Goal: Task Accomplishment & Management: Use online tool/utility

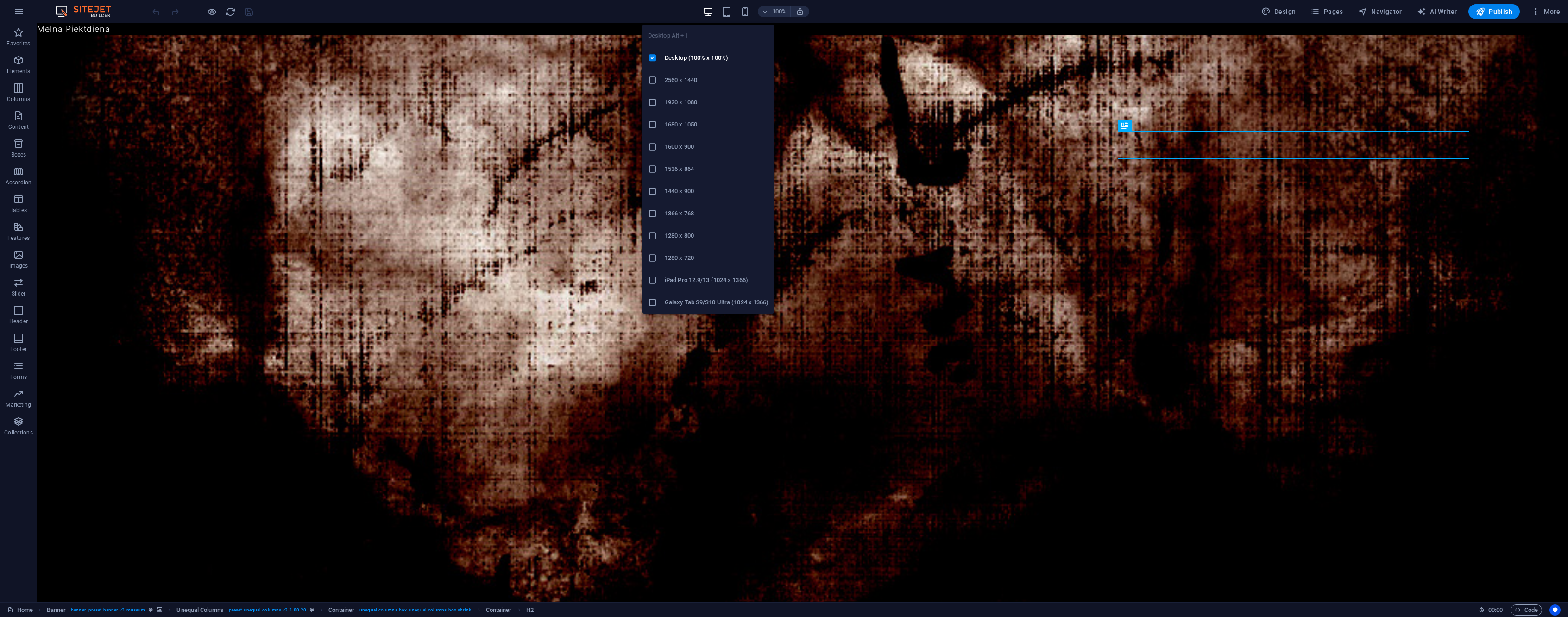
click at [694, 110] on li "1920 x 1080" at bounding box center [708, 102] width 132 height 22
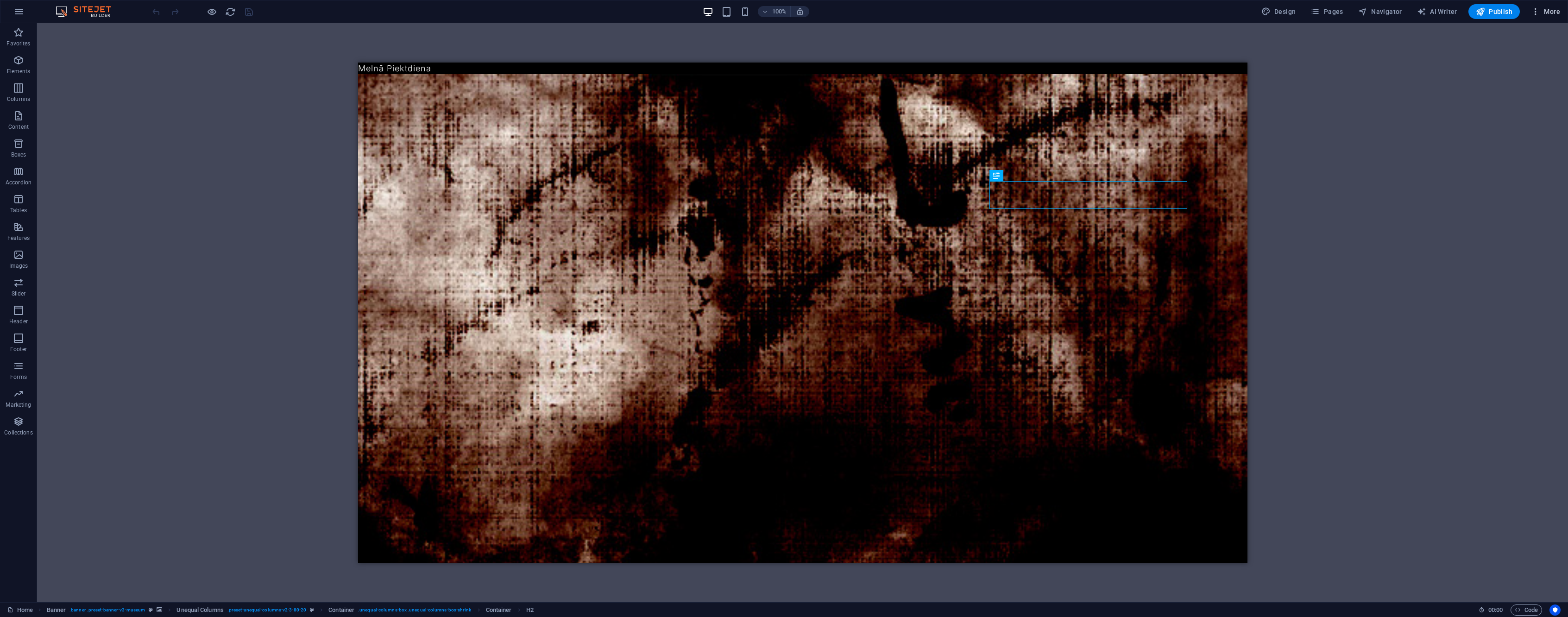
click at [1547, 8] on span "More" at bounding box center [1545, 11] width 30 height 9
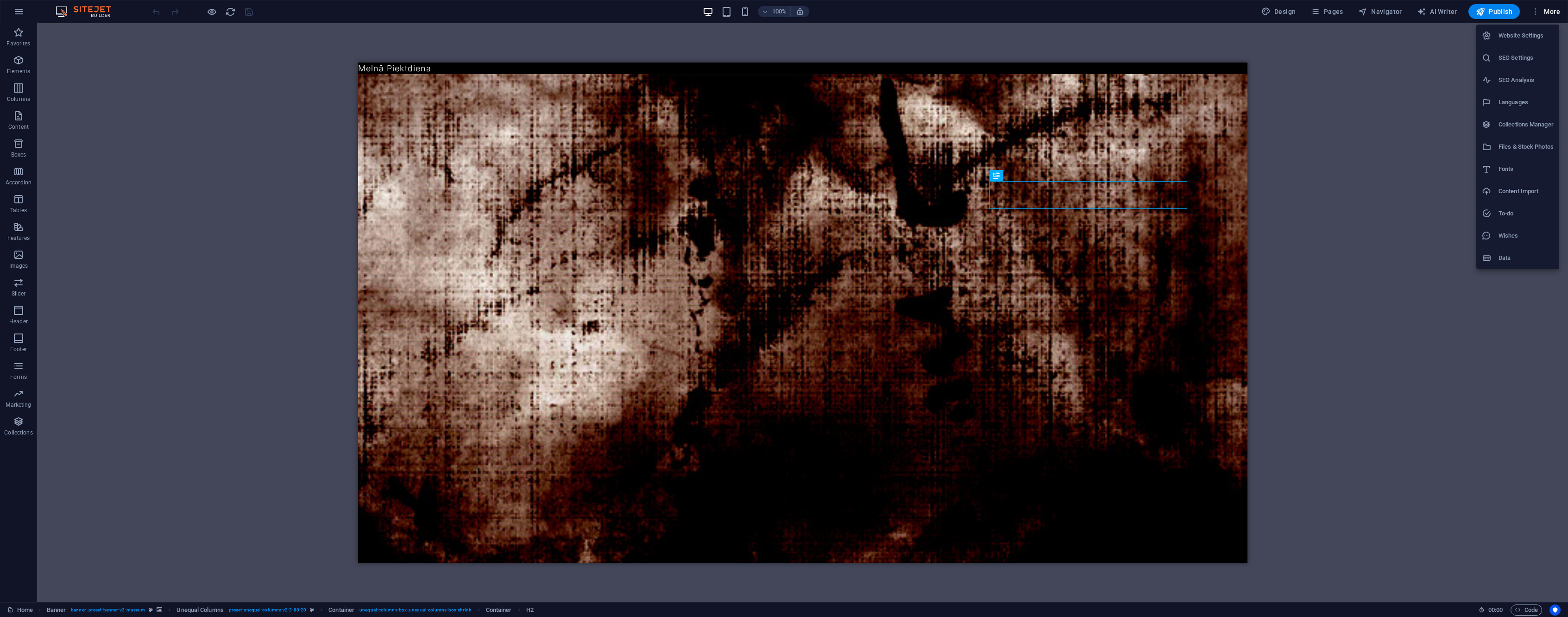
click at [1485, 127] on icon at bounding box center [1486, 124] width 9 height 9
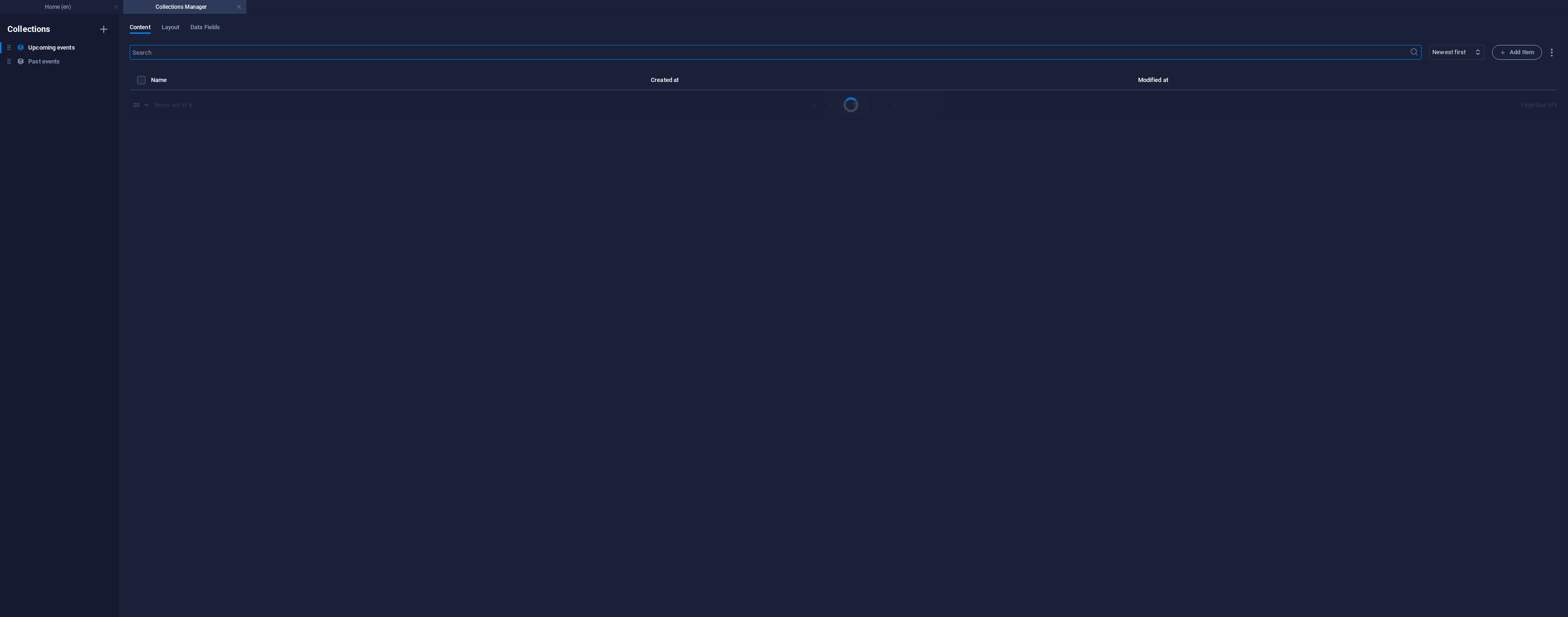
select select "columns.event-date_ASC"
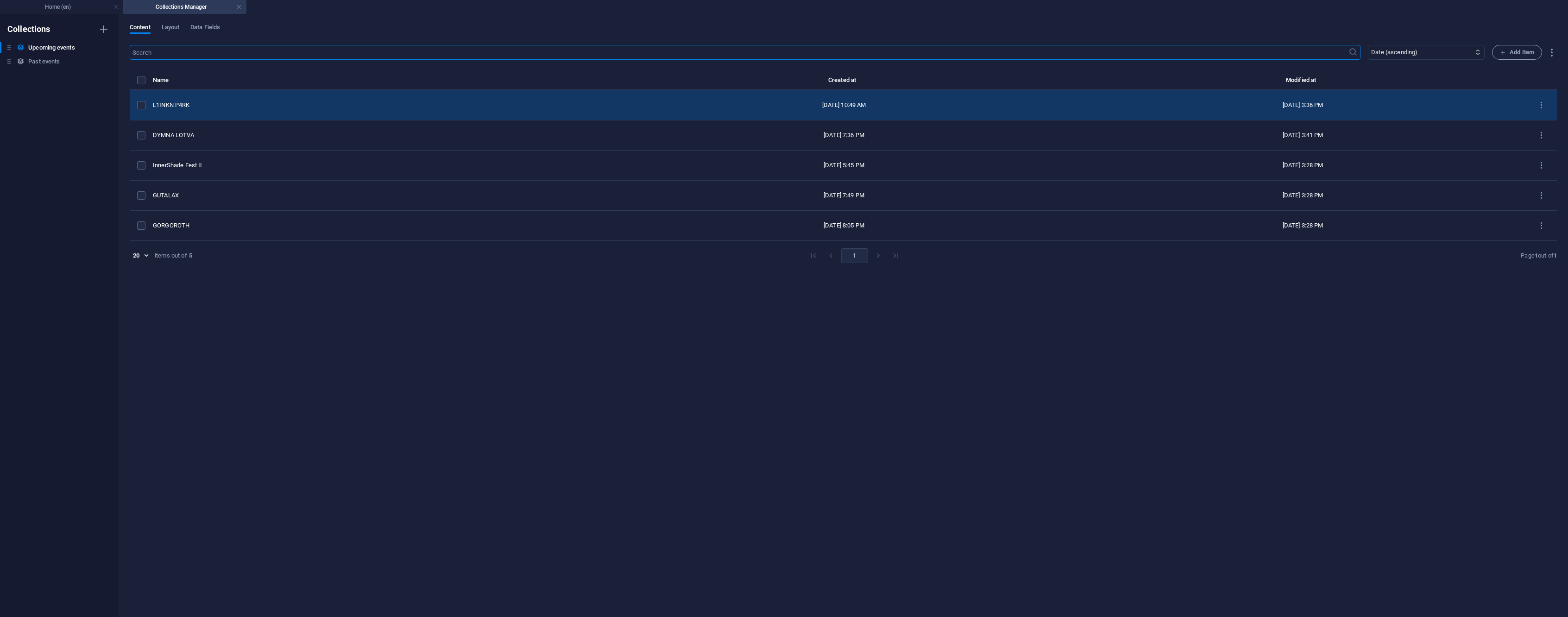
click at [278, 104] on div "L1INKN P4RK" at bounding box center [376, 106] width 447 height 8
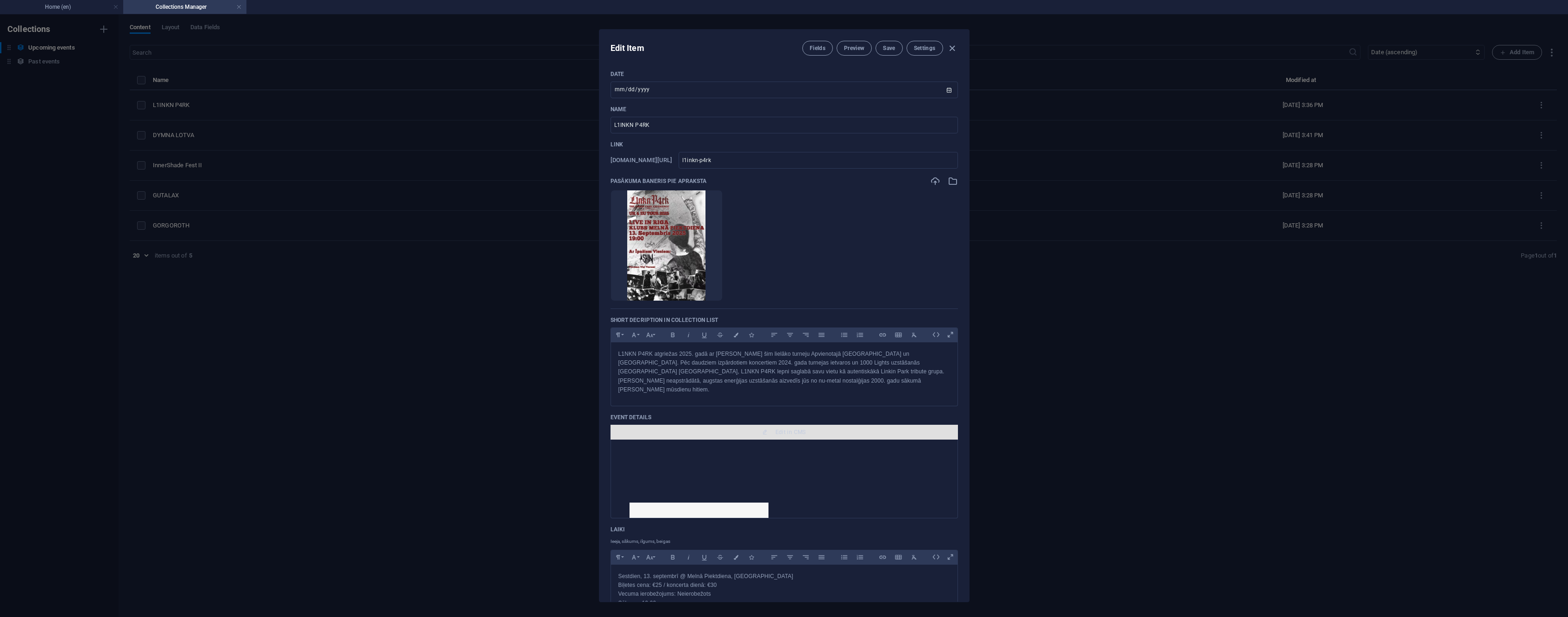
click at [776, 429] on span "Edit in CMS" at bounding box center [791, 432] width 30 height 8
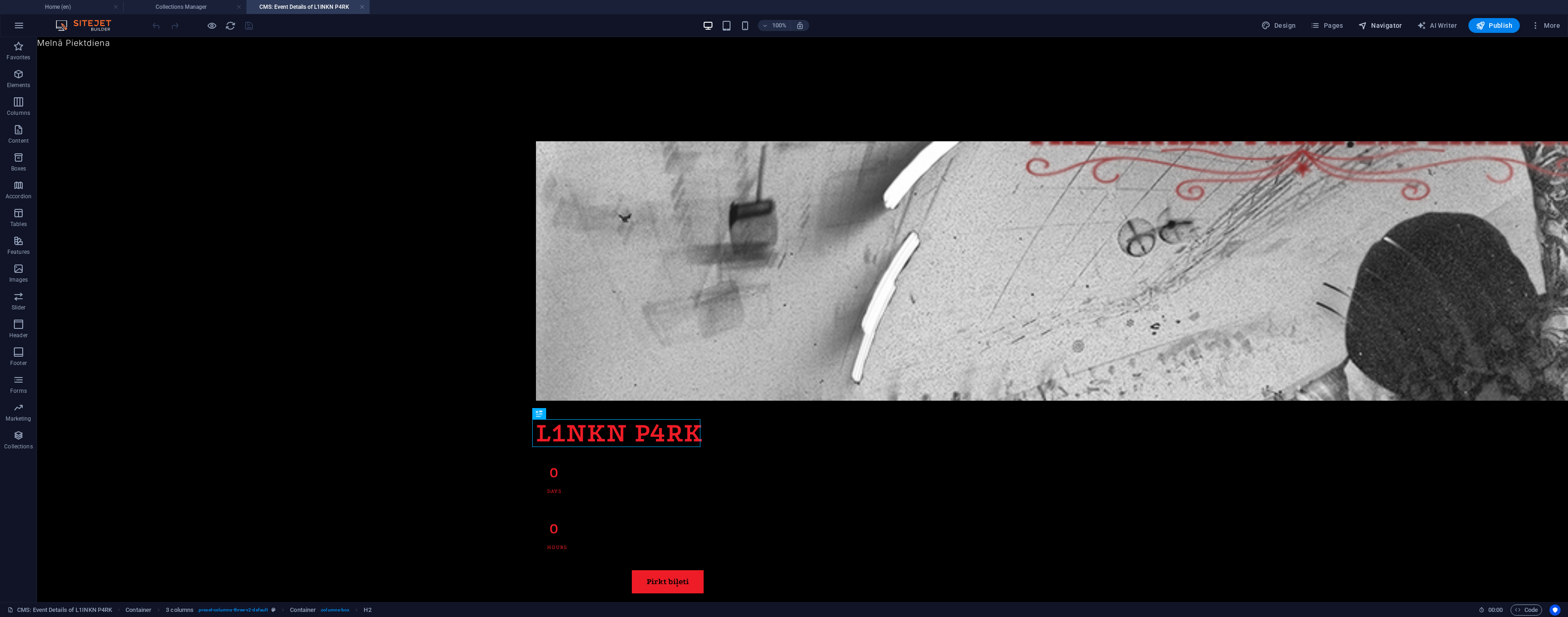
click at [1396, 24] on span "Navigator" at bounding box center [1381, 25] width 44 height 9
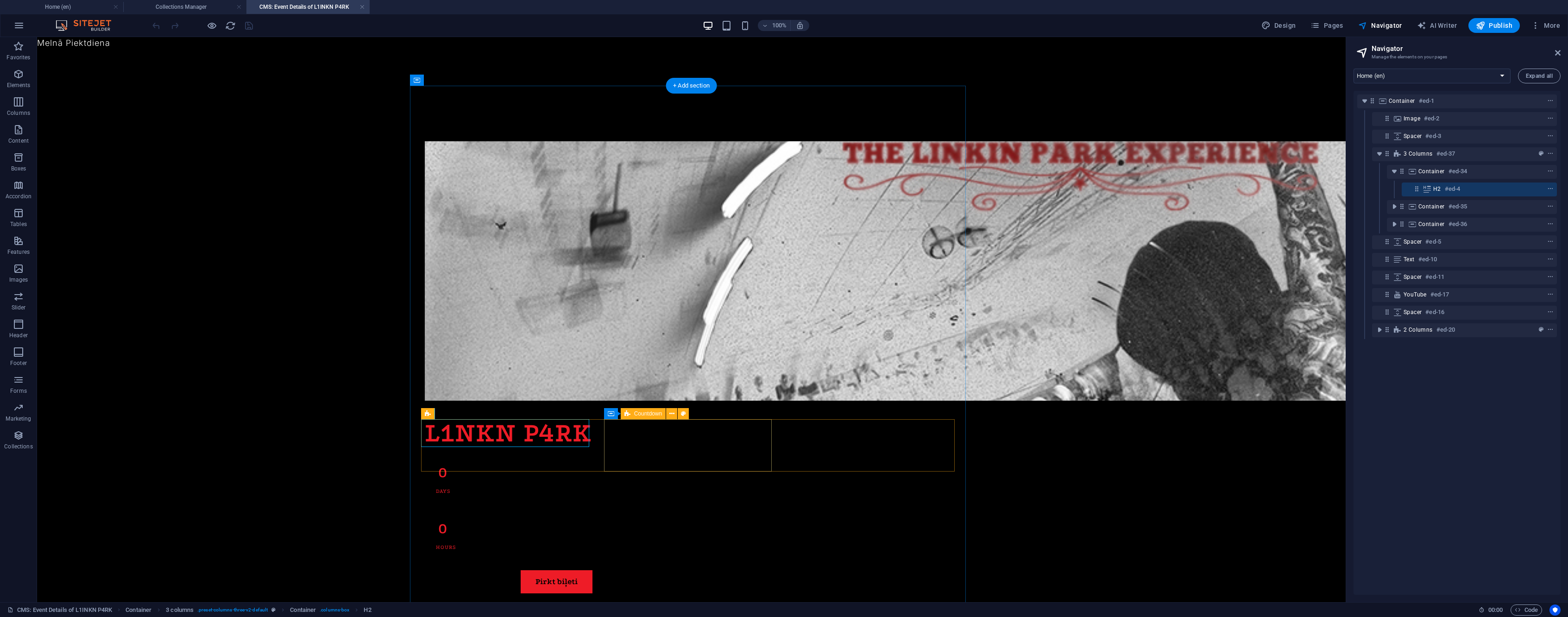
click at [593, 455] on div "0 Days 0 Hours" at bounding box center [508, 509] width 168 height 108
select select "timer"
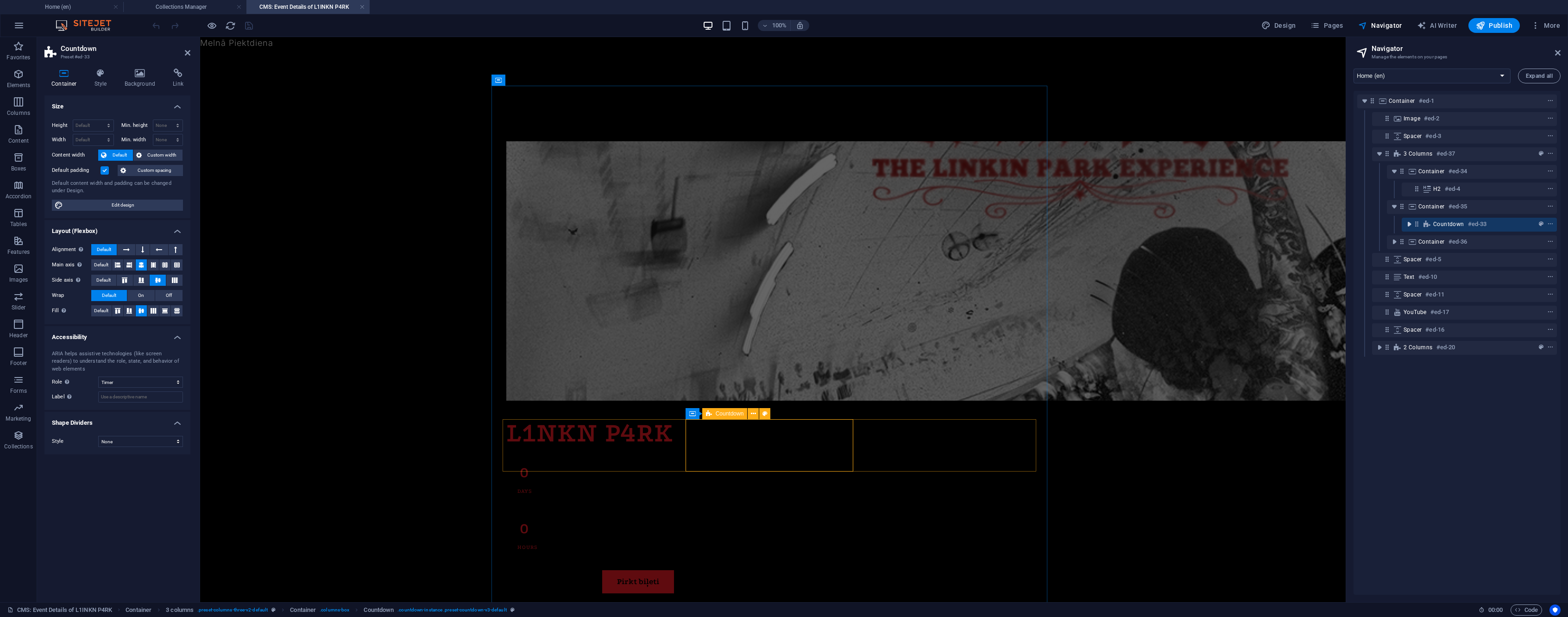
click at [1408, 223] on icon "toggle-expand" at bounding box center [1409, 224] width 9 height 9
click at [1539, 225] on icon "preset" at bounding box center [1541, 225] width 4 height 7
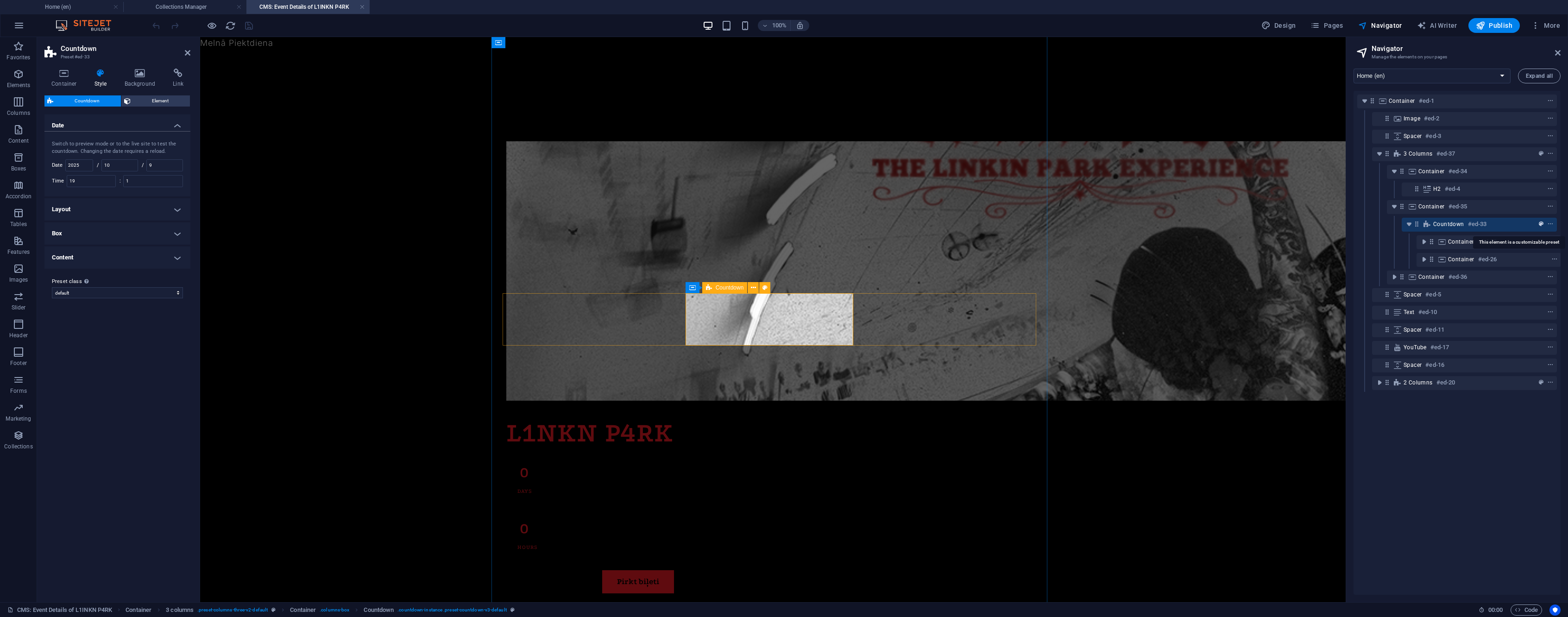
scroll to position [126, 0]
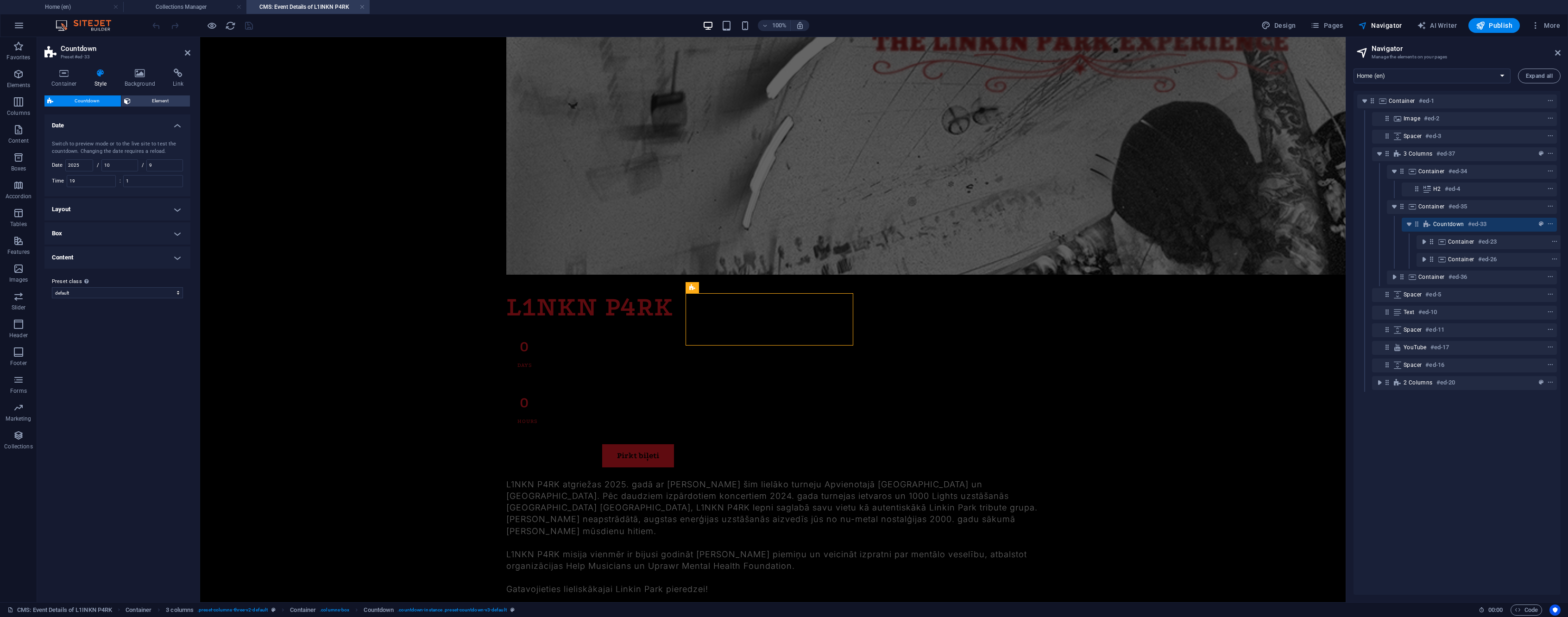
click at [205, 25] on div at bounding box center [202, 25] width 104 height 15
click at [209, 25] on icon "button" at bounding box center [212, 25] width 11 height 11
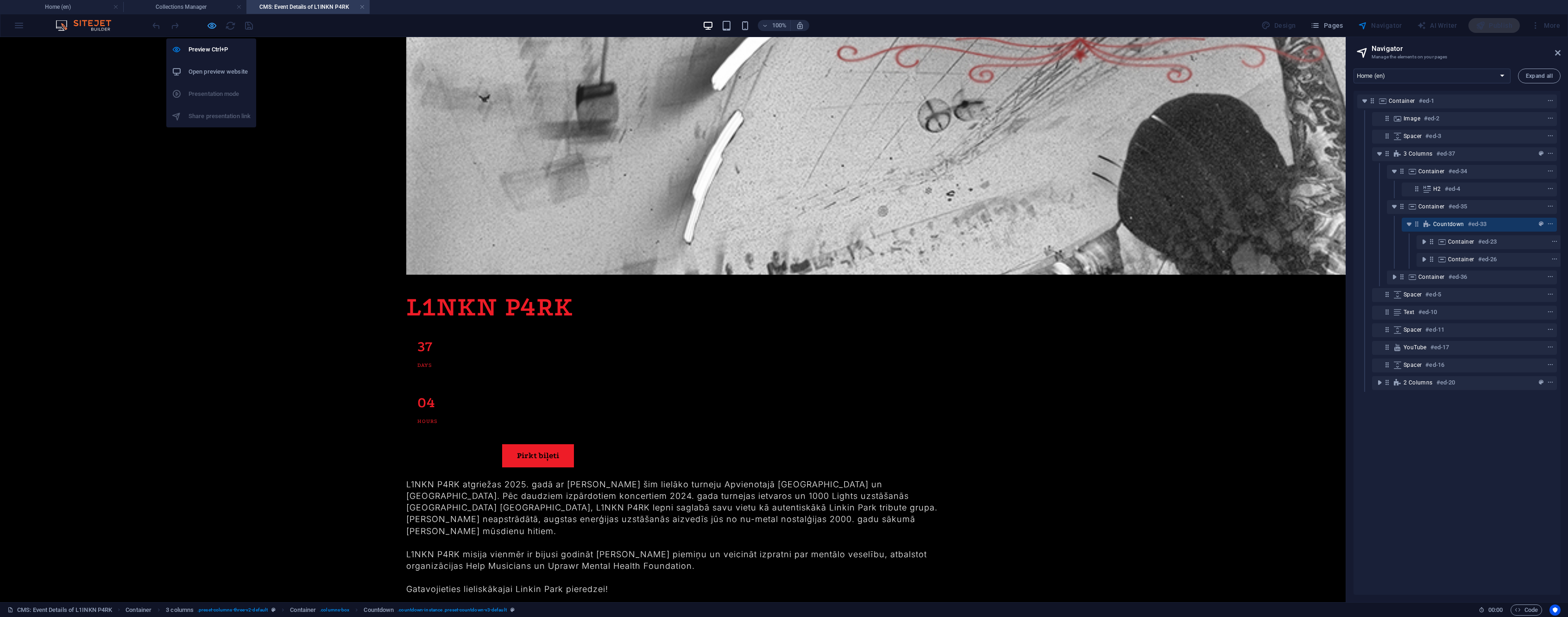
click at [212, 30] on icon "button" at bounding box center [212, 25] width 11 height 11
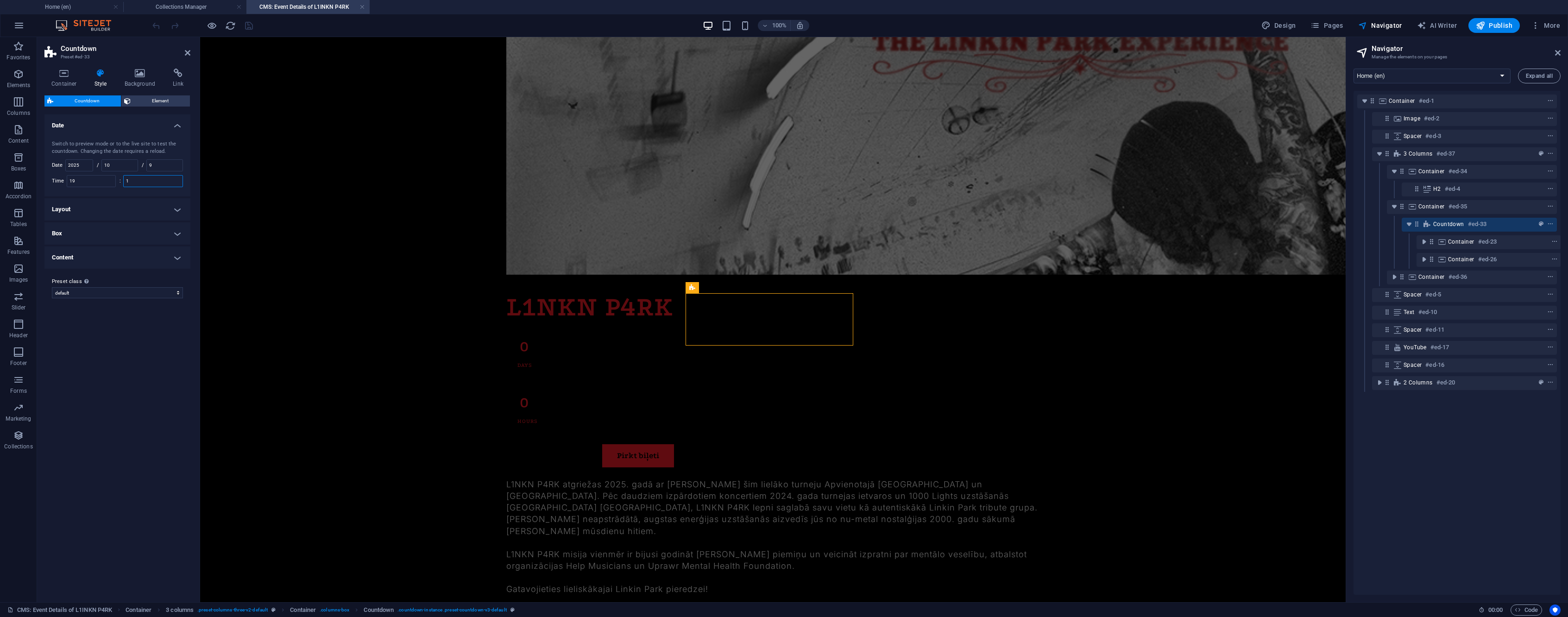
click at [140, 181] on input "1" at bounding box center [154, 181] width 59 height 11
click at [141, 178] on input "1" at bounding box center [154, 181] width 59 height 11
type input "1"
click at [72, 3] on h4 "Home (en)" at bounding box center [62, 7] width 123 height 10
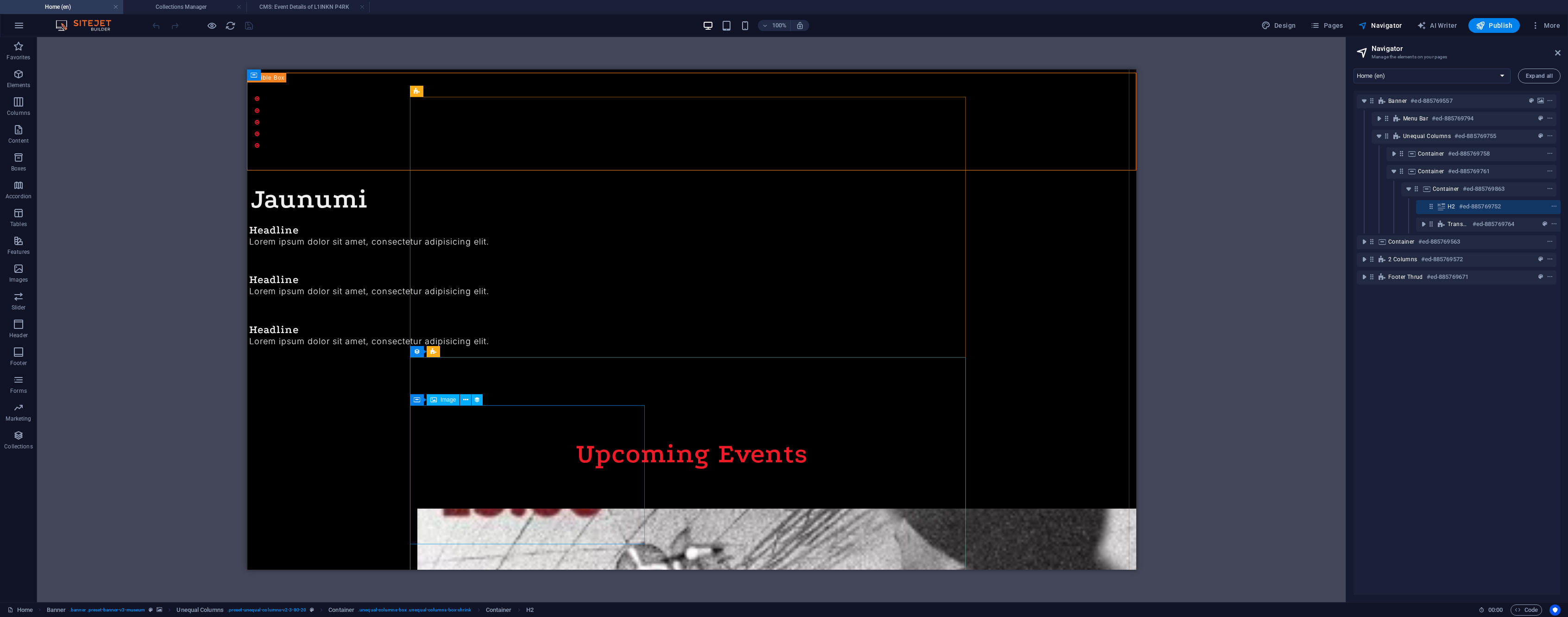
scroll to position [582, 0]
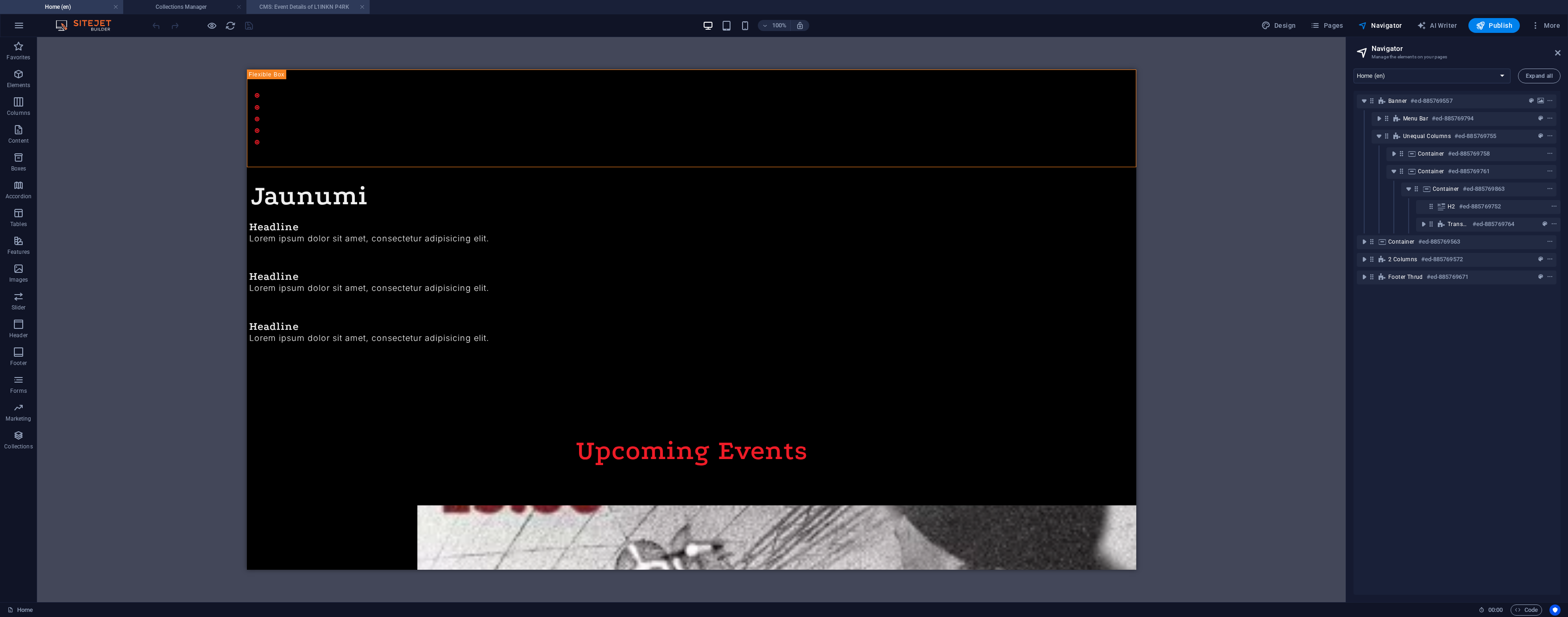
click at [327, 11] on h4 "CMS: Event Details of L1INKN P4RK" at bounding box center [308, 7] width 123 height 10
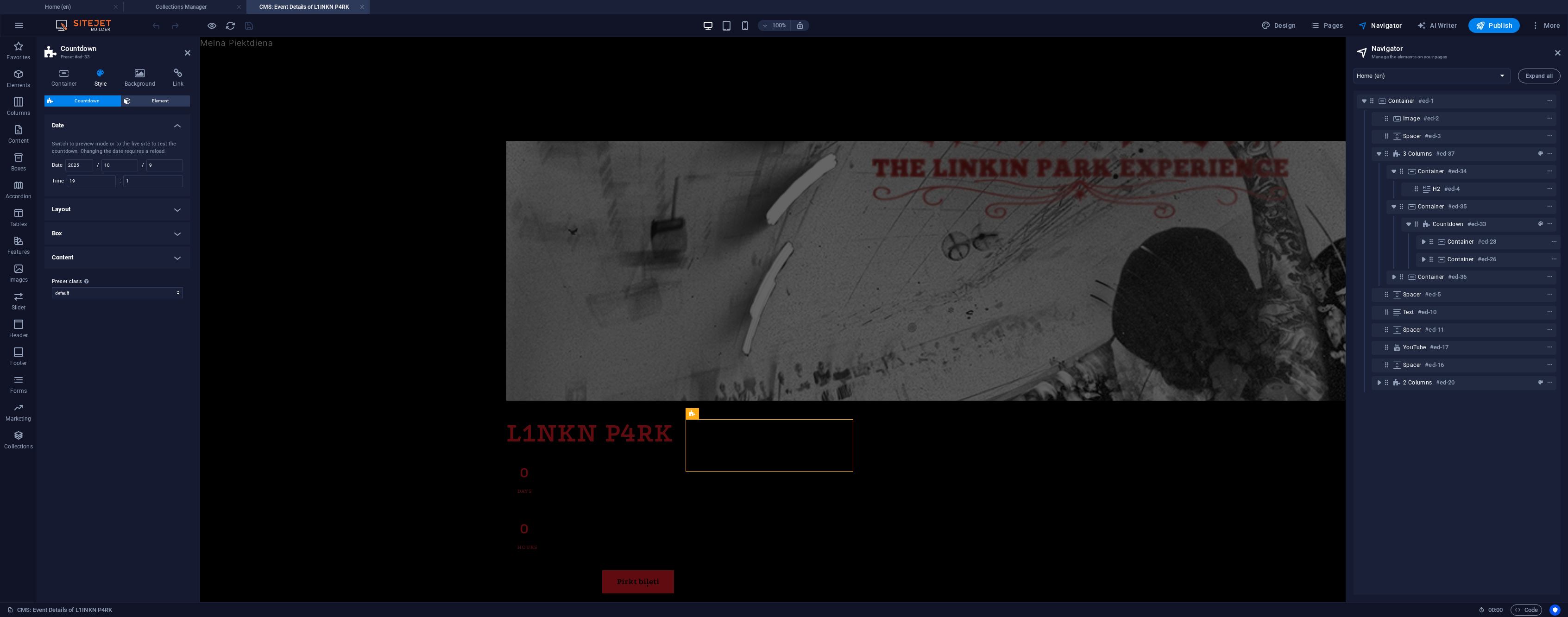
scroll to position [0, 0]
click at [119, 166] on input "10" at bounding box center [120, 165] width 35 height 11
type input "12"
click at [251, 22] on icon "save" at bounding box center [249, 25] width 11 height 11
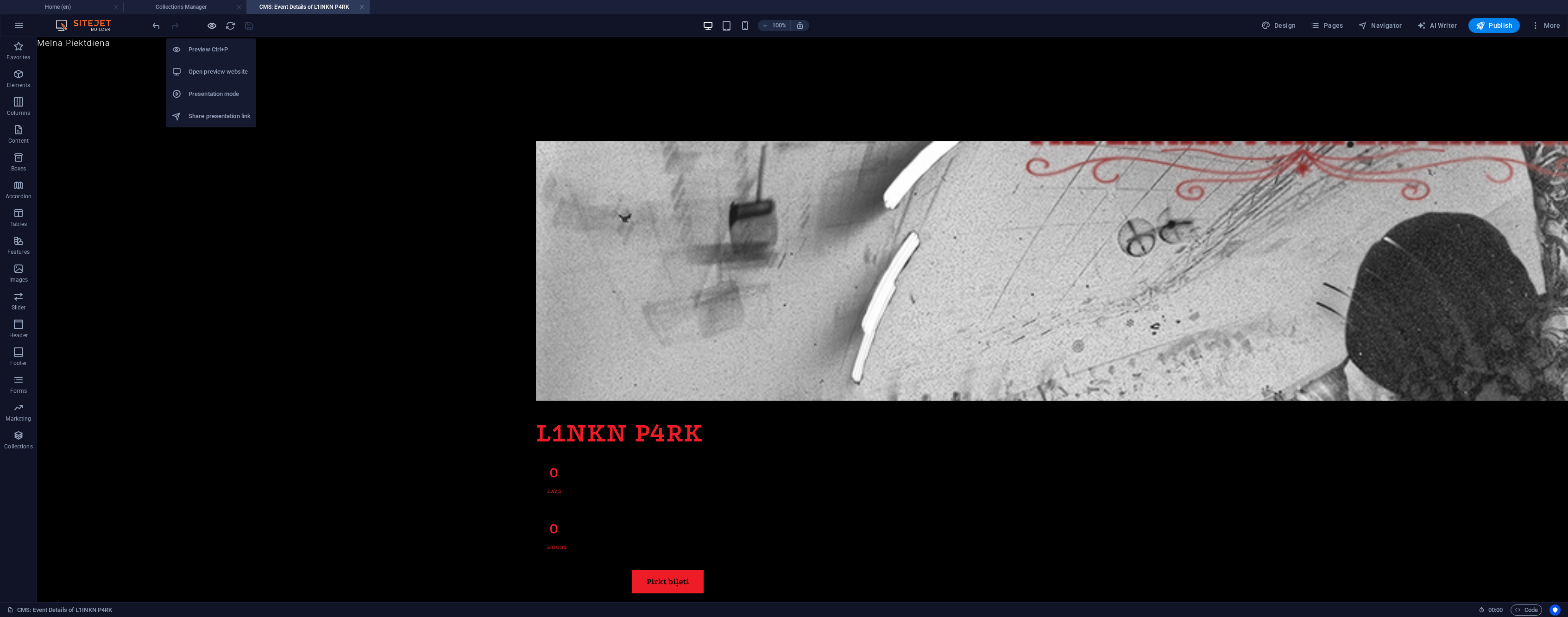
click at [209, 26] on icon "button" at bounding box center [212, 25] width 11 height 11
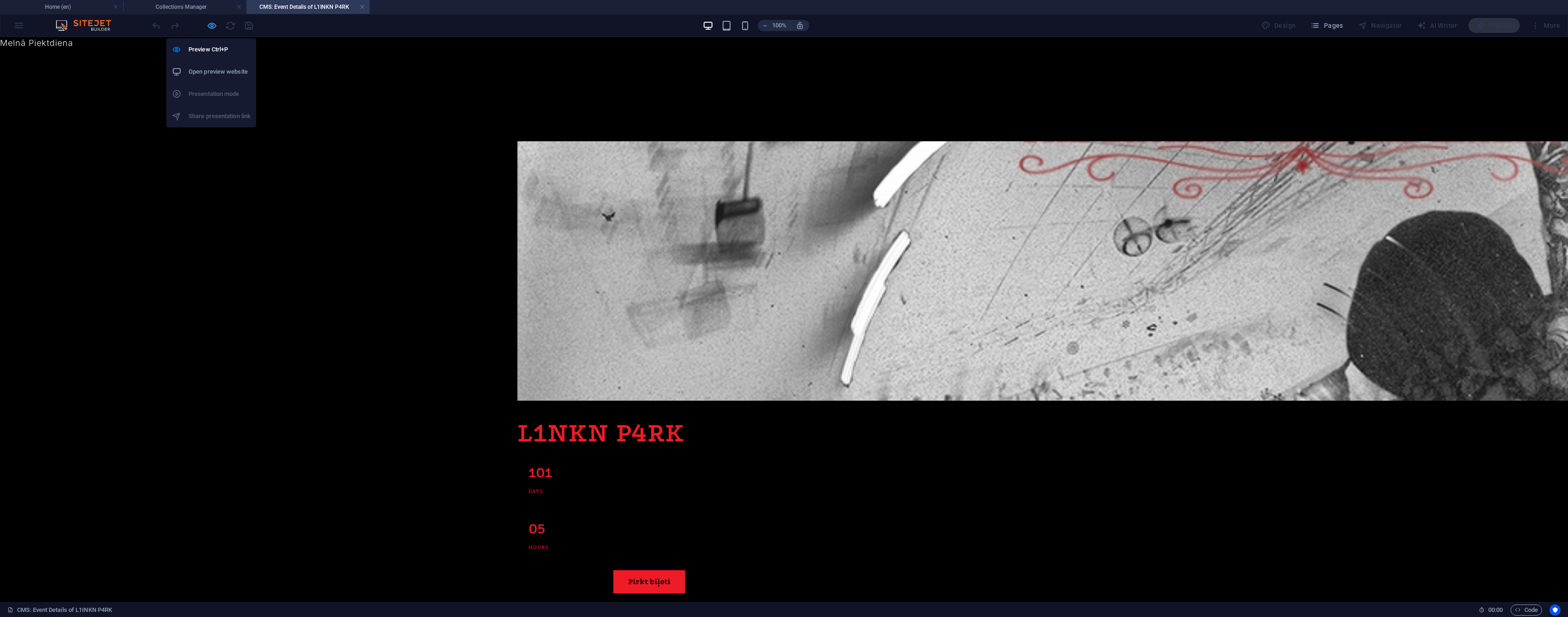
click at [209, 26] on icon "button" at bounding box center [212, 25] width 11 height 11
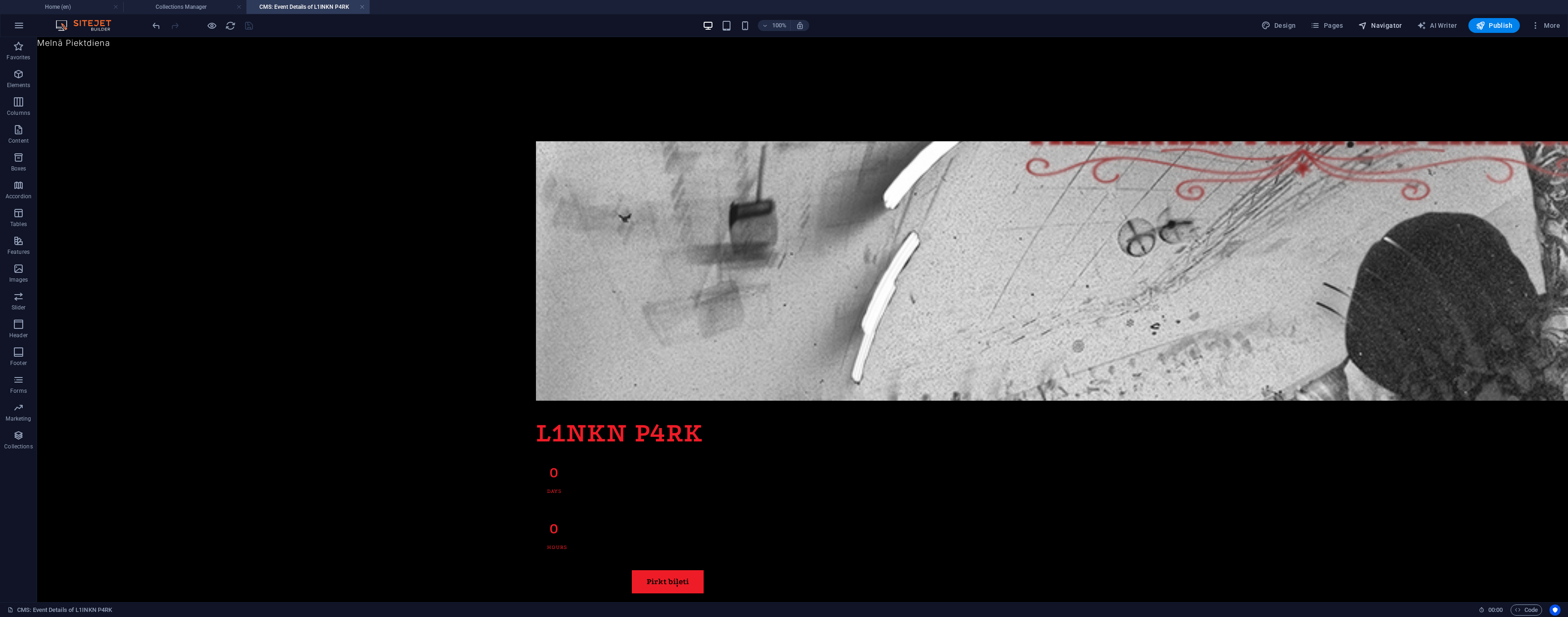
click at [1394, 26] on span "Navigator" at bounding box center [1381, 25] width 44 height 9
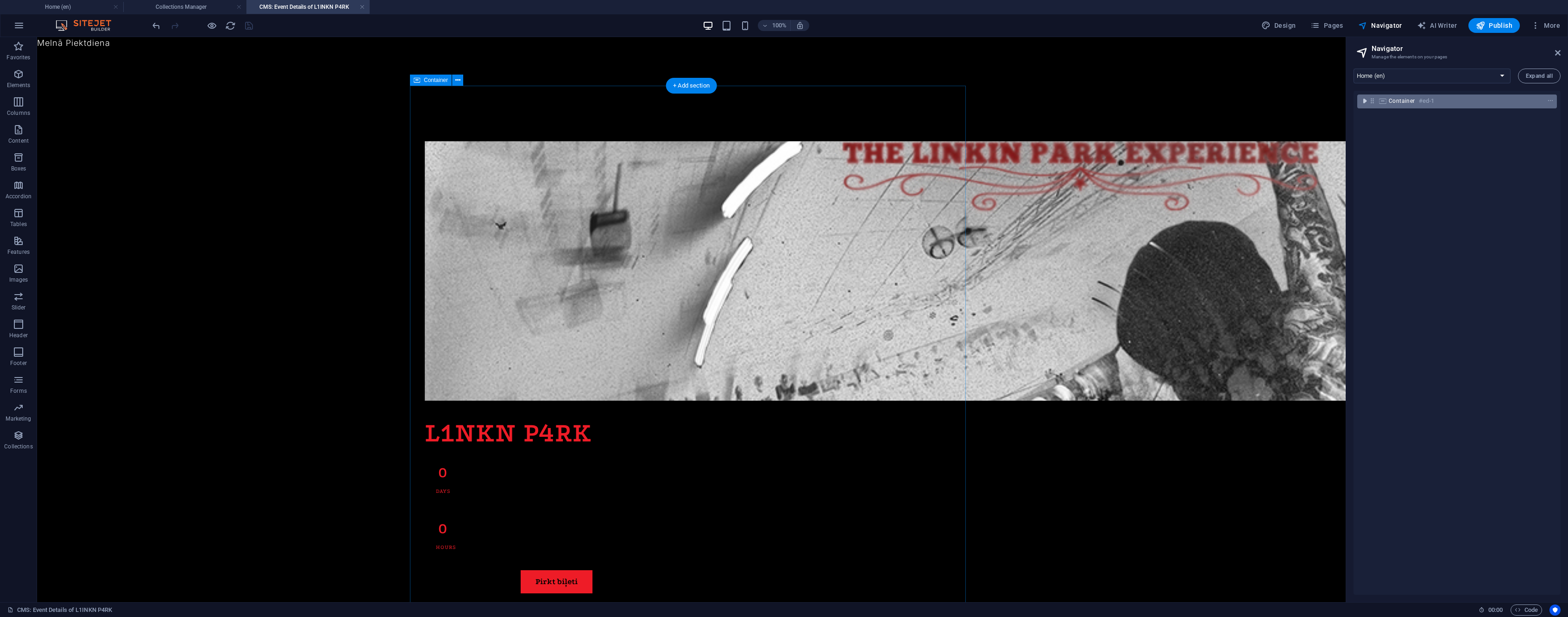
click at [1363, 104] on icon "toggle-expand" at bounding box center [1365, 100] width 9 height 9
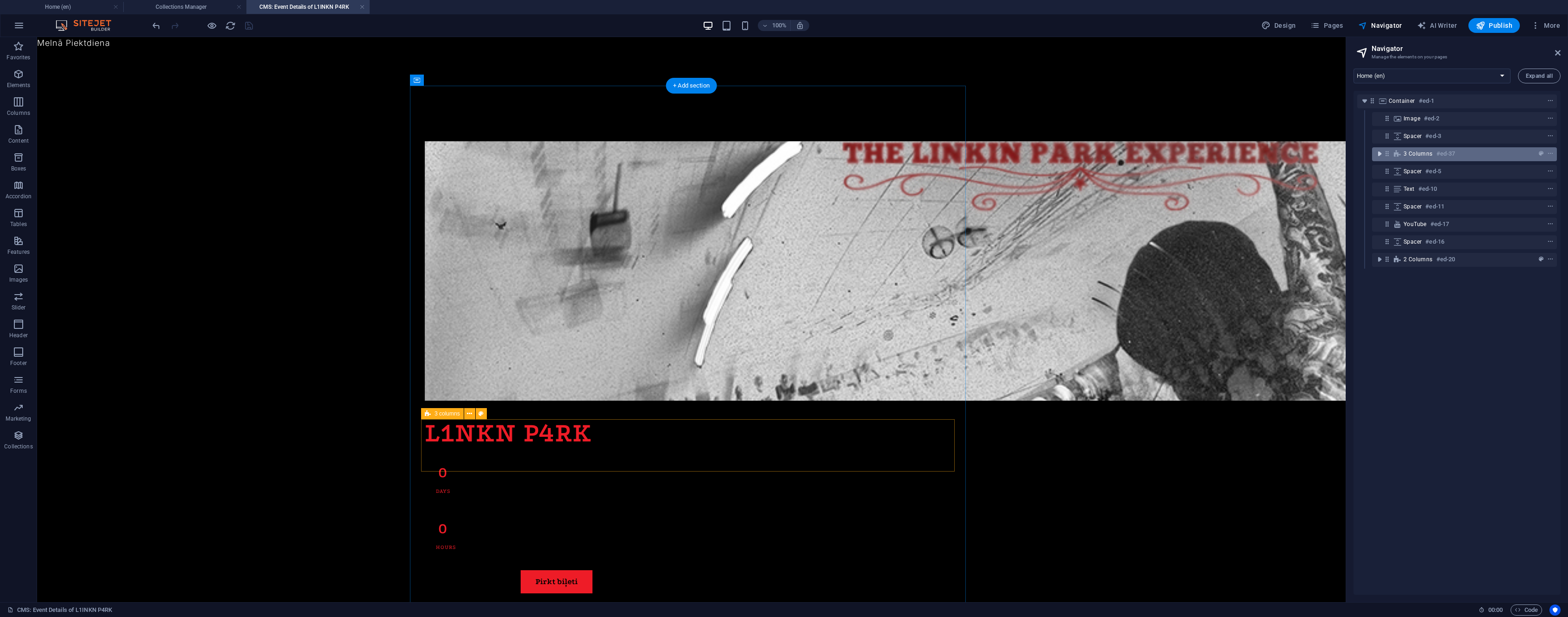
click at [1379, 152] on icon "toggle-expand" at bounding box center [1379, 154] width 9 height 9
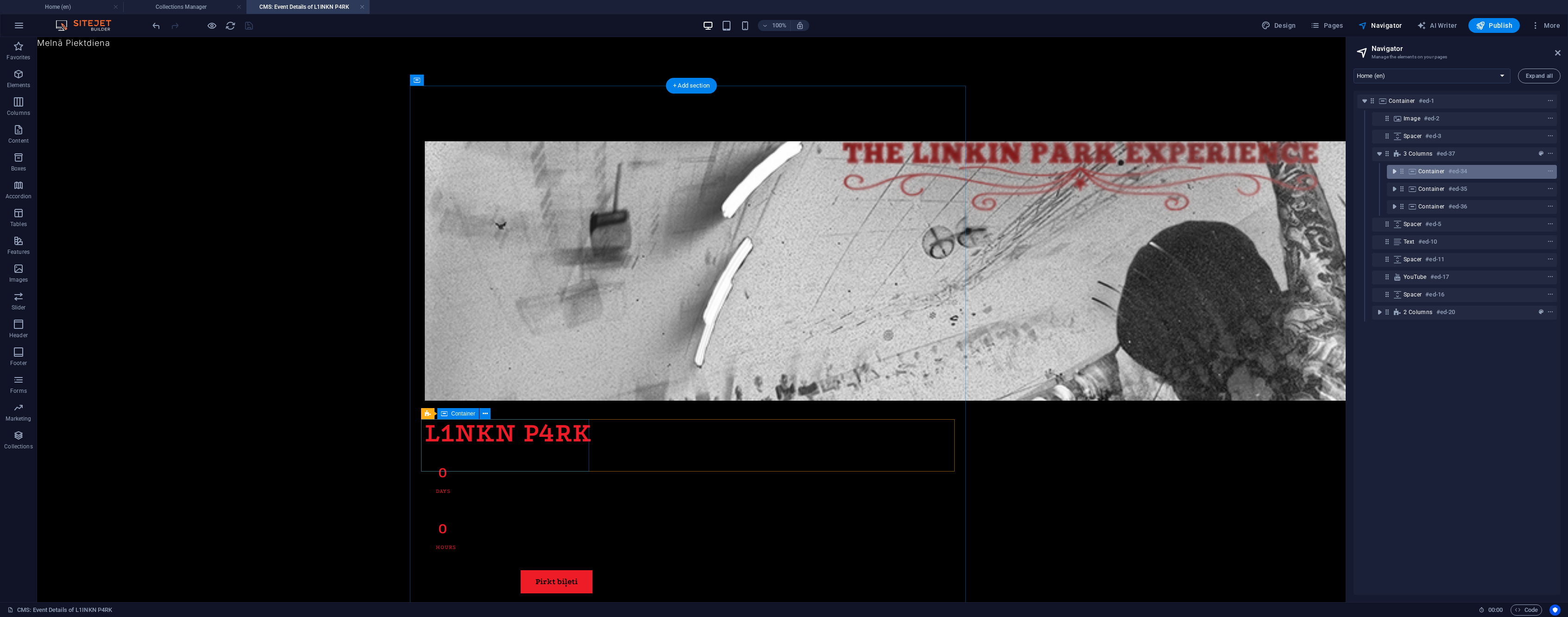
click at [1393, 169] on icon "toggle-expand" at bounding box center [1394, 171] width 9 height 9
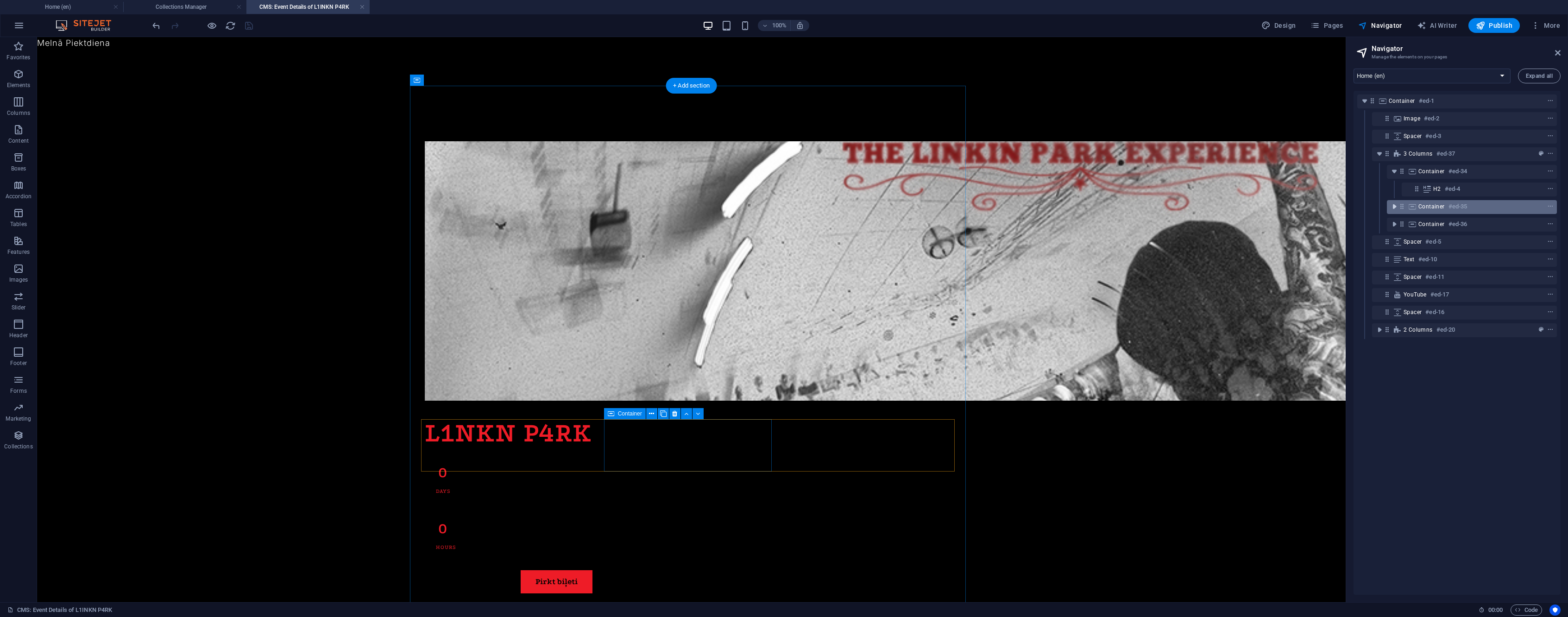
click at [1392, 205] on icon "toggle-expand" at bounding box center [1394, 206] width 9 height 9
click at [1412, 226] on icon "toggle-expand" at bounding box center [1409, 224] width 9 height 9
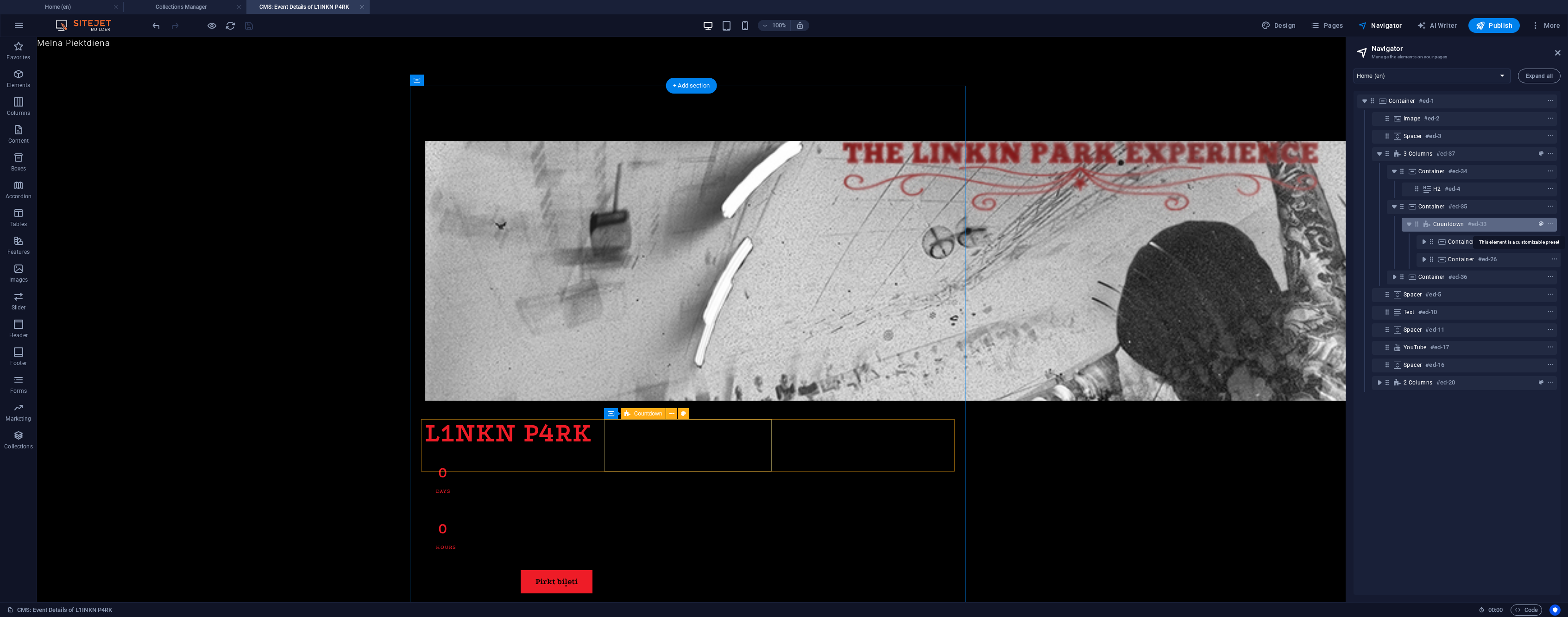
click at [1539, 226] on icon "preset" at bounding box center [1541, 225] width 4 height 7
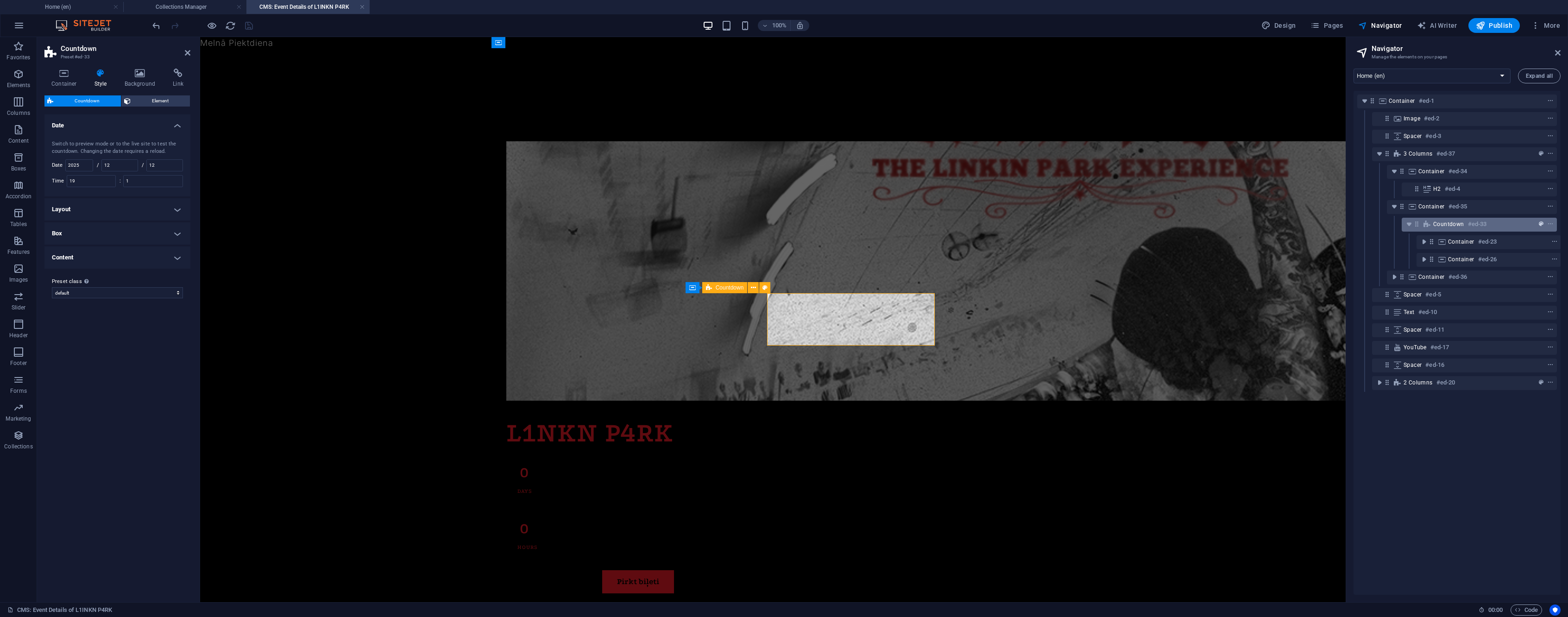
scroll to position [126, 0]
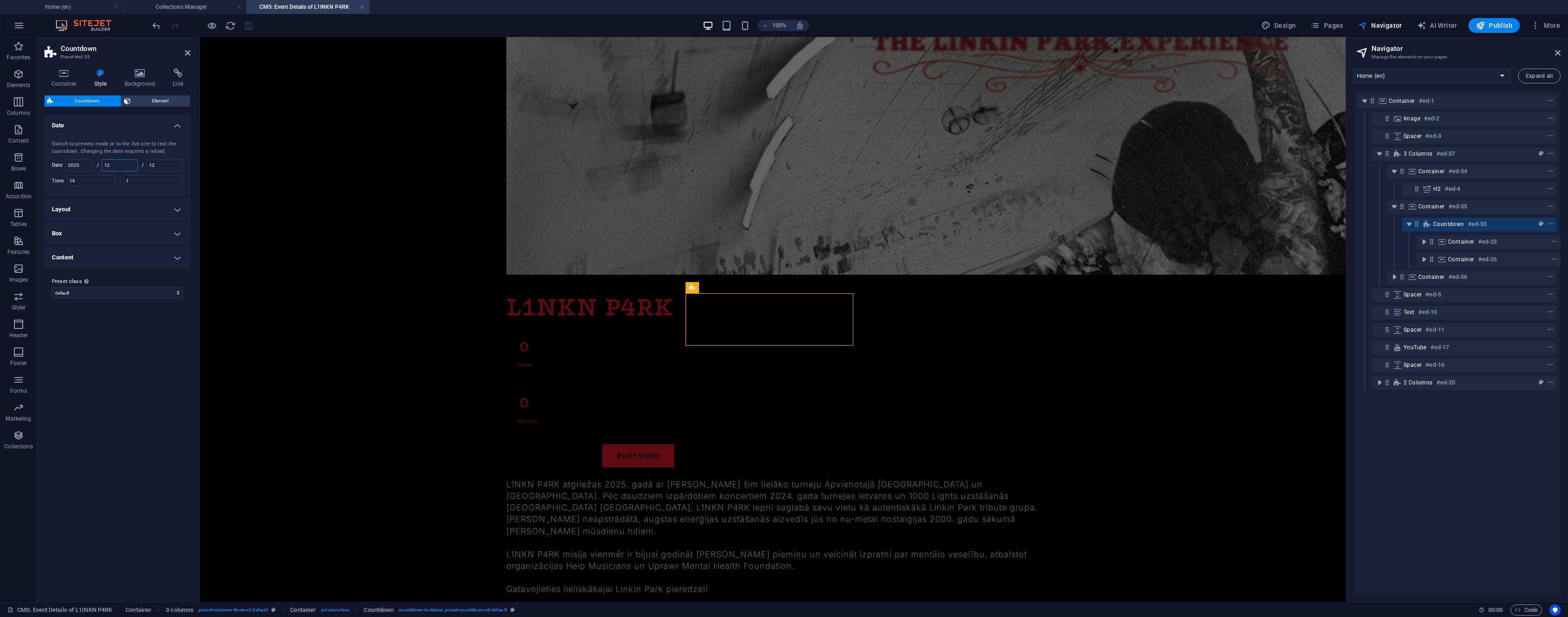
click at [124, 161] on input "12" at bounding box center [120, 165] width 35 height 11
type input "9"
click at [162, 166] on input "12" at bounding box center [165, 165] width 35 height 11
type input "13"
click at [250, 27] on icon "save" at bounding box center [249, 25] width 11 height 11
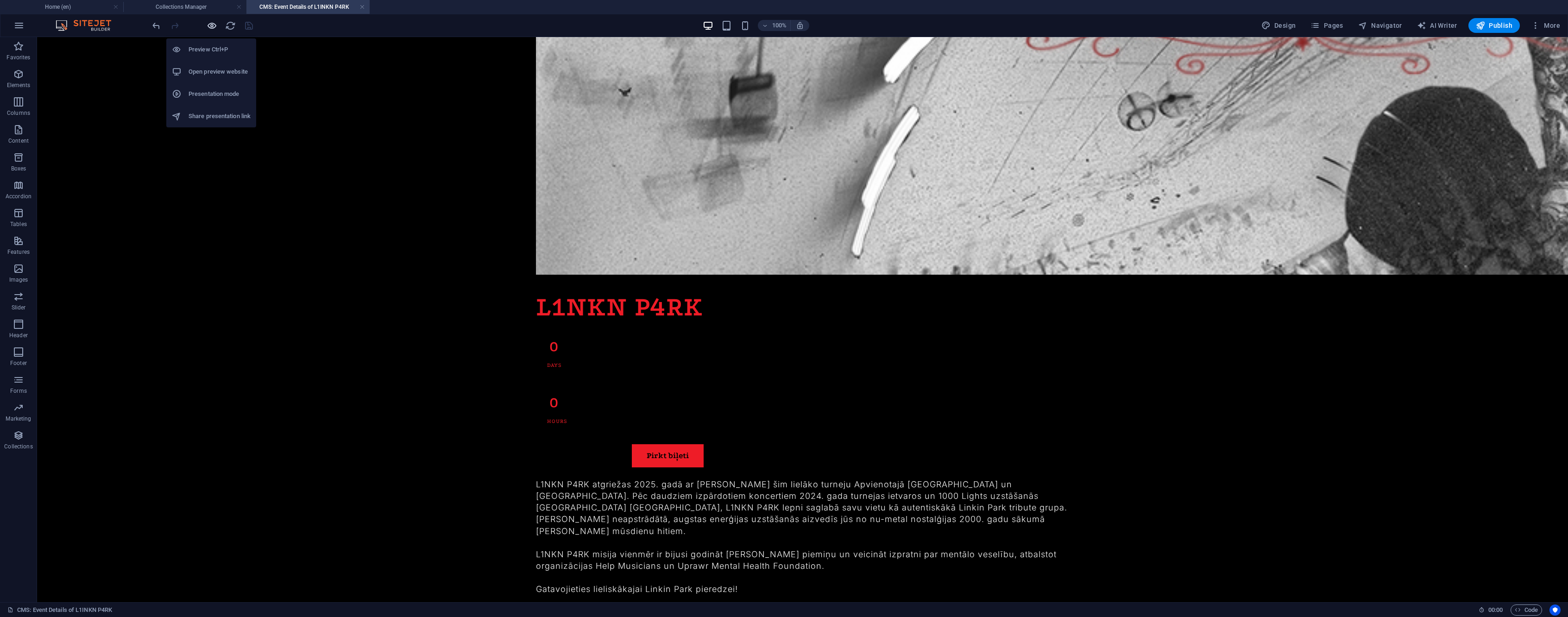
click at [208, 26] on icon "button" at bounding box center [212, 25] width 11 height 11
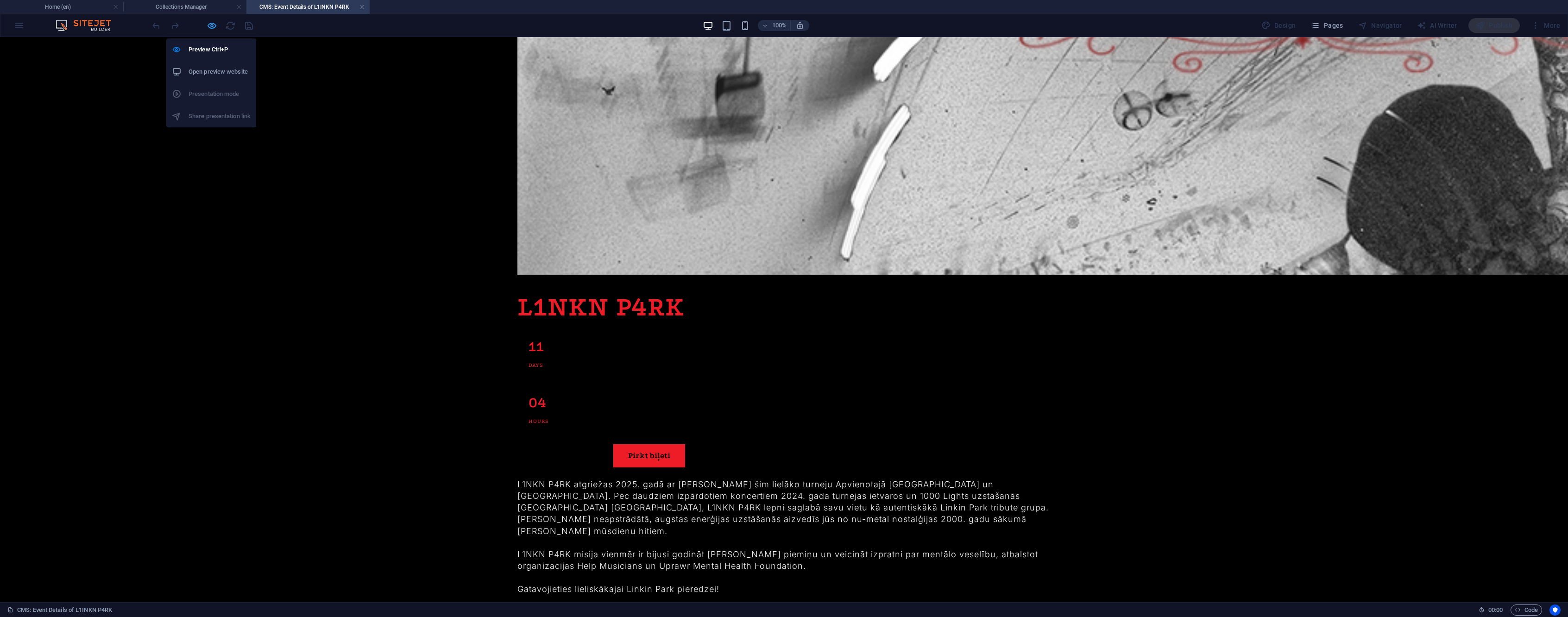
click at [208, 26] on icon "button" at bounding box center [212, 25] width 11 height 11
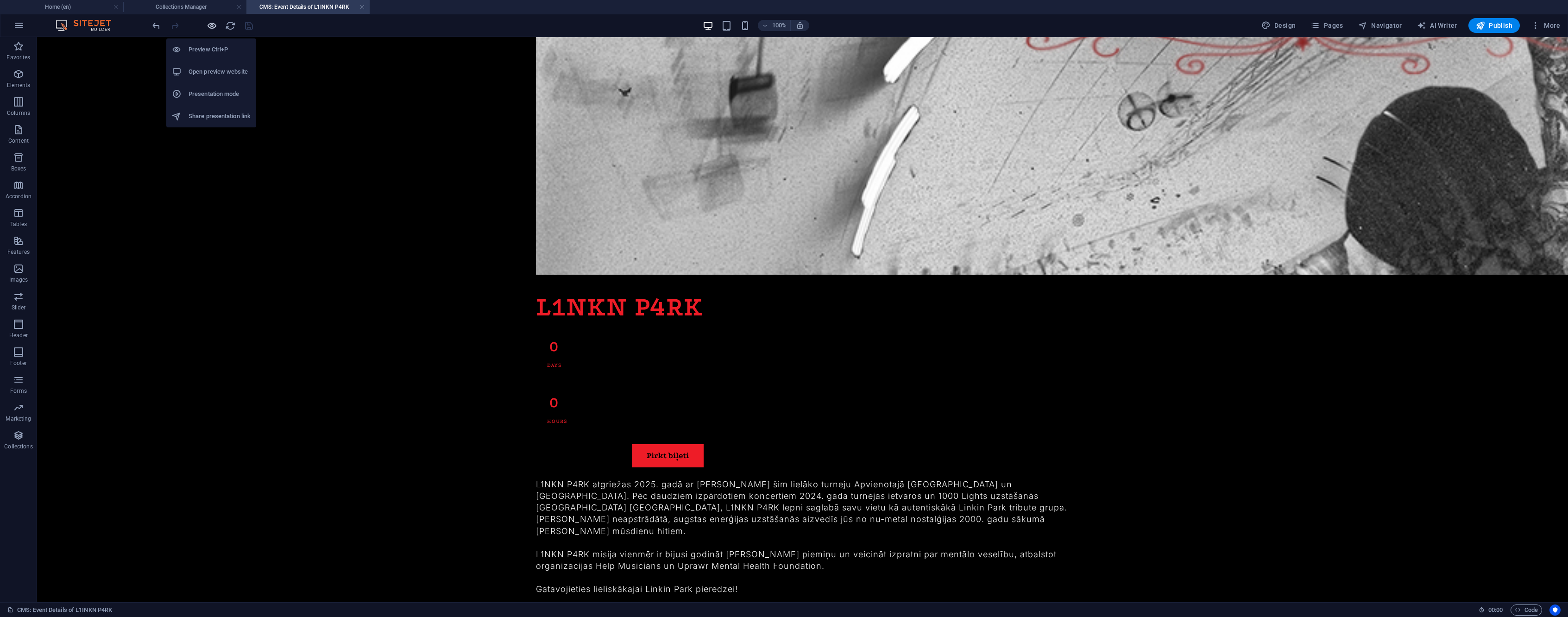
click at [208, 26] on icon "button" at bounding box center [212, 25] width 11 height 11
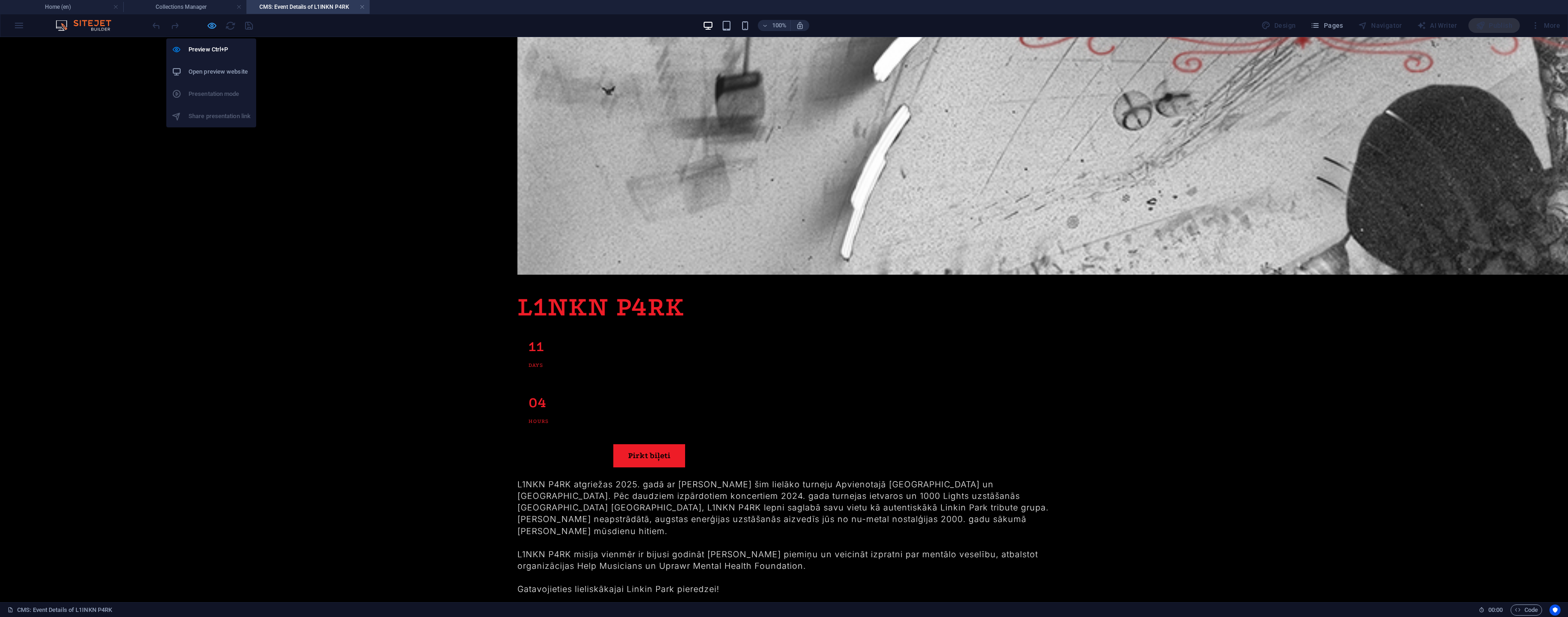
click at [208, 26] on icon "button" at bounding box center [212, 25] width 11 height 11
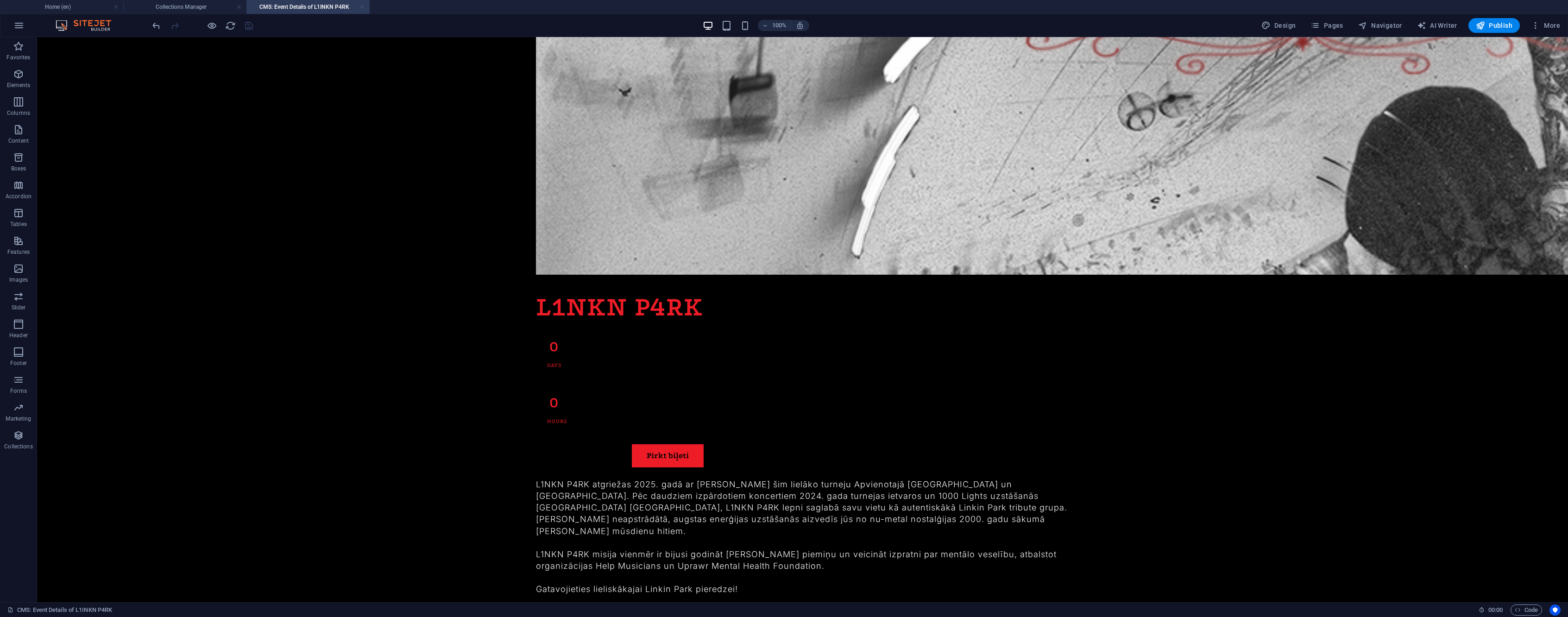
click at [363, 5] on link at bounding box center [362, 7] width 6 height 8
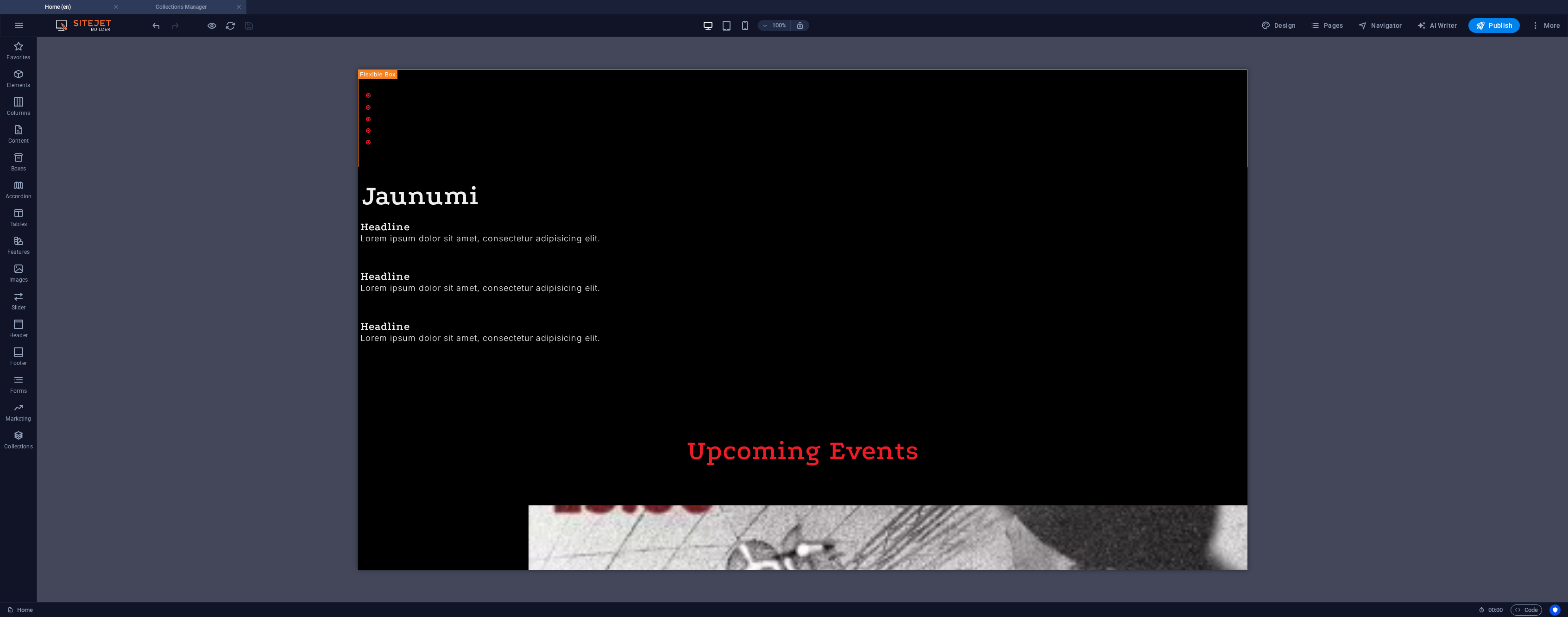
click at [203, 11] on h4 "Collections Manager" at bounding box center [185, 7] width 123 height 10
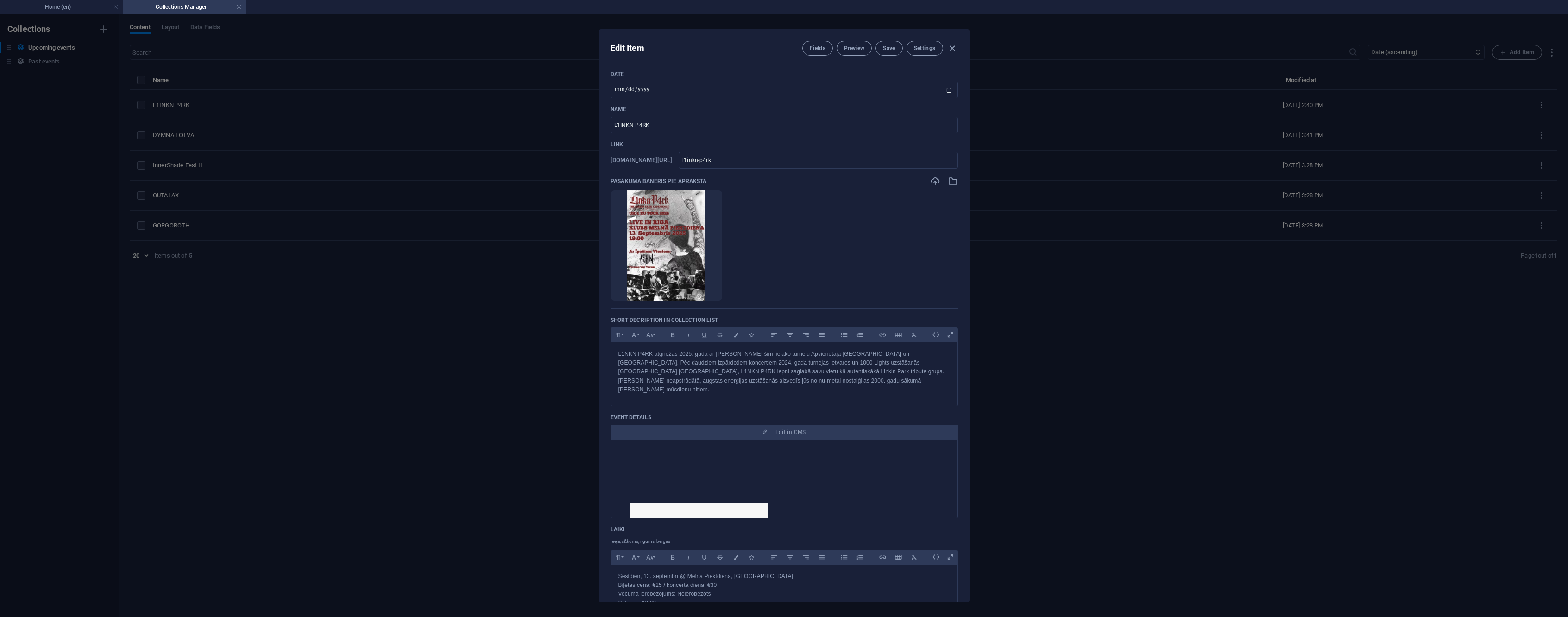
scroll to position [0, 0]
click at [246, 138] on div "Edit Item Fields Preview Save Settings Date 2025-09-13 ​ Name L1INKN P4RK ​ Lin…" at bounding box center [784, 316] width 1568 height 603
type input "2025-09-02"
type input "l1inkn-p4rk"
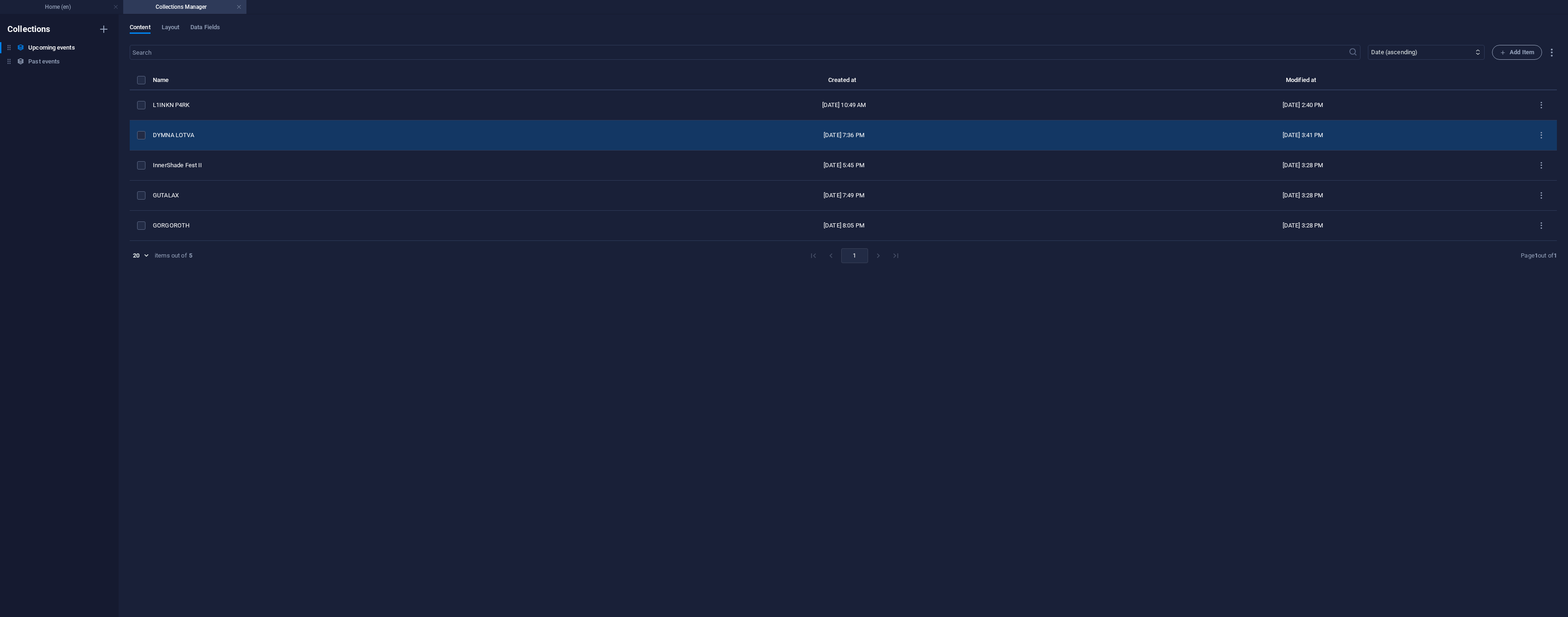
click at [195, 134] on div "DYMNA LOTVA" at bounding box center [376, 135] width 447 height 8
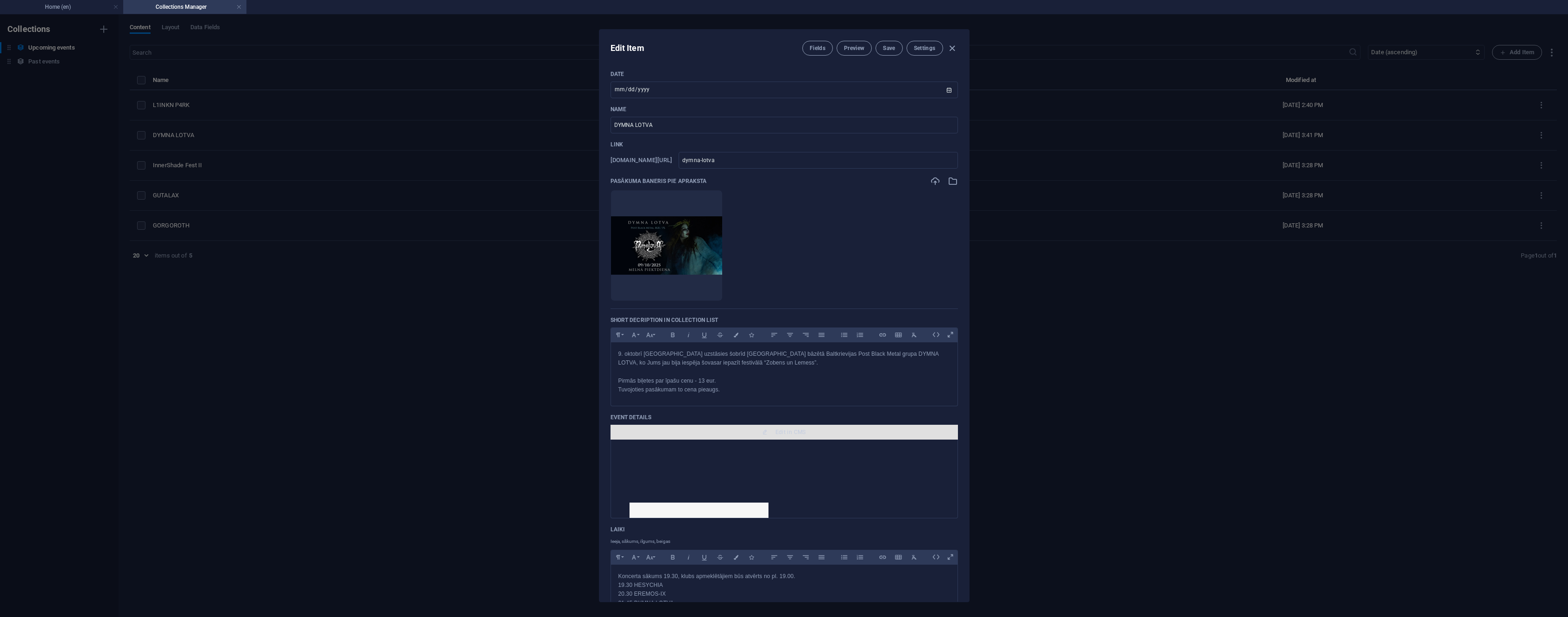
click at [797, 435] on span "Edit in CMS" at bounding box center [791, 432] width 30 height 8
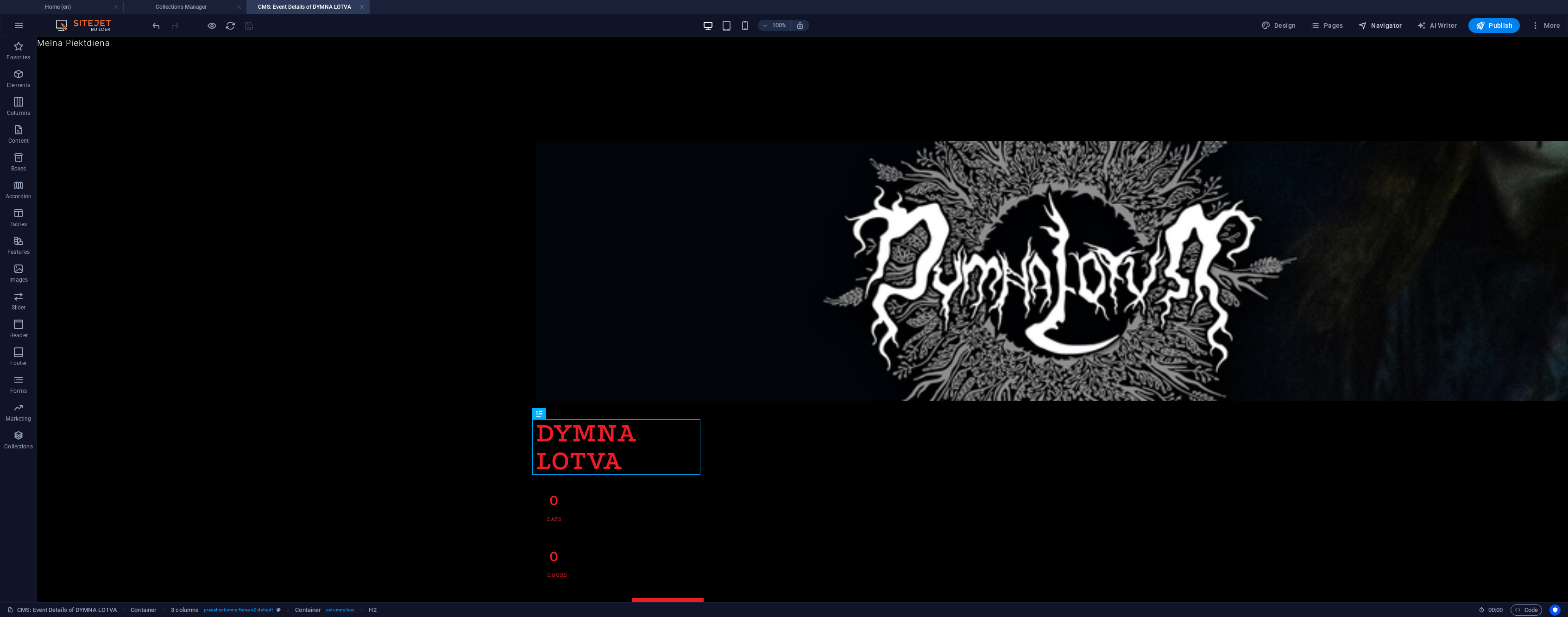
click at [1377, 24] on span "Navigator" at bounding box center [1381, 25] width 44 height 9
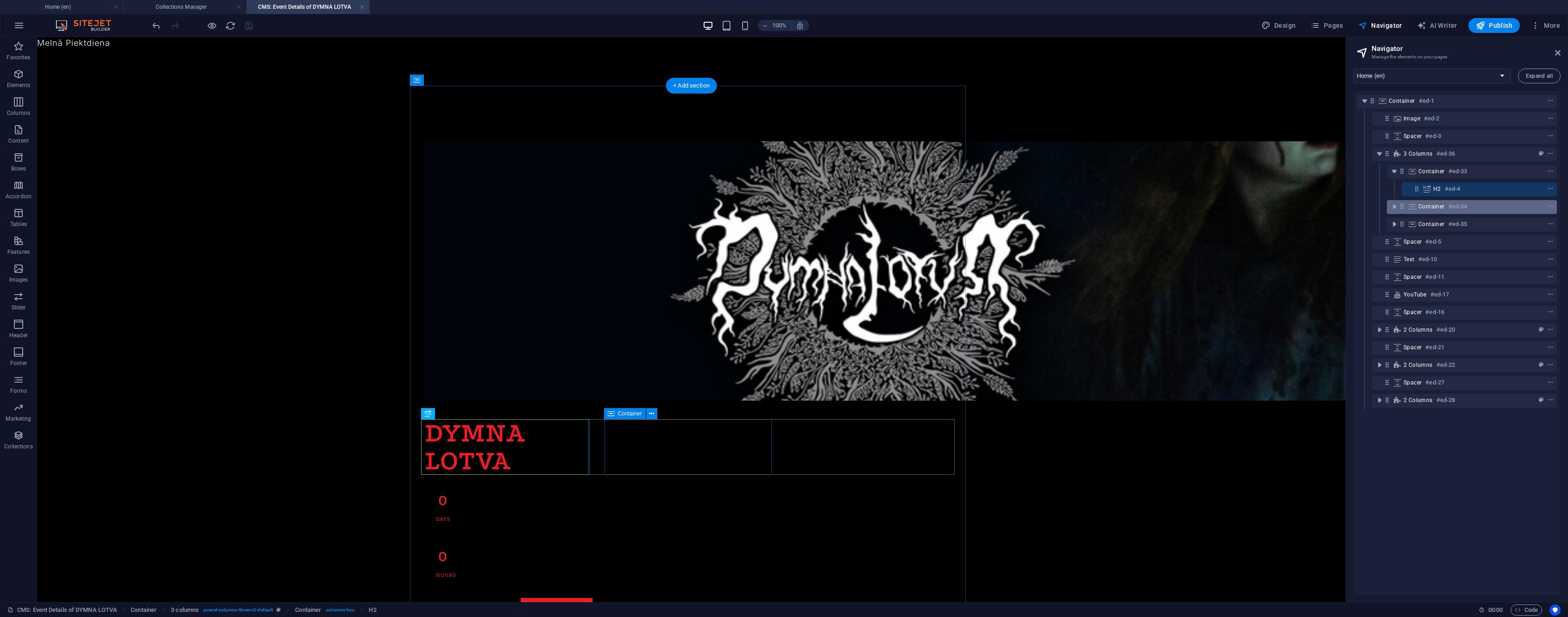
click at [1441, 202] on div "Container #ed-34" at bounding box center [1464, 206] width 92 height 11
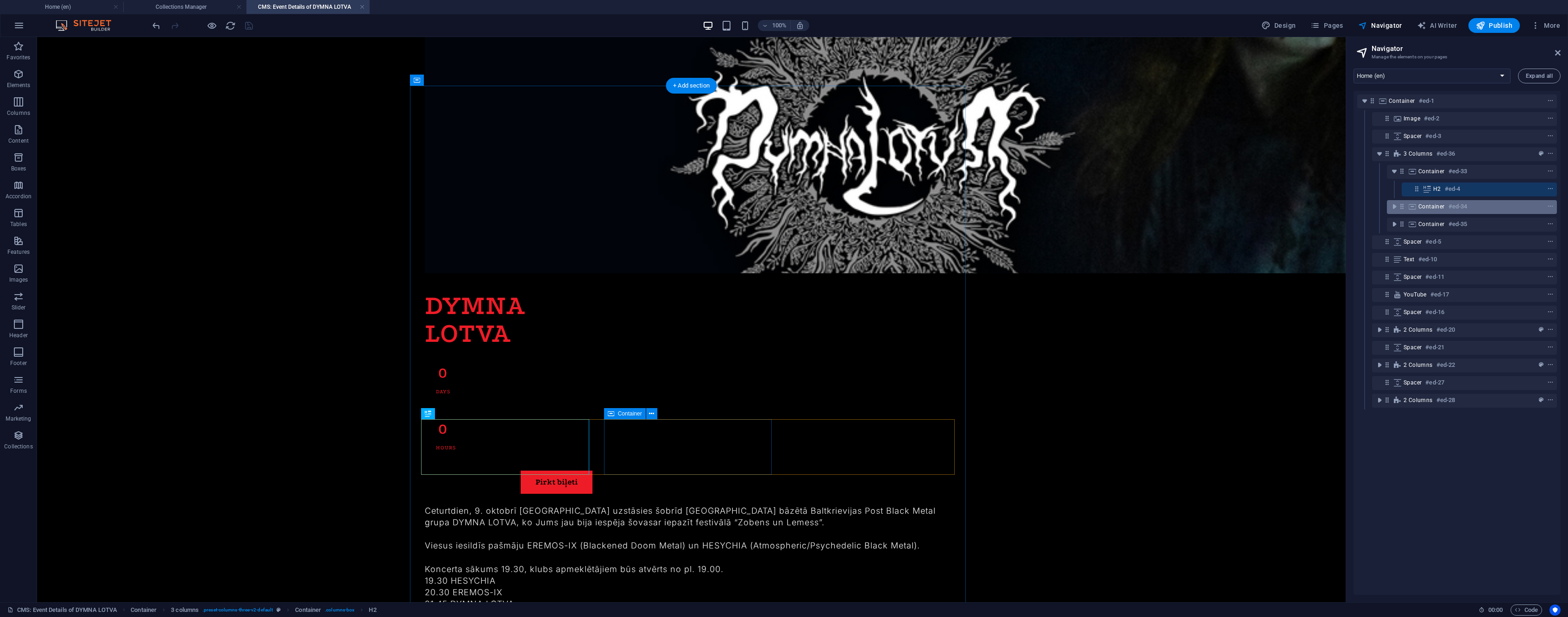
click at [1441, 202] on div "Container #ed-34" at bounding box center [1464, 206] width 92 height 11
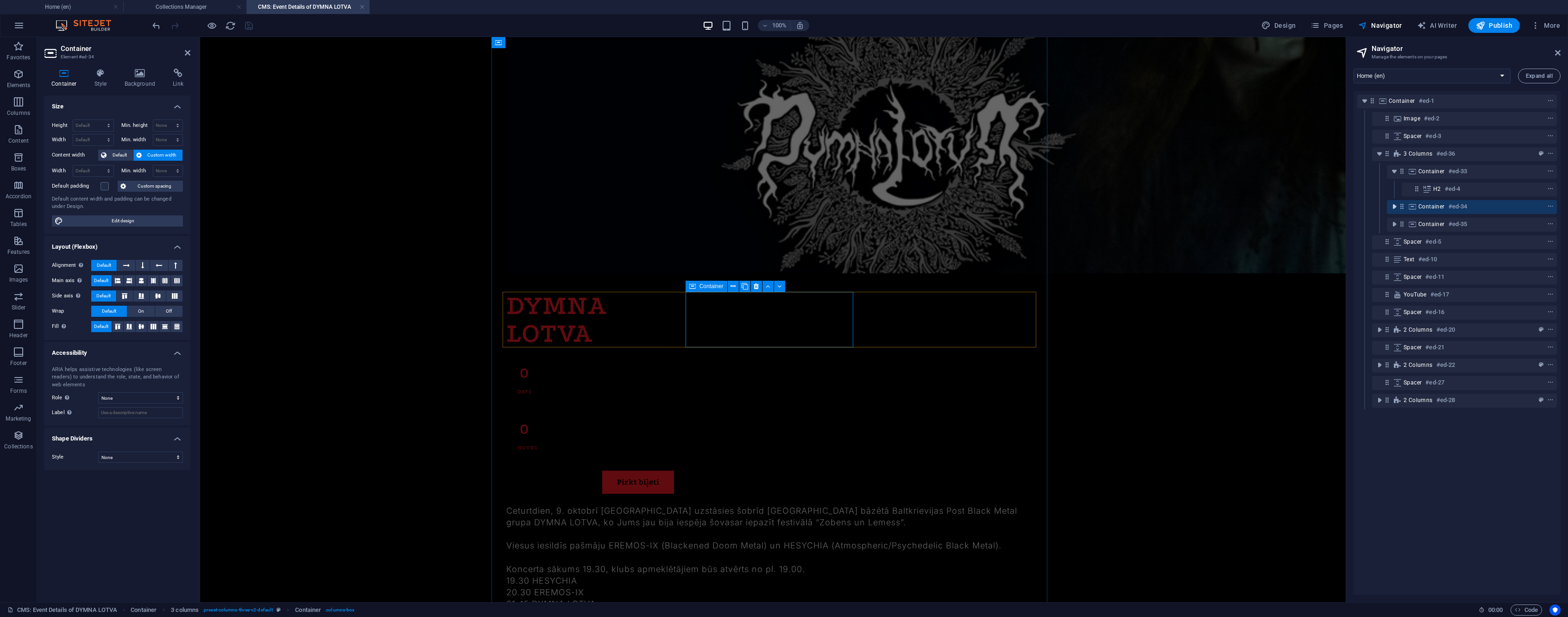
click at [1392, 205] on icon "toggle-expand" at bounding box center [1394, 206] width 9 height 9
click at [1540, 221] on icon "preset" at bounding box center [1541, 225] width 4 height 7
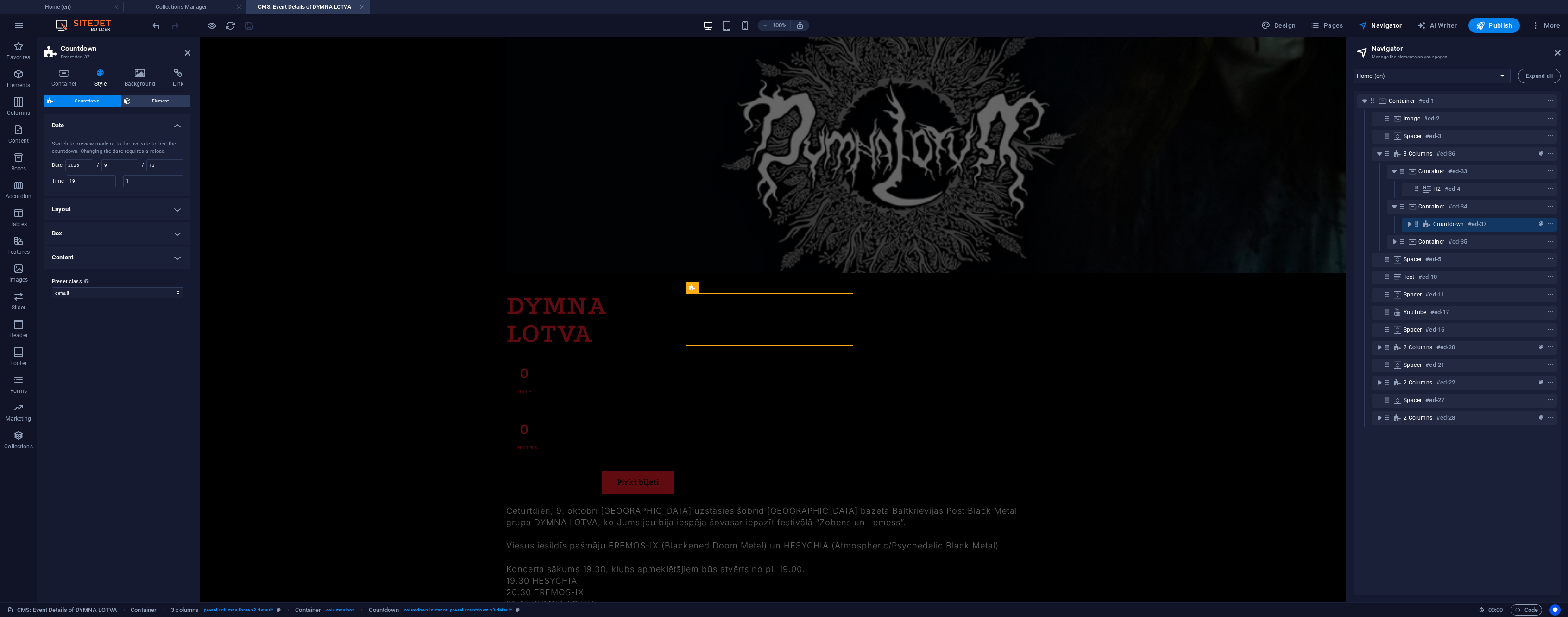
scroll to position [126, 0]
click at [1554, 225] on div "Countdown #ed-37" at bounding box center [1479, 225] width 155 height 14
click at [1550, 225] on icon "context-menu" at bounding box center [1551, 225] width 7 height 7
click at [1472, 555] on div "Container #ed-1 Image #ed-2 Spacer #ed-3 3 columns #ed-36 Container #ed-33 H2 #…" at bounding box center [1457, 343] width 207 height 504
click at [361, 6] on link at bounding box center [362, 7] width 6 height 8
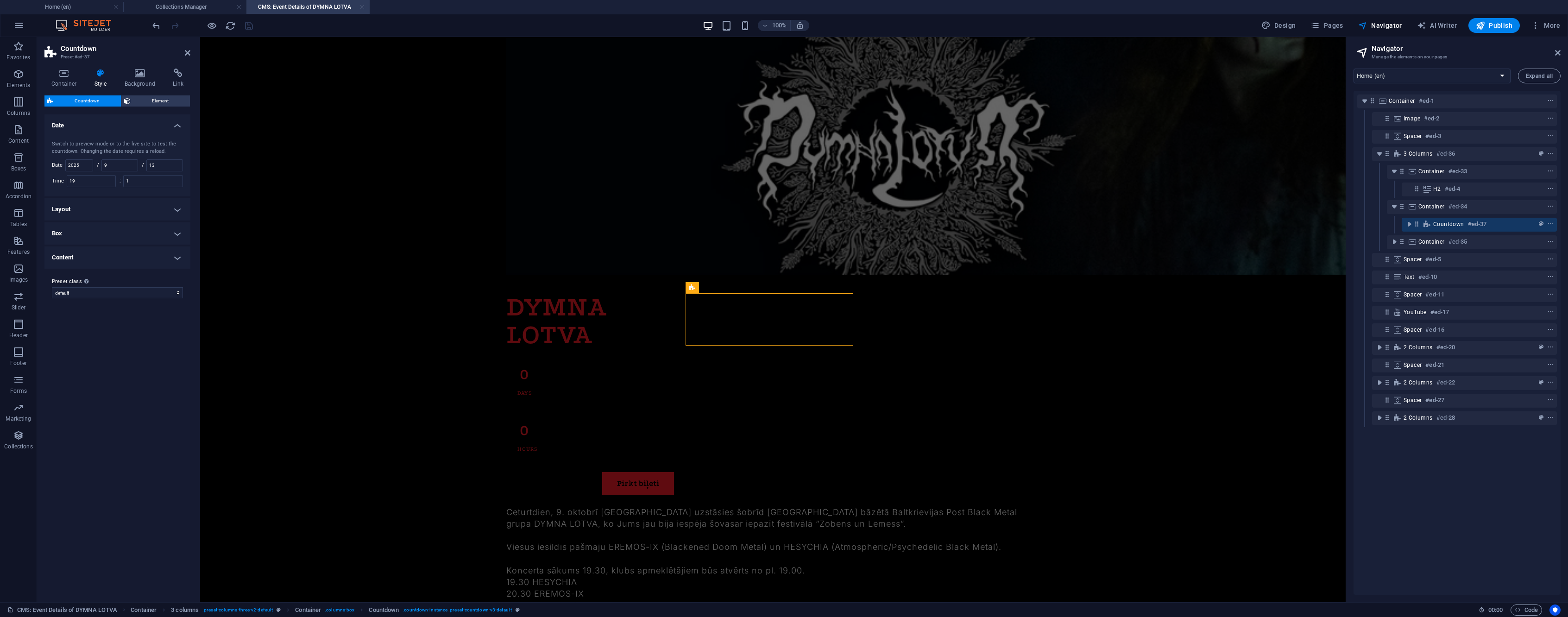
select select
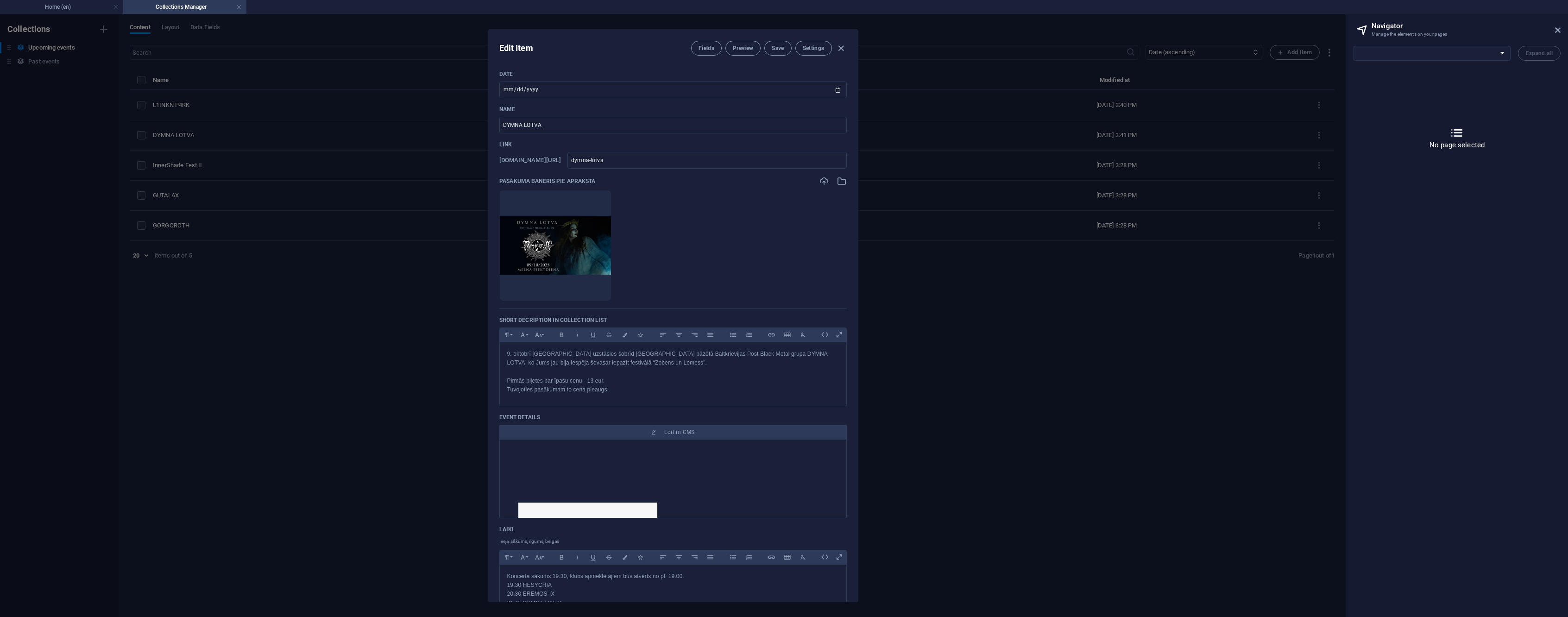
click at [229, 103] on div "Edit Item Fields Preview Save Settings Date 2025-10-09 ​ Name DYMNA LOTVA ​ Lin…" at bounding box center [673, 316] width 1346 height 603
type input "2025-09-02"
type input "dymna-lotva"
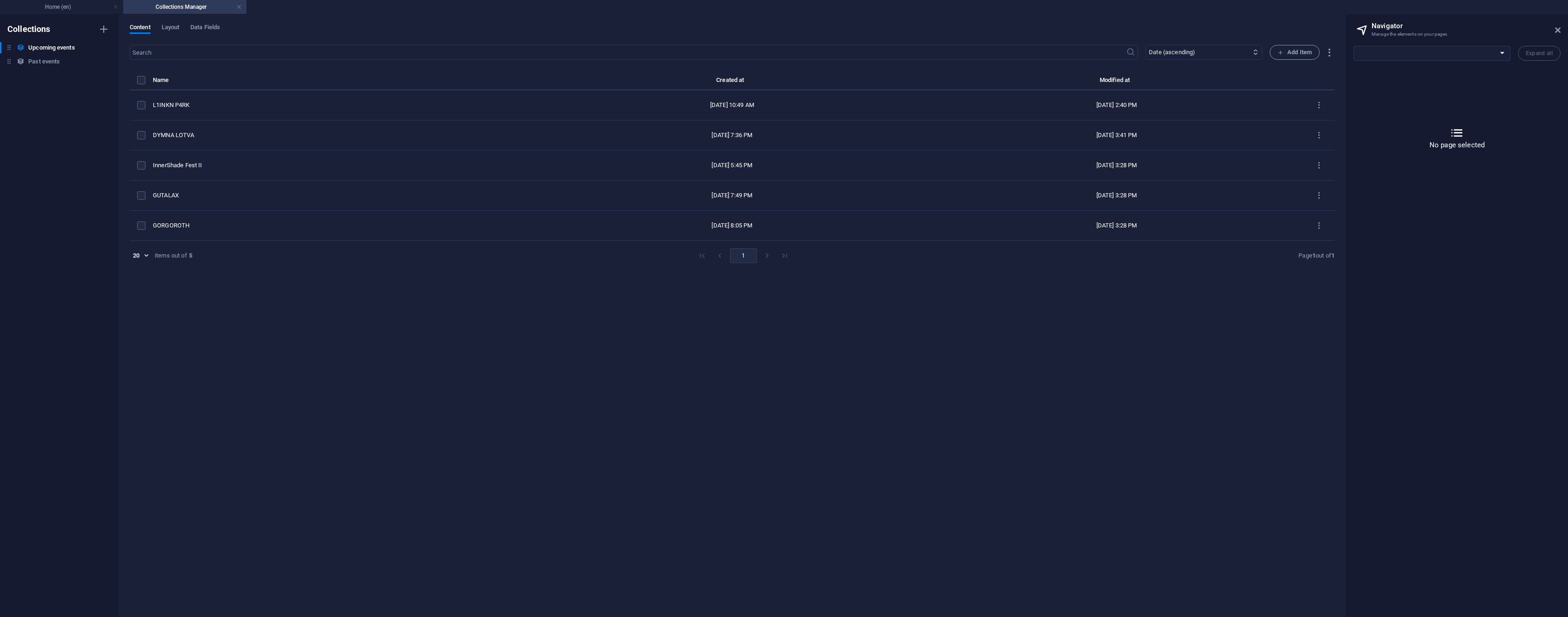
click at [211, 106] on div "L1INKN P4RK" at bounding box center [339, 106] width 374 height 8
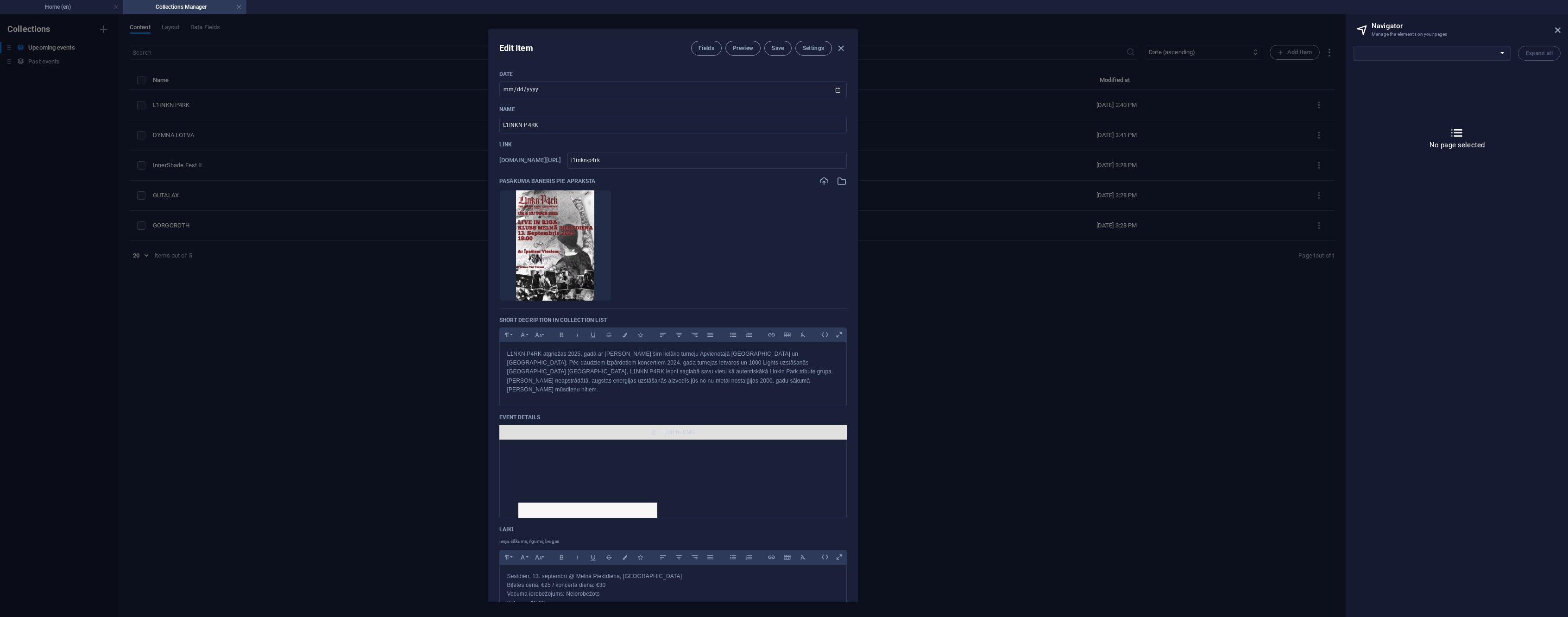
click at [687, 429] on span "Edit in CMS" at bounding box center [679, 432] width 30 height 8
select select "16743189-en"
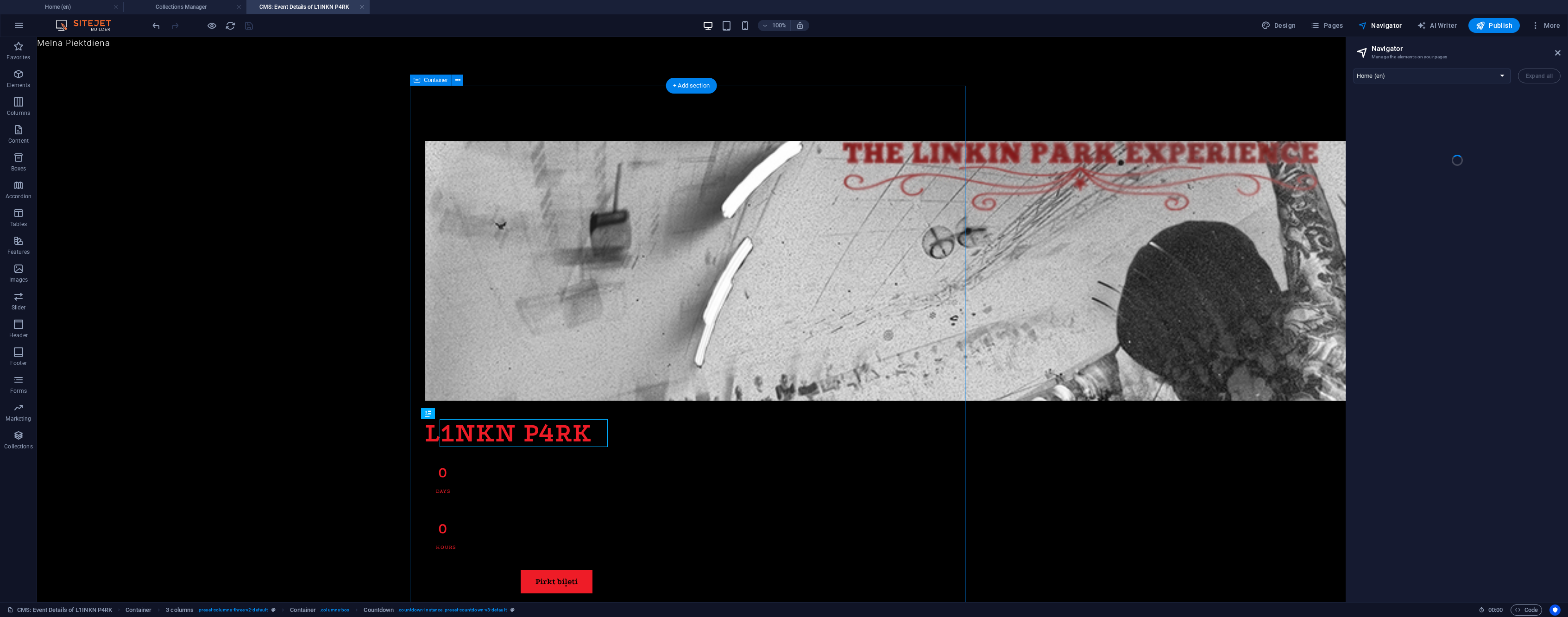
scroll to position [0, 0]
click at [1398, 24] on span "Navigator" at bounding box center [1381, 25] width 44 height 9
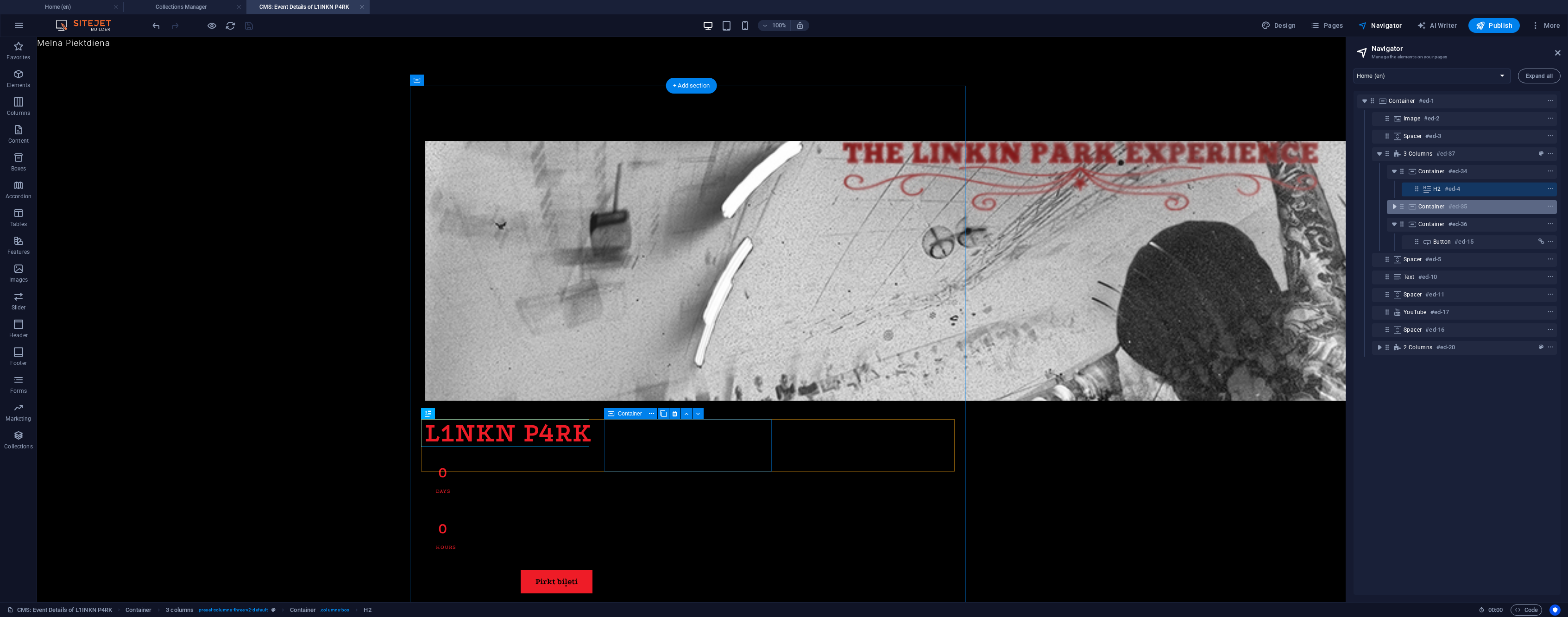
click at [1398, 208] on icon "toggle-expand" at bounding box center [1394, 206] width 9 height 9
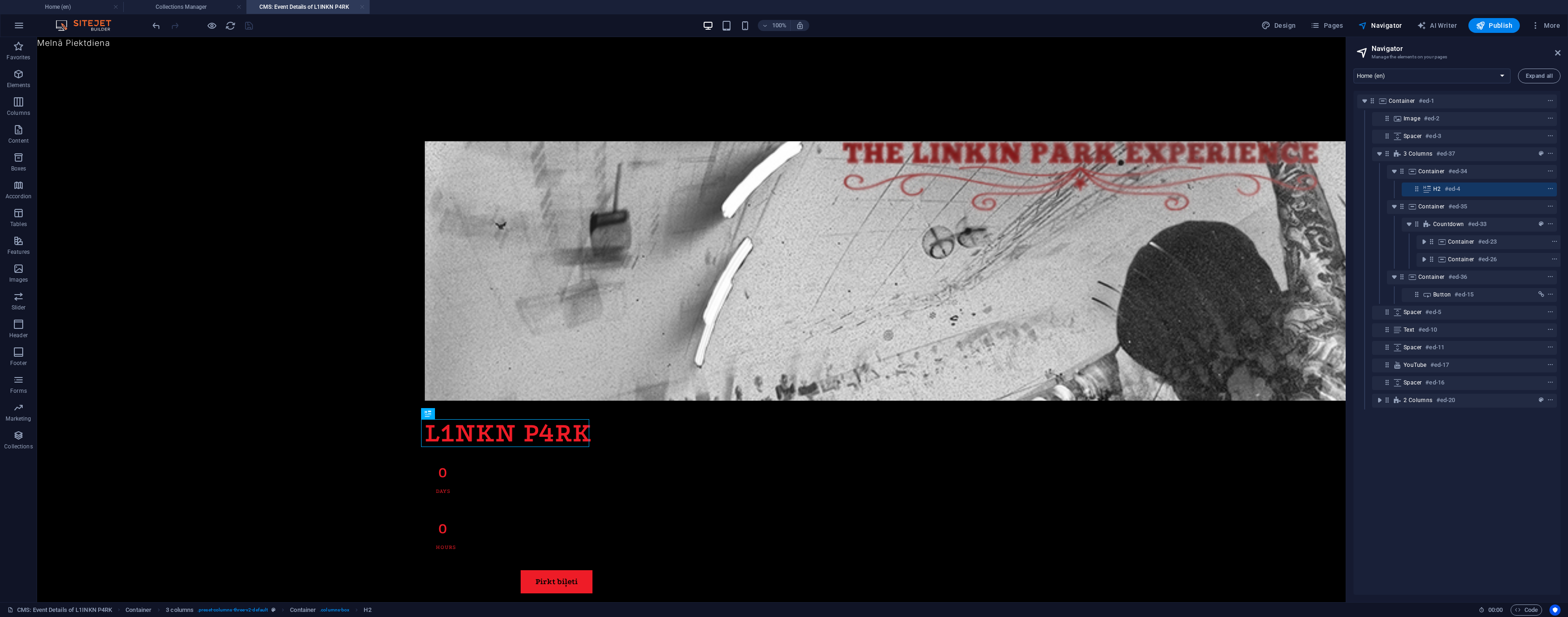
click at [360, 4] on link at bounding box center [362, 7] width 6 height 8
select select
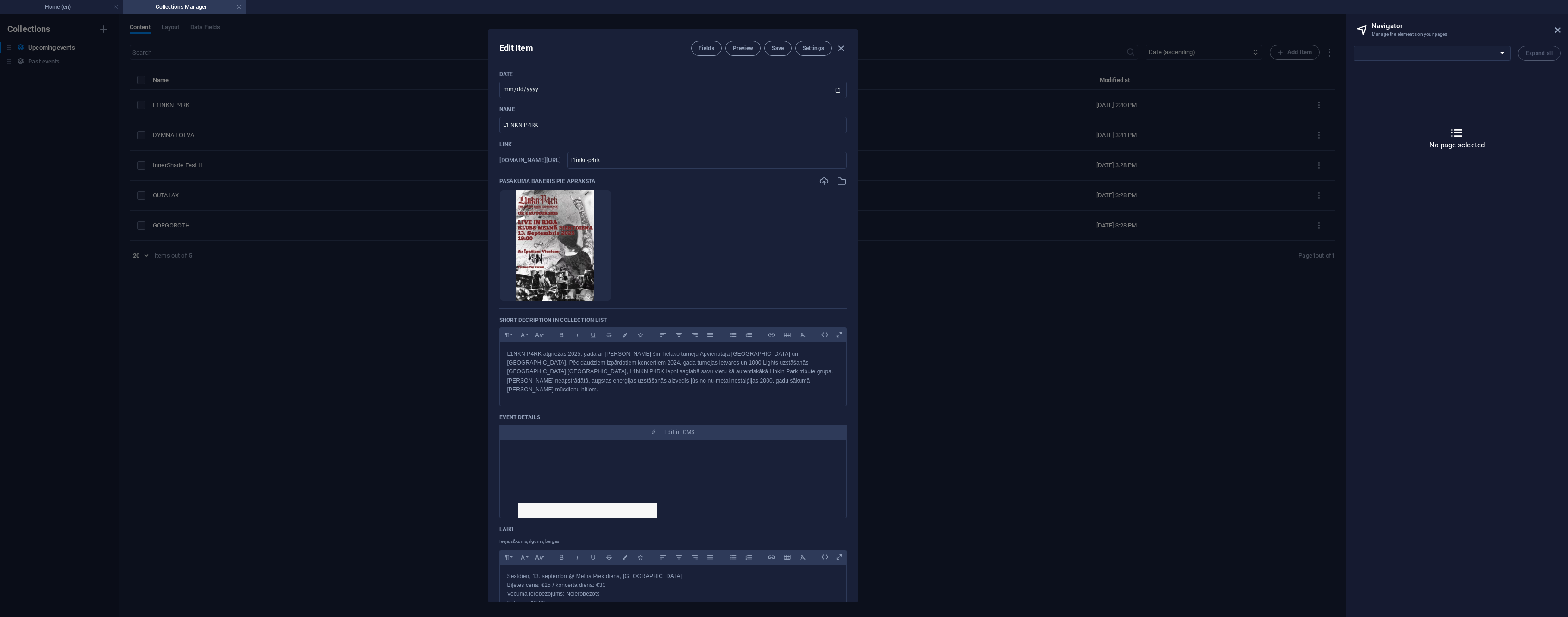
click at [349, 376] on div "Edit Item Fields Preview Save Settings Date 2025-09-13 ​ Name L1INKN P4RK ​ Lin…" at bounding box center [673, 316] width 1346 height 603
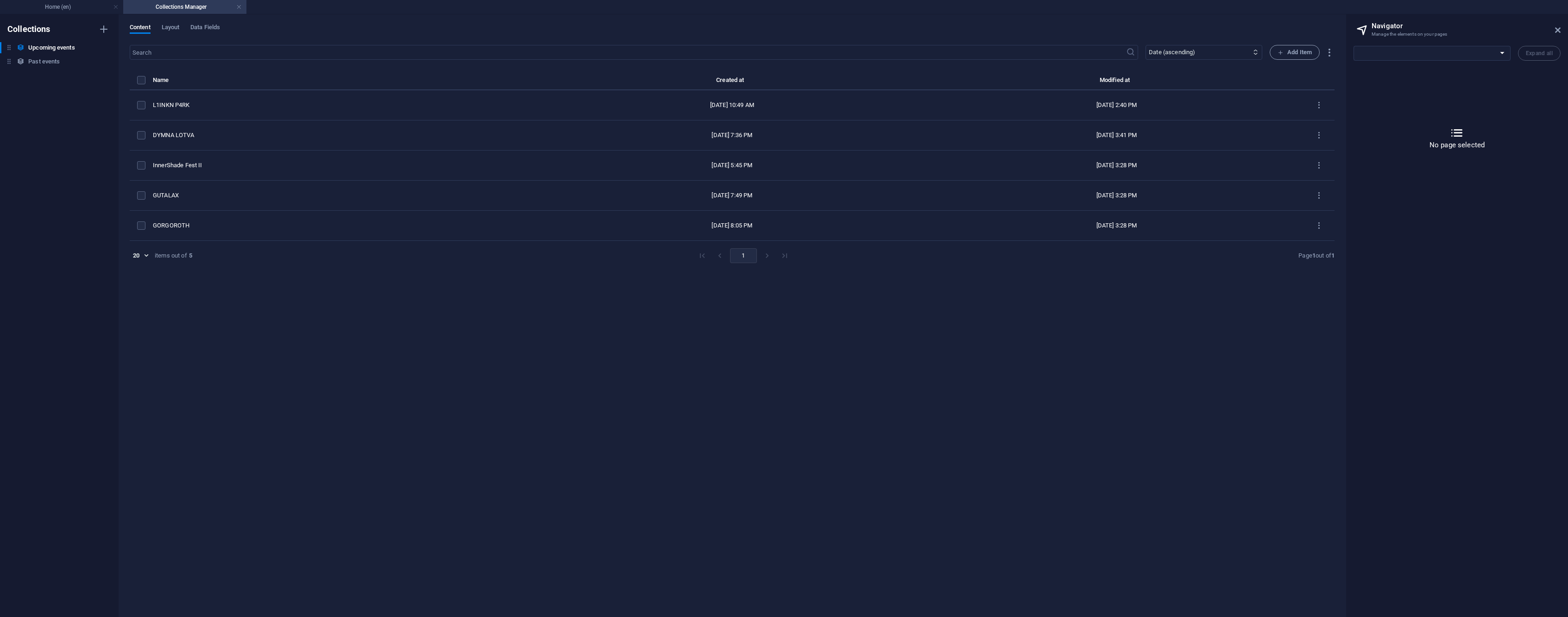
type input "2025-09-02"
type input "l1inkn-p4rk"
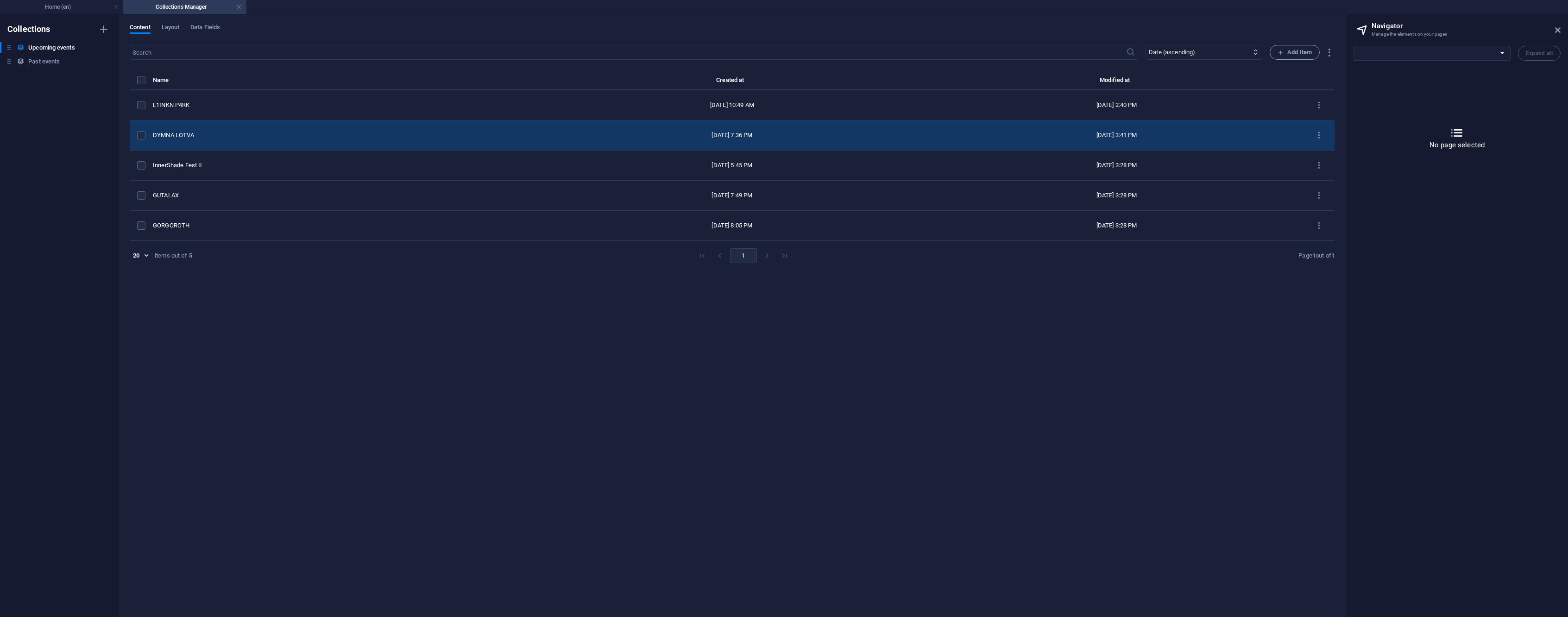
click at [253, 132] on div "DYMNA LOTVA" at bounding box center [339, 135] width 374 height 8
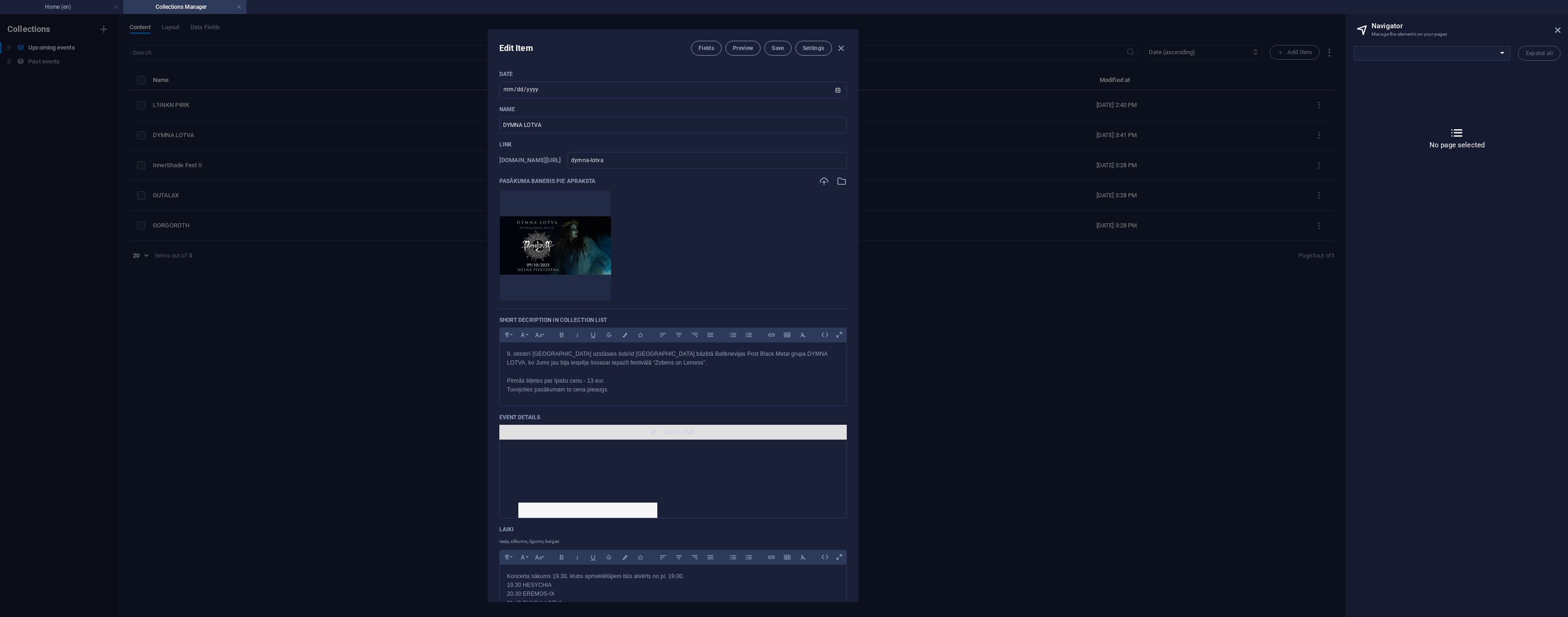
click at [674, 431] on span "Edit in CMS" at bounding box center [679, 432] width 30 height 8
select select "16743189-en"
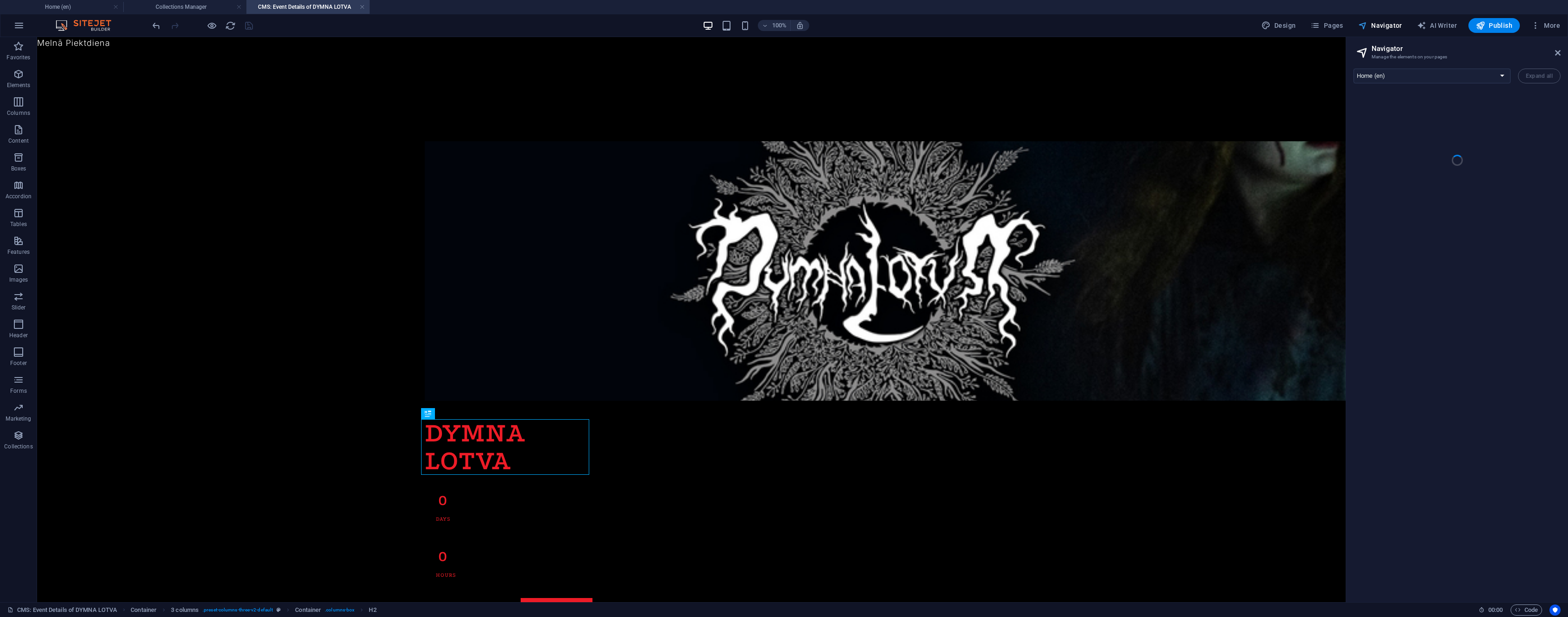
click at [1389, 28] on span "Navigator" at bounding box center [1381, 25] width 44 height 9
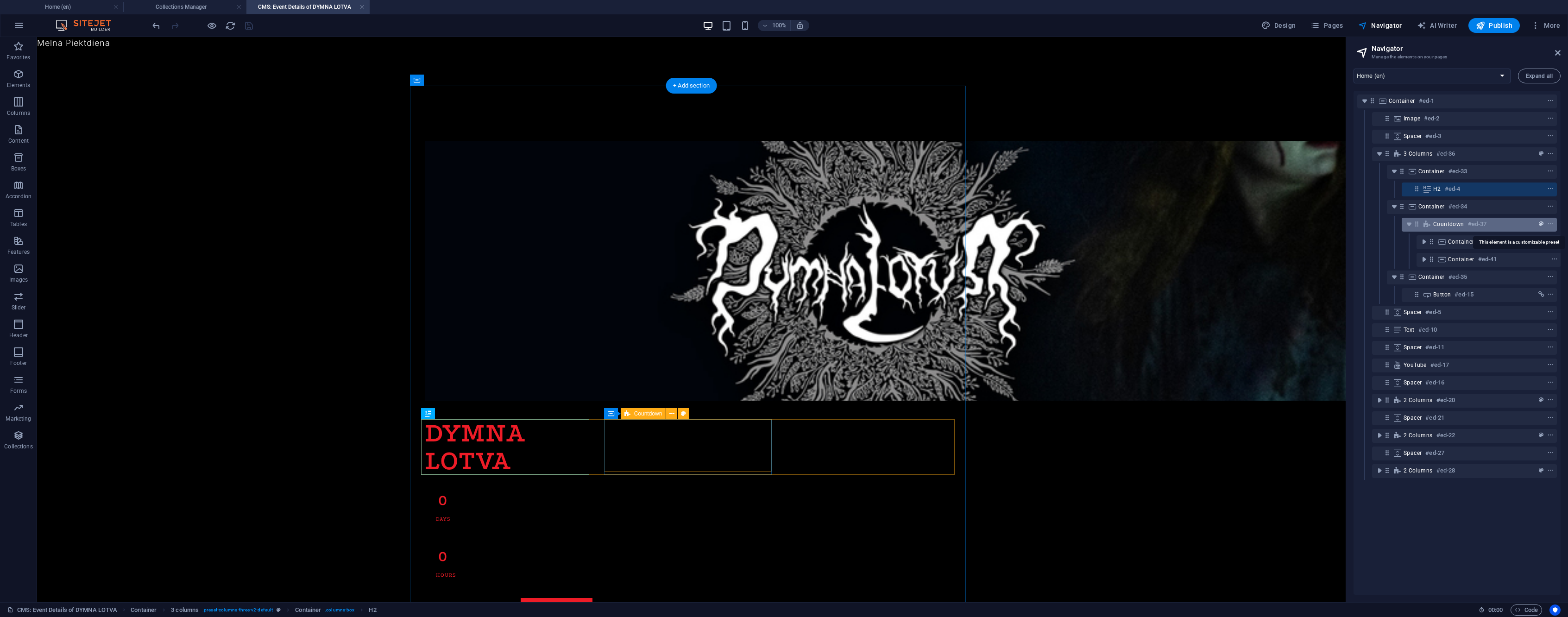
click at [1537, 225] on span "preset" at bounding box center [1541, 225] width 9 height 7
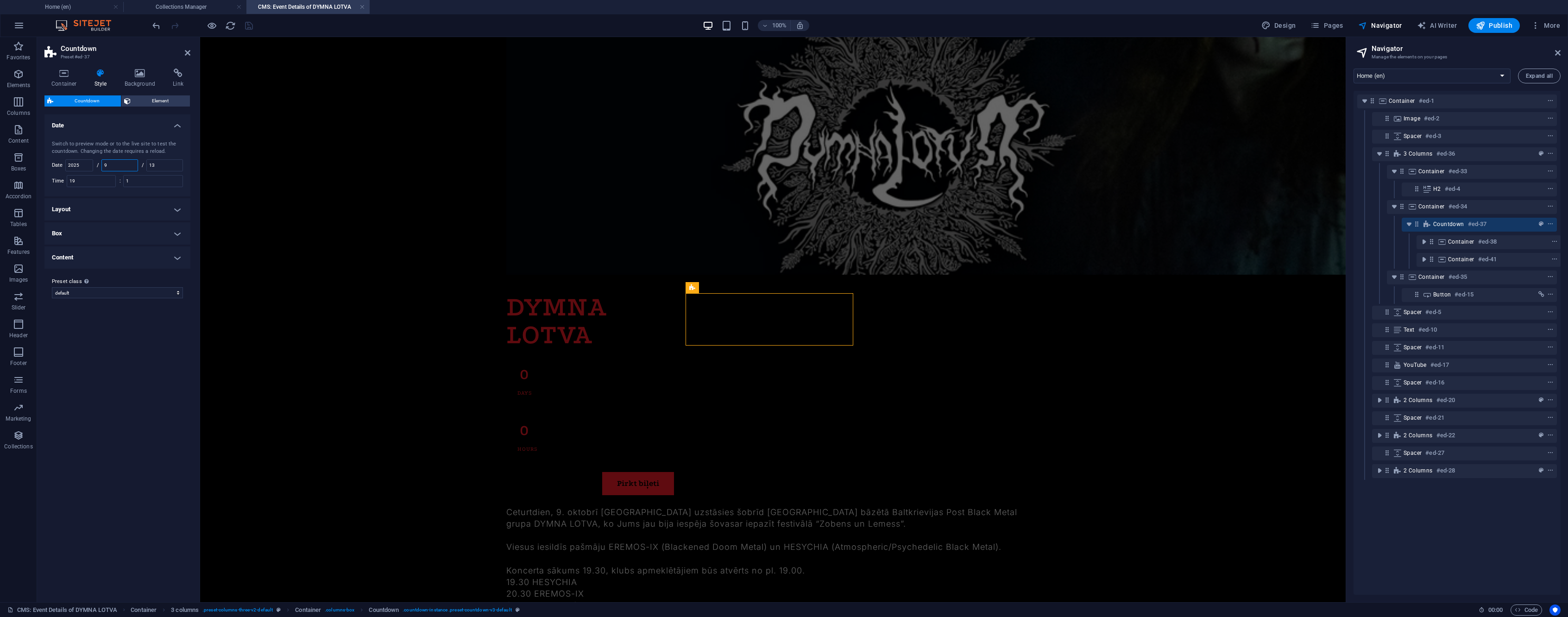
click at [111, 164] on input "9" at bounding box center [120, 165] width 35 height 11
type input "10"
click at [160, 168] on input "13" at bounding box center [165, 165] width 35 height 11
type input "9"
click at [246, 22] on icon "save" at bounding box center [249, 25] width 11 height 11
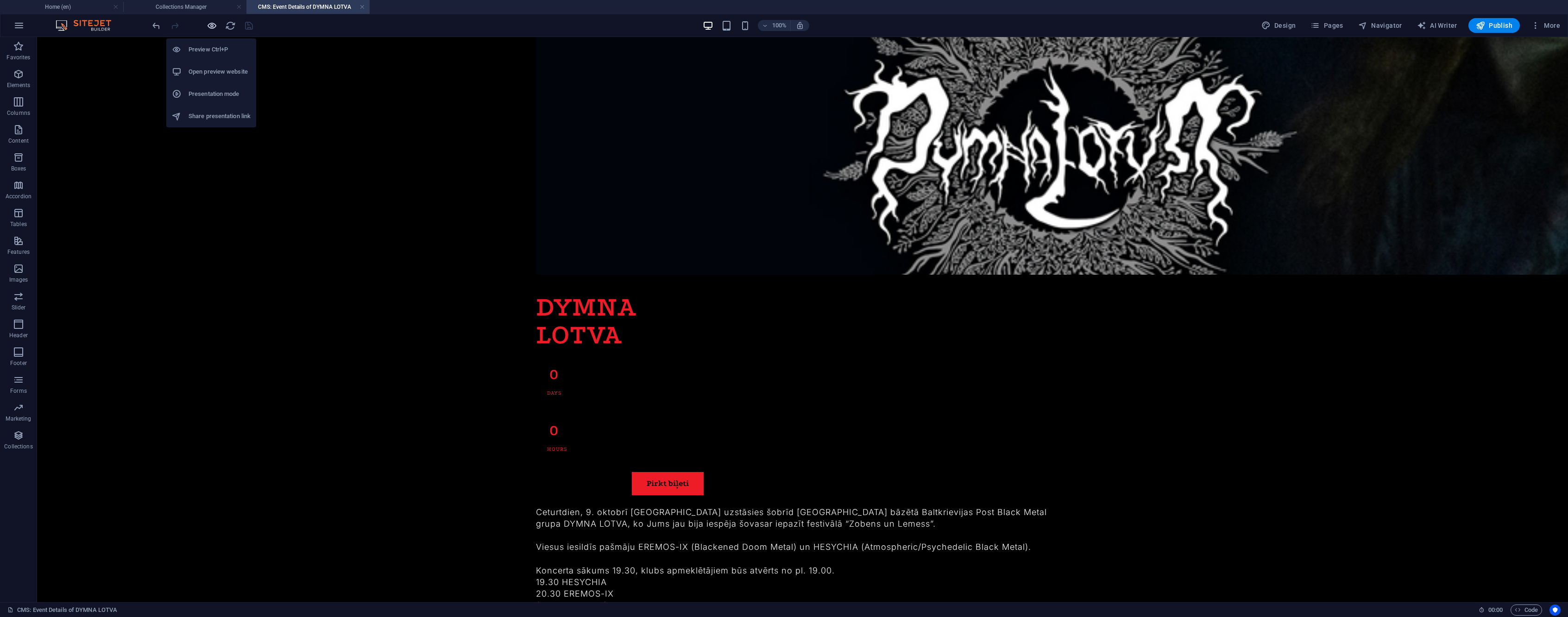
click at [209, 22] on icon "button" at bounding box center [212, 25] width 11 height 11
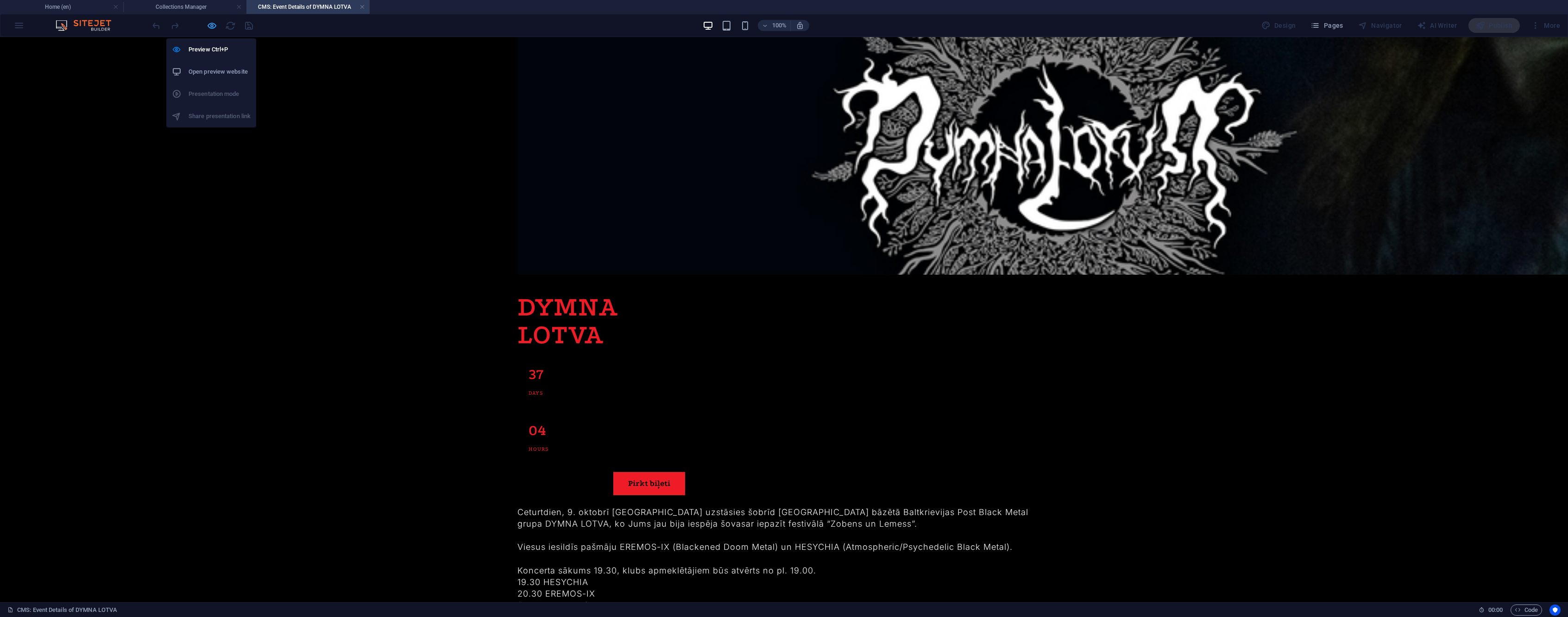
click at [209, 22] on icon "button" at bounding box center [212, 25] width 11 height 11
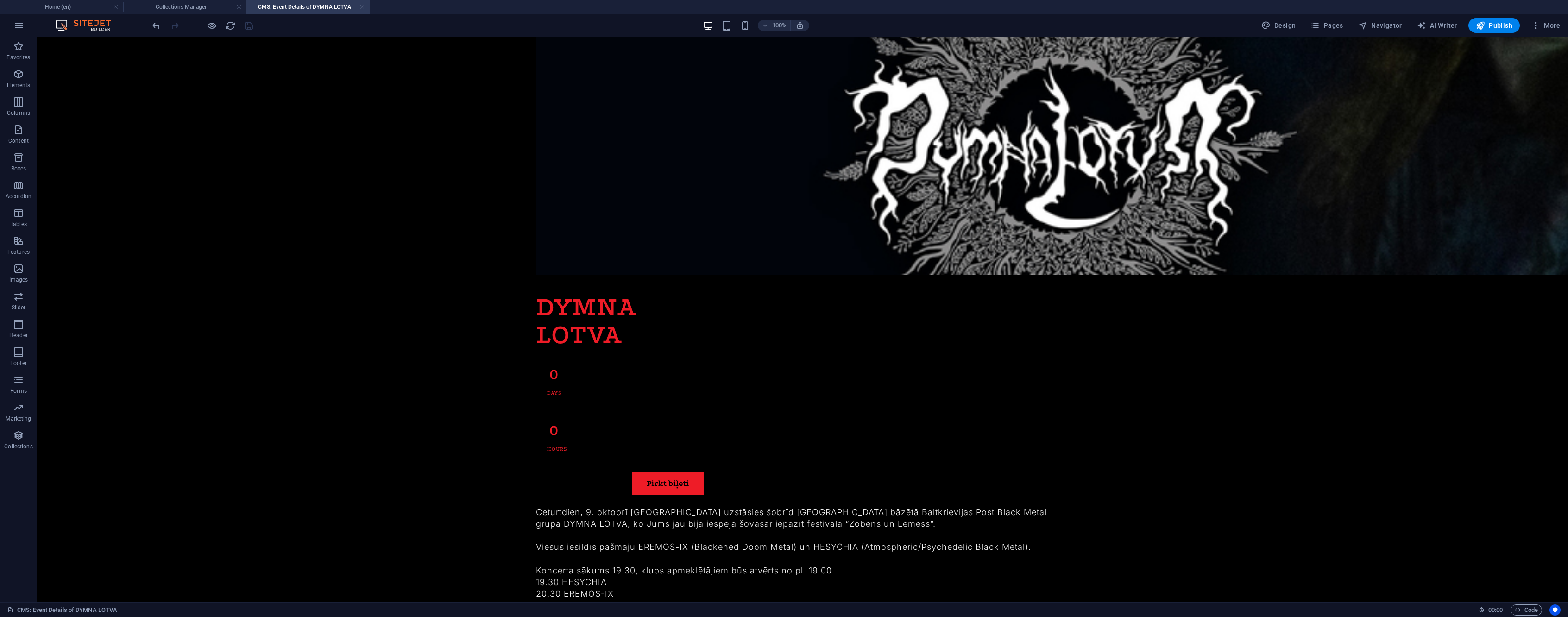
click at [360, 6] on link at bounding box center [362, 7] width 6 height 8
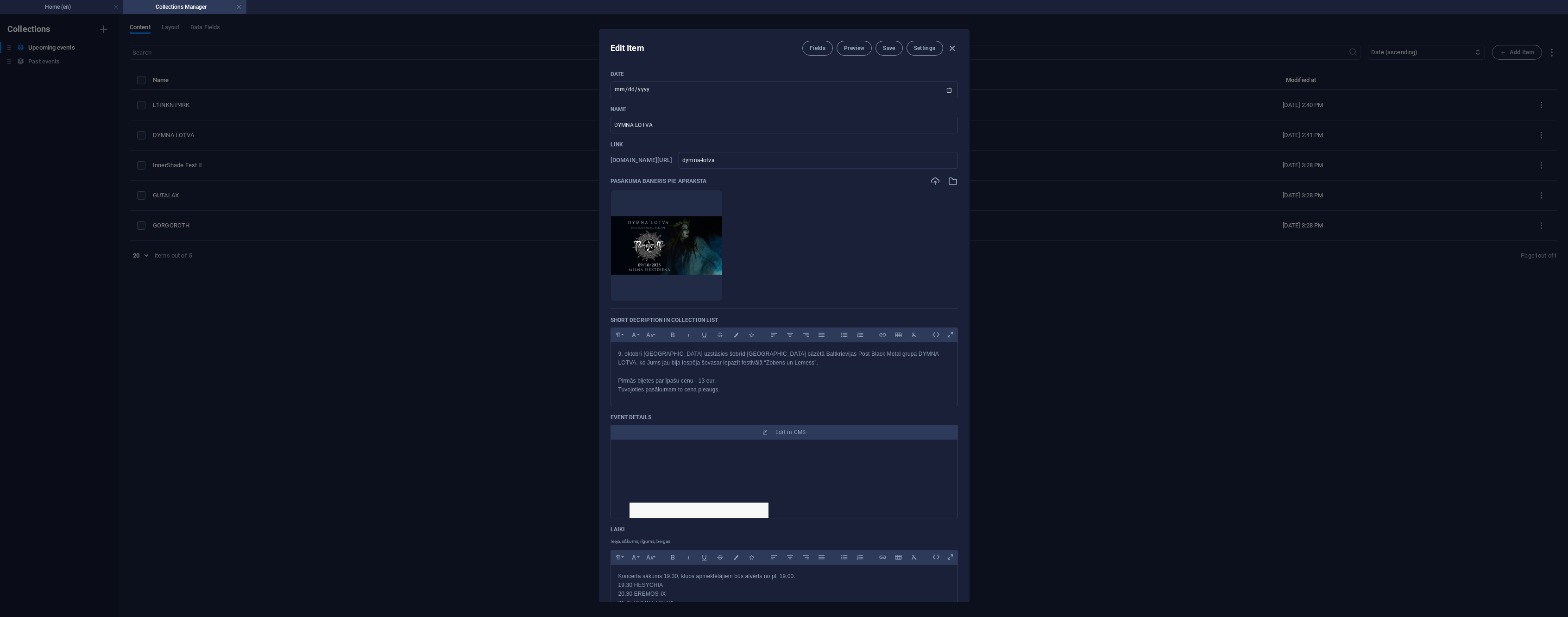
click at [238, 112] on div "Edit Item Fields Preview Save Settings Date 2025-10-09 ​ Name DYMNA LOTVA ​ Lin…" at bounding box center [784, 316] width 1568 height 603
type input "2025-09-02"
type input "dymna-lotva"
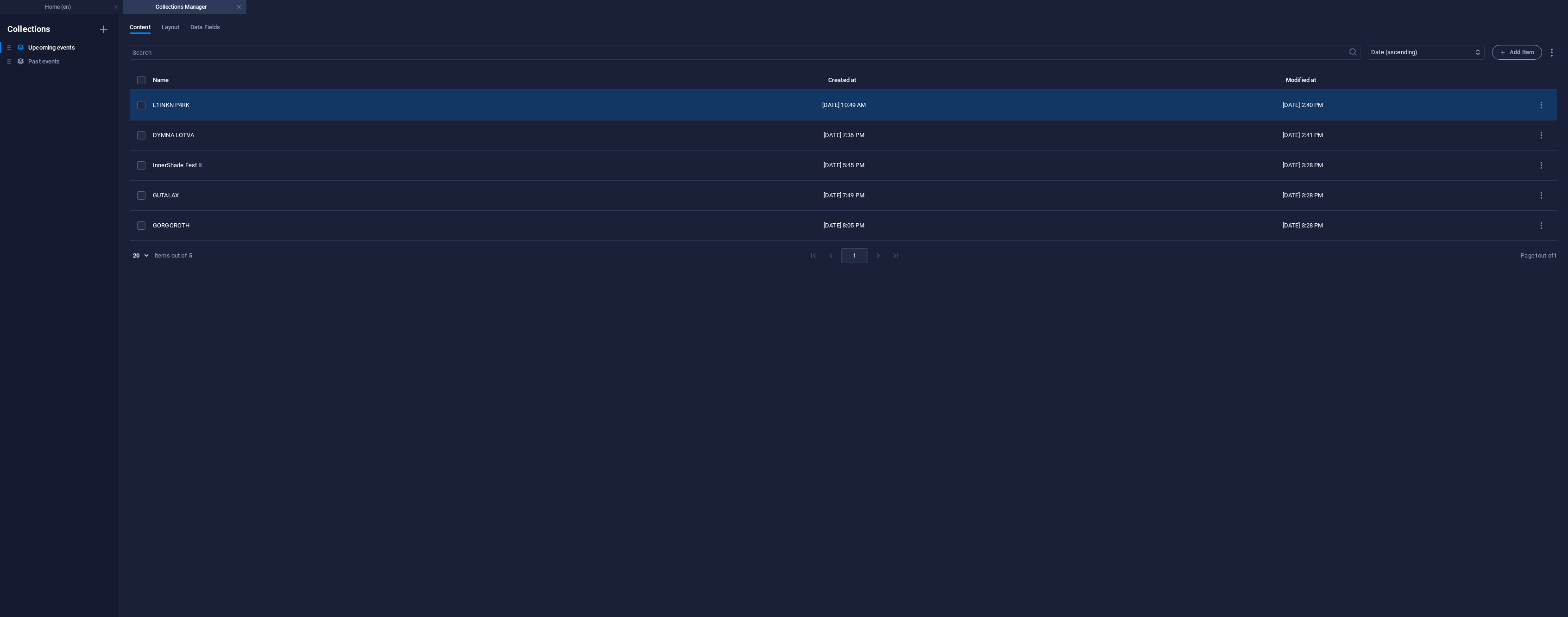
click at [214, 108] on div "L1INKN P4RK" at bounding box center [376, 106] width 447 height 8
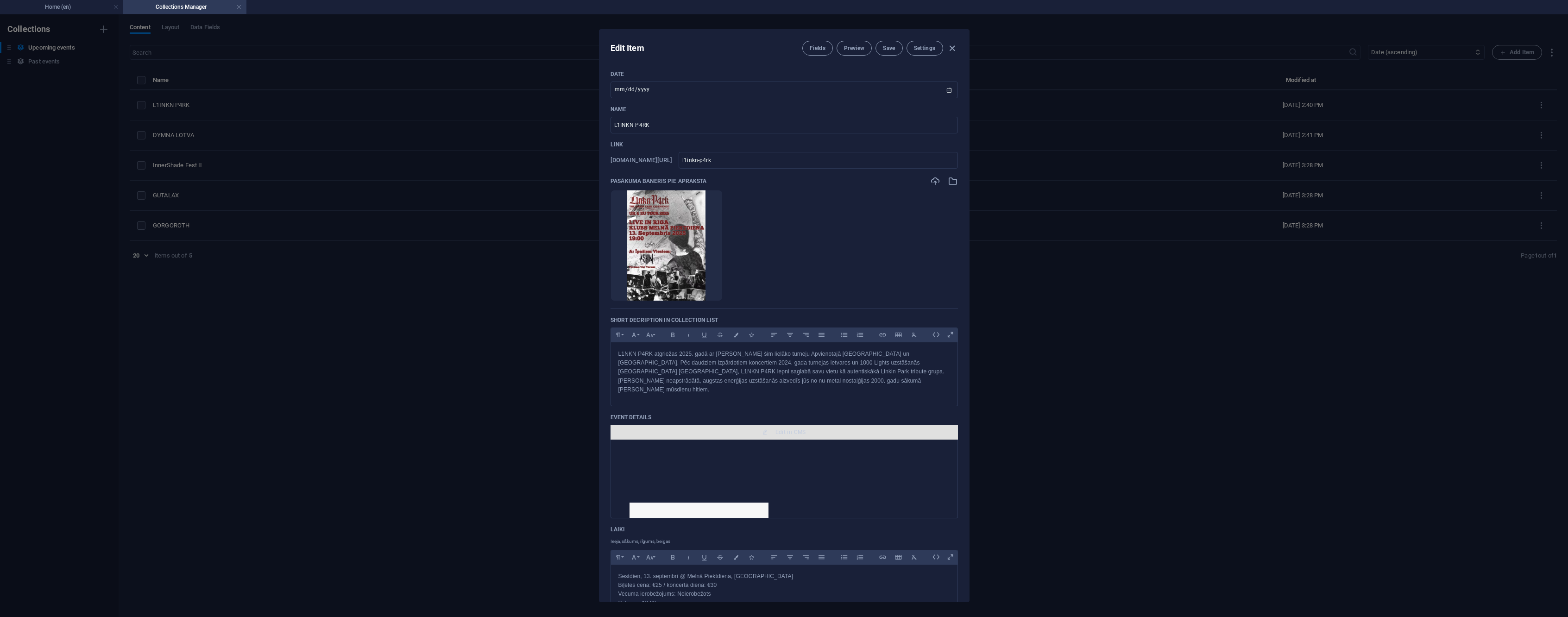
click at [792, 429] on span "Edit in CMS" at bounding box center [791, 432] width 30 height 8
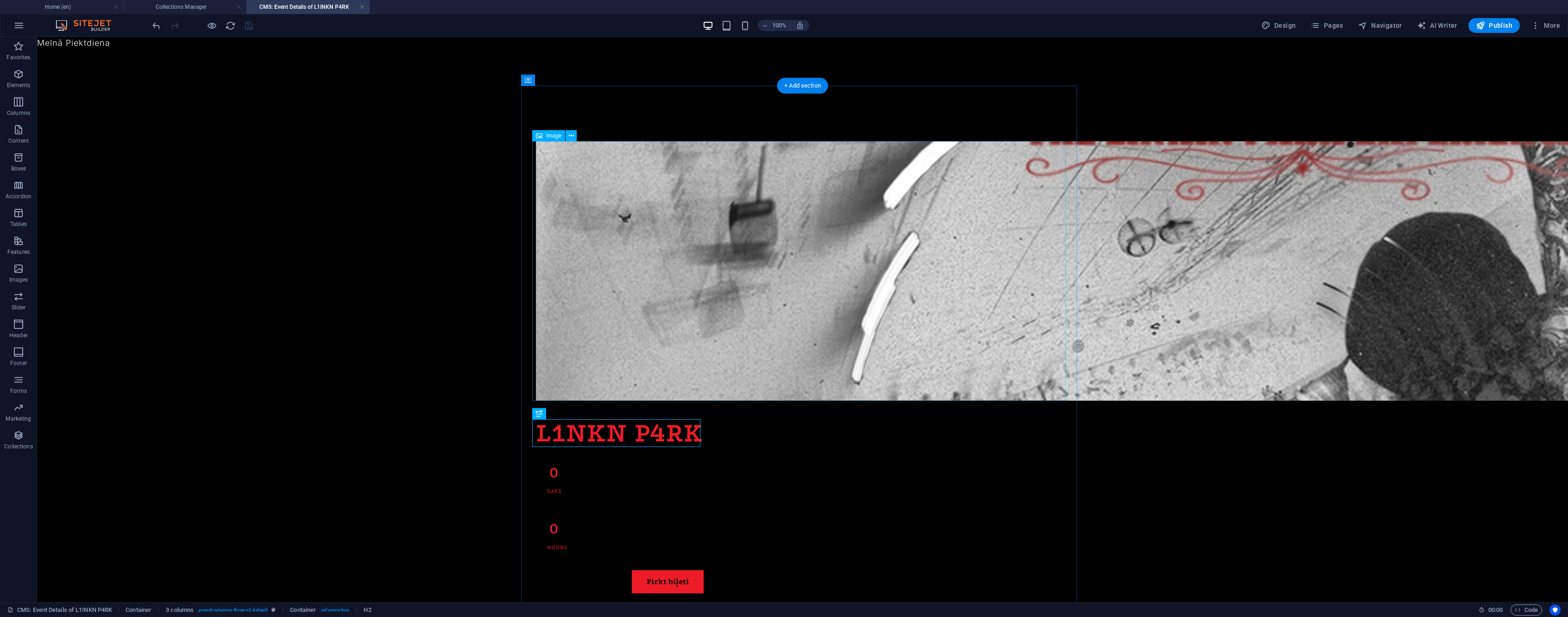
scroll to position [0, 0]
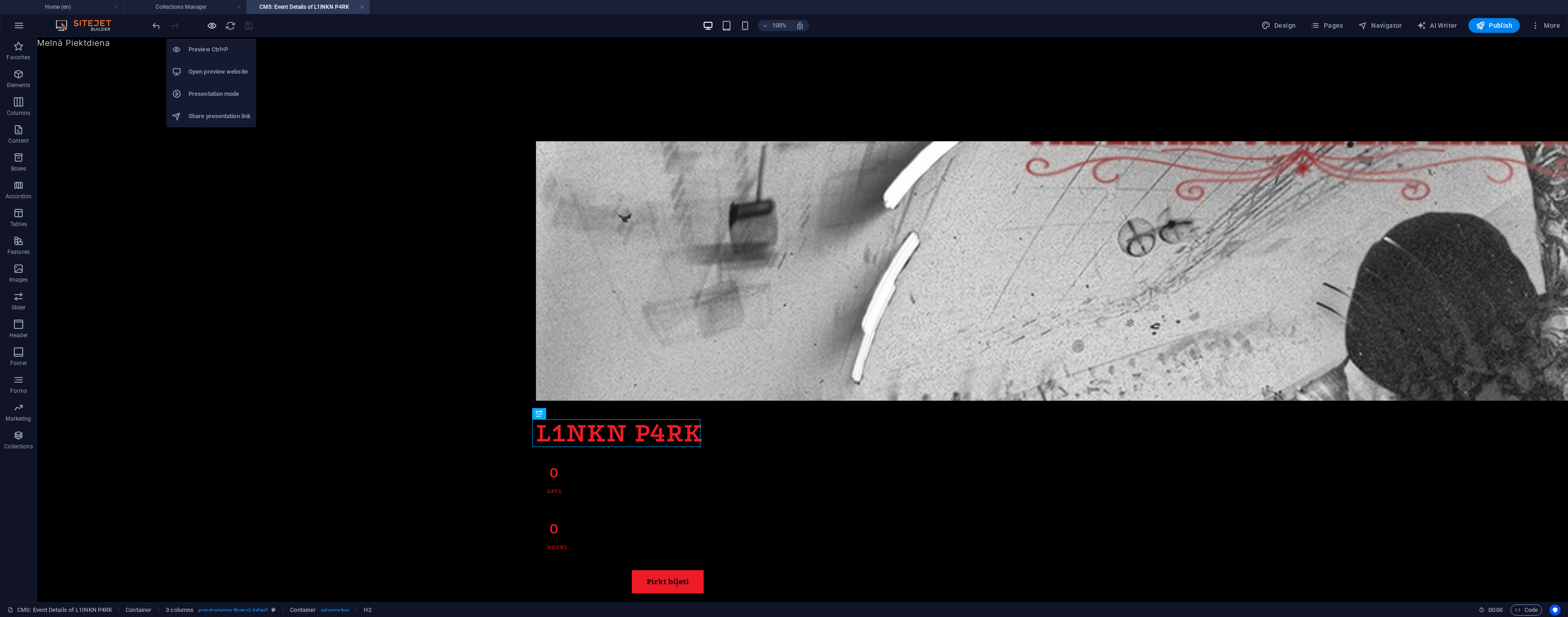
click at [214, 26] on icon "button" at bounding box center [212, 25] width 11 height 11
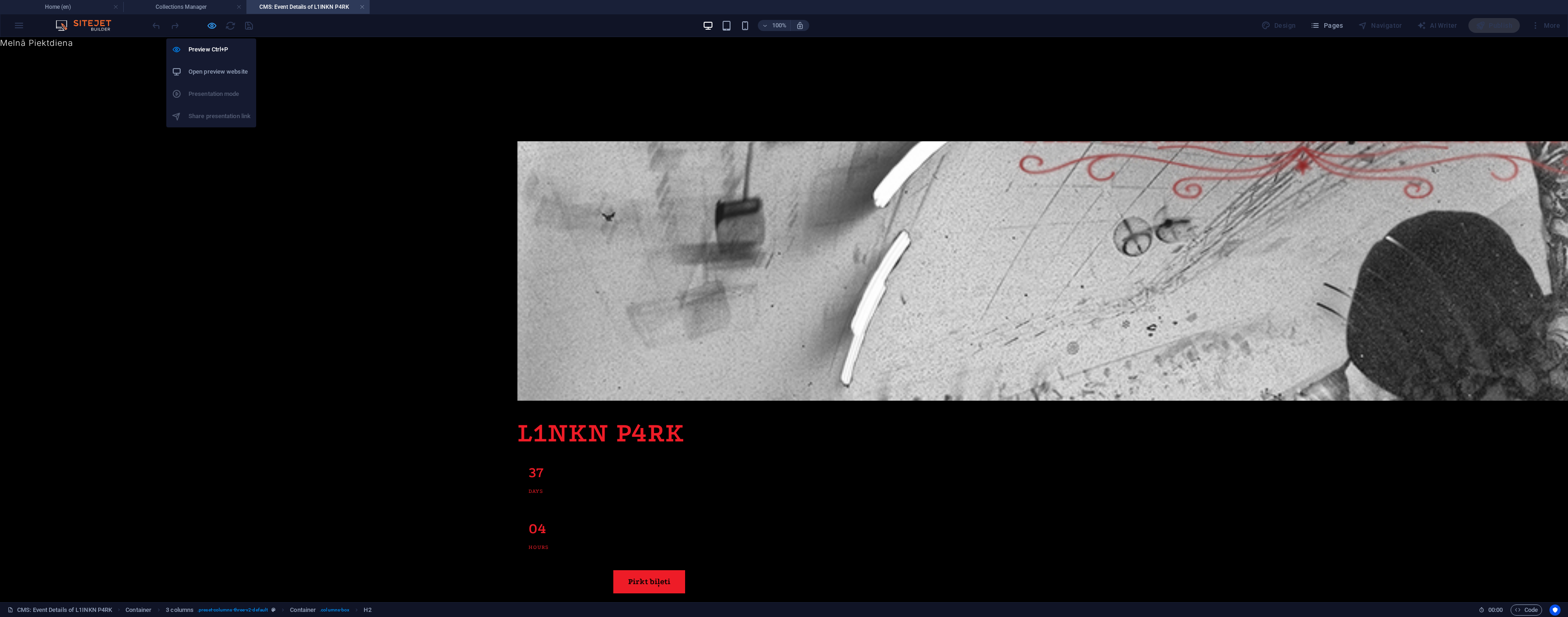
click at [212, 26] on icon "button" at bounding box center [212, 25] width 11 height 11
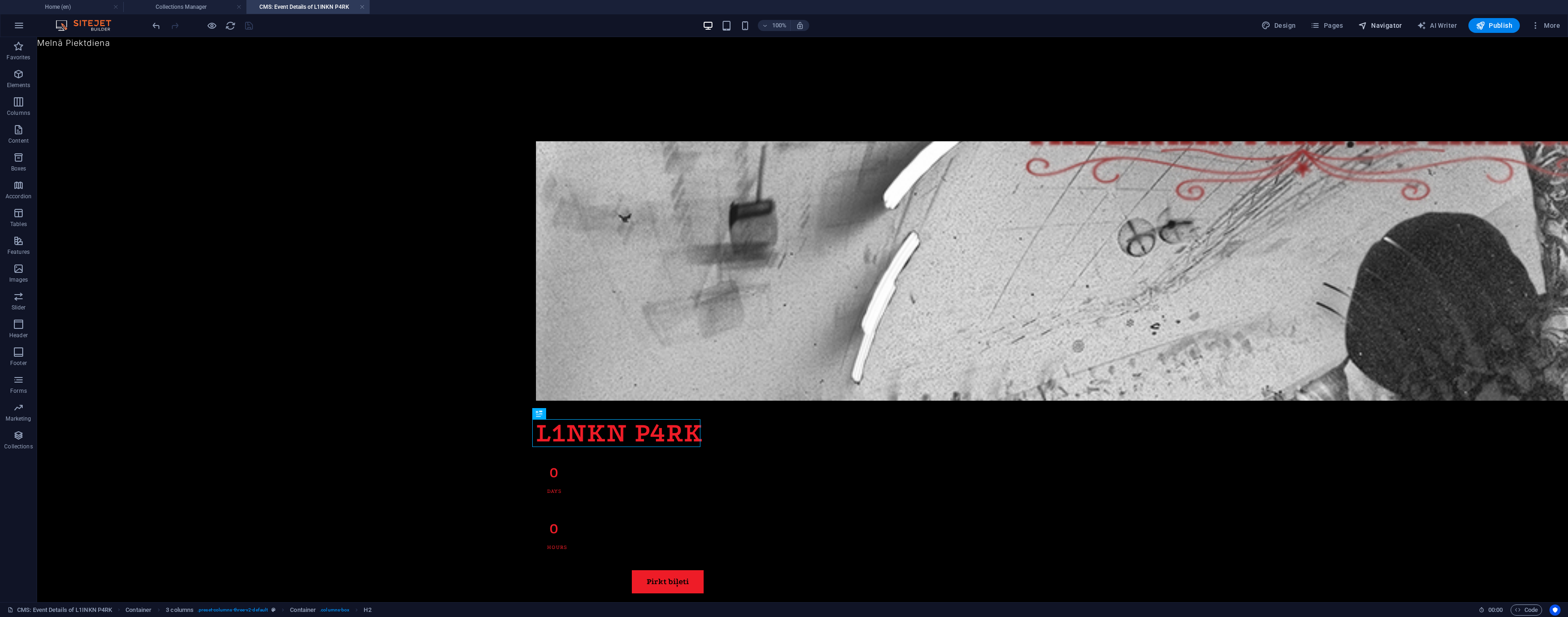
click at [1371, 25] on span "Navigator" at bounding box center [1381, 25] width 44 height 9
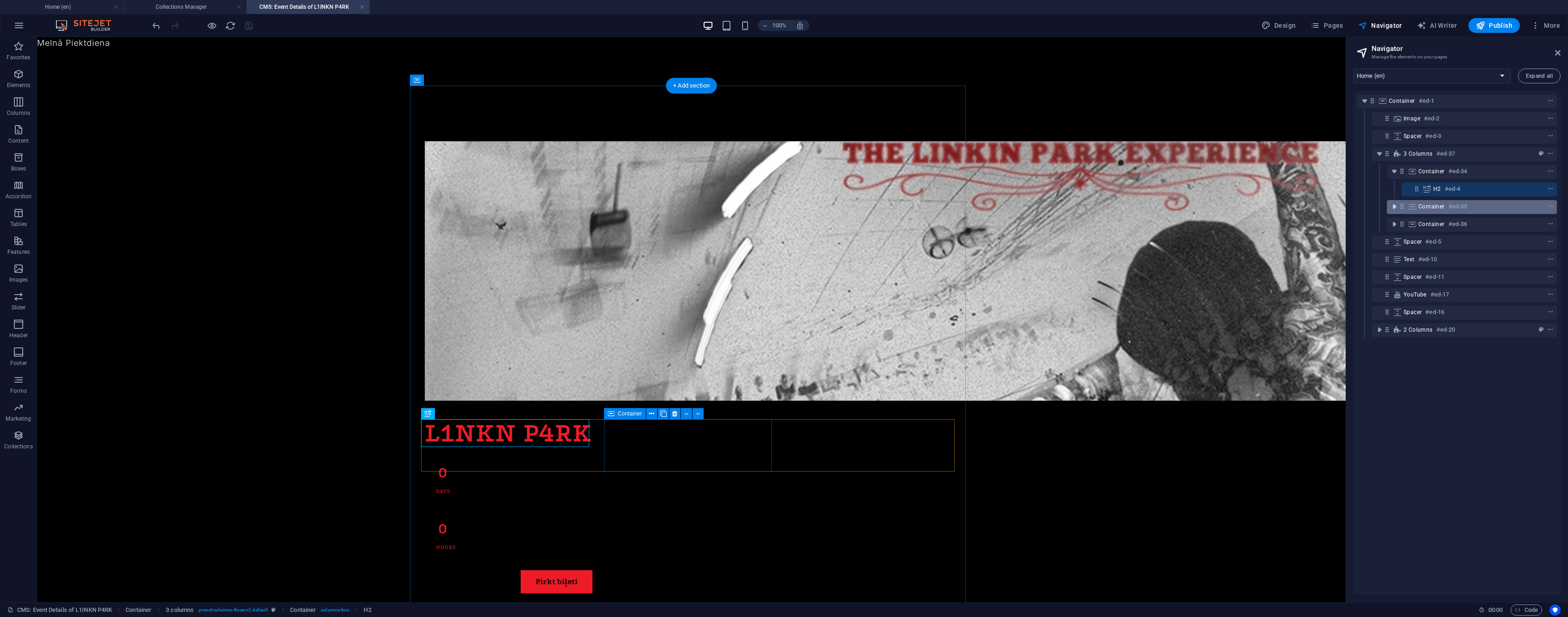
click at [1393, 205] on icon "toggle-expand" at bounding box center [1394, 206] width 9 height 9
click at [1539, 225] on icon "preset" at bounding box center [1541, 225] width 4 height 7
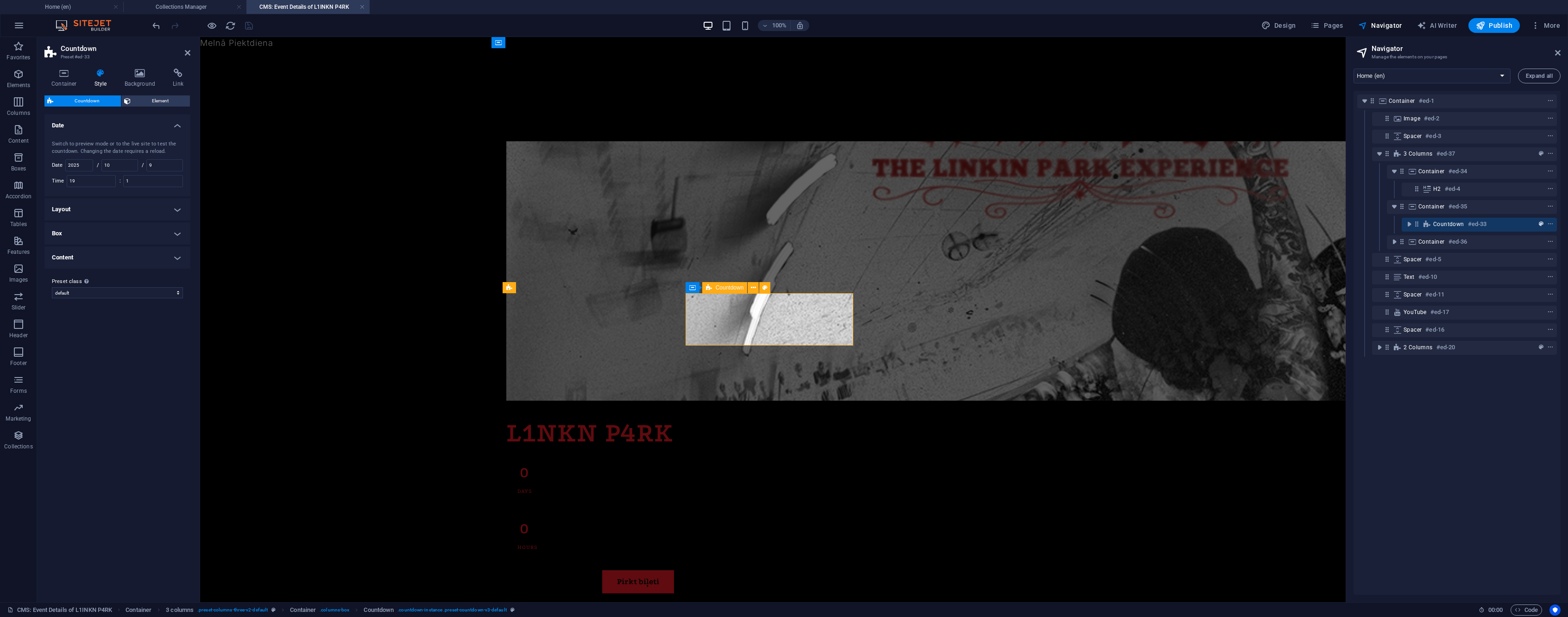
scroll to position [126, 0]
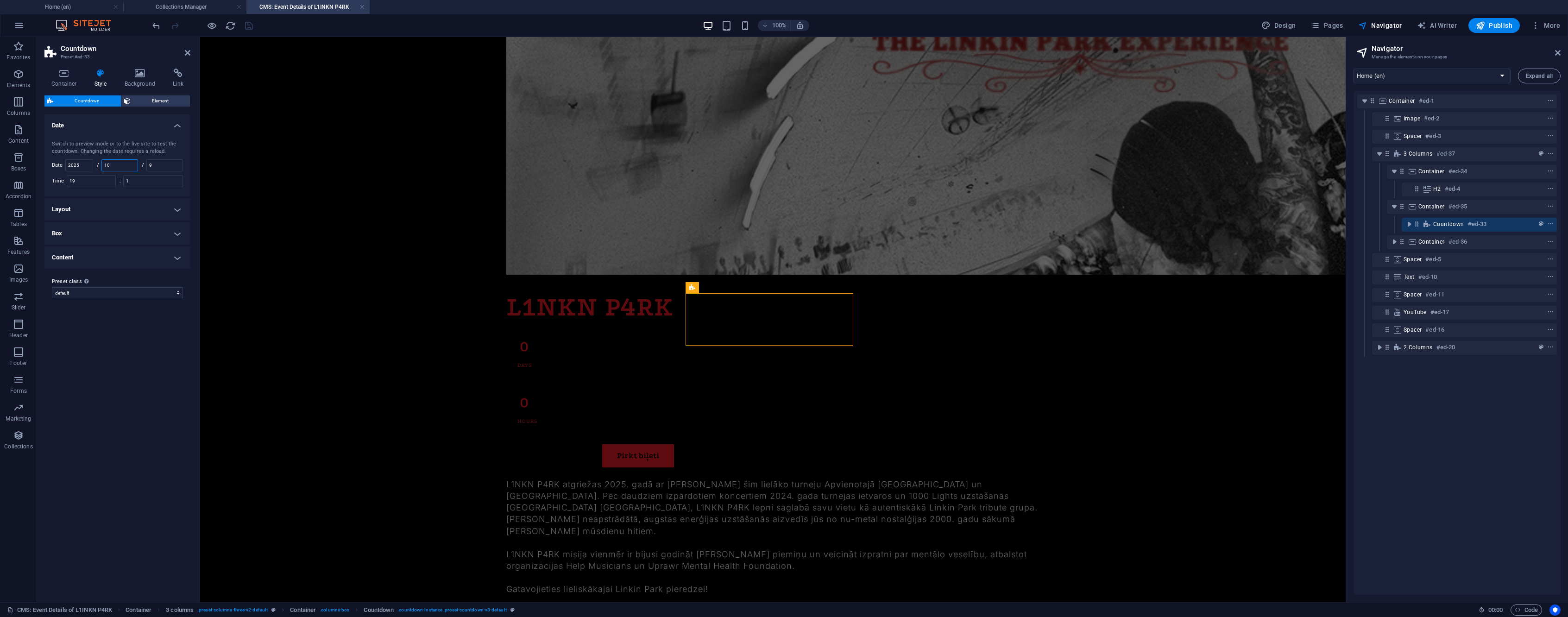
click at [125, 161] on input "10" at bounding box center [120, 165] width 35 height 11
type input "9"
click at [168, 164] on input "9" at bounding box center [165, 165] width 35 height 11
type input "13"
click at [247, 30] on icon "save" at bounding box center [249, 25] width 11 height 11
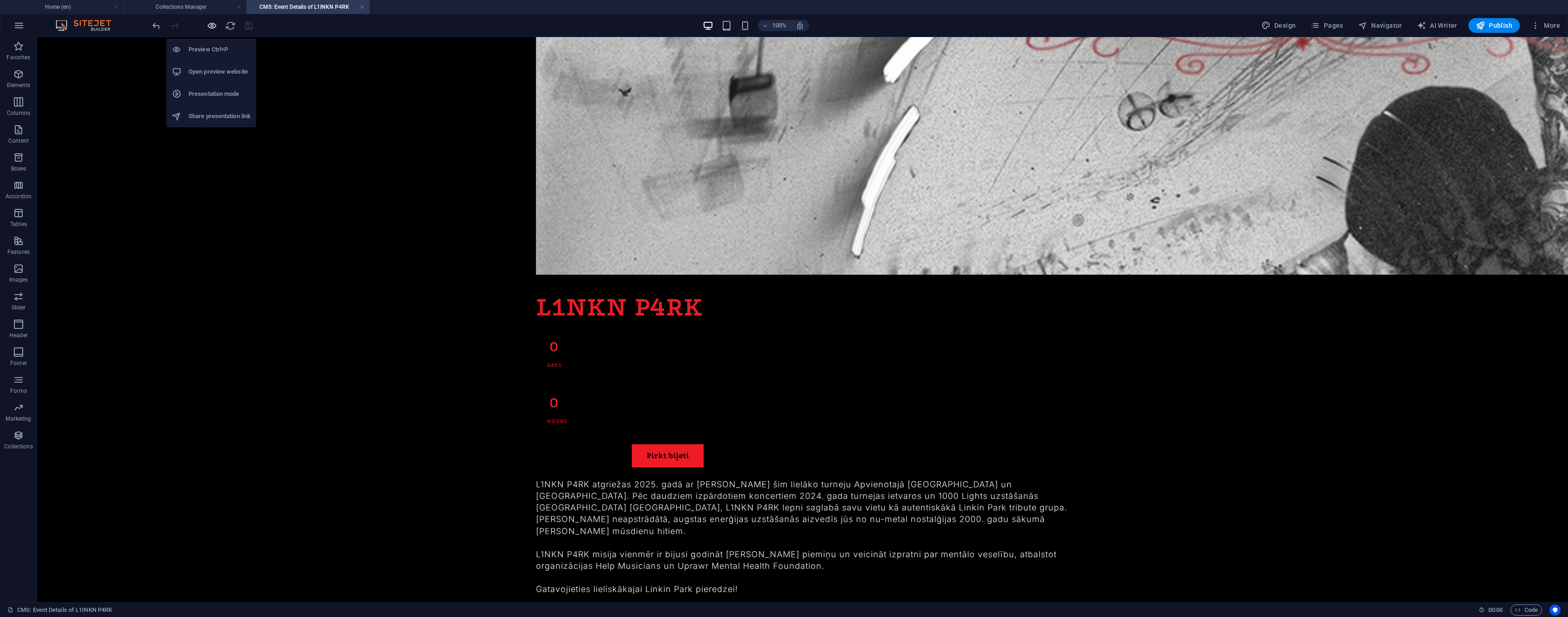
click at [209, 25] on icon "button" at bounding box center [212, 25] width 11 height 11
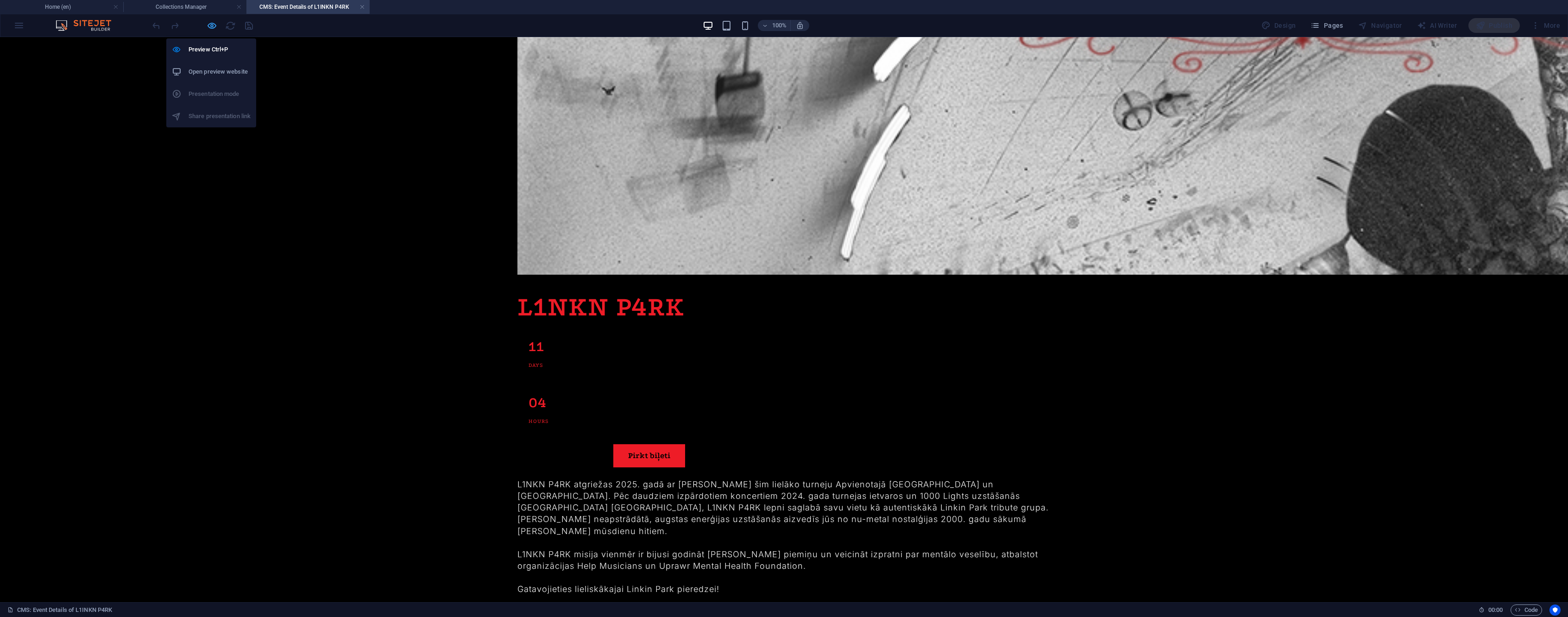
click at [209, 25] on icon "button" at bounding box center [212, 25] width 11 height 11
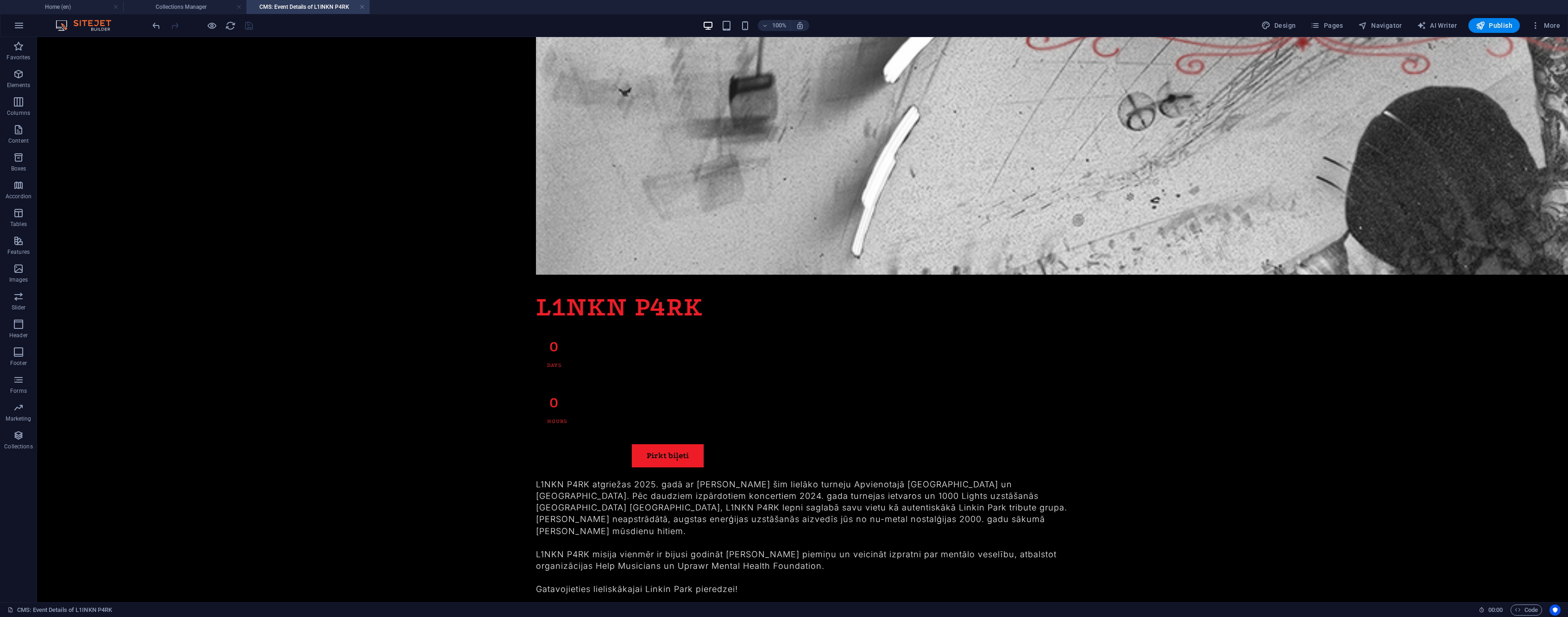
click at [365, 8] on link at bounding box center [362, 7] width 6 height 8
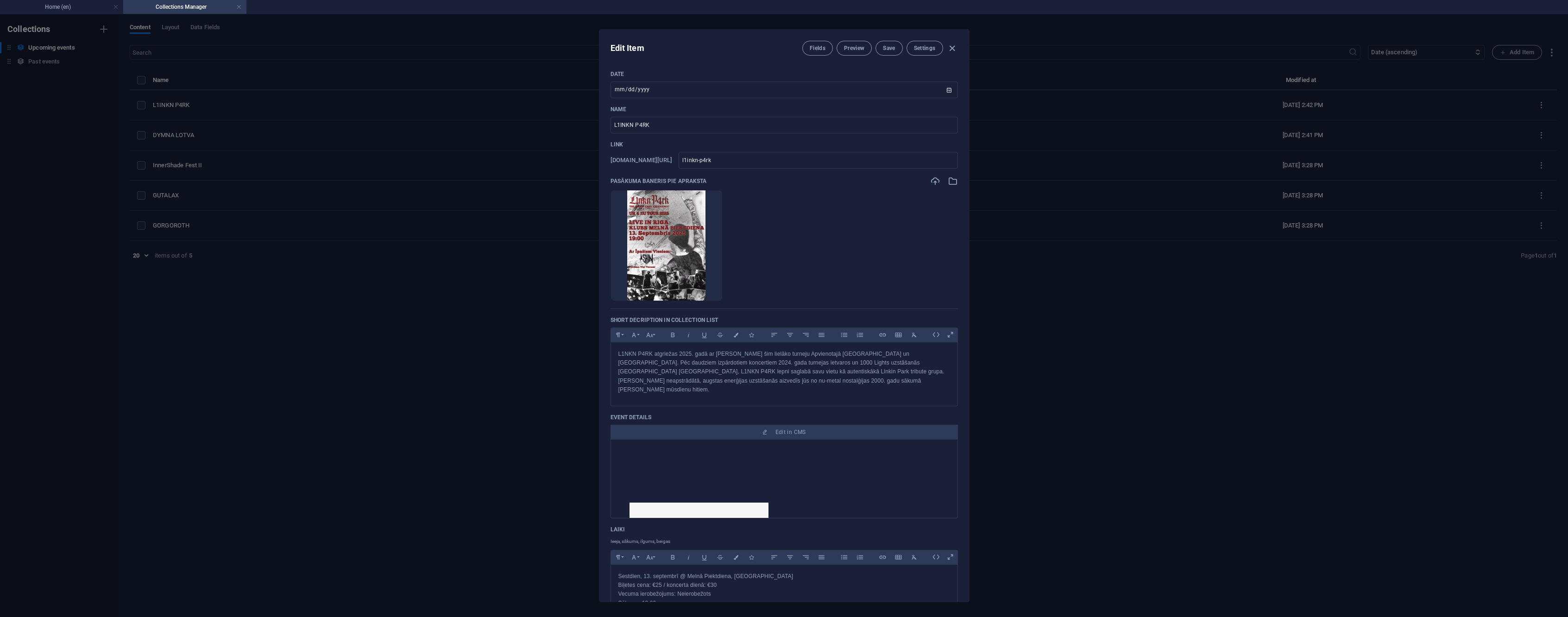
click at [226, 134] on div "Edit Item Fields Preview Save Settings Date 2025-09-13 ​ Name L1INKN P4RK ​ Lin…" at bounding box center [784, 316] width 1568 height 603
type input "2025-09-02"
type input "l1inkn-p4rk"
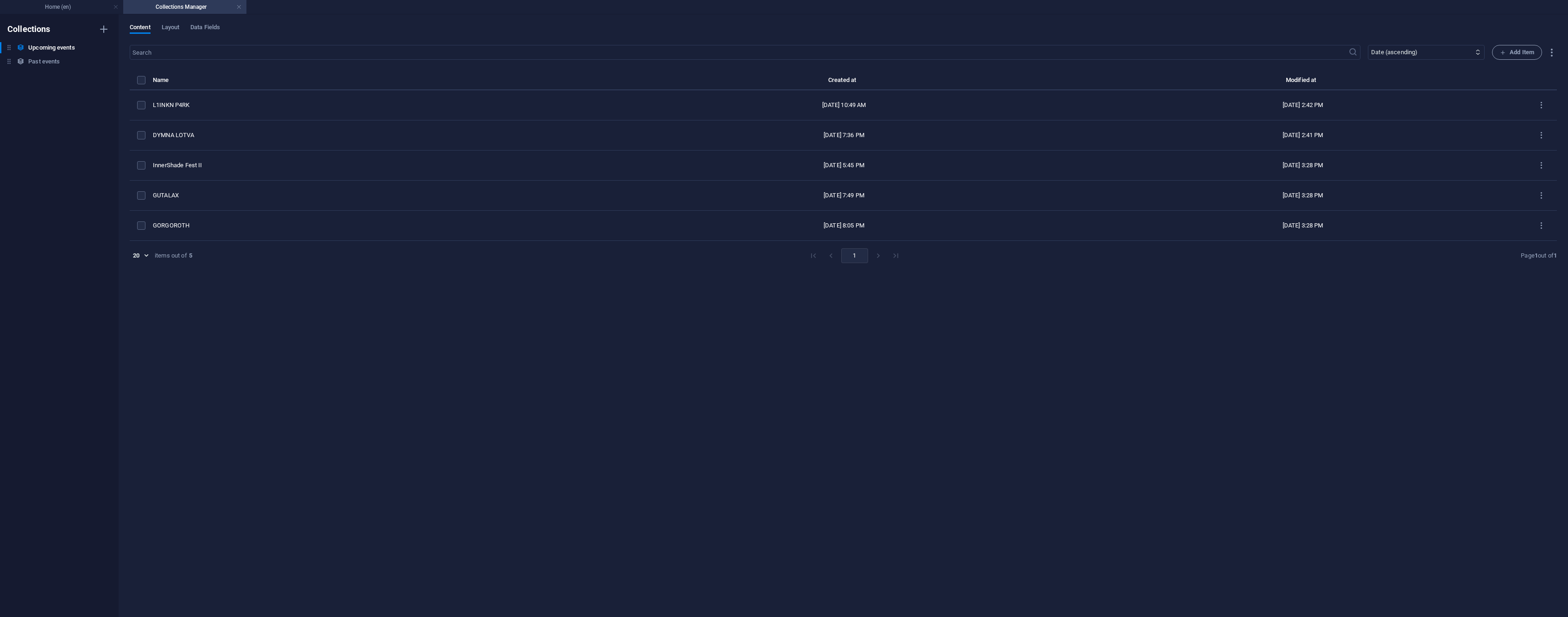
click at [206, 133] on div "DYMNA LOTVA" at bounding box center [376, 135] width 447 height 8
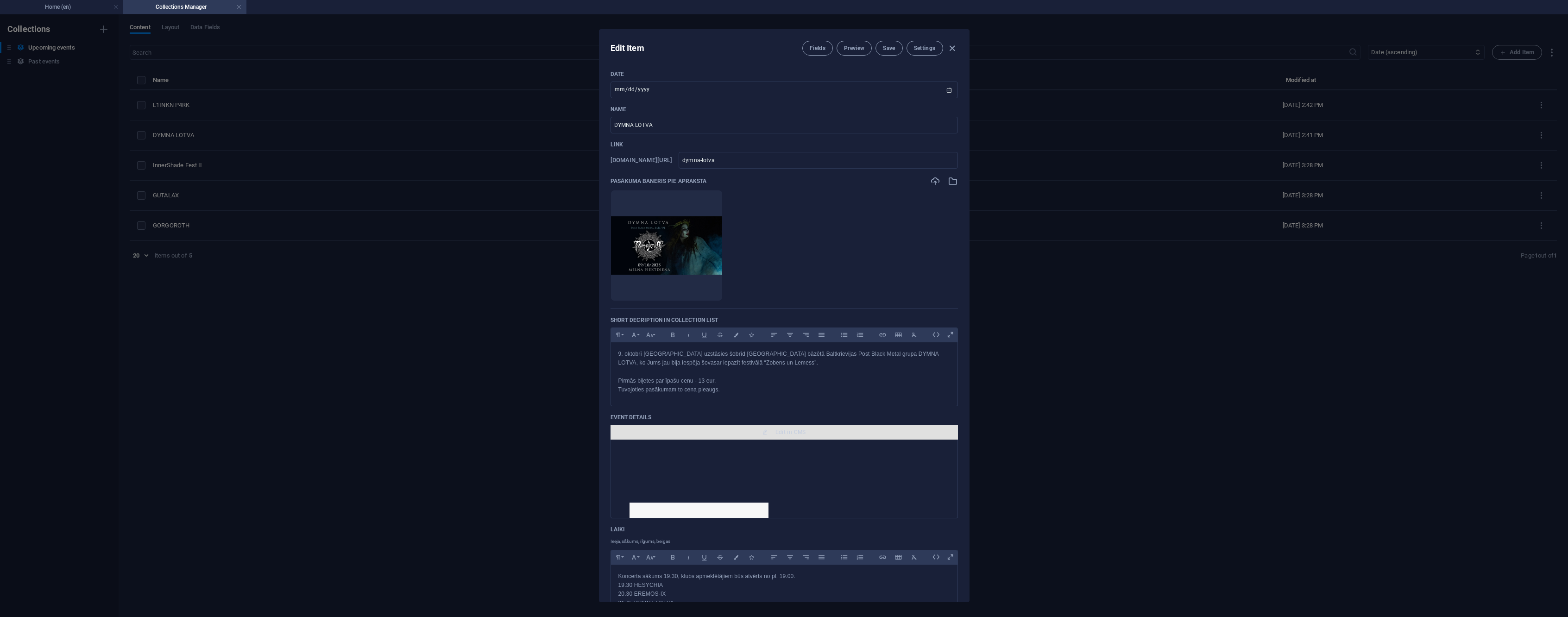
click at [783, 431] on span "Edit in CMS" at bounding box center [791, 432] width 30 height 8
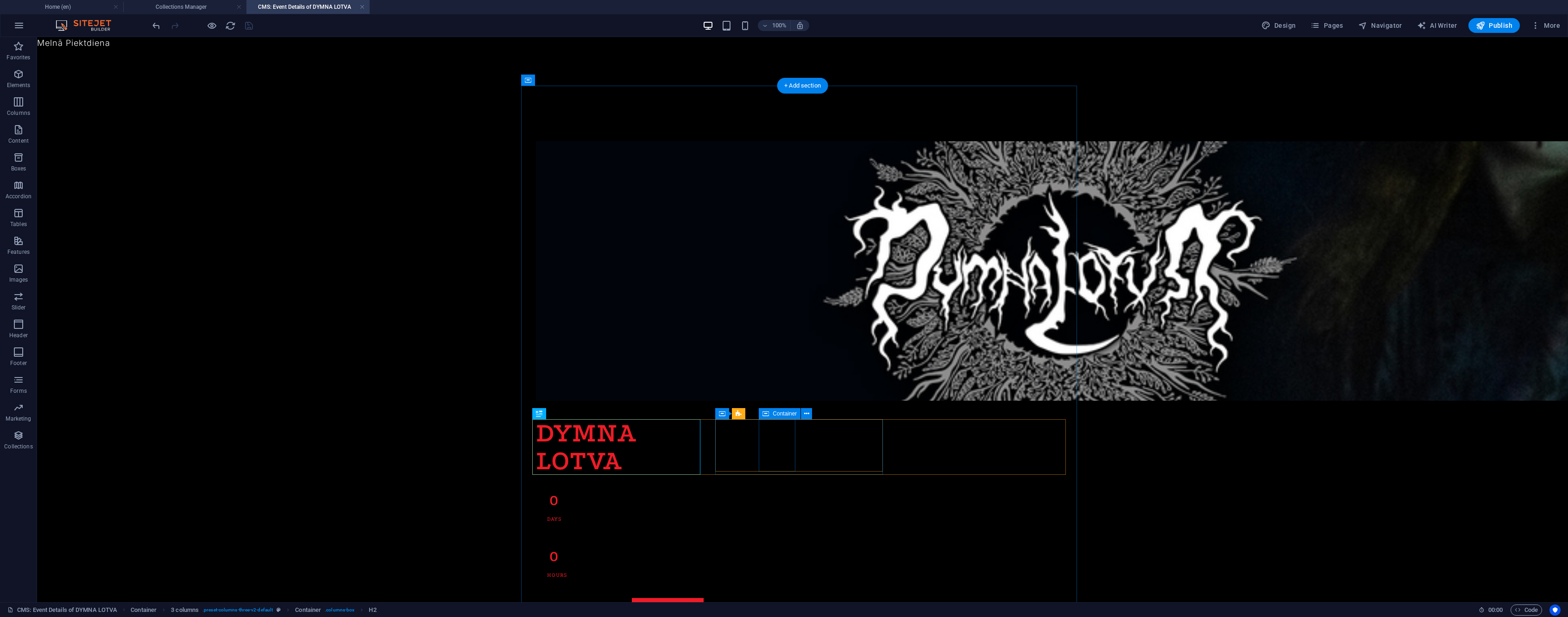
scroll to position [0, 0]
click at [1389, 25] on span "Navigator" at bounding box center [1381, 25] width 44 height 9
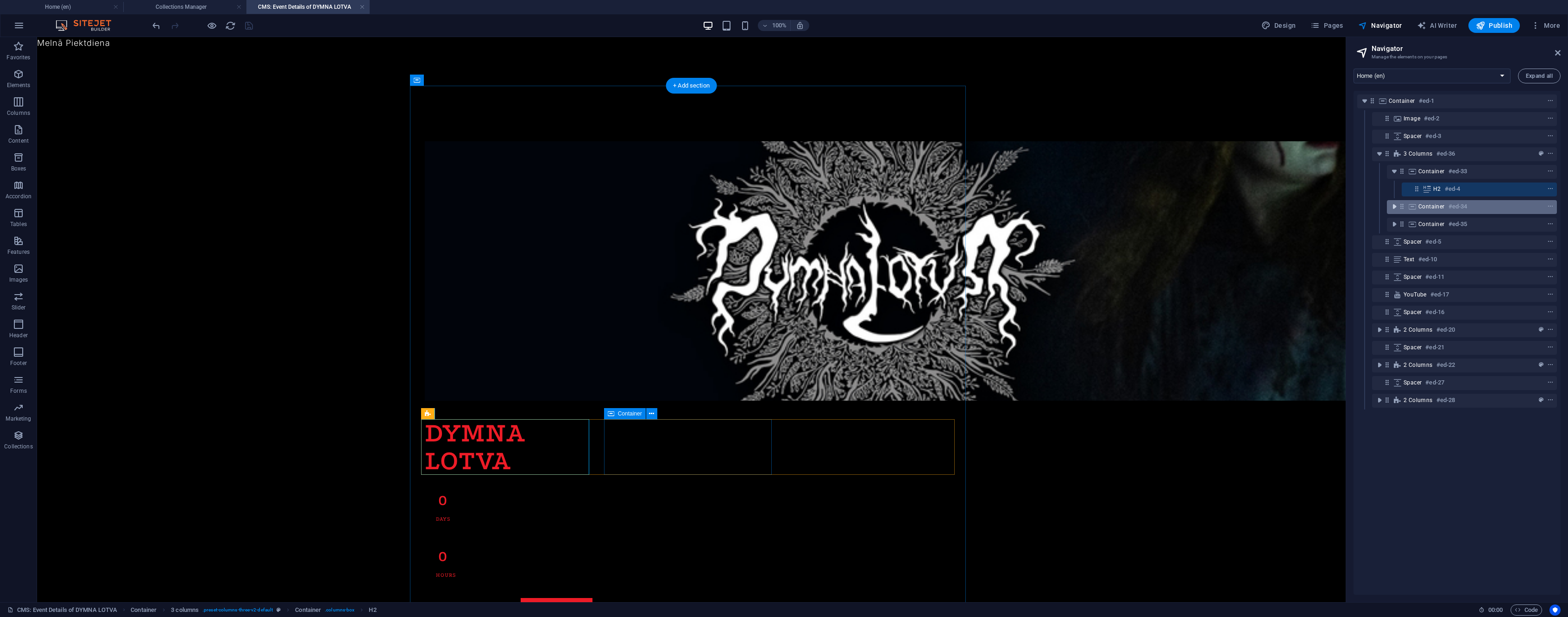
click at [1392, 206] on icon "toggle-expand" at bounding box center [1394, 206] width 9 height 9
click at [1548, 226] on icon "context-menu" at bounding box center [1551, 225] width 7 height 7
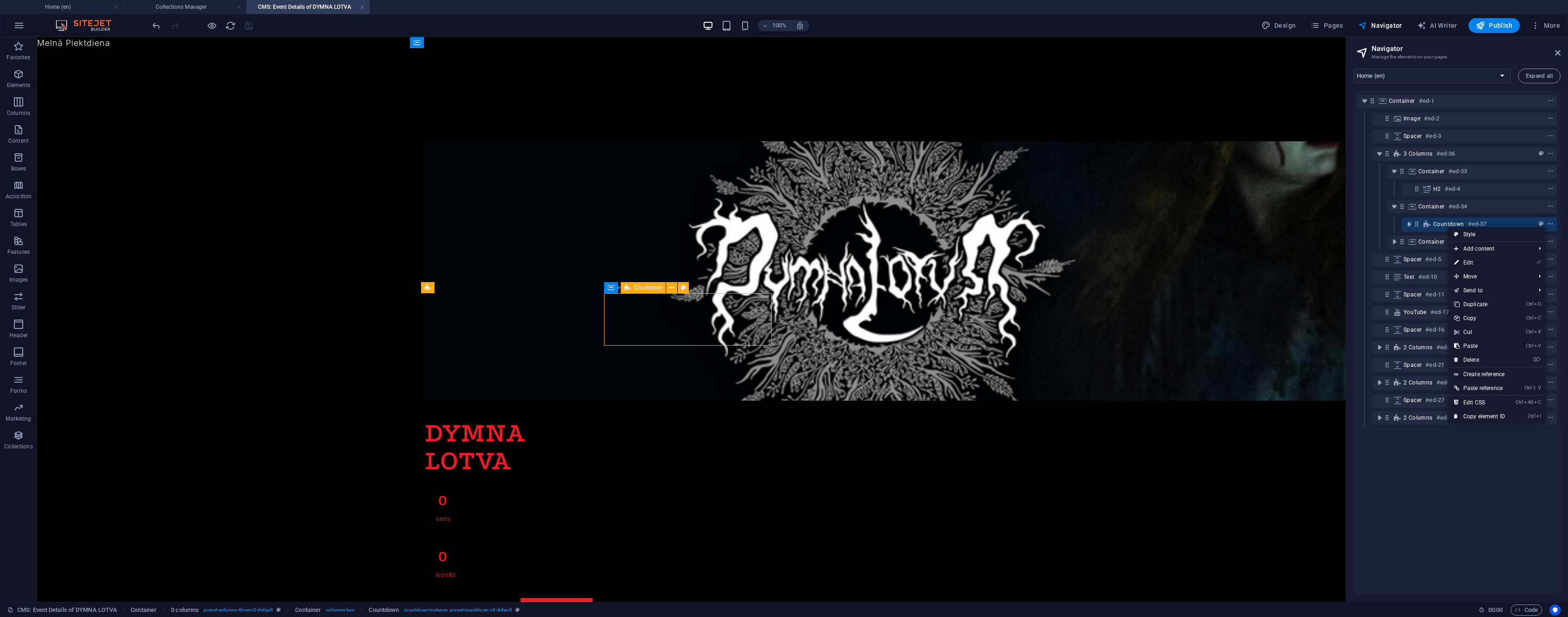
scroll to position [126, 0]
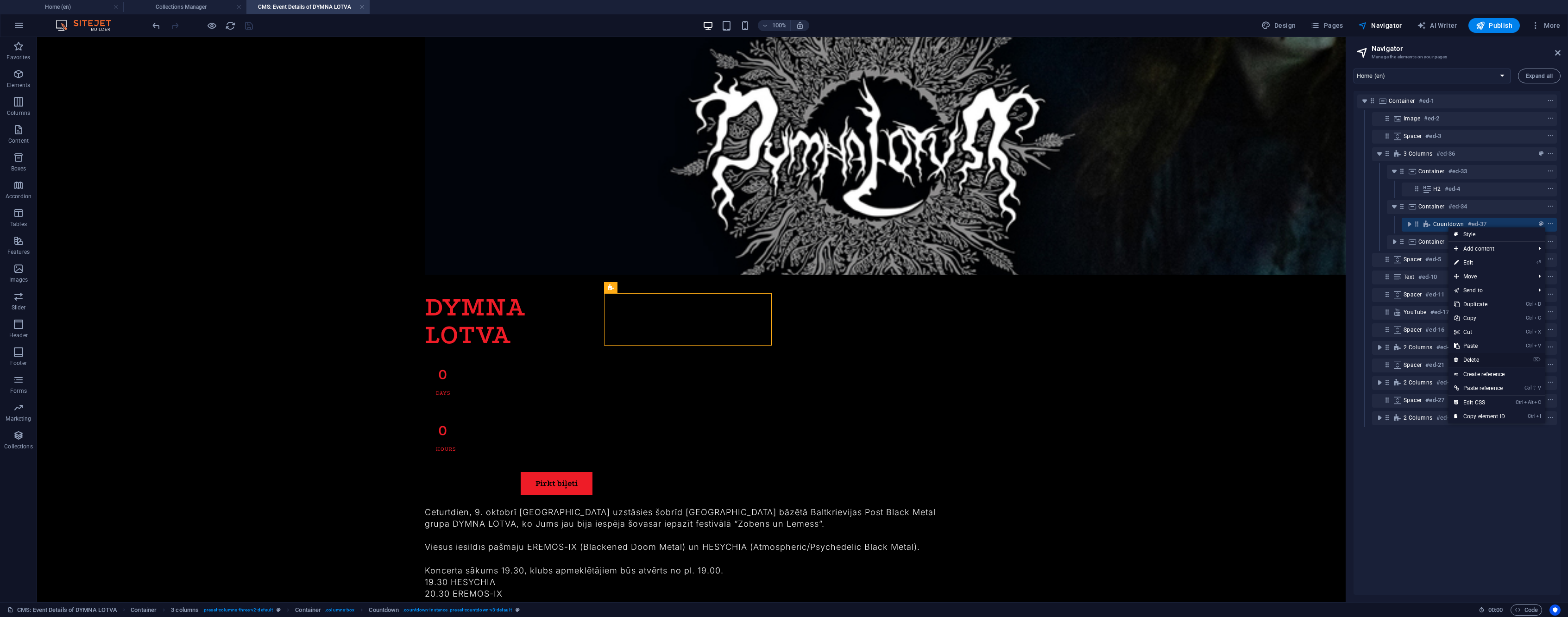
click at [1484, 364] on link "⌦ Delete" at bounding box center [1480, 360] width 62 height 14
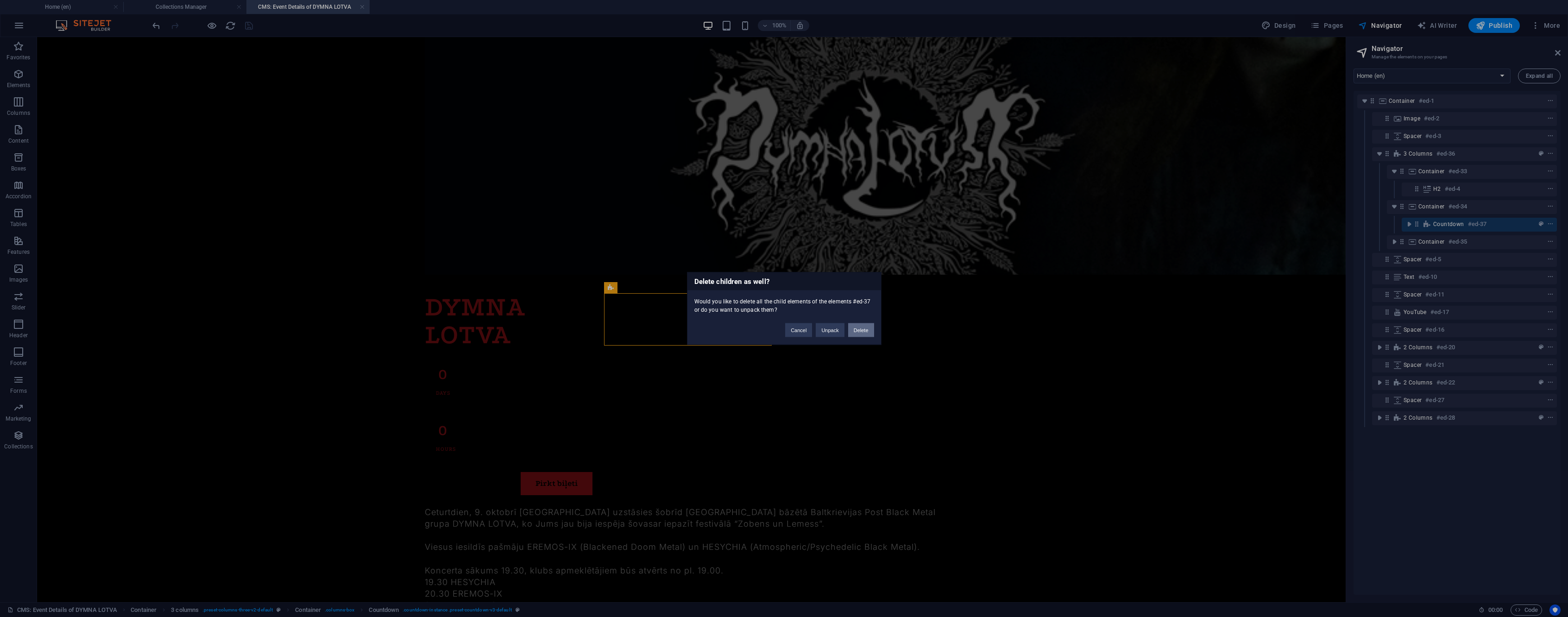
click at [862, 332] on button "Delete" at bounding box center [861, 330] width 26 height 14
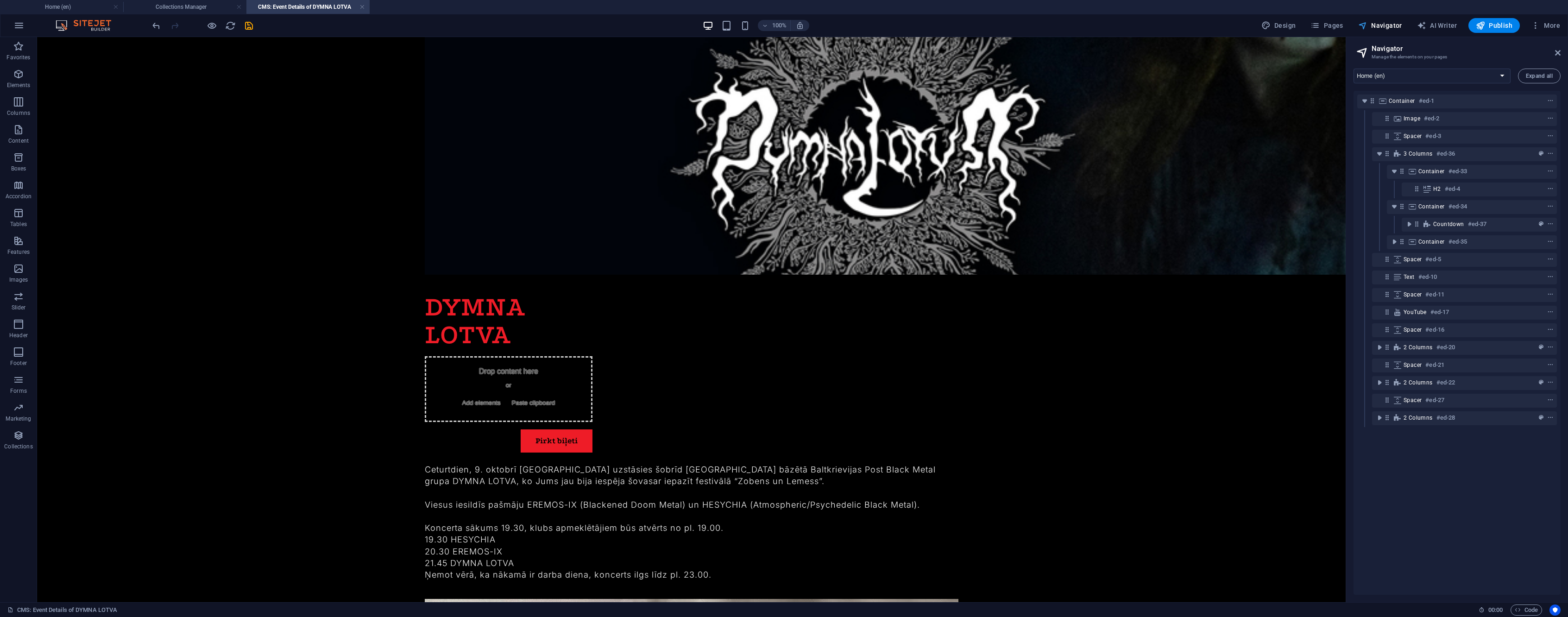
click at [1384, 24] on span "Navigator" at bounding box center [1381, 25] width 44 height 9
click at [245, 30] on icon "save" at bounding box center [249, 25] width 11 height 11
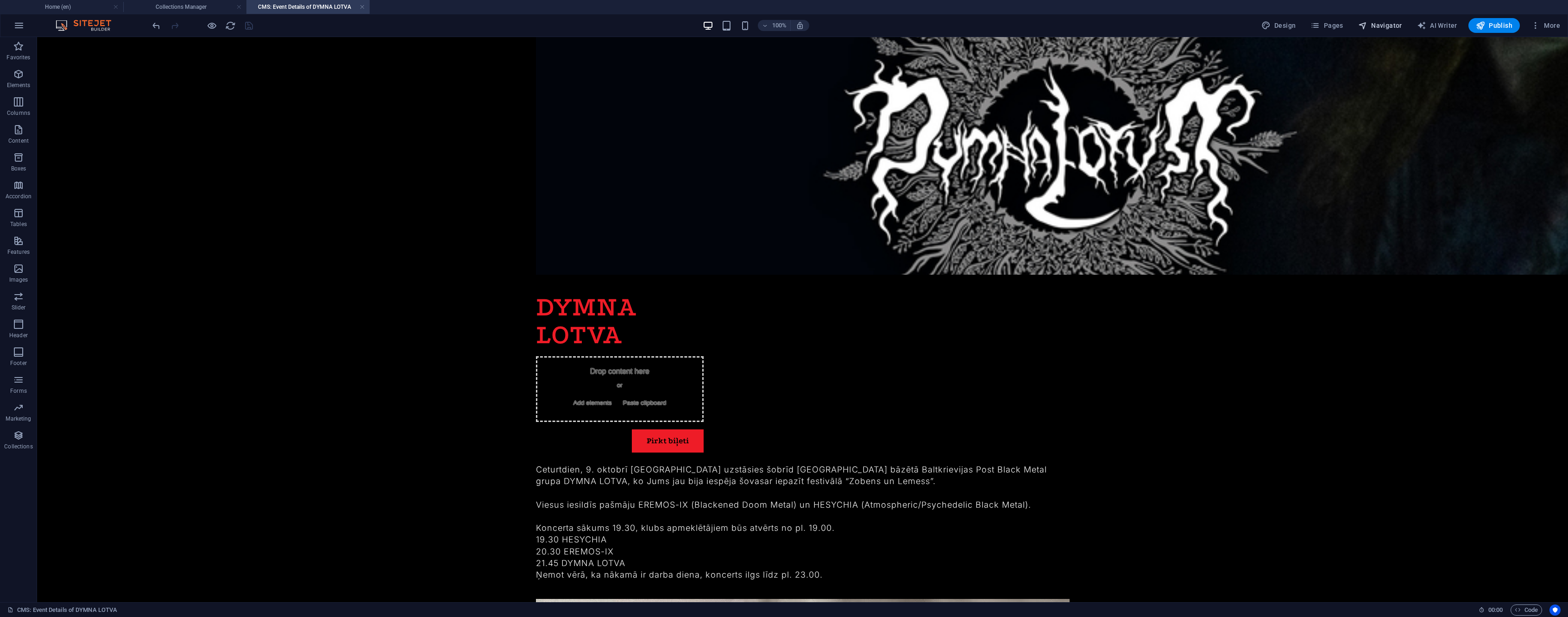
click at [1388, 26] on span "Navigator" at bounding box center [1381, 25] width 44 height 9
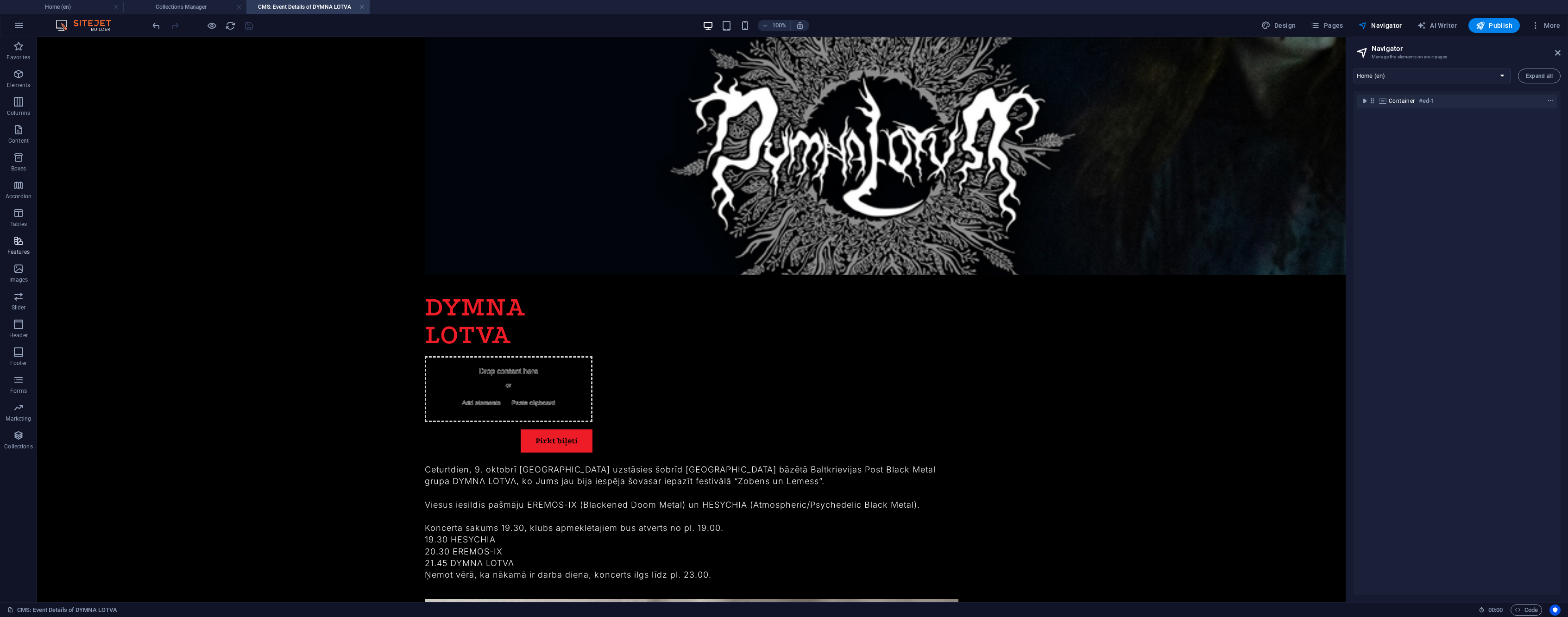
click at [19, 239] on icon "button" at bounding box center [18, 241] width 11 height 11
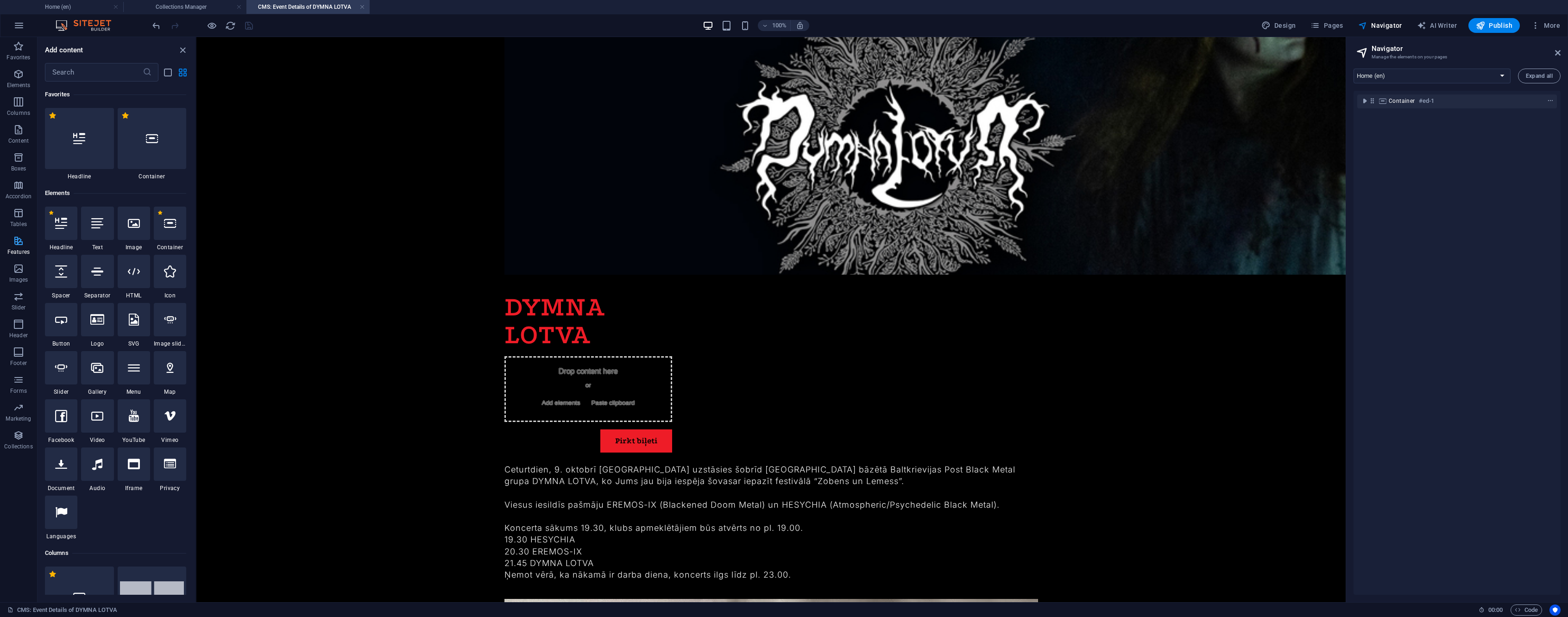
click at [16, 245] on icon "button" at bounding box center [18, 241] width 11 height 11
click at [19, 244] on icon "button" at bounding box center [18, 241] width 11 height 11
click at [15, 273] on icon "button" at bounding box center [18, 268] width 11 height 11
click at [14, 294] on icon "button" at bounding box center [18, 296] width 11 height 11
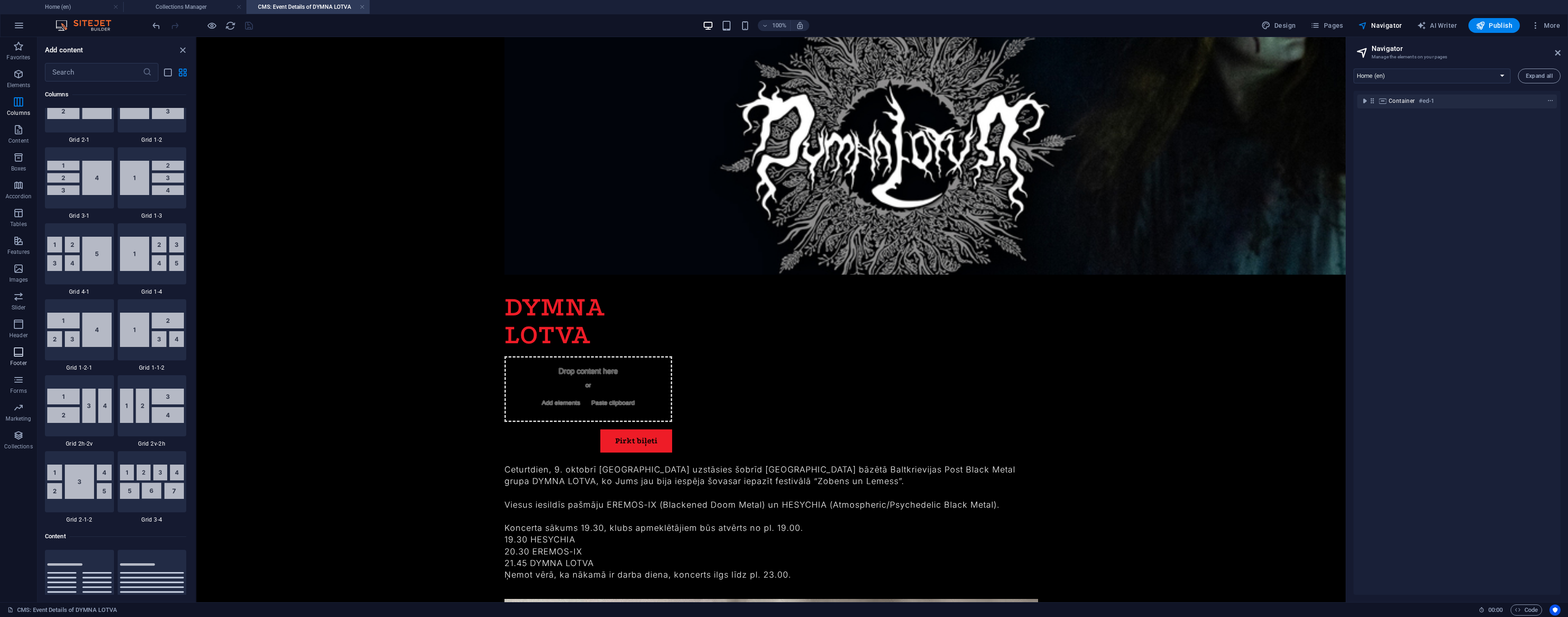
click at [23, 358] on span "Footer" at bounding box center [19, 358] width 37 height 22
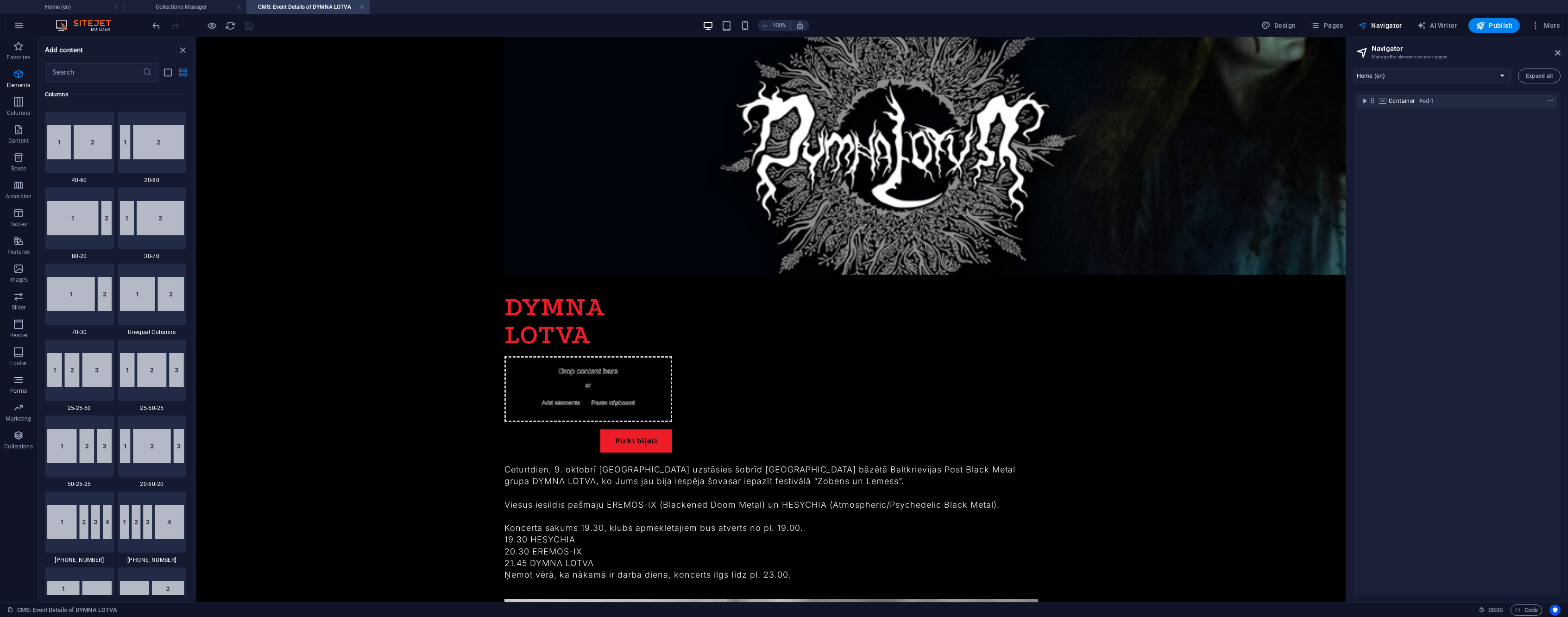
scroll to position [0, 0]
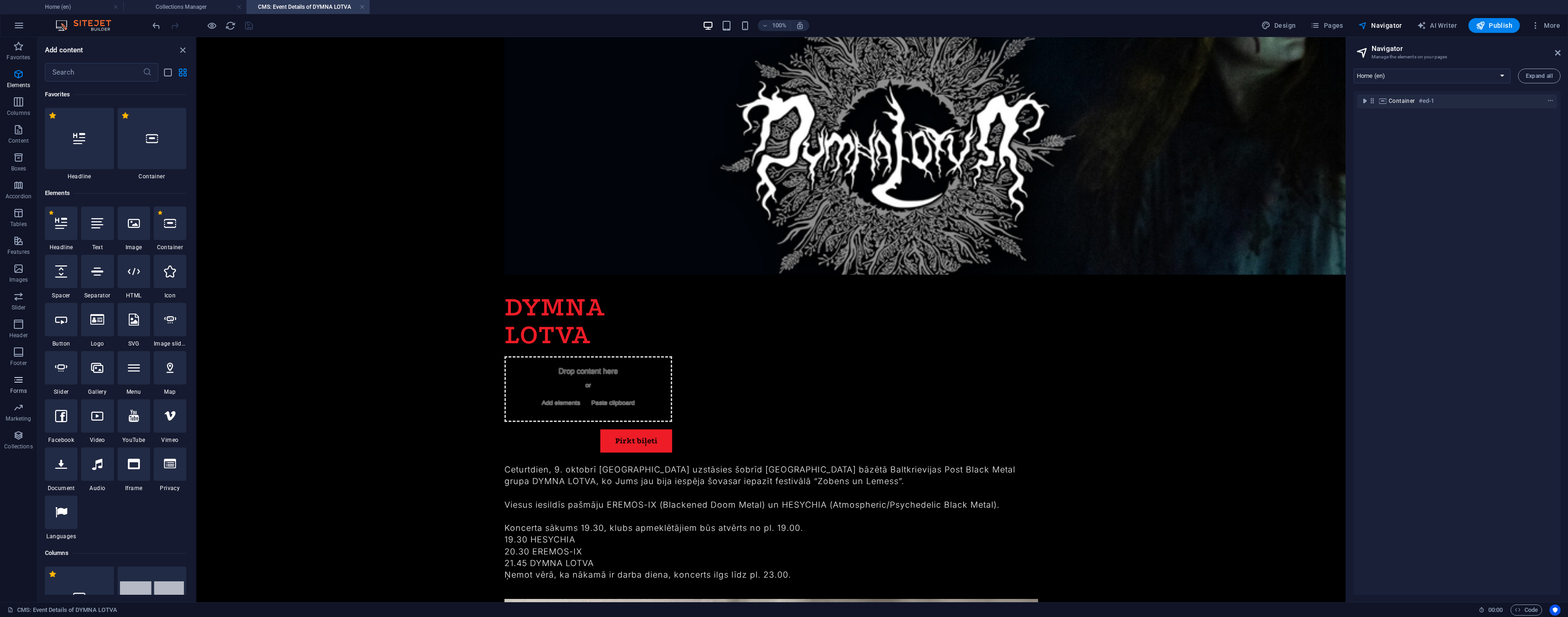
click at [19, 388] on p "Forms" at bounding box center [19, 391] width 17 height 8
click at [18, 77] on icon "button" at bounding box center [18, 73] width 11 height 11
click at [18, 104] on icon "button" at bounding box center [18, 101] width 11 height 11
click at [16, 125] on icon "button" at bounding box center [18, 129] width 11 height 11
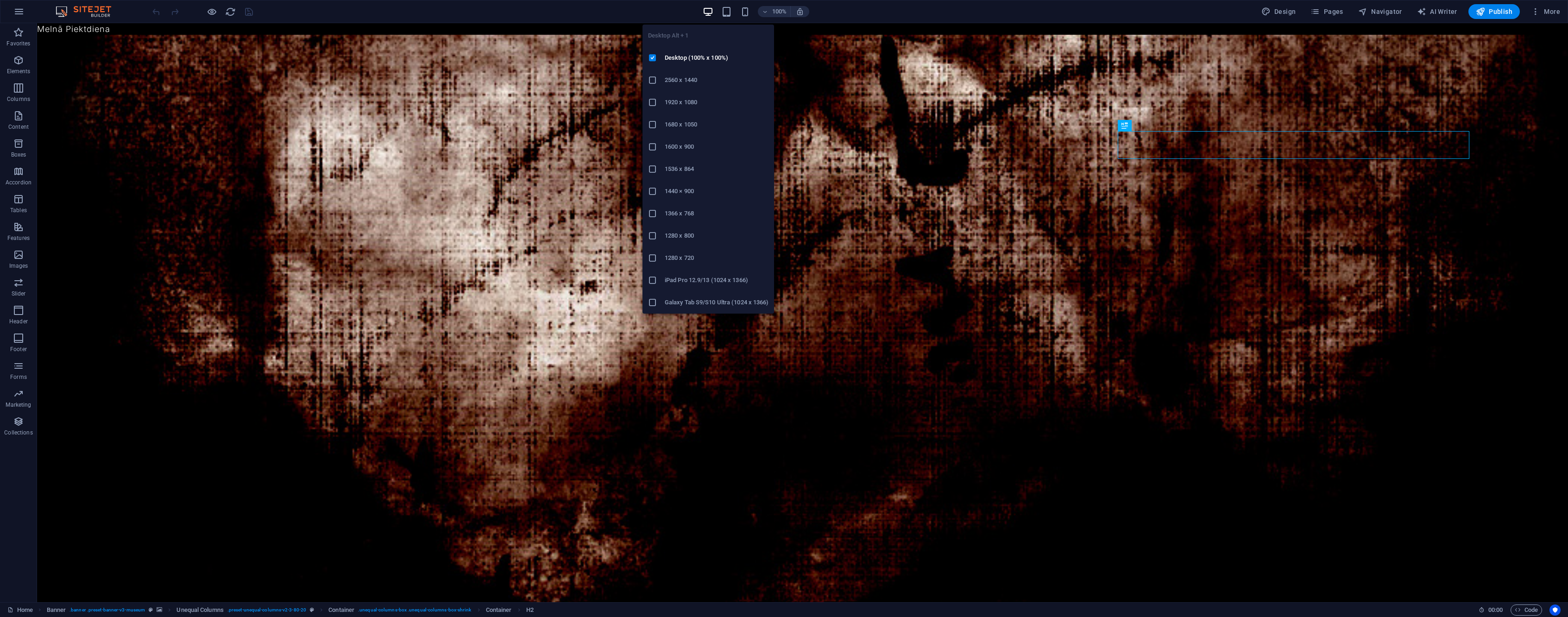
click at [706, 100] on h6 "1920 x 1080" at bounding box center [716, 102] width 104 height 11
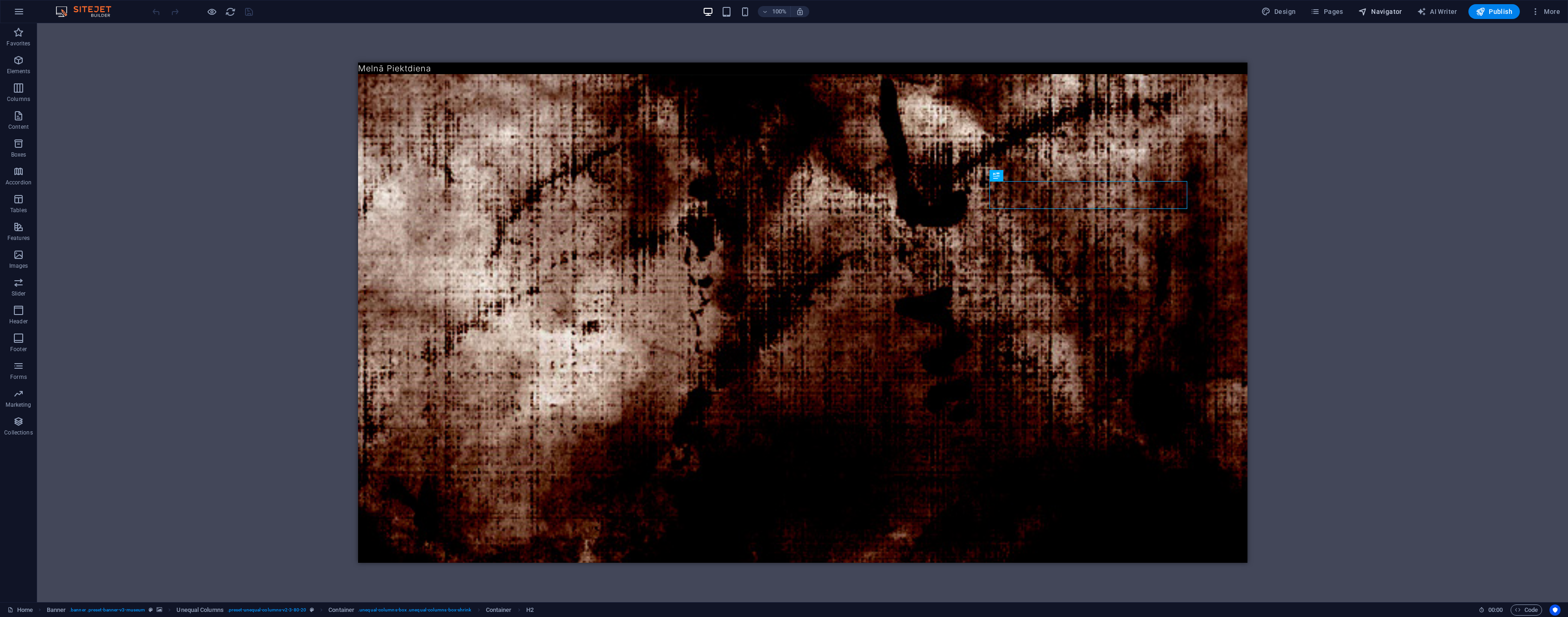
click at [1379, 11] on span "Navigator" at bounding box center [1381, 11] width 44 height 9
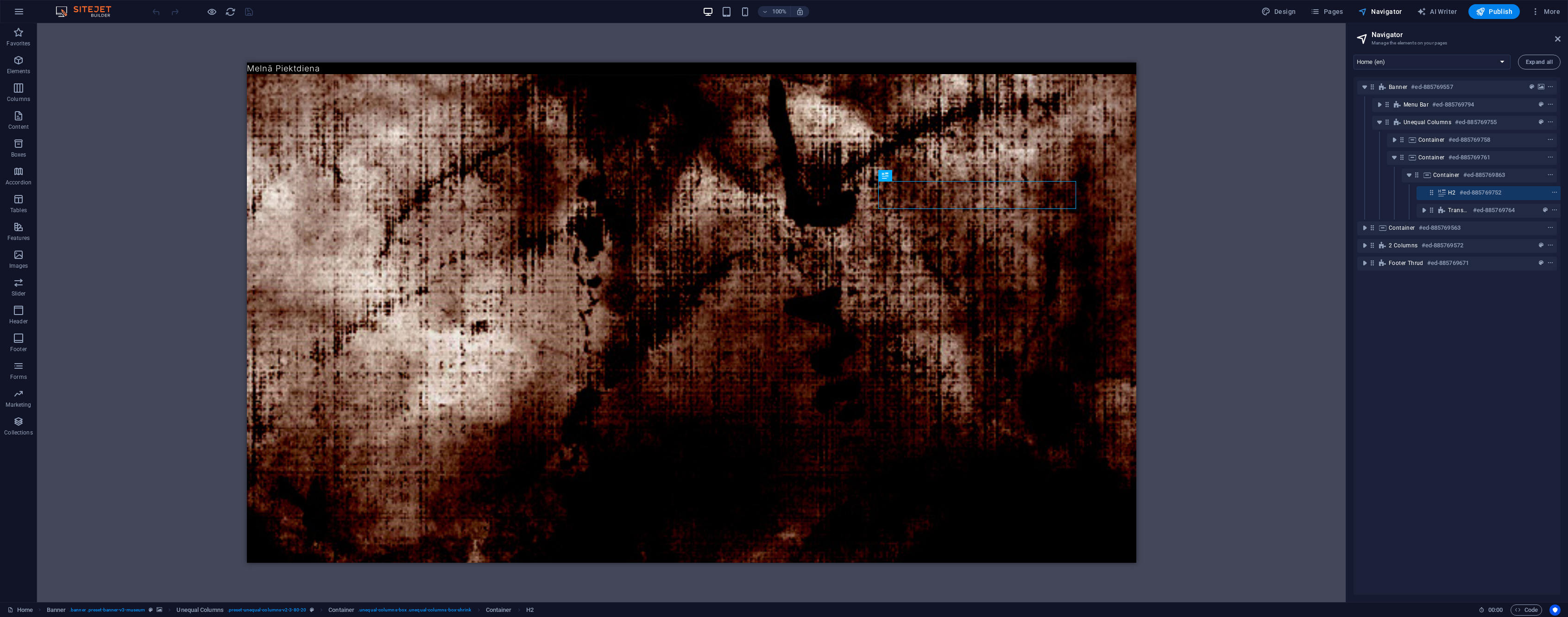
scroll to position [0, 3]
click at [1553, 12] on span "More" at bounding box center [1545, 11] width 30 height 9
click at [1517, 120] on h6 "Collections Manager" at bounding box center [1526, 124] width 55 height 11
select select
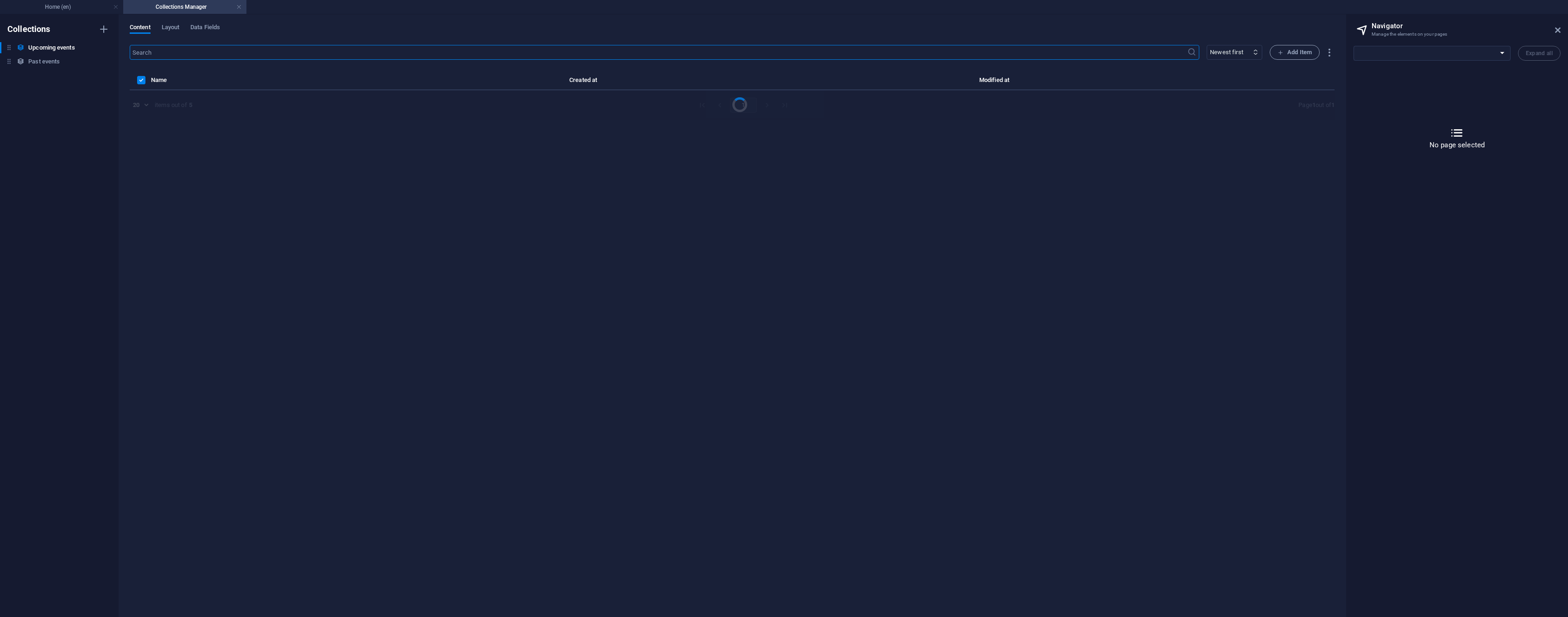
select select "columns.event-date_ASC"
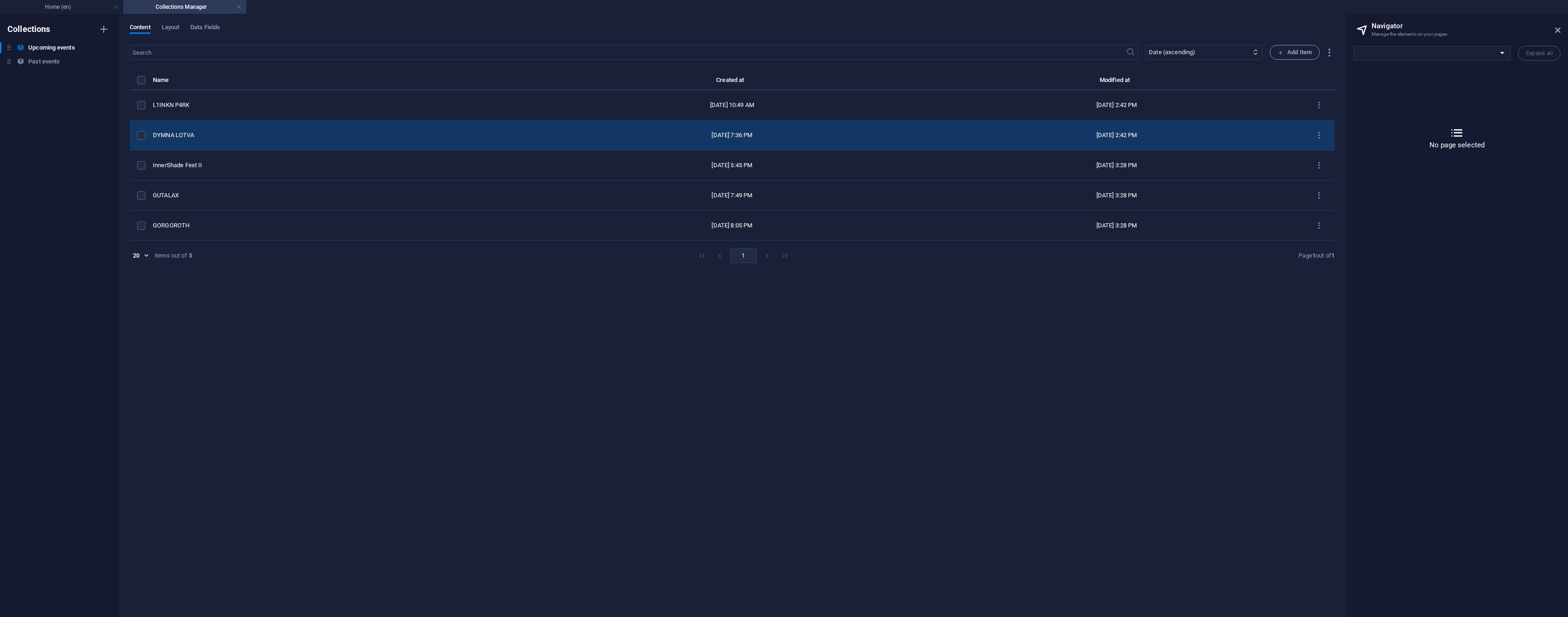
click at [196, 139] on div "DYMNA LOTVA" at bounding box center [339, 135] width 374 height 8
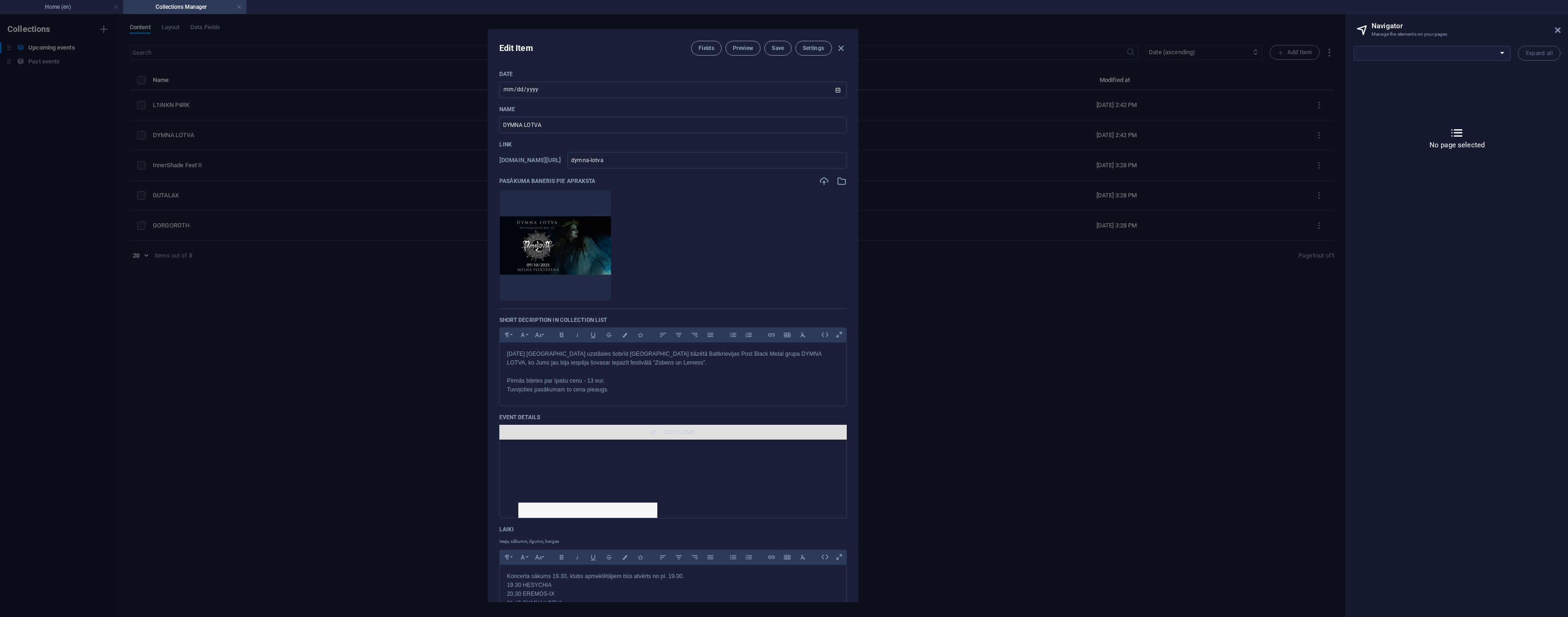
click at [654, 429] on span "Edit in CMS" at bounding box center [673, 432] width 340 height 8
select select "16743189-en"
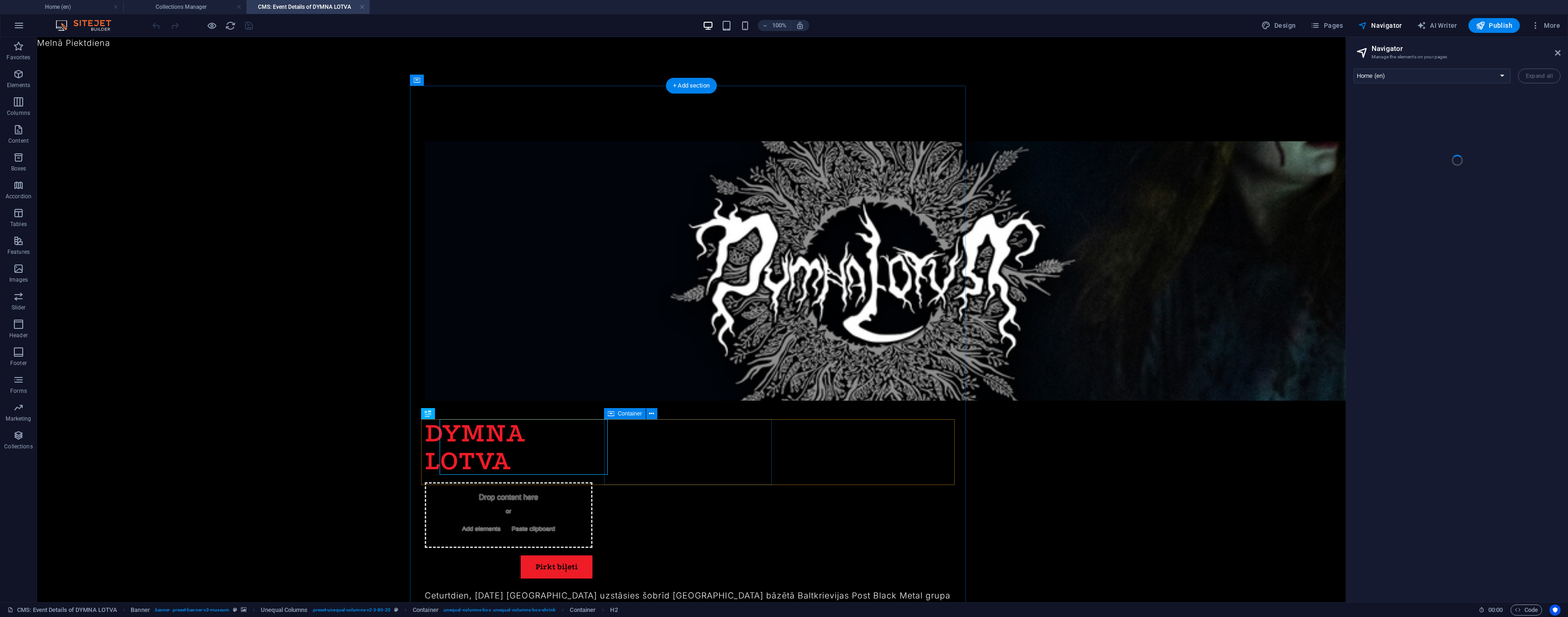
scroll to position [0, 0]
click at [1403, 26] on span "Navigator" at bounding box center [1381, 25] width 44 height 9
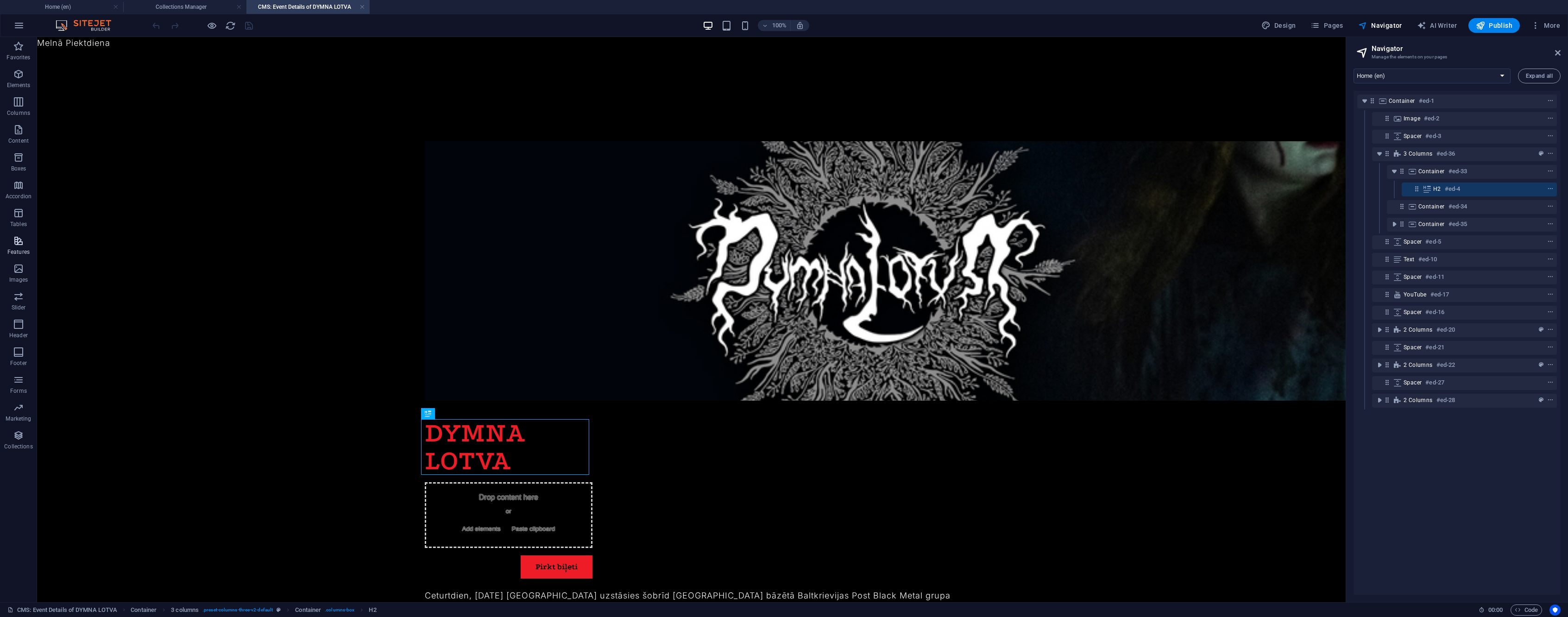
click at [16, 242] on icon "button" at bounding box center [18, 241] width 11 height 11
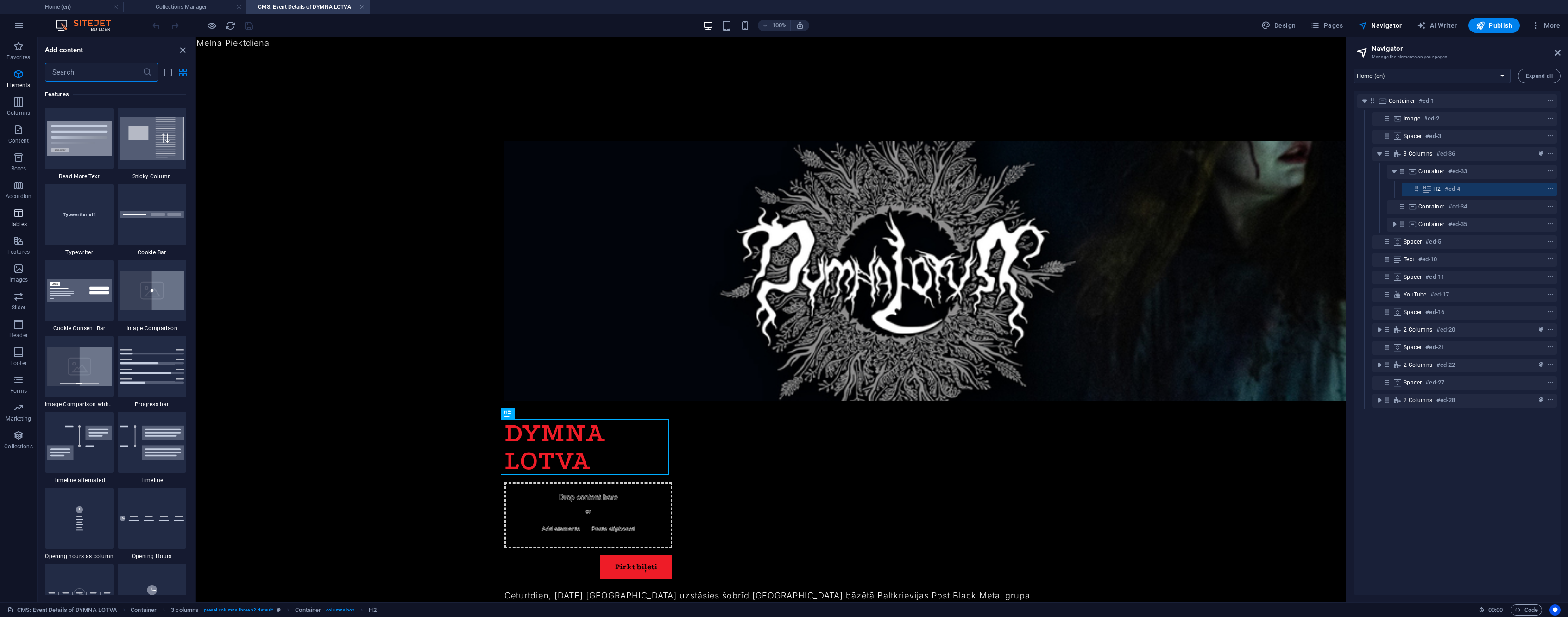
click at [16, 213] on icon "button" at bounding box center [18, 213] width 11 height 11
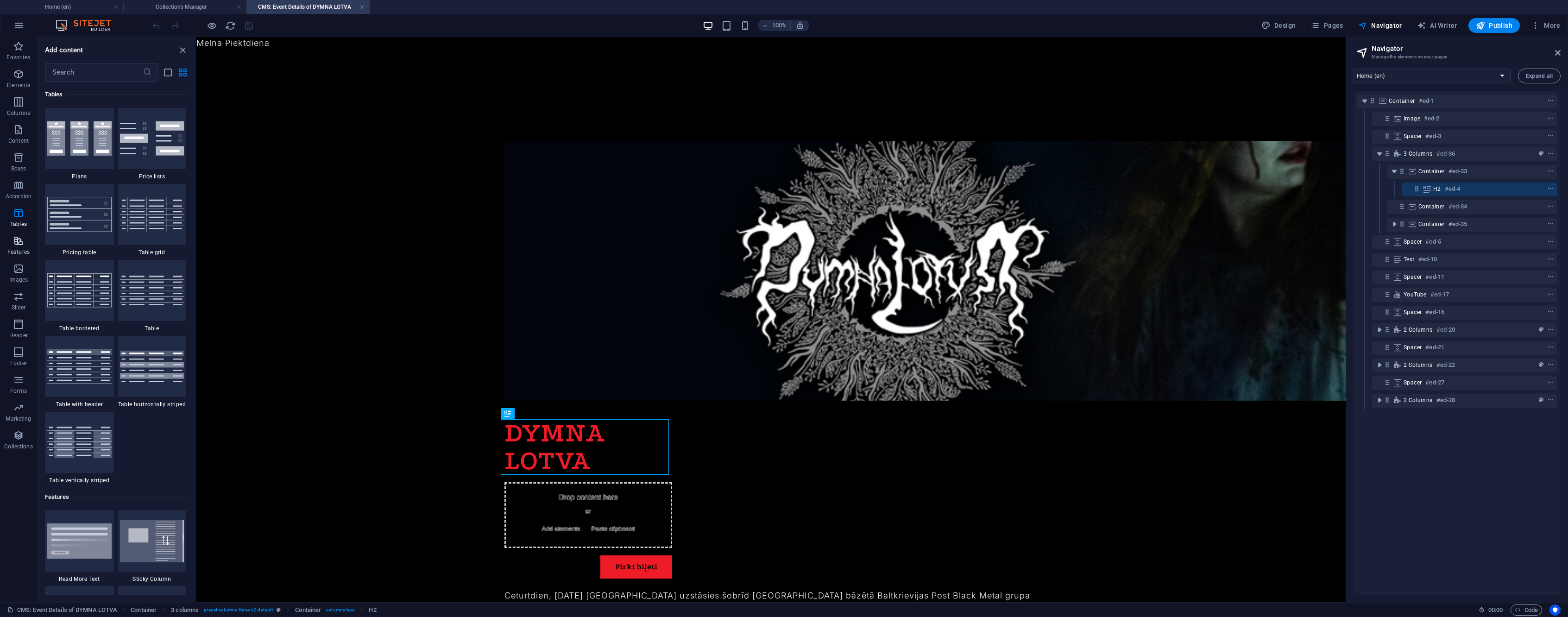
click at [18, 243] on icon "button" at bounding box center [18, 241] width 11 height 11
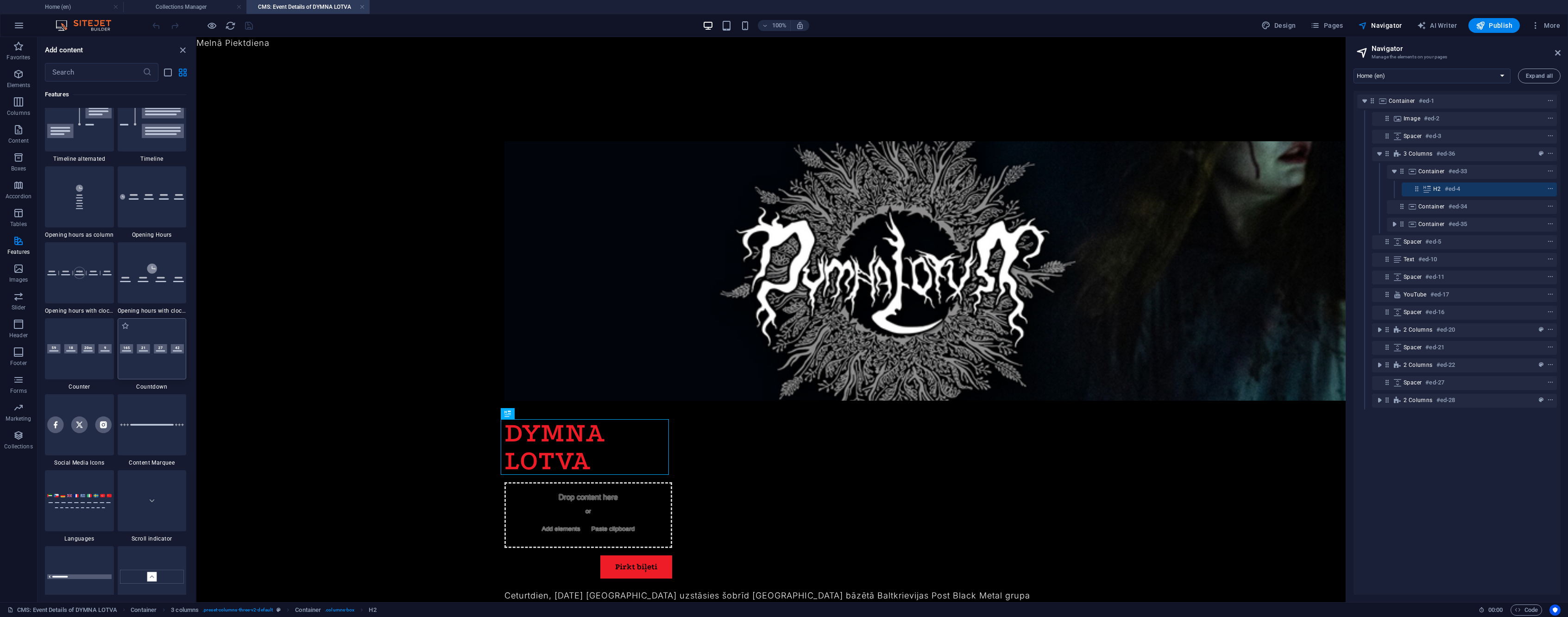
scroll to position [3937, 0]
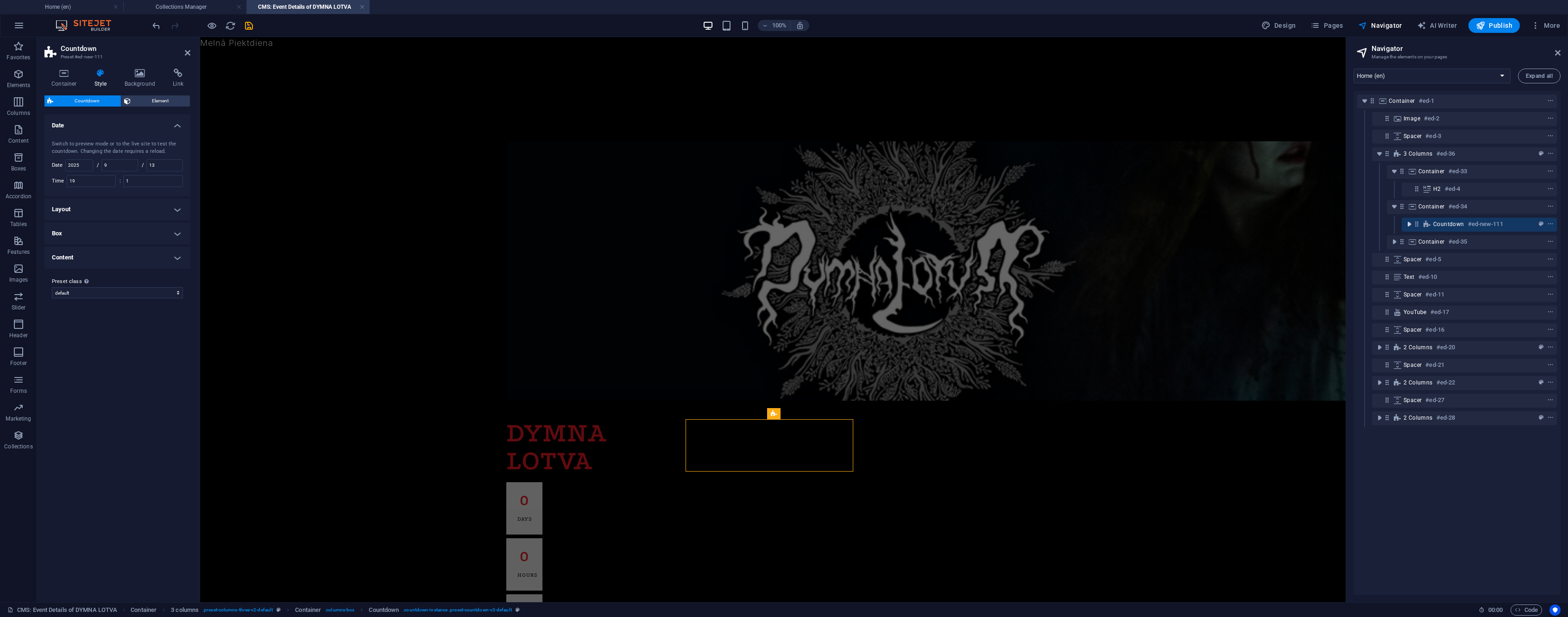
click at [1411, 225] on icon "toggle-expand" at bounding box center [1409, 224] width 9 height 9
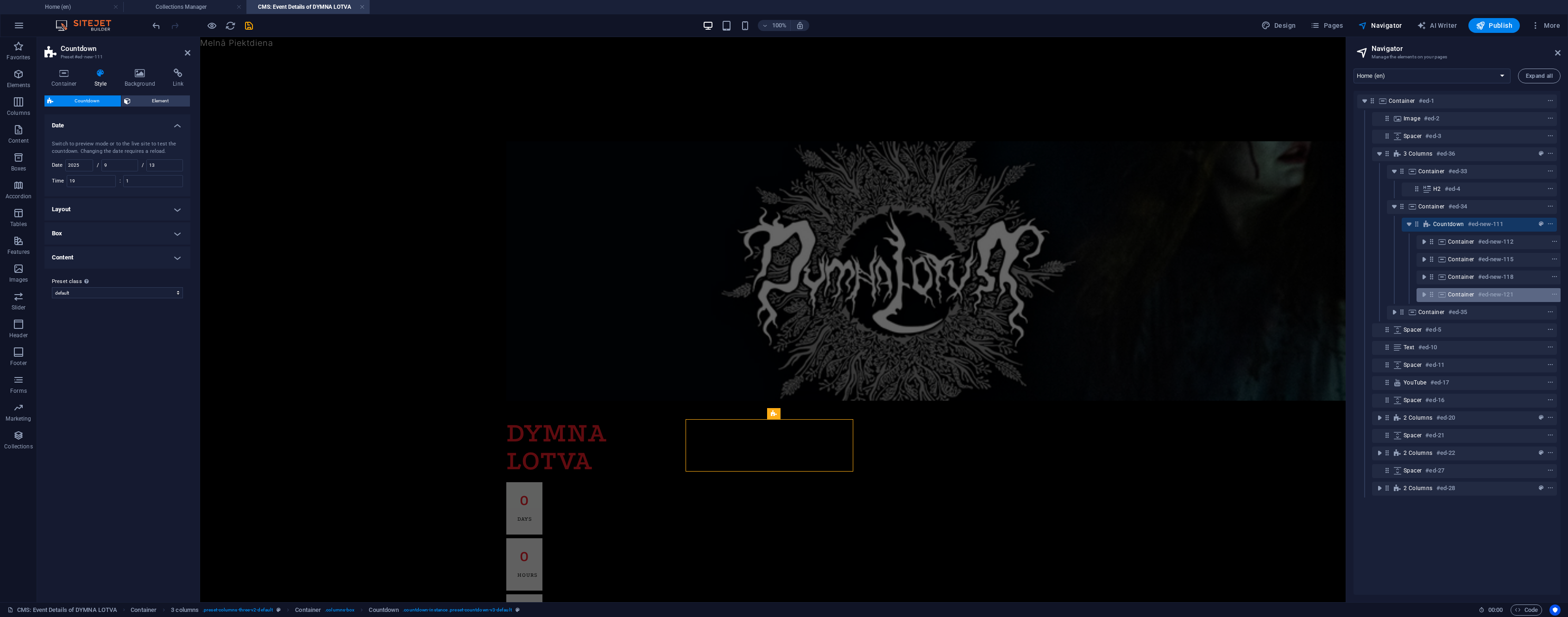
click at [1509, 296] on h6 "#ed-new-121" at bounding box center [1496, 295] width 35 height 11
click at [1555, 294] on icon "context-menu" at bounding box center [1555, 295] width 7 height 7
click at [1554, 294] on icon "context-menu" at bounding box center [1555, 295] width 7 height 7
click at [249, 26] on icon "save" at bounding box center [249, 25] width 11 height 11
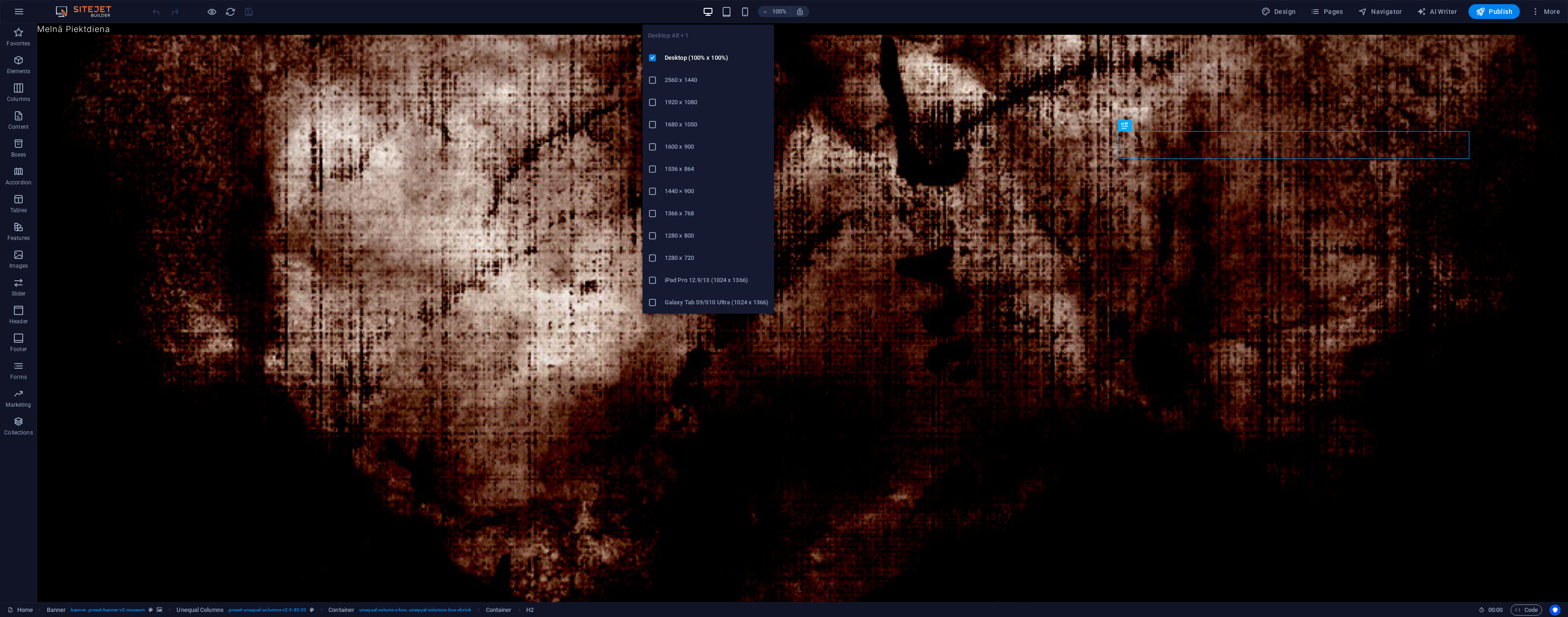
drag, startPoint x: 353, startPoint y: 38, endPoint x: 712, endPoint y: 98, distance: 364.0
click at [712, 98] on h6 "1920 x 1080" at bounding box center [716, 102] width 104 height 11
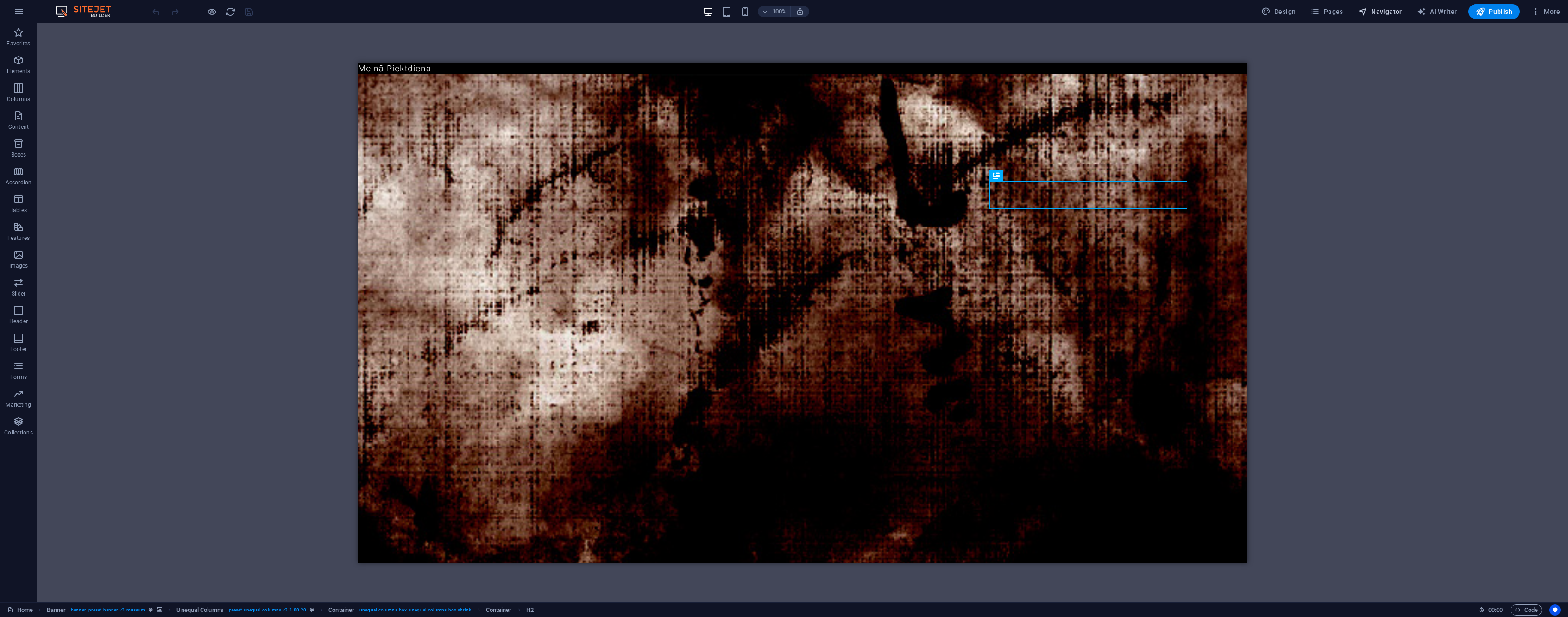
click at [1382, 16] on button "Navigator" at bounding box center [1380, 12] width 51 height 15
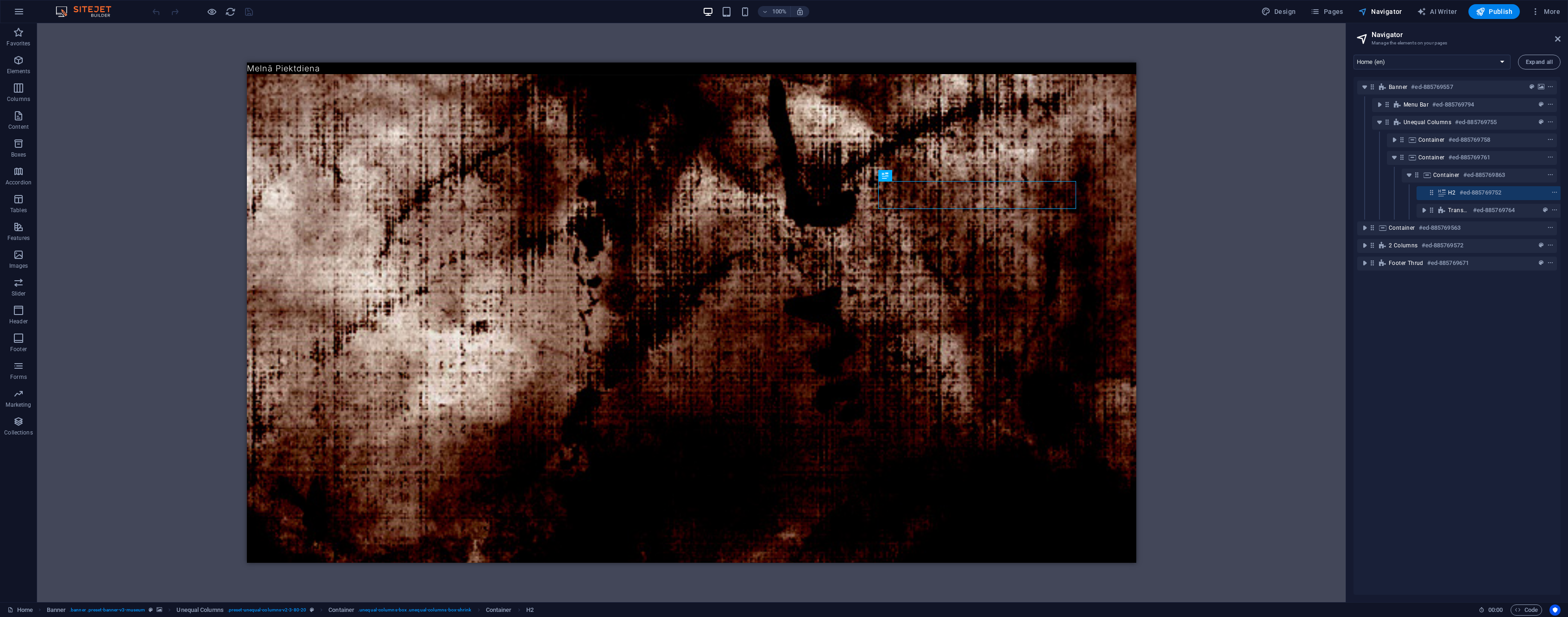
scroll to position [0, 3]
click at [1544, 17] on button "More" at bounding box center [1545, 12] width 36 height 15
click at [1388, 8] on div at bounding box center [784, 308] width 1568 height 617
drag, startPoint x: 1557, startPoint y: 41, endPoint x: 1557, endPoint y: 35, distance: 6.0
click at [1557, 41] on icon at bounding box center [1558, 39] width 6 height 8
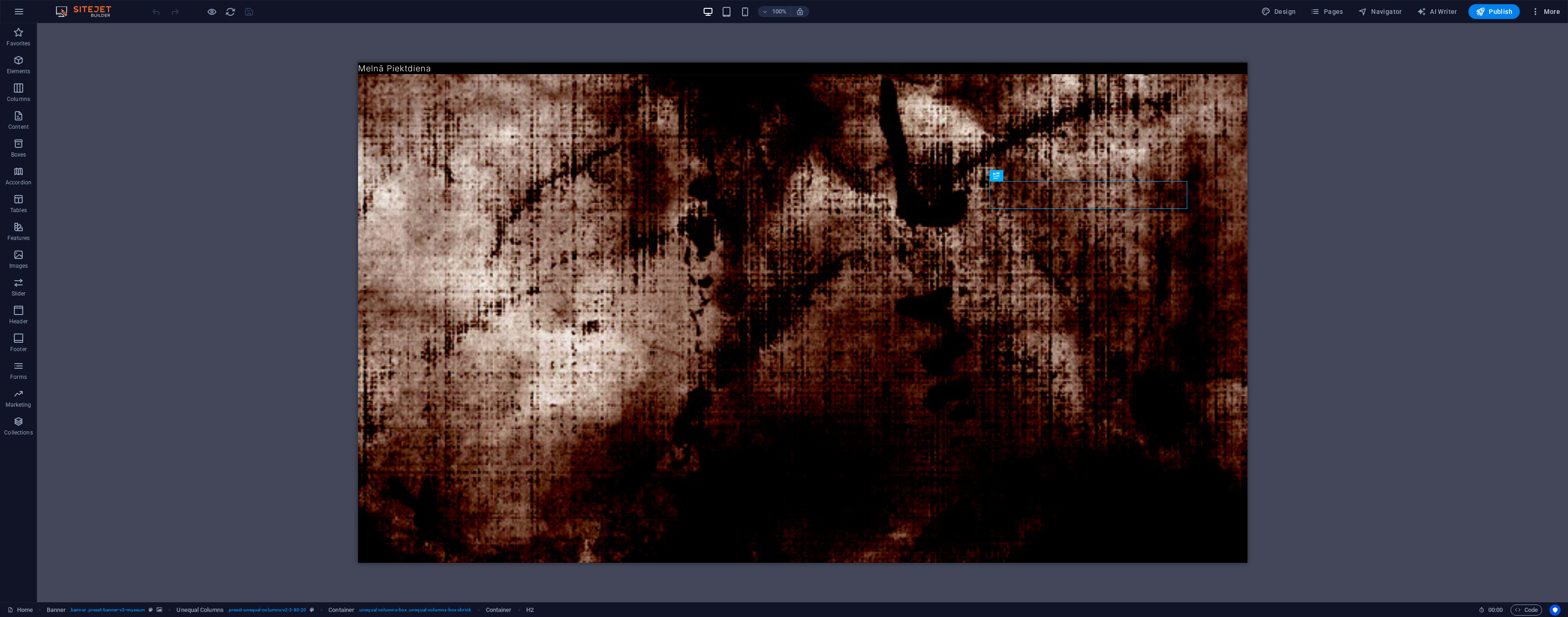
click at [1553, 17] on button "More" at bounding box center [1545, 12] width 36 height 15
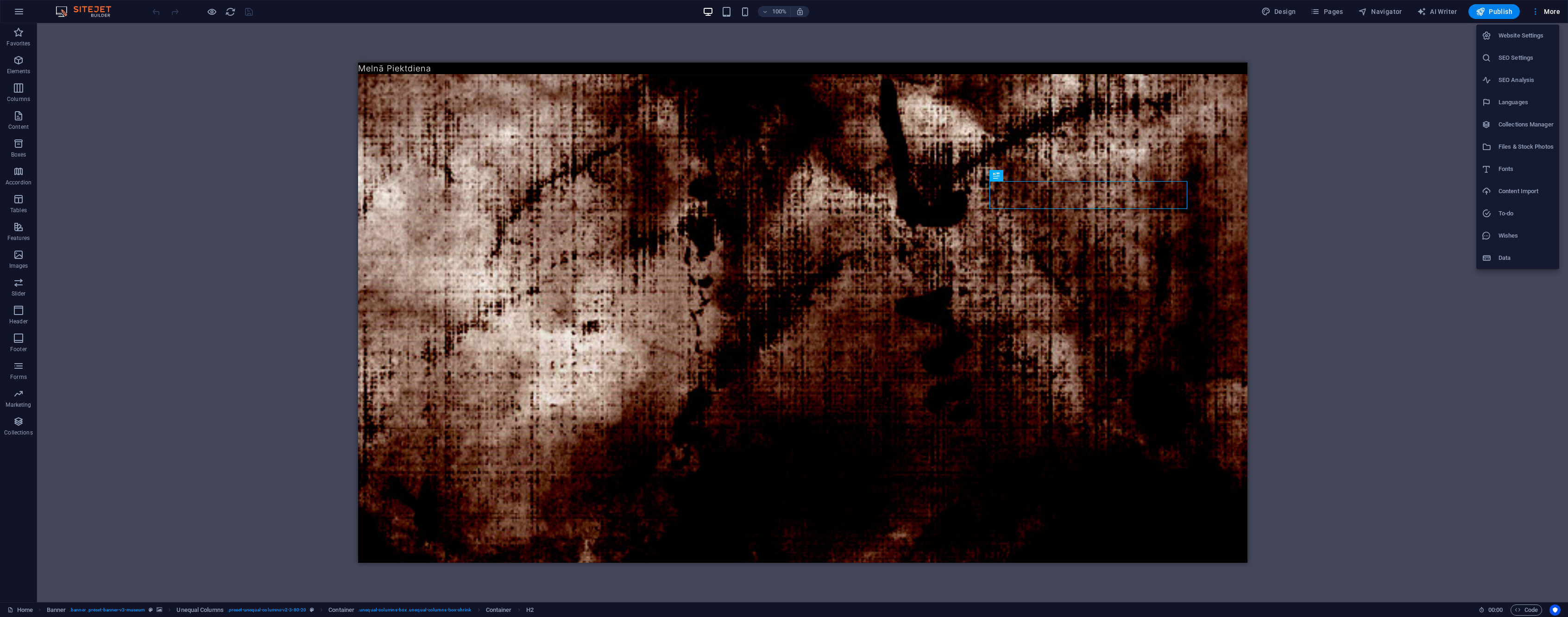
click at [1492, 122] on div at bounding box center [1490, 124] width 17 height 9
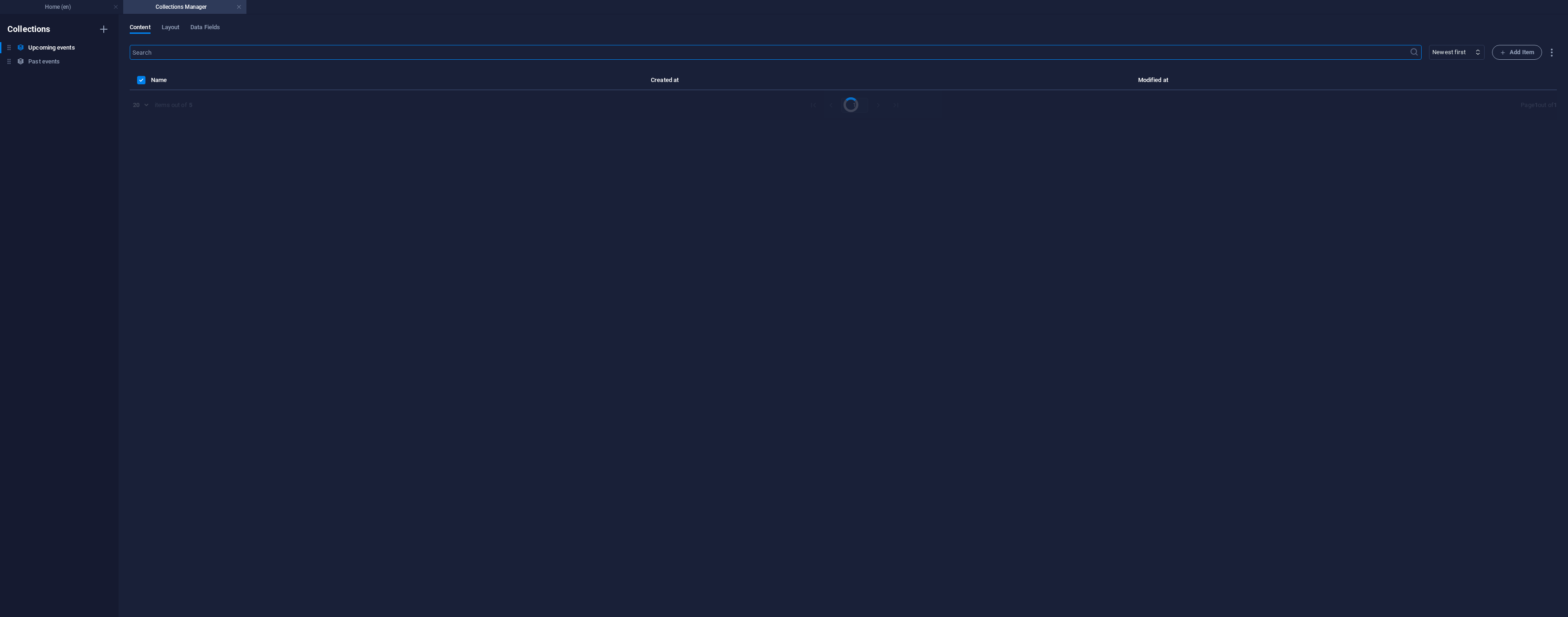
select select "columns.event-date_ASC"
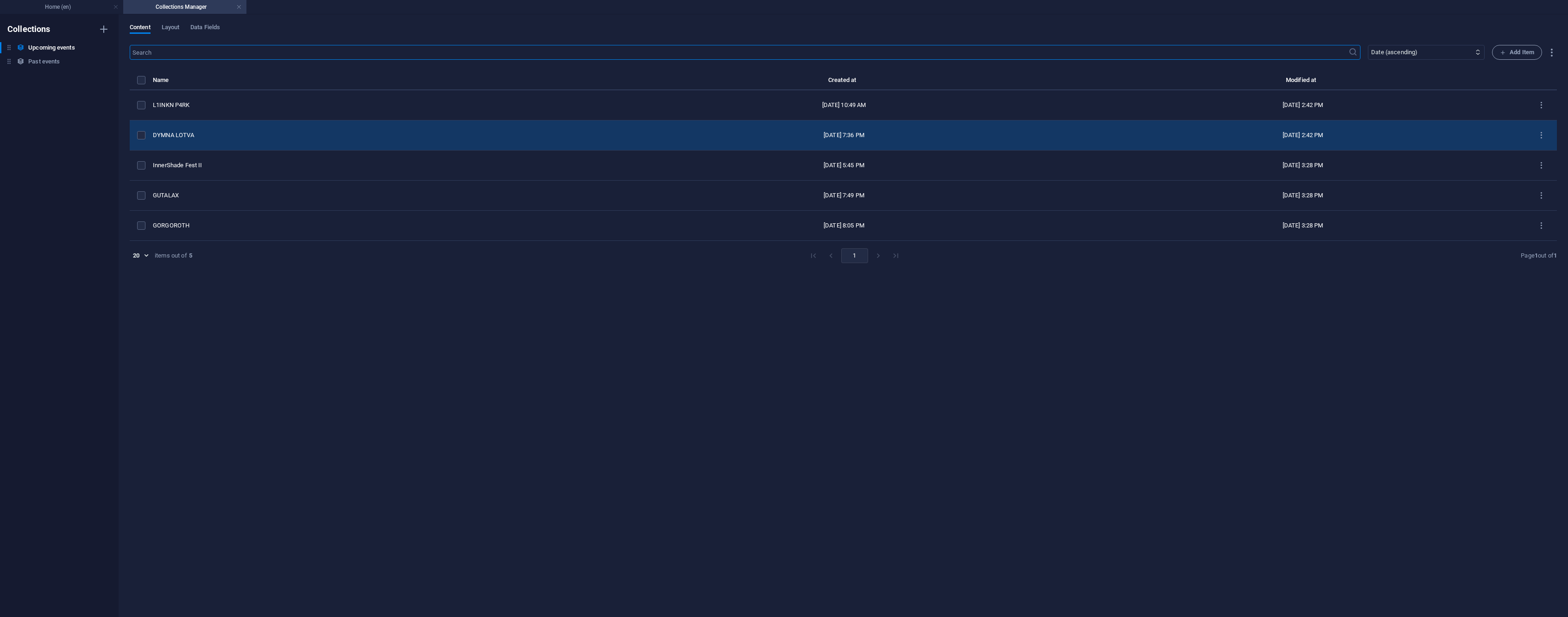
click at [211, 143] on td "DYMNA LOTVA" at bounding box center [380, 136] width 455 height 30
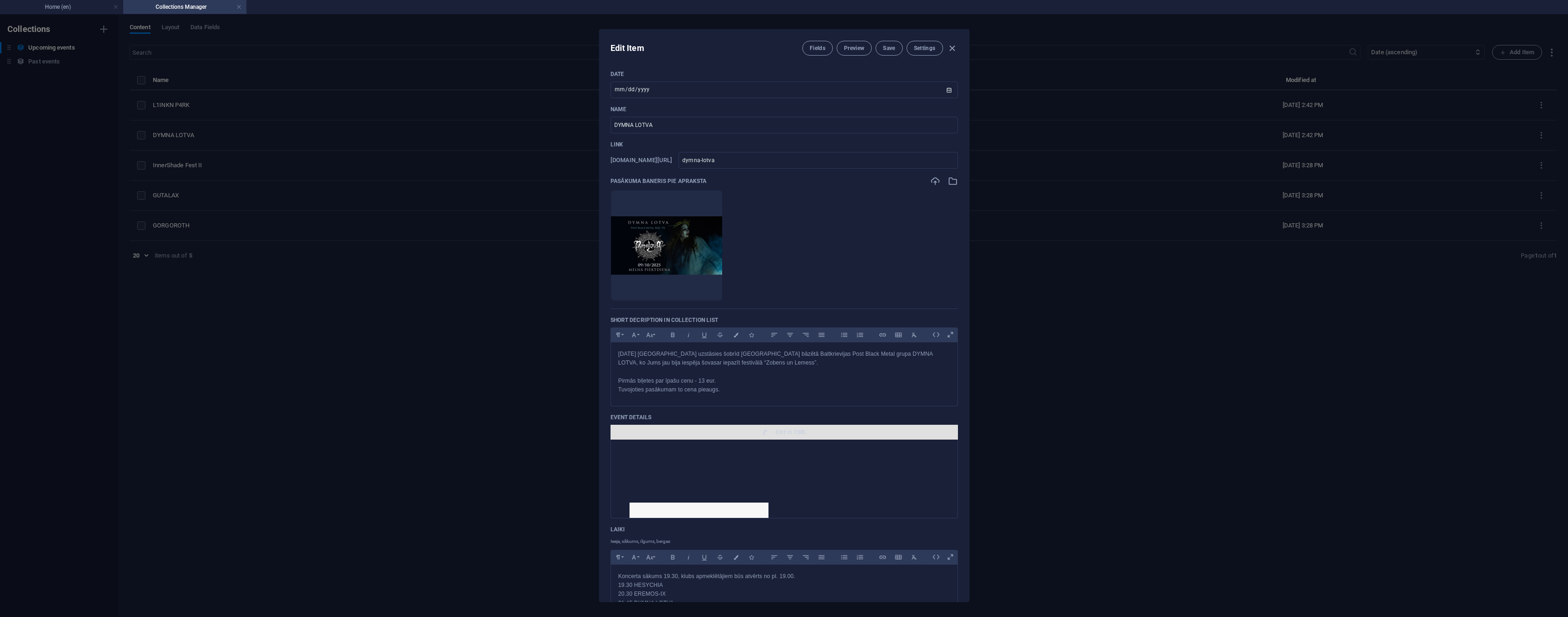
click at [772, 426] on button "Edit in CMS" at bounding box center [785, 432] width 348 height 15
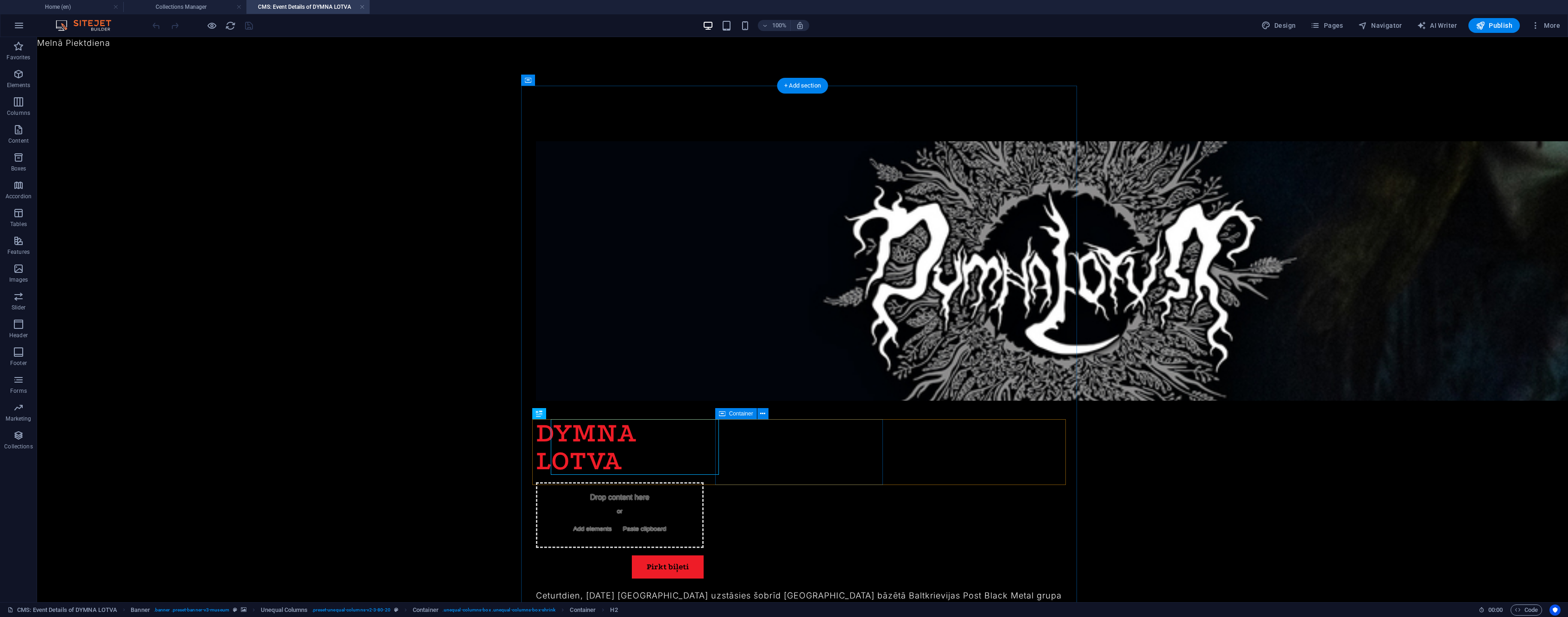
scroll to position [0, 0]
click at [1402, 24] on span "Navigator" at bounding box center [1381, 25] width 44 height 9
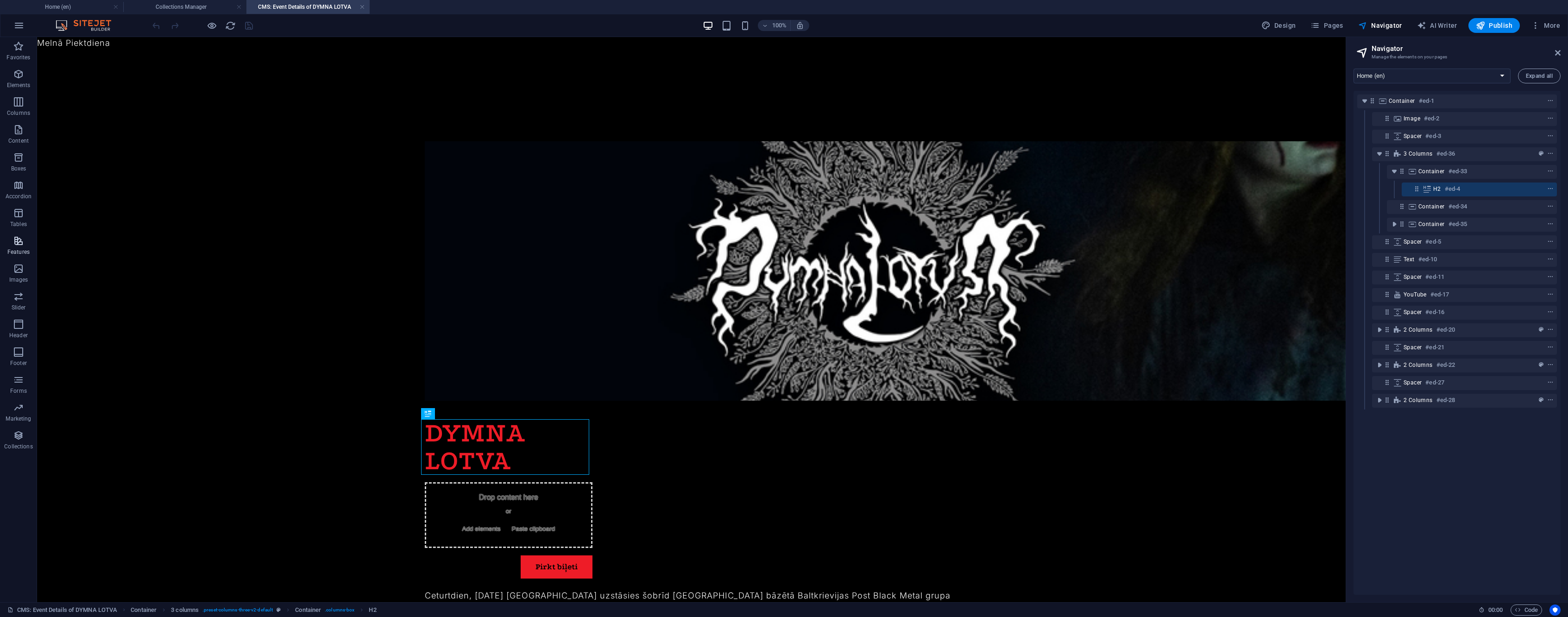
click at [19, 246] on icon "button" at bounding box center [18, 241] width 11 height 11
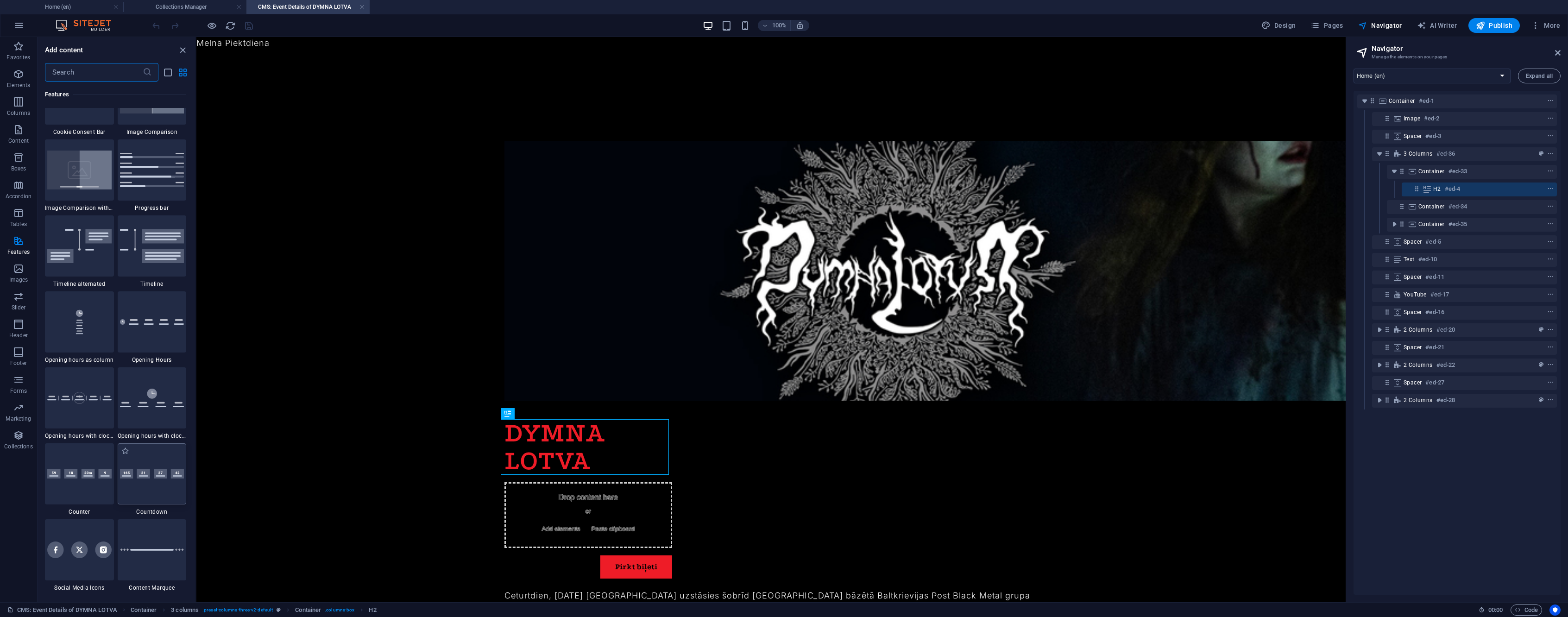
scroll to position [3817, 0]
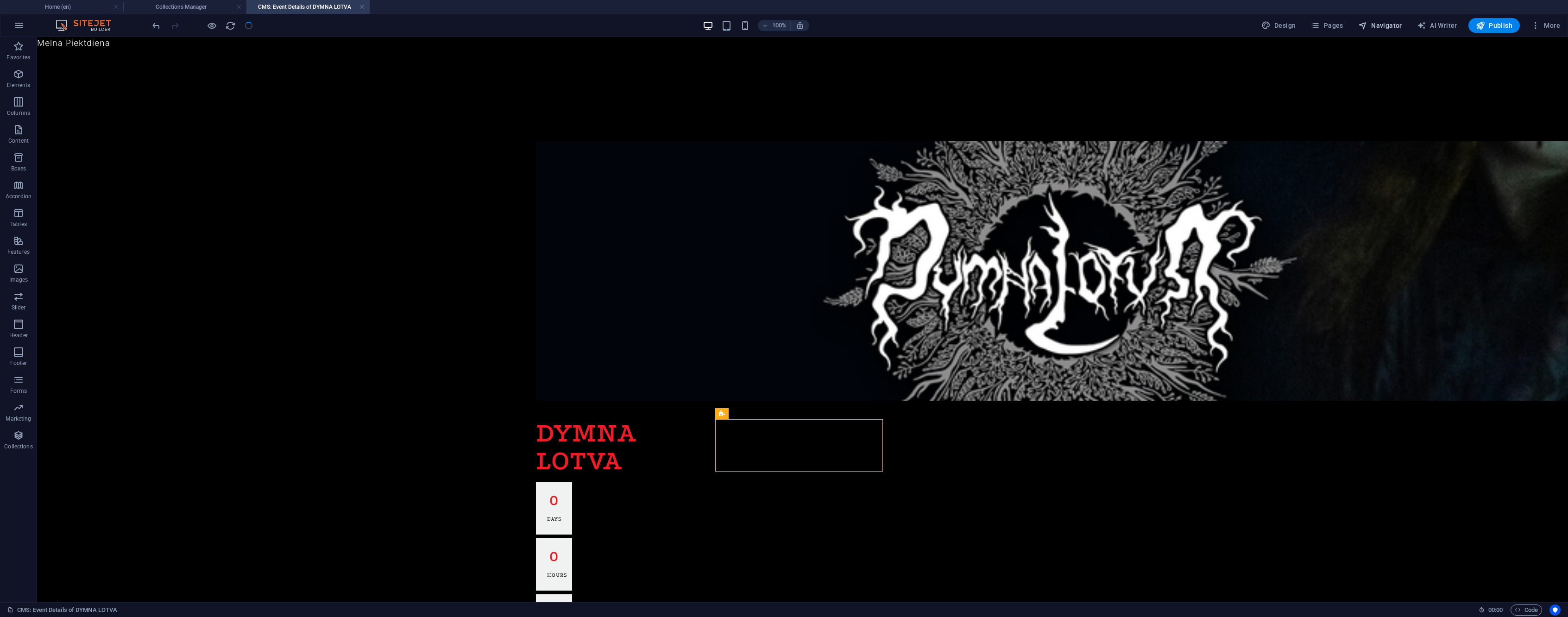
click at [1381, 30] on span "Navigator" at bounding box center [1381, 25] width 44 height 9
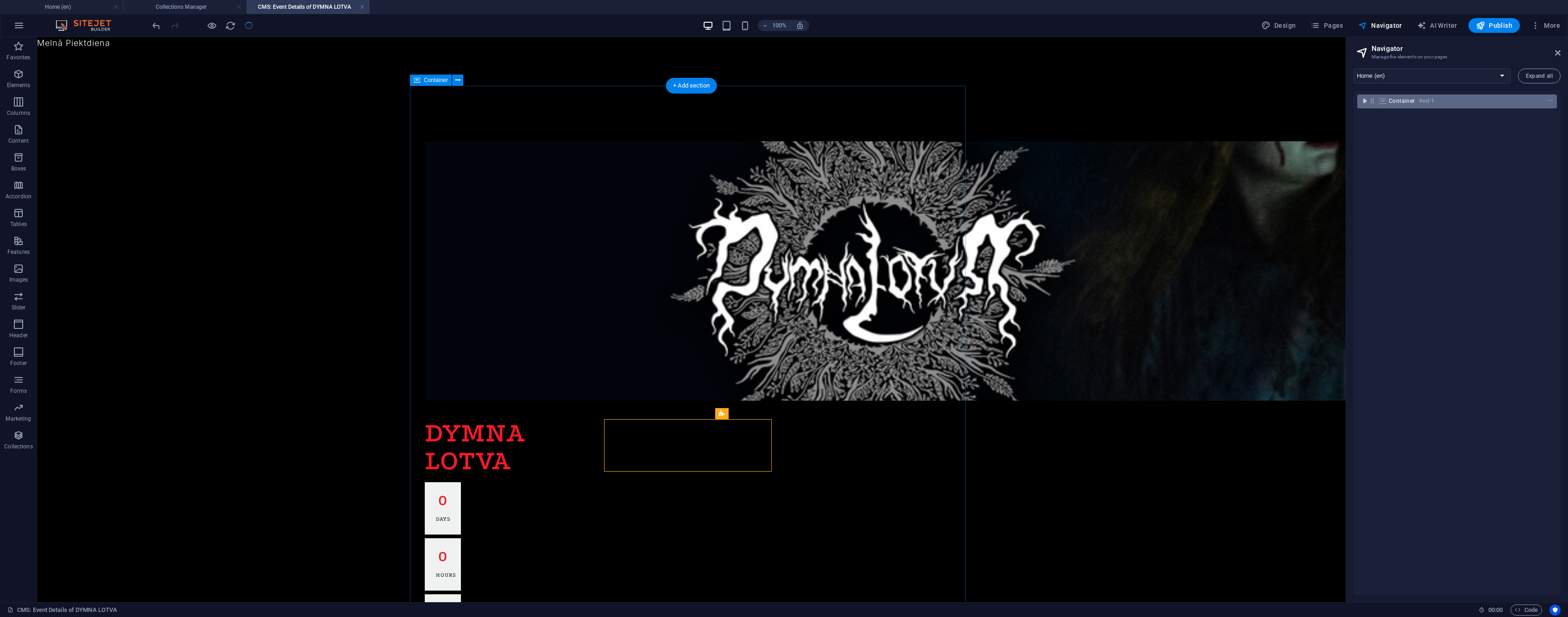
click at [1367, 101] on icon "toggle-expand" at bounding box center [1365, 100] width 9 height 9
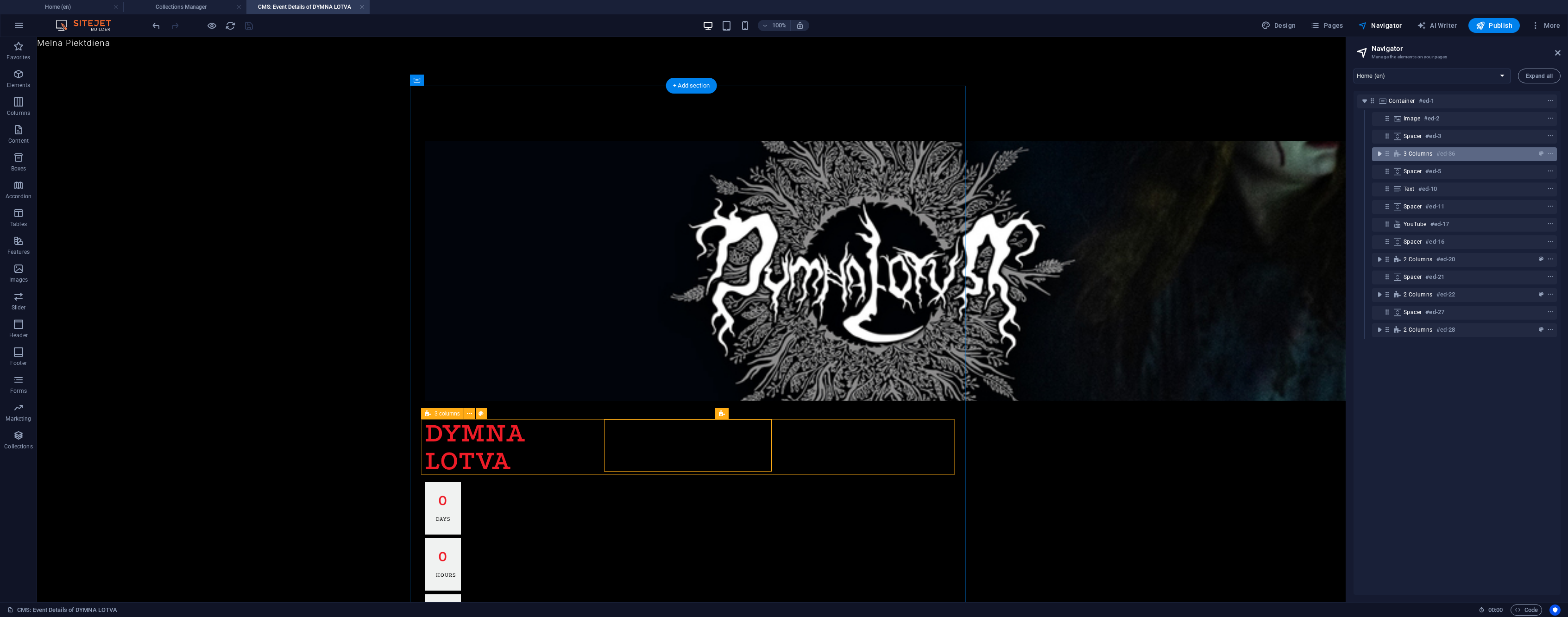
click at [1380, 155] on icon "toggle-expand" at bounding box center [1379, 154] width 9 height 9
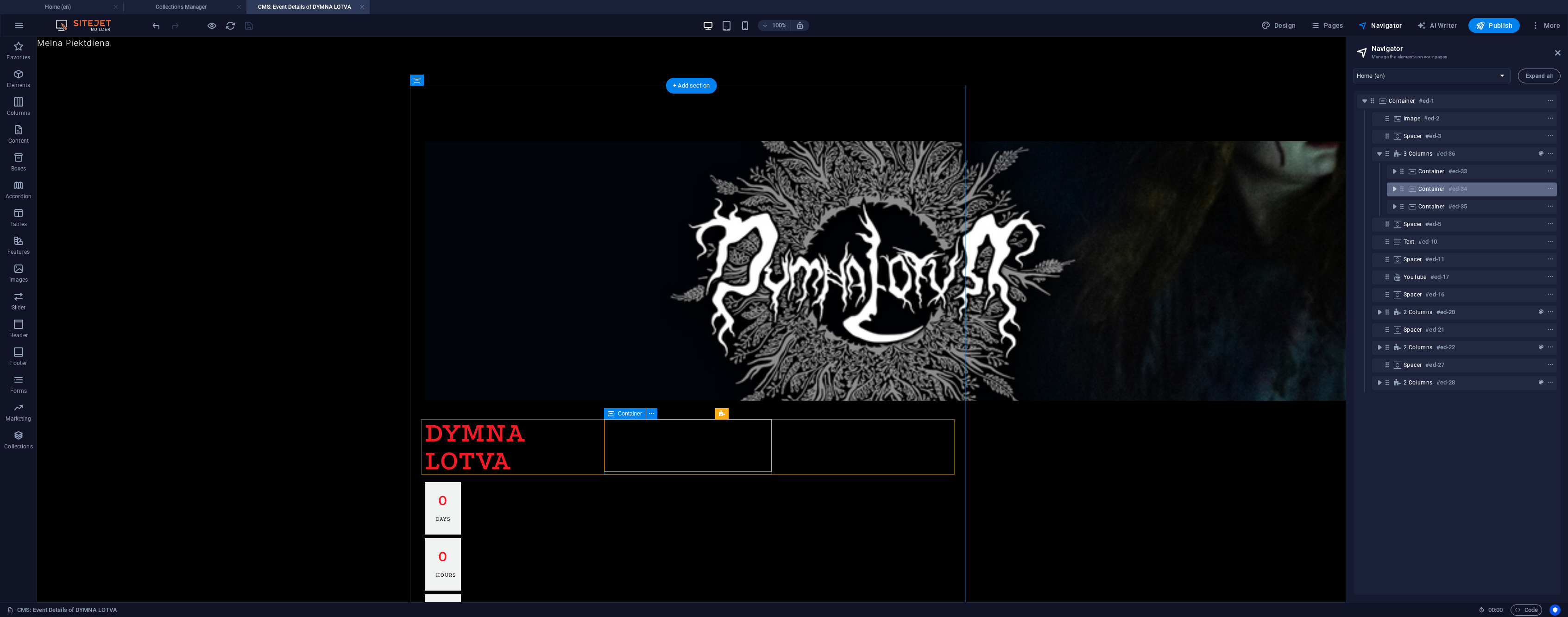
click at [1393, 187] on icon "toggle-expand" at bounding box center [1394, 188] width 9 height 9
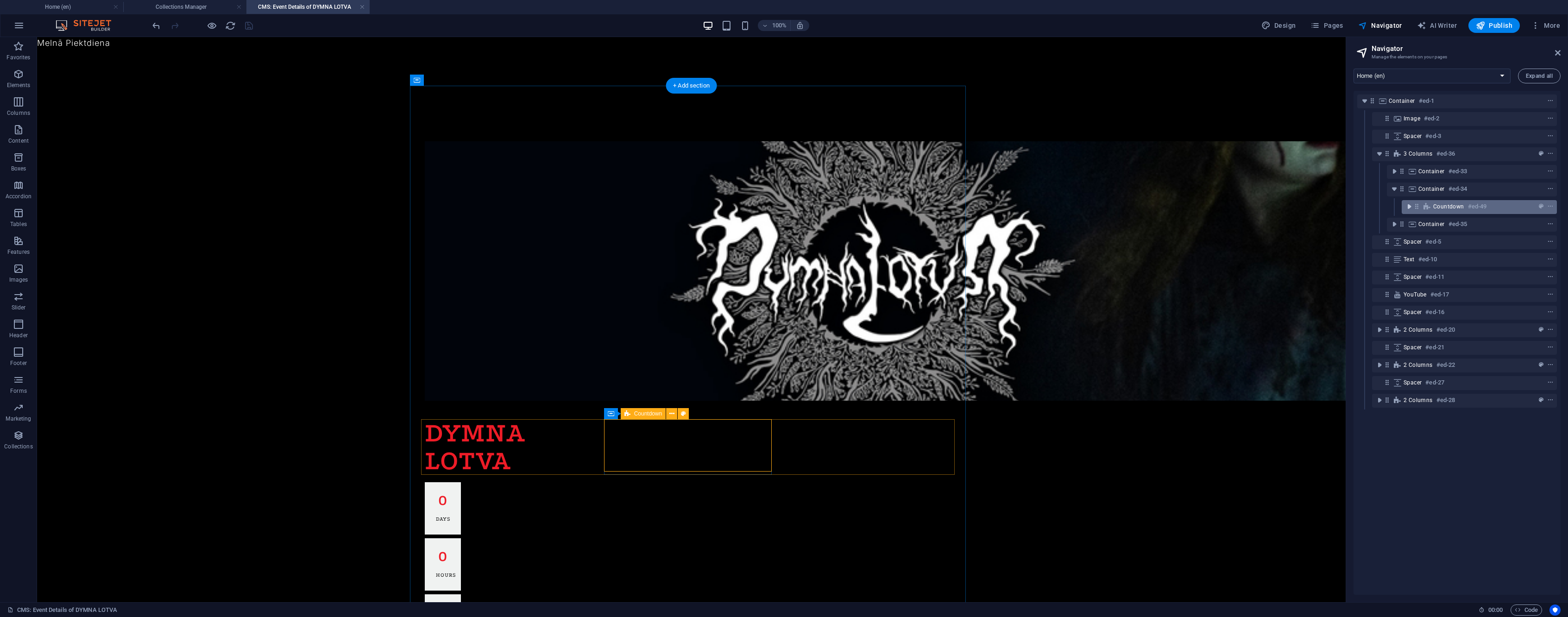
click at [1408, 203] on icon "toggle-expand" at bounding box center [1409, 206] width 9 height 9
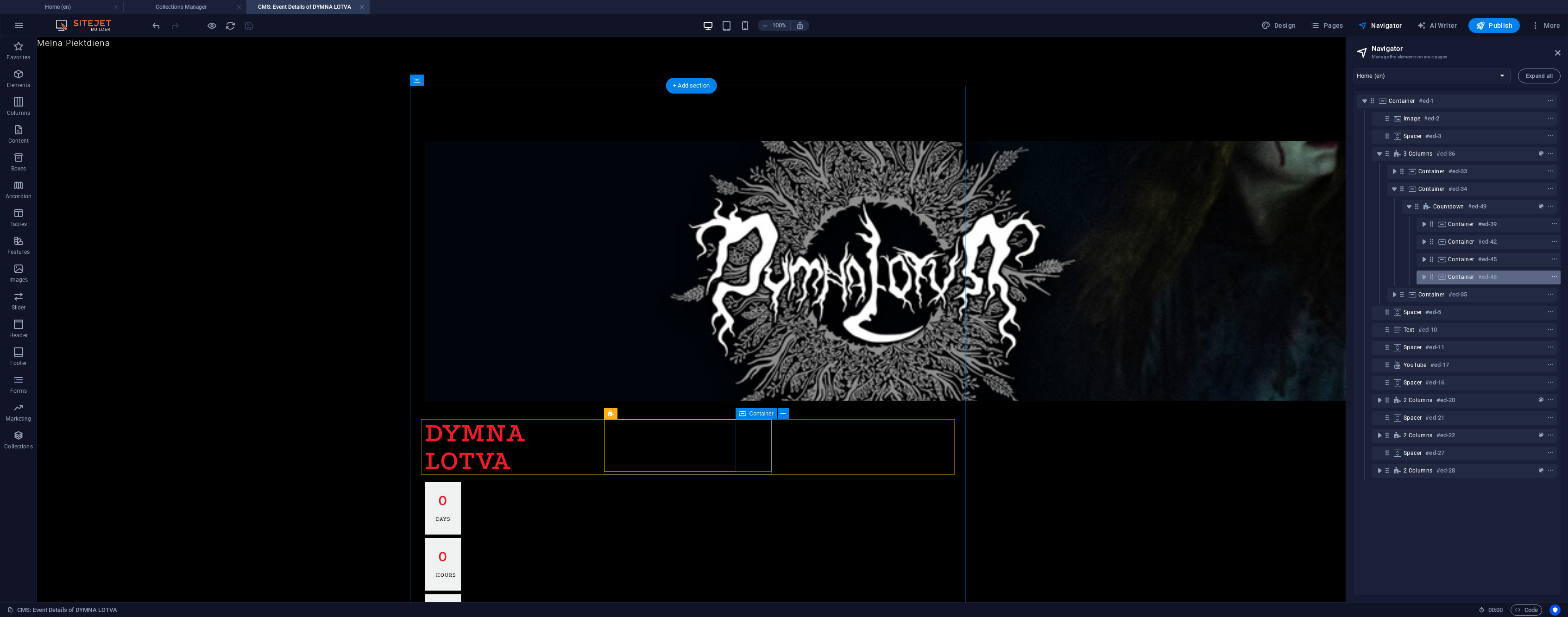
click at [1554, 276] on icon "context-menu" at bounding box center [1555, 277] width 7 height 7
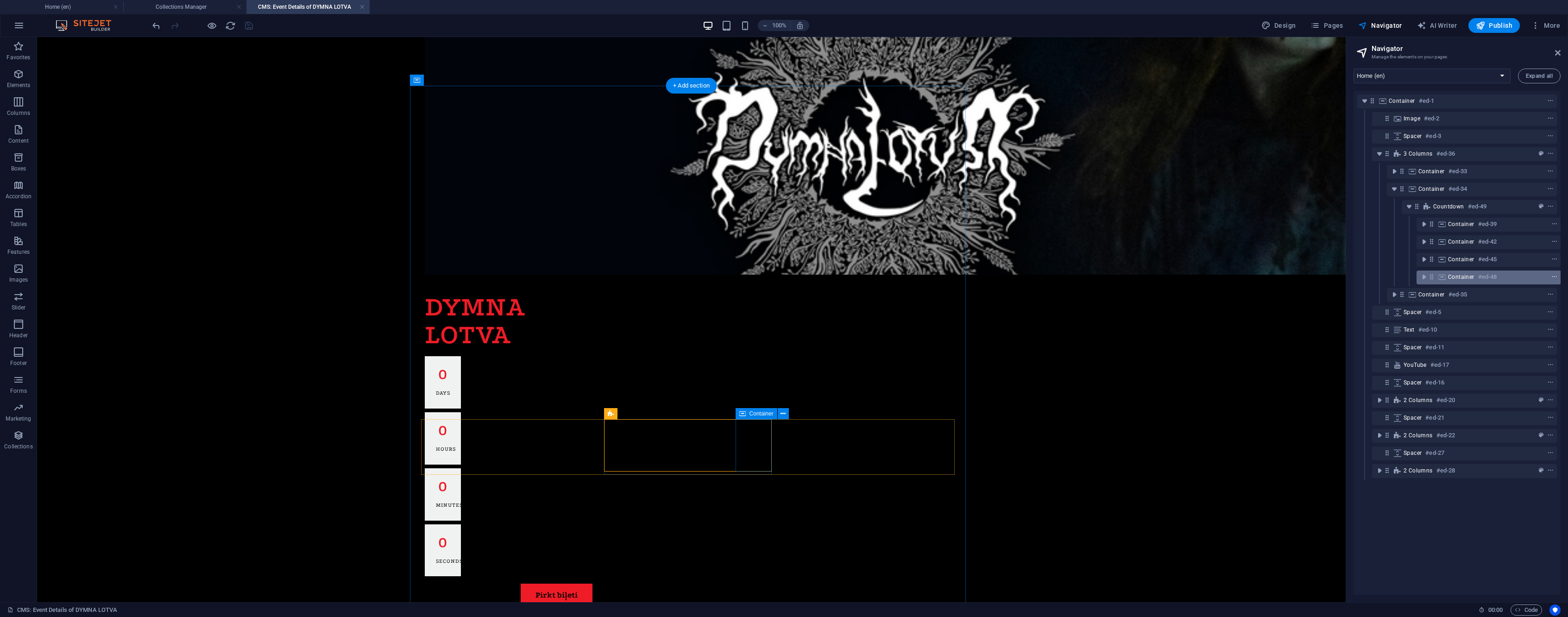
scroll to position [0, 3]
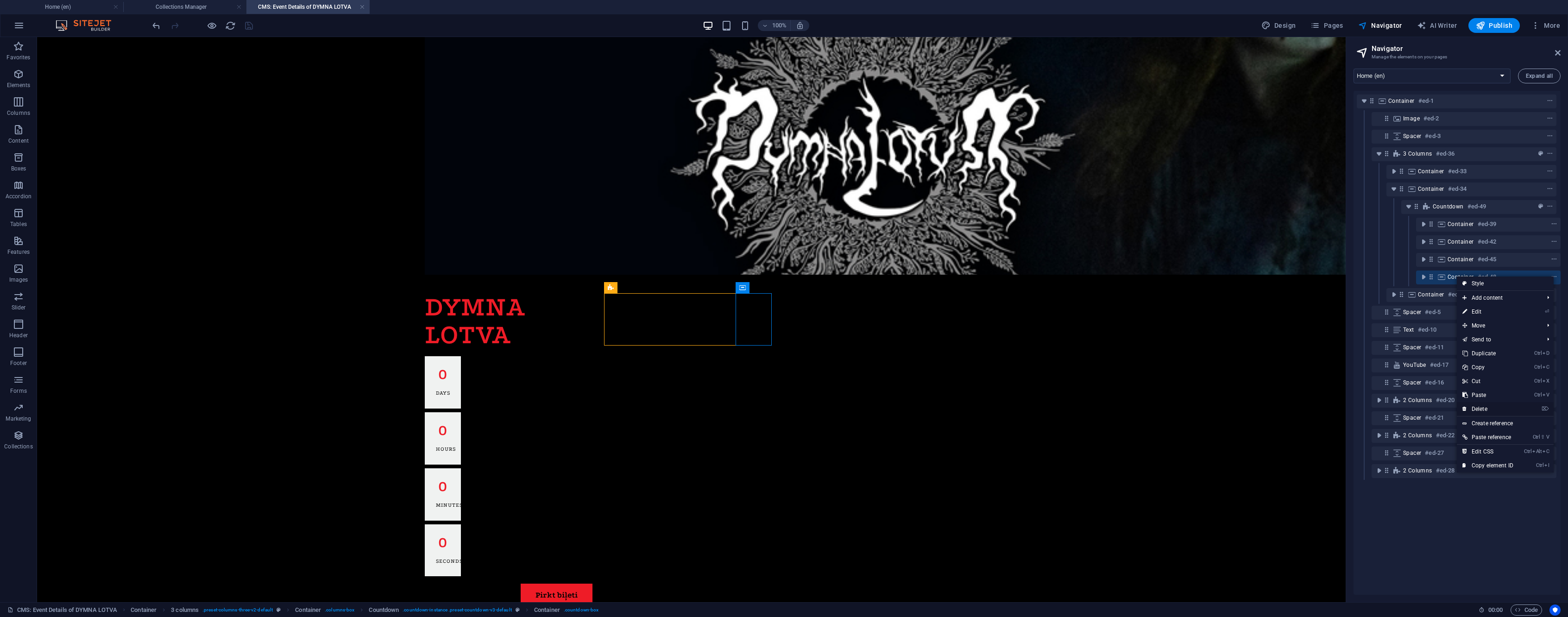
click at [1502, 403] on link "⌦ Delete" at bounding box center [1489, 409] width 62 height 14
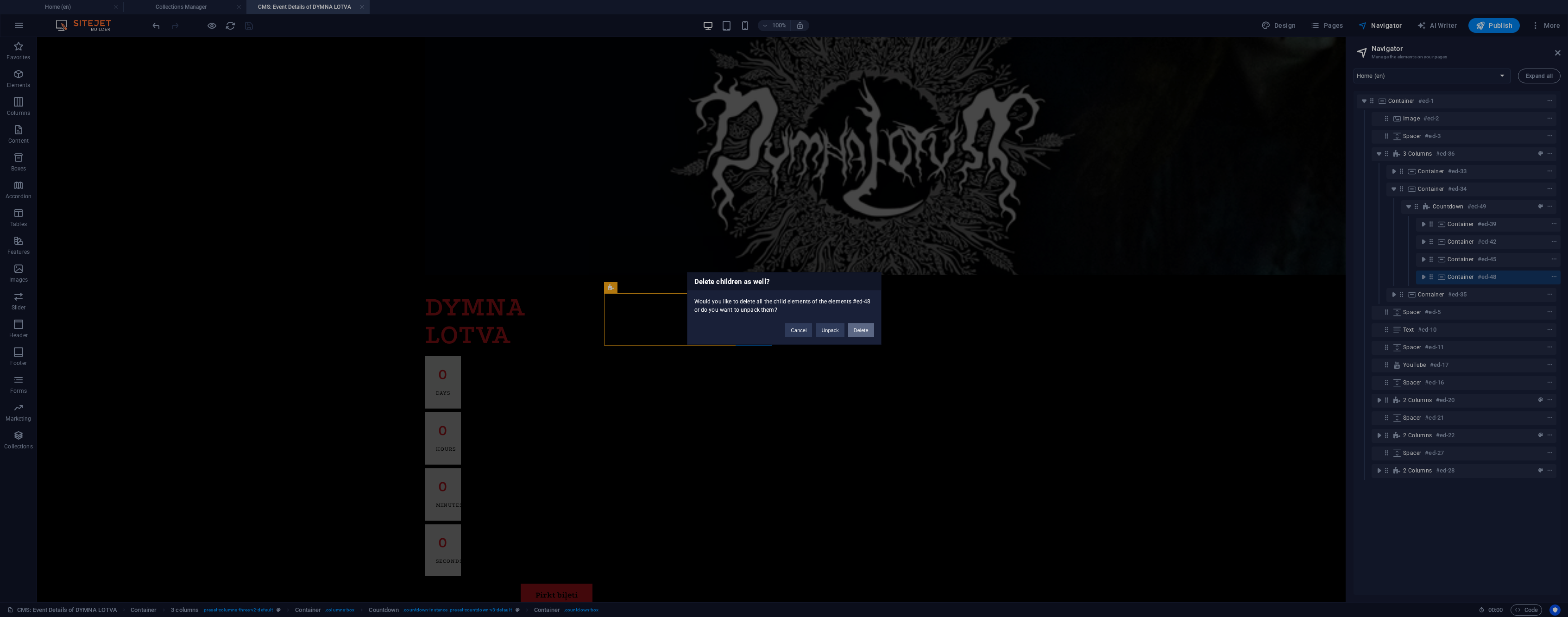
click at [857, 331] on button "Delete" at bounding box center [861, 330] width 26 height 14
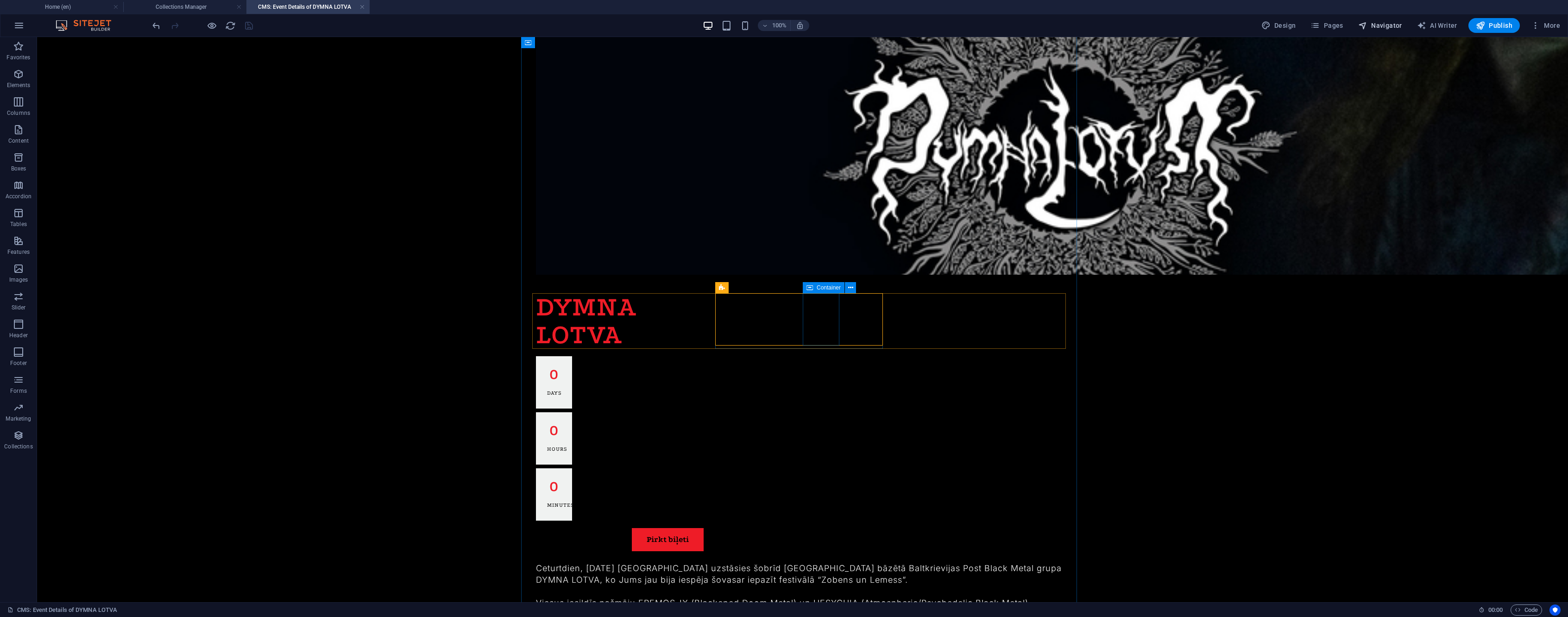
click at [1387, 24] on span "Navigator" at bounding box center [1381, 25] width 44 height 9
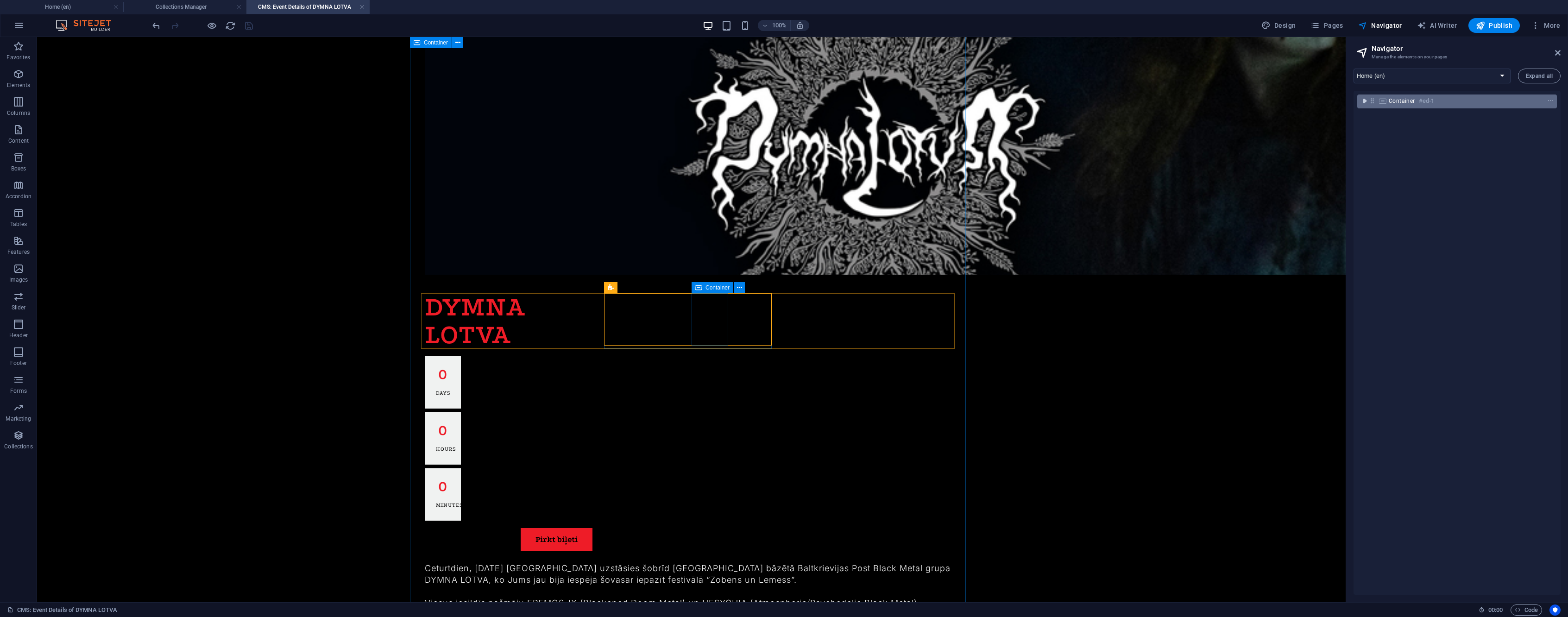
click at [1365, 103] on icon "toggle-expand" at bounding box center [1365, 100] width 9 height 9
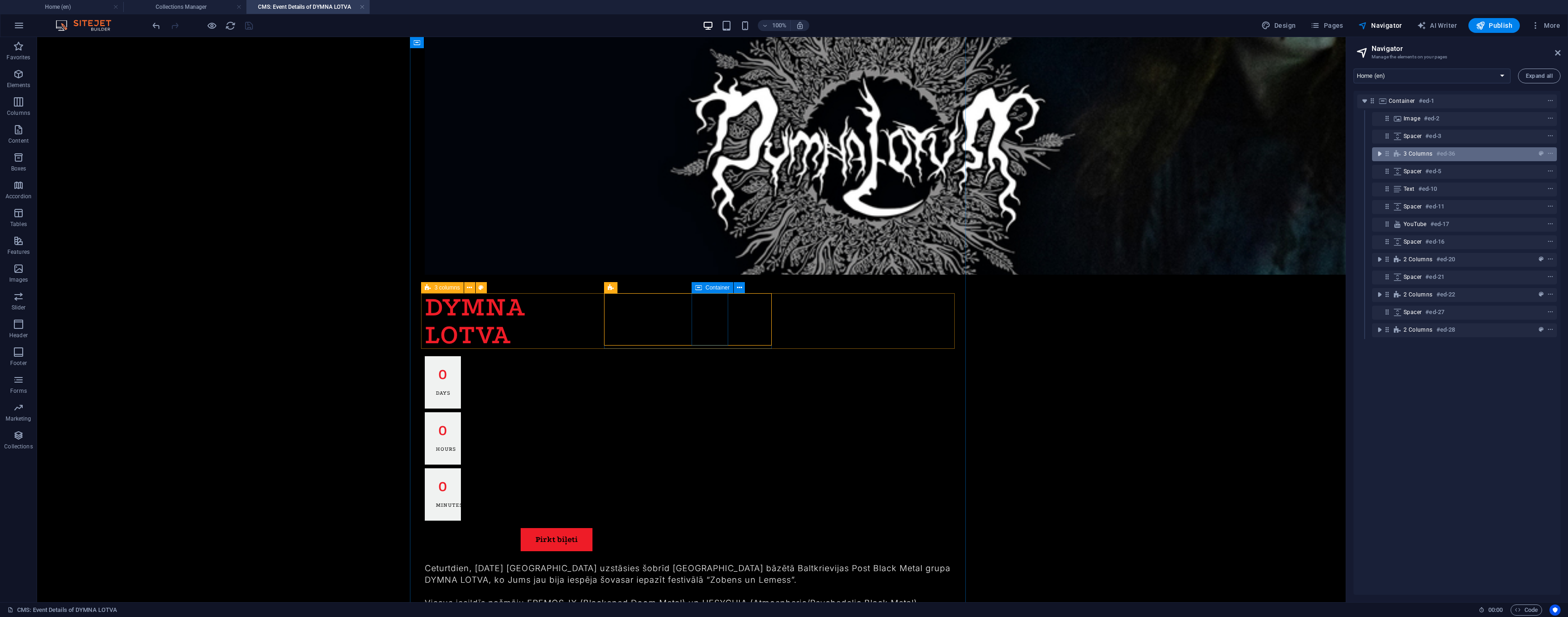
click at [1380, 153] on icon "toggle-expand" at bounding box center [1379, 154] width 9 height 9
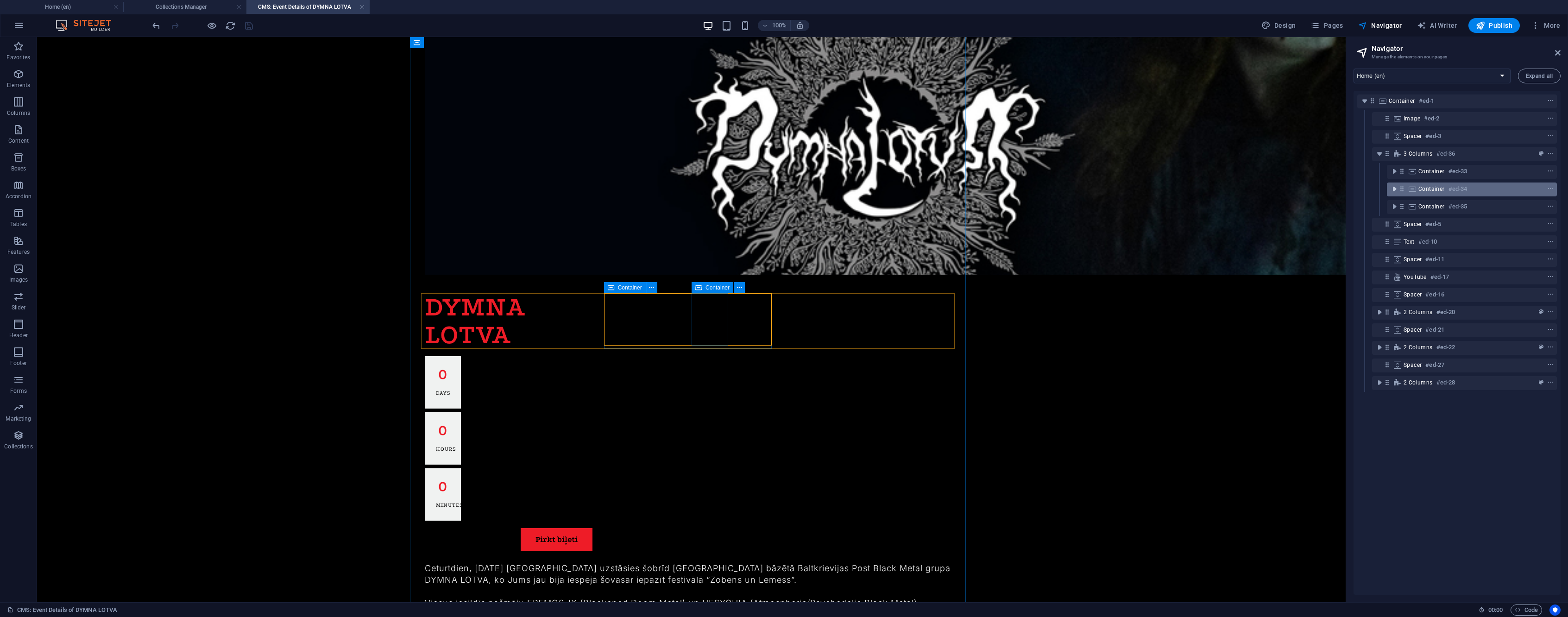
click at [1396, 190] on icon "toggle-expand" at bounding box center [1394, 188] width 9 height 9
click at [1408, 207] on icon "toggle-expand" at bounding box center [1409, 206] width 9 height 9
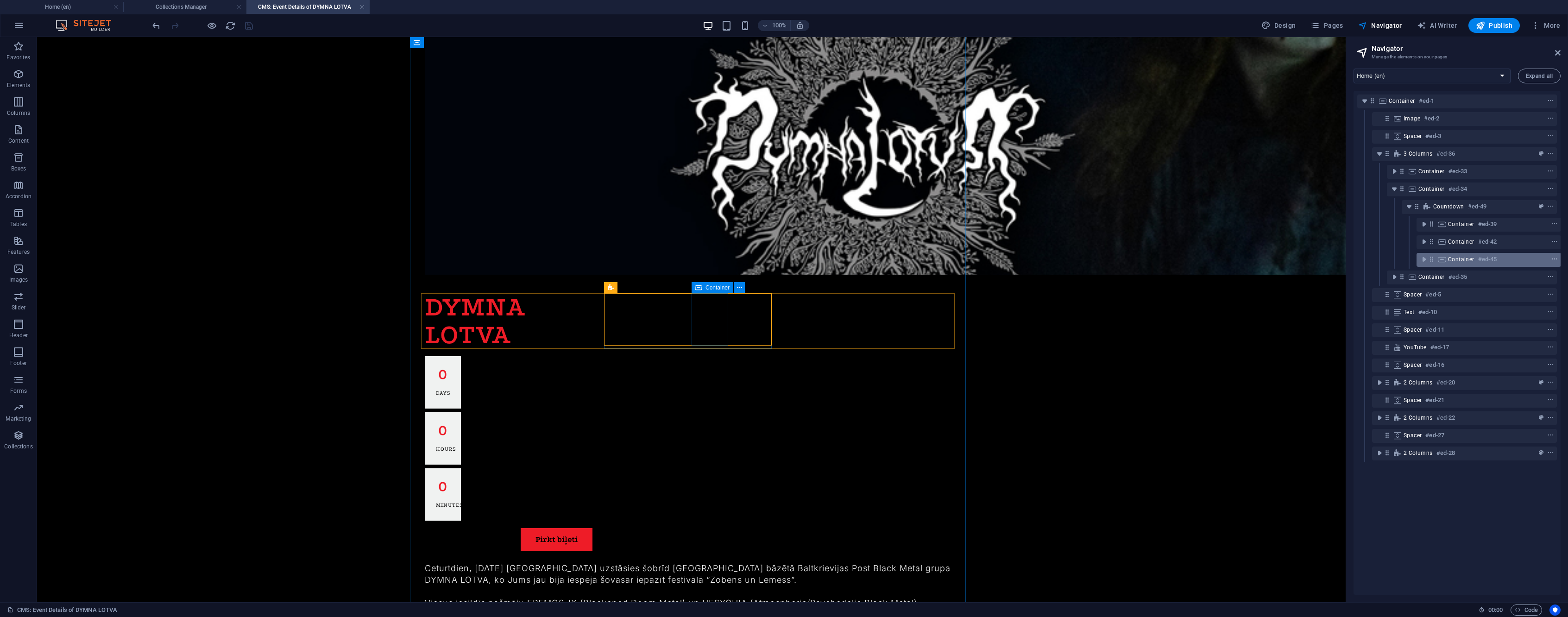
click at [1556, 259] on icon "context-menu" at bounding box center [1555, 260] width 7 height 7
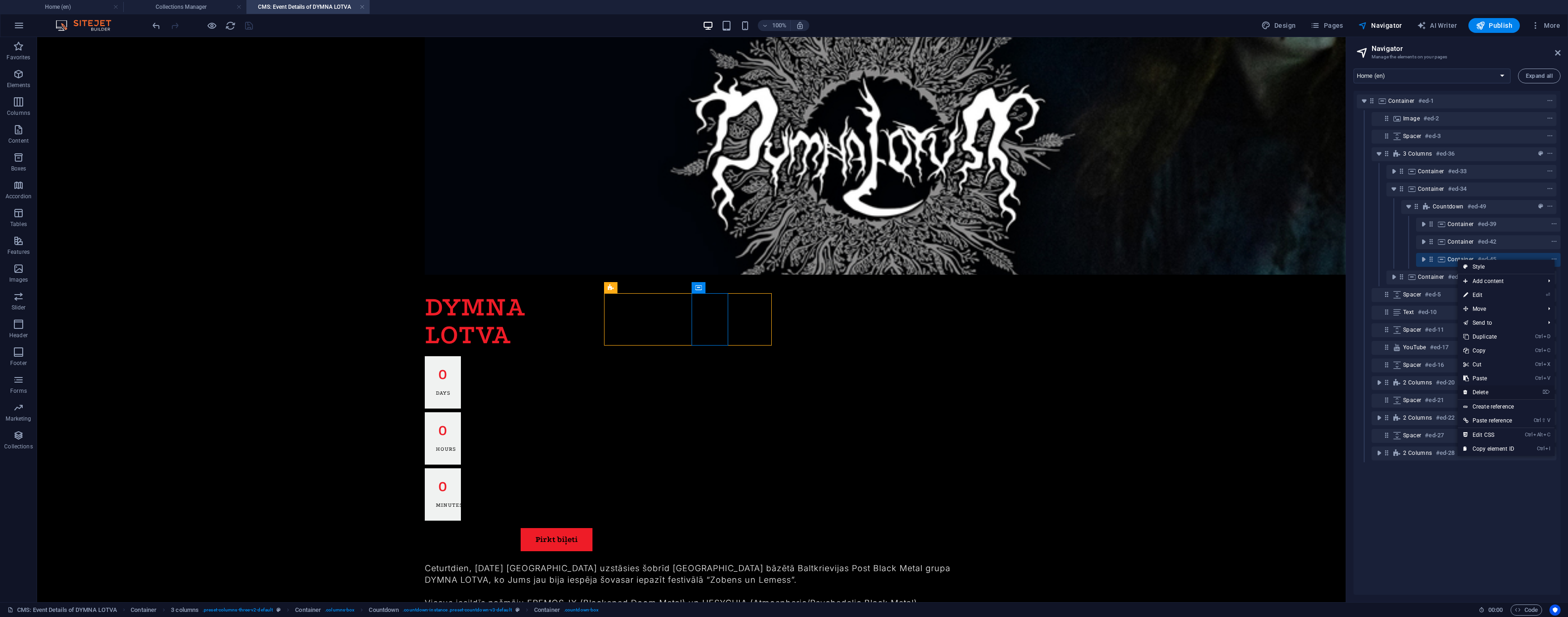
click at [1498, 387] on link "⌦ Delete" at bounding box center [1490, 392] width 62 height 14
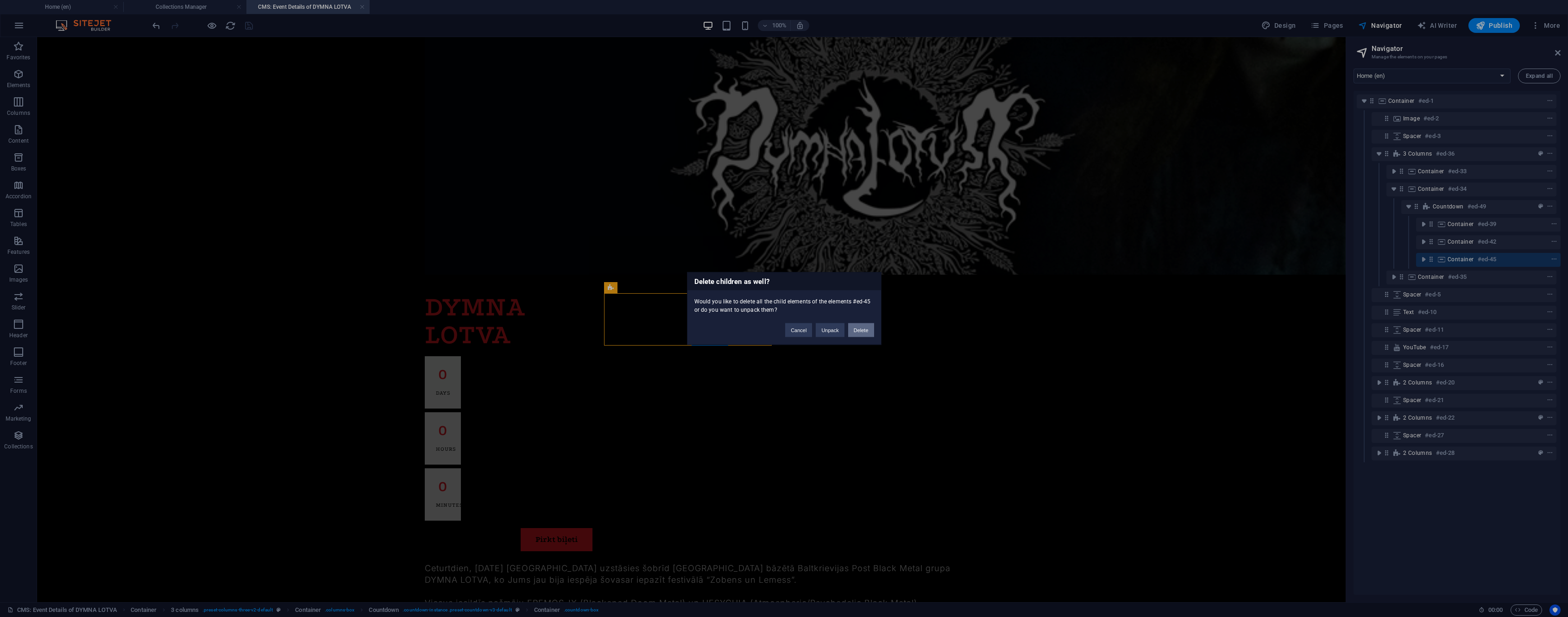
click at [864, 330] on button "Delete" at bounding box center [861, 330] width 26 height 14
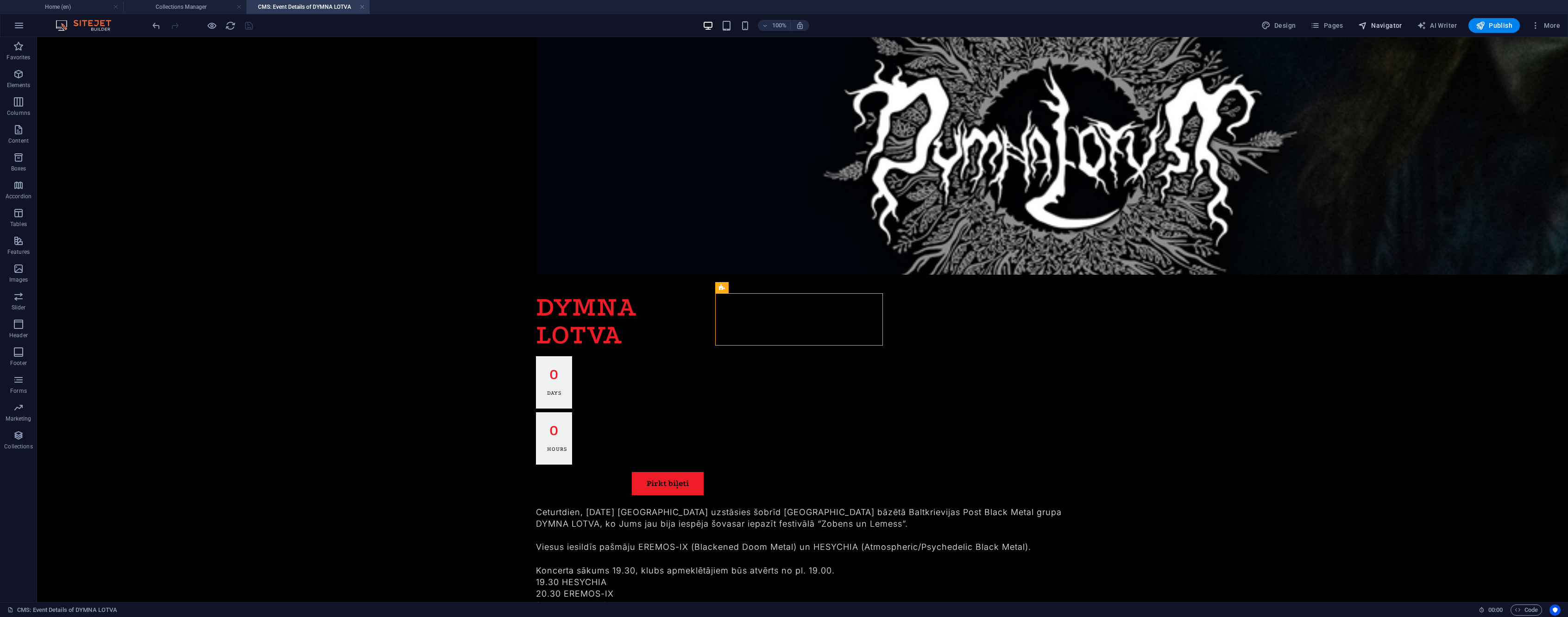
click at [1391, 23] on span "Navigator" at bounding box center [1381, 25] width 44 height 9
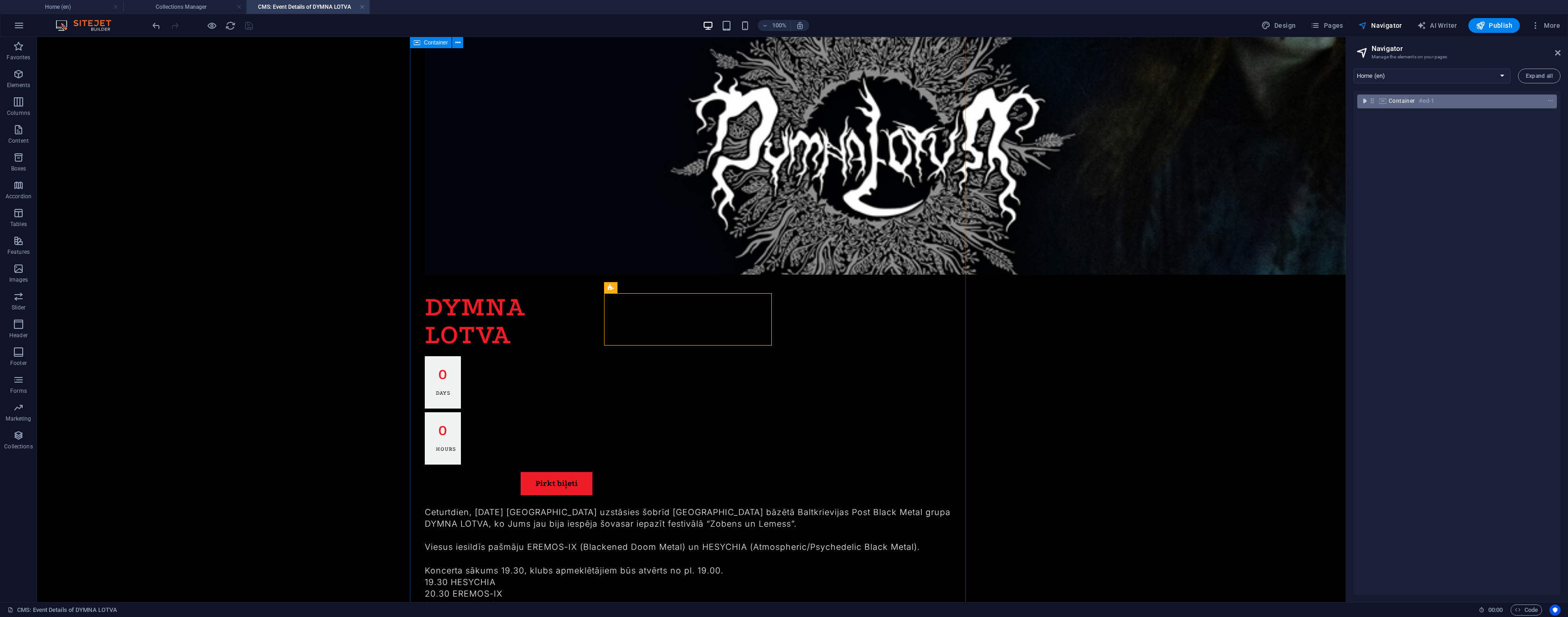
drag, startPoint x: 1365, startPoint y: 99, endPoint x: 1363, endPoint y: 103, distance: 4.5
click at [1365, 99] on icon "toggle-expand" at bounding box center [1365, 100] width 9 height 9
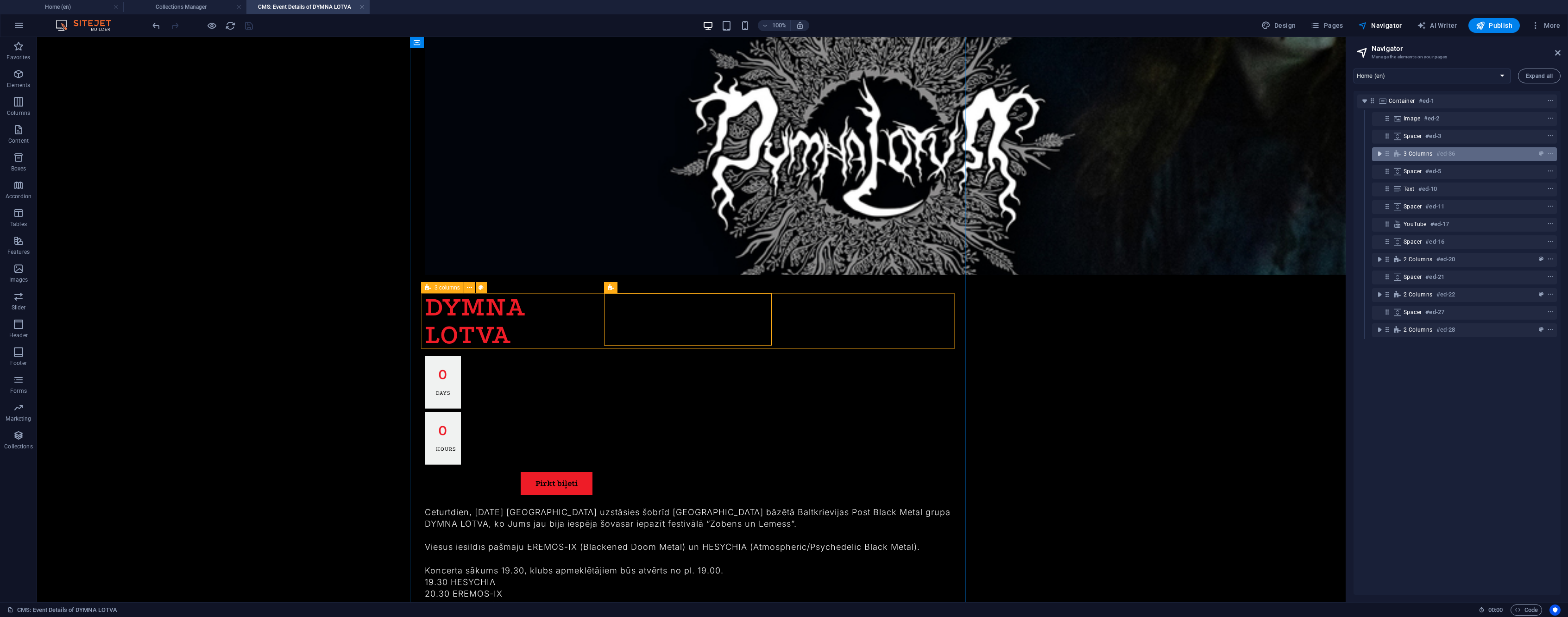
click at [1379, 154] on icon "toggle-expand" at bounding box center [1379, 154] width 9 height 9
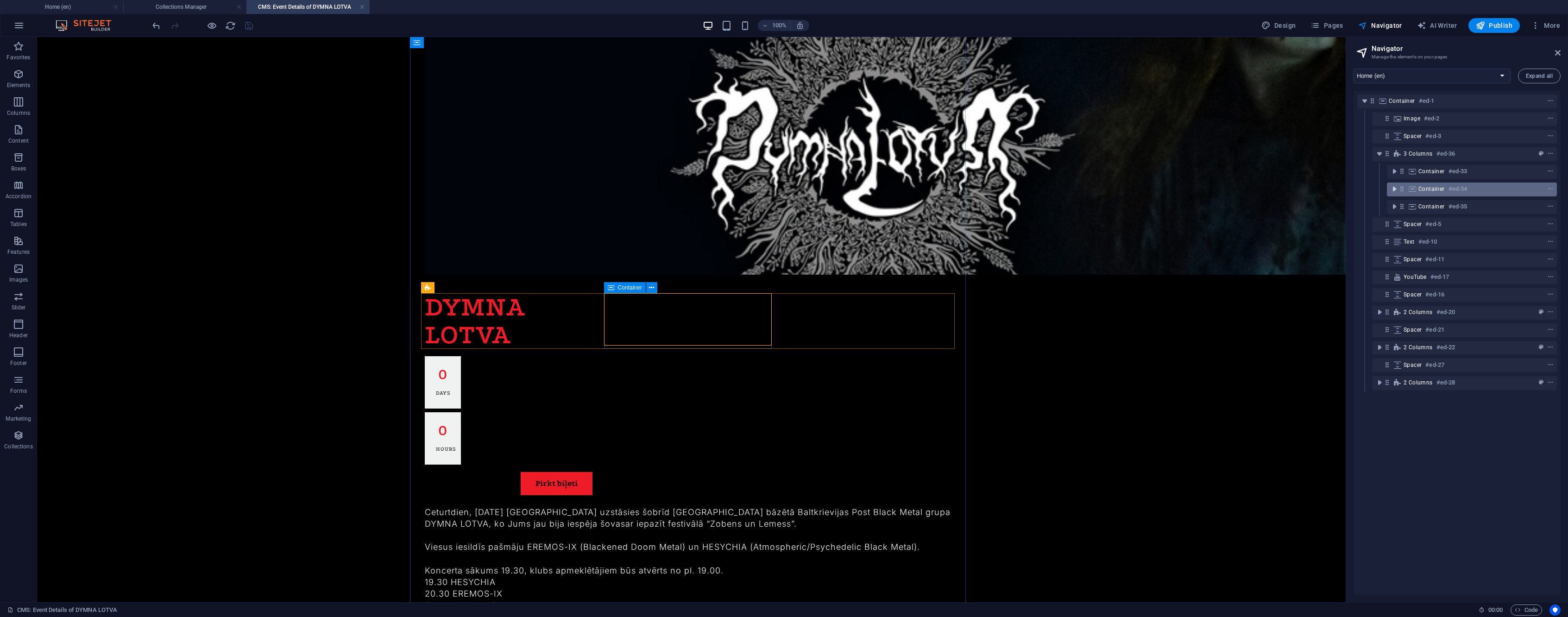
click at [1392, 191] on icon "toggle-expand" at bounding box center [1394, 188] width 9 height 9
click at [1408, 207] on icon "toggle-expand" at bounding box center [1409, 206] width 9 height 9
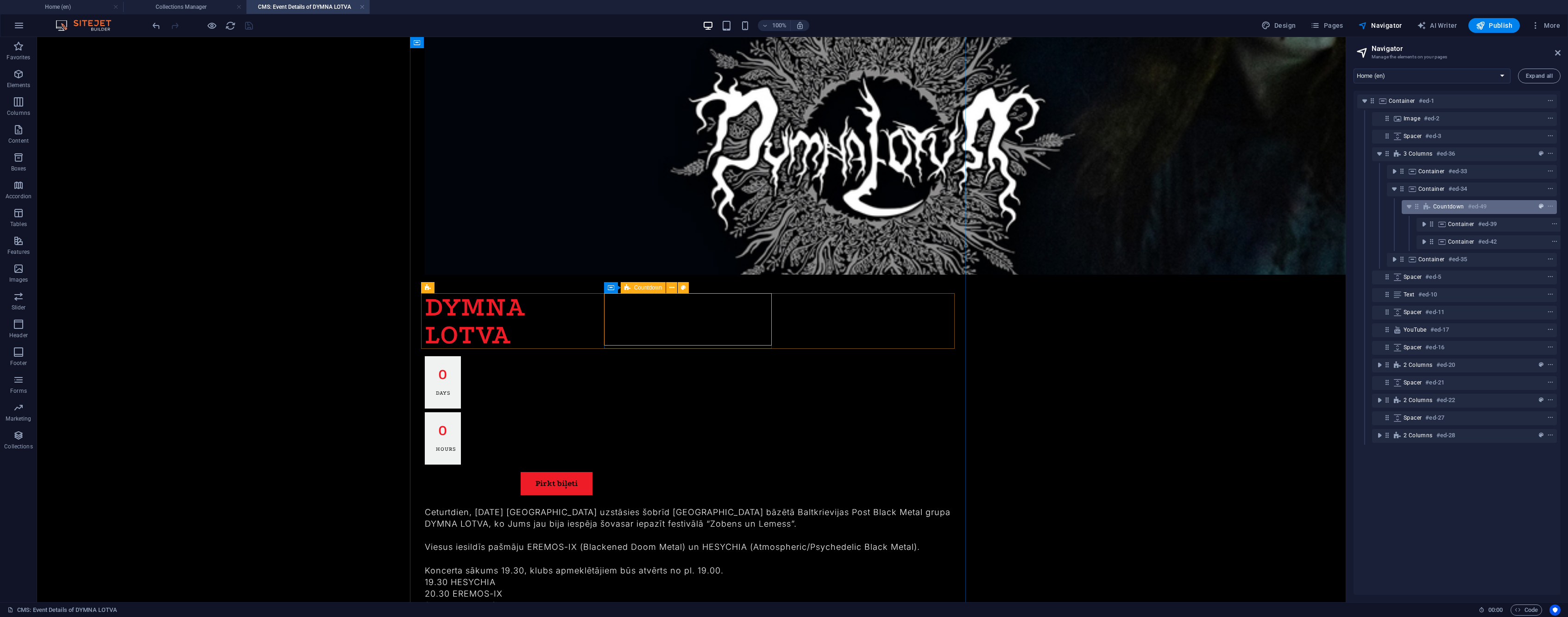
click at [1539, 207] on icon "preset" at bounding box center [1541, 207] width 4 height 7
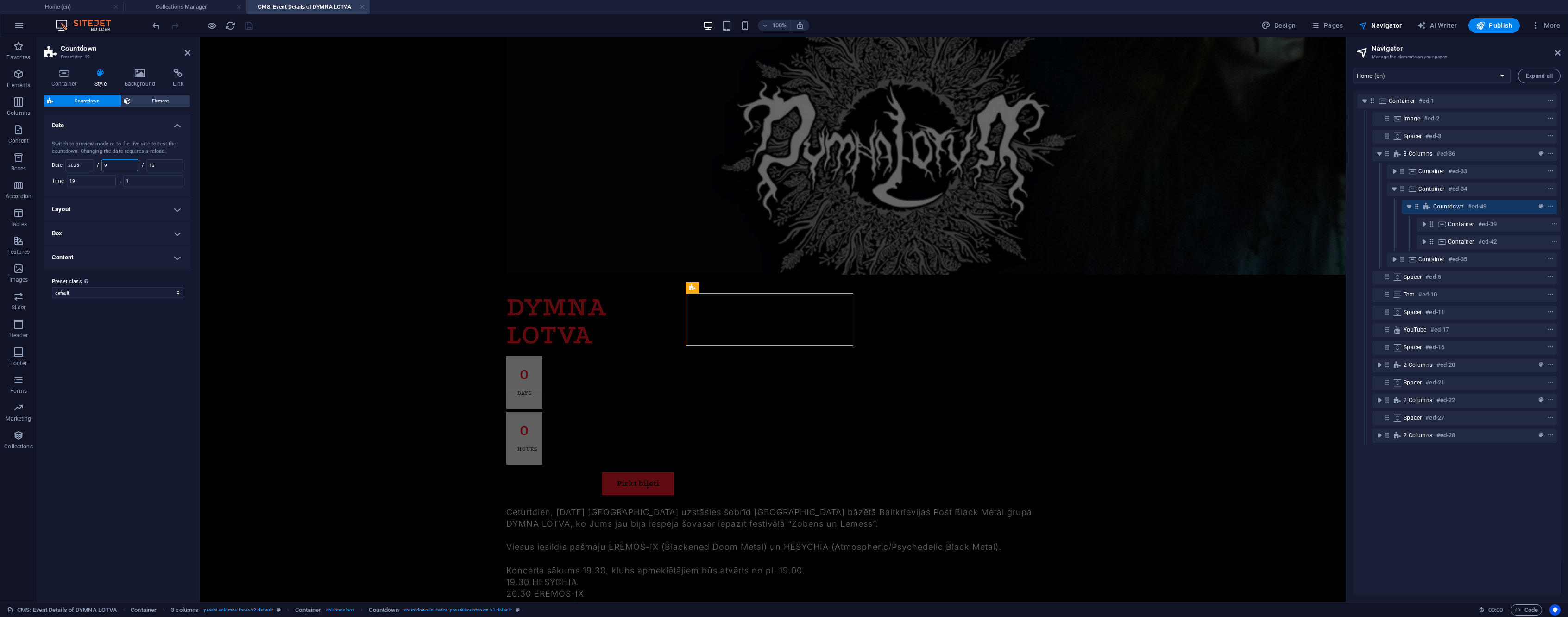
click at [130, 163] on input "9" at bounding box center [120, 165] width 35 height 11
type input "10"
click at [163, 165] on input "13" at bounding box center [165, 165] width 35 height 11
type input "9"
click at [248, 17] on div "100% Design Pages Navigator AI Writer Publish More" at bounding box center [784, 25] width 1567 height 22
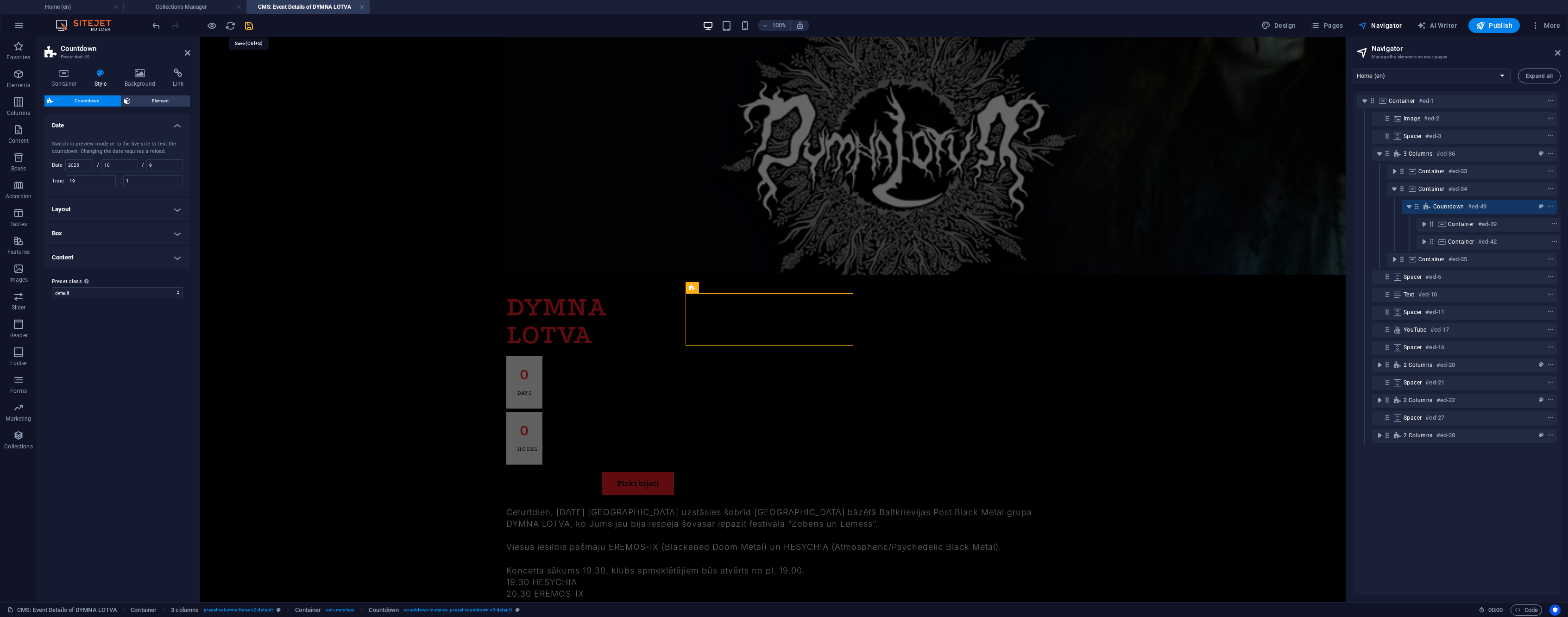
click at [249, 21] on icon "save" at bounding box center [249, 25] width 11 height 11
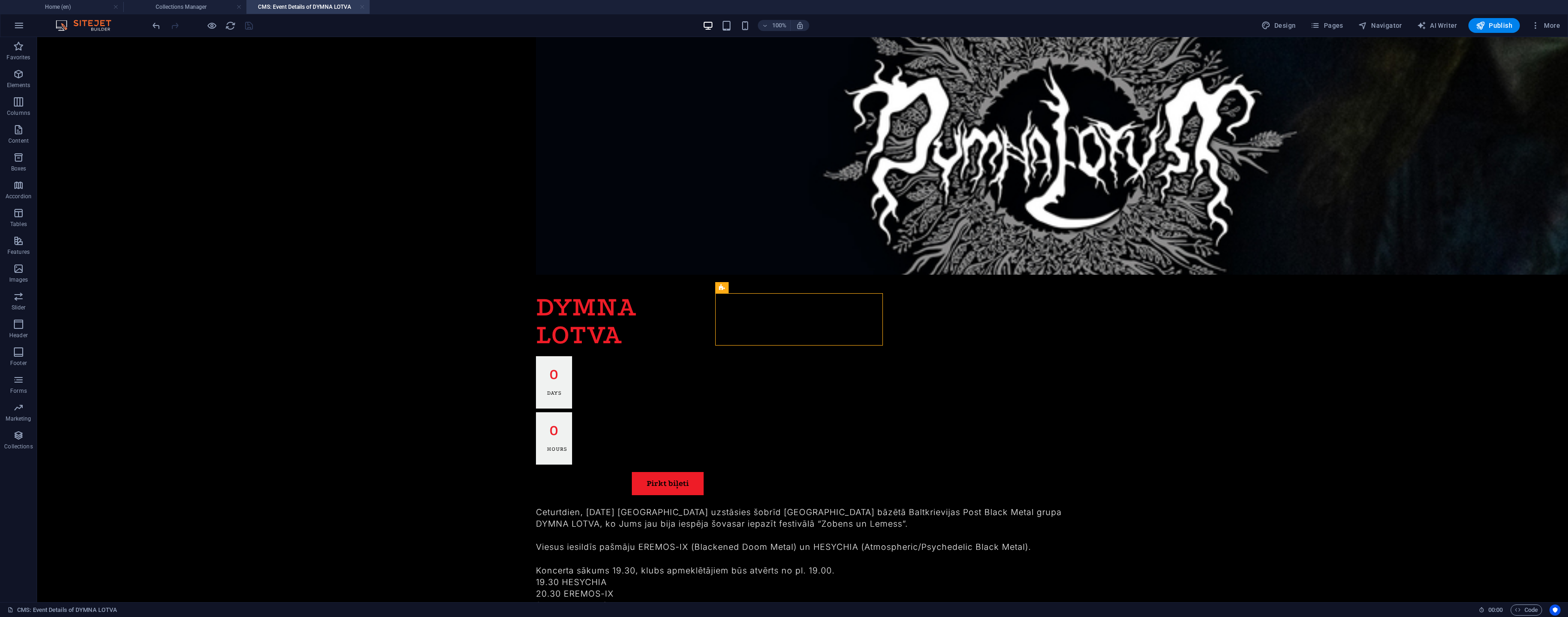
click at [361, 8] on link at bounding box center [362, 7] width 6 height 8
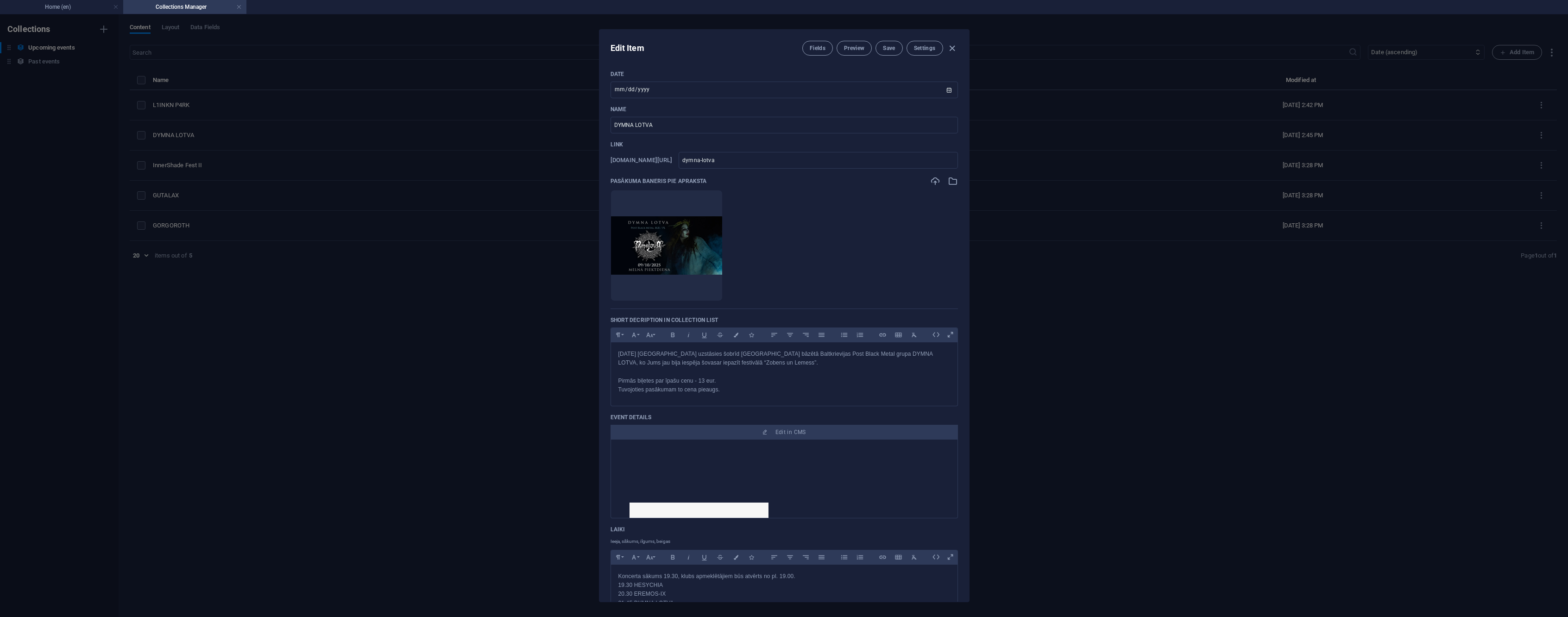
click at [277, 338] on div "Edit Item Fields Preview Save Settings Date [DATE] ​ Name DYMNA LOTVA ​ Link [D…" at bounding box center [784, 316] width 1568 height 603
type input "[DATE]"
type input "dymna-lotva"
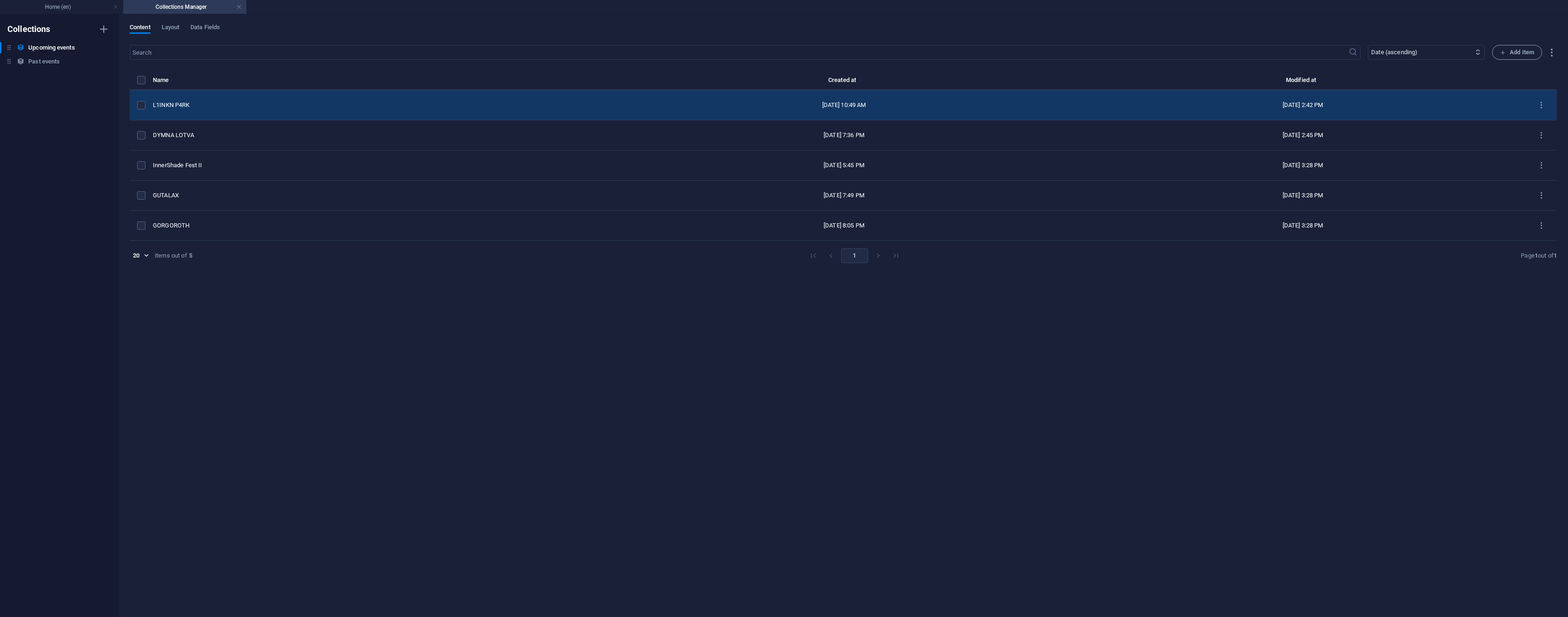
click at [233, 98] on td "L1INKN P4RK" at bounding box center [380, 106] width 455 height 30
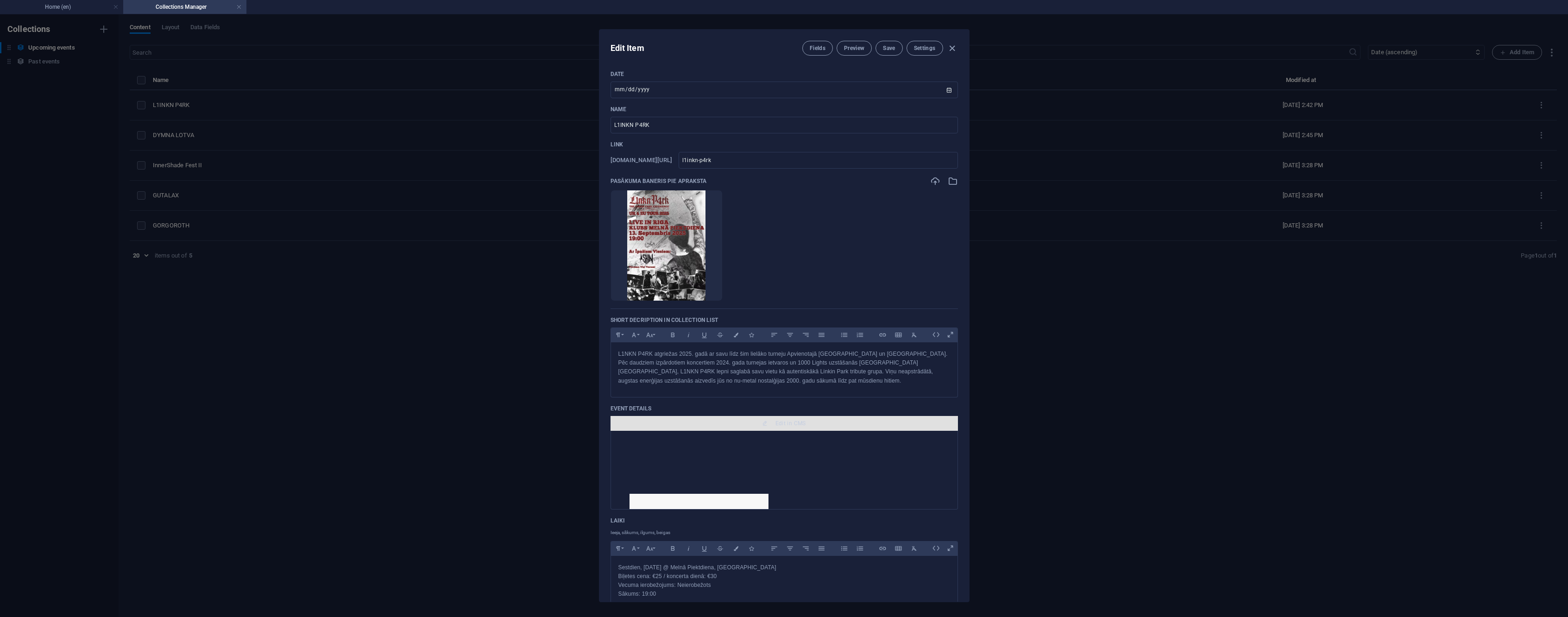
click at [771, 419] on span "Edit in CMS" at bounding box center [784, 423] width 340 height 8
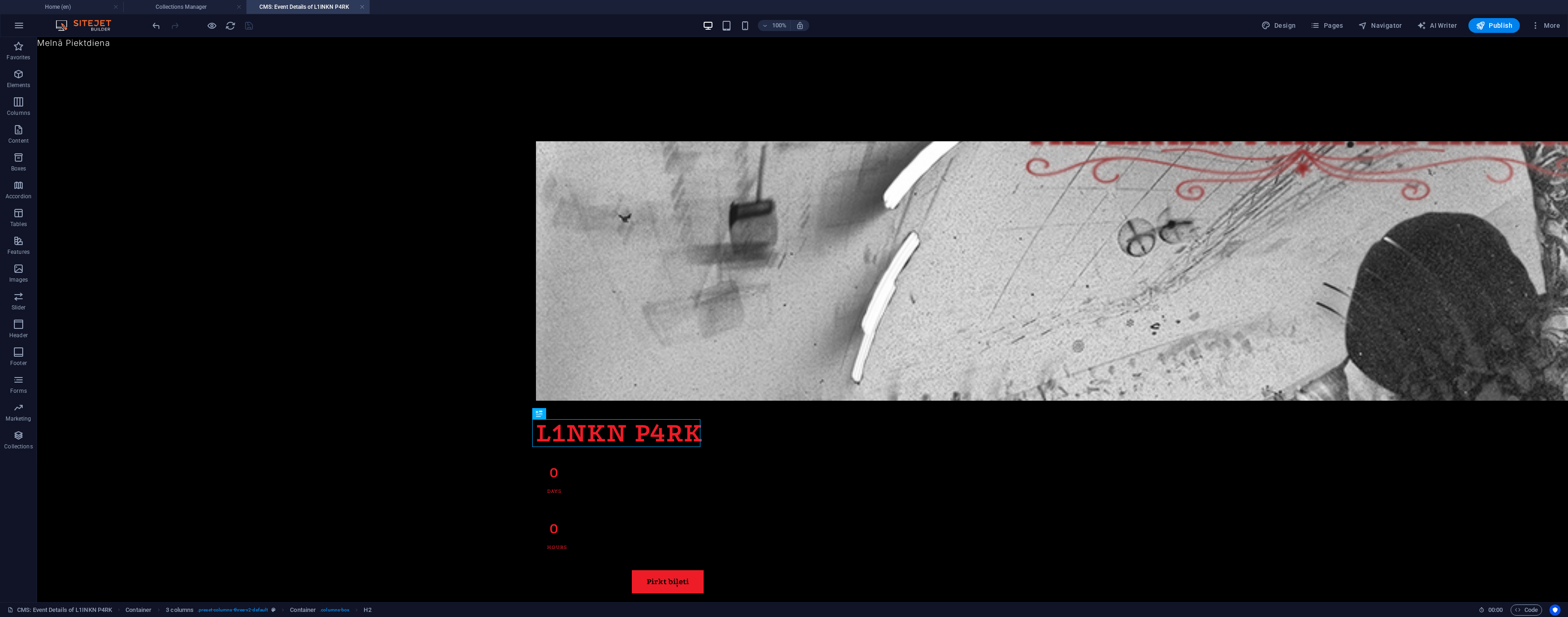
scroll to position [0, 0]
click at [208, 28] on icon "button" at bounding box center [212, 25] width 11 height 11
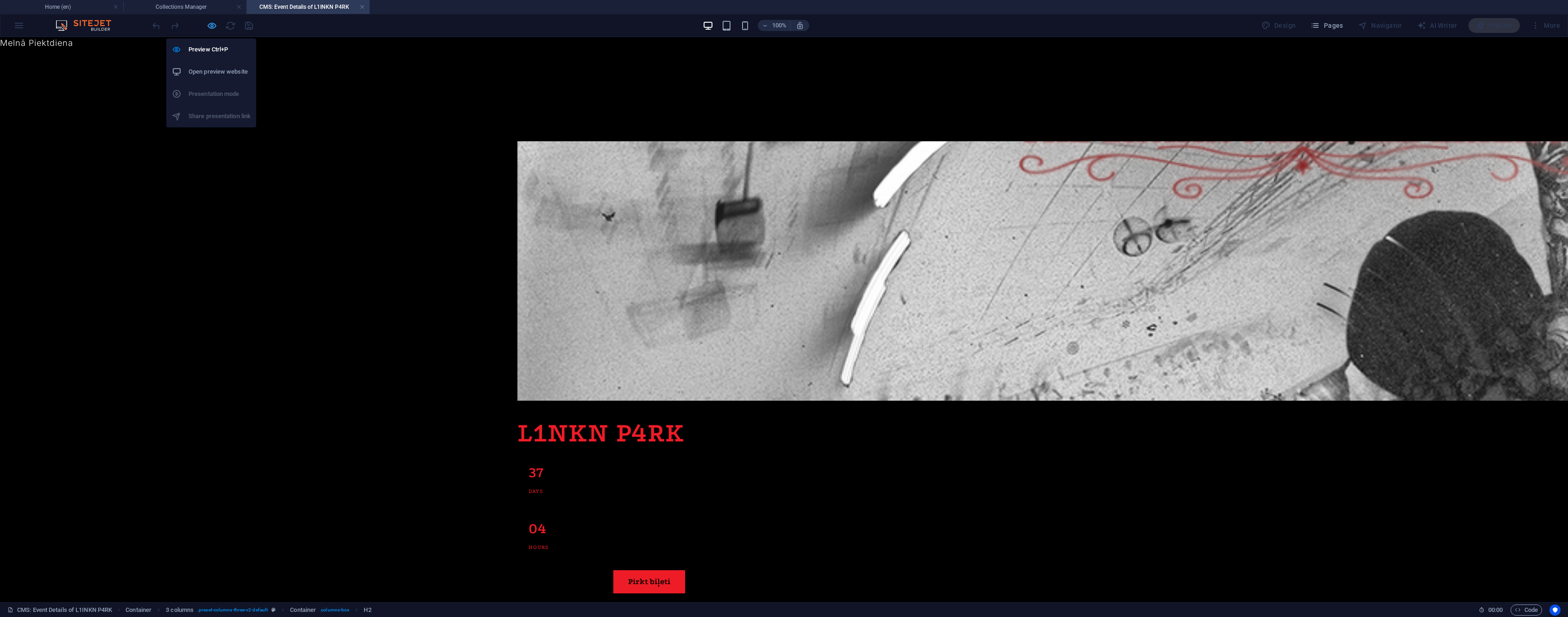
click at [207, 26] on icon "button" at bounding box center [212, 25] width 11 height 11
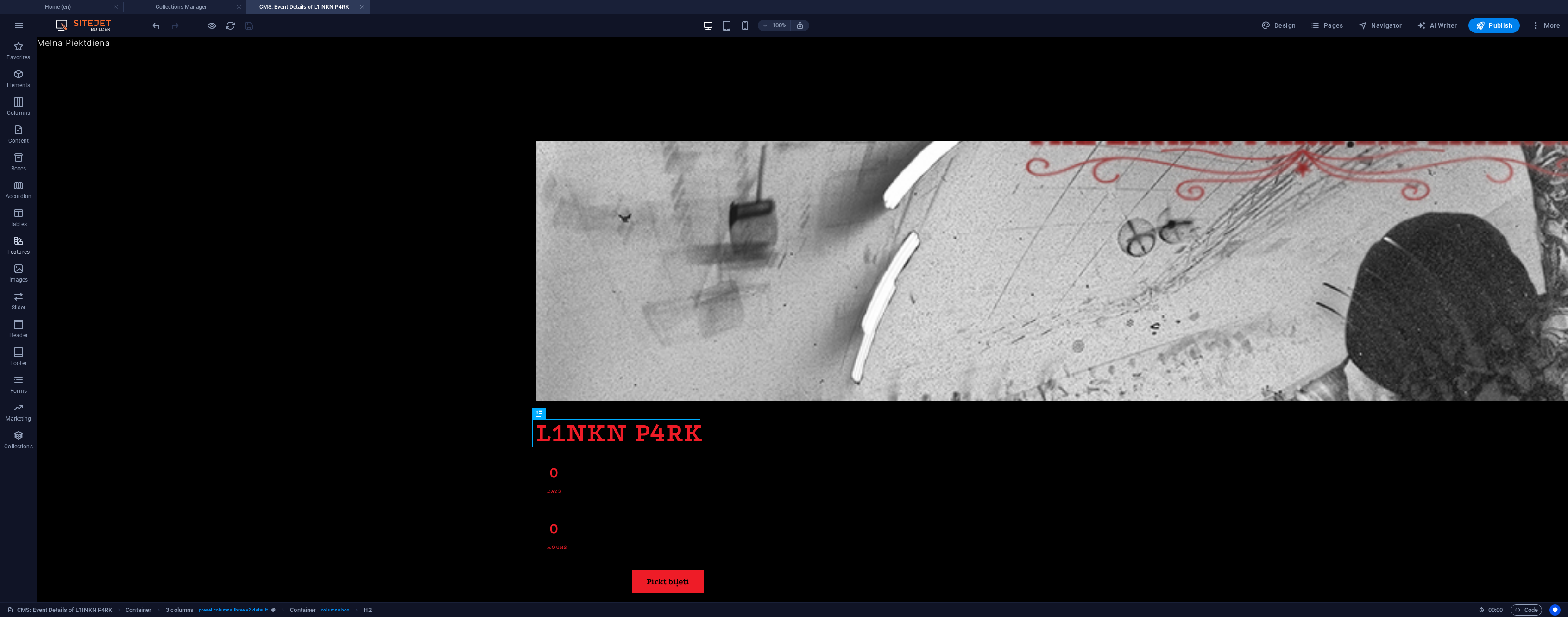
click at [9, 240] on span "Features" at bounding box center [19, 246] width 37 height 22
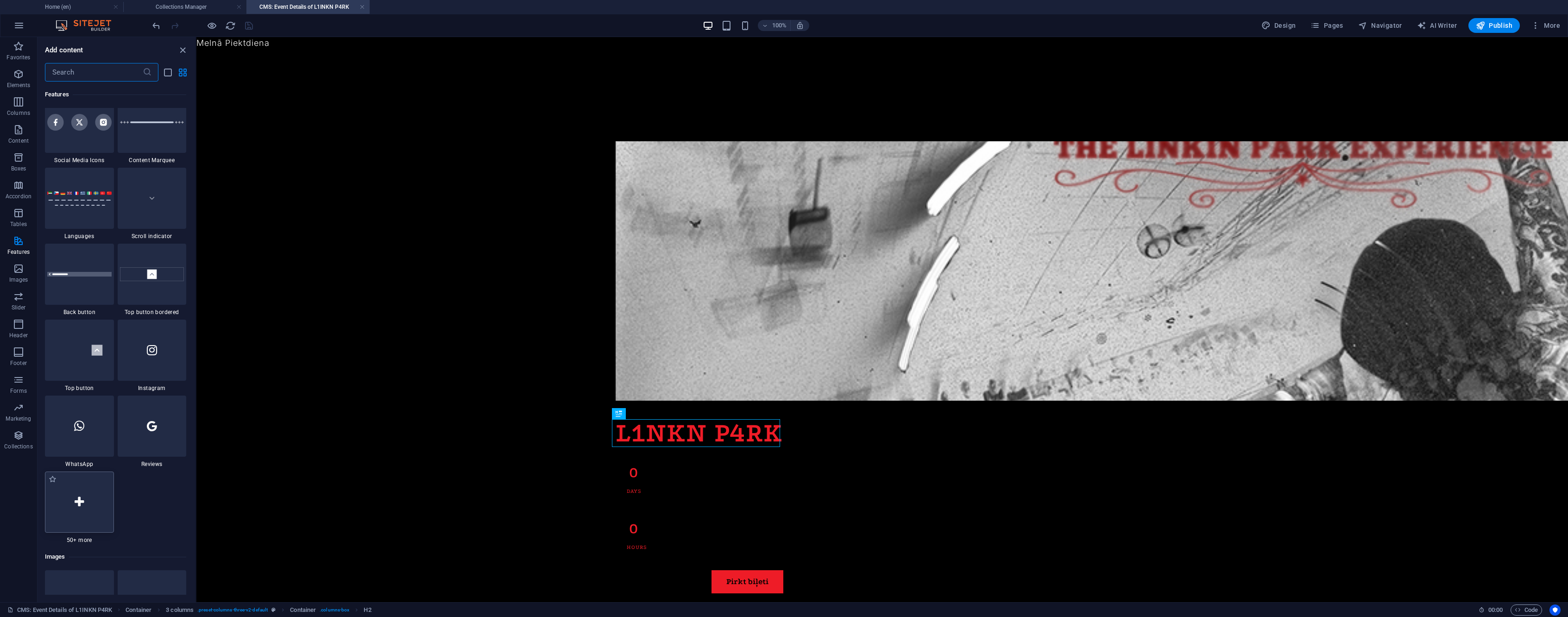
scroll to position [4240, 0]
click at [88, 495] on div at bounding box center [79, 499] width 69 height 61
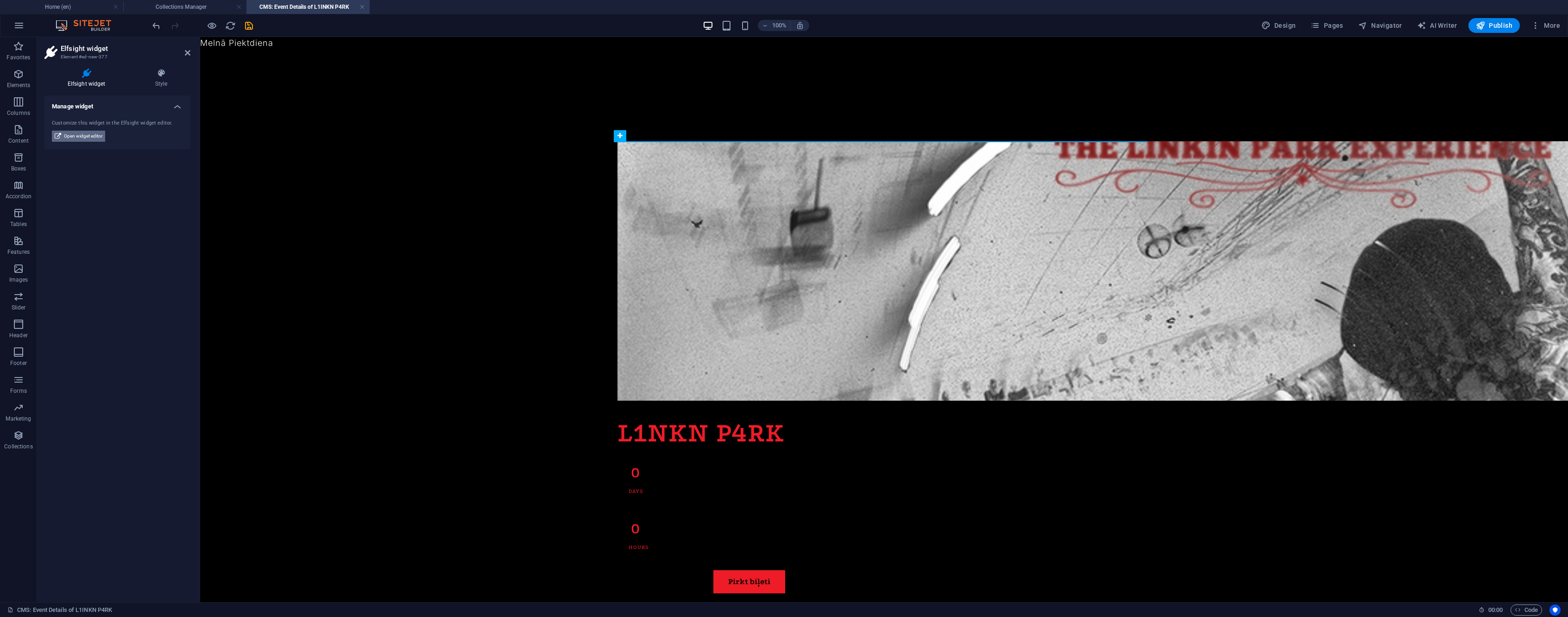
click at [92, 136] on span "Open widget editor" at bounding box center [84, 136] width 39 height 11
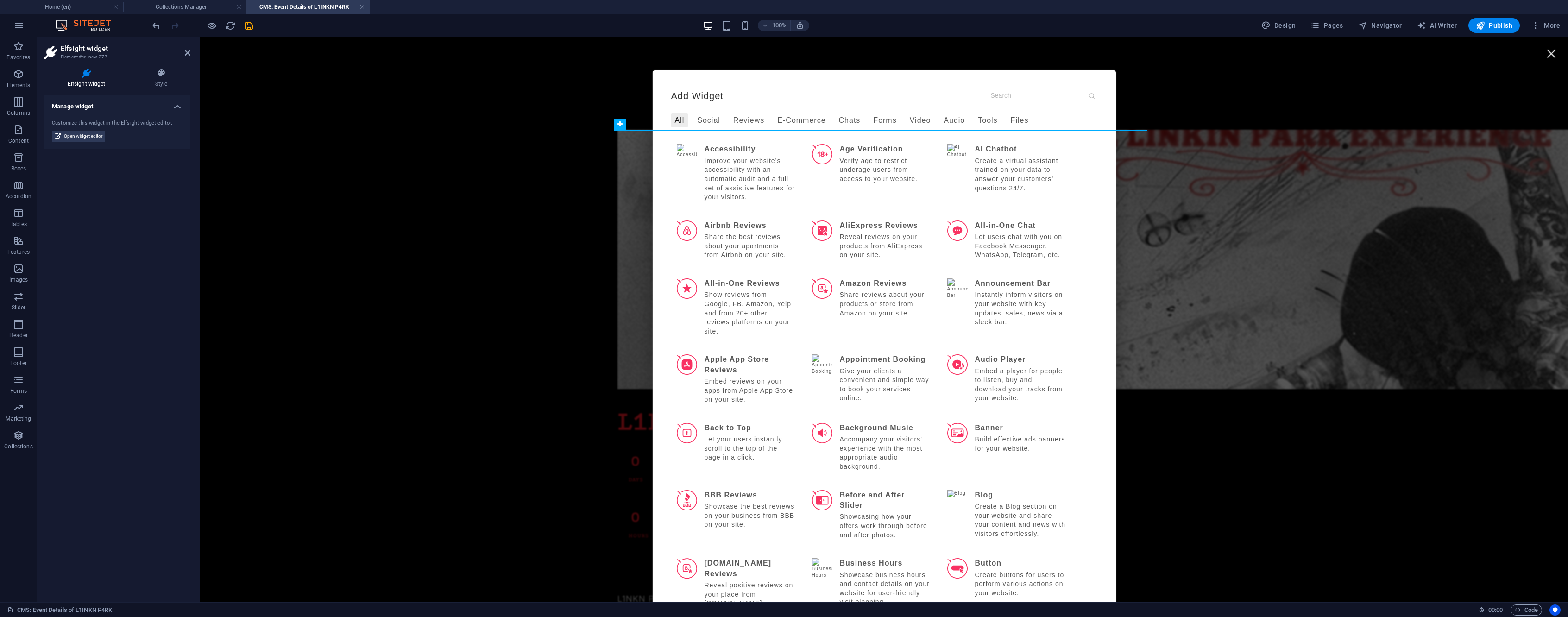
click at [1006, 98] on input at bounding box center [1044, 95] width 106 height 14
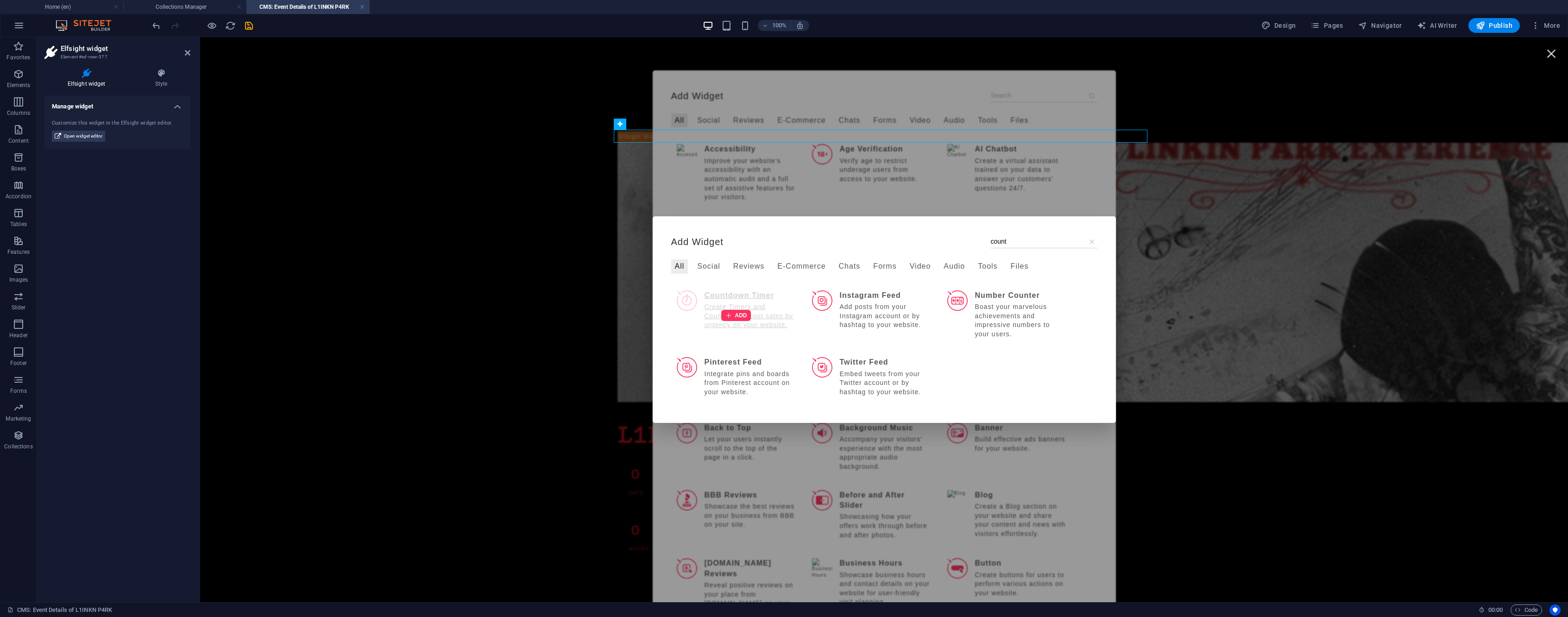
type input "count"
click at [748, 322] on div "ADD" at bounding box center [736, 316] width 130 height 62
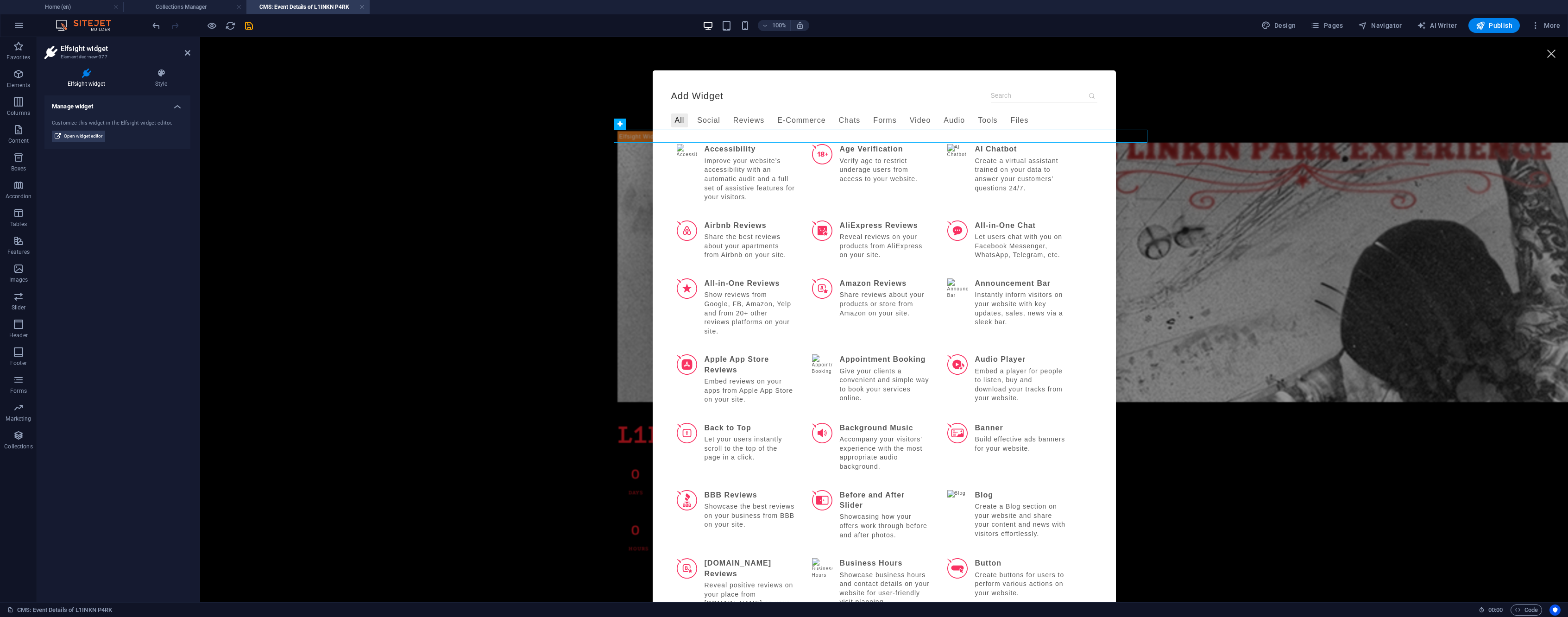
click at [1032, 94] on input at bounding box center [1044, 95] width 106 height 14
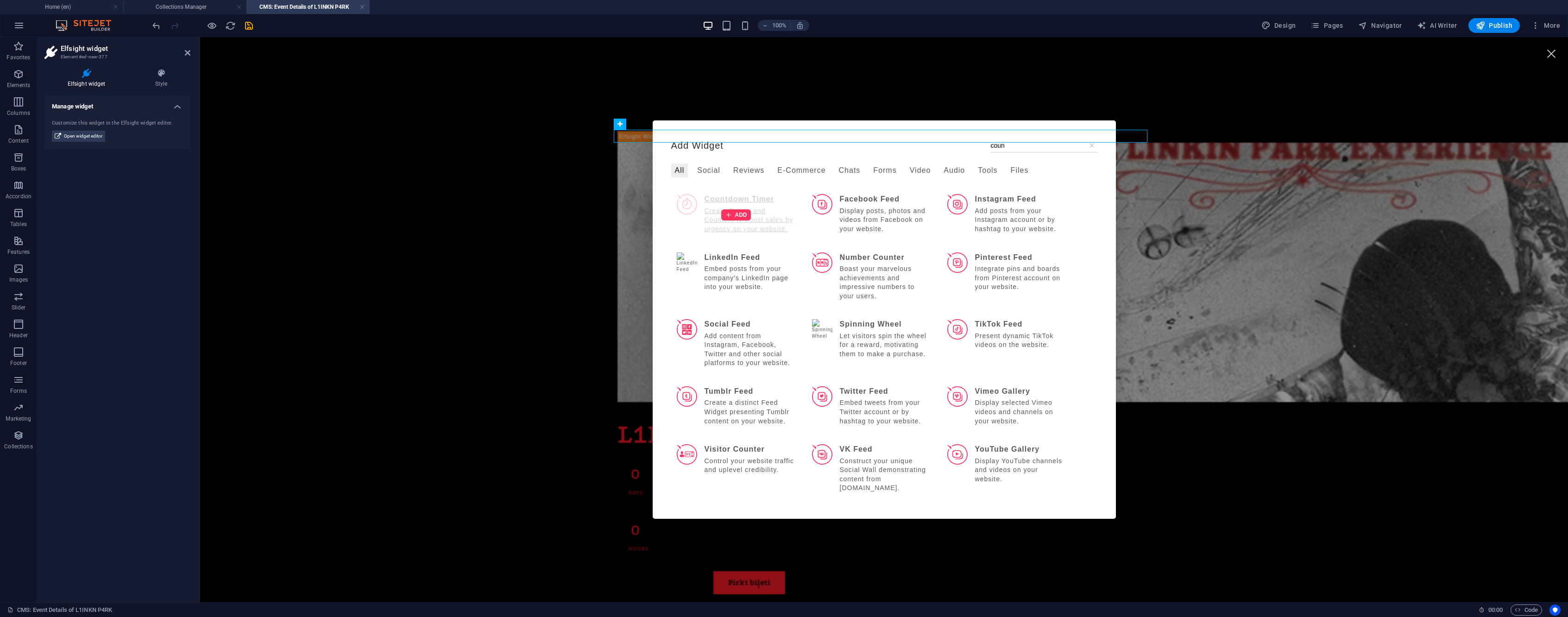
type input "coun"
click at [727, 199] on div "ADD" at bounding box center [736, 214] width 130 height 52
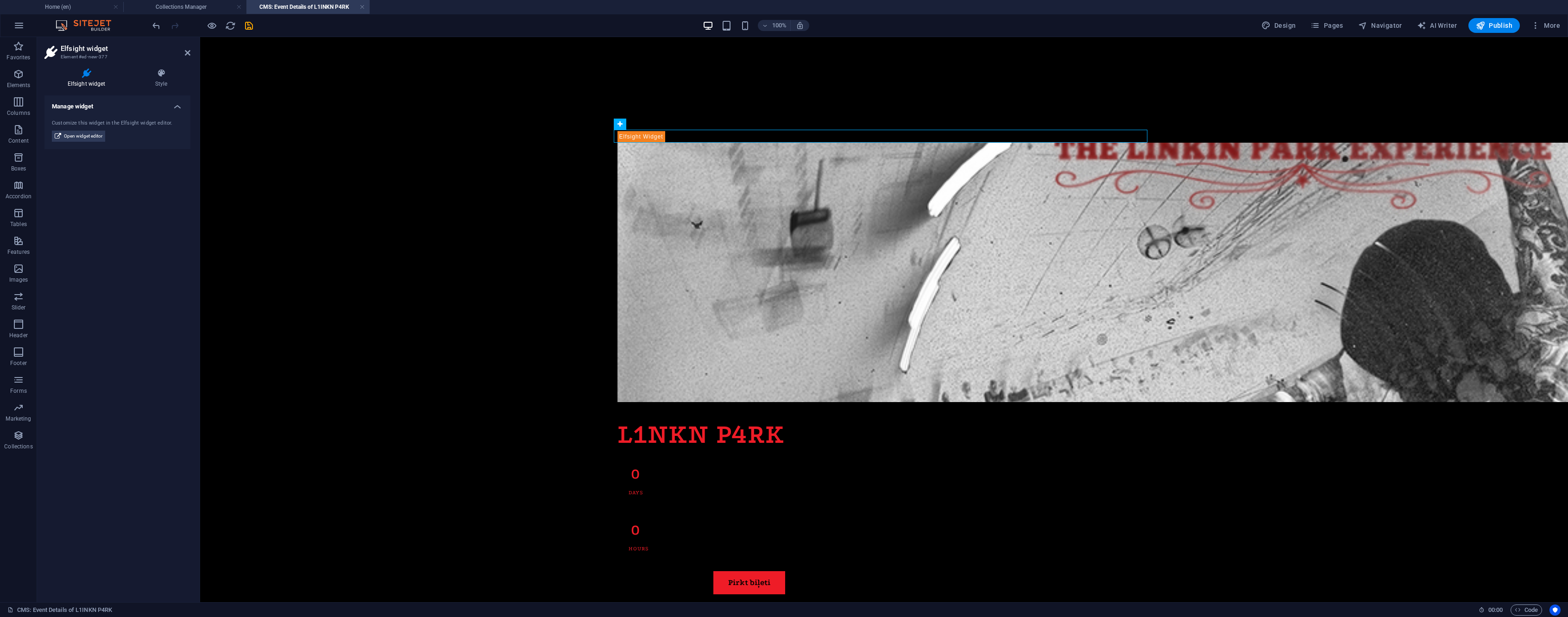
click at [169, 231] on div "Manage widget Customize this widget in the Elfsight widget editor. Open widget …" at bounding box center [117, 345] width 146 height 500
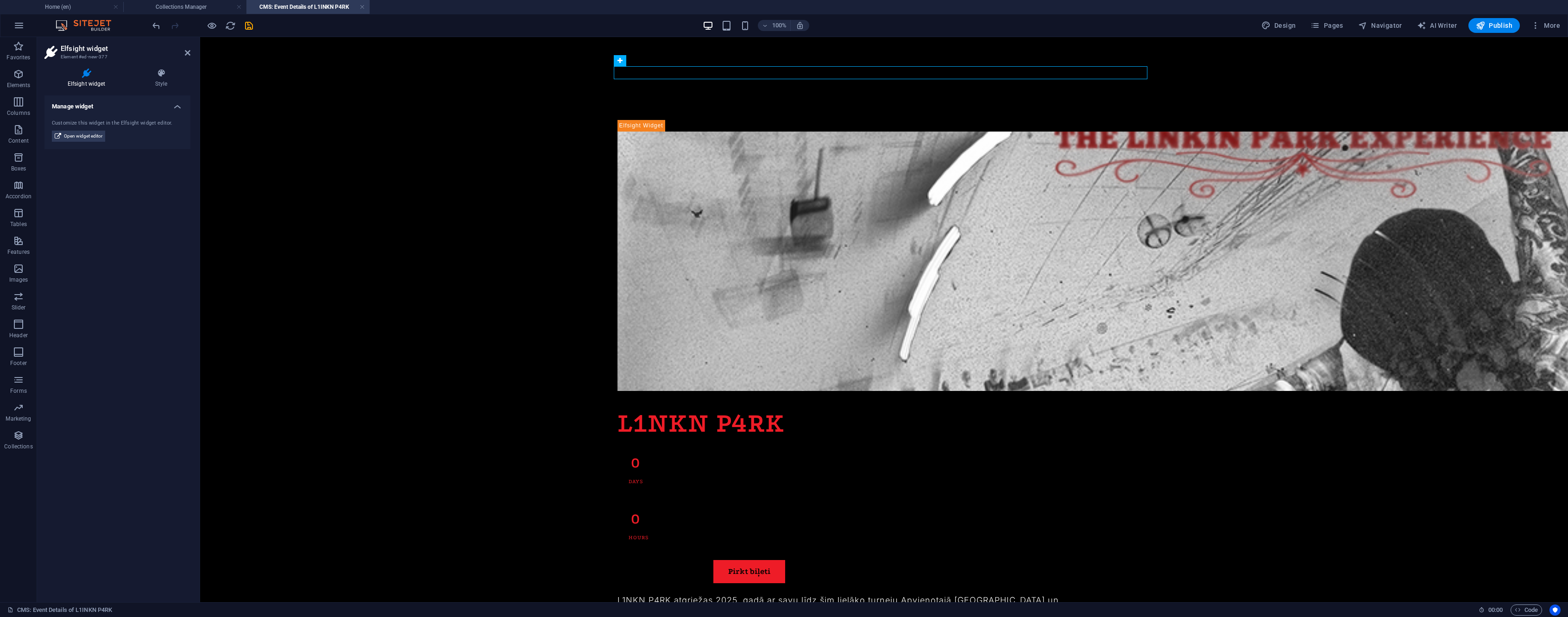
scroll to position [0, 0]
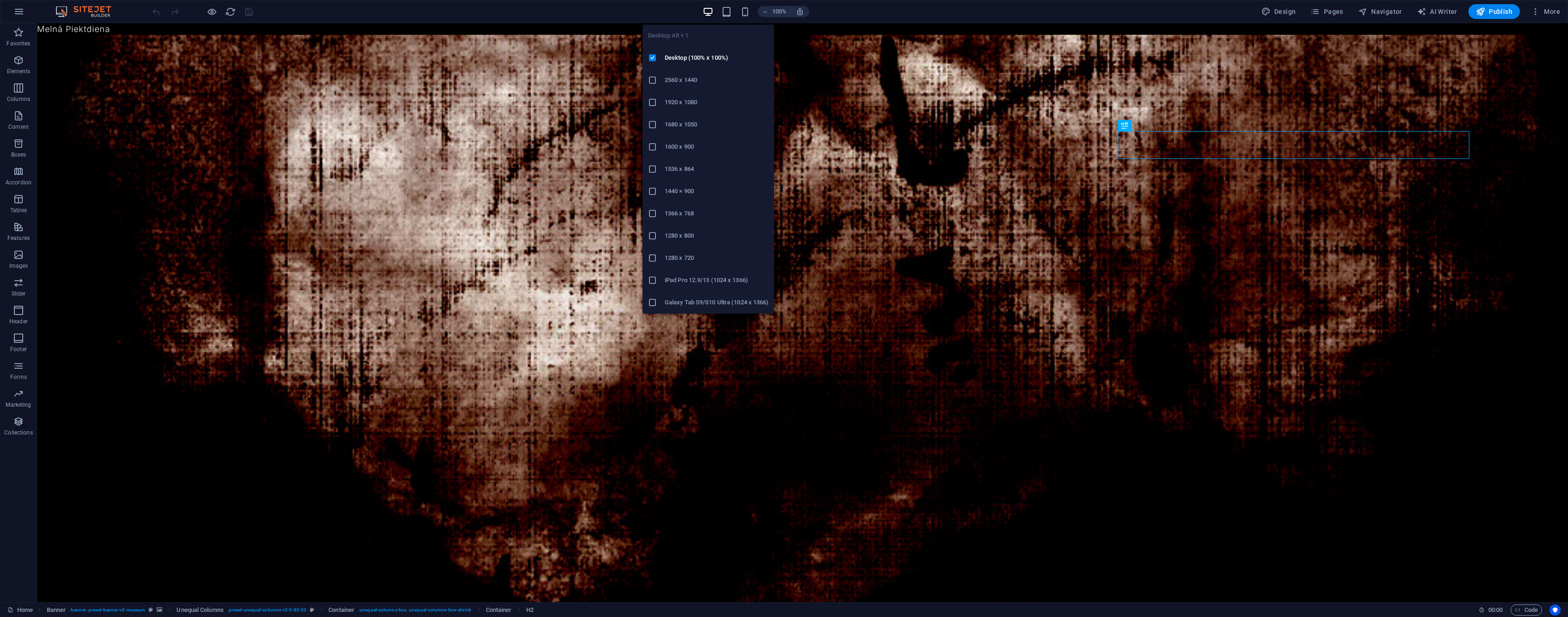
click at [703, 103] on h6 "1920 x 1080" at bounding box center [716, 102] width 104 height 11
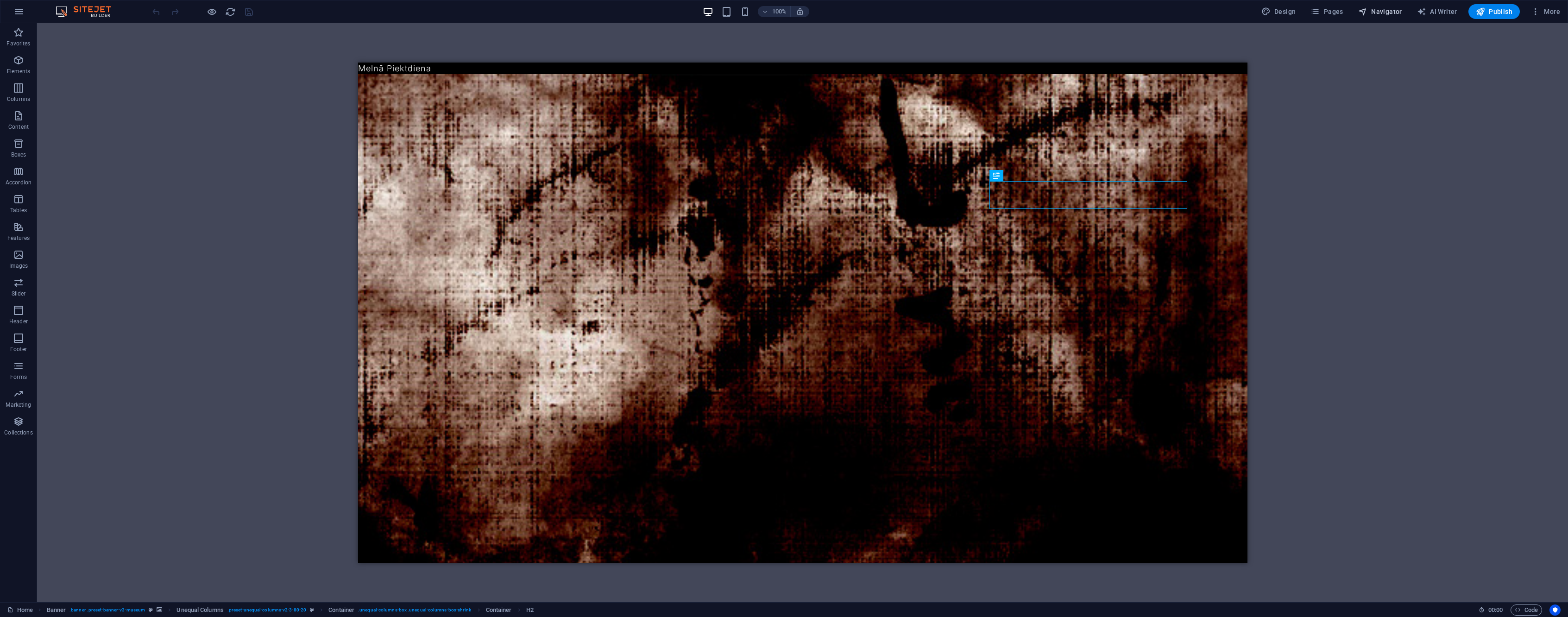
click at [1381, 13] on span "Navigator" at bounding box center [1381, 11] width 44 height 9
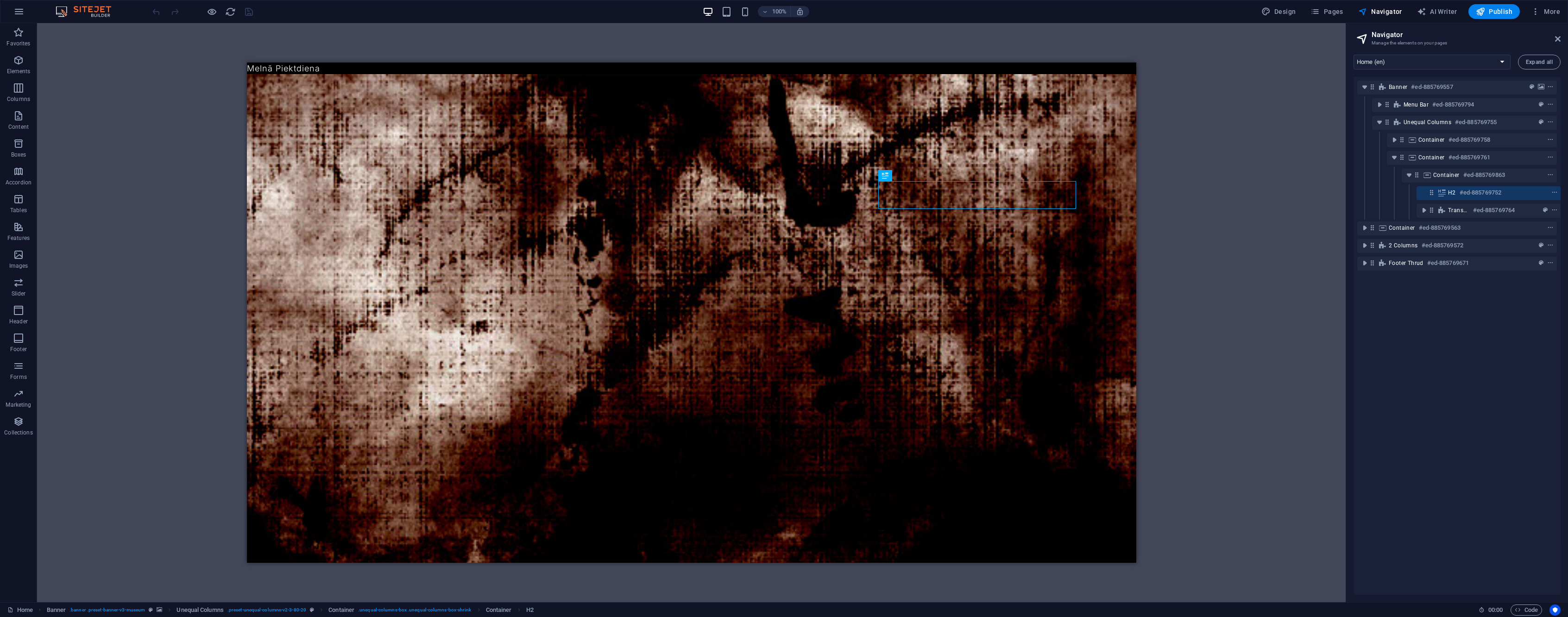
scroll to position [0, 3]
click at [1552, 17] on button "More" at bounding box center [1545, 12] width 36 height 15
click at [1552, 11] on div at bounding box center [784, 308] width 1568 height 617
click at [1560, 40] on icon at bounding box center [1558, 39] width 6 height 8
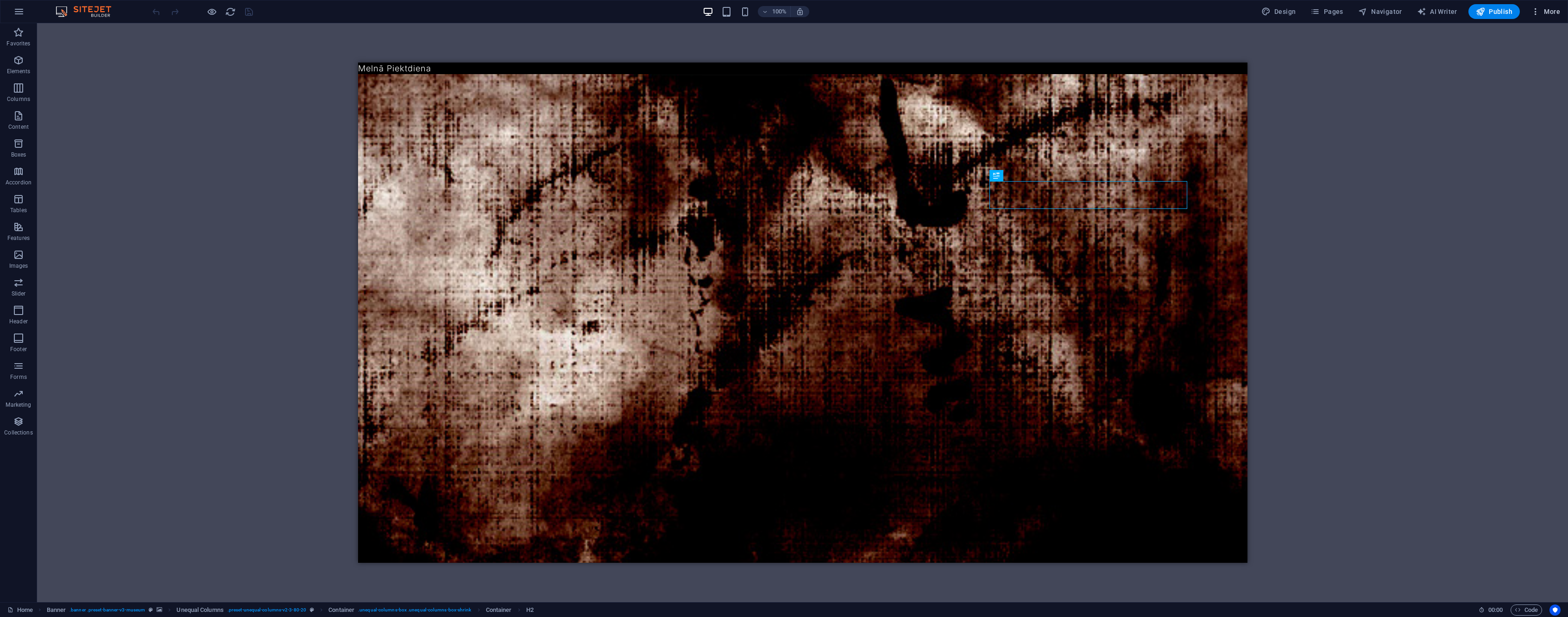
click at [1550, 14] on span "More" at bounding box center [1545, 11] width 30 height 9
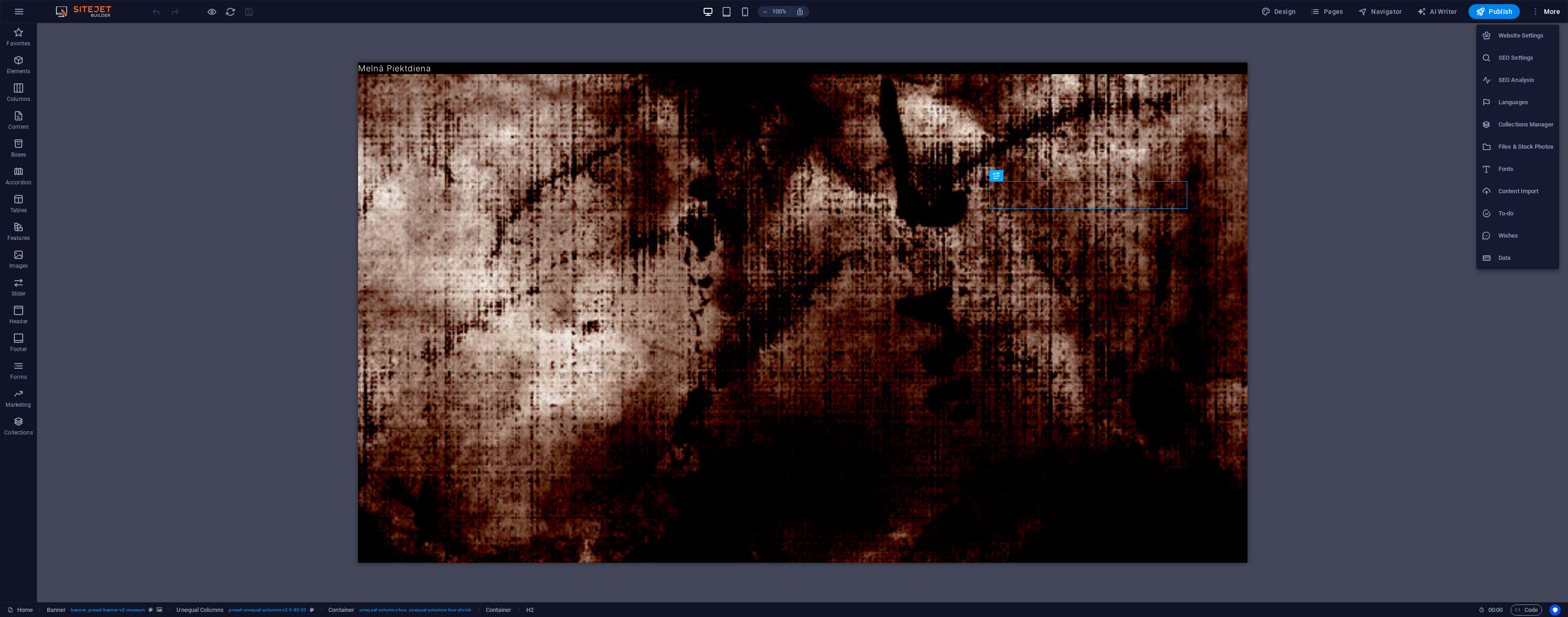
click at [1514, 122] on h6 "Collections Manager" at bounding box center [1526, 124] width 55 height 11
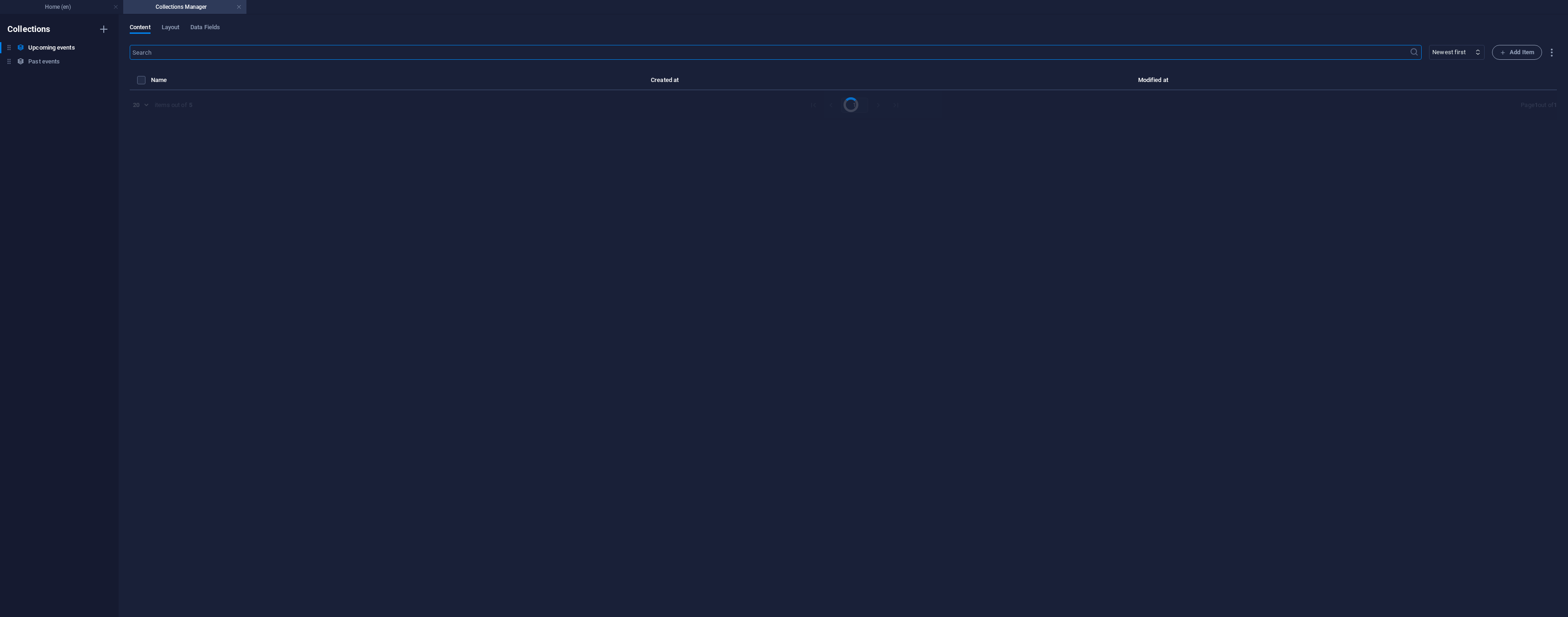
select select "columns.event-date_ASC"
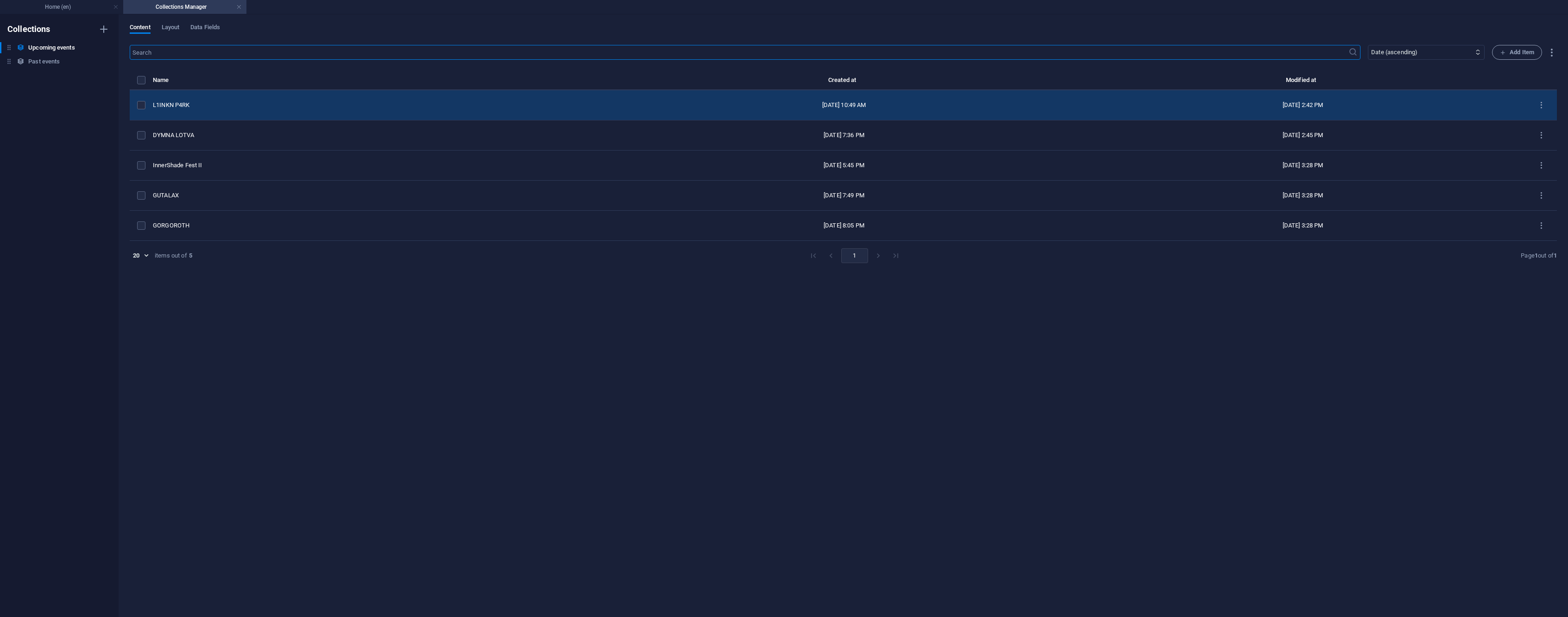
click at [292, 107] on div "L1INKN P4RK" at bounding box center [376, 106] width 447 height 8
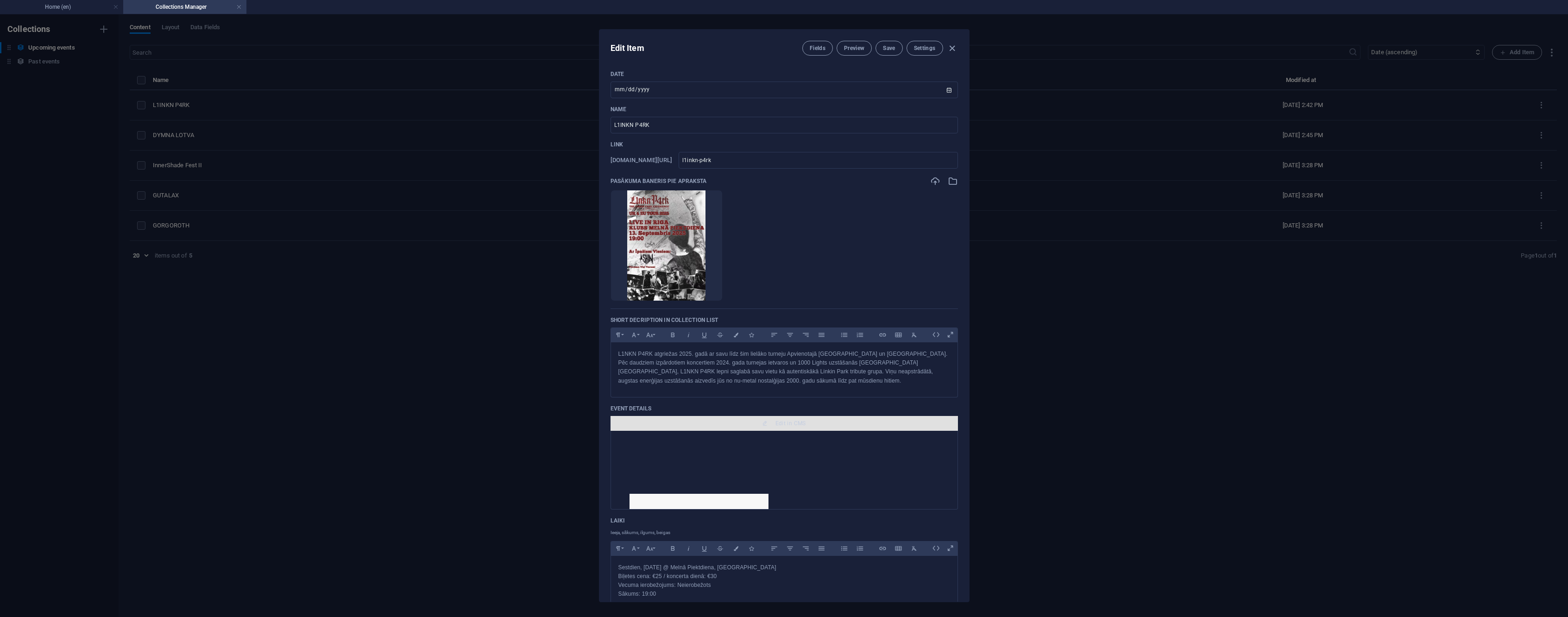
click at [795, 424] on span "Edit in CMS" at bounding box center [791, 423] width 30 height 8
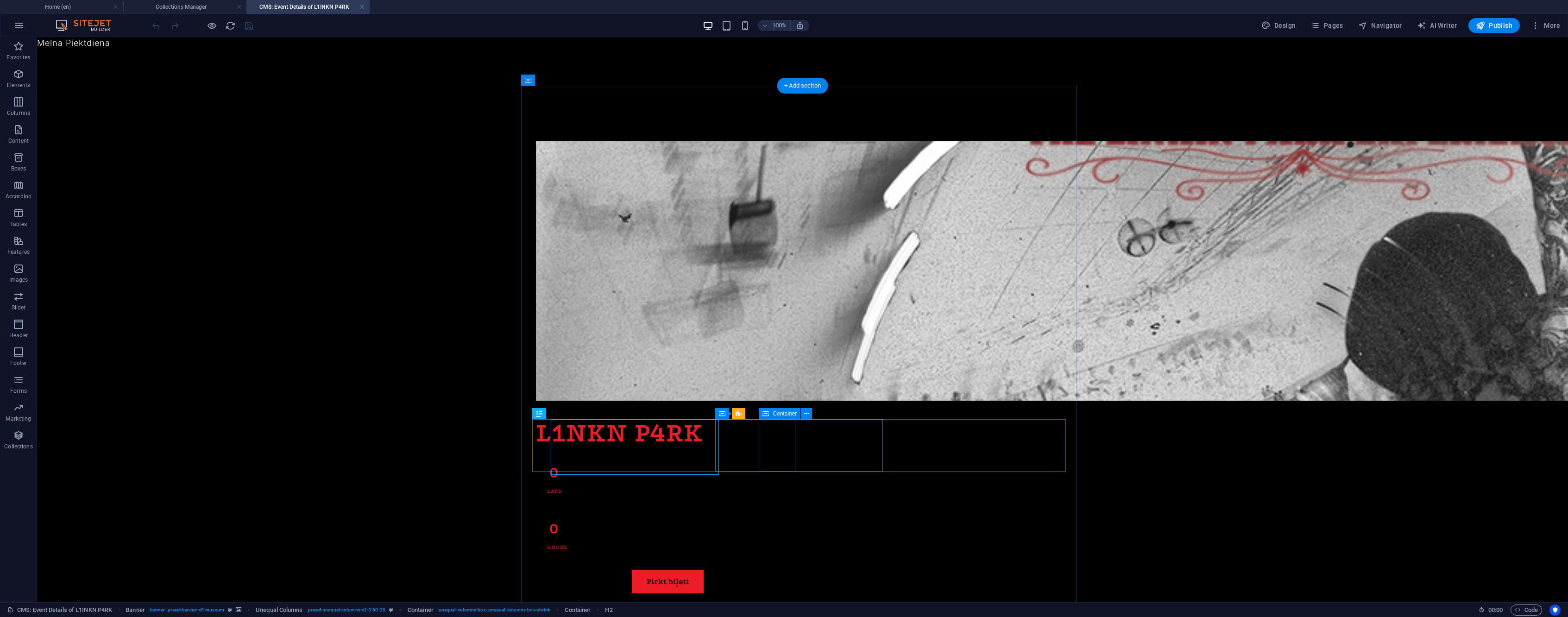
scroll to position [0, 0]
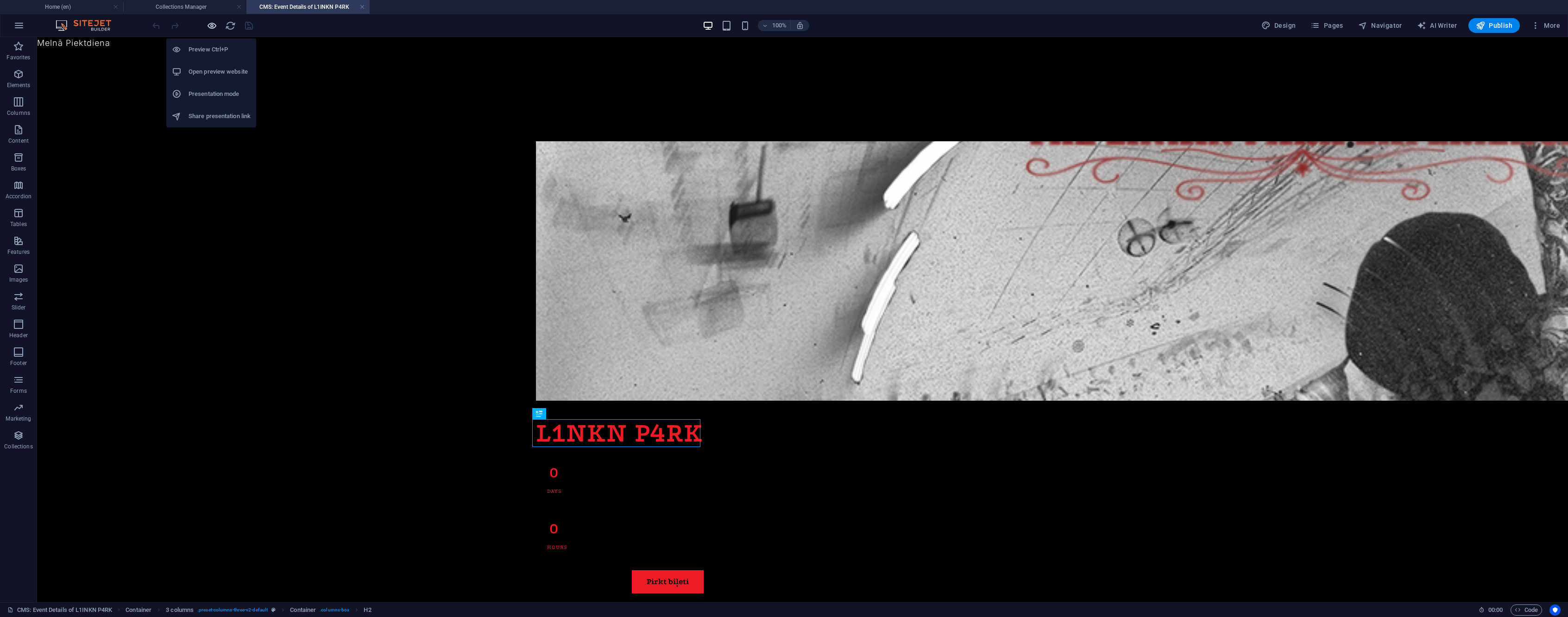
click at [207, 26] on icon "button" at bounding box center [212, 25] width 11 height 11
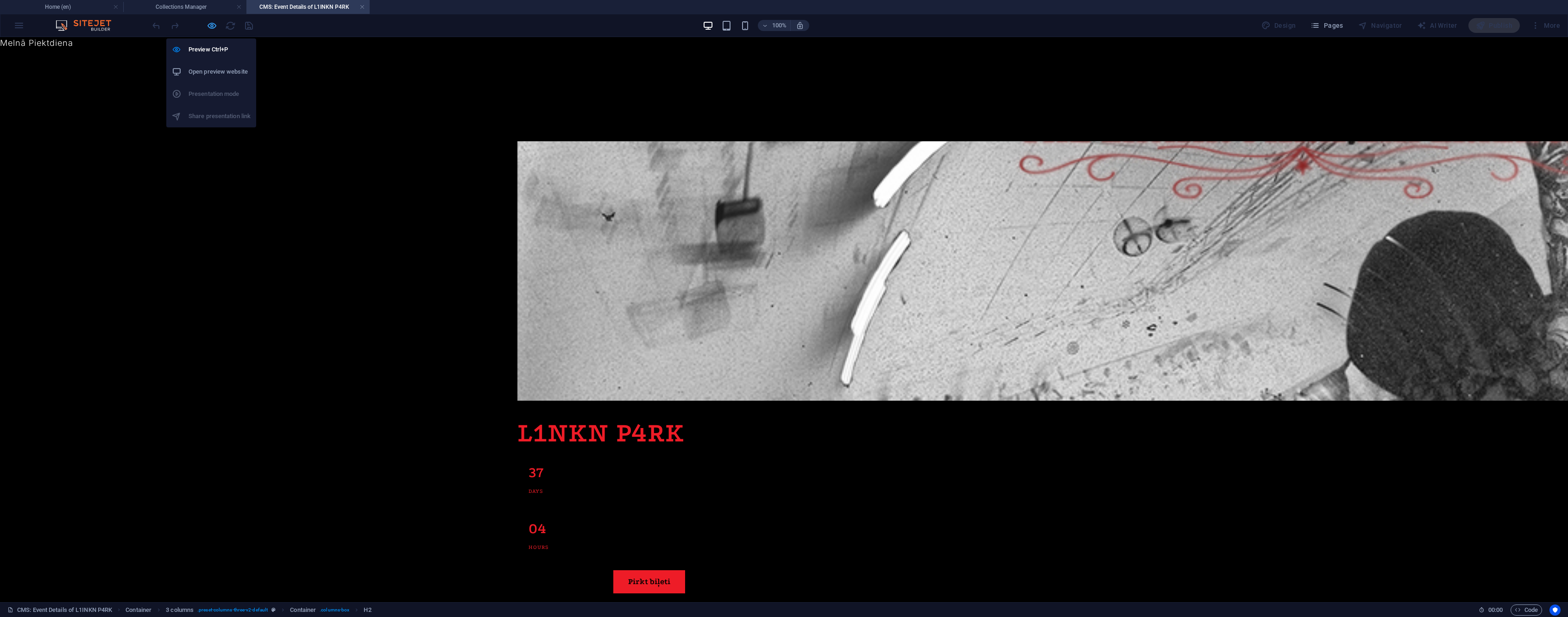
click at [207, 26] on icon "button" at bounding box center [212, 25] width 11 height 11
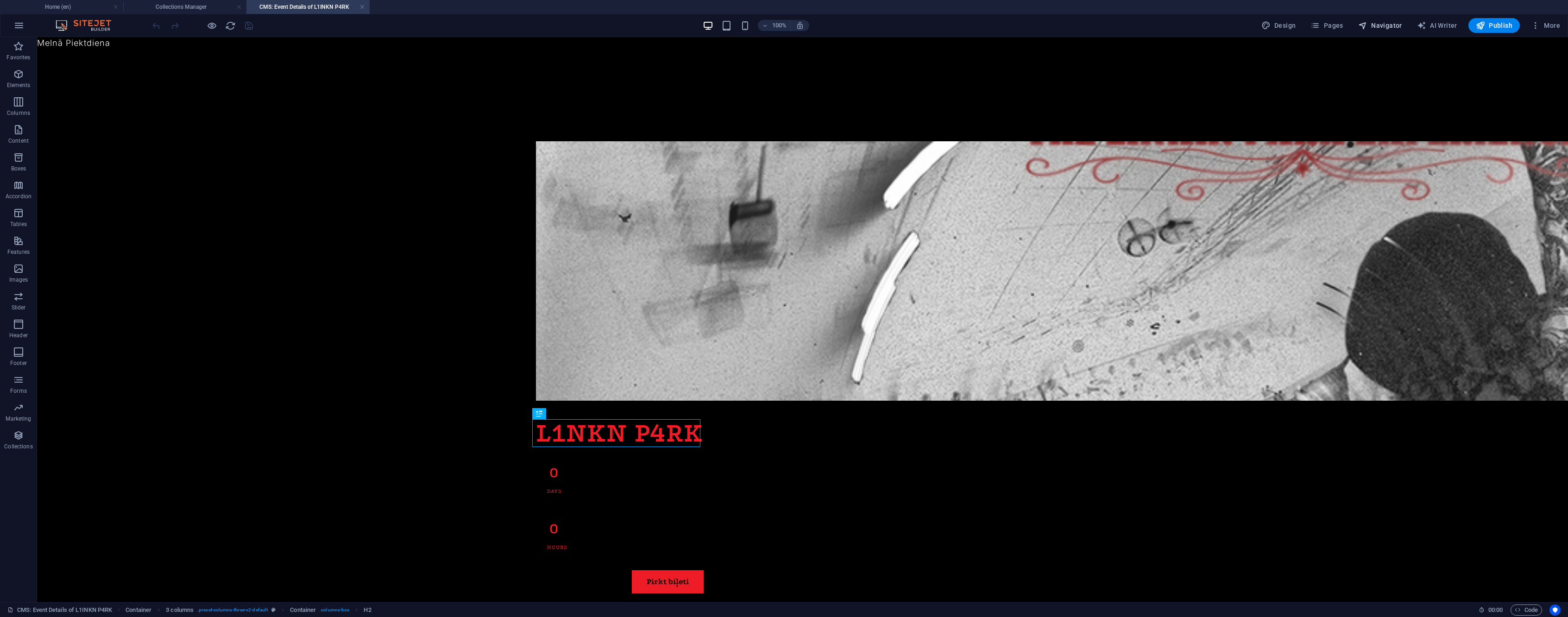
click at [1387, 29] on span "Navigator" at bounding box center [1381, 25] width 44 height 9
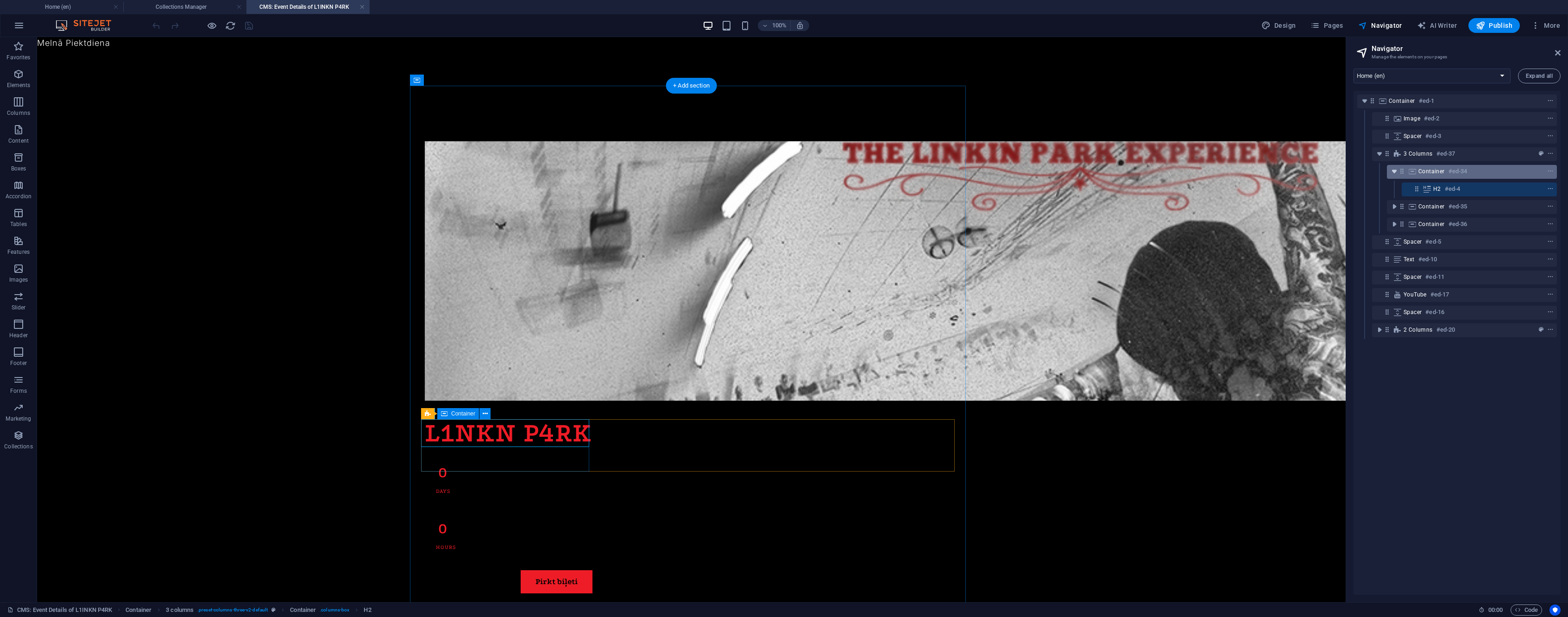
click at [1396, 170] on icon "toggle-expand" at bounding box center [1394, 171] width 9 height 9
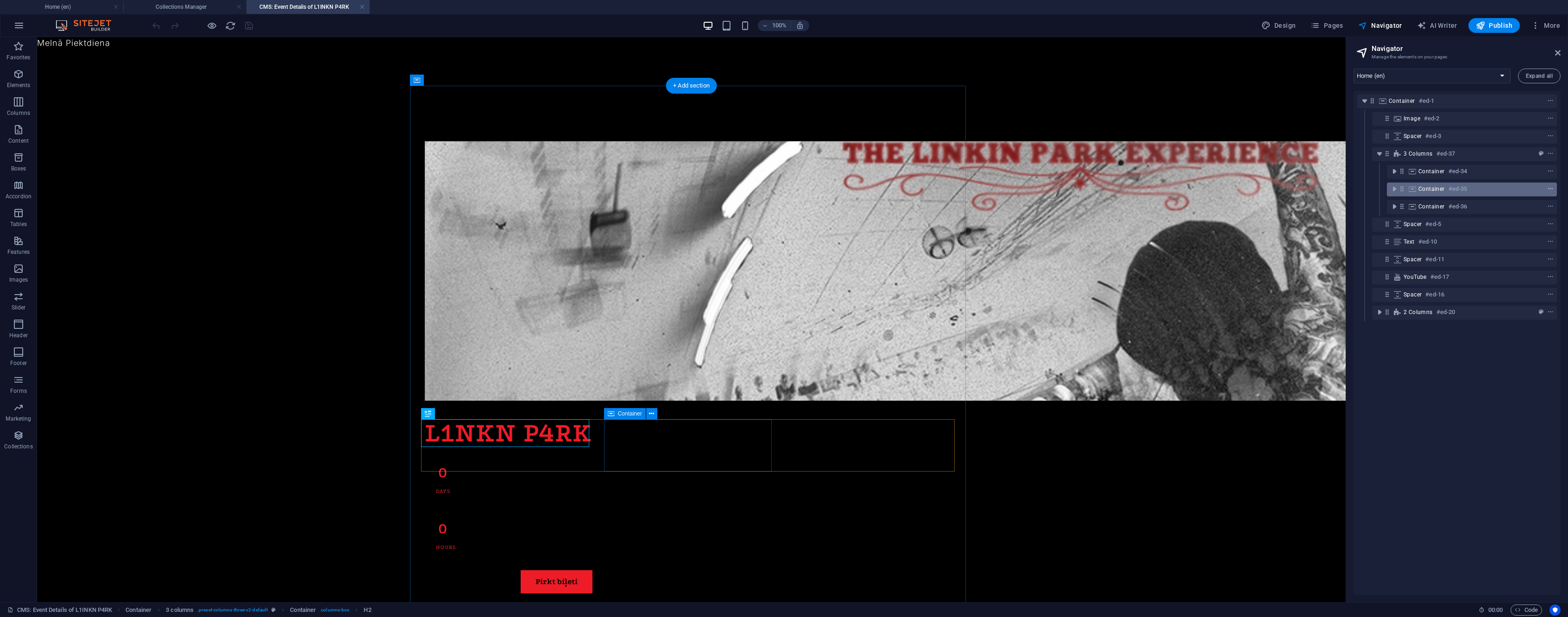
click at [1548, 189] on icon "context-menu" at bounding box center [1551, 189] width 7 height 7
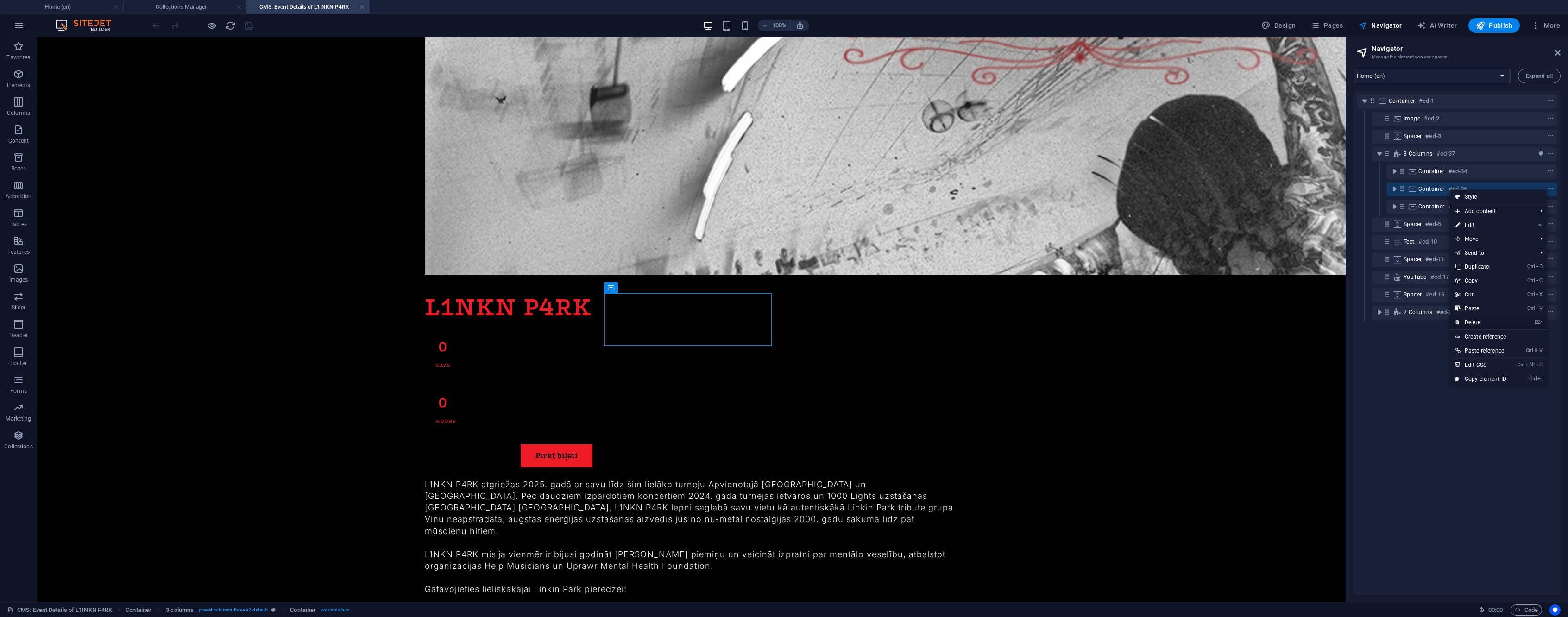
click at [1495, 321] on link "⌦ Delete" at bounding box center [1481, 322] width 62 height 14
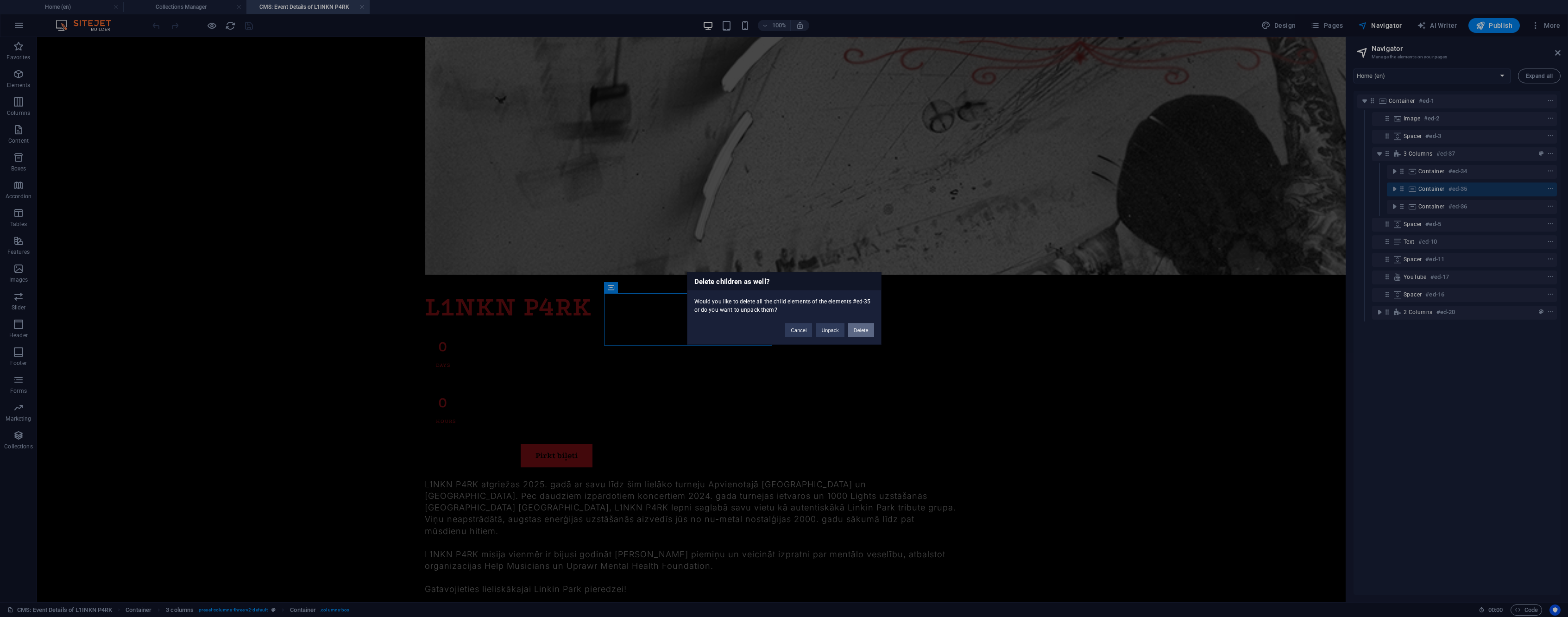
click at [868, 334] on button "Delete" at bounding box center [861, 330] width 26 height 14
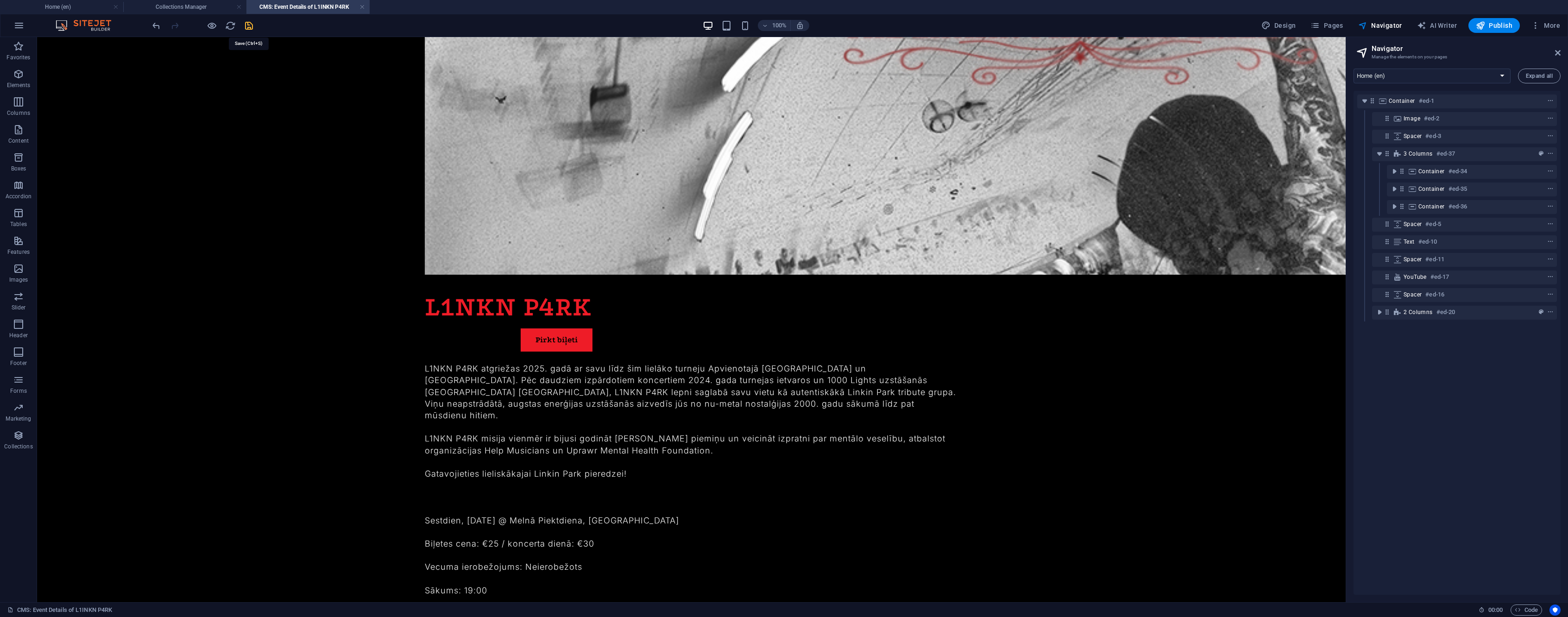
click at [246, 21] on icon "save" at bounding box center [249, 25] width 11 height 11
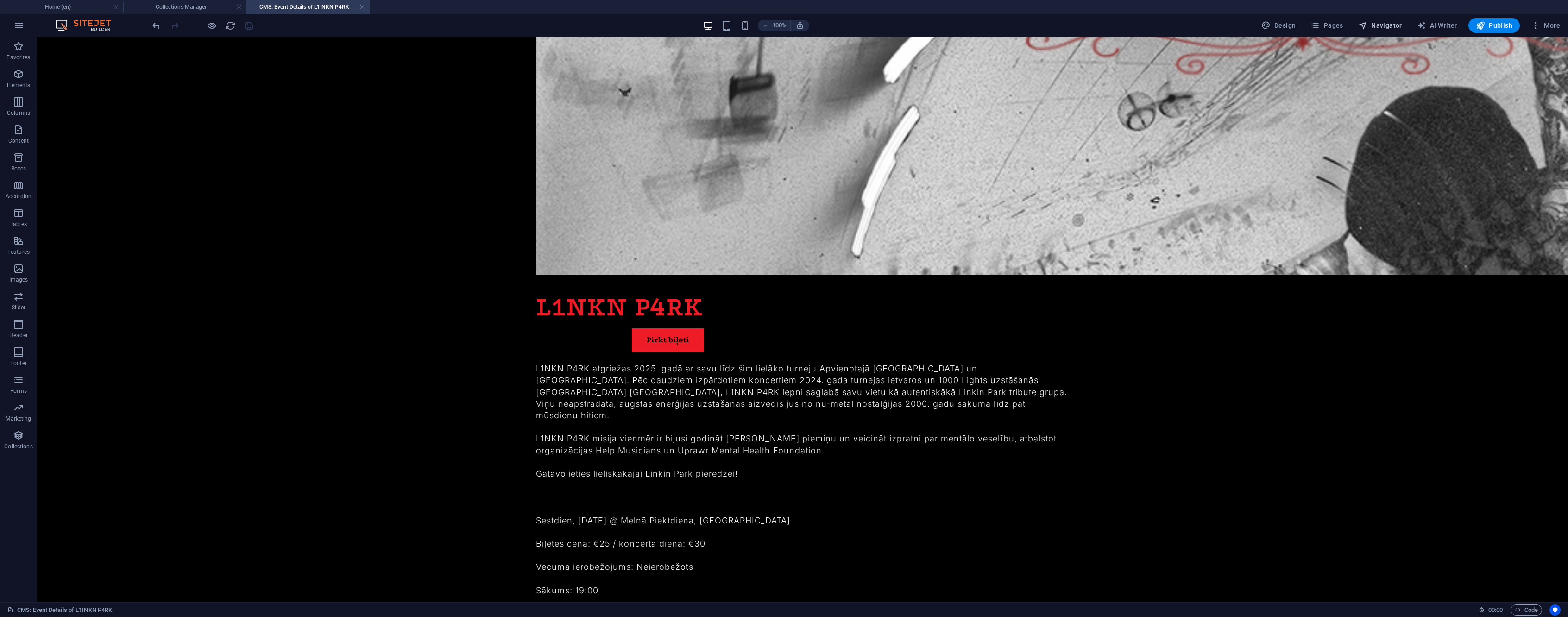
click at [1394, 31] on button "Navigator" at bounding box center [1380, 25] width 51 height 15
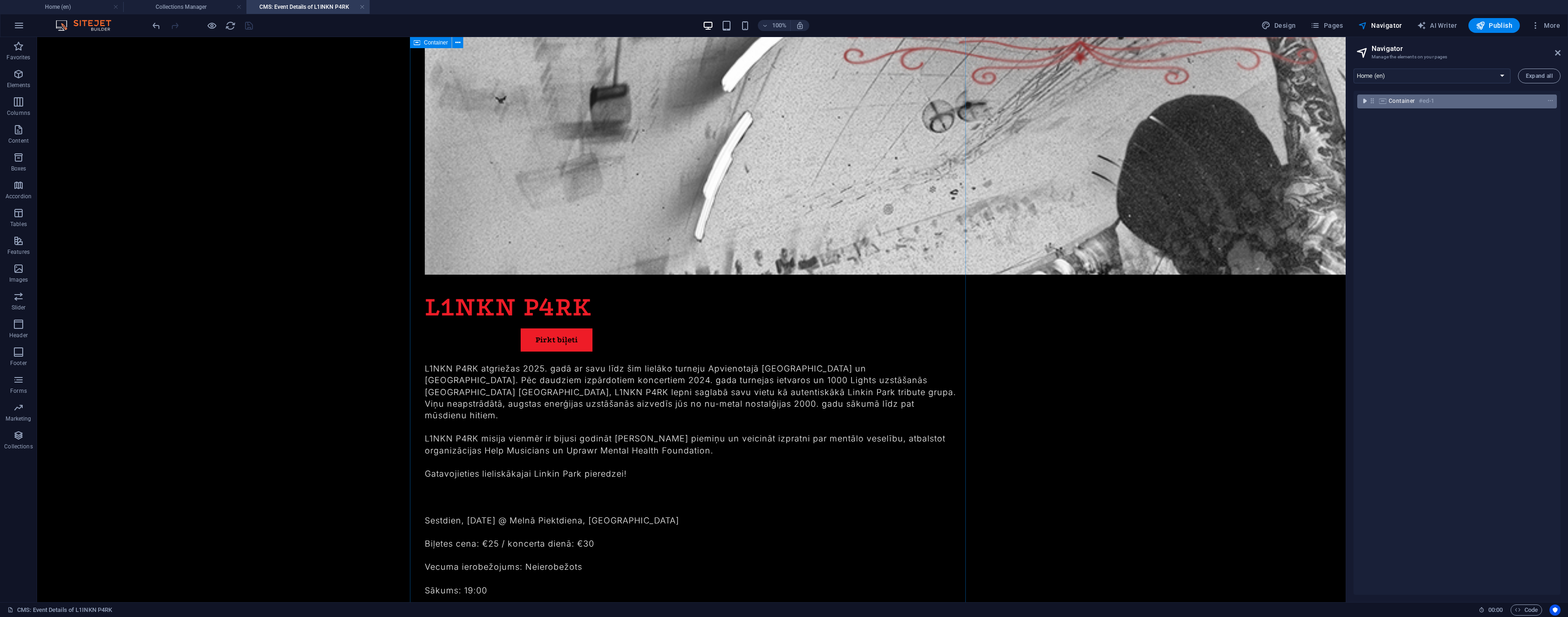
click at [1363, 98] on icon "toggle-expand" at bounding box center [1365, 100] width 9 height 9
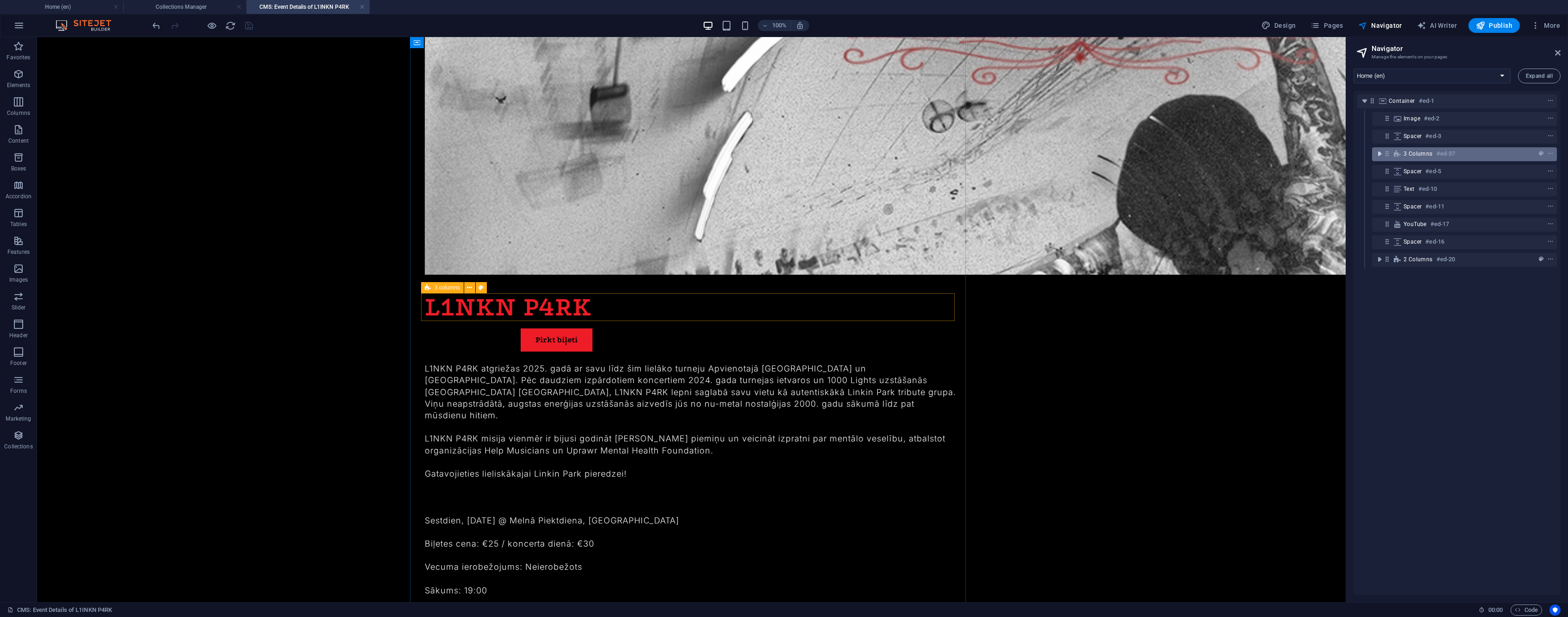
click at [1379, 153] on icon "toggle-expand" at bounding box center [1379, 154] width 9 height 9
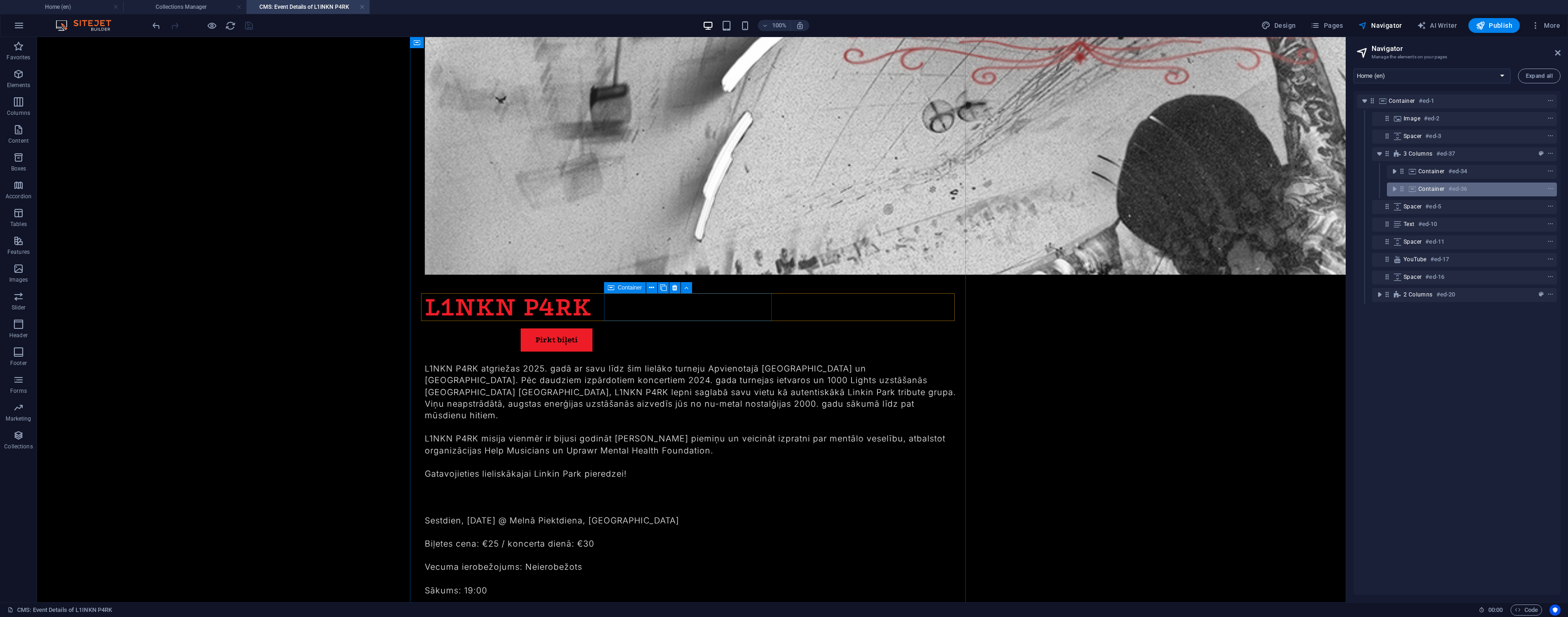
click at [1477, 187] on div "Container #ed-36" at bounding box center [1464, 188] width 92 height 11
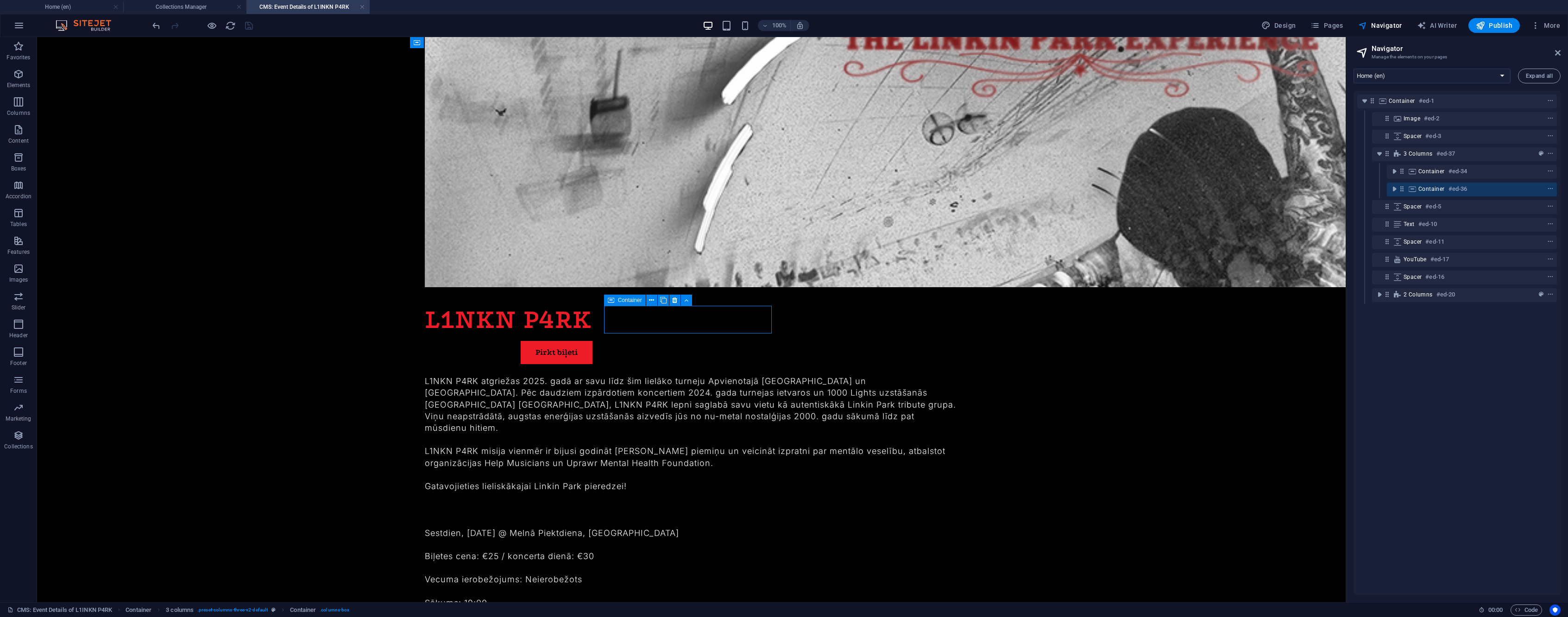
click at [1478, 190] on div "Container #ed-36" at bounding box center [1464, 188] width 92 height 11
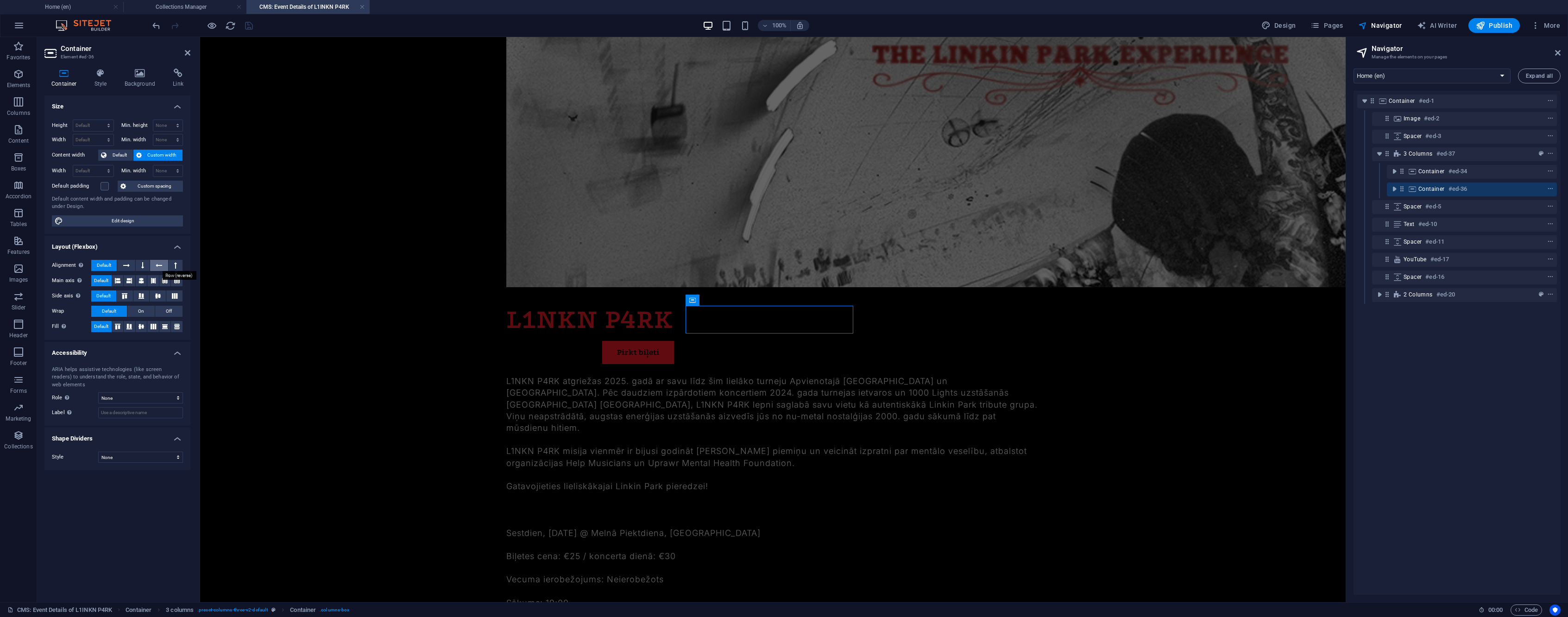
click at [163, 265] on button at bounding box center [159, 265] width 18 height 11
click at [128, 282] on icon at bounding box center [129, 280] width 6 height 11
click at [1499, 153] on div "3 columns #ed-37" at bounding box center [1457, 154] width 107 height 11
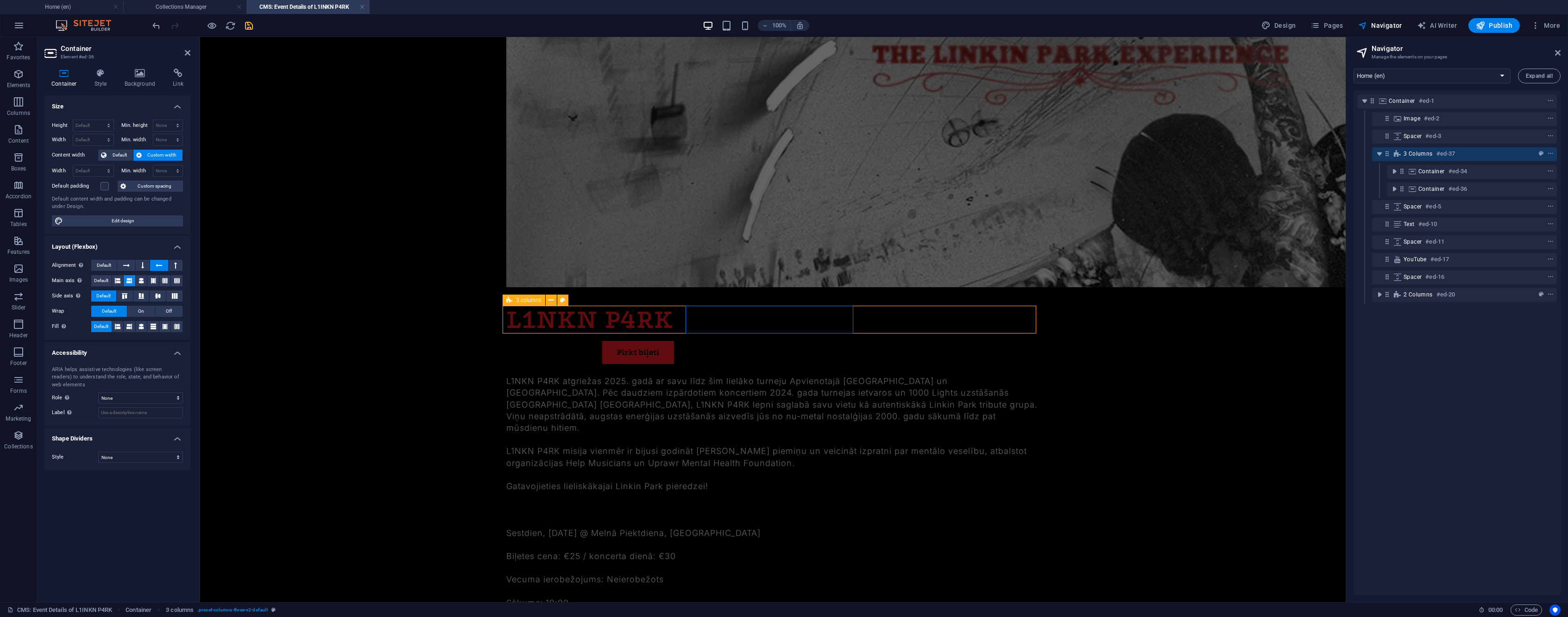
click at [1499, 153] on div "3 columns #ed-37" at bounding box center [1457, 154] width 107 height 11
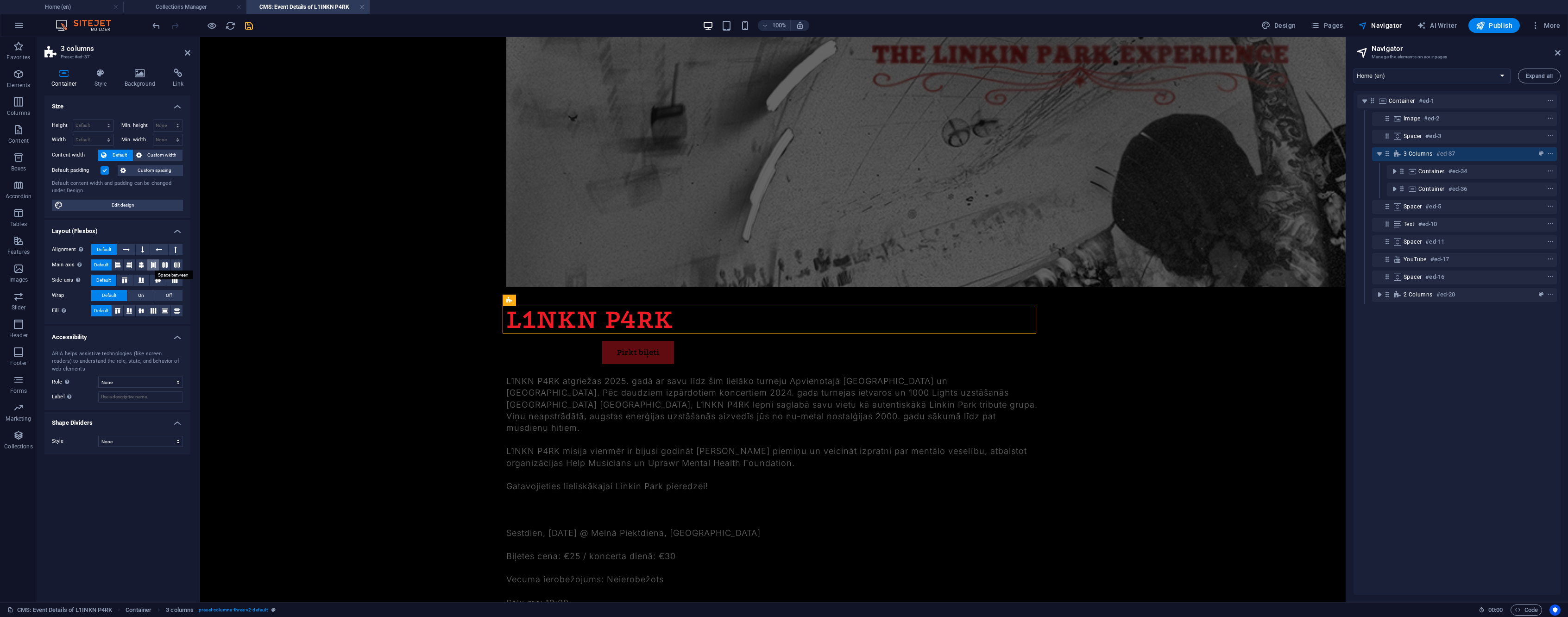
click at [159, 263] on button at bounding box center [154, 264] width 12 height 11
click at [232, 26] on icon "reload" at bounding box center [230, 25] width 11 height 11
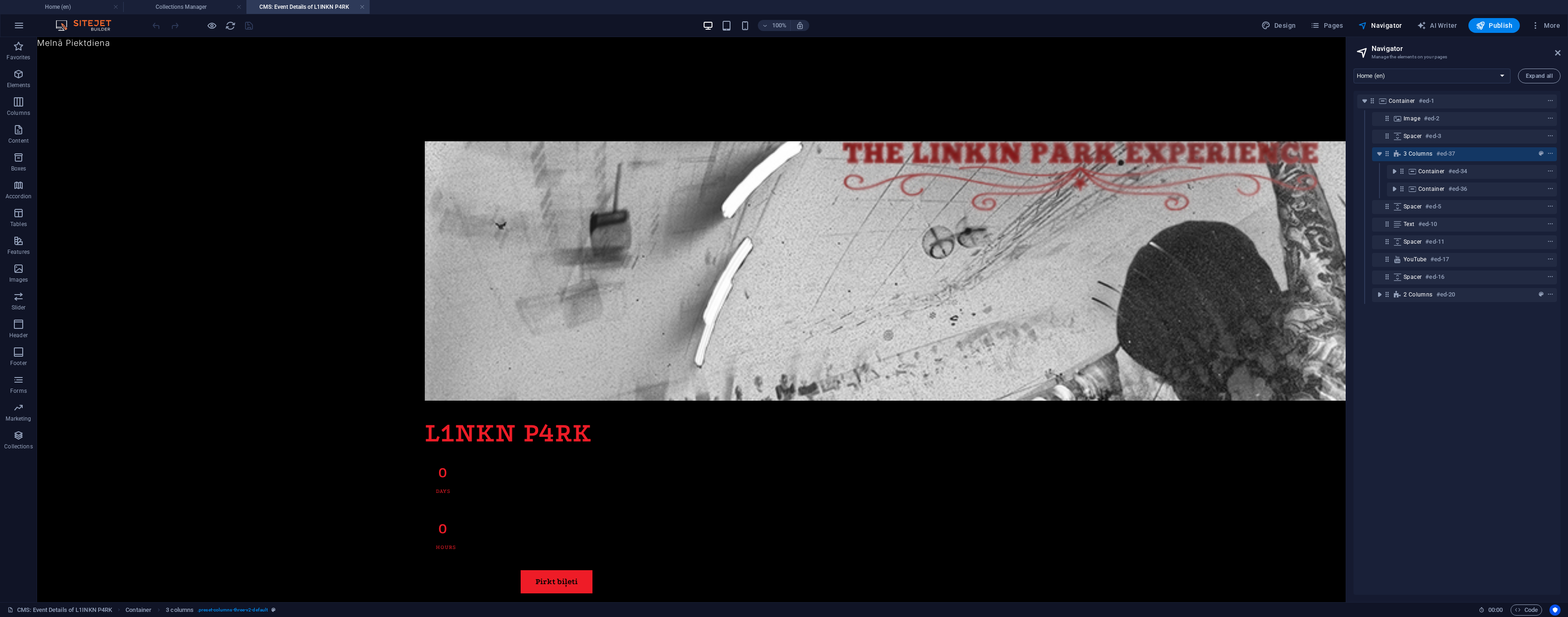
scroll to position [0, 0]
click at [23, 110] on p "Columns" at bounding box center [18, 113] width 23 height 8
click at [21, 95] on button "Columns" at bounding box center [19, 106] width 37 height 28
click at [20, 112] on p "Columns" at bounding box center [18, 113] width 23 height 8
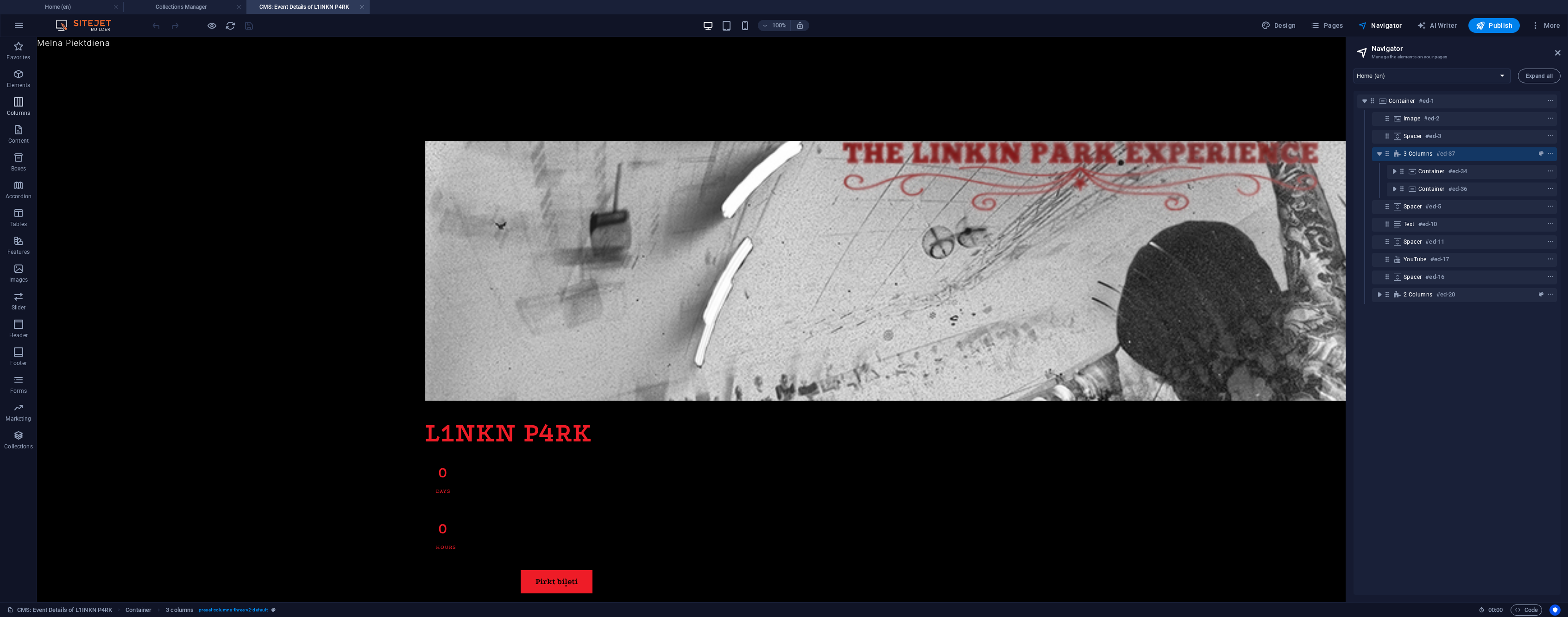
click at [18, 112] on p "Columns" at bounding box center [18, 113] width 23 height 8
click at [16, 111] on p "Columns" at bounding box center [18, 113] width 23 height 8
click at [15, 110] on p "Columns" at bounding box center [18, 113] width 23 height 8
drag, startPoint x: 15, startPoint y: 108, endPoint x: 35, endPoint y: 8, distance: 102.0
click at [14, 108] on span "Columns" at bounding box center [19, 107] width 37 height 22
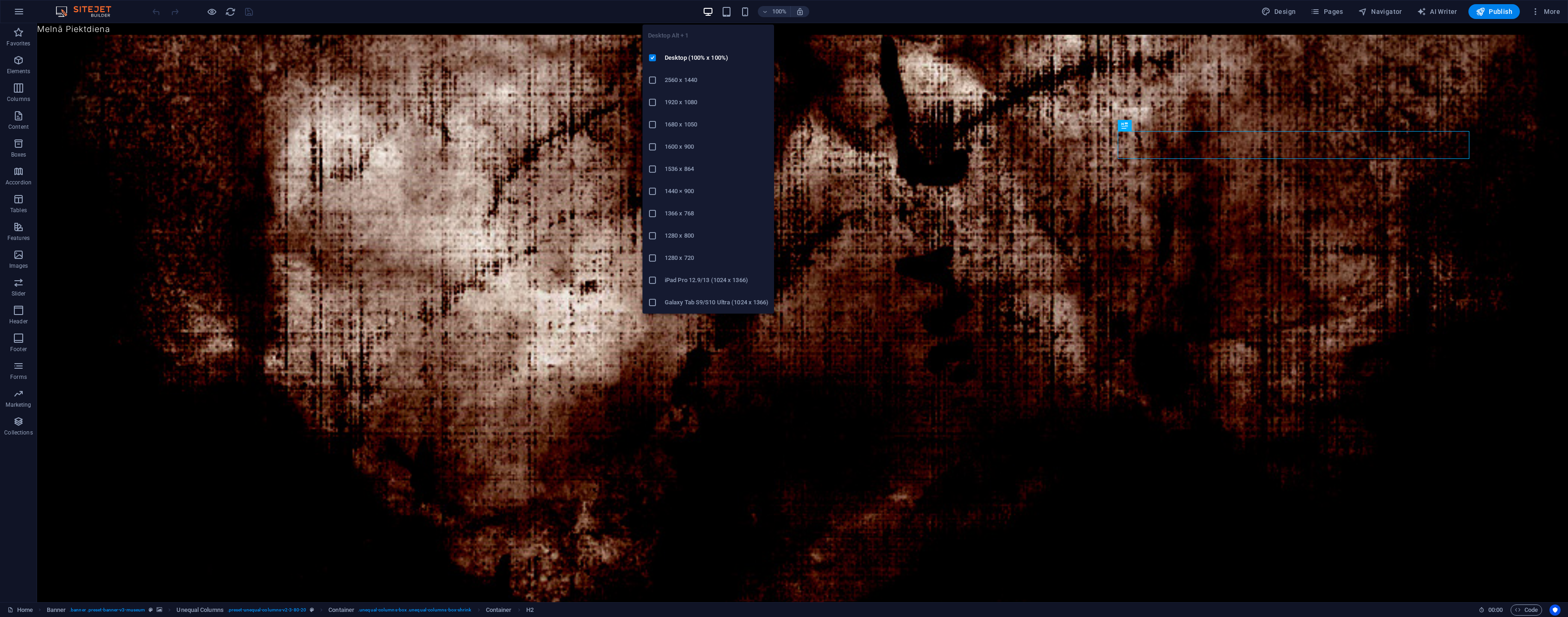
click at [706, 102] on h6 "1920 x 1080" at bounding box center [716, 102] width 104 height 11
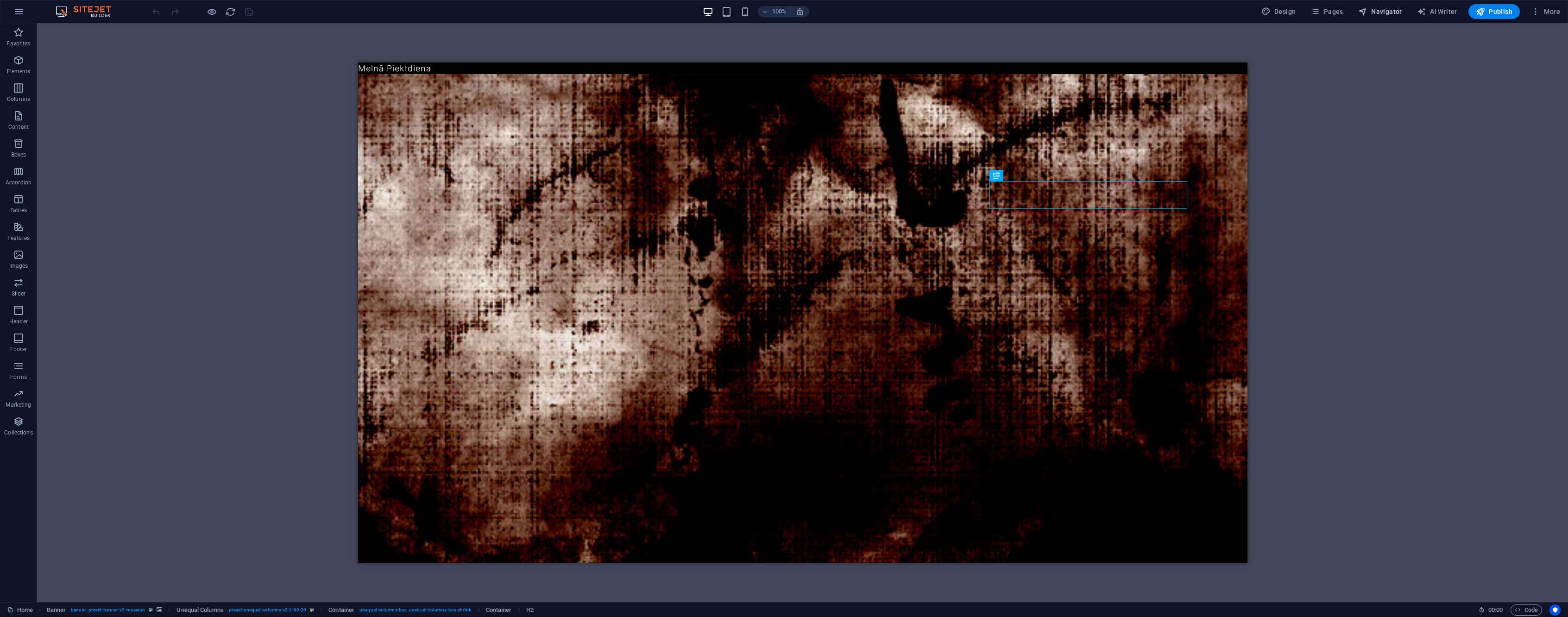
click at [1385, 13] on span "Navigator" at bounding box center [1381, 11] width 44 height 9
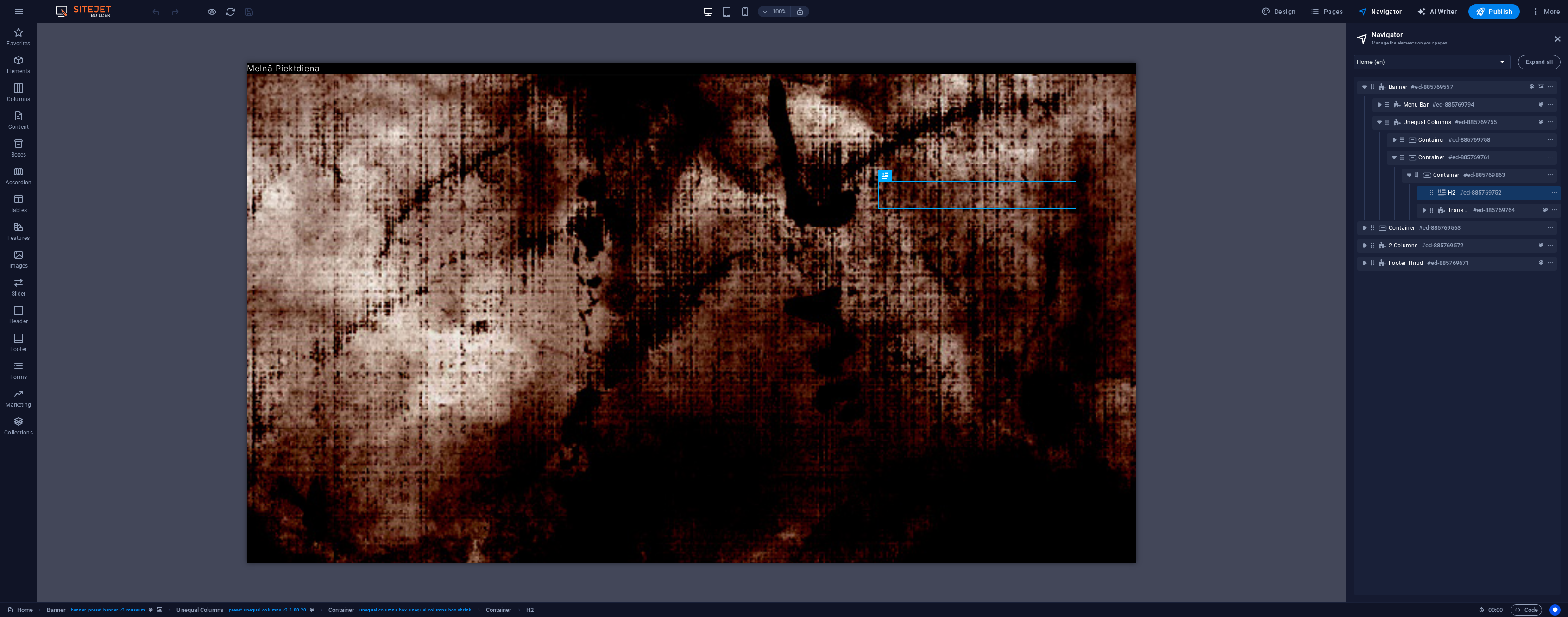
scroll to position [0, 3]
click at [1394, 19] on button "Navigator" at bounding box center [1380, 12] width 51 height 15
click at [1556, 36] on icon at bounding box center [1558, 39] width 6 height 8
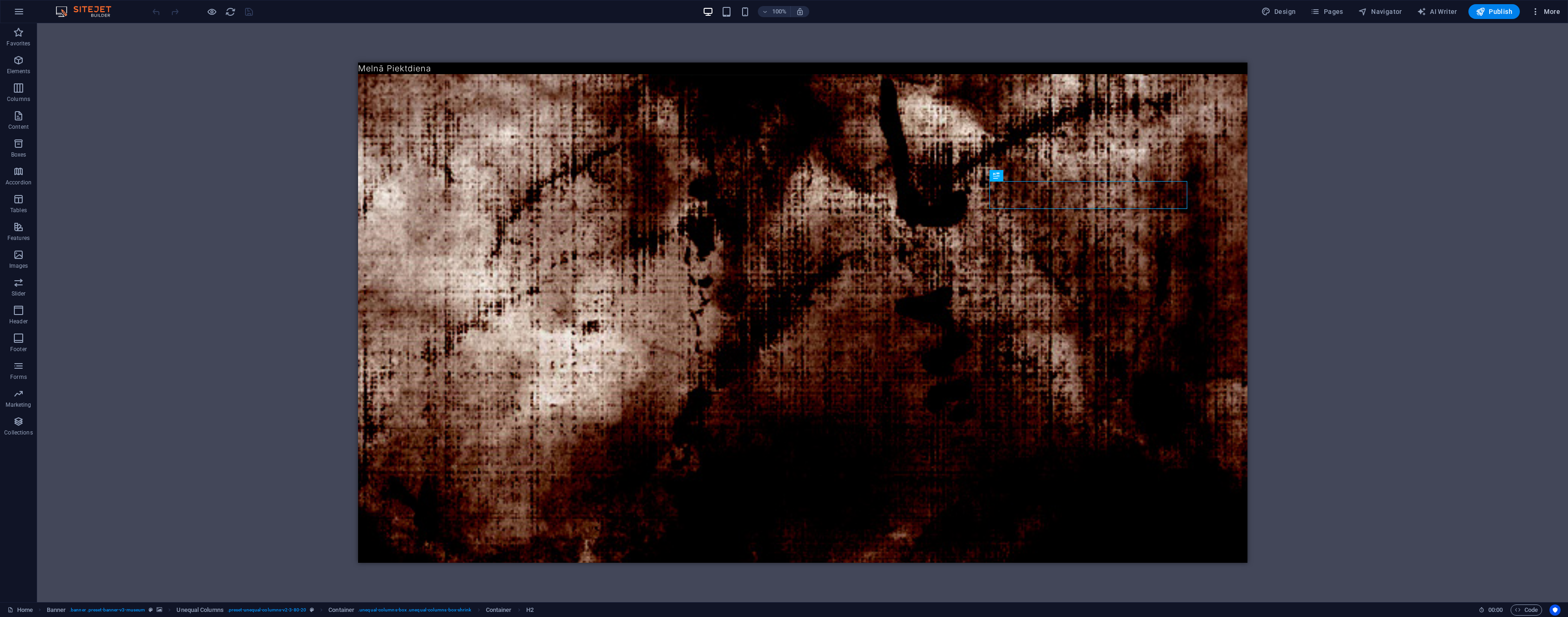
click at [1552, 9] on span "More" at bounding box center [1545, 11] width 30 height 9
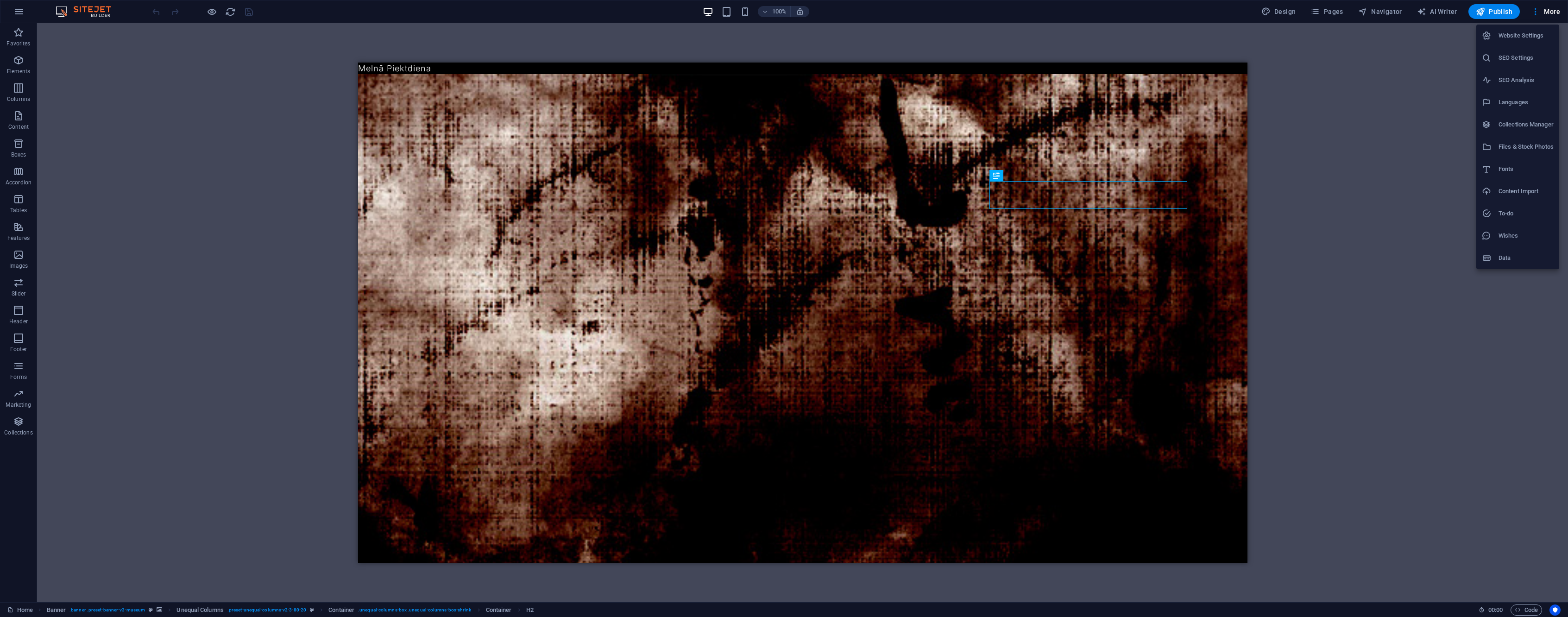
click at [1523, 119] on h6 "Collections Manager" at bounding box center [1526, 124] width 55 height 11
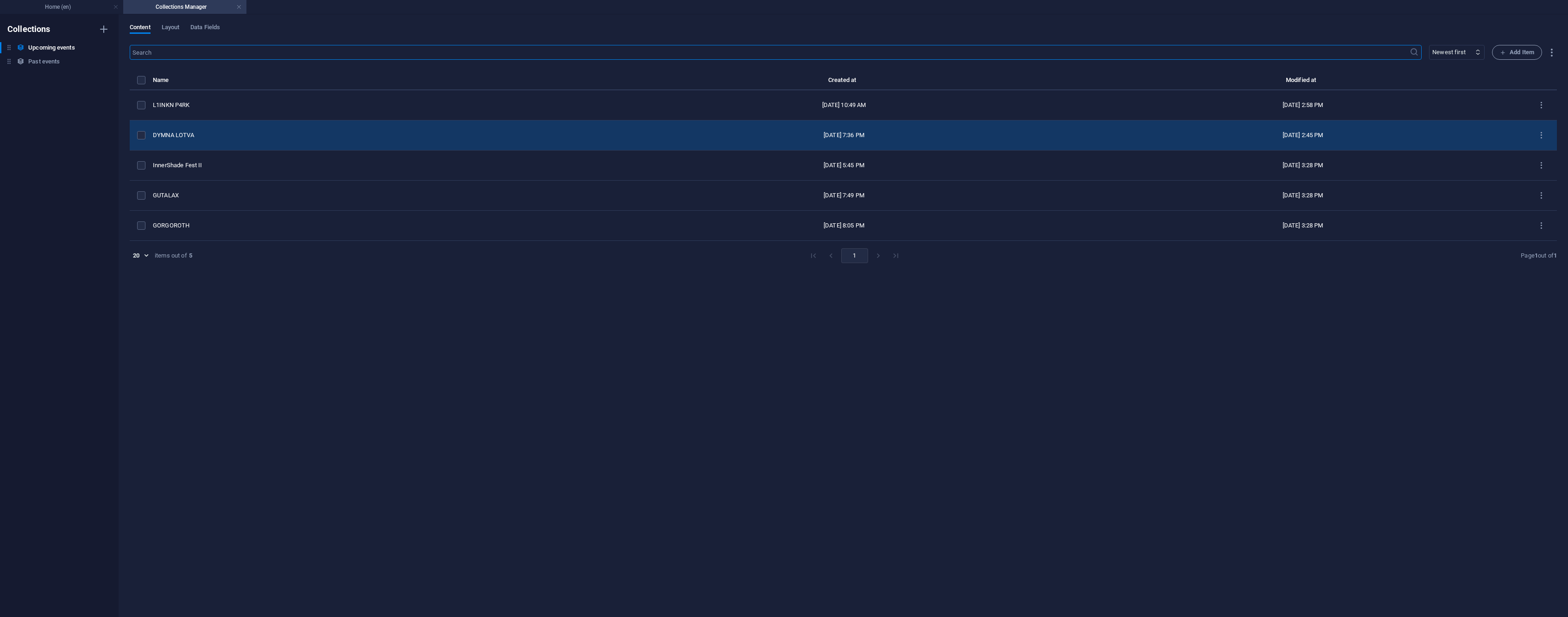
select select "columns.event-date_ASC"
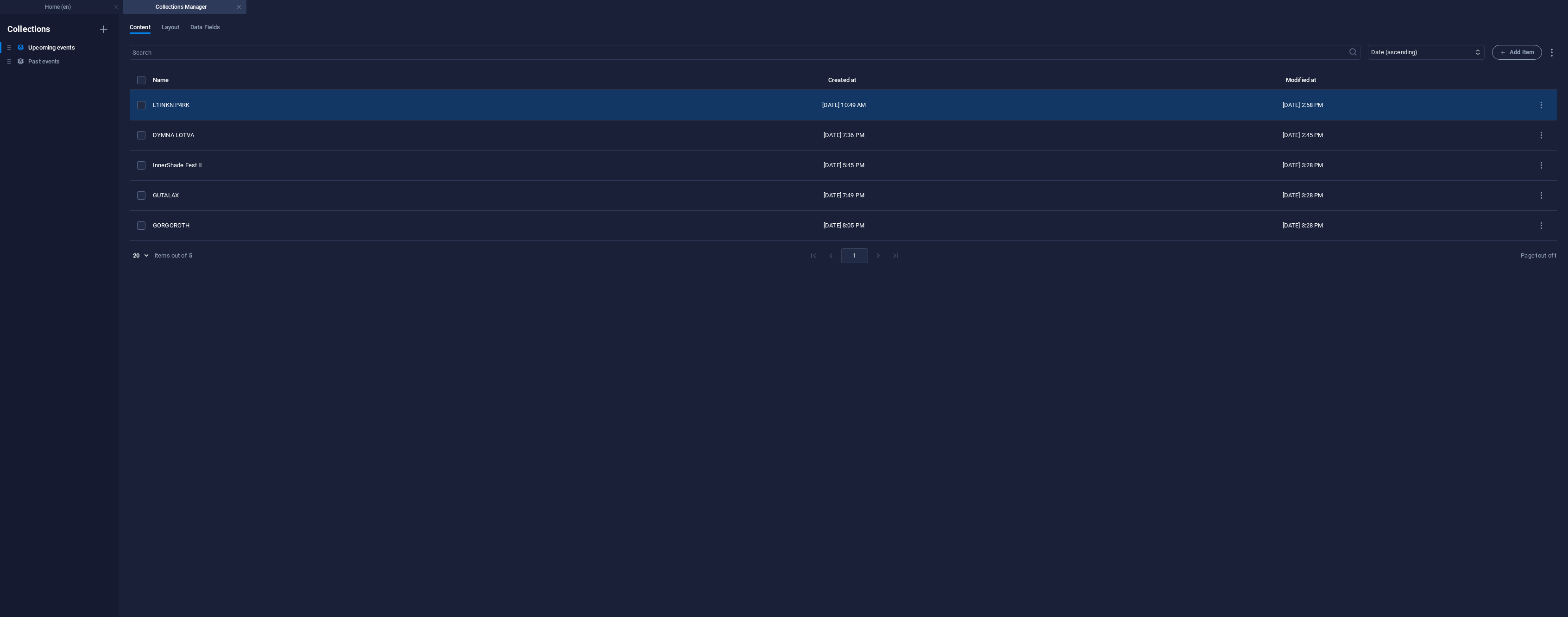
click at [257, 110] on td "L1INKN P4RK" at bounding box center [380, 106] width 455 height 30
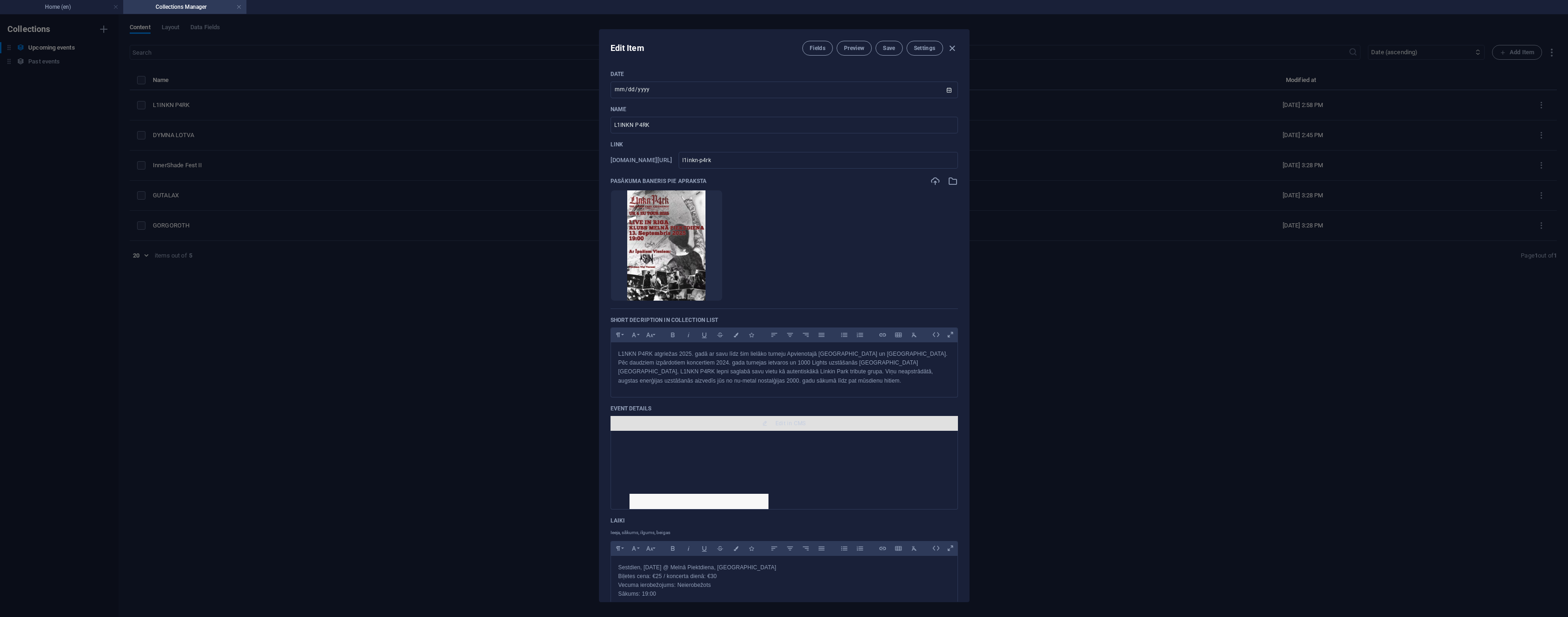
click at [776, 426] on span "Edit in CMS" at bounding box center [791, 423] width 30 height 8
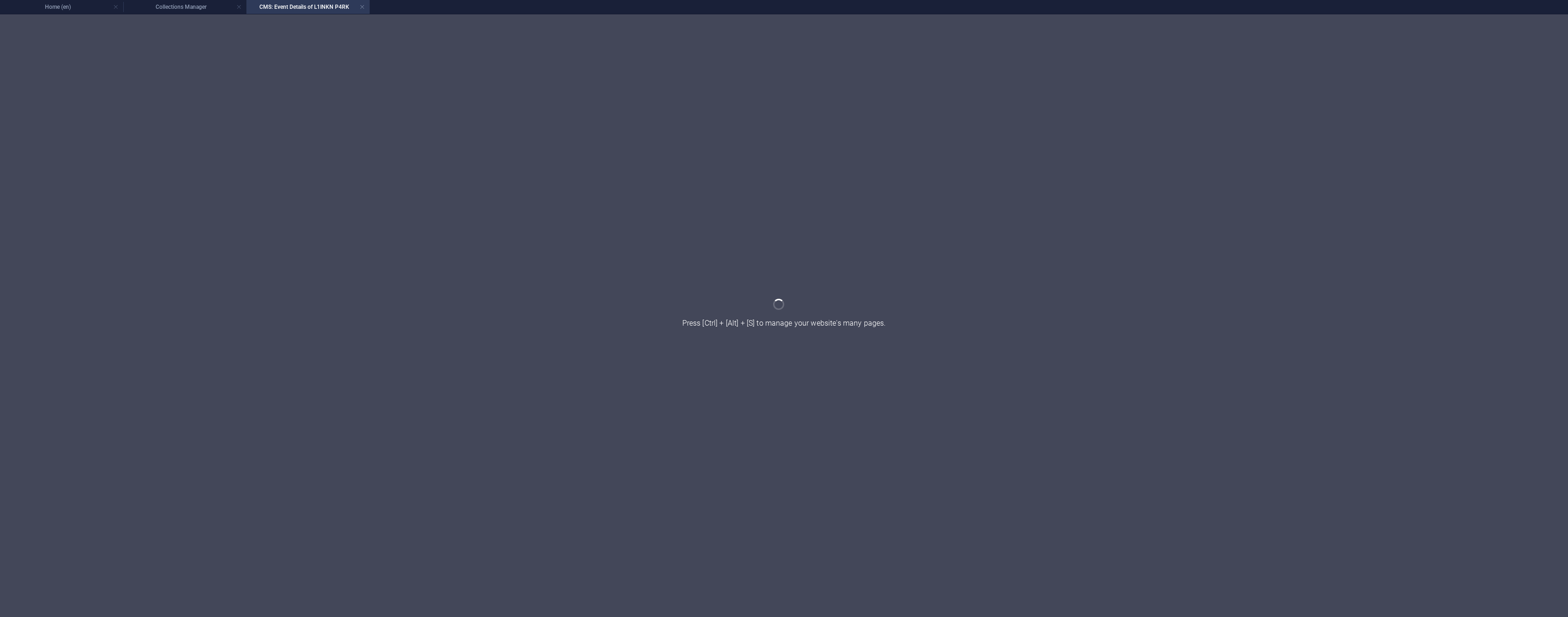
scroll to position [0, 0]
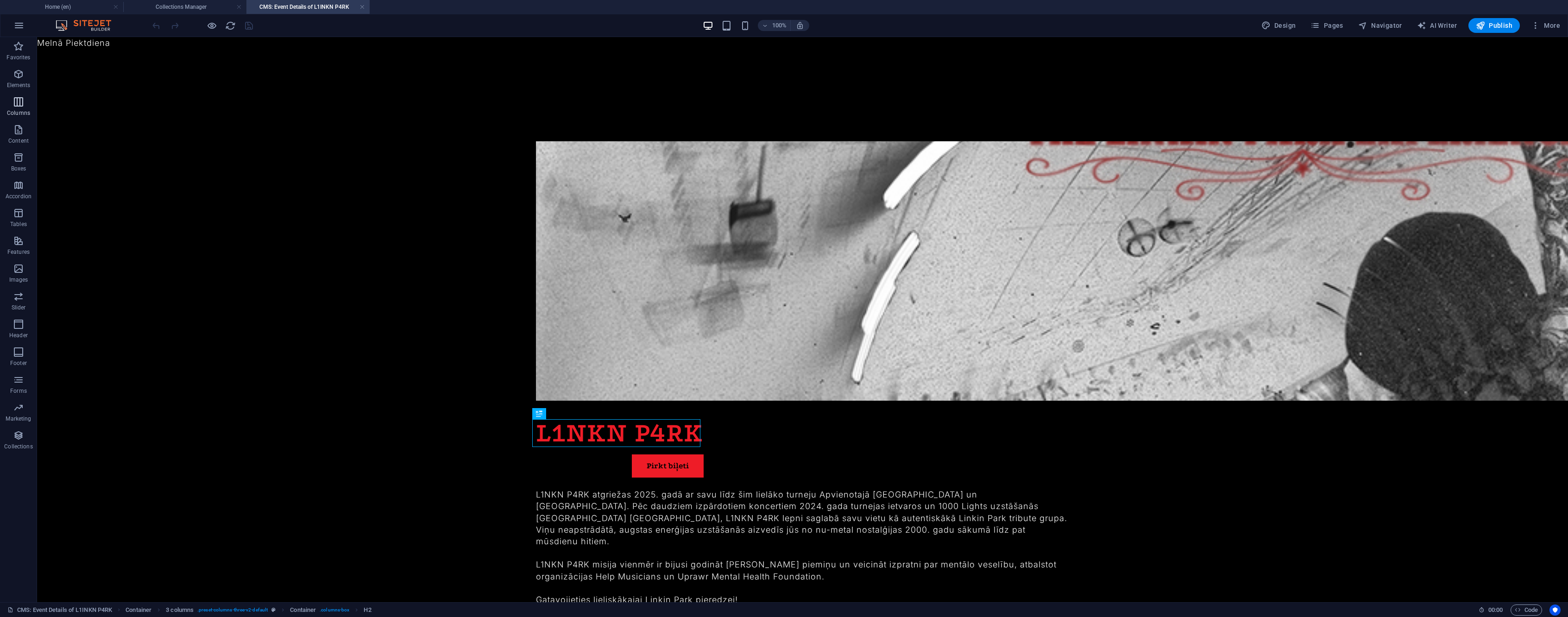
click at [10, 108] on span "Columns" at bounding box center [19, 107] width 37 height 22
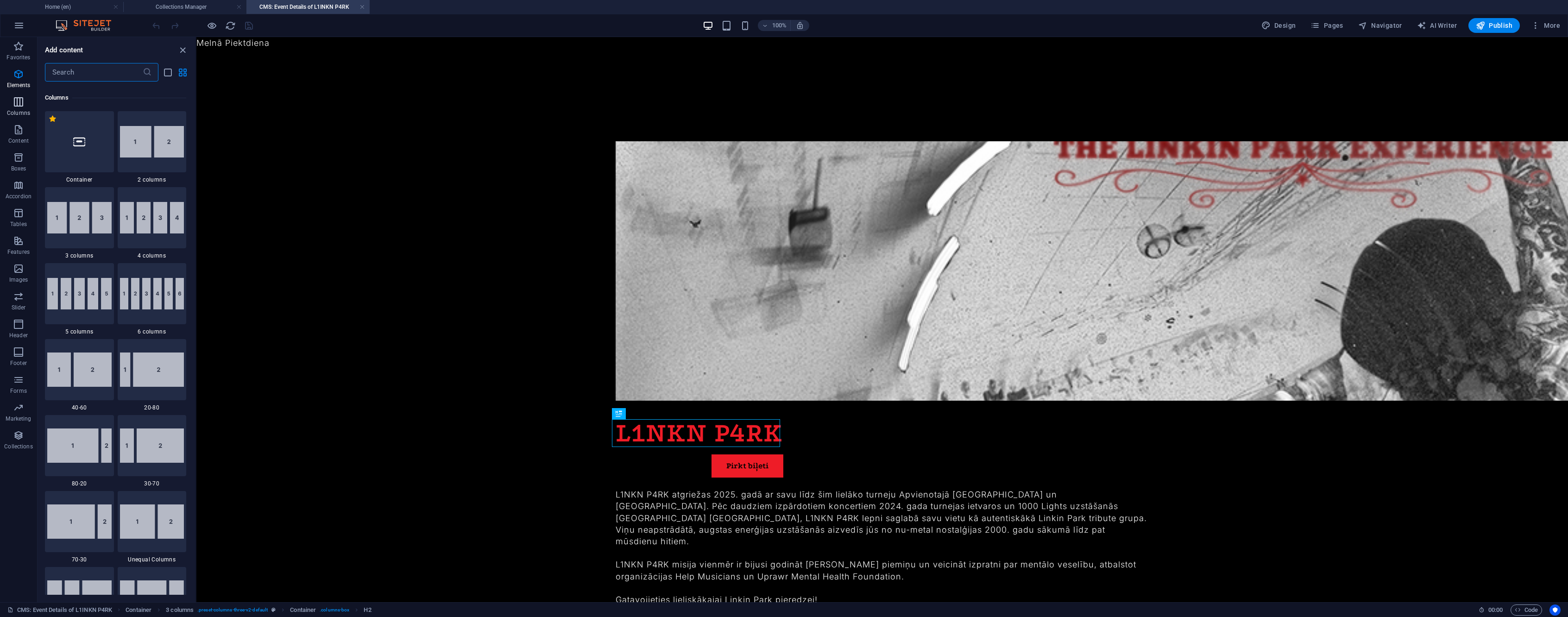
scroll to position [459, 0]
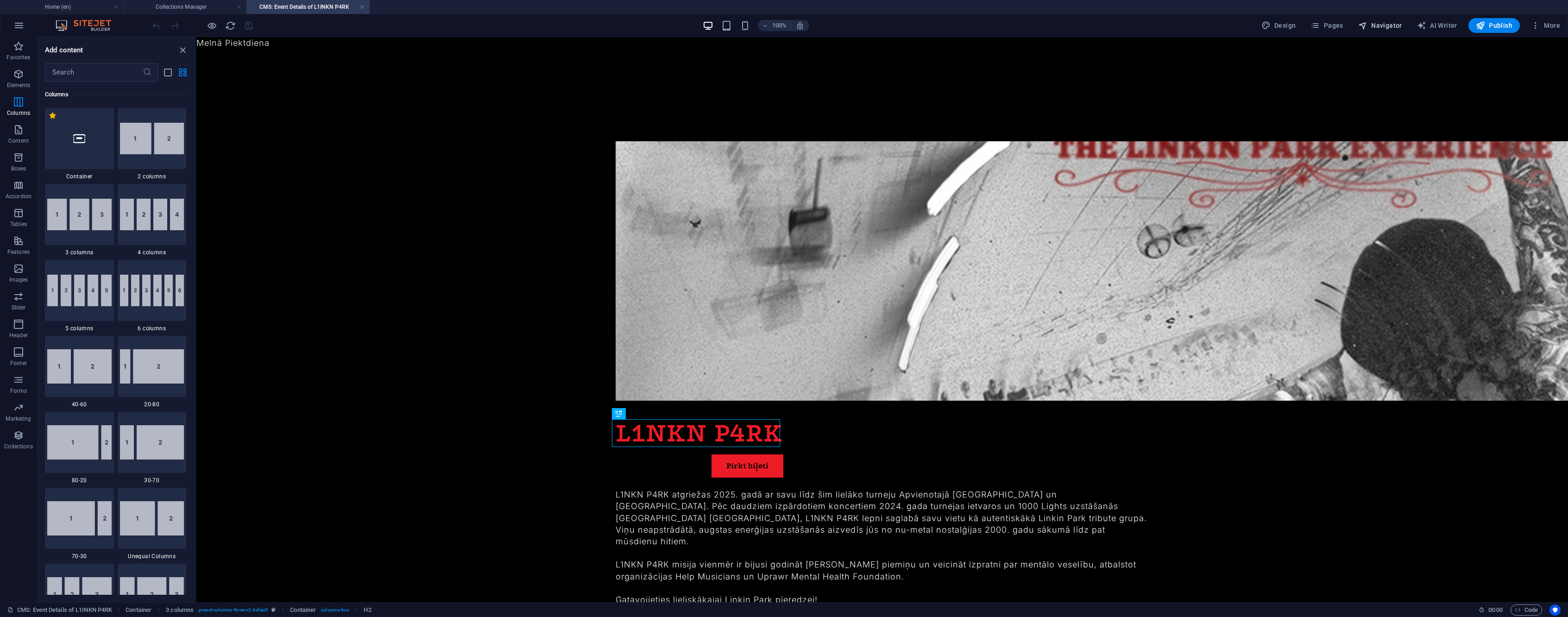
click at [1393, 24] on span "Navigator" at bounding box center [1381, 25] width 44 height 9
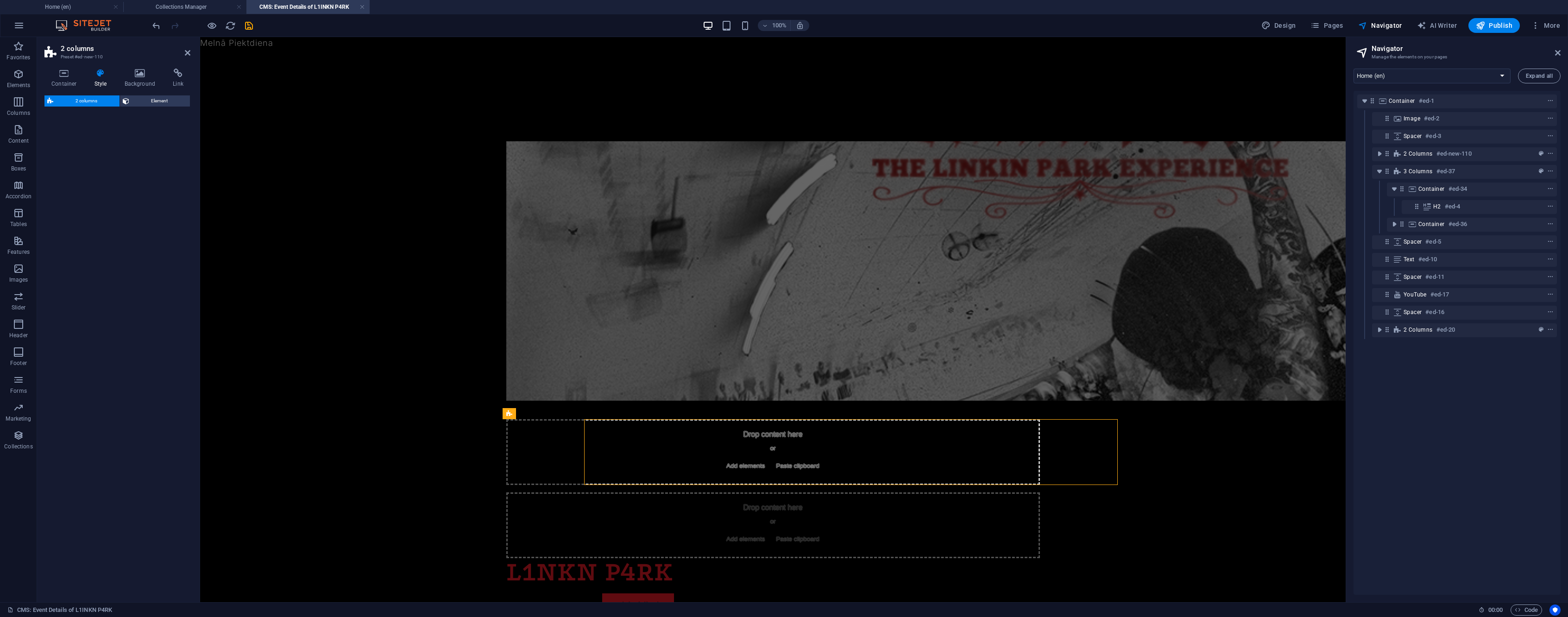
select select "rem"
select select "preset-columns-two-v2-default"
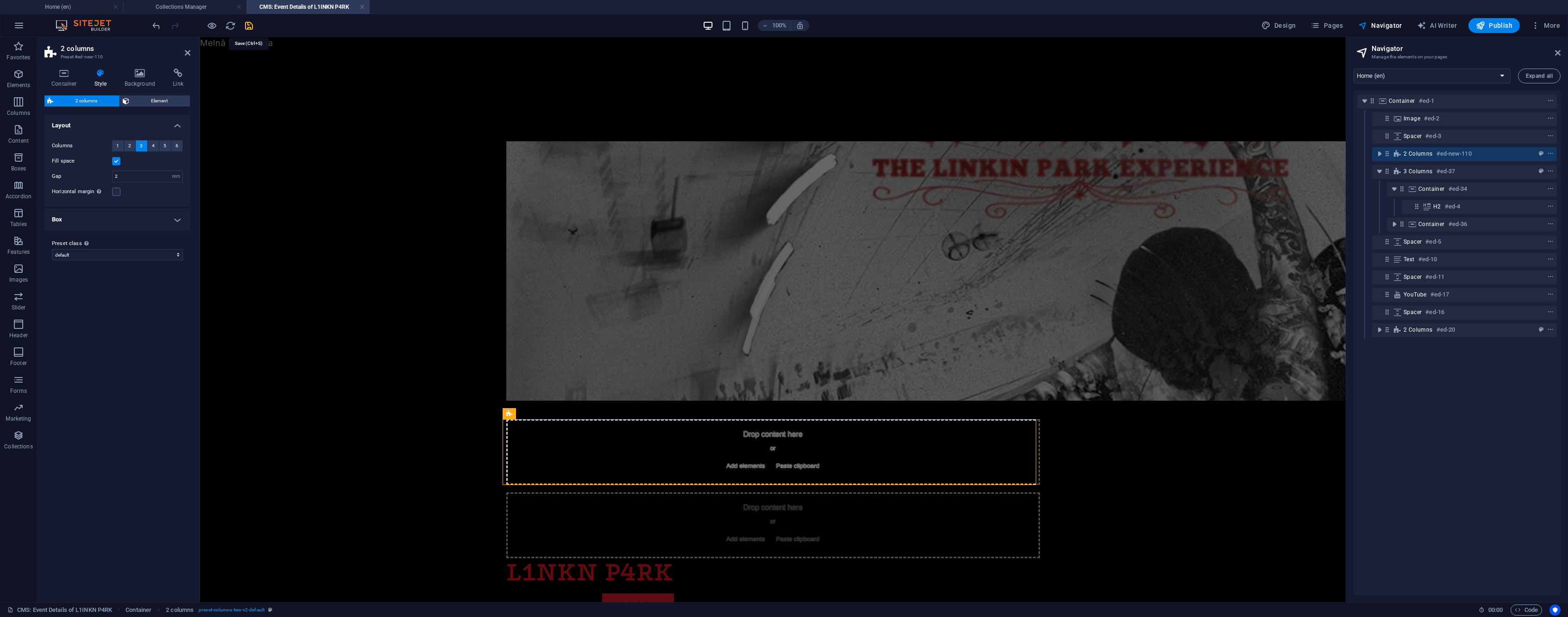
click at [248, 24] on icon "save" at bounding box center [249, 25] width 11 height 11
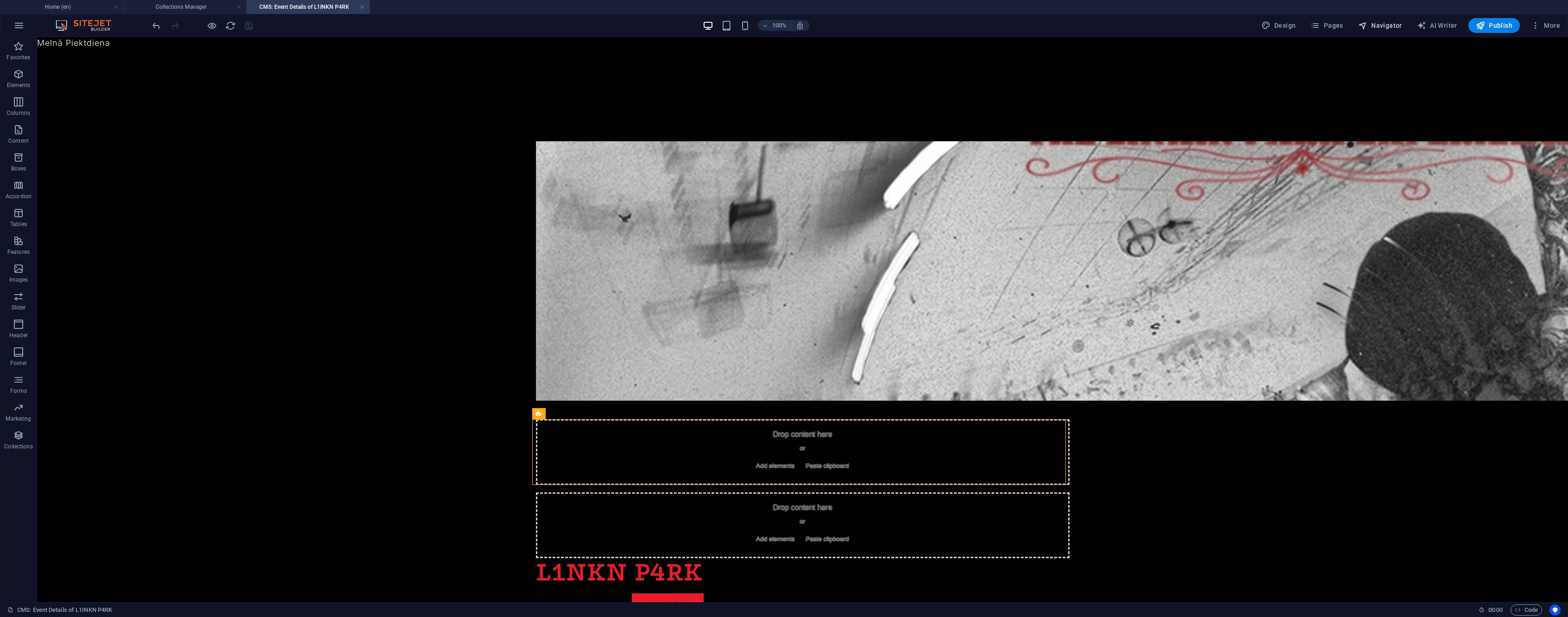
click at [1389, 25] on span "Navigator" at bounding box center [1381, 25] width 44 height 9
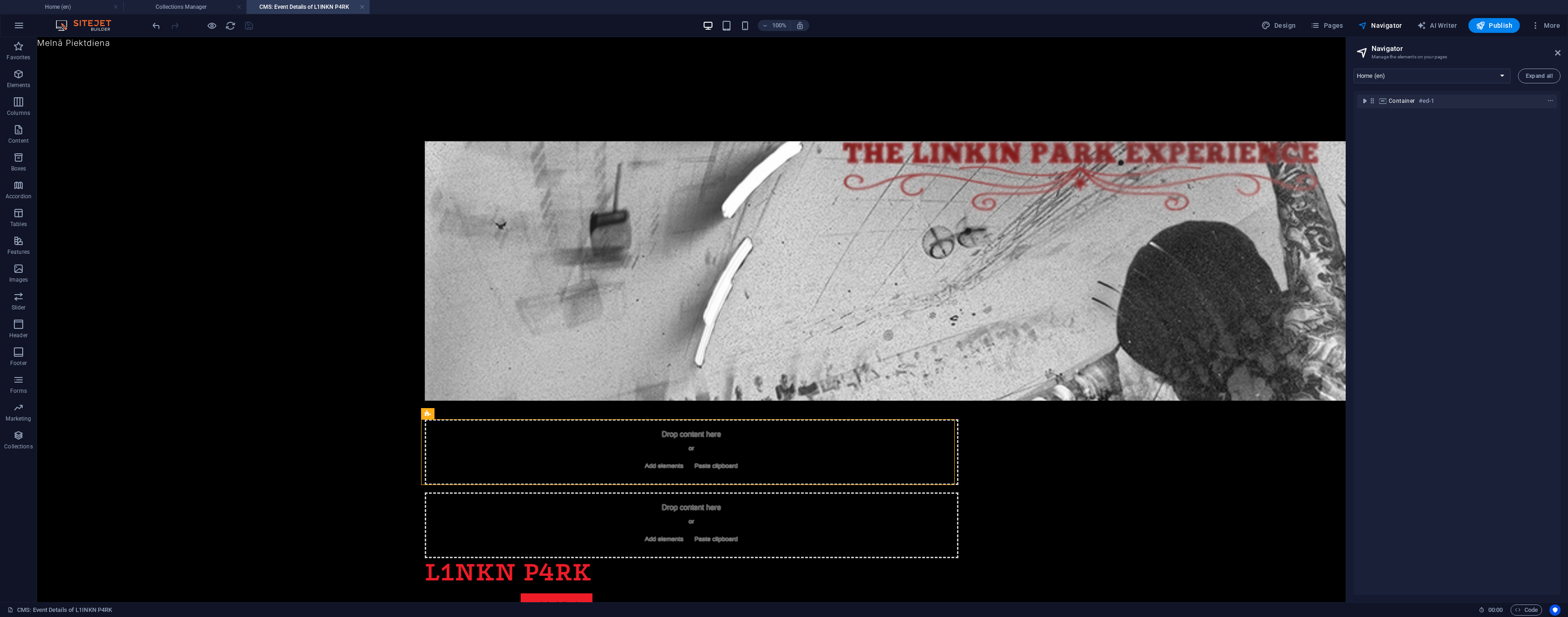
click at [1364, 94] on div "Container #ed-1" at bounding box center [1457, 101] width 200 height 18
click at [1364, 100] on icon "toggle-expand" at bounding box center [1365, 100] width 9 height 9
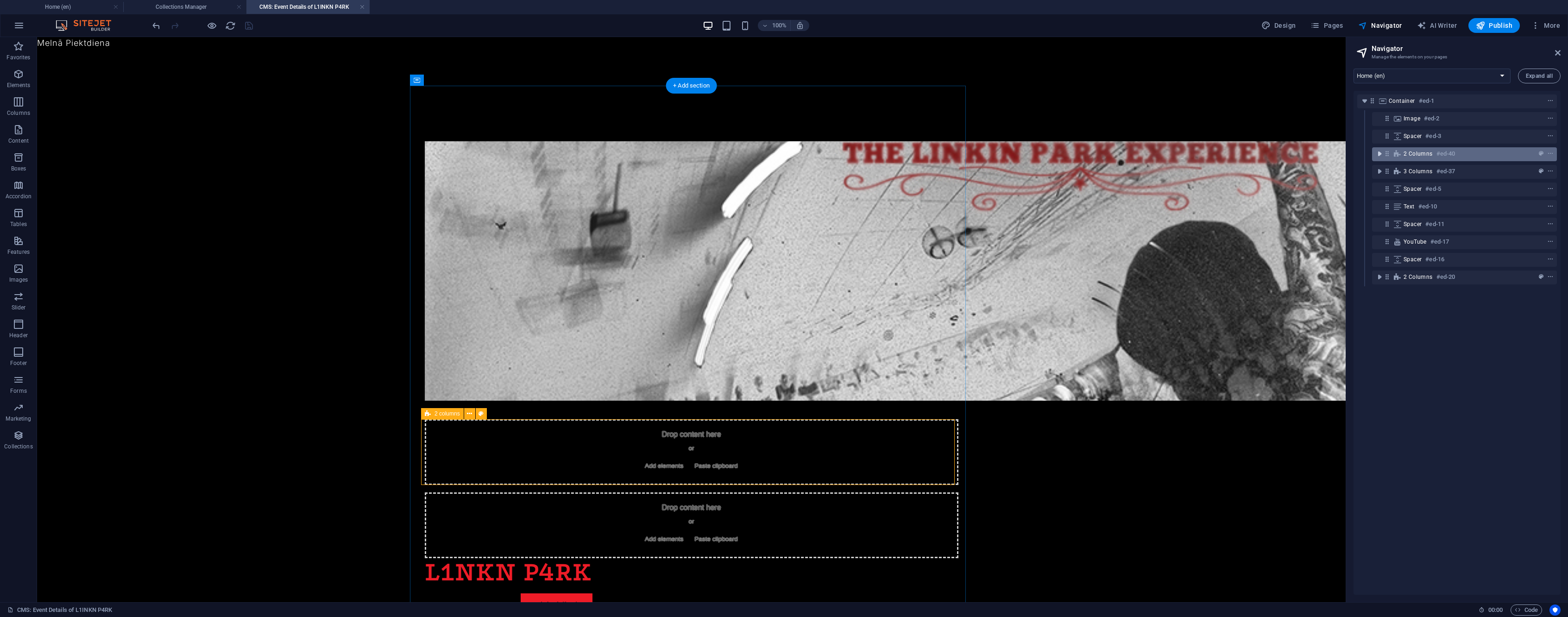
click at [1377, 157] on icon "toggle-expand" at bounding box center [1379, 154] width 9 height 9
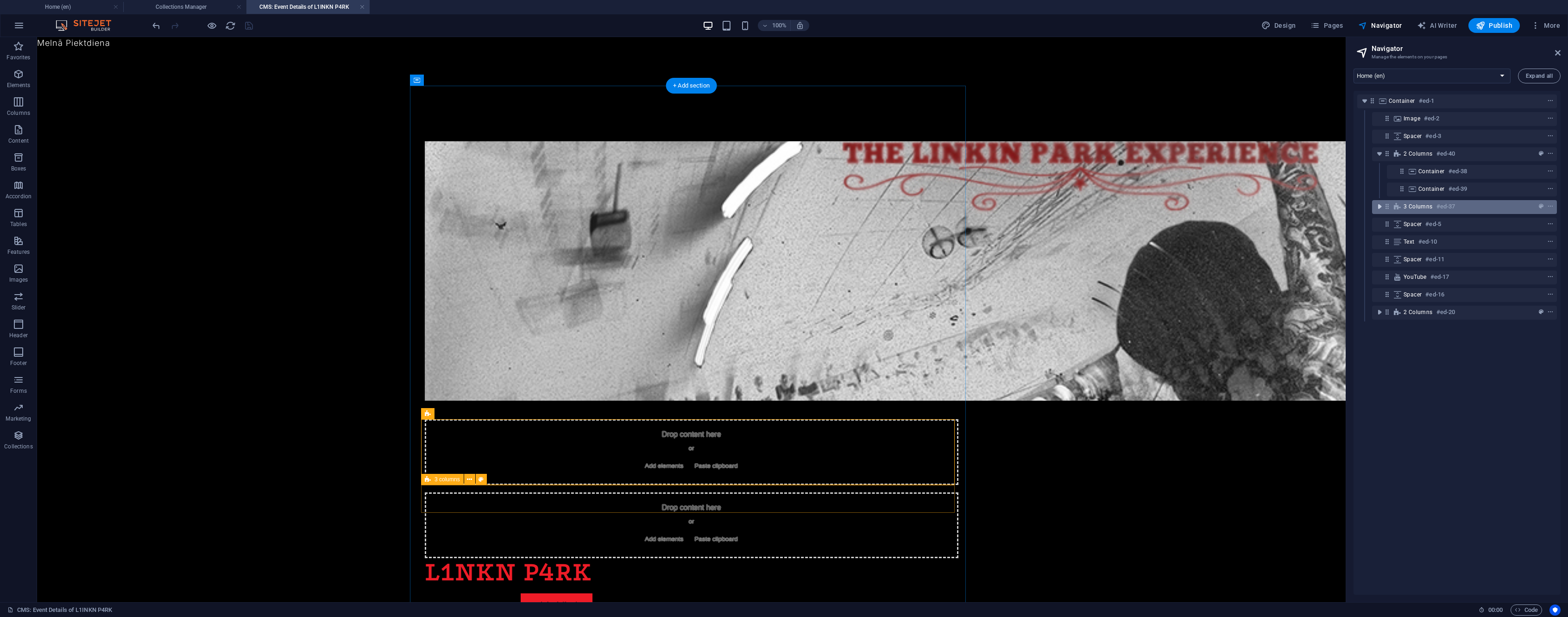
click at [1379, 204] on icon "toggle-expand" at bounding box center [1379, 206] width 9 height 9
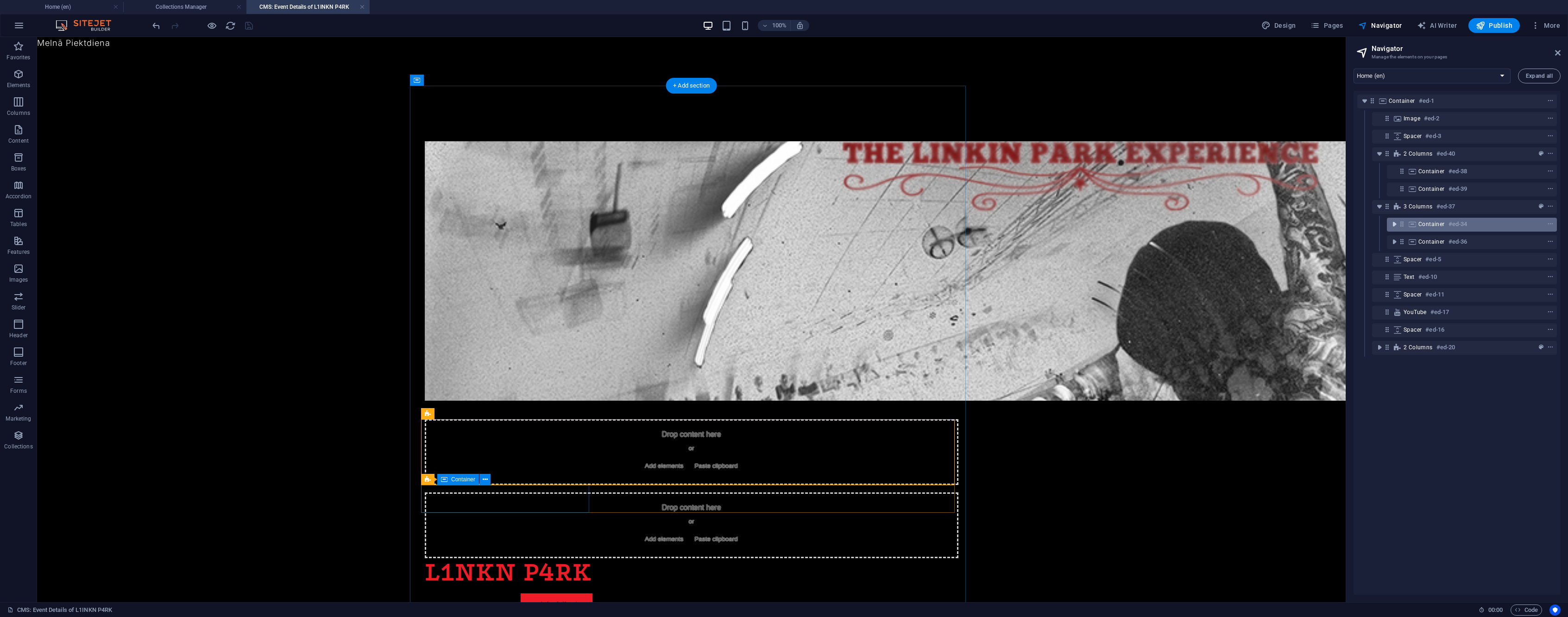
click at [1396, 225] on icon "toggle-expand" at bounding box center [1394, 224] width 9 height 9
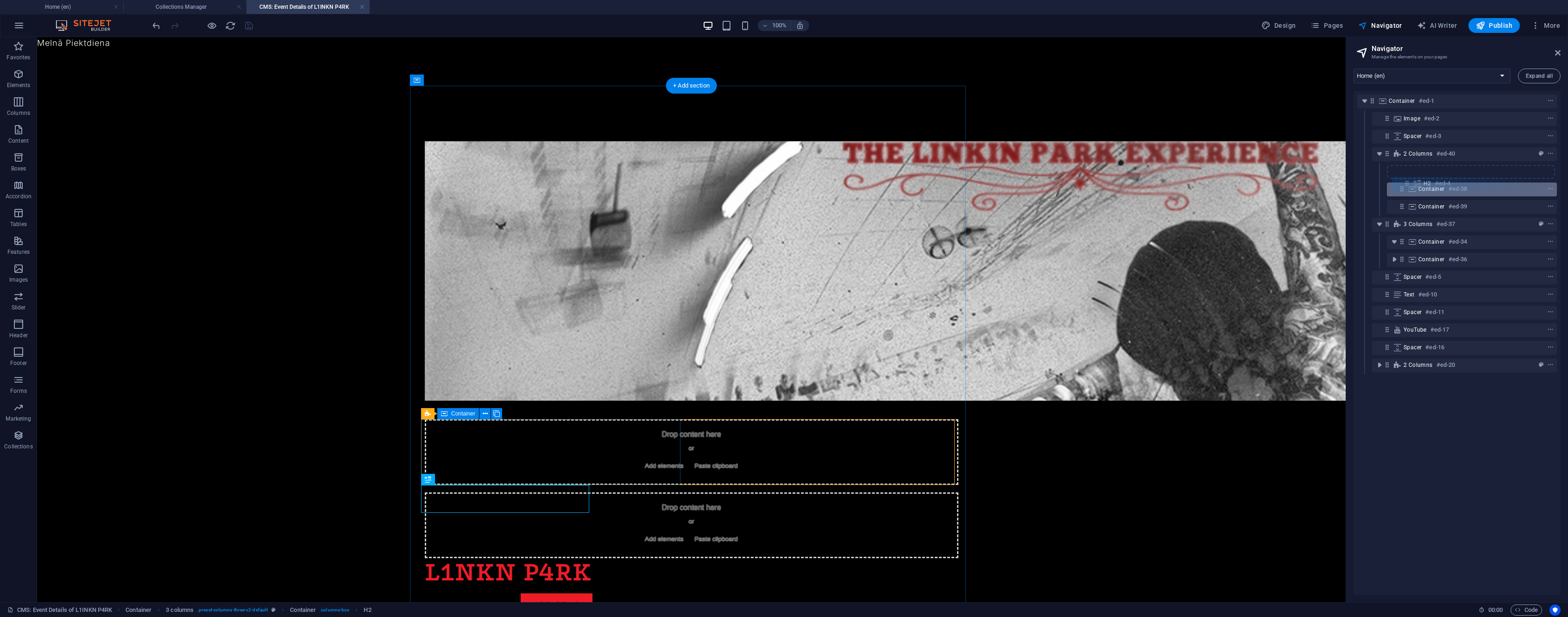
drag, startPoint x: 1418, startPoint y: 244, endPoint x: 1408, endPoint y: 183, distance: 61.8
click at [1408, 183] on div "Container #ed-1 Image #ed-2 Spacer #ed-3 2 columns #ed-40 Container #ed-38 Cont…" at bounding box center [1457, 343] width 207 height 504
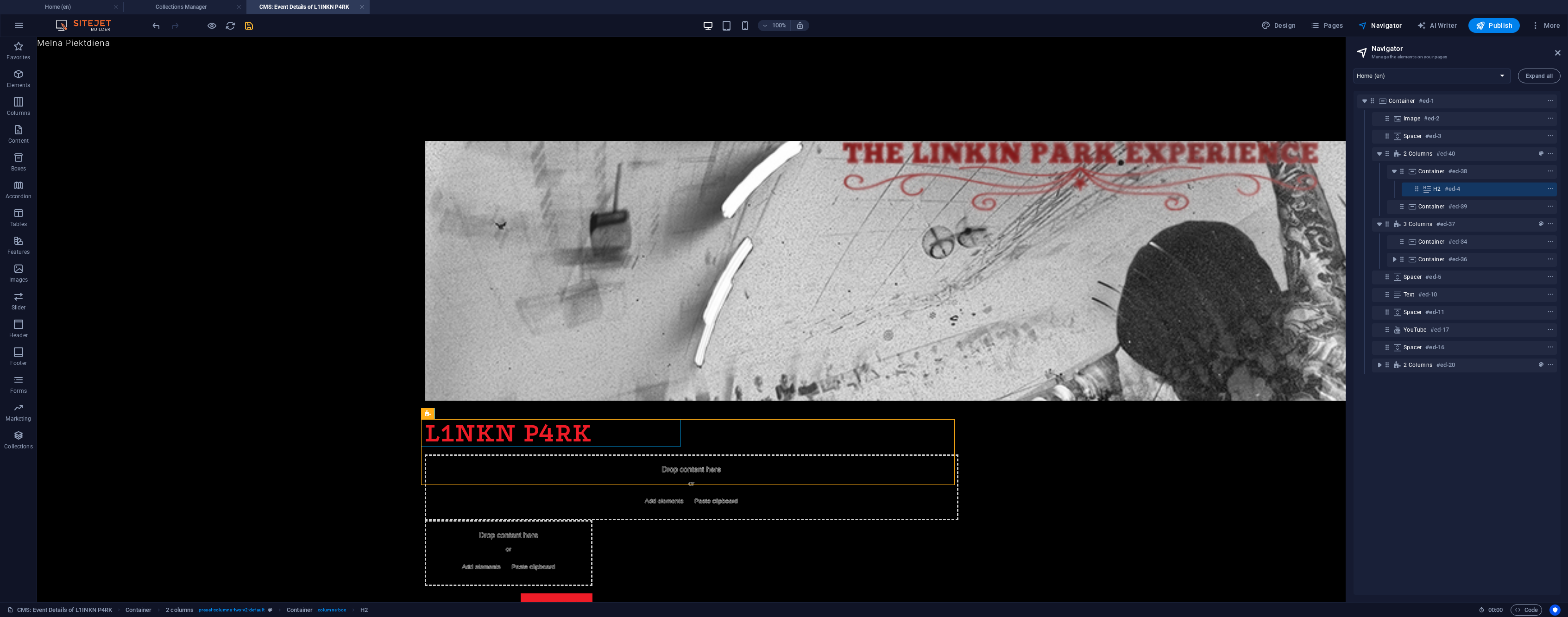
click at [247, 25] on icon "save" at bounding box center [249, 25] width 11 height 11
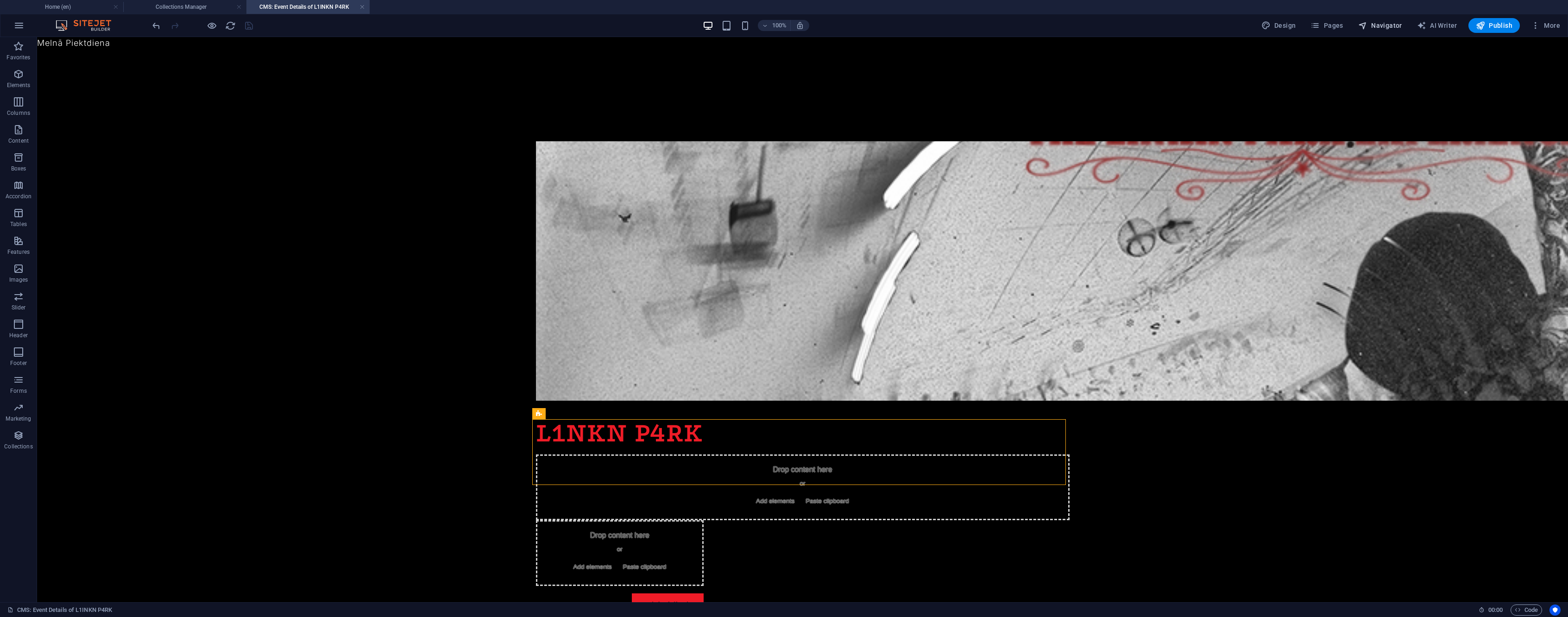
click at [1376, 29] on span "Navigator" at bounding box center [1381, 25] width 44 height 9
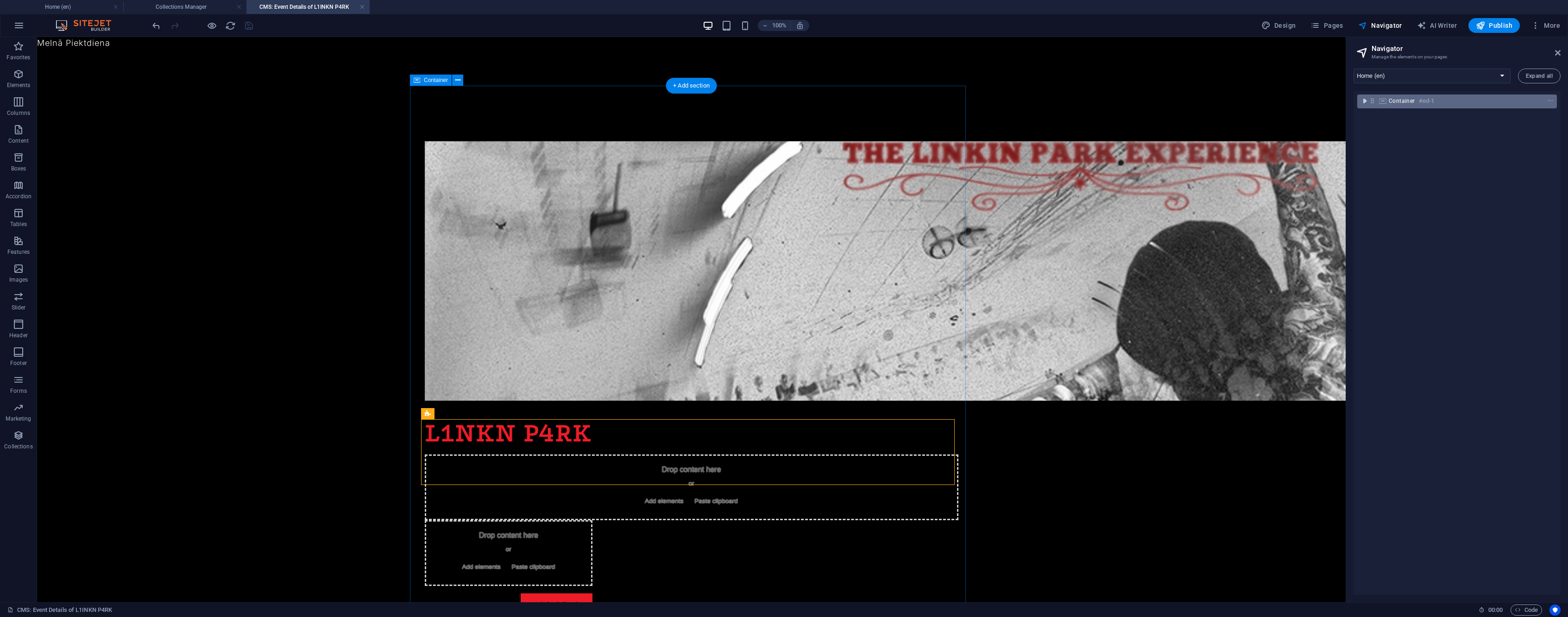
click at [1365, 99] on icon "toggle-expand" at bounding box center [1365, 100] width 9 height 9
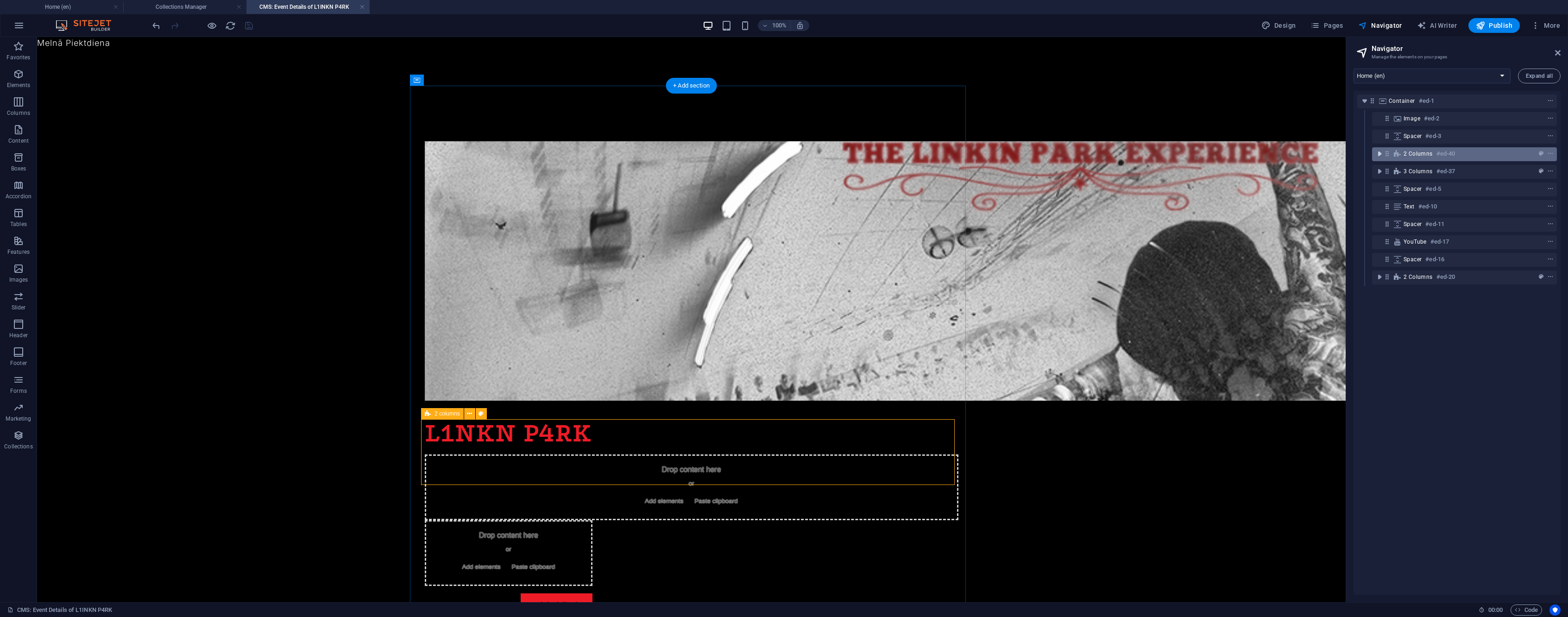
click at [1377, 155] on icon "toggle-expand" at bounding box center [1379, 154] width 9 height 9
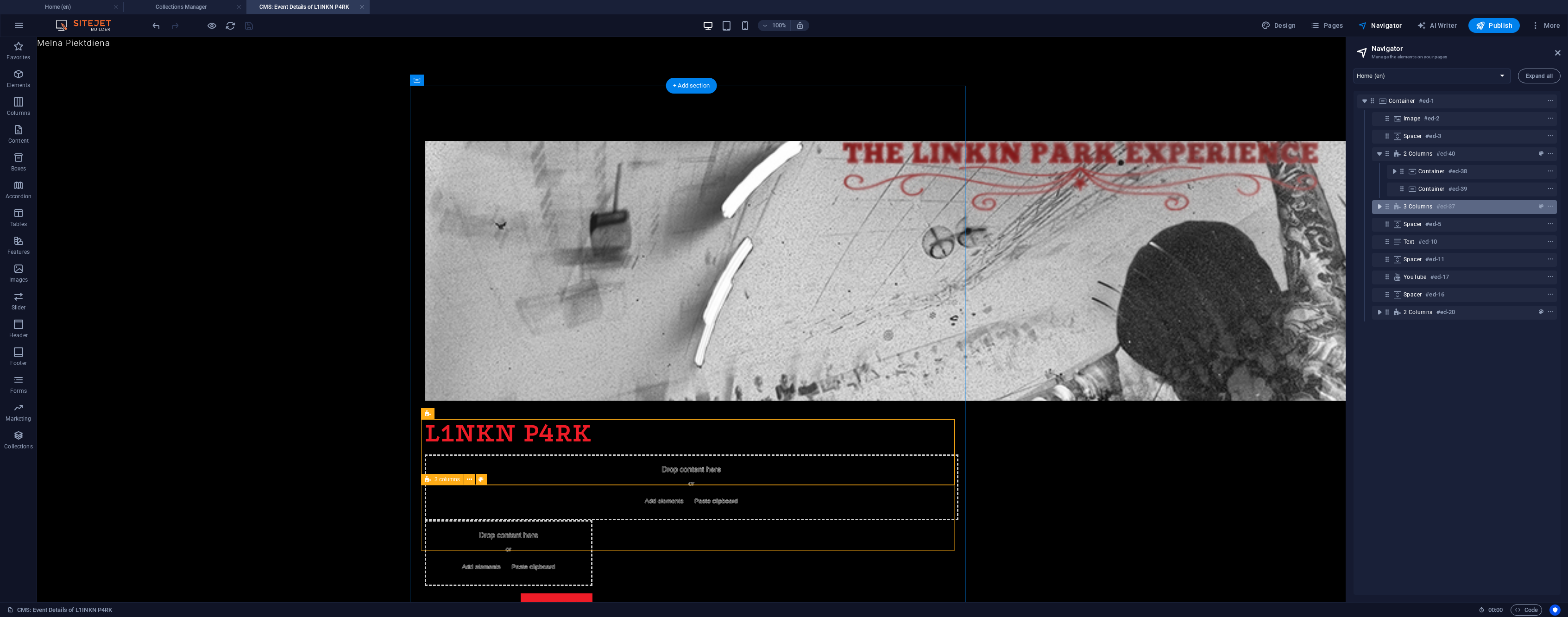
click at [1378, 208] on icon "toggle-expand" at bounding box center [1379, 206] width 9 height 9
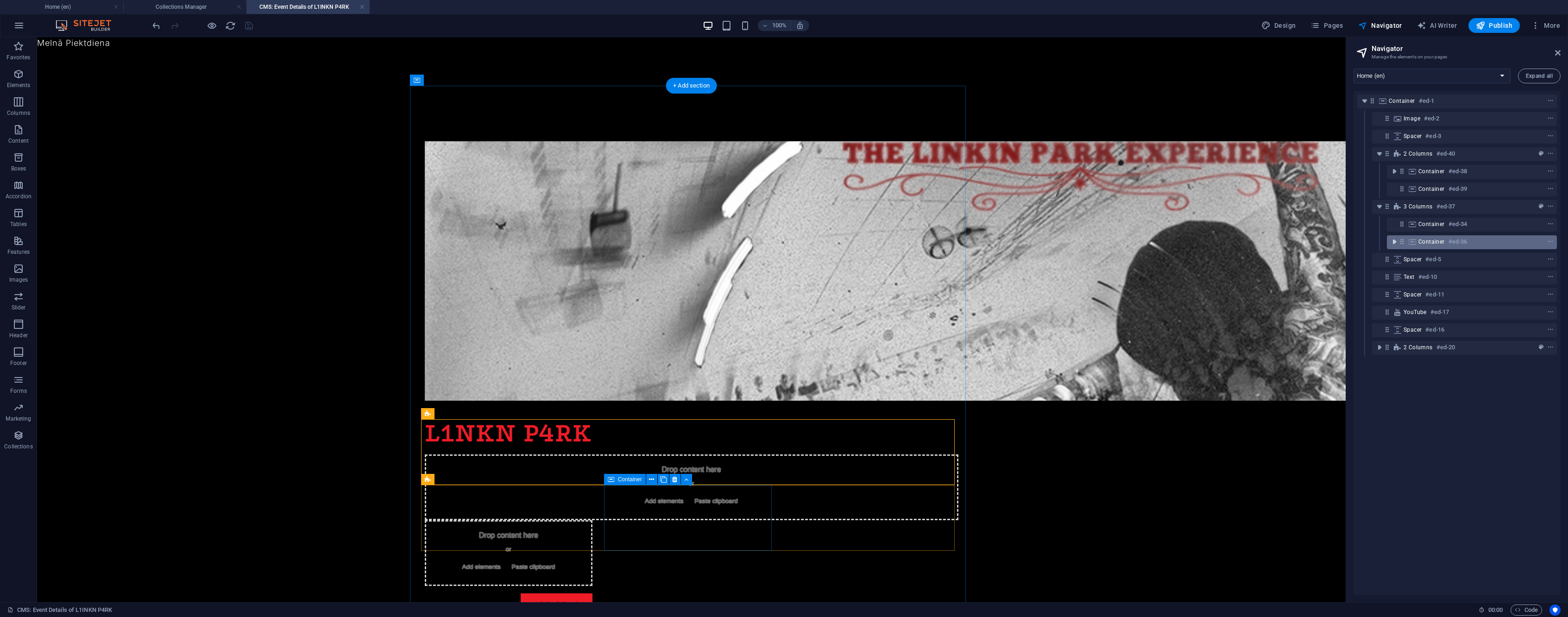
click at [1396, 243] on icon "toggle-expand" at bounding box center [1394, 241] width 9 height 9
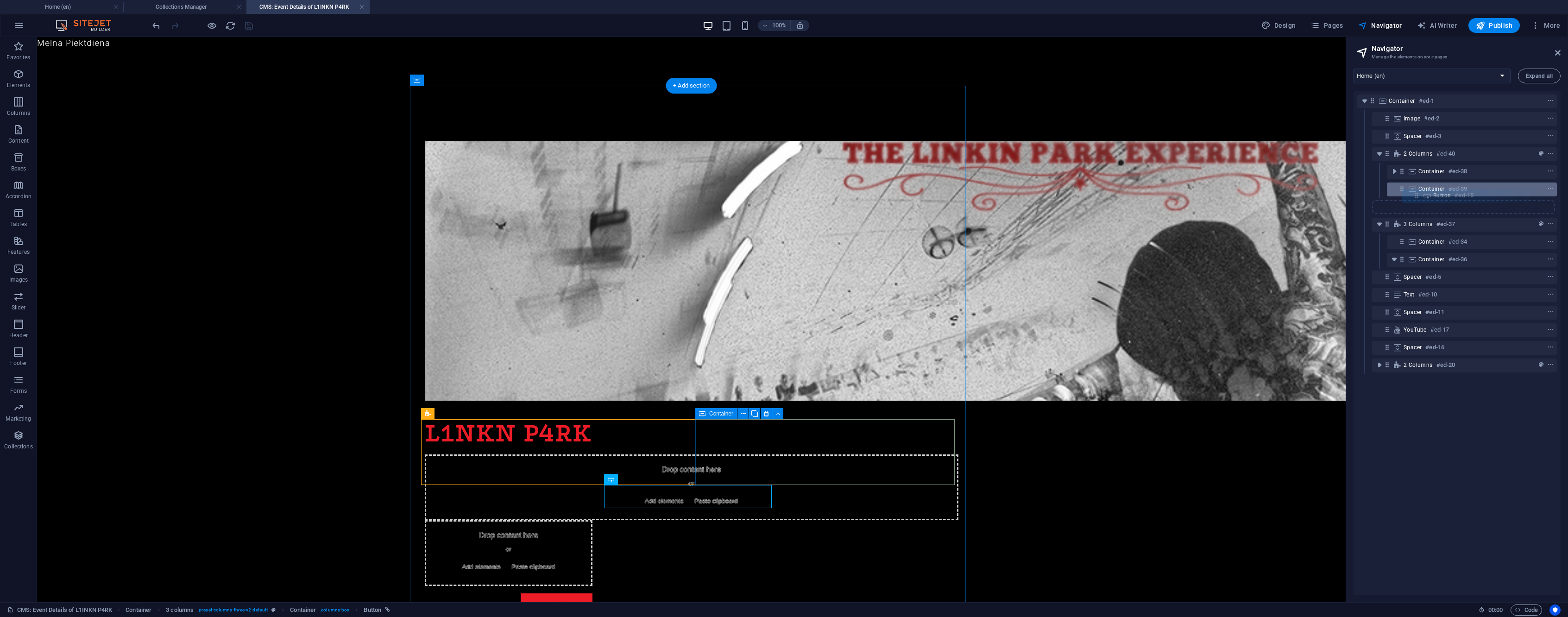
drag, startPoint x: 1417, startPoint y: 260, endPoint x: 1417, endPoint y: 192, distance: 68.0
click at [1417, 192] on div "Container #ed-1 Image #ed-2 Spacer #ed-3 2 columns #ed-40 Container #ed-38 Cont…" at bounding box center [1457, 343] width 207 height 504
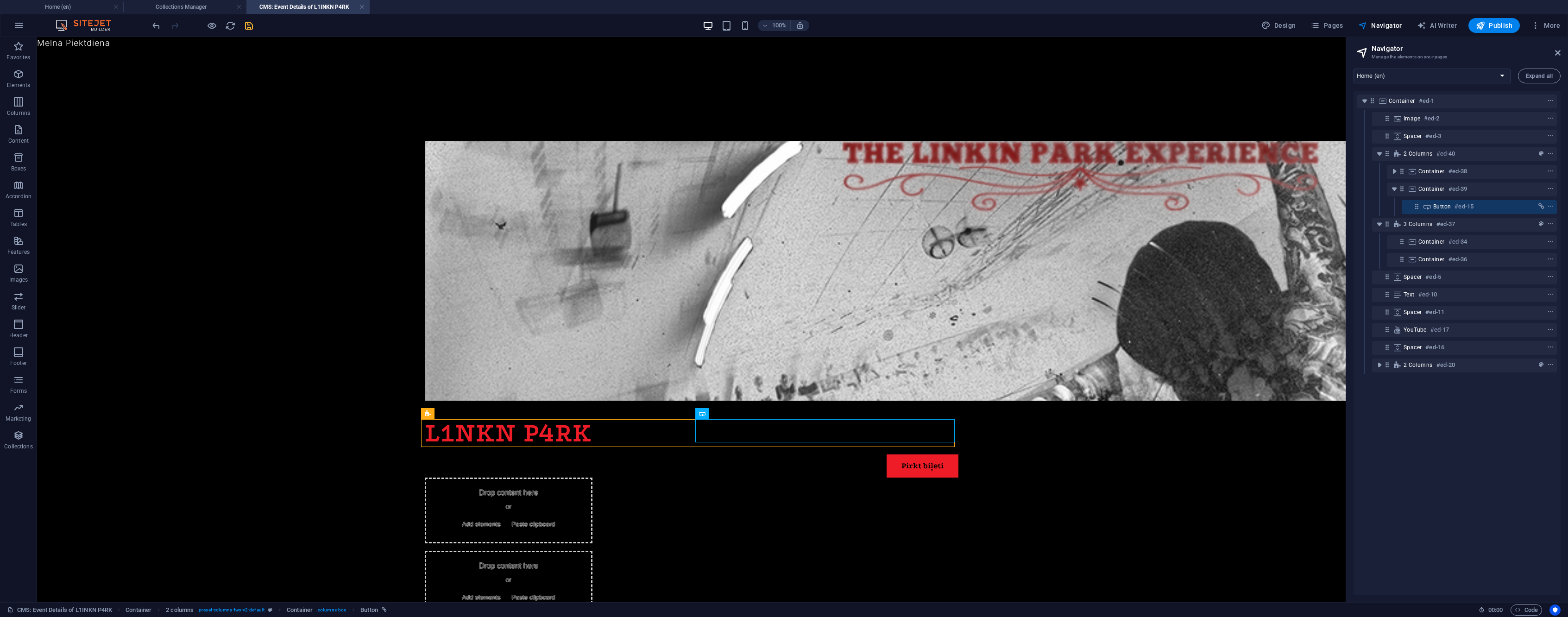
click at [248, 24] on icon "save" at bounding box center [249, 25] width 11 height 11
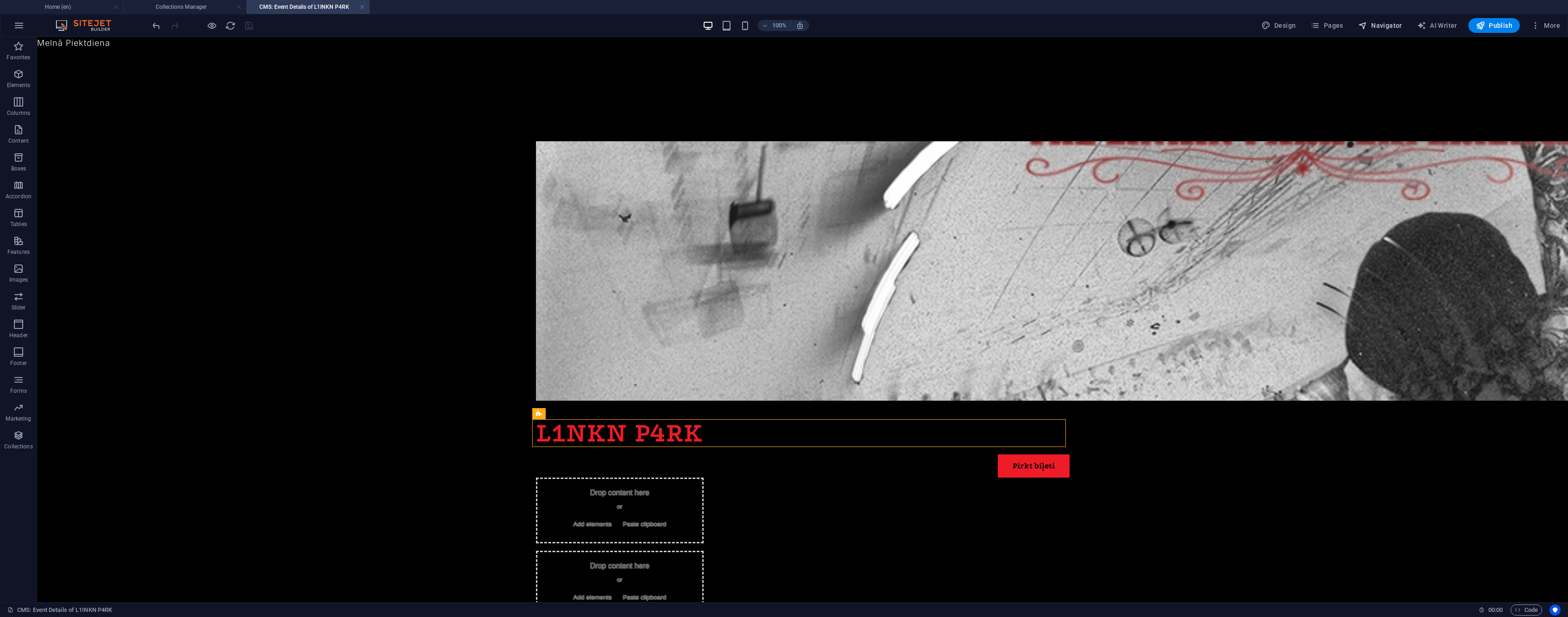
click at [1388, 30] on span "Navigator" at bounding box center [1381, 25] width 44 height 9
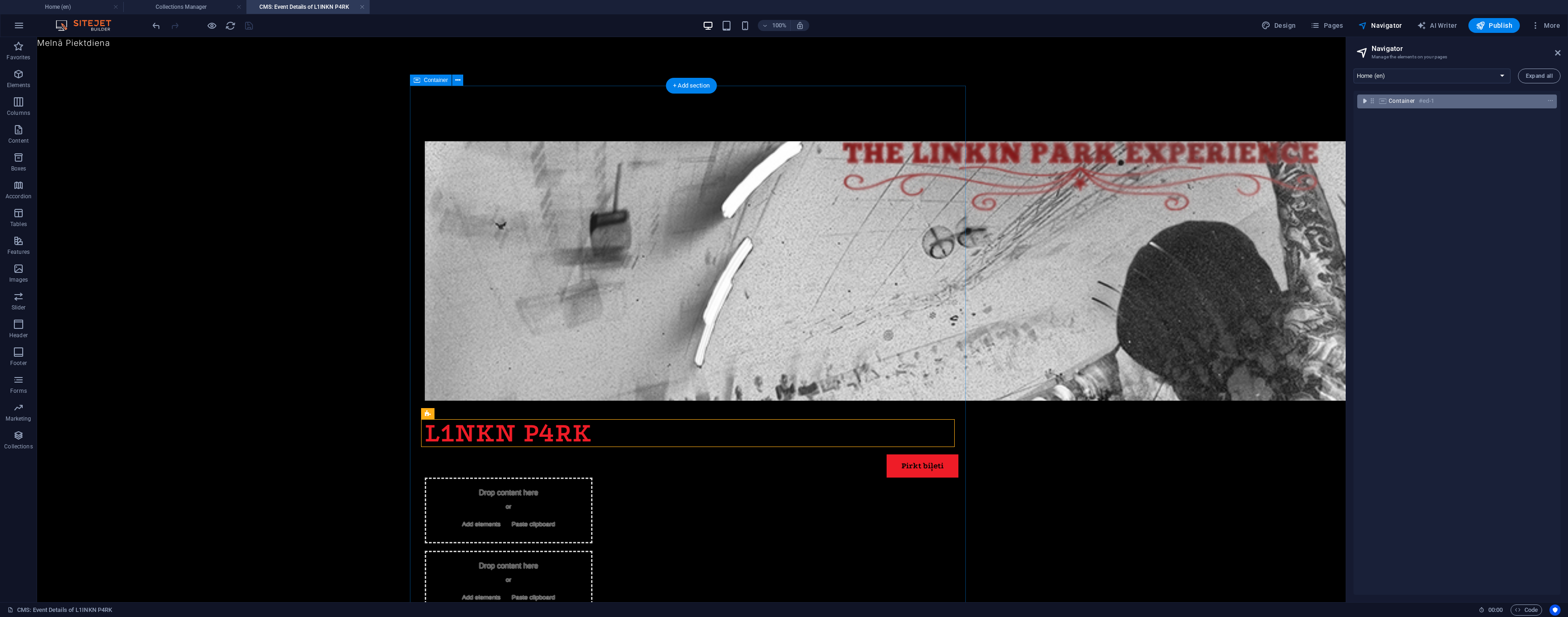
click at [1365, 101] on icon "toggle-expand" at bounding box center [1365, 100] width 9 height 9
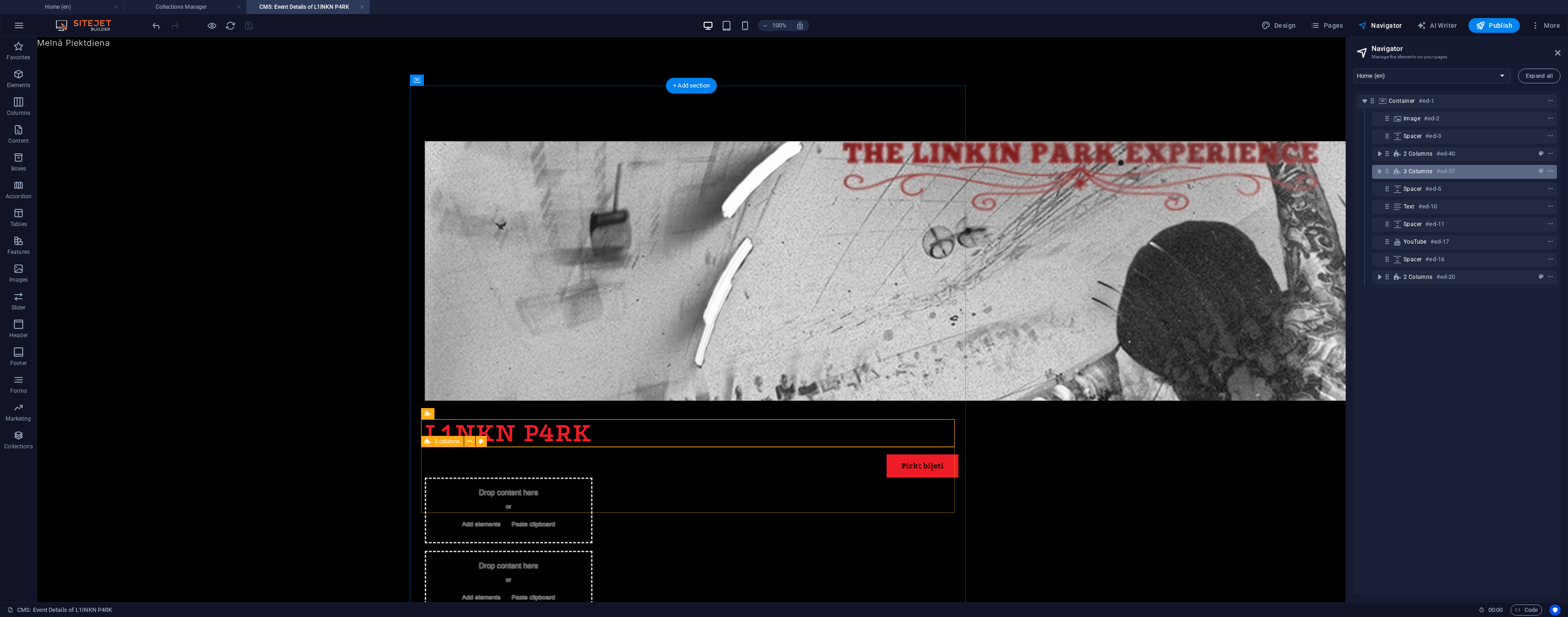
click at [1553, 171] on span "context-menu" at bounding box center [1550, 171] width 9 height 7
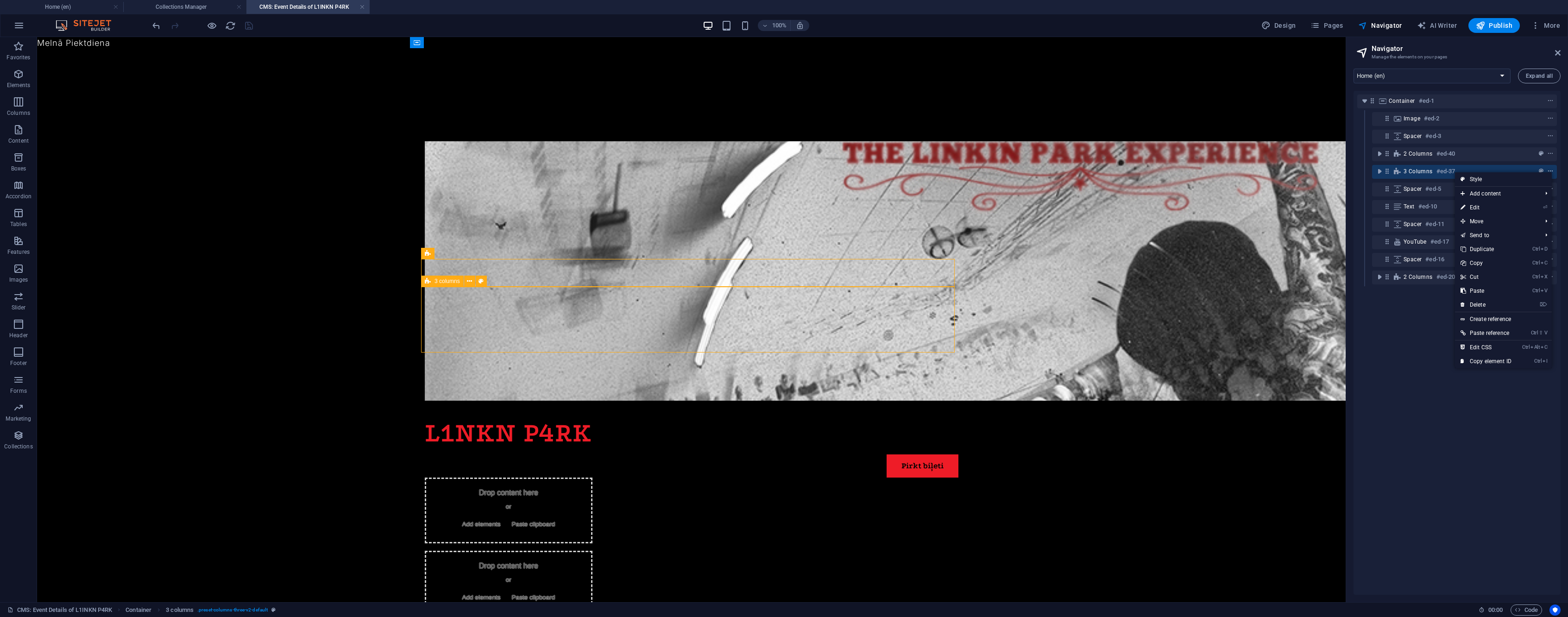
scroll to position [160, 0]
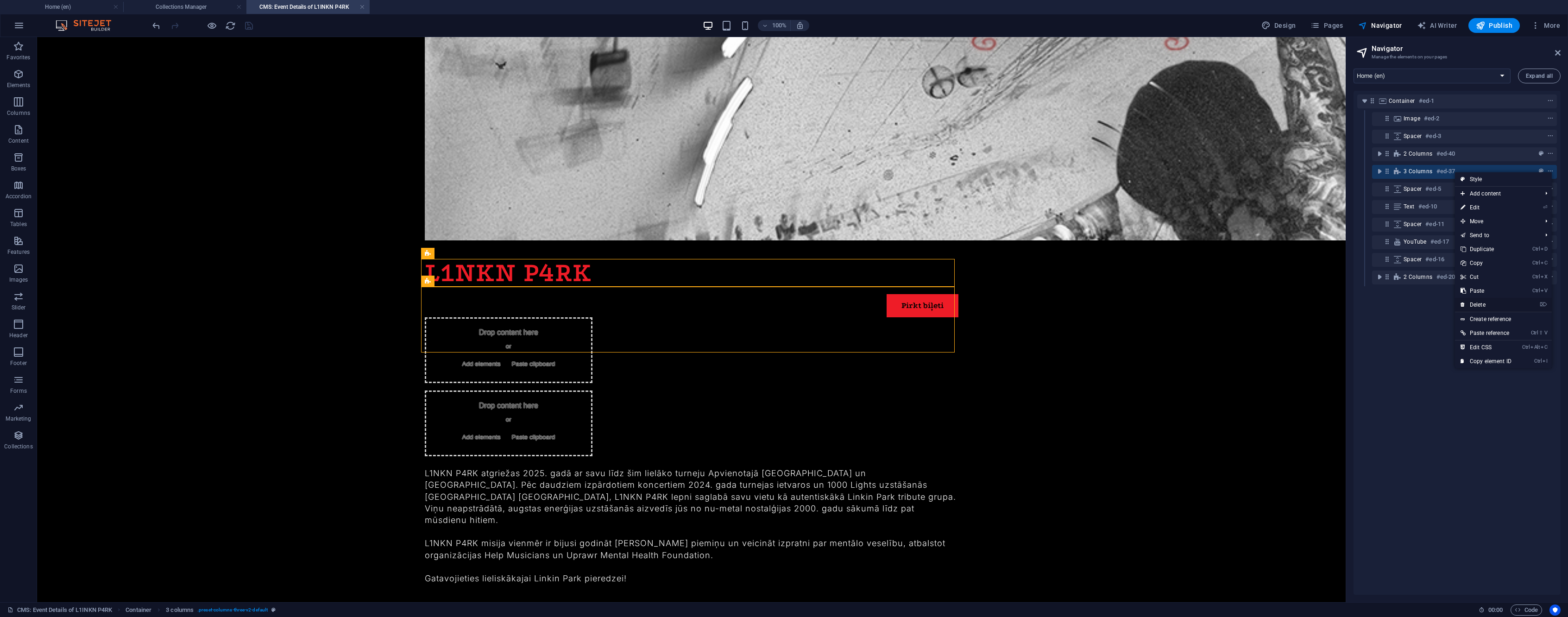
click at [1517, 306] on link "⌦ Delete" at bounding box center [1486, 305] width 62 height 14
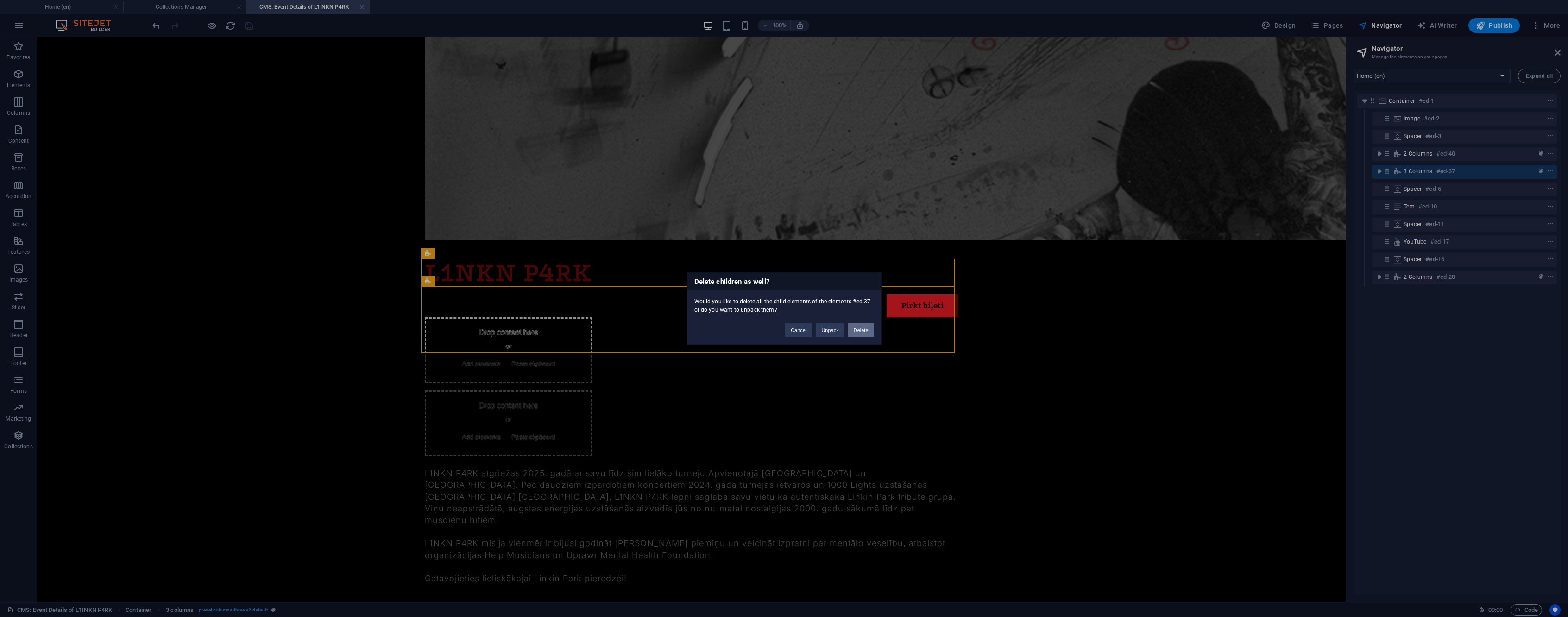
click at [866, 333] on button "Delete" at bounding box center [861, 330] width 26 height 14
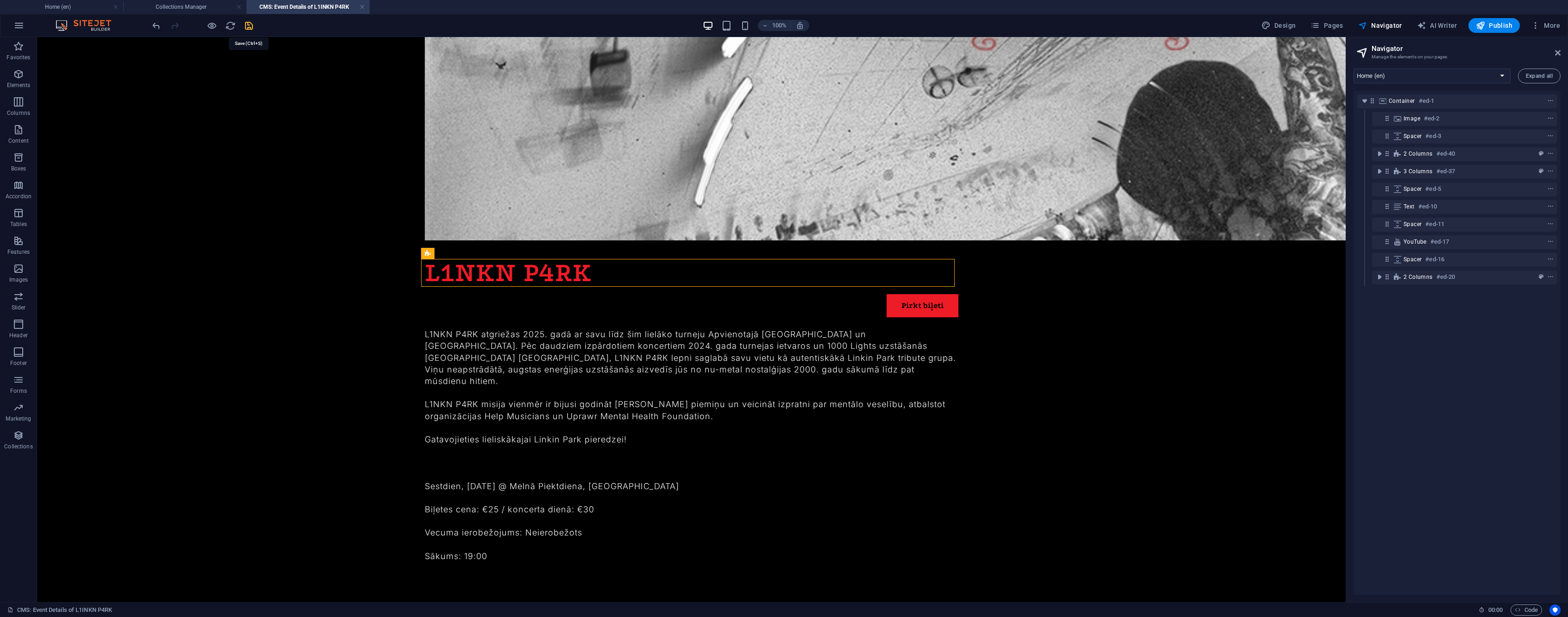
click at [251, 24] on icon "save" at bounding box center [249, 25] width 11 height 11
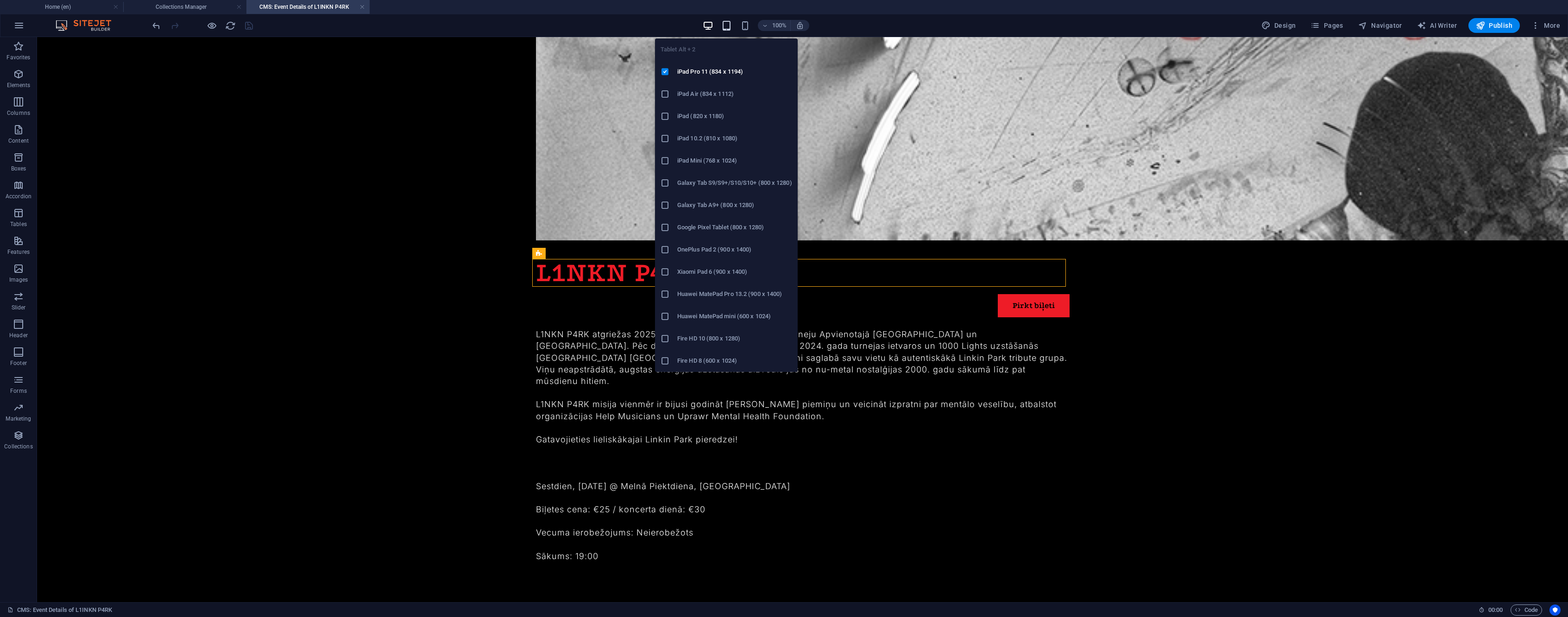
click at [732, 26] on icon "button" at bounding box center [727, 25] width 11 height 11
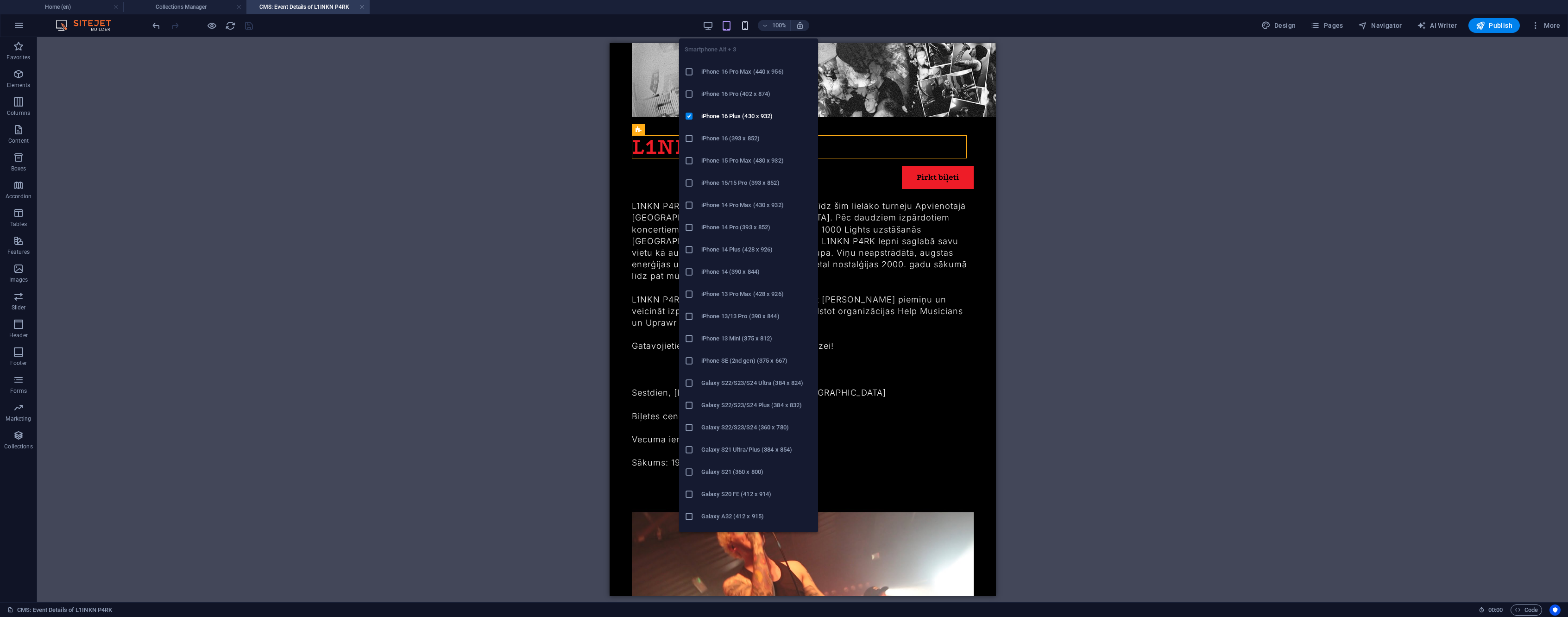
click at [750, 30] on icon "button" at bounding box center [745, 25] width 11 height 11
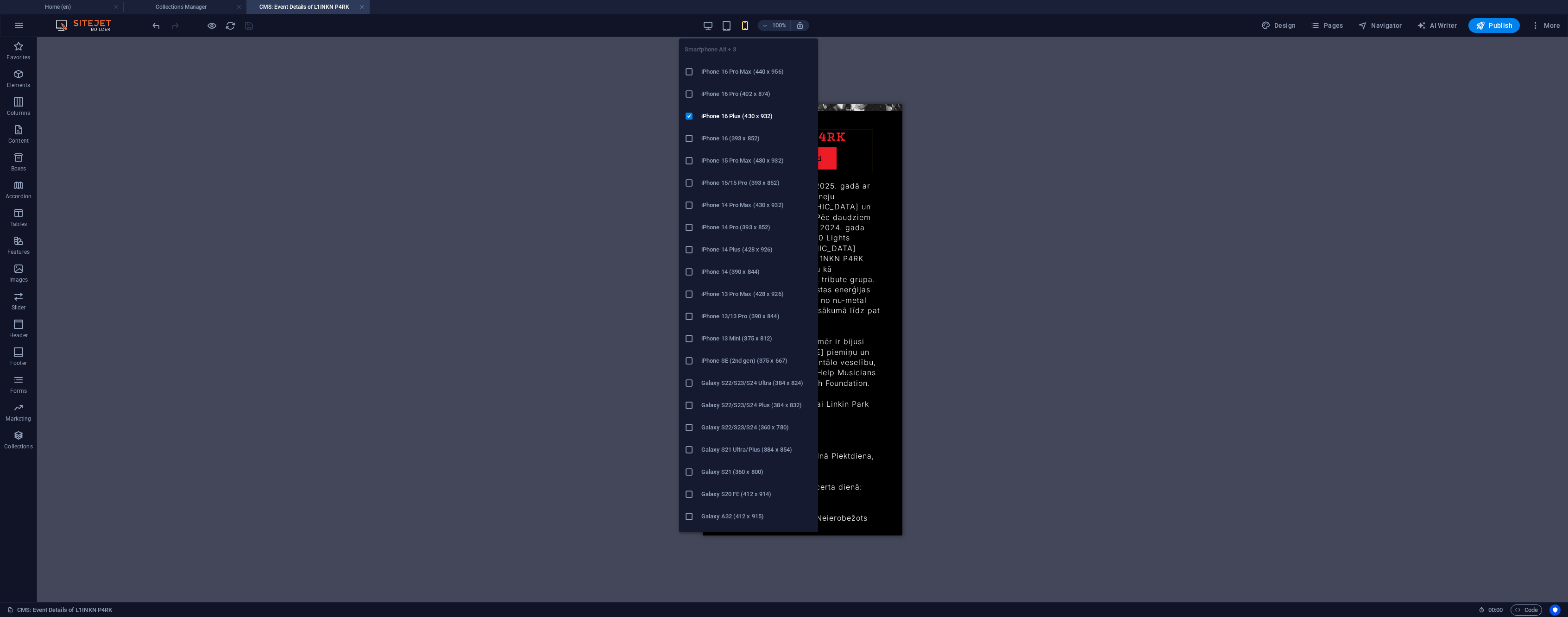
click at [743, 25] on icon "button" at bounding box center [745, 25] width 11 height 11
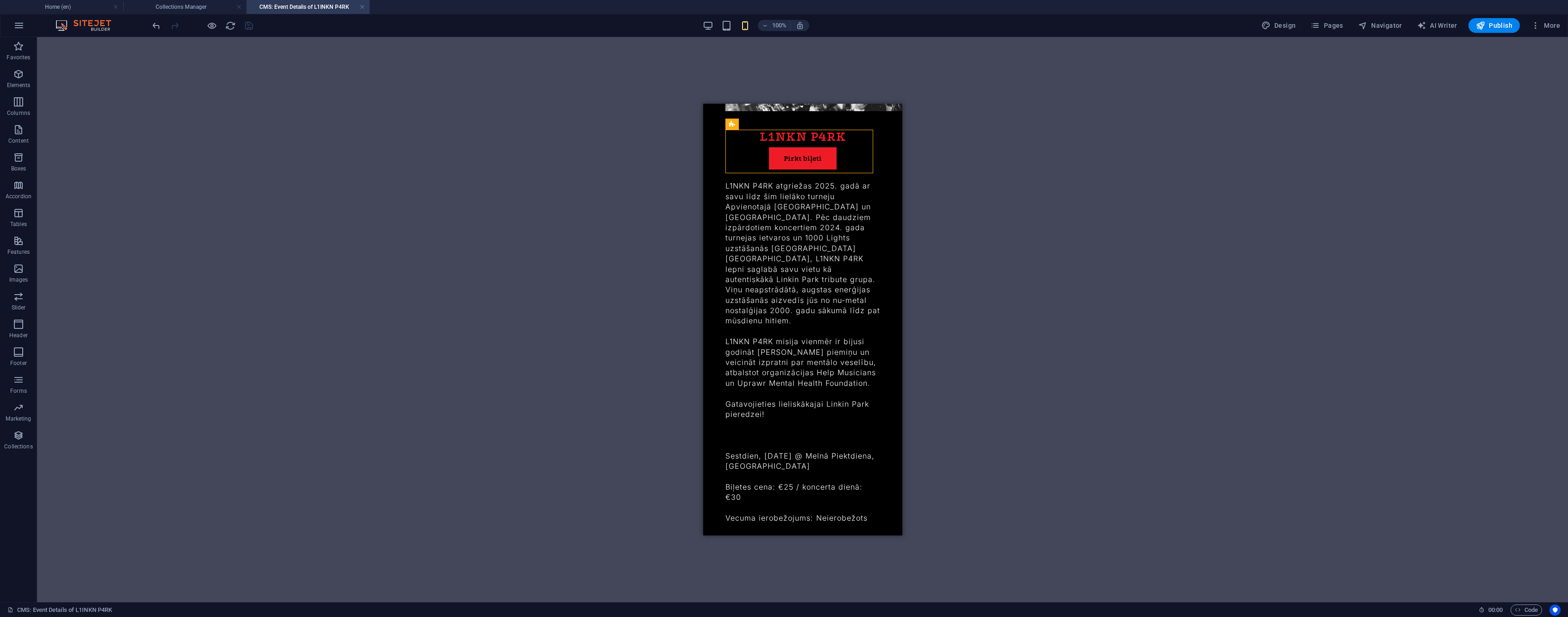
click at [356, 7] on h4 "CMS: Event Details of L1INKN P4RK" at bounding box center [308, 7] width 123 height 10
click at [361, 7] on link at bounding box center [362, 7] width 6 height 8
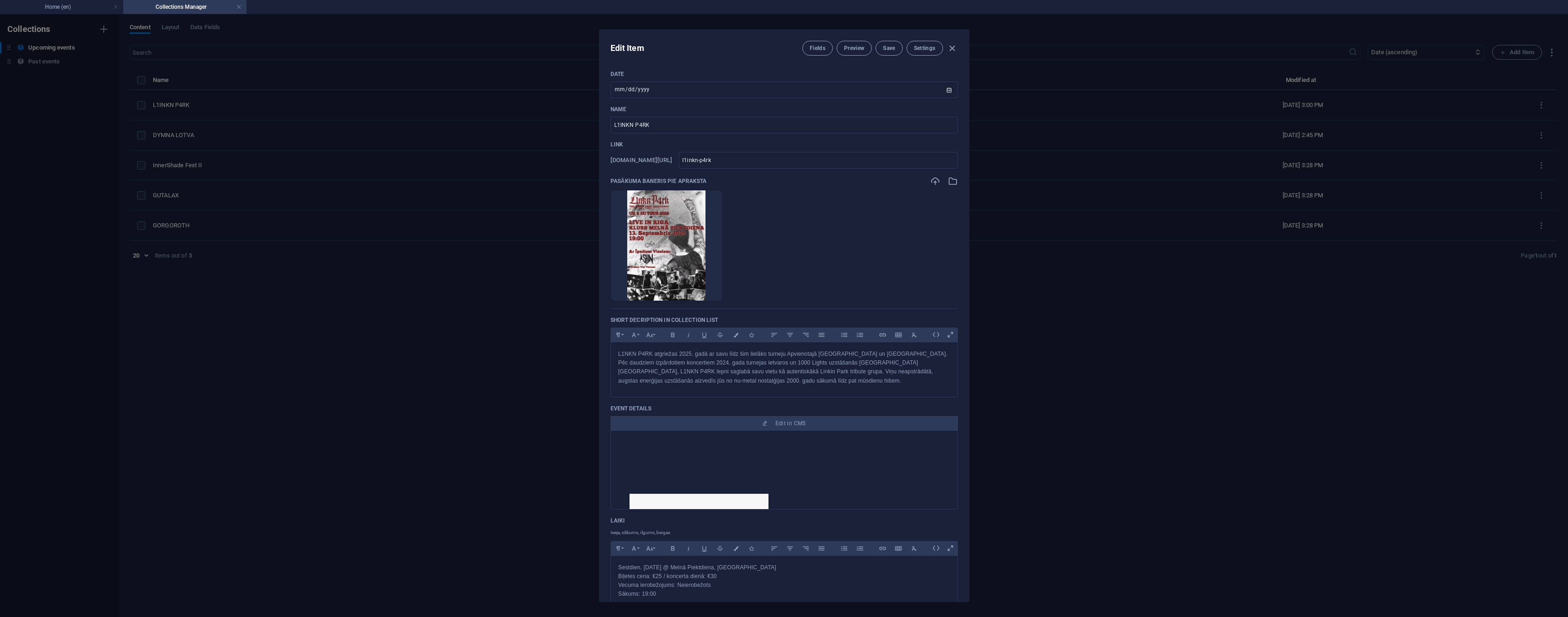
click at [221, 139] on div "Edit Item Fields Preview Save Settings Date 2025-09-13 ​ Name L1INKN P4RK ​ Lin…" at bounding box center [784, 316] width 1568 height 603
type input "2025-09-02"
type input "l1inkn-p4rk"
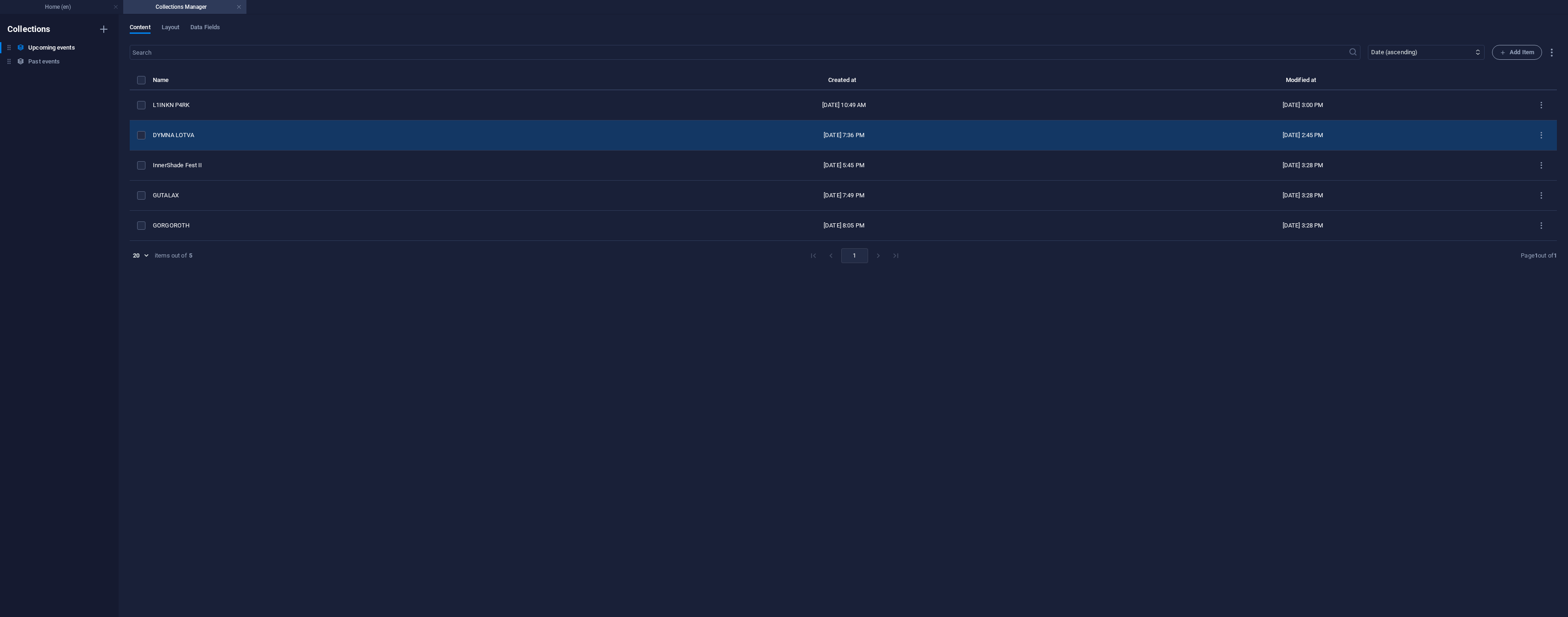
click at [211, 136] on div "DYMNA LOTVA" at bounding box center [376, 135] width 447 height 8
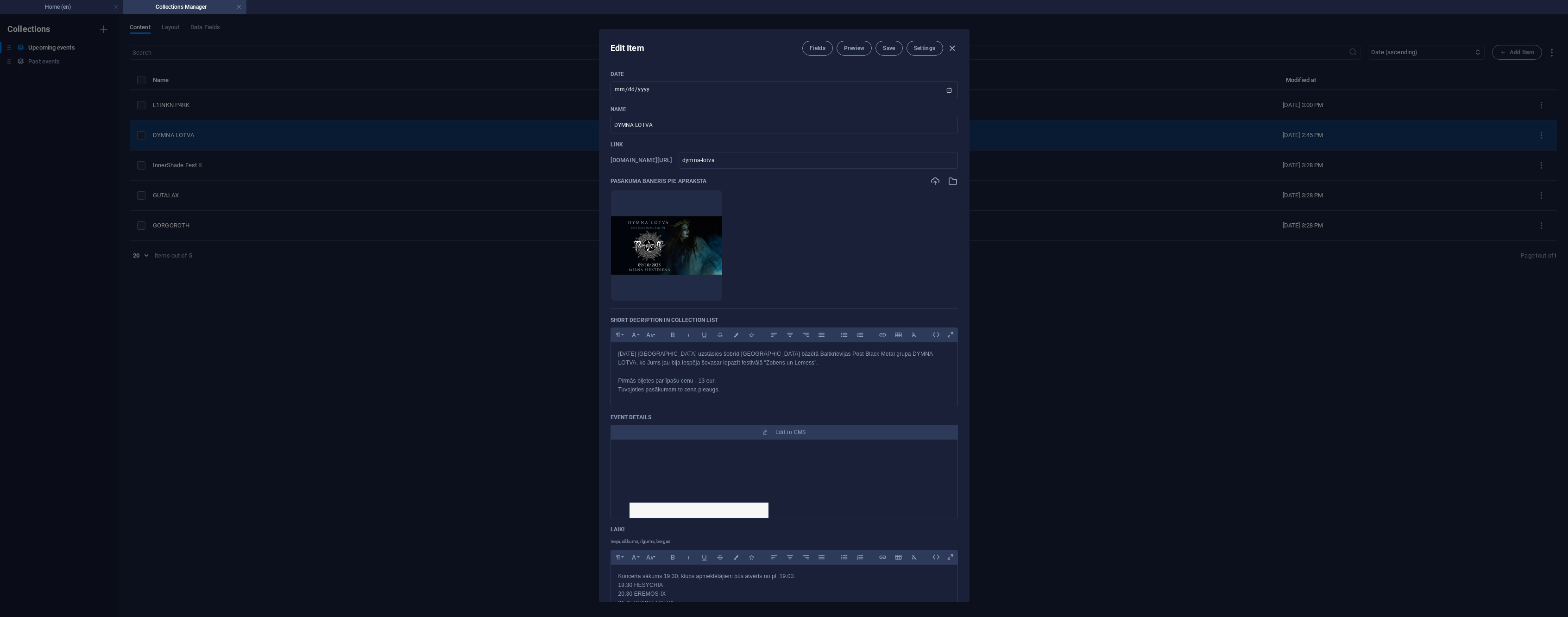
click at [211, 136] on div "Edit Item Fields Preview Save Settings Date 2025-10-09 ​ Name DYMNA LOTVA ​ Lin…" at bounding box center [784, 316] width 1568 height 603
type input "2025-09-02"
type input "dymna-lotva"
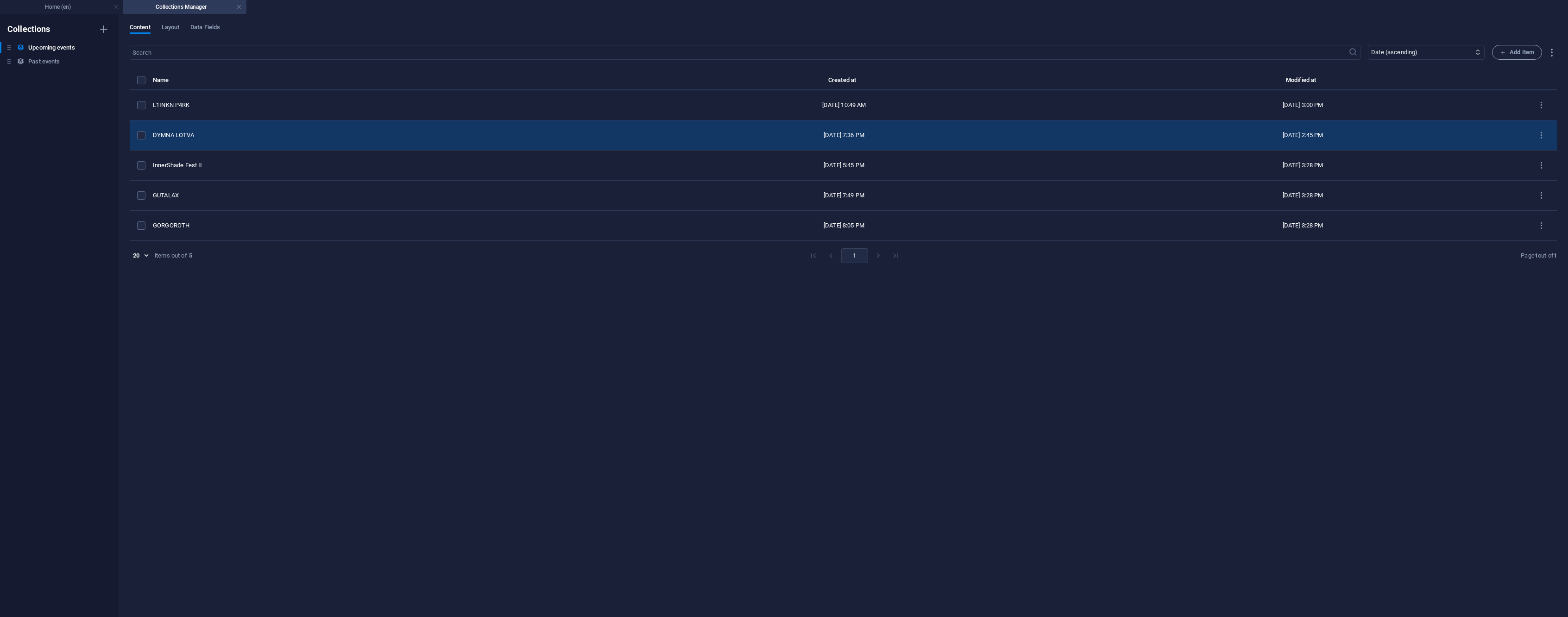
click at [214, 137] on div "DYMNA LOTVA" at bounding box center [376, 135] width 447 height 8
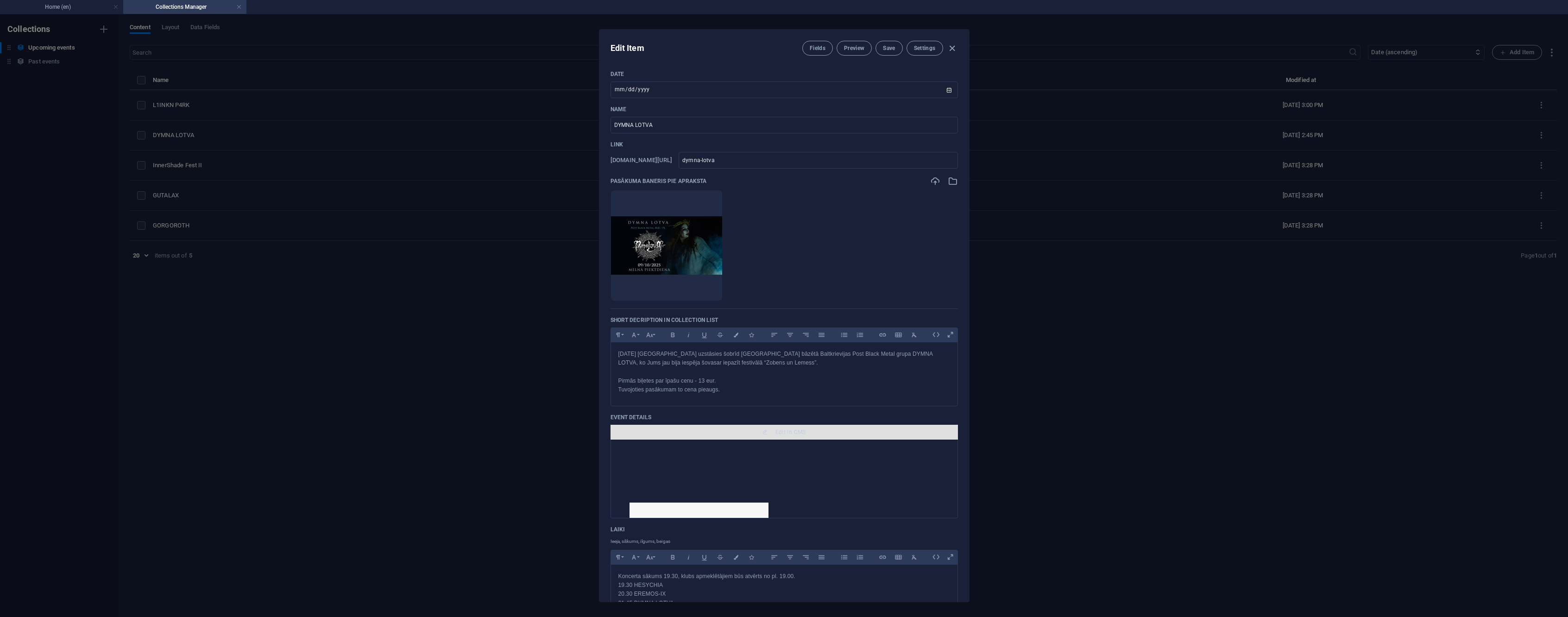
click at [798, 430] on span "Edit in CMS" at bounding box center [791, 432] width 30 height 8
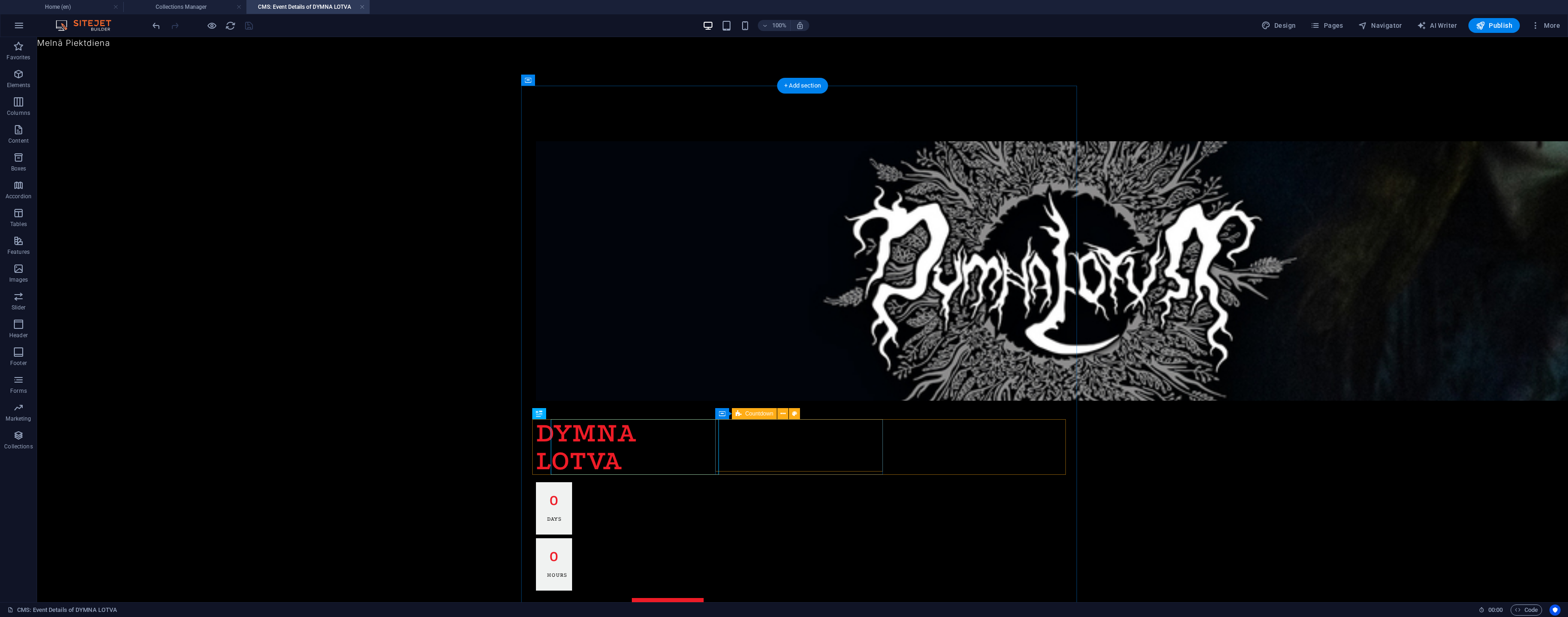
scroll to position [0, 0]
click at [1376, 27] on span "Navigator" at bounding box center [1381, 25] width 44 height 9
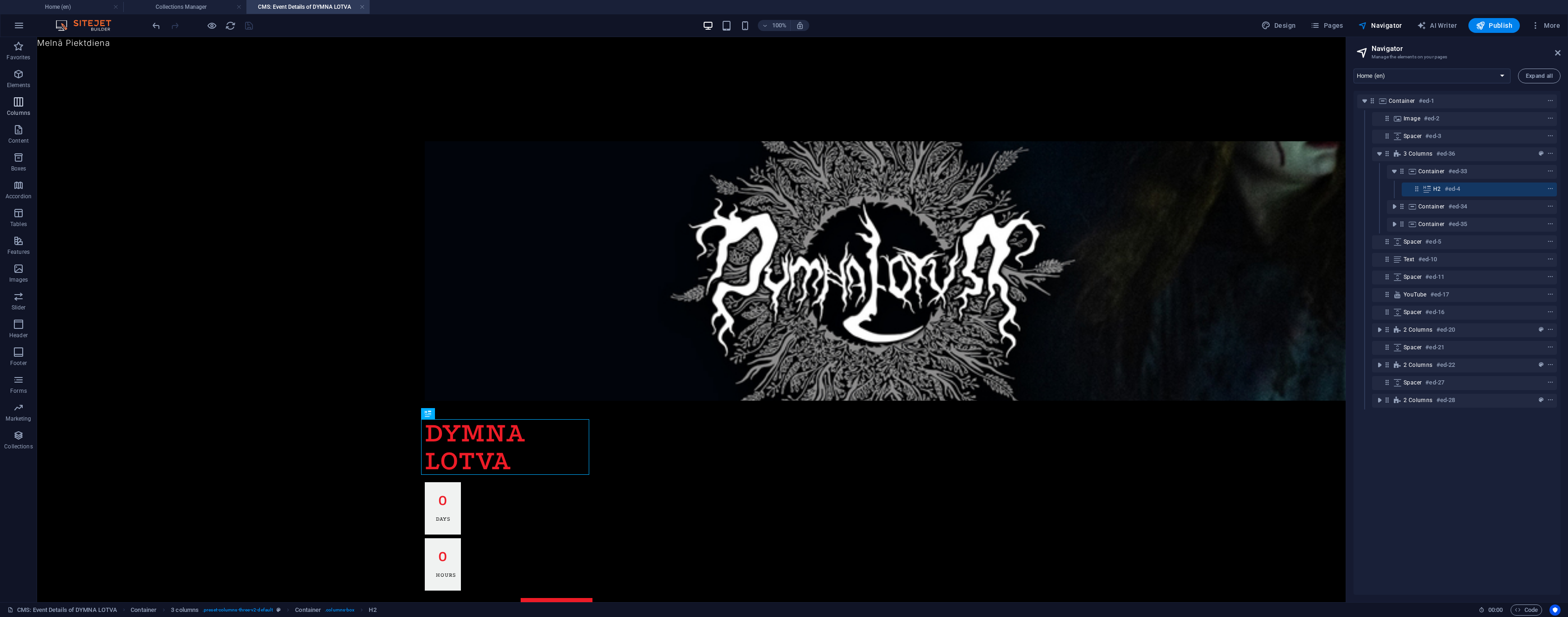
click at [19, 106] on icon "button" at bounding box center [18, 101] width 11 height 11
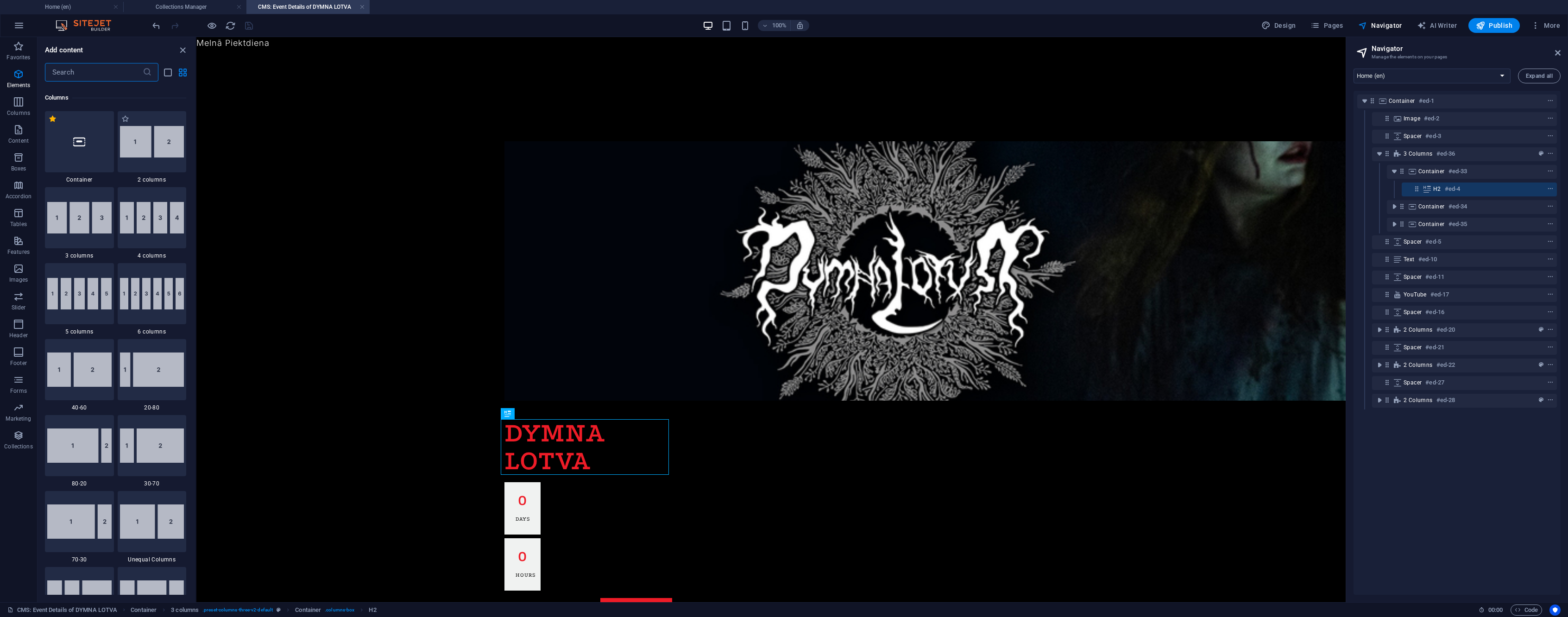
scroll to position [459, 0]
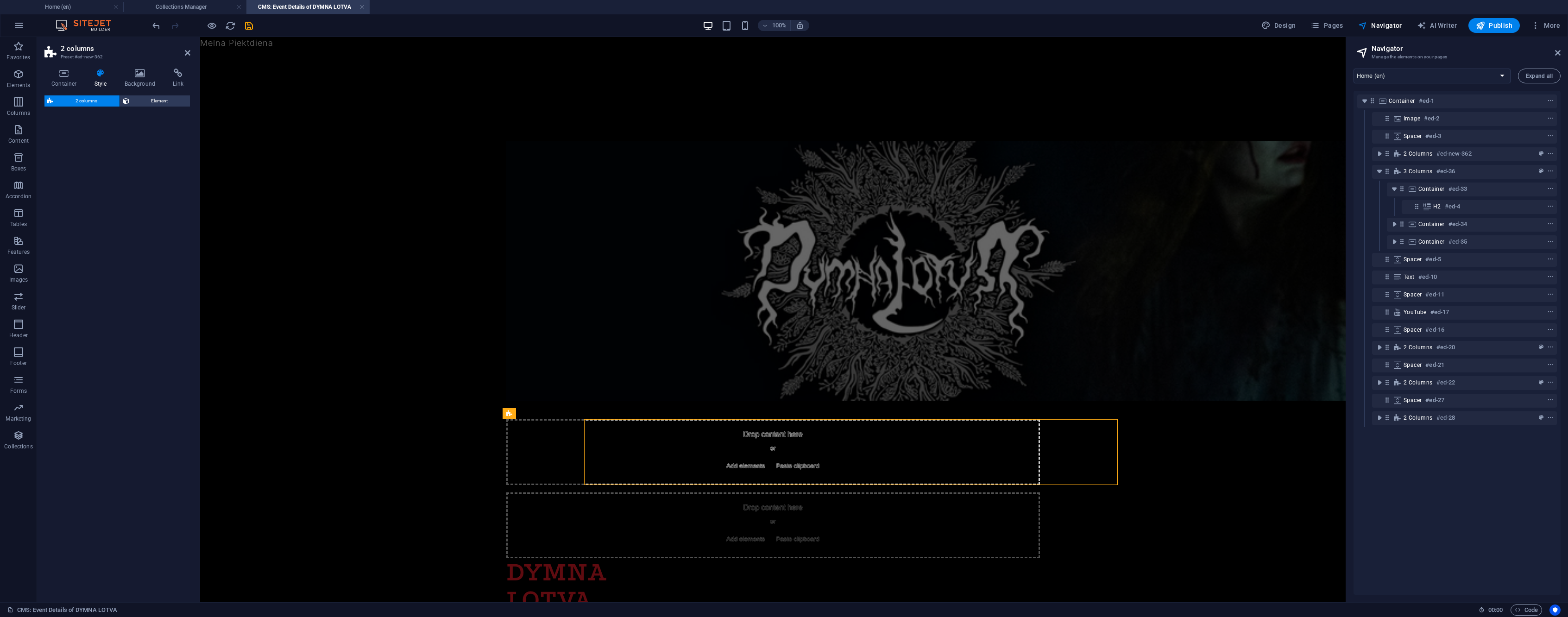
select select "rem"
select select "preset-columns-two-v2-default"
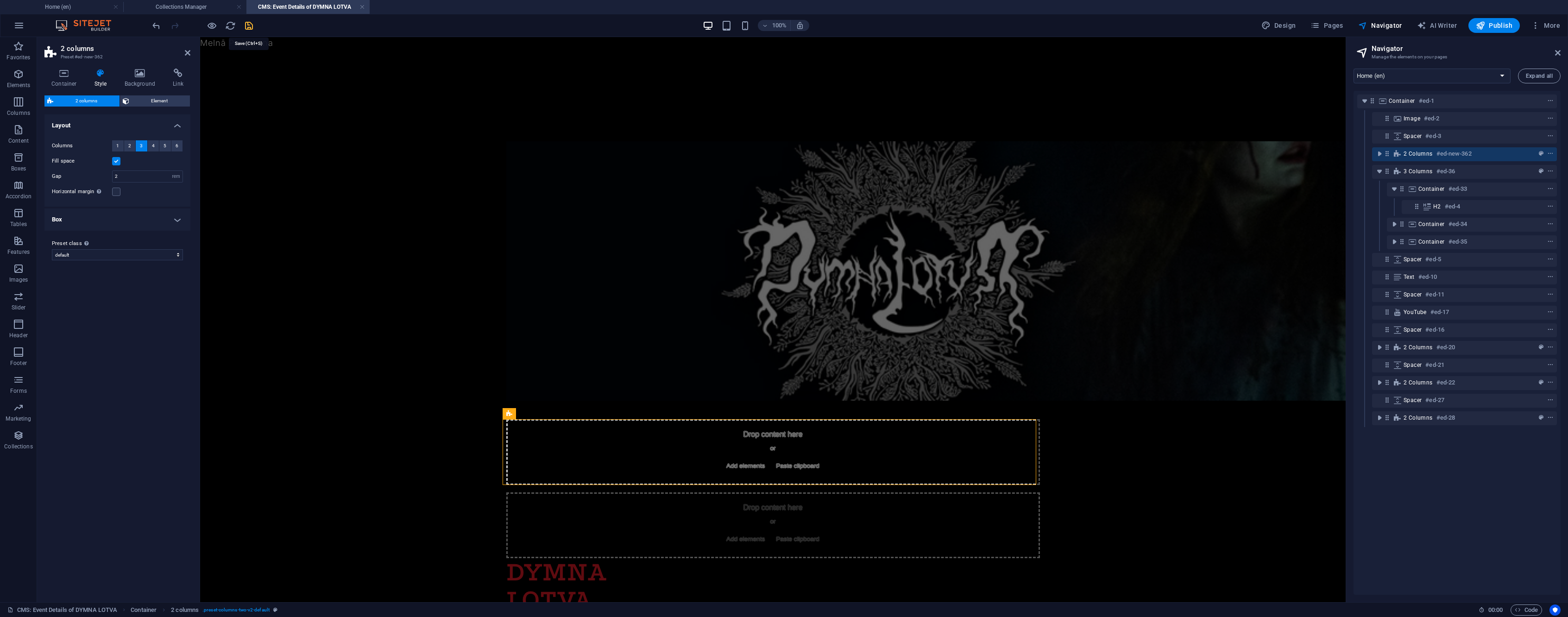
click at [250, 21] on icon "save" at bounding box center [249, 25] width 11 height 11
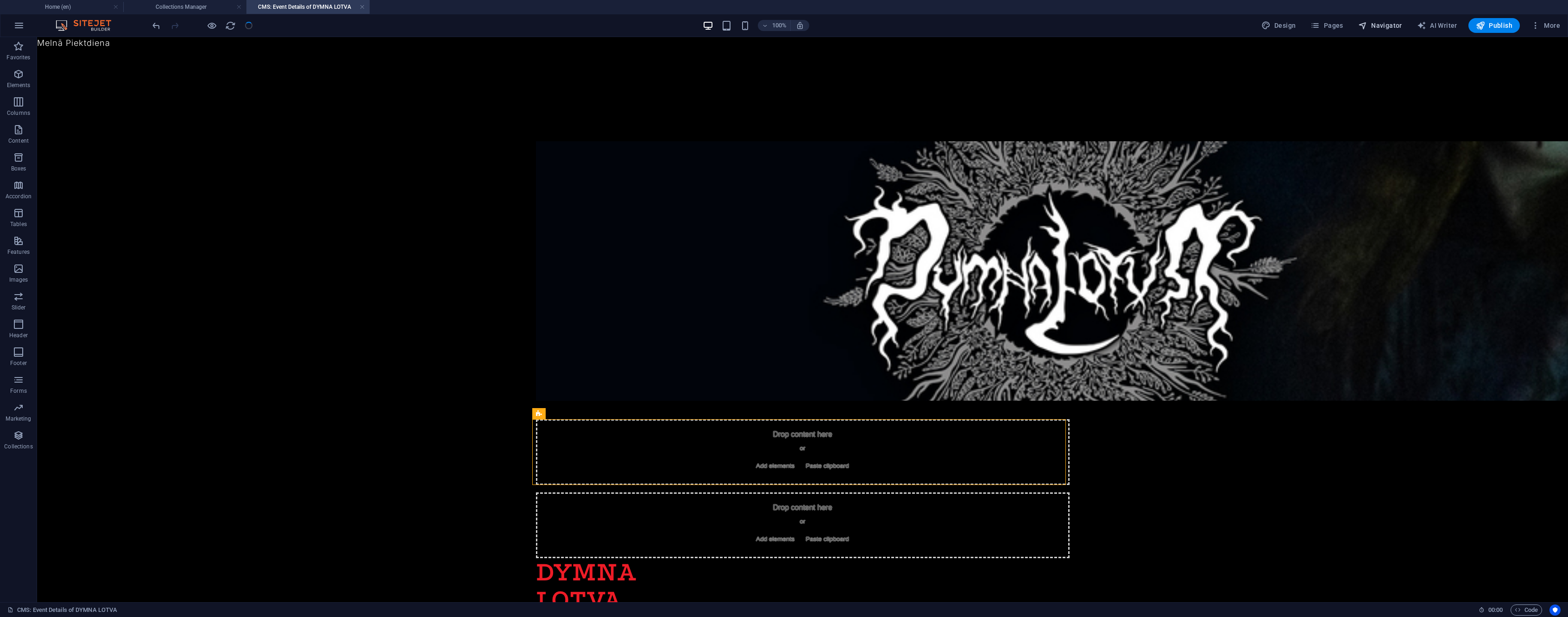
click at [1379, 27] on span "Navigator" at bounding box center [1381, 25] width 44 height 9
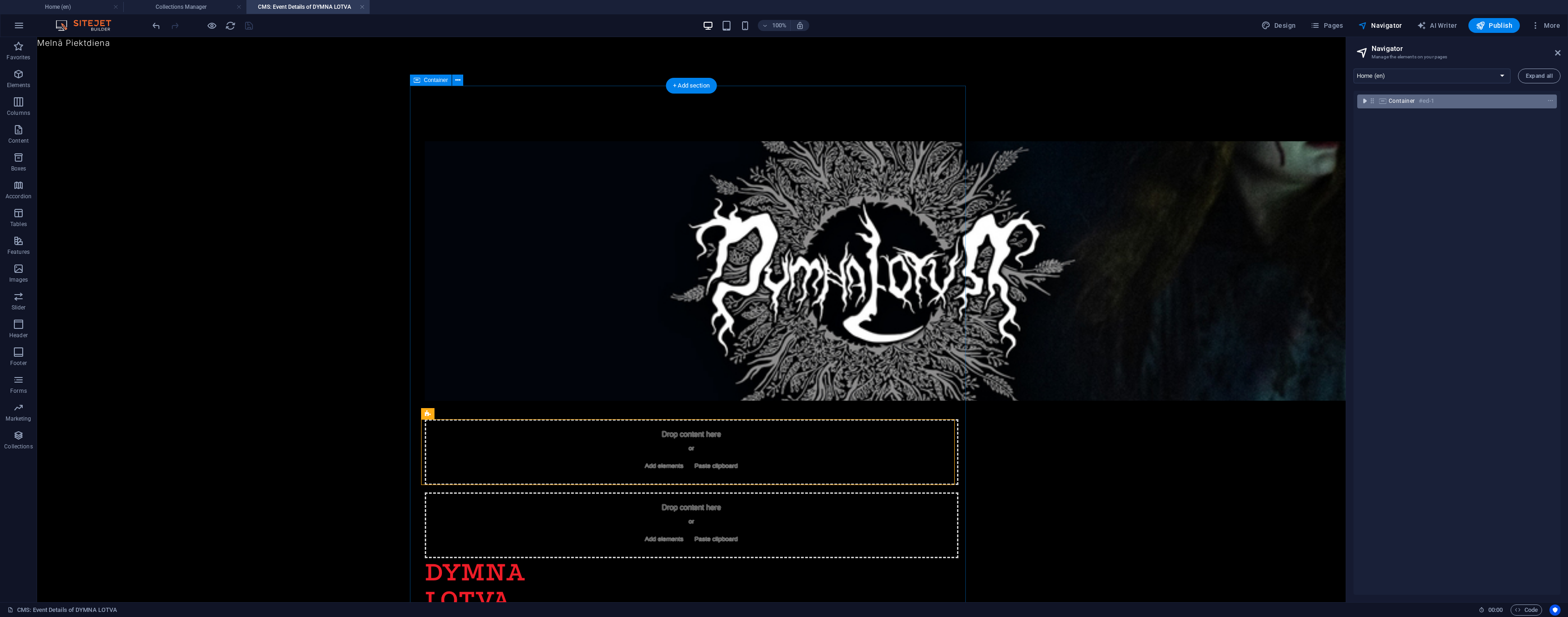
click at [1365, 95] on button "toggle-expand" at bounding box center [1365, 100] width 11 height 11
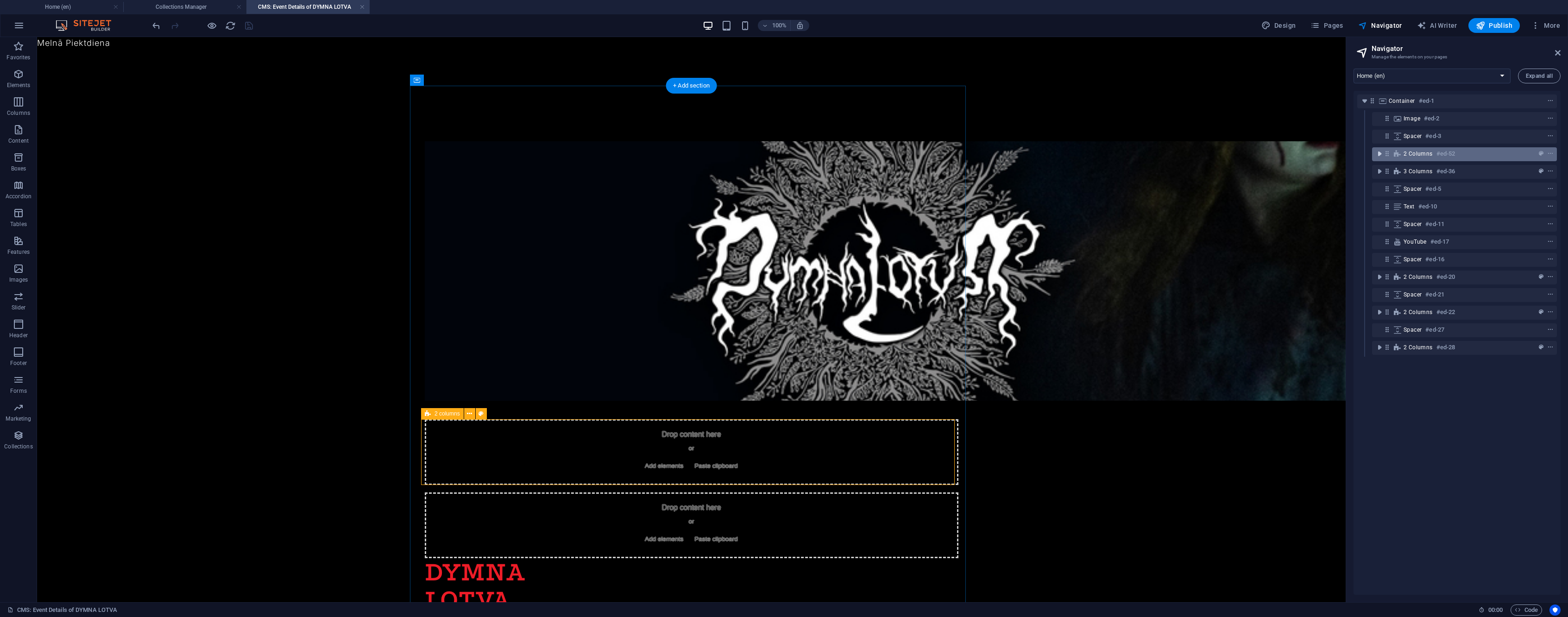
click at [1377, 155] on icon "toggle-expand" at bounding box center [1379, 154] width 9 height 9
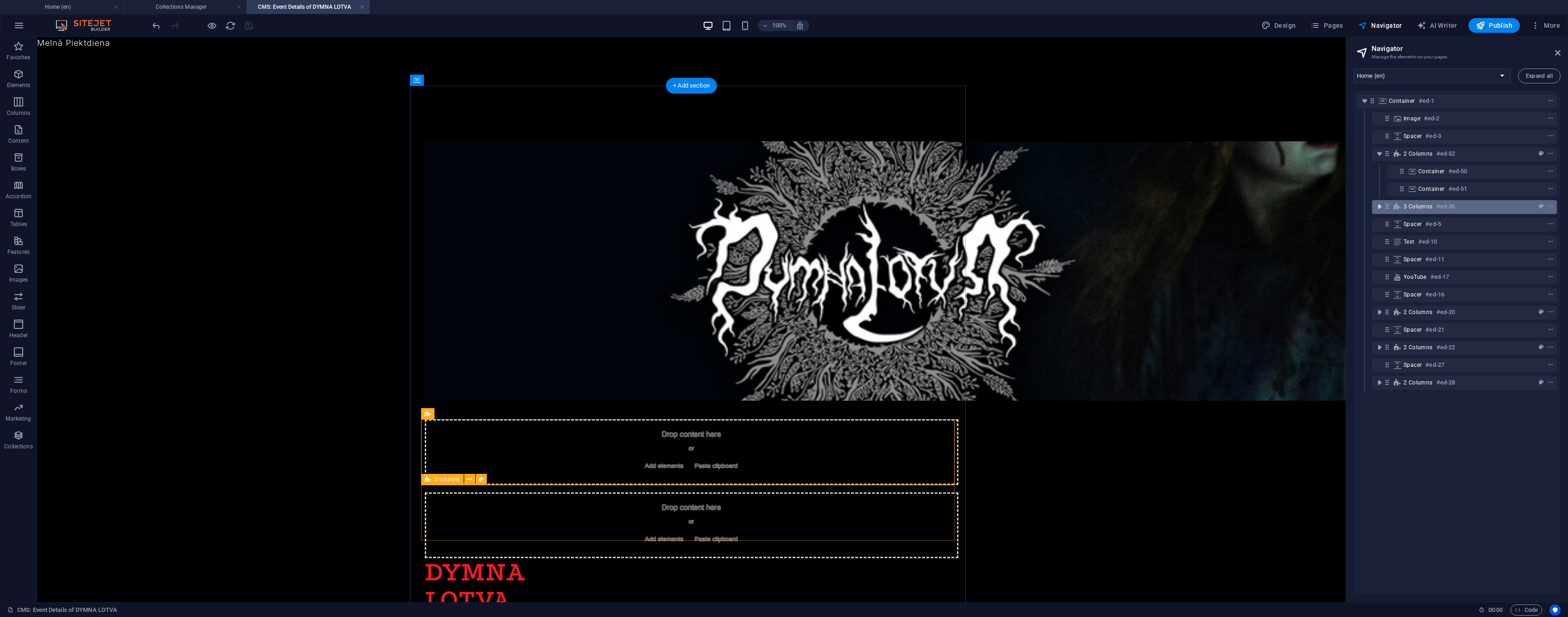
click at [1378, 204] on icon "toggle-expand" at bounding box center [1379, 206] width 9 height 9
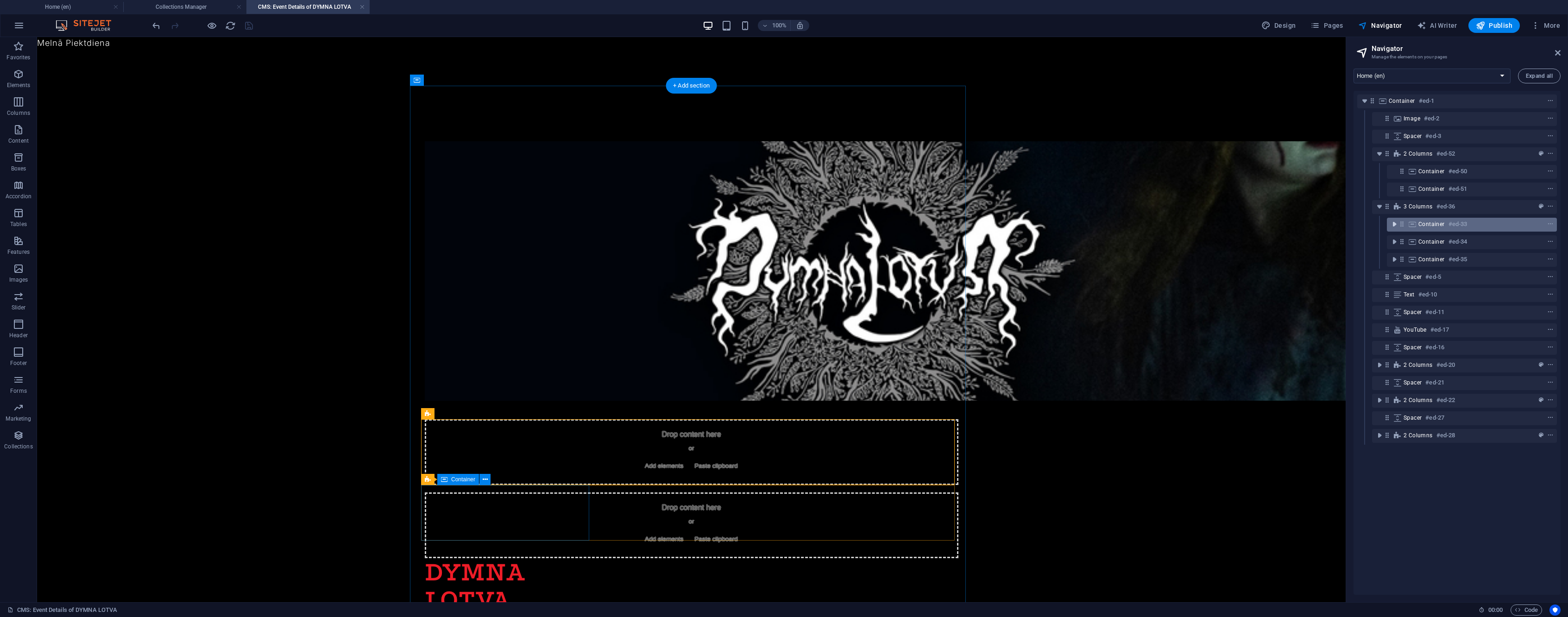
click at [1392, 220] on icon "toggle-expand" at bounding box center [1394, 224] width 9 height 9
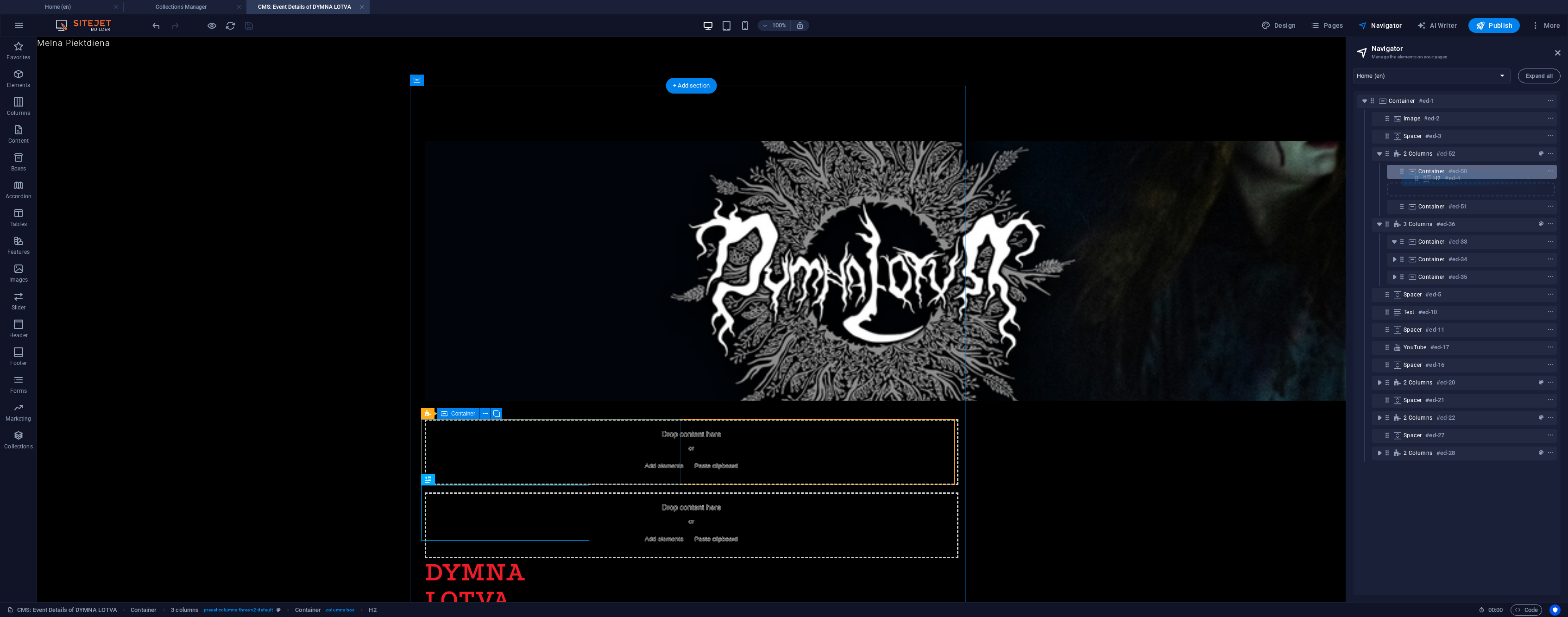
drag, startPoint x: 1414, startPoint y: 243, endPoint x: 1415, endPoint y: 176, distance: 67.0
click at [1415, 176] on div "Container #ed-1 Image #ed-2 Spacer #ed-3 2 columns #ed-52 Container #ed-50 Cont…" at bounding box center [1457, 343] width 207 height 504
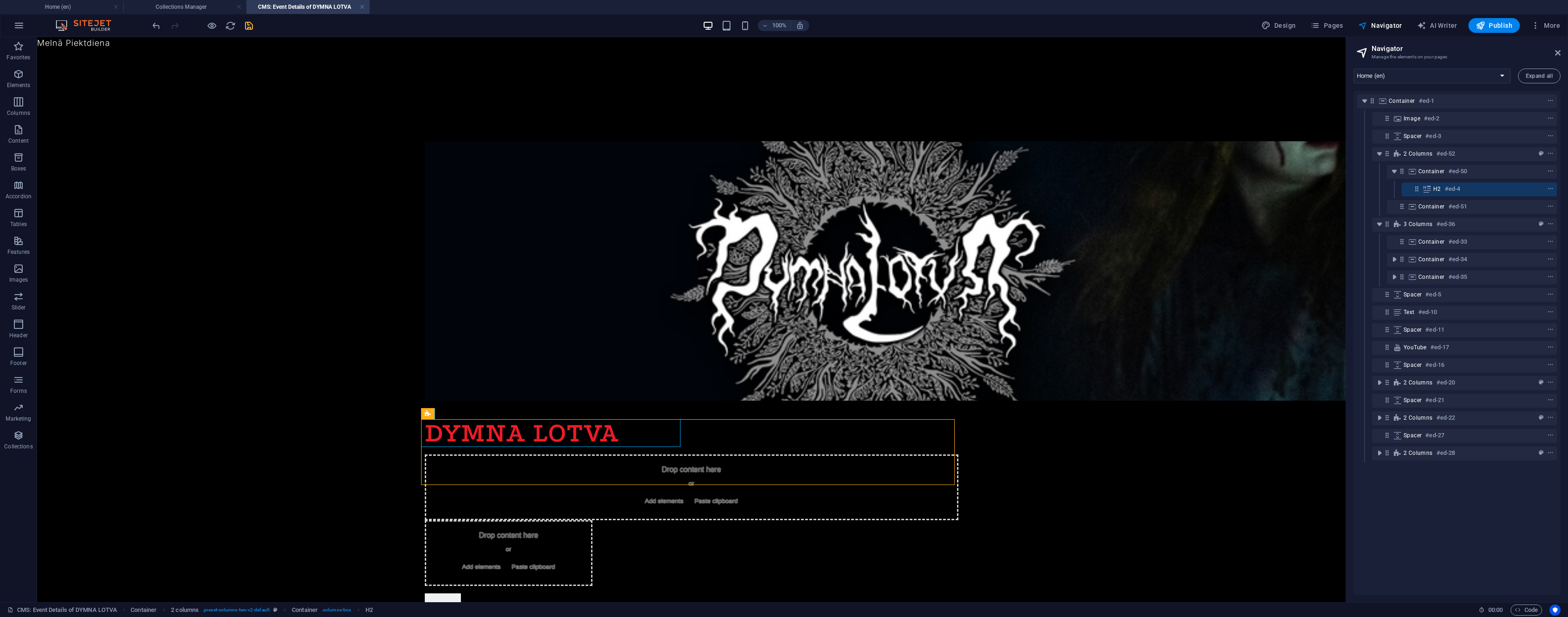
click at [244, 25] on icon "save" at bounding box center [249, 25] width 11 height 11
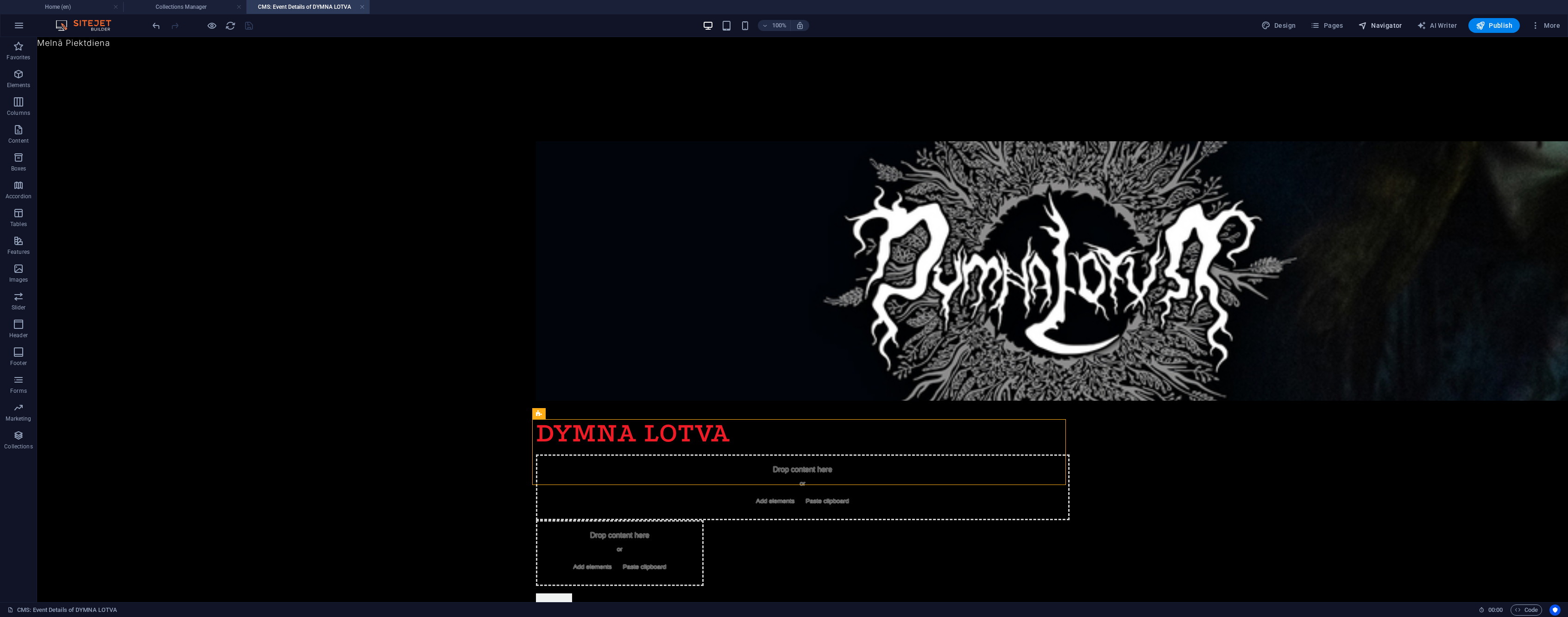
click at [1375, 19] on button "Navigator" at bounding box center [1380, 25] width 51 height 15
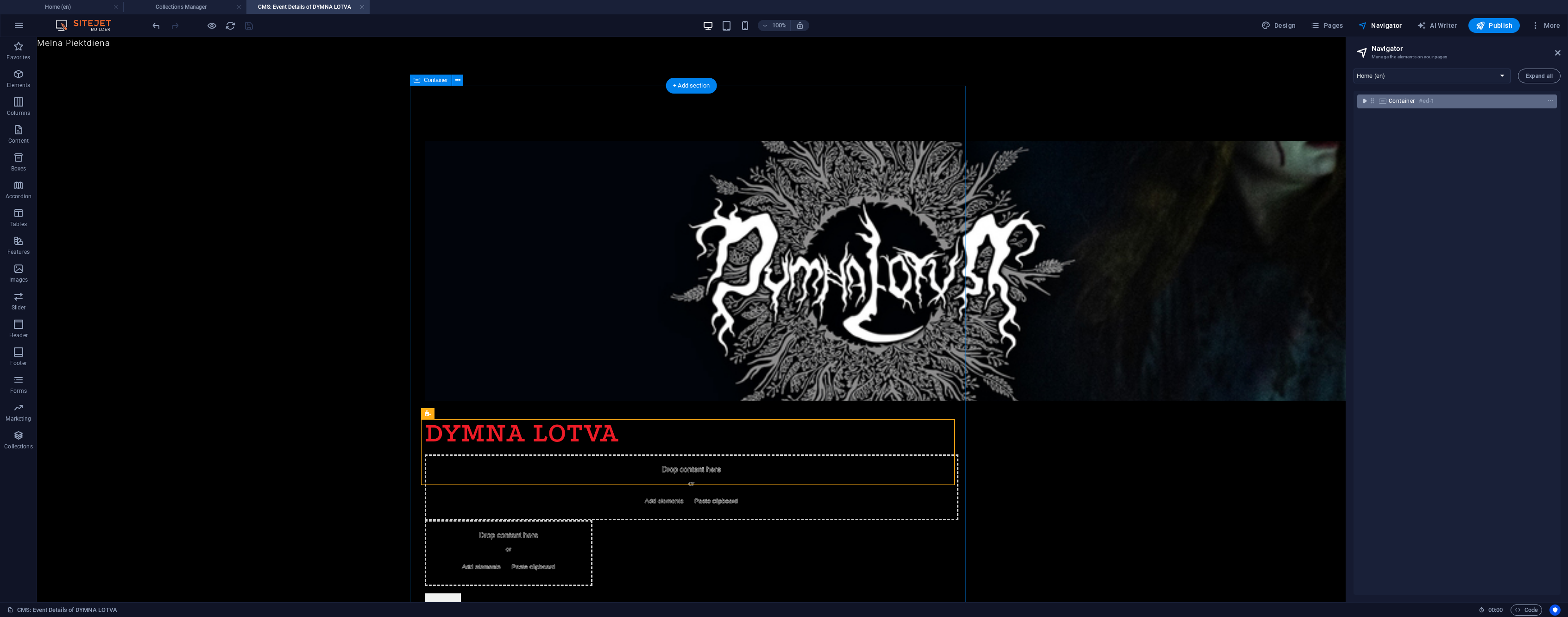
click at [1369, 104] on icon "toggle-expand" at bounding box center [1365, 100] width 9 height 9
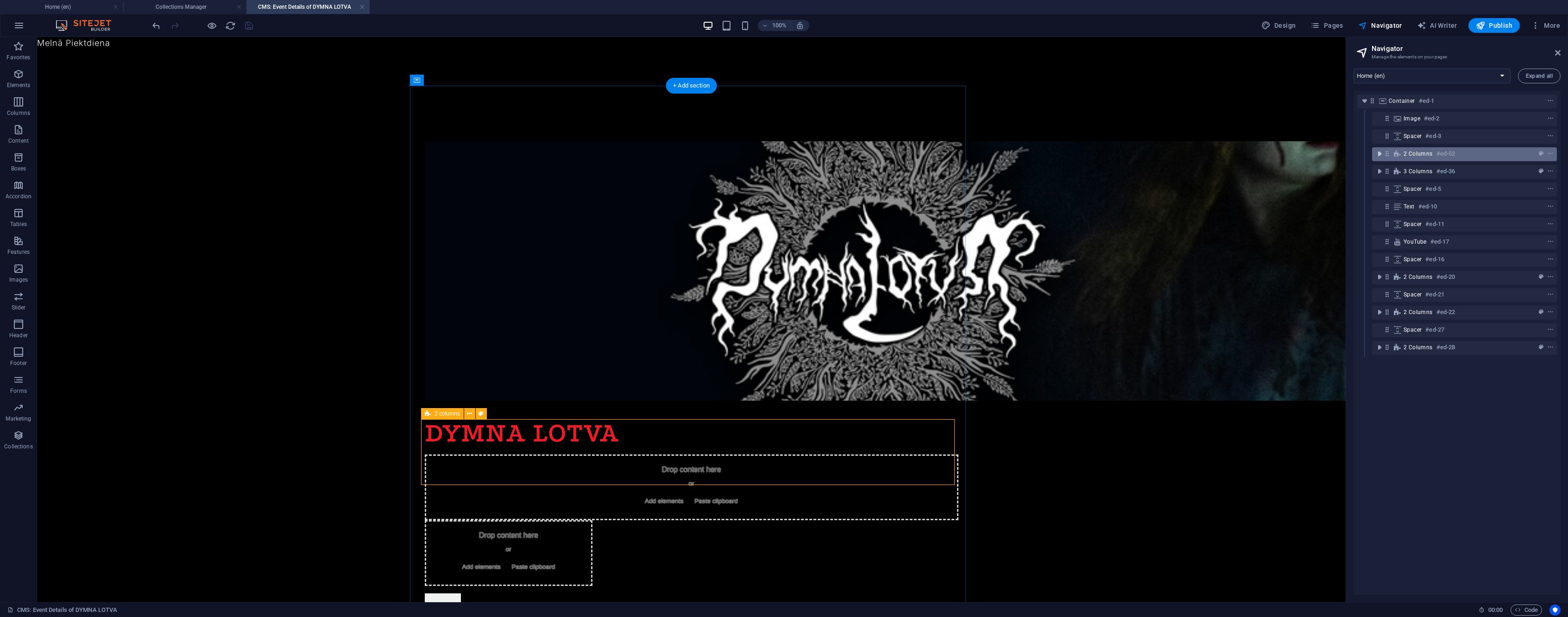
click at [1376, 156] on icon "toggle-expand" at bounding box center [1379, 154] width 9 height 9
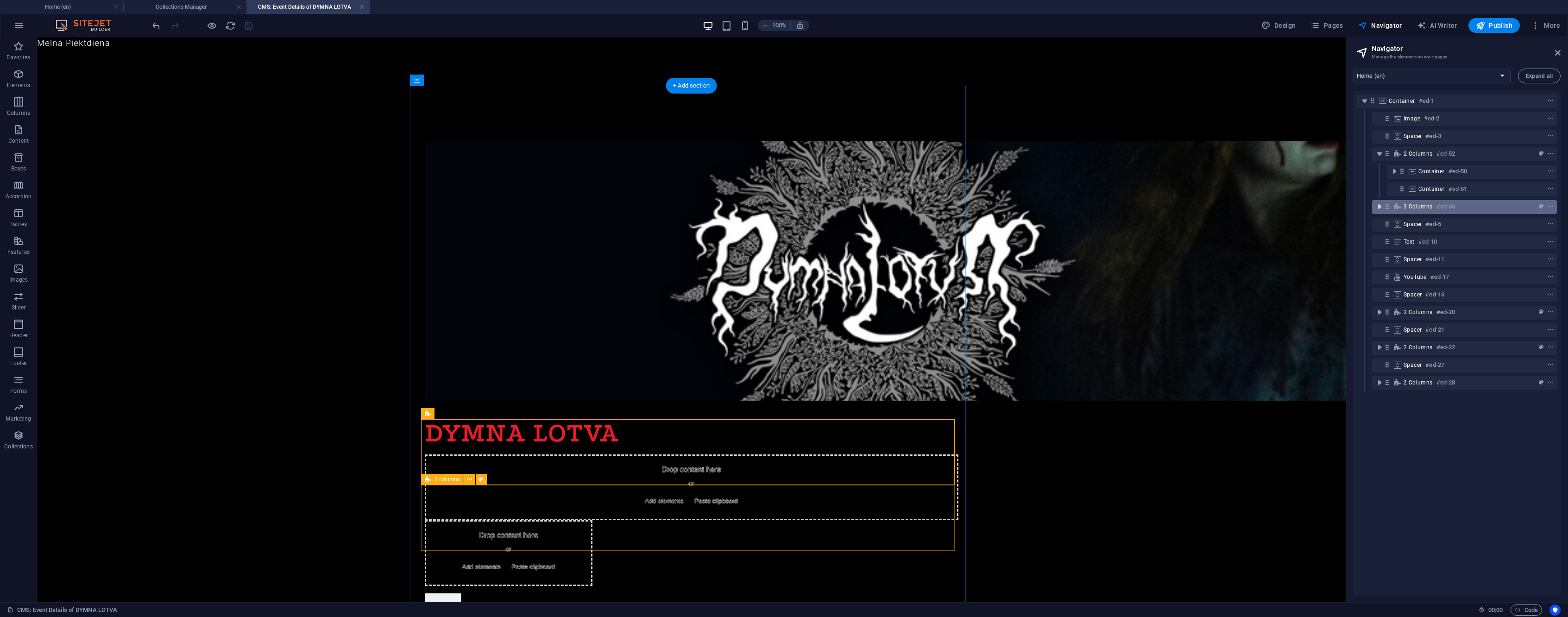
click at [1378, 204] on icon "toggle-expand" at bounding box center [1379, 206] width 9 height 9
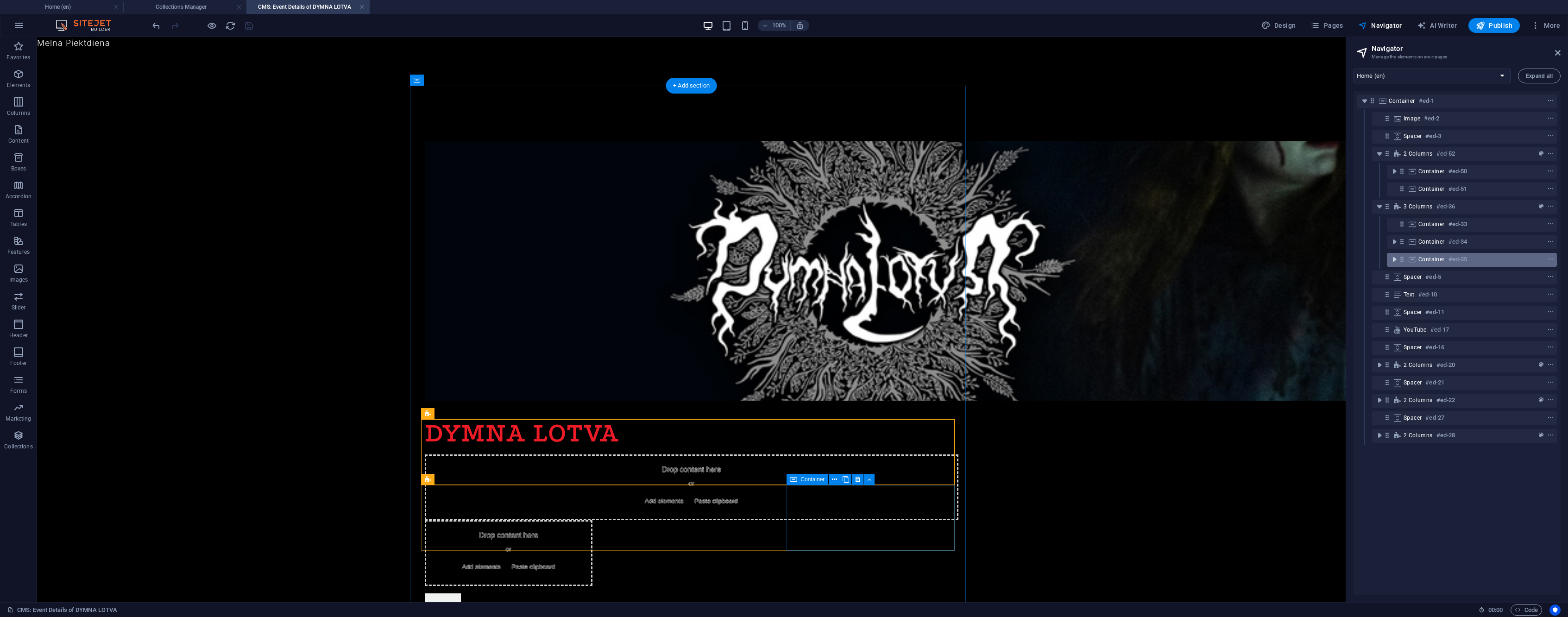
click at [1392, 262] on icon "toggle-expand" at bounding box center [1394, 259] width 9 height 9
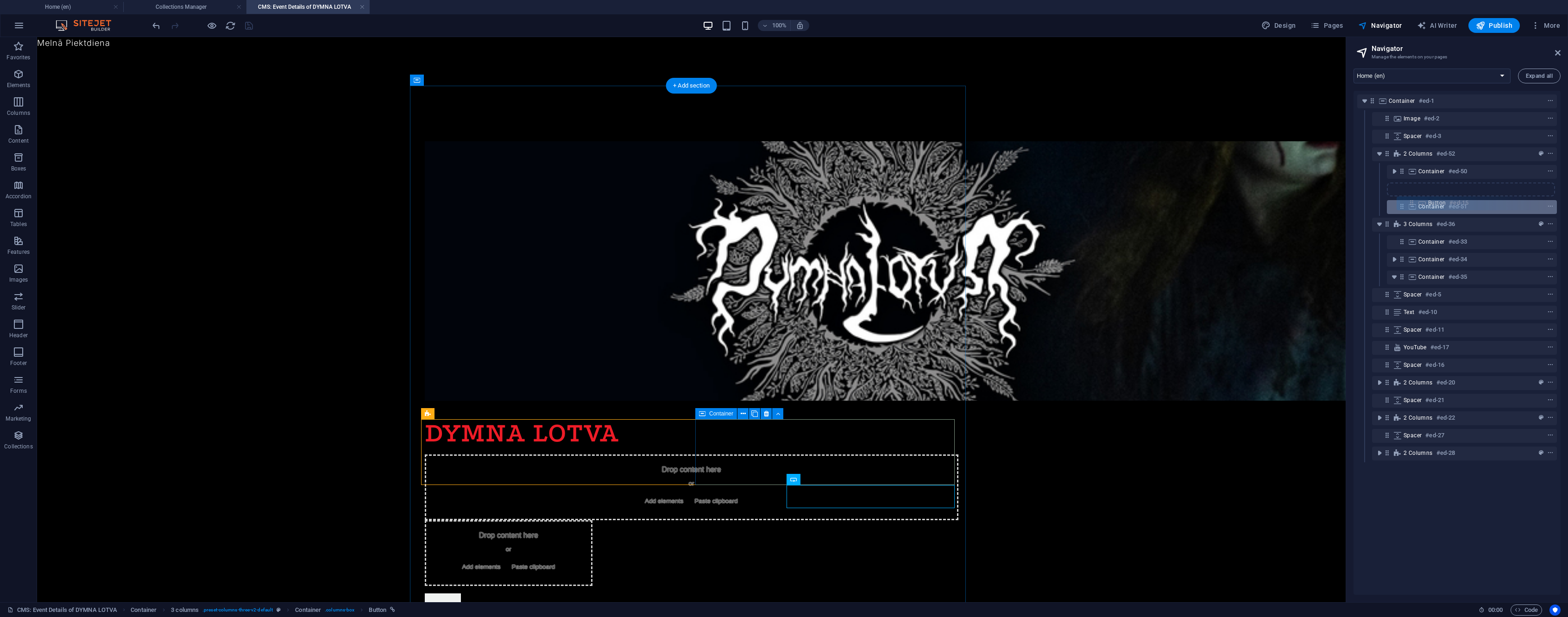
drag, startPoint x: 1417, startPoint y: 277, endPoint x: 1412, endPoint y: 200, distance: 77.2
click at [1412, 200] on div "Container #ed-1 Image #ed-2 Spacer #ed-3 2 columns #ed-52 Container #ed-50 Cont…" at bounding box center [1457, 343] width 207 height 504
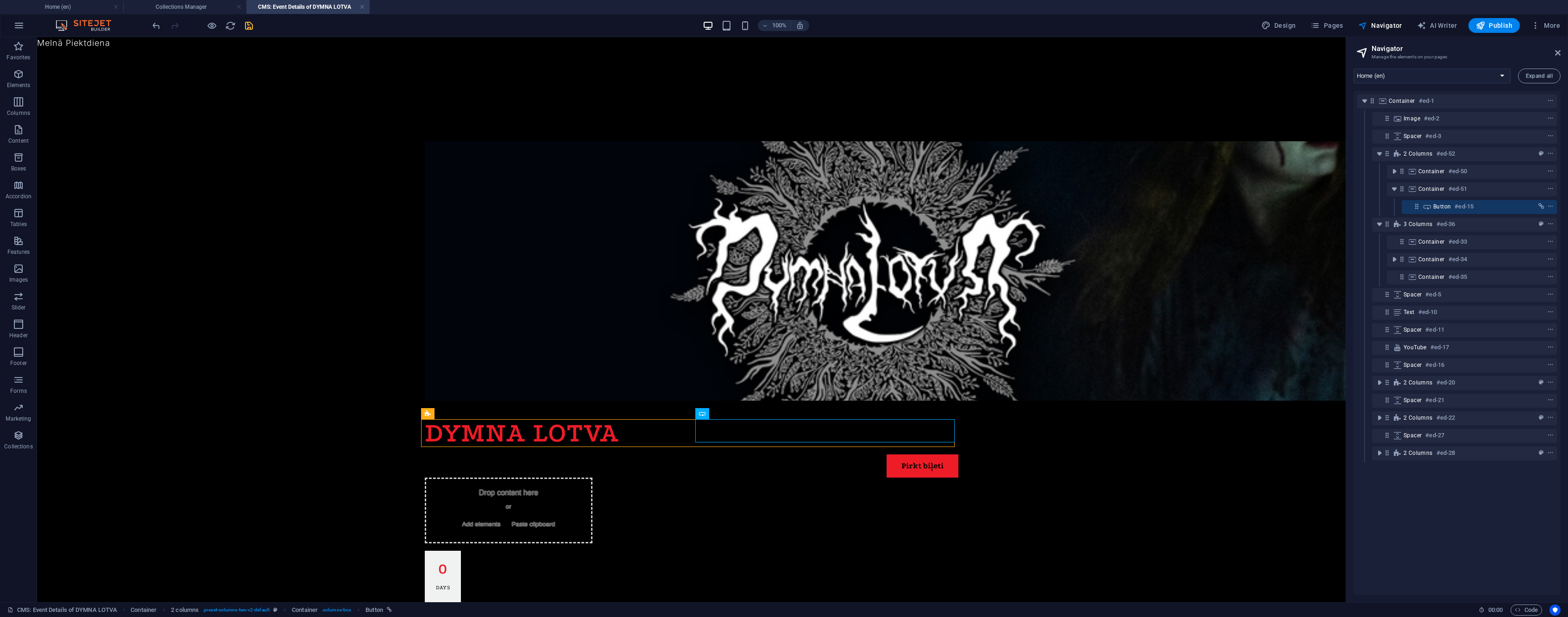
click at [251, 26] on icon "save" at bounding box center [249, 25] width 11 height 11
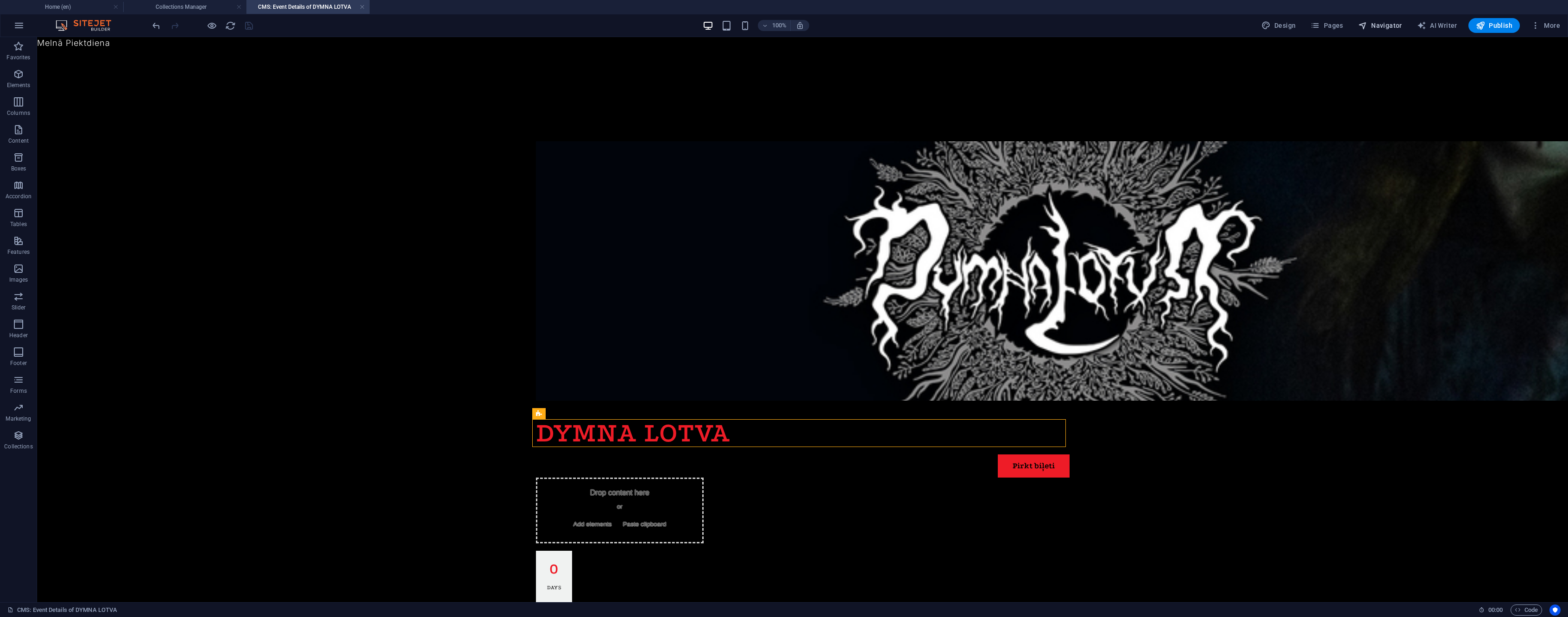
click at [1389, 25] on span "Navigator" at bounding box center [1381, 25] width 44 height 9
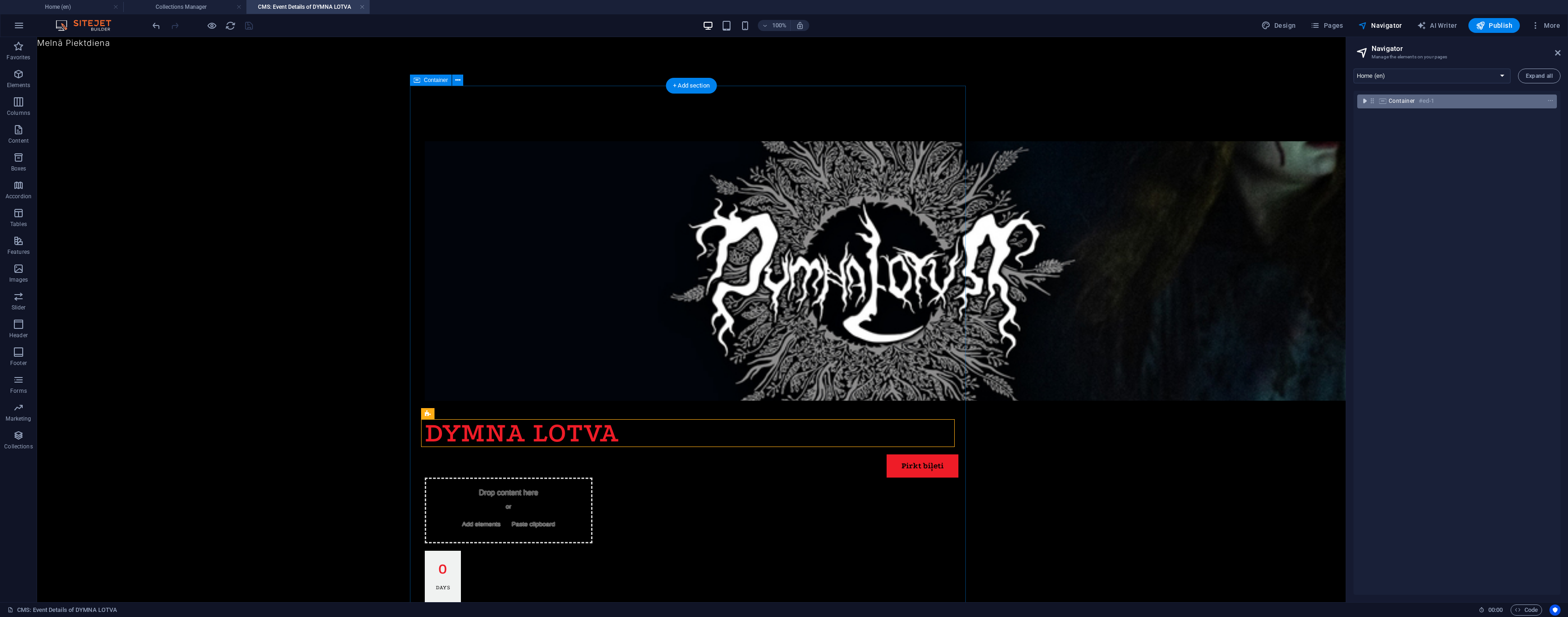
click at [1363, 99] on icon "toggle-expand" at bounding box center [1365, 100] width 9 height 9
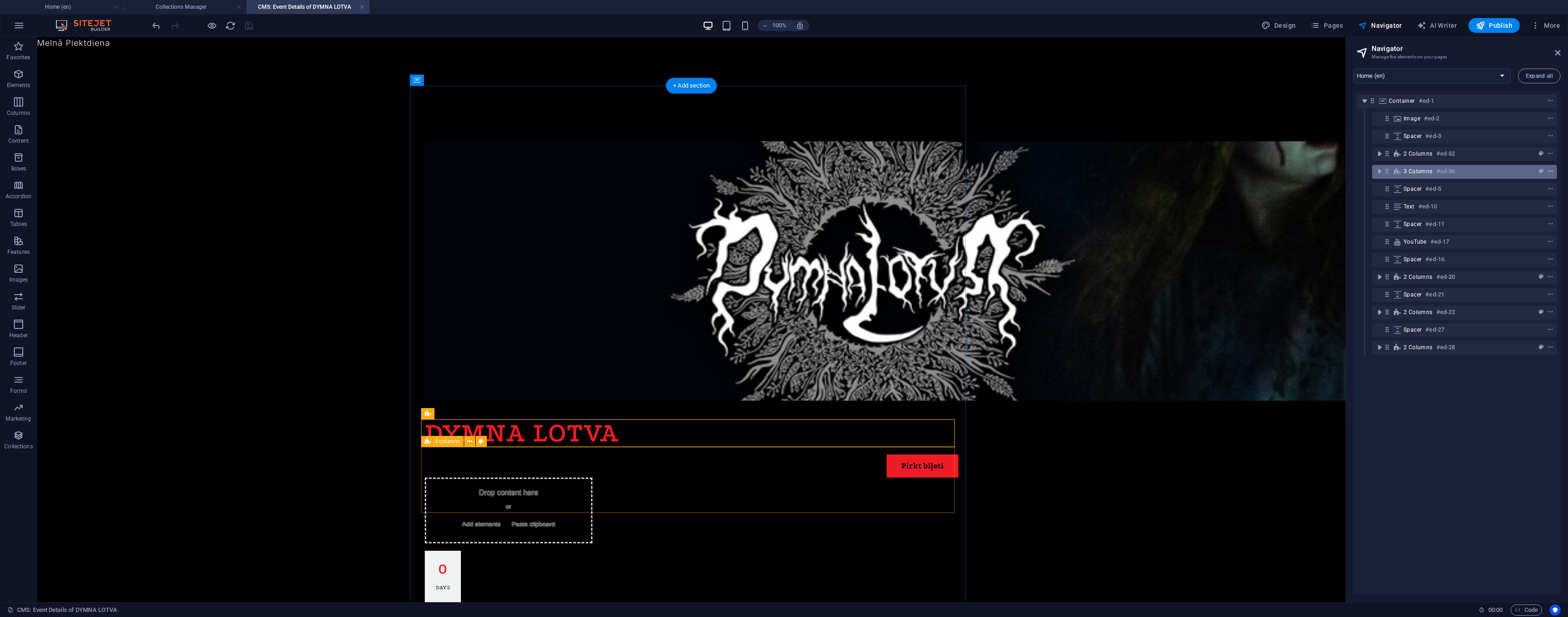
click at [1550, 170] on icon "context-menu" at bounding box center [1551, 171] width 7 height 7
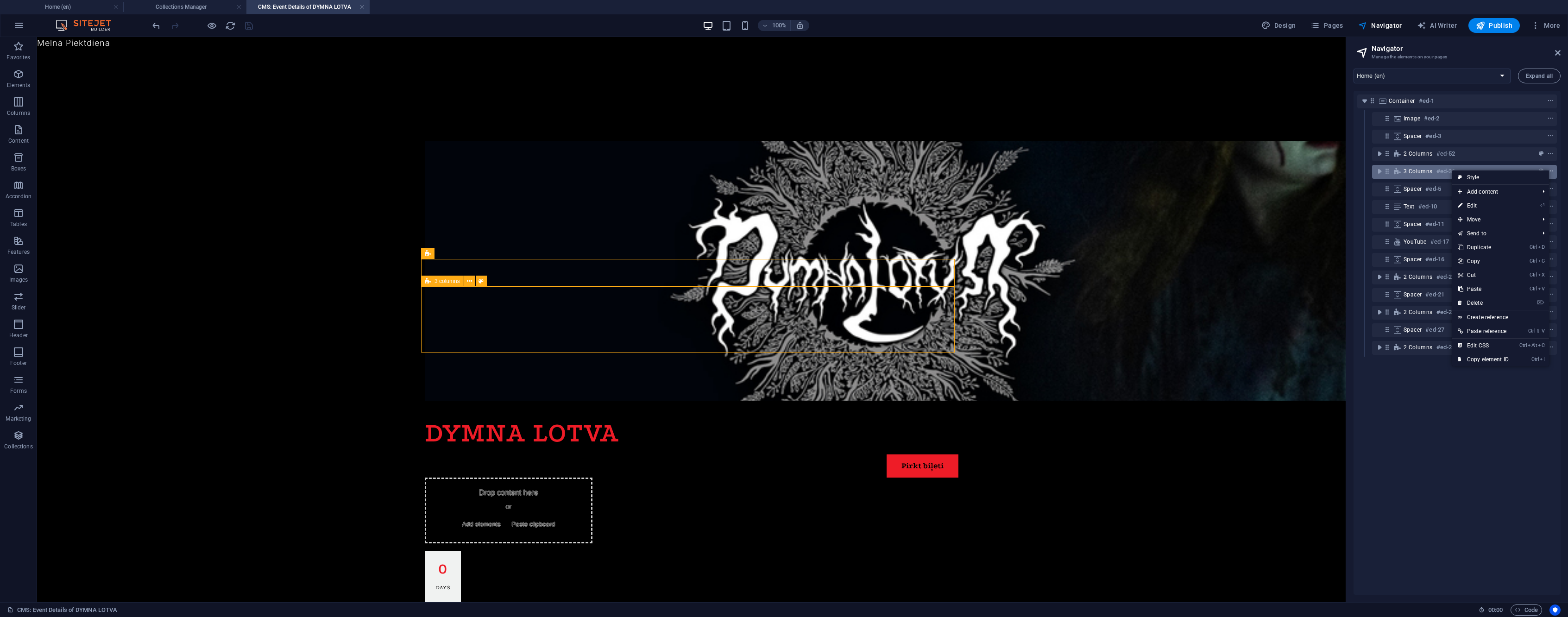
scroll to position [160, 0]
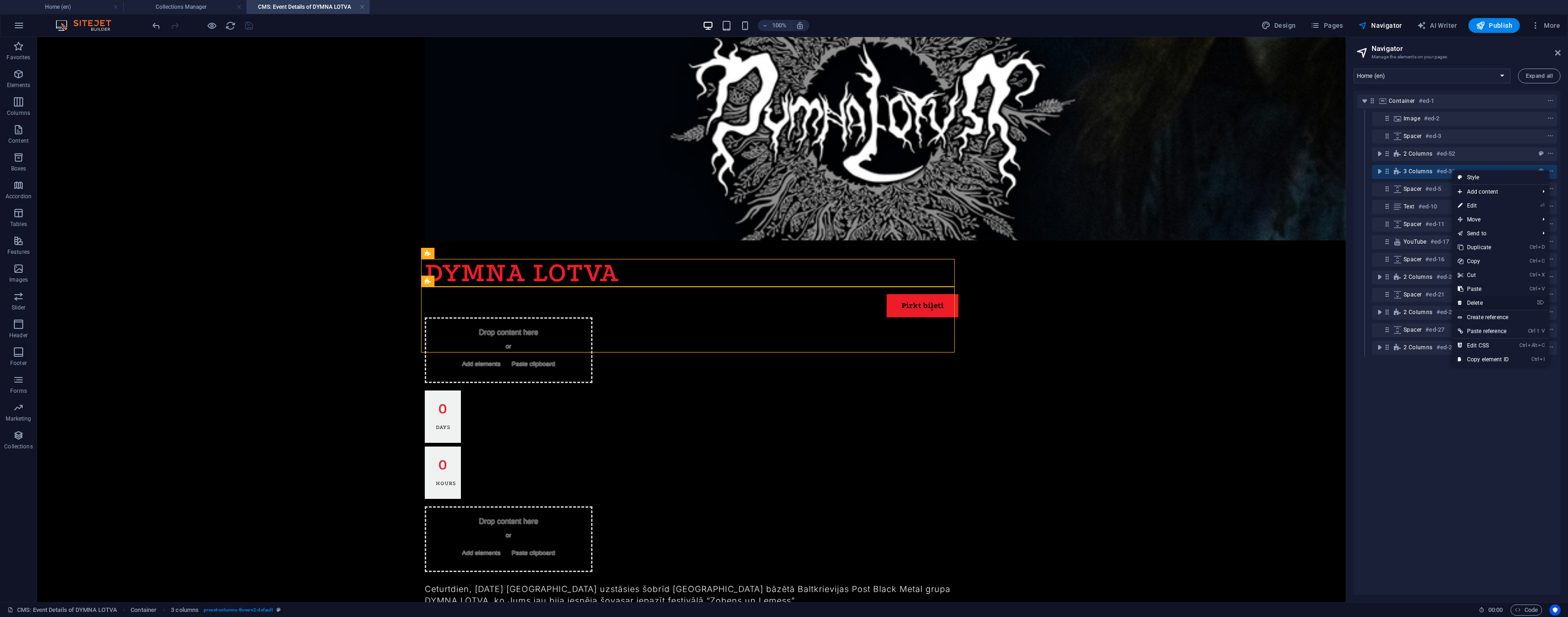
click at [1490, 305] on link "⌦ Delete" at bounding box center [1484, 303] width 62 height 14
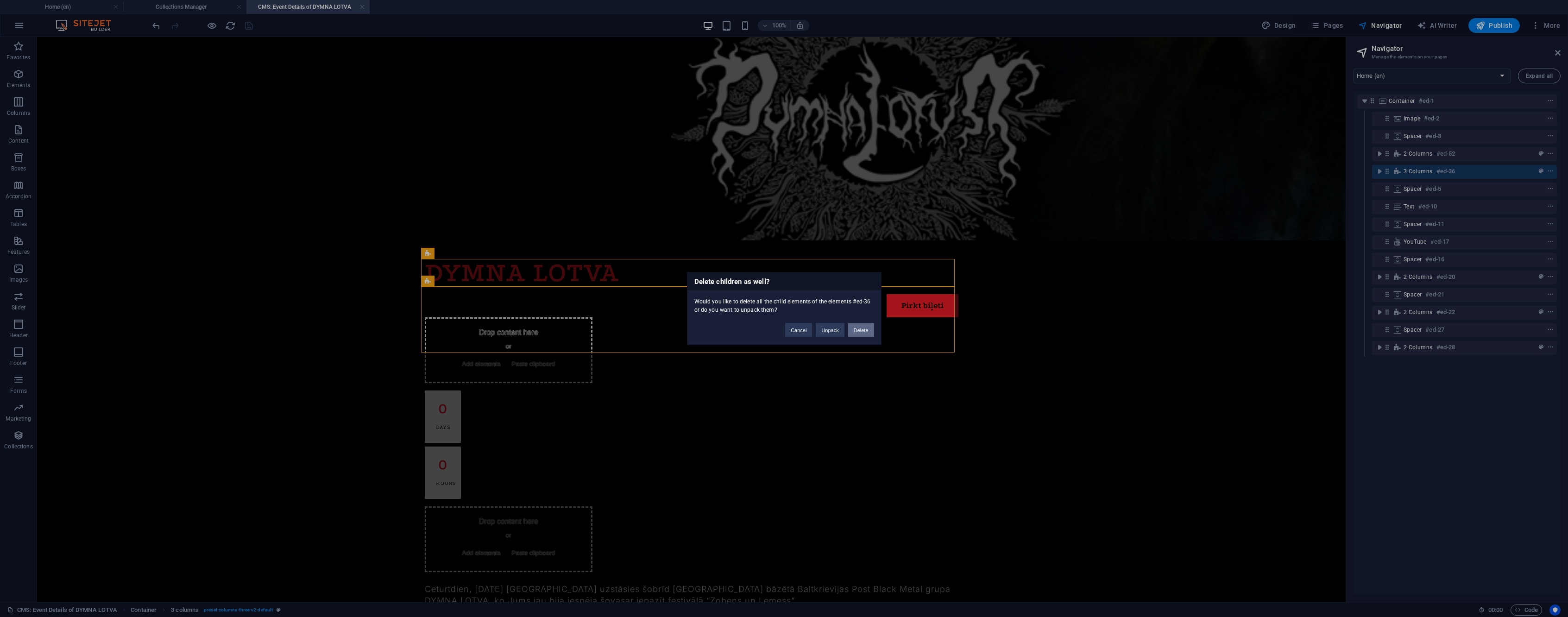
click at [858, 333] on button "Delete" at bounding box center [861, 330] width 26 height 14
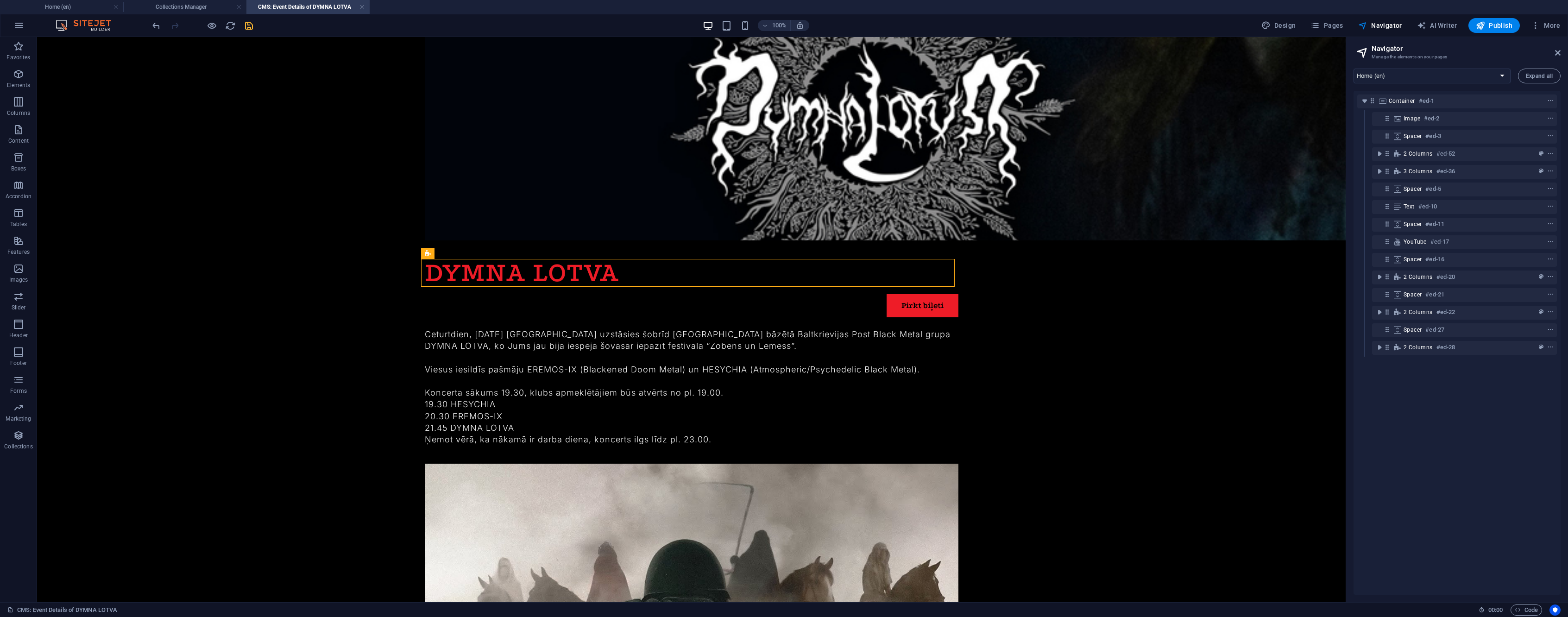
click at [254, 27] on icon "save" at bounding box center [249, 25] width 11 height 11
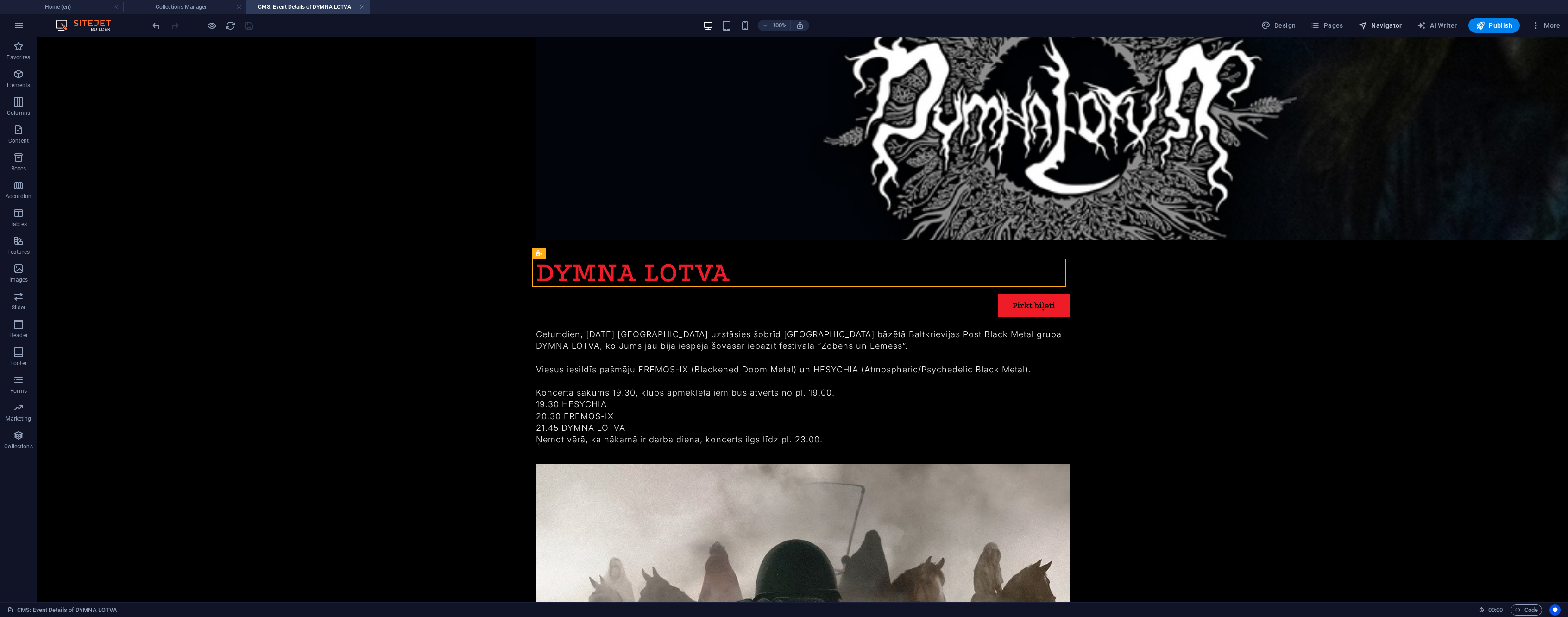
click at [1381, 27] on span "Navigator" at bounding box center [1381, 25] width 44 height 9
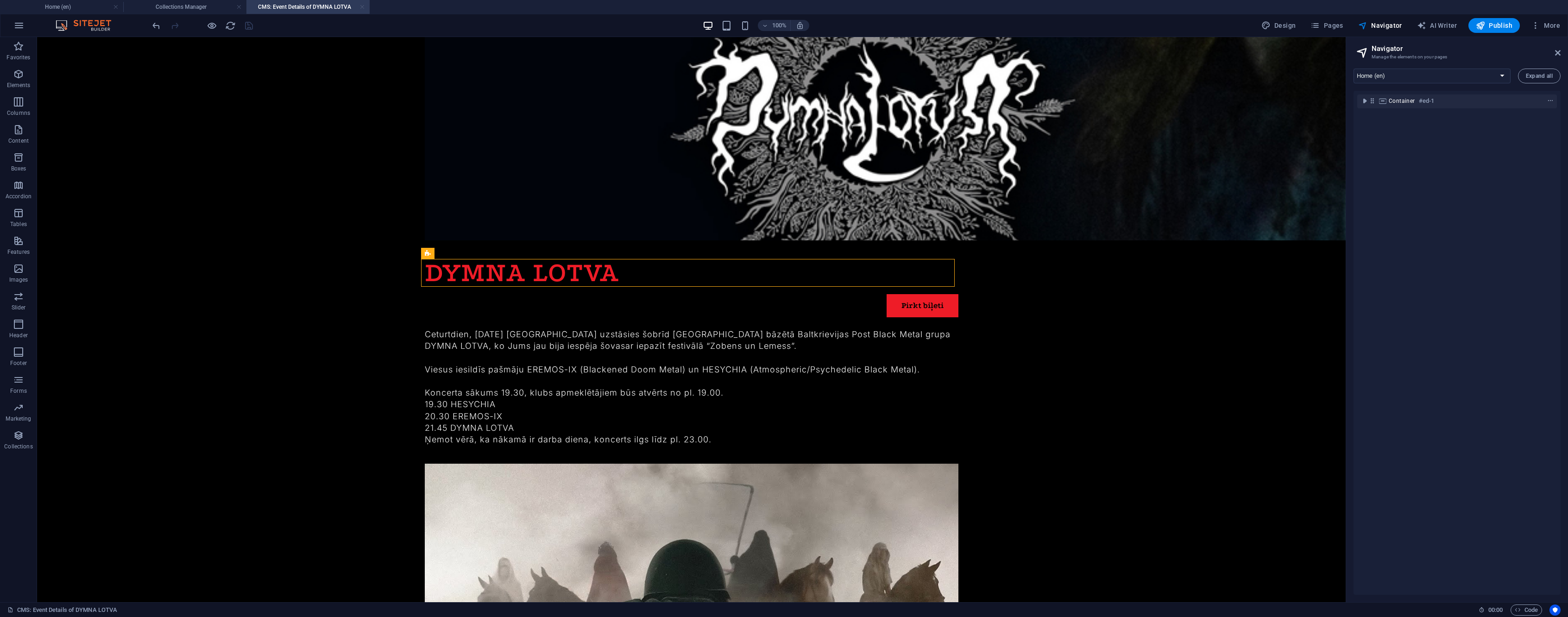
click at [363, 4] on link at bounding box center [362, 7] width 6 height 8
select select
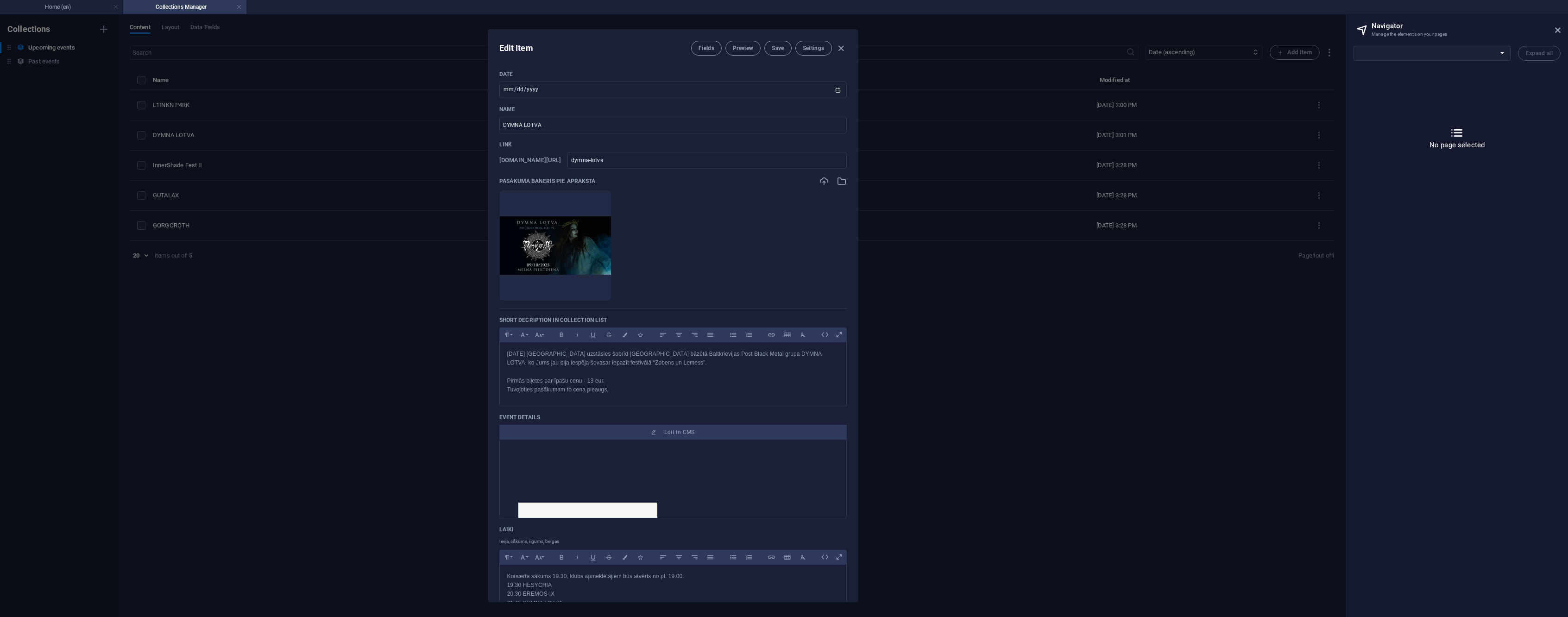
click at [361, 337] on div "Edit Item Fields Preview Save Settings Date 2025-10-09 ​ Name DYMNA LOTVA ​ Lin…" at bounding box center [673, 316] width 1346 height 603
type input "2025-09-02"
type input "dymna-lotva"
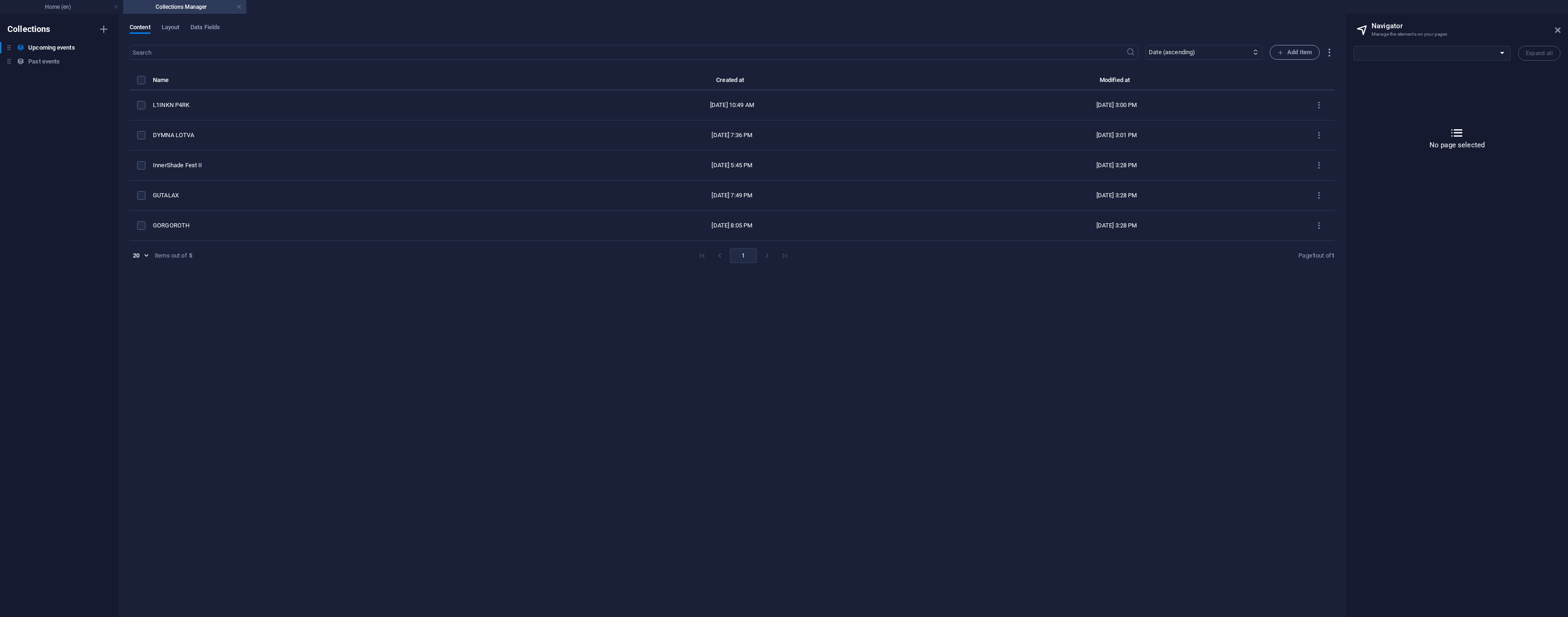
click at [235, 6] on h4 "Collections Manager" at bounding box center [185, 7] width 123 height 10
click at [239, 8] on link at bounding box center [239, 7] width 6 height 8
select select "16743189-en"
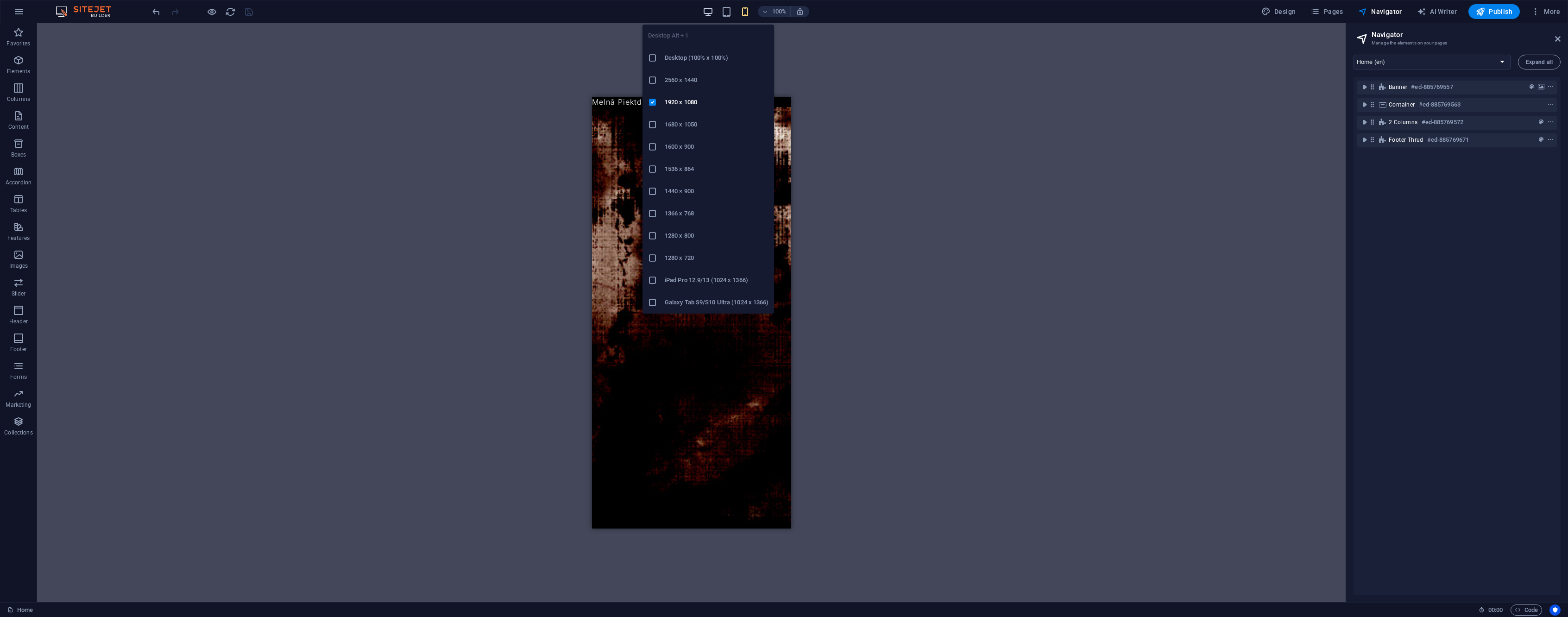
click at [713, 15] on icon "button" at bounding box center [708, 12] width 11 height 11
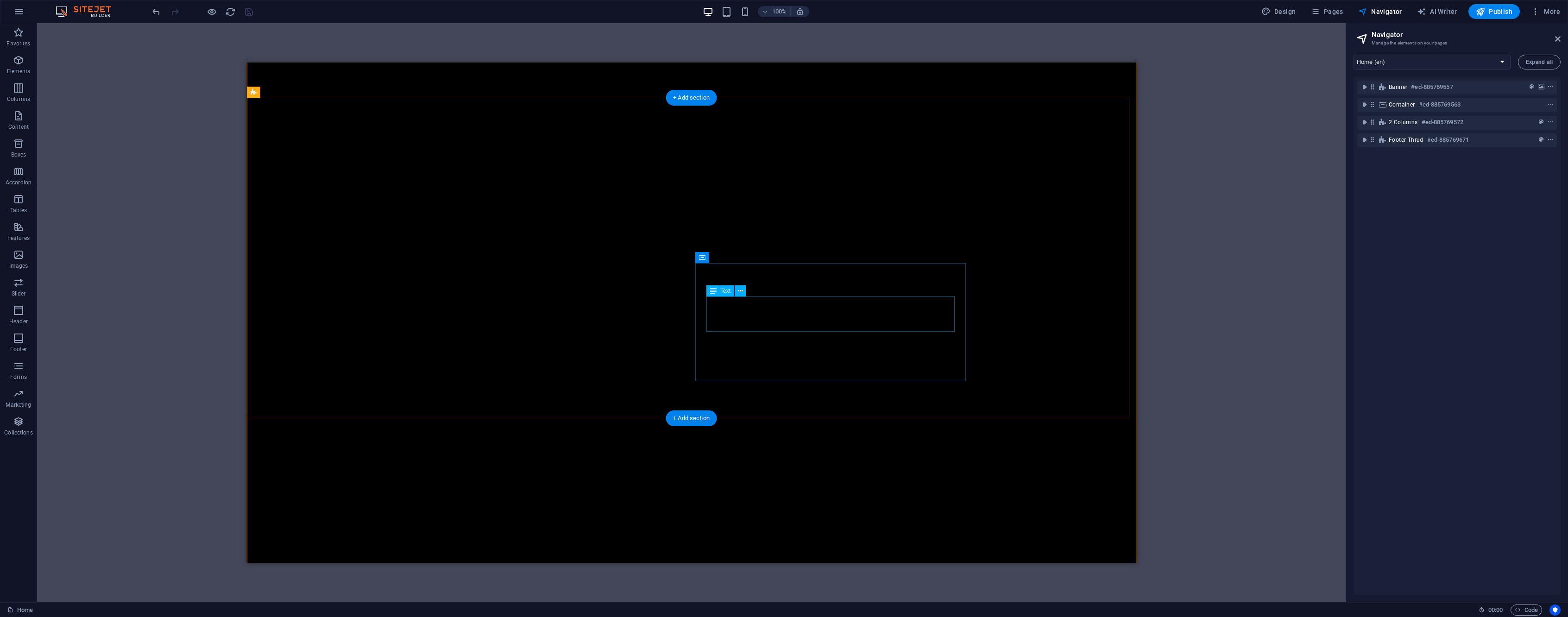
scroll to position [1409, 0]
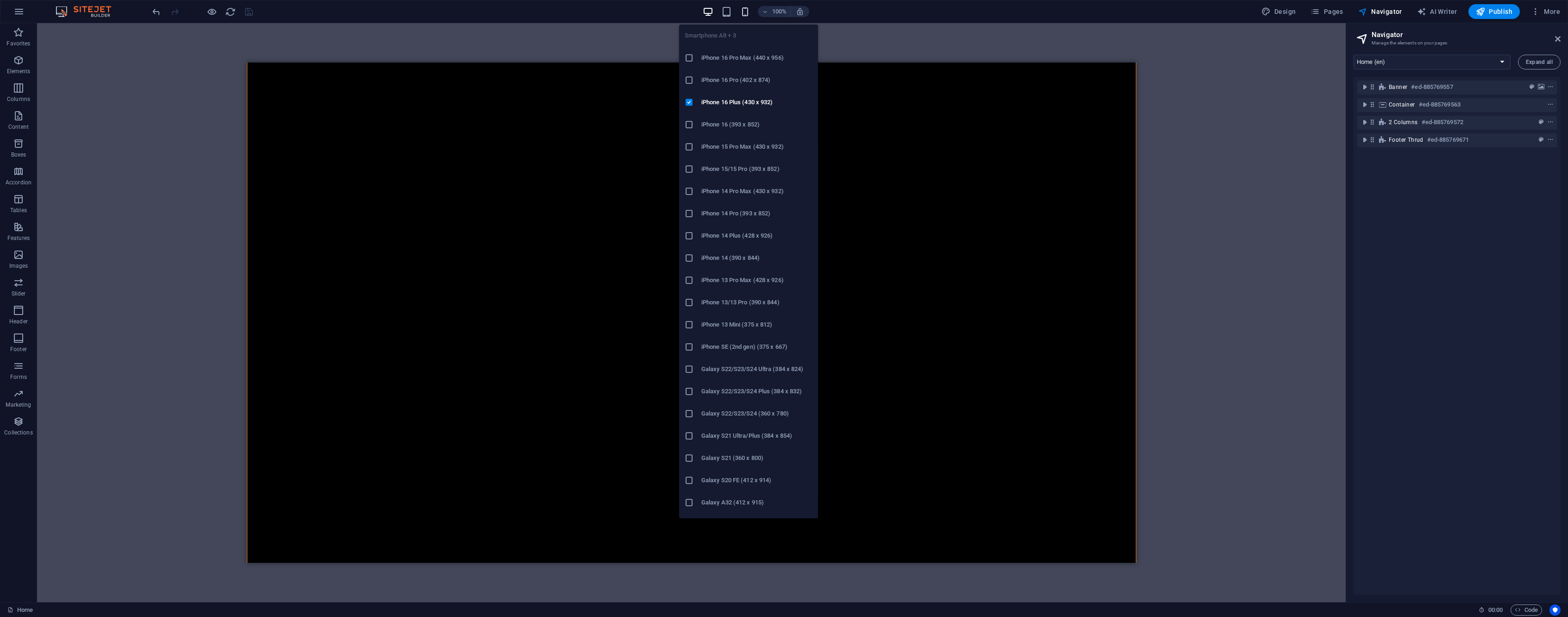
click at [749, 14] on icon "button" at bounding box center [745, 12] width 11 height 11
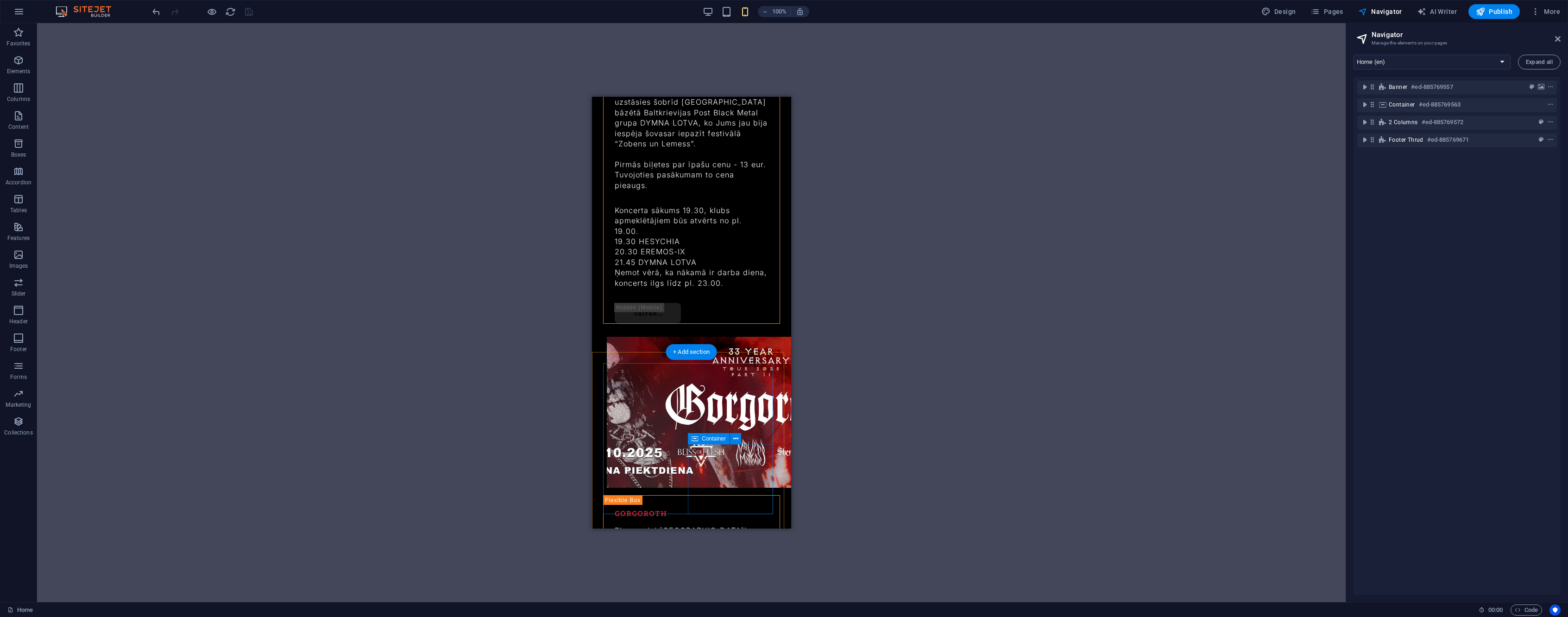
scroll to position [2205, 0]
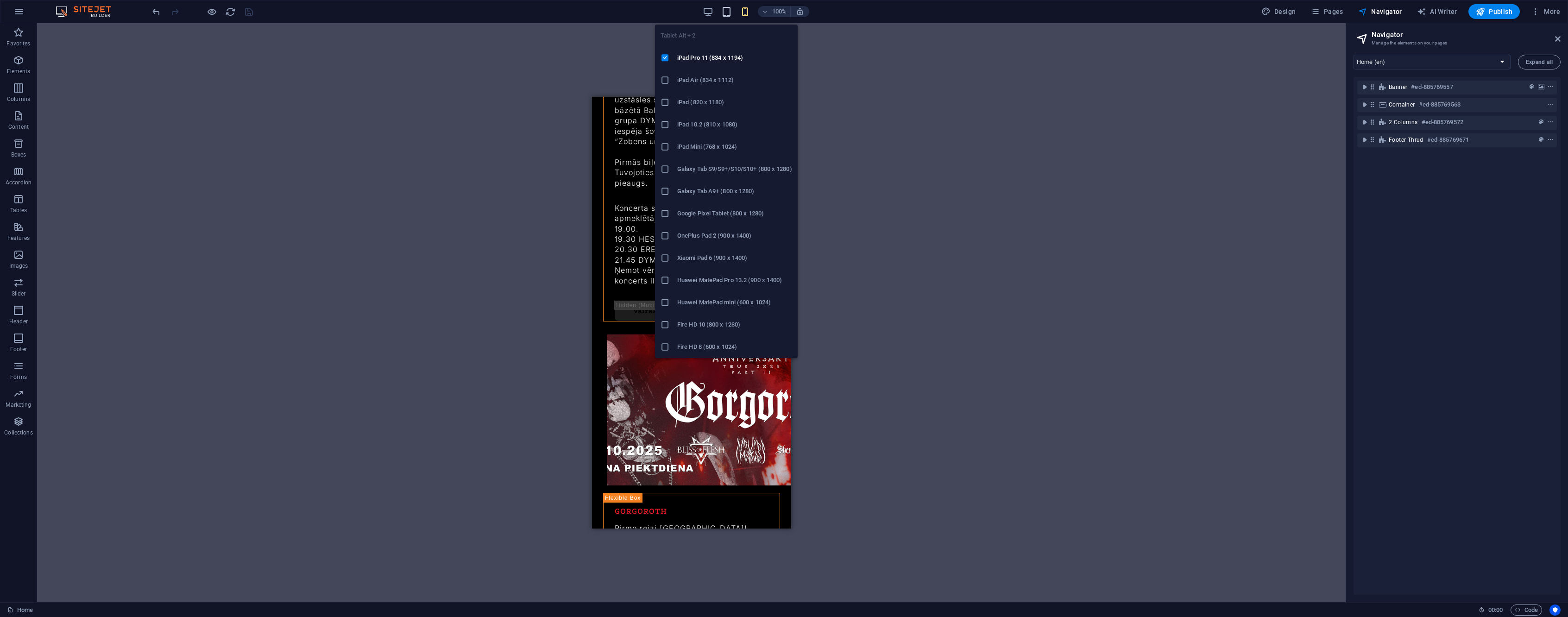
click at [725, 14] on icon "button" at bounding box center [727, 12] width 11 height 11
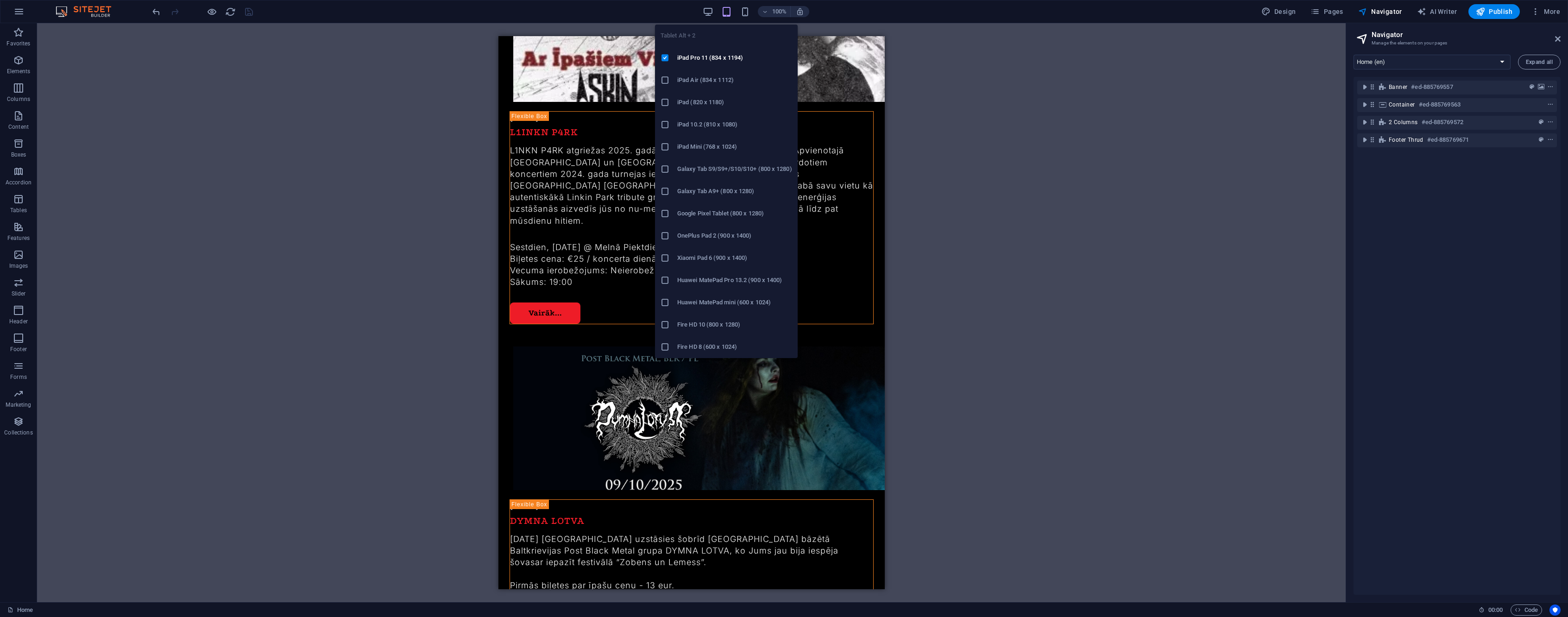
scroll to position [1509, 0]
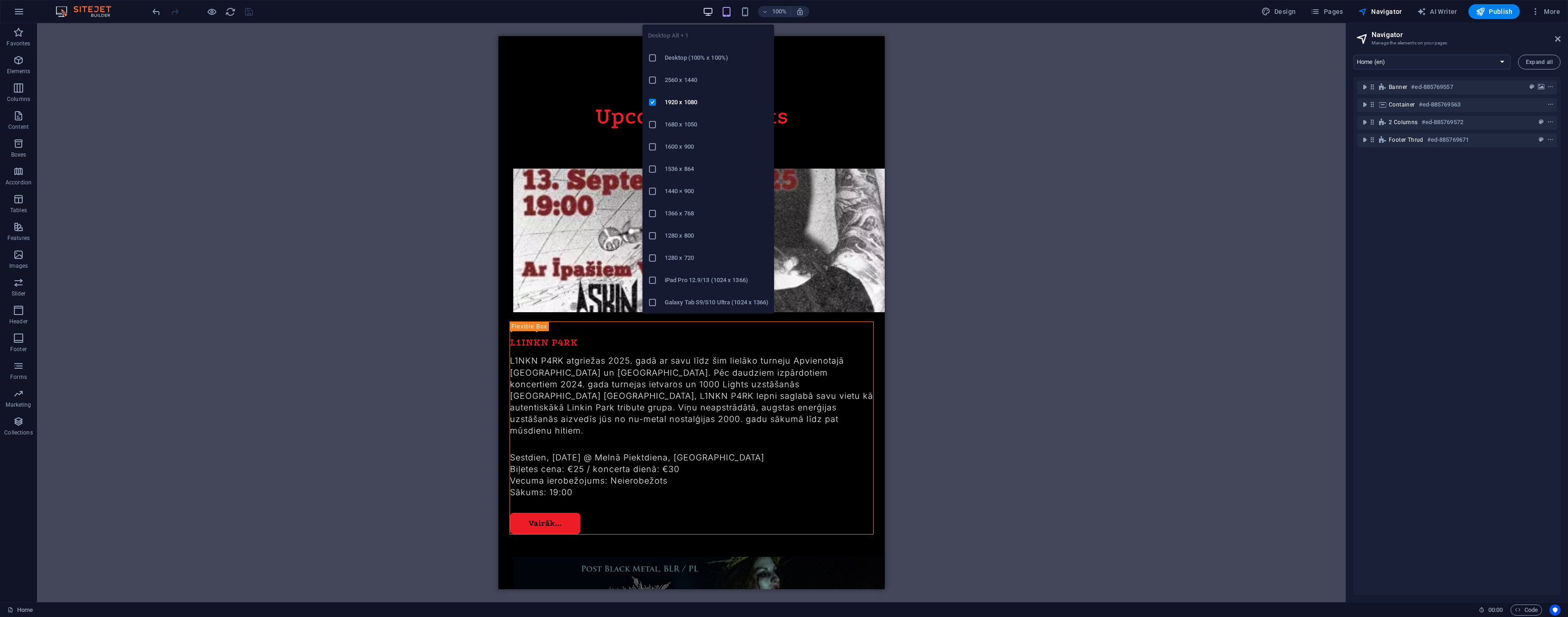
click at [708, 11] on icon "button" at bounding box center [708, 12] width 11 height 11
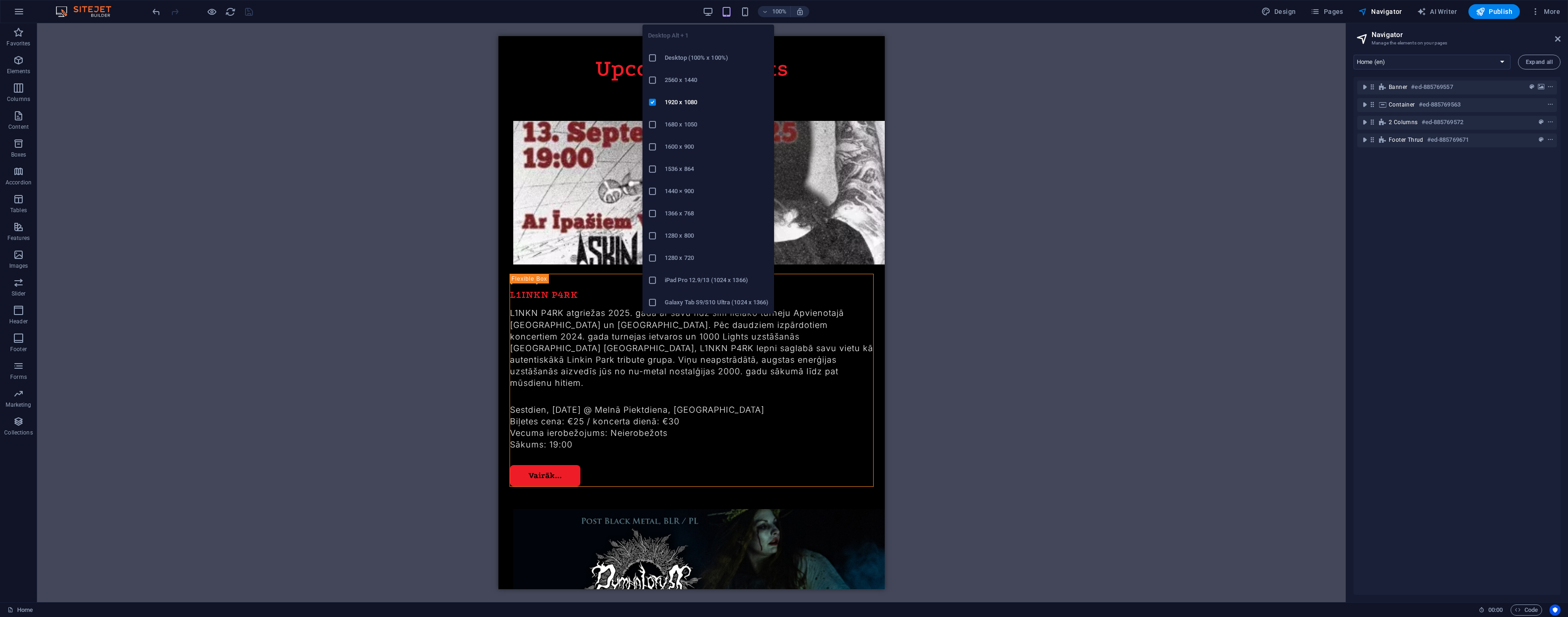
scroll to position [1407, 0]
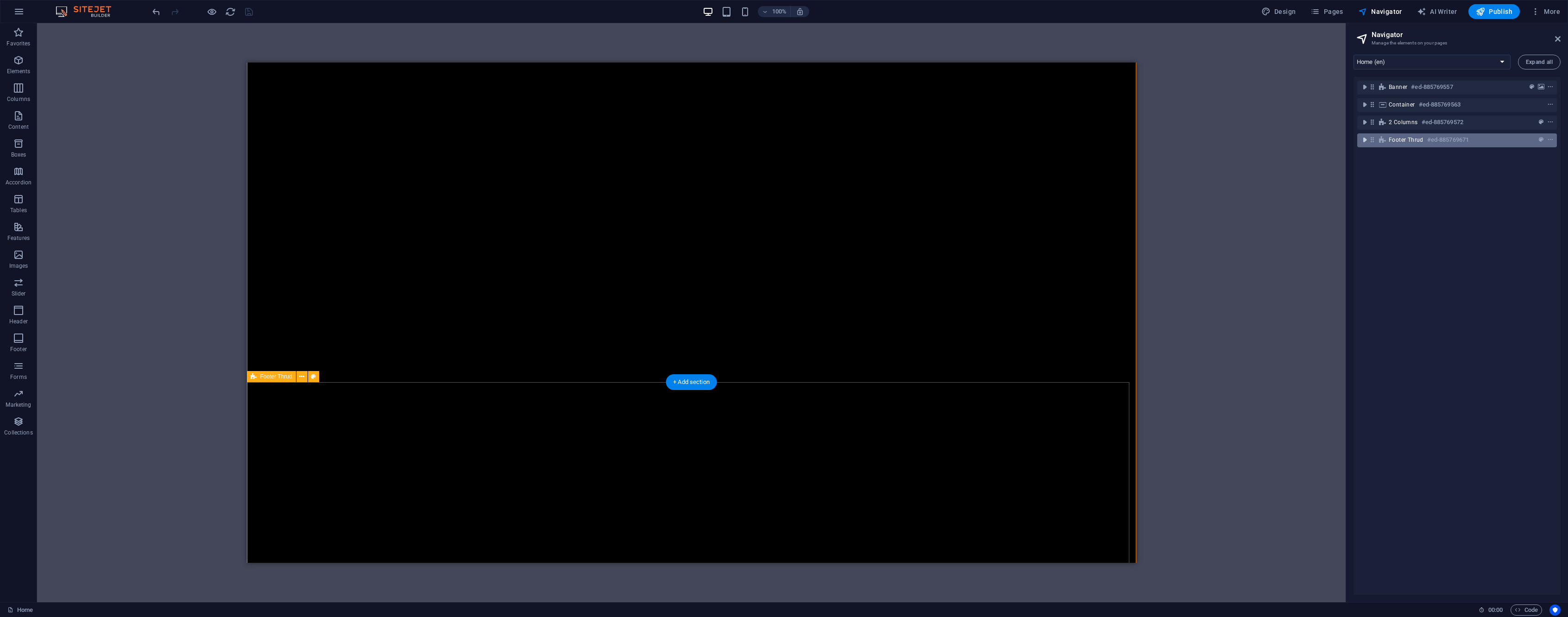
click at [1366, 141] on icon "toggle-expand" at bounding box center [1365, 139] width 9 height 9
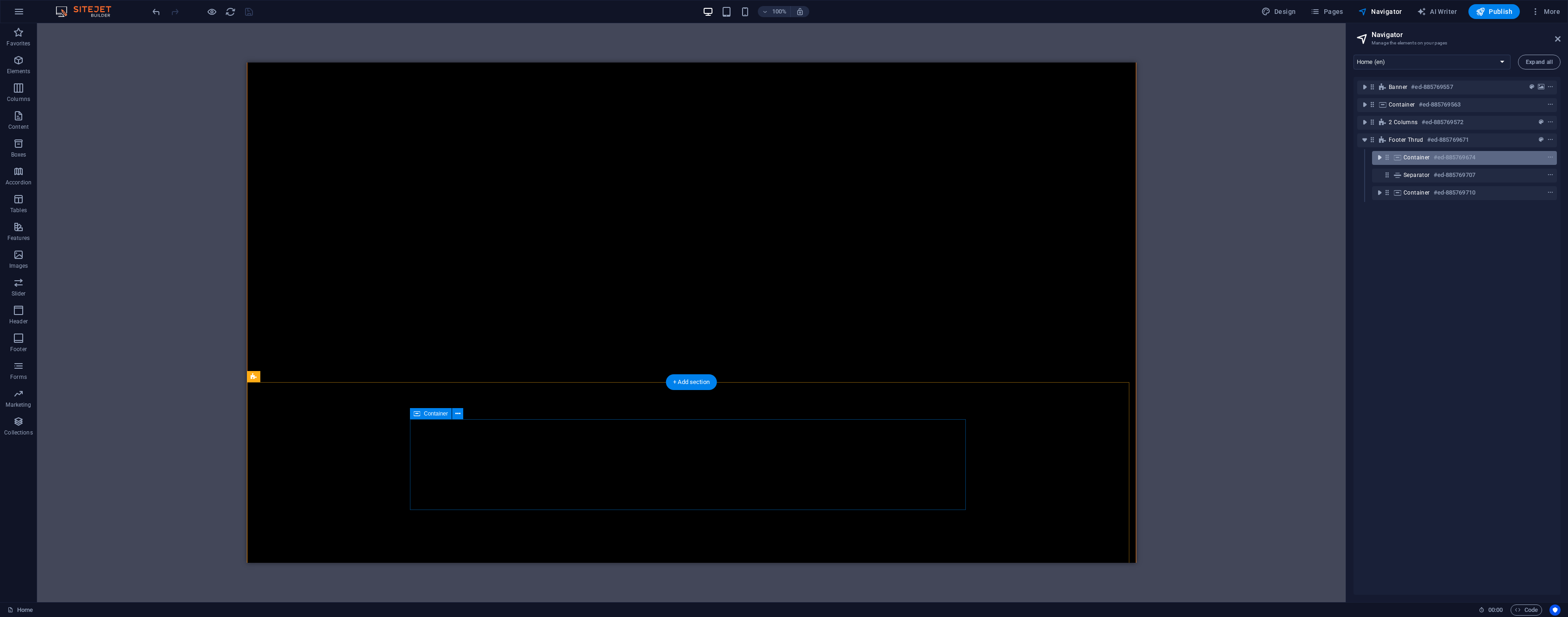
click at [1378, 156] on icon "toggle-expand" at bounding box center [1379, 157] width 9 height 9
click at [1394, 176] on icon "toggle-expand" at bounding box center [1394, 175] width 9 height 9
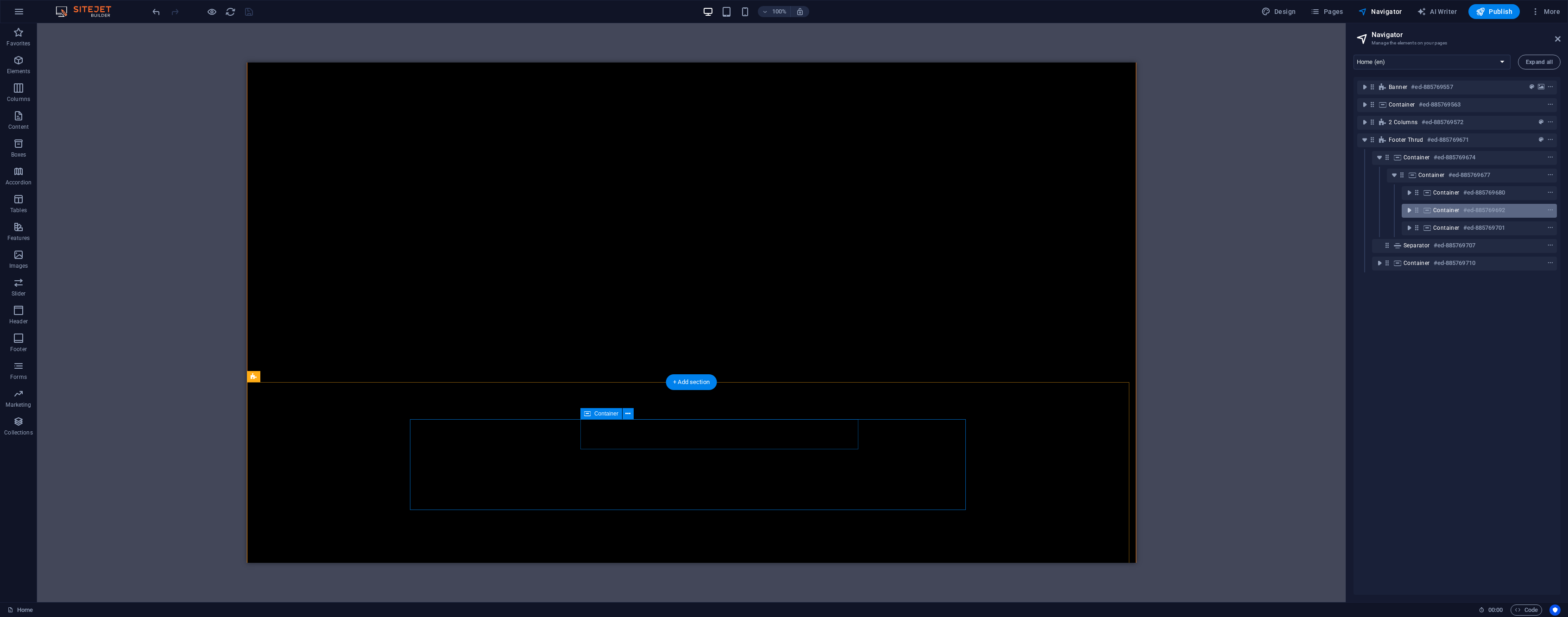
click at [1409, 209] on icon "toggle-expand" at bounding box center [1409, 210] width 9 height 9
click at [1503, 233] on h6 "#ed-885769695" at bounding box center [1490, 228] width 41 height 11
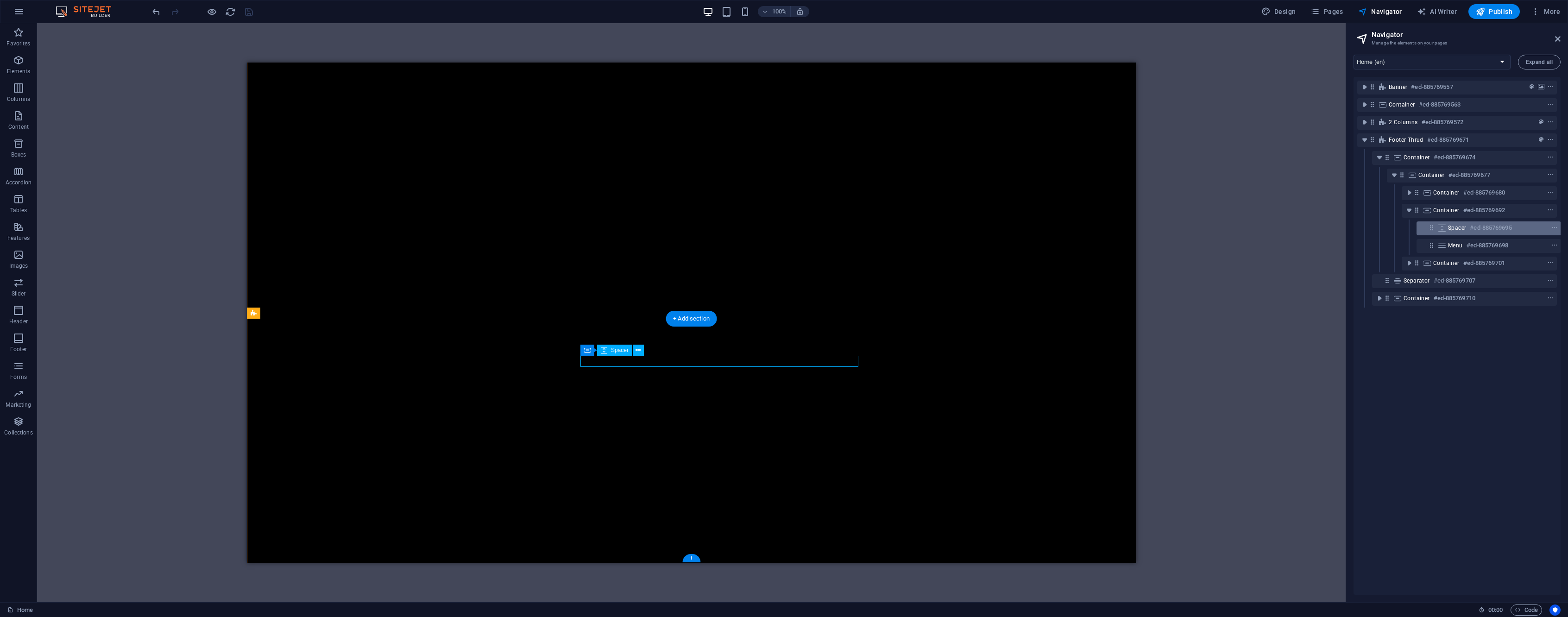
scroll to position [0, 3]
click at [1503, 233] on h6 "#ed-885769695" at bounding box center [1490, 228] width 41 height 11
select select "px"
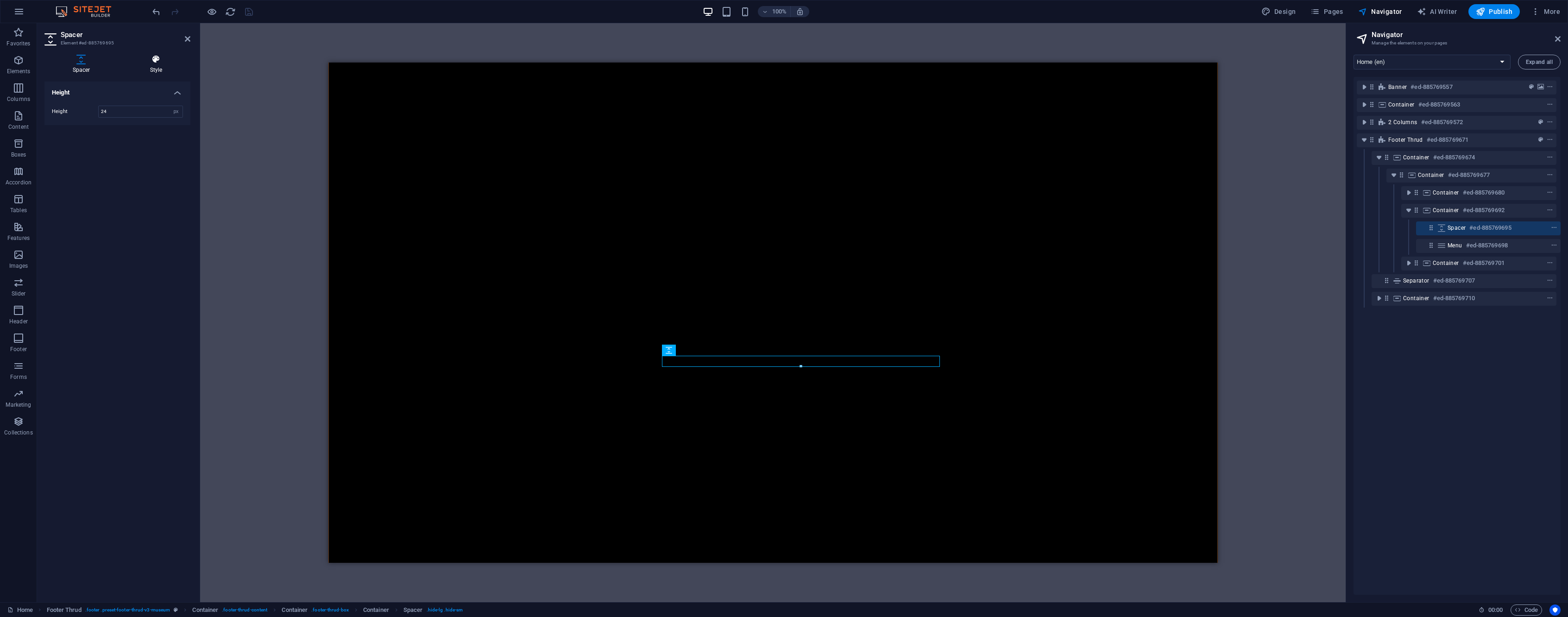
click at [150, 58] on icon at bounding box center [155, 59] width 68 height 9
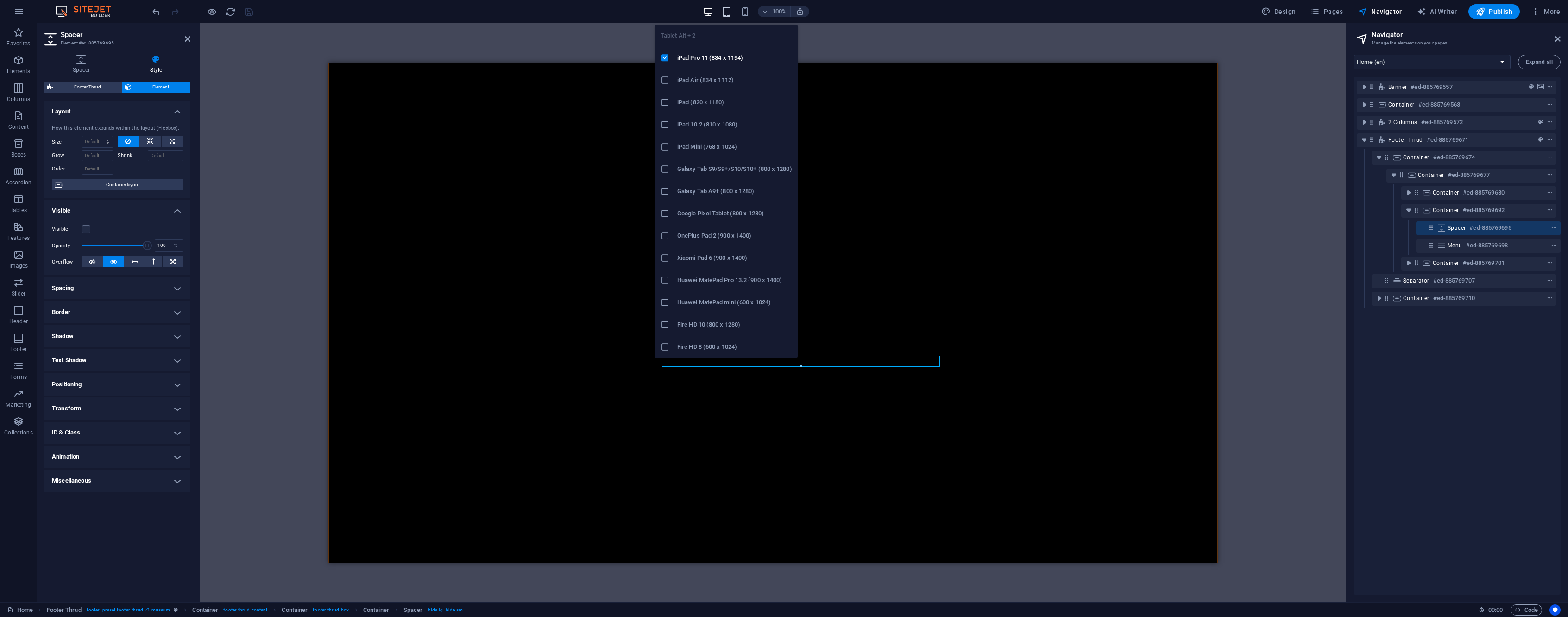
click at [725, 13] on icon "button" at bounding box center [727, 12] width 11 height 11
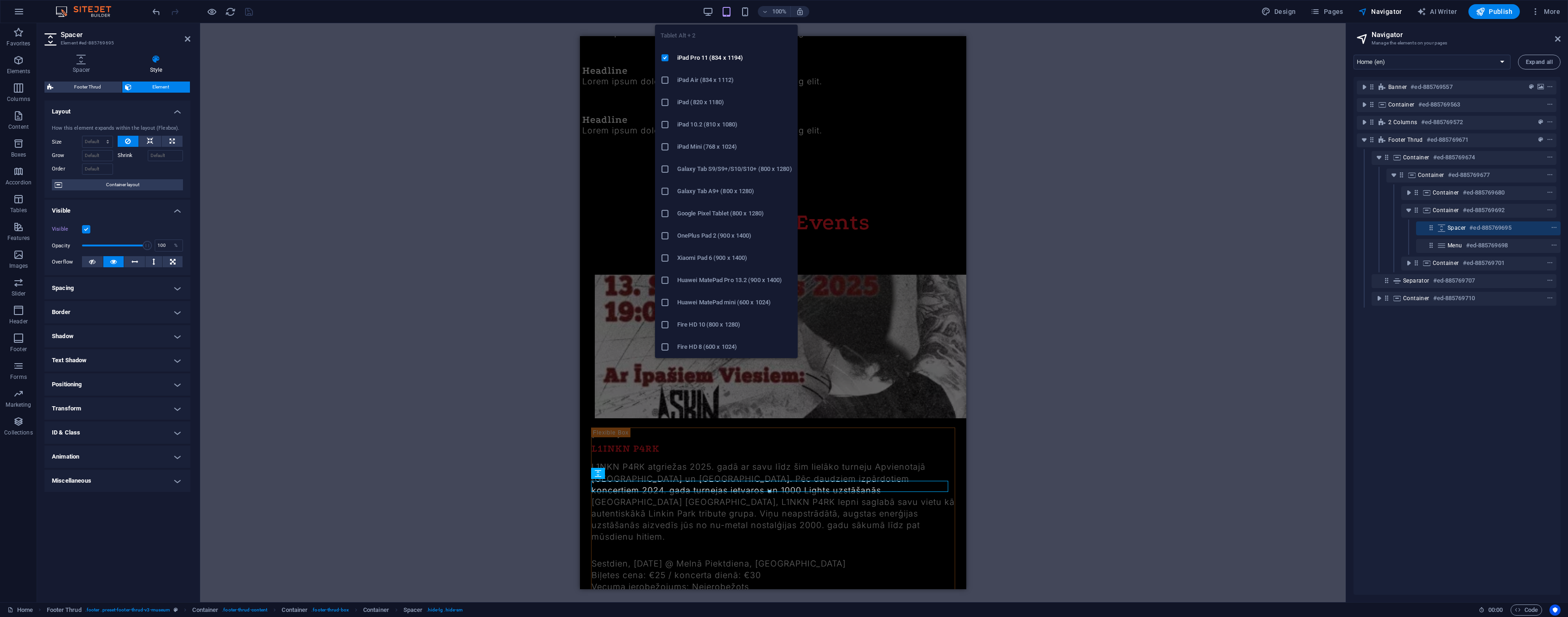
scroll to position [1509, 0]
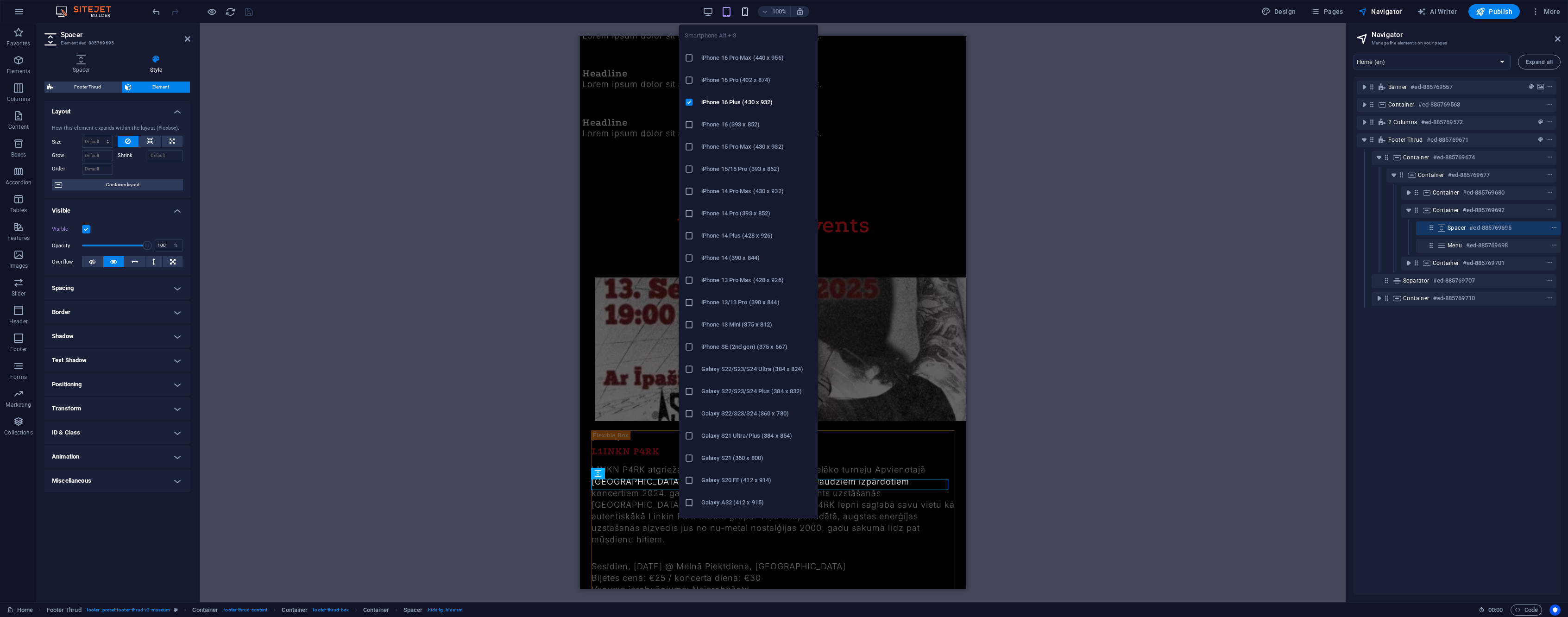
click at [745, 16] on icon "button" at bounding box center [745, 12] width 11 height 11
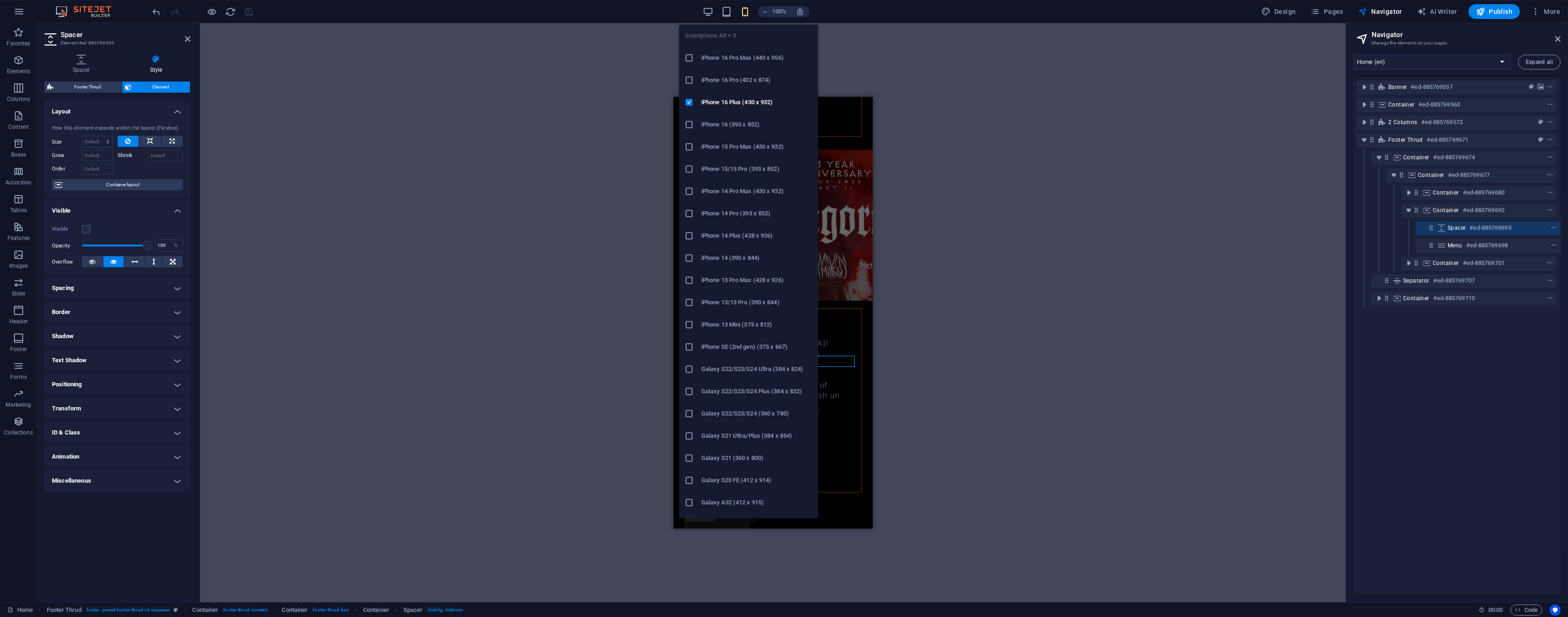
scroll to position [2205, 0]
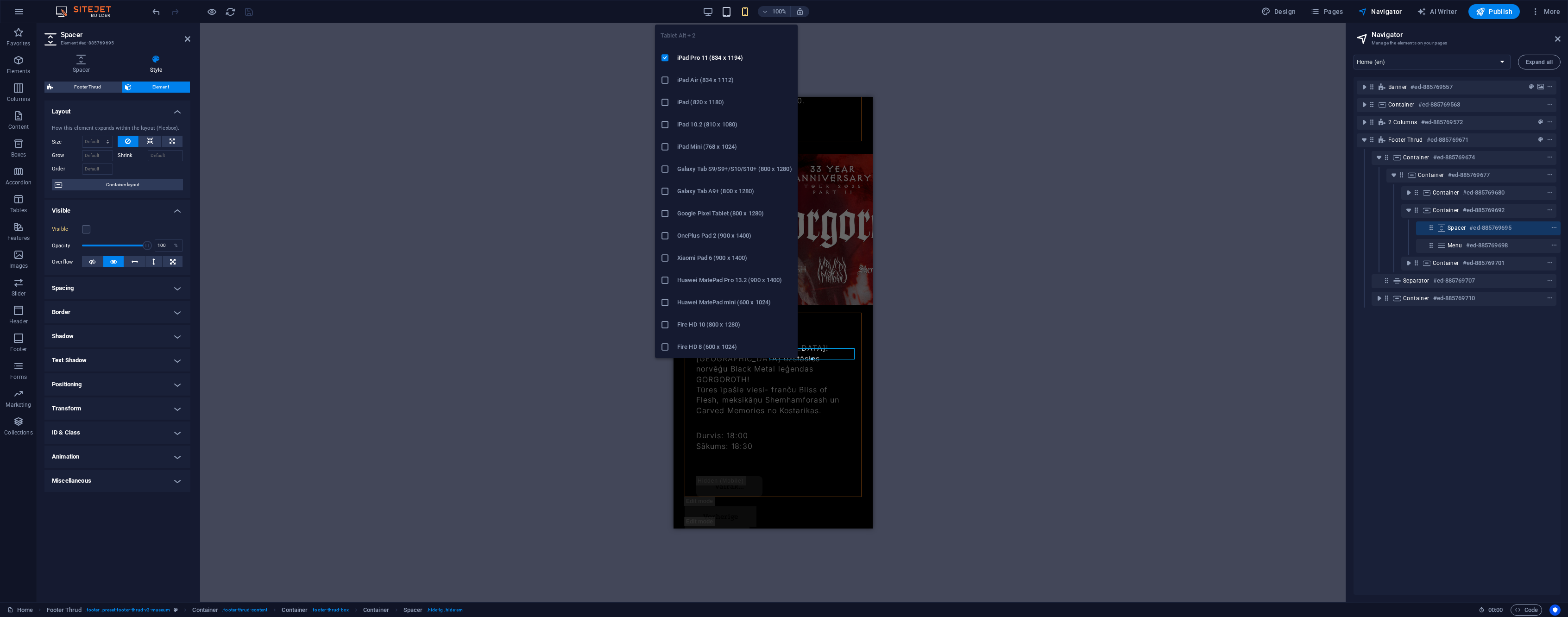
click at [727, 11] on icon "button" at bounding box center [727, 12] width 11 height 11
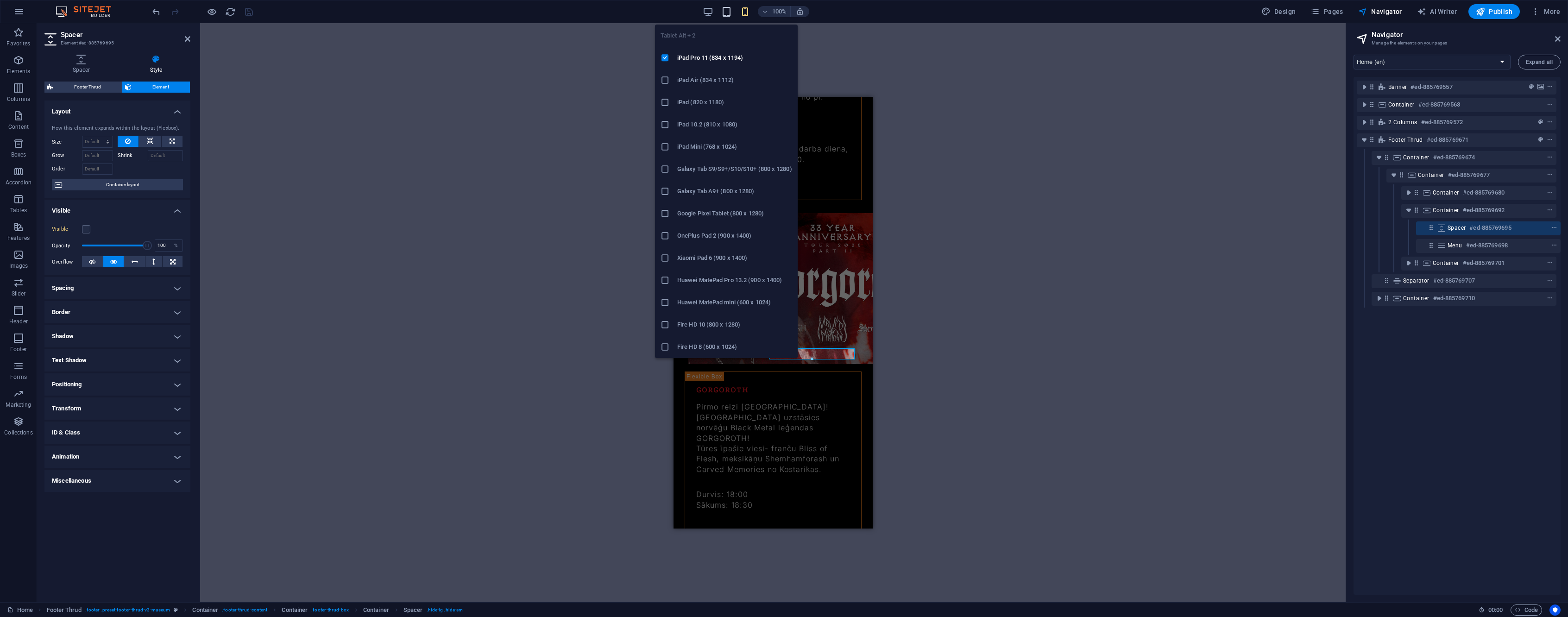
scroll to position [1509, 0]
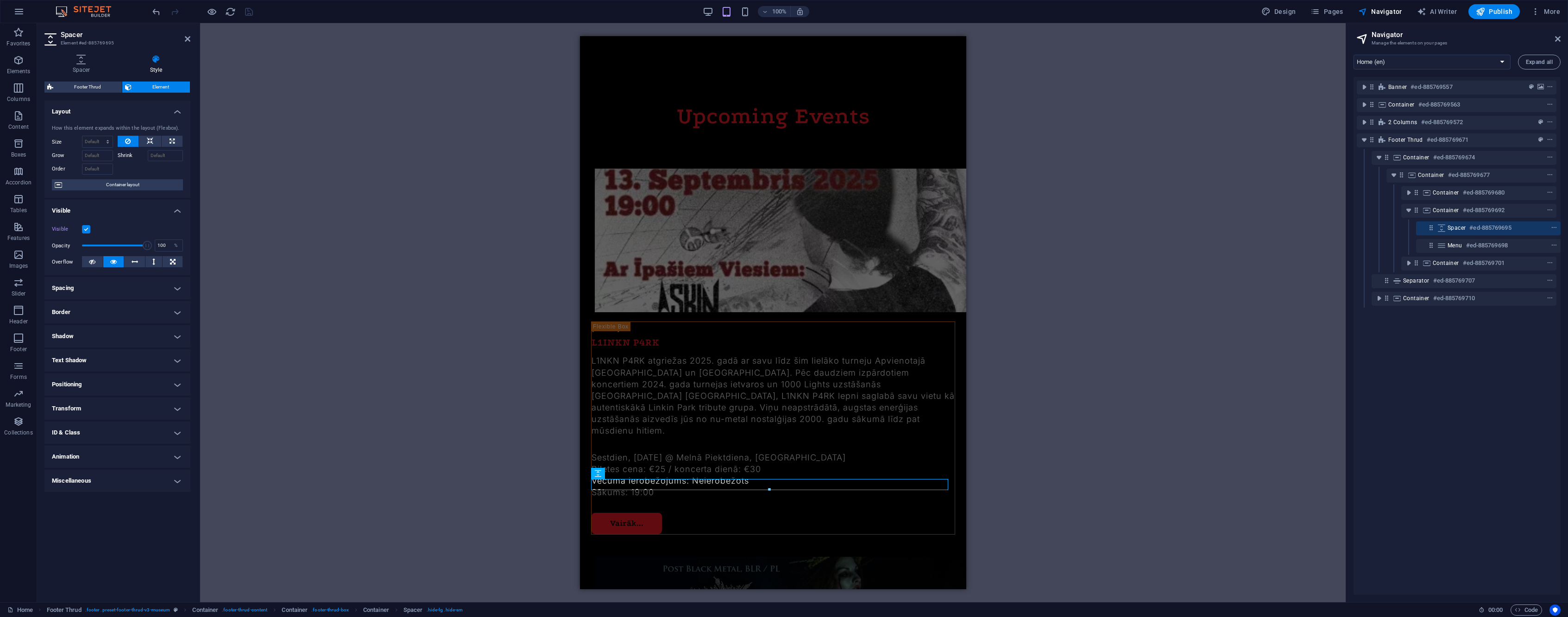
click at [716, 11] on div "100%" at bounding box center [755, 12] width 107 height 15
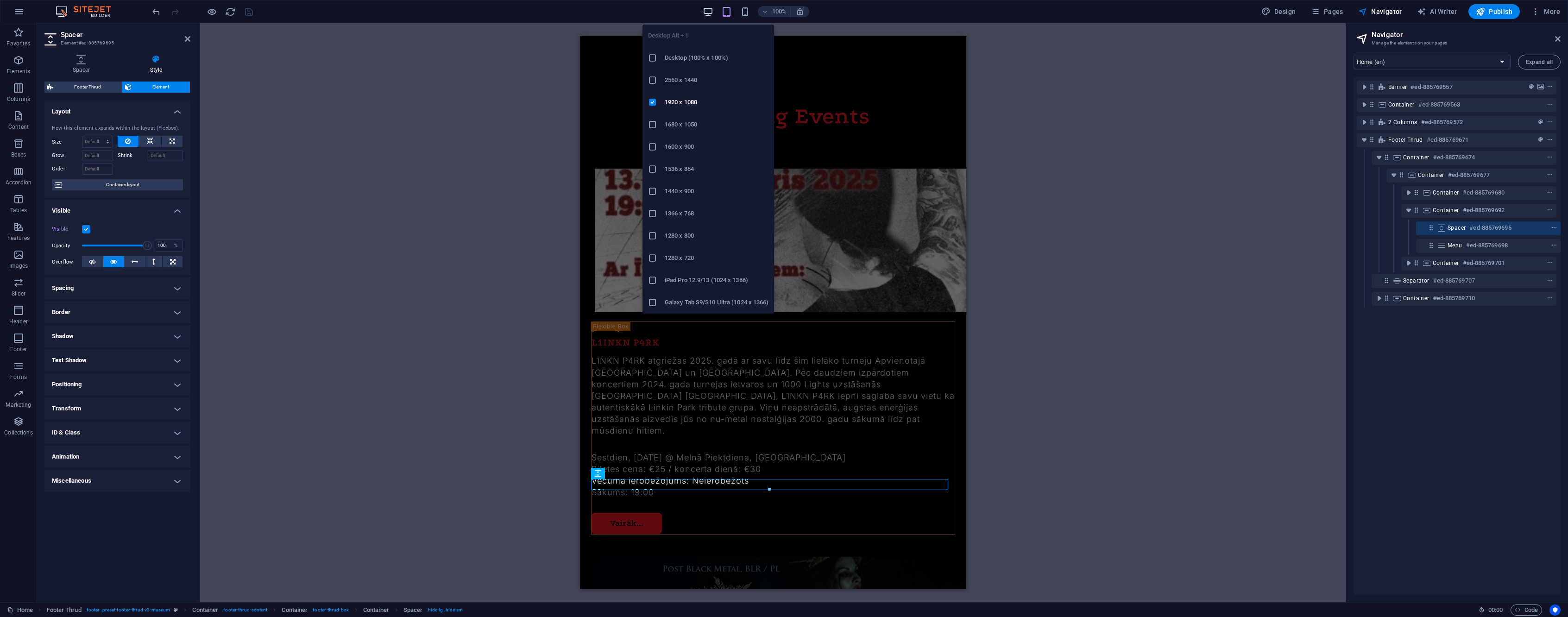
click at [705, 13] on icon "button" at bounding box center [708, 12] width 11 height 11
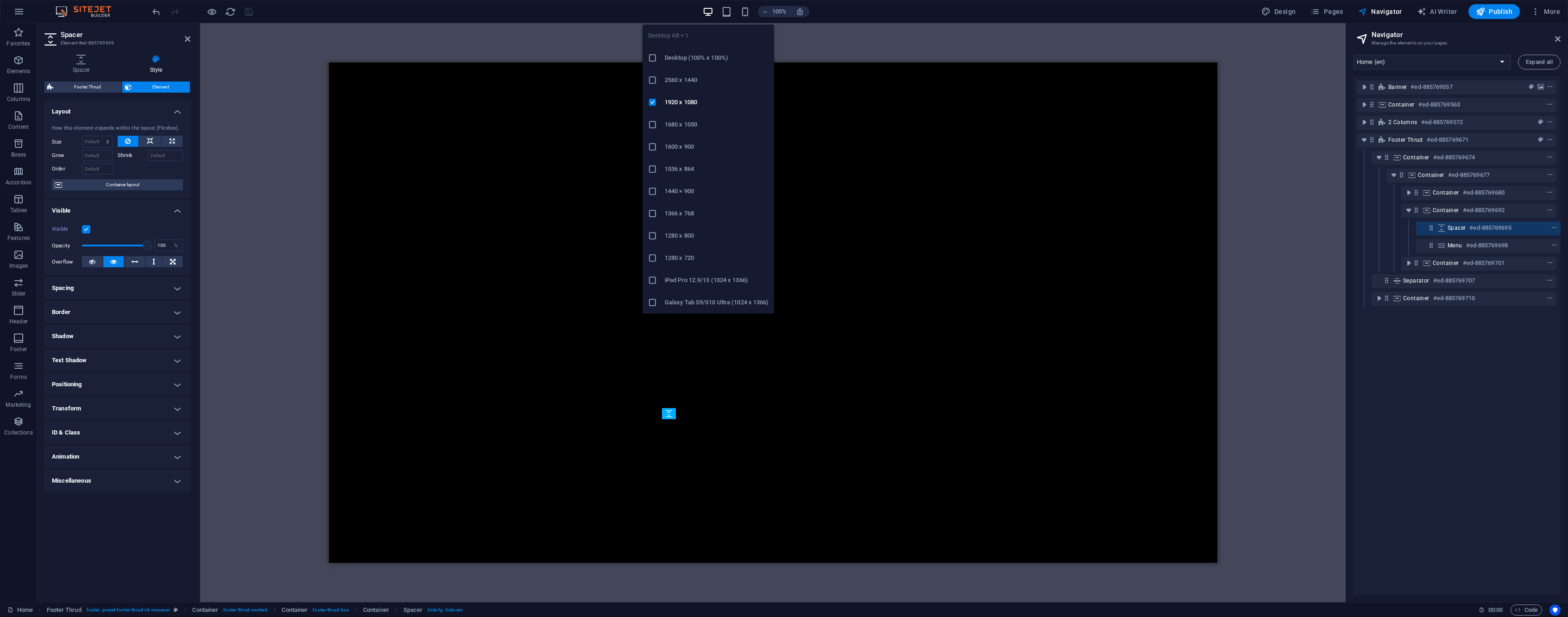
scroll to position [1407, 0]
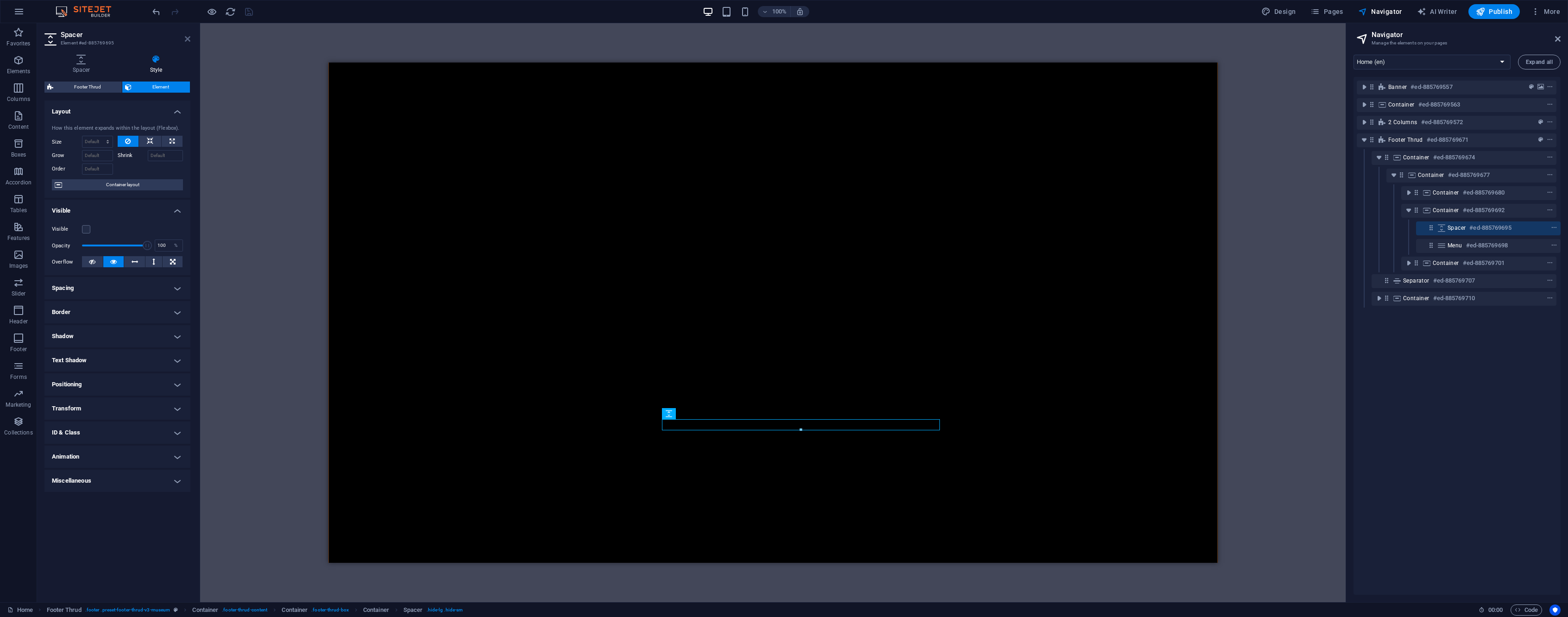
click at [188, 40] on icon at bounding box center [187, 39] width 6 height 8
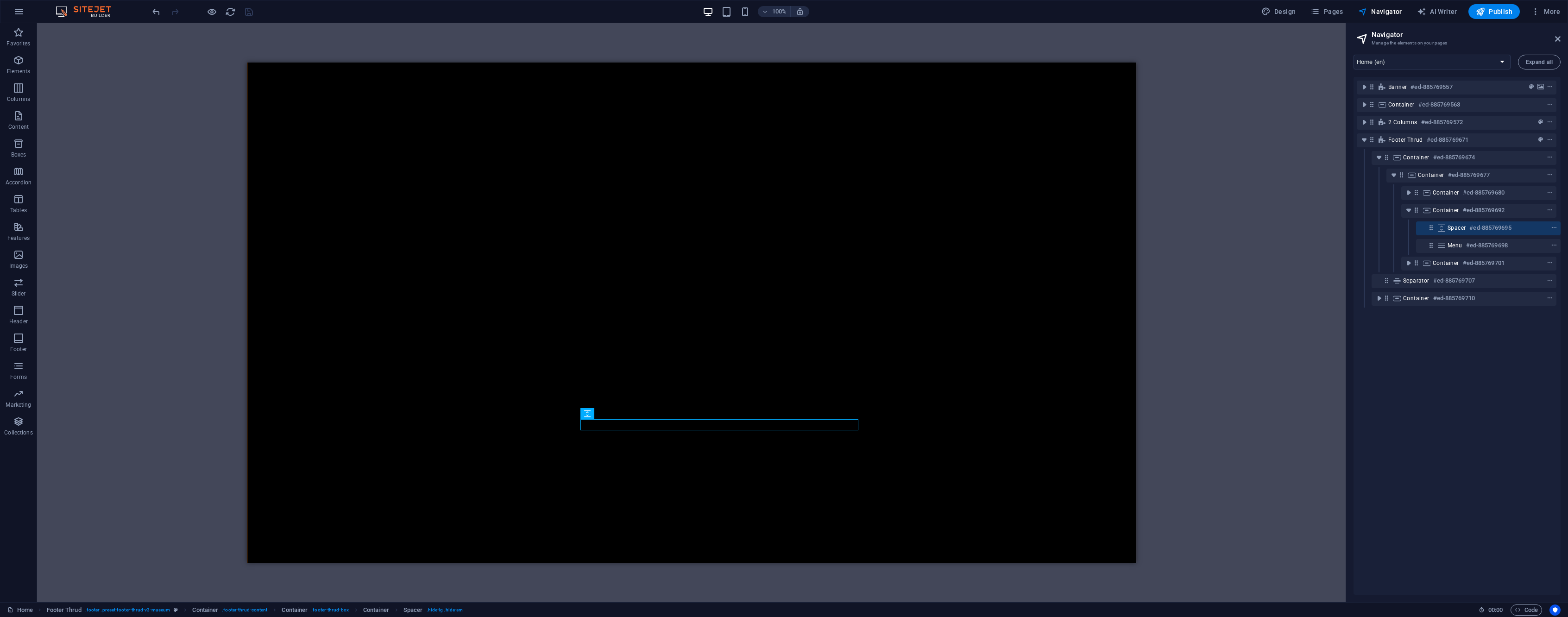
click at [198, 51] on div "H2 Banner Unequal Columns Container Container Unequal Columns Container Image U…" at bounding box center [691, 312] width 1309 height 579
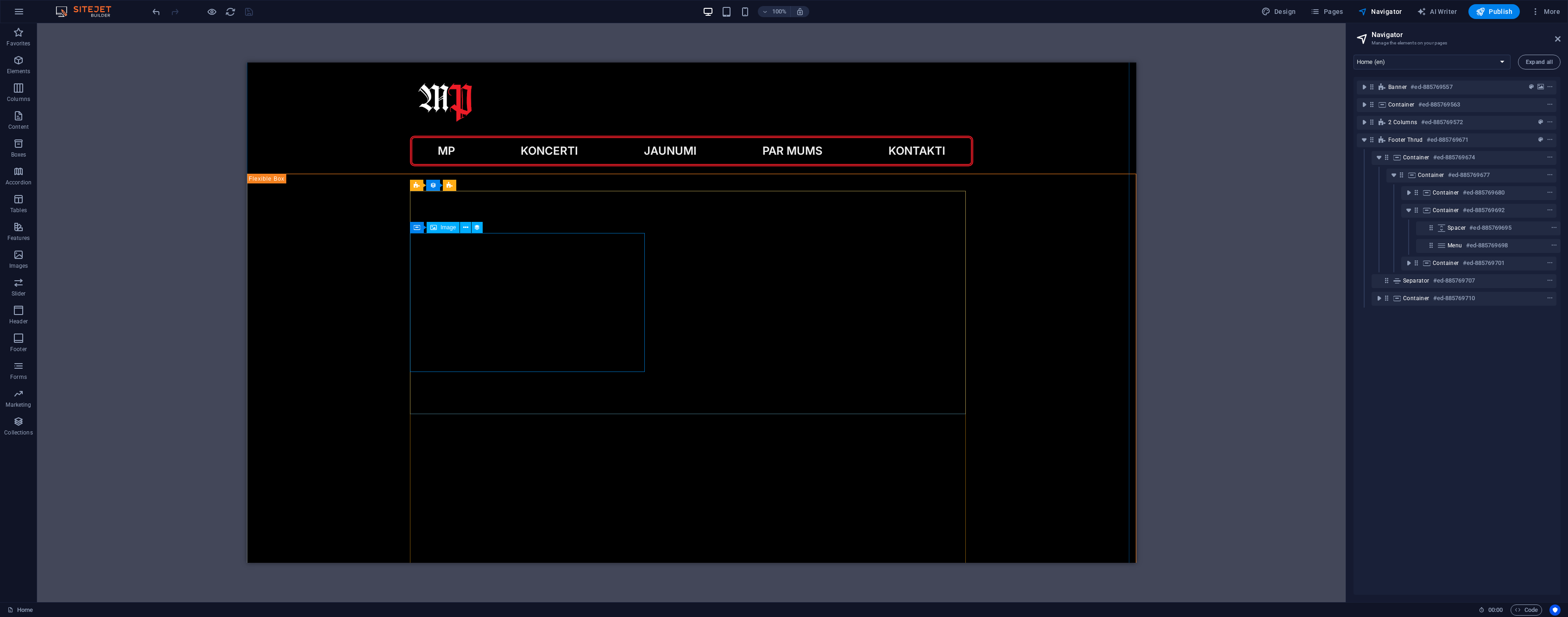
scroll to position [474, 0]
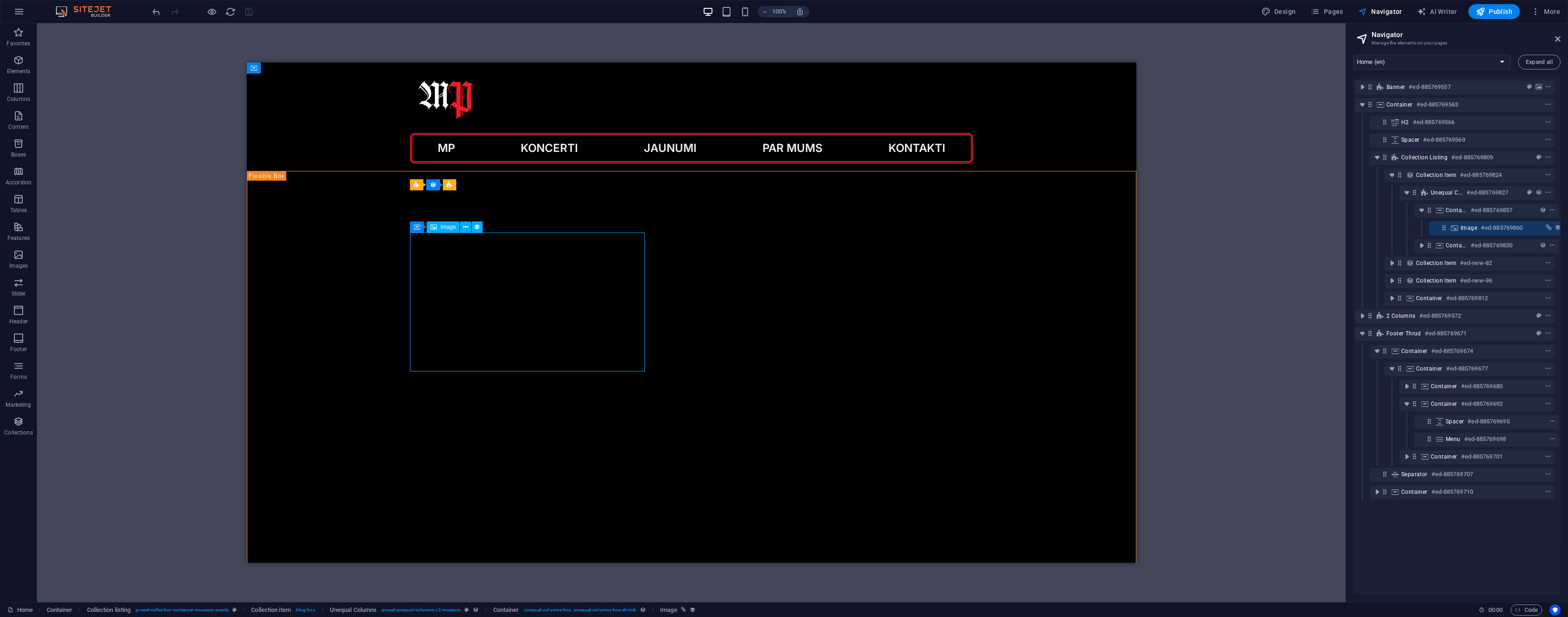
select select "event-image"
select select "vw"
select select "px"
select select "%"
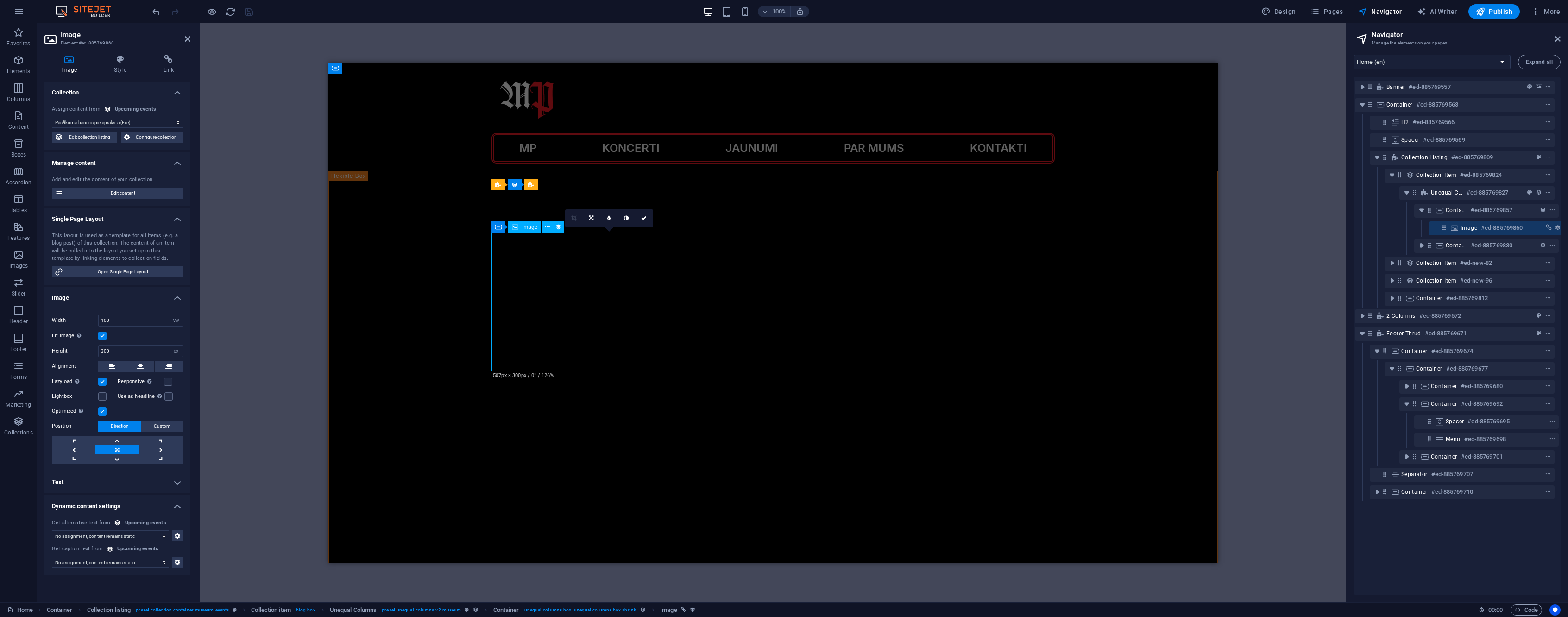
scroll to position [0, 17]
click at [121, 64] on h4 "Style" at bounding box center [122, 64] width 49 height 19
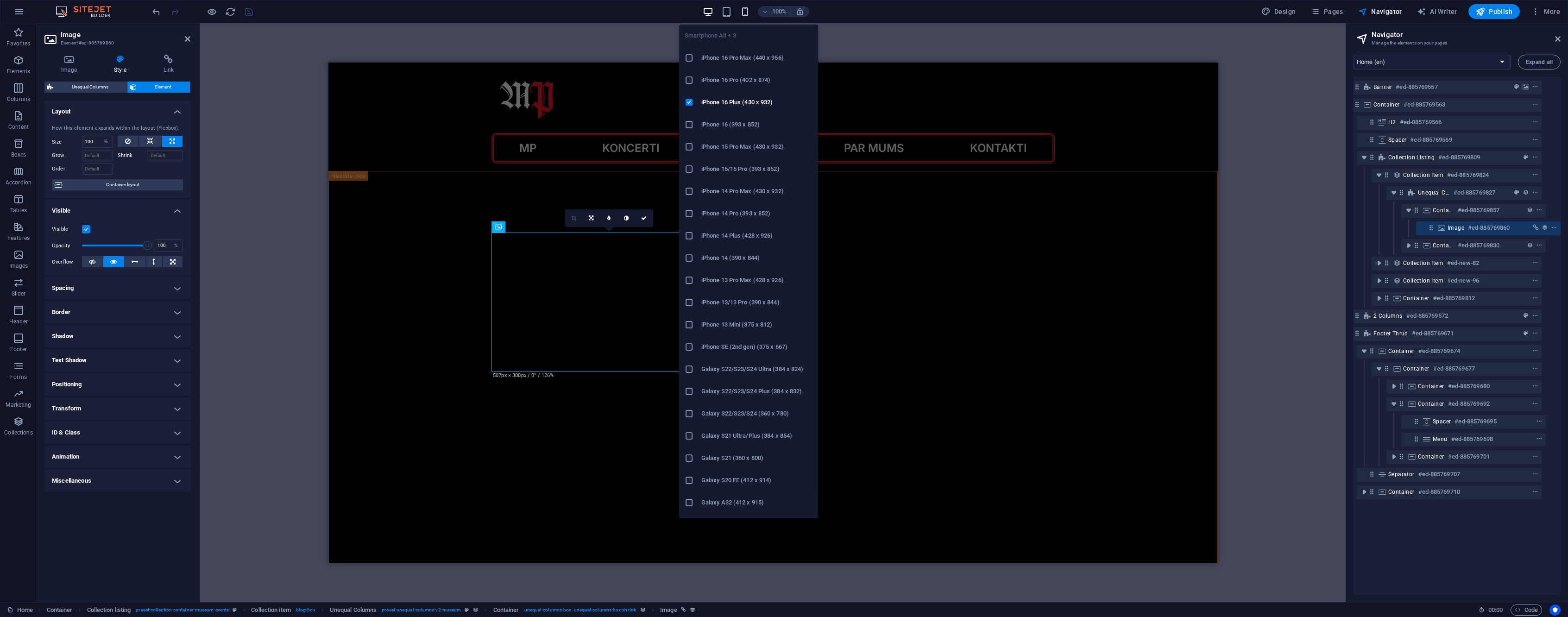
click at [743, 11] on icon "button" at bounding box center [745, 12] width 11 height 11
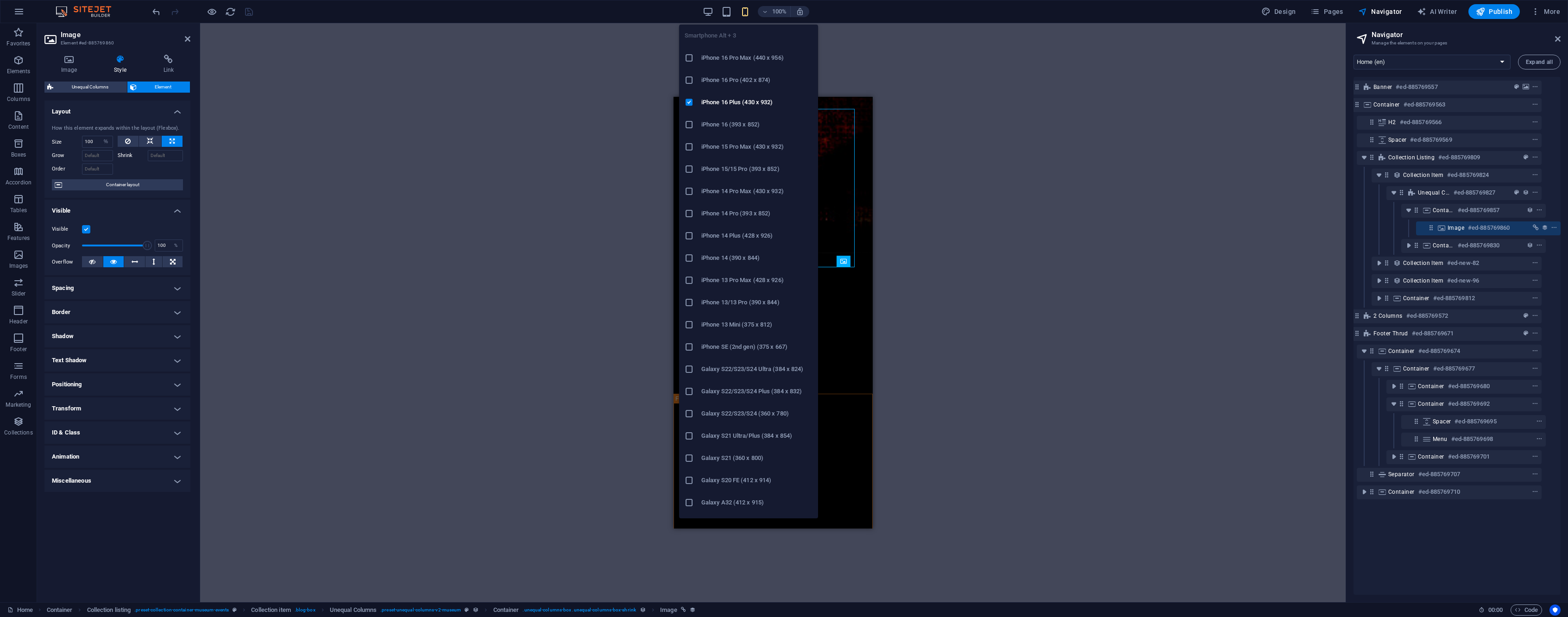
click at [748, 13] on icon "button" at bounding box center [745, 12] width 11 height 11
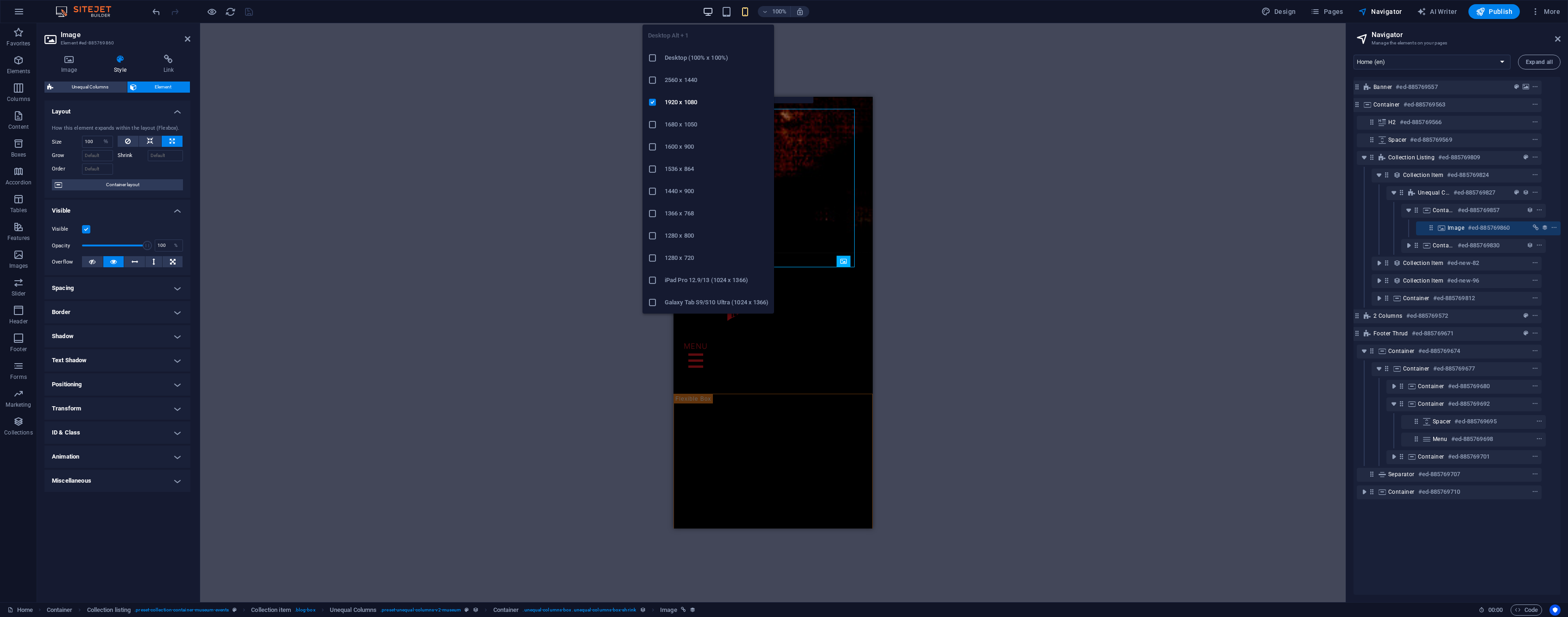
click at [708, 13] on icon "button" at bounding box center [708, 12] width 11 height 11
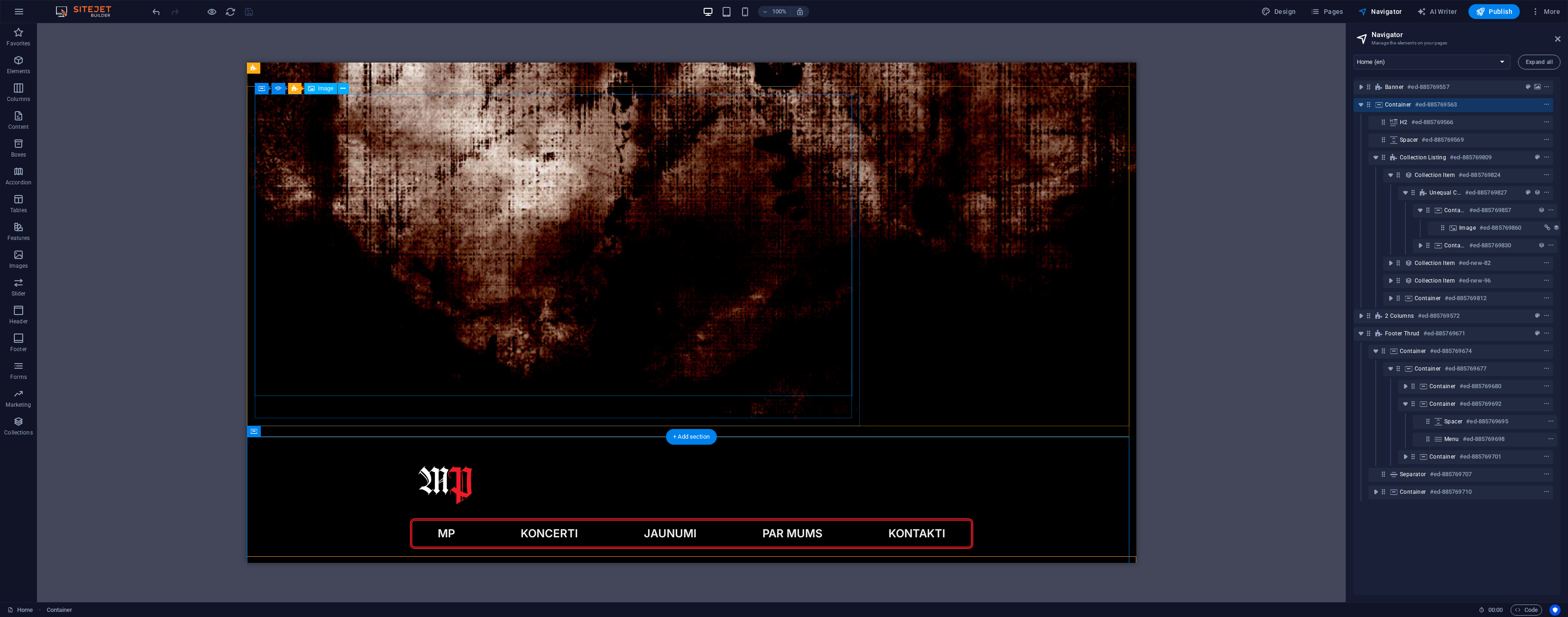
scroll to position [0, 0]
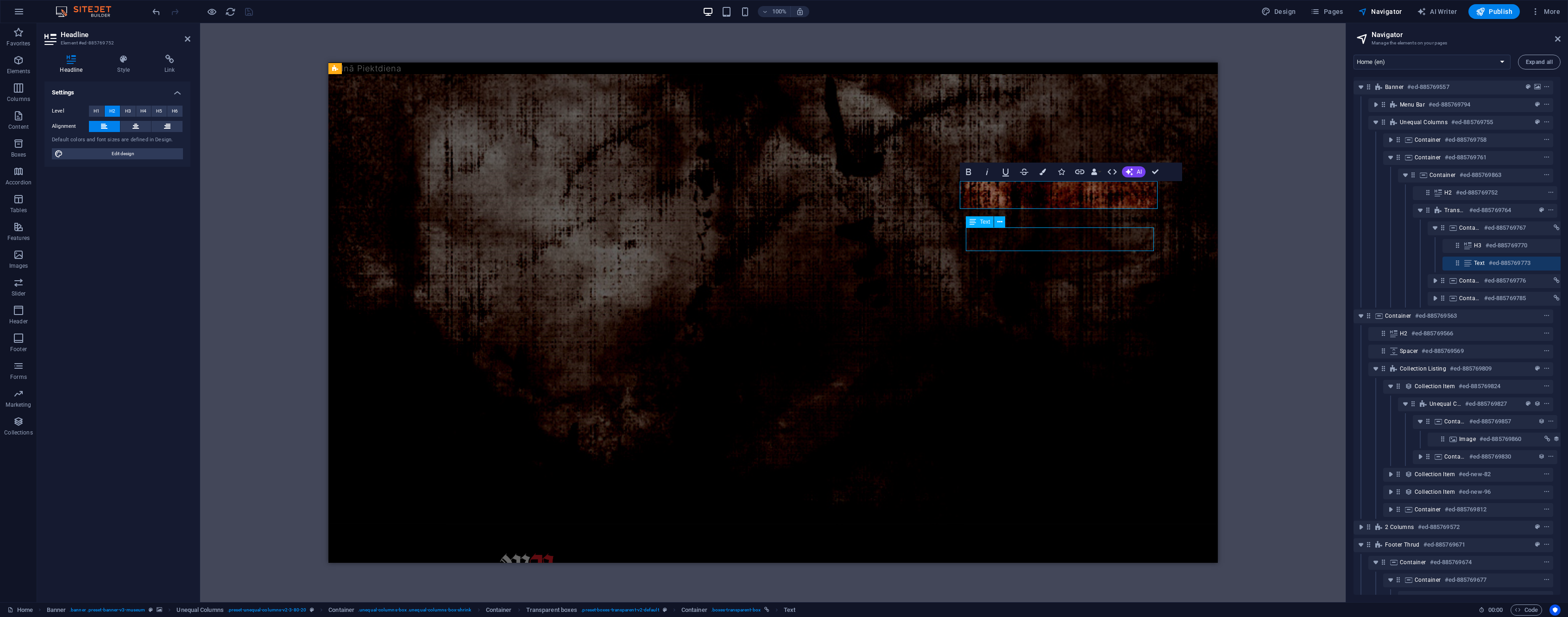
scroll to position [0, 32]
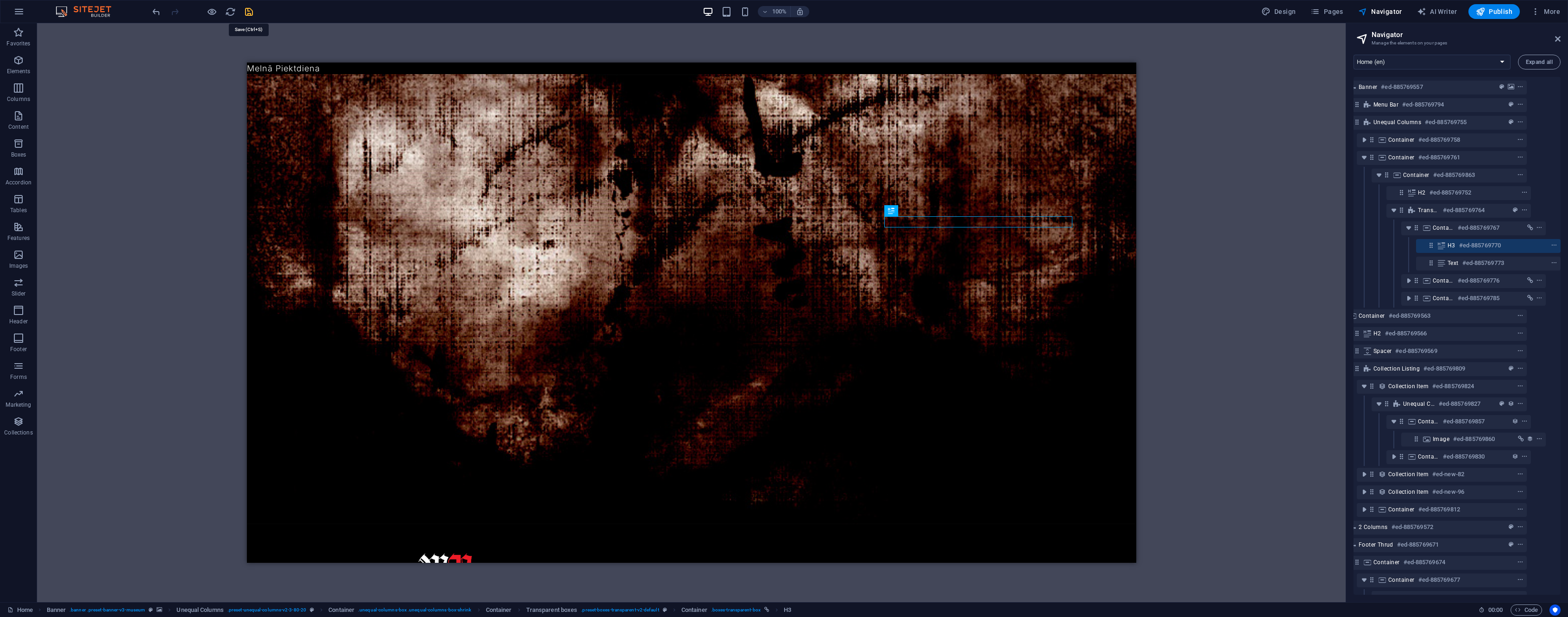
click at [248, 11] on icon "save" at bounding box center [249, 12] width 11 height 11
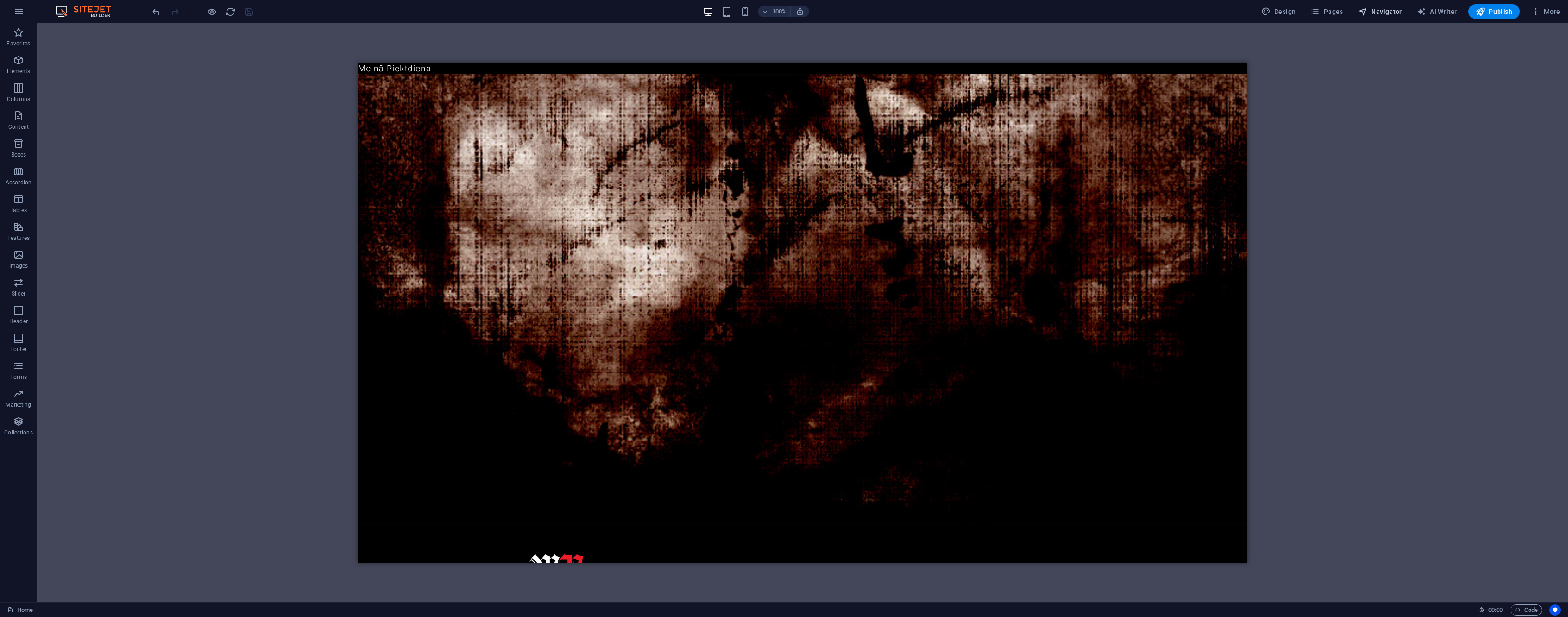
click at [1388, 13] on span "Navigator" at bounding box center [1381, 11] width 44 height 9
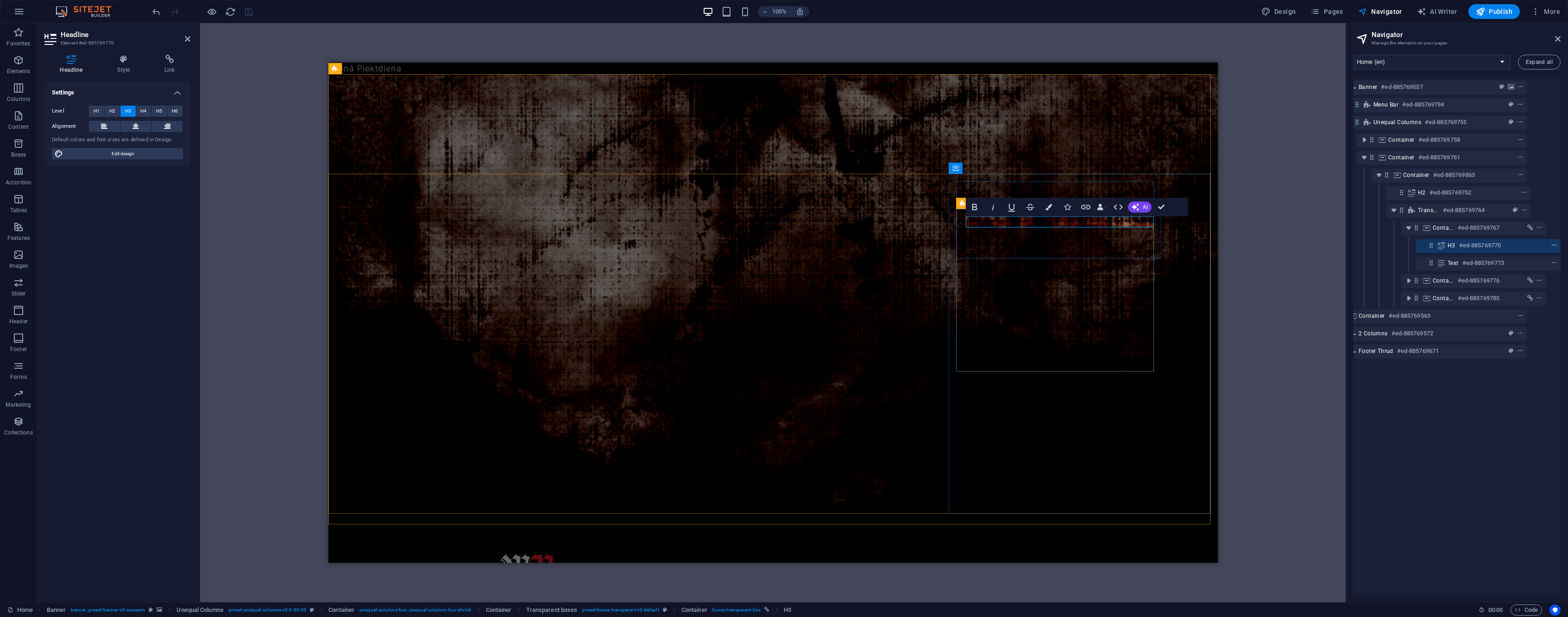
click at [1553, 247] on icon "context-menu" at bounding box center [1554, 246] width 7 height 7
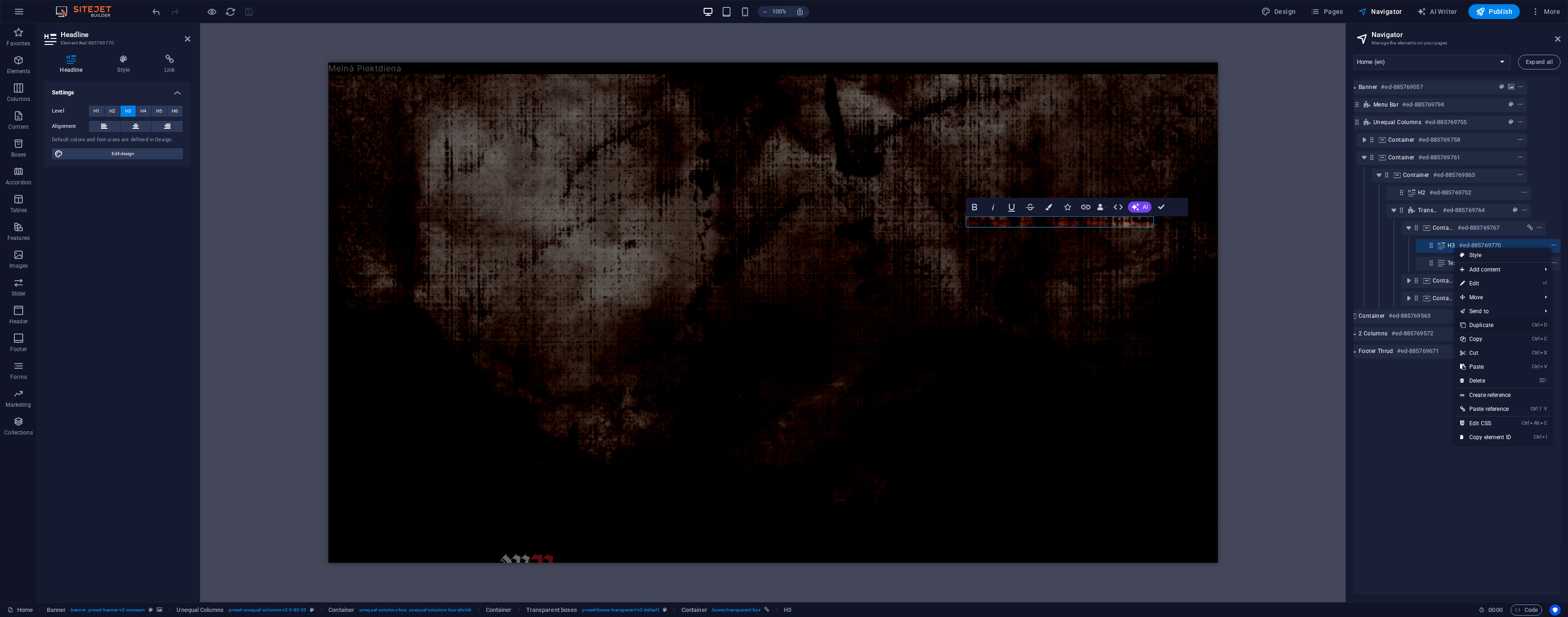
click at [1496, 330] on link "Ctrl D Duplicate" at bounding box center [1486, 325] width 62 height 14
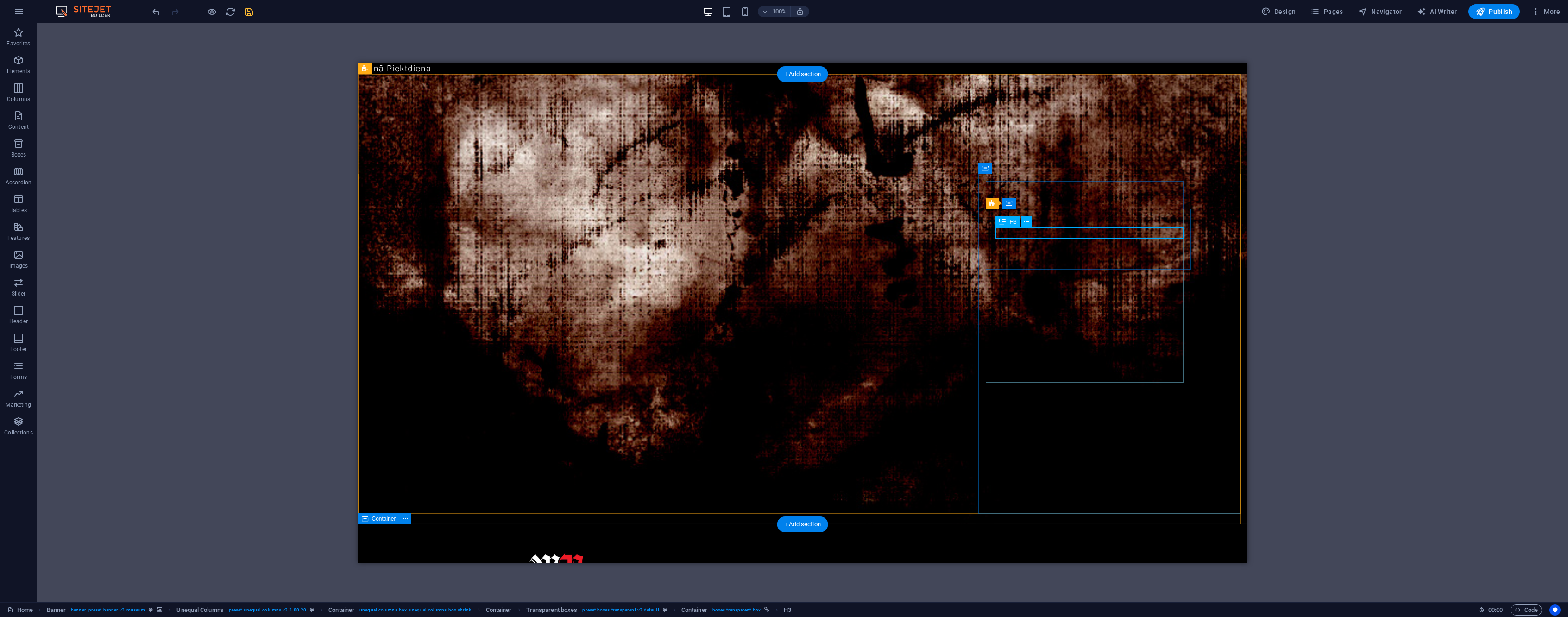
click at [1014, 221] on span "H3" at bounding box center [1013, 222] width 7 height 6
click at [1029, 225] on icon at bounding box center [1026, 222] width 5 height 10
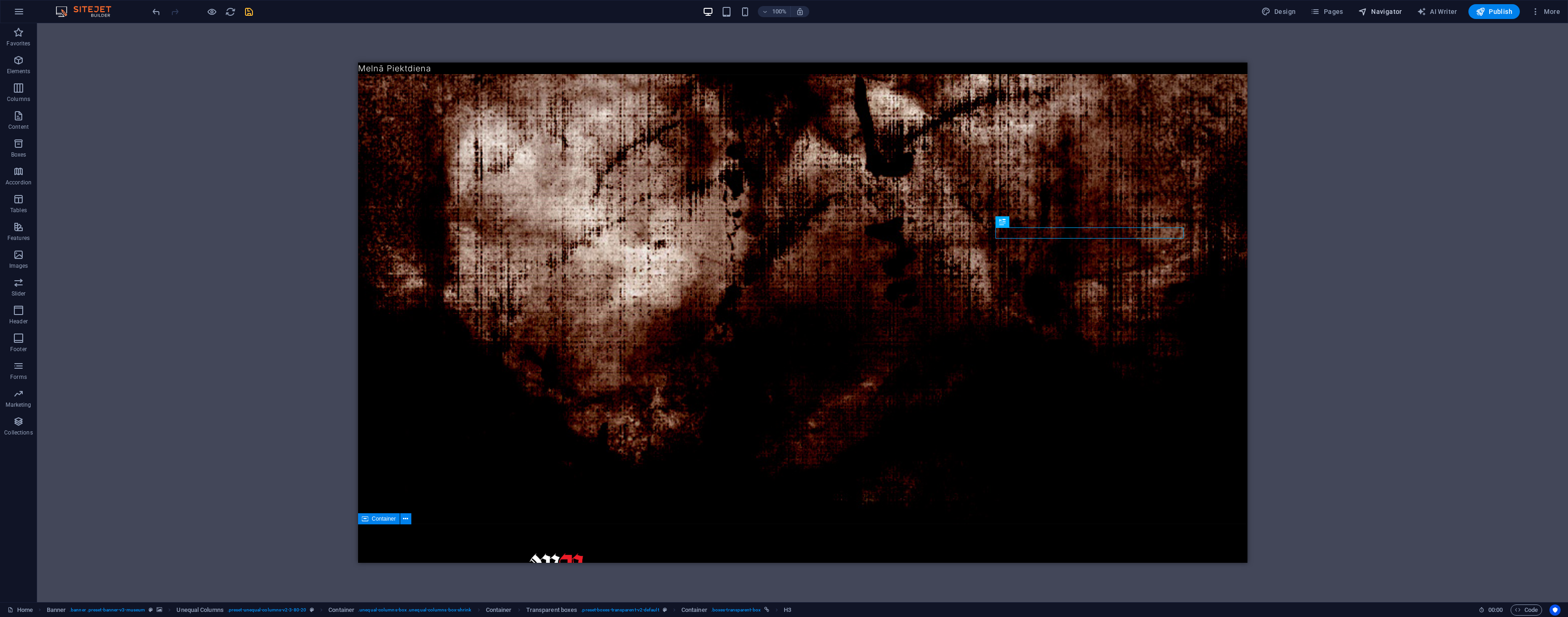
click at [1383, 14] on span "Navigator" at bounding box center [1381, 11] width 44 height 9
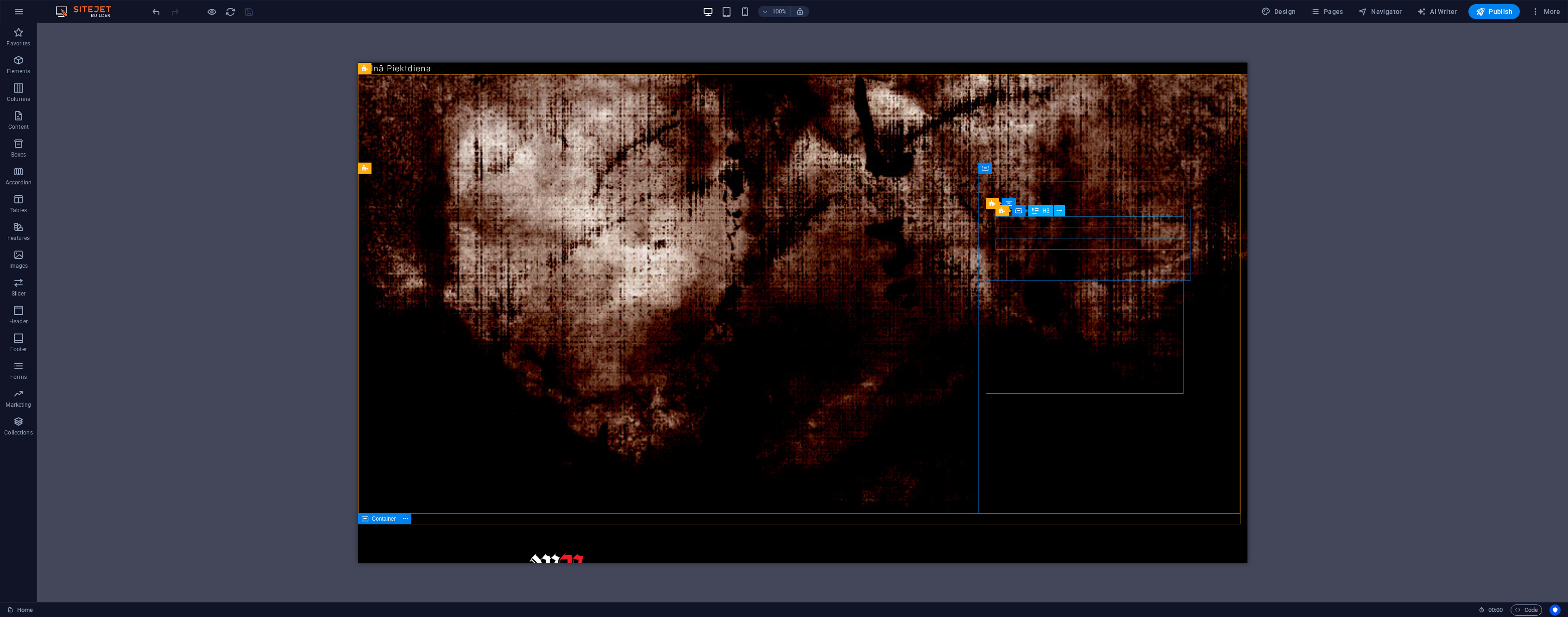
click at [1041, 208] on div "H3" at bounding box center [1041, 210] width 24 height 11
click at [1041, 209] on div "H3" at bounding box center [1041, 210] width 24 height 11
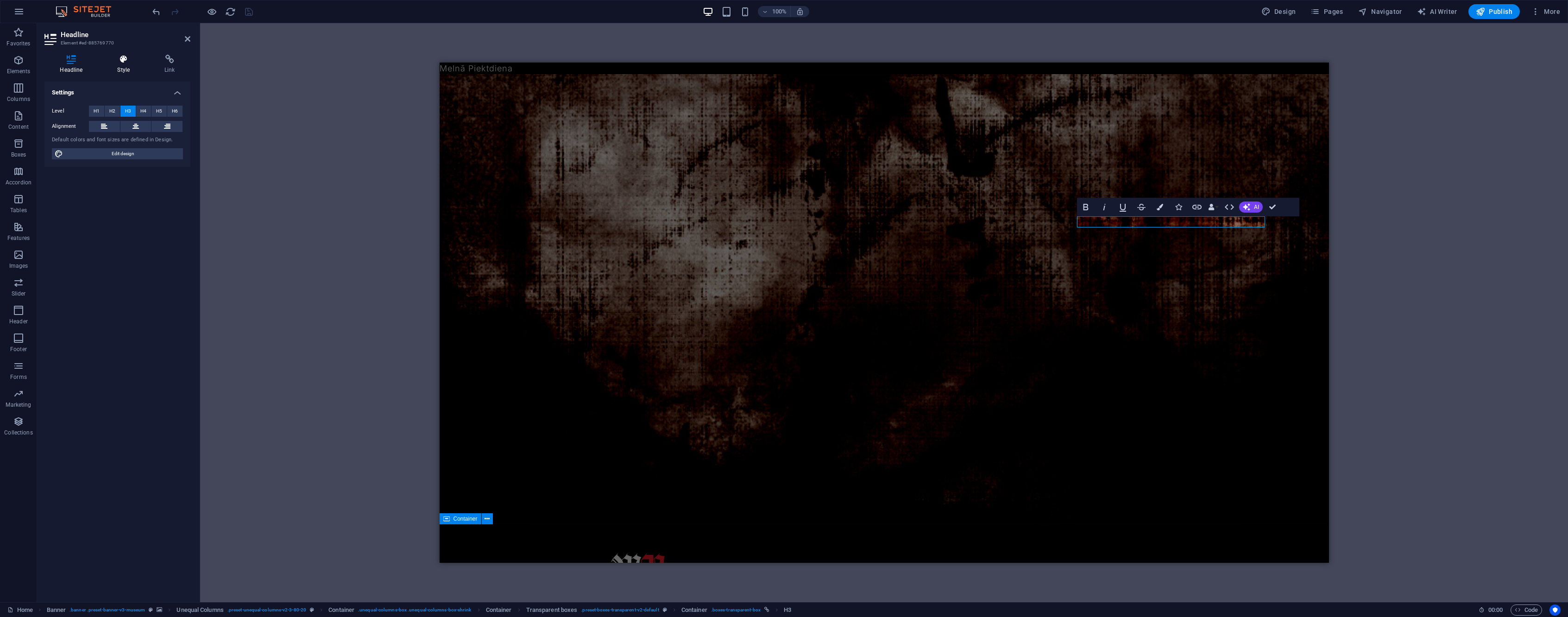
click at [114, 62] on icon at bounding box center [124, 59] width 44 height 9
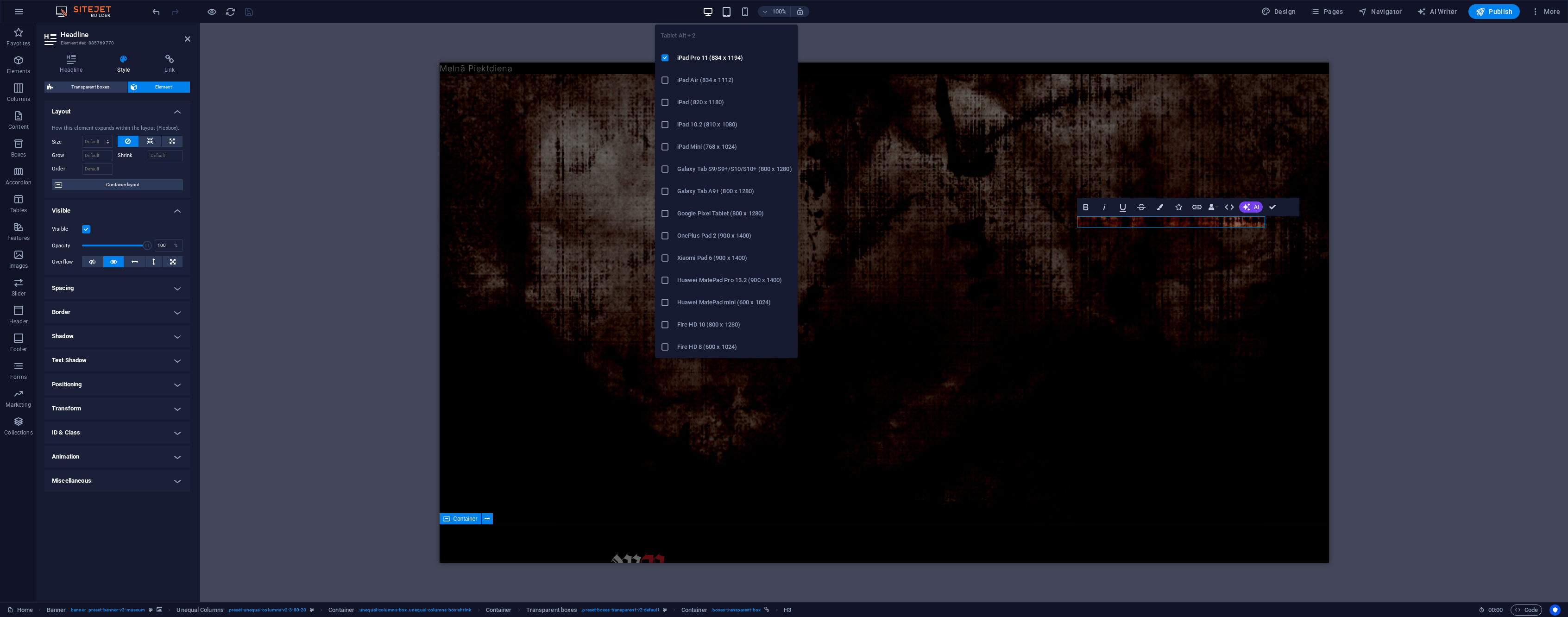
click at [726, 15] on icon "button" at bounding box center [727, 12] width 11 height 11
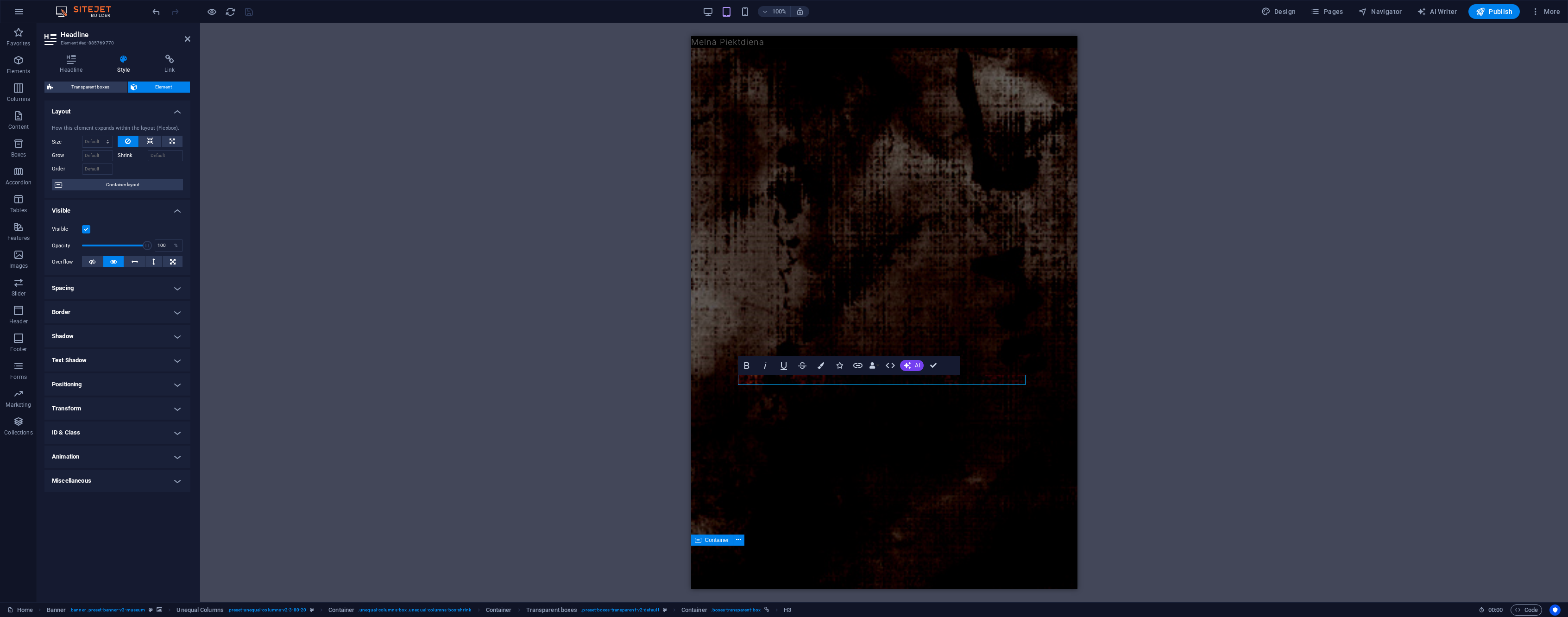
click at [84, 230] on label at bounding box center [86, 230] width 8 height 8
click at [0, 0] on input "Visible" at bounding box center [0, 0] width 0 height 0
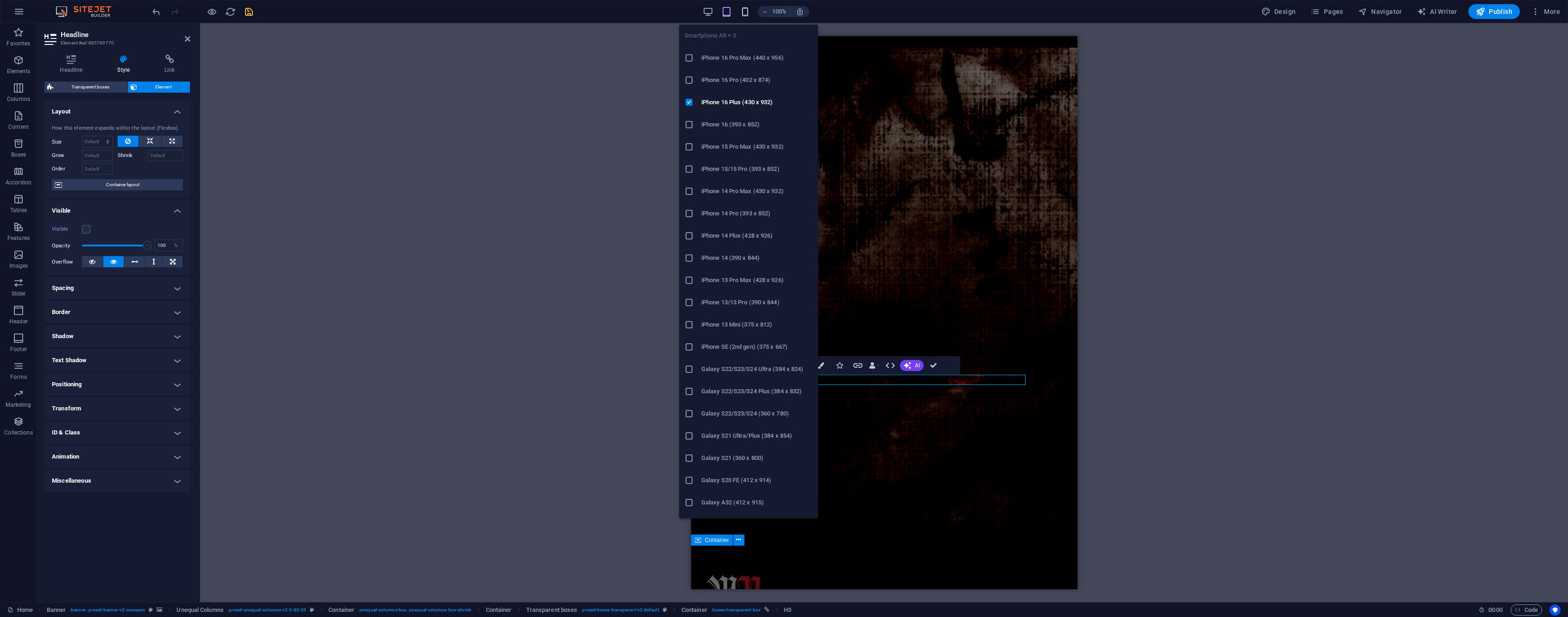
click at [743, 11] on icon "button" at bounding box center [745, 12] width 11 height 11
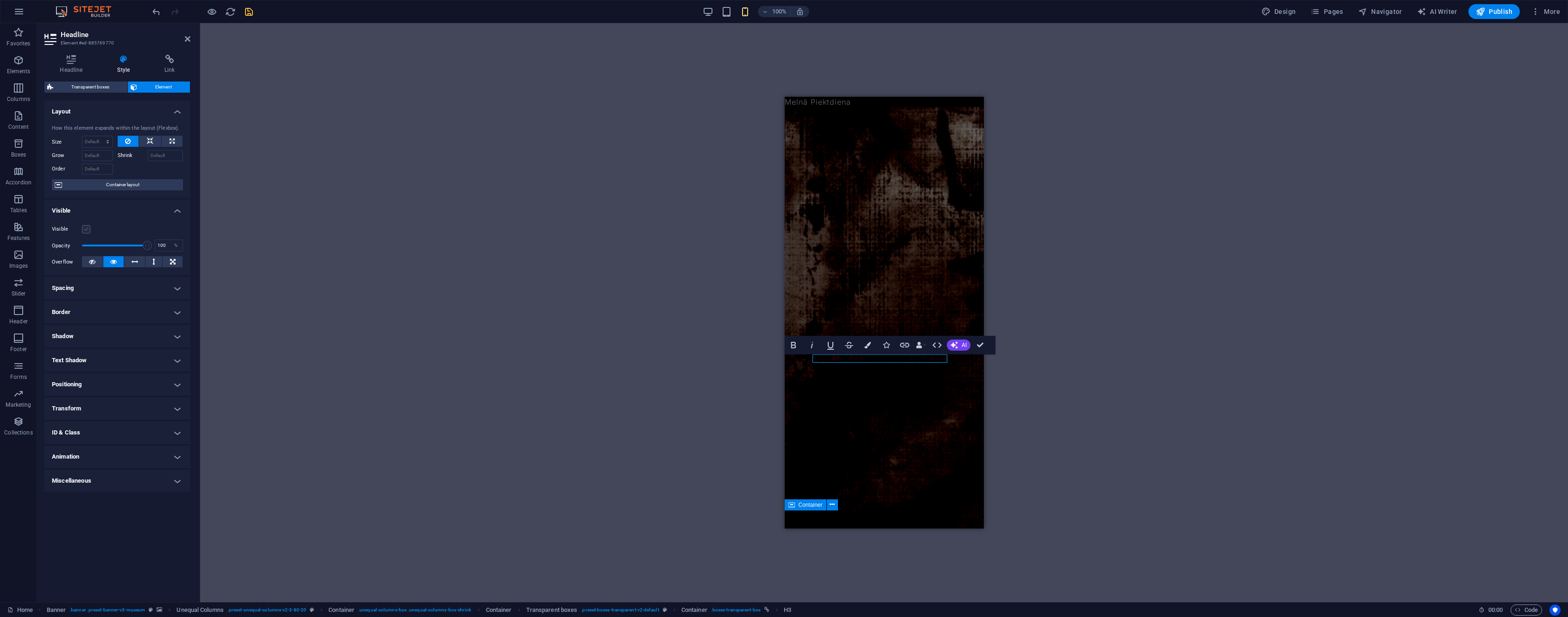
click at [87, 229] on label at bounding box center [86, 230] width 8 height 8
click at [0, 0] on input "Visible" at bounding box center [0, 0] width 0 height 0
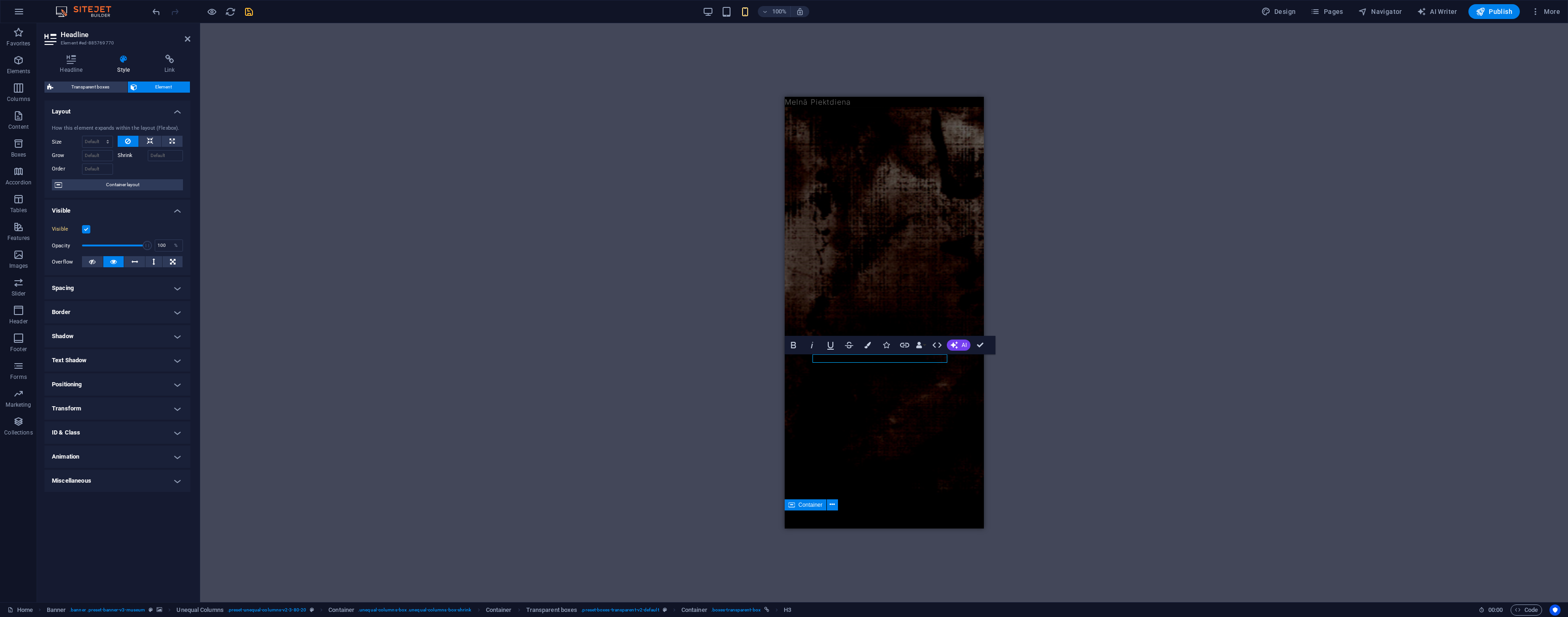
click at [85, 229] on label at bounding box center [86, 230] width 8 height 8
click at [0, 0] on input "Visible" at bounding box center [0, 0] width 0 height 0
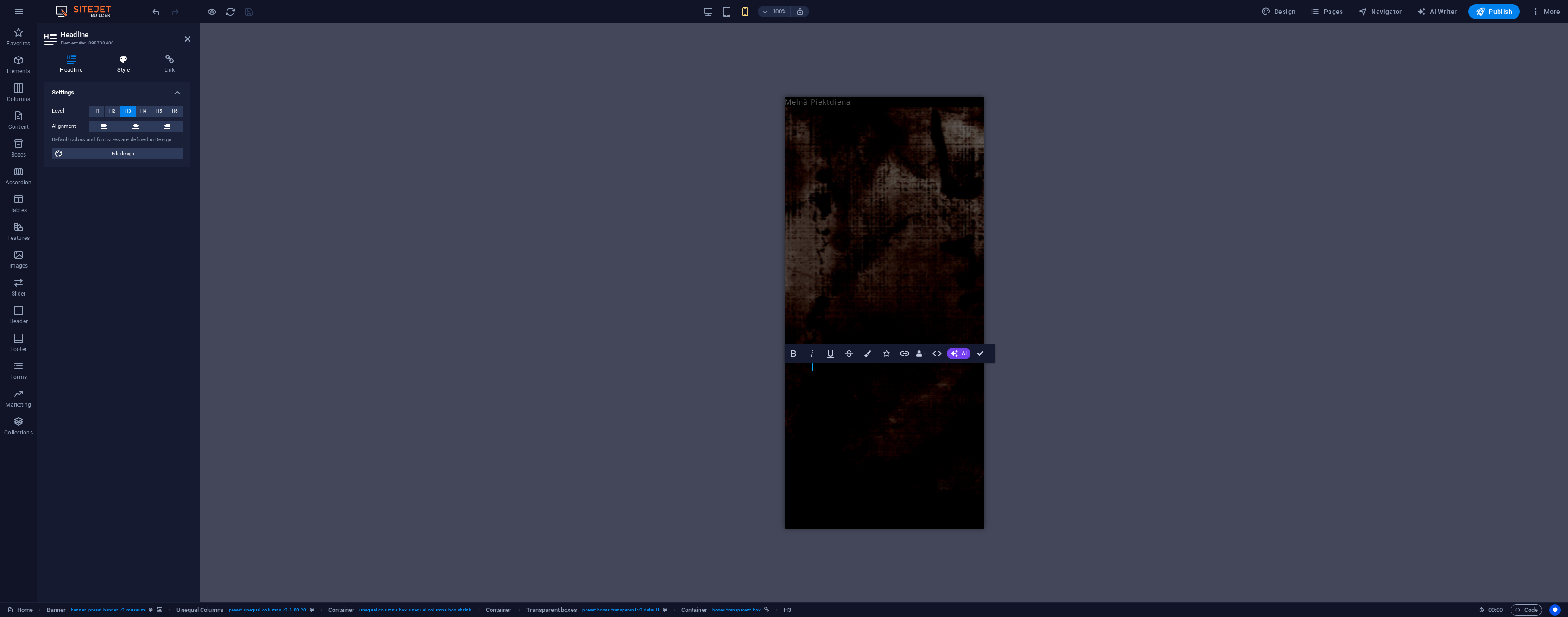
click at [133, 68] on h4 "Style" at bounding box center [126, 64] width 47 height 19
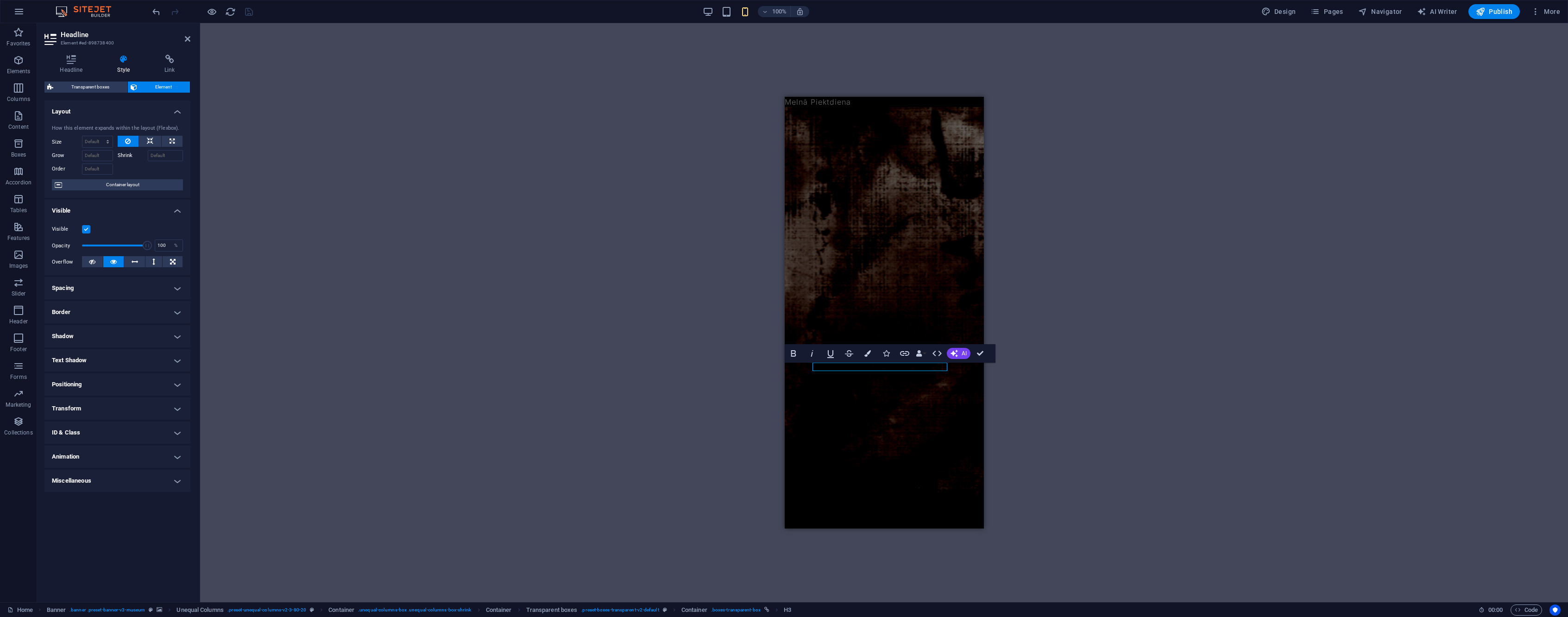
click at [86, 230] on label at bounding box center [86, 230] width 8 height 8
click at [0, 0] on input "Visible" at bounding box center [0, 0] width 0 height 0
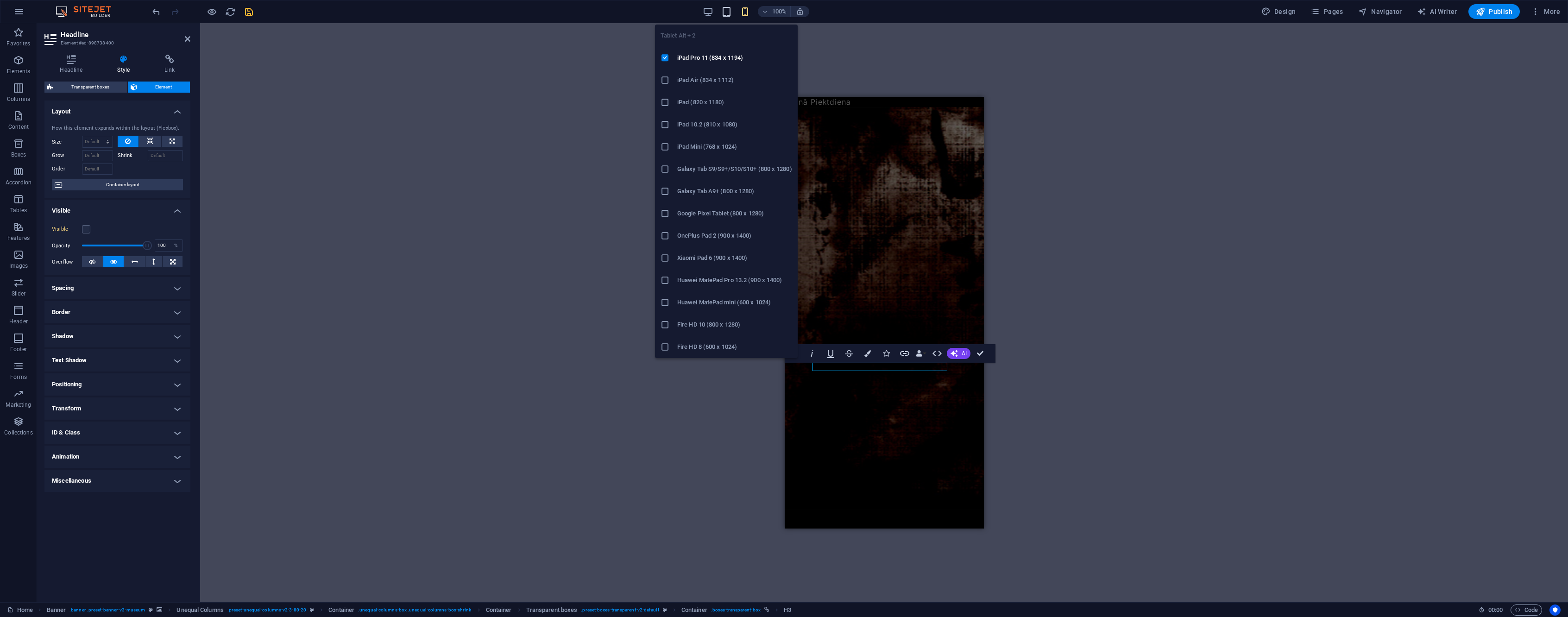
click at [729, 17] on icon "button" at bounding box center [727, 12] width 11 height 11
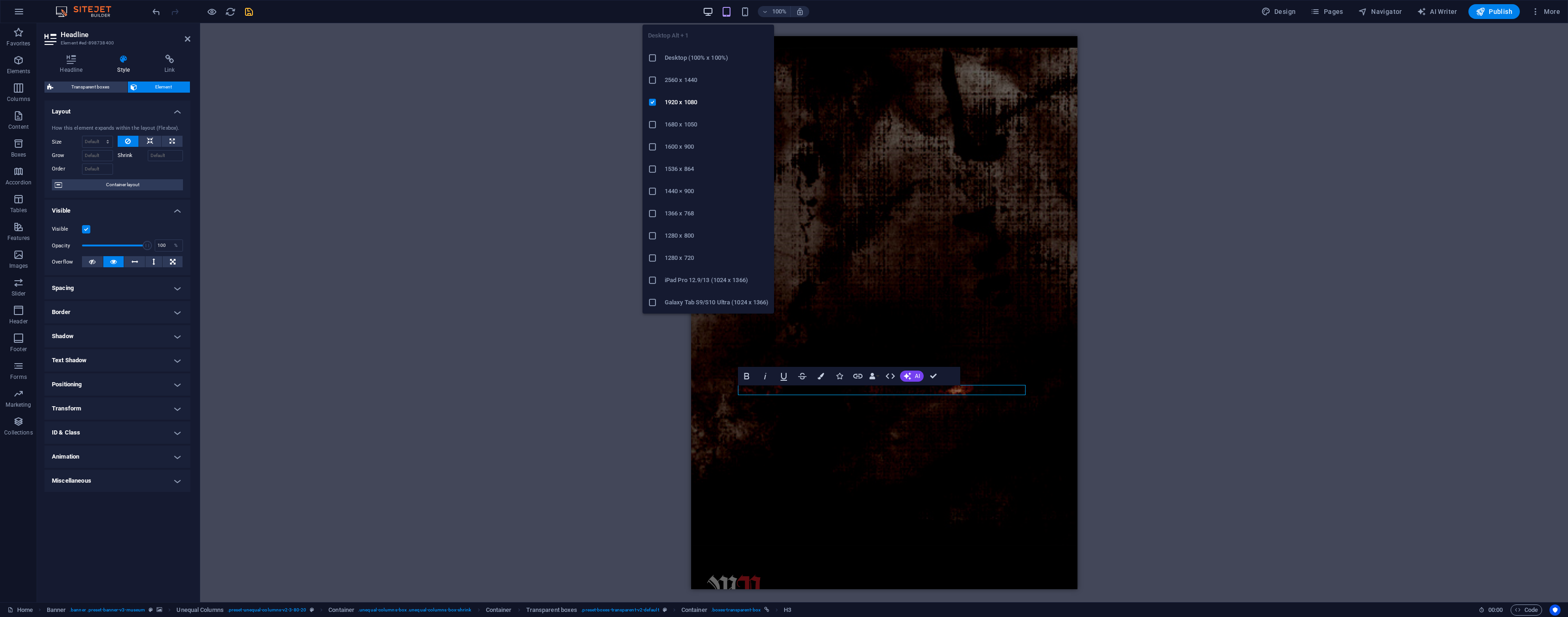
drag, startPoint x: 713, startPoint y: 11, endPoint x: 679, endPoint y: 22, distance: 35.7
click at [712, 11] on icon "button" at bounding box center [708, 12] width 11 height 11
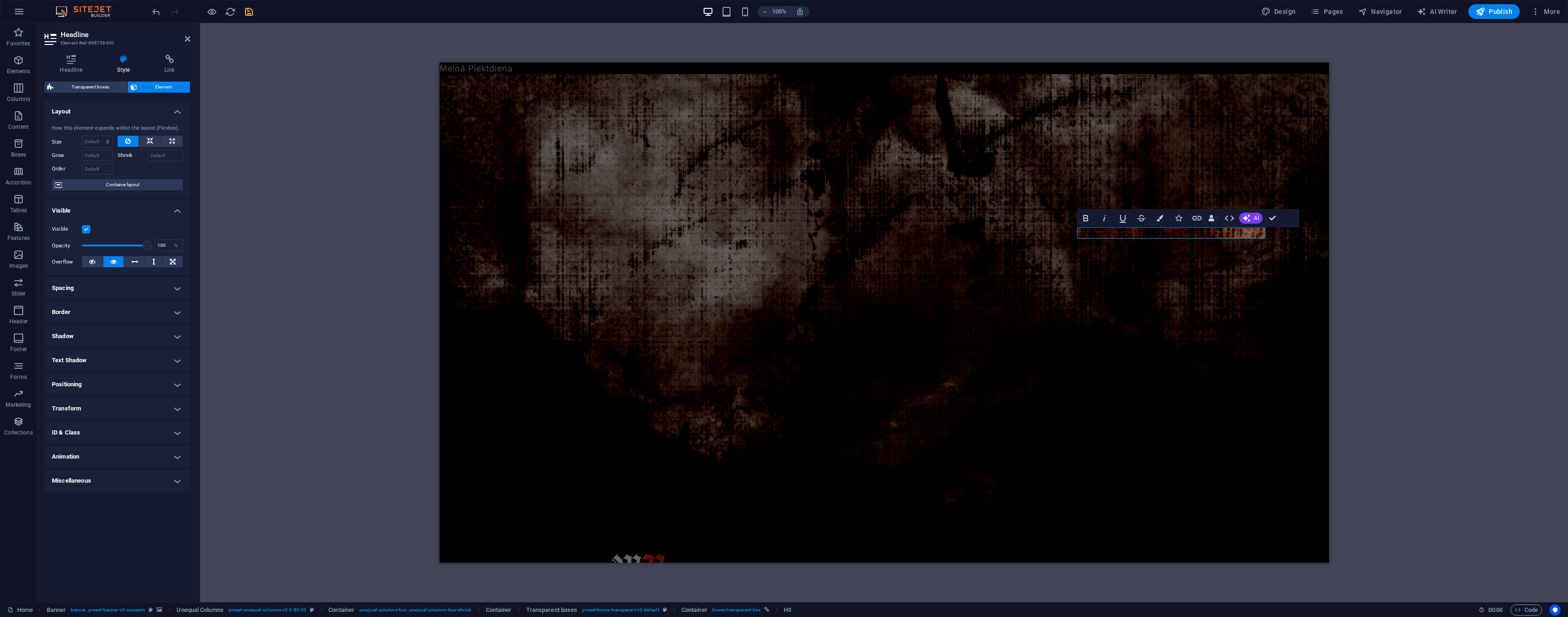
click at [85, 233] on label at bounding box center [86, 230] width 8 height 8
click at [0, 0] on input "Visible" at bounding box center [0, 0] width 0 height 0
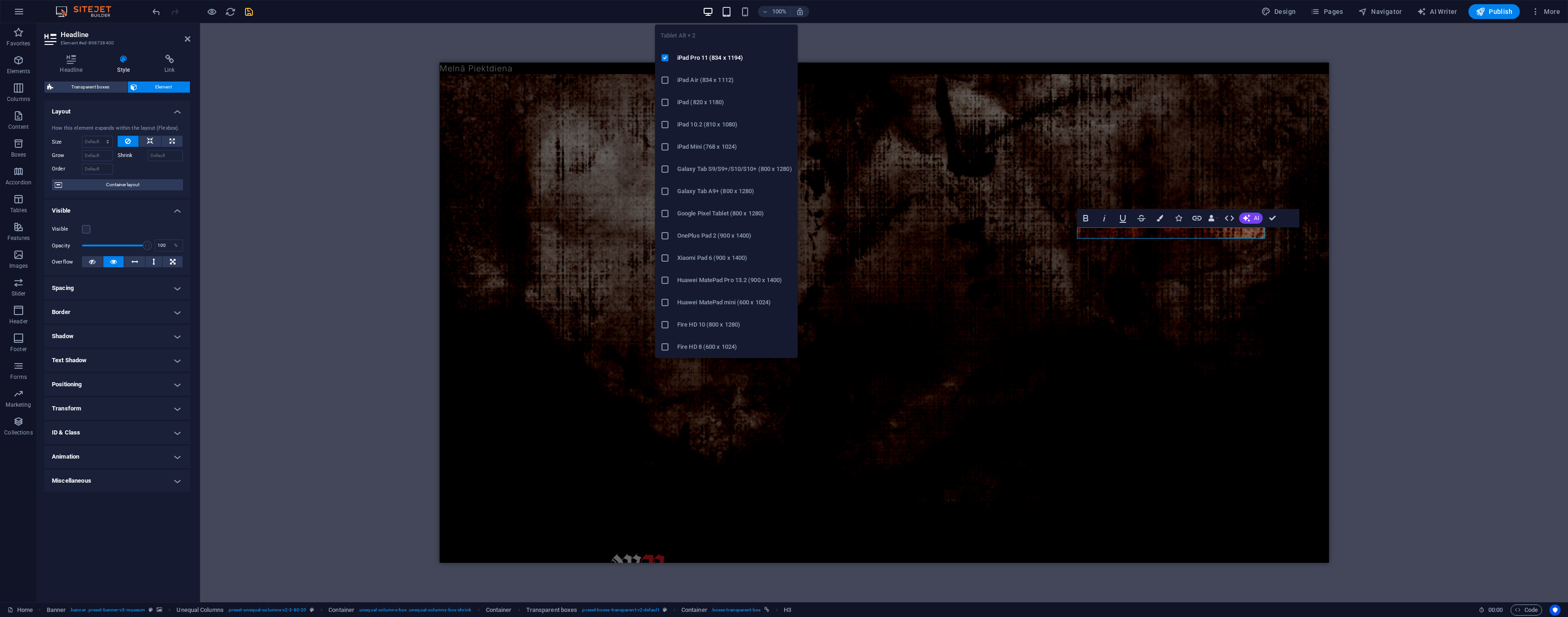
click at [723, 15] on icon "button" at bounding box center [727, 12] width 11 height 11
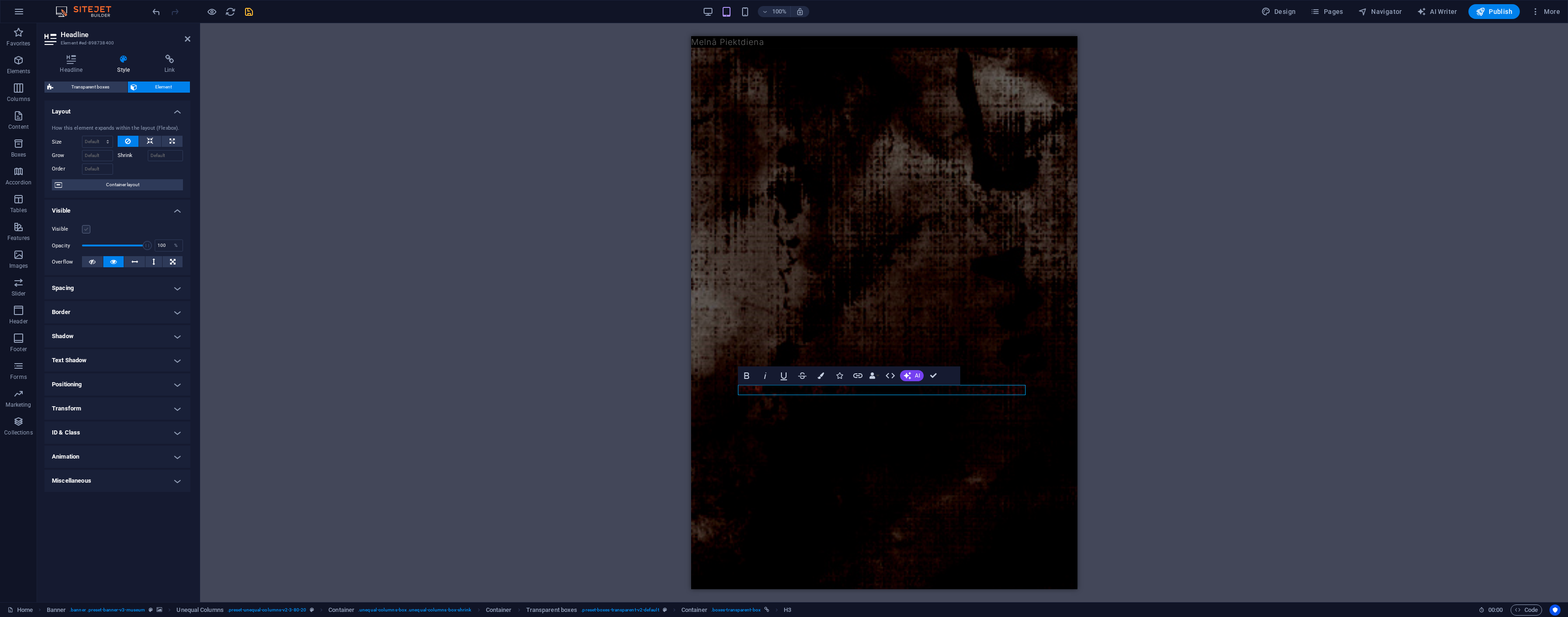
click at [87, 230] on label at bounding box center [86, 230] width 8 height 8
click at [0, 0] on input "Visible" at bounding box center [0, 0] width 0 height 0
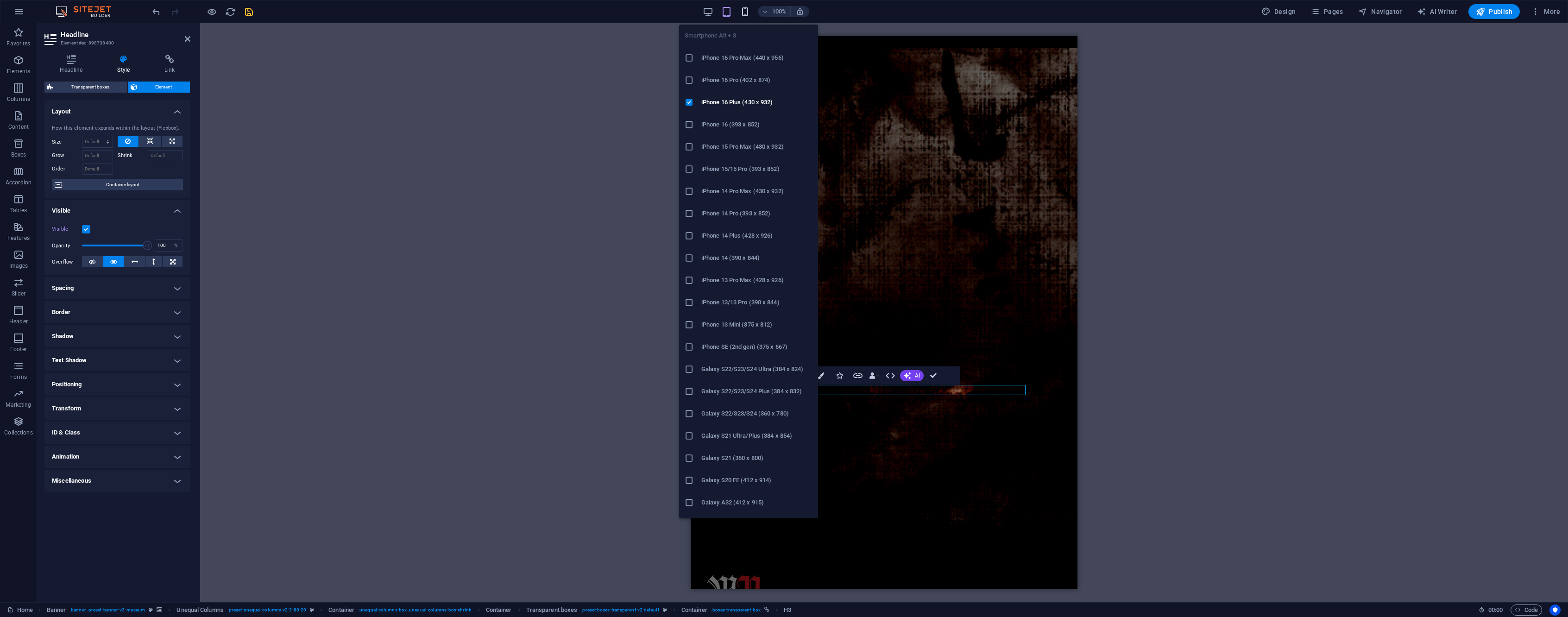
click at [746, 15] on icon "button" at bounding box center [745, 12] width 11 height 11
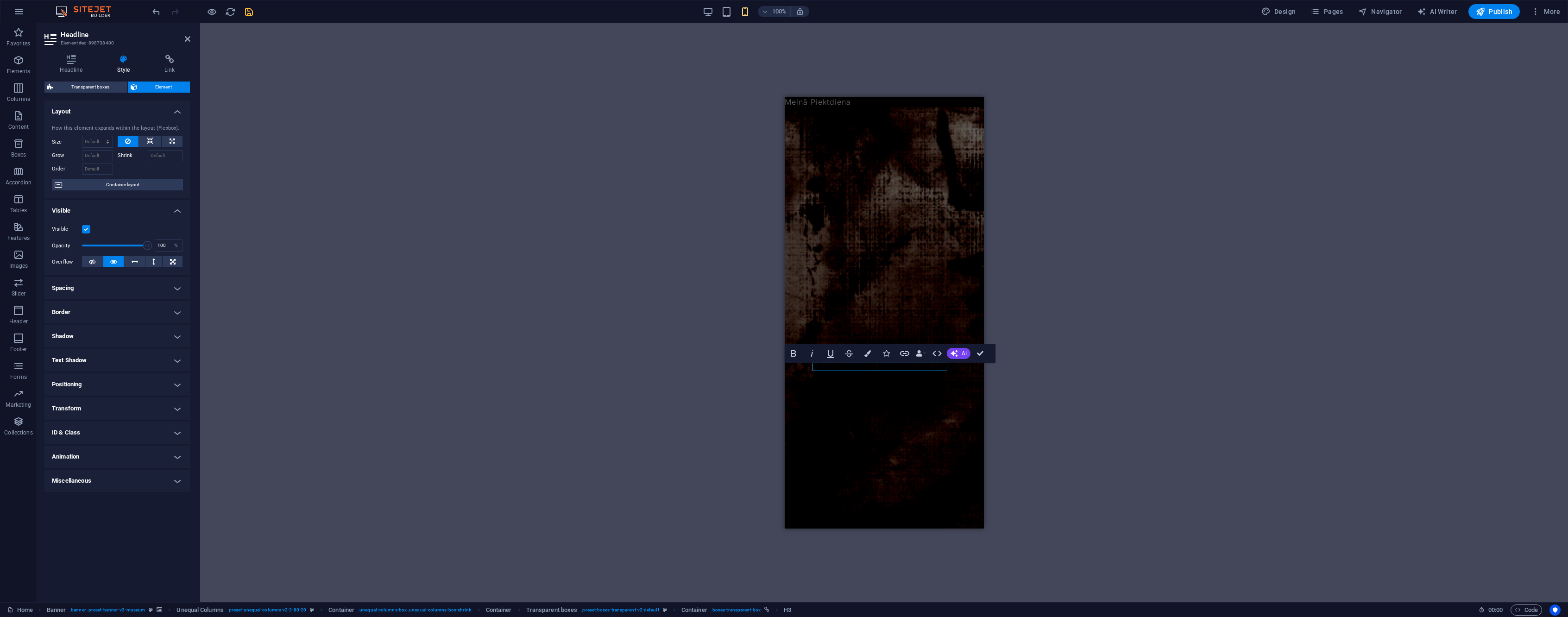
click at [87, 230] on label at bounding box center [86, 230] width 8 height 8
click at [0, 0] on input "Visible" at bounding box center [0, 0] width 0 height 0
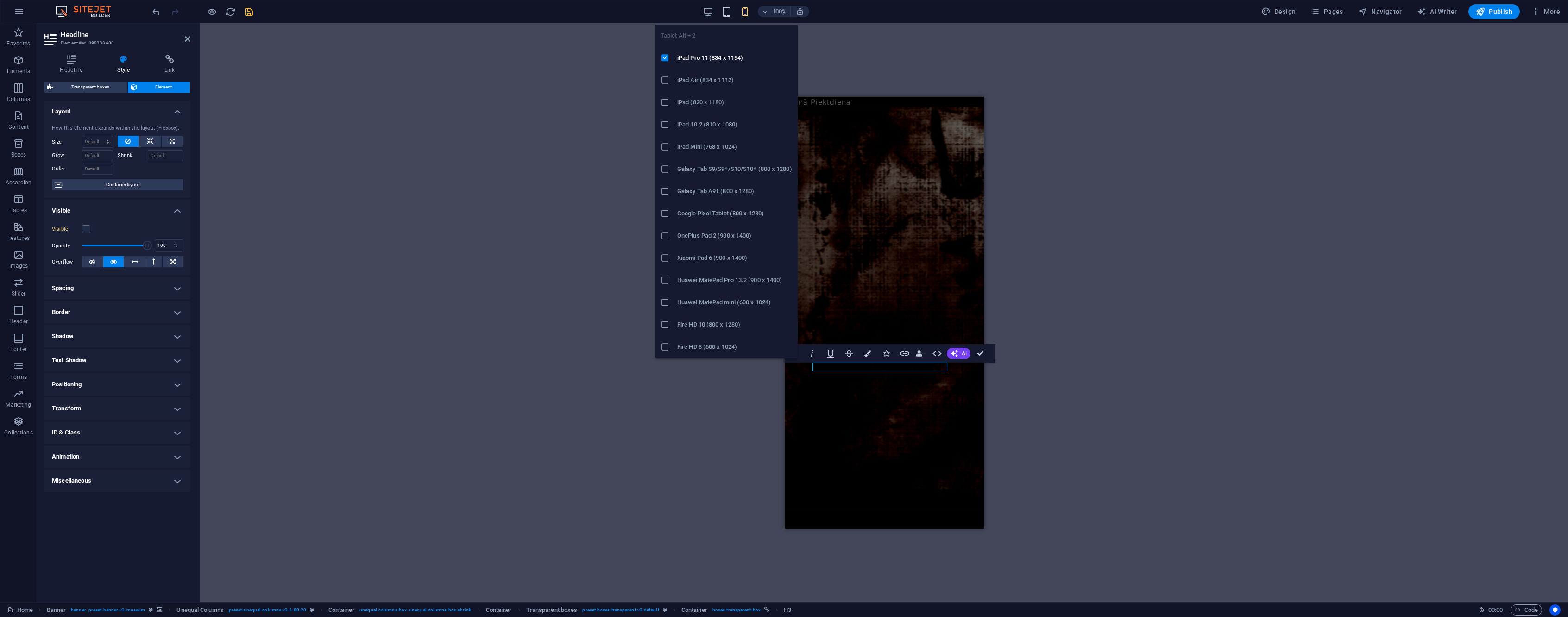
click at [732, 10] on icon "button" at bounding box center [727, 12] width 11 height 11
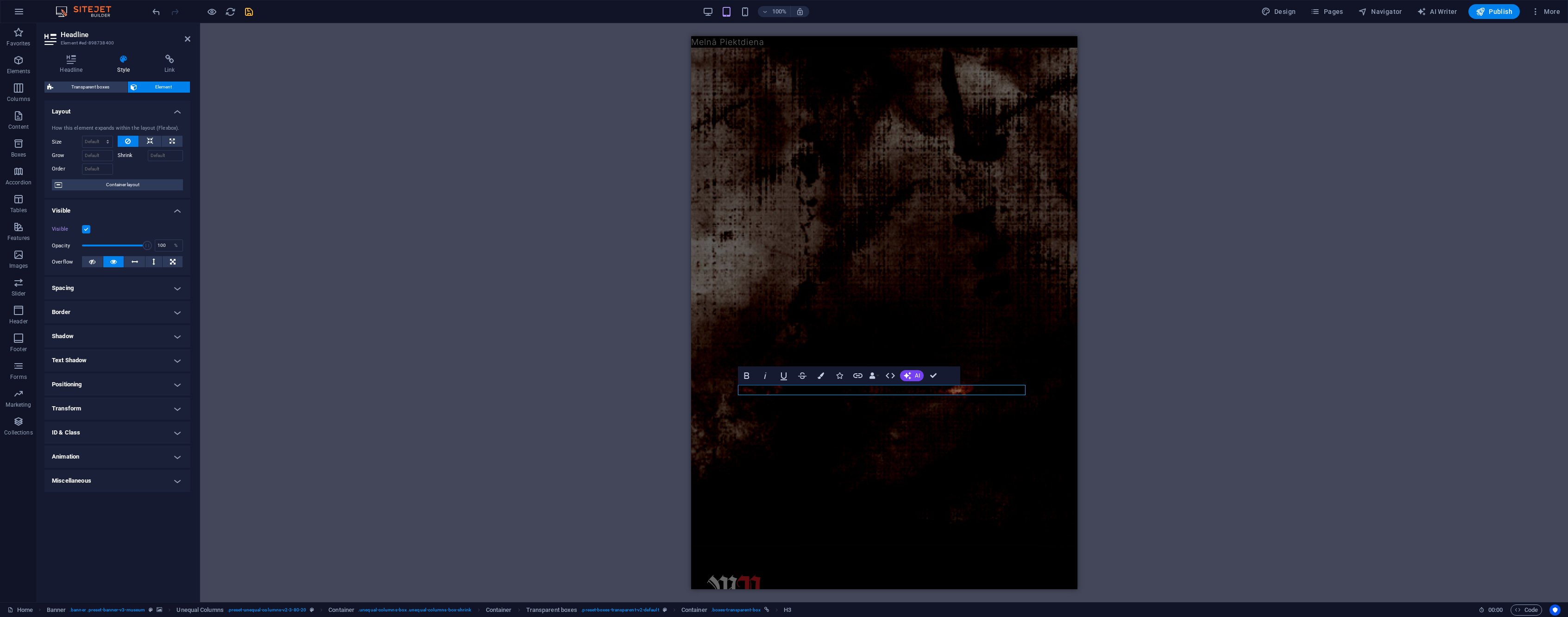
click at [702, 11] on div "100% Design Pages Navigator AI Writer Publish More" at bounding box center [857, 12] width 1414 height 15
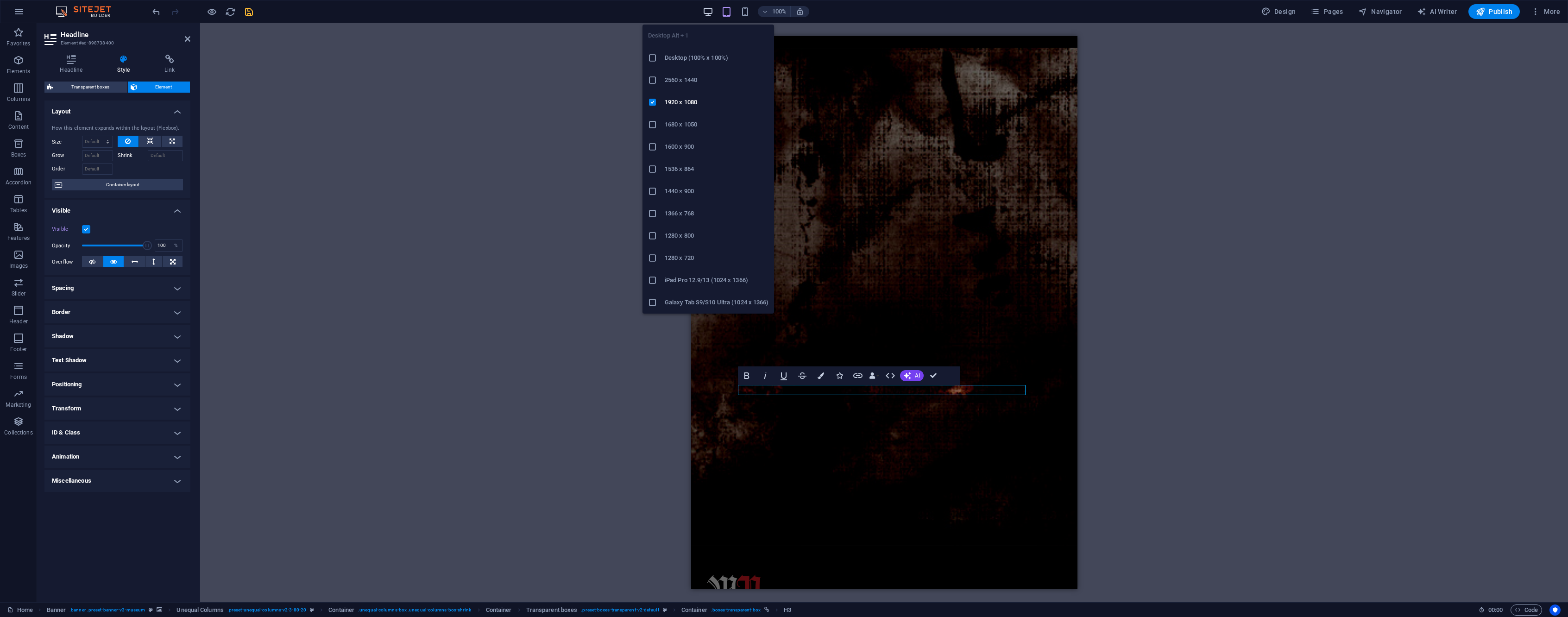
click at [712, 12] on icon "button" at bounding box center [708, 12] width 11 height 11
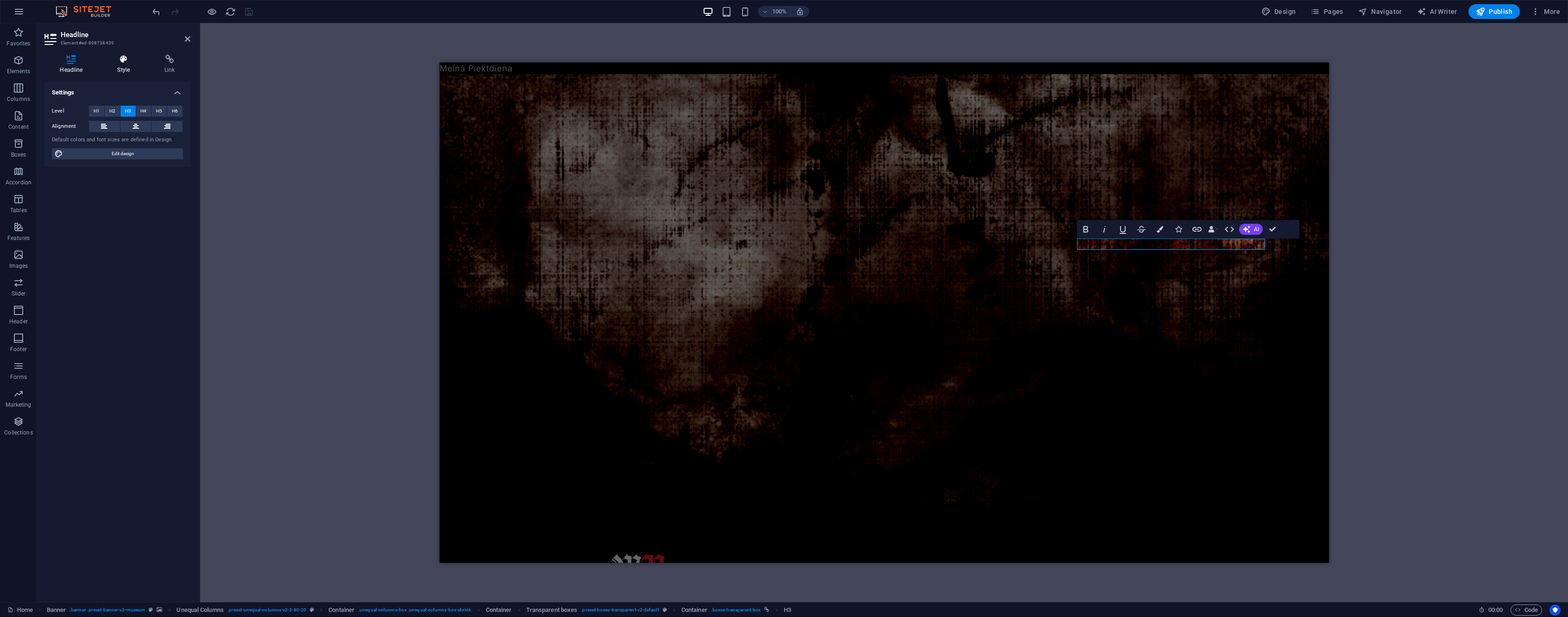
click at [130, 64] on h4 "Style" at bounding box center [126, 64] width 47 height 19
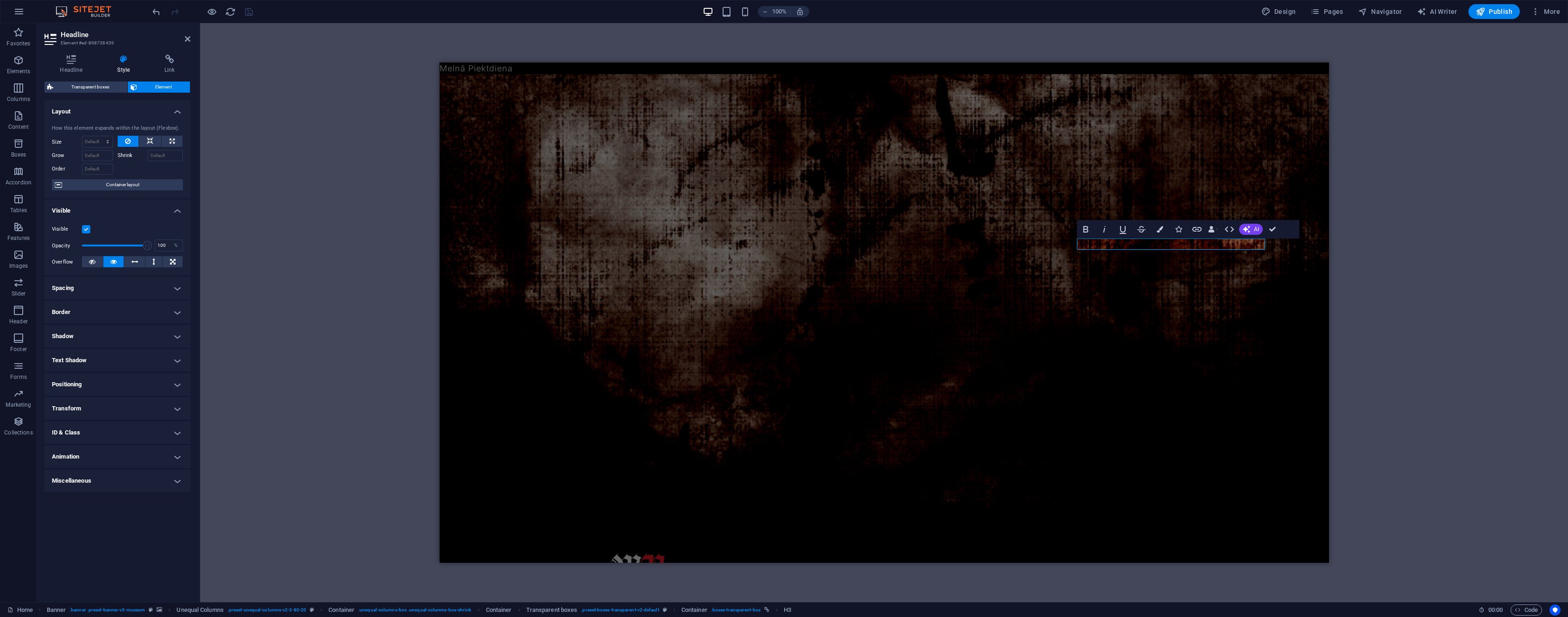
click at [88, 230] on label at bounding box center [86, 230] width 8 height 8
click at [0, 0] on input "Visible" at bounding box center [0, 0] width 0 height 0
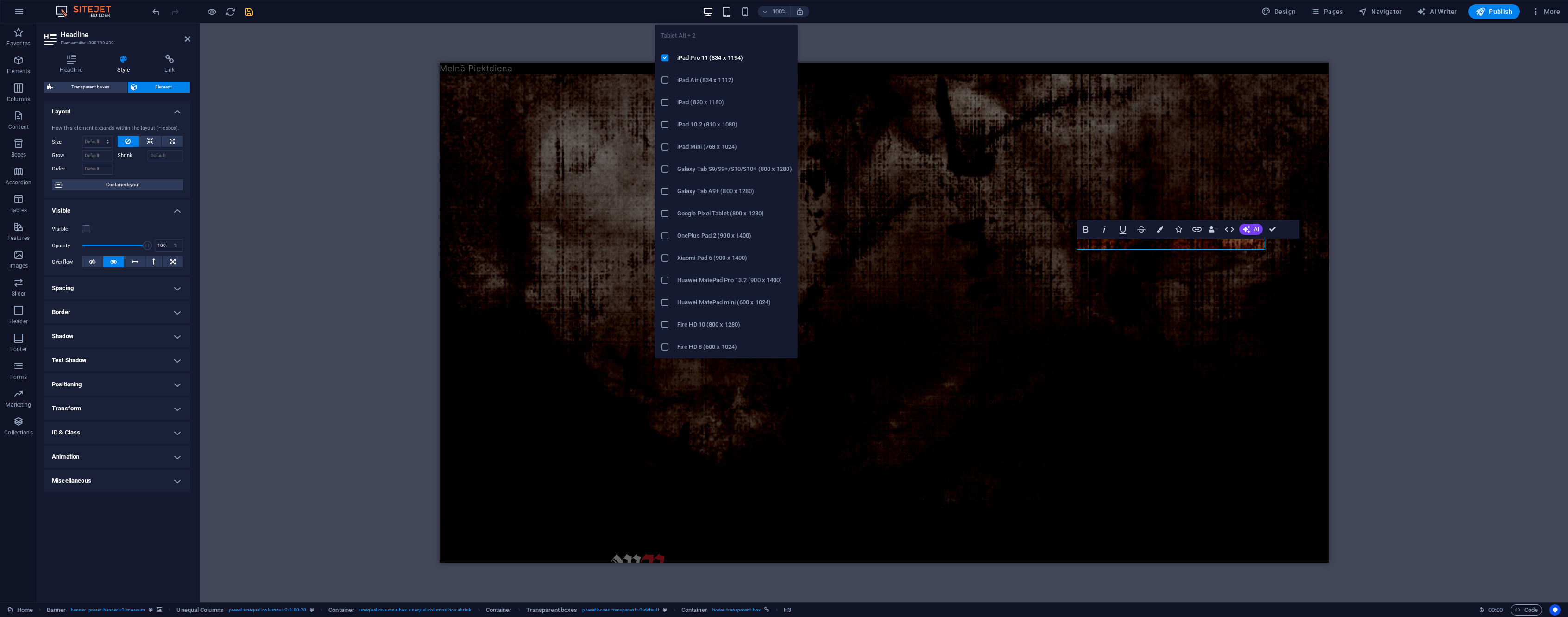
click at [726, 12] on icon "button" at bounding box center [727, 12] width 11 height 11
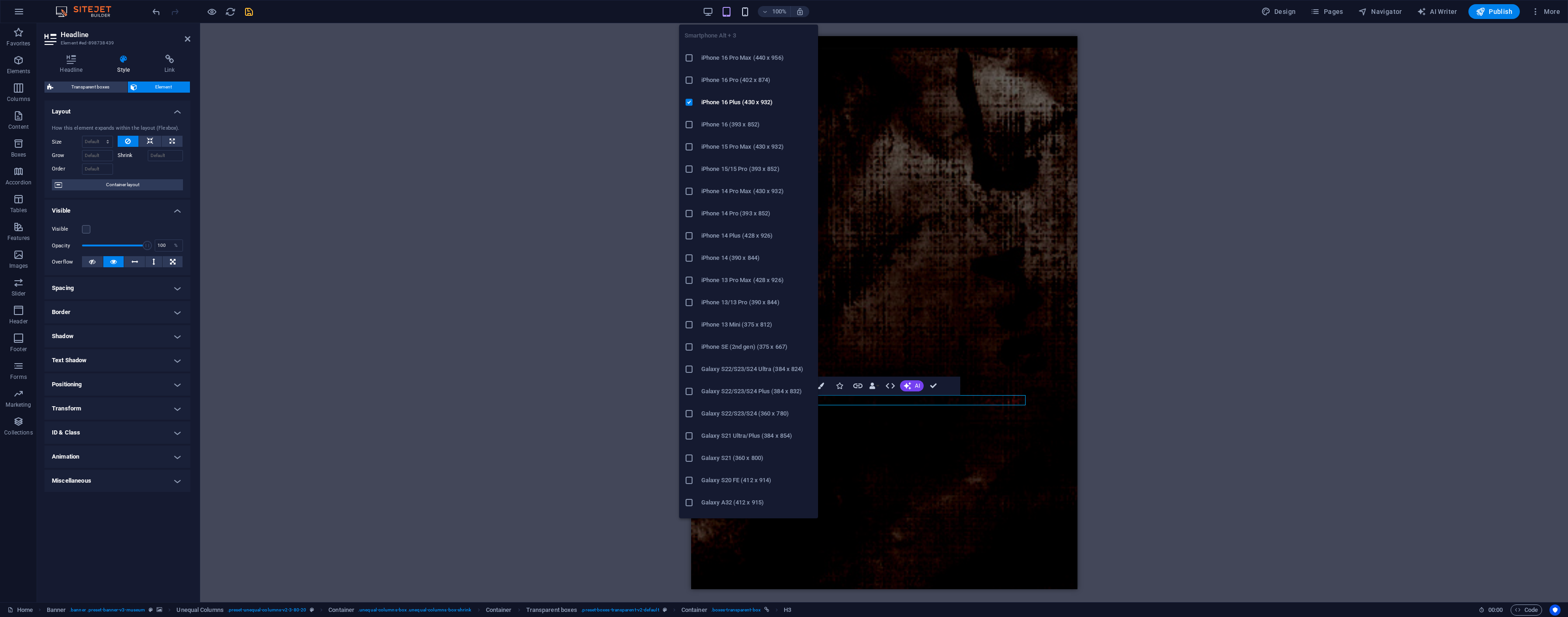
click at [746, 16] on icon "button" at bounding box center [745, 12] width 11 height 11
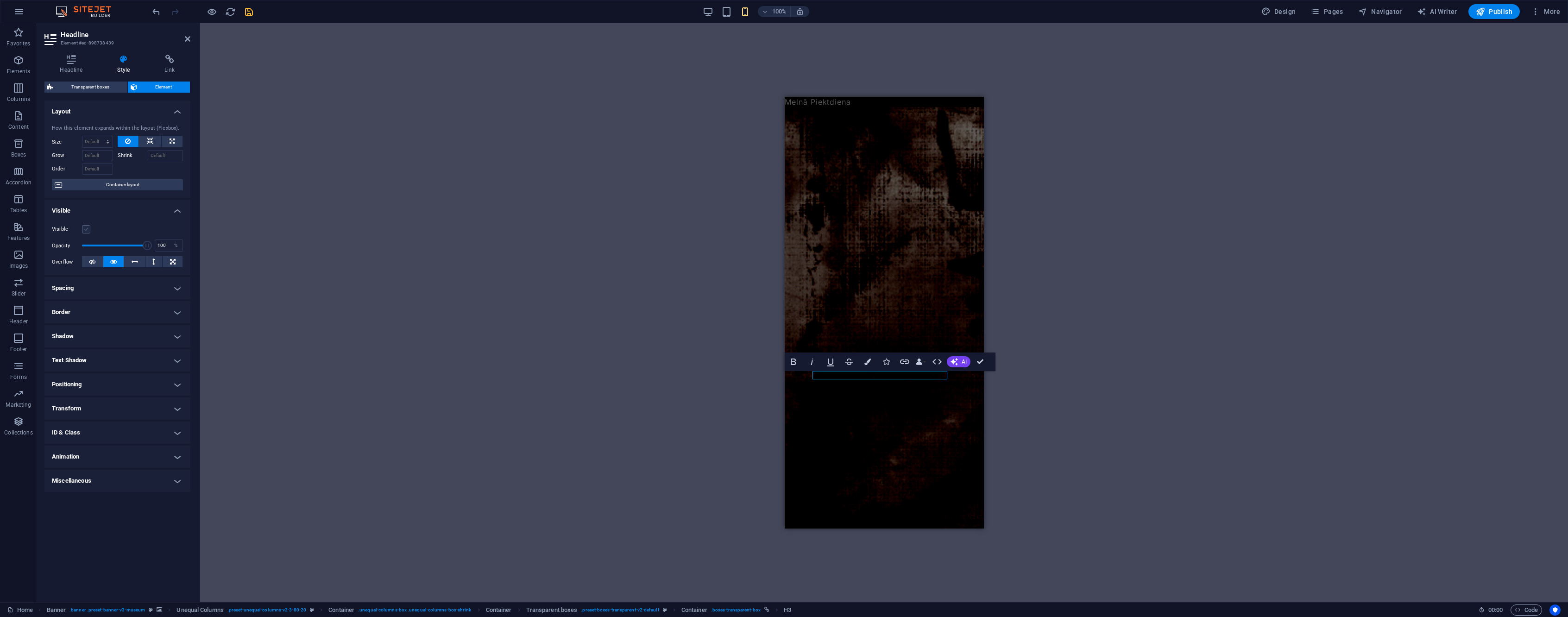
click at [87, 234] on label at bounding box center [86, 230] width 8 height 8
click at [0, 0] on input "Visible" at bounding box center [0, 0] width 0 height 0
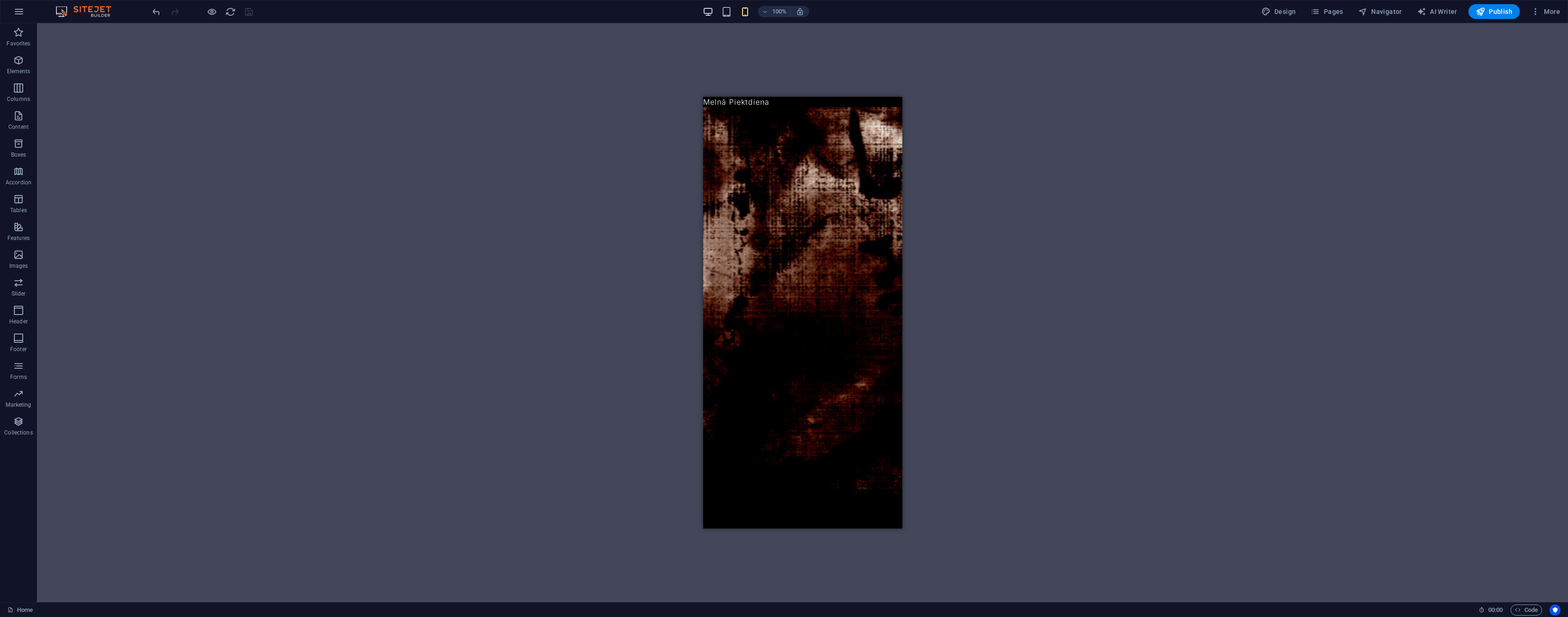
click at [708, 11] on icon "button" at bounding box center [708, 12] width 11 height 11
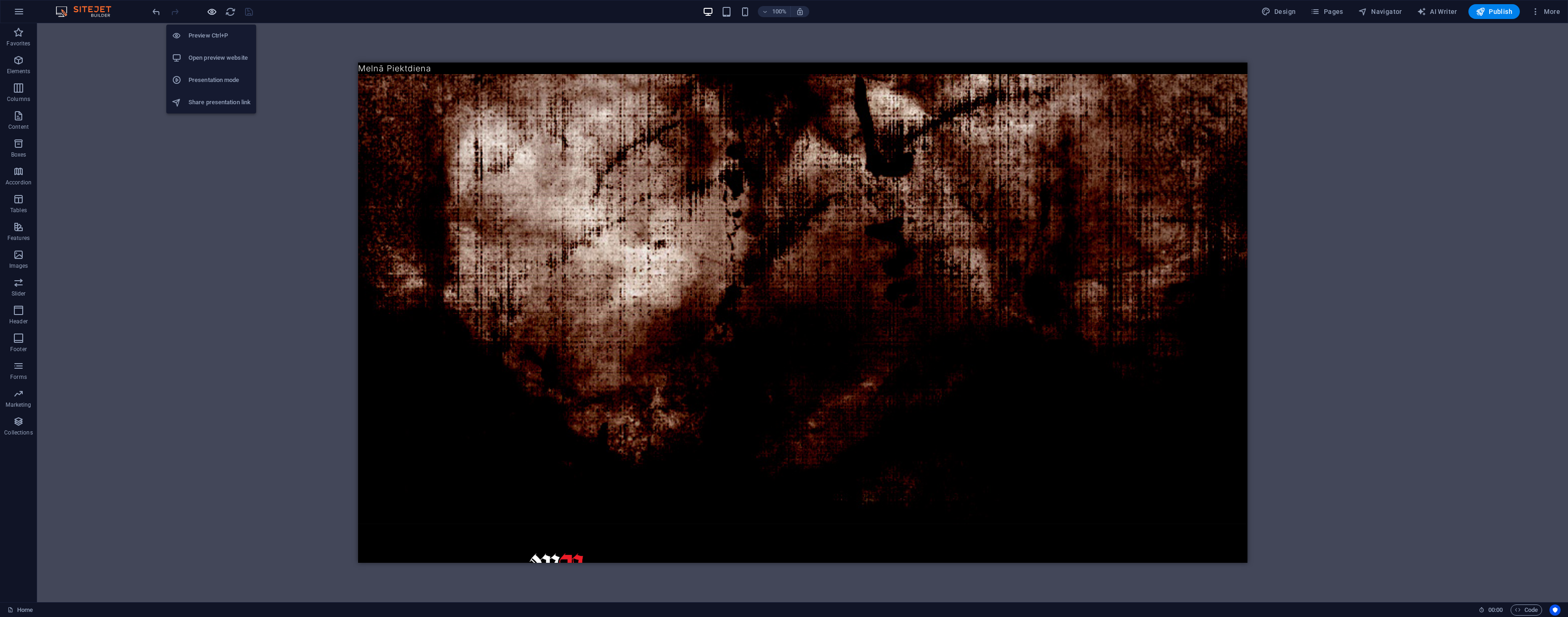
click at [213, 13] on icon "button" at bounding box center [212, 12] width 11 height 11
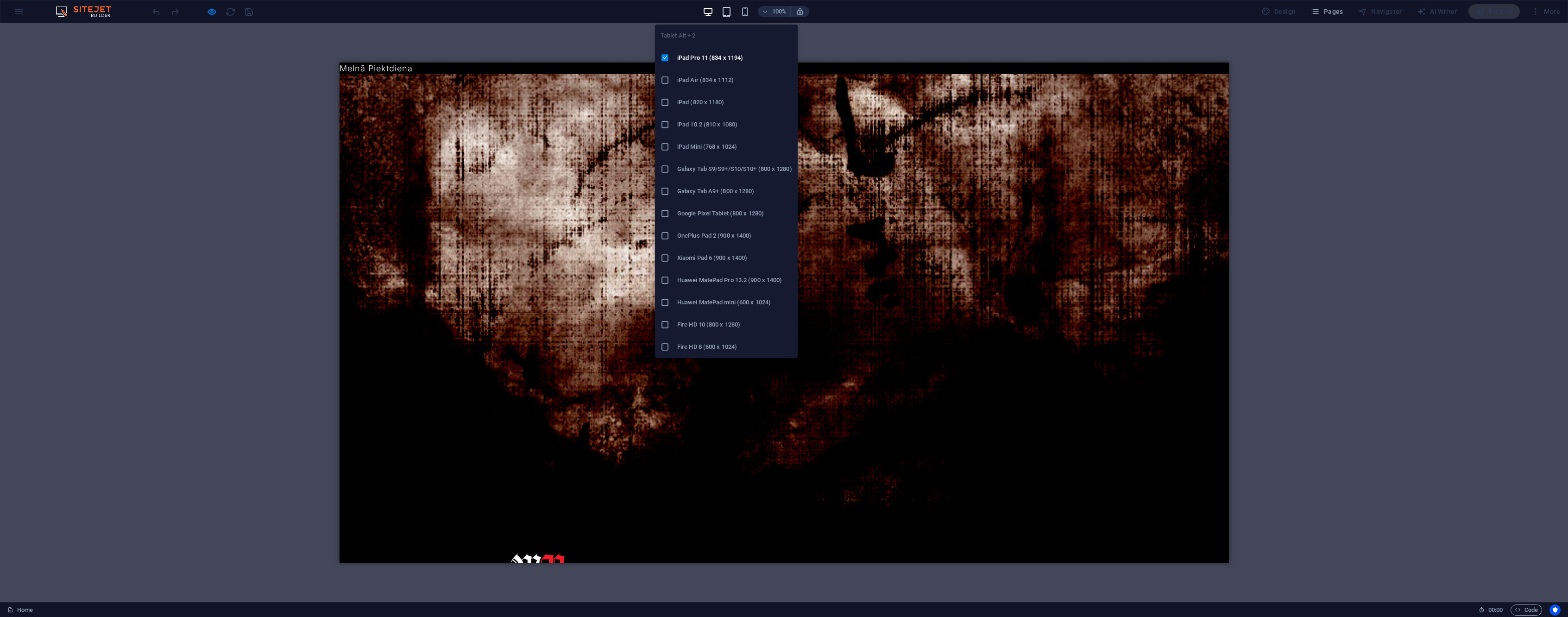
click at [727, 11] on icon "button" at bounding box center [727, 12] width 11 height 11
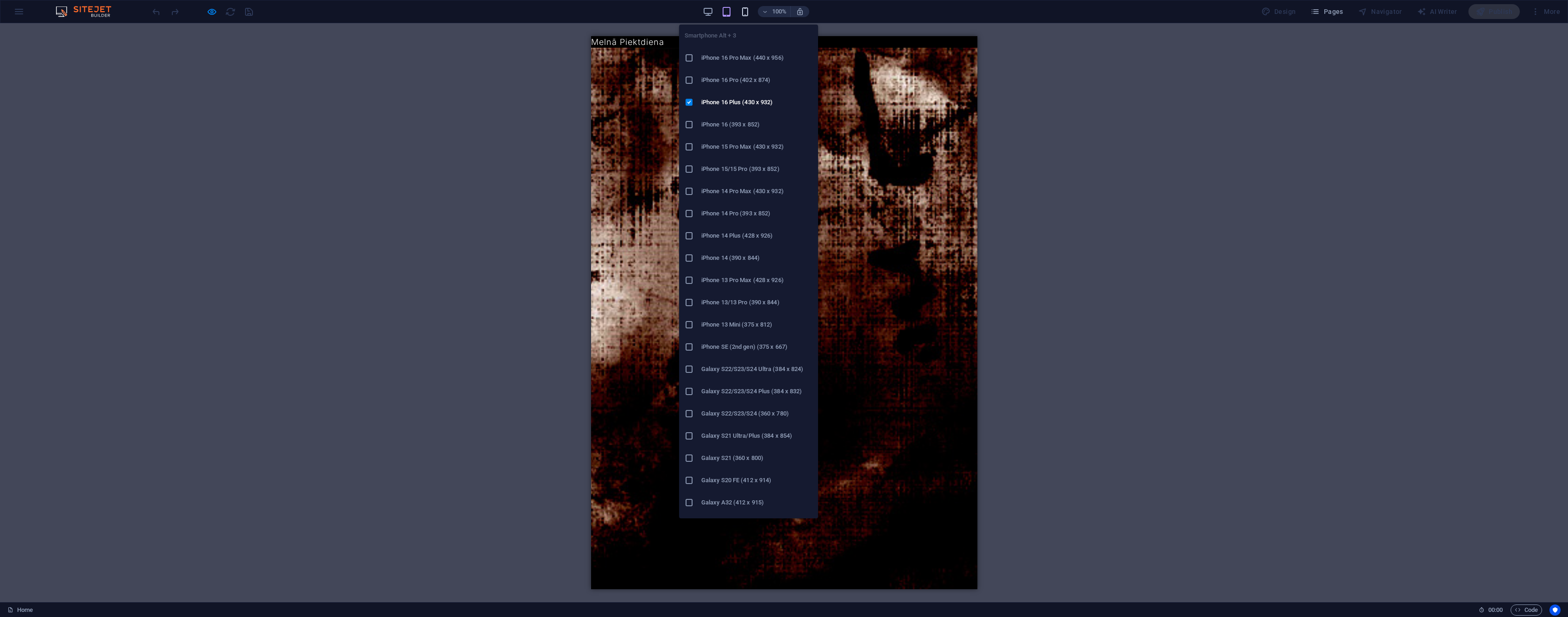
click at [746, 15] on icon "button" at bounding box center [745, 12] width 11 height 11
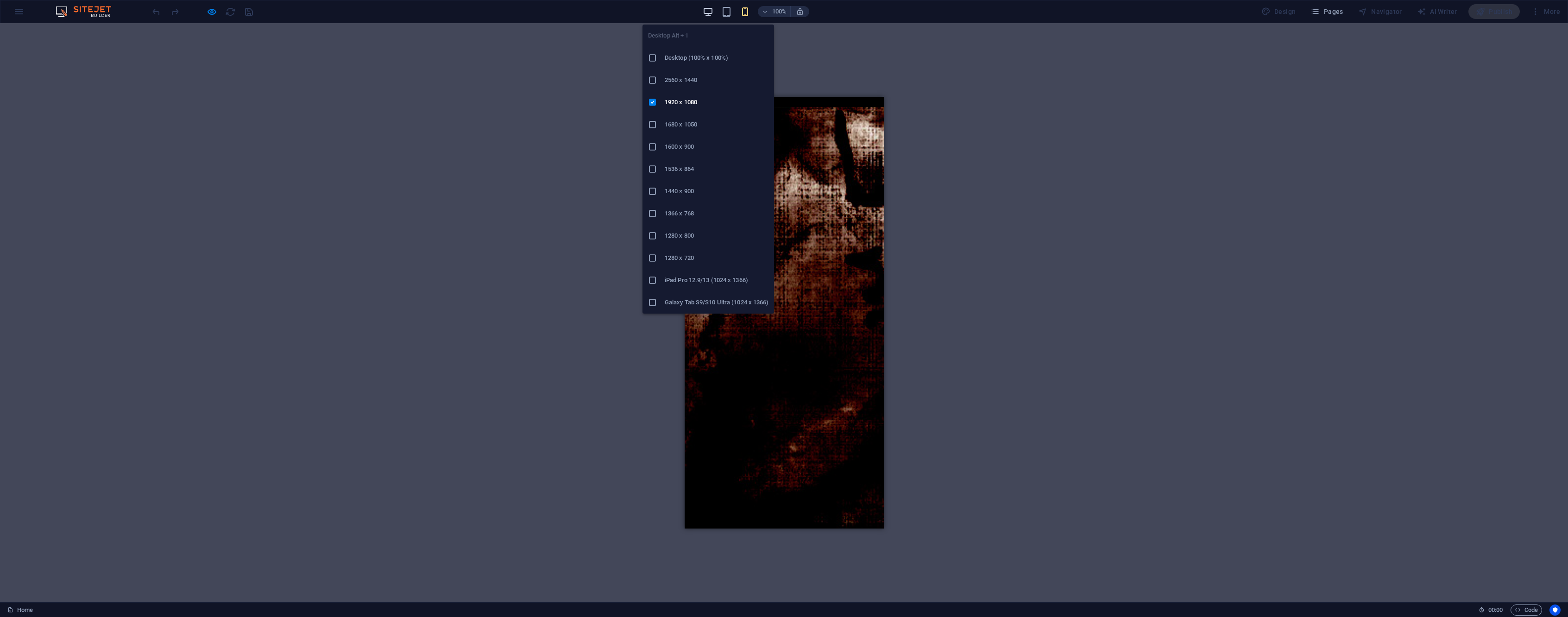
click at [708, 14] on icon "button" at bounding box center [708, 12] width 11 height 11
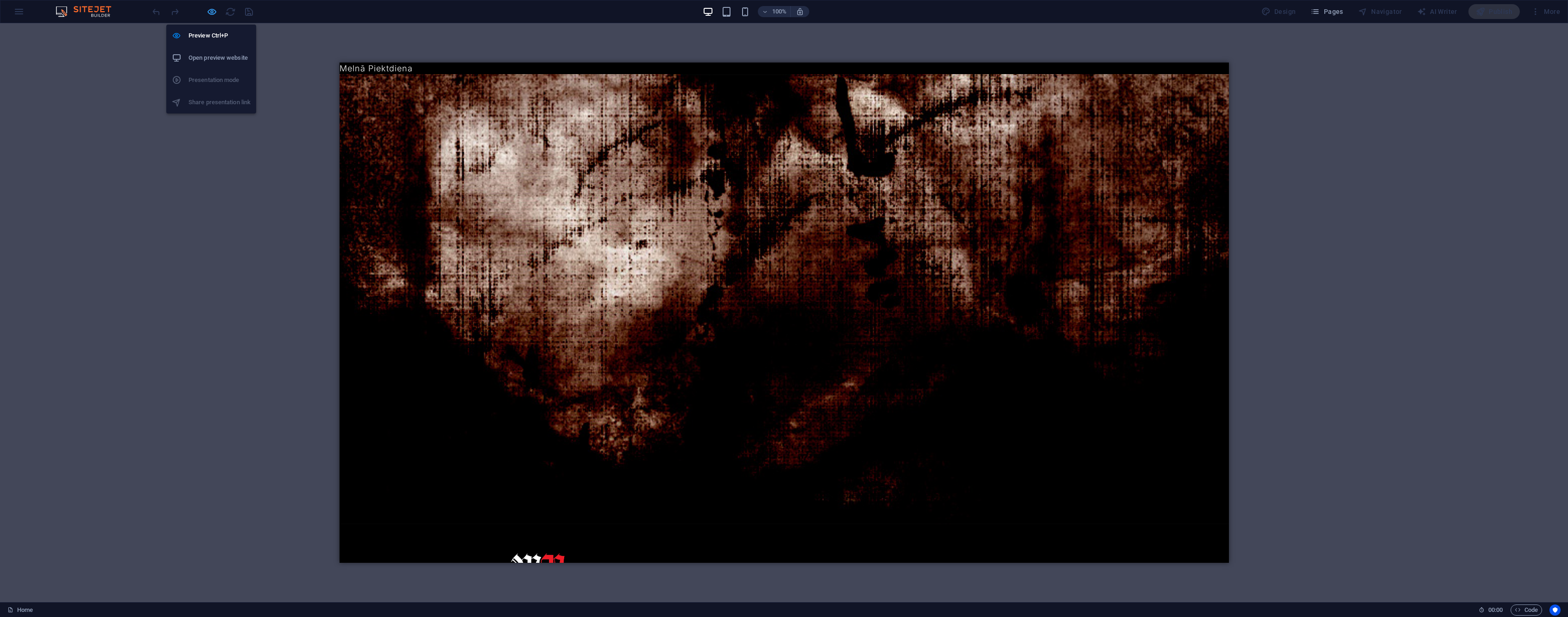
click at [207, 10] on icon "button" at bounding box center [212, 12] width 11 height 11
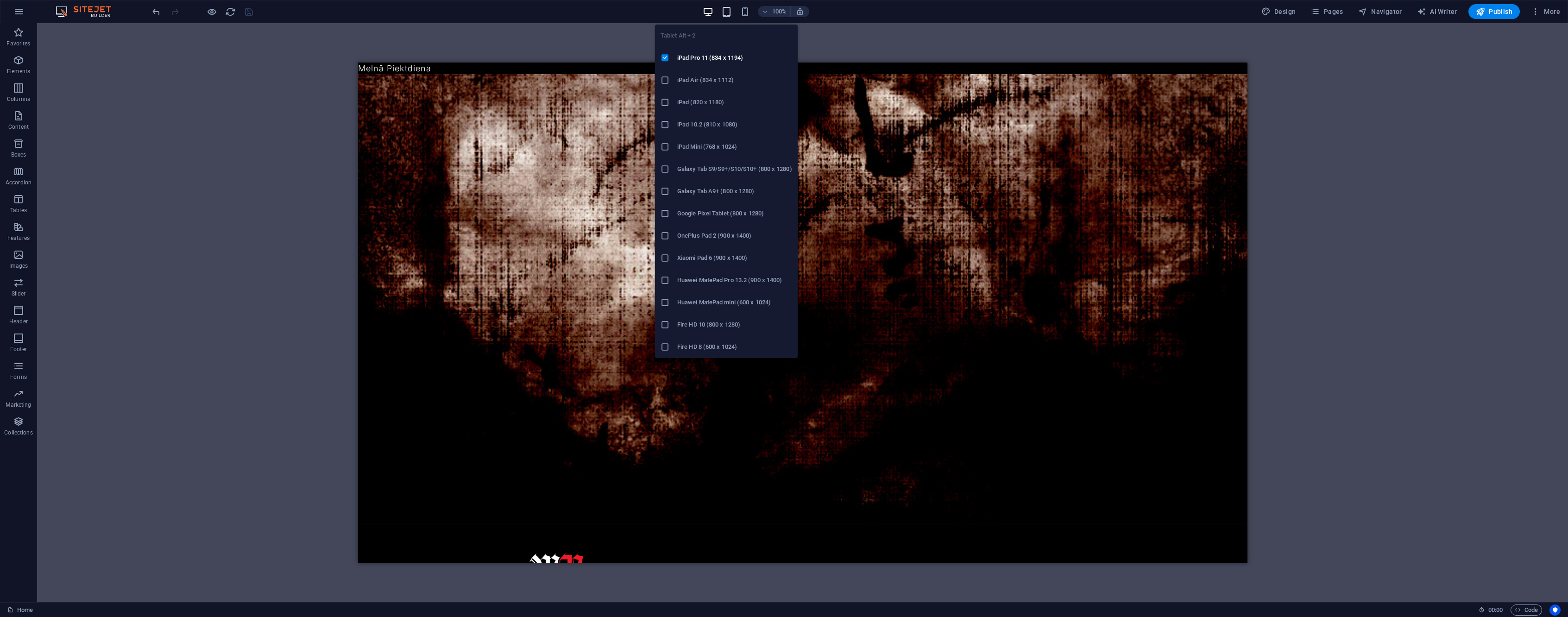
click at [729, 13] on icon "button" at bounding box center [727, 12] width 11 height 11
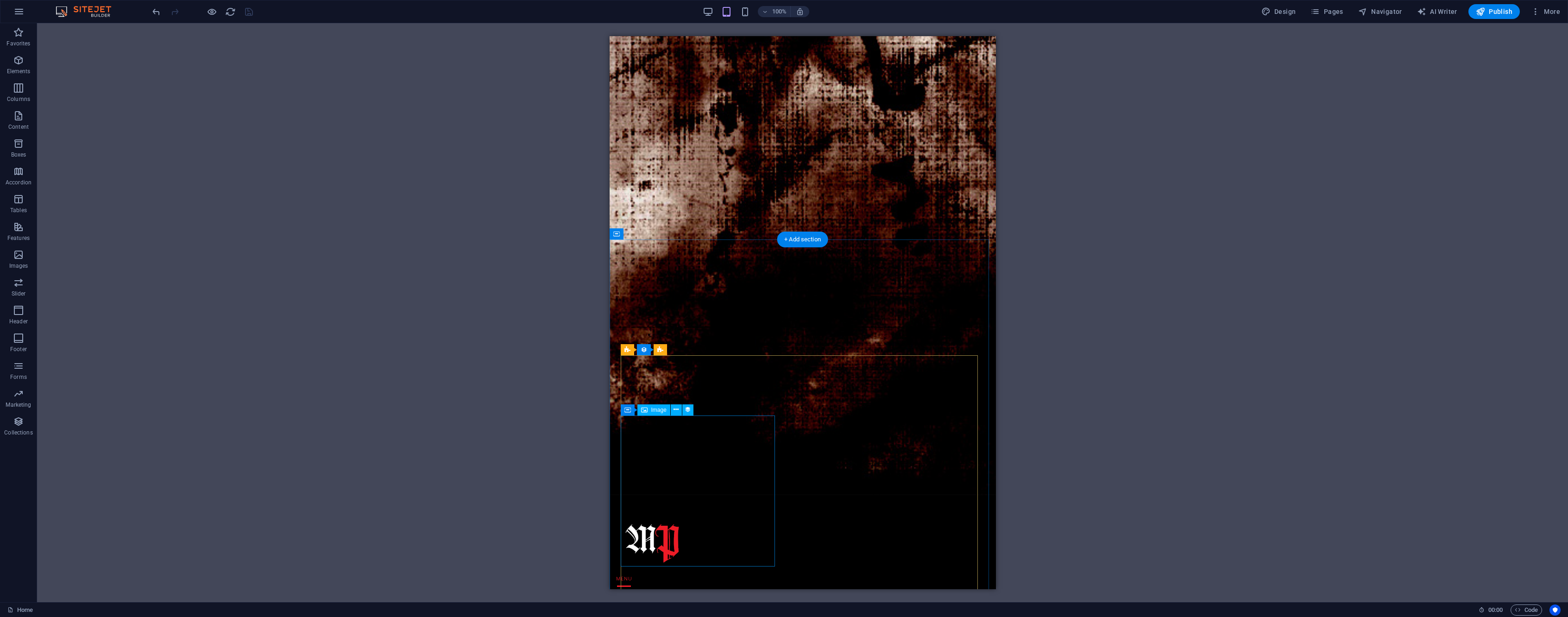
scroll to position [0, 0]
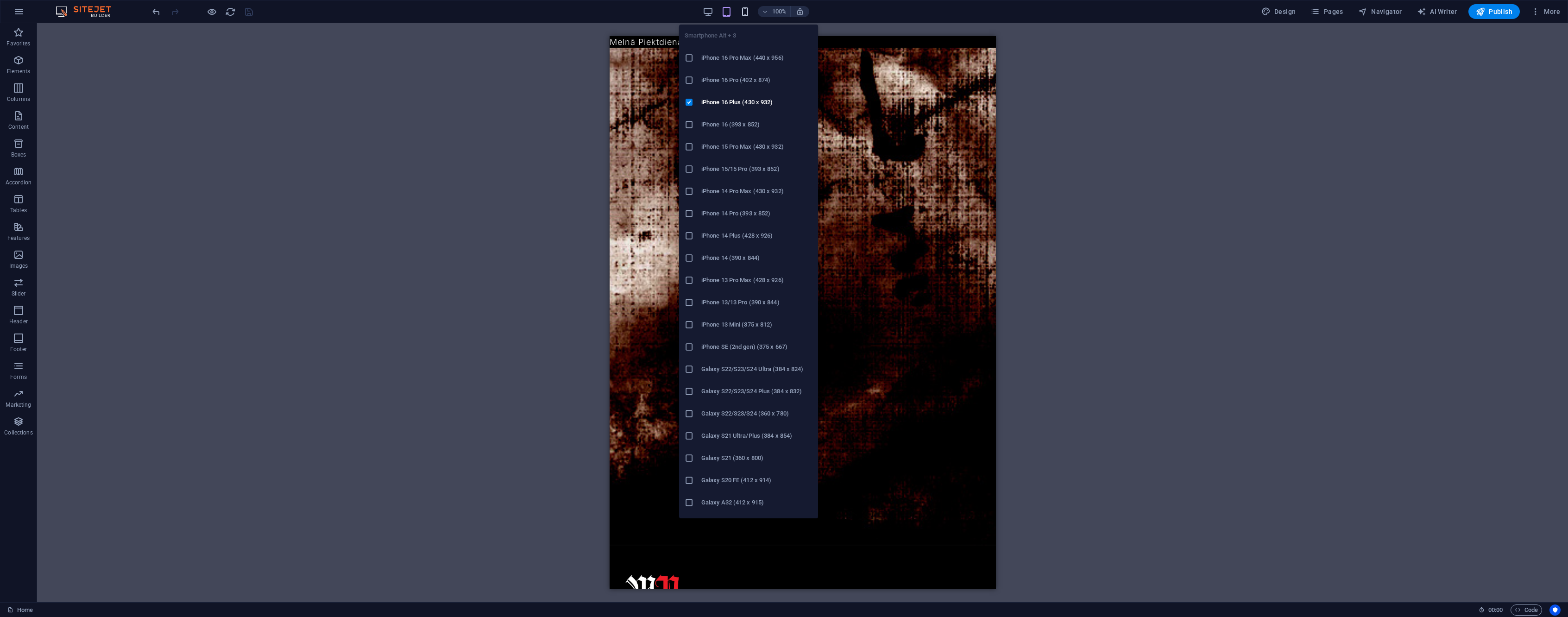
click at [743, 12] on icon "button" at bounding box center [745, 12] width 11 height 11
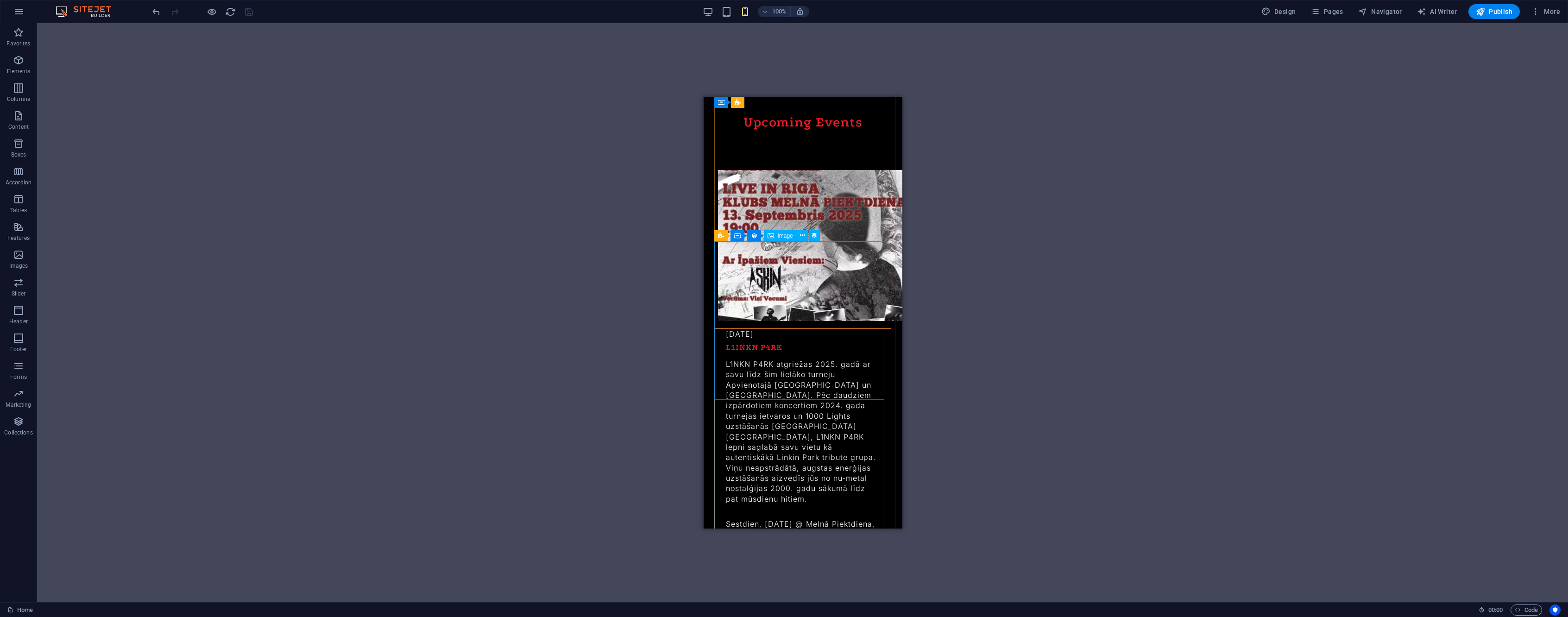
scroll to position [1272, 0]
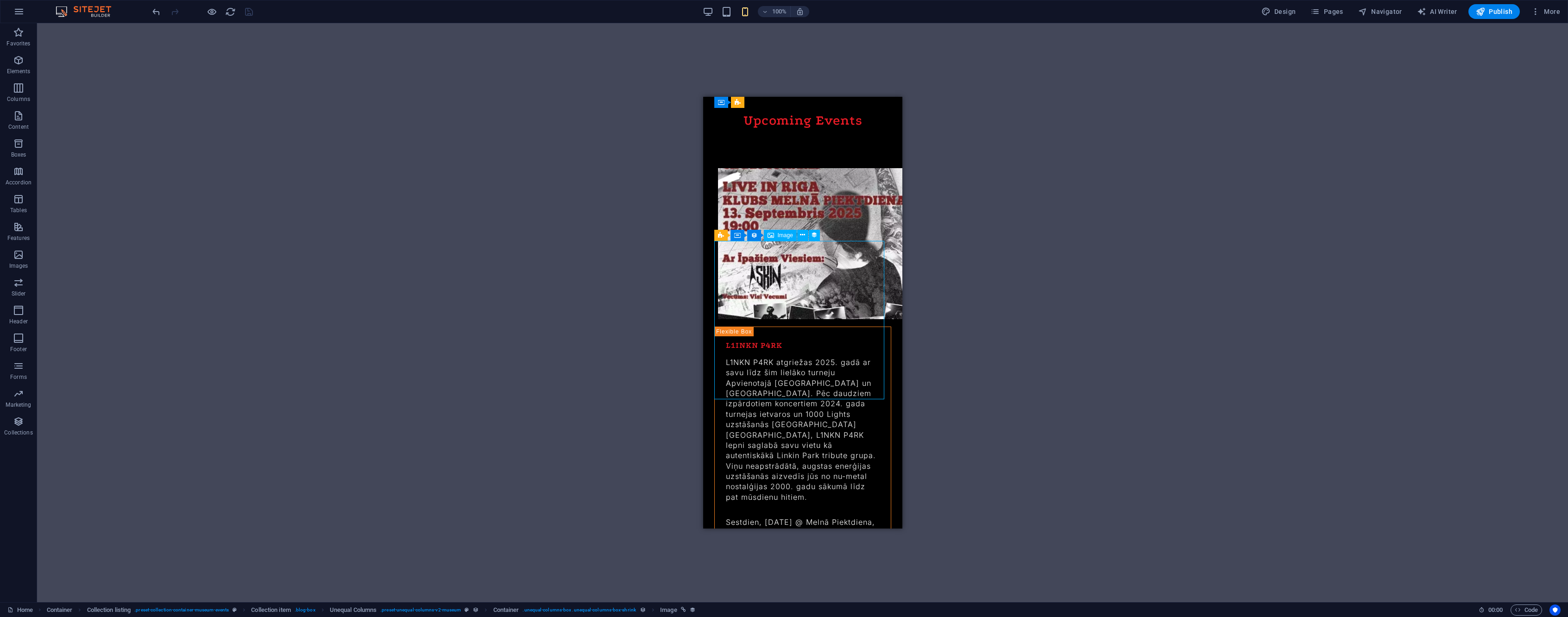
select select "event-image"
select select "vw"
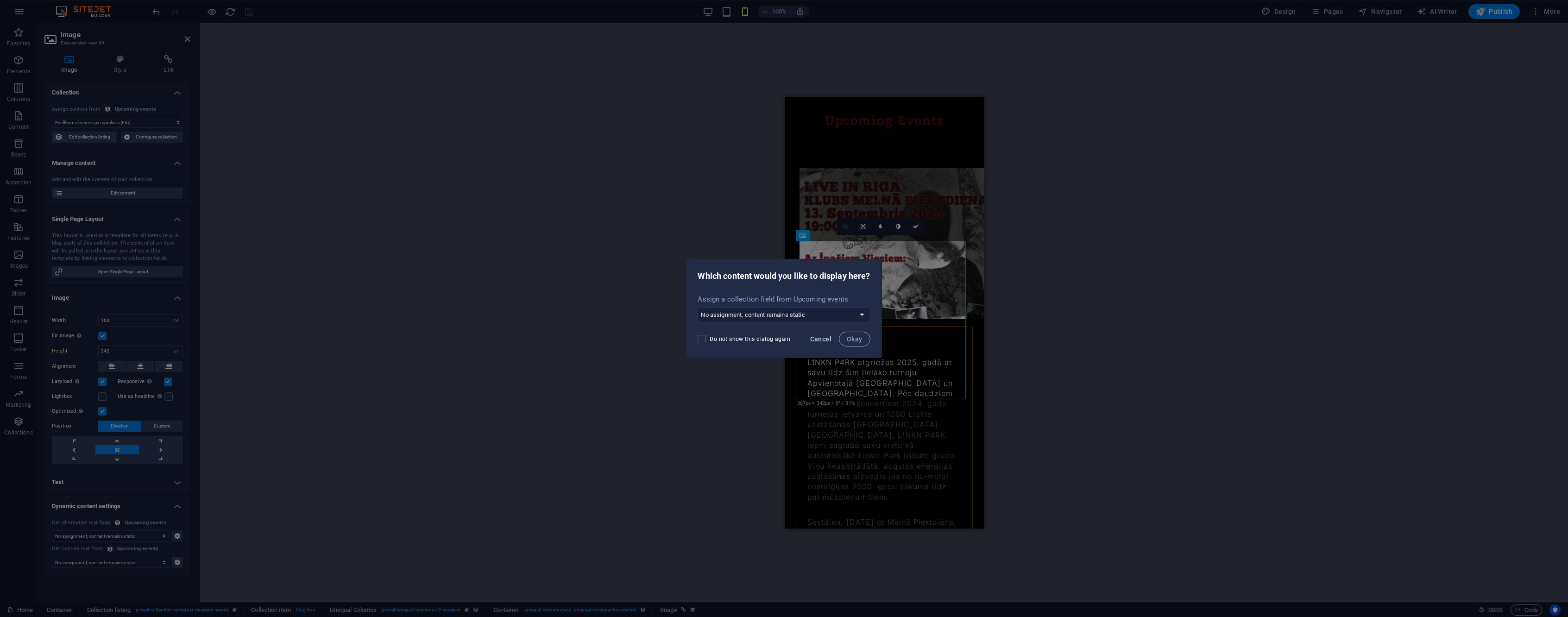
click at [825, 341] on span "Cancel" at bounding box center [820, 338] width 21 height 8
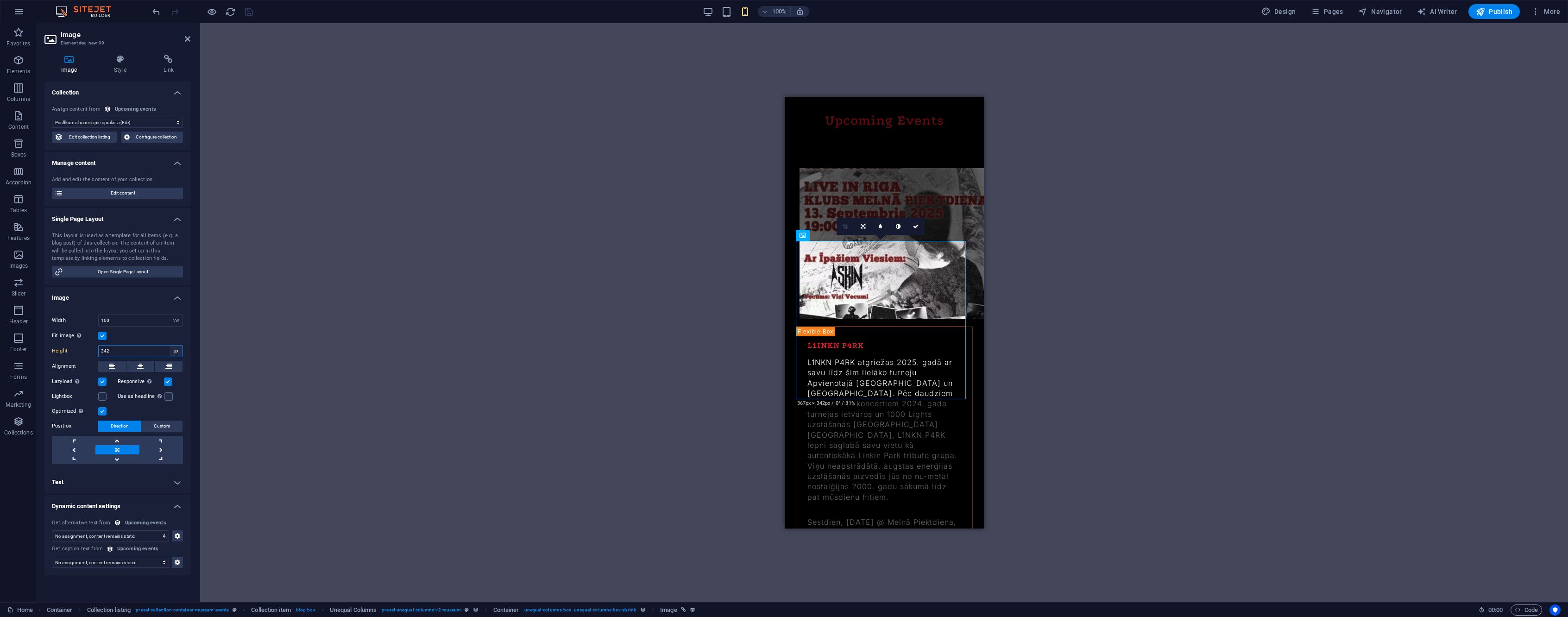
click at [178, 351] on select "Default auto px" at bounding box center [176, 351] width 13 height 11
select select "default"
click at [170, 346] on select "Default auto px" at bounding box center [176, 351] width 13 height 11
type input "326"
select select "px"
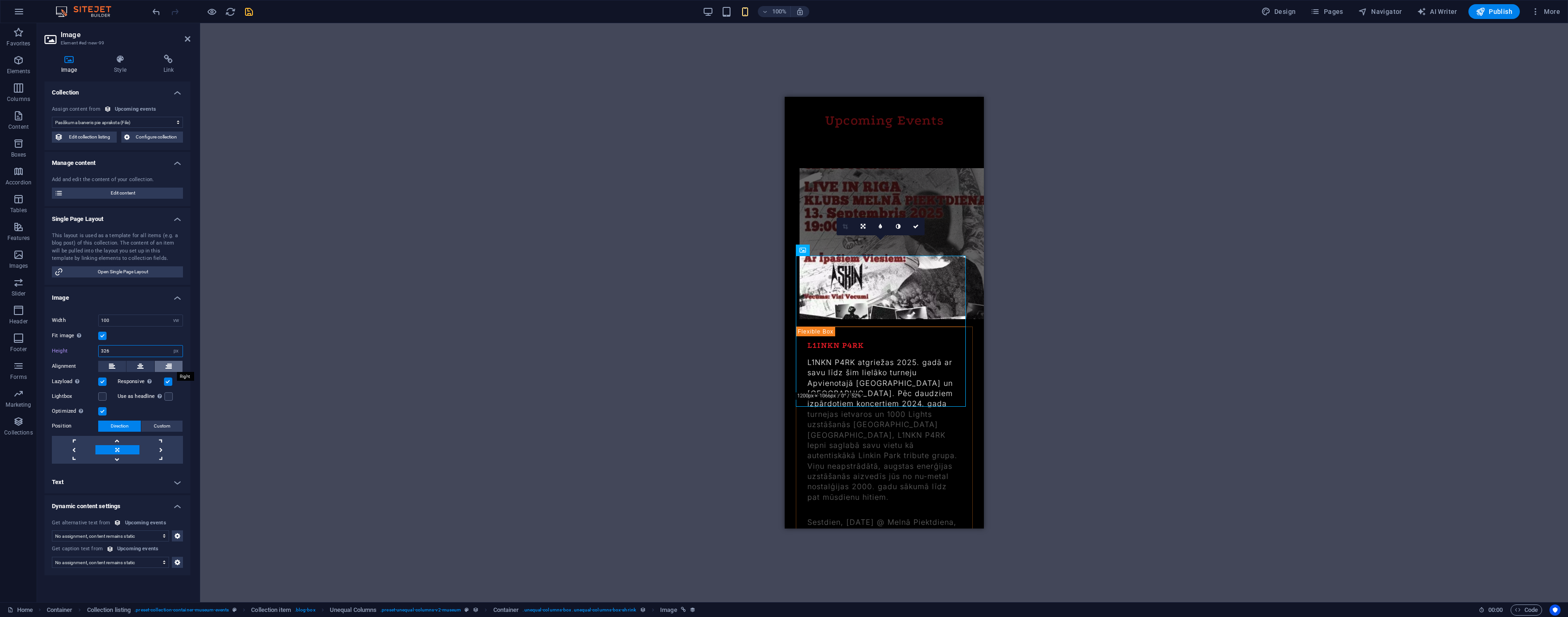
scroll to position [1257, 0]
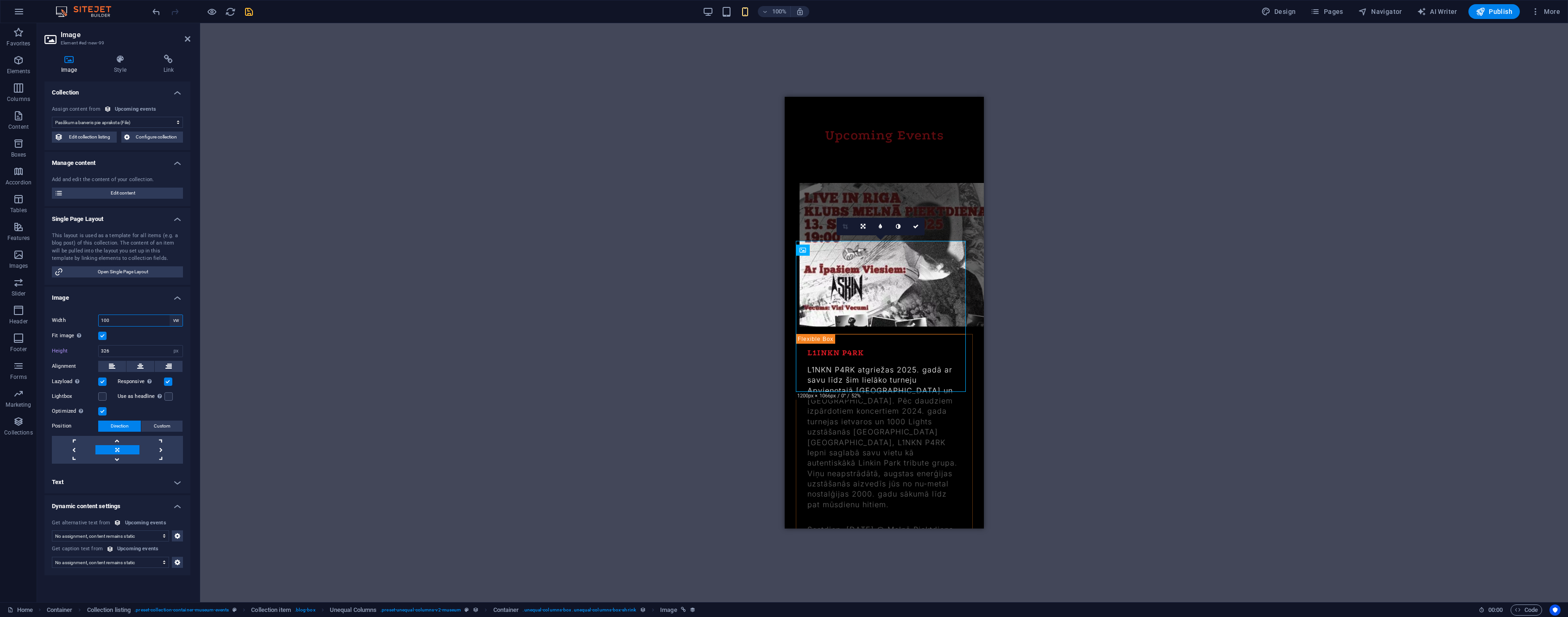
click at [176, 320] on select "Default auto px rem % em vh vw" at bounding box center [176, 320] width 13 height 11
select select "default"
click at [170, 315] on select "Default auto px rem % em vh vw" at bounding box center [176, 320] width 13 height 11
type input "100"
drag, startPoint x: 174, startPoint y: 317, endPoint x: 176, endPoint y: 322, distance: 5.4
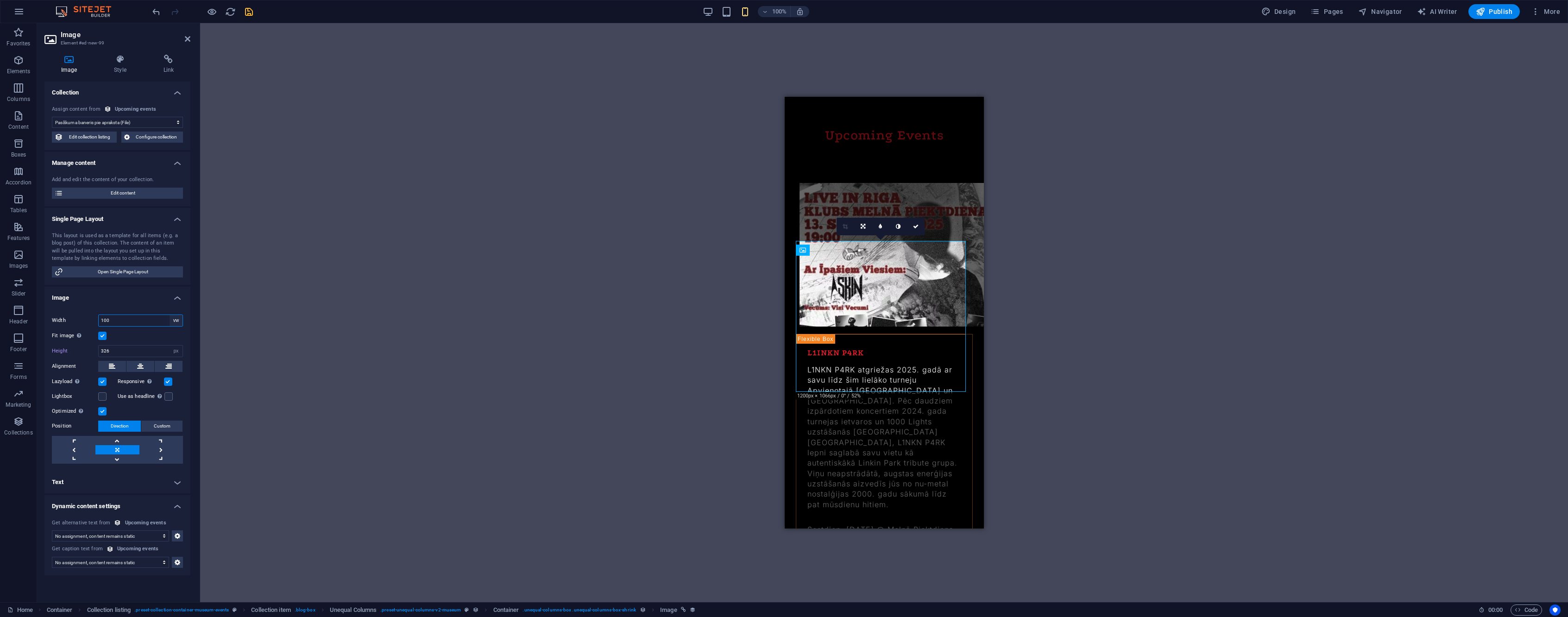
click at [175, 317] on select "Default auto px rem % em vh vw" at bounding box center [176, 320] width 13 height 11
select select "default"
click at [170, 315] on select "Default auto px rem % em vh vw" at bounding box center [176, 320] width 13 height 11
type input "100"
click at [177, 322] on select "Default auto px rem % em vh vw" at bounding box center [176, 320] width 13 height 11
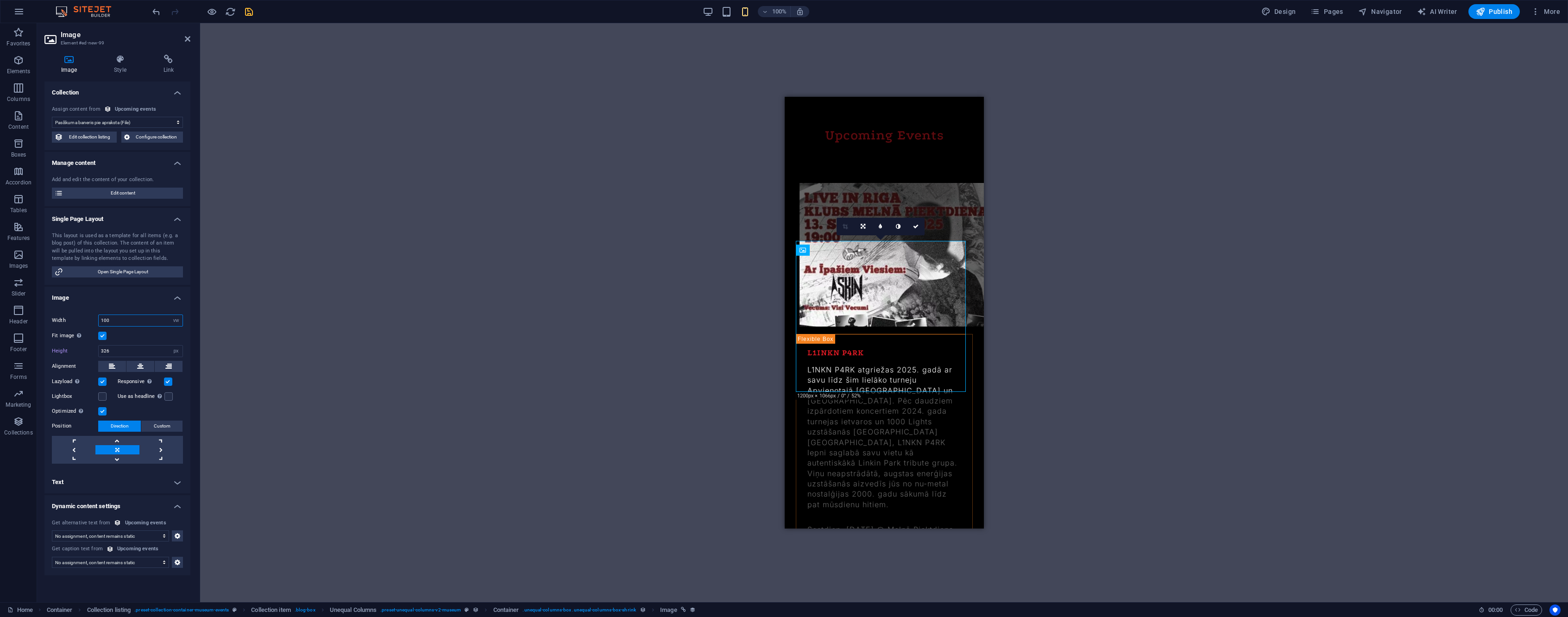
select select "auto"
click at [170, 315] on select "Default auto px rem % em vh vw" at bounding box center [176, 320] width 13 height 11
select select "DISABLED_OPTION_VALUE"
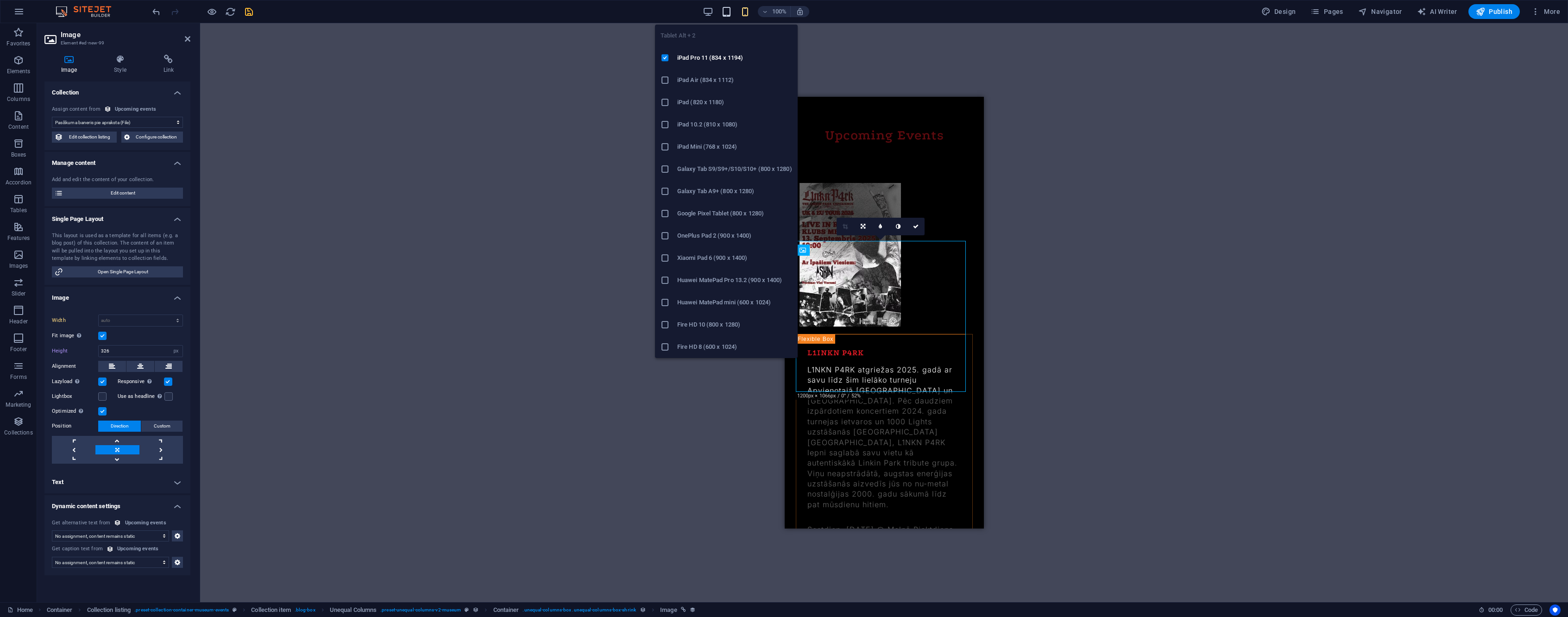
click at [732, 15] on icon "button" at bounding box center [727, 12] width 11 height 11
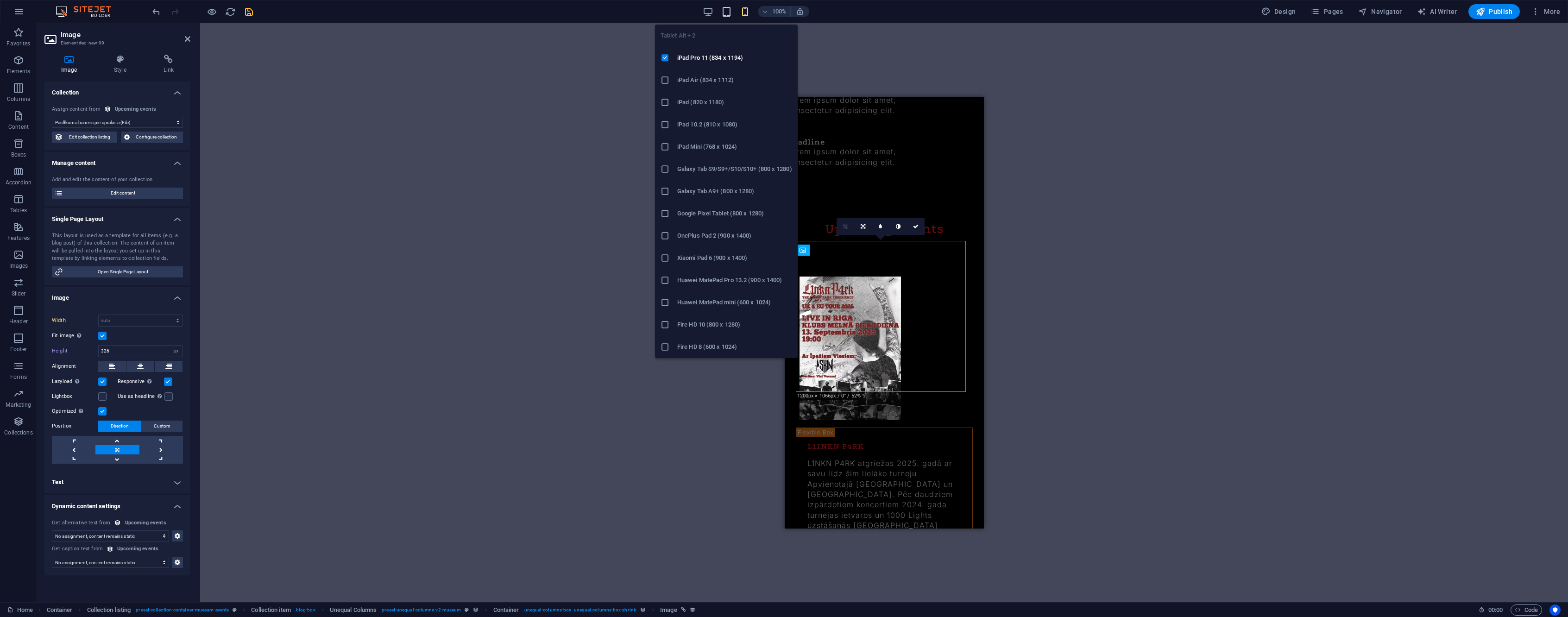
type input "100"
select select "vw"
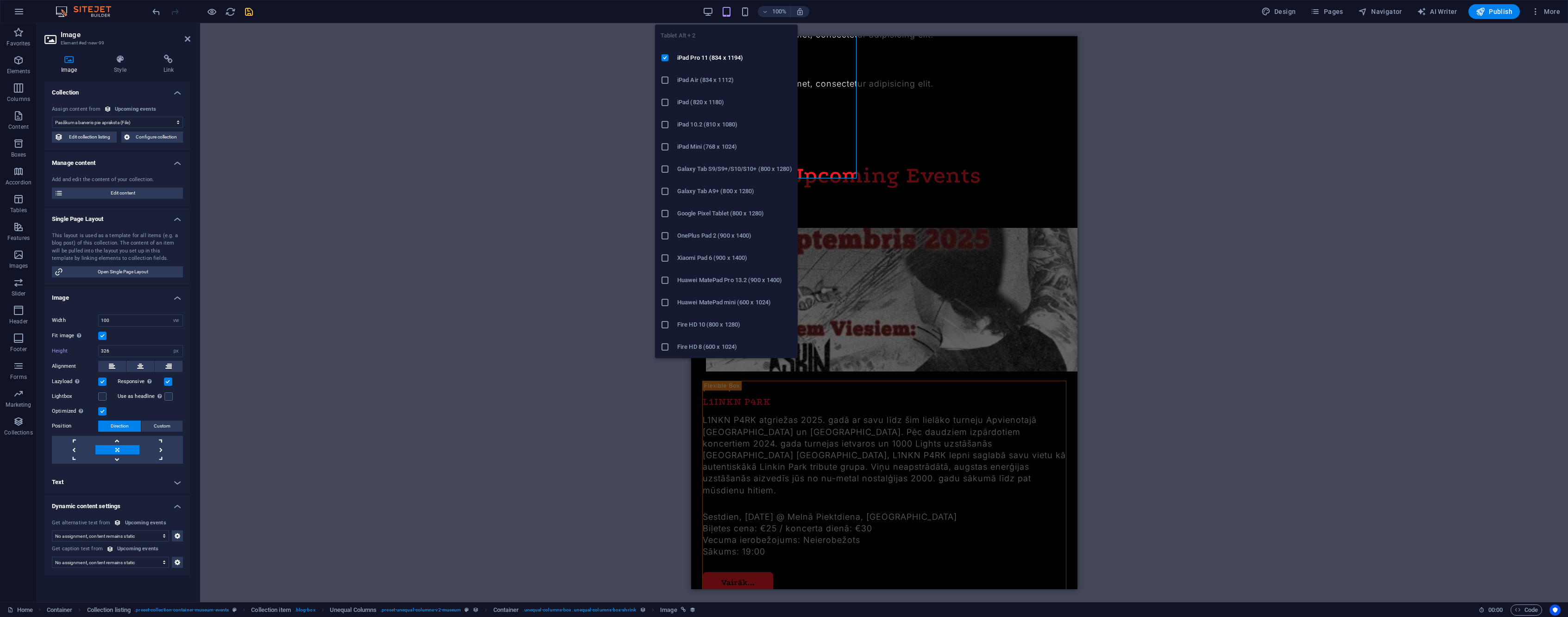
scroll to position [1259, 0]
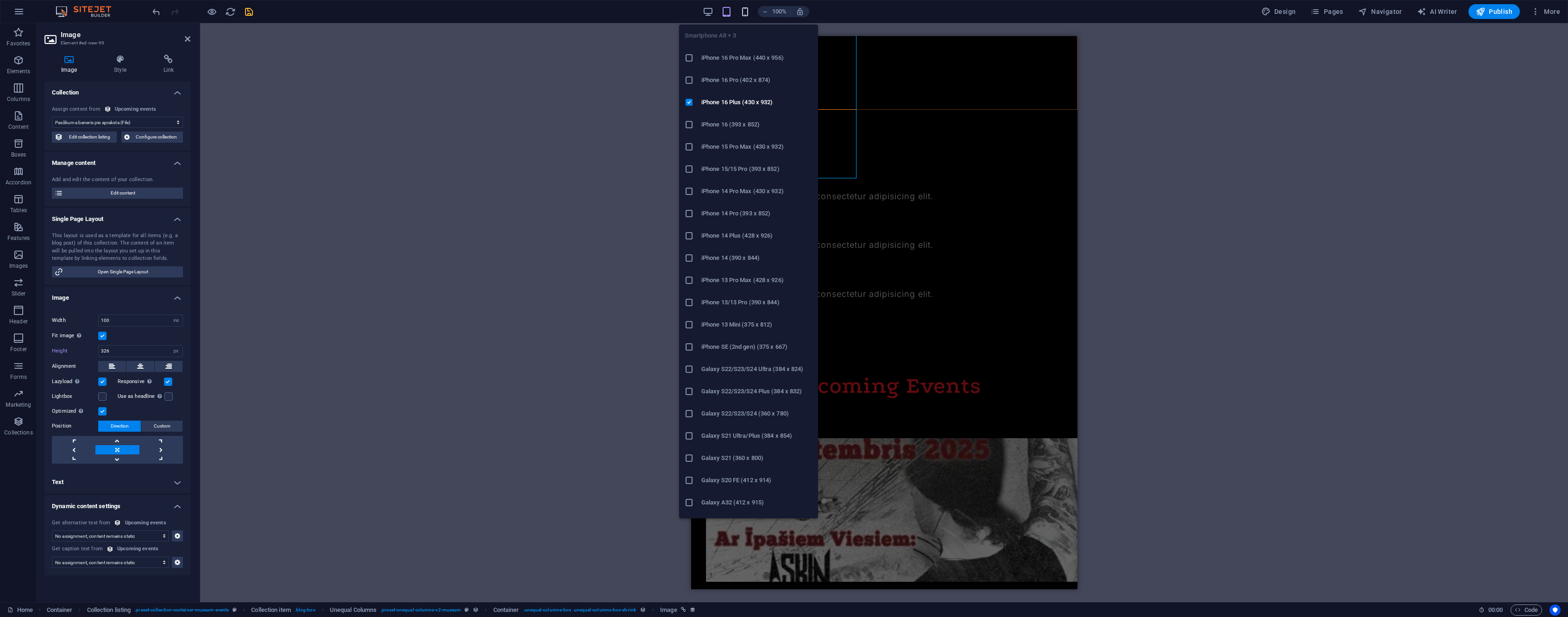
drag, startPoint x: 748, startPoint y: 8, endPoint x: 128, endPoint y: 263, distance: 670.4
click at [748, 8] on icon "button" at bounding box center [745, 12] width 11 height 11
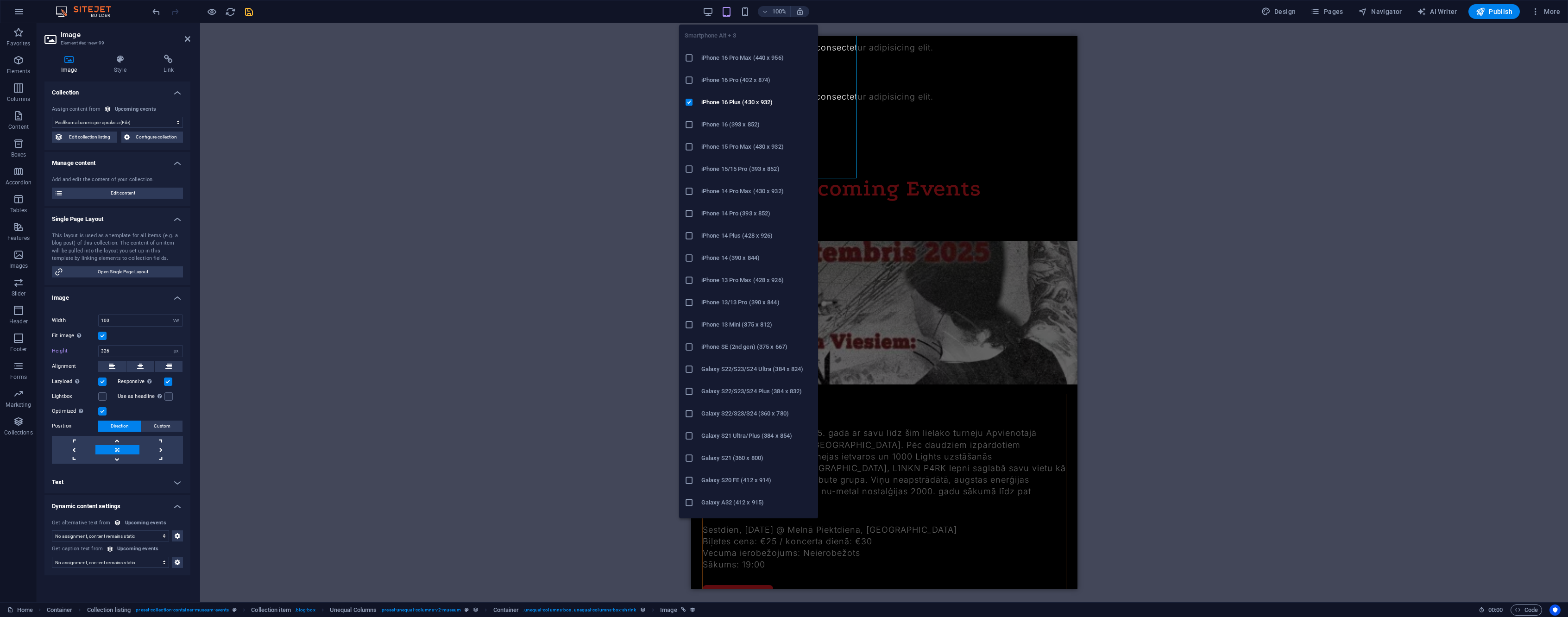
select select "DISABLED_OPTION_VALUE"
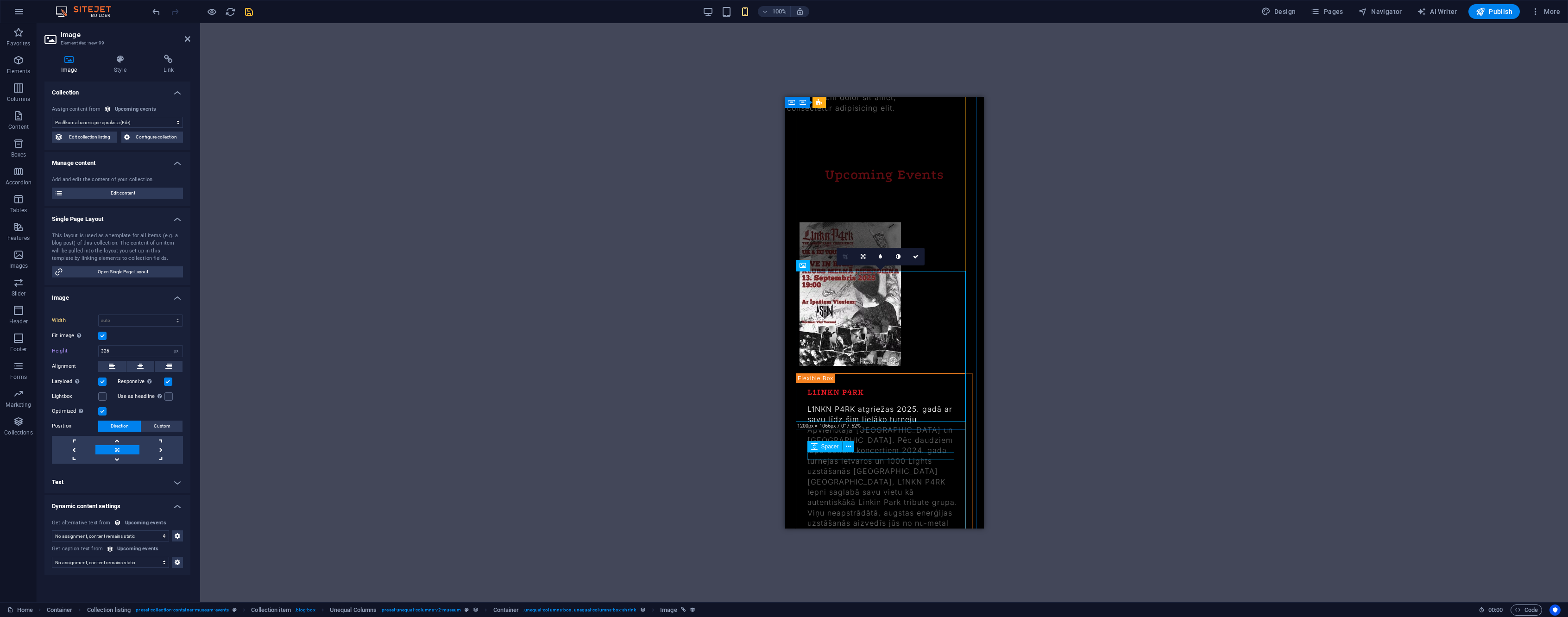
scroll to position [1209, 0]
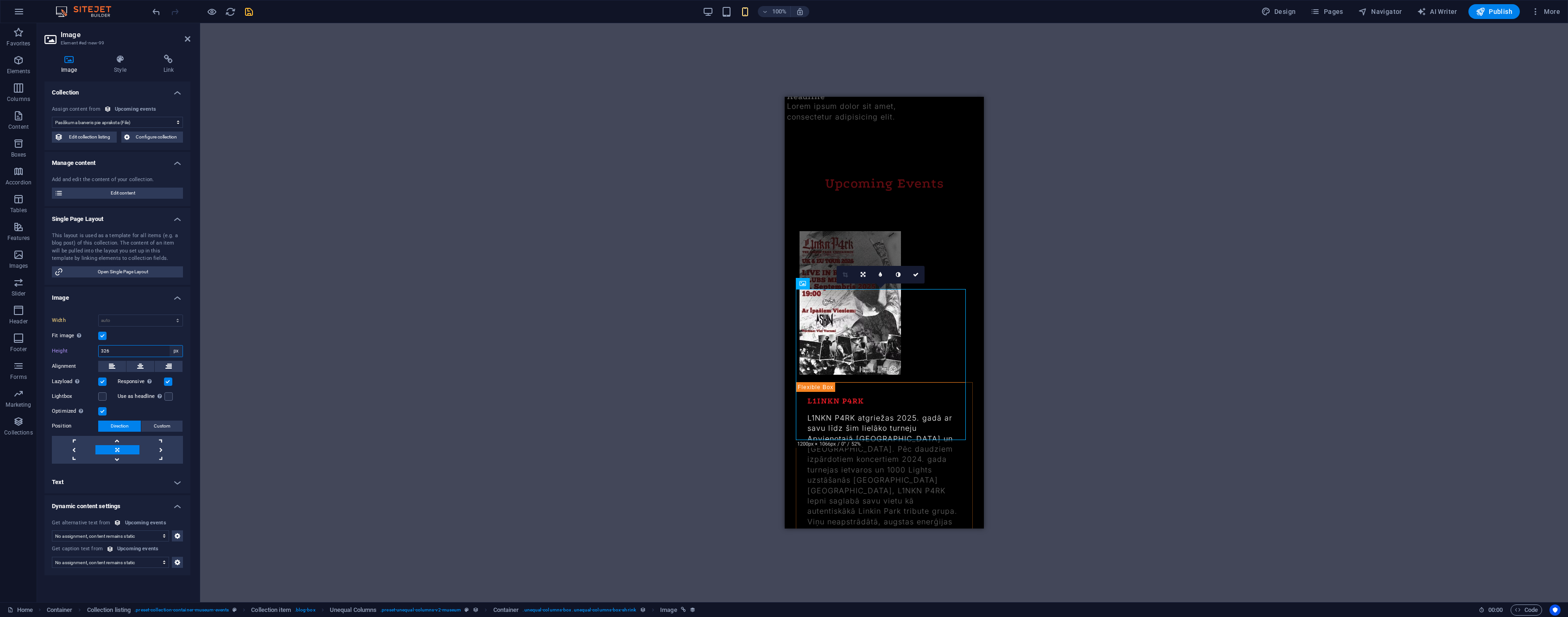
click at [177, 349] on select "Default auto px" at bounding box center [176, 351] width 13 height 11
select select "auto"
click at [170, 346] on select "Default auto px" at bounding box center [176, 351] width 13 height 11
select select "DISABLED_OPTION_VALUE"
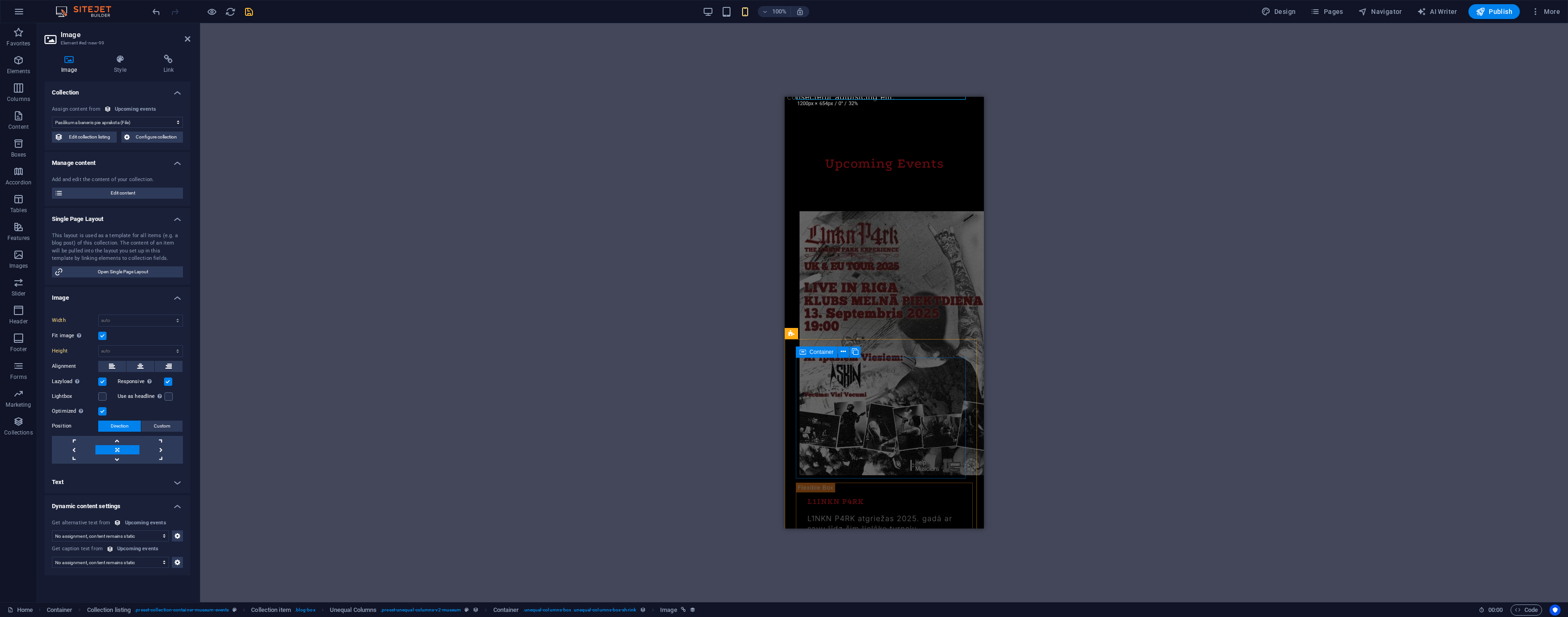
scroll to position [1165, 0]
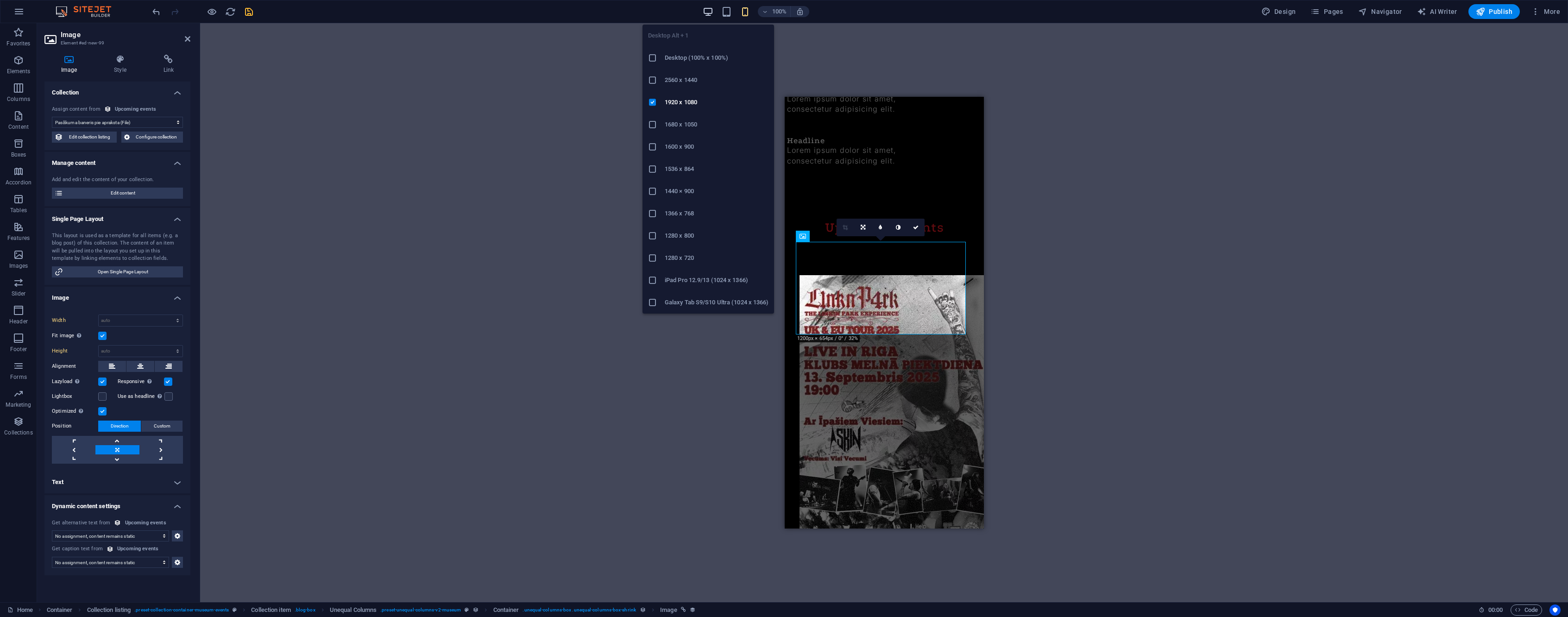
click at [712, 15] on icon "button" at bounding box center [708, 12] width 11 height 11
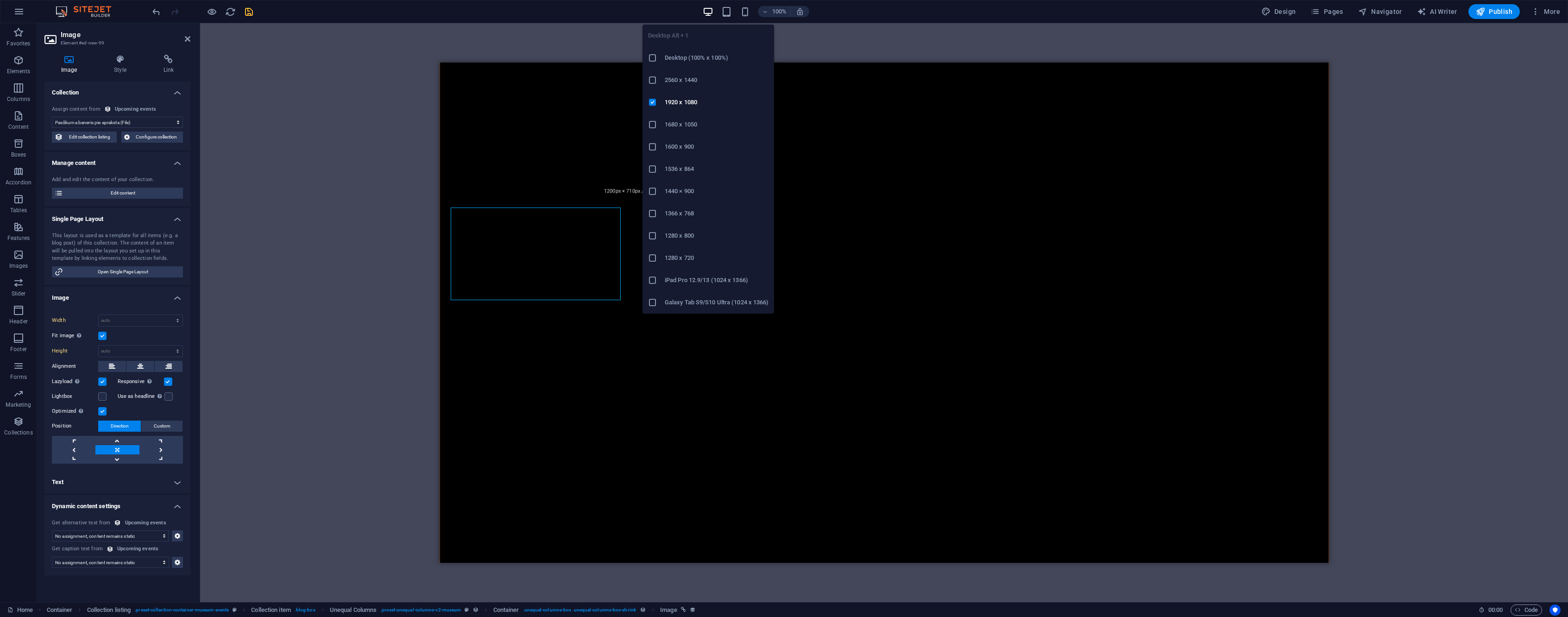
type input "100"
select select "vw"
type input "300"
select select "px"
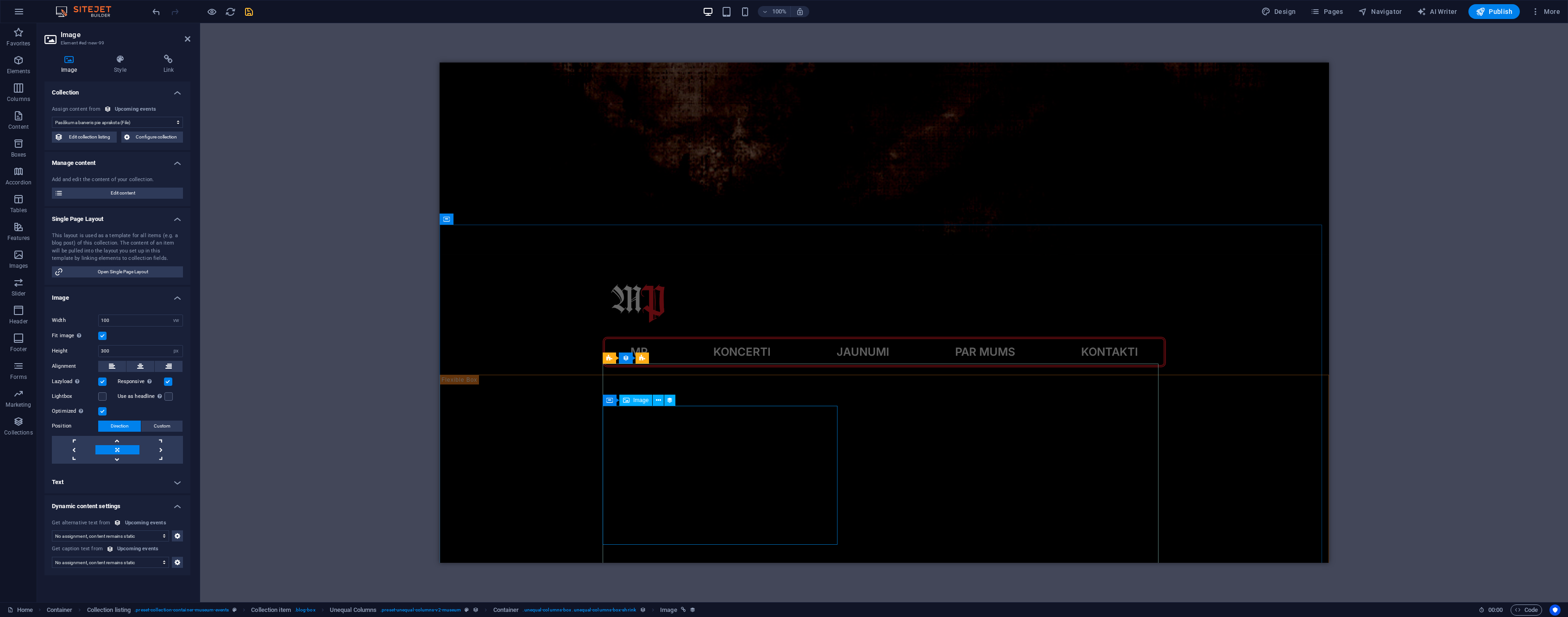
scroll to position [220, 0]
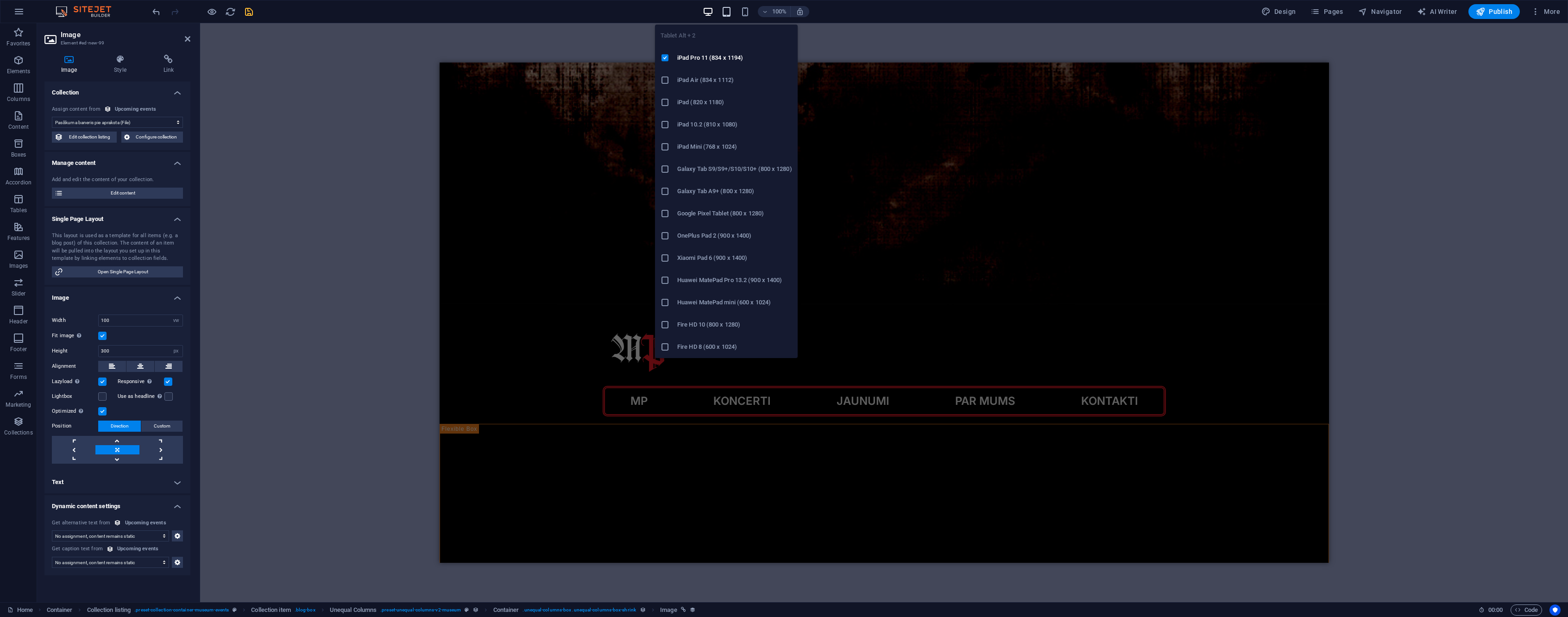
click at [732, 13] on icon "button" at bounding box center [727, 12] width 11 height 11
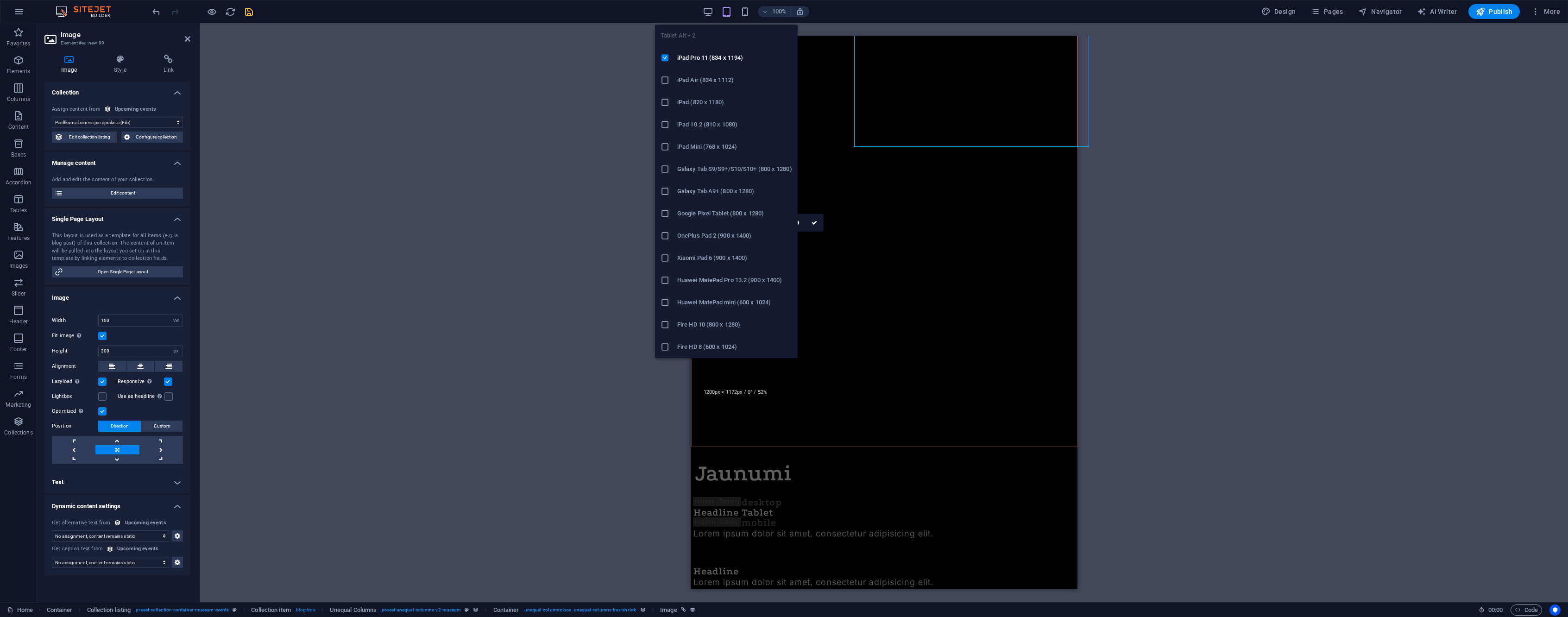
type input "326"
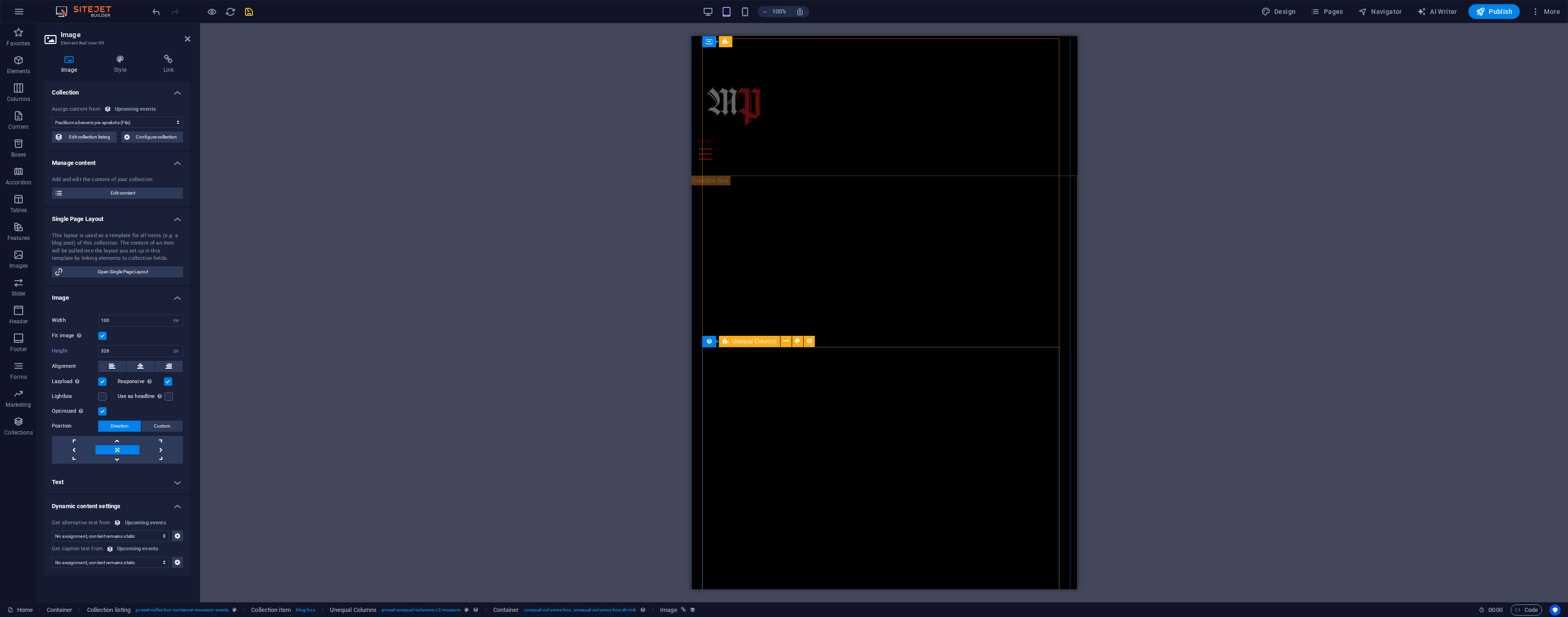
scroll to position [609, 0]
click at [176, 323] on select "Default auto px rem % em vh vw" at bounding box center [176, 320] width 13 height 11
select select "auto"
click at [170, 315] on select "Default auto px rem % em vh vw" at bounding box center [176, 320] width 13 height 11
select select "DISABLED_OPTION_VALUE"
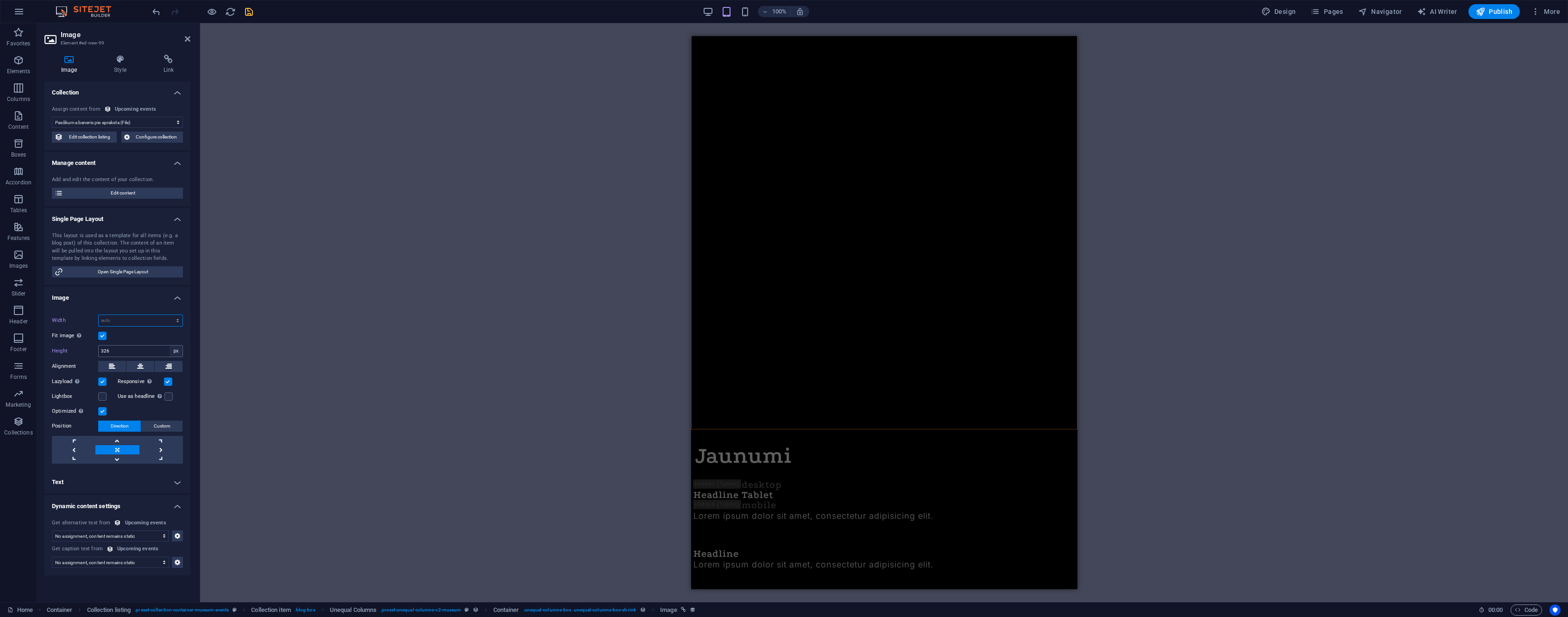
scroll to position [1049, 0]
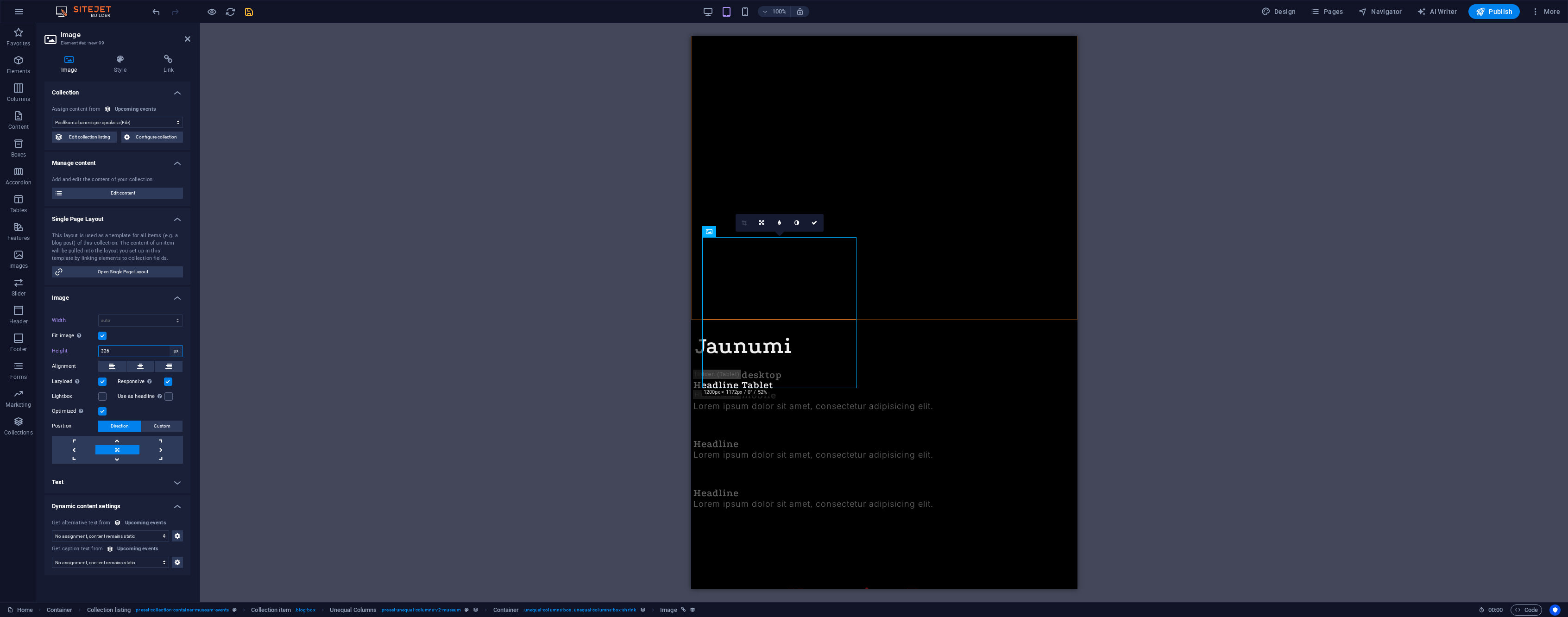
click at [176, 352] on select "Default auto px" at bounding box center [176, 351] width 13 height 11
select select "auto"
click at [170, 346] on select "Default auto px" at bounding box center [176, 351] width 13 height 11
select select "DISABLED_OPTION_VALUE"
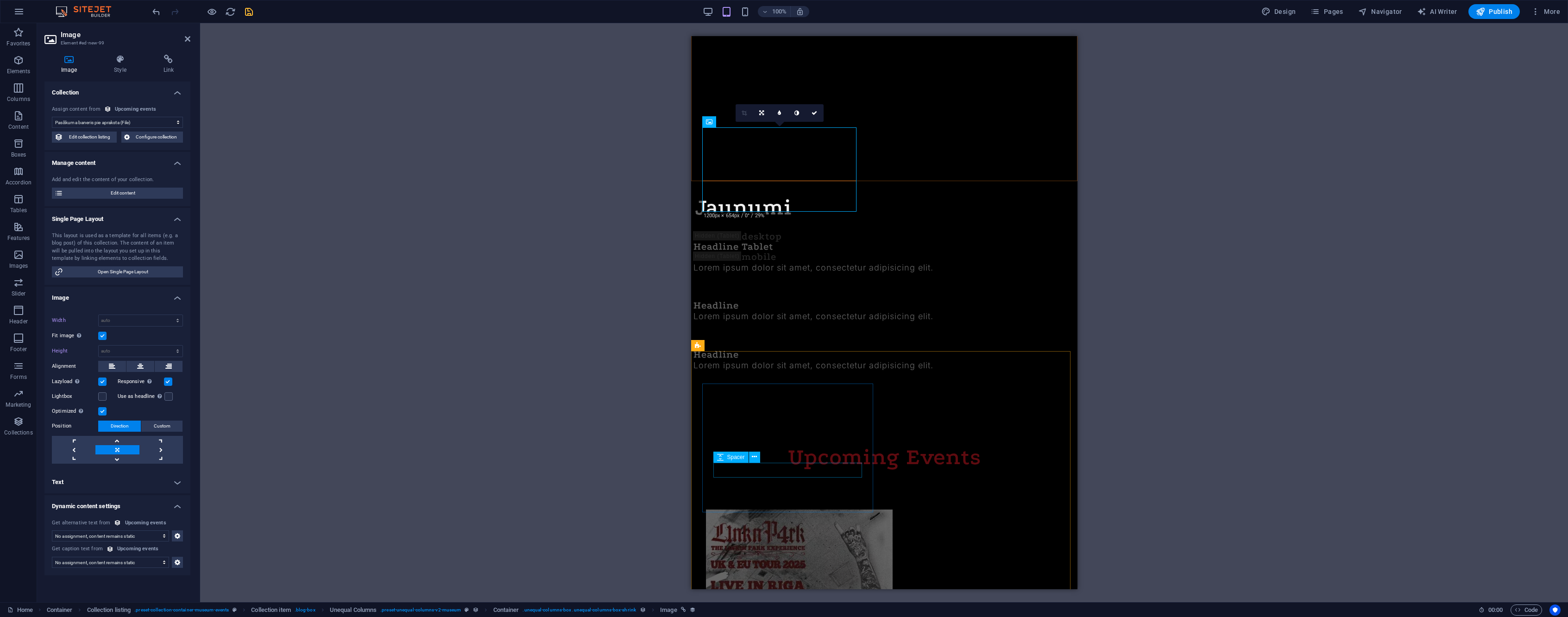
scroll to position [1193, 0]
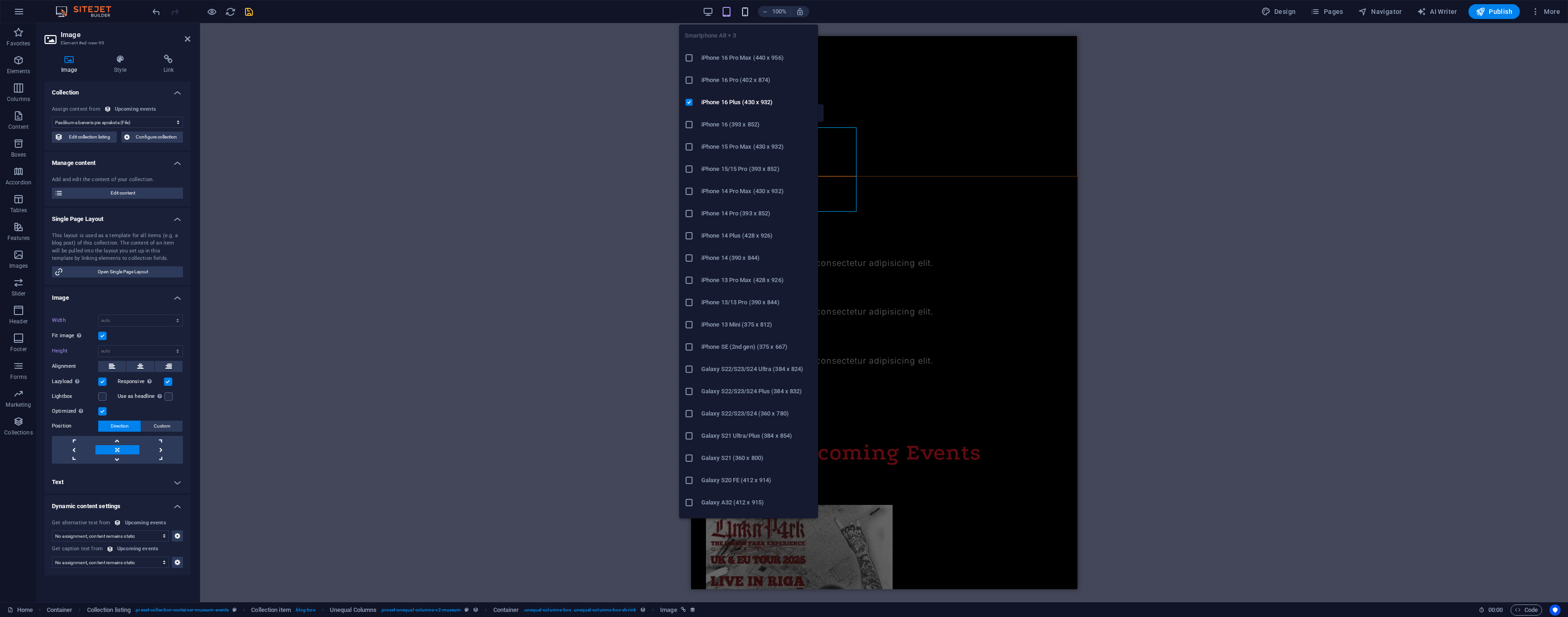
click at [749, 8] on icon "button" at bounding box center [745, 12] width 11 height 11
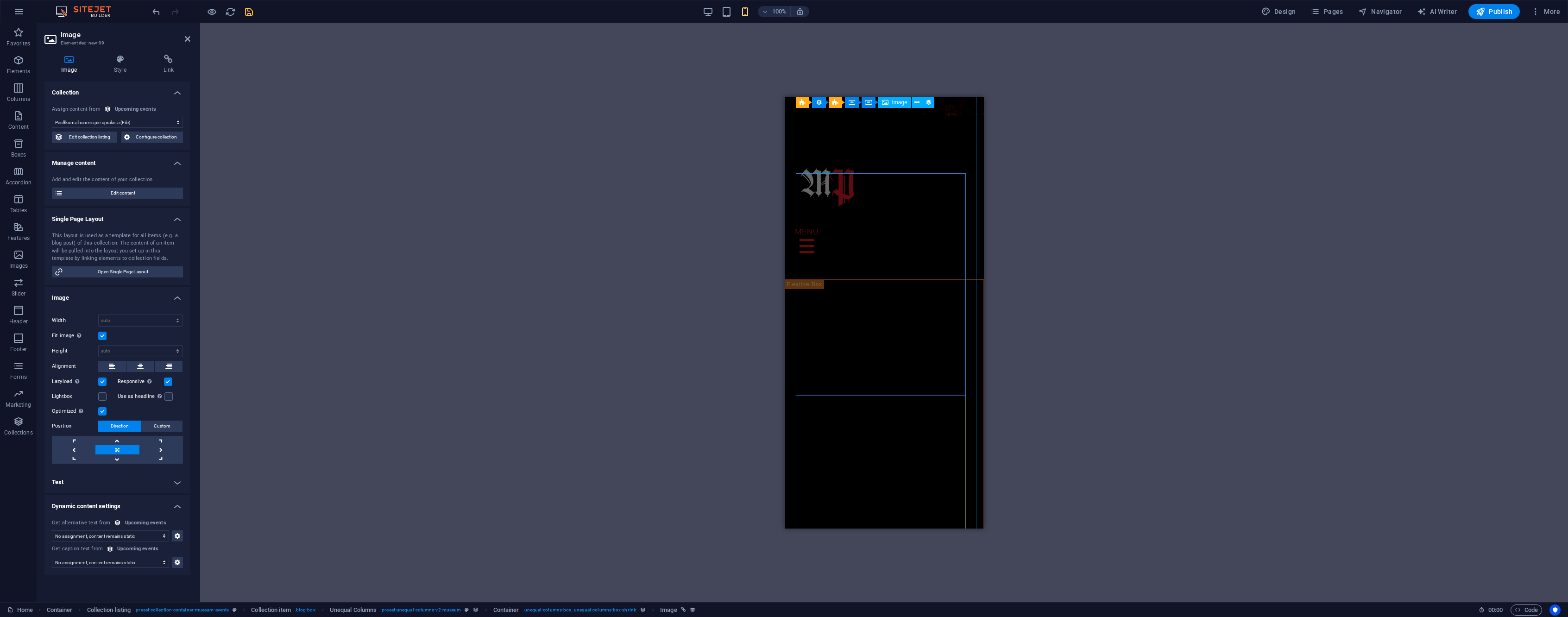
scroll to position [422, 0]
click at [251, 12] on icon "save" at bounding box center [249, 12] width 11 height 11
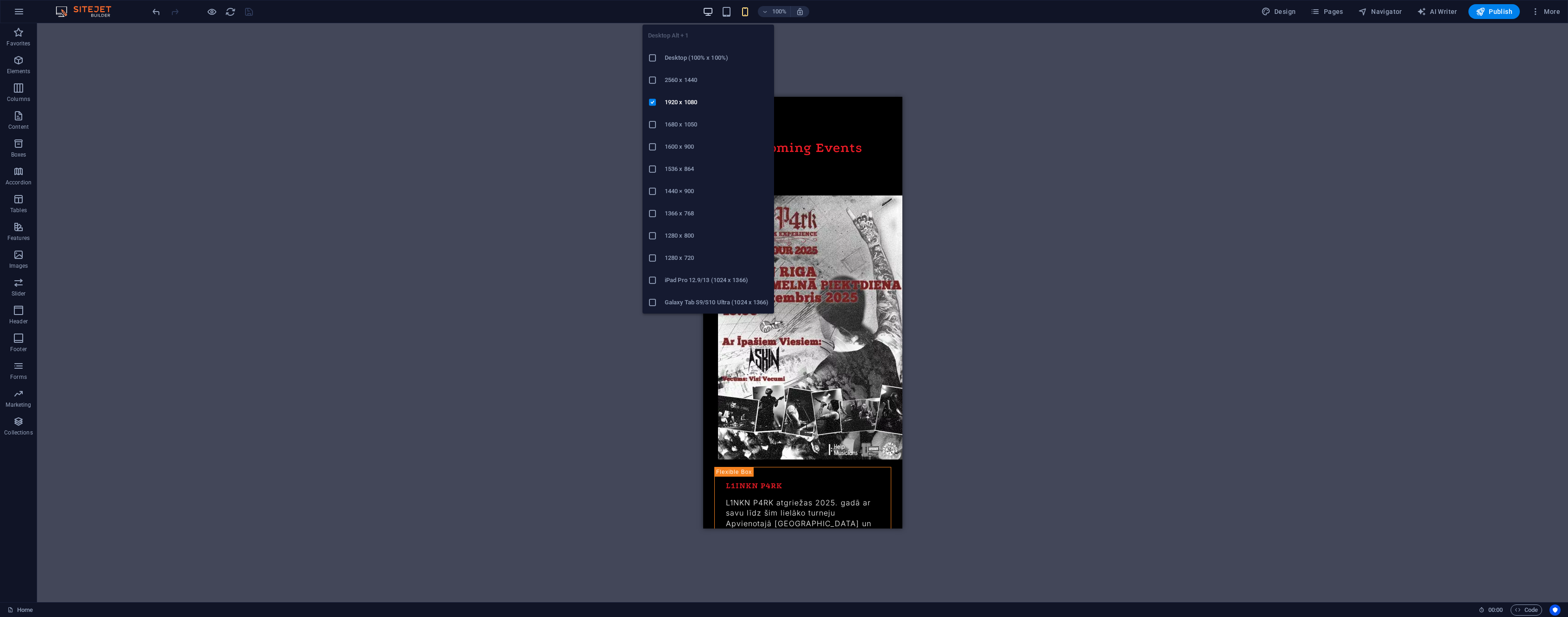
click at [705, 12] on icon "button" at bounding box center [708, 12] width 11 height 11
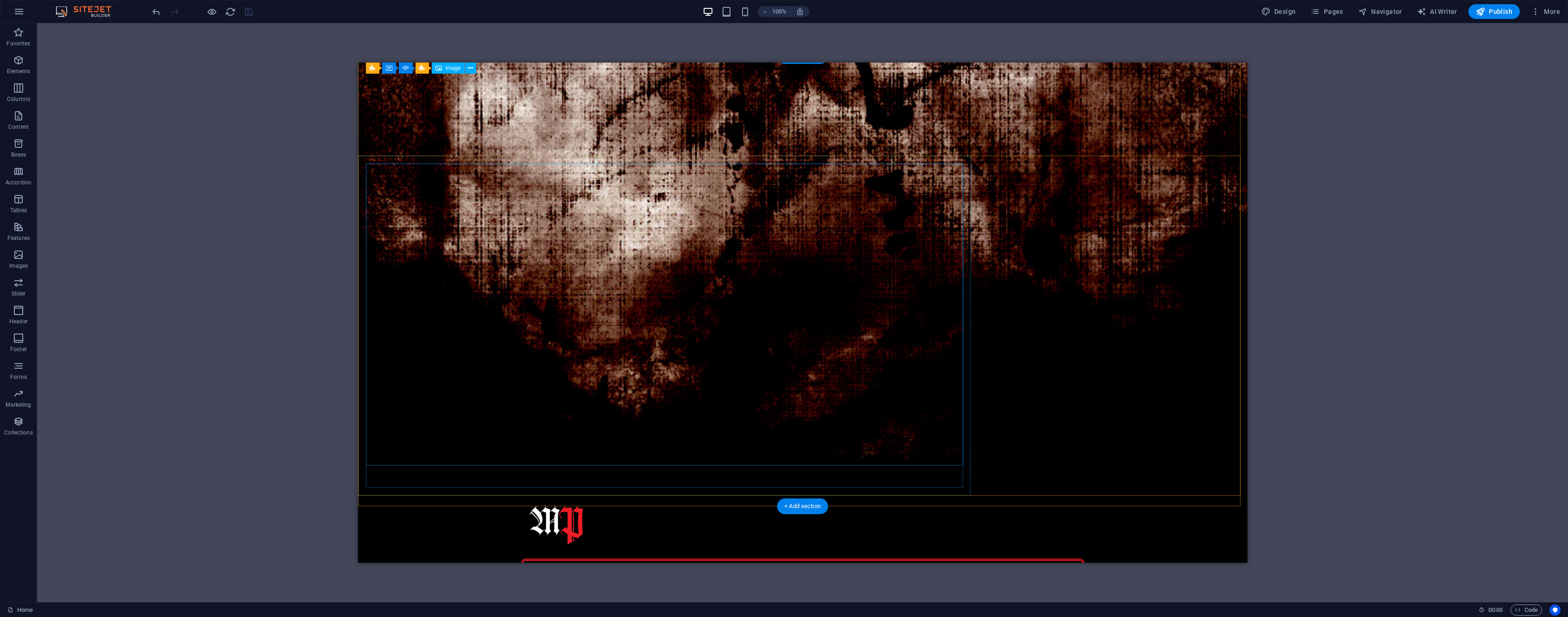
scroll to position [0, 0]
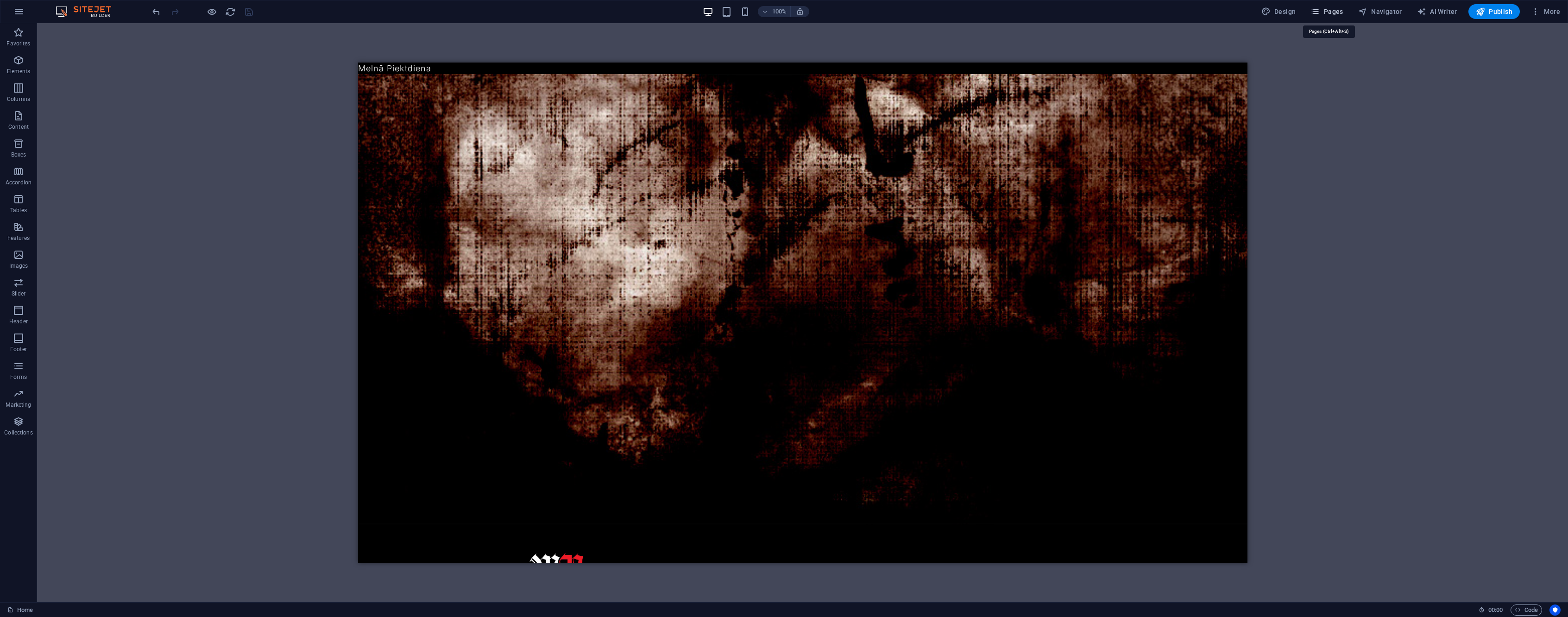
click at [1336, 14] on span "Pages" at bounding box center [1327, 11] width 32 height 9
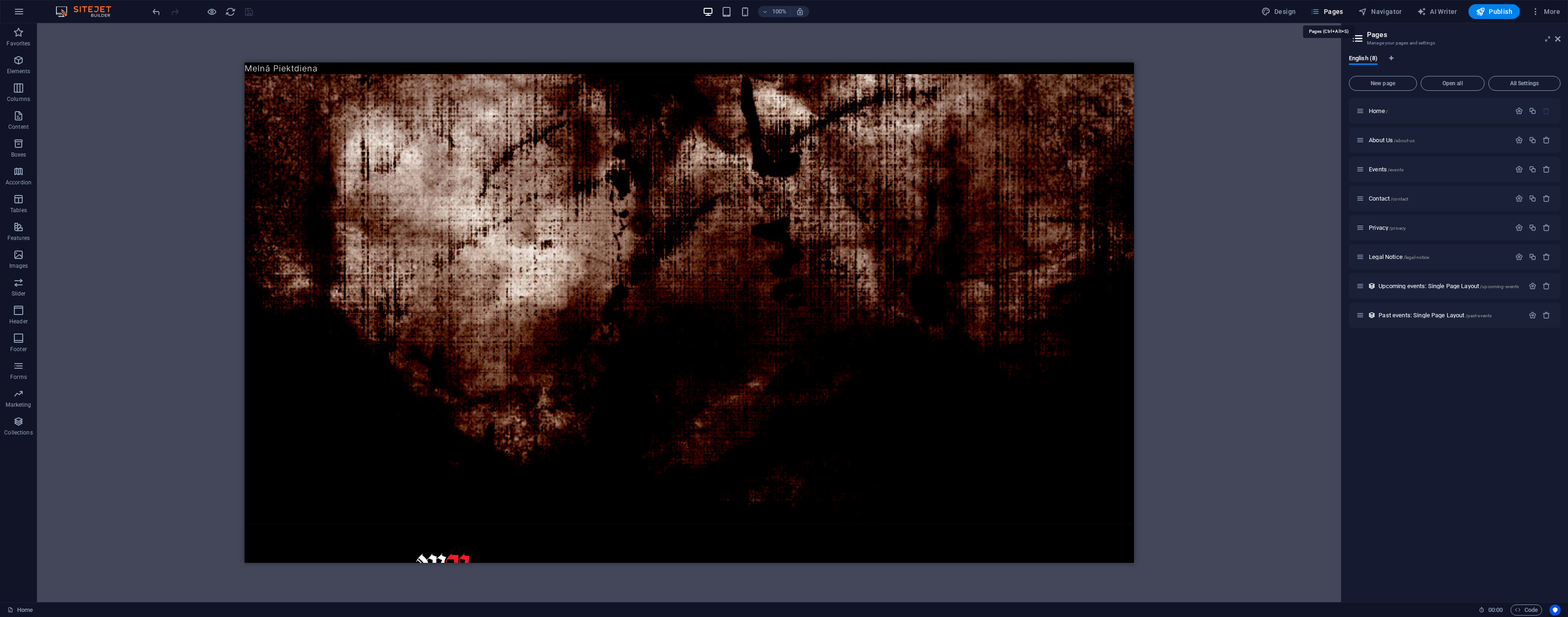
click at [1336, 14] on span "Pages" at bounding box center [1327, 11] width 32 height 9
click at [1393, 141] on span "About Us /about-us" at bounding box center [1392, 140] width 46 height 7
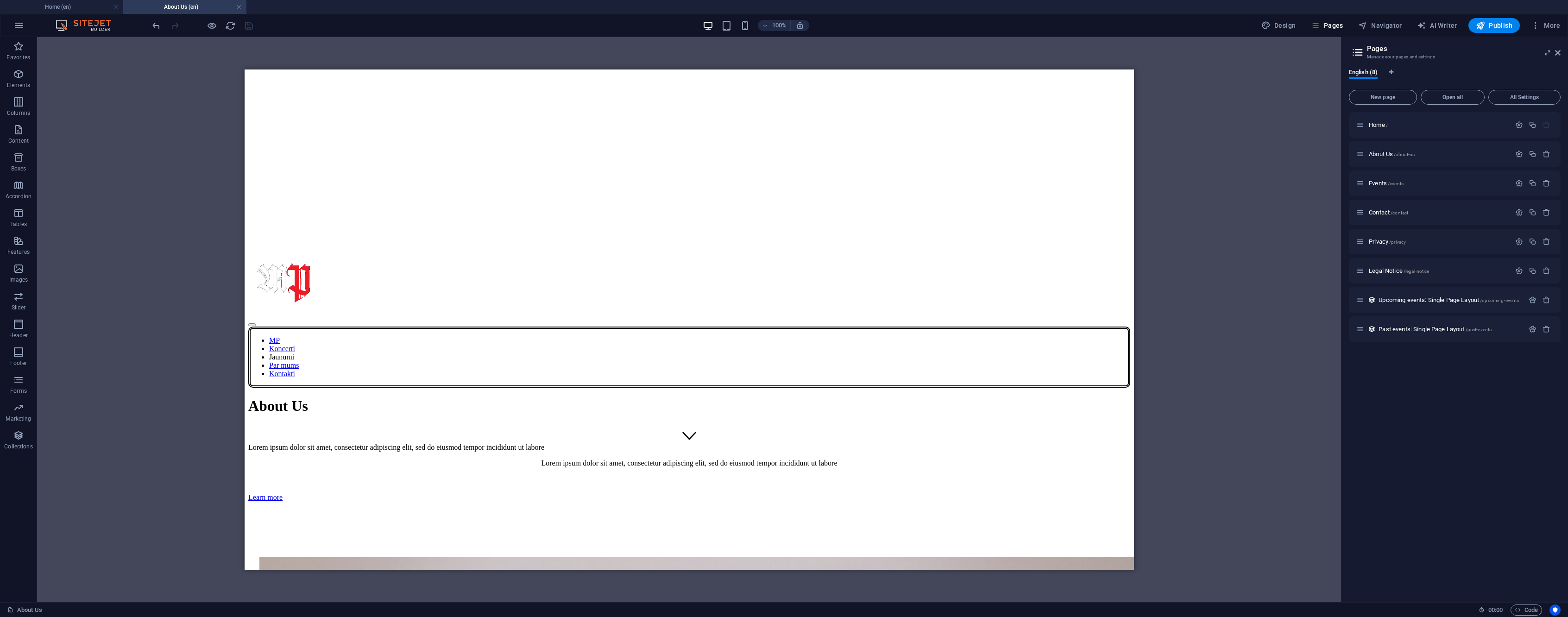
scroll to position [120, 0]
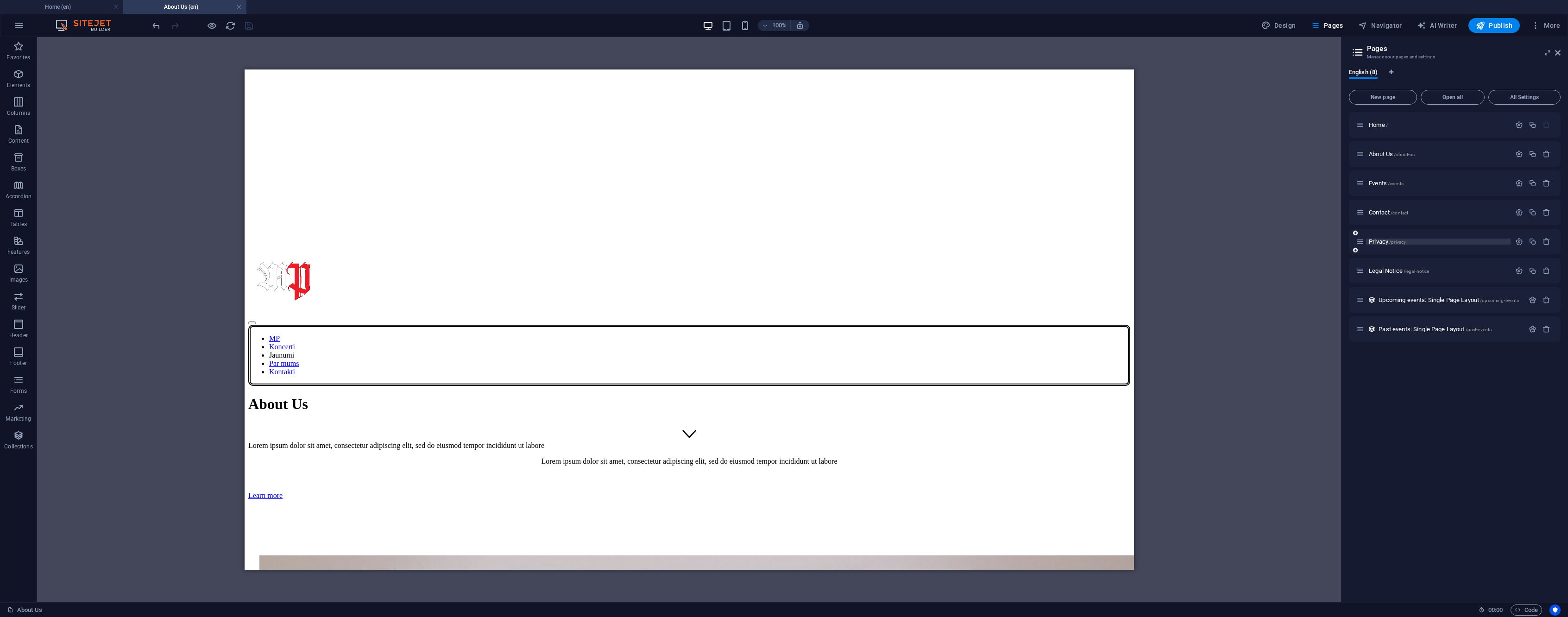
click at [1408, 241] on p "Privacy /privacy" at bounding box center [1438, 241] width 139 height 6
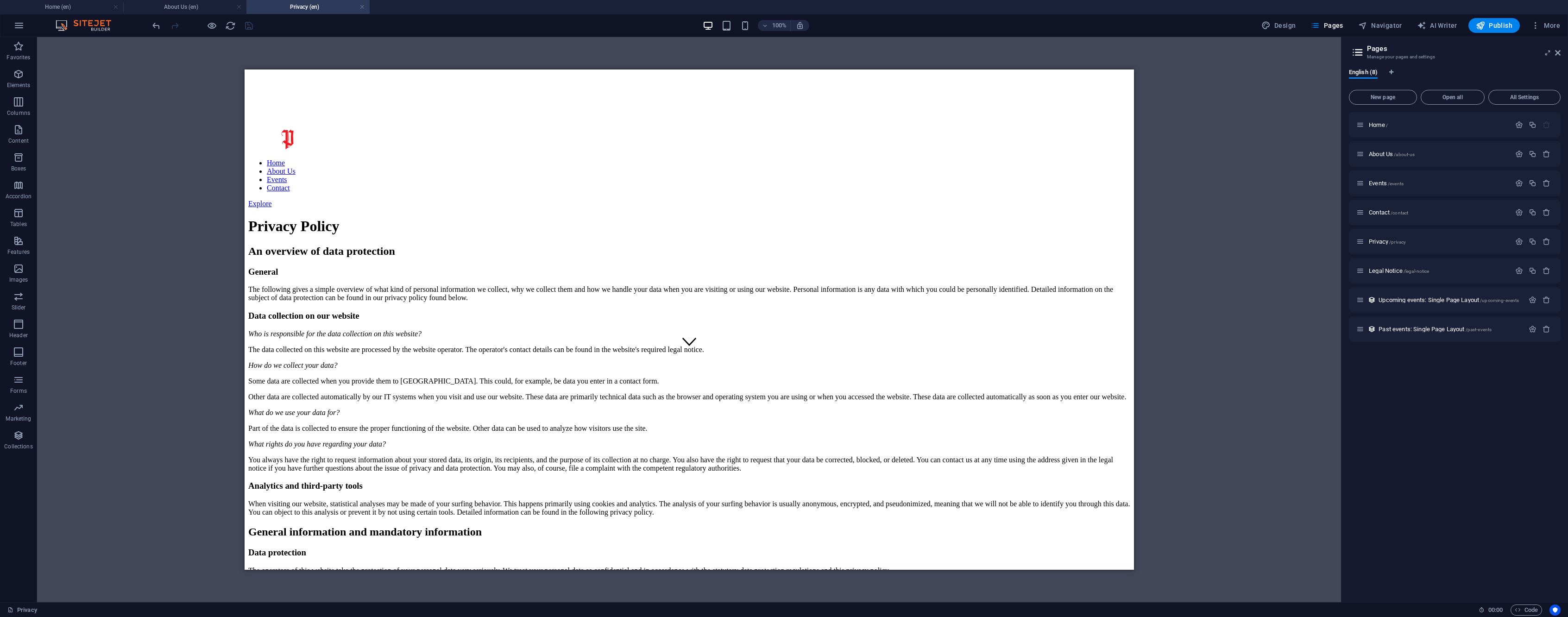
scroll to position [193, 0]
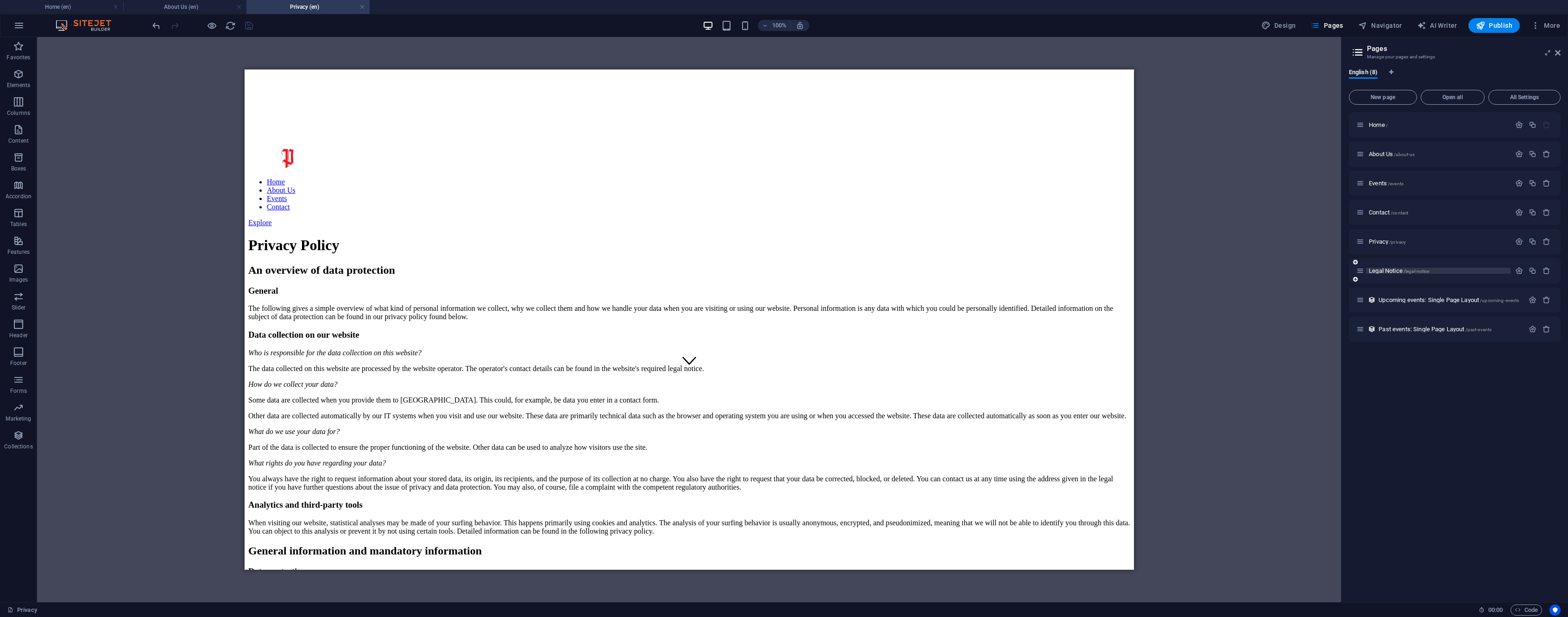
click at [1377, 268] on span "Legal Notice /legal-notice" at bounding box center [1398, 271] width 60 height 7
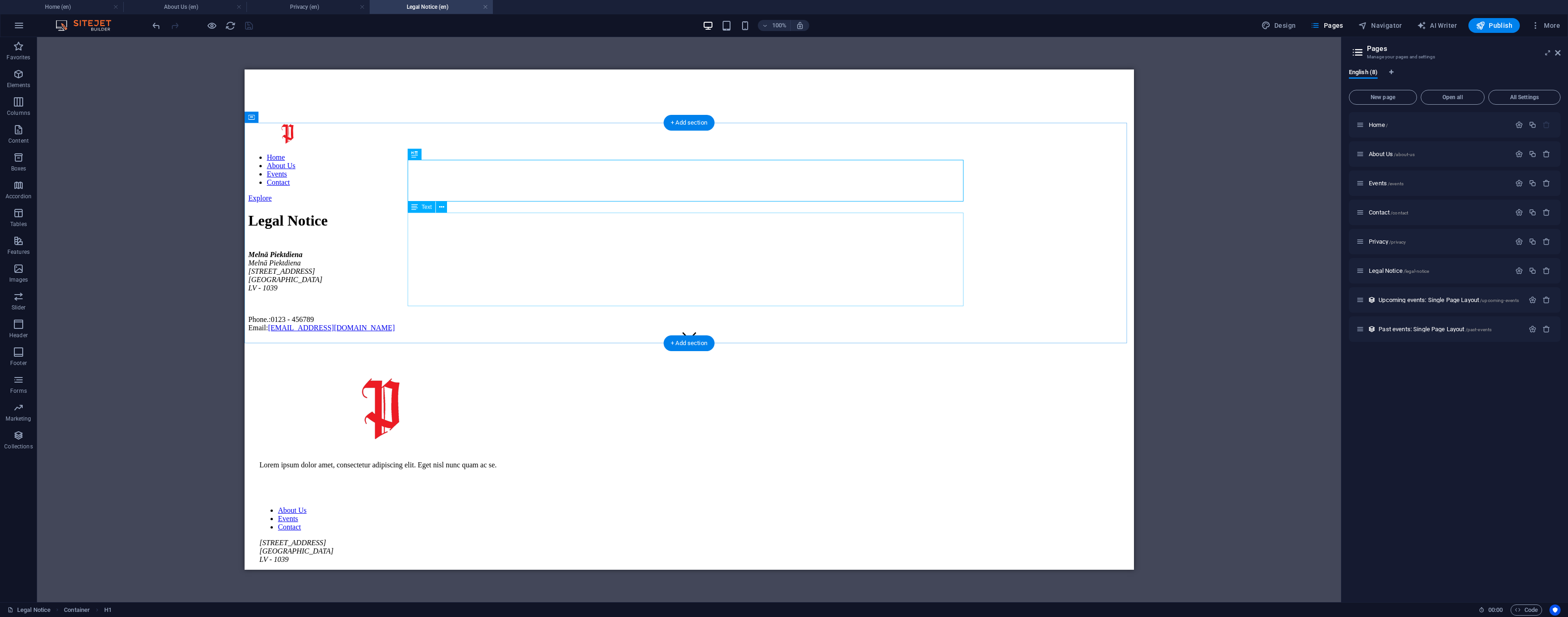
scroll to position [0, 0]
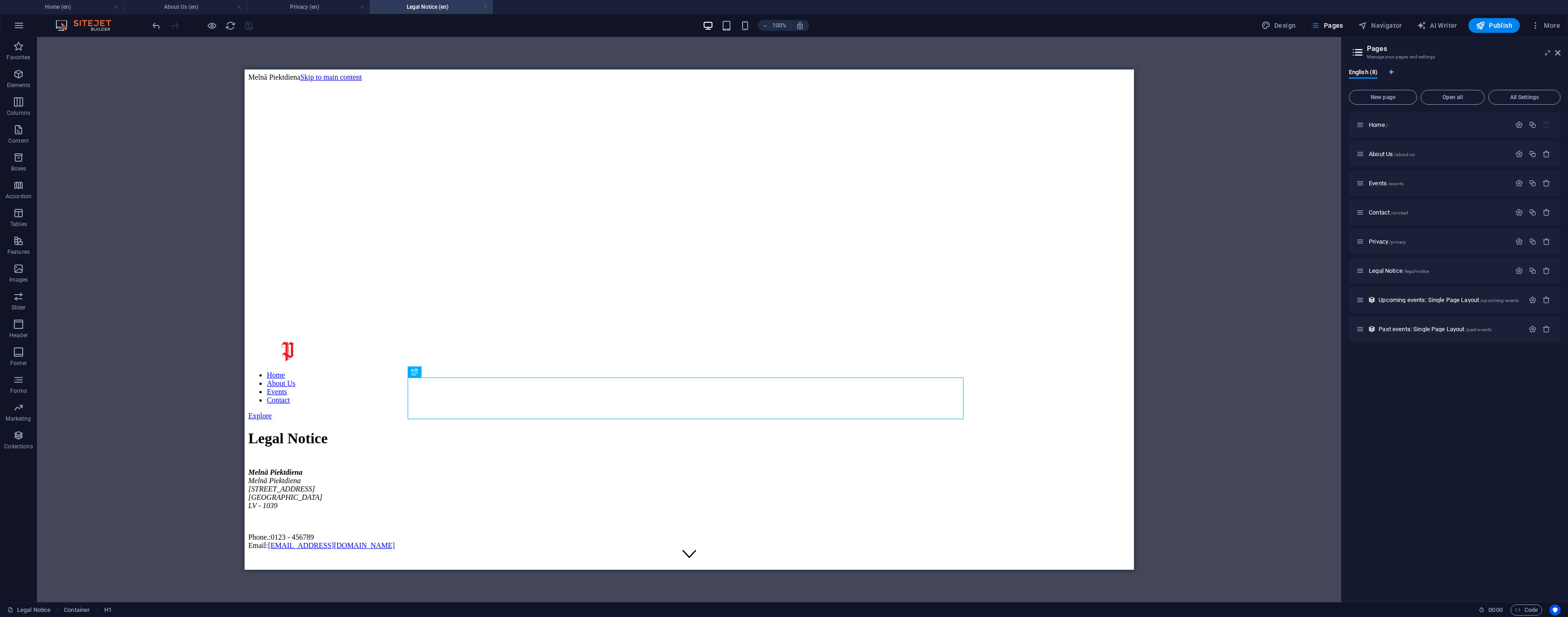
click at [485, 8] on link at bounding box center [485, 7] width 6 height 8
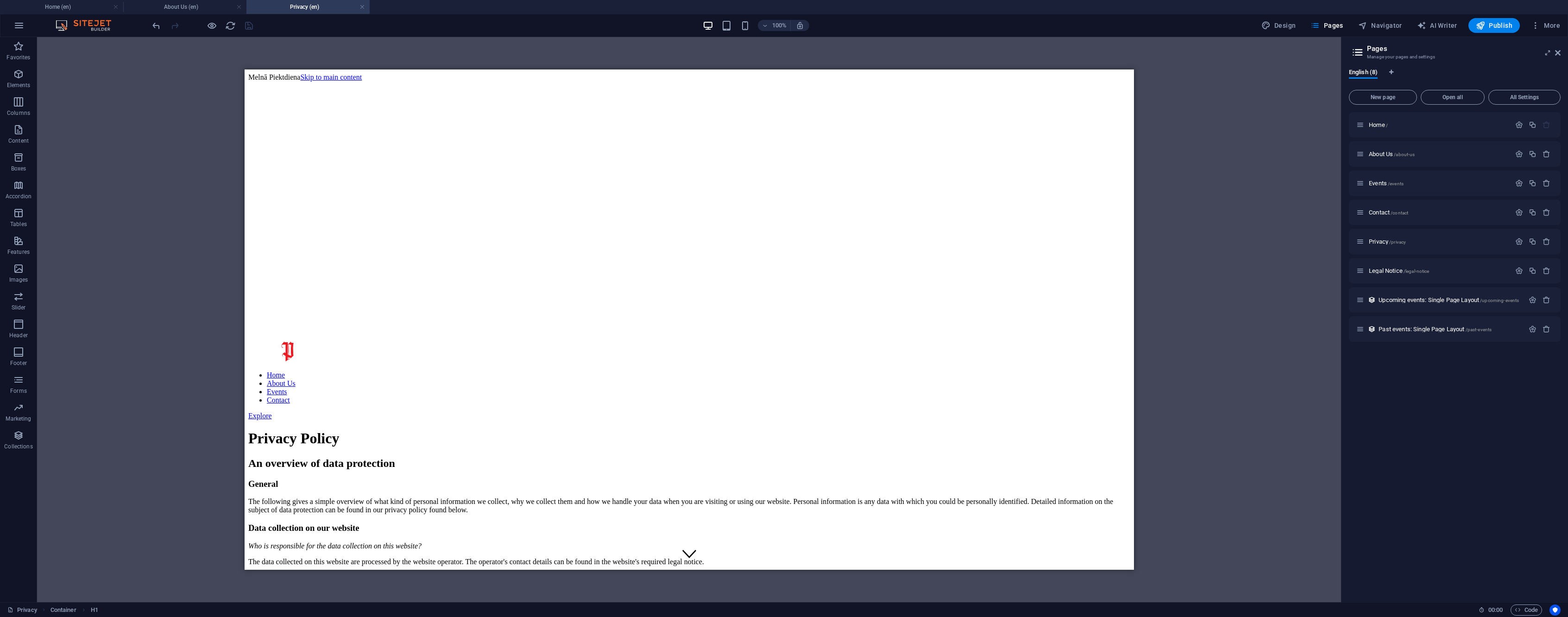
scroll to position [193, 0]
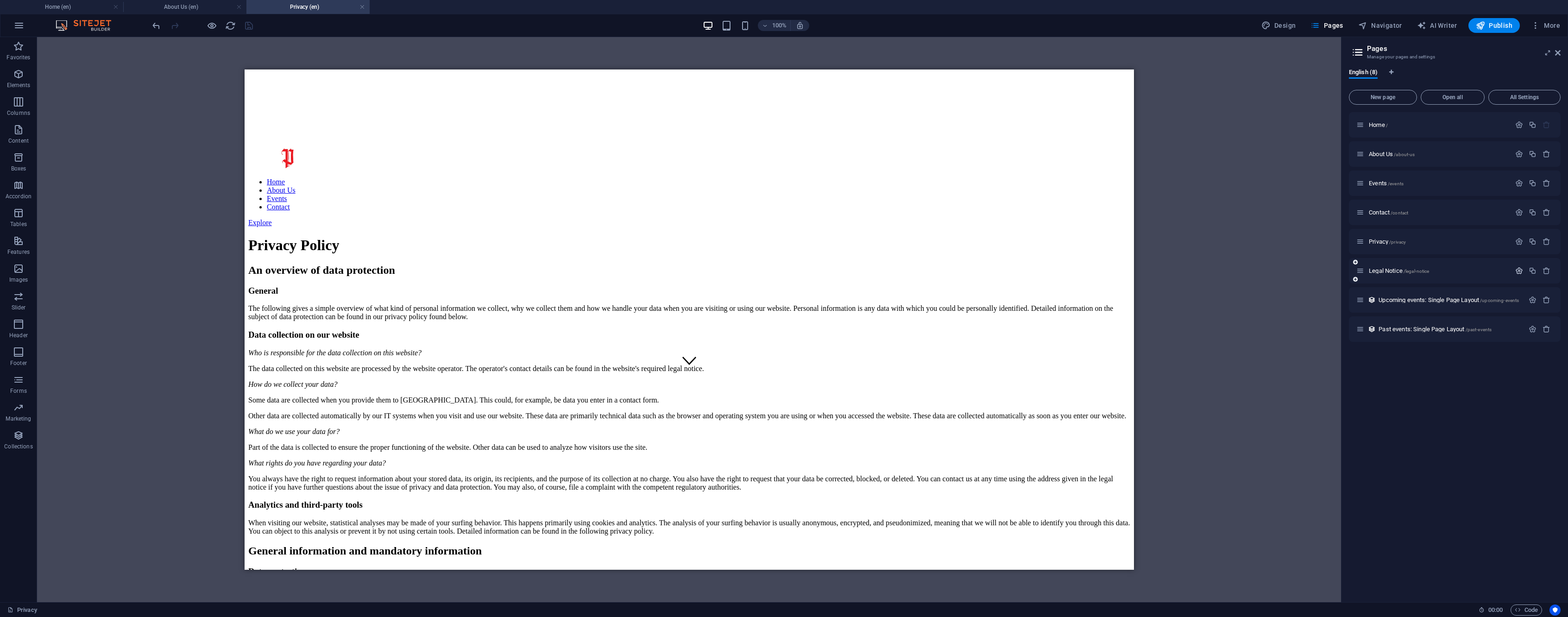
click at [1520, 273] on icon "button" at bounding box center [1519, 270] width 8 height 8
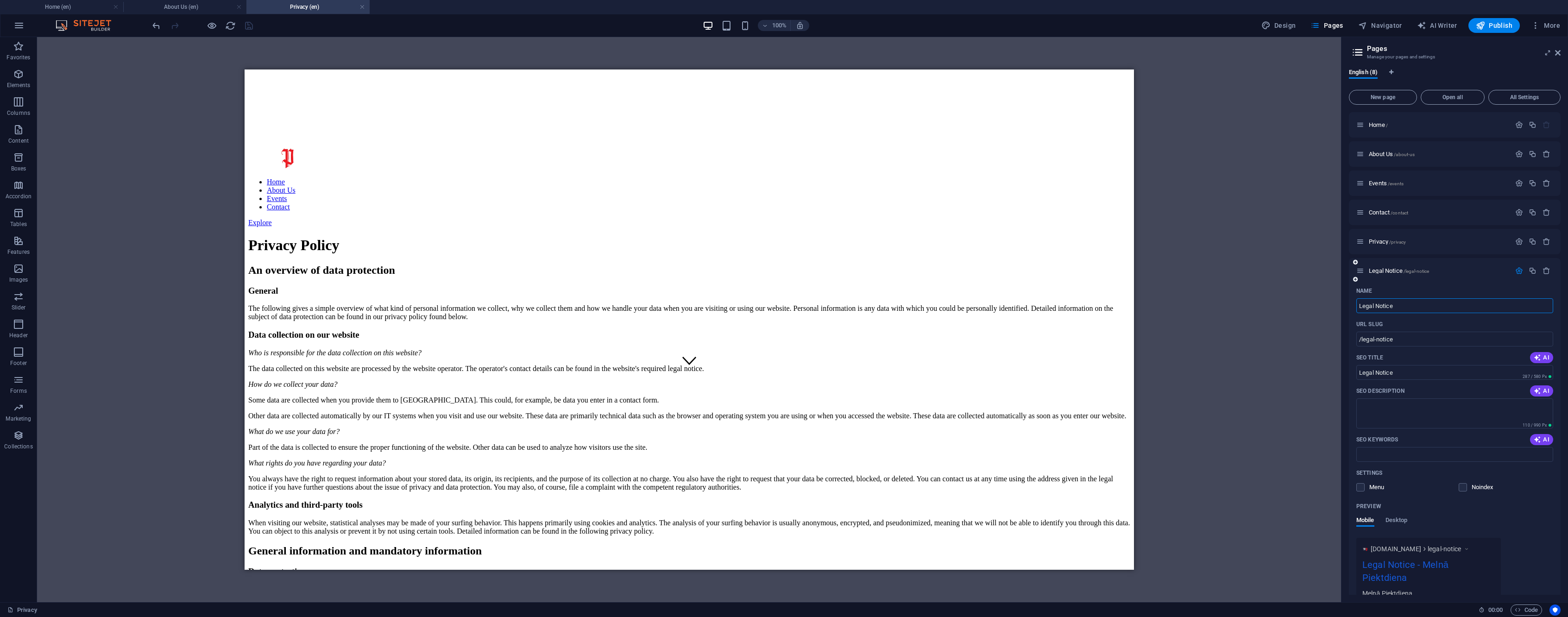
click at [1405, 305] on input "Legal Notice" at bounding box center [1454, 306] width 197 height 15
type input "Jaunumi"
type input "/jaunumi"
type input "Jaunumi"
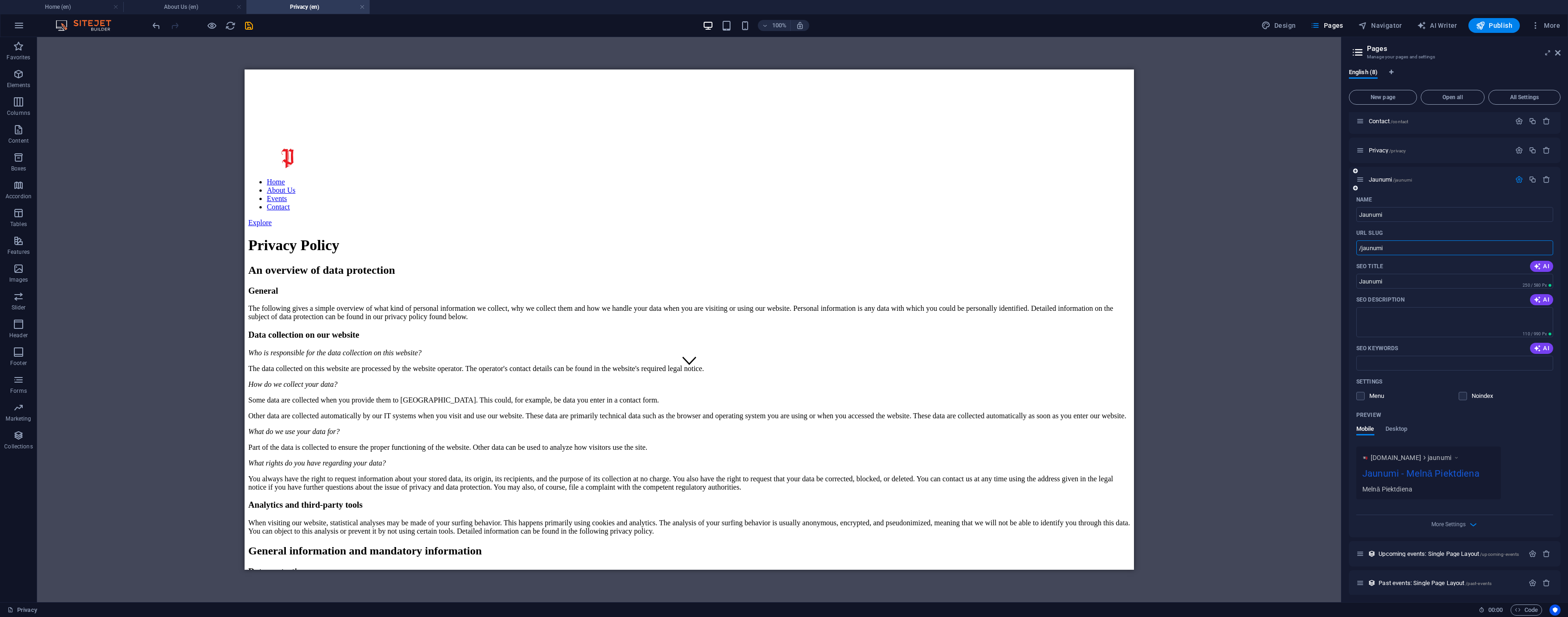
scroll to position [93, 0]
click at [1539, 264] on icon "button" at bounding box center [1538, 265] width 8 height 8
type input "Legal Notice | Melnā Piektdiena"
click at [1538, 299] on icon "button" at bounding box center [1538, 298] width 8 height 8
type textarea "Discover Melnā Piektdienas contact details and legal information. Reach out via…"
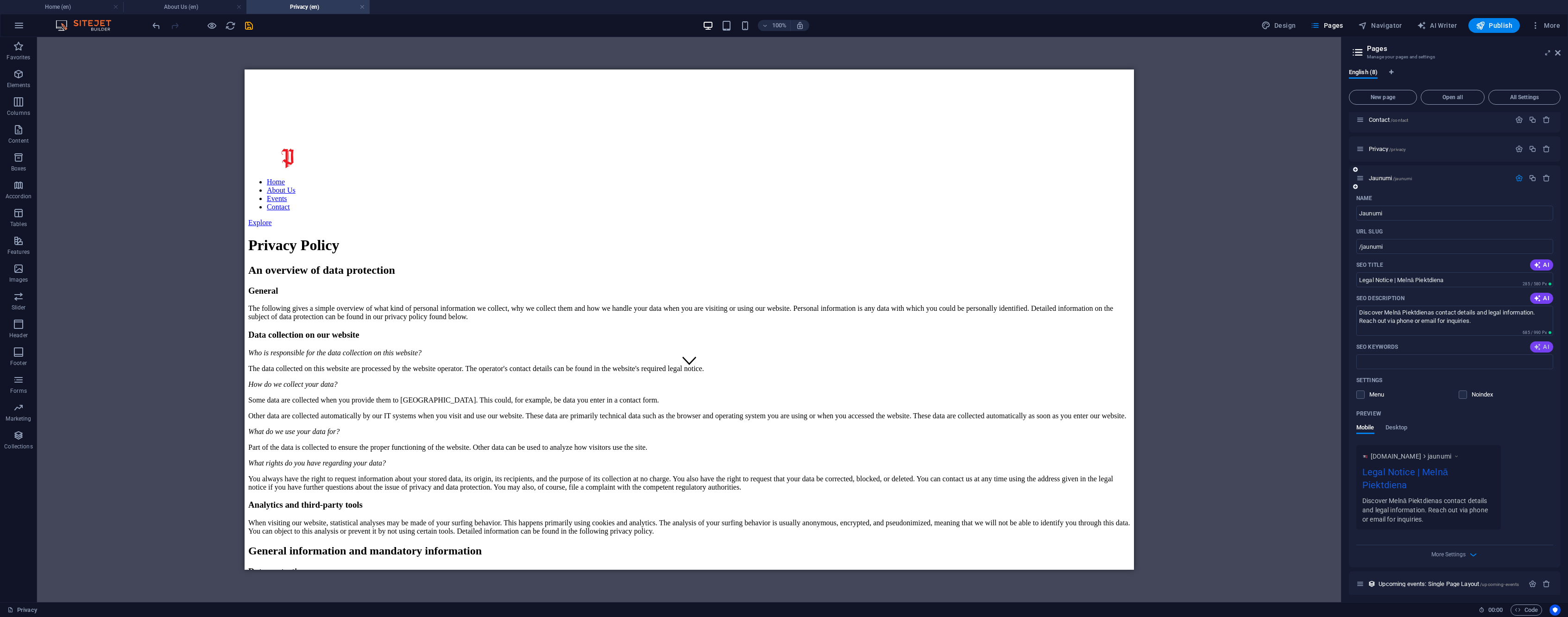
click at [1535, 344] on icon "button" at bounding box center [1538, 347] width 8 height 8
type input "Legal Notice, Melnā Piektdiena, Brīvības iela, Rīga, privacy policy, contact in…"
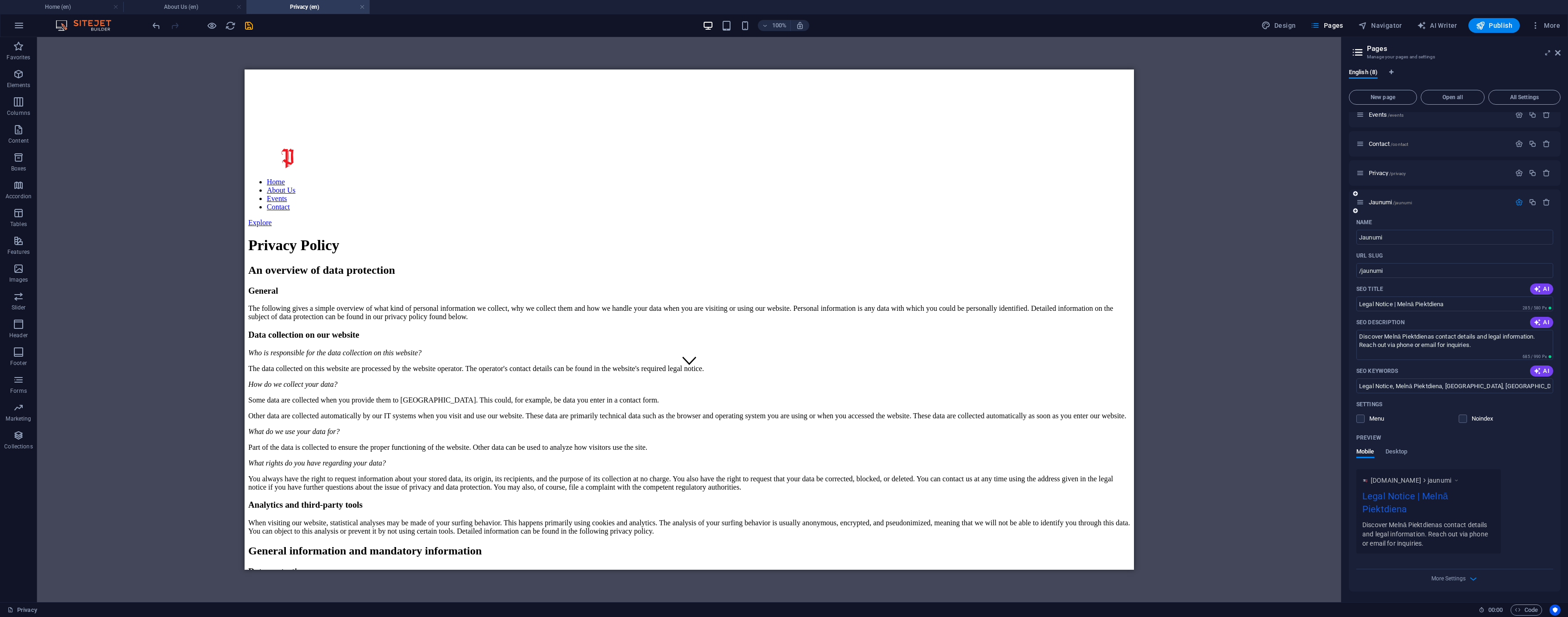
scroll to position [0, 0]
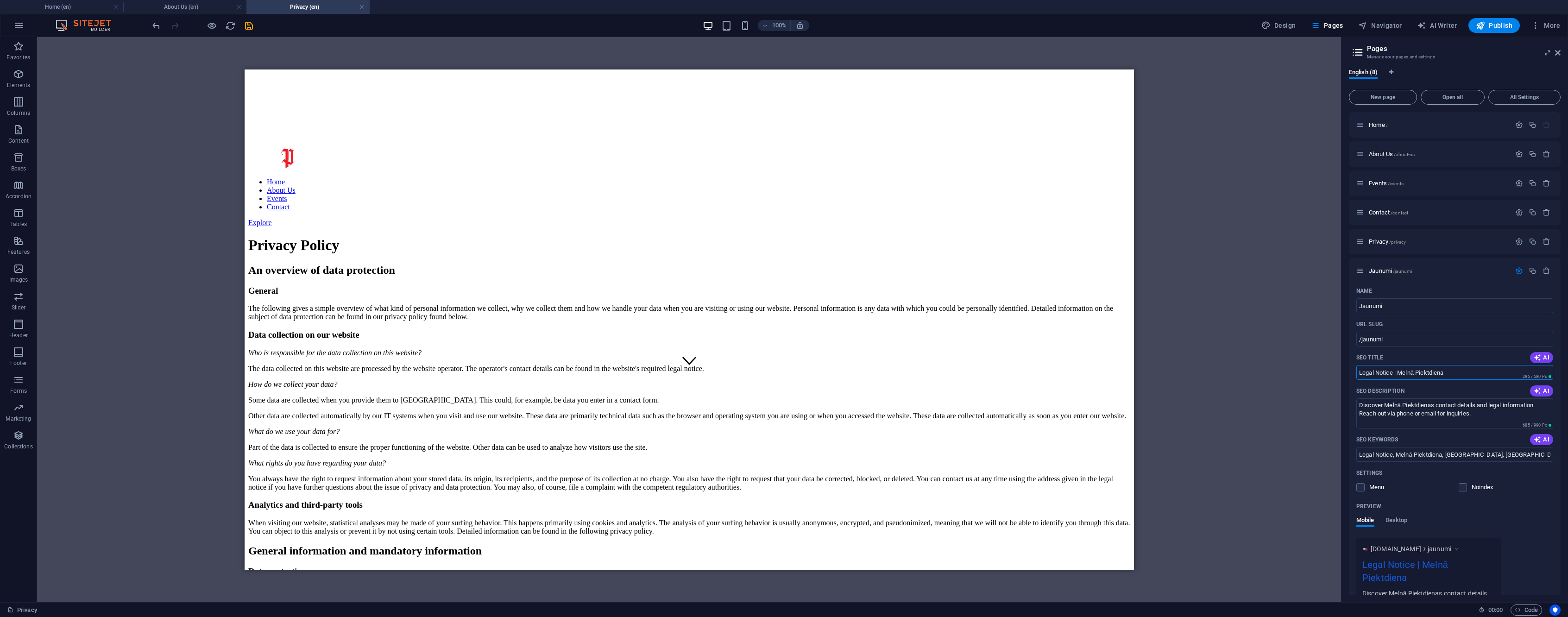
drag, startPoint x: 1398, startPoint y: 371, endPoint x: 1149, endPoint y: 330, distance: 252.4
click at [1149, 330] on div "Home (en) About Us (en) Privacy (en) Favorites Elements Columns Content Boxes A…" at bounding box center [784, 320] width 1568 height 566
type input "Melnā Piektdiena"
drag, startPoint x: 1339, startPoint y: 392, endPoint x: 1242, endPoint y: 367, distance: 100.2
click at [1245, 368] on div "Home (en) About Us (en) Privacy (en) Favorites Elements Columns Content Boxes A…" at bounding box center [784, 320] width 1568 height 566
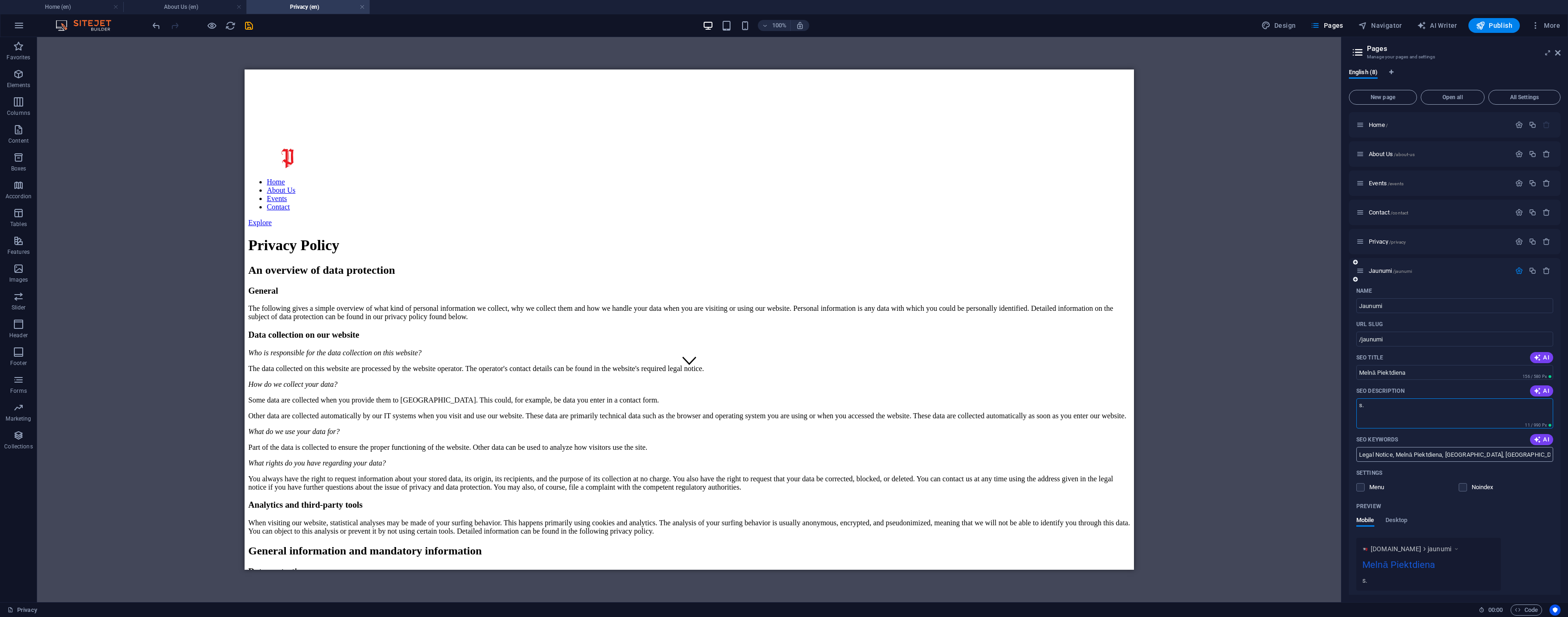
type textarea "s."
drag, startPoint x: 1375, startPoint y: 403, endPoint x: 1205, endPoint y: 337, distance: 182.4
click at [1218, 343] on div "Home (en) About Us (en) Privacy (en) Favorites Elements Columns Content Boxes A…" at bounding box center [784, 320] width 1568 height 566
drag, startPoint x: 1432, startPoint y: 373, endPoint x: 1280, endPoint y: 344, distance: 154.7
click at [1280, 344] on div "Home (en) About Us (en) Privacy (en) Favorites Elements Columns Content Boxes A…" at bounding box center [784, 320] width 1568 height 566
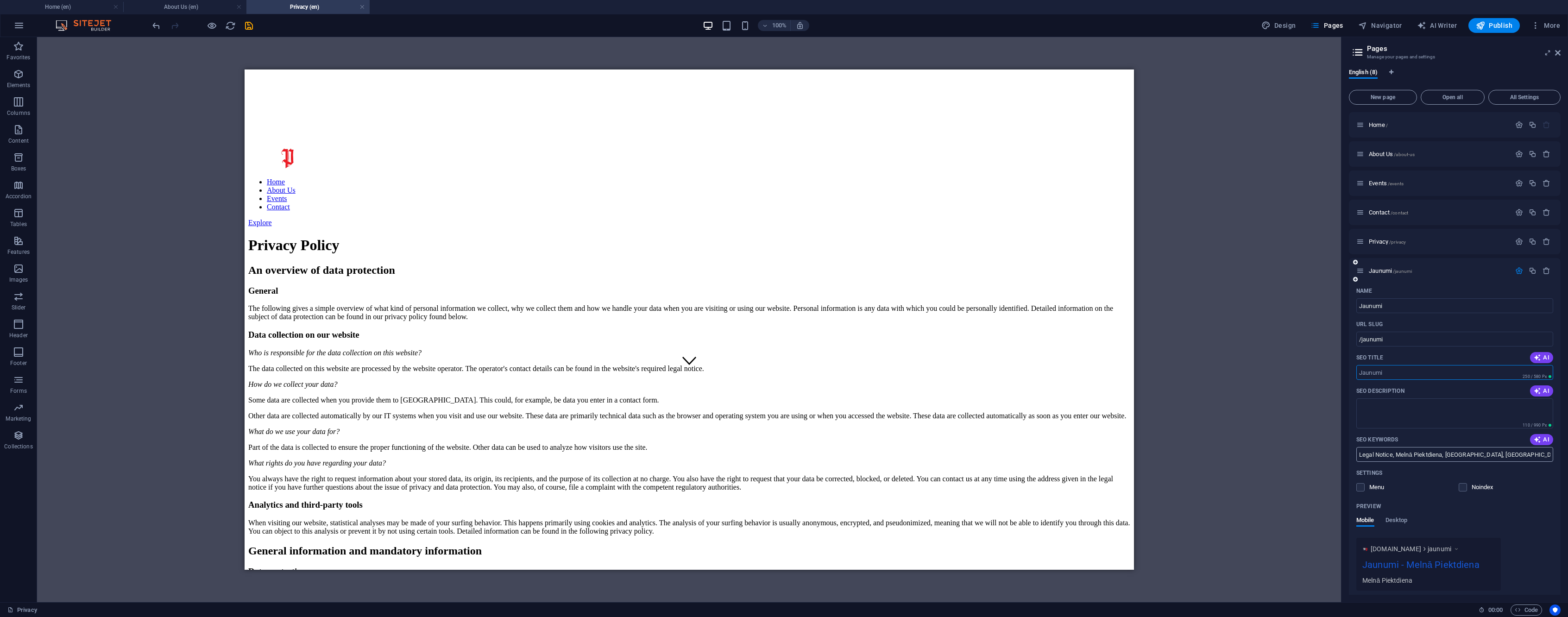
click at [1397, 455] on input "Legal Notice, Melnā Piektdiena, Brīvības iela, Rīga, privacy policy, contact in…" at bounding box center [1454, 455] width 197 height 15
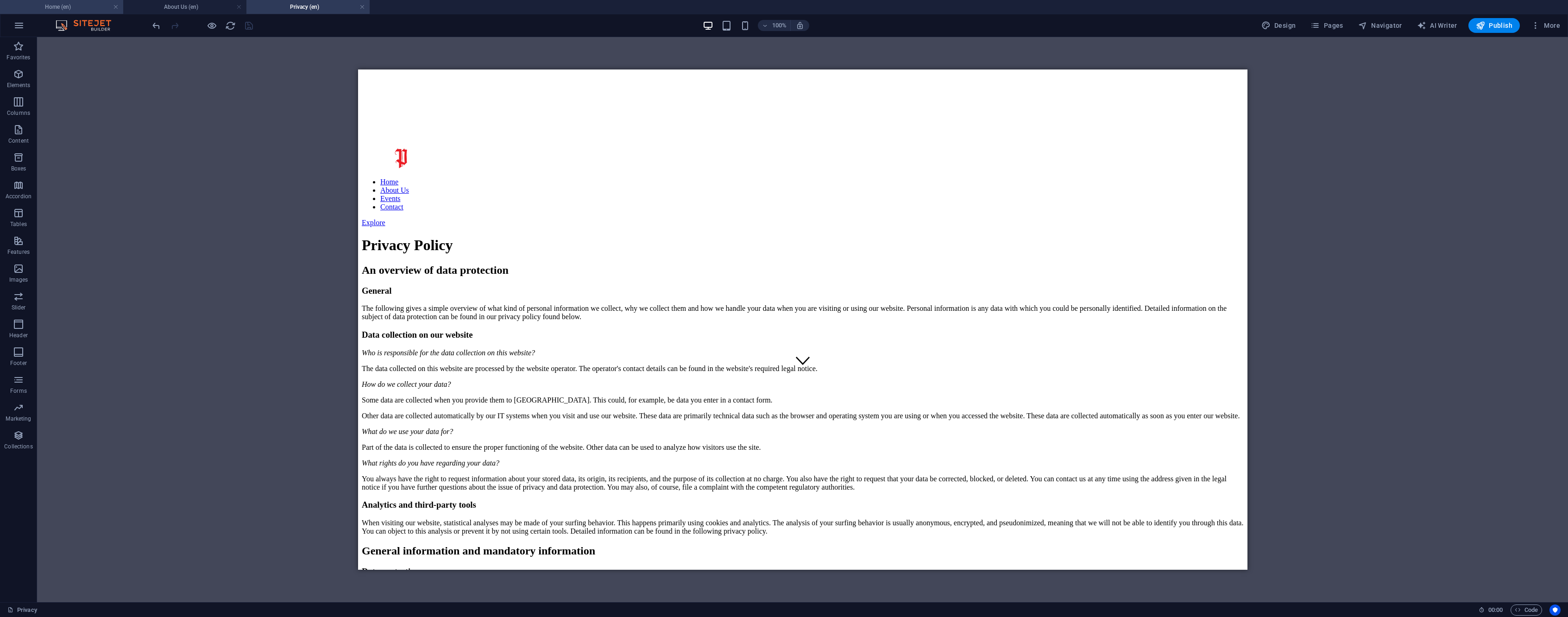
click at [76, 4] on h4 "Home (en)" at bounding box center [62, 7] width 123 height 10
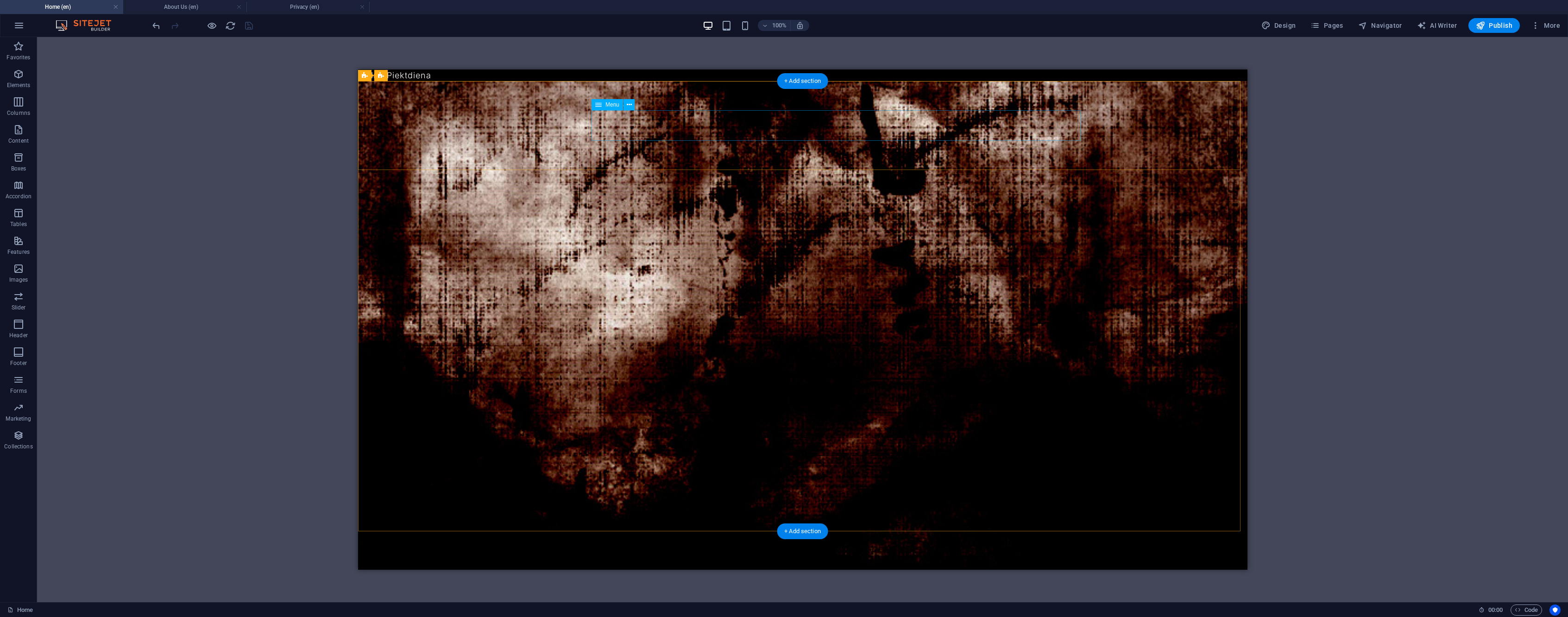
click at [825, 613] on nav "MP Koncerti Jaunumi Par mums Kontakti" at bounding box center [803, 628] width 564 height 30
select select
select select "2"
select select
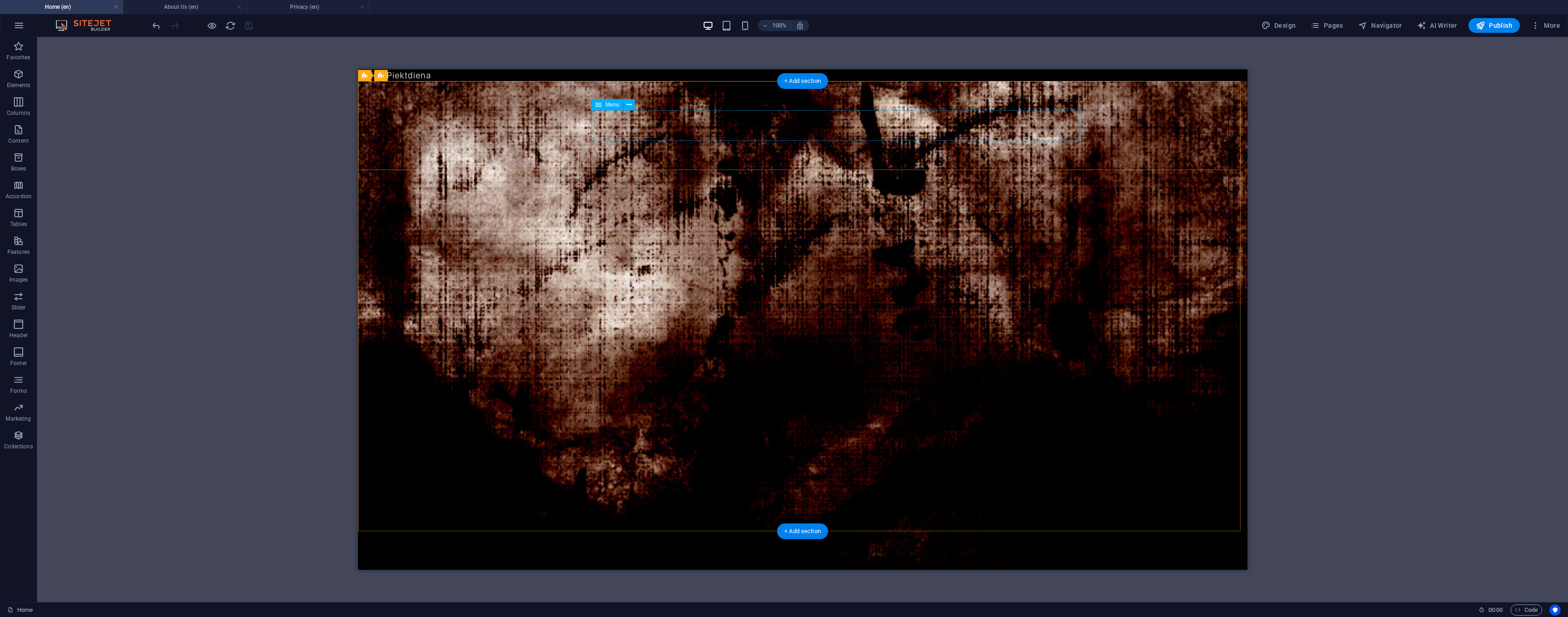
select select
select select "1"
select select
select select "3"
select select
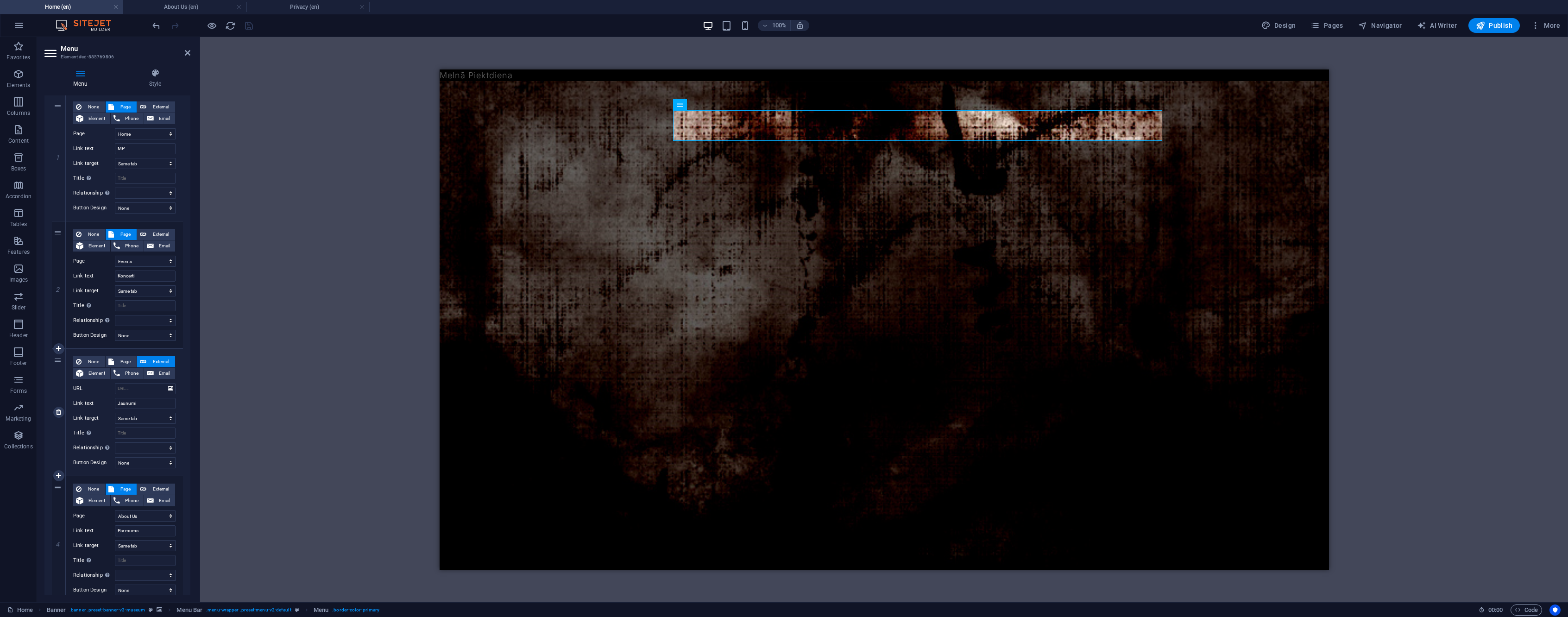
scroll to position [93, 0]
click at [120, 359] on span "Page" at bounding box center [125, 358] width 17 height 11
select select
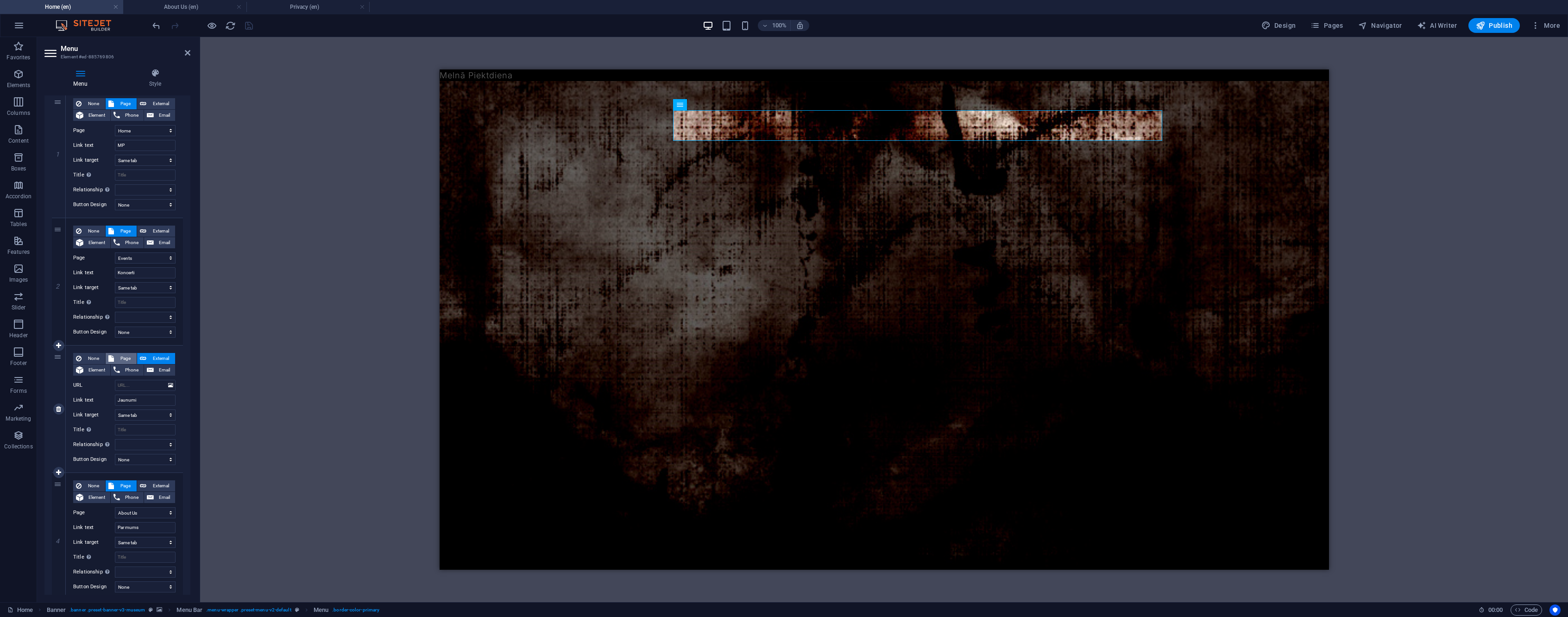
select select
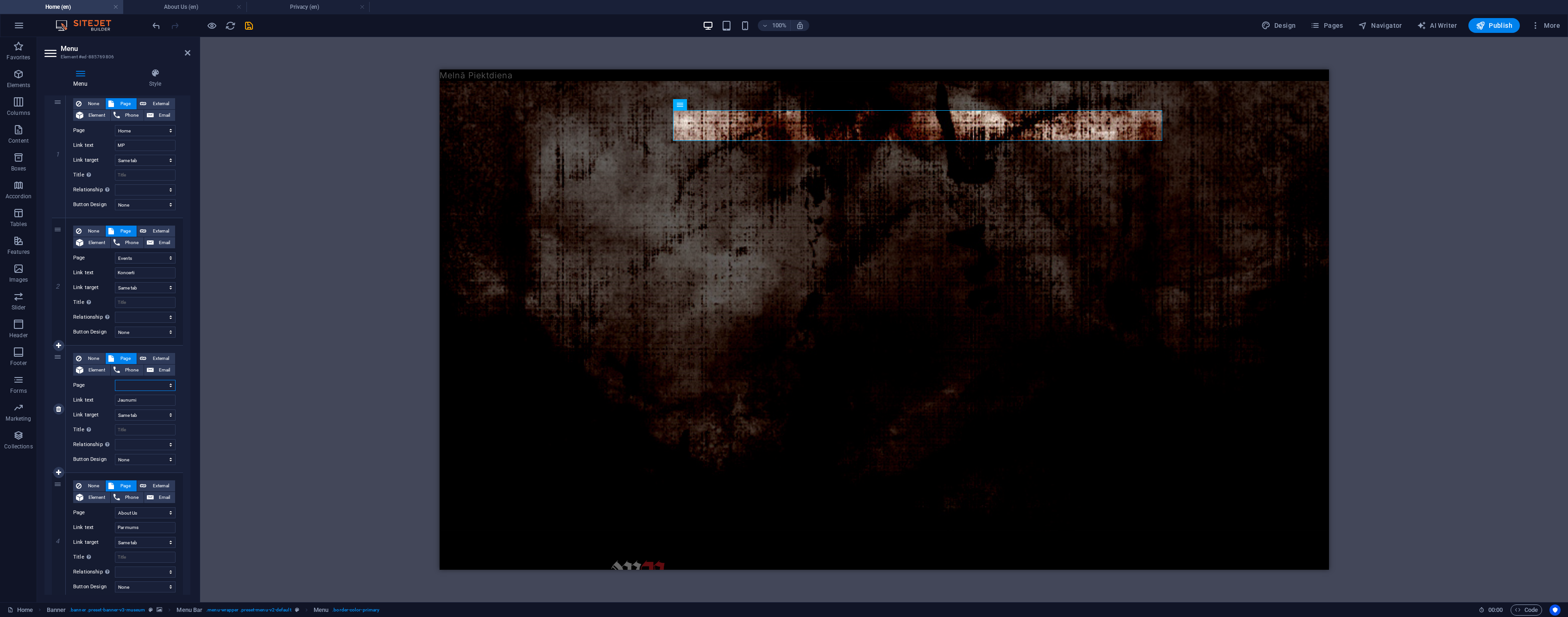
click at [169, 387] on select "Home About Us Events Contact Privacy Jaunumi" at bounding box center [145, 385] width 61 height 11
select select "5"
click at [115, 380] on select "Home About Us Events Contact Privacy Jaunumi" at bounding box center [145, 385] width 61 height 11
select select
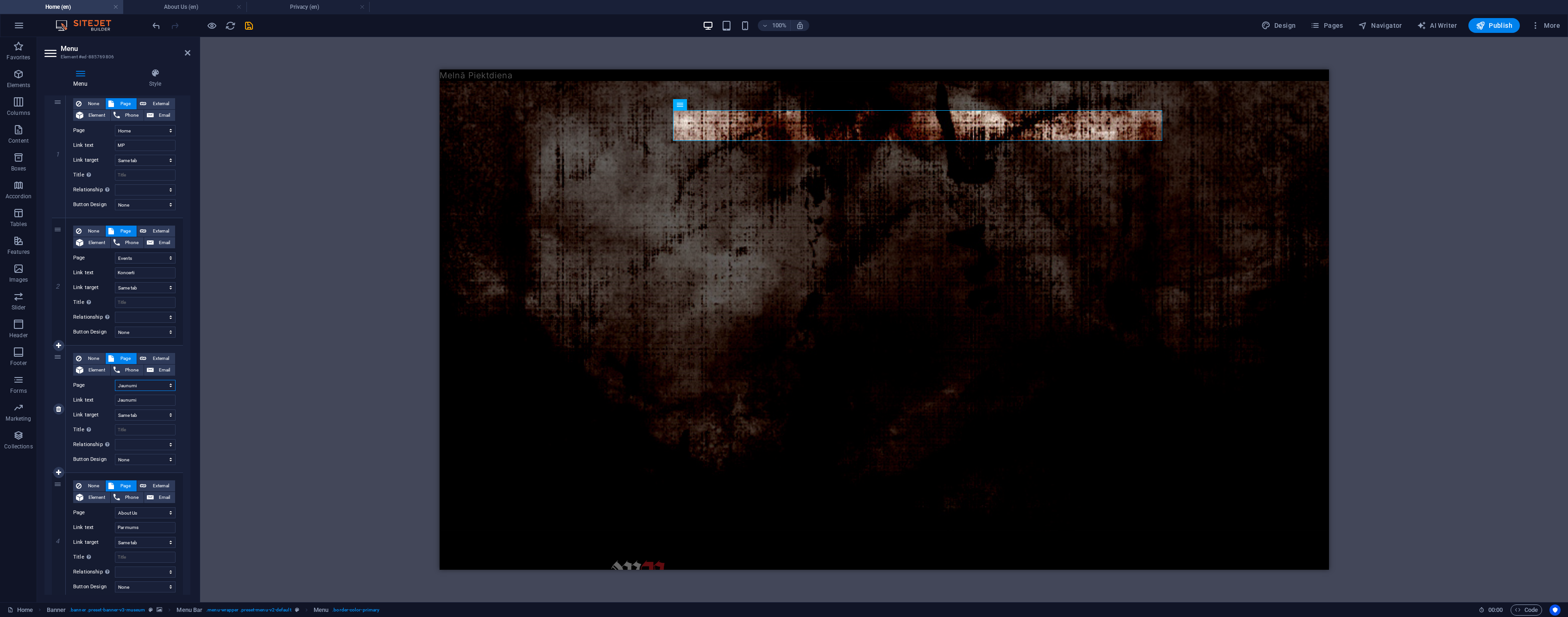
select select
click at [246, 22] on icon "save" at bounding box center [249, 25] width 11 height 11
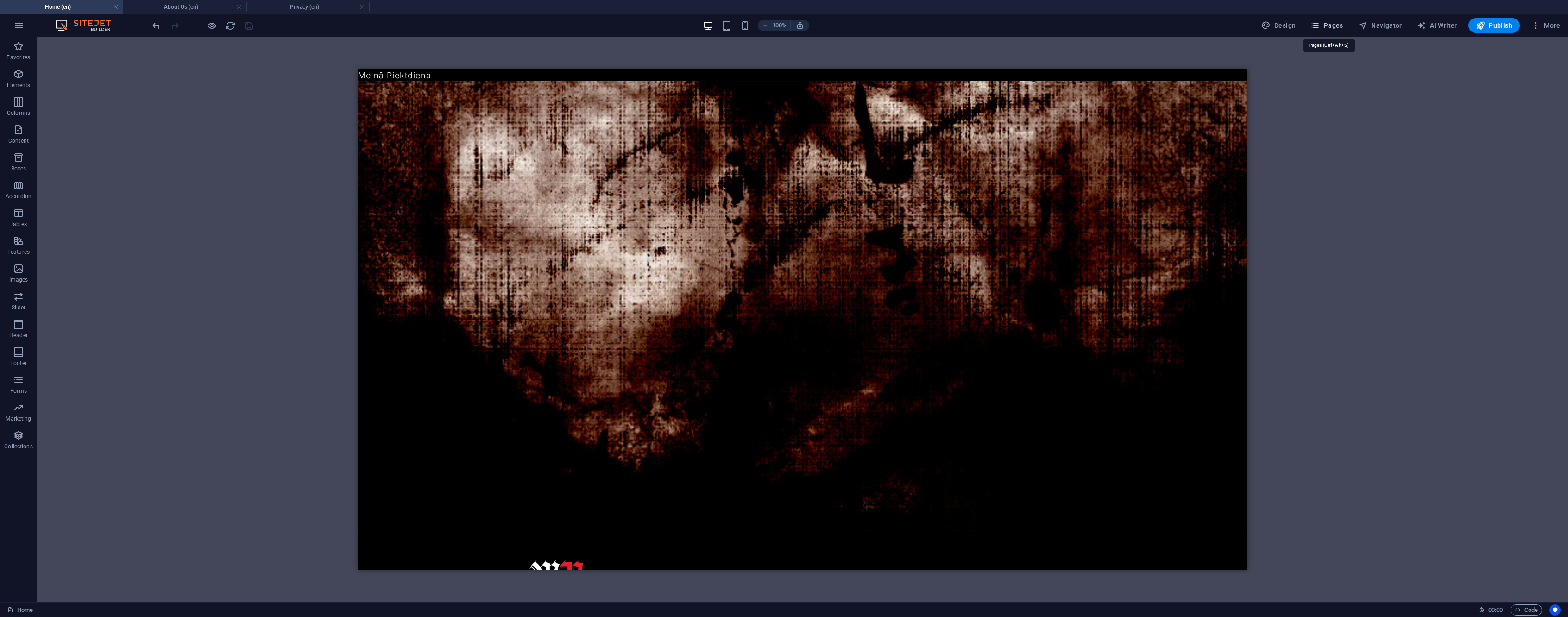
click at [1334, 24] on span "Pages" at bounding box center [1327, 25] width 32 height 9
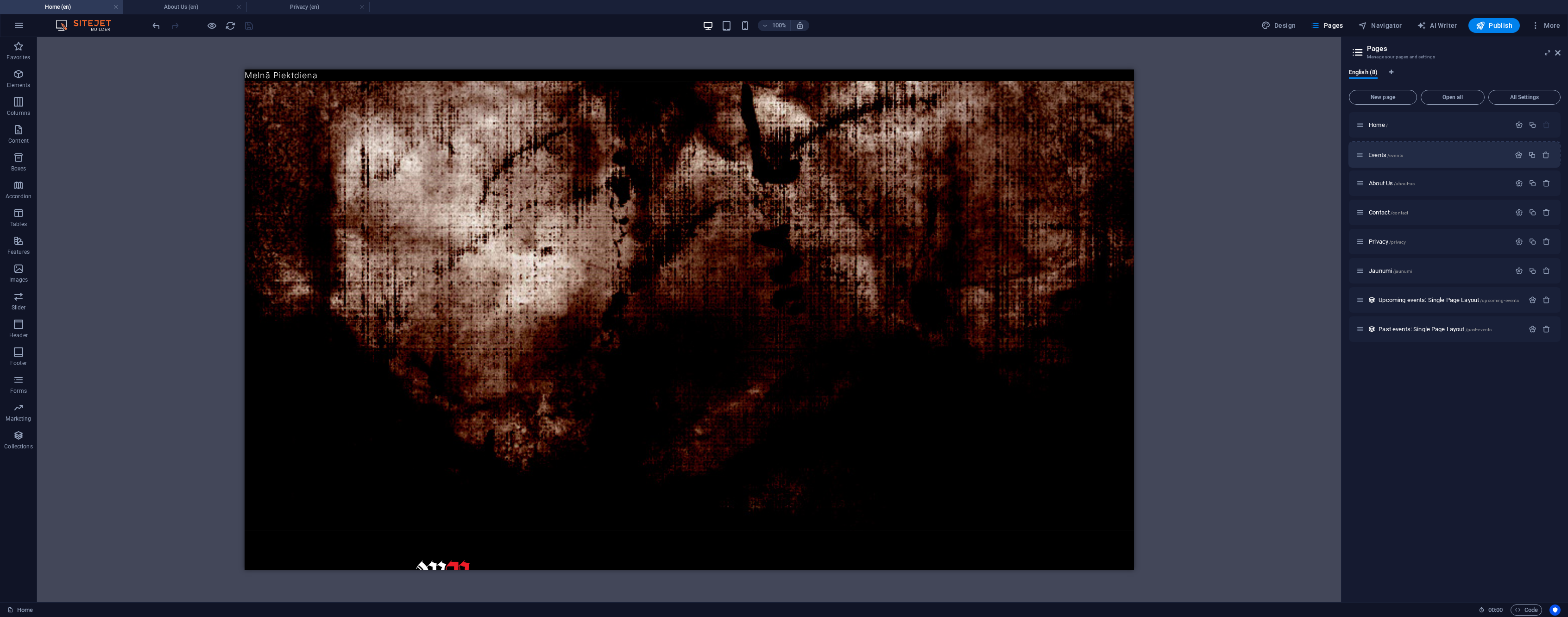
drag, startPoint x: 1360, startPoint y: 182, endPoint x: 1361, endPoint y: 152, distance: 30.0
click at [1361, 152] on div "Home / About Us /about-us Events /events Contact /contact Privacy /privacy Jaun…" at bounding box center [1455, 227] width 212 height 230
drag, startPoint x: 1366, startPoint y: 190, endPoint x: 1360, endPoint y: 170, distance: 20.9
click at [1360, 170] on div "Home / Events /events About Us /about-us Contact /contact Privacy /privacy Jaun…" at bounding box center [1455, 213] width 212 height 201
click at [1523, 154] on icon "button" at bounding box center [1519, 154] width 8 height 8
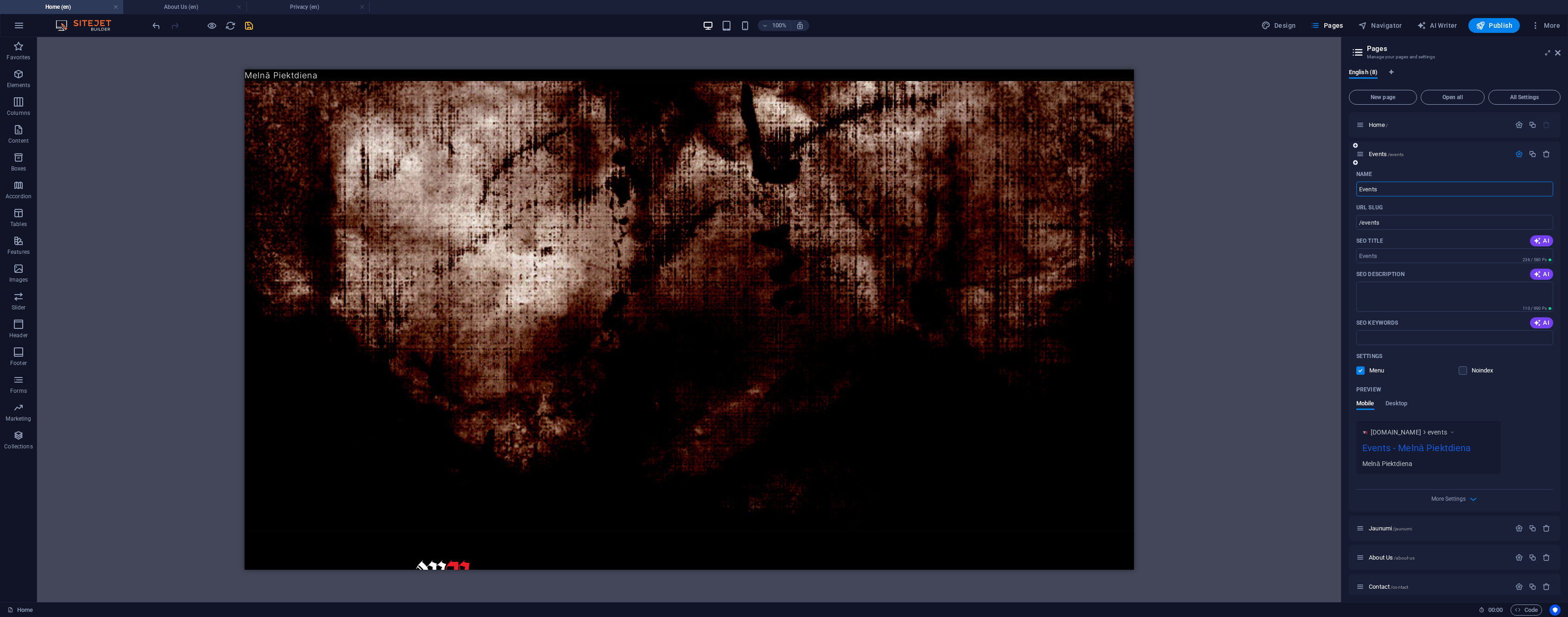
click at [1370, 191] on input "Events" at bounding box center [1454, 189] width 197 height 15
type input "K"
type input "/ko"
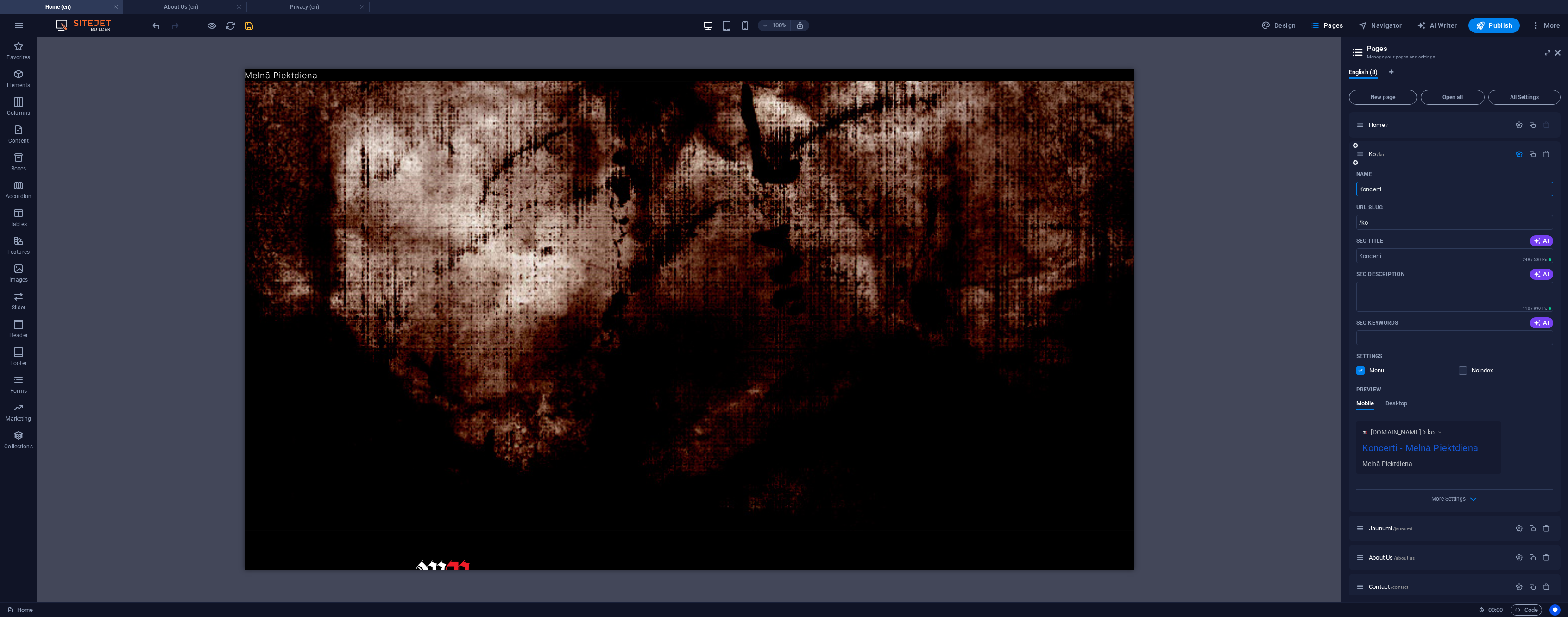
type input "Koncerti"
type input "/koncerti"
type input "Koncerti"
click at [253, 24] on icon "save" at bounding box center [249, 25] width 11 height 11
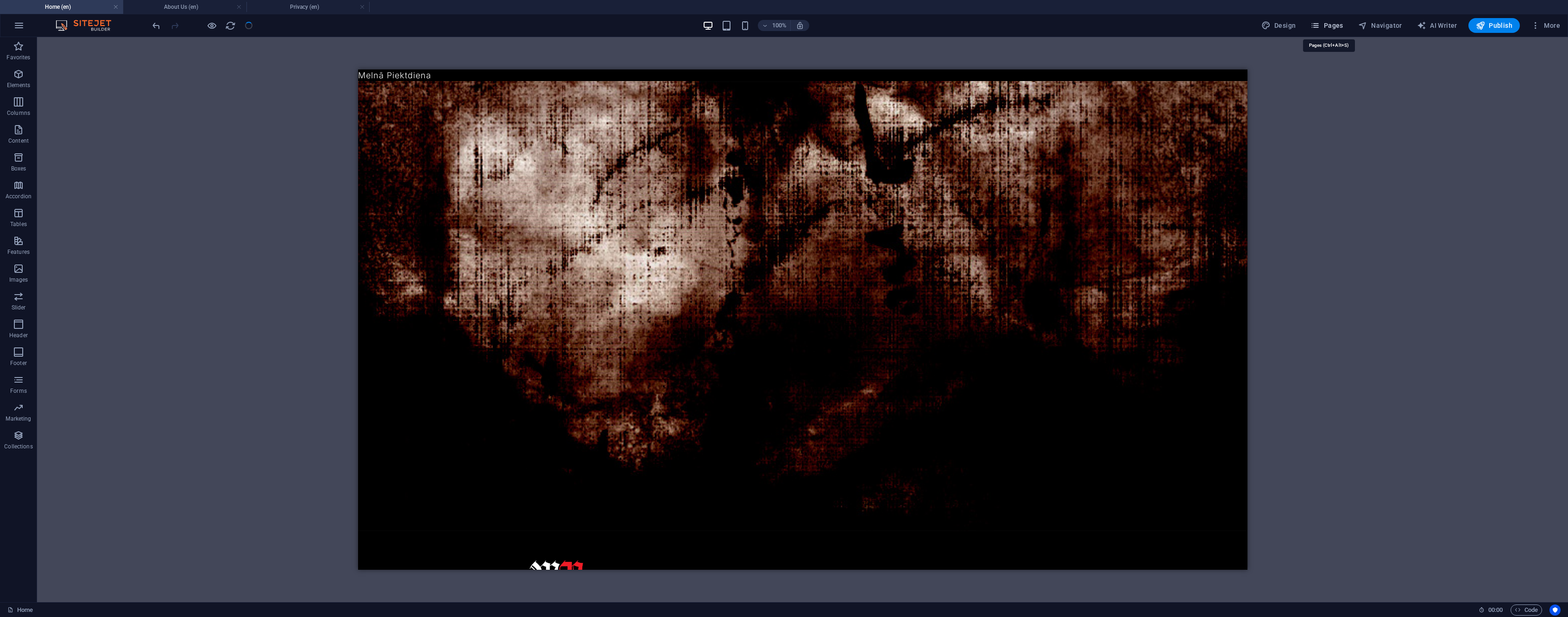
click at [1326, 22] on span "Pages" at bounding box center [1327, 25] width 32 height 9
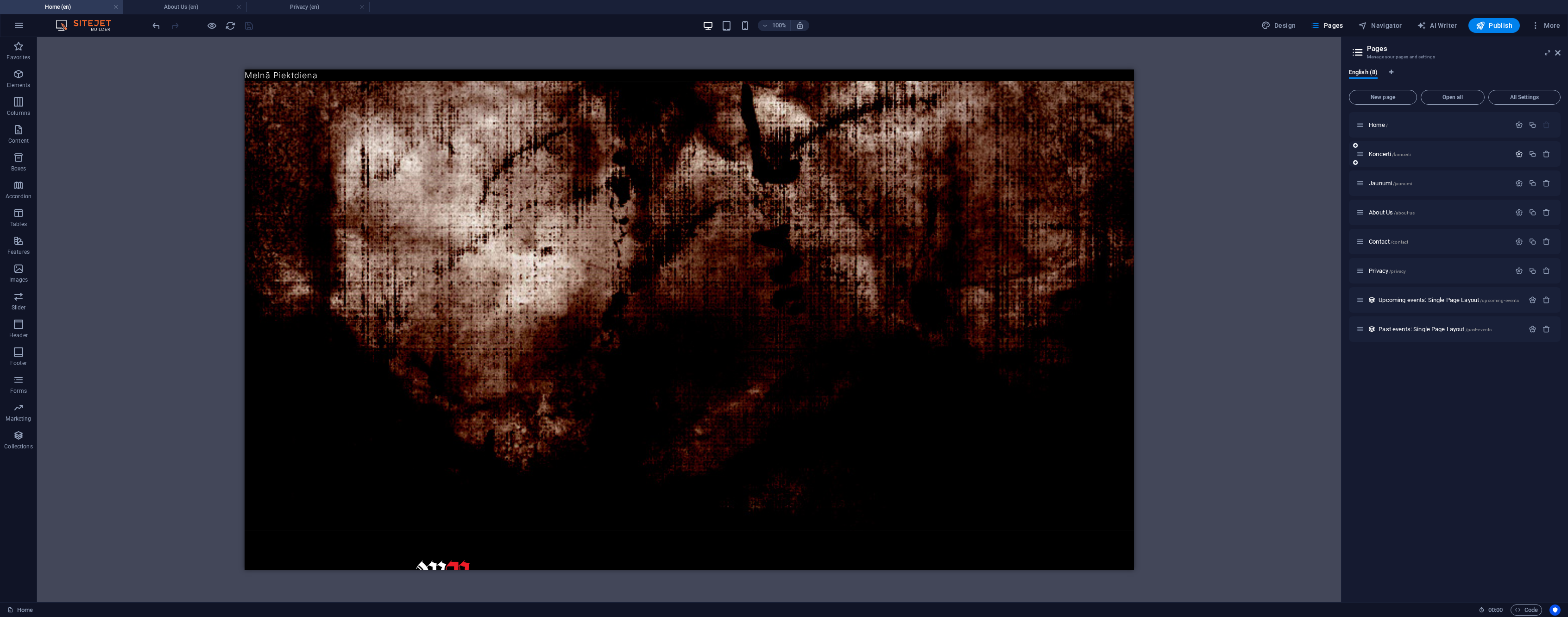
click at [1515, 154] on button "button" at bounding box center [1519, 154] width 14 height 8
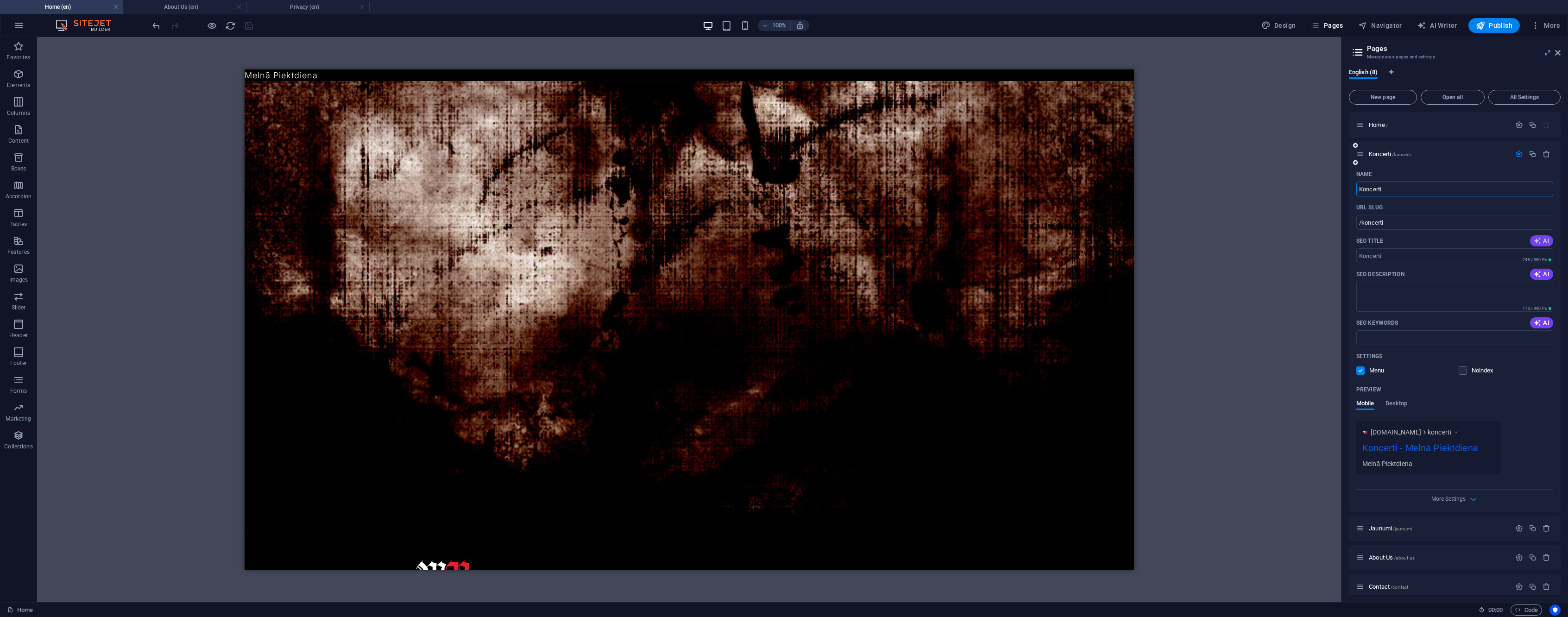
click at [1539, 238] on icon "button" at bounding box center [1538, 241] width 8 height 8
type input "Exciting Events in [GEOGRAPHIC_DATA]!"
click at [1540, 275] on span "AI" at bounding box center [1542, 274] width 16 height 8
type textarea "Join us for exciting events in Riga, featuring highlights like Ill Niños debut …"
click at [1539, 321] on icon "button" at bounding box center [1538, 322] width 8 height 8
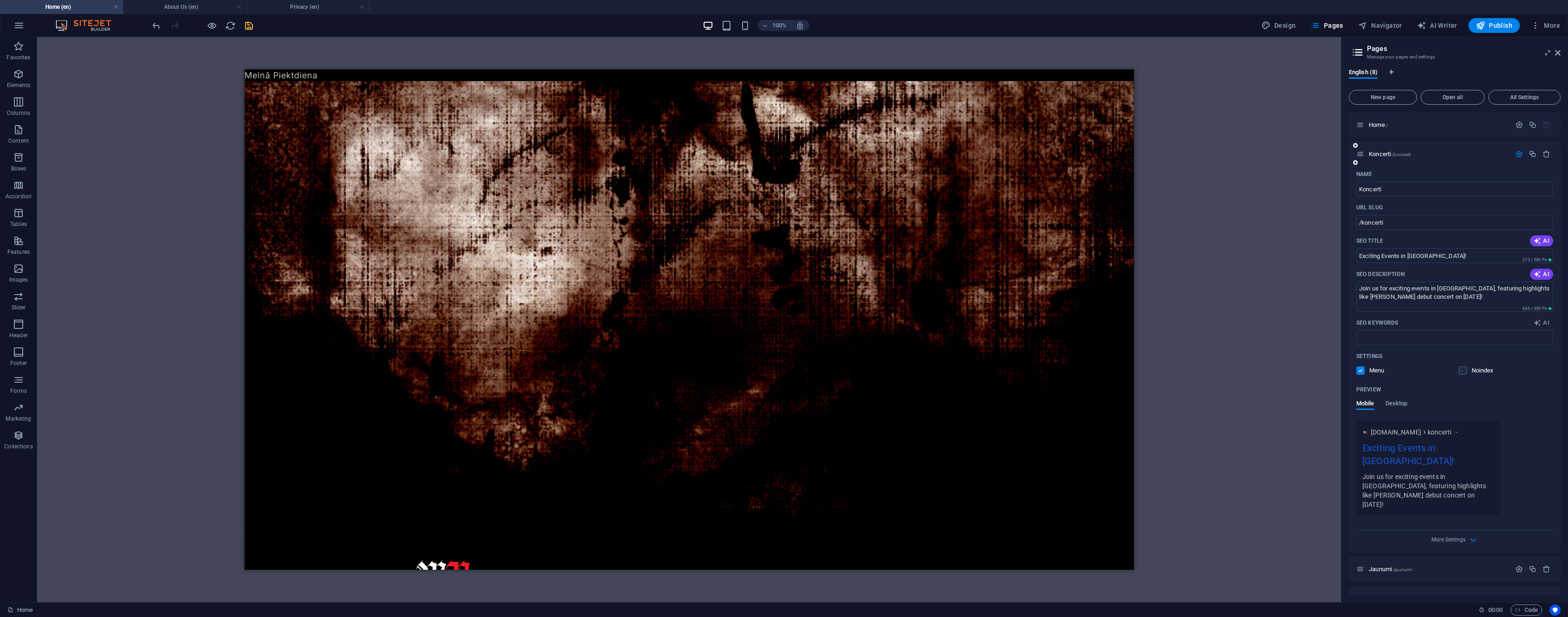
type input "events, Van Gogh, Ill Niño, Nu Metal, concert, Riga"
click at [250, 29] on icon "save" at bounding box center [249, 25] width 11 height 11
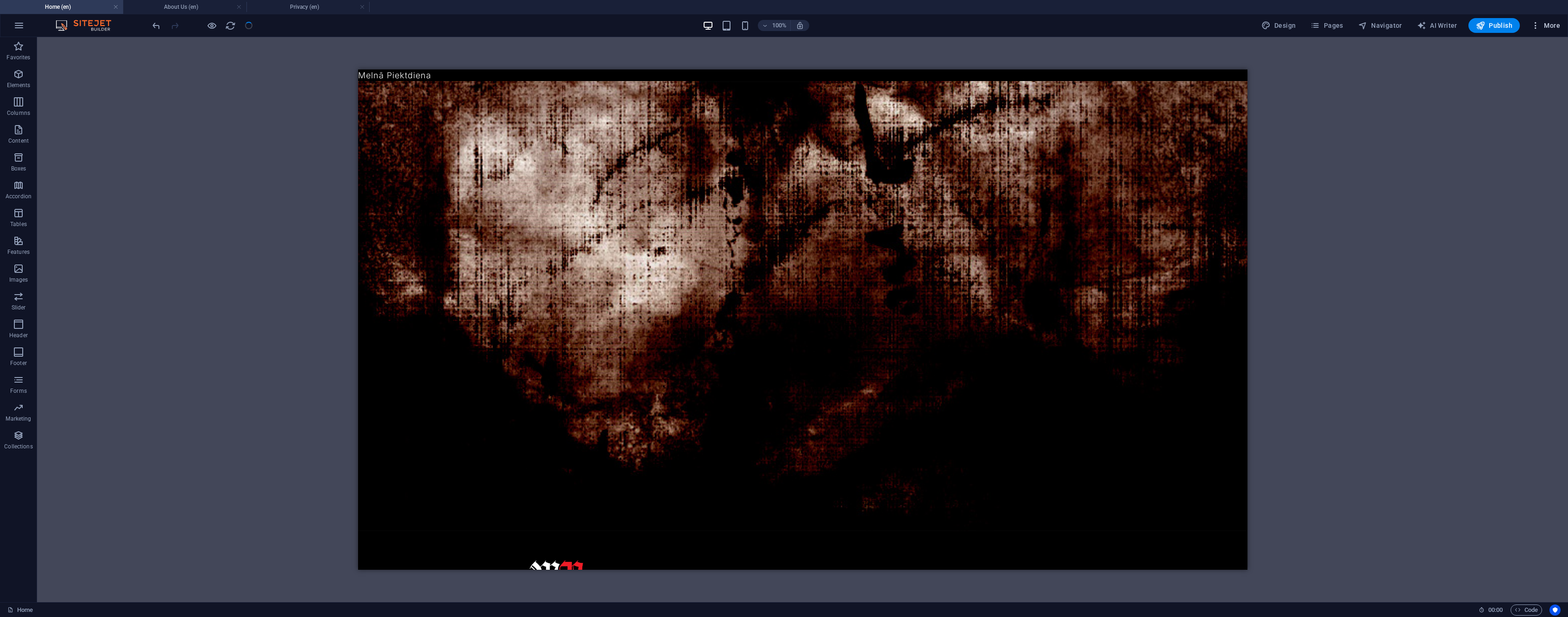
click at [1537, 22] on icon "button" at bounding box center [1535, 25] width 9 height 9
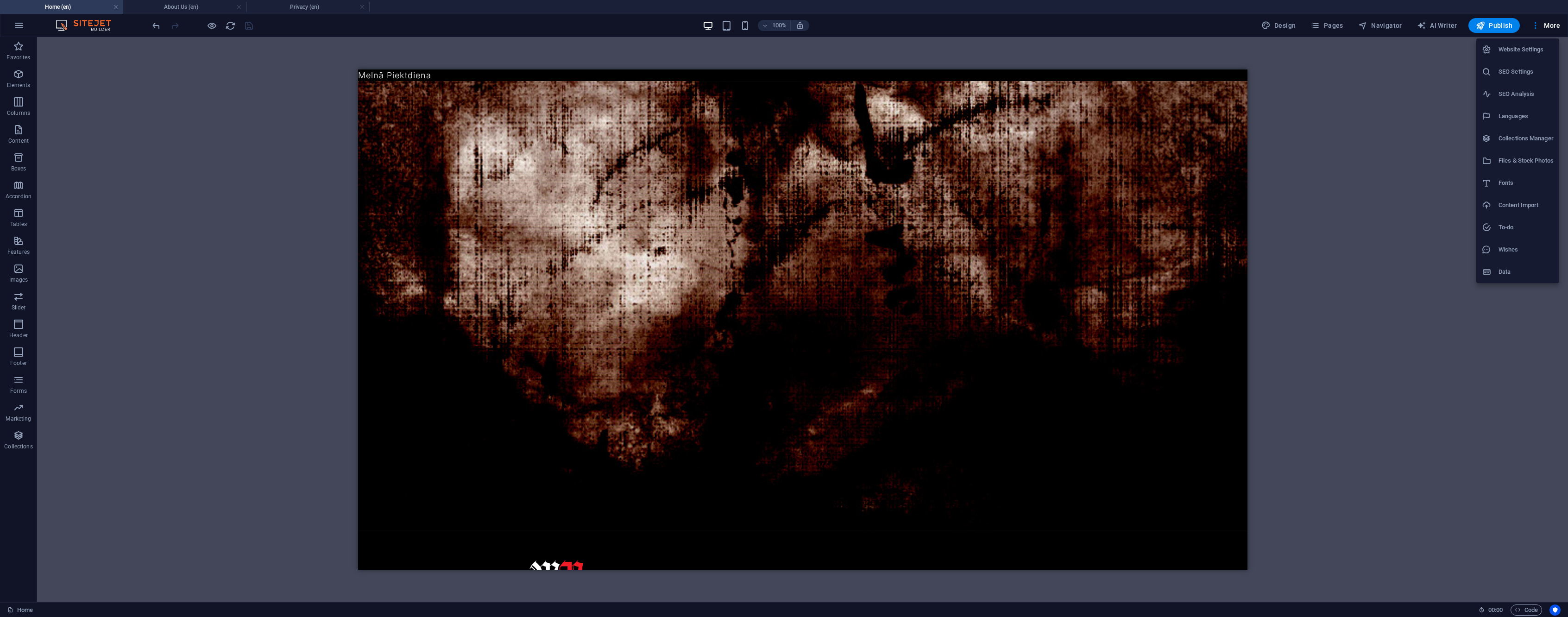
click at [1510, 138] on h6 "Collections Manager" at bounding box center [1526, 138] width 55 height 11
select select "columns.event-date_ASC"
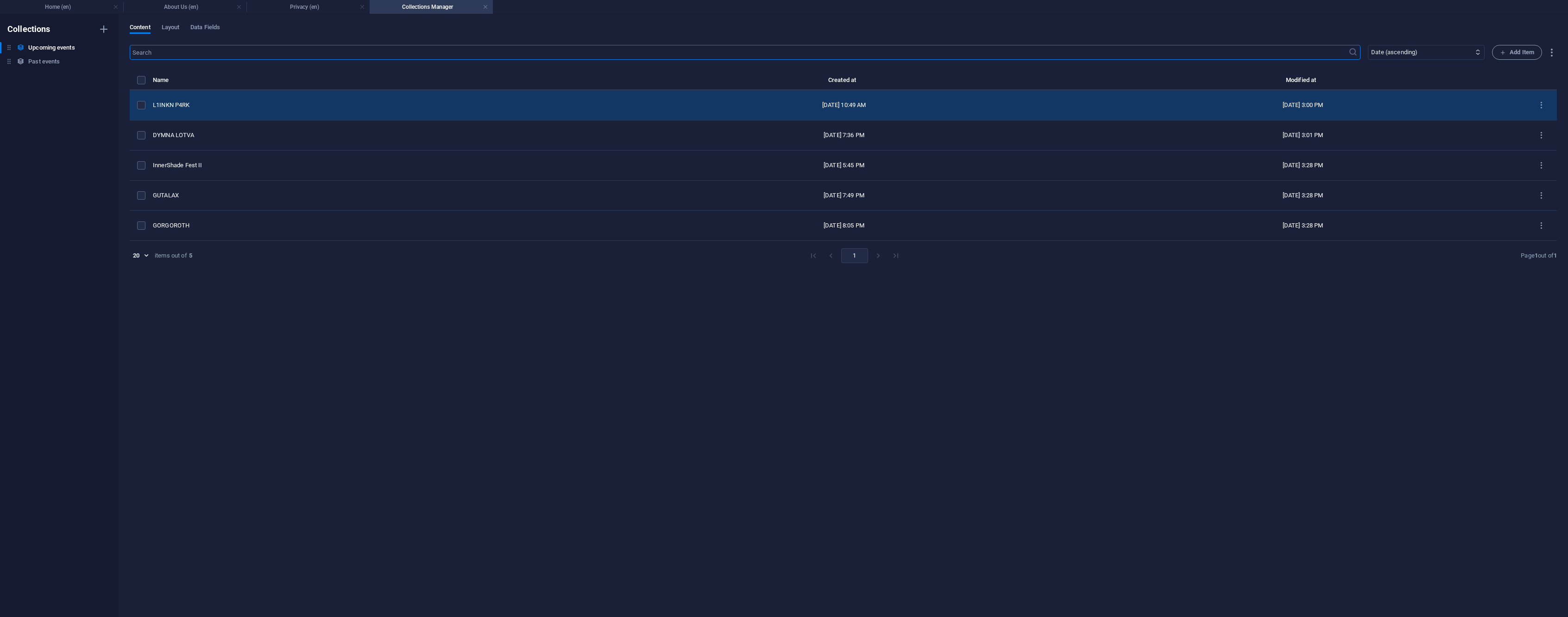
click at [238, 110] on td "L1INKN P4RK" at bounding box center [380, 106] width 455 height 30
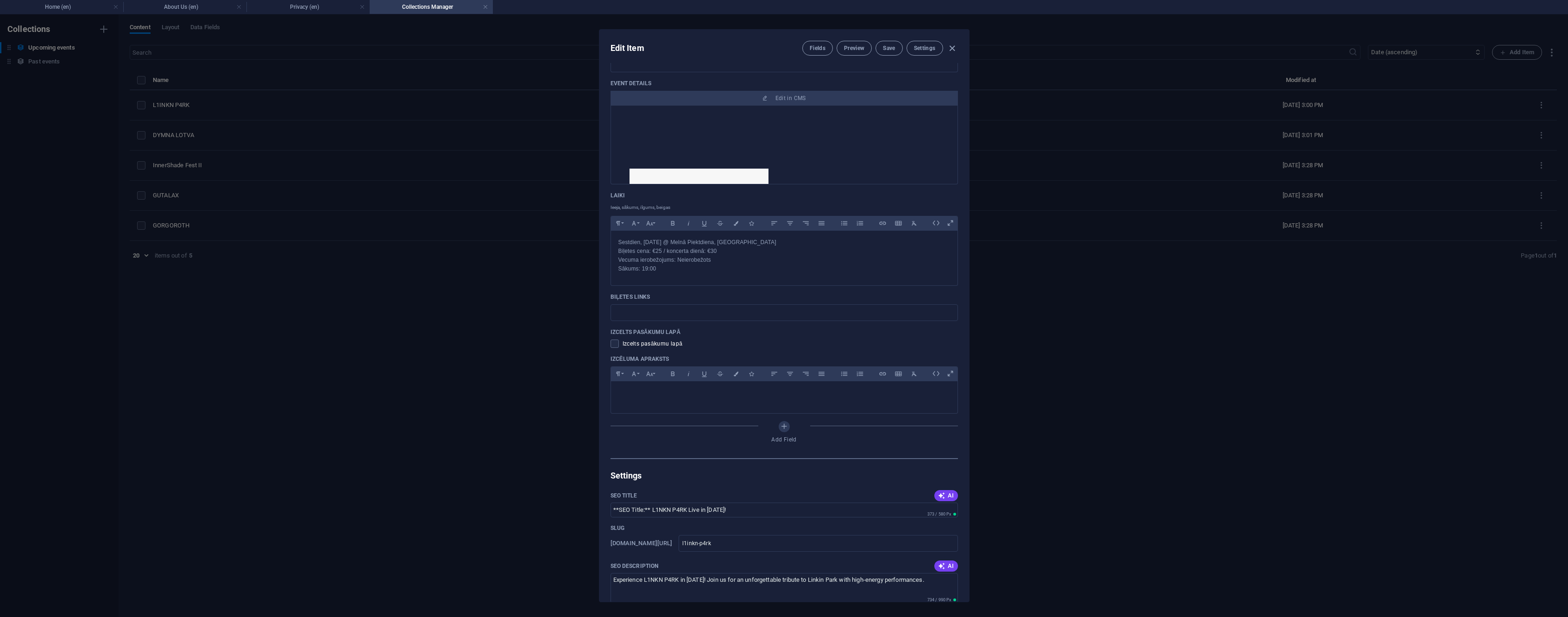
scroll to position [333, 0]
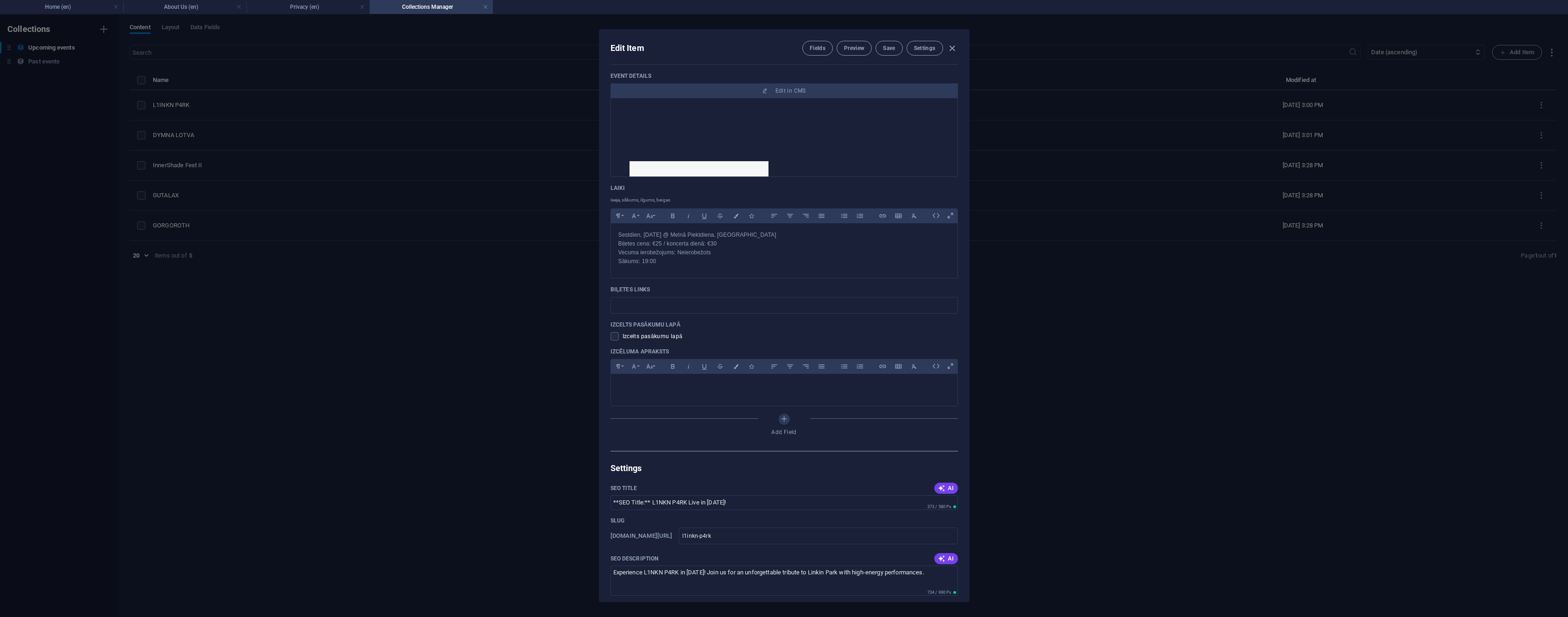
click at [223, 122] on div "Edit Item Fields Preview Save Settings Date 2025-09-13 ​ Name L1INKN P4RK ​ Lin…" at bounding box center [784, 316] width 1568 height 603
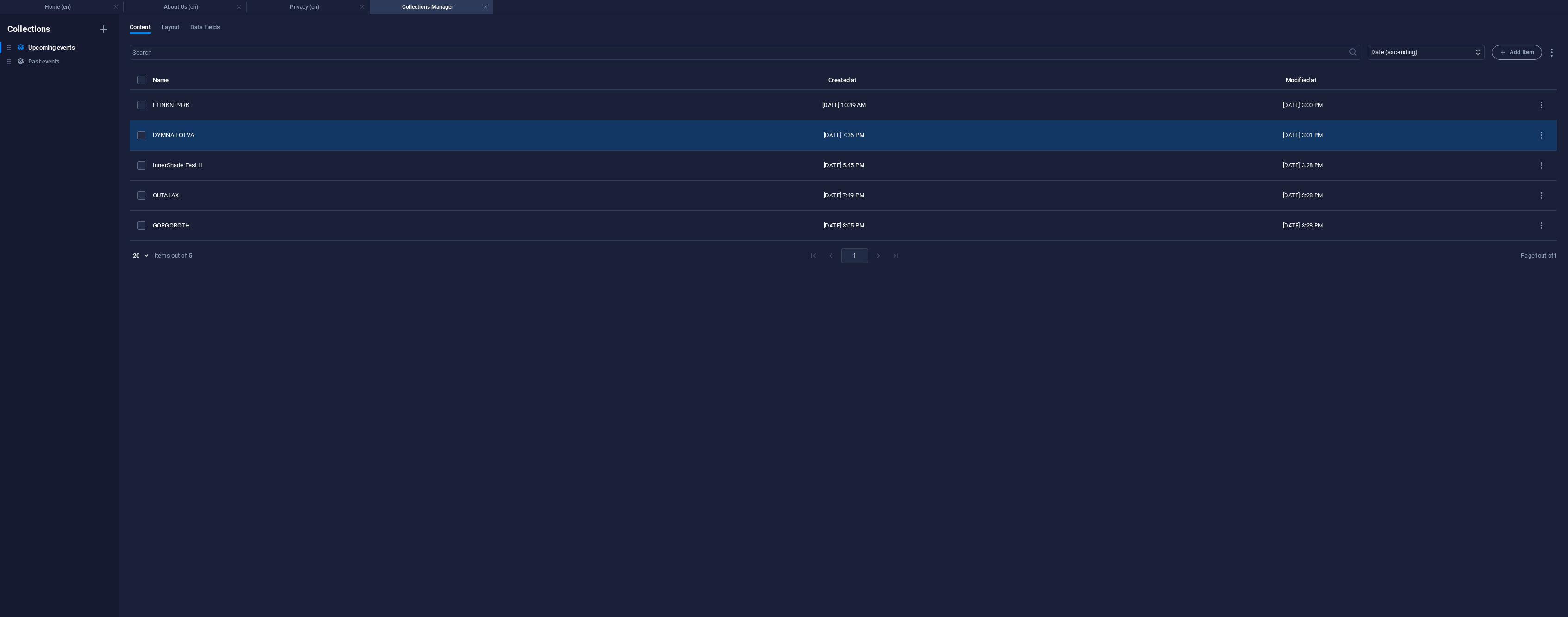
type input "2025-09-02"
type input "l1inkn-p4rk"
click at [226, 140] on td "DYMNA LOTVA" at bounding box center [380, 136] width 455 height 30
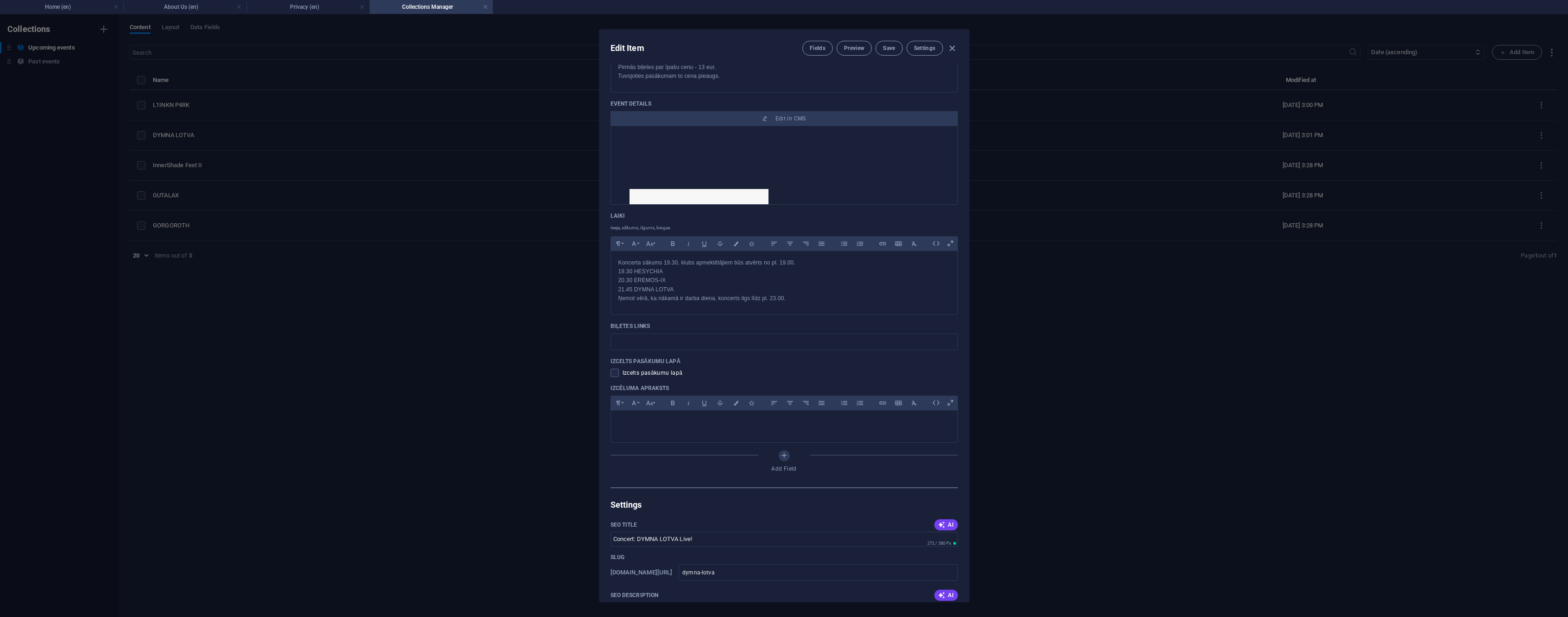
scroll to position [314, 0]
click at [229, 164] on div "Edit Item Fields Preview Save Settings Date 2025-10-09 ​ Name DYMNA LOTVA ​ Lin…" at bounding box center [784, 316] width 1568 height 603
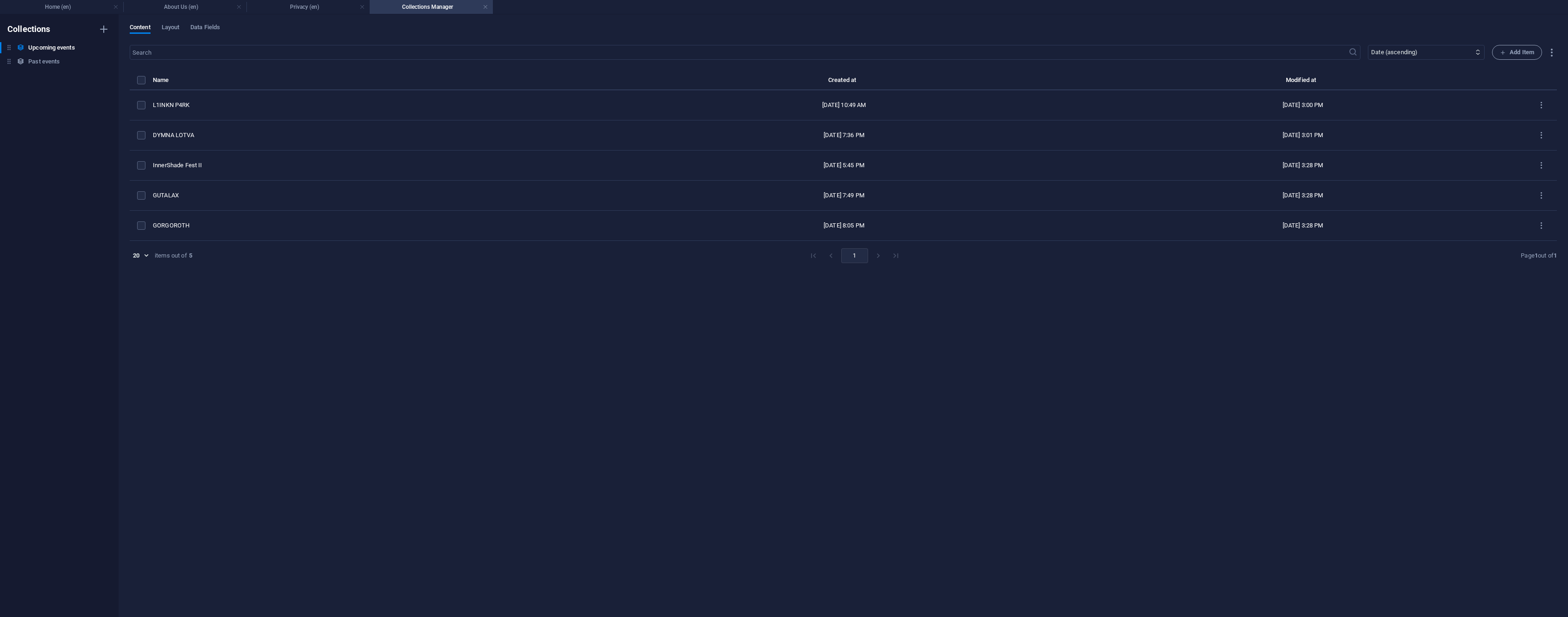
type input "2025-09-02"
type input "dymna-lotva"
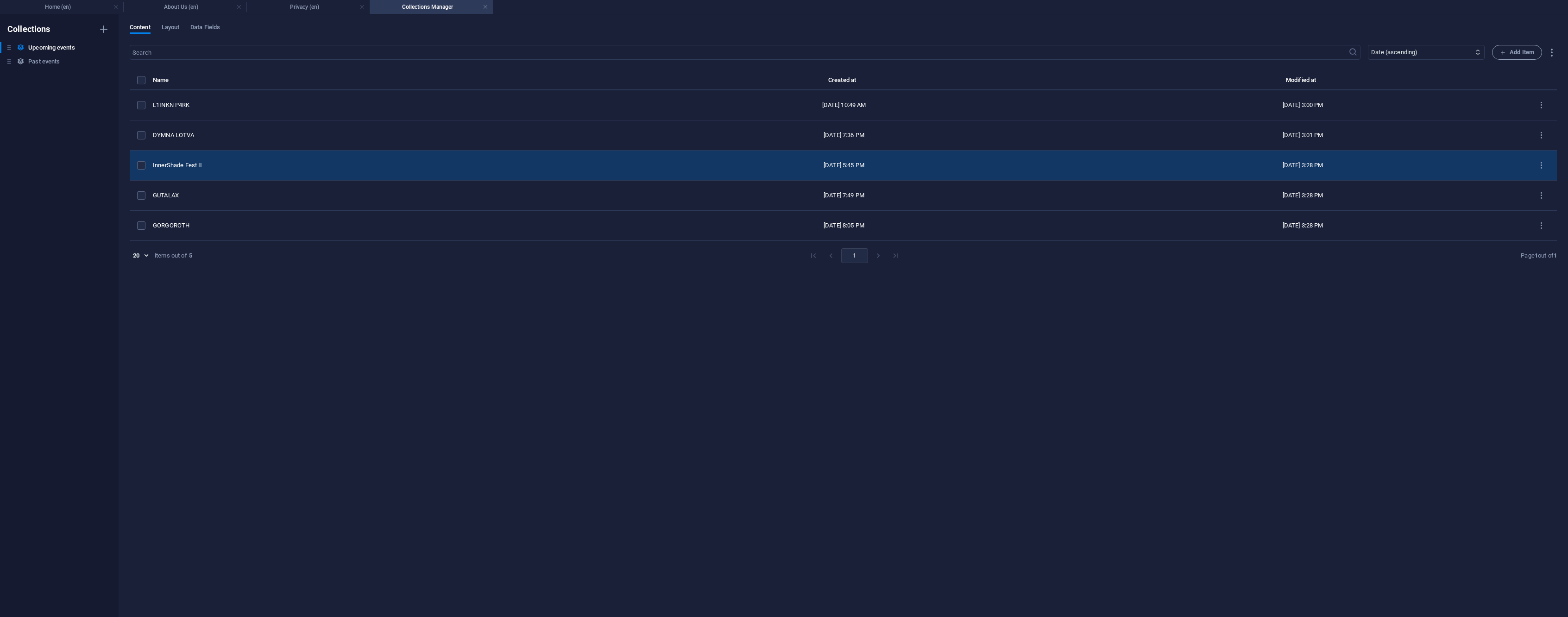
click at [244, 170] on td "InnerShade Fest II" at bounding box center [380, 165] width 455 height 30
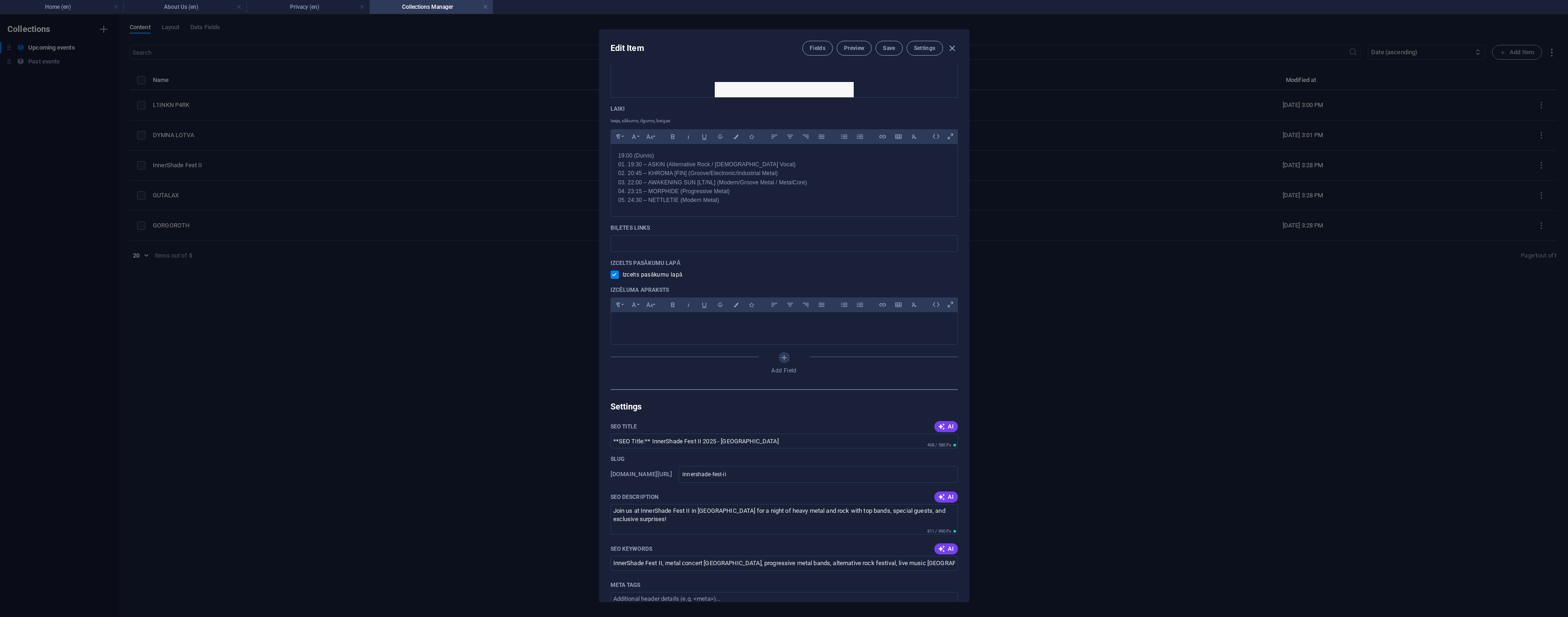
scroll to position [455, 0]
click at [646, 275] on span "Izcelts pasākumu lapā" at bounding box center [652, 273] width 60 height 8
click at [619, 275] on input "checkbox" at bounding box center [617, 274] width 12 height 8
checkbox input "false"
click at [891, 51] on button "Save" at bounding box center [889, 48] width 27 height 15
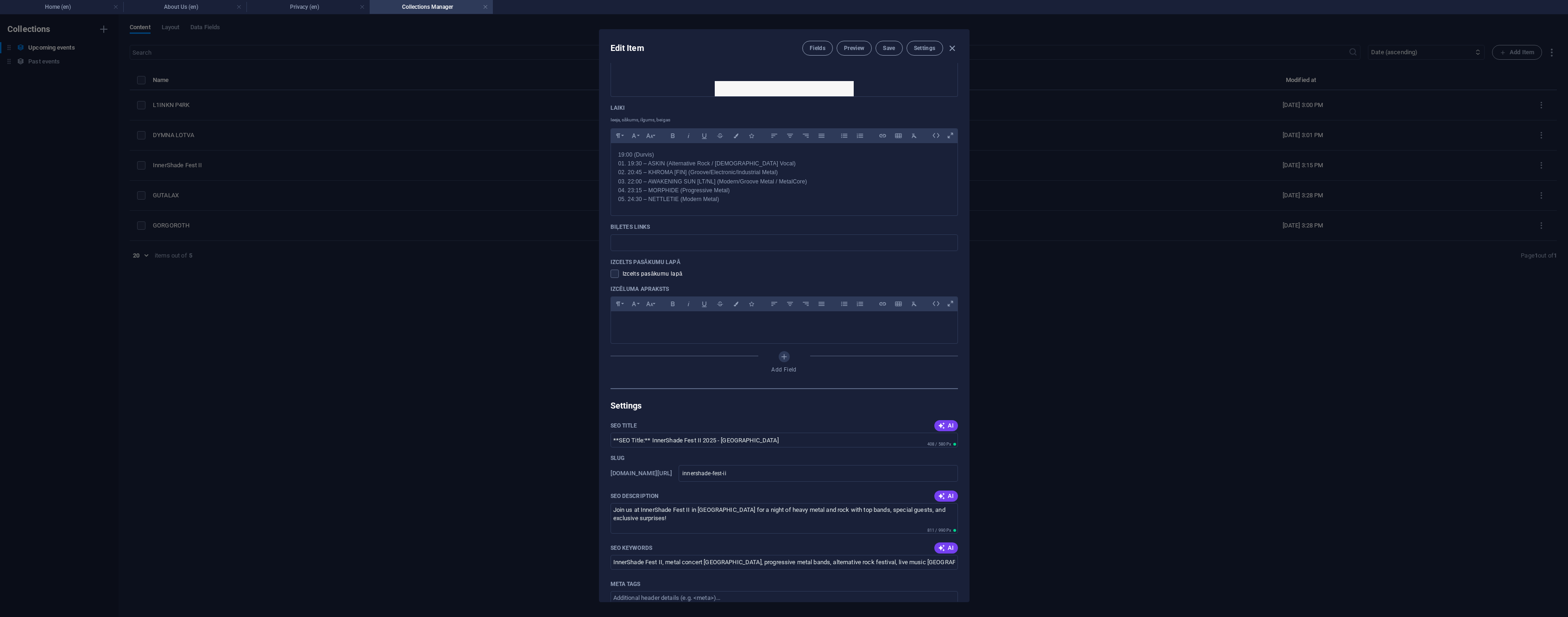
click at [231, 197] on div "Edit Item Fields Preview Save Settings Date 2025-10-18 ​ Name InnerShade Fest I…" at bounding box center [784, 316] width 1568 height 603
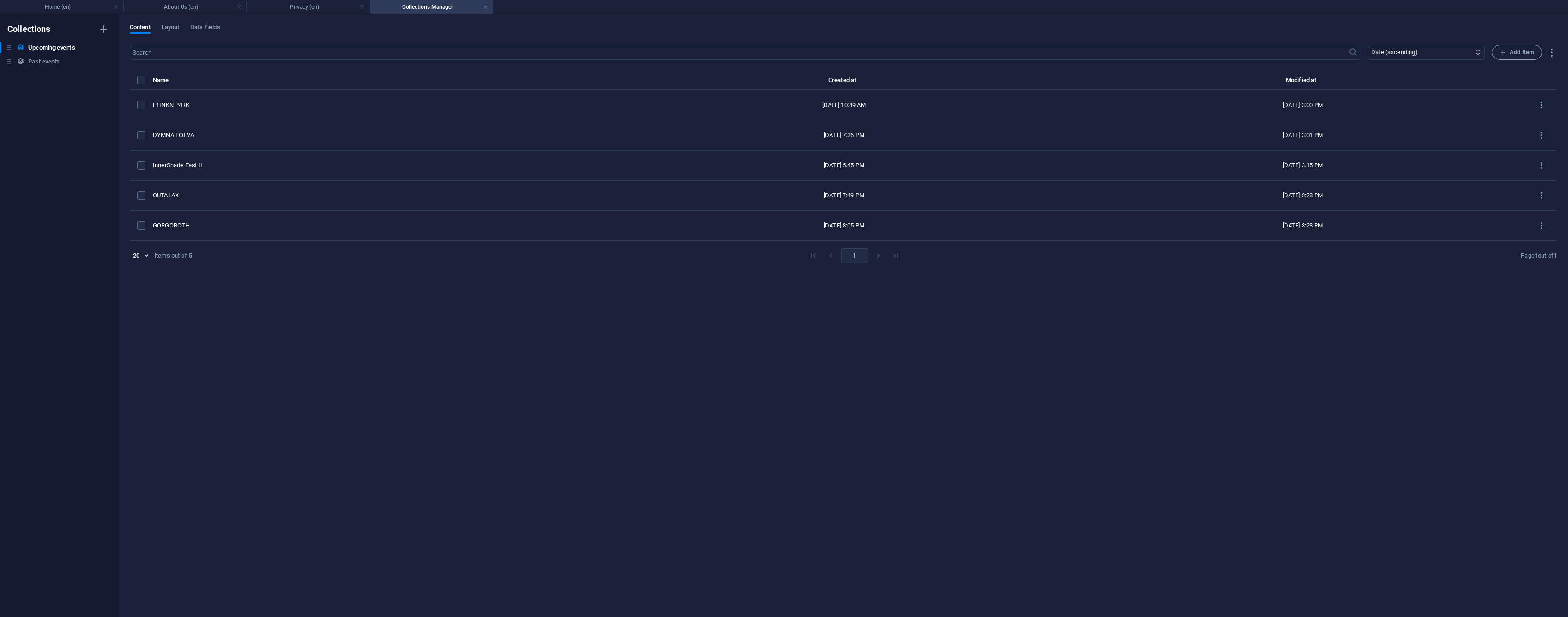
type input "2025-09-02"
type input "innershade-fest-ii"
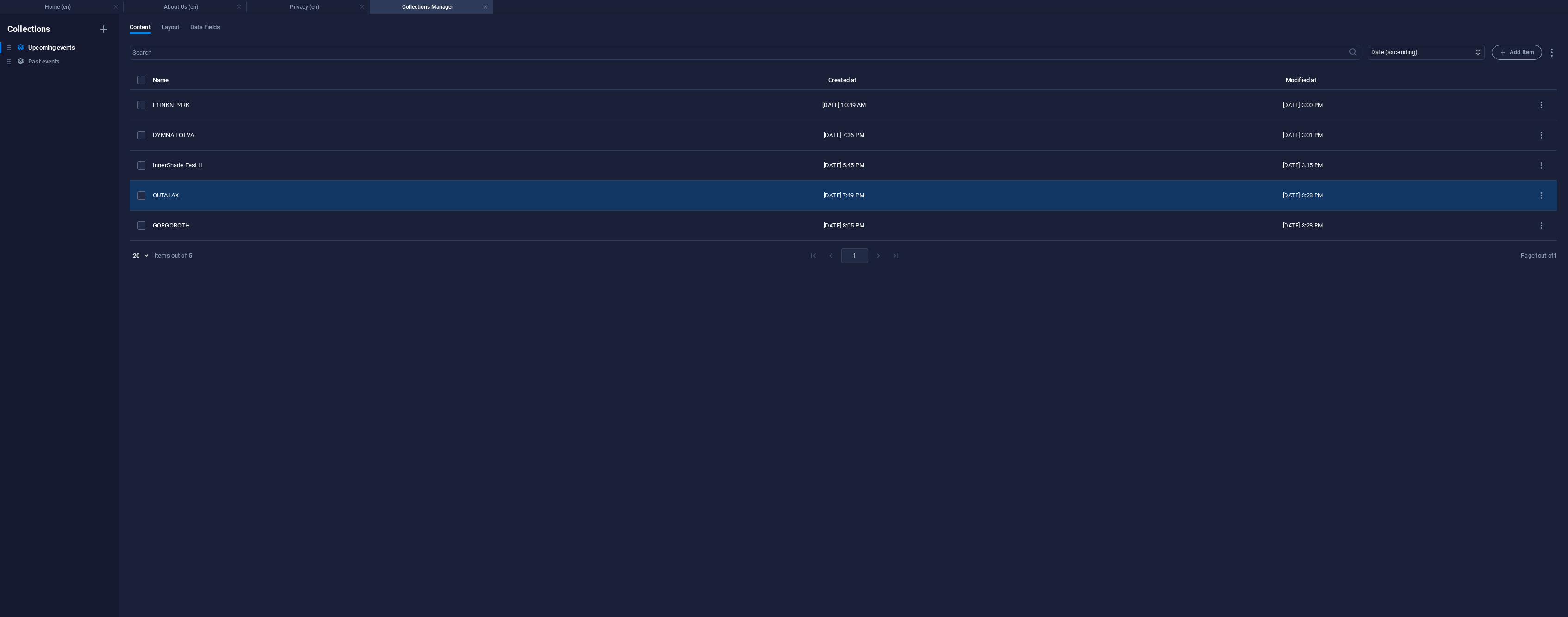
scroll to position [418, 0]
click at [214, 197] on div "GUTALAX" at bounding box center [376, 196] width 447 height 8
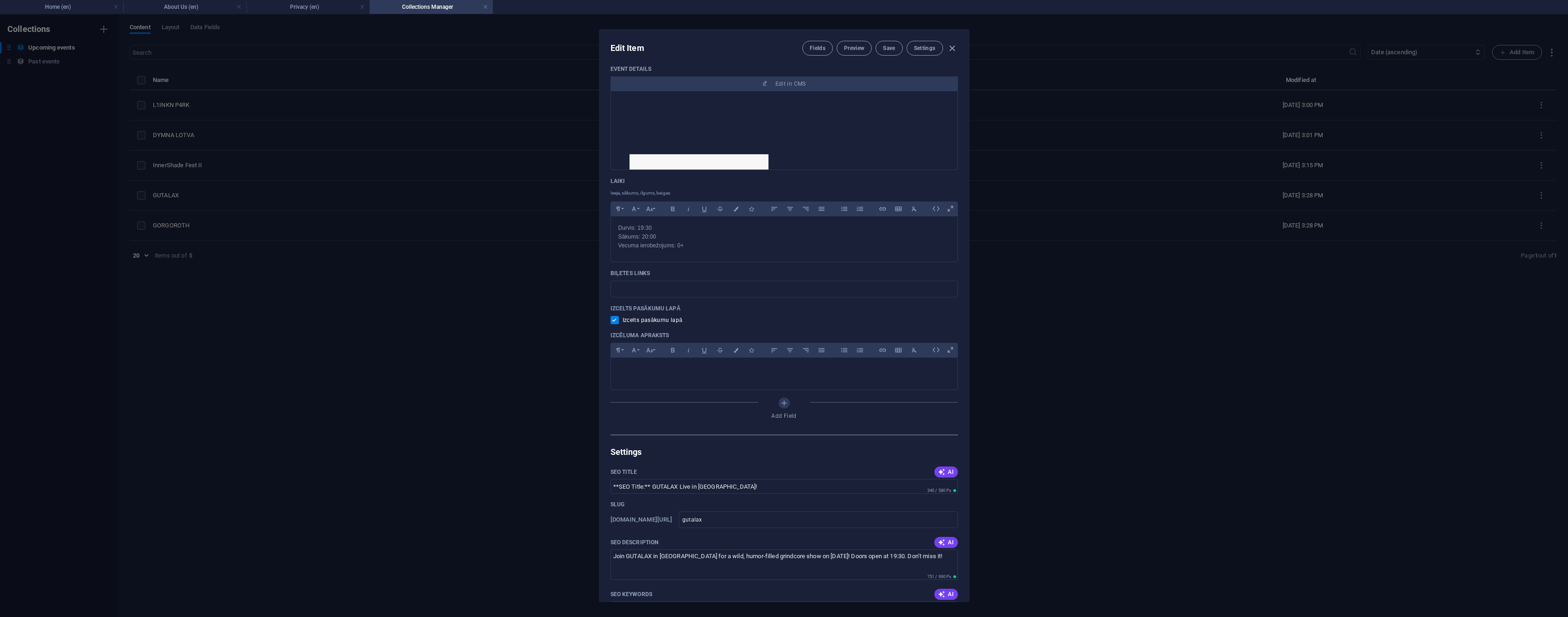
scroll to position [355, 0]
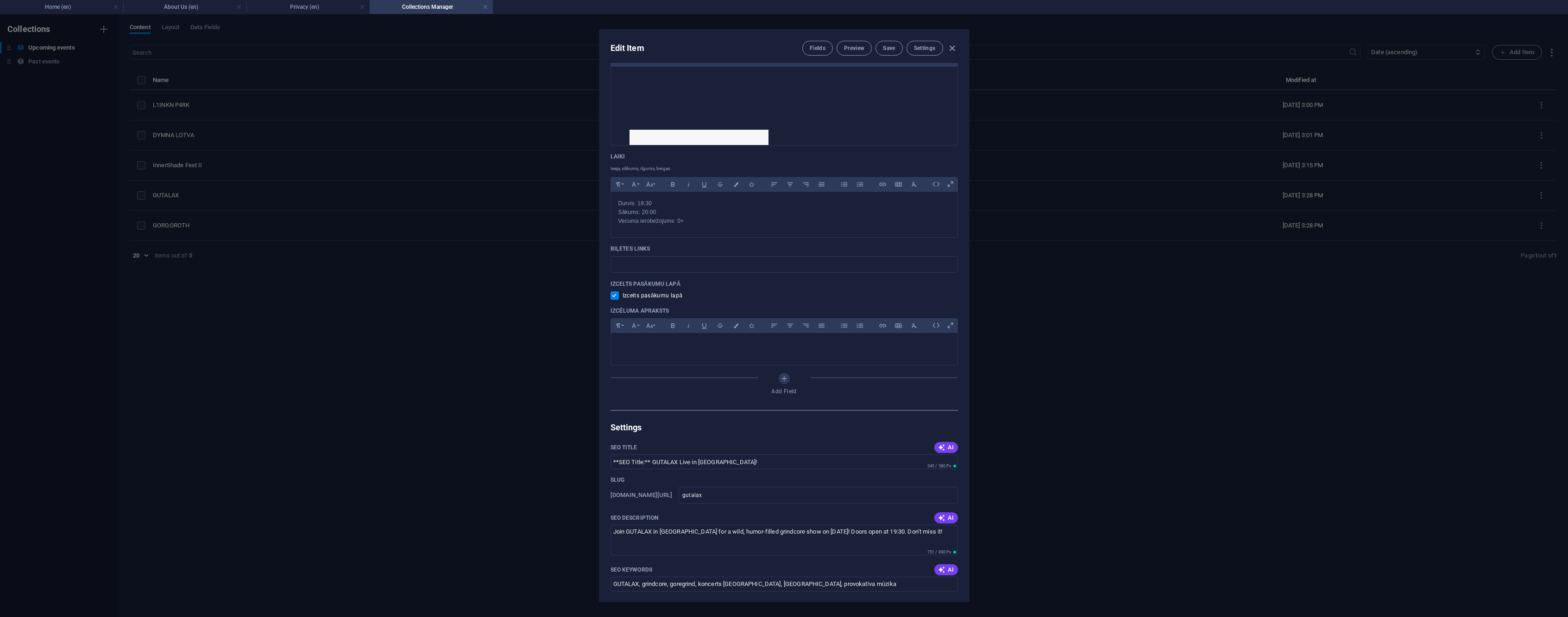
click at [660, 292] on span "Izcelts pasākumu lapā" at bounding box center [652, 295] width 60 height 8
click at [616, 291] on input "checkbox" at bounding box center [617, 295] width 12 height 8
checkbox input "false"
click at [893, 49] on span "Save" at bounding box center [889, 48] width 12 height 8
click at [357, 319] on div "Edit Item Fields Preview Save Settings Date 2025-10-25 ​ Name GUTALAX ​ Link ww…" at bounding box center [784, 316] width 1568 height 603
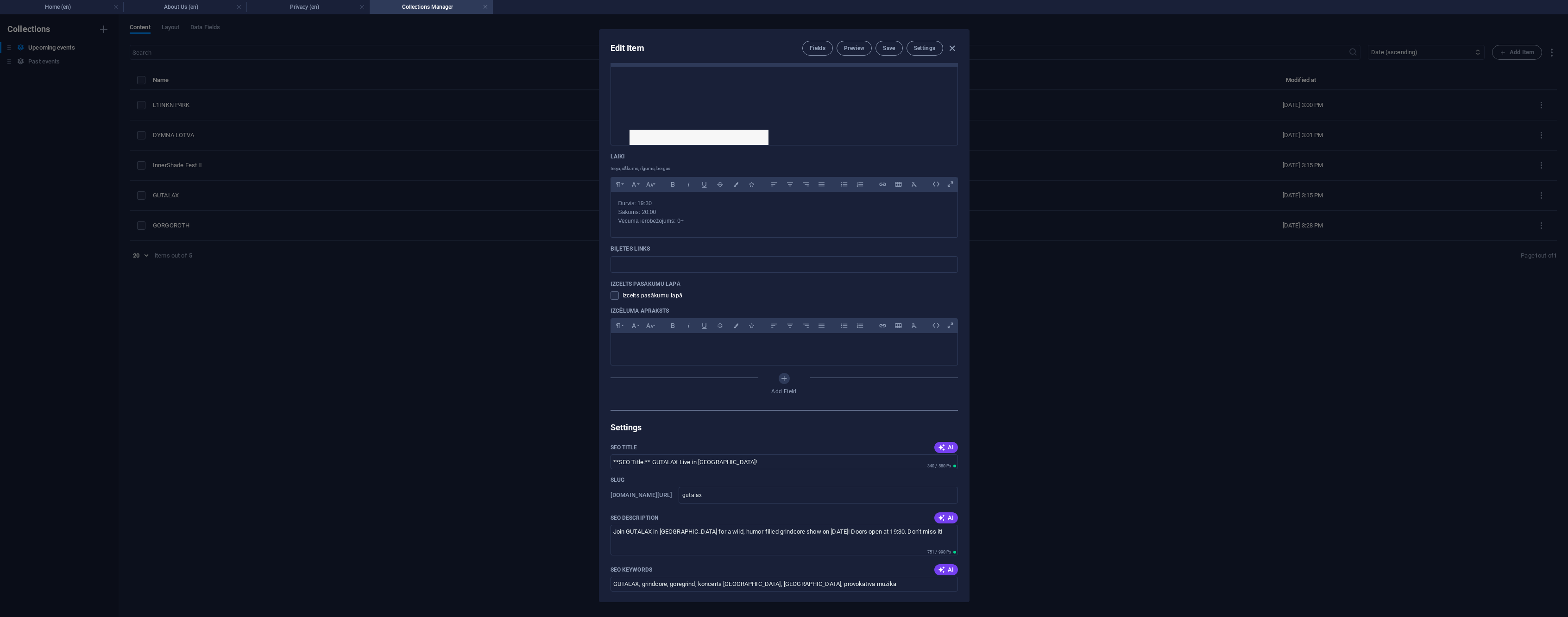
type input "2025-09-02"
type input "gutalax"
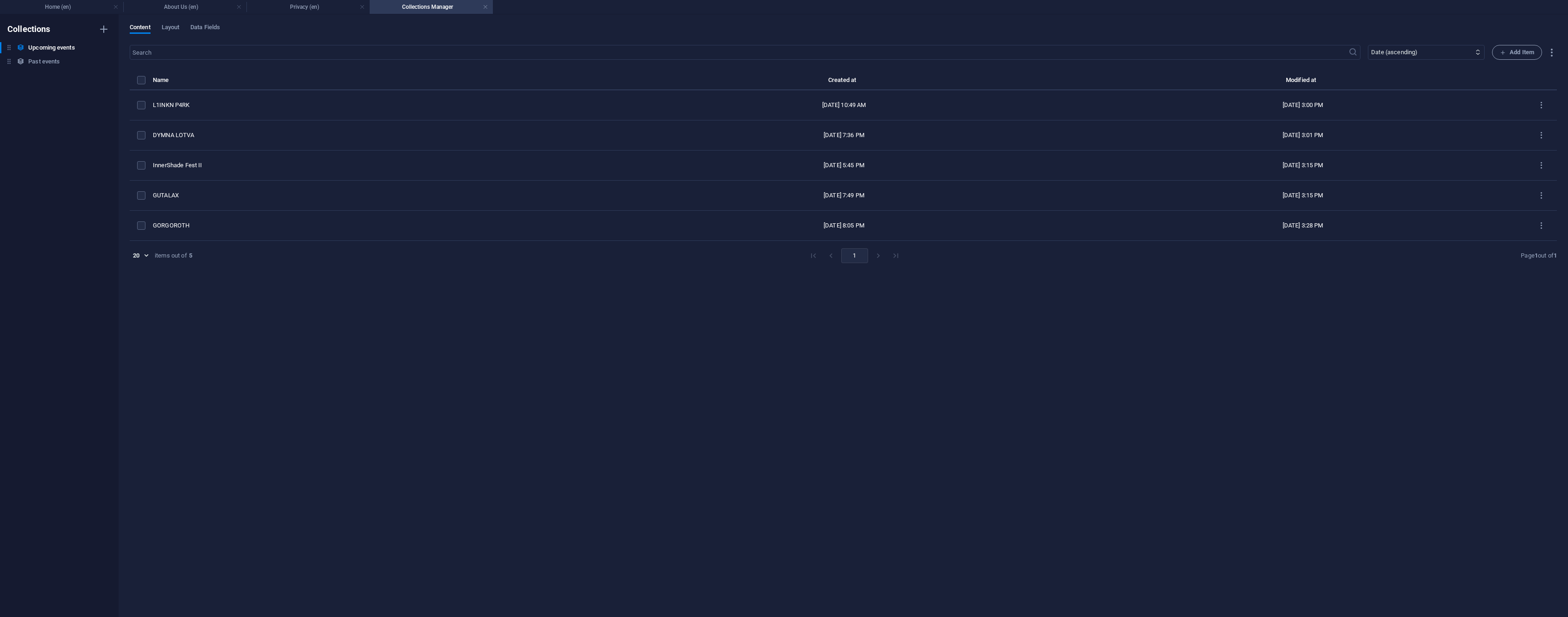
scroll to position [319, 0]
click at [489, 8] on h4 "Collections Manager" at bounding box center [431, 7] width 123 height 10
click at [362, 6] on link at bounding box center [362, 7] width 6 height 8
click at [361, 8] on link at bounding box center [362, 7] width 6 height 8
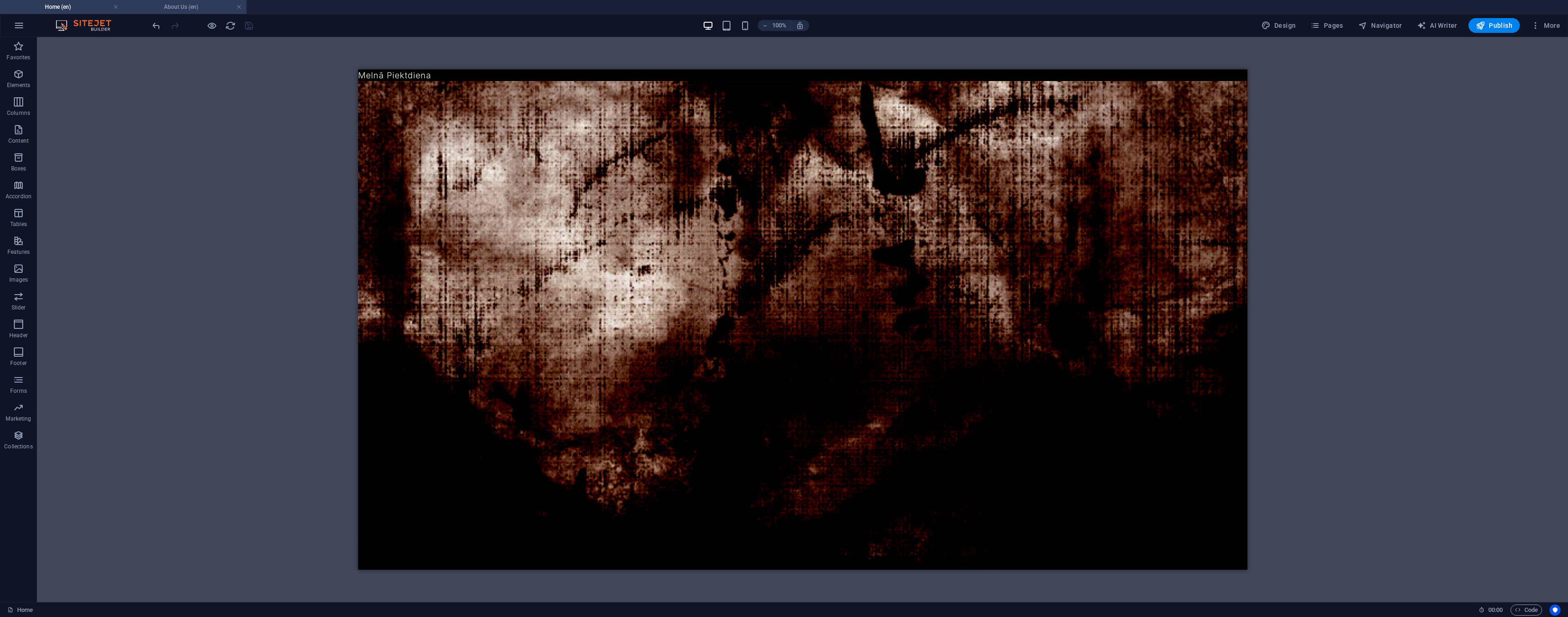
click at [242, 5] on h4 "About Us (en)" at bounding box center [185, 7] width 123 height 10
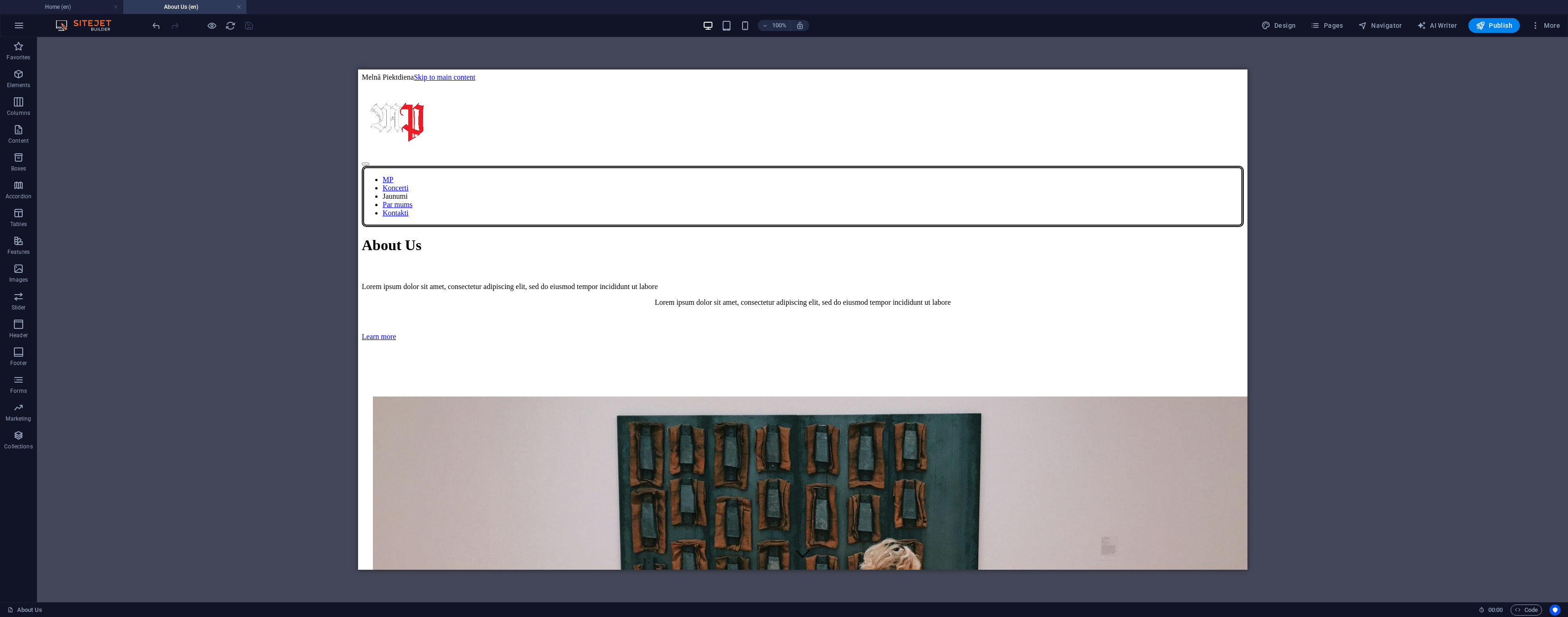
scroll to position [120, 0]
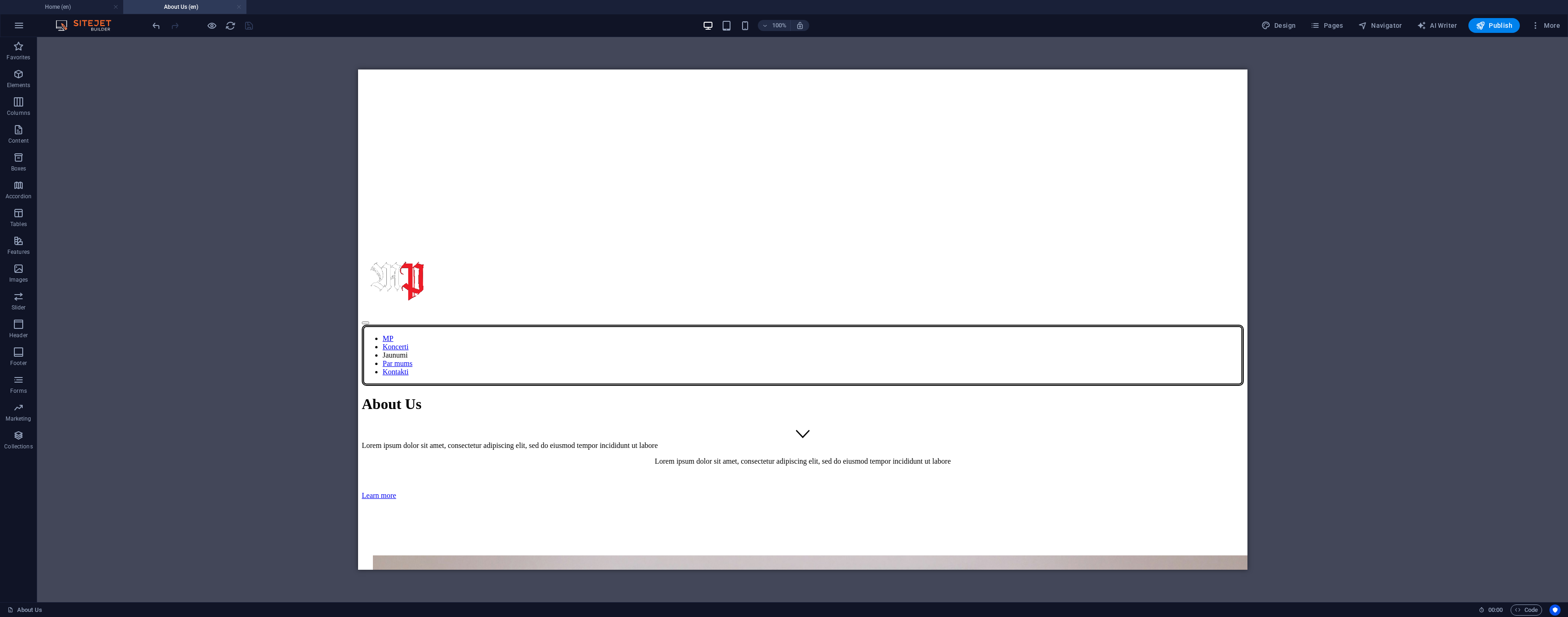
click at [241, 7] on link at bounding box center [239, 7] width 6 height 8
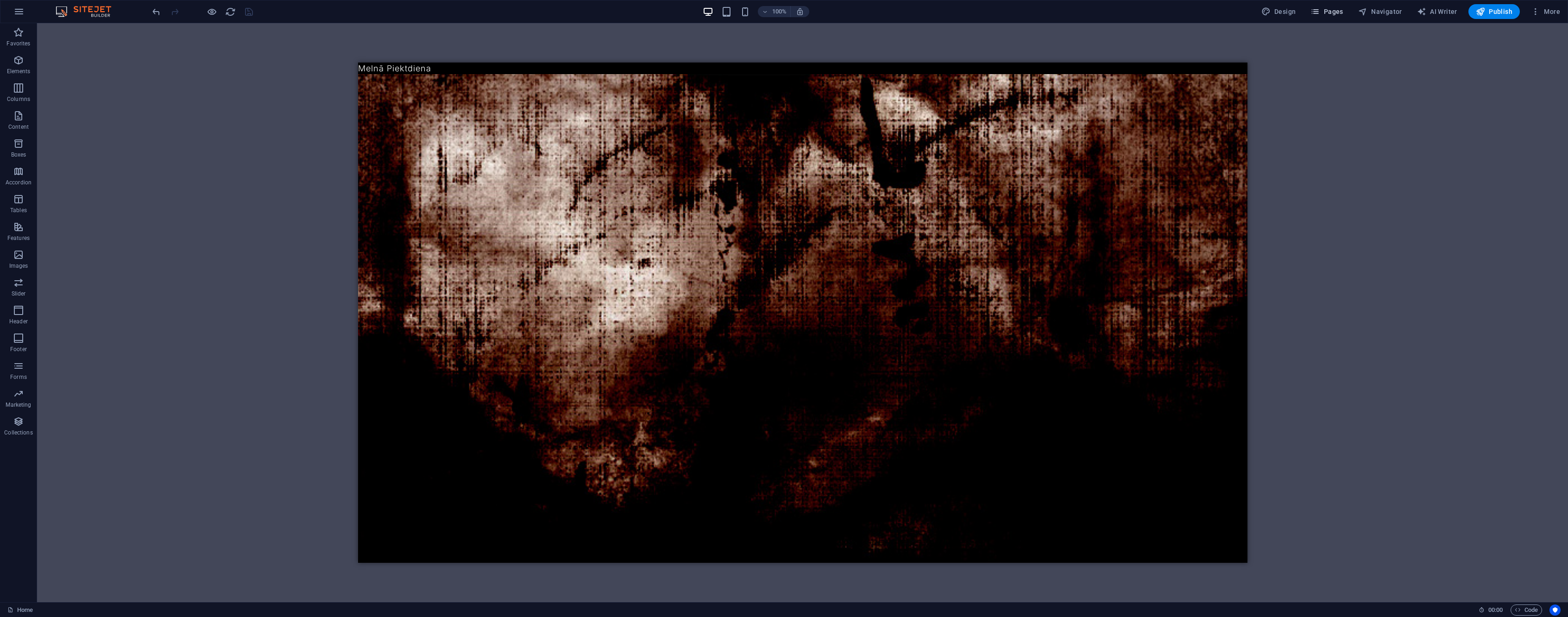
click at [1326, 13] on span "Pages" at bounding box center [1327, 11] width 32 height 9
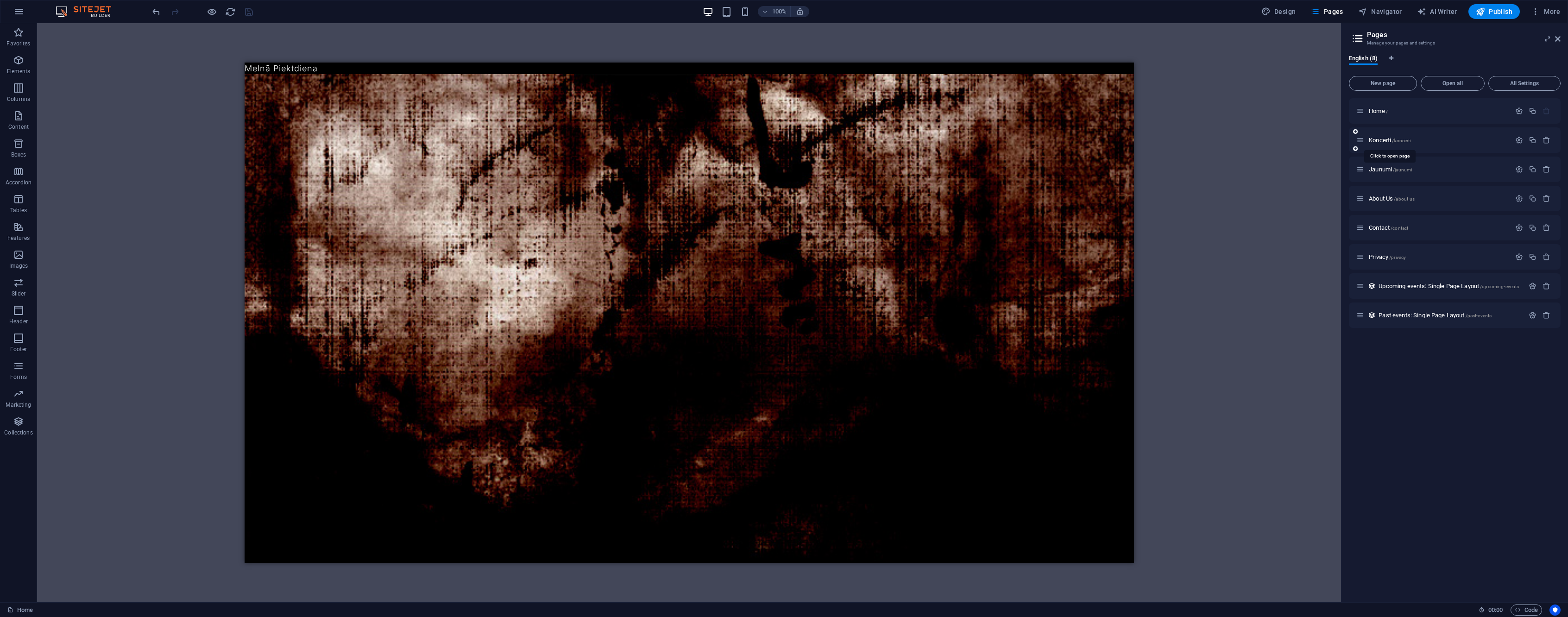
click at [1381, 143] on span "Koncerti /koncerti" at bounding box center [1389, 140] width 41 height 7
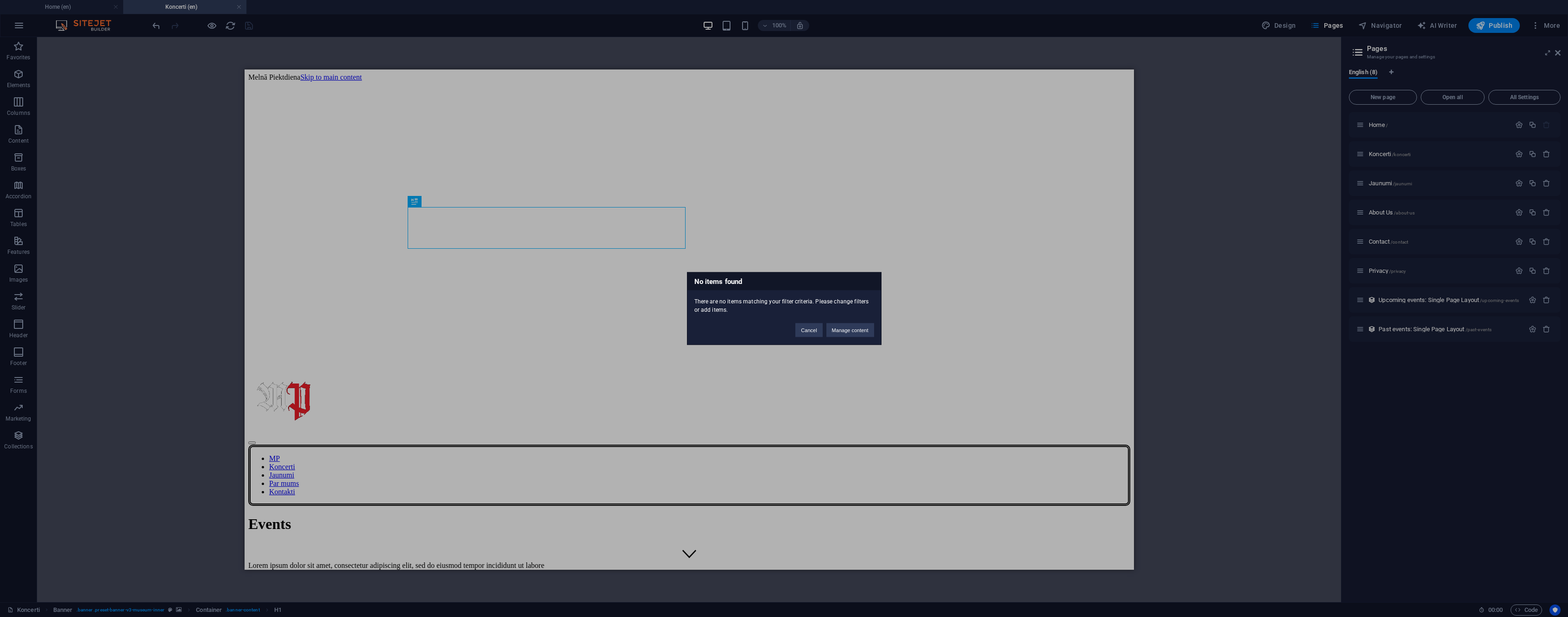
scroll to position [0, 0]
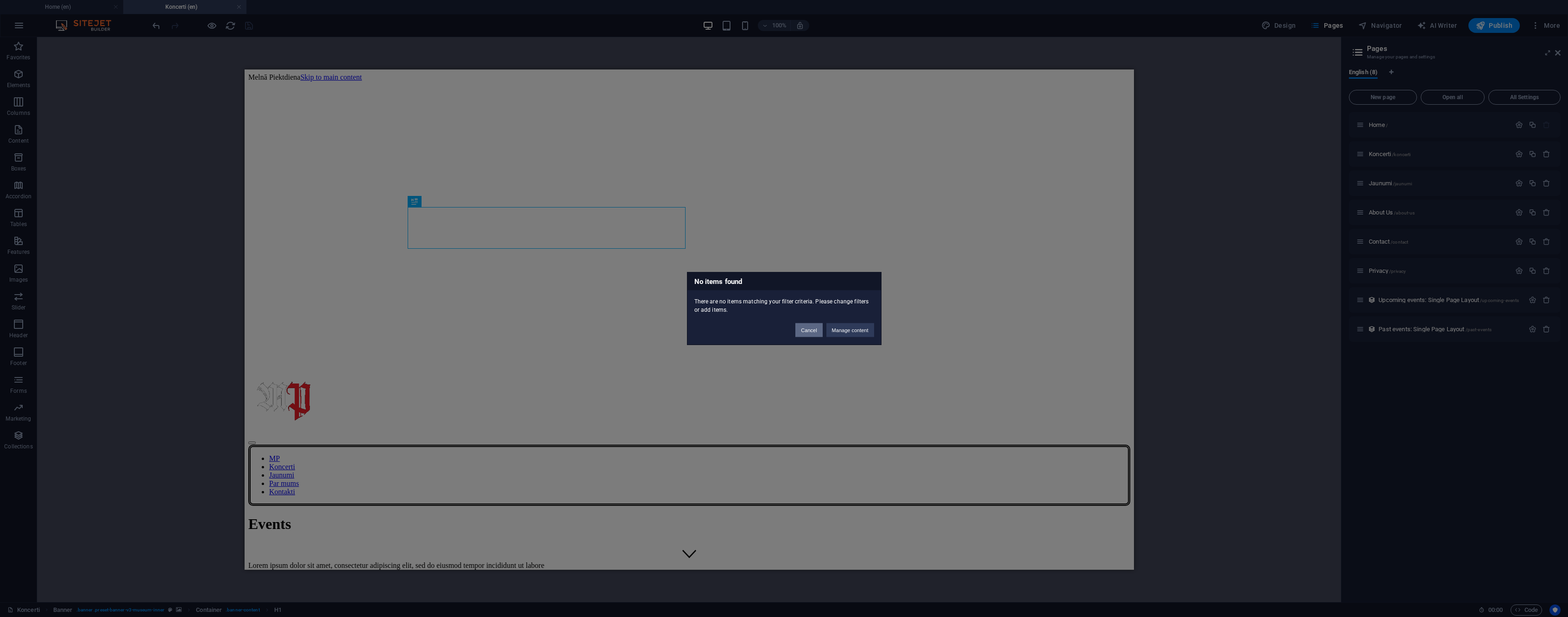
click at [803, 329] on button "Cancel" at bounding box center [809, 330] width 27 height 14
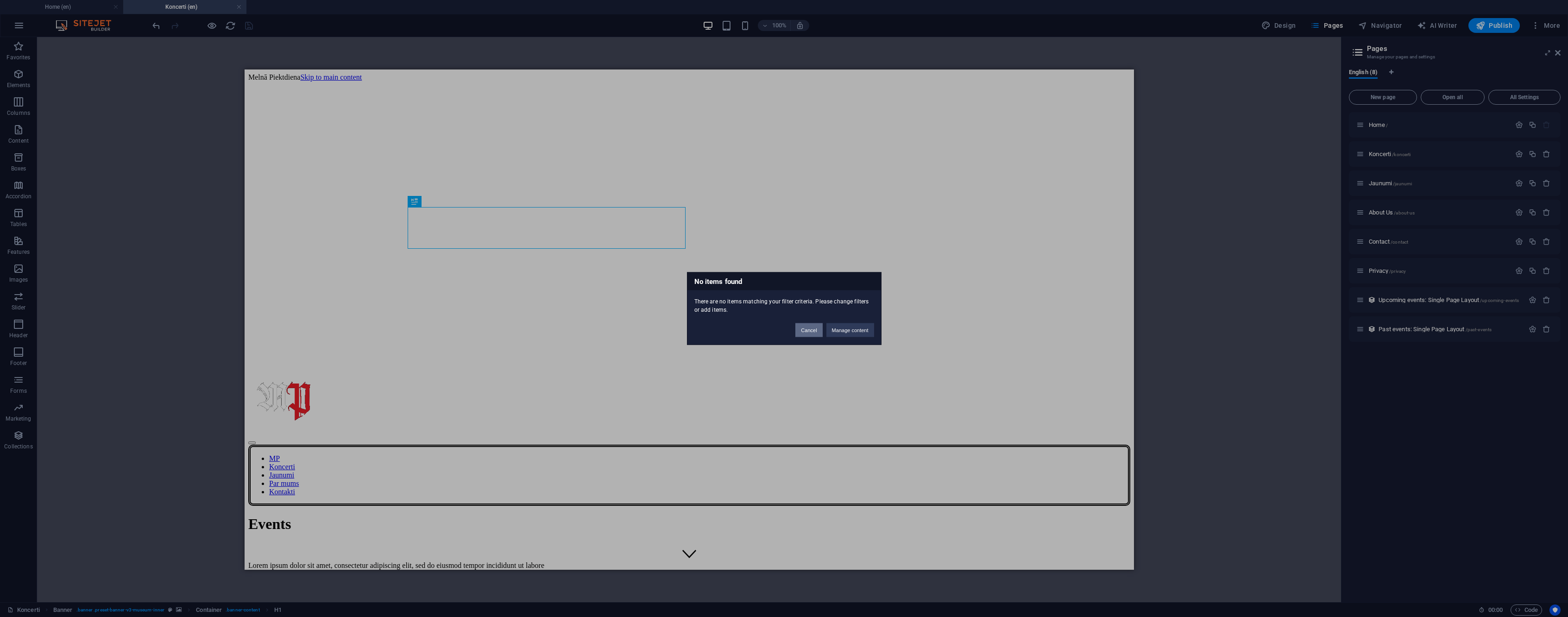
click at [812, 334] on button "Cancel" at bounding box center [809, 330] width 27 height 14
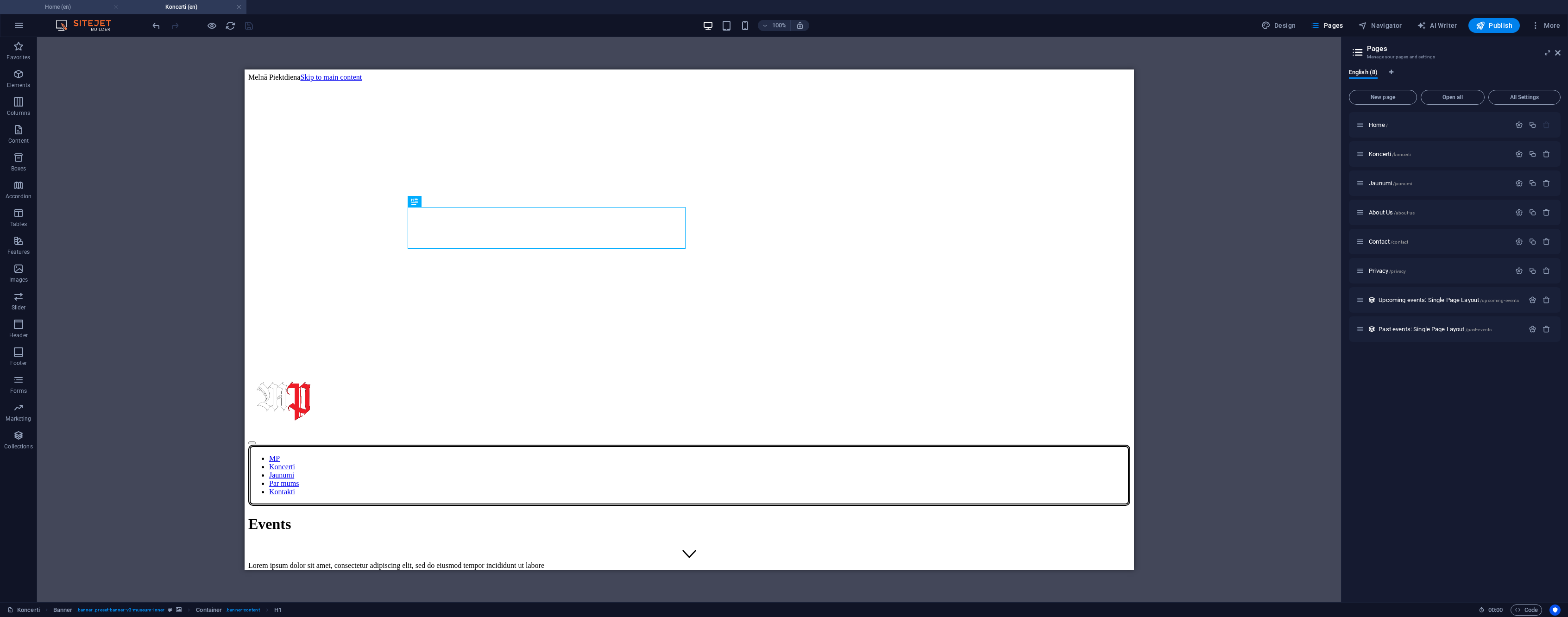
click at [115, 8] on link at bounding box center [116, 7] width 6 height 8
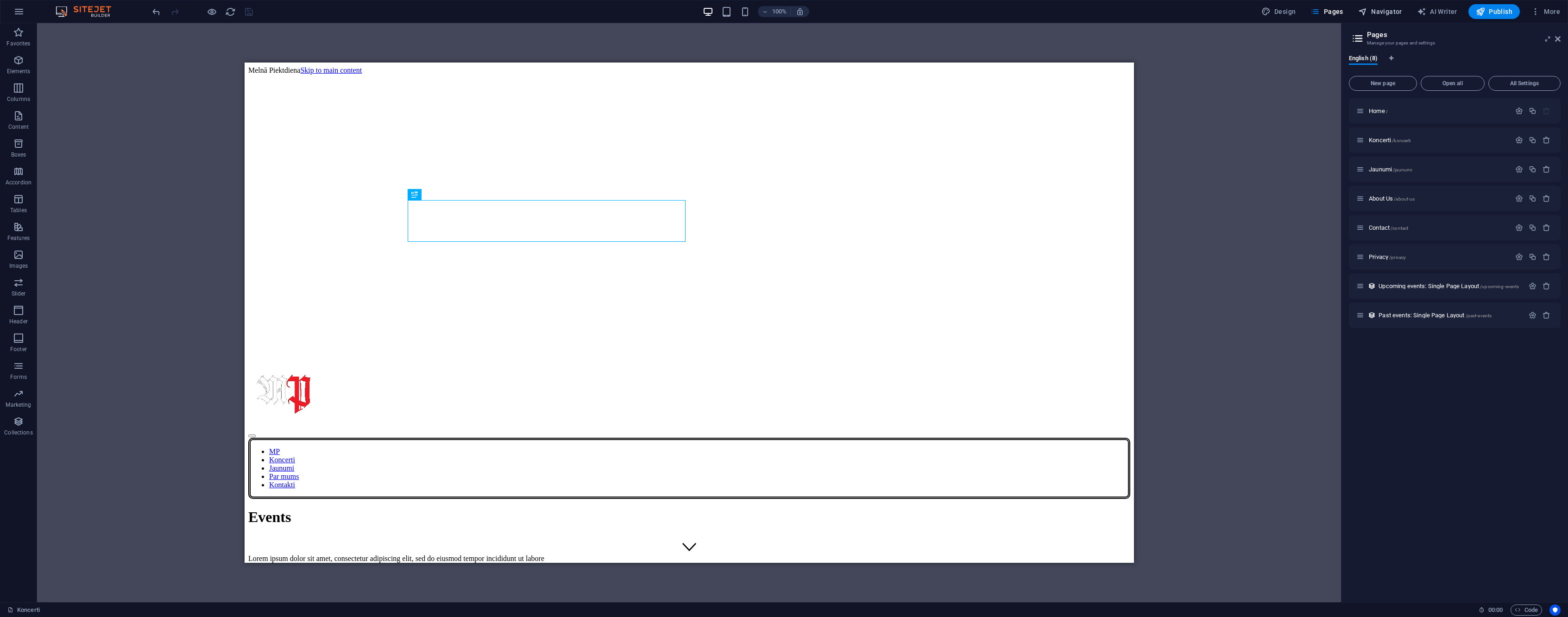
click at [1381, 8] on span "Navigator" at bounding box center [1381, 11] width 44 height 9
select select "16743195-en"
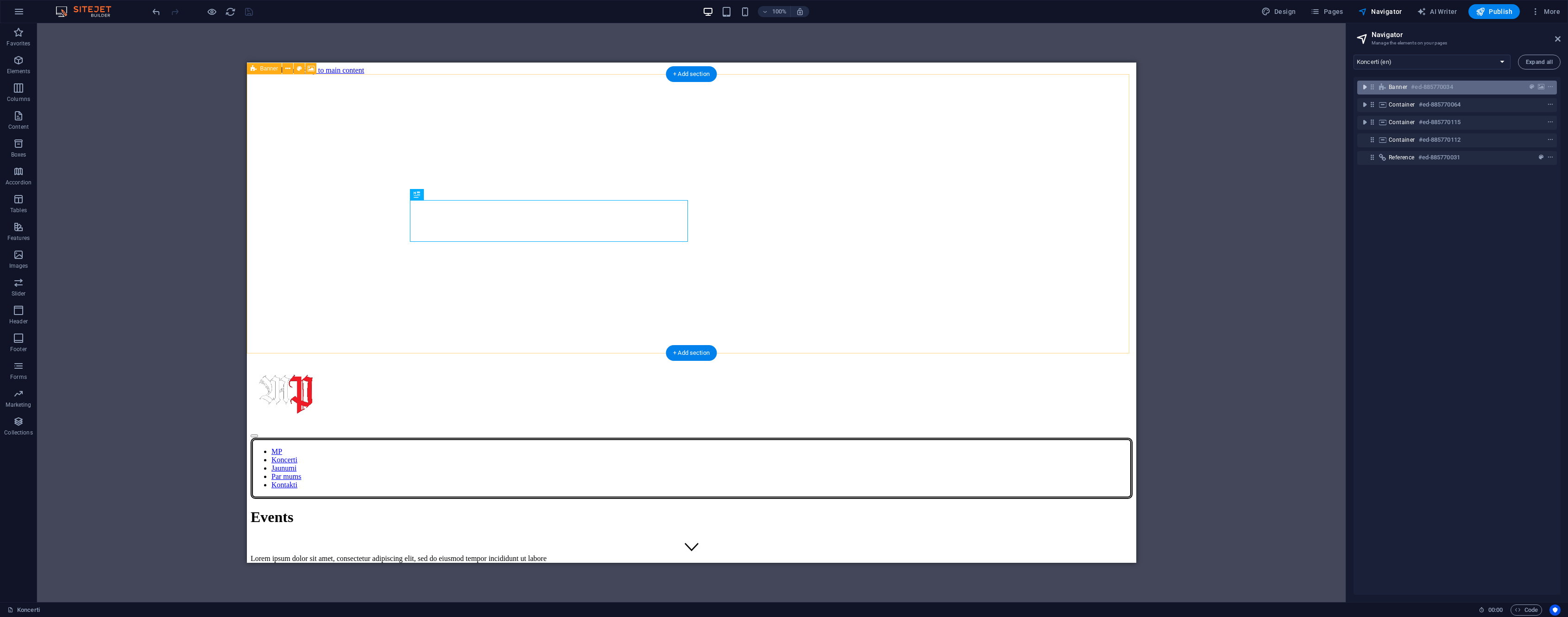
click at [1364, 88] on icon "toggle-expand" at bounding box center [1365, 87] width 9 height 9
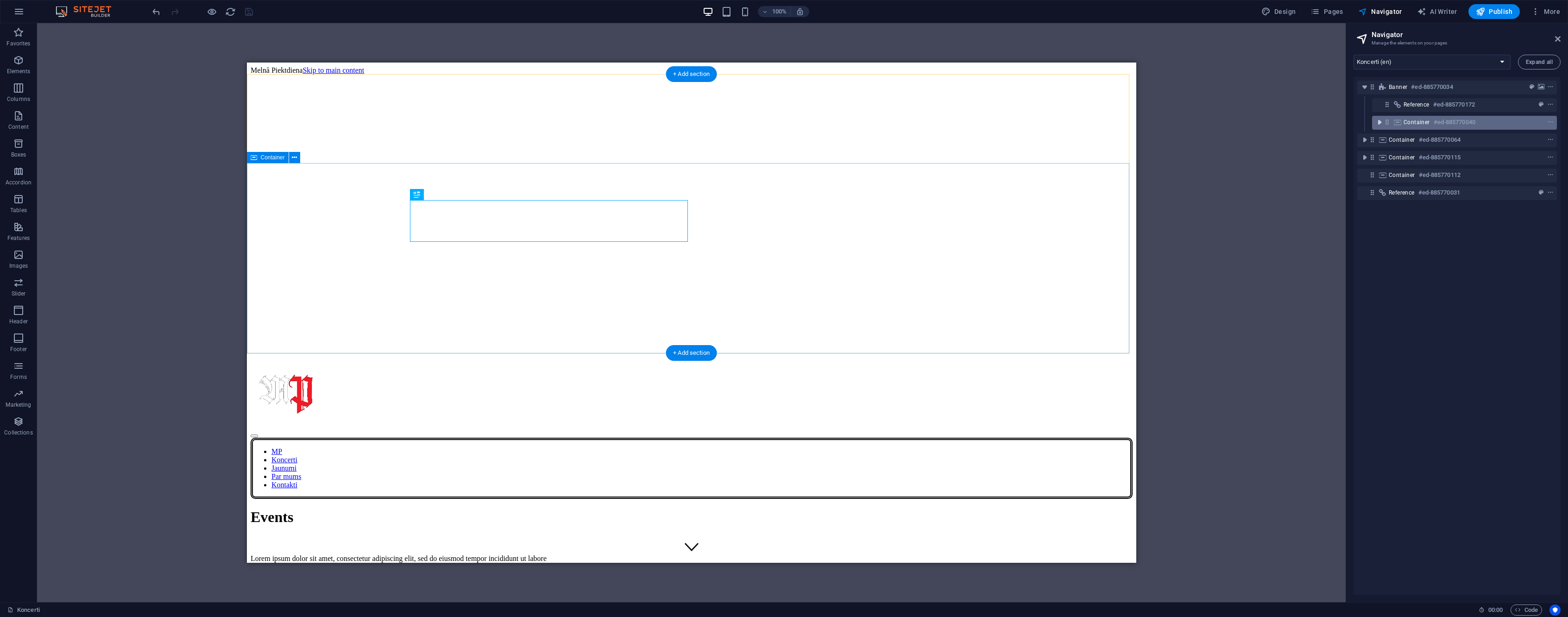
click at [1379, 121] on icon "toggle-expand" at bounding box center [1379, 122] width 9 height 9
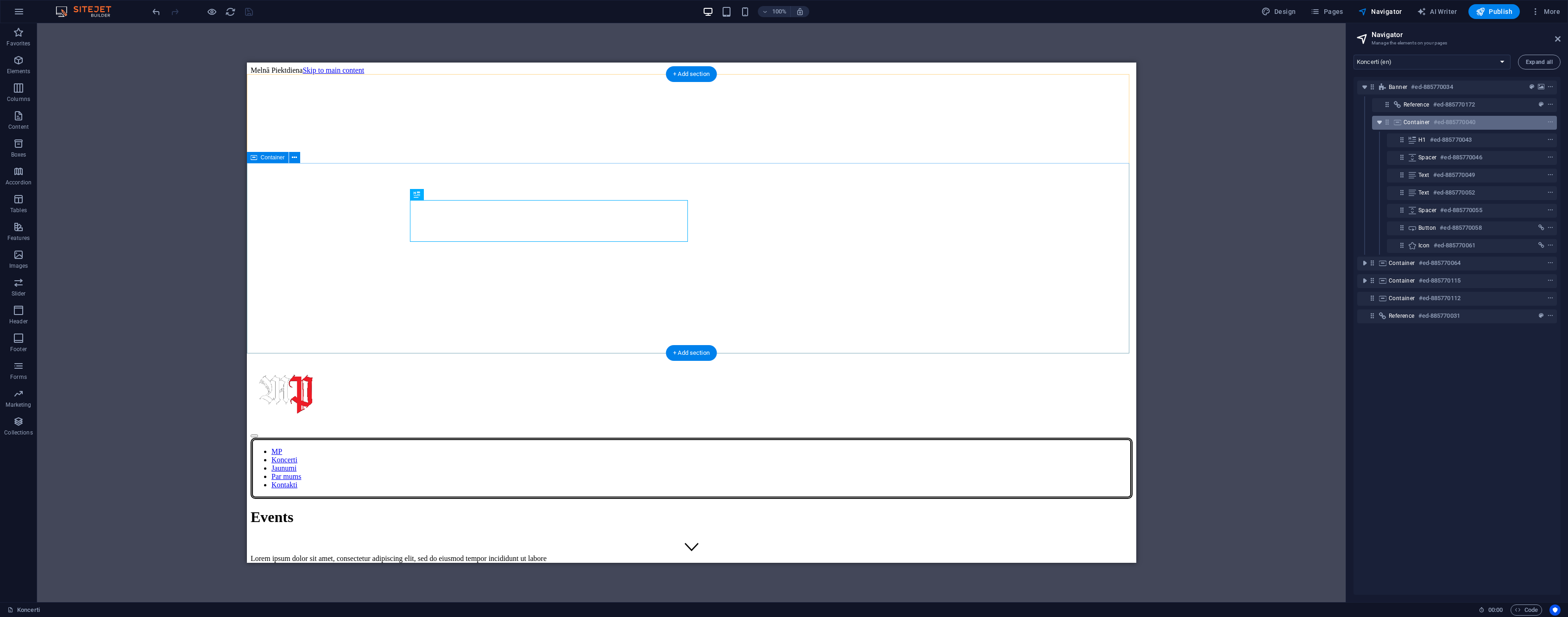
click at [1381, 122] on icon "toggle-expand" at bounding box center [1379, 122] width 9 height 9
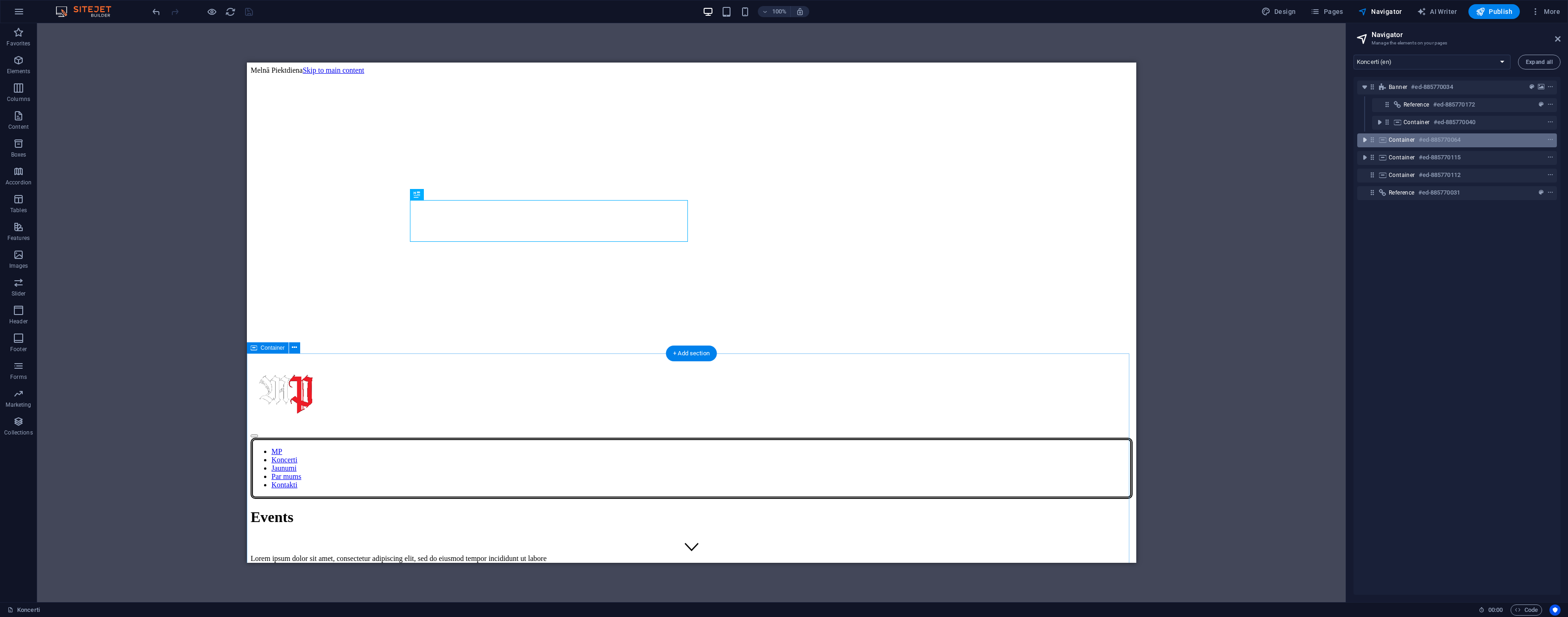
click at [1364, 138] on icon "toggle-expand" at bounding box center [1365, 139] width 9 height 9
click at [1459, 166] on div "Collection listing #ed-885770067" at bounding box center [1457, 158] width 200 height 18
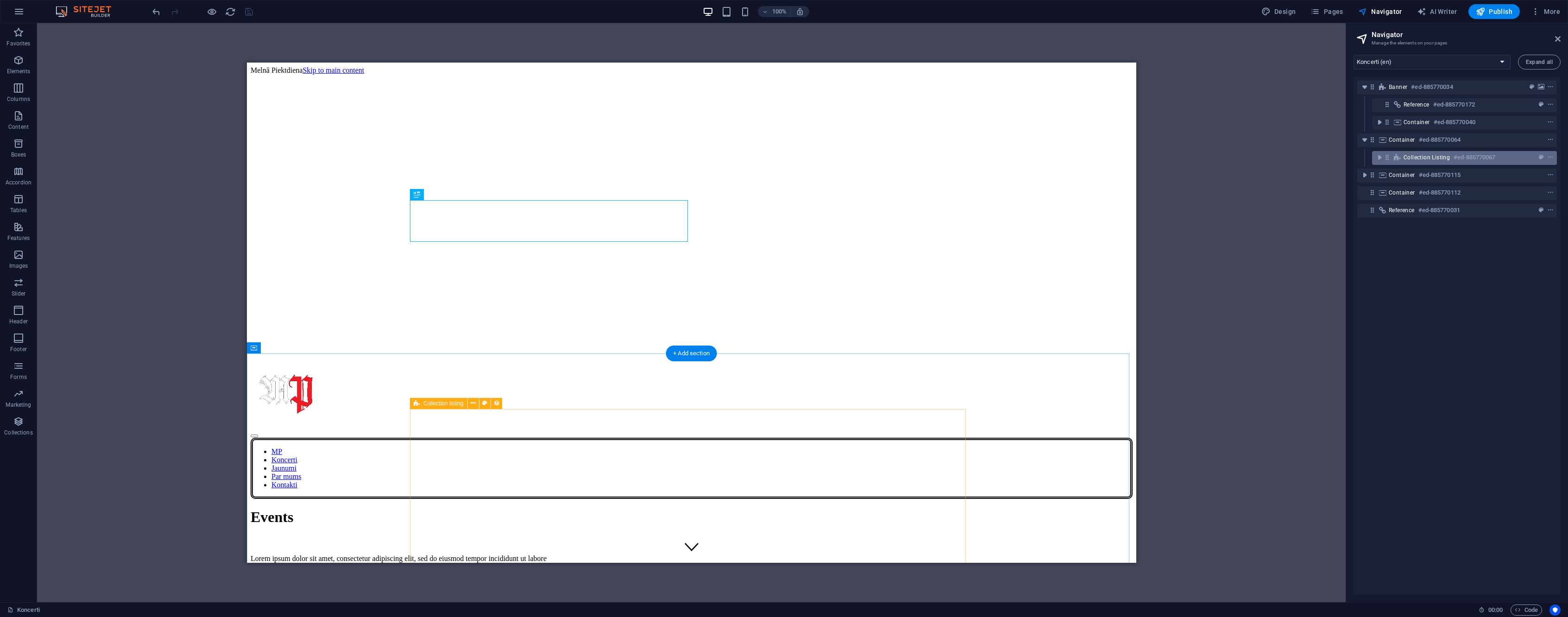
click at [1460, 163] on h6 "#ed-885770067" at bounding box center [1474, 157] width 41 height 11
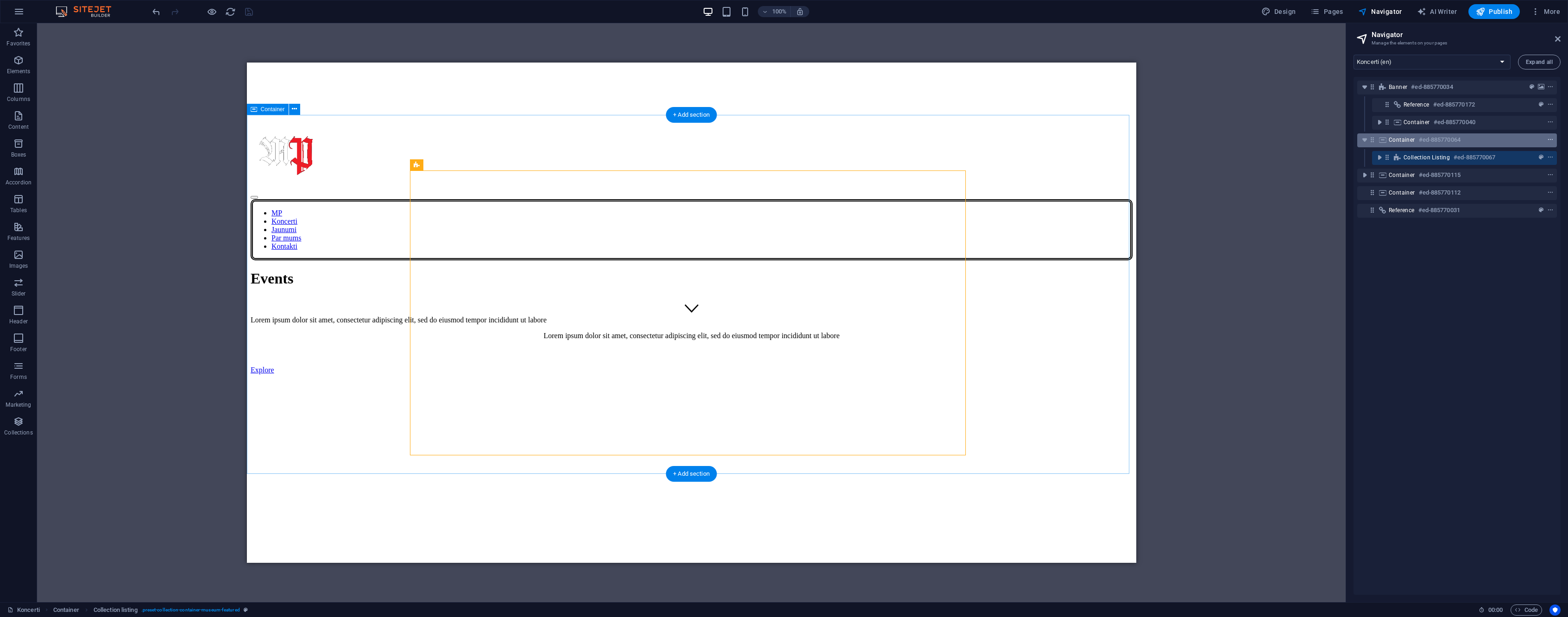
click at [1549, 142] on icon "context-menu" at bounding box center [1551, 140] width 7 height 7
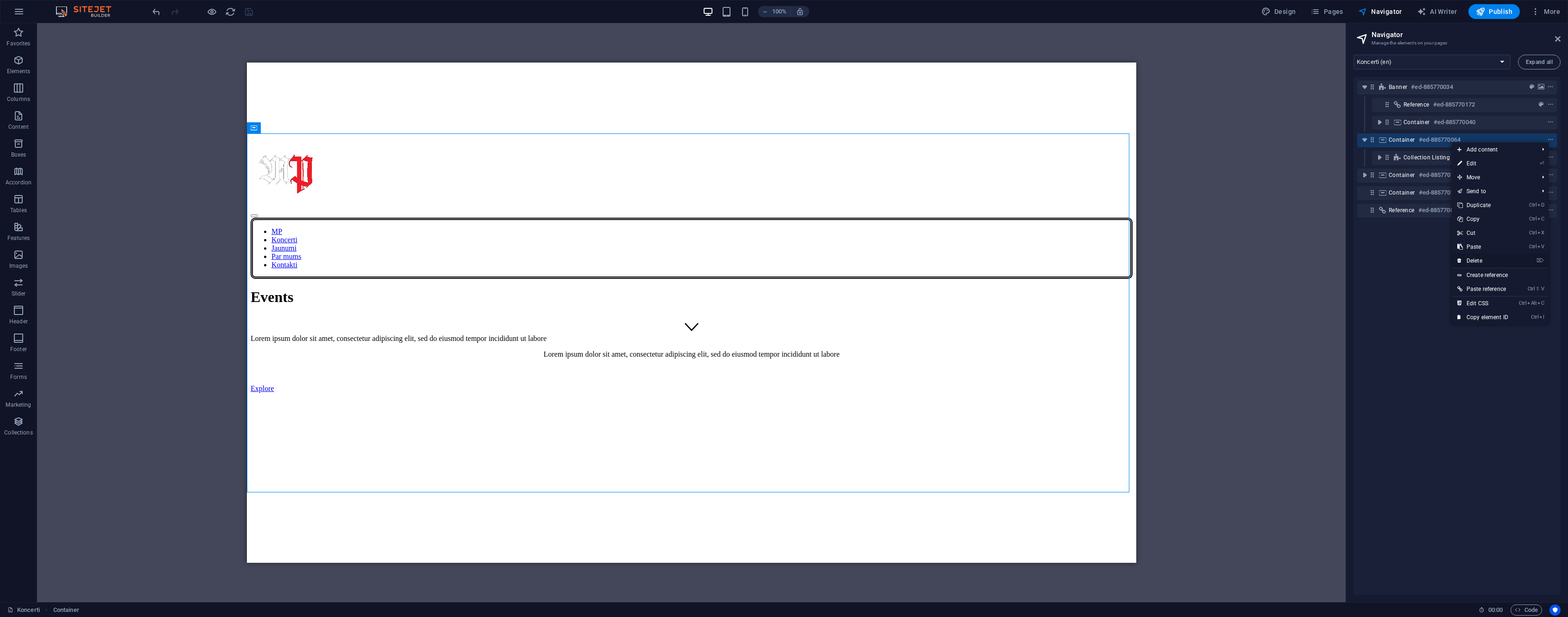
click at [1479, 262] on link "⌦ Delete" at bounding box center [1484, 261] width 62 height 14
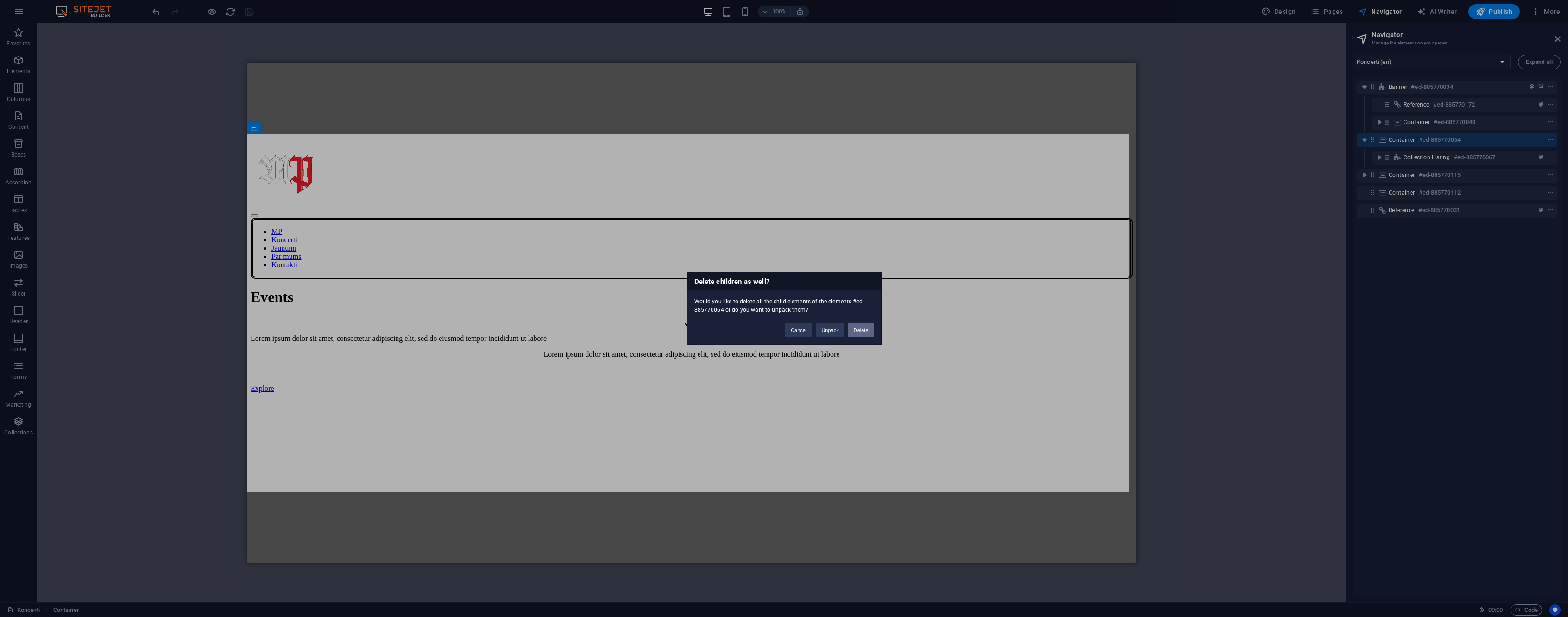
click at [857, 331] on button "Delete" at bounding box center [861, 330] width 26 height 14
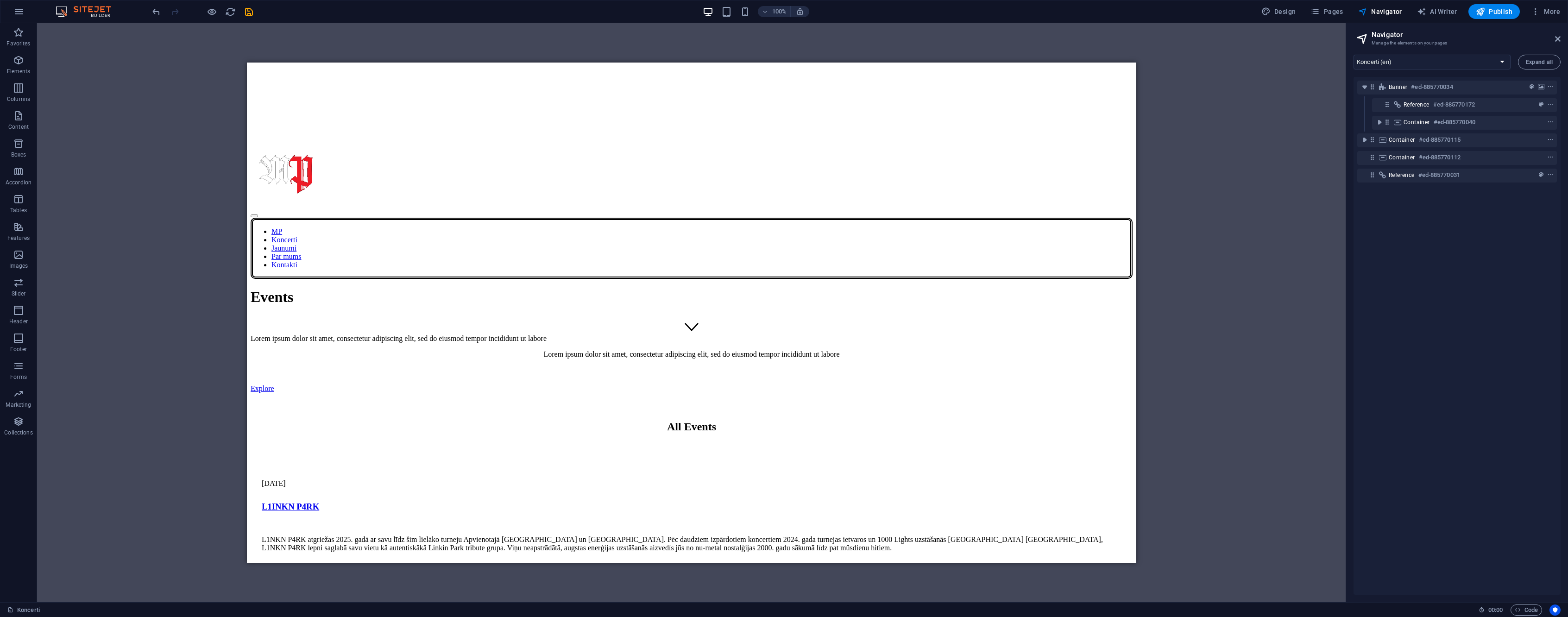
click at [248, 17] on div at bounding box center [202, 12] width 104 height 15
click at [248, 13] on icon "save" at bounding box center [249, 12] width 11 height 11
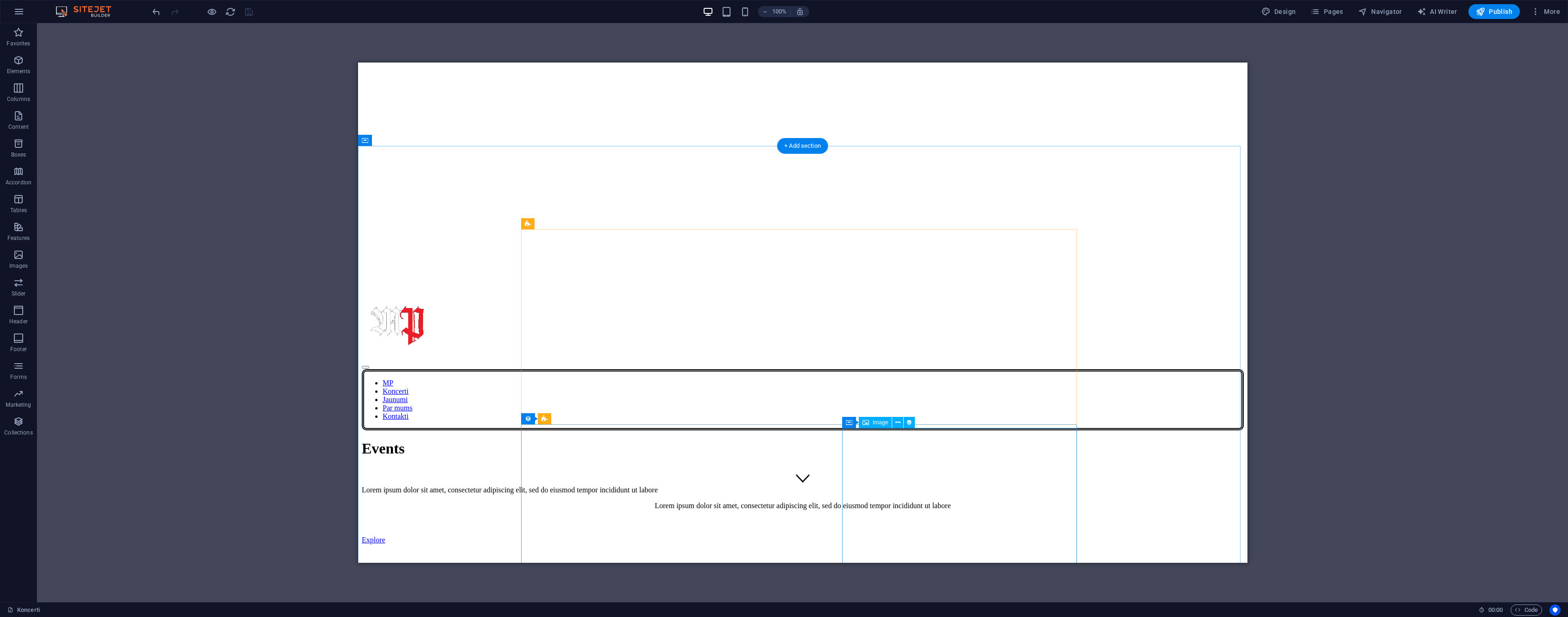
scroll to position [0, 0]
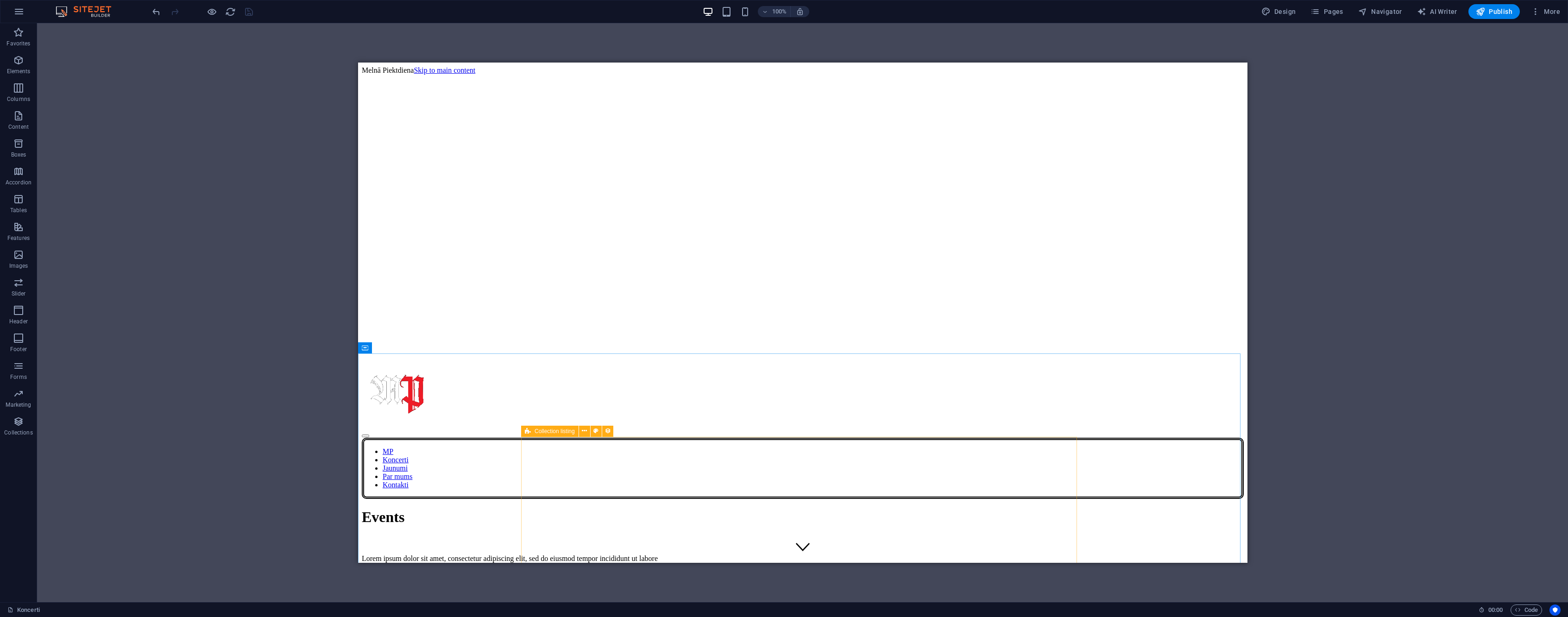
click at [547, 432] on span "Collection listing" at bounding box center [555, 431] width 41 height 6
select select "6857de7ff830da5e330b5e1d"
select select "columns.event-date_ASC"
select select "columns.featured-event"
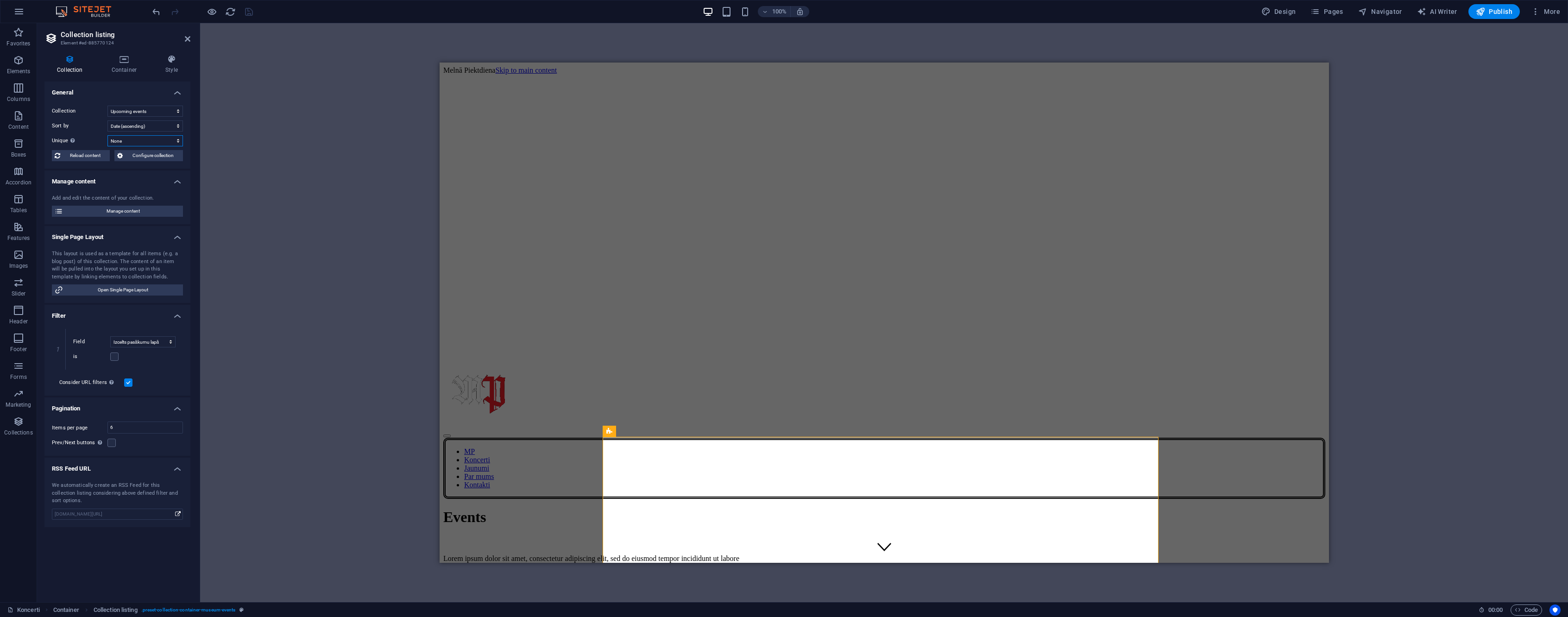
click at [132, 140] on select "None Date Name Link Pasākuma baneris pie apraksta Short decription in collectio…" at bounding box center [144, 140] width 75 height 11
click at [121, 91] on h4 "General" at bounding box center [117, 90] width 146 height 17
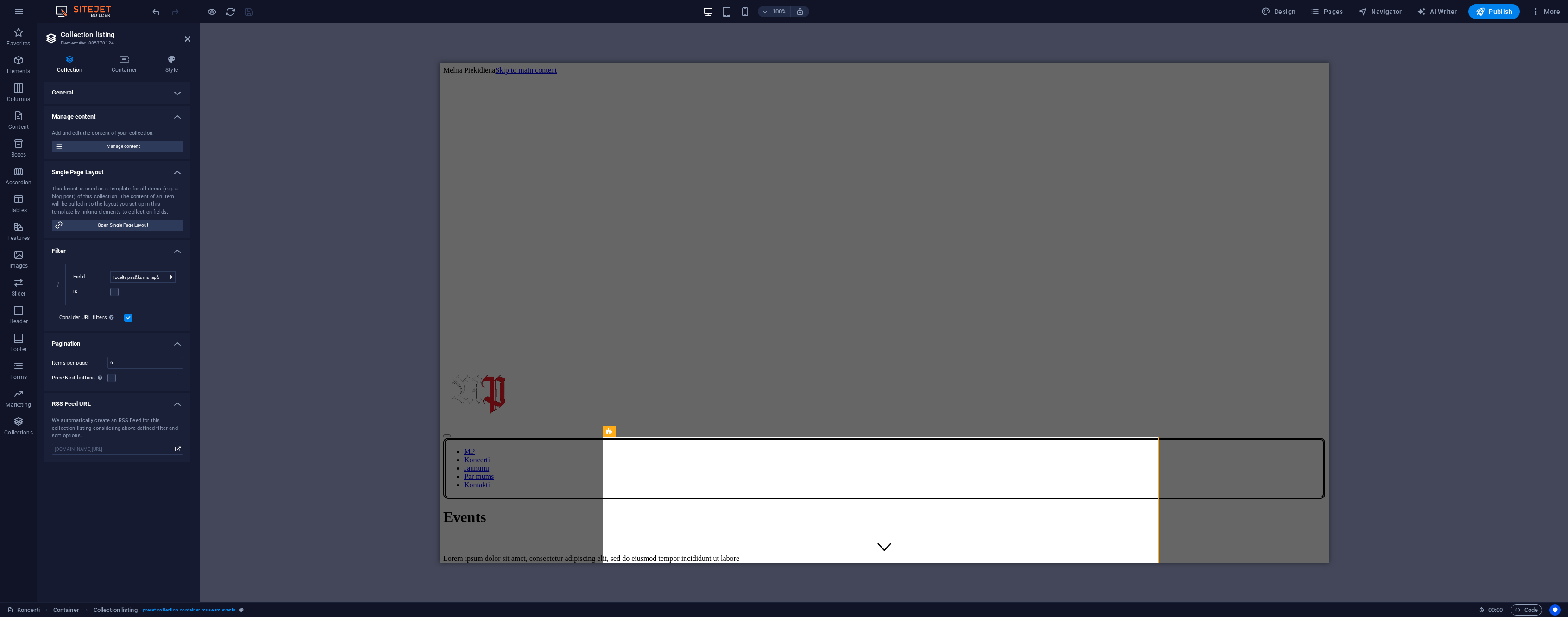
click at [123, 88] on h4 "General" at bounding box center [117, 93] width 146 height 22
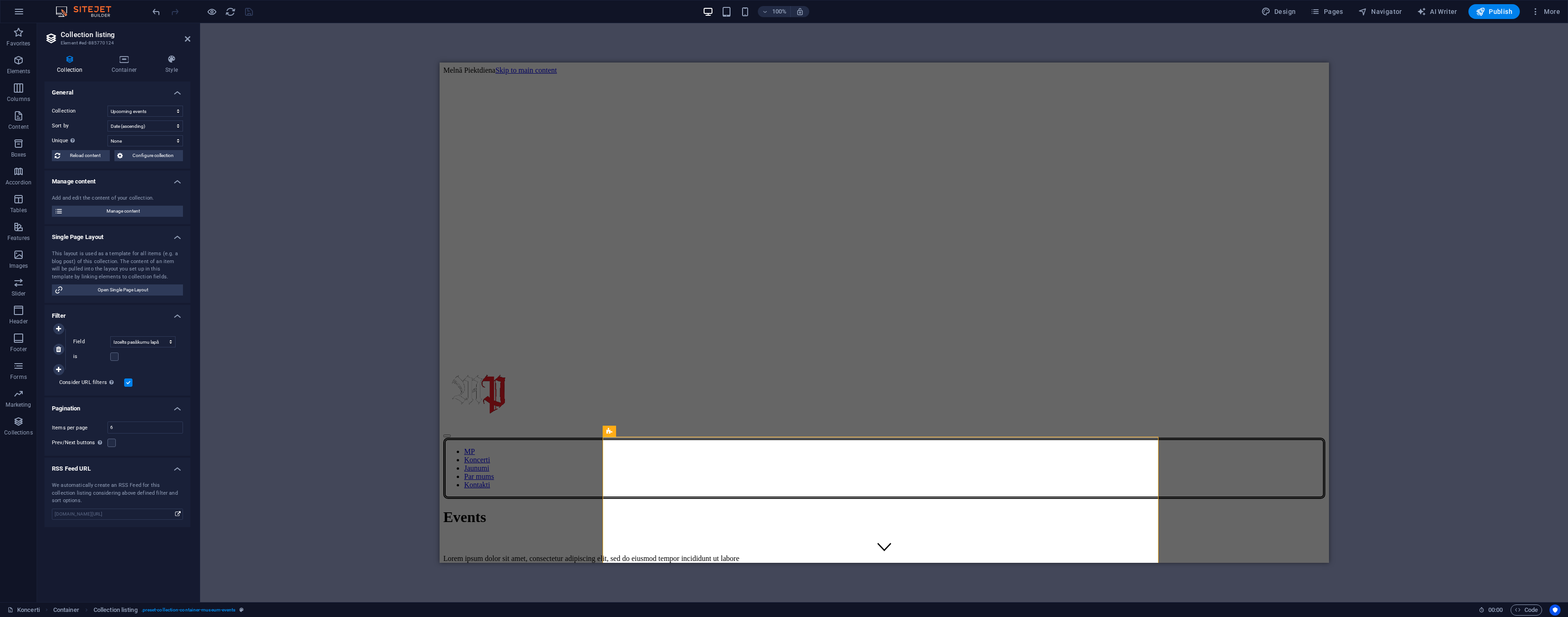
click at [134, 335] on div "Field Created at Updated at Date Name Link Biļetes links Izcelts pasākumu lapā …" at bounding box center [124, 349] width 117 height 41
click at [132, 342] on select "Created at Updated at Date Name Link Biļetes links Izcelts pasākumu lapā" at bounding box center [143, 342] width 65 height 11
click at [132, 341] on select "Created at Updated at Date Name Link Biļetes links Izcelts pasākumu lapā" at bounding box center [143, 342] width 65 height 11
click at [159, 16] on icon "undo" at bounding box center [156, 12] width 11 height 11
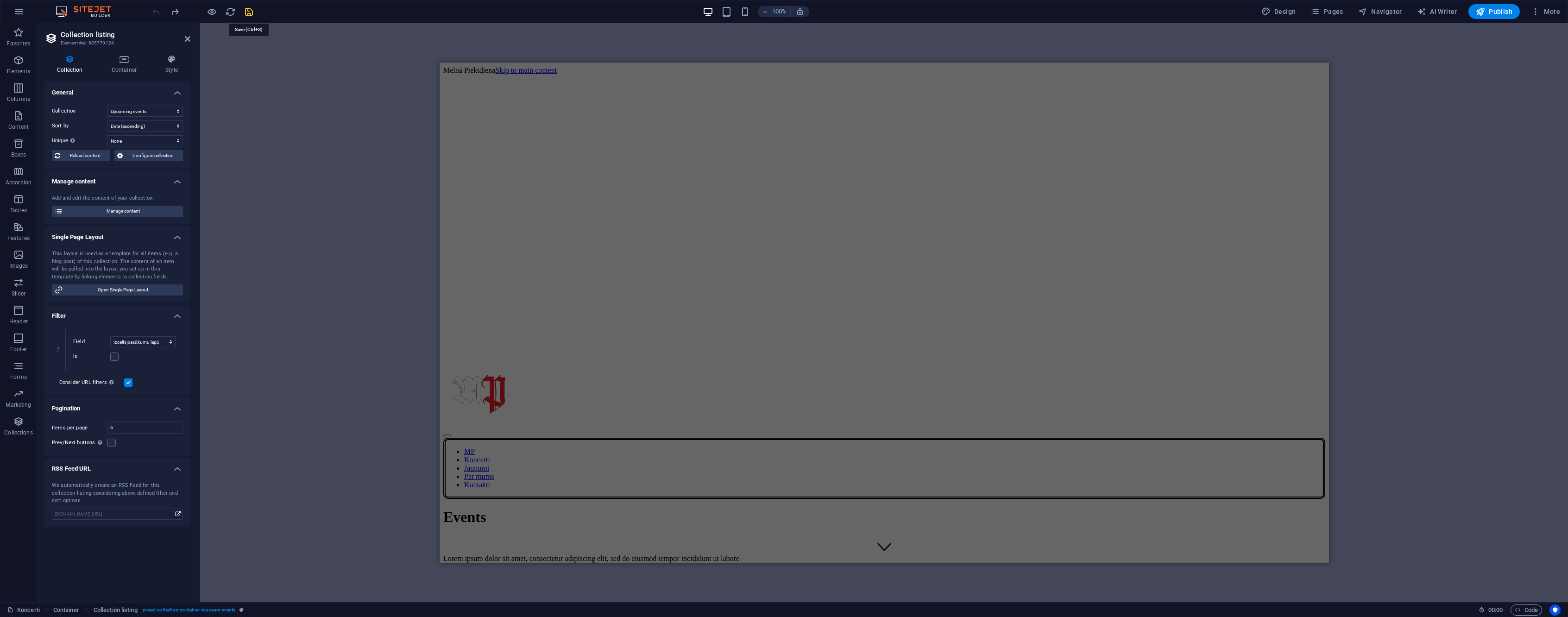
click at [249, 15] on icon "save" at bounding box center [249, 12] width 11 height 11
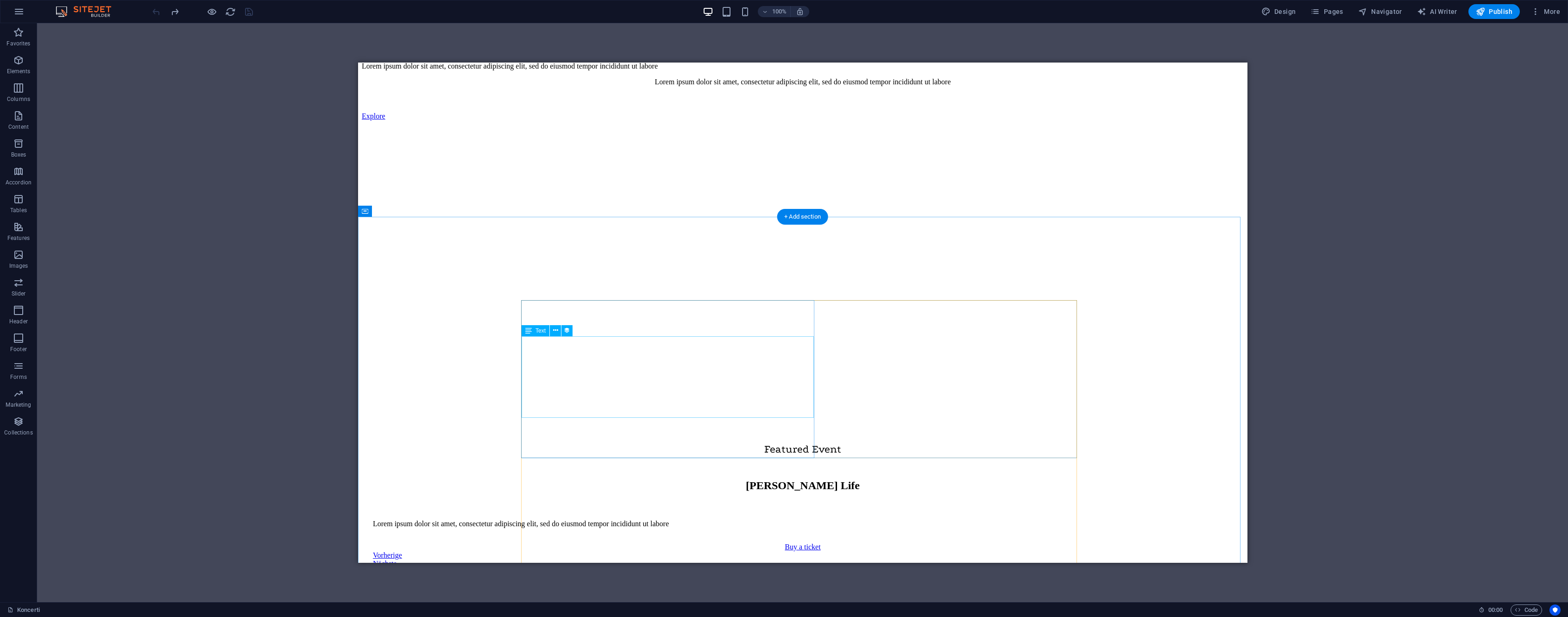
scroll to position [495, 0]
click at [531, 296] on icon at bounding box center [527, 295] width 6 height 11
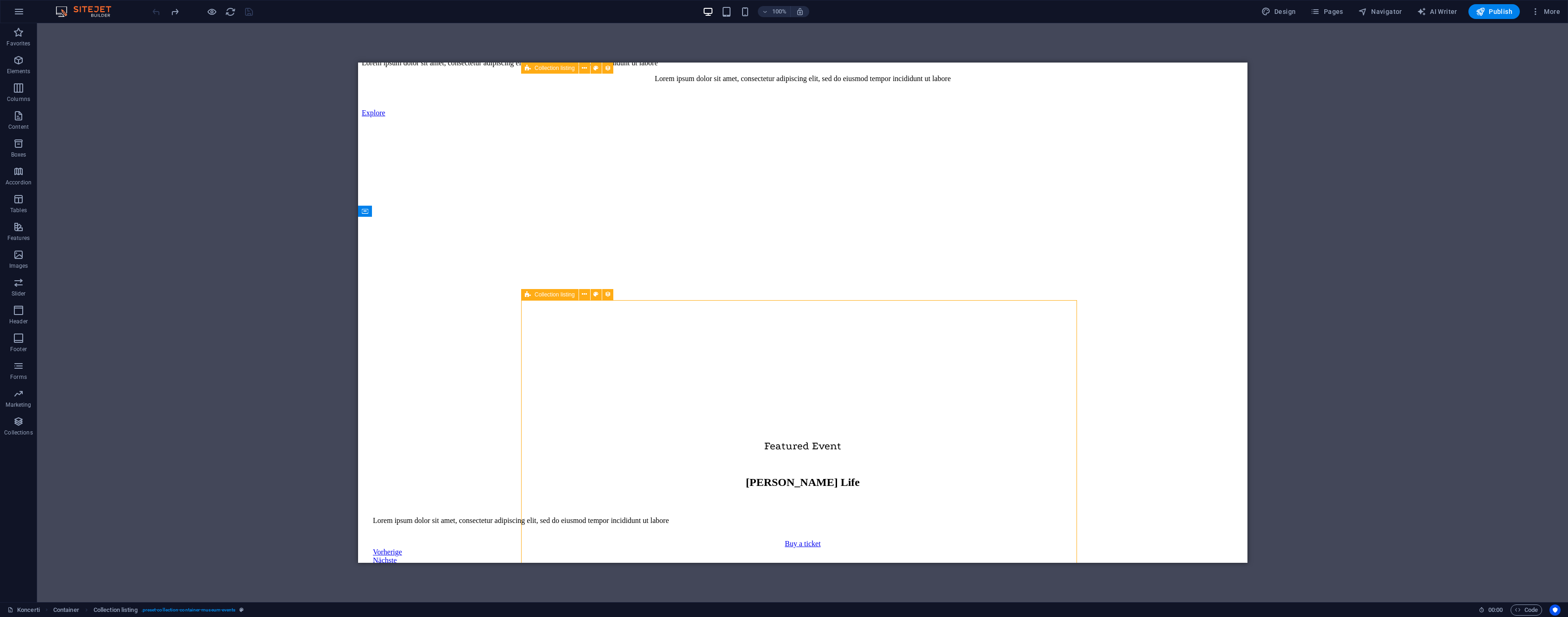
click at [531, 296] on icon at bounding box center [527, 295] width 6 height 11
select select "6857de7ff830da5e330b5e1d"
select select "columns.event-date_ASC"
select select "columns.featured-event"
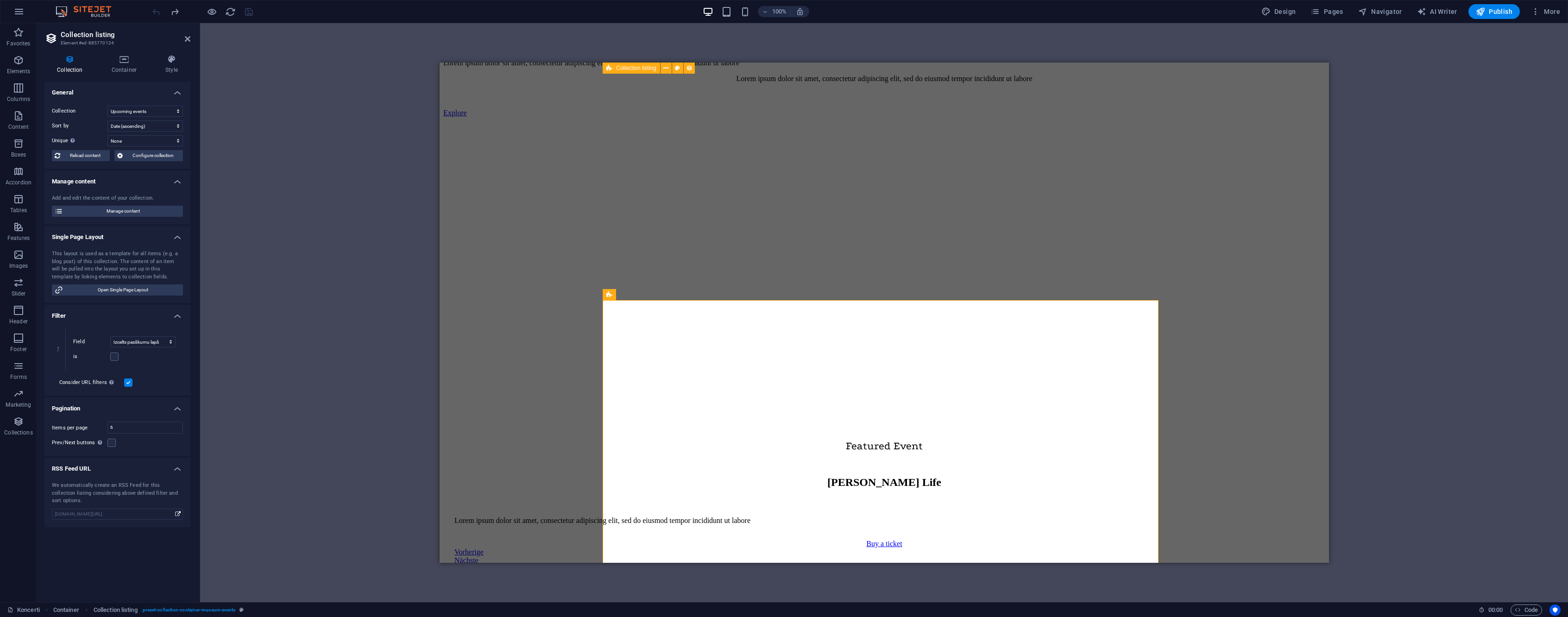
click at [127, 382] on label at bounding box center [128, 383] width 8 height 8
click at [0, 0] on input "Consider URL filters In addition to the filters set above, filters set via the …" at bounding box center [0, 0] width 0 height 0
select select "columns.event-date_ASC"
select select "columns.featured-event"
click at [251, 15] on icon "save" at bounding box center [249, 12] width 11 height 11
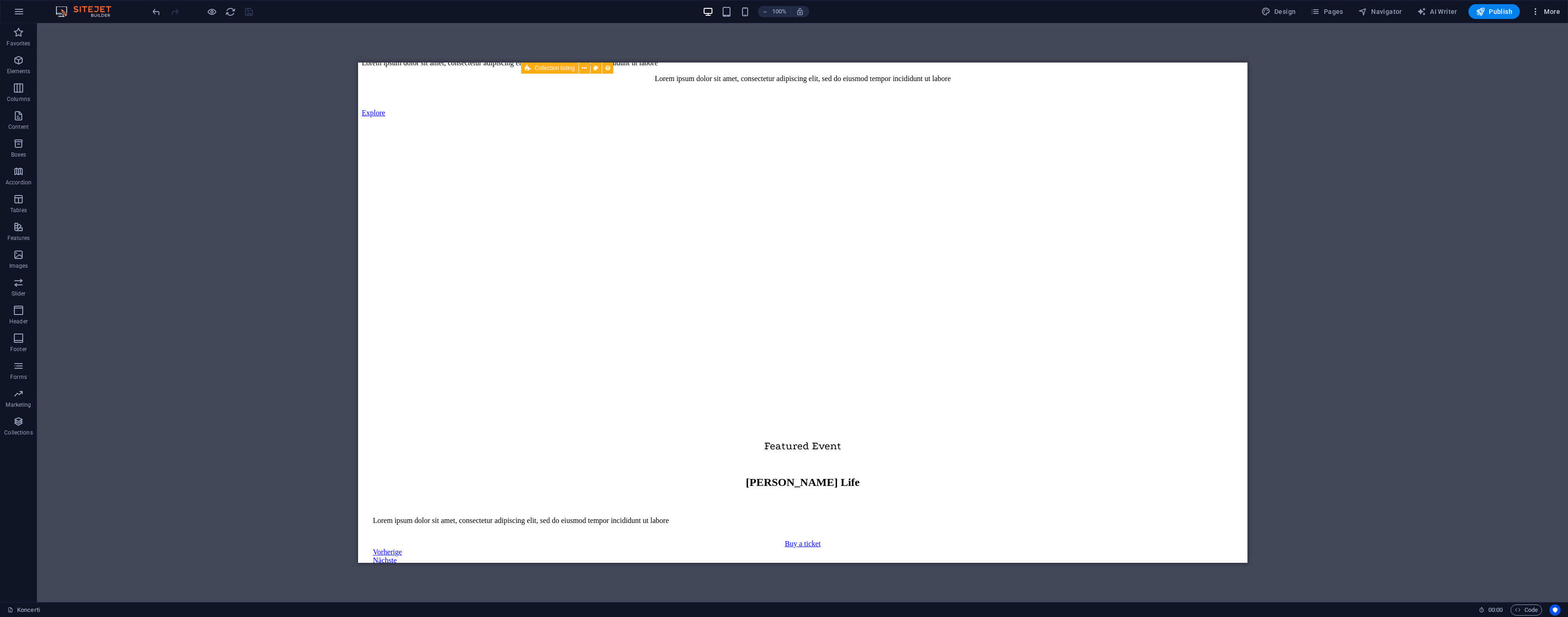
click at [1550, 14] on span "More" at bounding box center [1545, 11] width 30 height 9
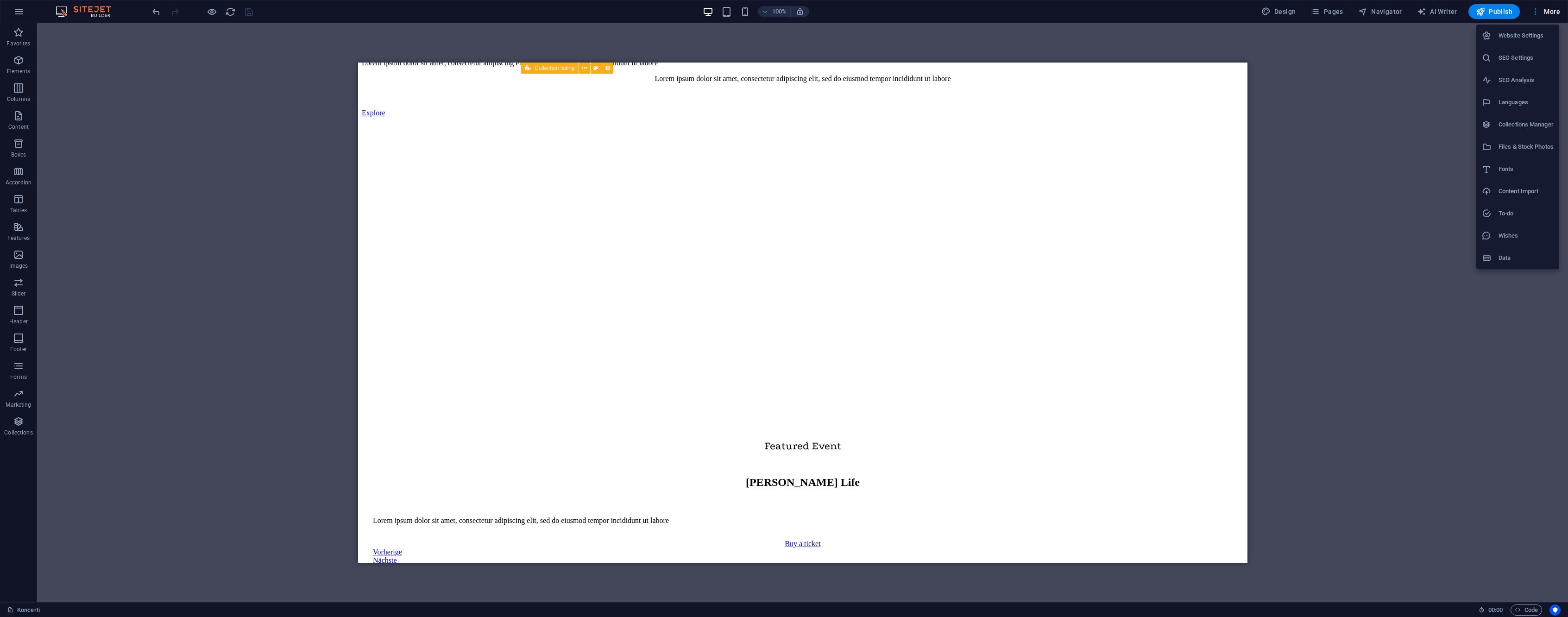
click at [1529, 125] on h6 "Collections Manager" at bounding box center [1526, 124] width 55 height 11
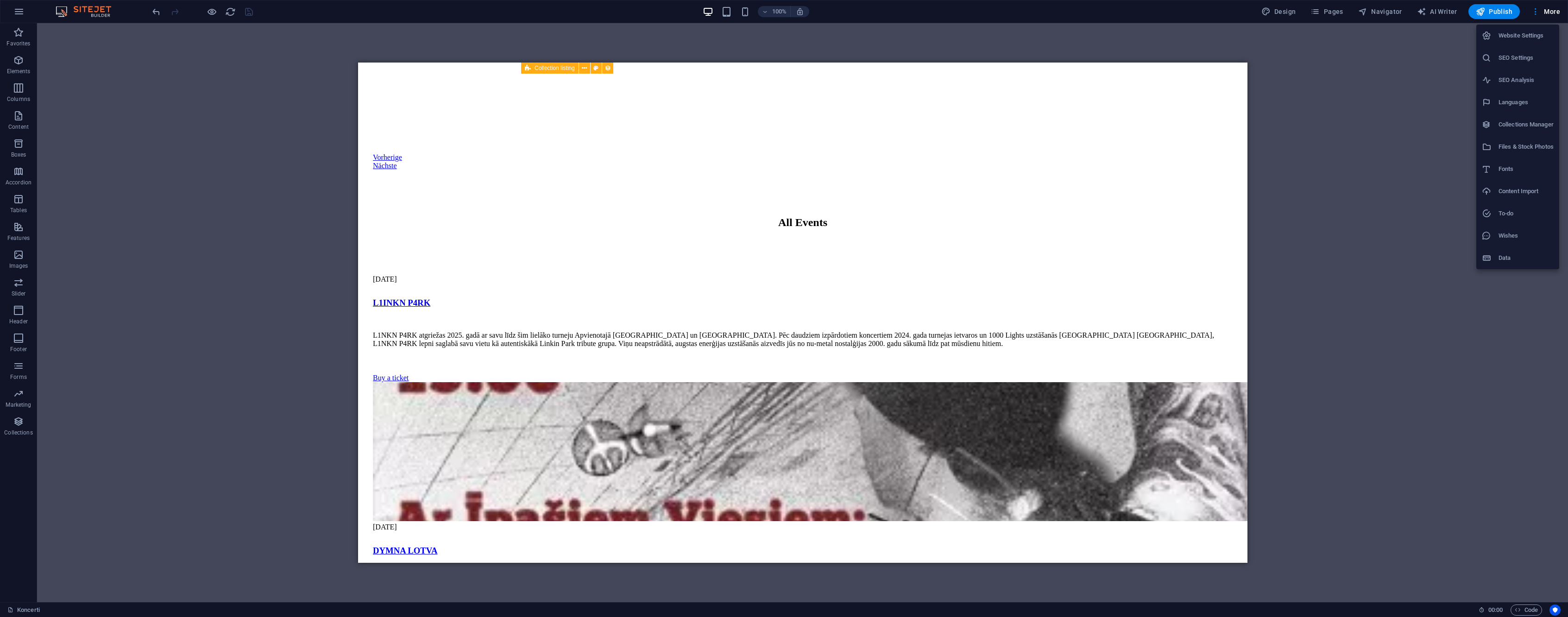
scroll to position [0, 0]
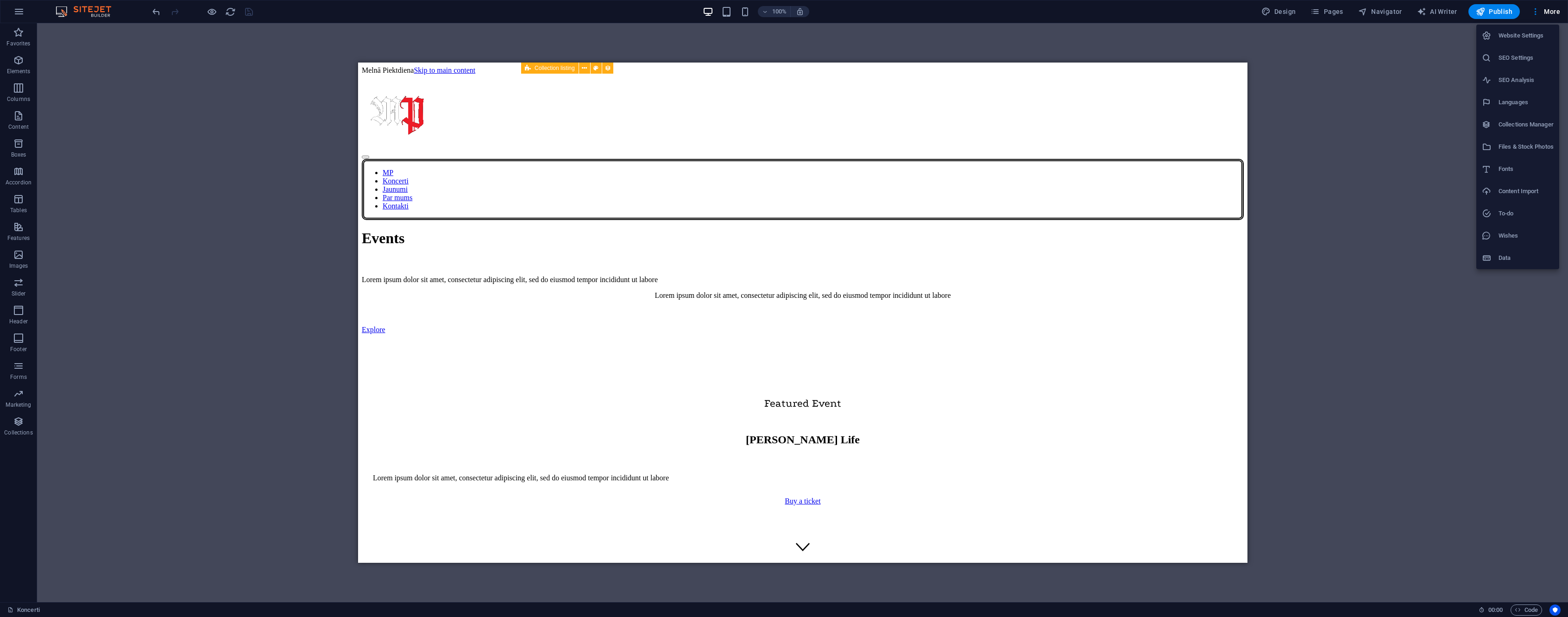
select select "columns.event-date_ASC"
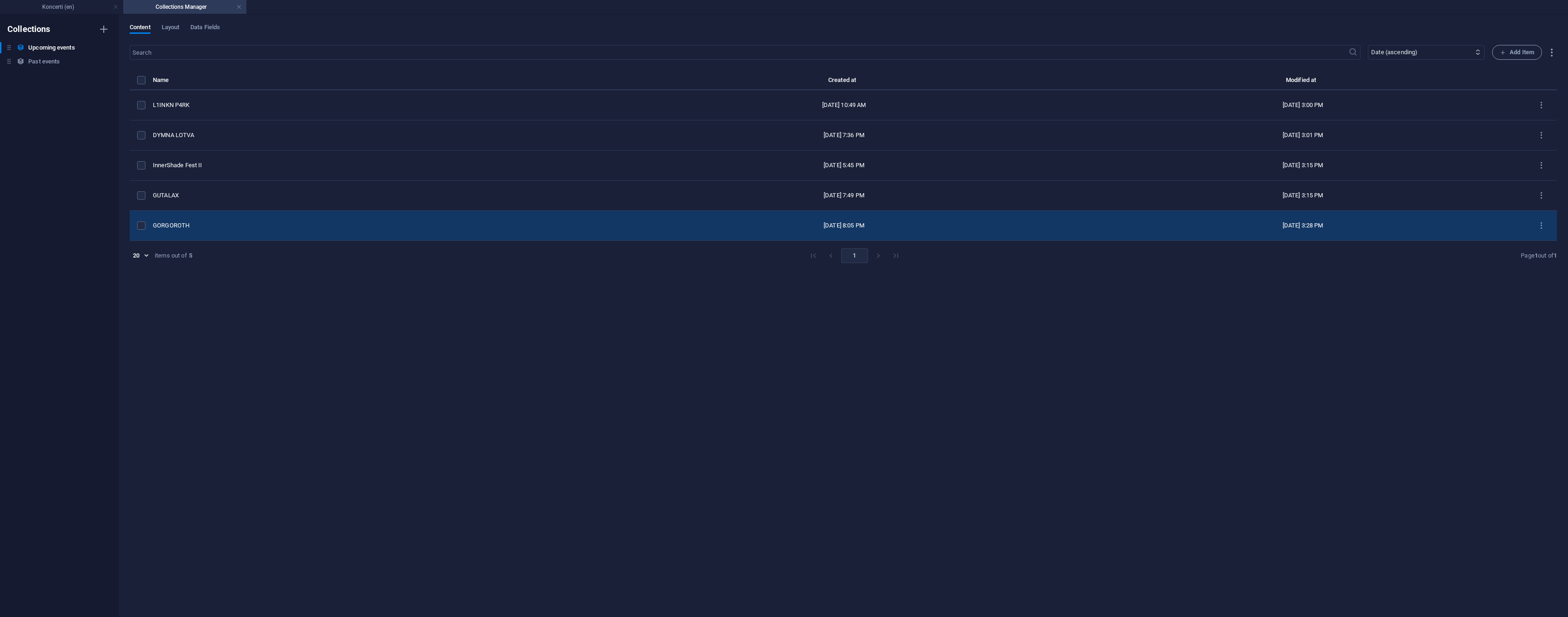
click at [220, 229] on div "GORGOROTH" at bounding box center [376, 225] width 447 height 8
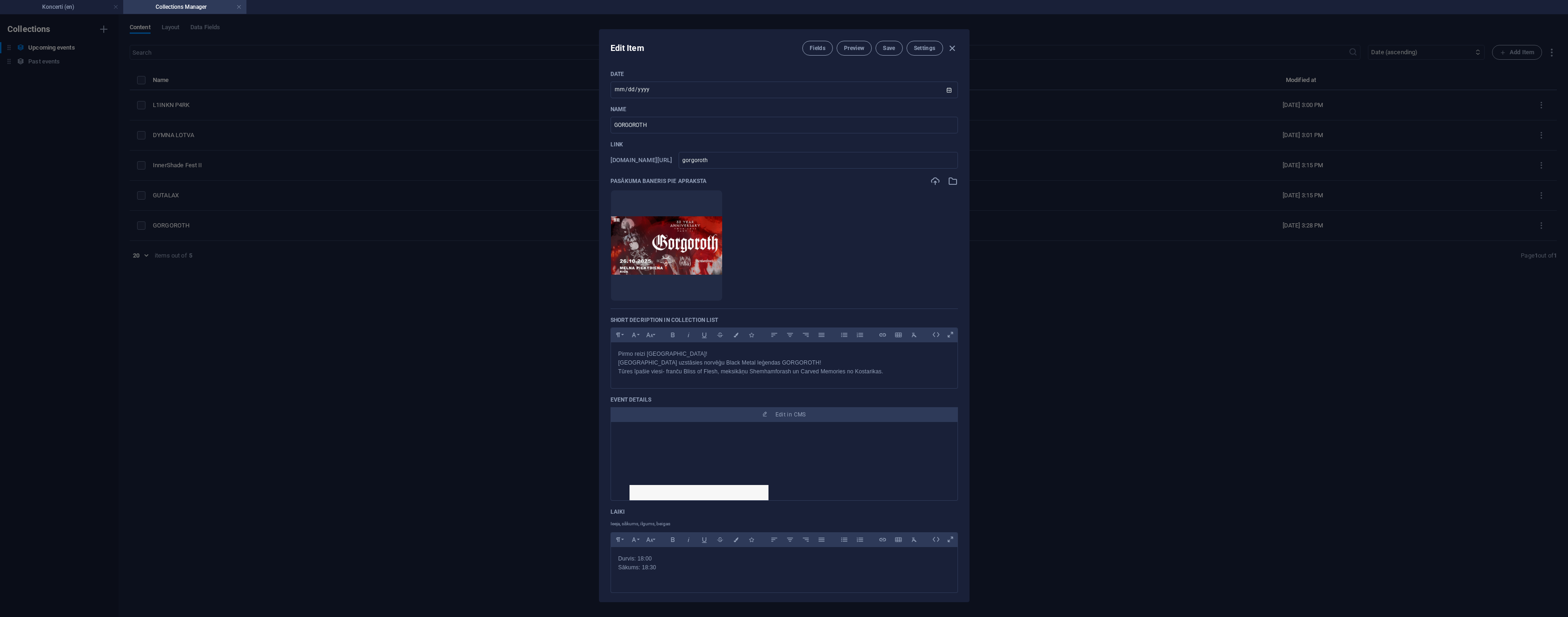
click at [232, 184] on div "Edit Item Fields Preview Save Settings Date 2025-10-26 ​ Name GORGOROTH ​ Link …" at bounding box center [784, 316] width 1568 height 603
type input "2025-09-02"
type input "gorgoroth"
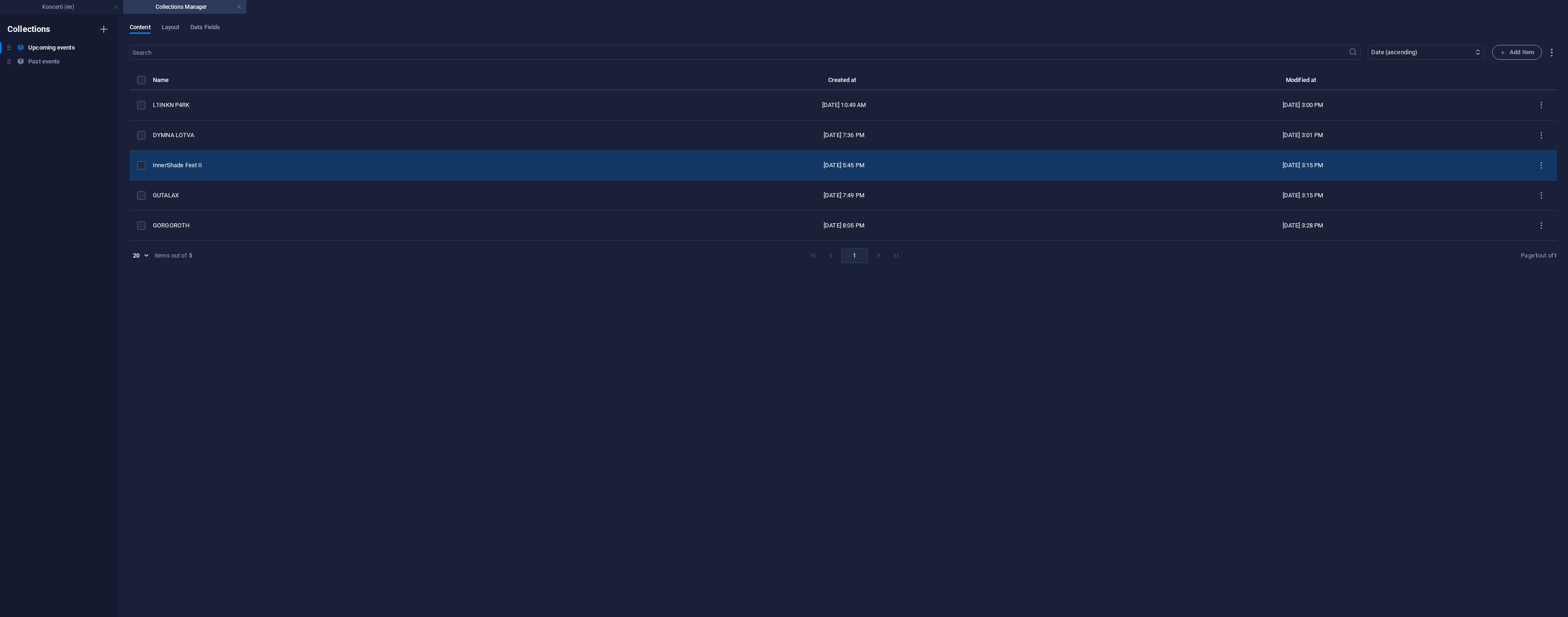
click at [234, 173] on td "InnerShade Fest II" at bounding box center [380, 165] width 455 height 30
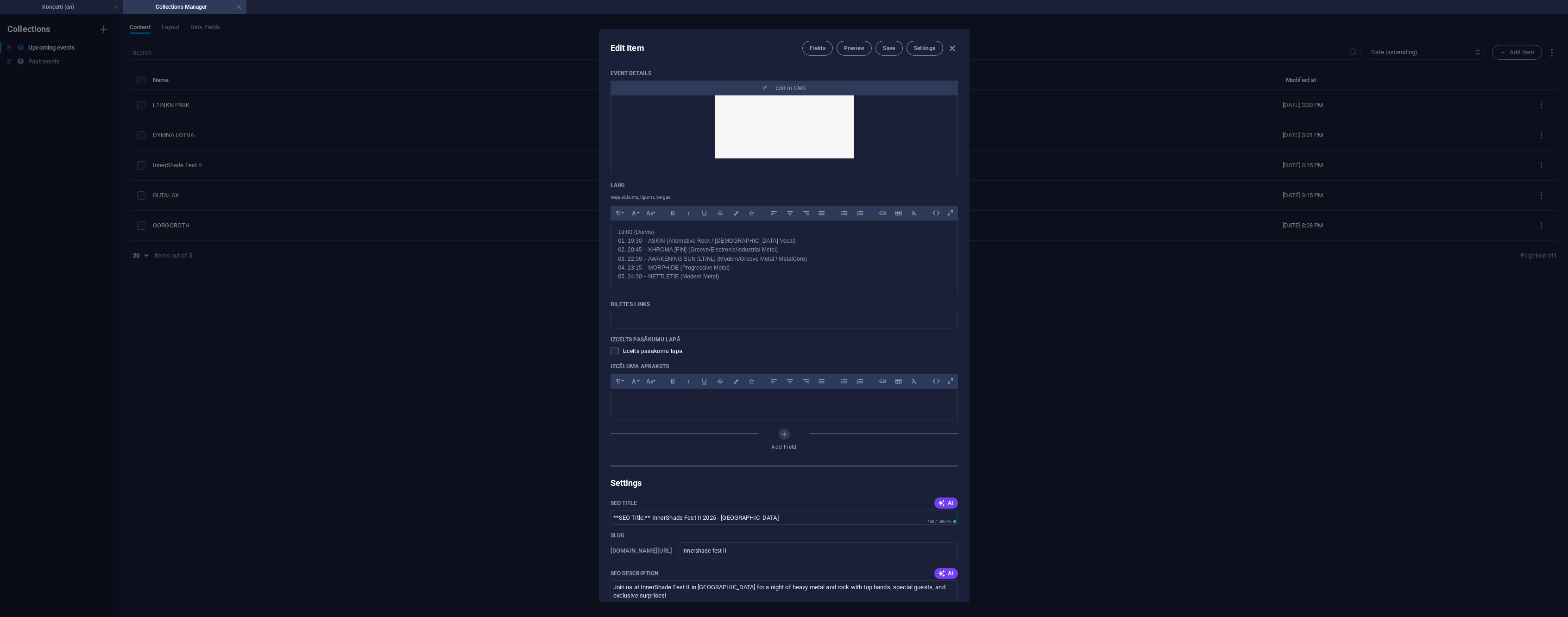
scroll to position [379, 0]
click at [616, 352] on span at bounding box center [615, 349] width 8 height 8
click at [616, 352] on input "checkbox" at bounding box center [617, 349] width 12 height 8
checkbox input "true"
click at [880, 46] on button "Save" at bounding box center [889, 48] width 27 height 15
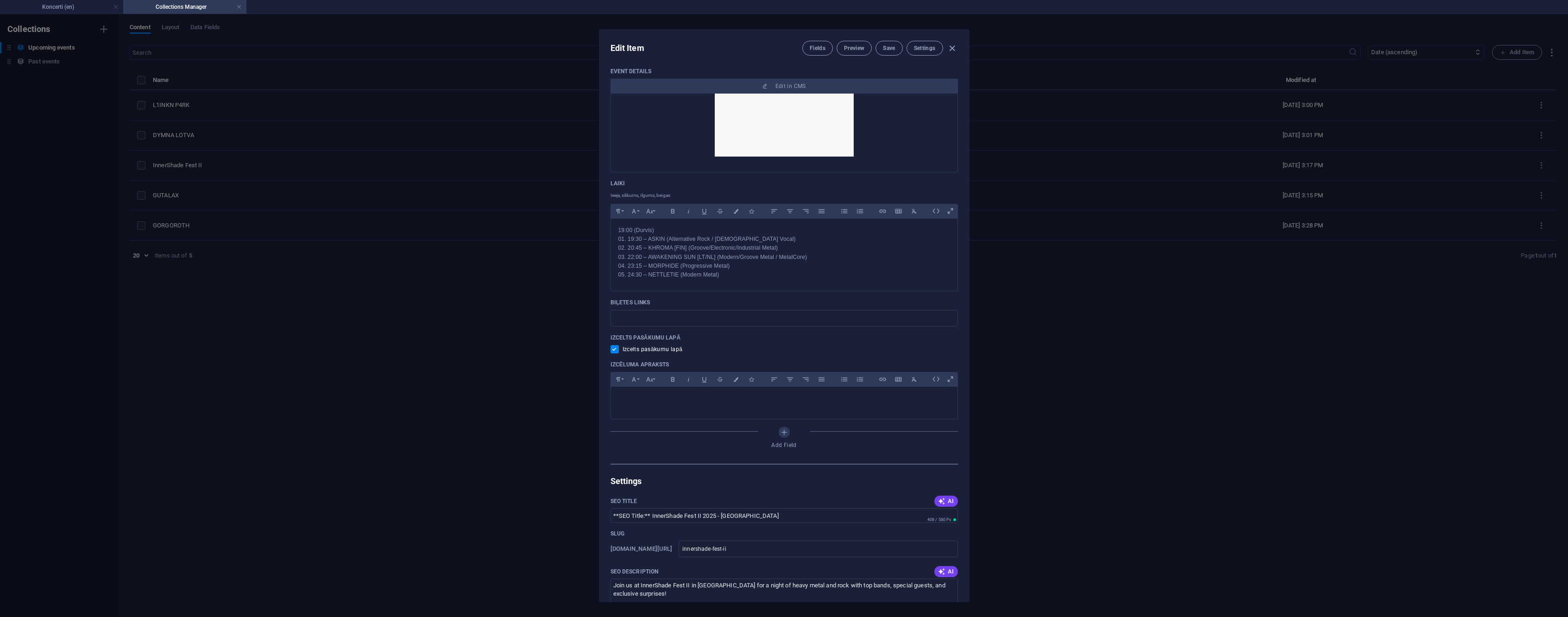
click at [82, 14] on div "Edit Item Fields Preview Save Settings Date 2025-10-18 ​ Name InnerShade Fest I…" at bounding box center [784, 316] width 1568 height 603
type input "2025-09-02"
checkbox input "false"
type input "innershade-fest-ii"
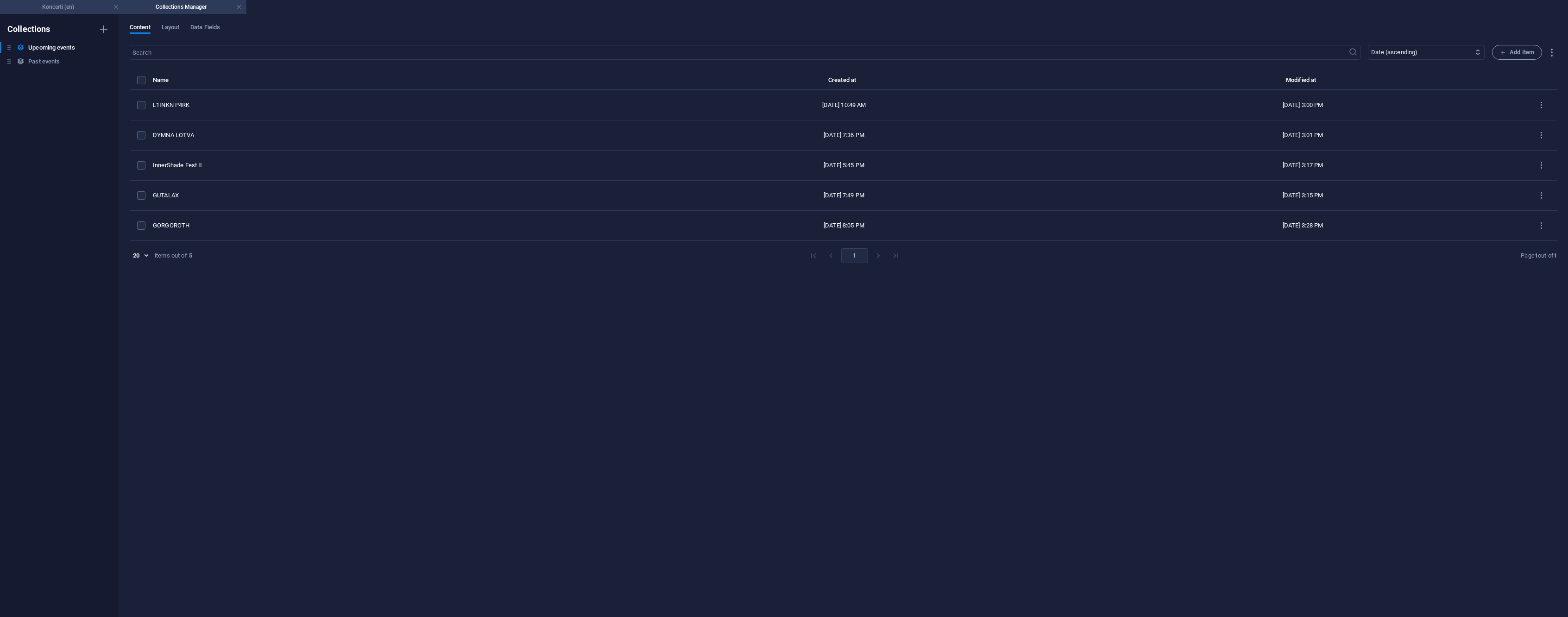
scroll to position [343, 0]
click at [82, 13] on li "Koncerti (en)" at bounding box center [62, 7] width 123 height 14
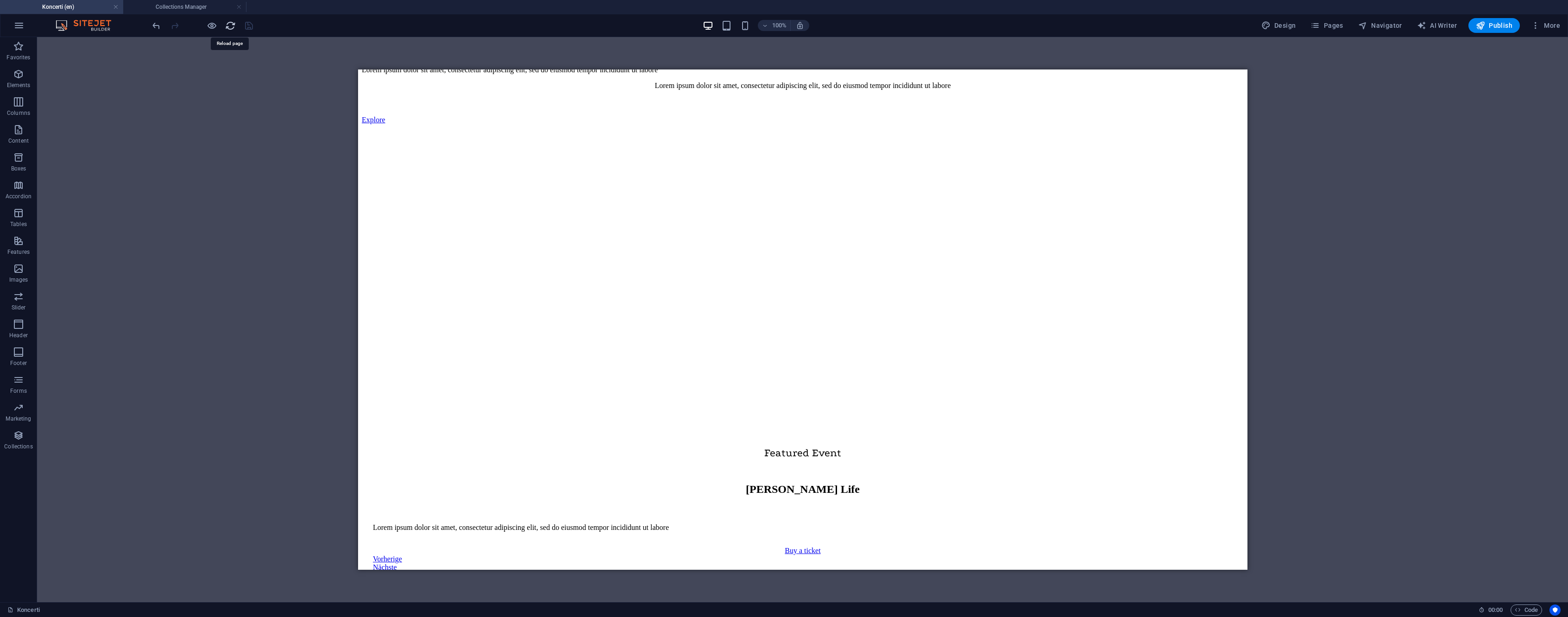
click at [230, 28] on icon "reload" at bounding box center [230, 25] width 11 height 11
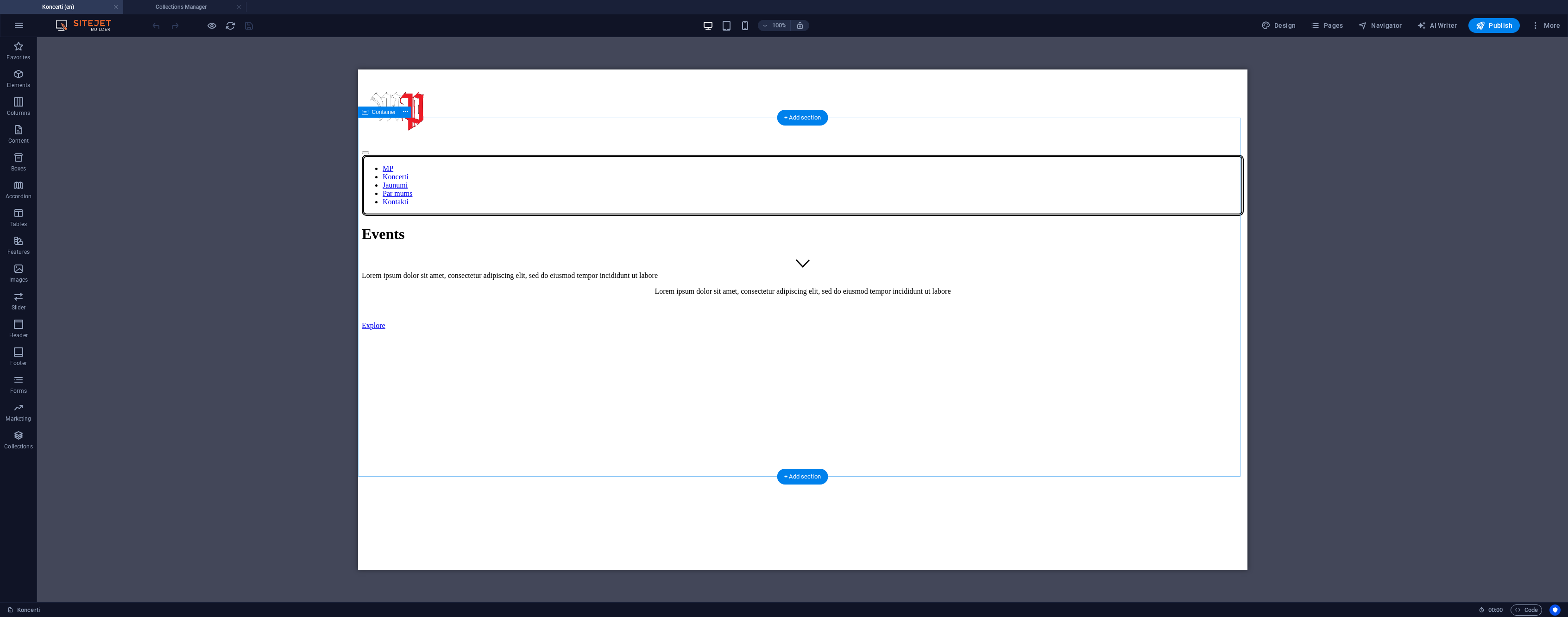
scroll to position [302, 0]
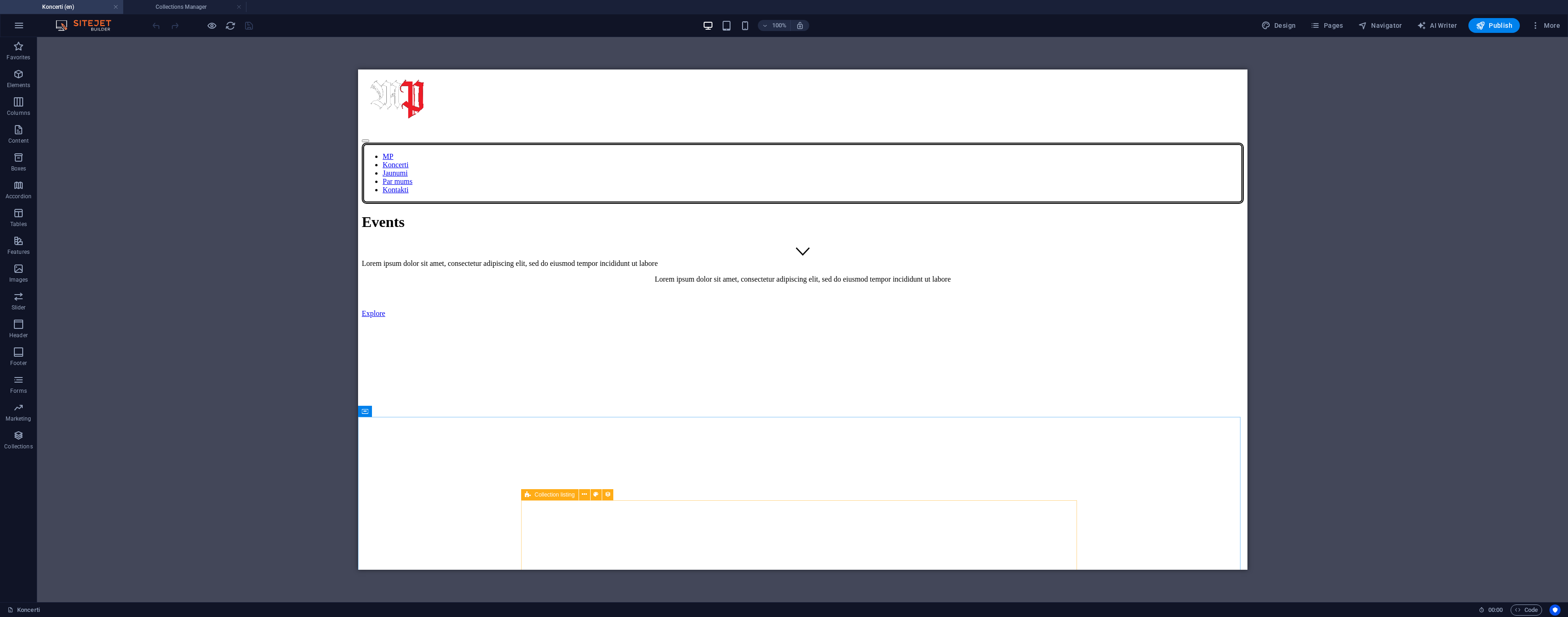
click at [528, 497] on icon at bounding box center [527, 495] width 6 height 11
select select "6857de7ff830da5e330b5e1d"
select select "columns.event-date_ASC"
select select "columns.featured-event"
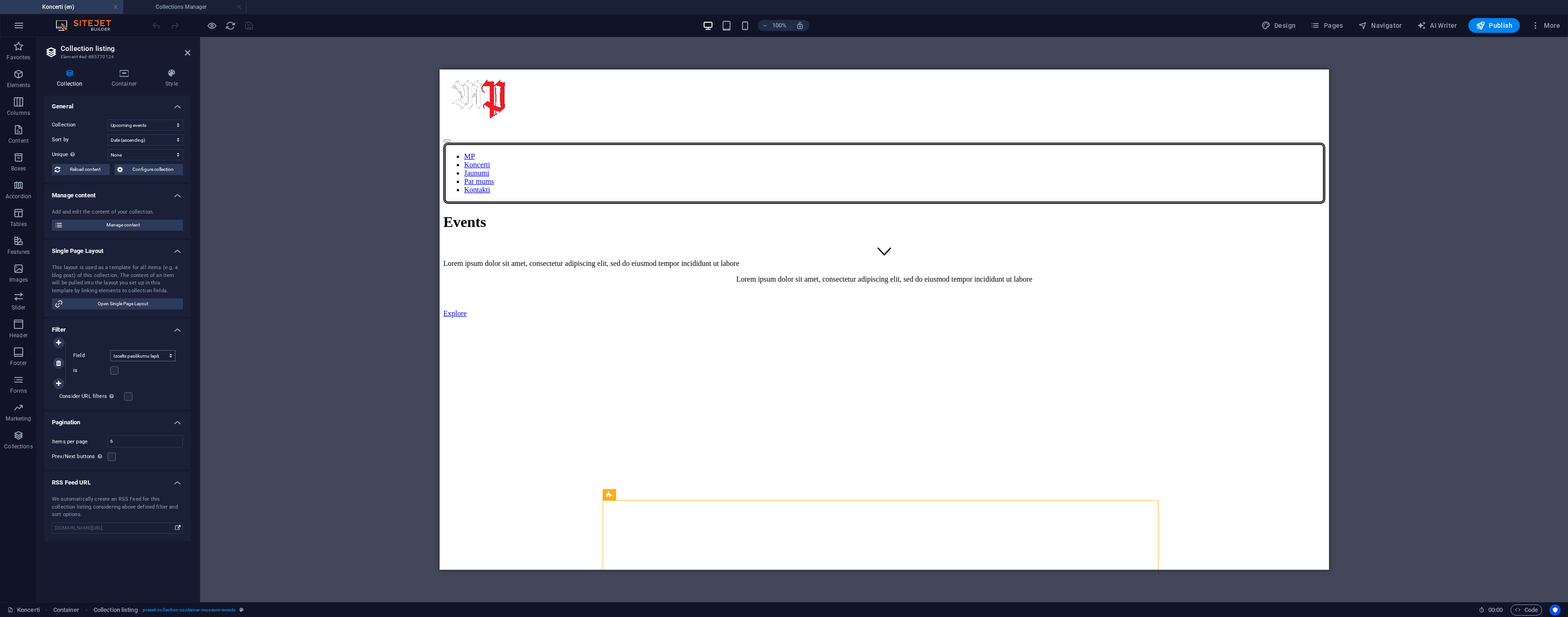
drag, startPoint x: 159, startPoint y: 362, endPoint x: 164, endPoint y: 355, distance: 8.6
click at [160, 361] on div "Field Created at Updated at Date Name Link Biļetes links Izcelts pasākumu lapā …" at bounding box center [124, 363] width 117 height 41
click at [164, 355] on select "Created at Updated at Date Name Link Biļetes links Izcelts pasākumu lapā" at bounding box center [143, 355] width 65 height 11
click at [164, 355] on select "Created at Updated at Date Name Link Biļetes links Izcelts pasākumu lapā" at bounding box center [143, 355] width 65 height 11
click at [57, 381] on icon at bounding box center [58, 384] width 5 height 7
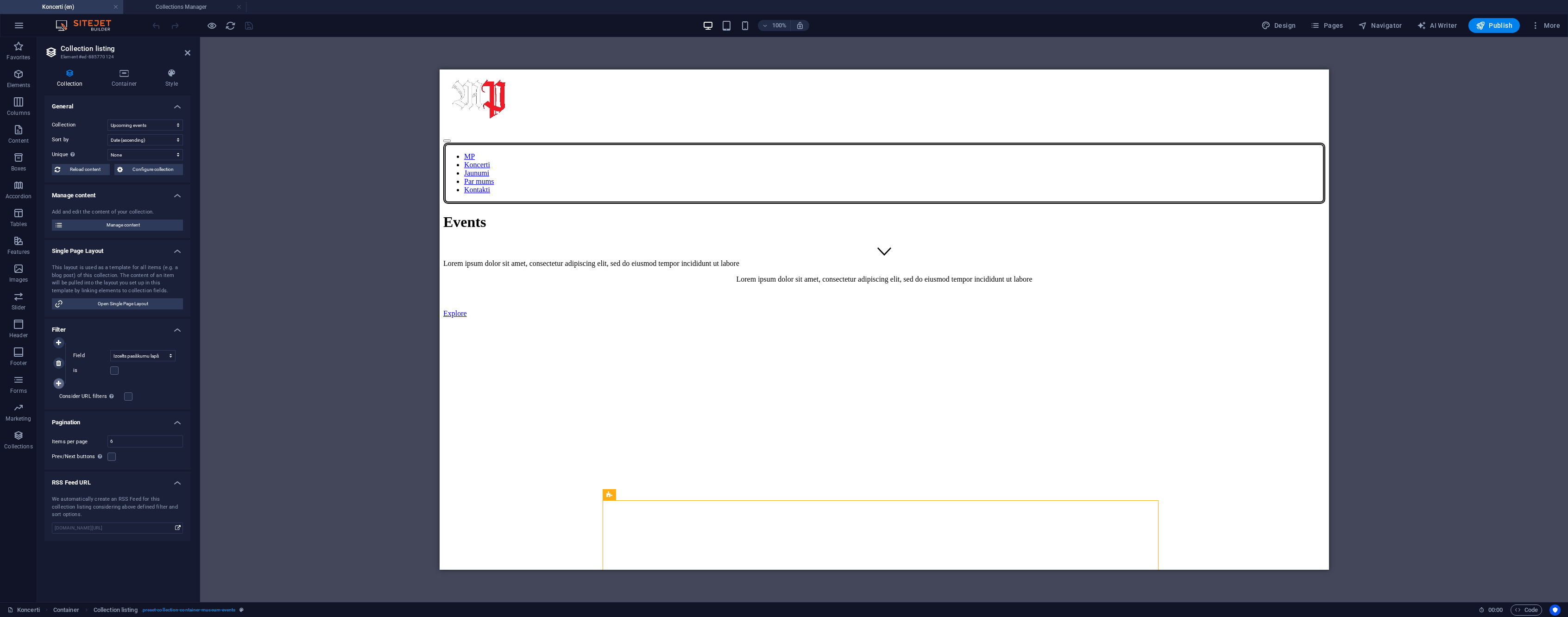
select select
click at [61, 398] on icon at bounding box center [58, 399] width 5 height 7
select select "columns.event-date_ASC"
select select "columns.featured-event"
click at [164, 354] on select "Created at Updated at Date Name Link Biļetes links Izcelts pasākumu lapā" at bounding box center [143, 355] width 65 height 11
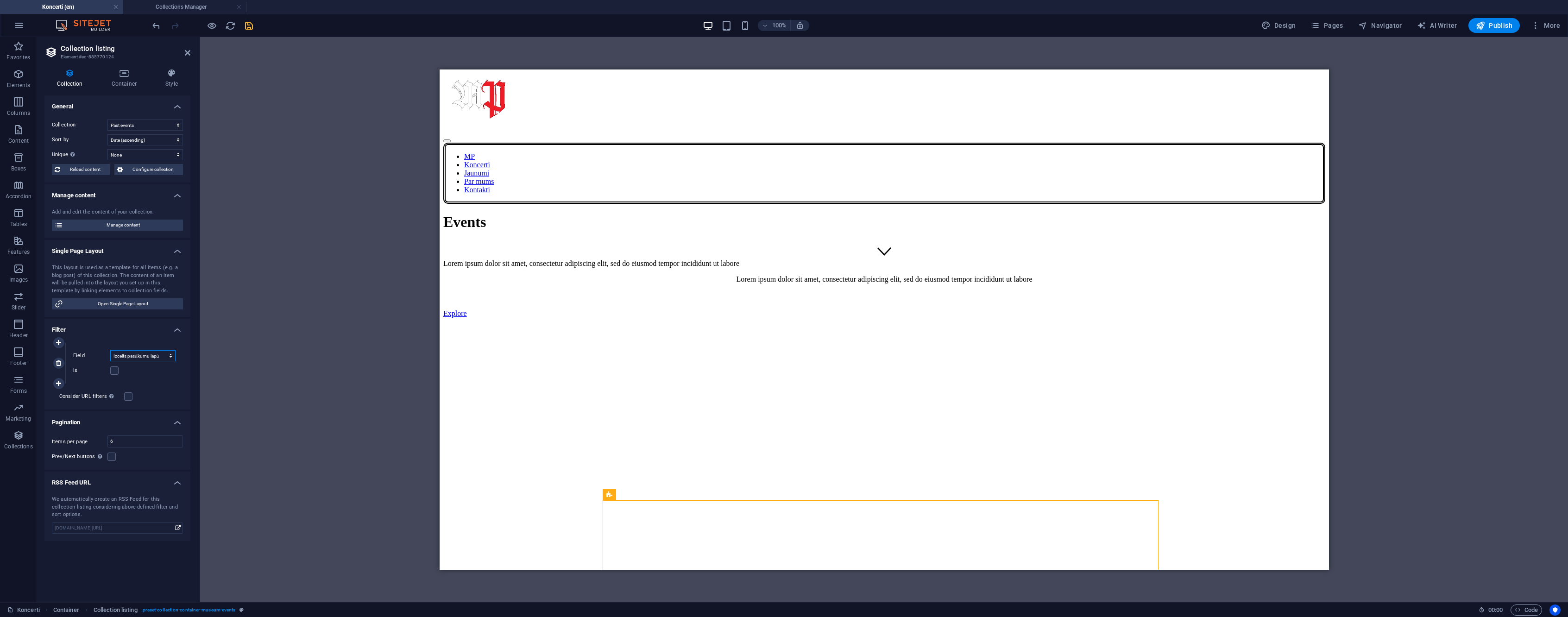
click at [164, 354] on select "Created at Updated at Date Name Link Biļetes links Izcelts pasākumu lapā" at bounding box center [143, 355] width 65 height 11
click at [61, 361] on icon at bounding box center [58, 364] width 5 height 7
select select "columns.event-date_ASC"
click at [170, 328] on h4 "Filter" at bounding box center [117, 327] width 146 height 17
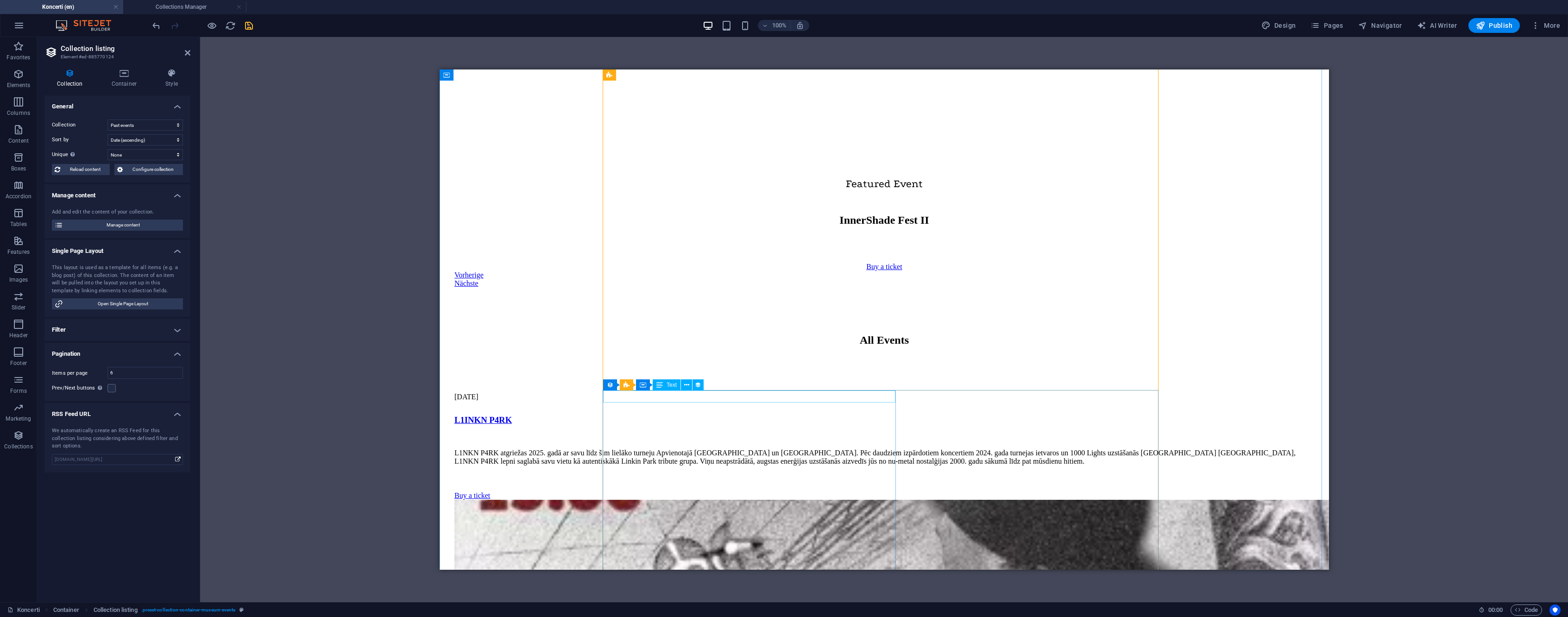
scroll to position [717, 0]
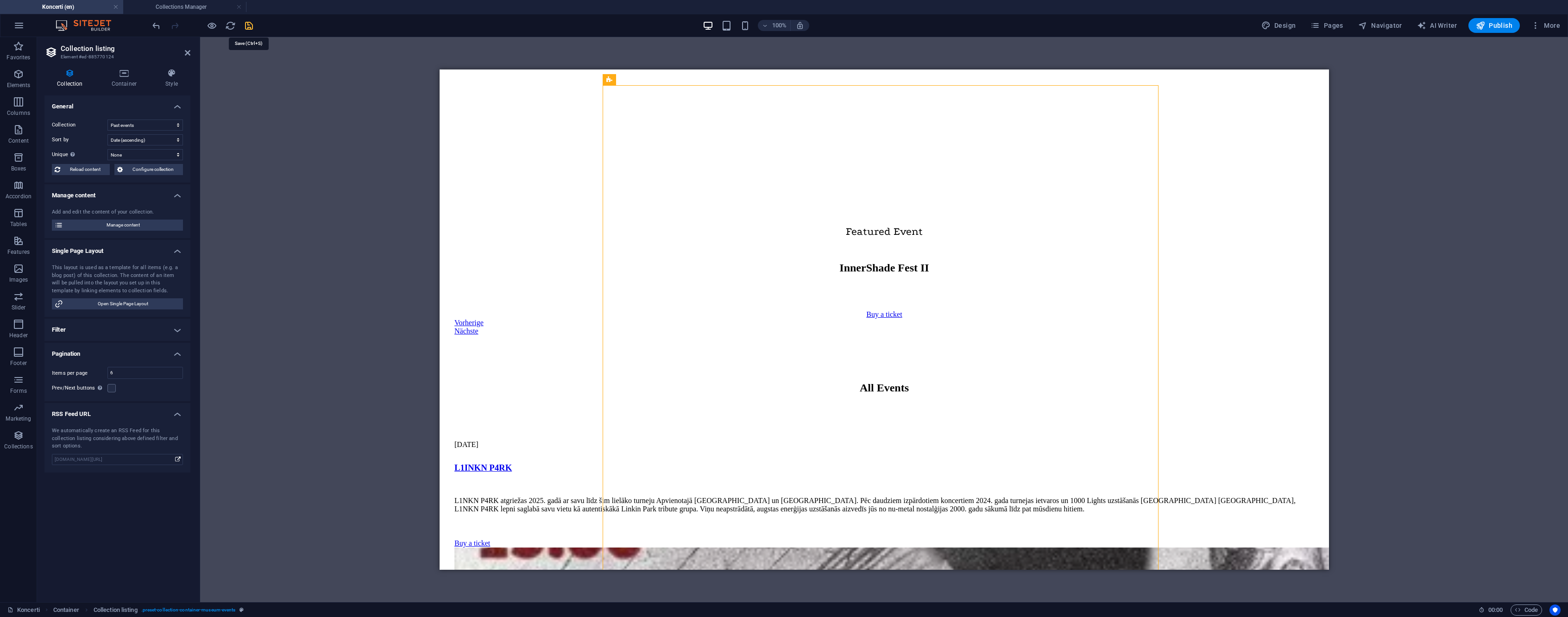
click at [246, 26] on icon "save" at bounding box center [249, 25] width 11 height 11
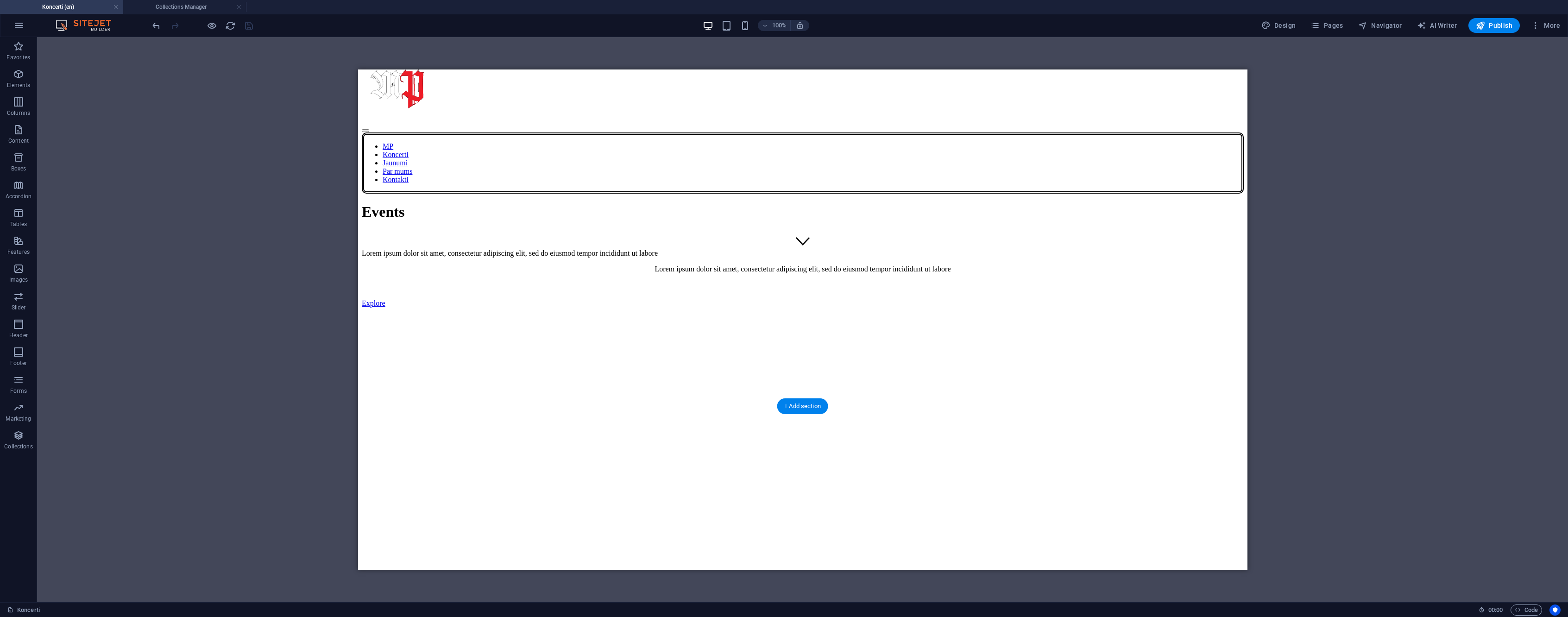
scroll to position [311, 0]
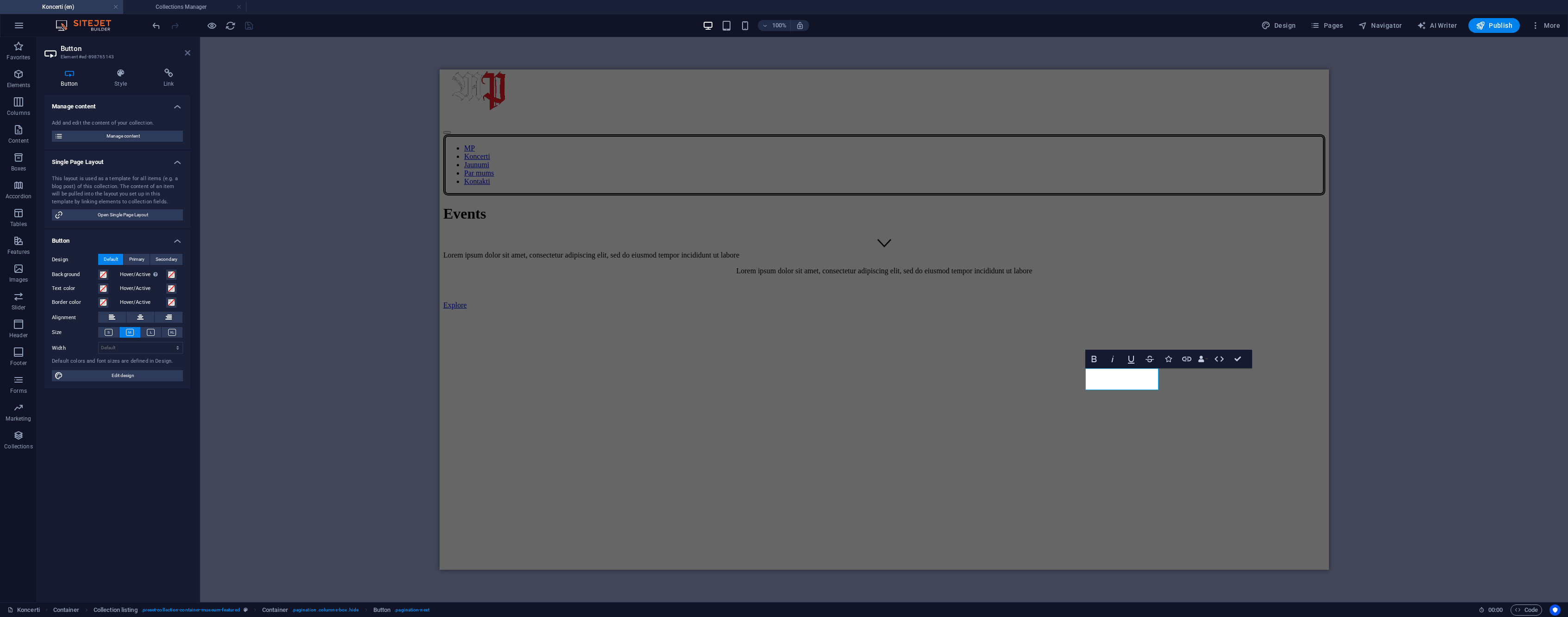
click at [187, 53] on icon at bounding box center [187, 52] width 6 height 8
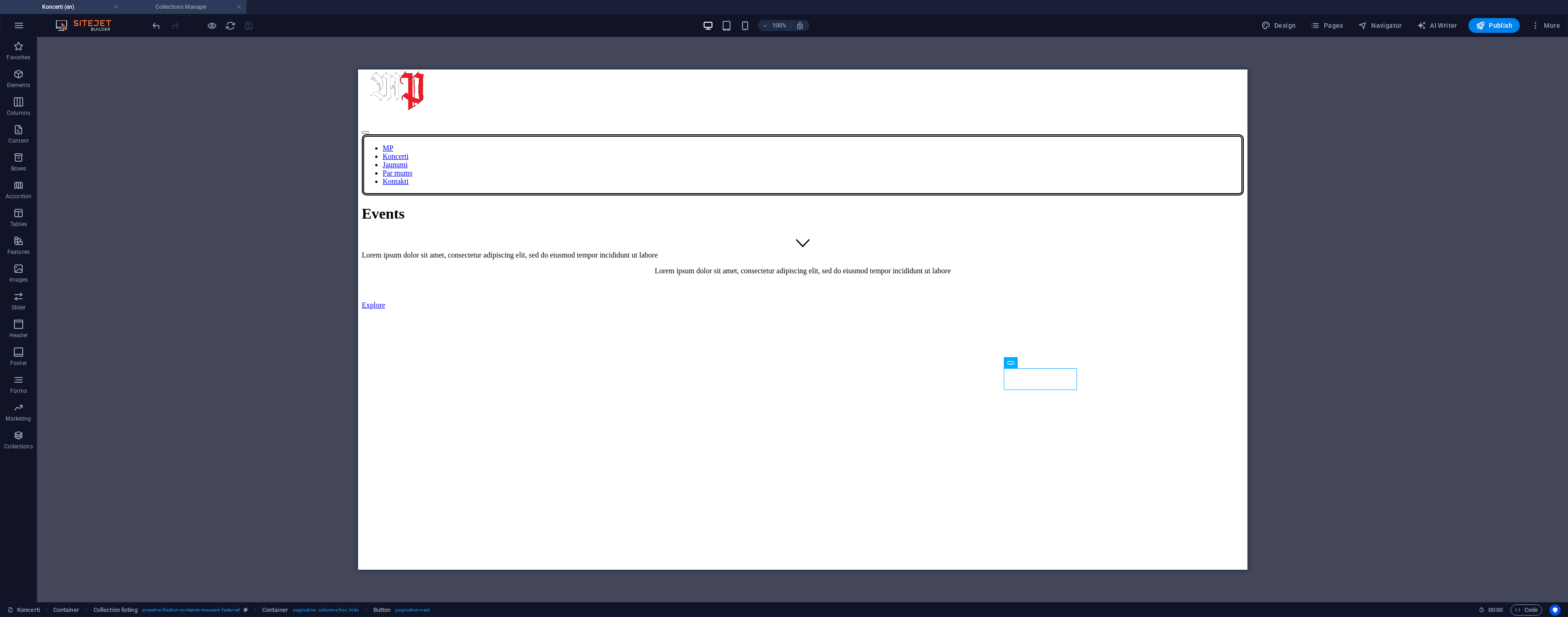
click at [189, 5] on h4 "Collections Manager" at bounding box center [185, 7] width 123 height 10
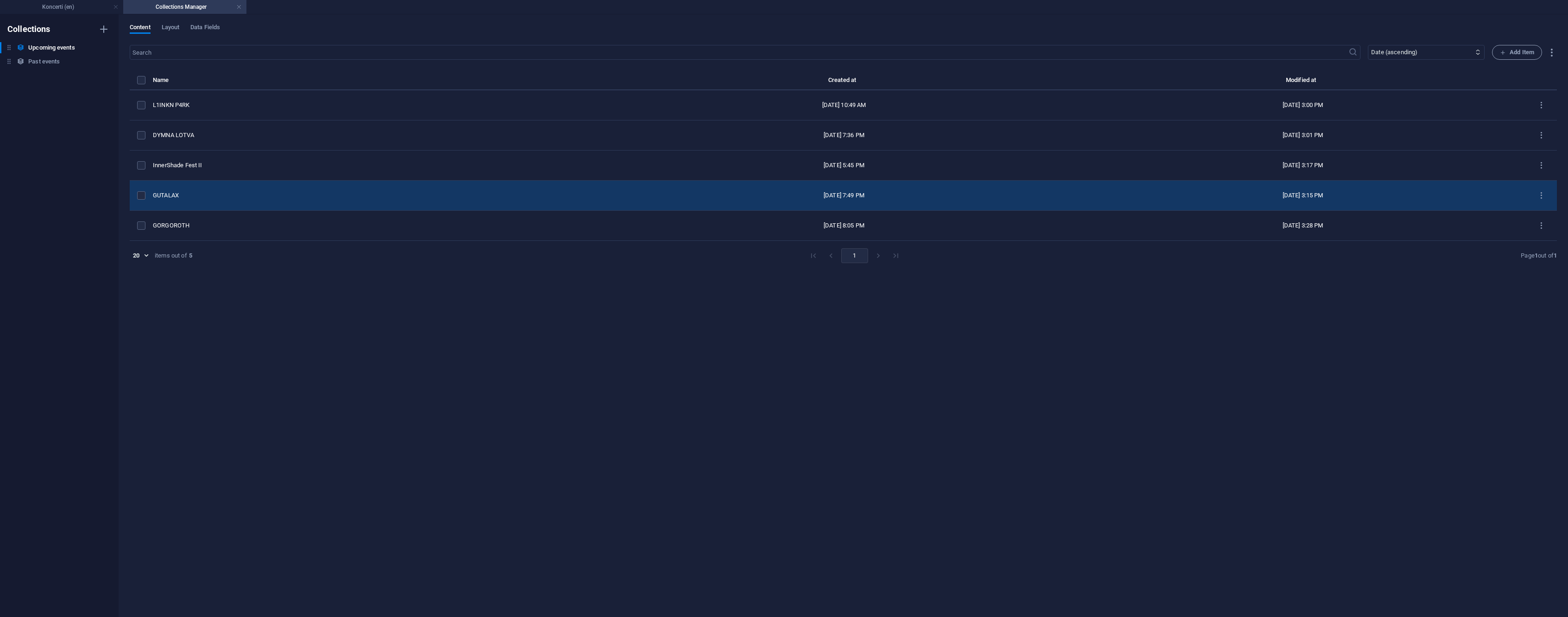
click at [224, 195] on div "GUTALAX" at bounding box center [376, 196] width 447 height 8
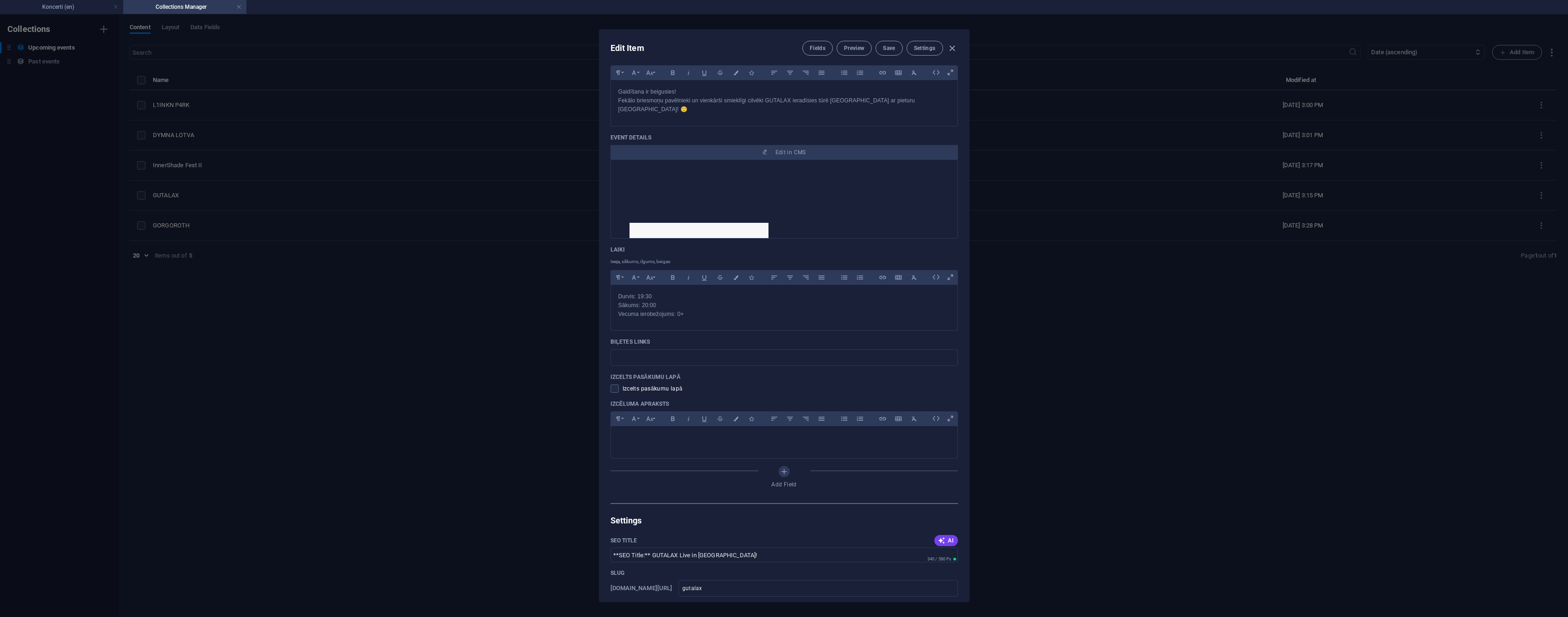
scroll to position [266, 0]
click at [614, 382] on span at bounding box center [615, 386] width 8 height 8
click at [614, 382] on input "checkbox" at bounding box center [617, 386] width 12 height 8
checkbox input "true"
click at [883, 48] on span "Save" at bounding box center [889, 48] width 12 height 8
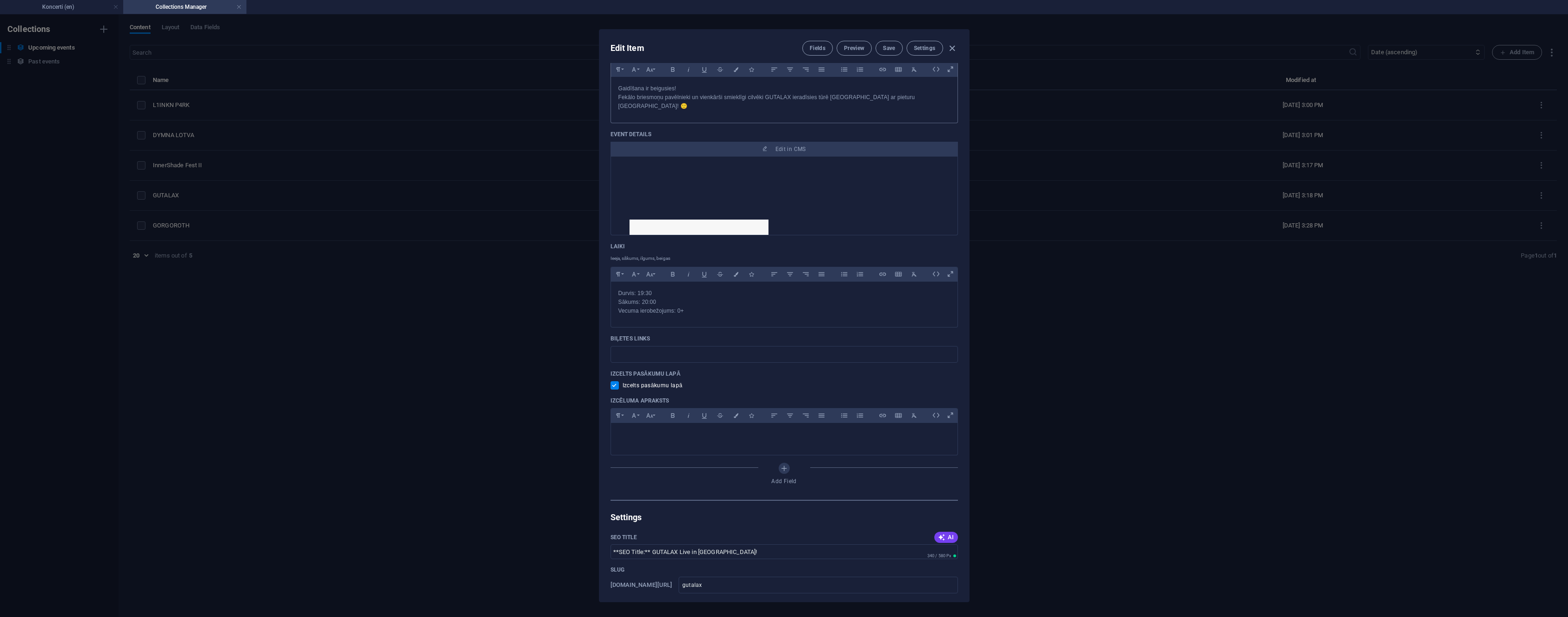
drag, startPoint x: 807, startPoint y: 46, endPoint x: 800, endPoint y: 68, distance: 23.1
click at [807, 46] on button "Fields" at bounding box center [818, 48] width 30 height 15
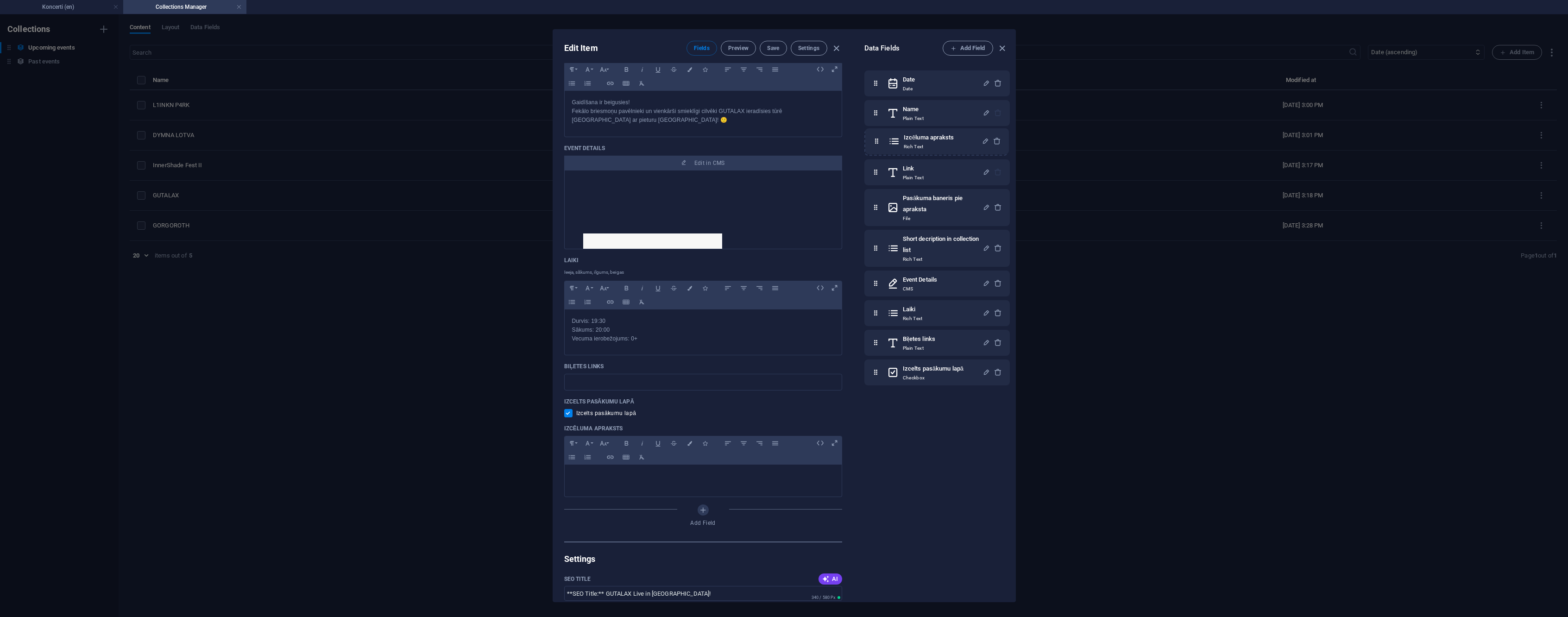
drag, startPoint x: 876, startPoint y: 375, endPoint x: 879, endPoint y: 139, distance: 236.0
click at [879, 139] on div "Date Date Name Plain Text Link Plain Text Pasākuma baneris pie apraksta File Sh…" at bounding box center [937, 227] width 145 height 315
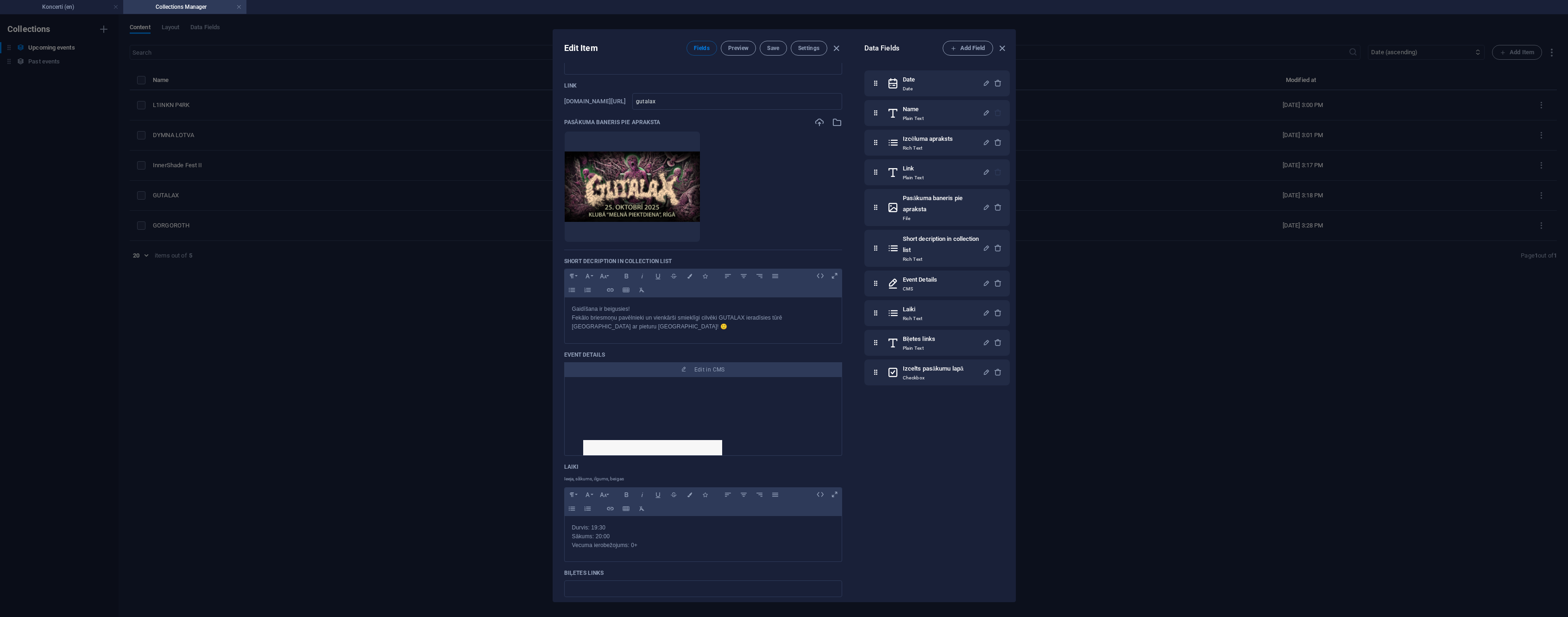
scroll to position [0, 0]
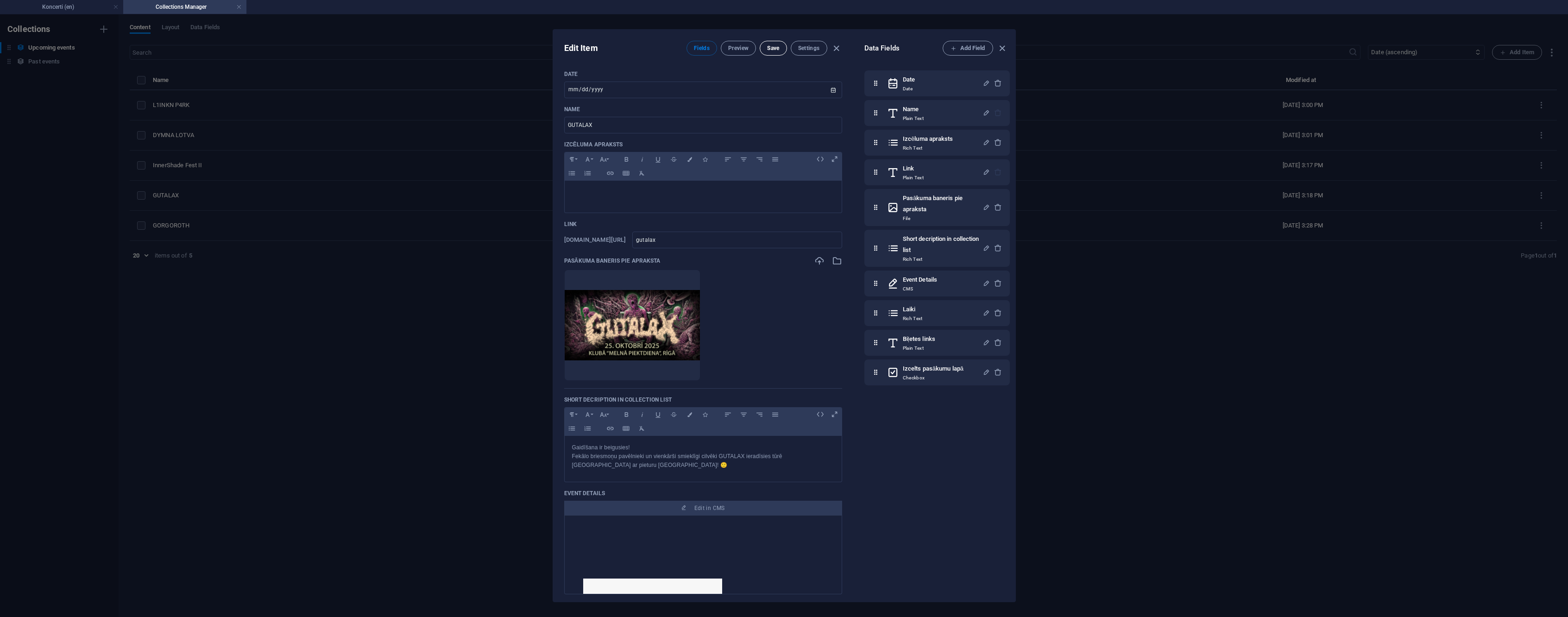
click at [777, 46] on span "Save" at bounding box center [773, 48] width 12 height 8
click at [699, 49] on span "Fields" at bounding box center [701, 48] width 16 height 8
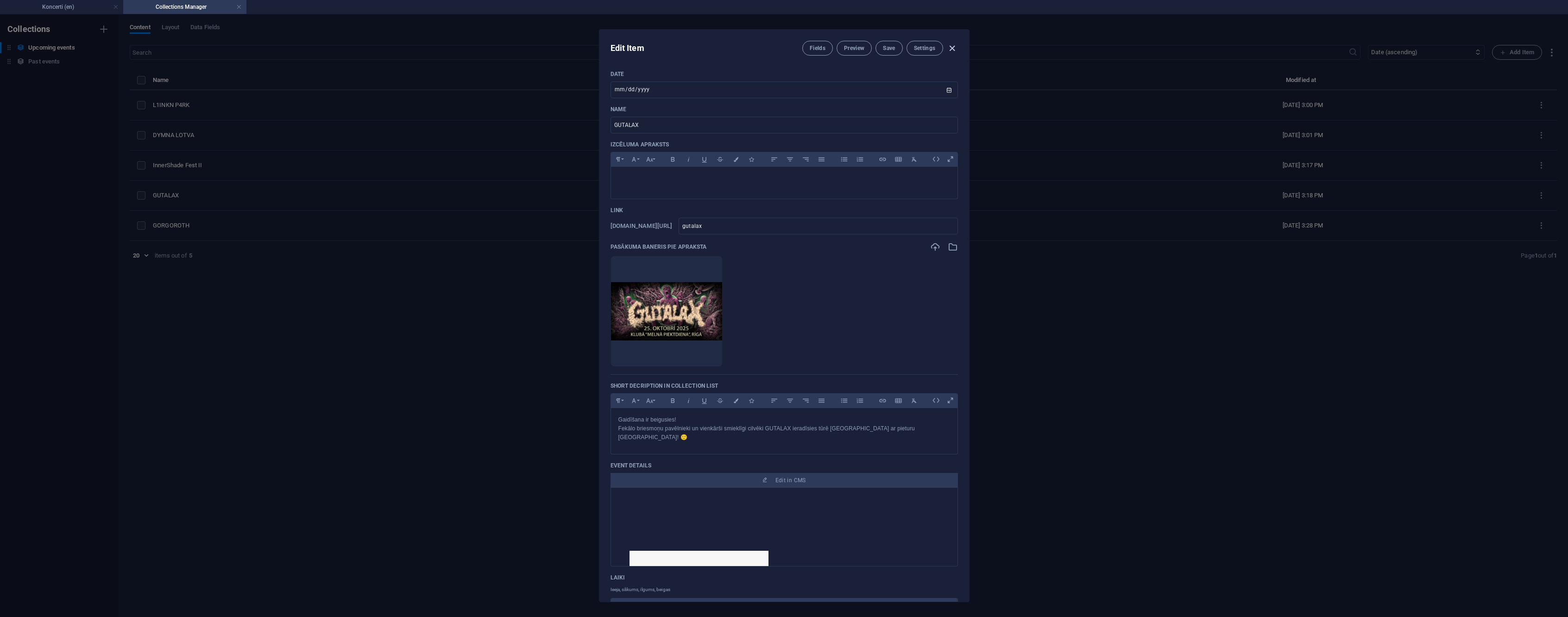
click at [953, 48] on icon "button" at bounding box center [952, 48] width 11 height 11
type input "2025-09-02"
type input "gutalax"
checkbox input "false"
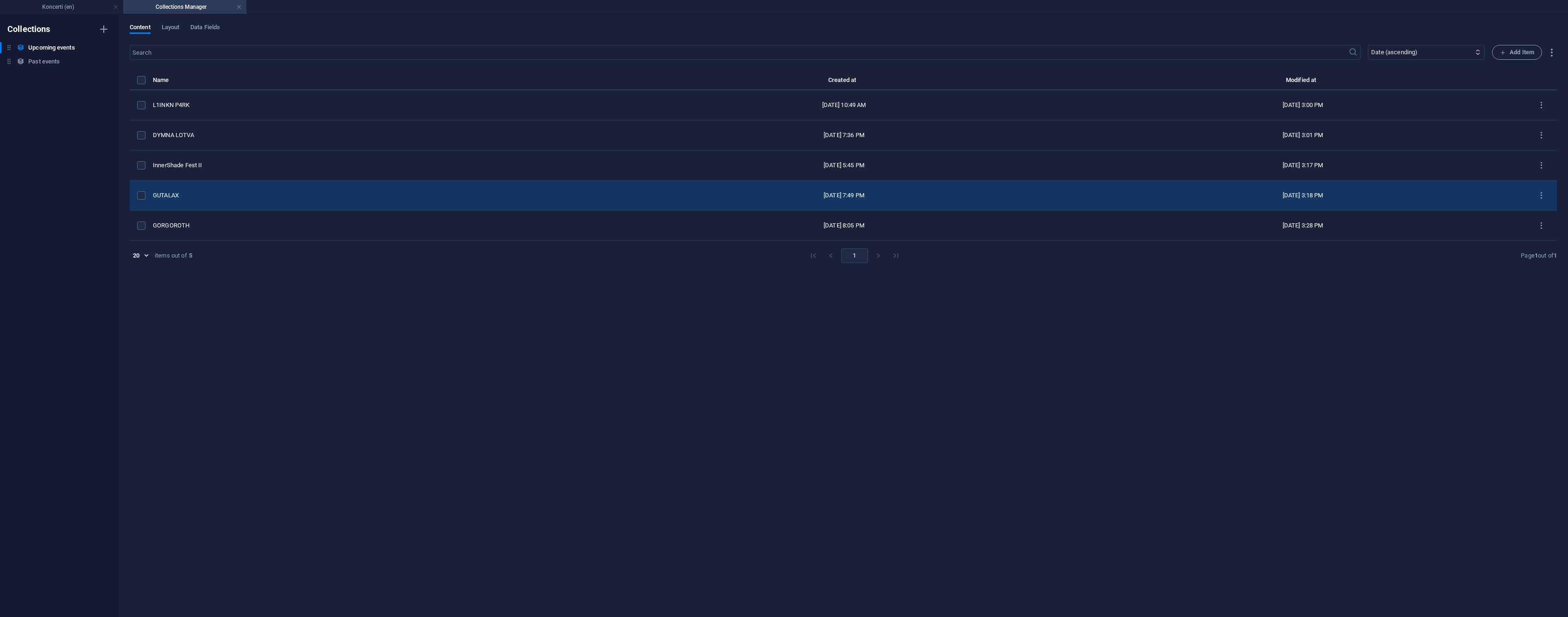
click at [238, 208] on td "GUTALAX" at bounding box center [380, 196] width 455 height 30
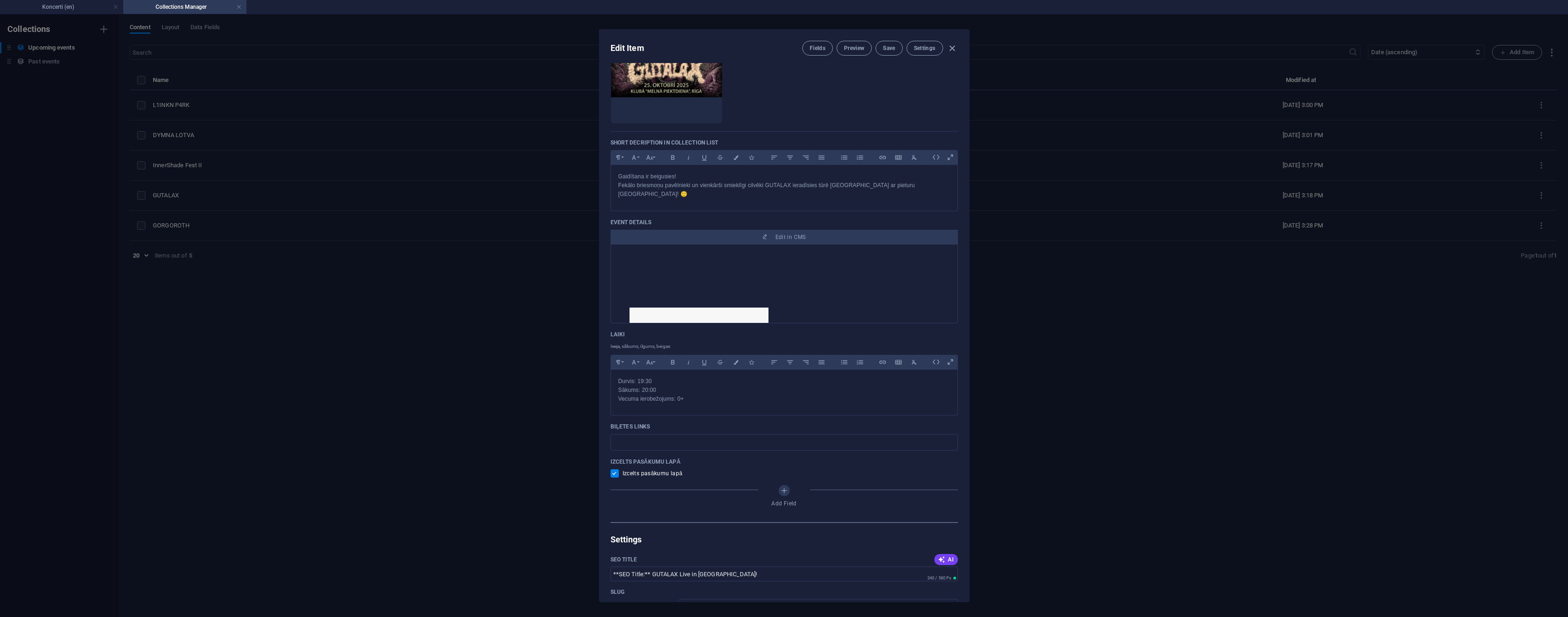
scroll to position [247, 0]
click at [820, 50] on span "Fields" at bounding box center [818, 48] width 16 height 8
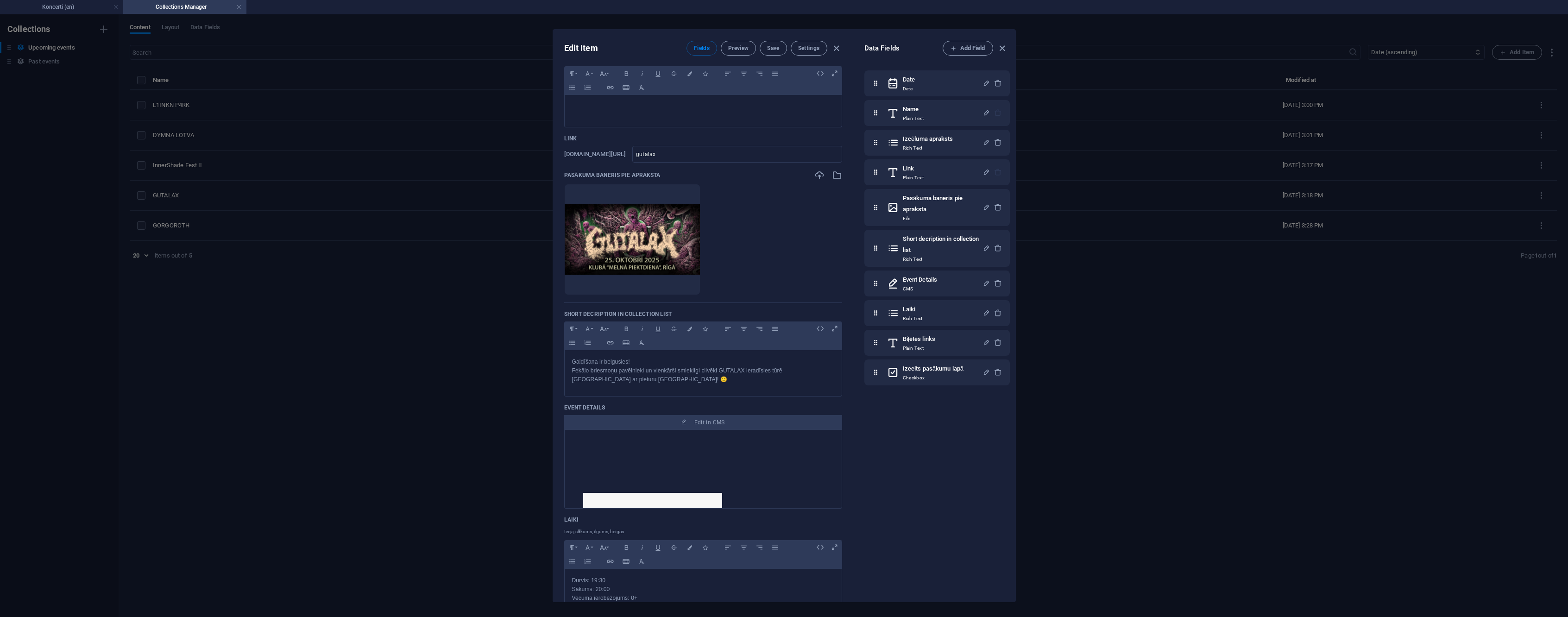
scroll to position [0, 0]
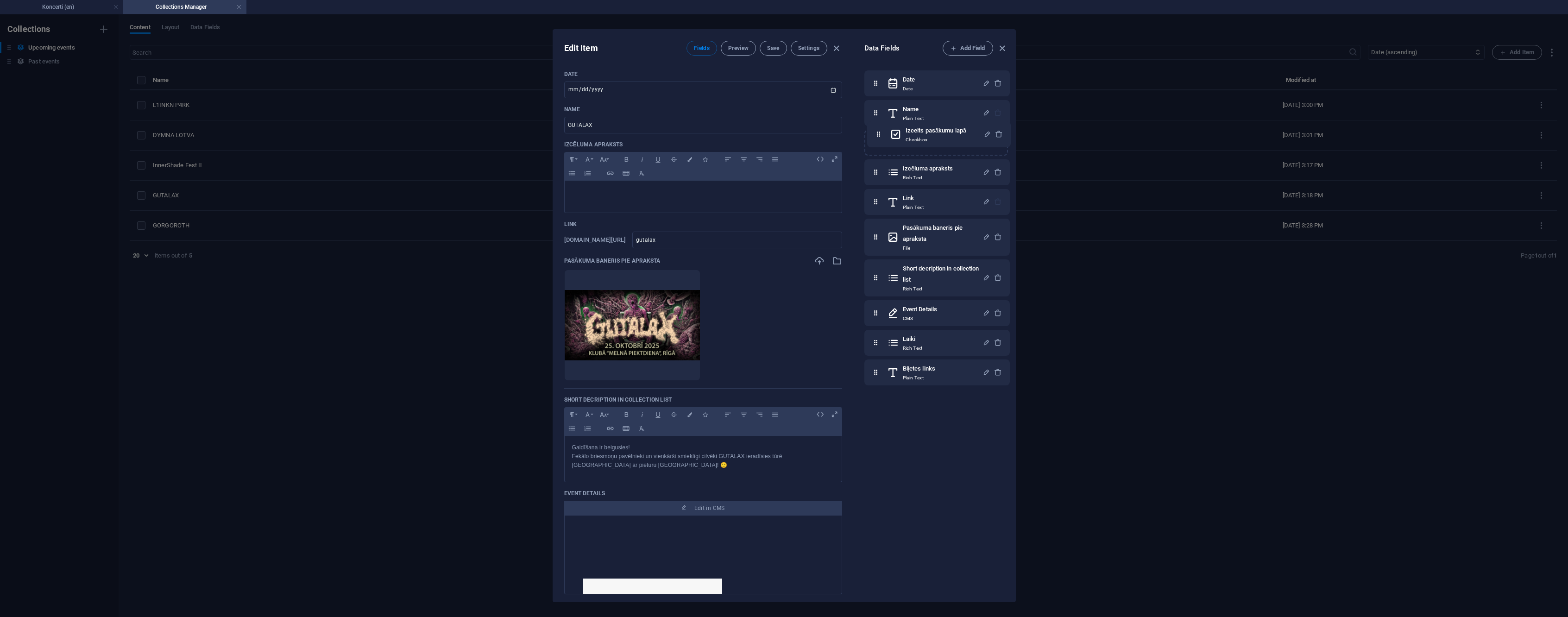
drag, startPoint x: 877, startPoint y: 376, endPoint x: 878, endPoint y: 135, distance: 241.0
click at [878, 135] on div "Date Date Name Plain Text Izcēluma apraksts Rich Text Link Plain Text Pasākuma …" at bounding box center [937, 227] width 145 height 315
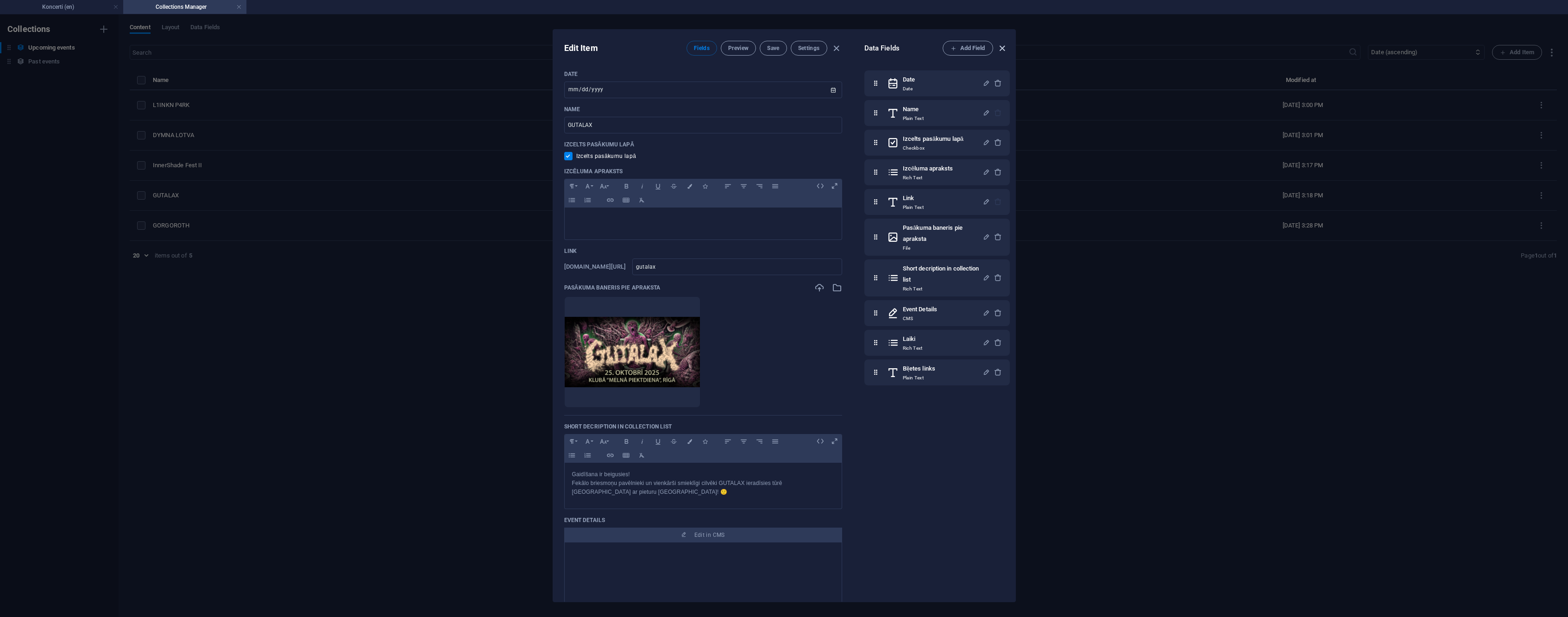
click at [1003, 47] on icon "button" at bounding box center [1002, 48] width 11 height 11
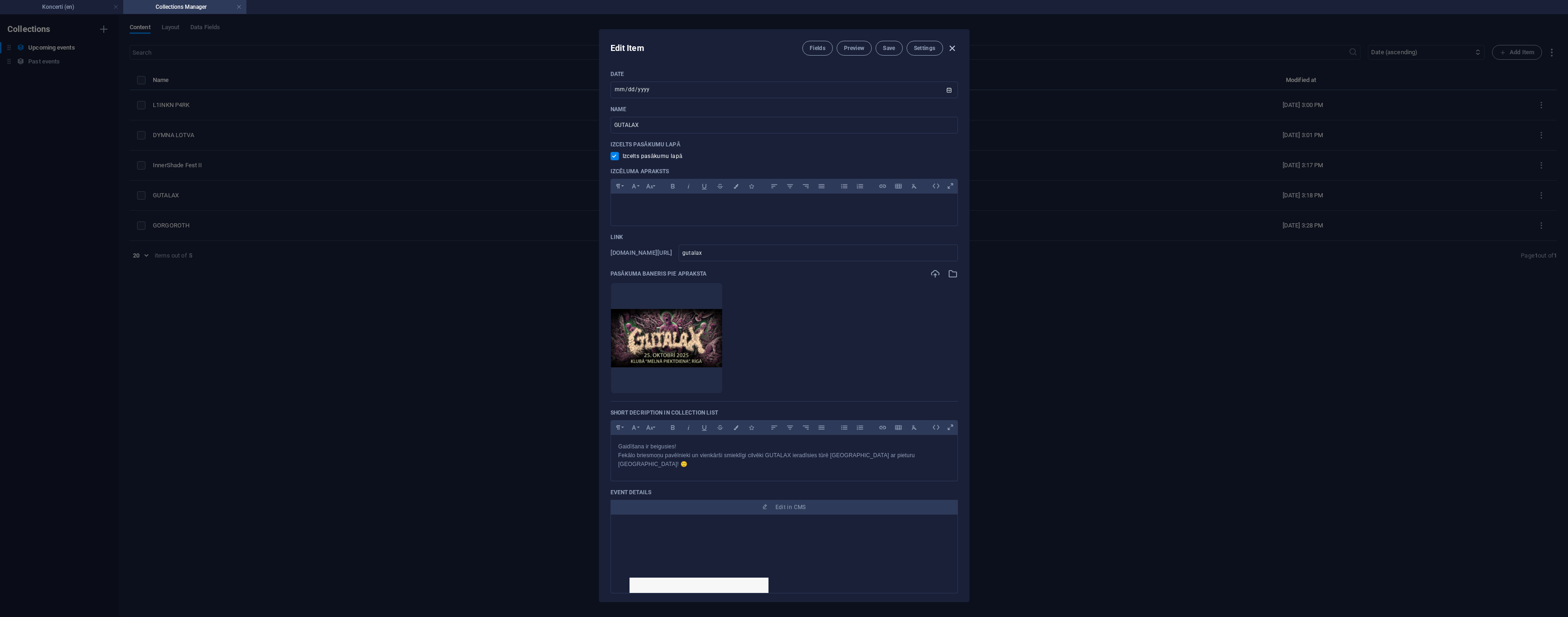
click at [954, 46] on icon "button" at bounding box center [952, 48] width 11 height 11
type input "2025-09-02"
checkbox input "false"
type input "gutalax"
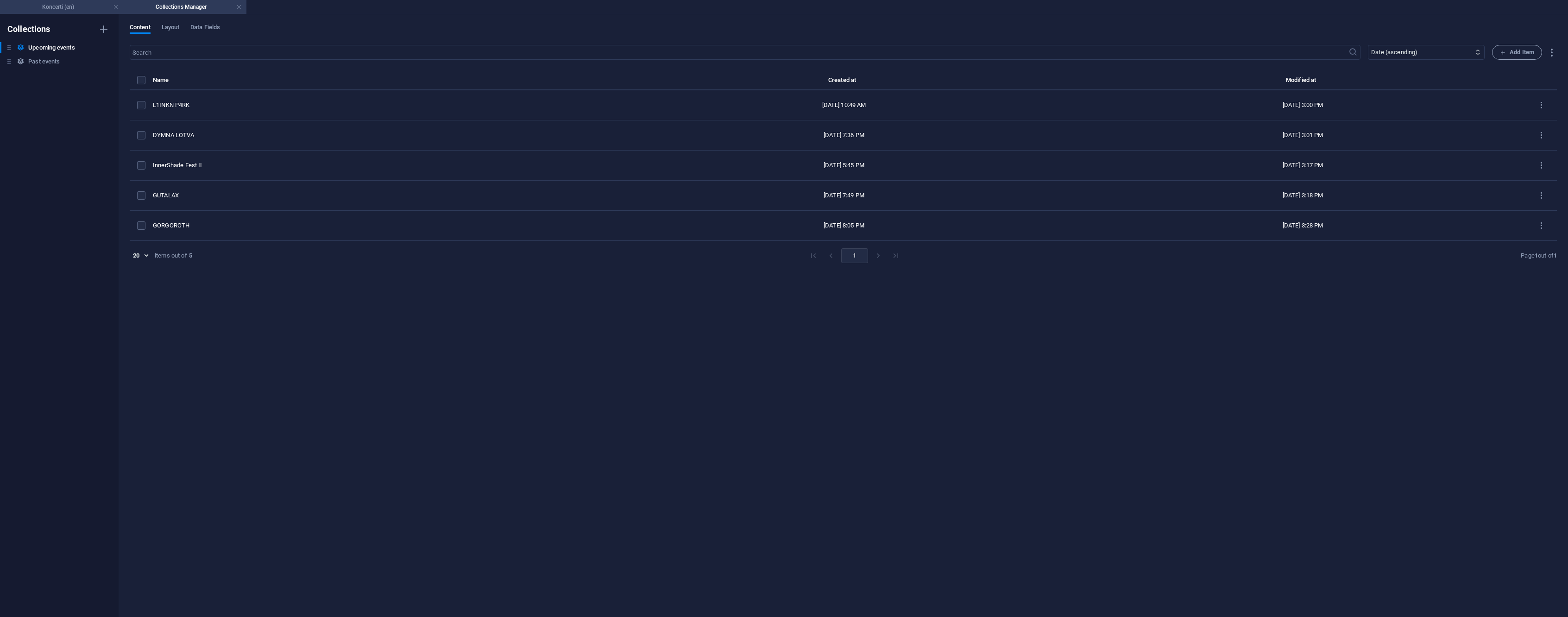
click at [49, 3] on h4 "Koncerti (en)" at bounding box center [62, 7] width 123 height 10
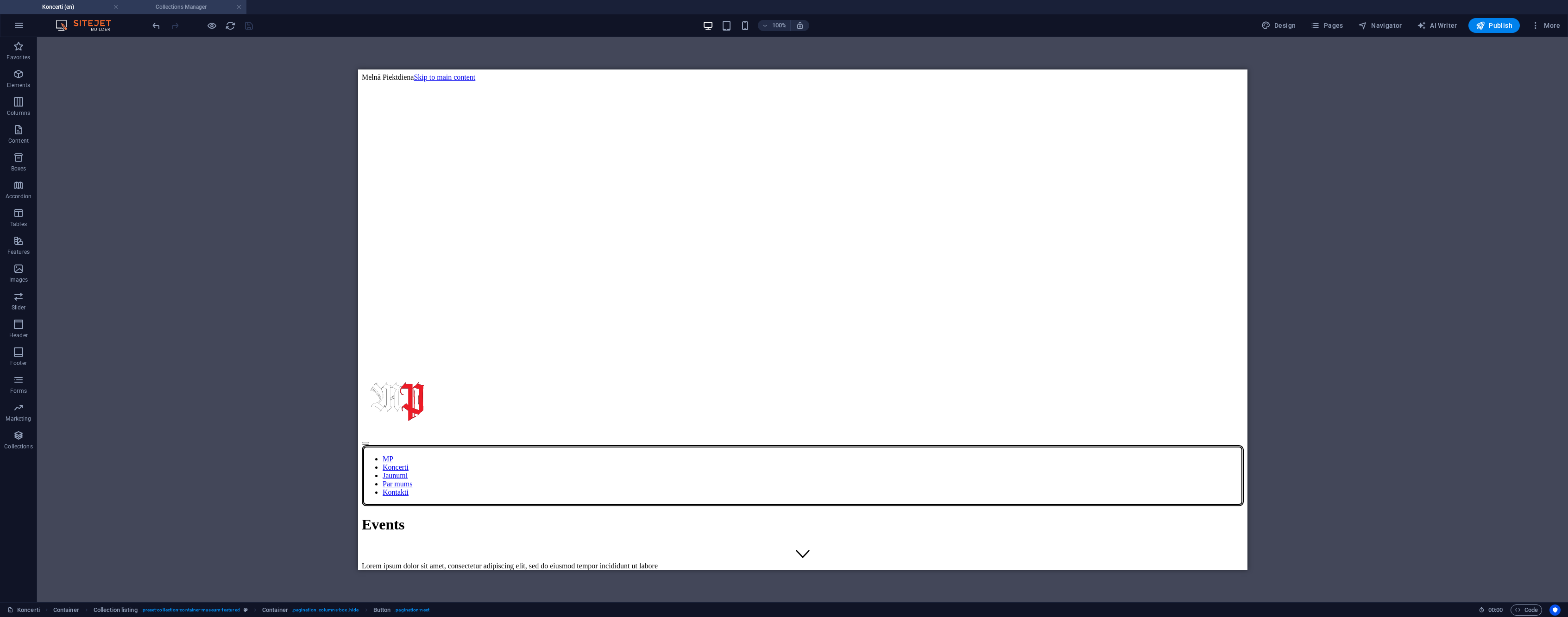
scroll to position [311, 0]
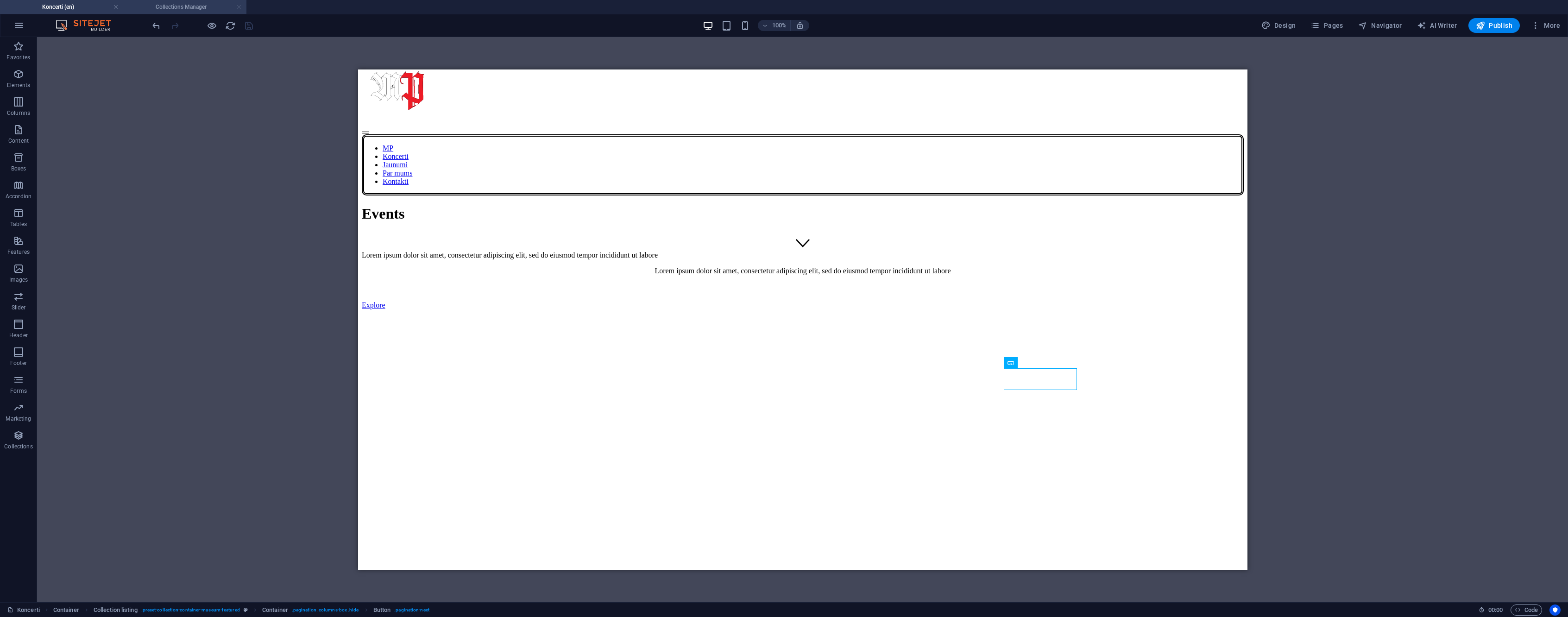
click at [239, 7] on link at bounding box center [239, 7] width 6 height 8
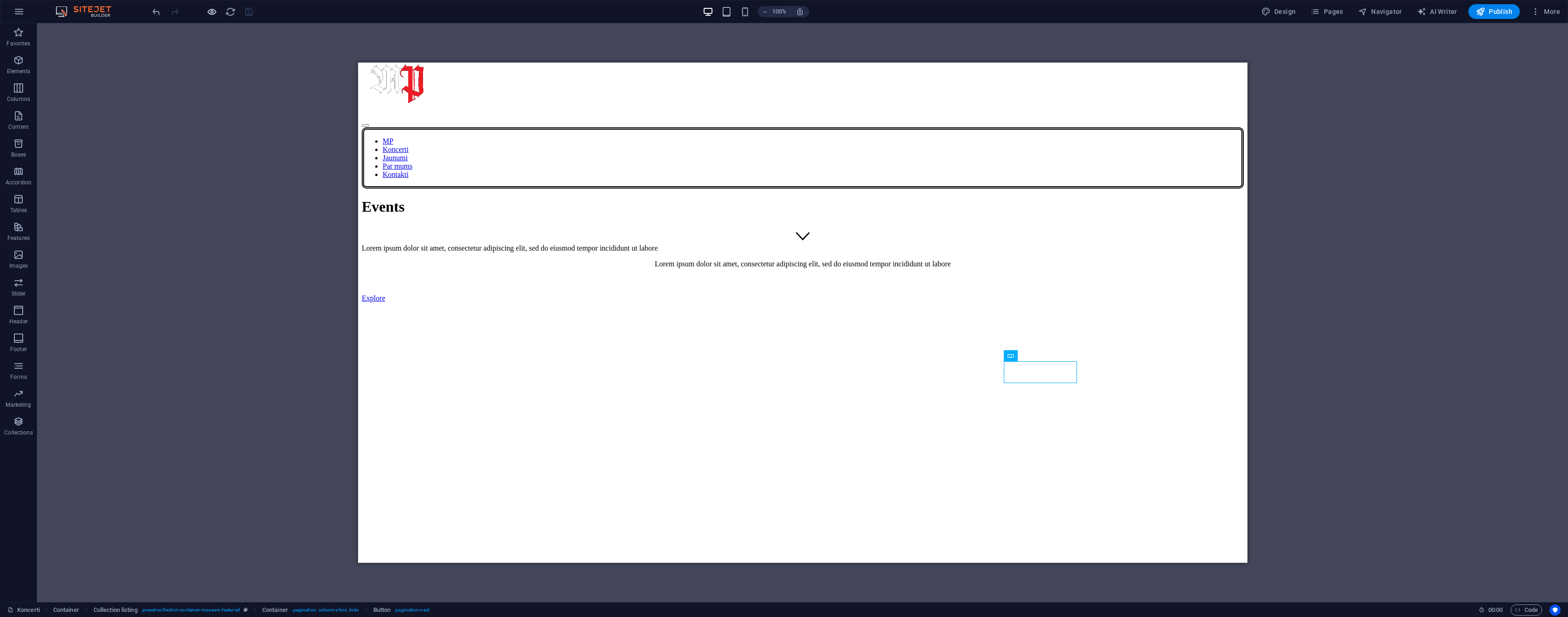
click at [208, 14] on icon "button" at bounding box center [212, 12] width 11 height 11
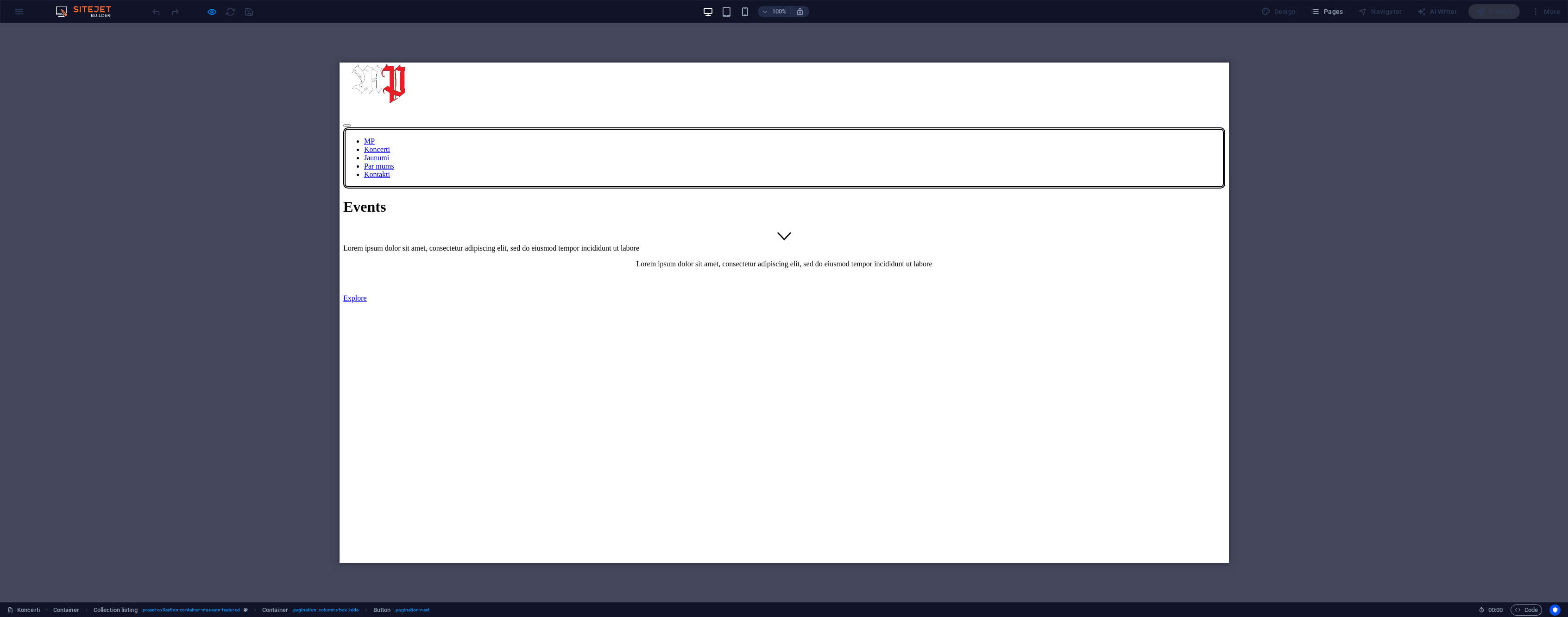
click at [238, 14] on div at bounding box center [202, 12] width 104 height 15
click at [210, 11] on icon "button" at bounding box center [212, 12] width 11 height 11
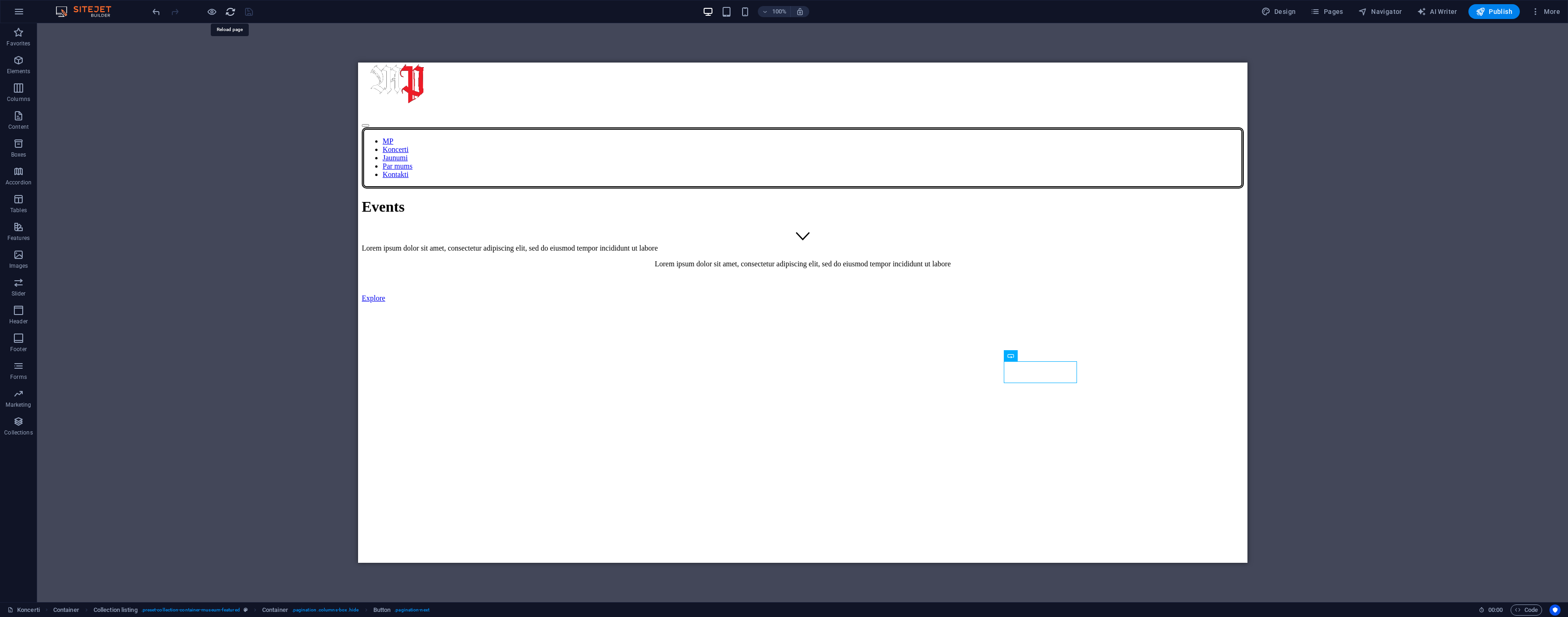
click at [225, 12] on icon "reload" at bounding box center [230, 12] width 11 height 11
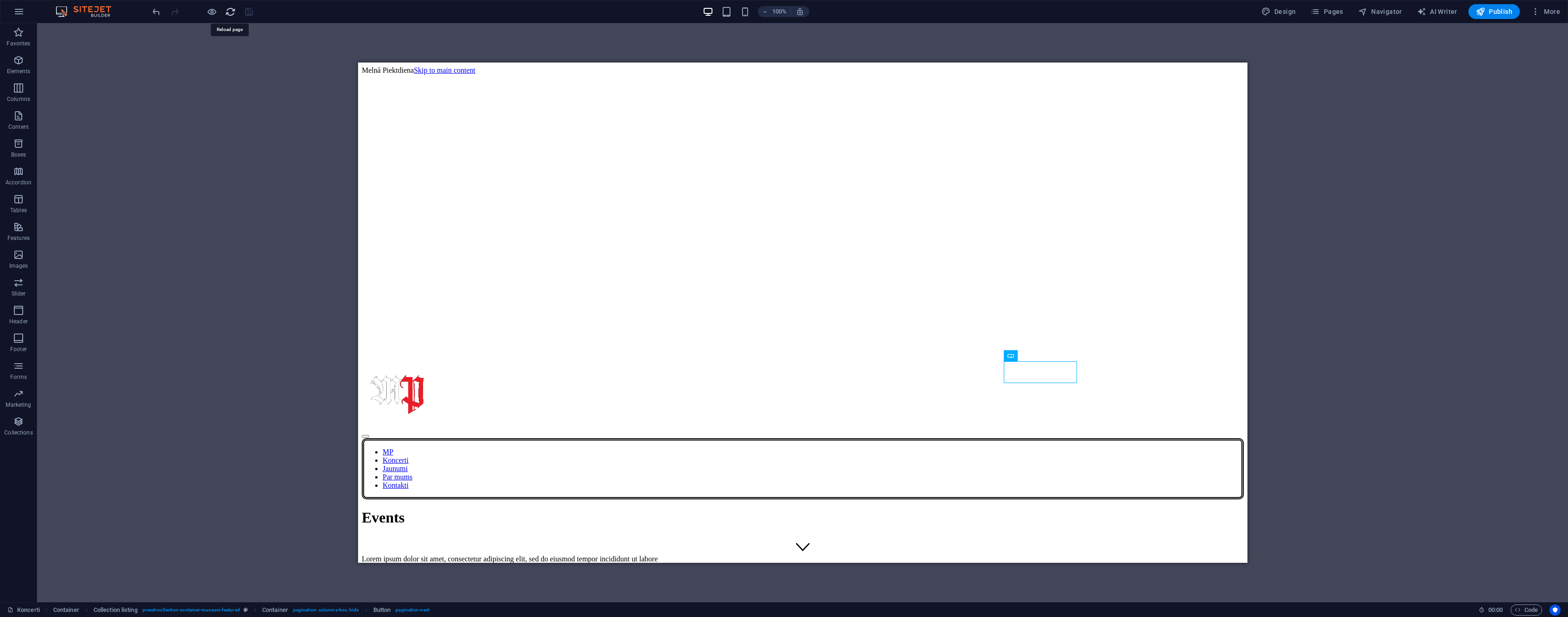
scroll to position [0, 0]
click at [210, 12] on icon "button" at bounding box center [212, 12] width 11 height 11
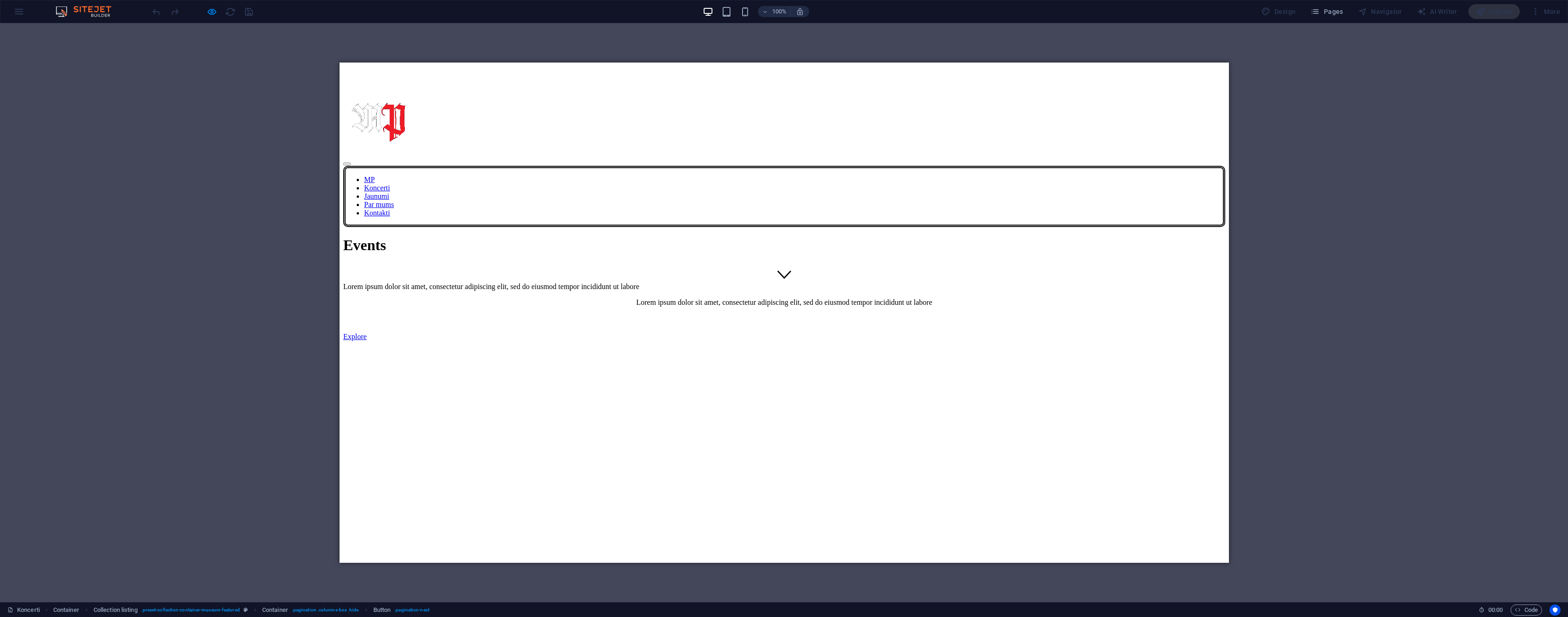
scroll to position [298, 0]
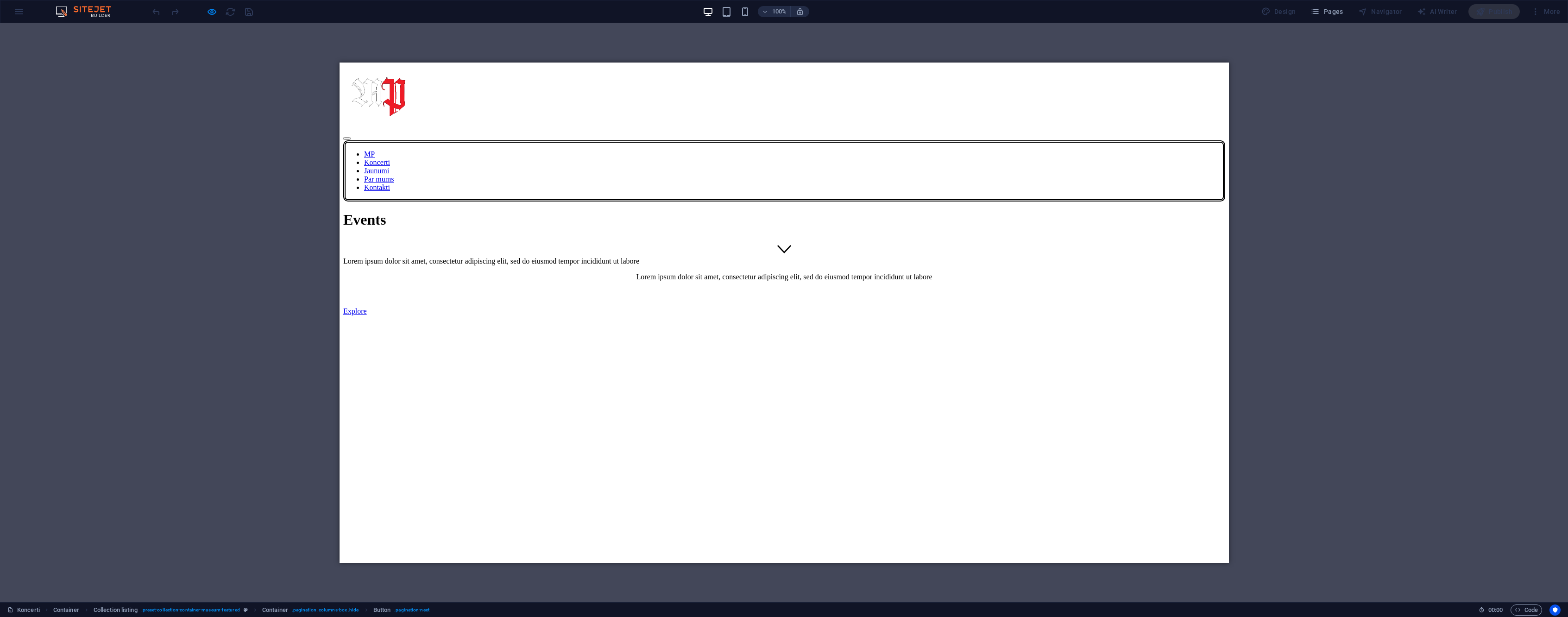
click at [996, 387] on div "Featured Event InnerShade Fest II Buy a ticket Vorherige Nächste" at bounding box center [783, 541] width 882 height 452
click at [212, 14] on icon "button" at bounding box center [212, 12] width 11 height 11
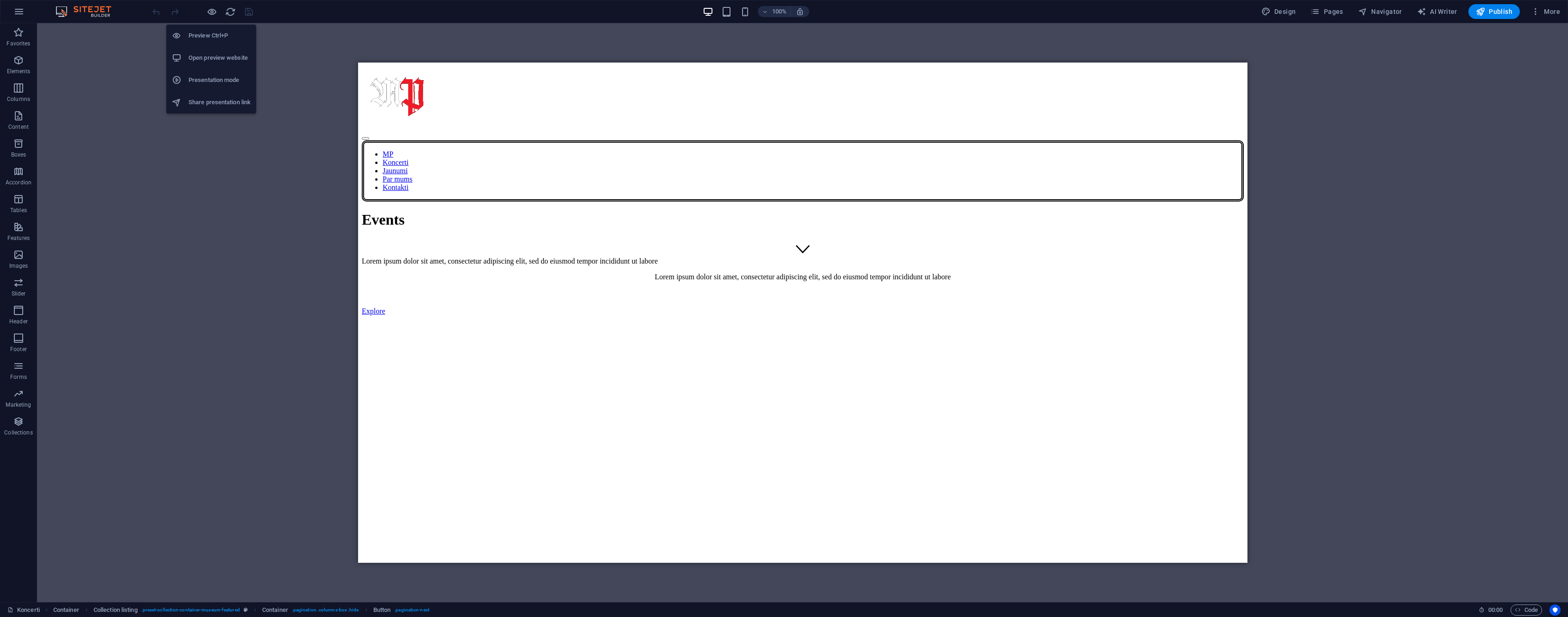
click at [213, 58] on h6 "Open preview website" at bounding box center [219, 57] width 62 height 11
click at [1543, 14] on span "More" at bounding box center [1545, 11] width 30 height 9
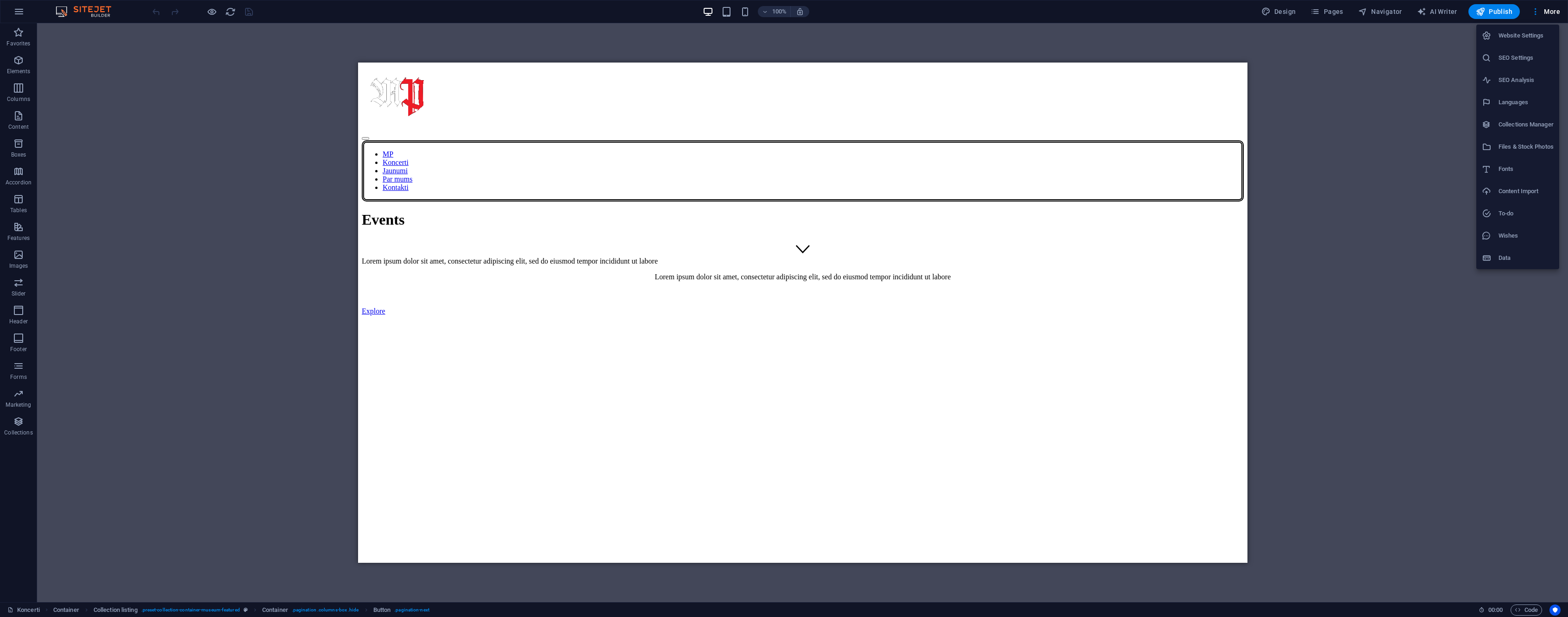
click at [1524, 125] on h6 "Collections Manager" at bounding box center [1526, 124] width 55 height 11
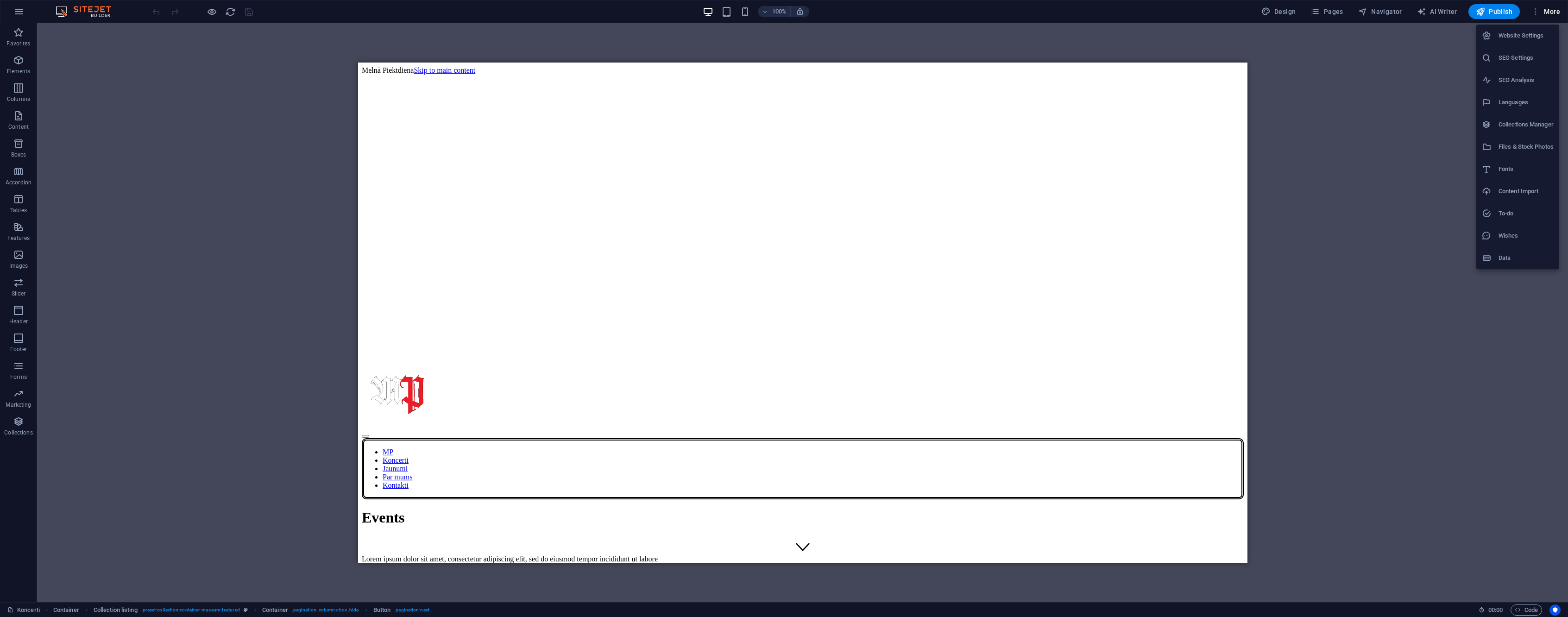
select select "columns.event-date_ASC"
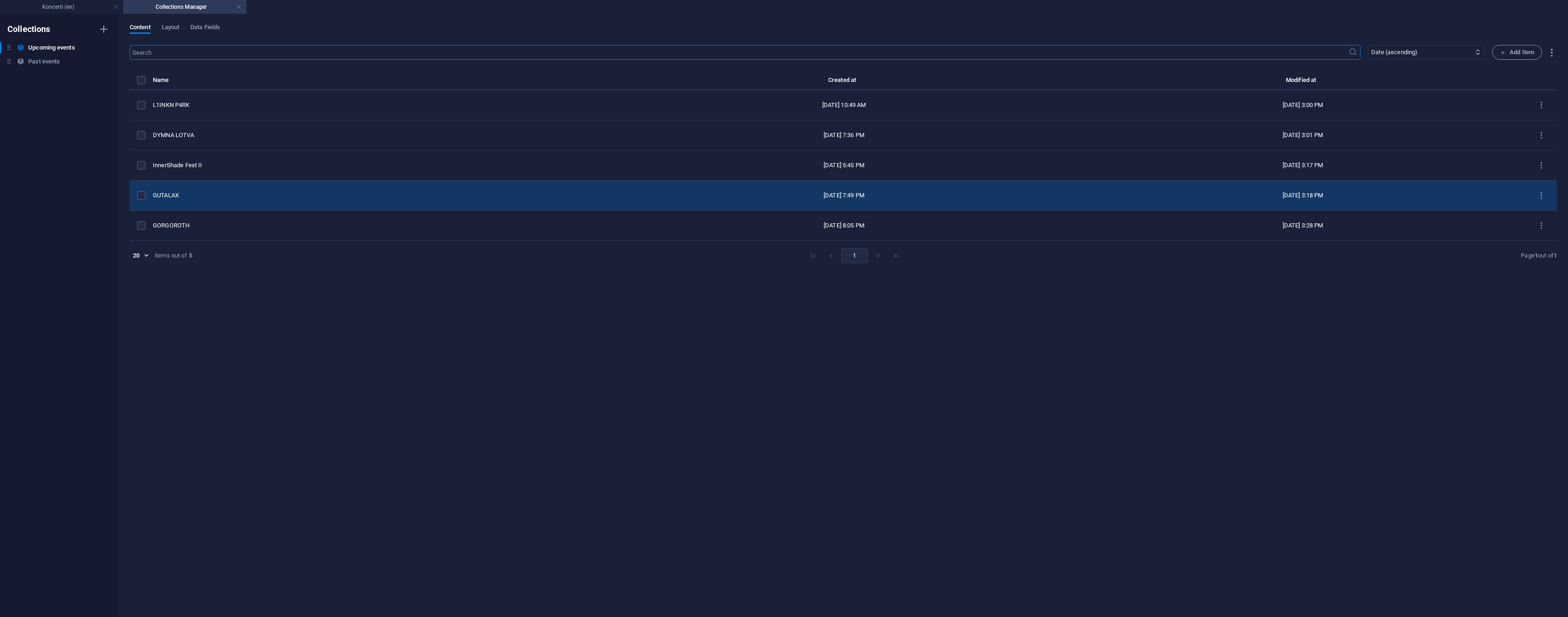
click at [250, 205] on td "GUTALAX" at bounding box center [380, 196] width 455 height 30
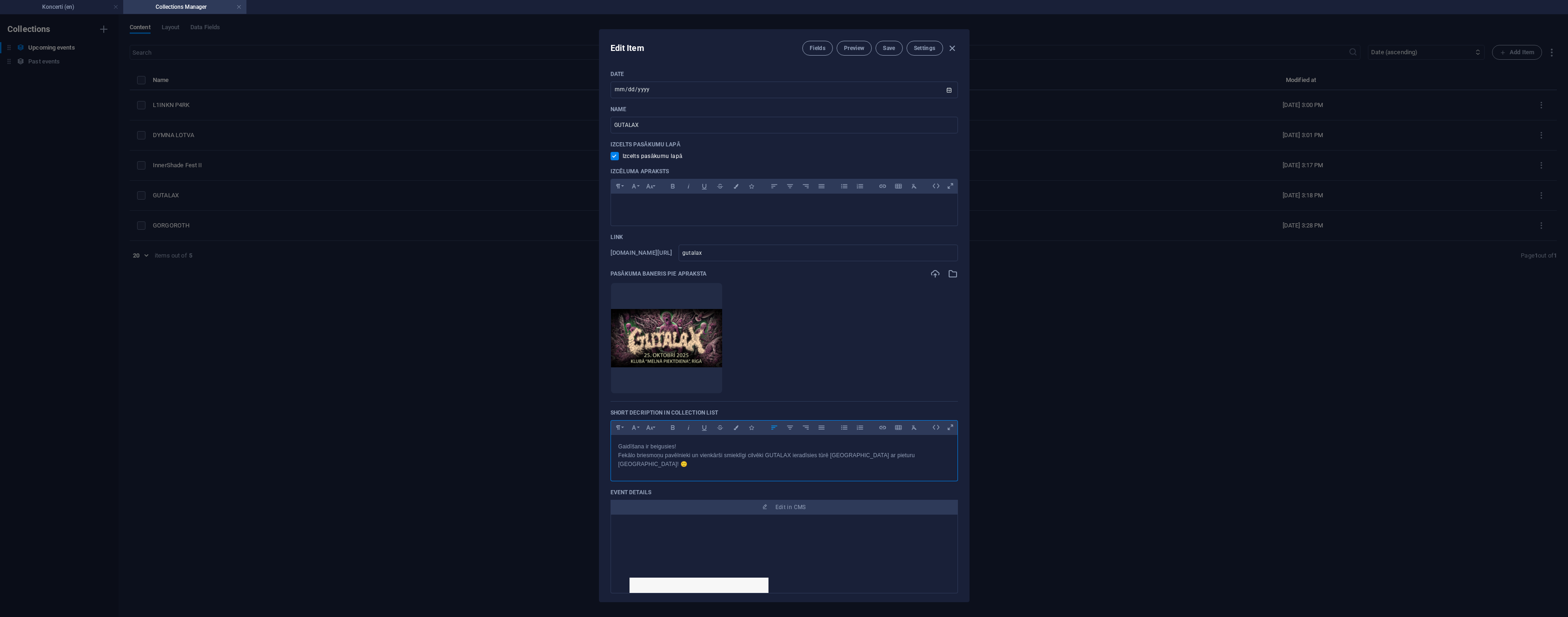
click at [264, 168] on div "Edit Item Fields Preview Save Settings Date 2025-10-25 ​ Name GUTALAX ​ Izcelts…" at bounding box center [784, 316] width 1568 height 603
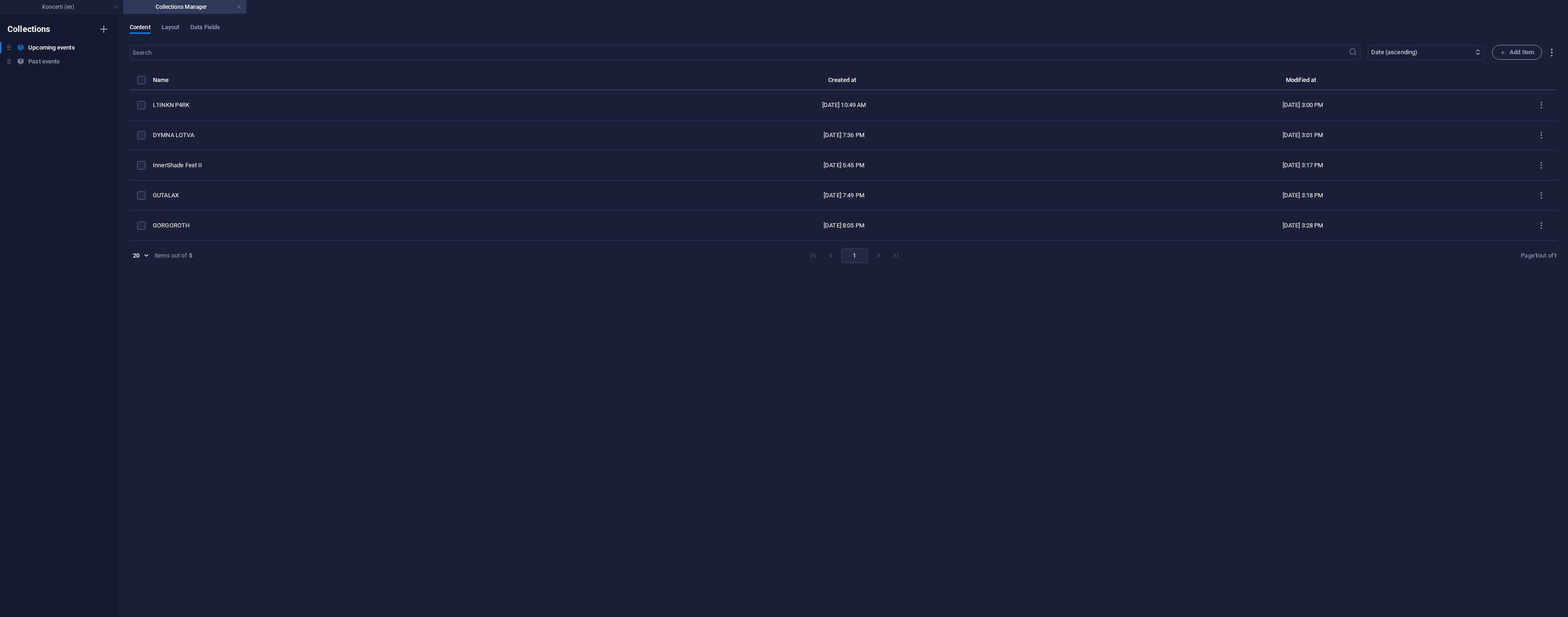
type input "2025-09-02"
checkbox input "false"
type input "gutalax"
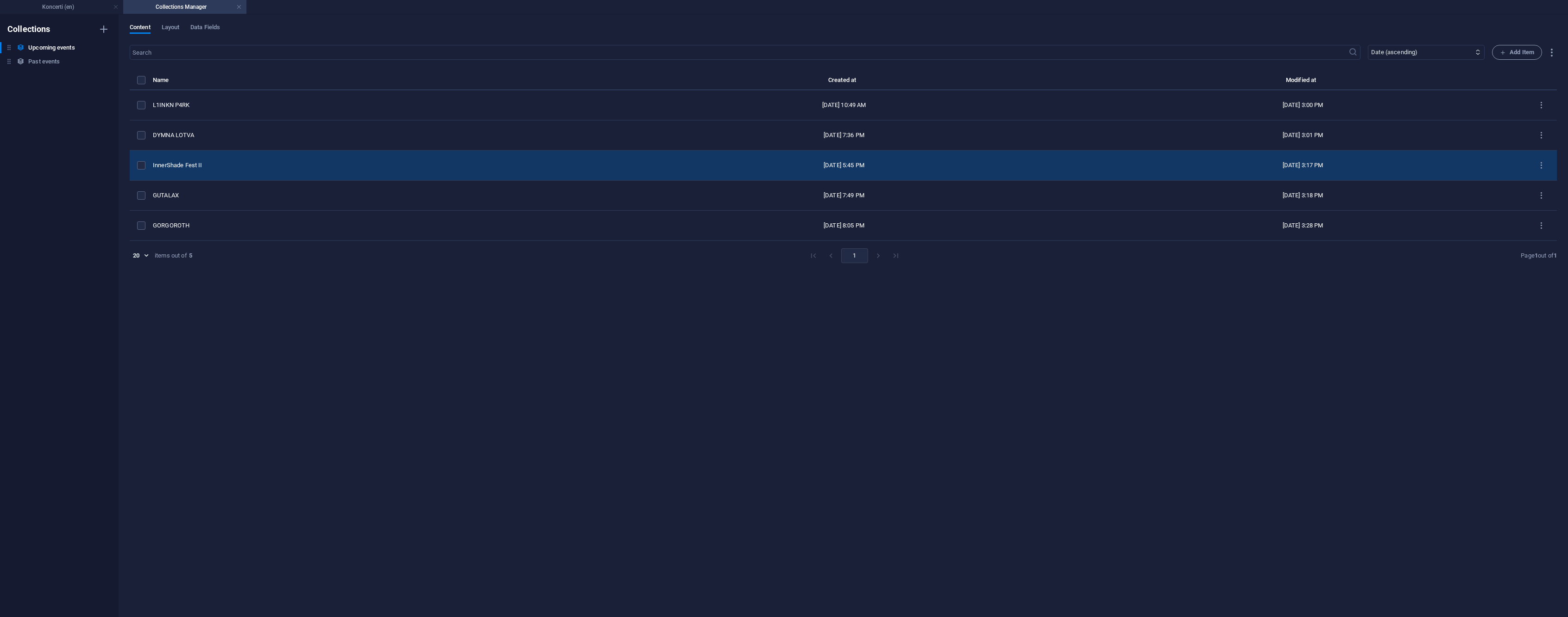
click at [228, 162] on div "InnerShade Fest II" at bounding box center [376, 165] width 447 height 8
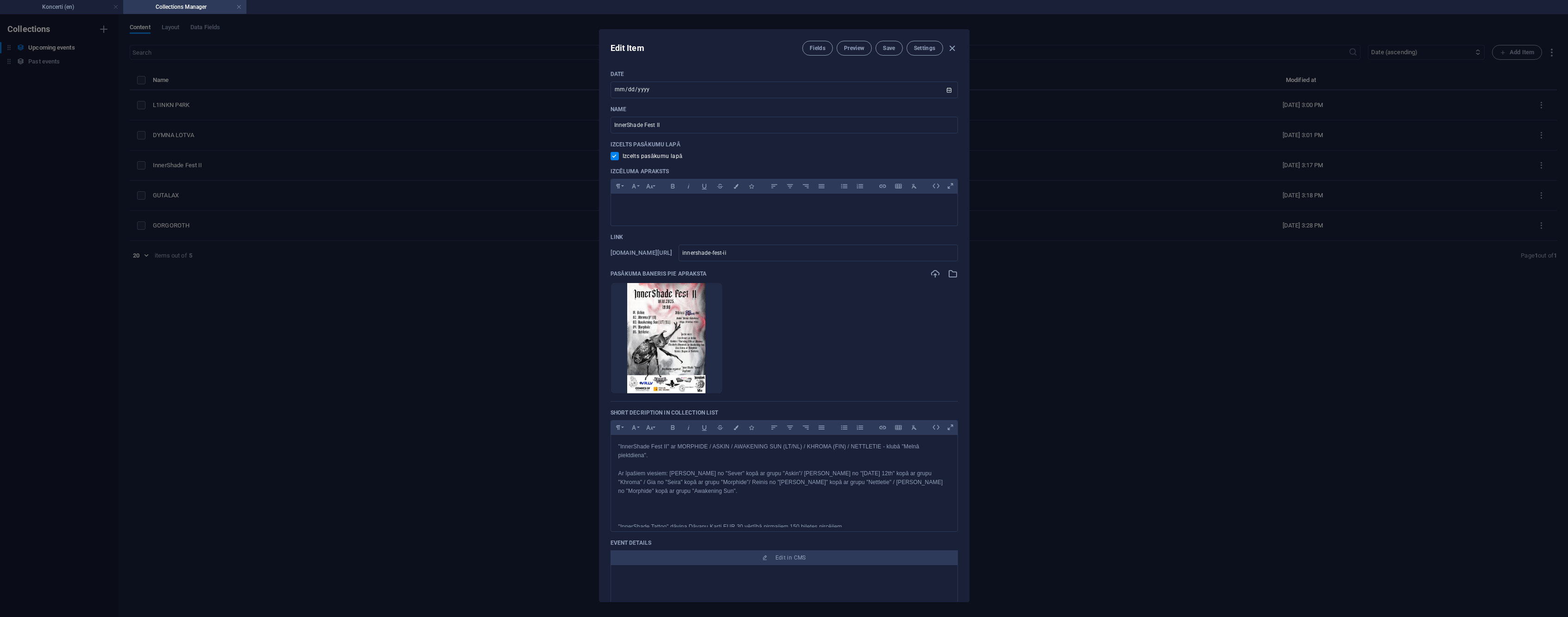
drag, startPoint x: 382, startPoint y: 452, endPoint x: 366, endPoint y: 396, distance: 58.2
click at [383, 451] on div "Edit Item Fields Preview Save Settings Date 2025-10-18 ​ Name InnerShade Fest I…" at bounding box center [784, 316] width 1568 height 603
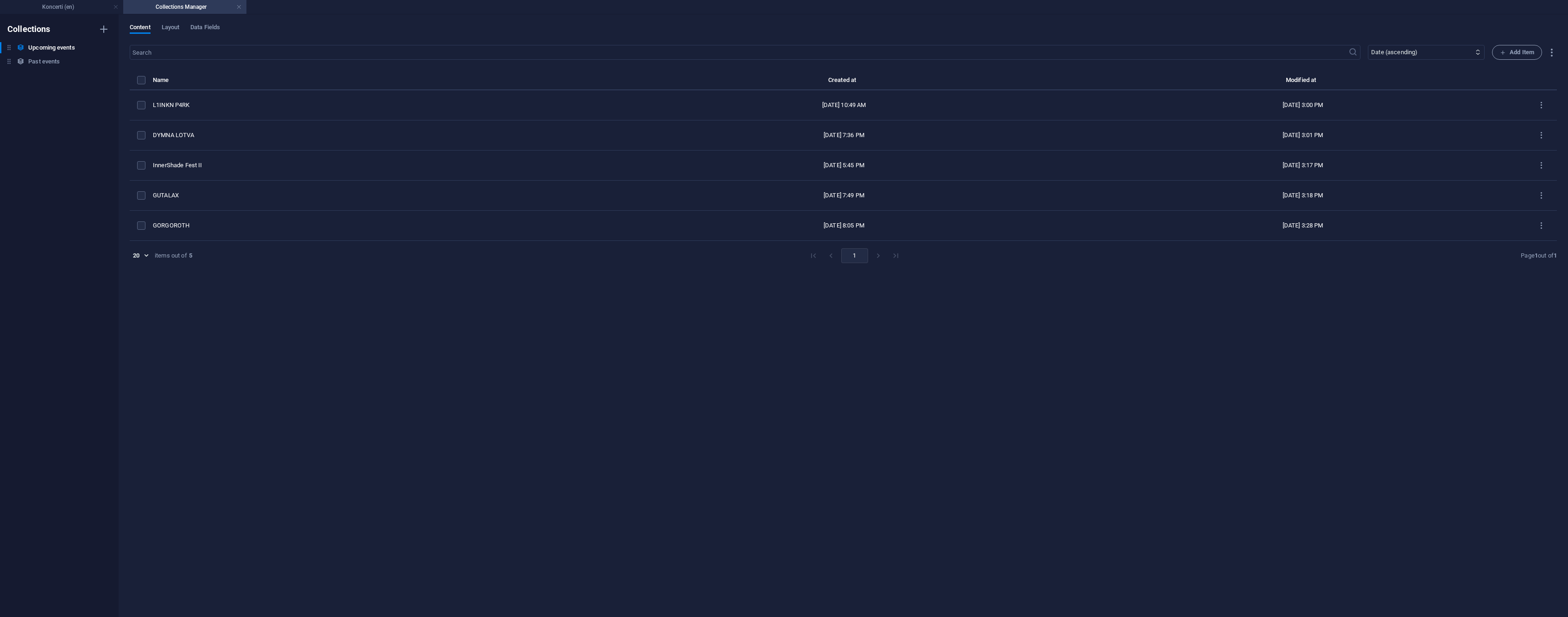
type input "2025-09-02"
checkbox input "false"
type input "innershade-fest-ii"
click at [241, 7] on link at bounding box center [239, 7] width 6 height 8
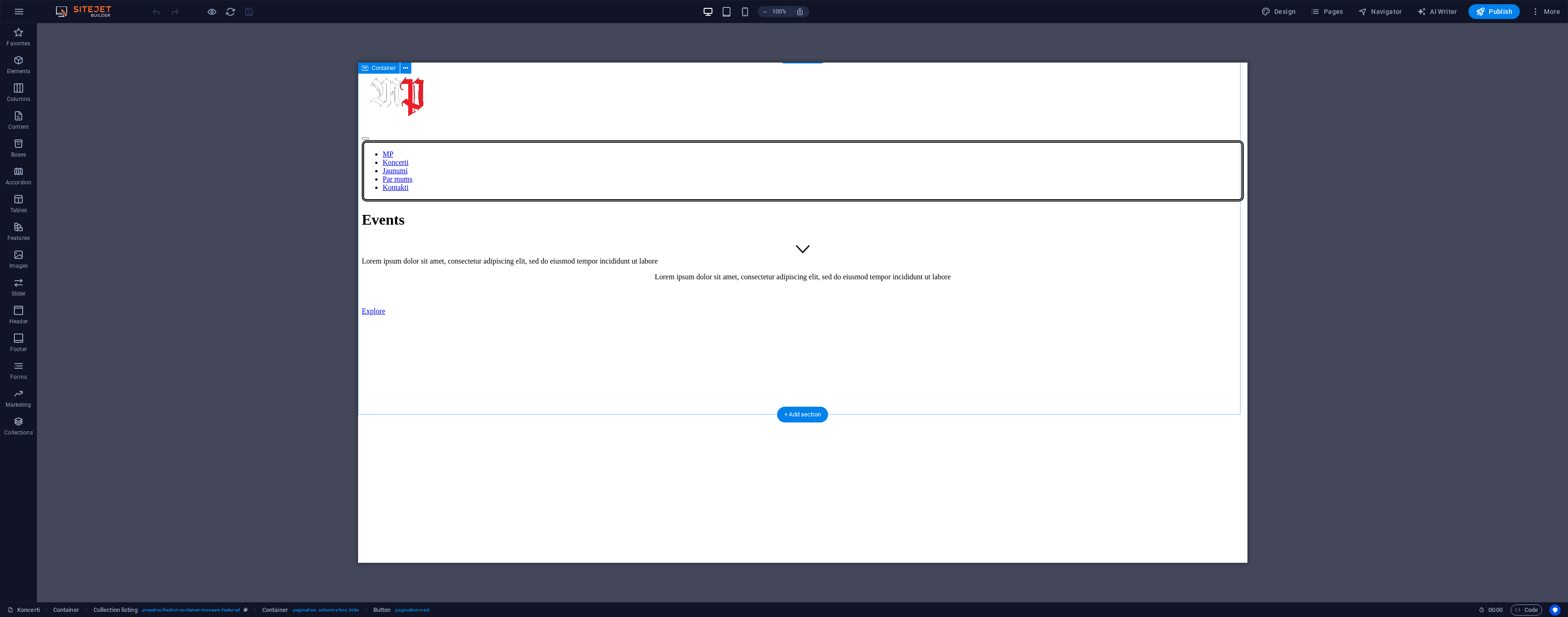
click at [554, 371] on figure at bounding box center [802, 371] width 860 height 0
drag, startPoint x: 554, startPoint y: 154, endPoint x: 526, endPoint y: 128, distance: 38.2
click at [554, 371] on figure at bounding box center [802, 371] width 860 height 0
select select "px"
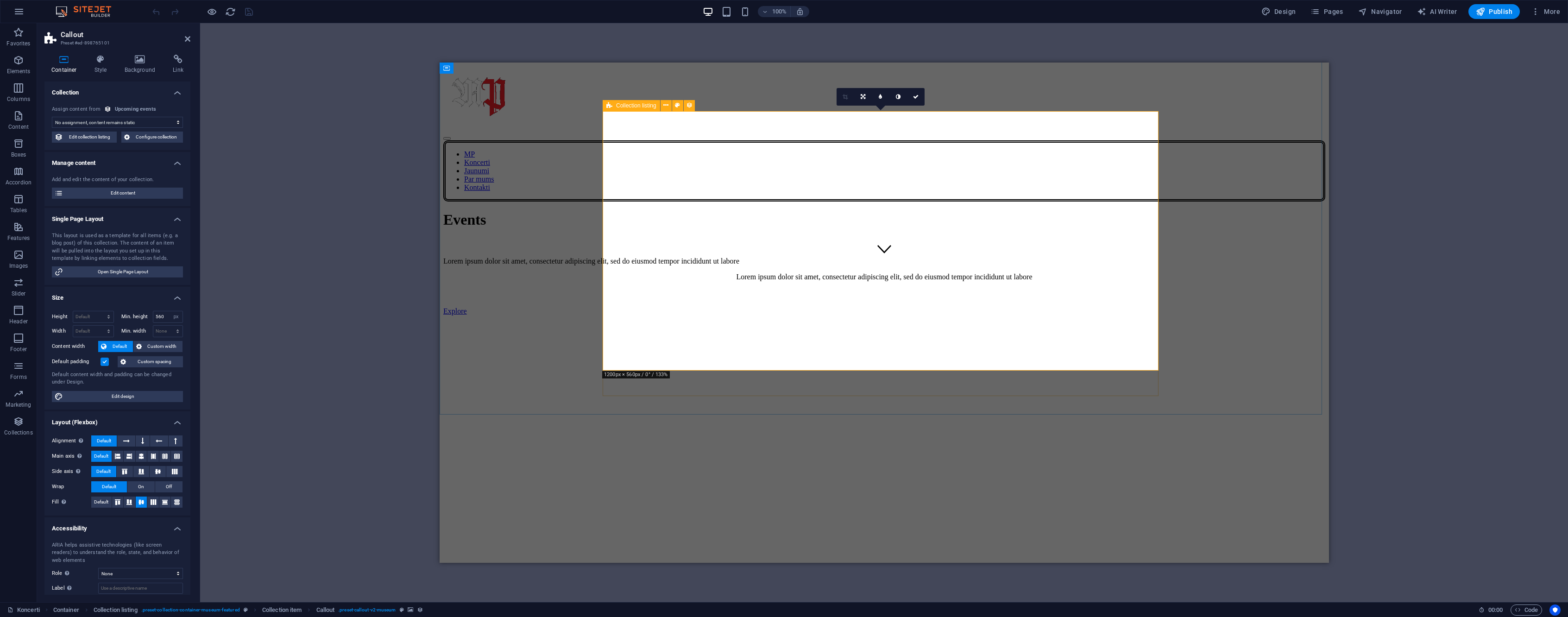
click at [622, 106] on span "Collection listing" at bounding box center [636, 106] width 41 height 6
select select "6857de7ff830da5e330b5e1d"
select select "columns.event-date_ASC"
select select "columns.featured-event"
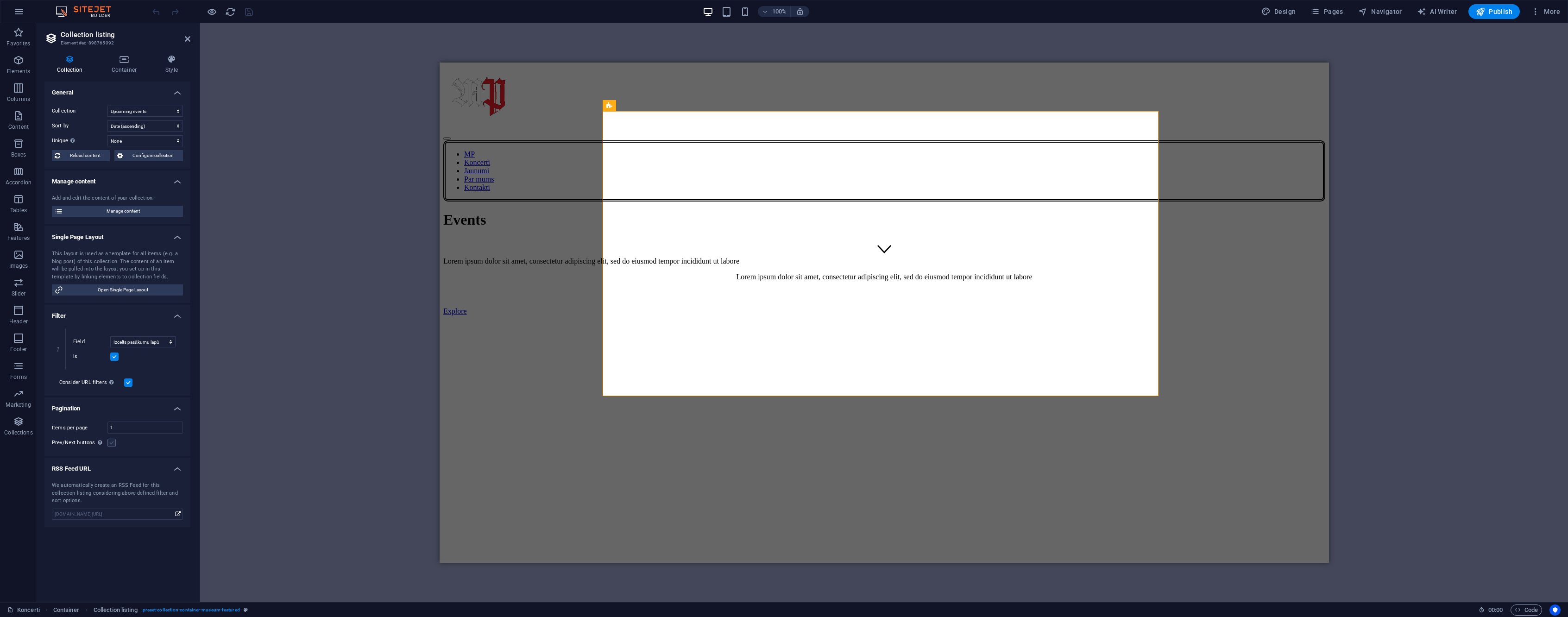
click at [112, 447] on label at bounding box center [111, 443] width 8 height 8
click at [0, 0] on input "Prev/Next buttons Even if checked the pagination will not be displayed when the…" at bounding box center [0, 0] width 0 height 0
select select "columns.event-date_ASC"
select select "columns.featured-event"
click at [249, 14] on icon "save" at bounding box center [249, 12] width 11 height 11
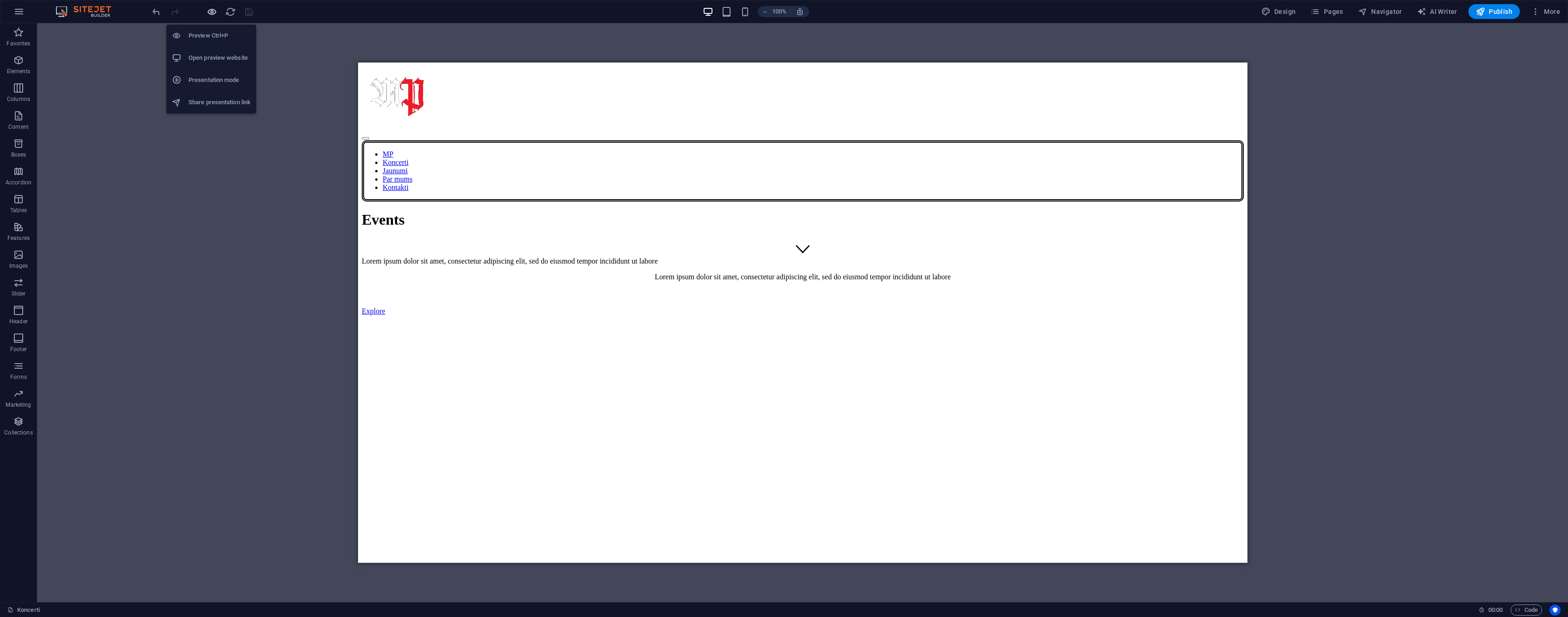
click at [215, 8] on icon "button" at bounding box center [212, 12] width 11 height 11
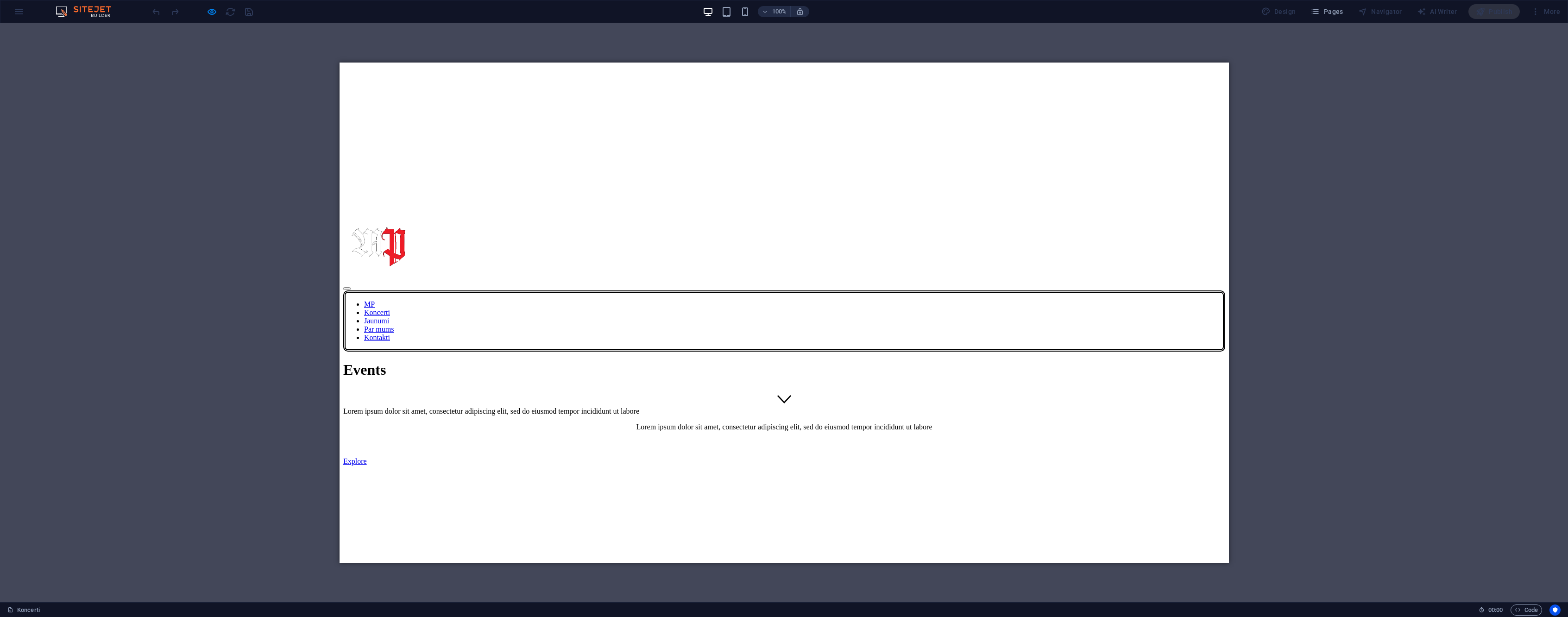
scroll to position [127, 0]
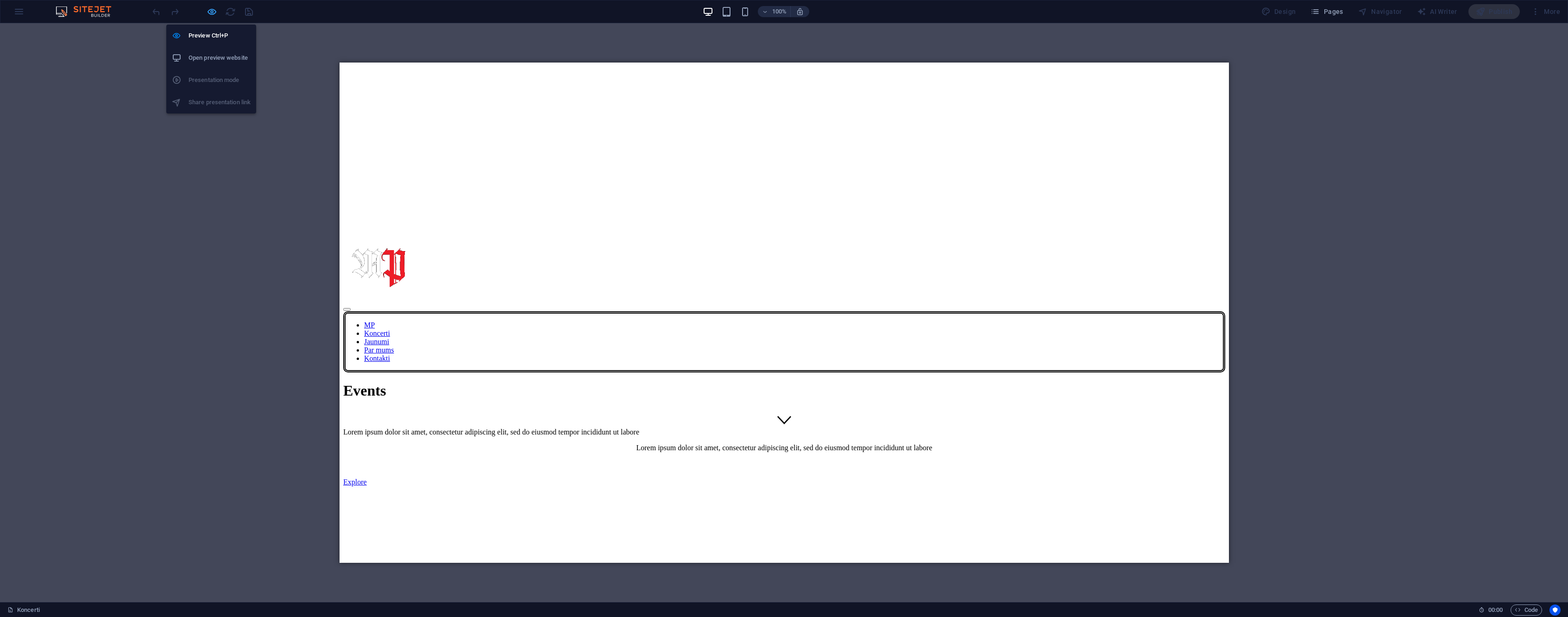
click at [209, 10] on icon "button" at bounding box center [212, 12] width 11 height 11
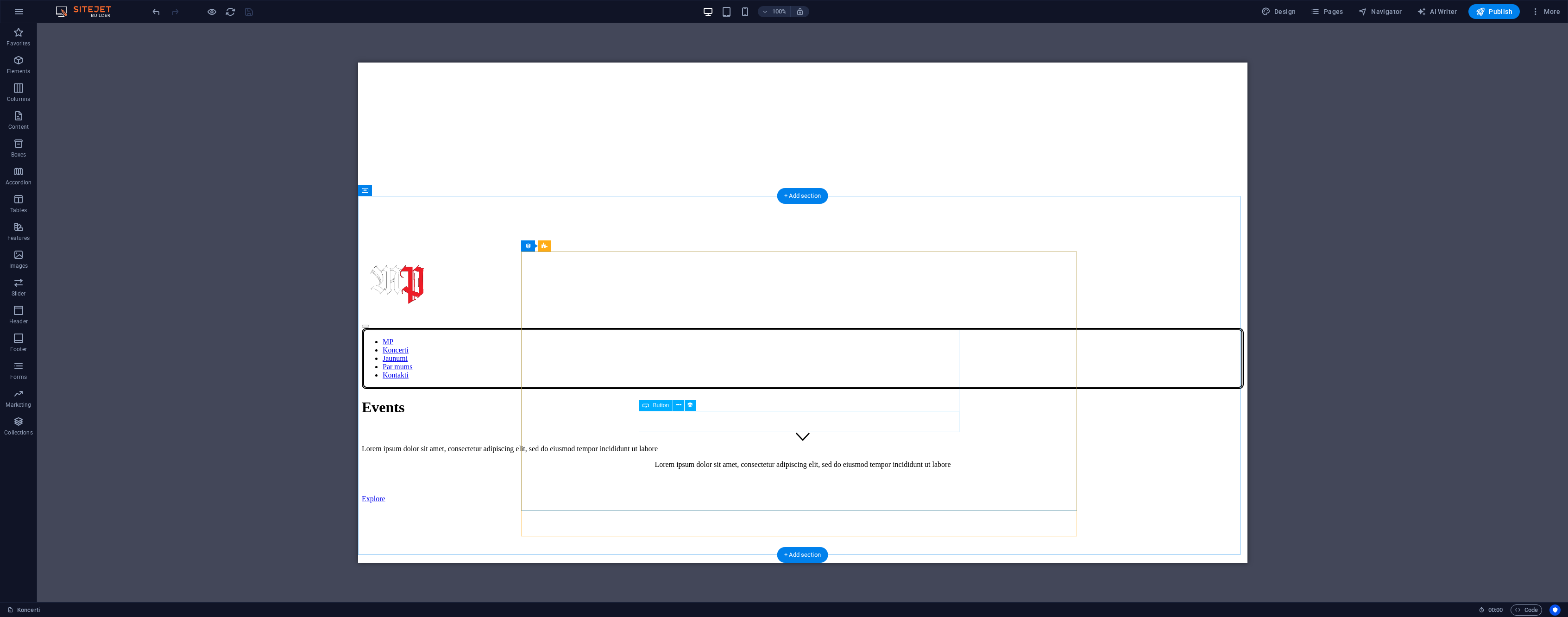
scroll to position [55, 0]
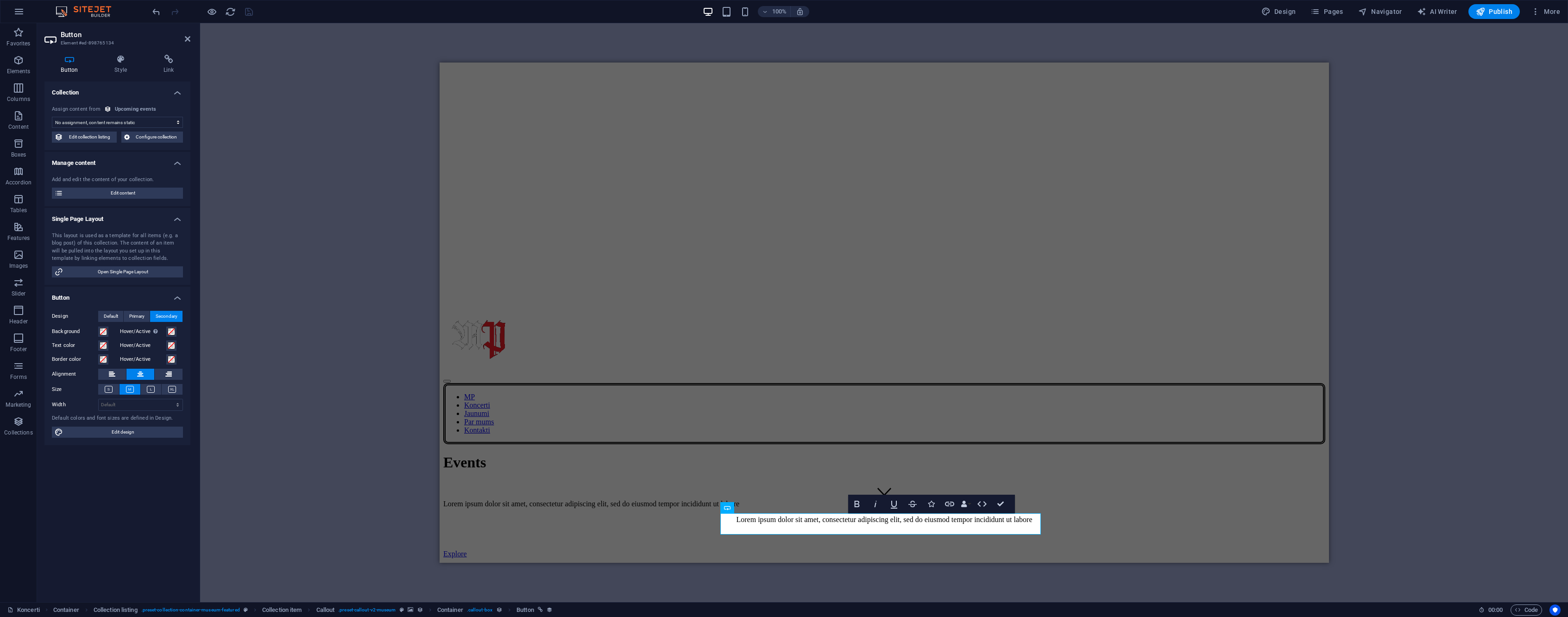
click at [165, 120] on select "No assignment, content remains static Created at (Date) Updated at (Date) Date …" at bounding box center [116, 122] width 131 height 11
click at [51, 116] on select "No assignment, content remains static Created at (Date) Updated at (Date) Date …" at bounding box center [116, 122] width 131 height 11
click at [139, 124] on select "No assignment, content remains static Created at (Date) Updated at (Date) Date …" at bounding box center [116, 122] width 131 height 11
select select "remainStatic"
click at [51, 116] on select "No assignment, content remains static Created at (Date) Updated at (Date) Date …" at bounding box center [116, 122] width 131 height 11
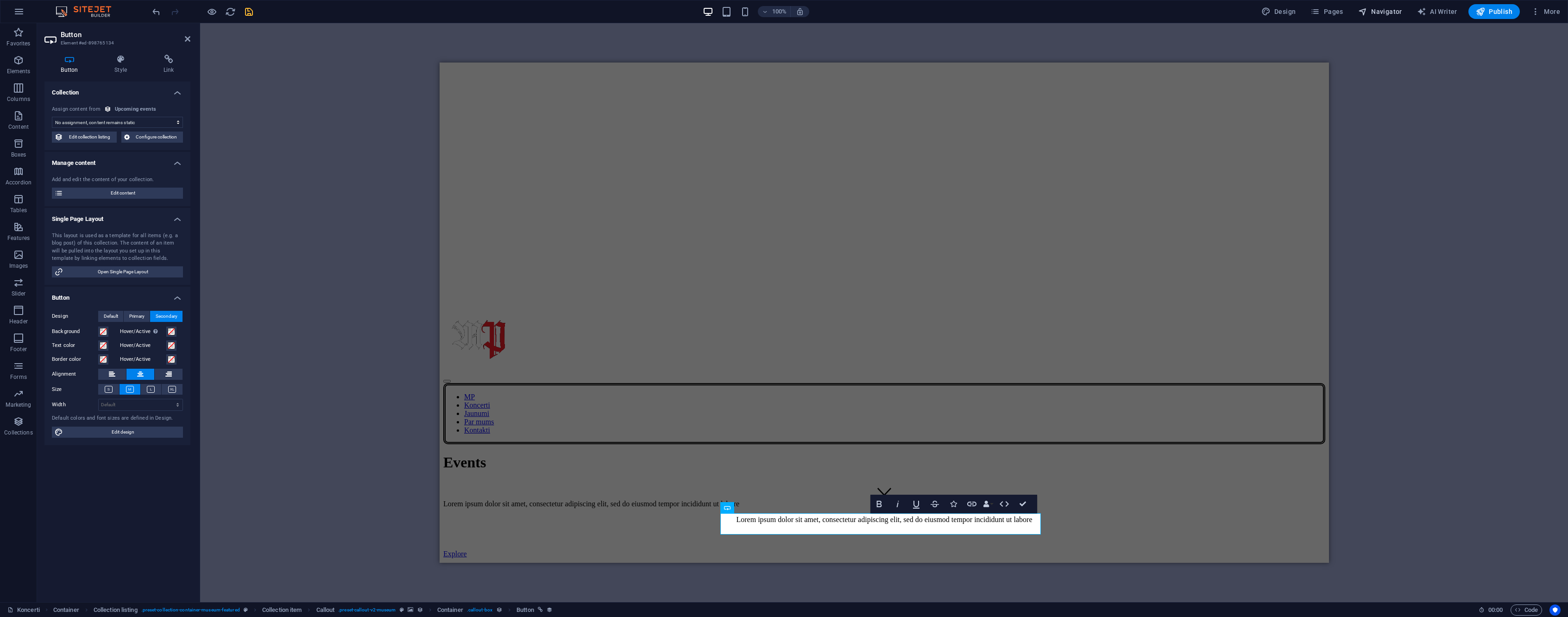
click at [1387, 13] on span "Navigator" at bounding box center [1381, 11] width 44 height 9
select select "16743195-en"
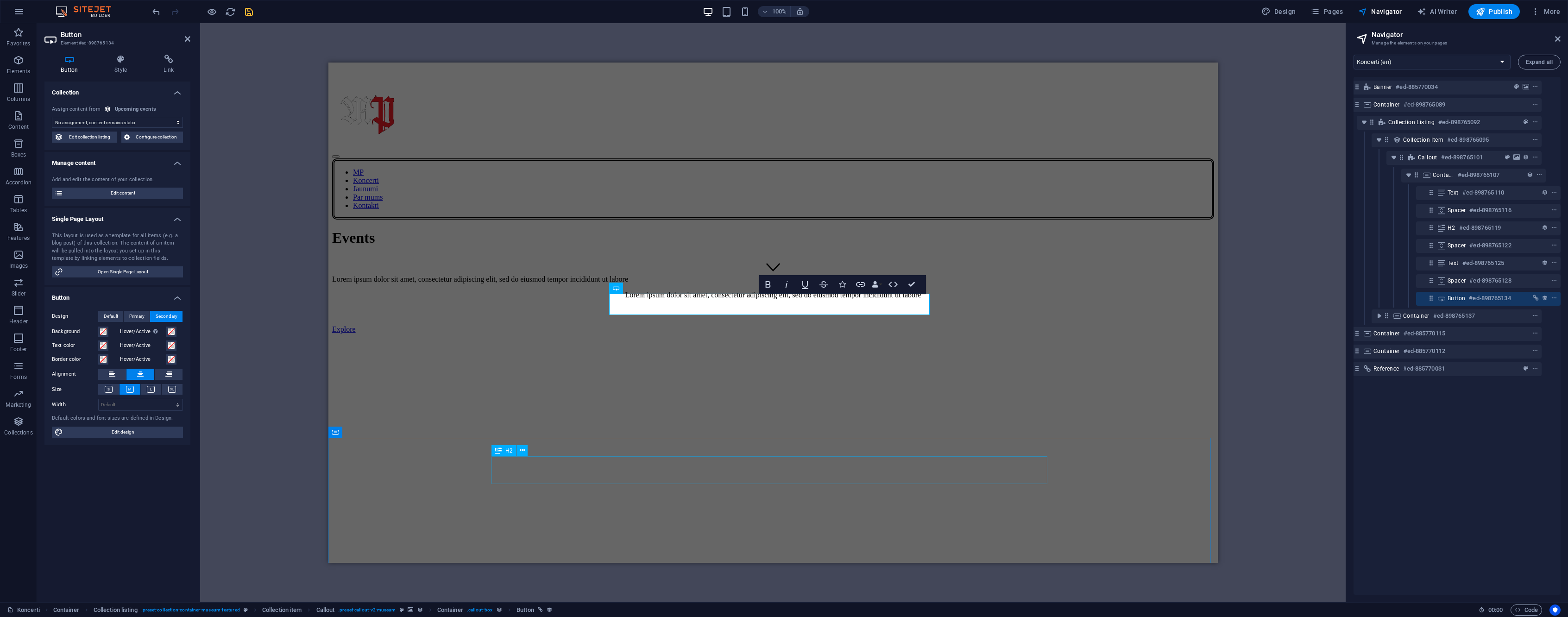
scroll to position [286, 0]
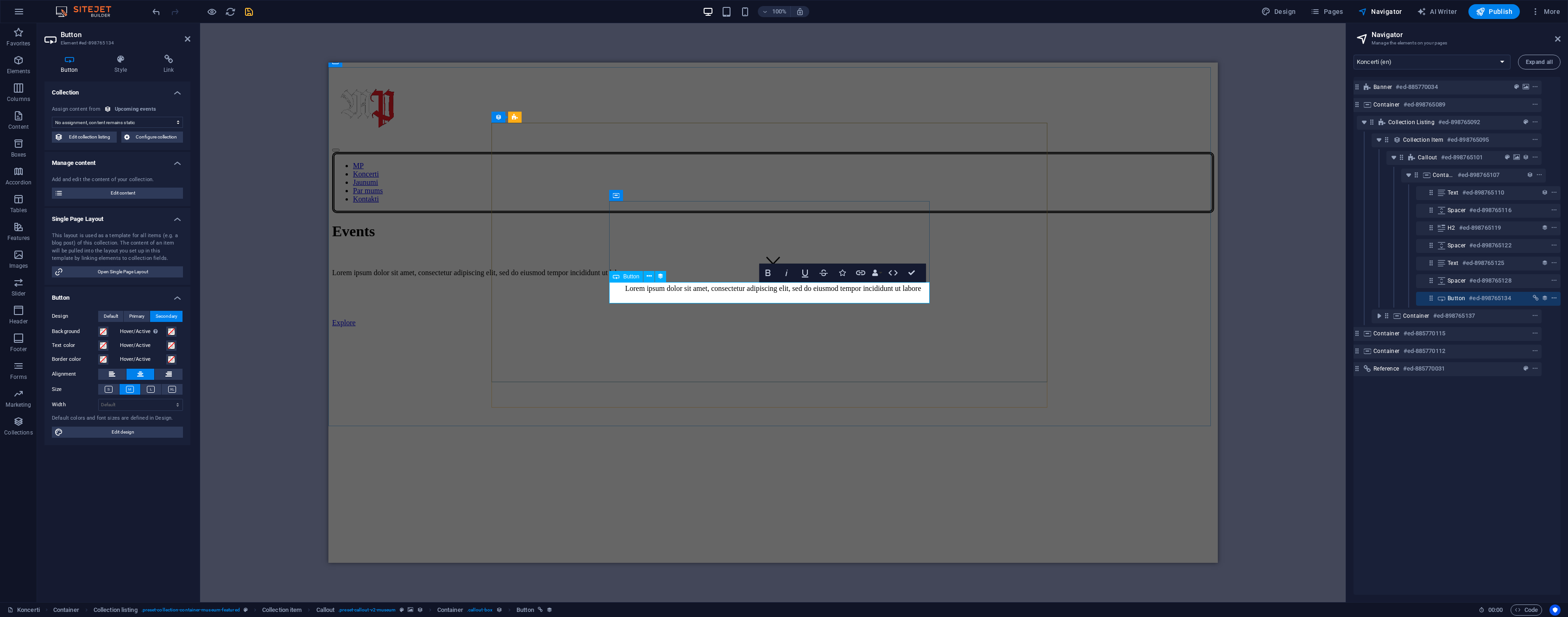
click at [1554, 300] on icon "context-menu" at bounding box center [1554, 299] width 7 height 7
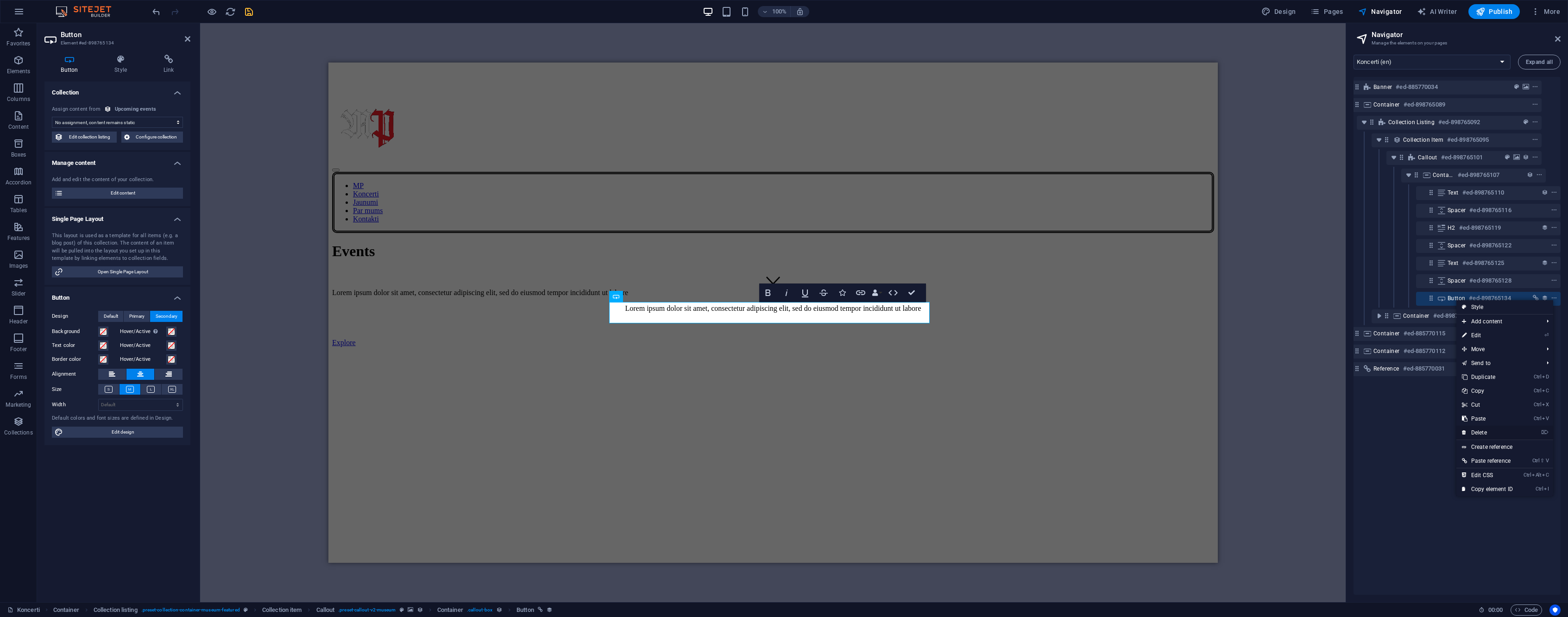
click at [1494, 433] on link "⌦ Delete" at bounding box center [1488, 433] width 62 height 14
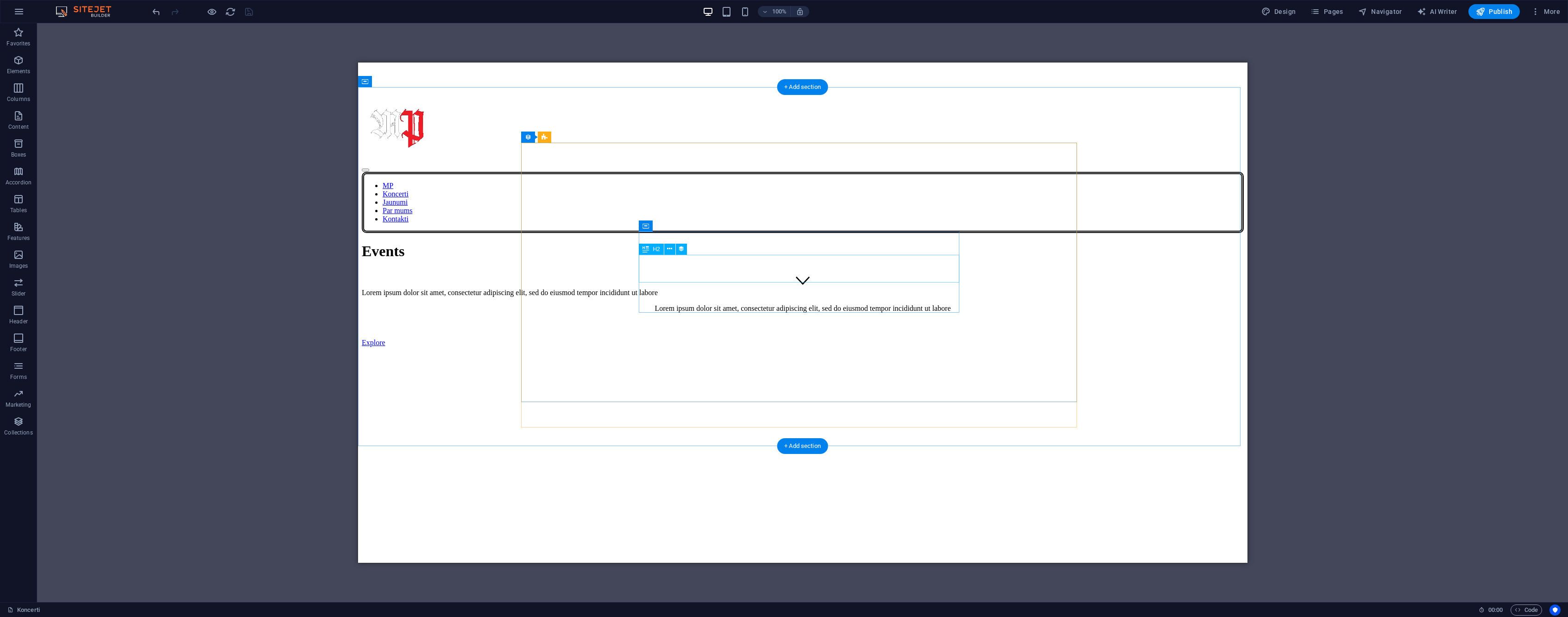
select select "name"
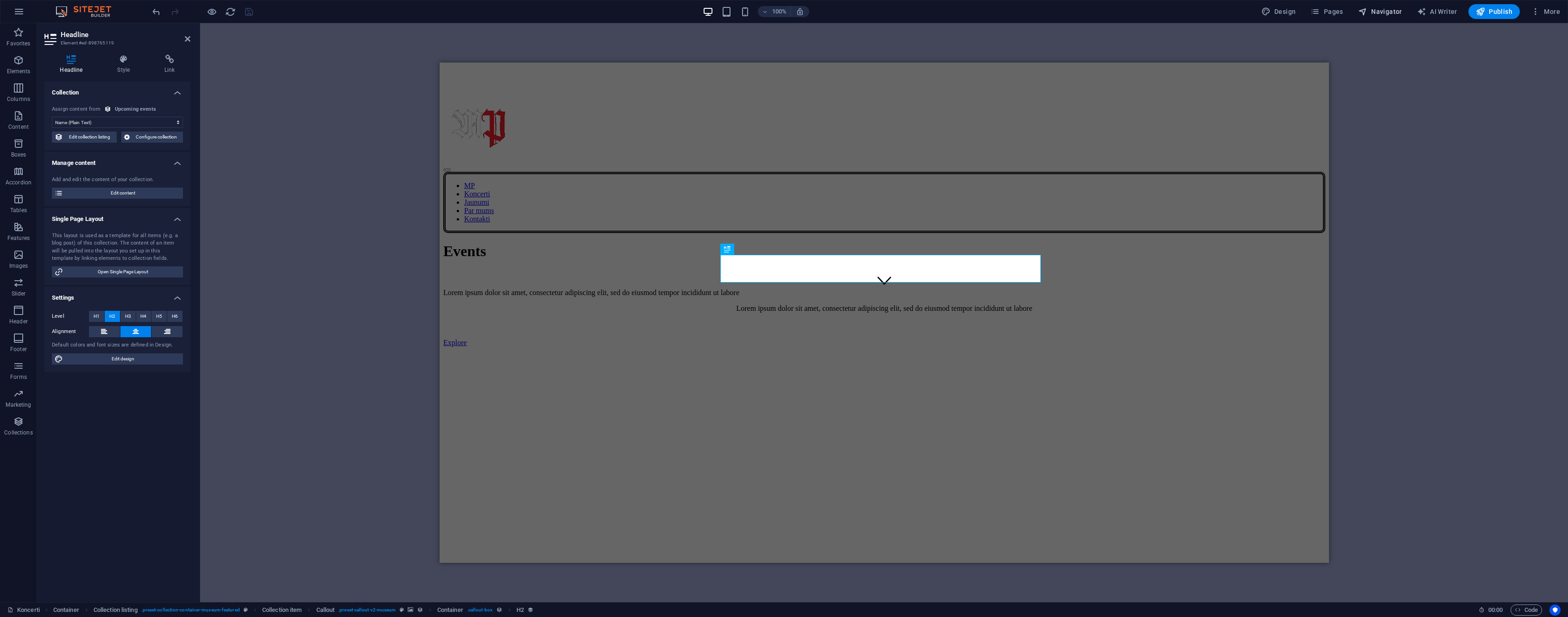
click at [1386, 4] on button "Navigator" at bounding box center [1380, 12] width 51 height 15
select select "16743195-en"
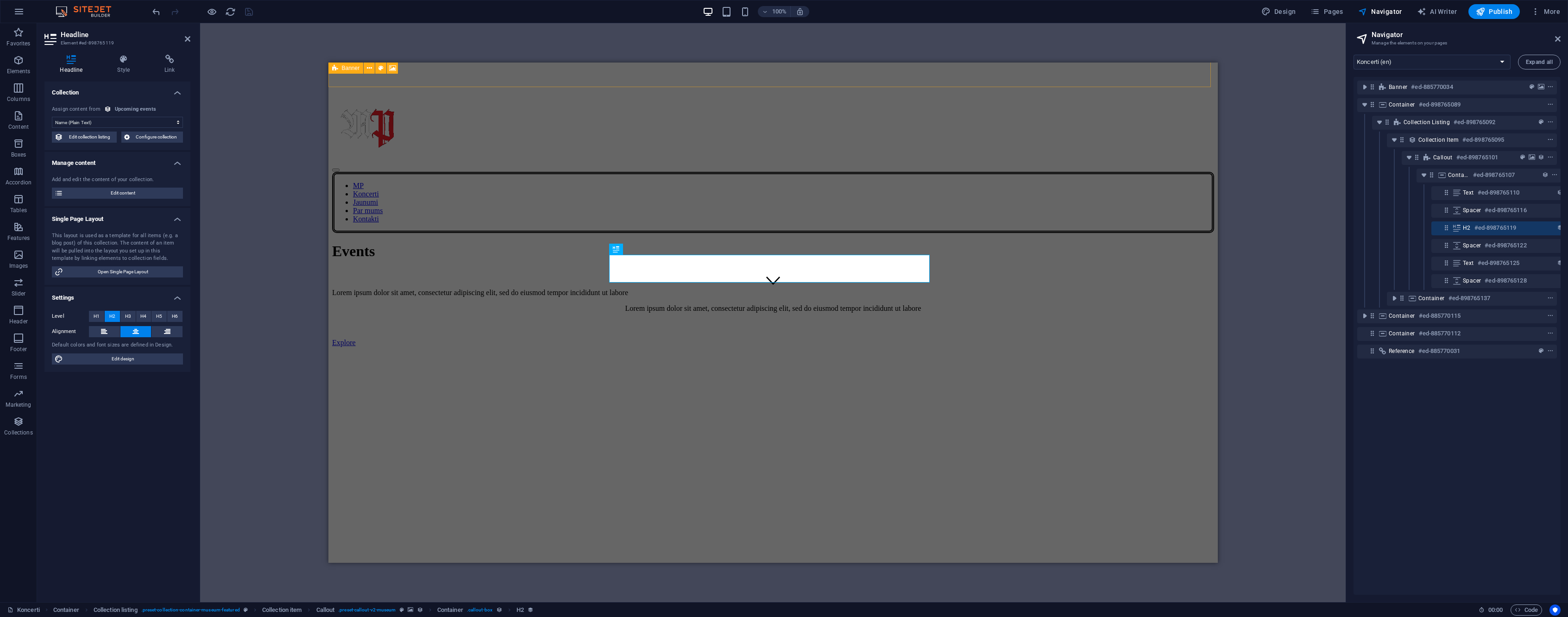
scroll to position [0, 17]
click at [1551, 280] on icon "context-menu" at bounding box center [1554, 281] width 7 height 7
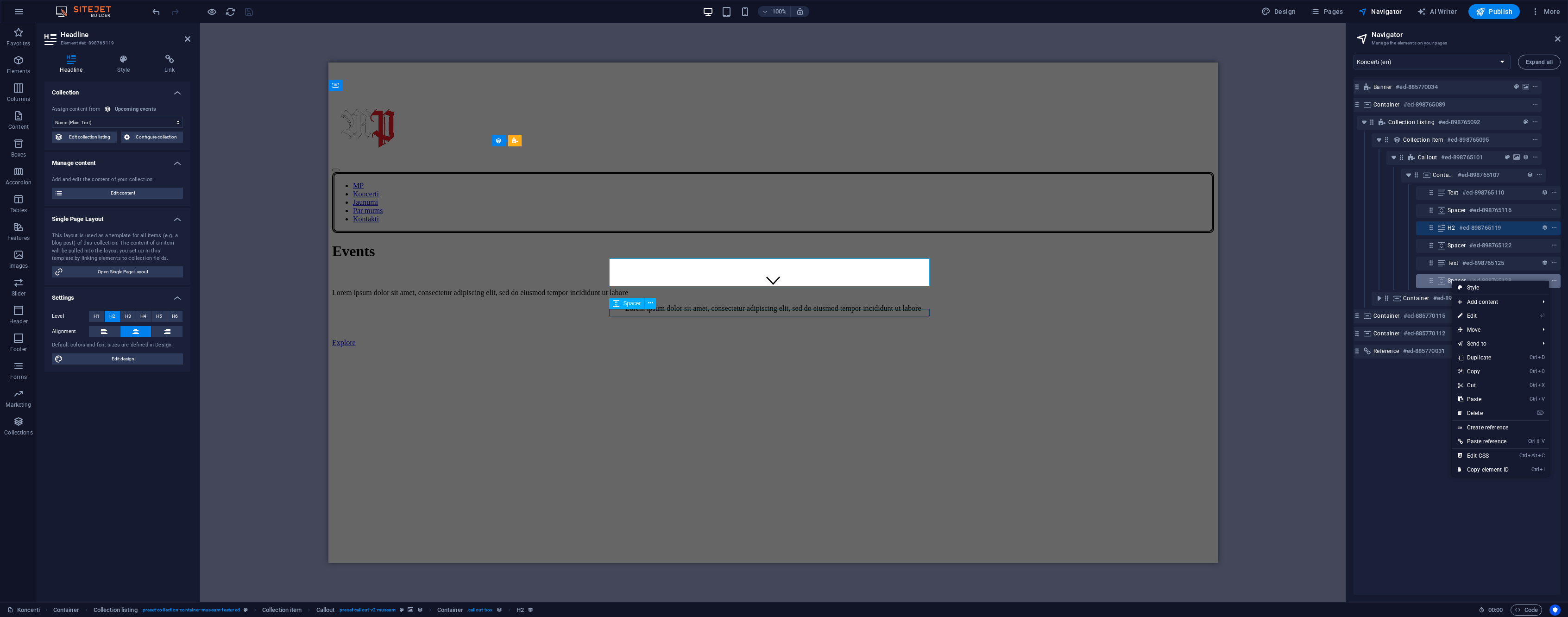
scroll to position [262, 0]
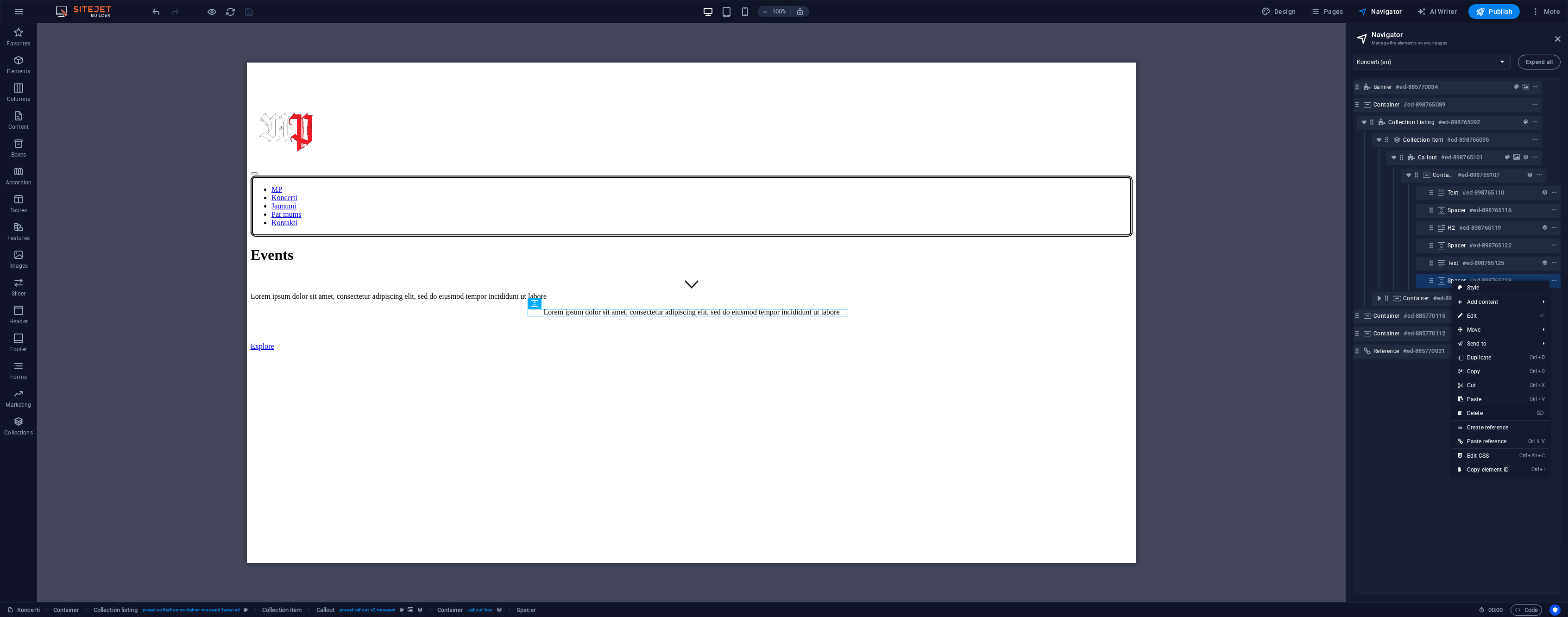
click at [1505, 409] on link "⌦ Delete" at bounding box center [1484, 413] width 62 height 14
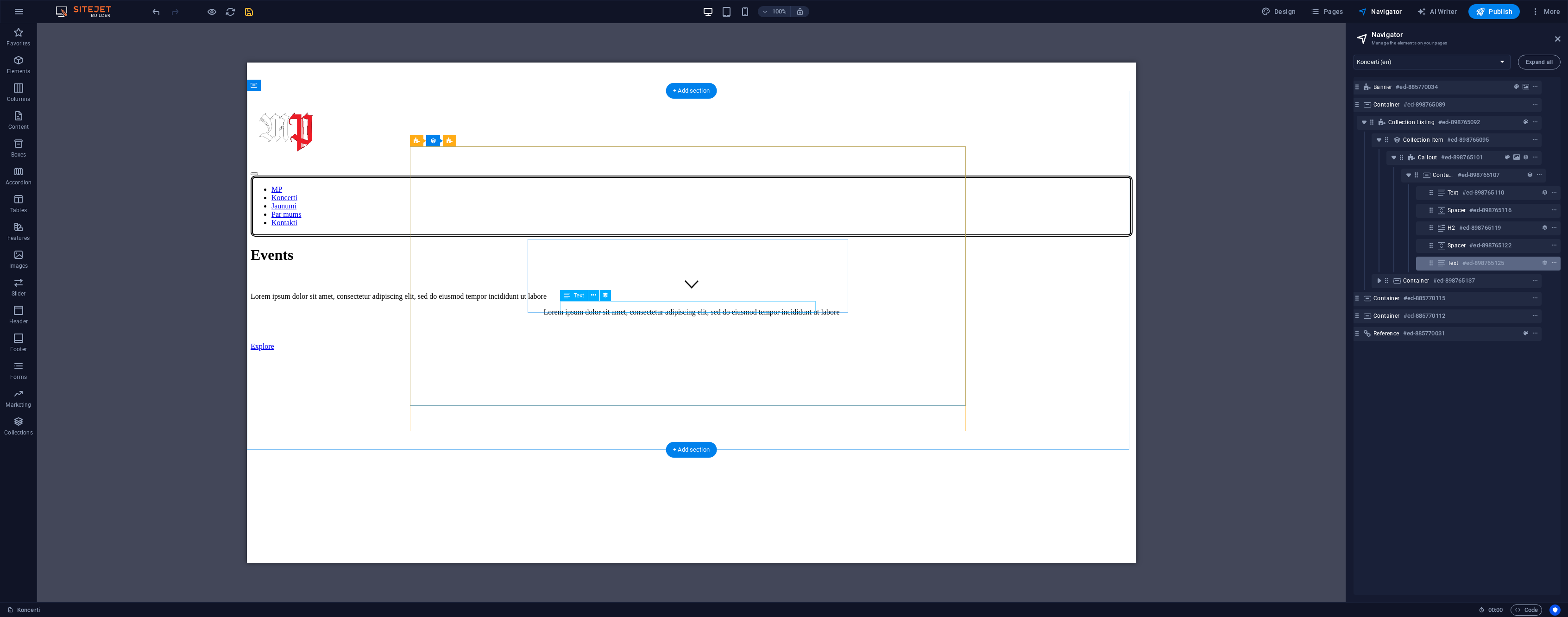
click at [1554, 262] on icon "context-menu" at bounding box center [1554, 263] width 7 height 7
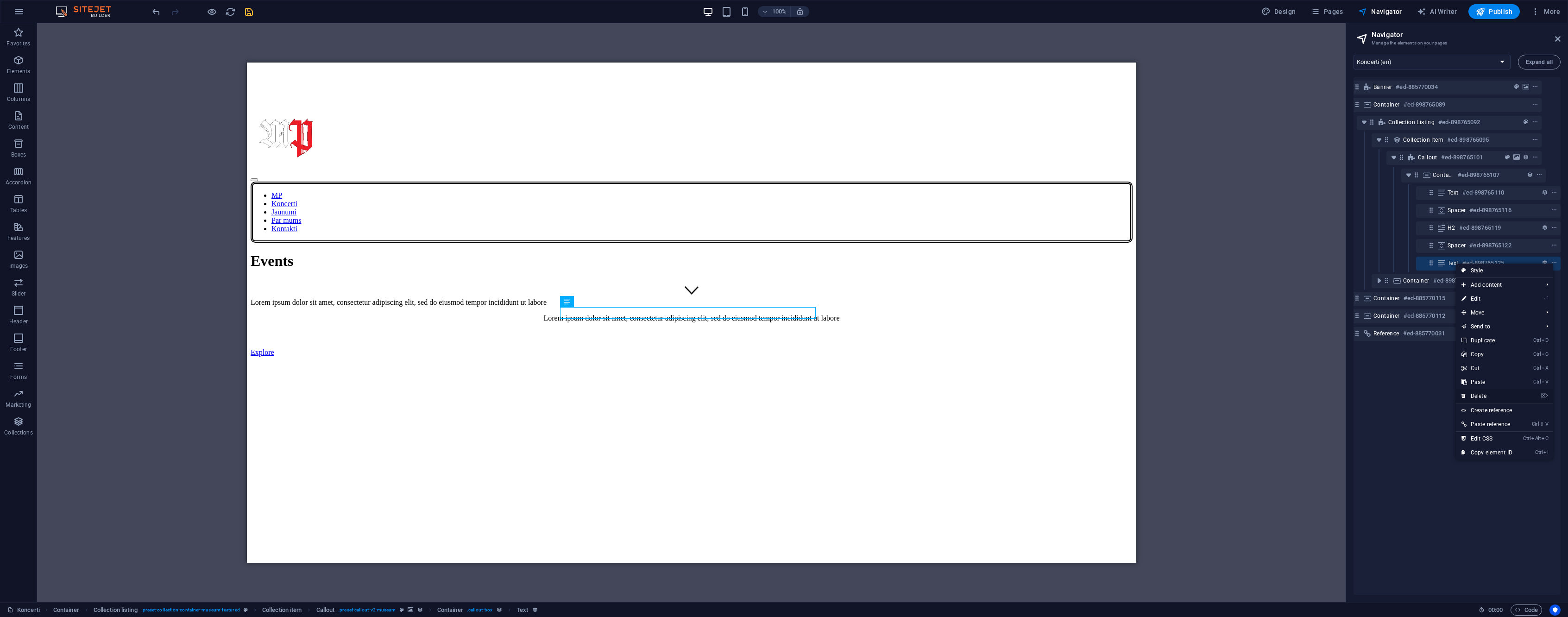
click at [1514, 392] on link "⌦ Delete" at bounding box center [1487, 396] width 62 height 14
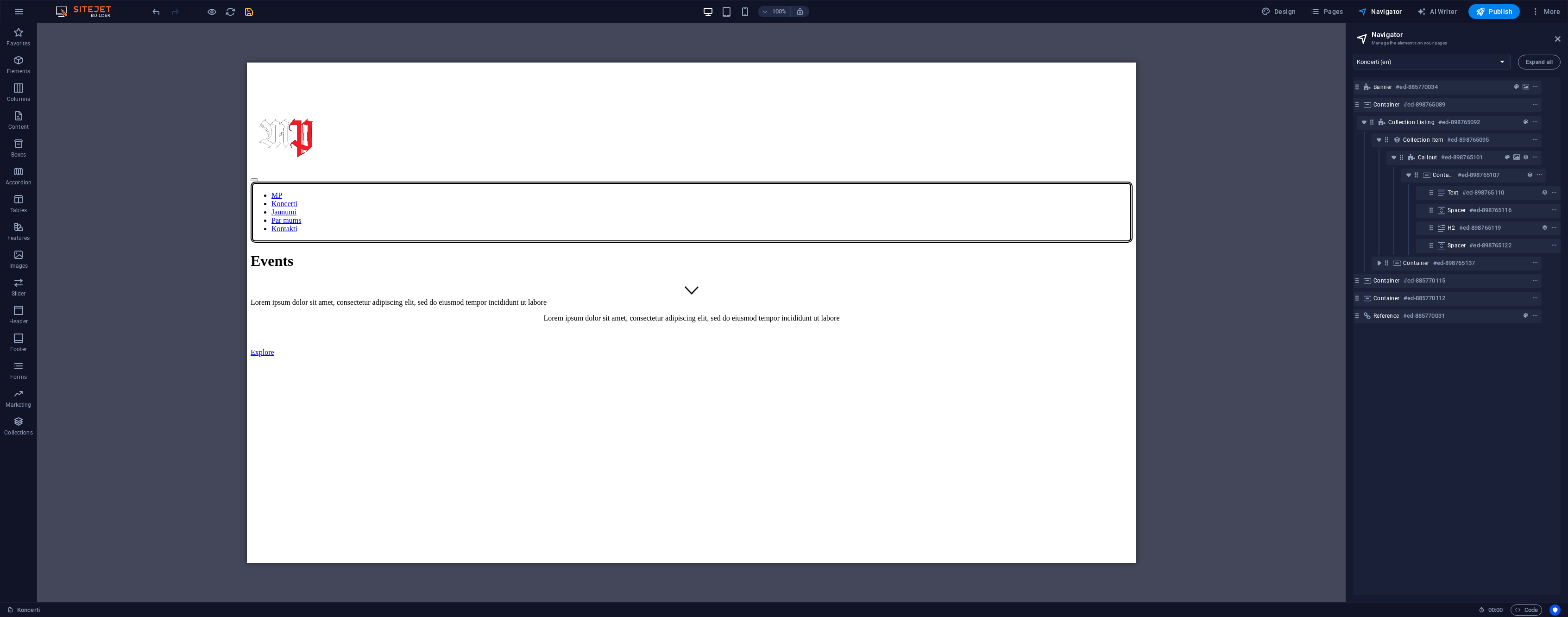
click at [1395, 8] on span "Navigator" at bounding box center [1381, 11] width 44 height 9
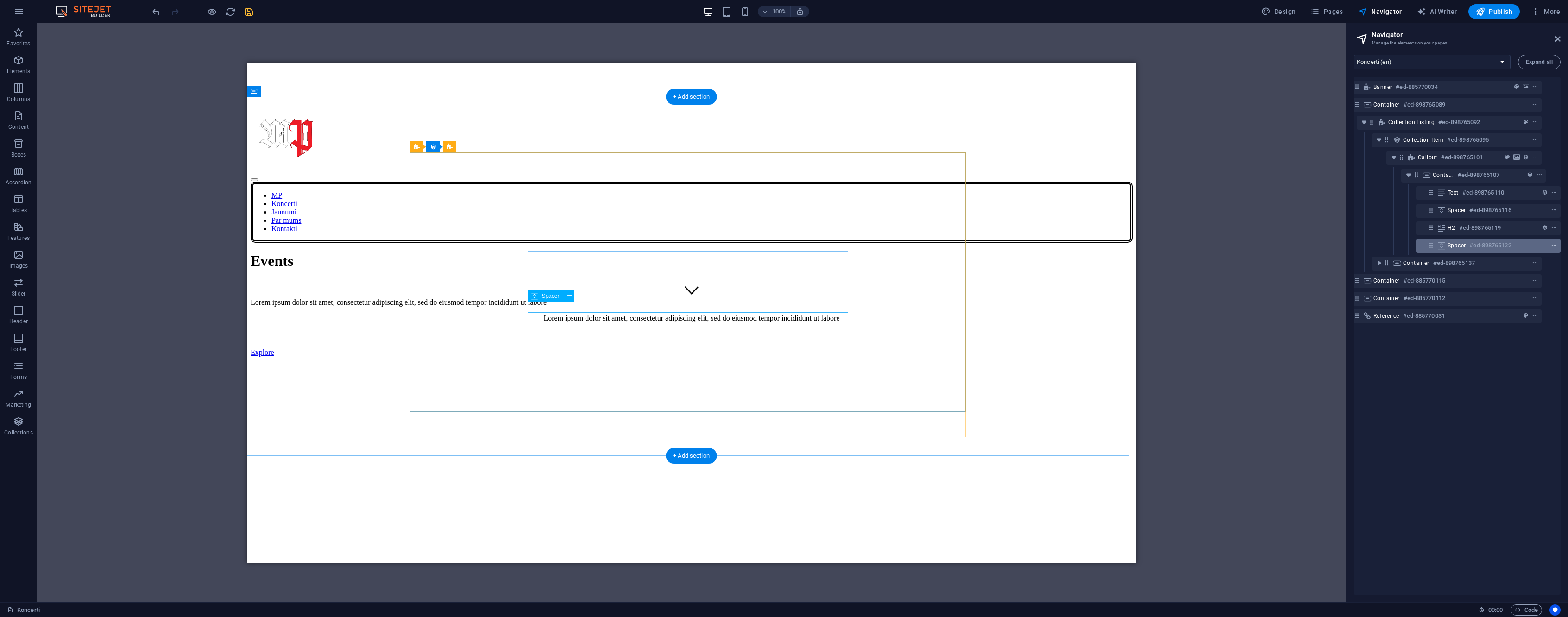
click at [1552, 247] on icon "context-menu" at bounding box center [1554, 246] width 7 height 7
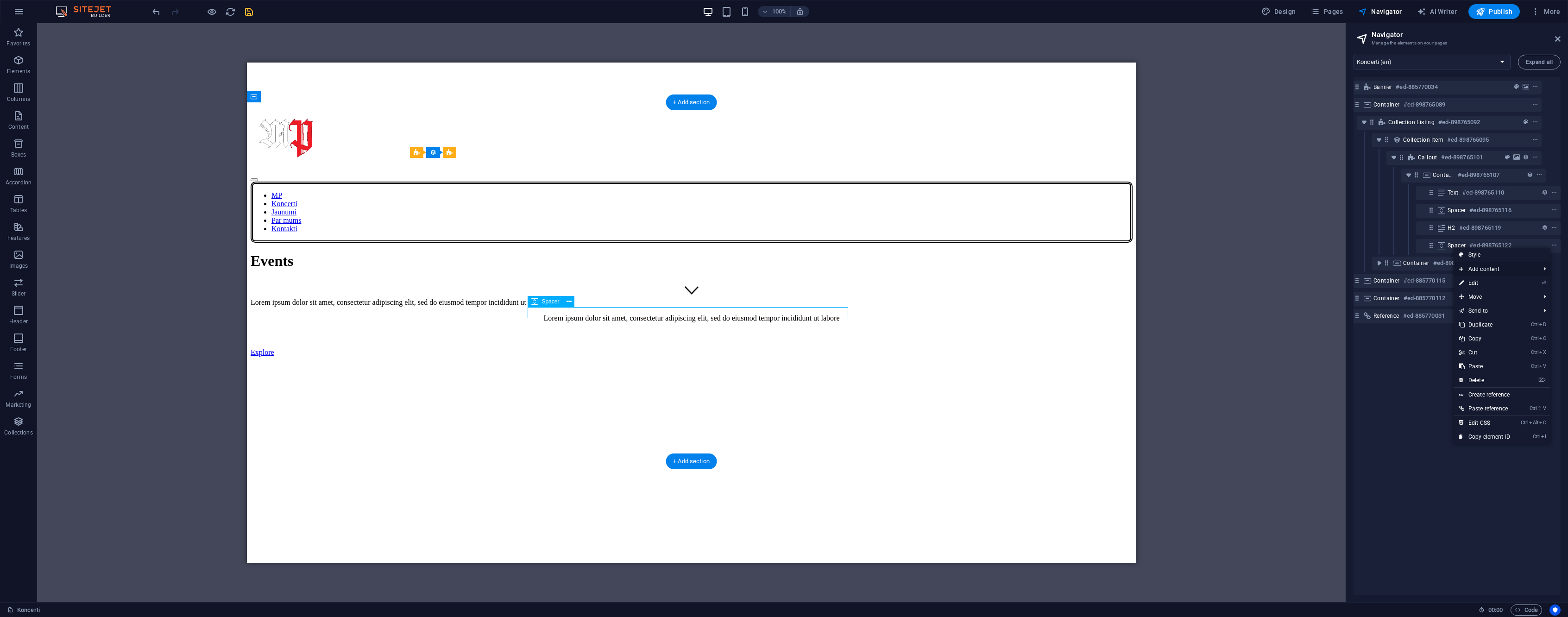
scroll to position [252, 0]
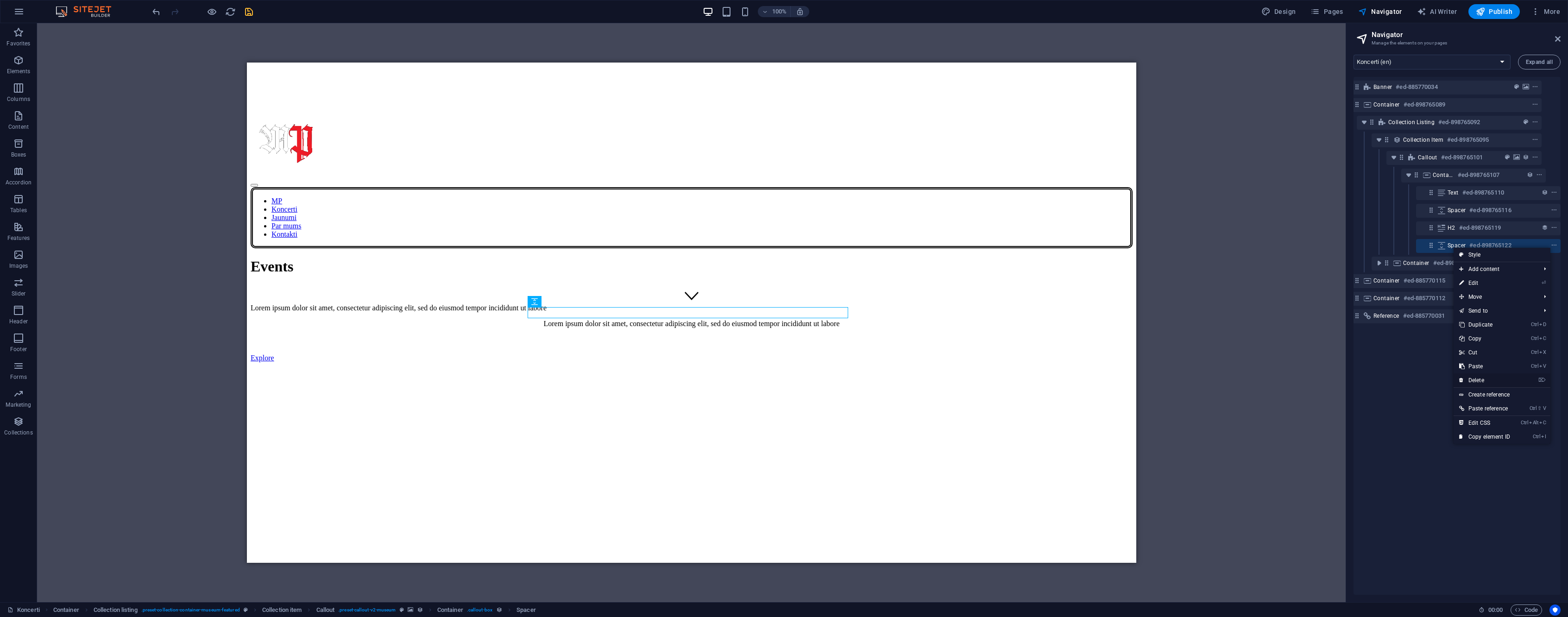
click at [1481, 376] on link "⌦ Delete" at bounding box center [1485, 380] width 62 height 14
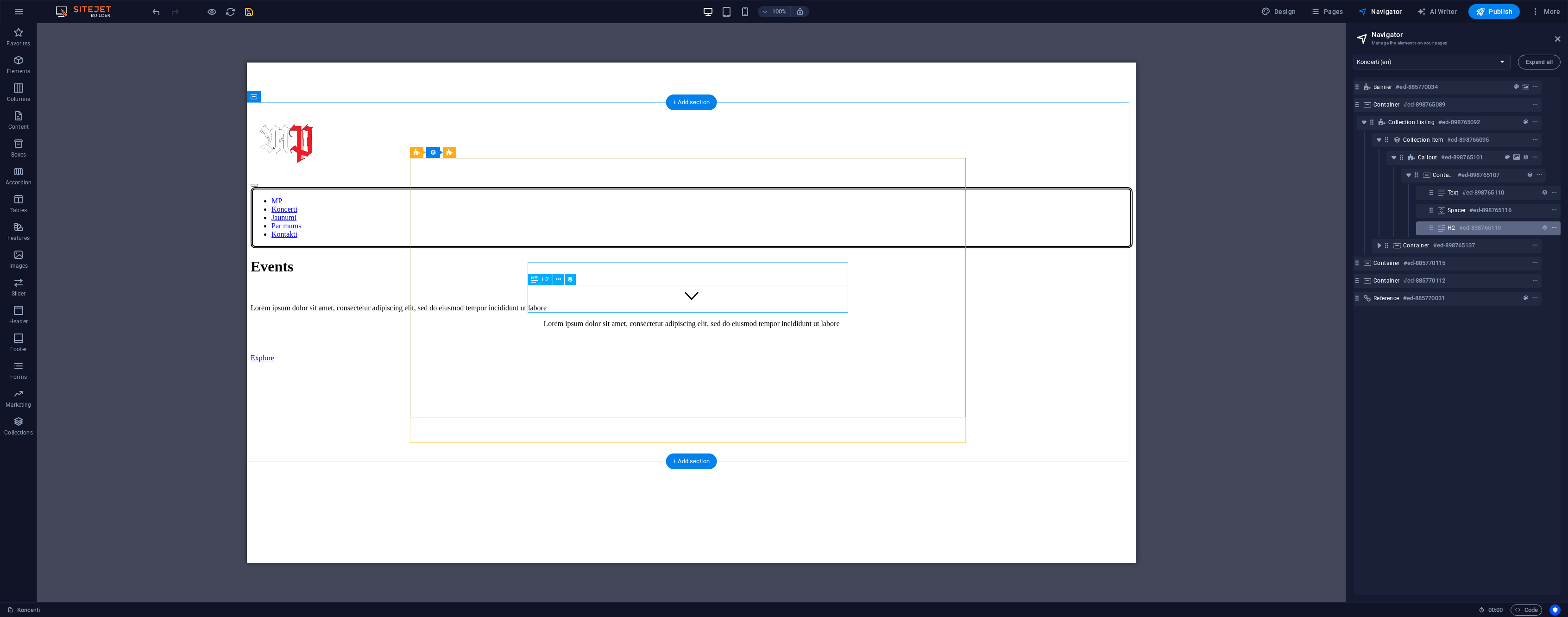
click at [1552, 230] on icon "context-menu" at bounding box center [1554, 228] width 7 height 7
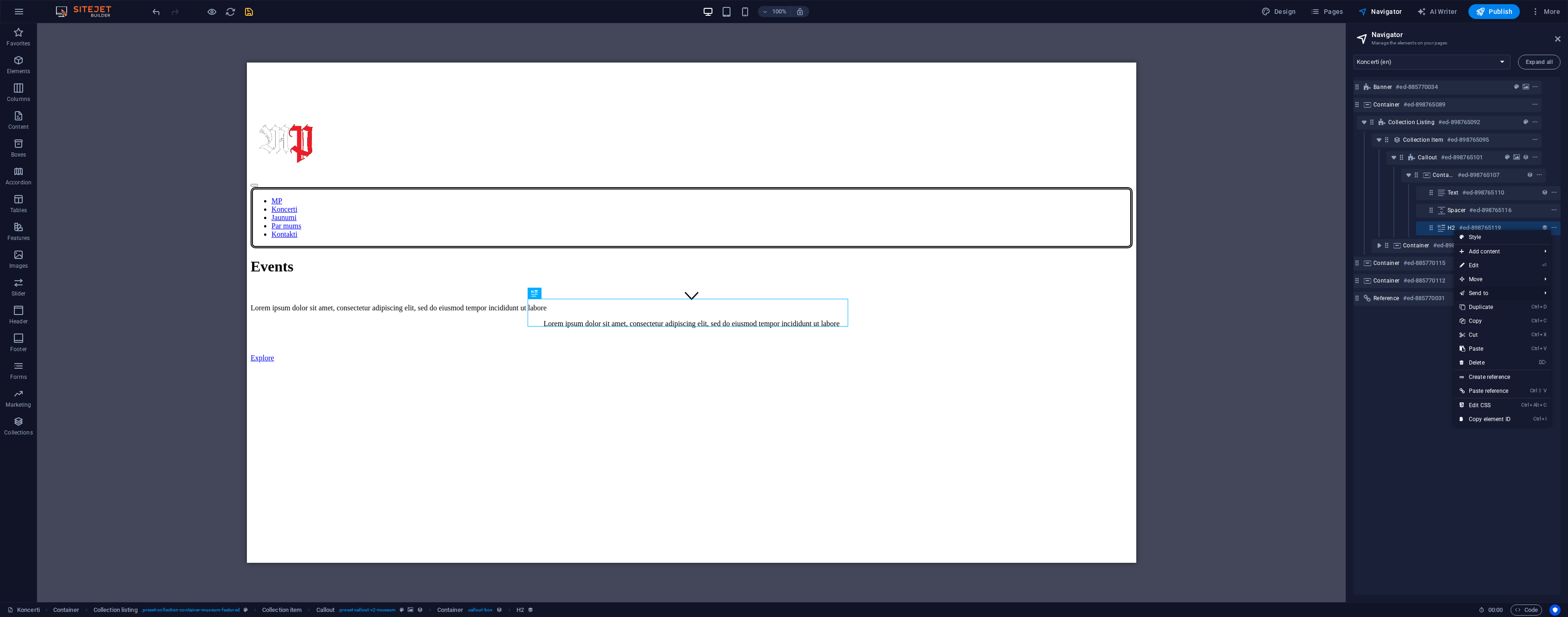
scroll to position [237, 0]
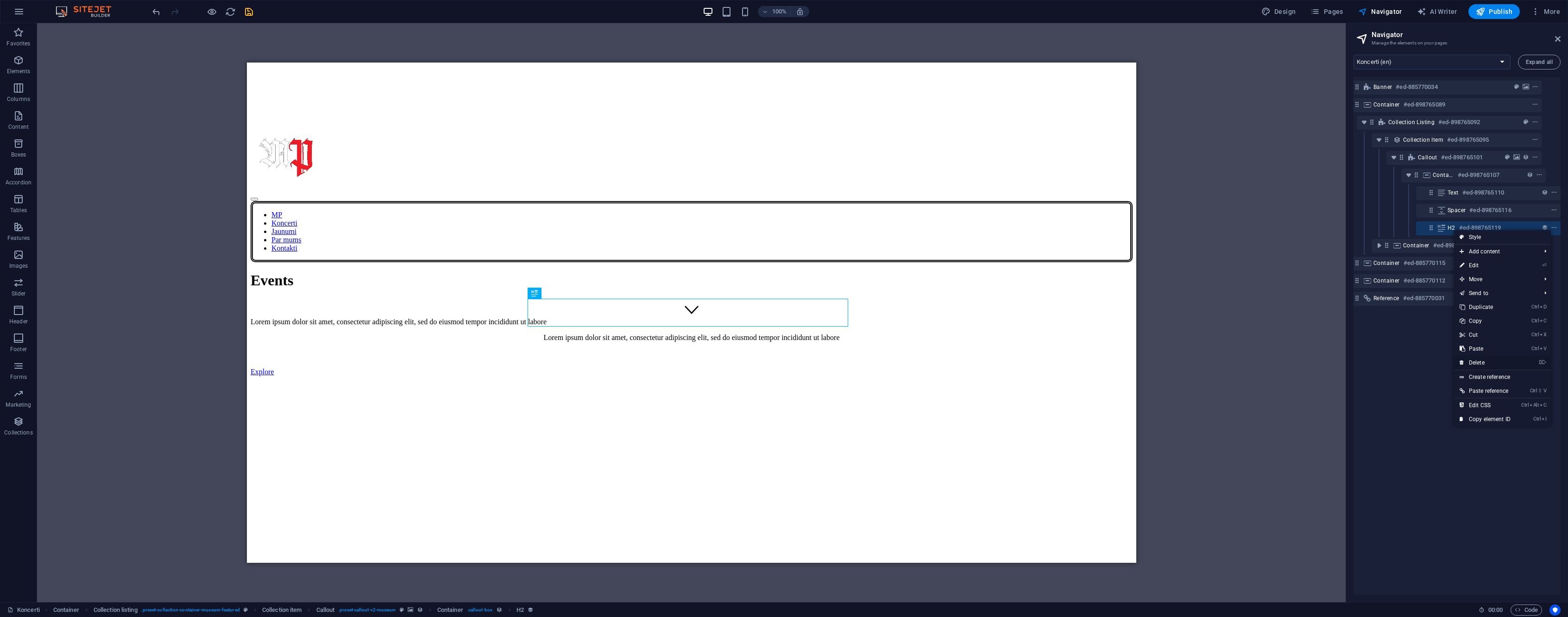
drag, startPoint x: 1497, startPoint y: 365, endPoint x: 1504, endPoint y: 348, distance: 18.4
click at [1497, 364] on link "⌦ Delete" at bounding box center [1485, 363] width 62 height 14
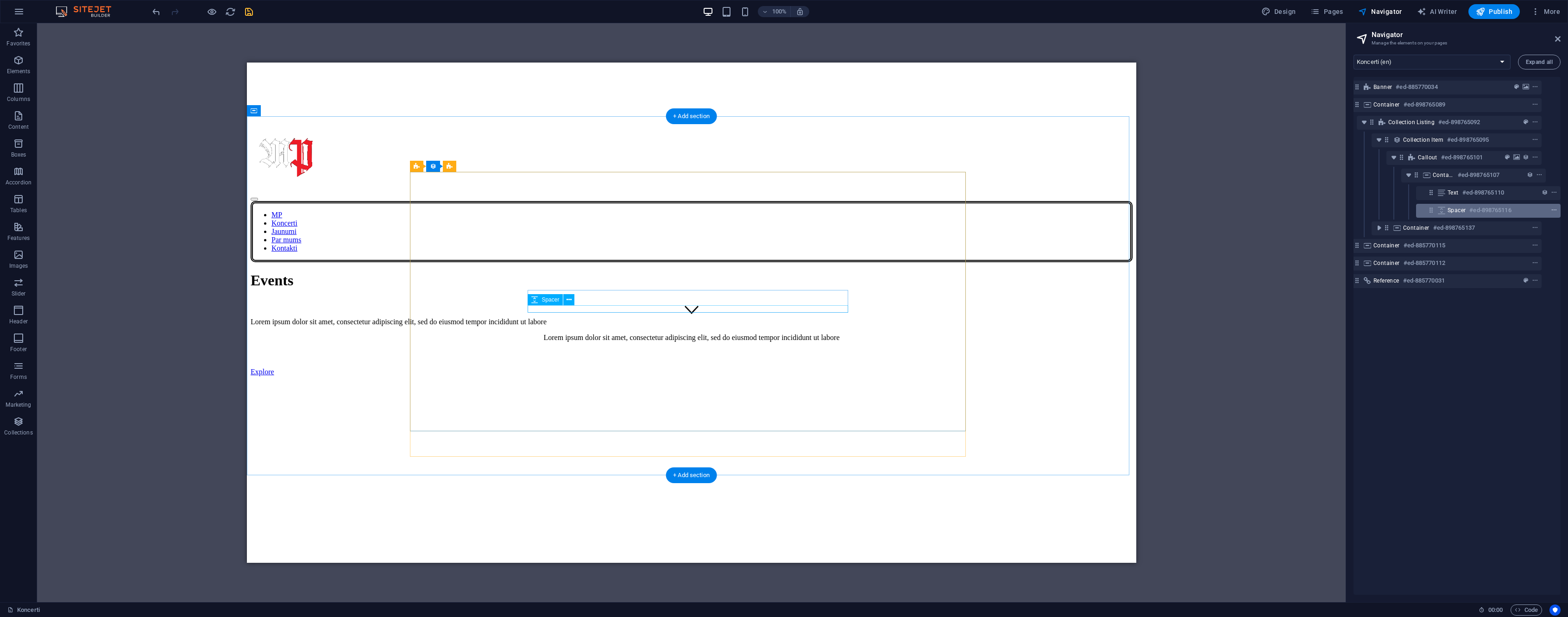
click at [1553, 209] on icon "context-menu" at bounding box center [1554, 210] width 7 height 7
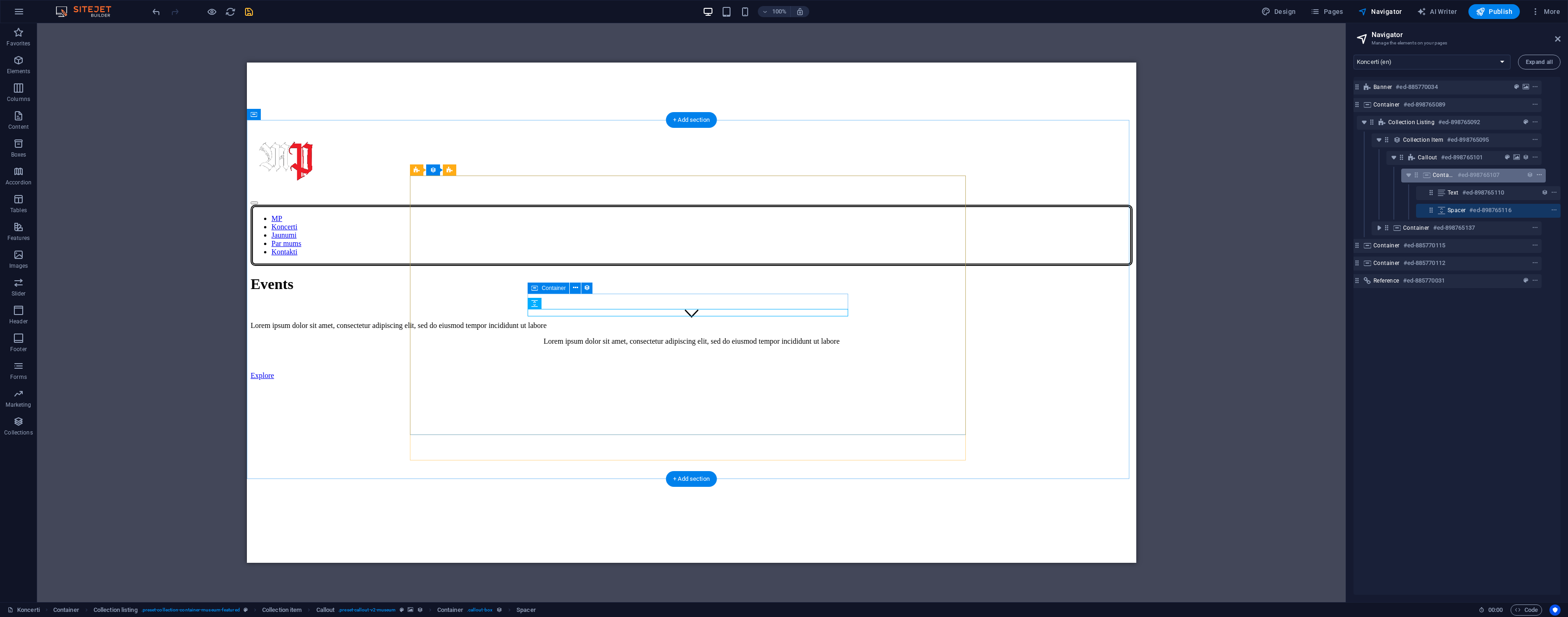
click at [1541, 175] on span "context-menu" at bounding box center [1539, 176] width 9 height 7
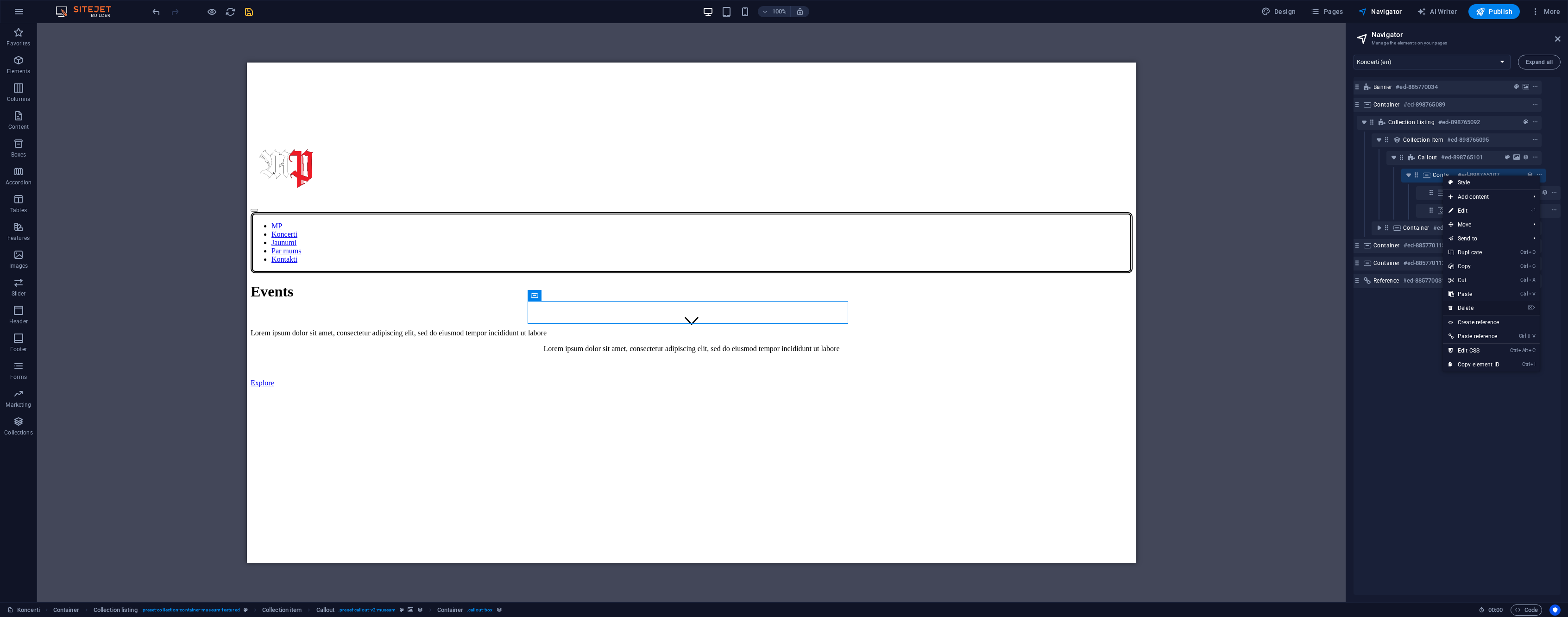
click at [1491, 309] on link "⌦ Delete" at bounding box center [1474, 308] width 62 height 14
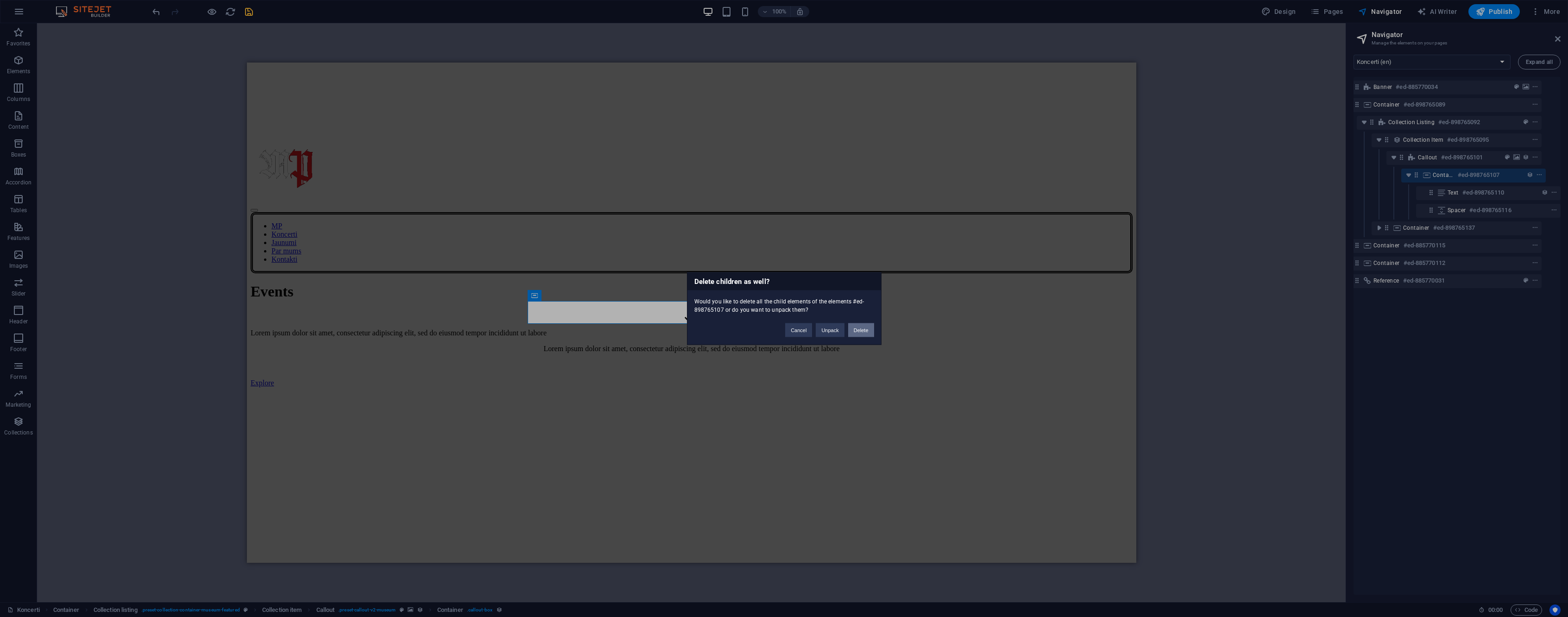
click at [862, 329] on button "Delete" at bounding box center [861, 330] width 26 height 14
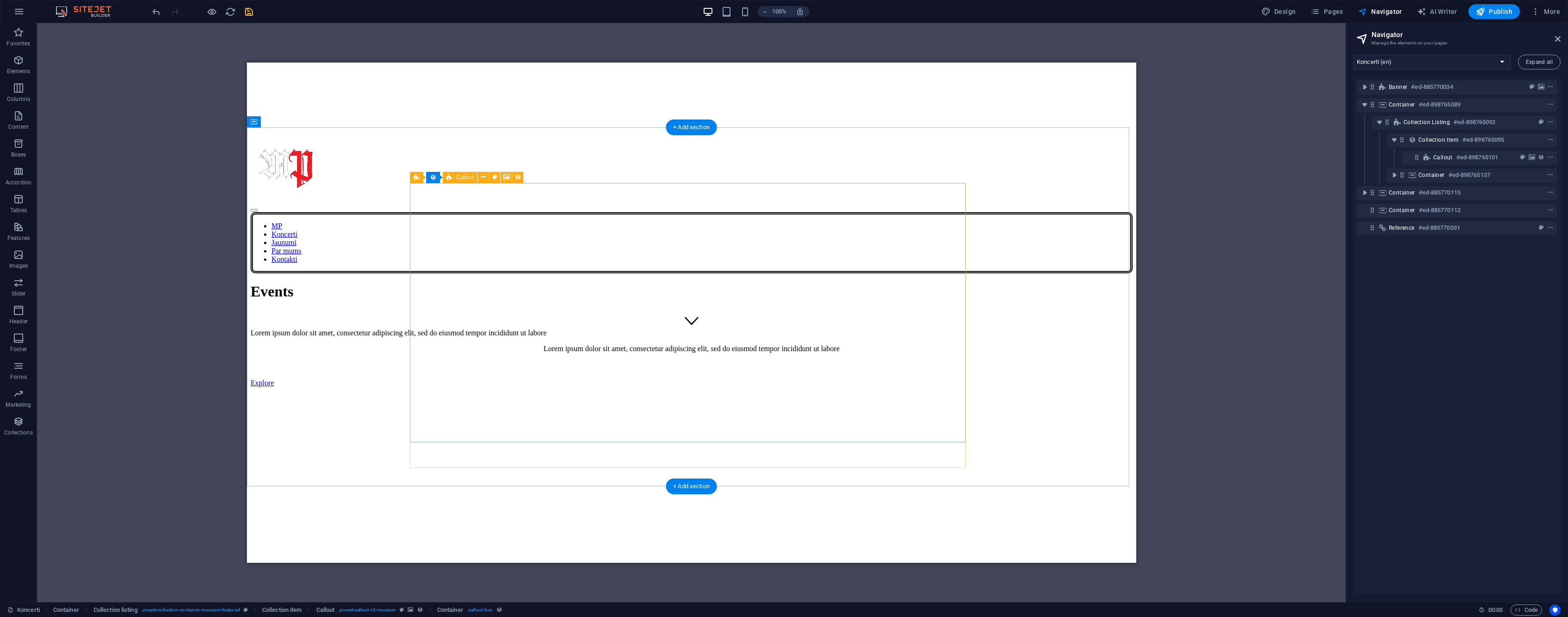
scroll to position [0, 0]
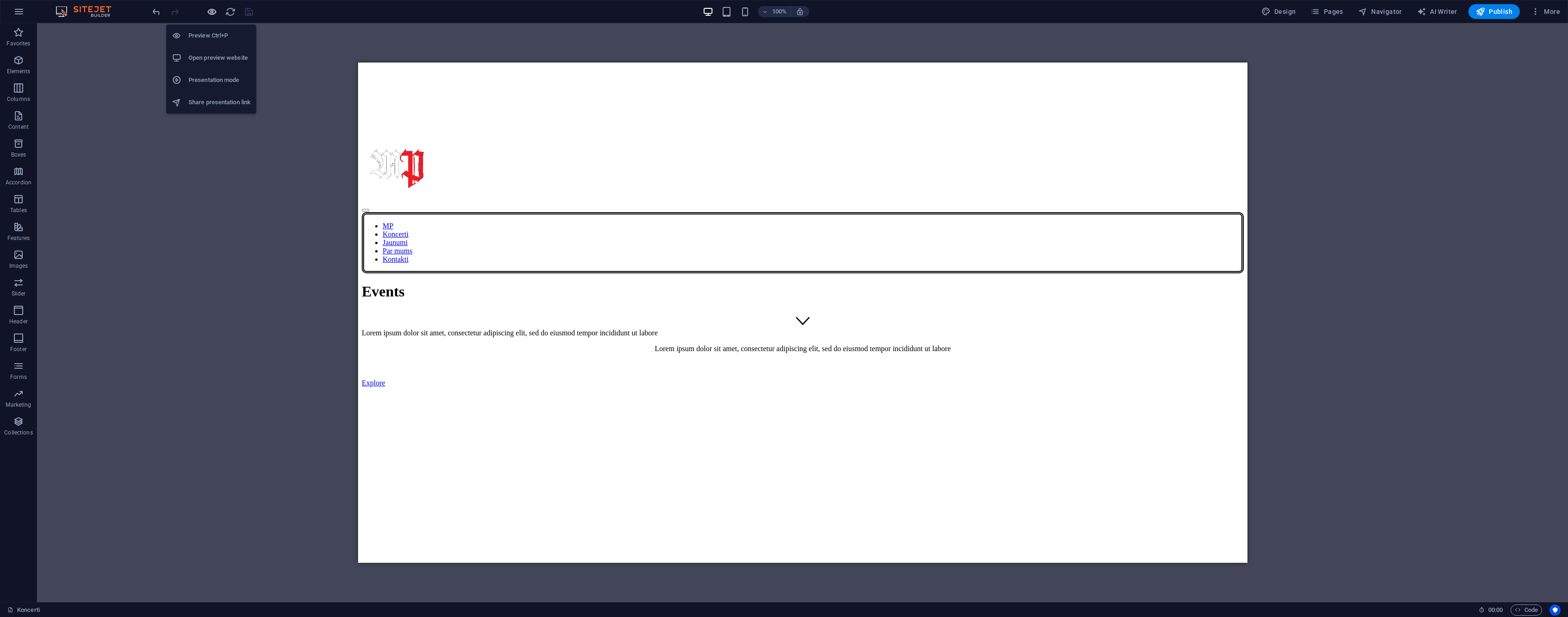
click at [210, 10] on icon "button" at bounding box center [212, 12] width 11 height 11
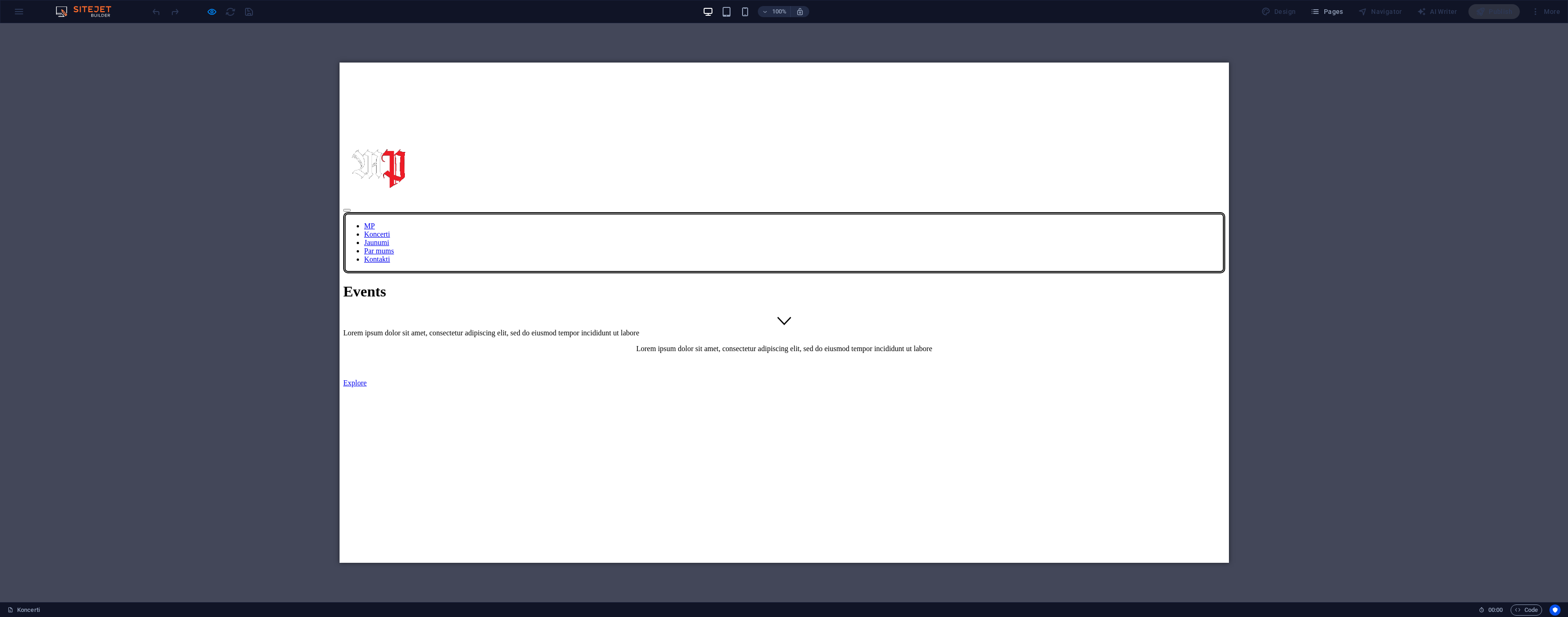
drag, startPoint x: 1036, startPoint y: 453, endPoint x: 684, endPoint y: 445, distance: 352.1
drag, startPoint x: 547, startPoint y: 452, endPoint x: 601, endPoint y: 447, distance: 54.2
click at [207, 10] on icon "button" at bounding box center [212, 12] width 11 height 11
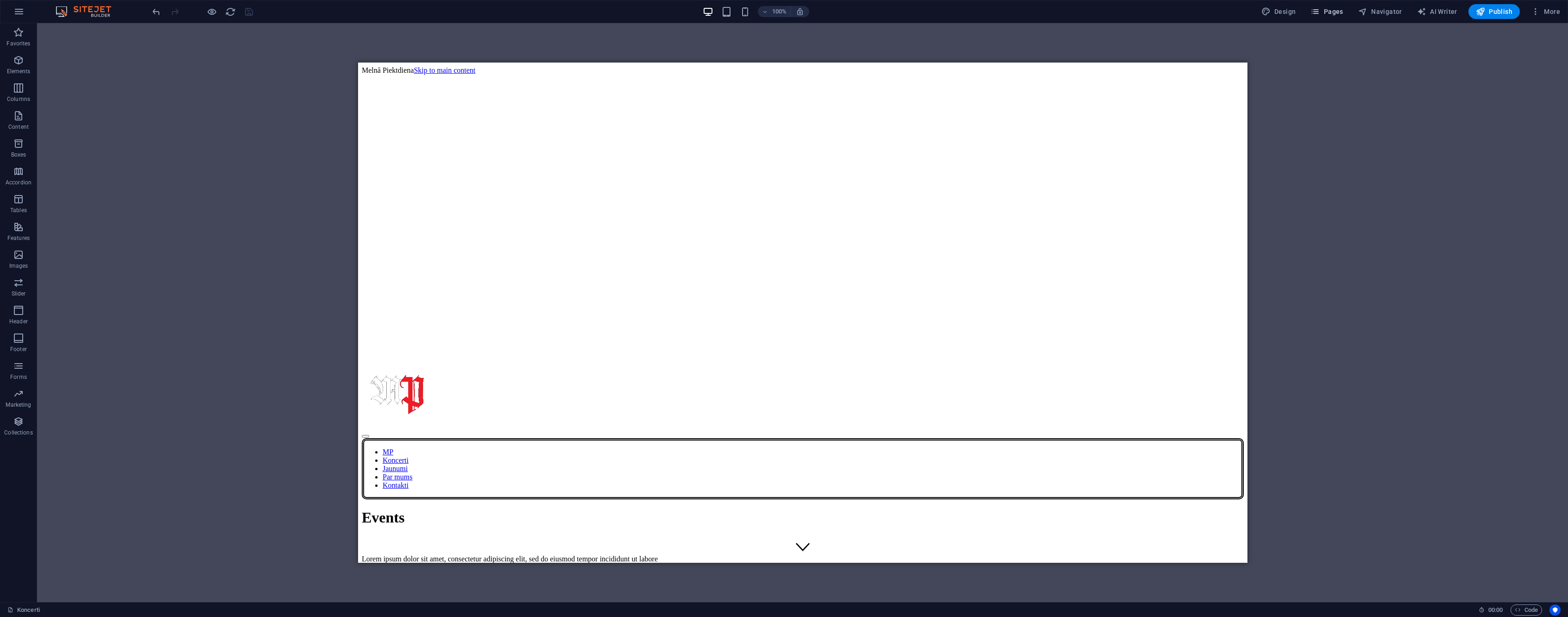
click at [1333, 14] on span "Pages" at bounding box center [1327, 11] width 32 height 9
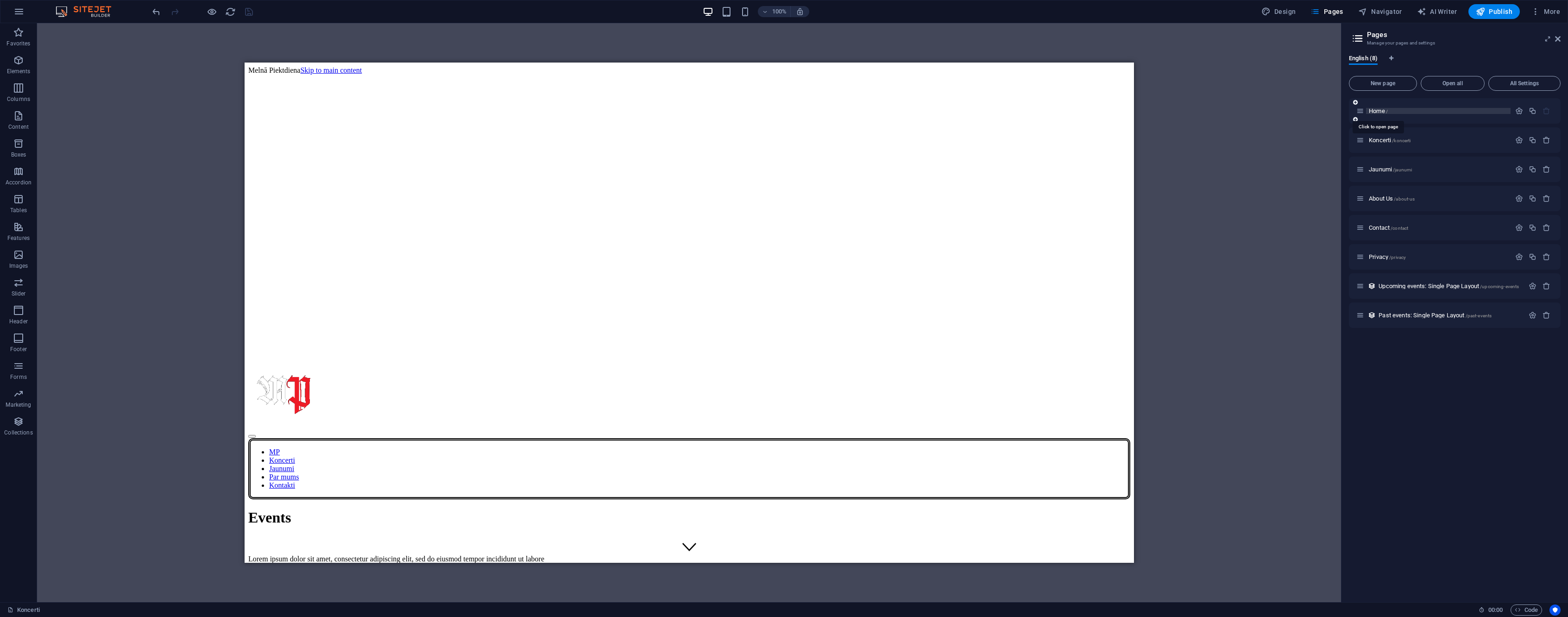
click at [1377, 108] on span "Home /" at bounding box center [1378, 111] width 19 height 7
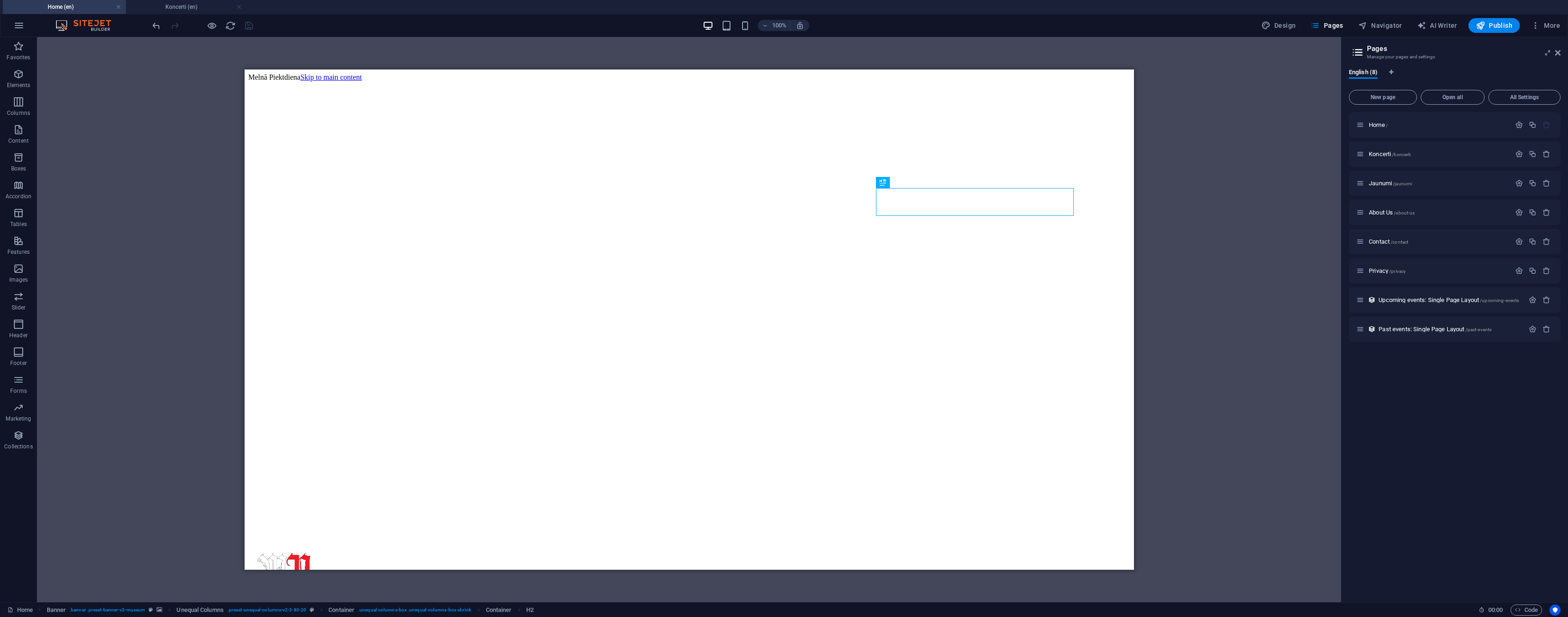
drag, startPoint x: 188, startPoint y: 8, endPoint x: 70, endPoint y: -3, distance: 118.5
click at [183, 4] on h4 "Koncerti (en)" at bounding box center [185, 7] width 123 height 10
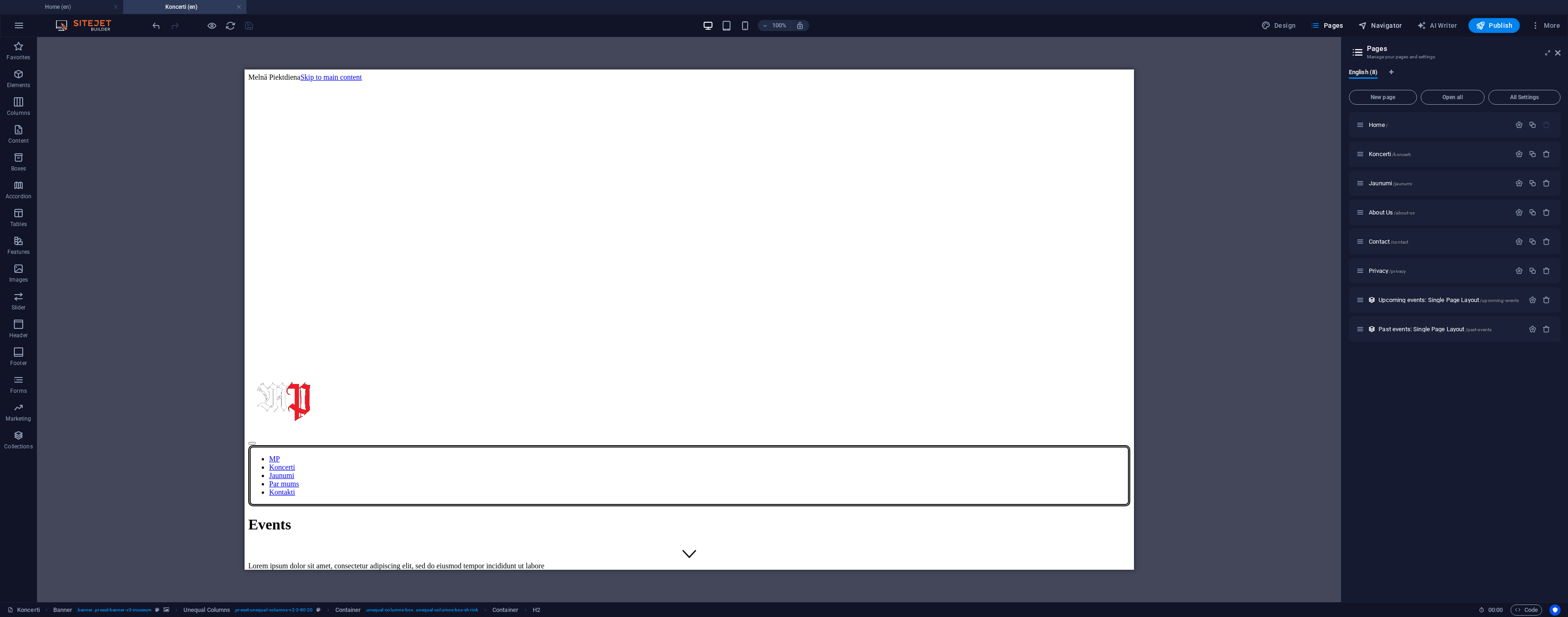
click at [1388, 24] on span "Navigator" at bounding box center [1381, 25] width 44 height 9
select select "16743195-en"
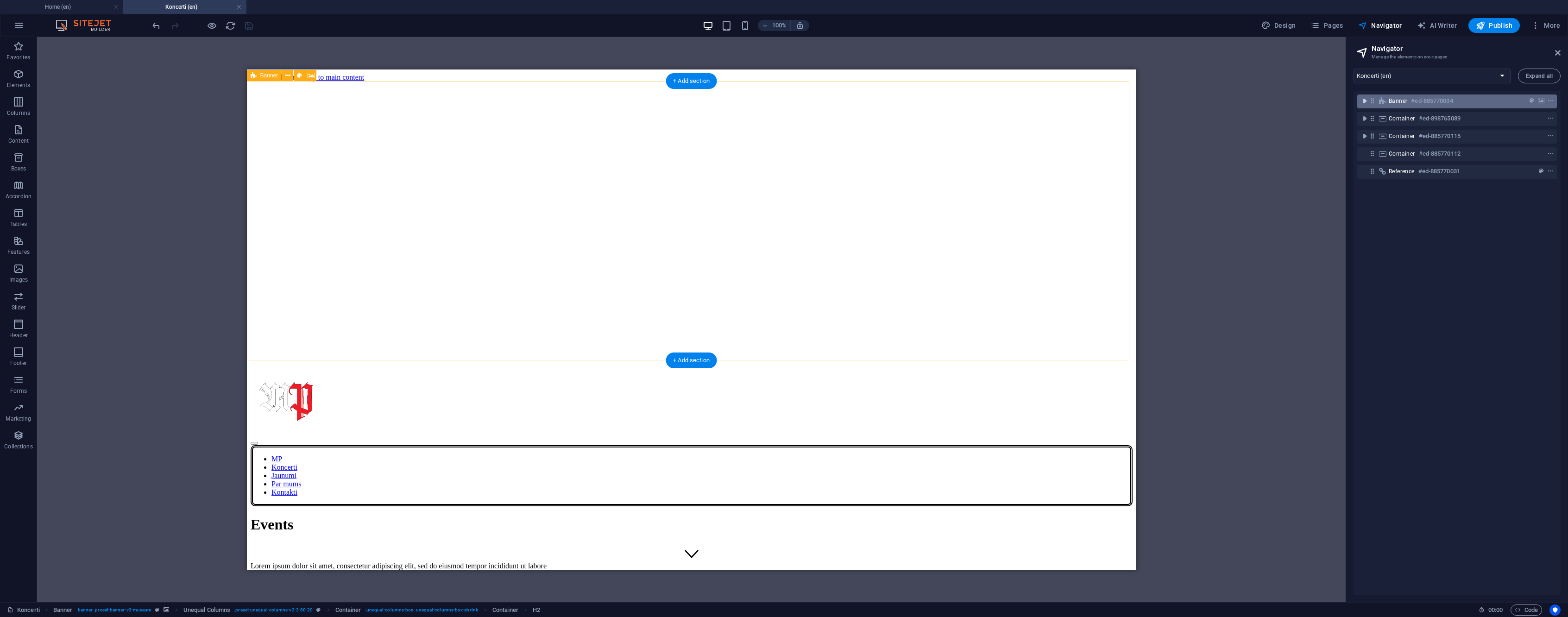
click at [1363, 104] on icon "toggle-expand" at bounding box center [1365, 100] width 9 height 9
click at [1538, 100] on icon "background" at bounding box center [1542, 101] width 7 height 7
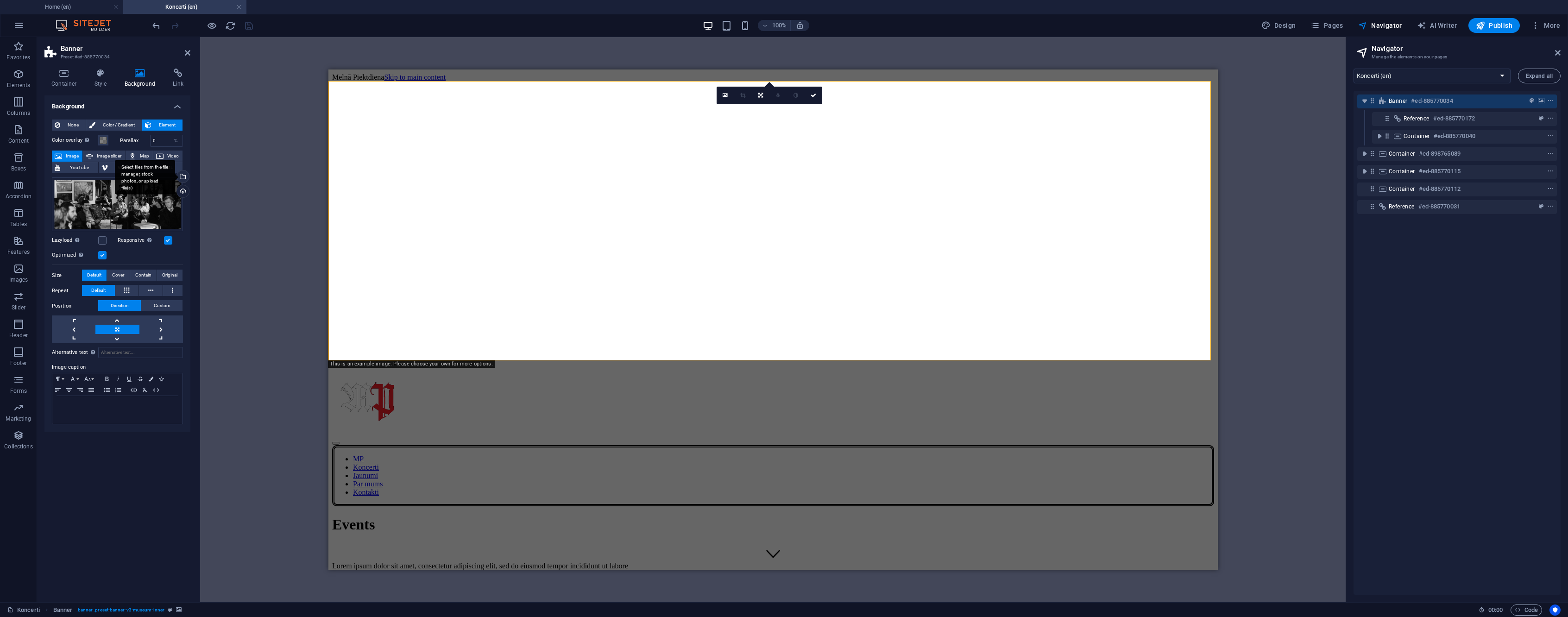
click at [183, 177] on div "Select files from the file manager, stock photos, or upload file(s)" at bounding box center [182, 177] width 14 height 14
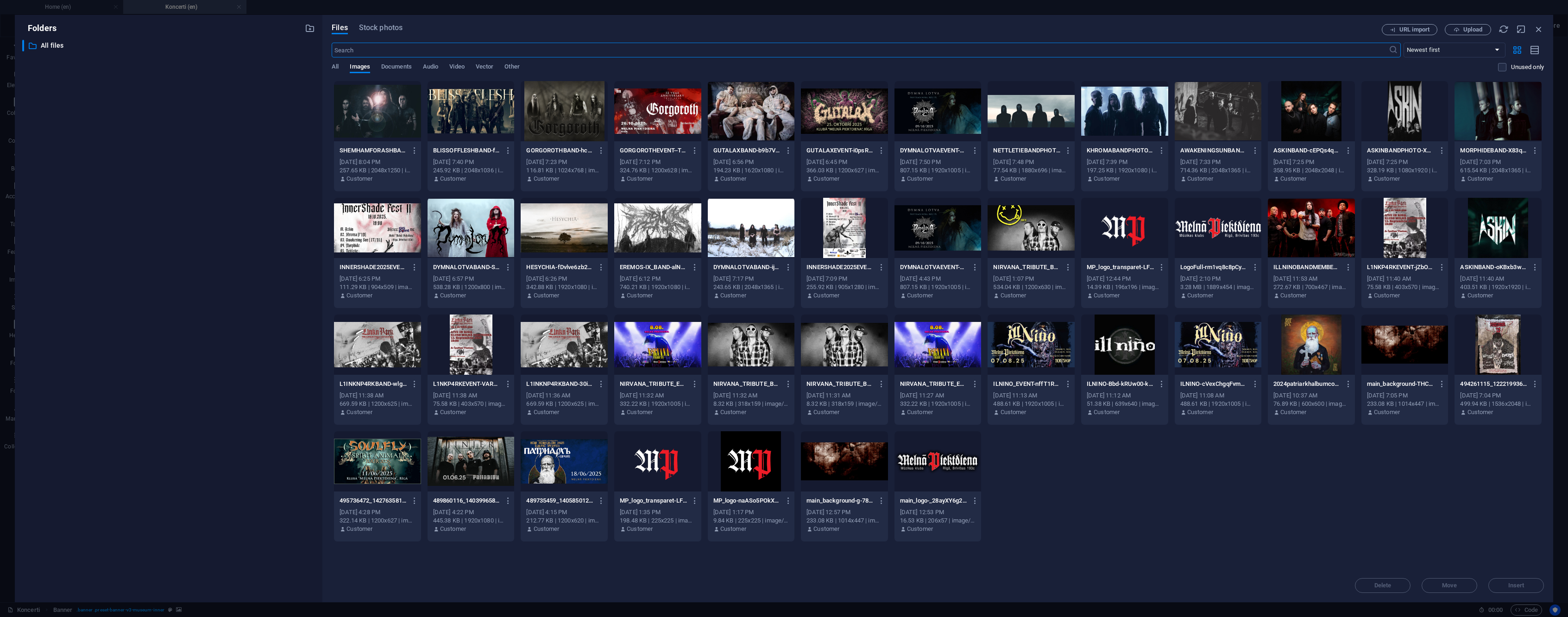
click at [800, 461] on div "SHEMHAMFORASHBAND-upTZ3RmTGW6UMJo4rxqFvA.jpg SHEMHAMFORASHBAND-upTZ3RmTGW6UMJo4…" at bounding box center [938, 311] width 1213 height 462
click at [833, 462] on div at bounding box center [844, 461] width 87 height 60
click at [1524, 590] on button "Insert" at bounding box center [1517, 586] width 56 height 15
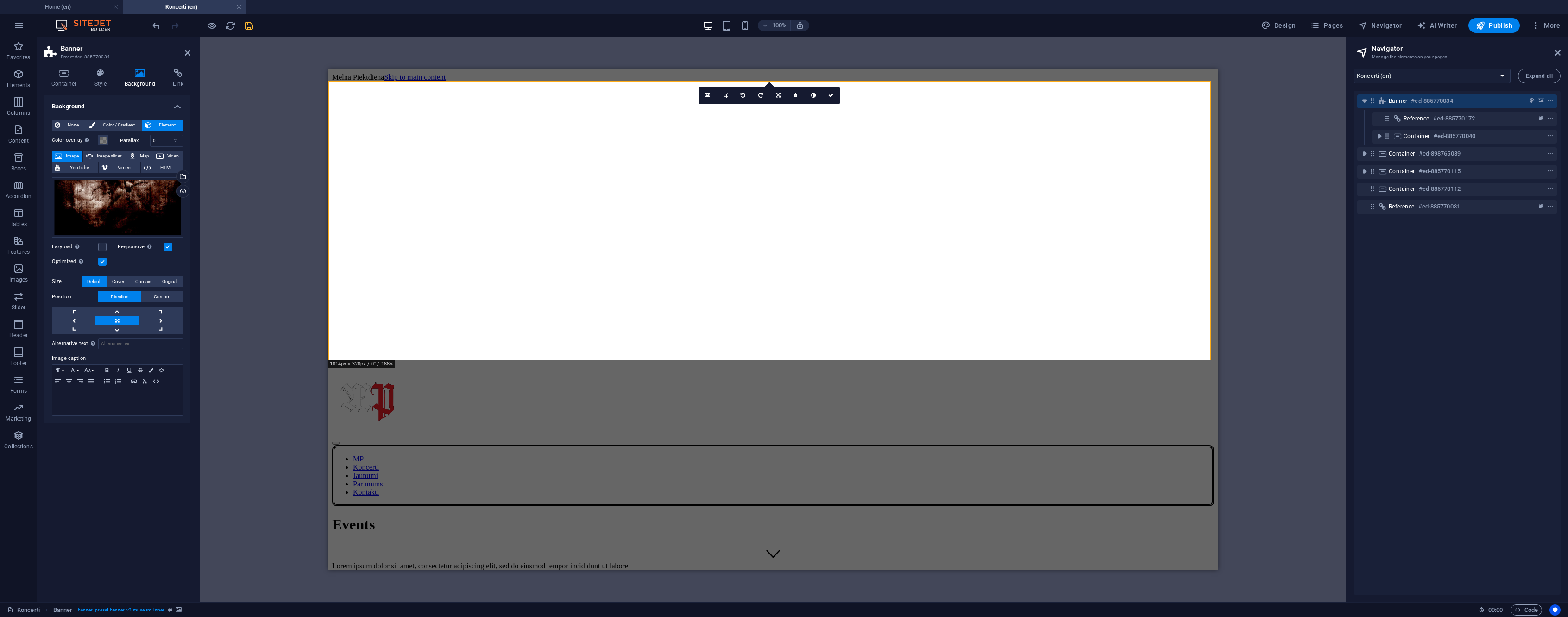
click at [246, 27] on icon "save" at bounding box center [249, 25] width 11 height 11
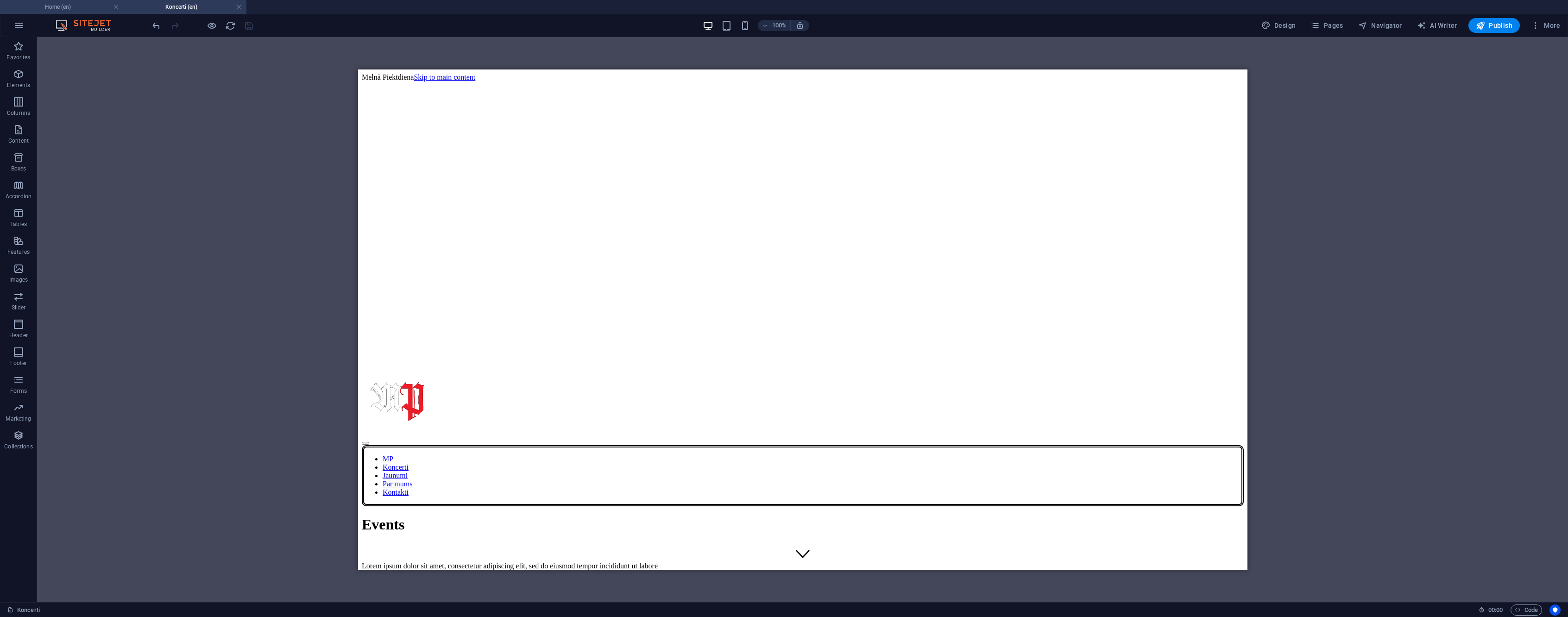
click at [86, 1] on li "Home (en)" at bounding box center [62, 7] width 123 height 14
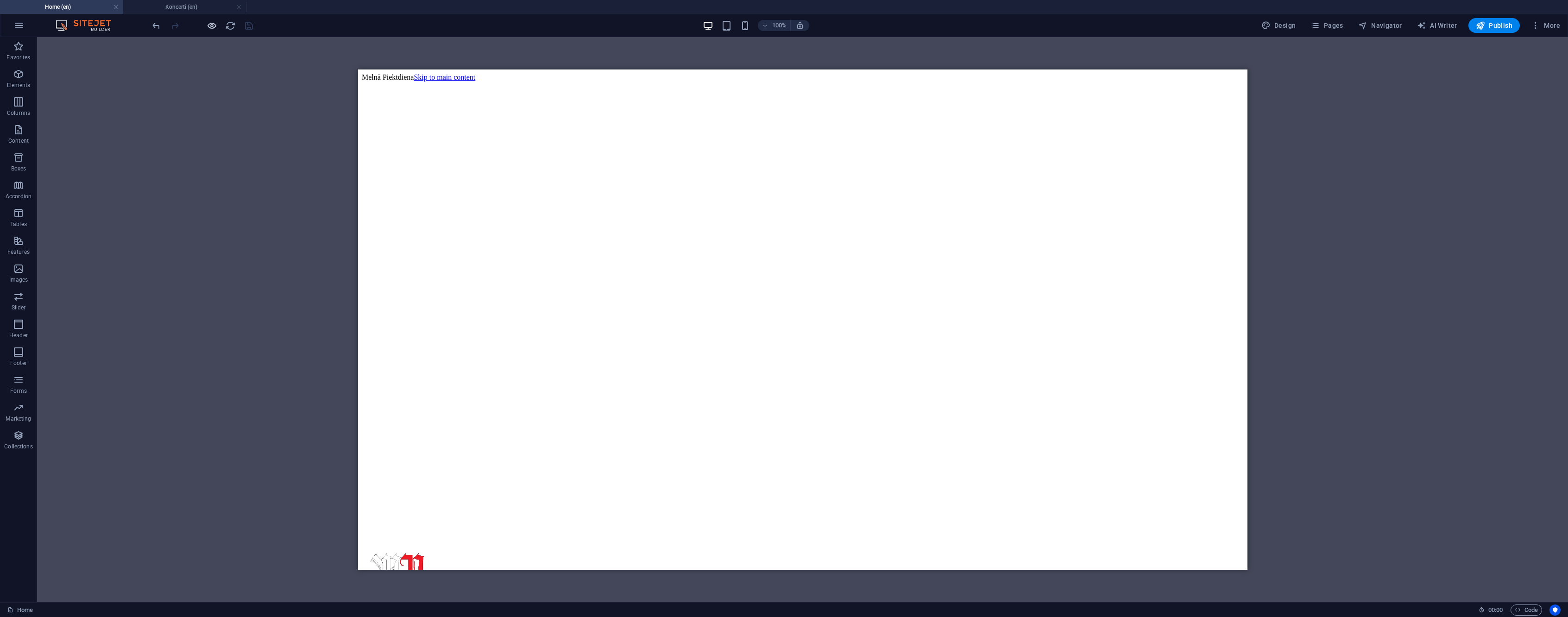
drag, startPoint x: 175, startPoint y: 6, endPoint x: 208, endPoint y: 30, distance: 40.8
click at [194, 5] on h4 "Koncerti (en)" at bounding box center [185, 7] width 123 height 10
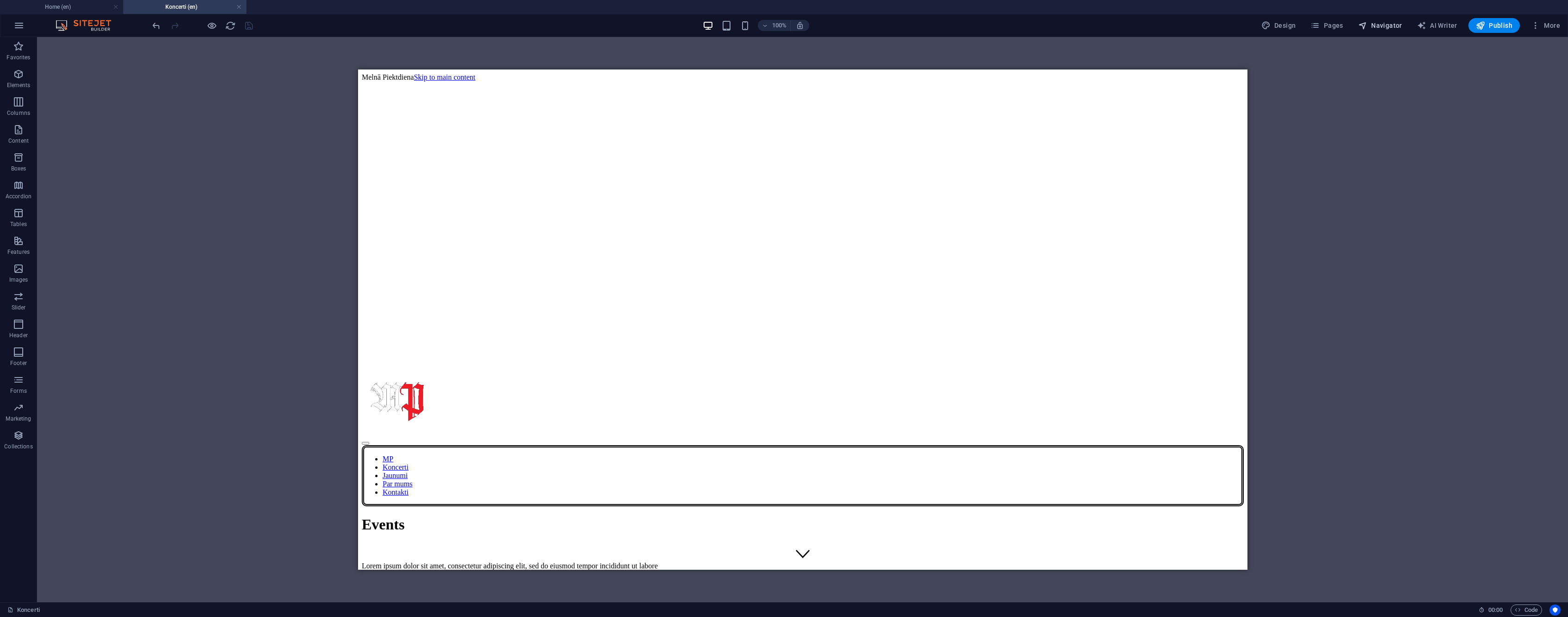
click at [1388, 27] on span "Navigator" at bounding box center [1381, 25] width 44 height 9
select select "16743195-en"
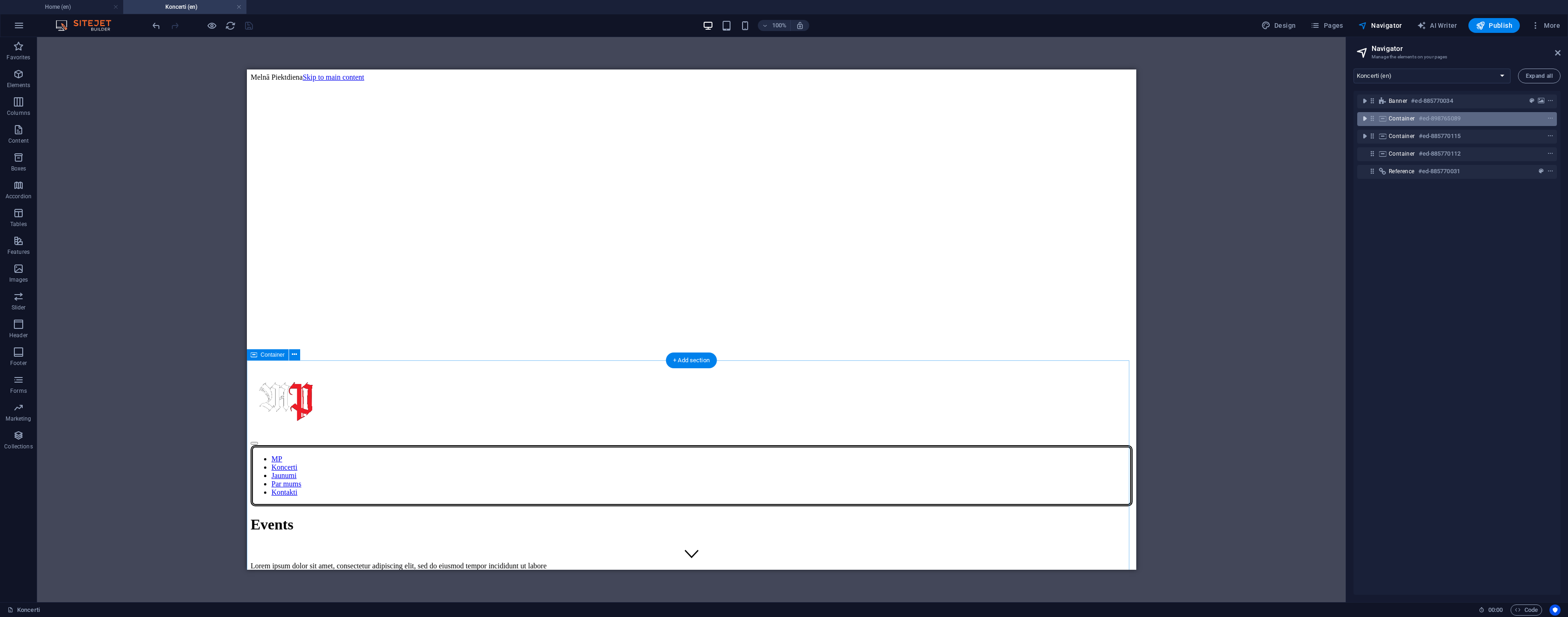
click at [1367, 120] on icon "toggle-expand" at bounding box center [1365, 118] width 9 height 9
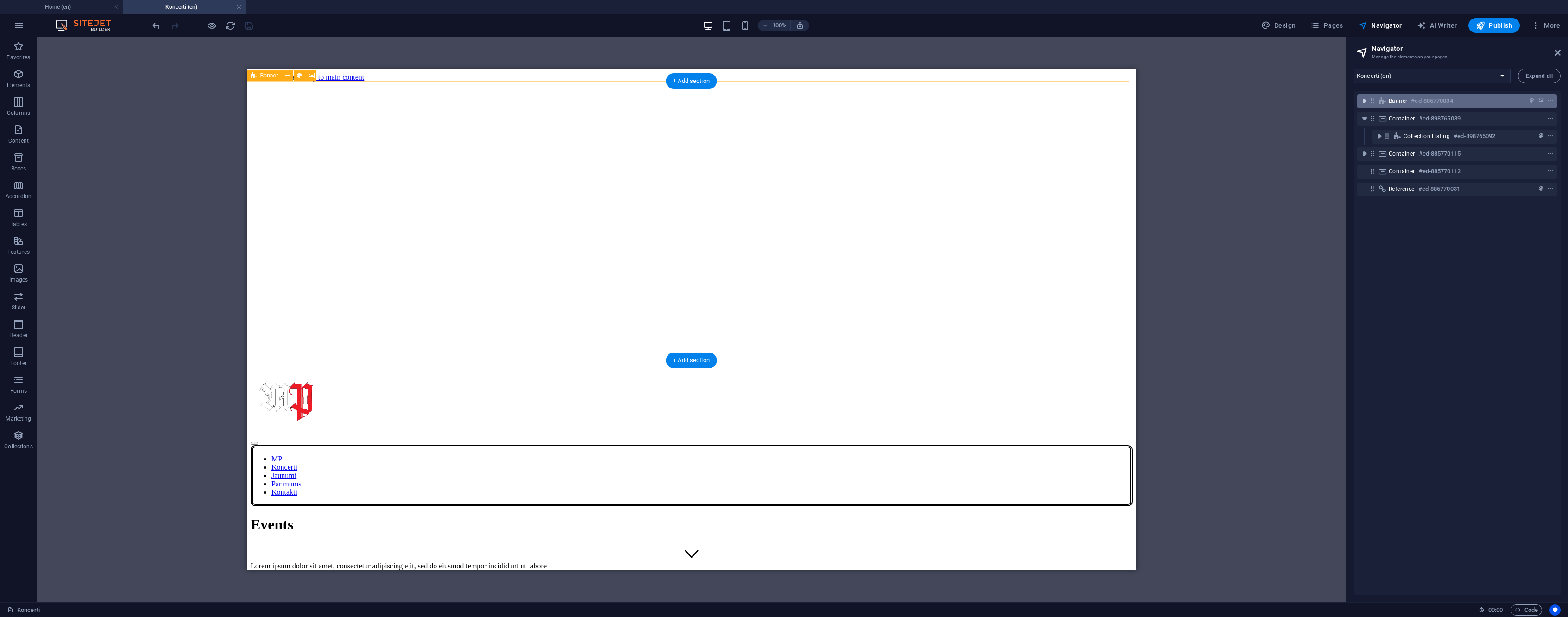
click at [1365, 104] on icon "toggle-expand" at bounding box center [1365, 100] width 9 height 9
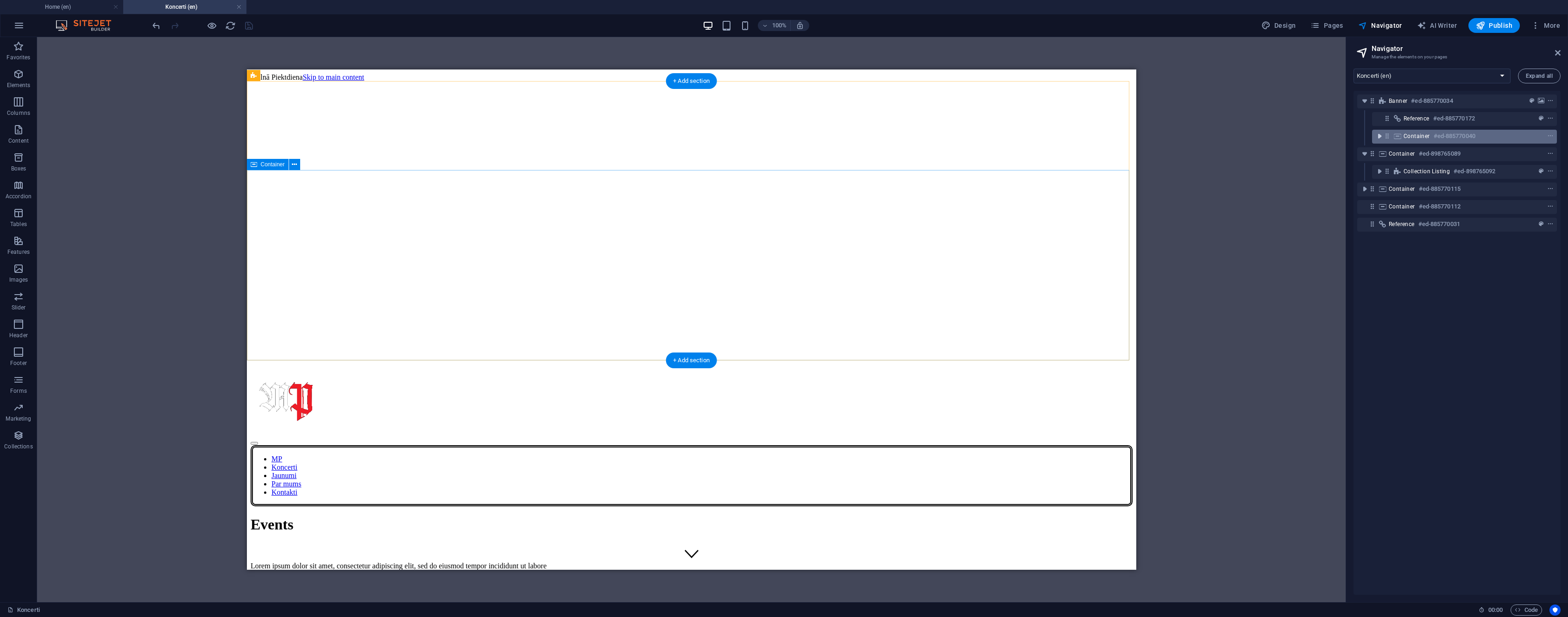
click at [1381, 138] on icon "toggle-expand" at bounding box center [1379, 136] width 9 height 9
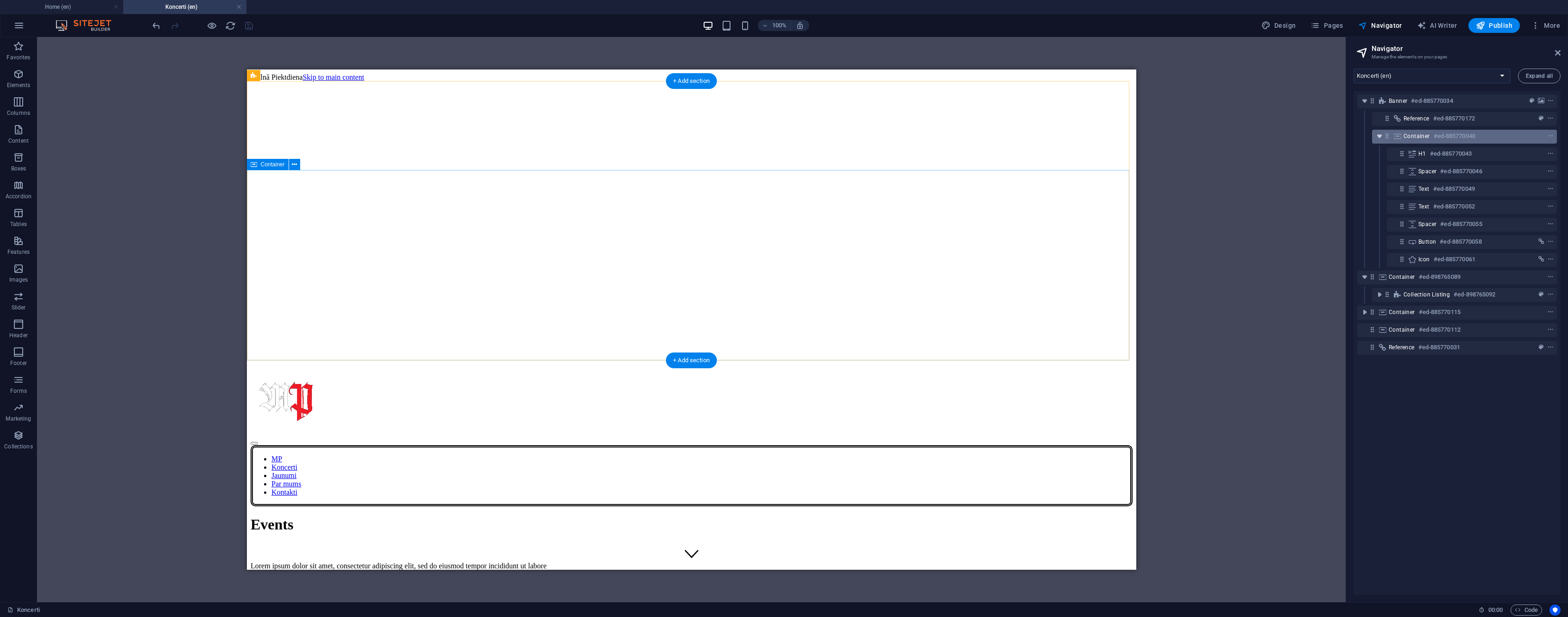
click at [1381, 138] on icon "toggle-expand" at bounding box center [1379, 136] width 9 height 9
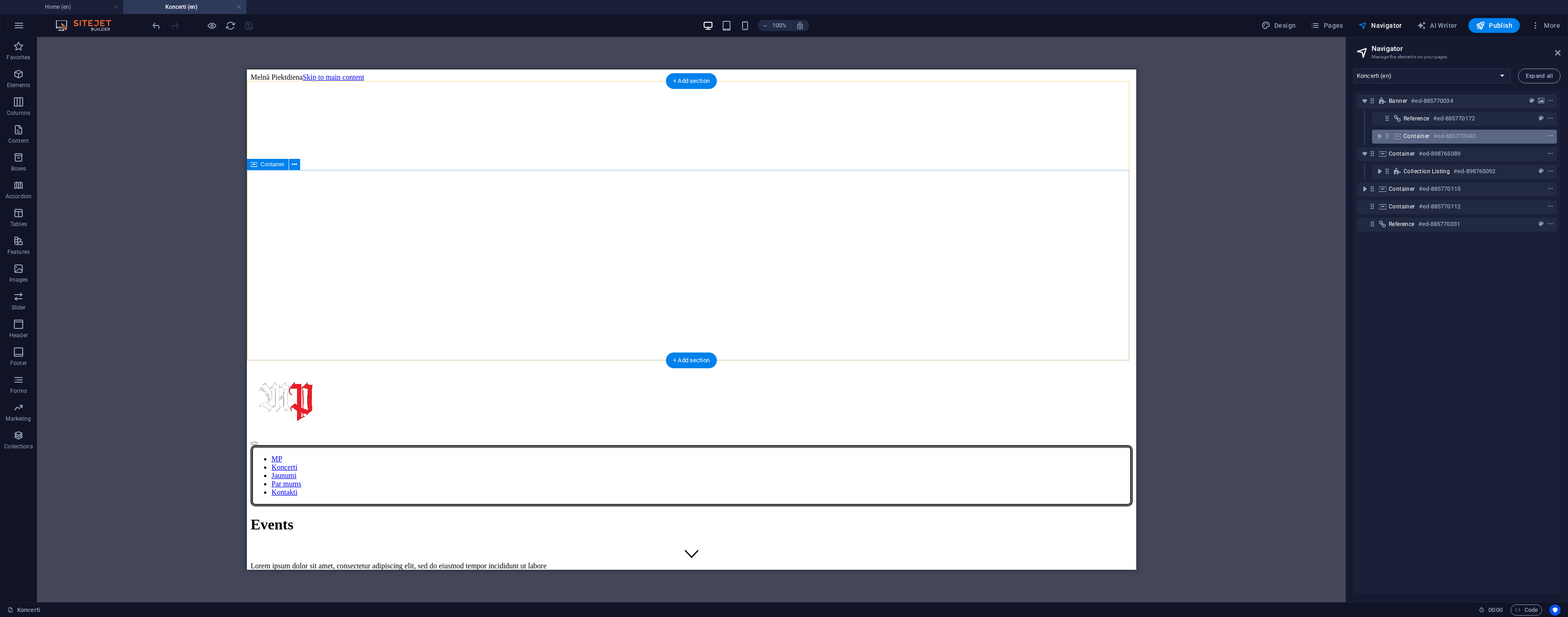
click at [1550, 138] on icon "context-menu" at bounding box center [1551, 137] width 7 height 7
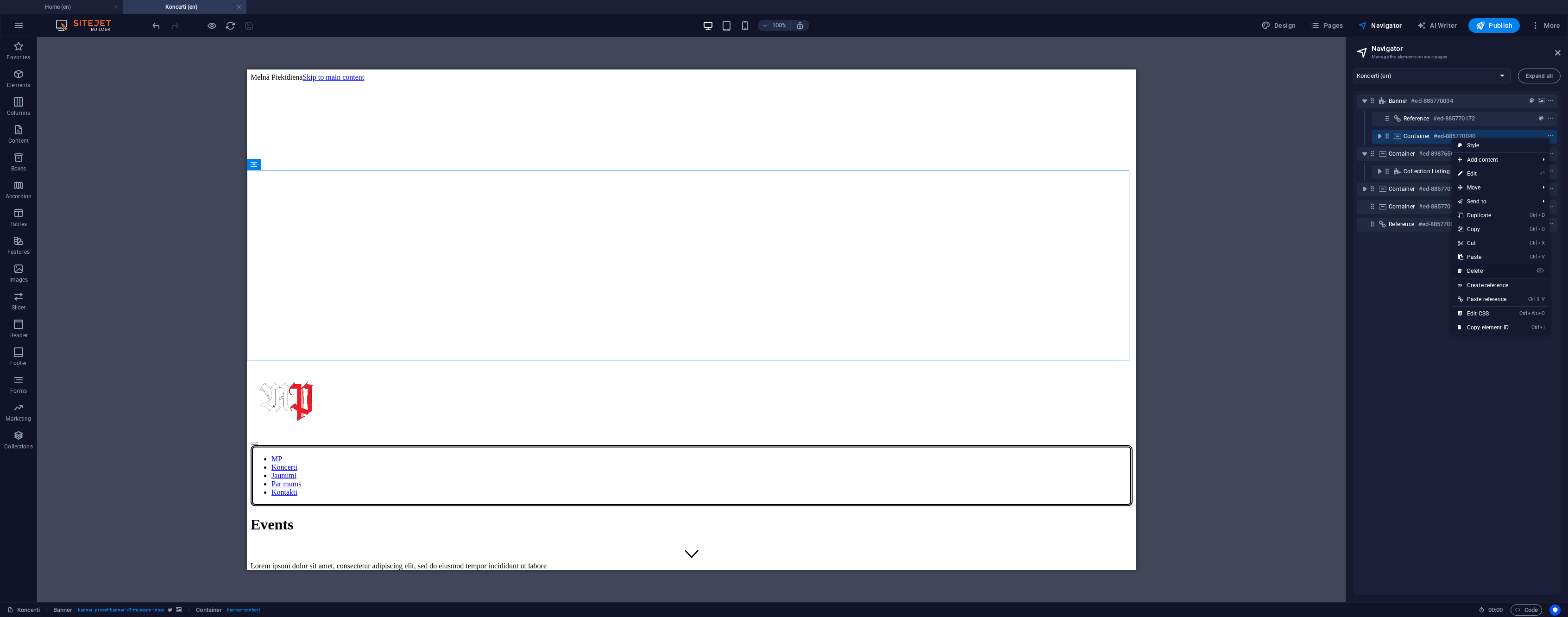
click at [1511, 266] on link "⌦ Delete" at bounding box center [1484, 271] width 62 height 14
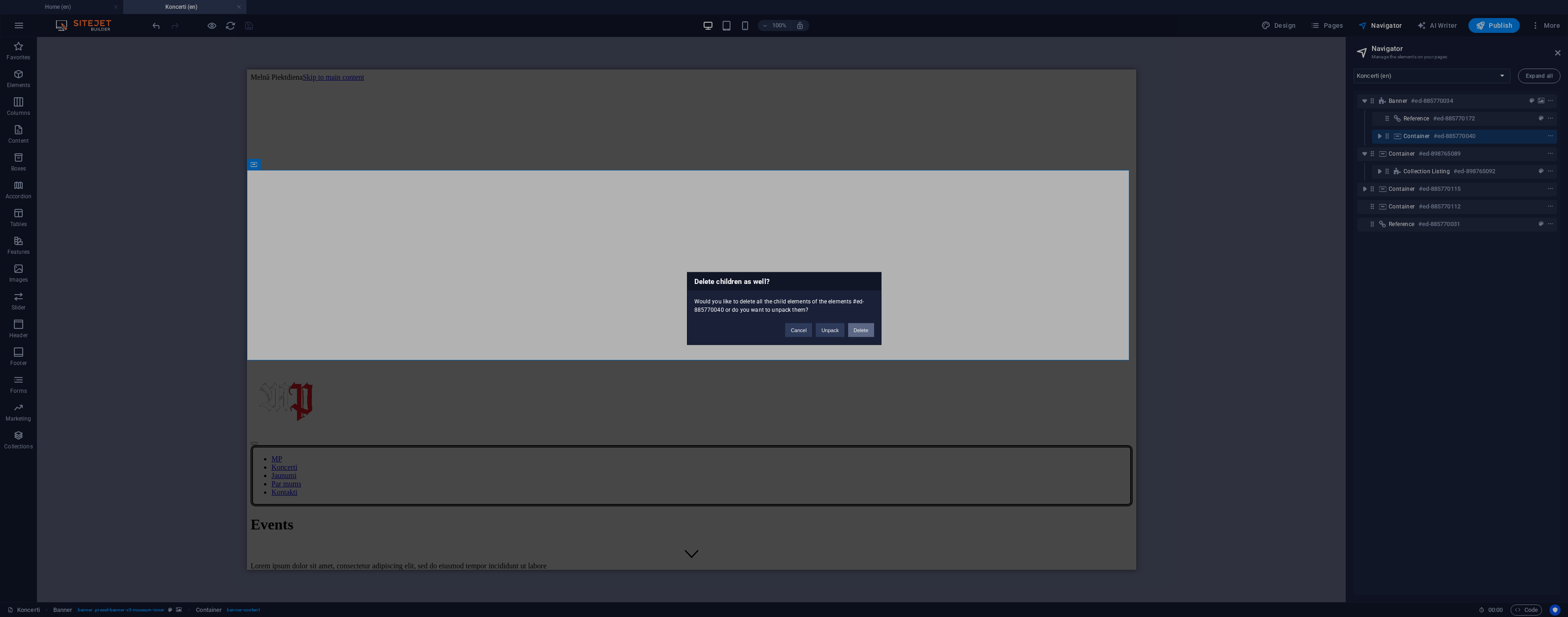
drag, startPoint x: 619, startPoint y: 261, endPoint x: 869, endPoint y: 334, distance: 260.4
click at [869, 334] on button "Delete" at bounding box center [861, 330] width 26 height 14
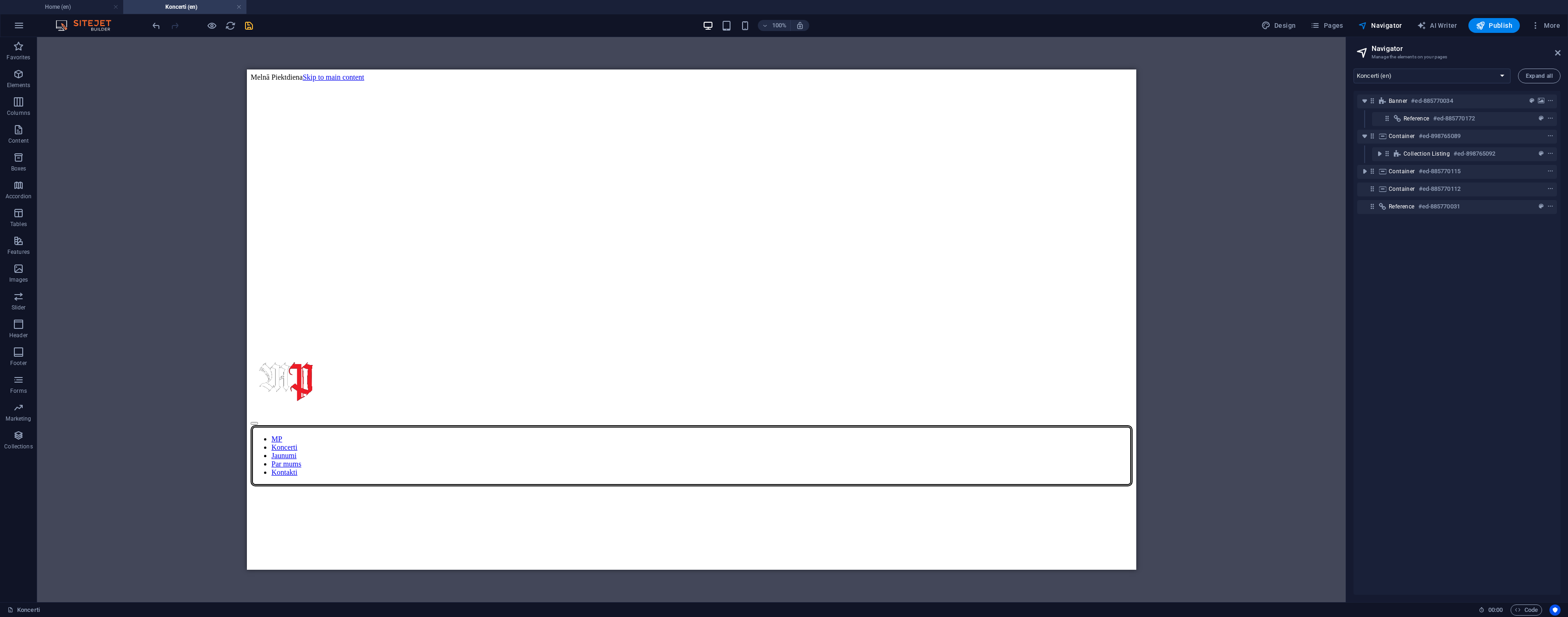
click at [245, 26] on icon "save" at bounding box center [249, 25] width 11 height 11
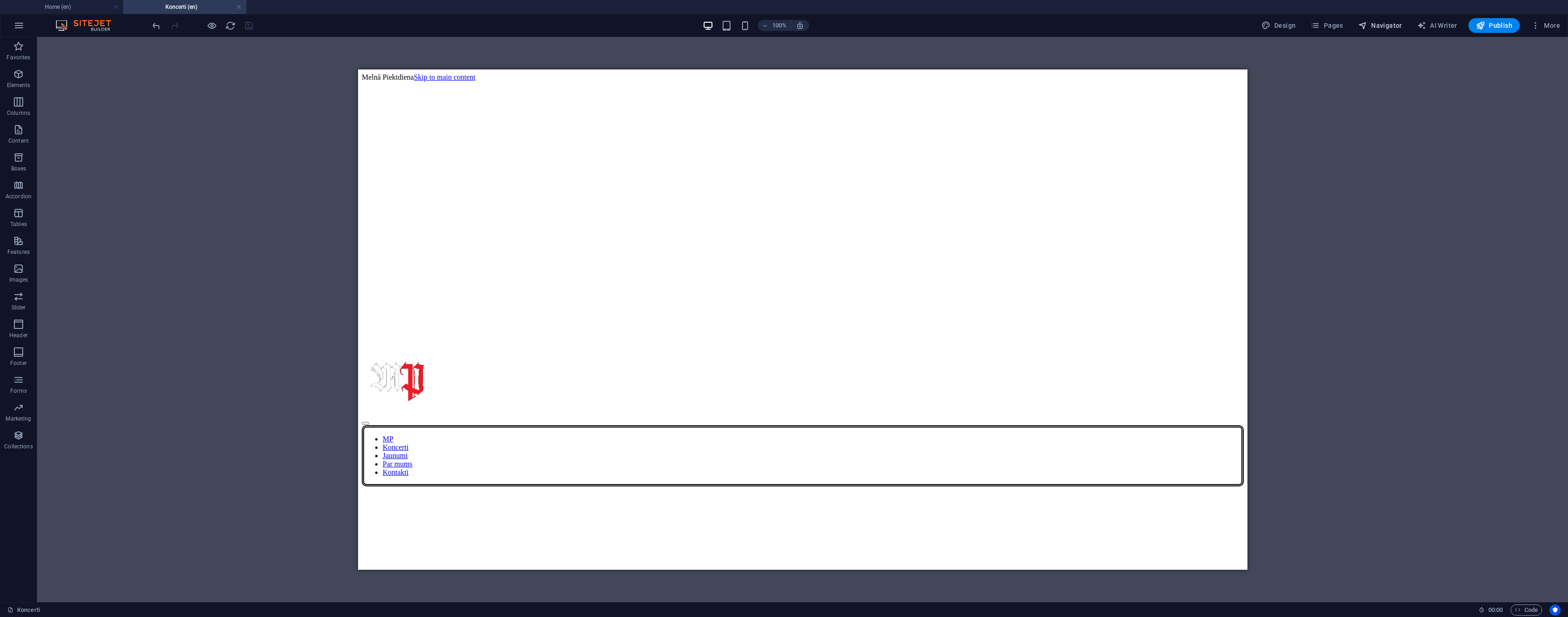
click at [1380, 28] on span "Navigator" at bounding box center [1381, 25] width 44 height 9
select select "16743195-en"
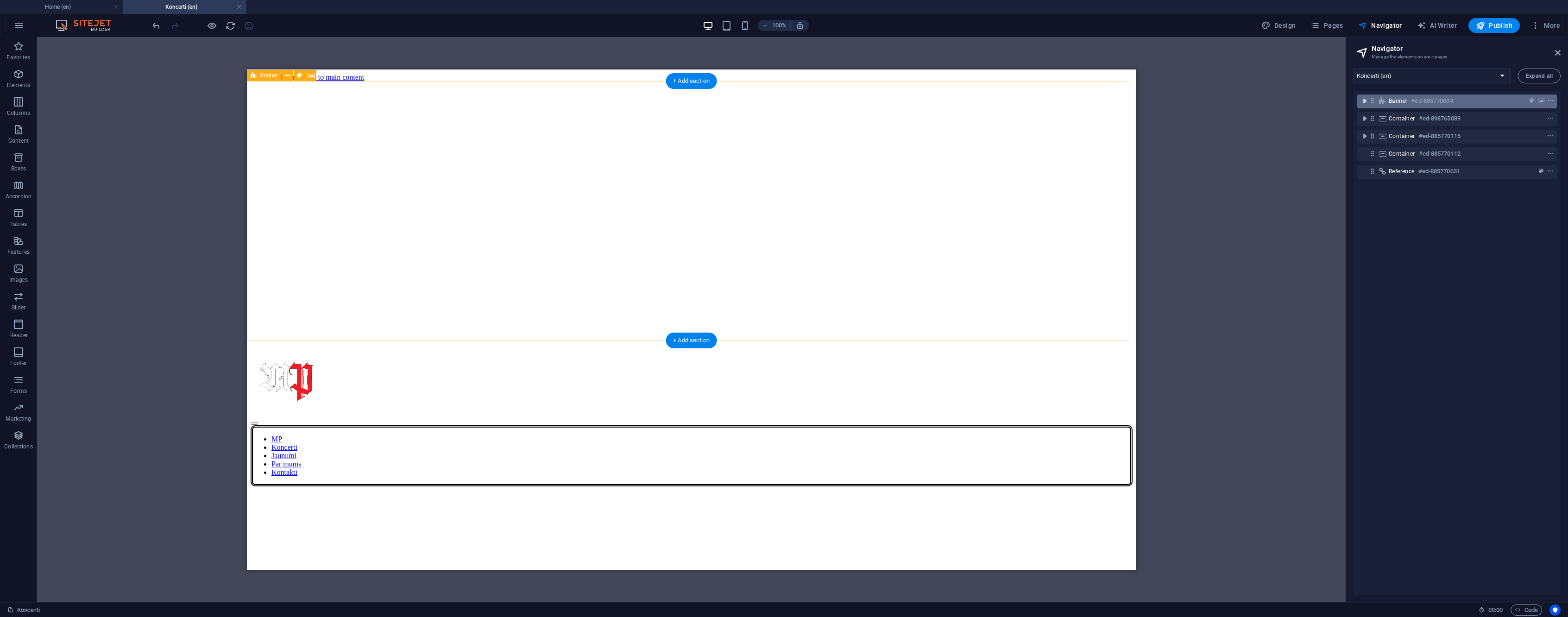
click at [1364, 105] on icon "toggle-expand" at bounding box center [1365, 100] width 9 height 9
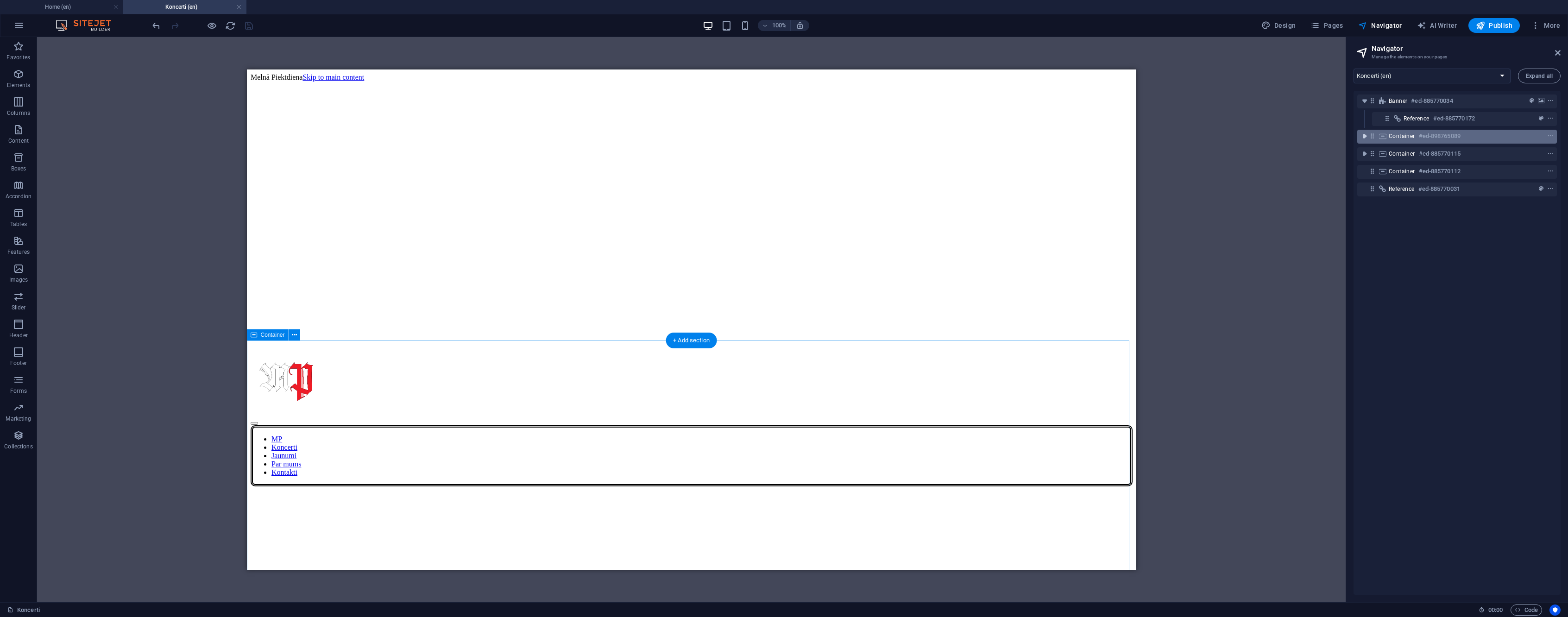
click at [1365, 136] on icon "toggle-expand" at bounding box center [1365, 136] width 9 height 9
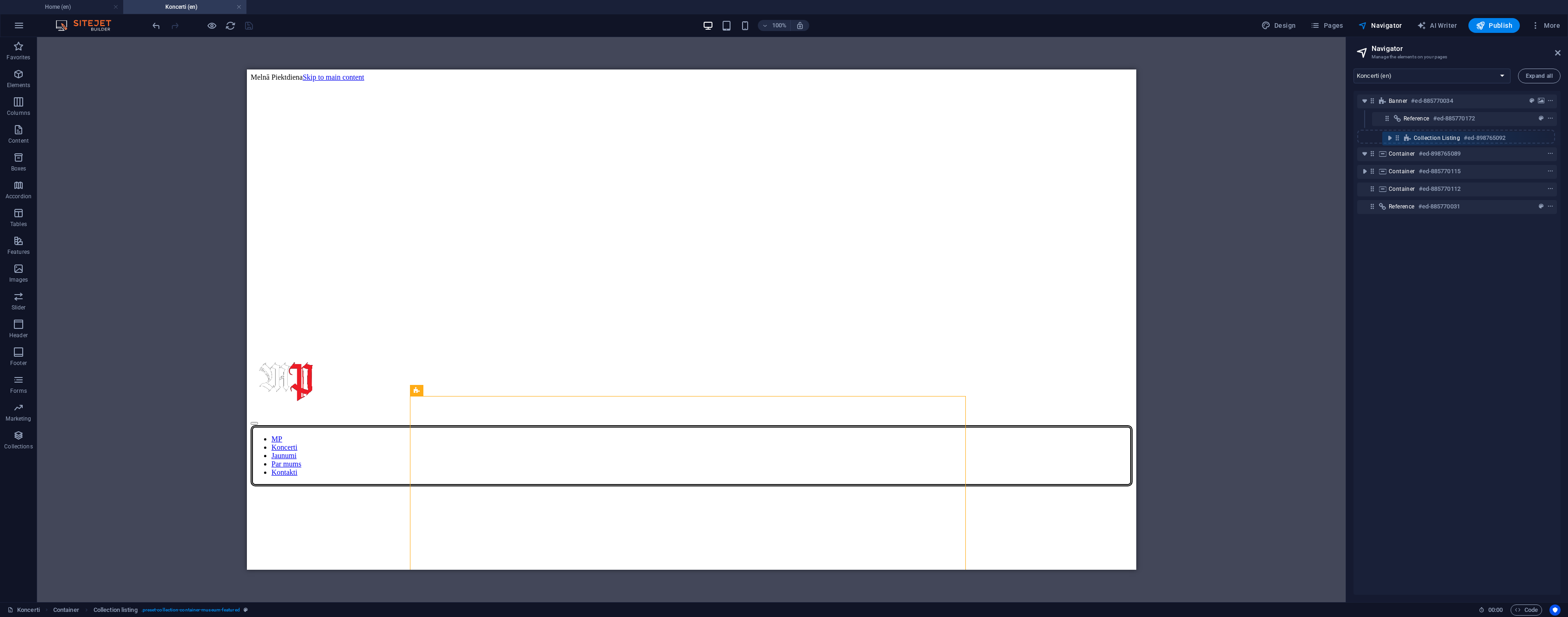
drag, startPoint x: 1391, startPoint y: 154, endPoint x: 1401, endPoint y: 136, distance: 20.6
click at [1401, 136] on div "Banner #ed-885770034 Reference #ed-885770172 Container #ed-898765089 Collection…" at bounding box center [1457, 343] width 207 height 504
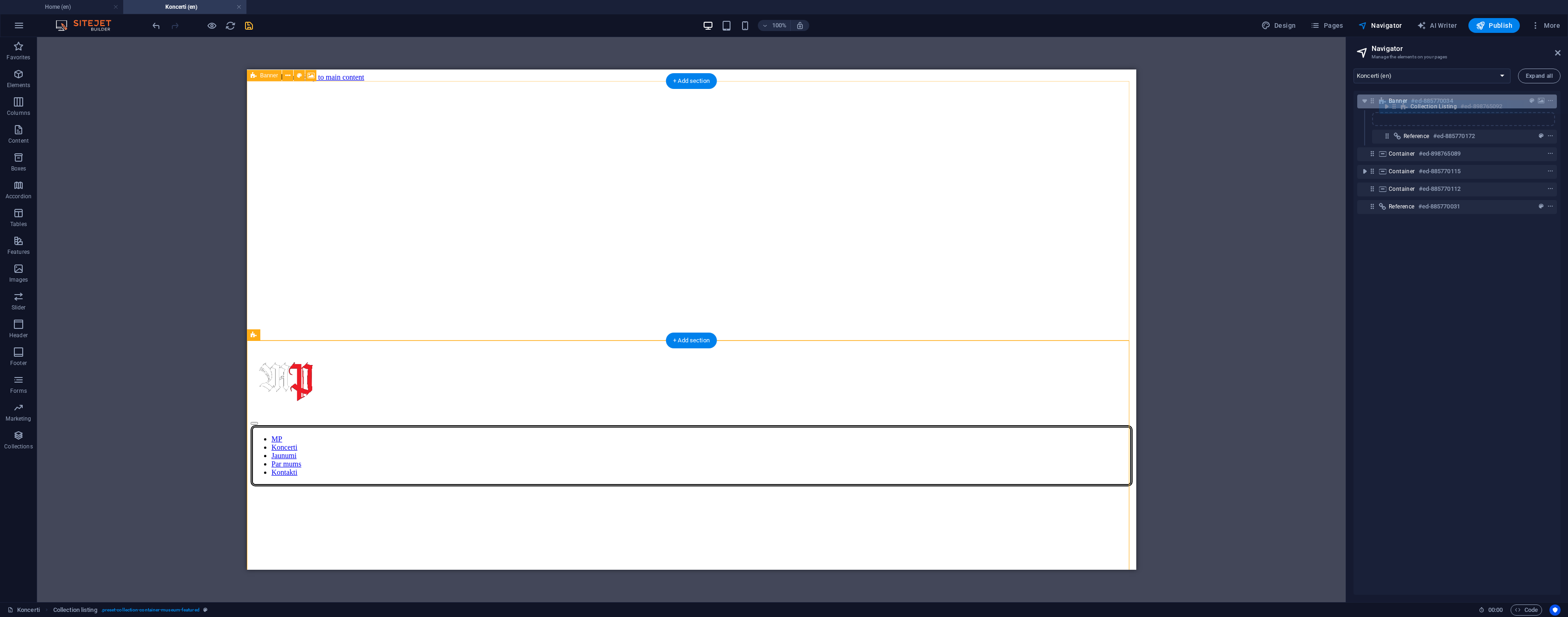
drag, startPoint x: 1374, startPoint y: 138, endPoint x: 1398, endPoint y: 106, distance: 40.0
click at [1398, 106] on div "Banner #ed-885770034 Reference #ed-885770172 Collection listing #ed-898765092 C…" at bounding box center [1457, 343] width 207 height 504
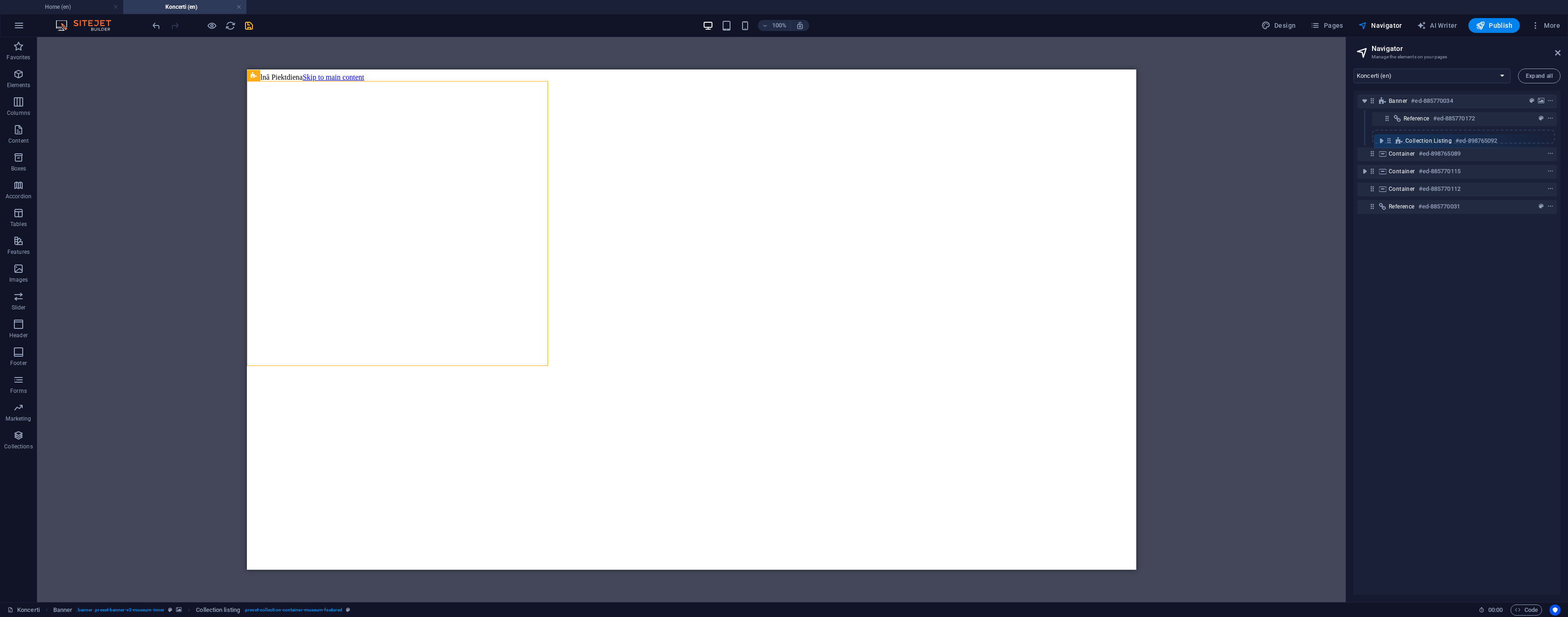
drag, startPoint x: 1388, startPoint y: 119, endPoint x: 1393, endPoint y: 143, distance: 24.5
click at [1393, 143] on div "Banner #ed-885770034 Collection listing #ed-898765092 Reference #ed-885770172 C…" at bounding box center [1457, 343] width 207 height 504
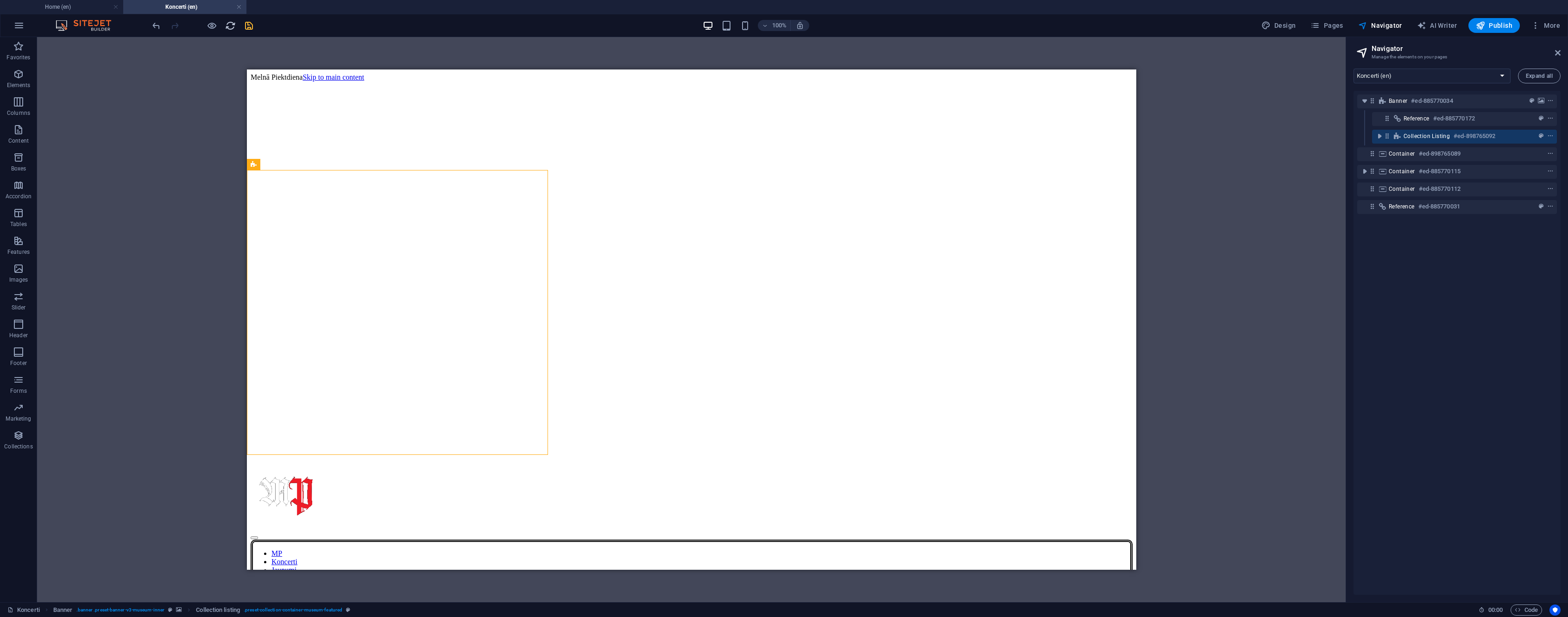
click at [235, 29] on icon "reload" at bounding box center [230, 25] width 11 height 11
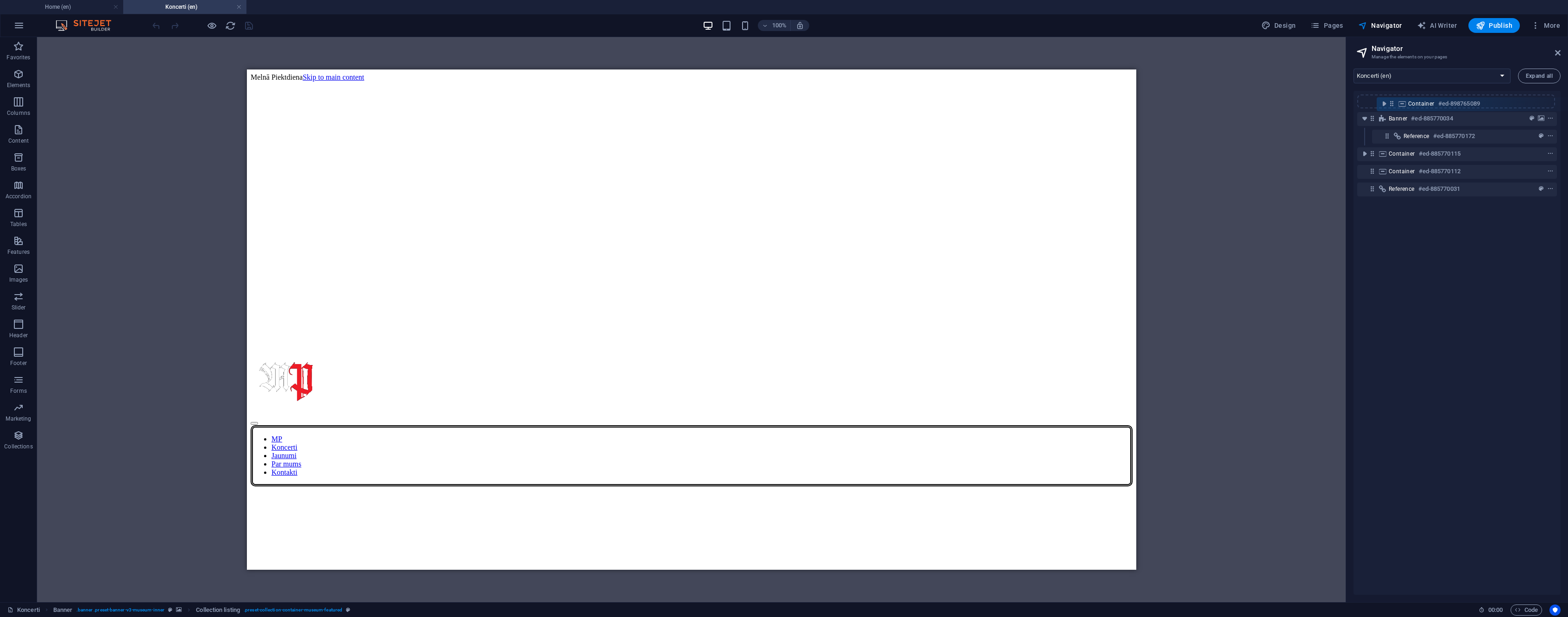
drag, startPoint x: 1373, startPoint y: 138, endPoint x: 1398, endPoint y: 105, distance: 41.4
click at [1398, 105] on div "Banner #ed-885770034 Reference #ed-885770172 Container #ed-898765089 Container …" at bounding box center [1457, 343] width 207 height 504
click at [1398, 105] on span "Banner" at bounding box center [1398, 100] width 19 height 8
drag, startPoint x: 1374, startPoint y: 101, endPoint x: 1364, endPoint y: 111, distance: 14.1
click at [1384, 101] on div "Banner #ed-885770034 Container #ed-898765089 Container #ed-885770115 Container …" at bounding box center [1457, 343] width 207 height 504
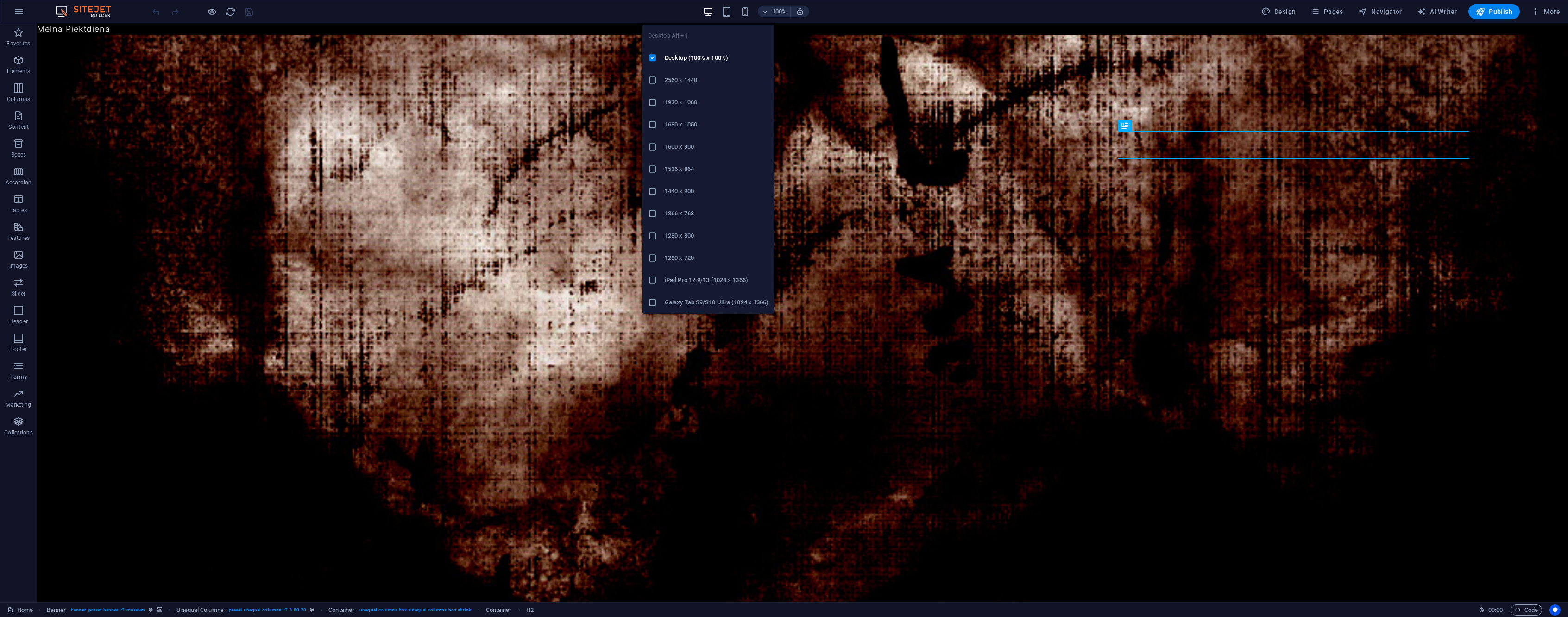
click at [686, 97] on h6 "1920 x 1080" at bounding box center [716, 102] width 104 height 11
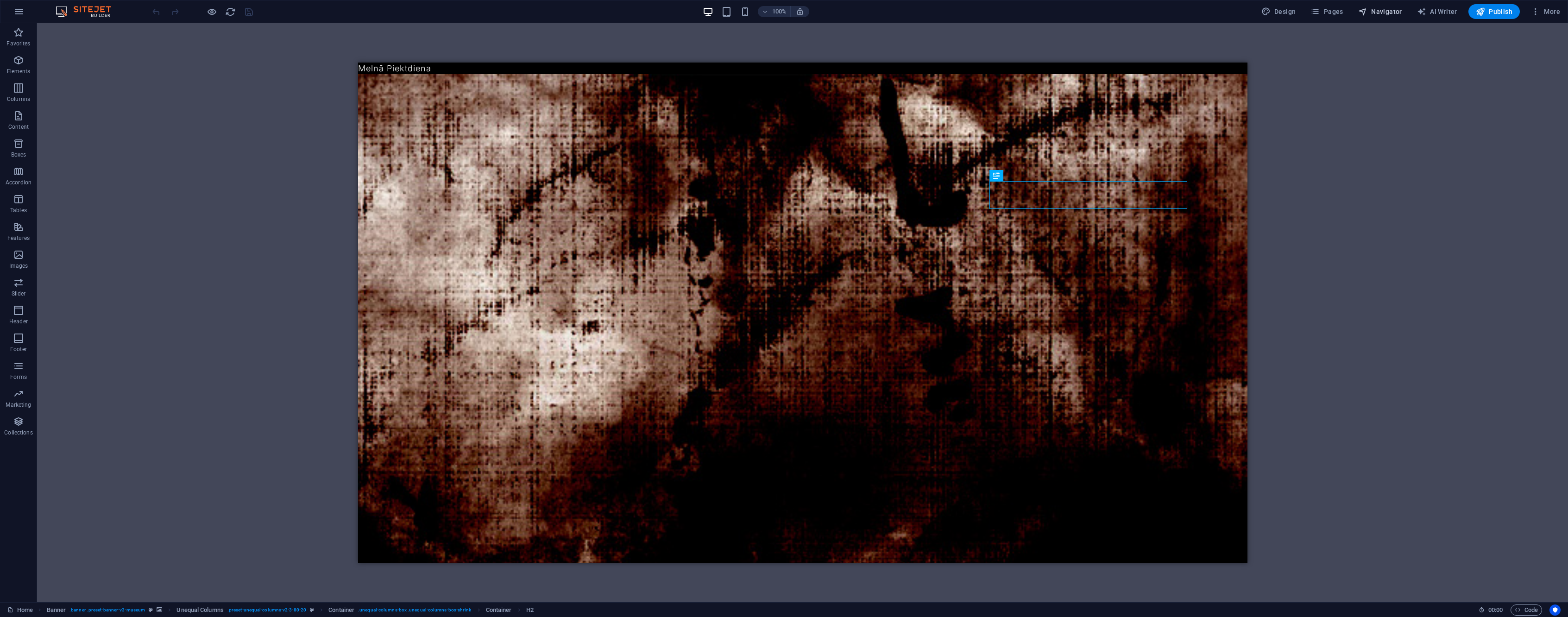
click at [1372, 13] on span "Navigator" at bounding box center [1381, 11] width 44 height 9
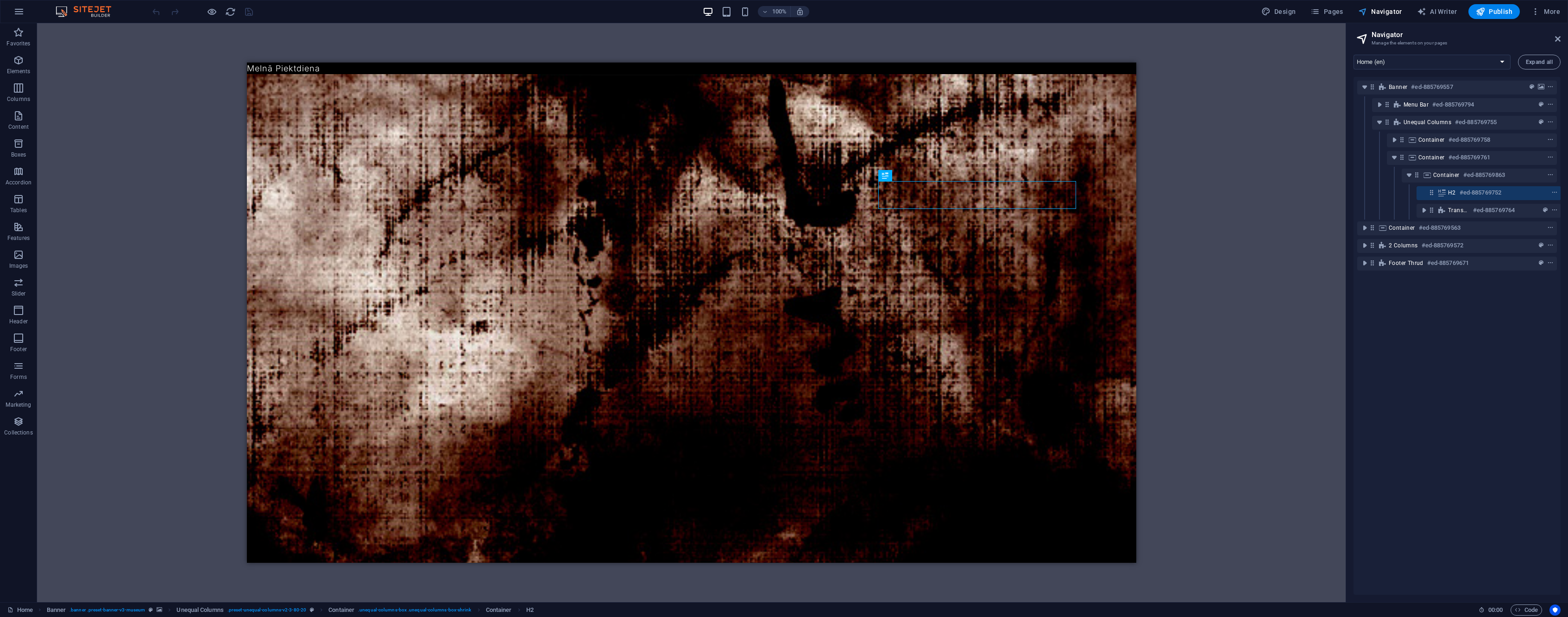
scroll to position [0, 3]
click at [1337, 10] on span "Pages" at bounding box center [1327, 11] width 32 height 9
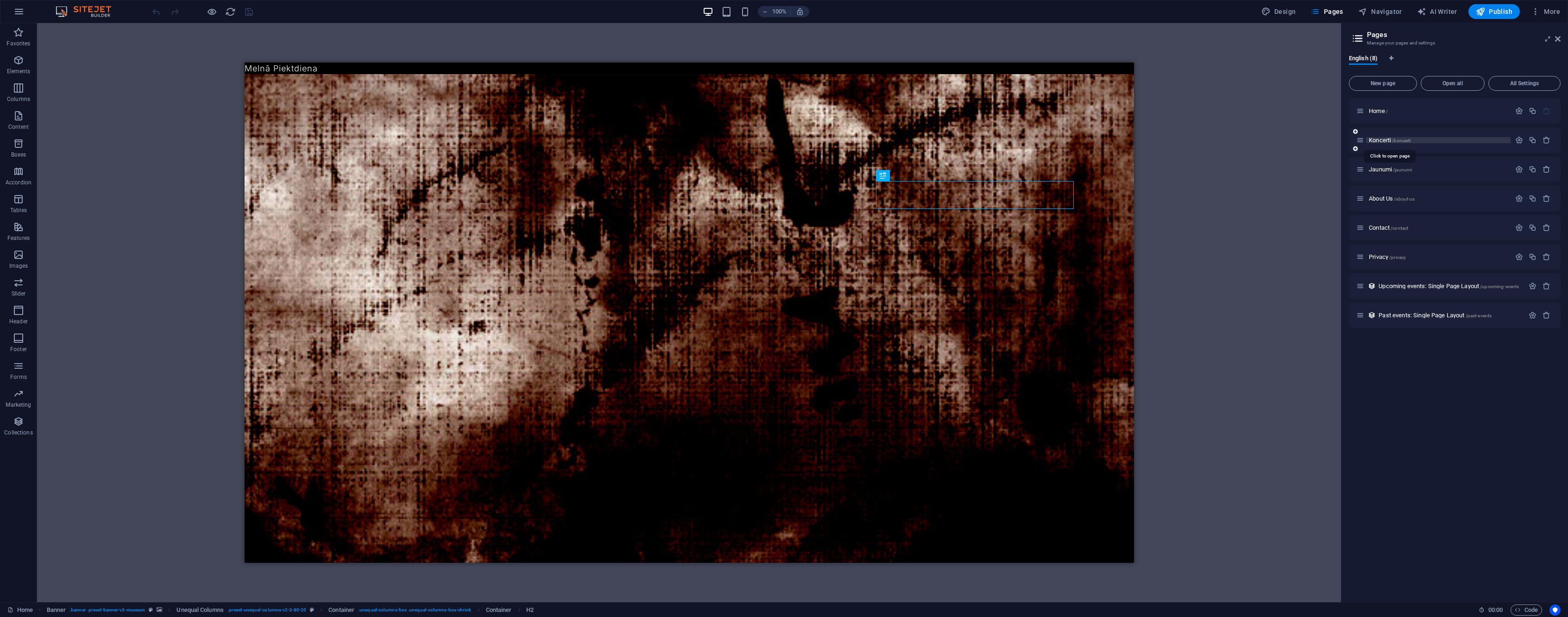
click at [1385, 139] on span "Koncerti /koncerti" at bounding box center [1389, 140] width 41 height 7
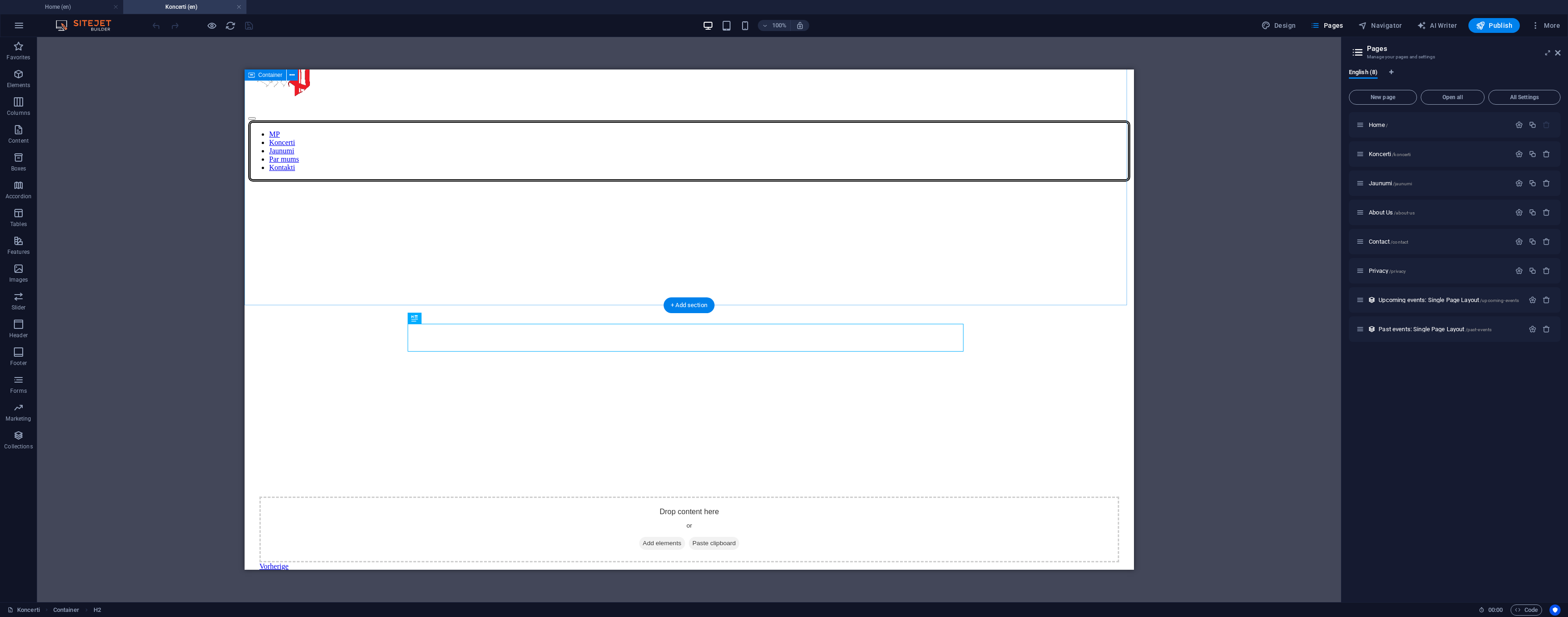
scroll to position [0, 0]
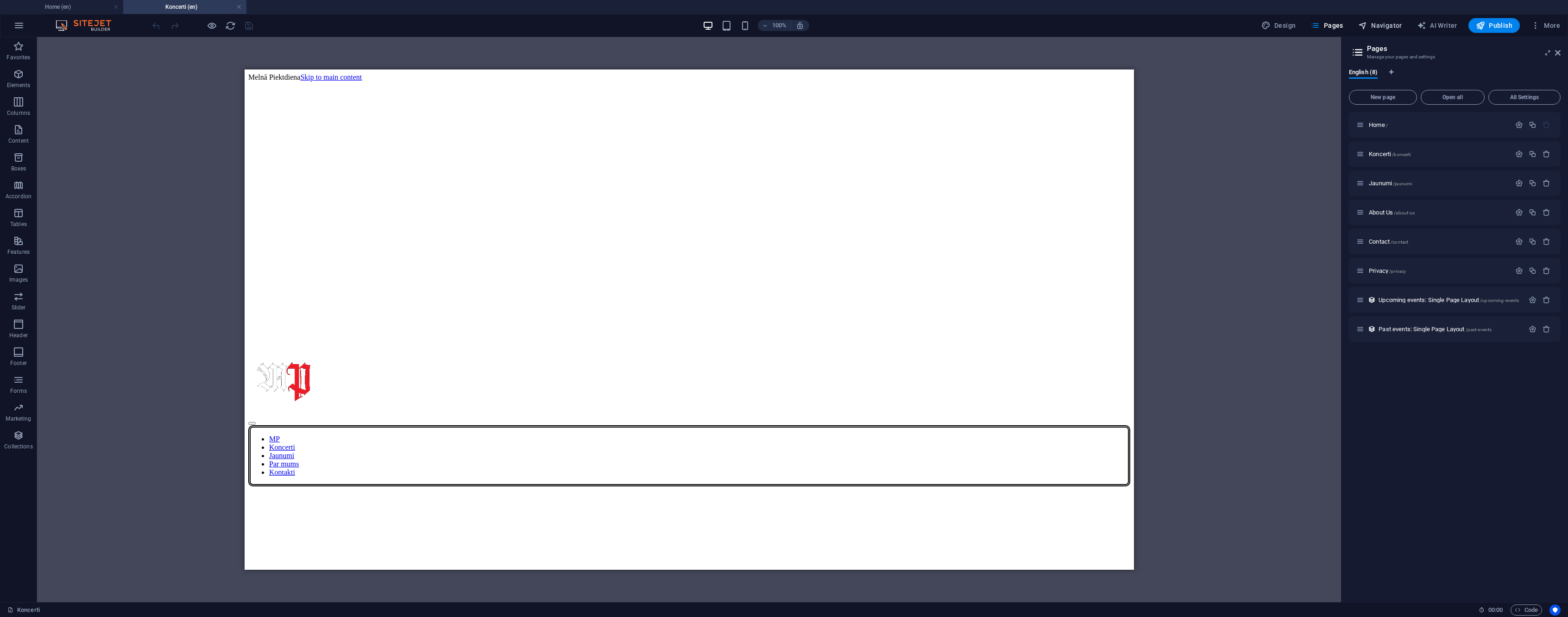
click at [1392, 23] on span "Navigator" at bounding box center [1381, 25] width 44 height 9
select select "16743195-en"
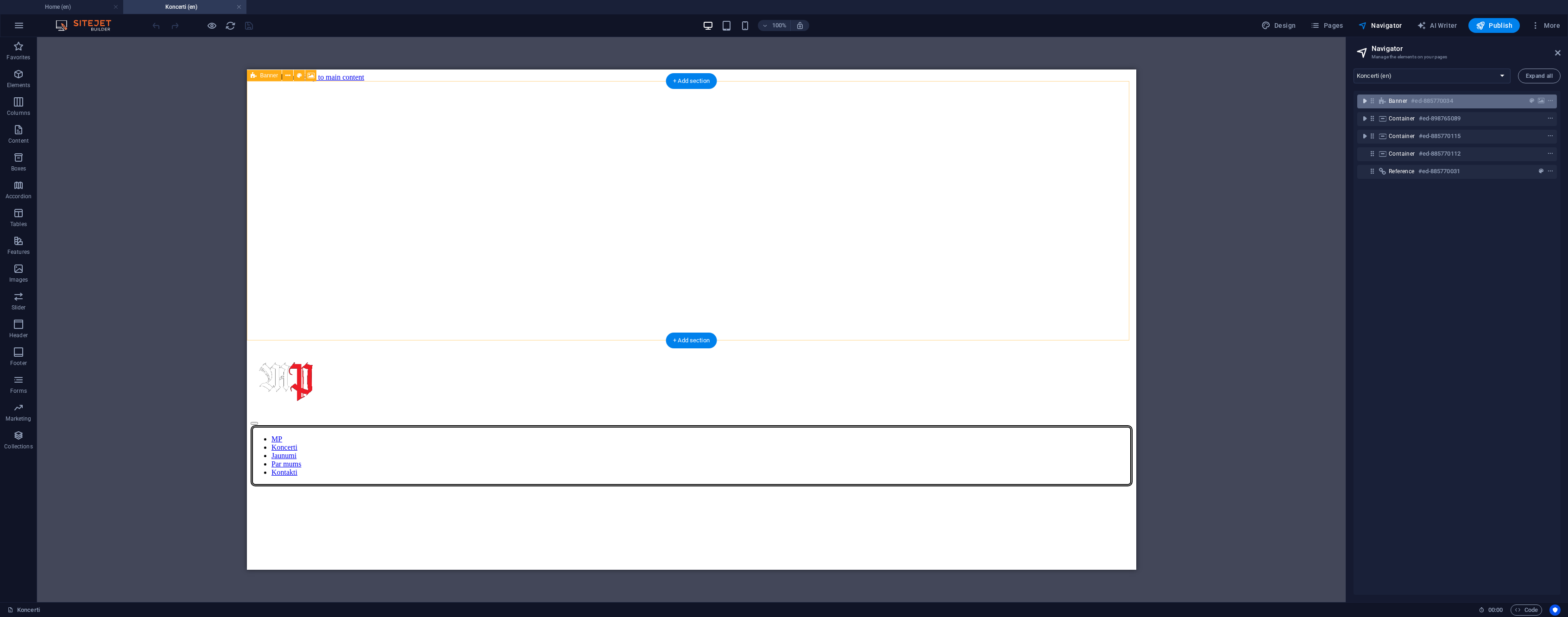
click at [1365, 100] on icon "toggle-expand" at bounding box center [1365, 100] width 9 height 9
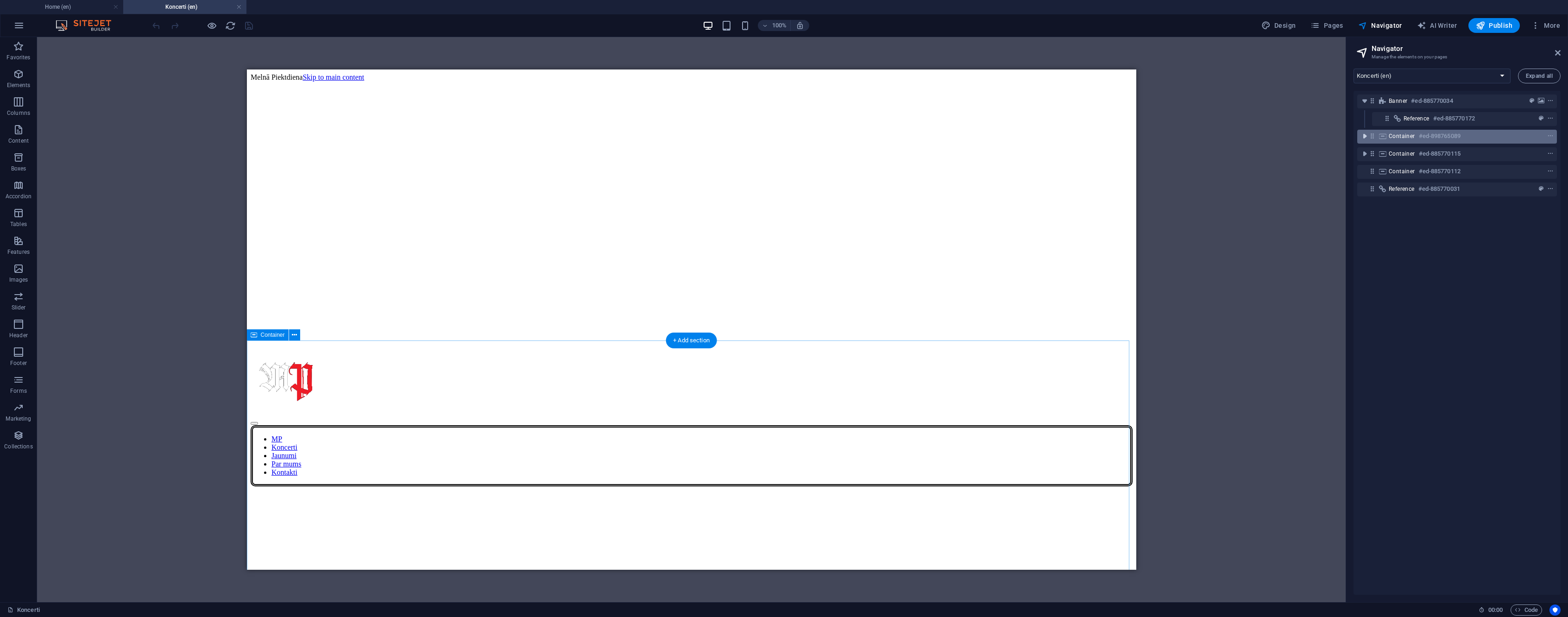
click at [1365, 135] on icon "toggle-expand" at bounding box center [1365, 136] width 9 height 9
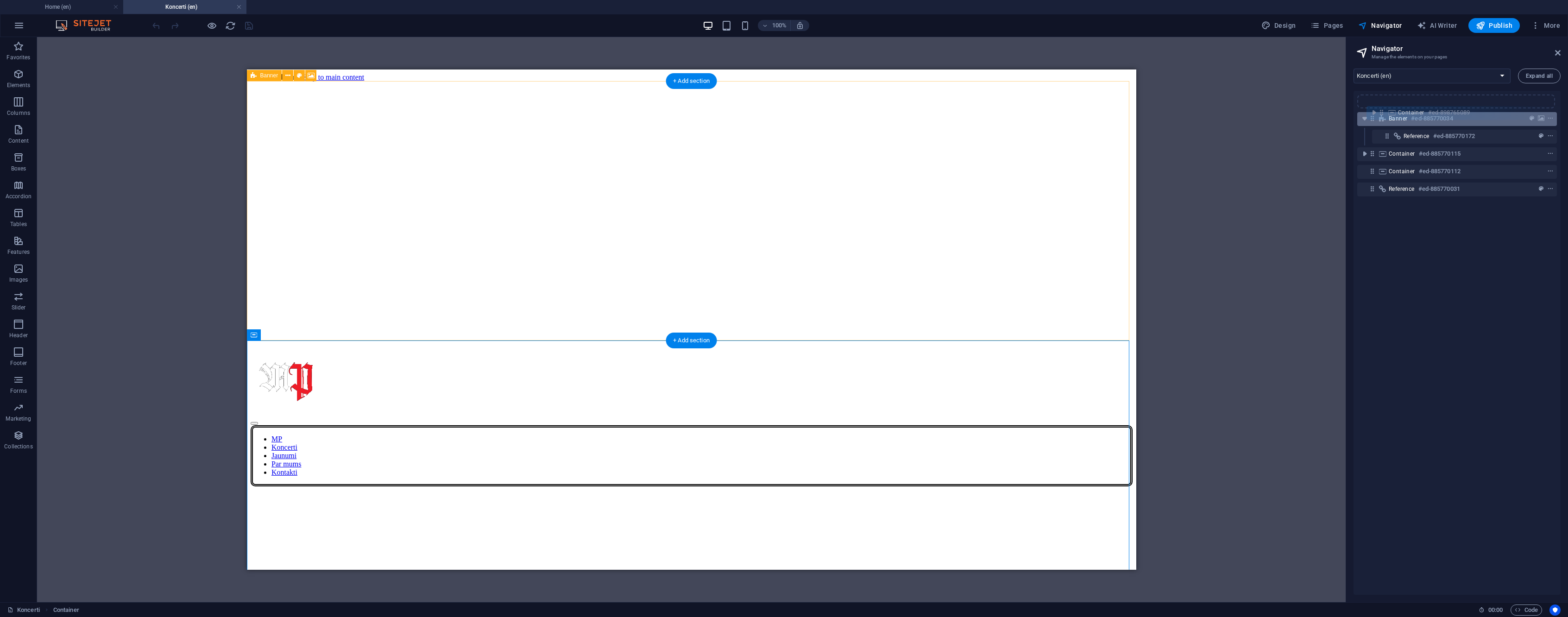
drag, startPoint x: 1376, startPoint y: 138, endPoint x: 1387, endPoint y: 114, distance: 26.4
click at [1387, 114] on div "Banner #ed-885770034 Reference #ed-885770172 Container #ed-898765089 Container …" at bounding box center [1457, 343] width 207 height 504
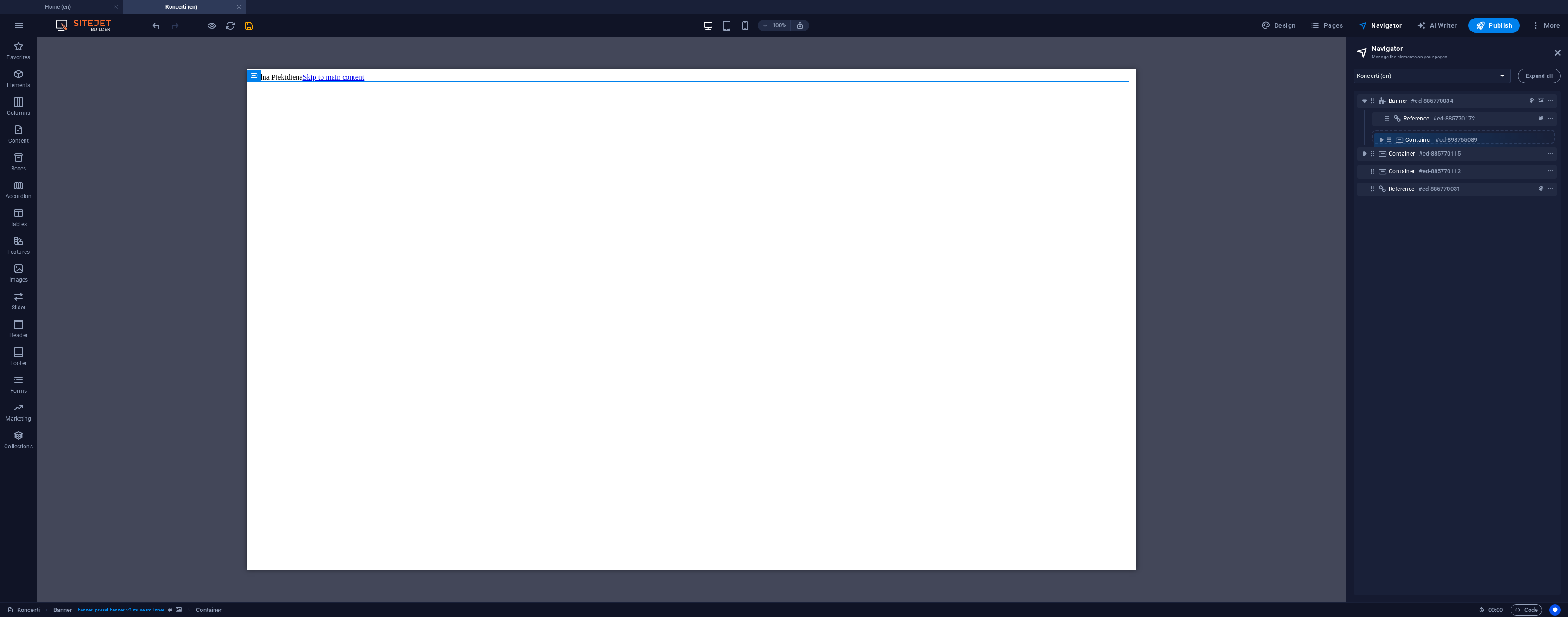
drag, startPoint x: 1389, startPoint y: 122, endPoint x: 1392, endPoint y: 144, distance: 22.2
click at [1392, 144] on div "Banner #ed-885770034 Container #ed-898765089 Reference #ed-885770172 Container …" at bounding box center [1457, 343] width 207 height 504
click at [251, 28] on icon "save" at bounding box center [249, 25] width 11 height 11
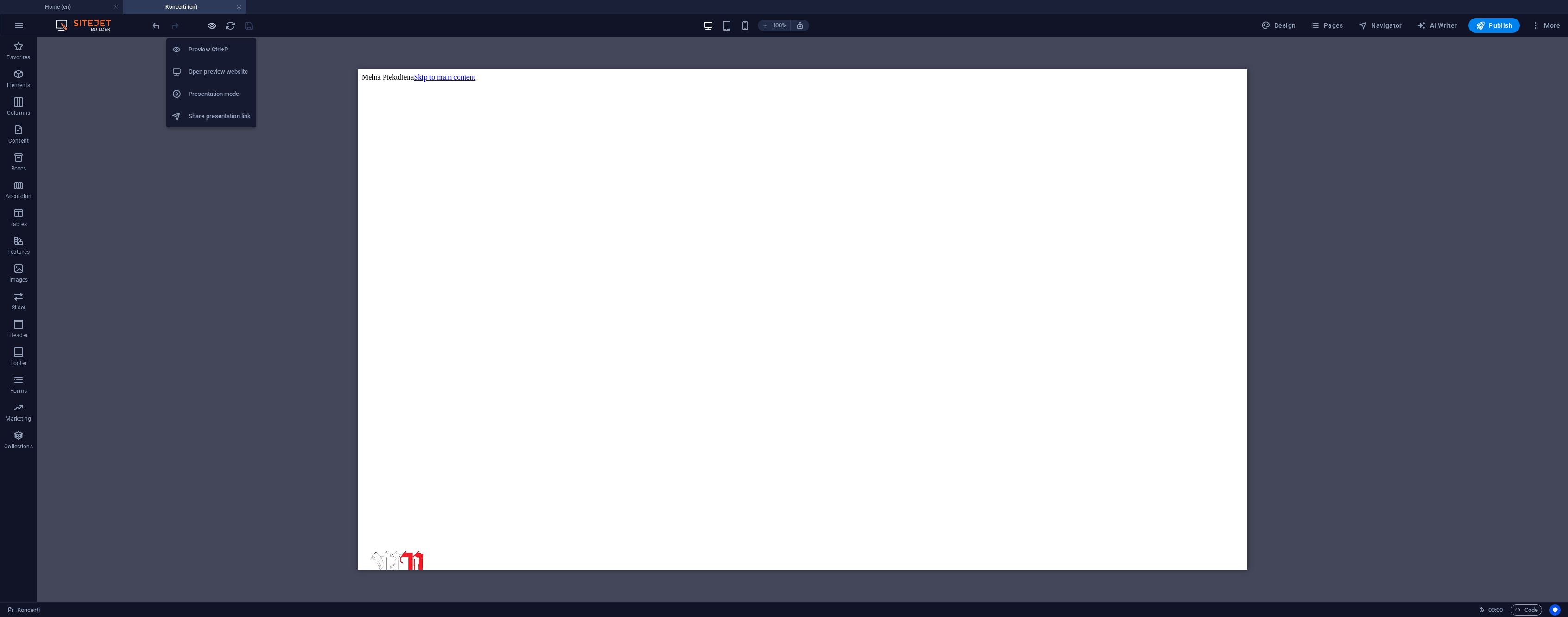
click at [213, 26] on icon "button" at bounding box center [212, 25] width 11 height 11
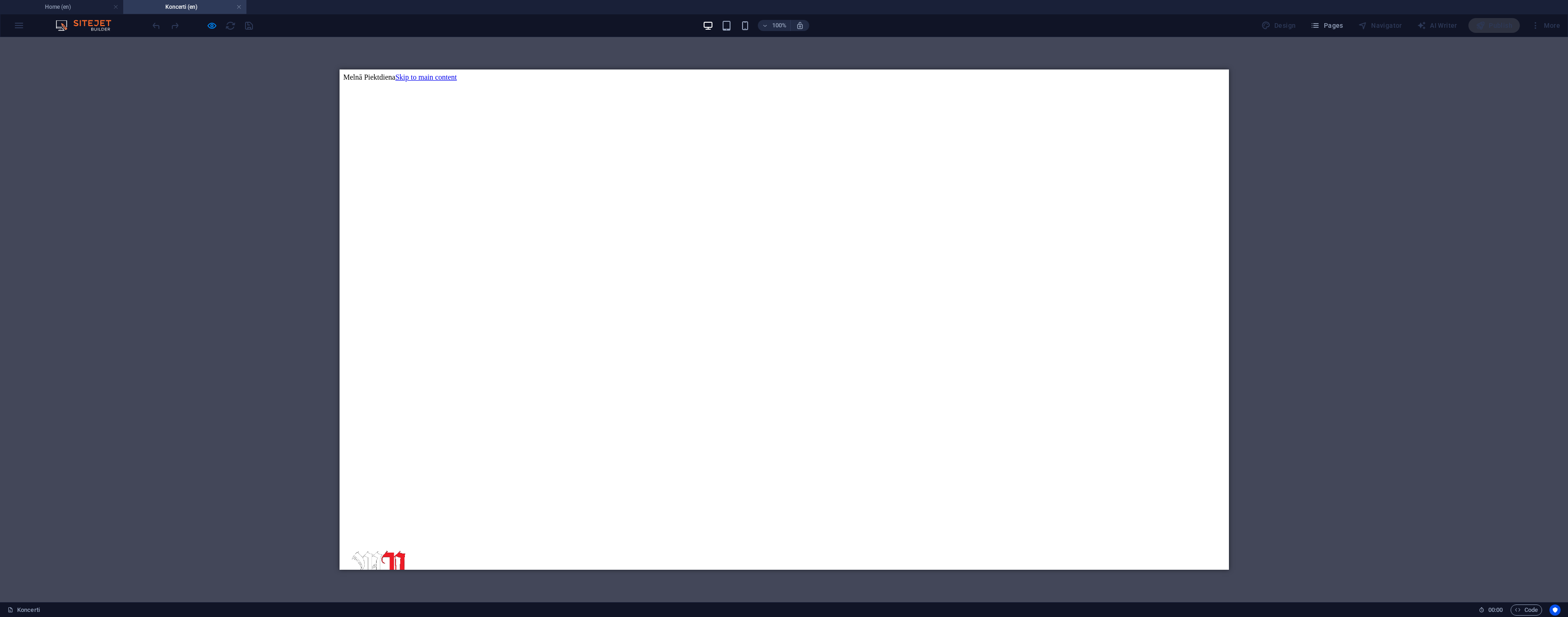
click at [215, 21] on icon "button" at bounding box center [212, 25] width 11 height 11
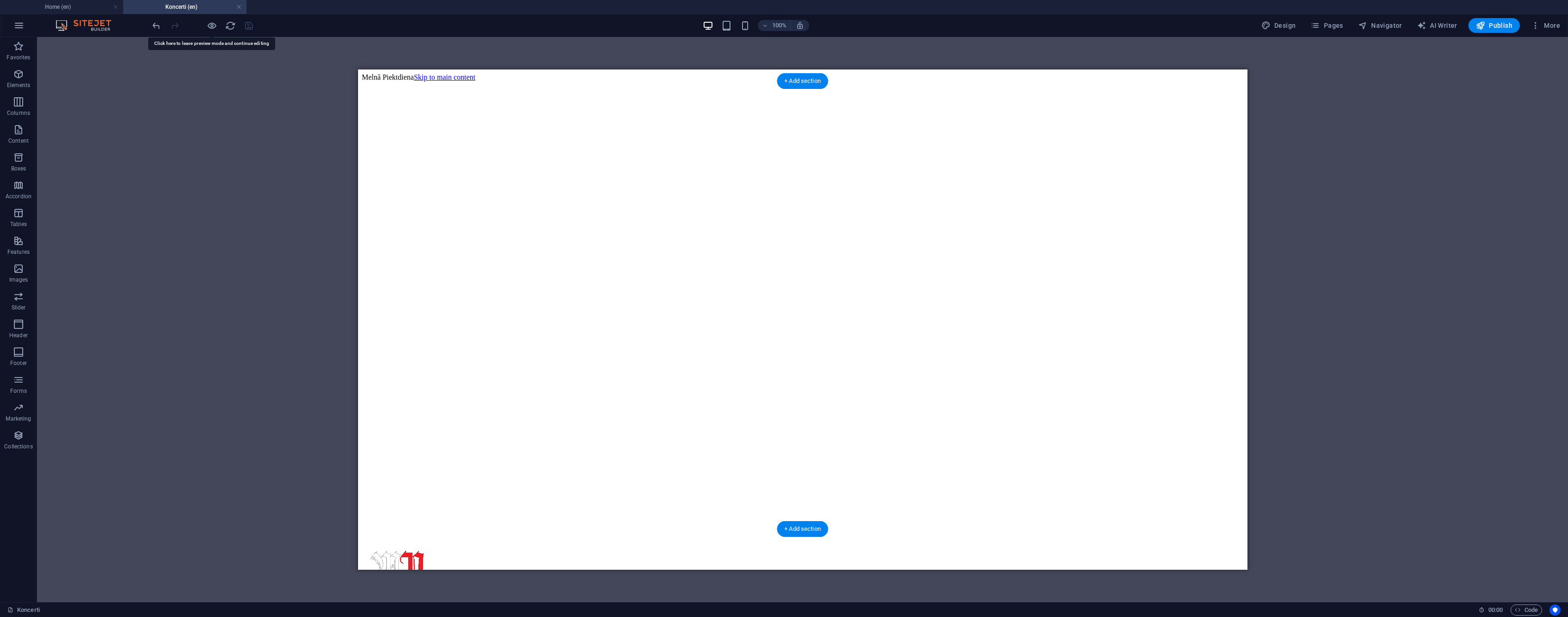
select select "px"
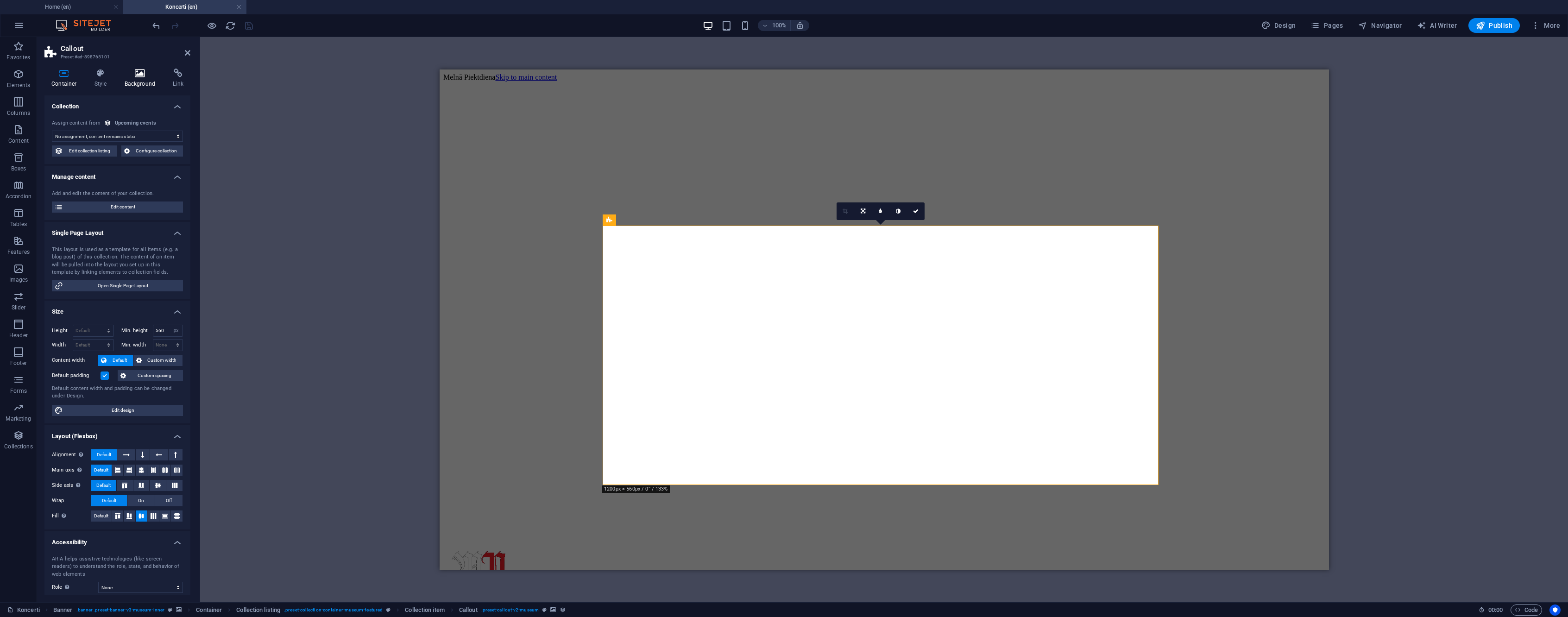
click at [143, 75] on icon at bounding box center [139, 73] width 45 height 9
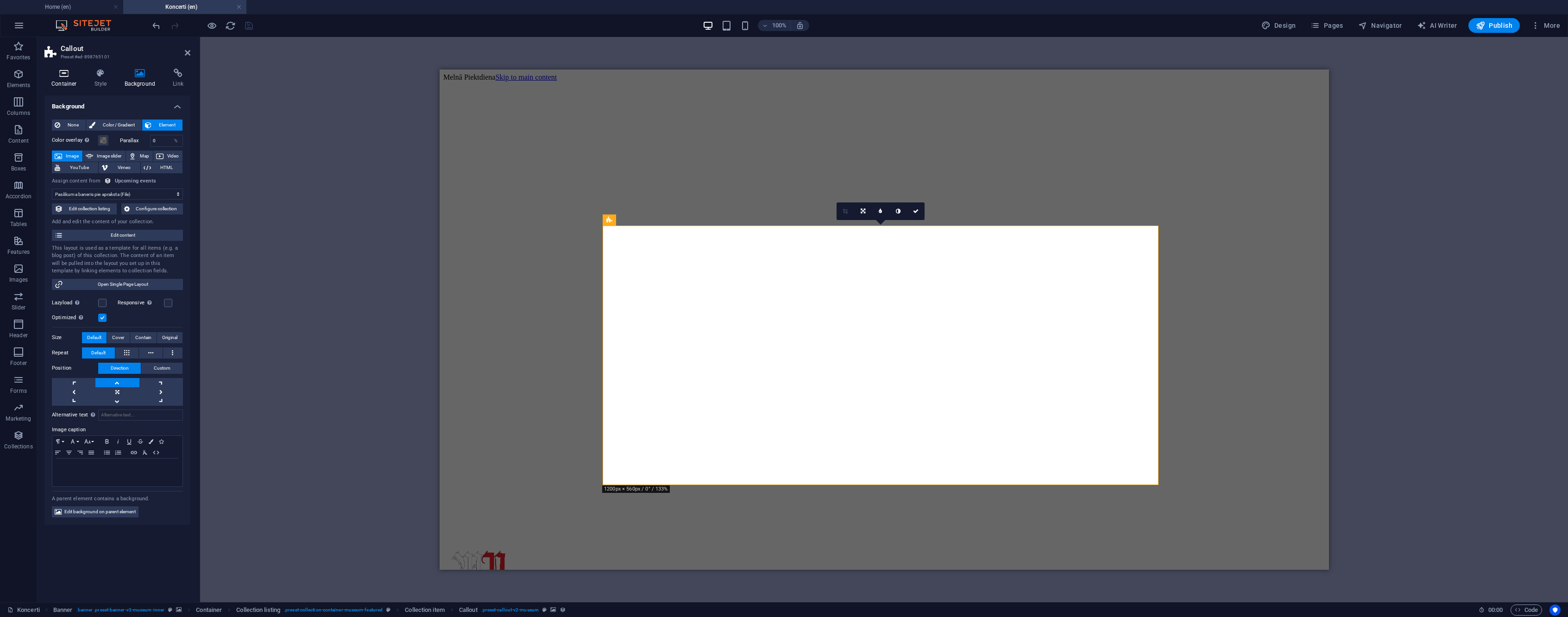
click at [70, 77] on icon at bounding box center [64, 73] width 40 height 9
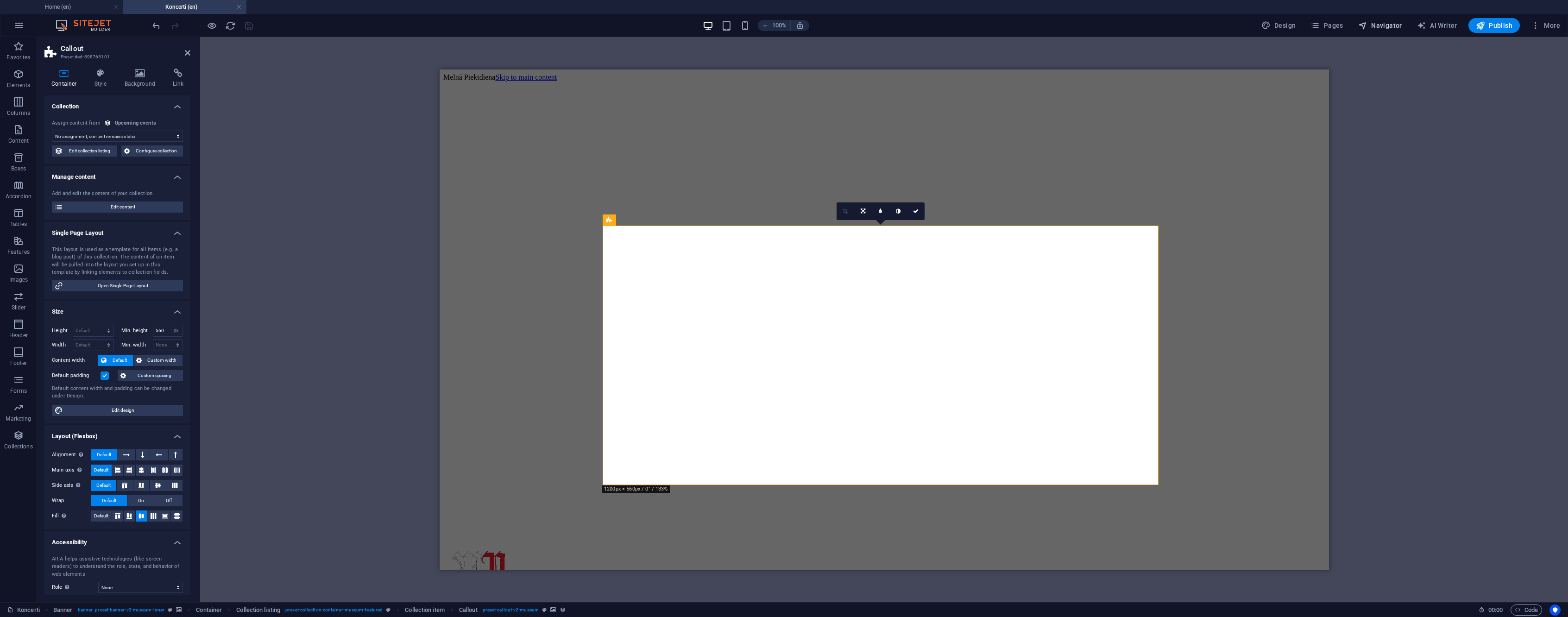
click at [1367, 26] on icon "button" at bounding box center [1363, 25] width 9 height 9
select select "16743195-en"
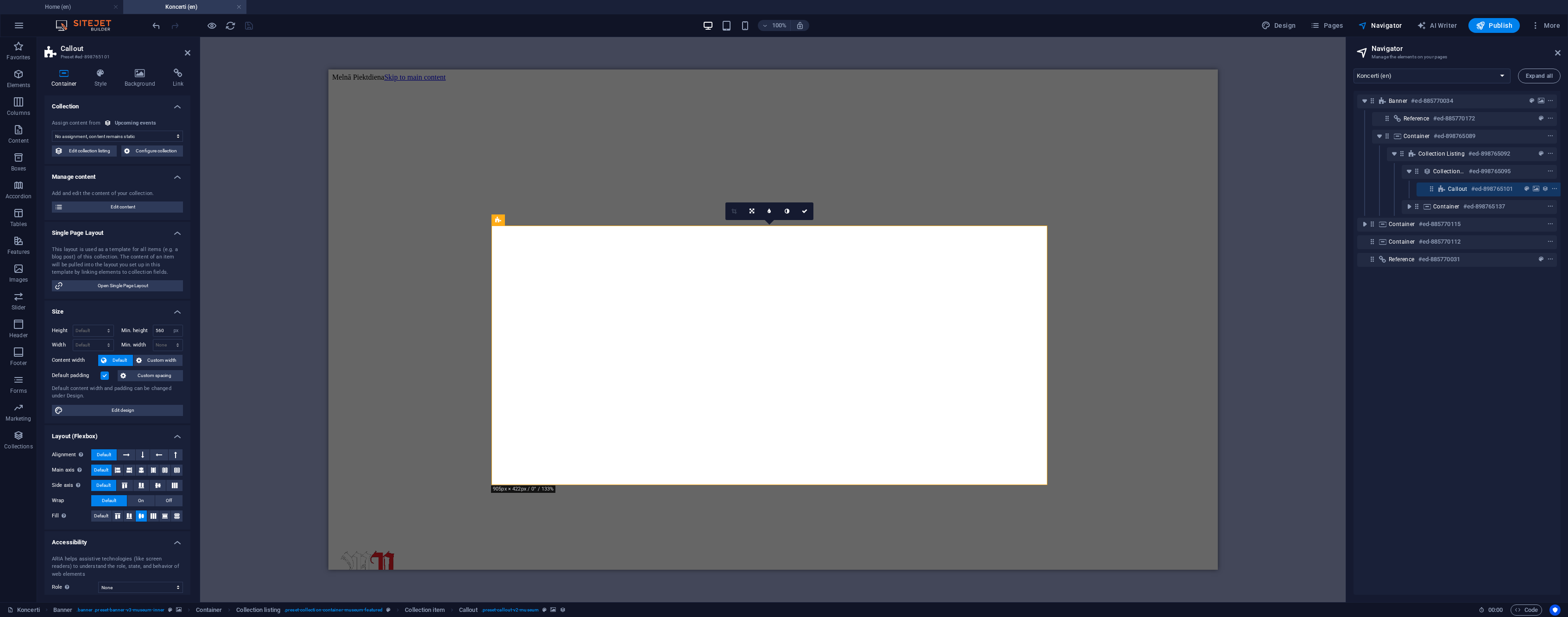
scroll to position [0, 3]
click at [1534, 190] on icon "background" at bounding box center [1536, 189] width 7 height 7
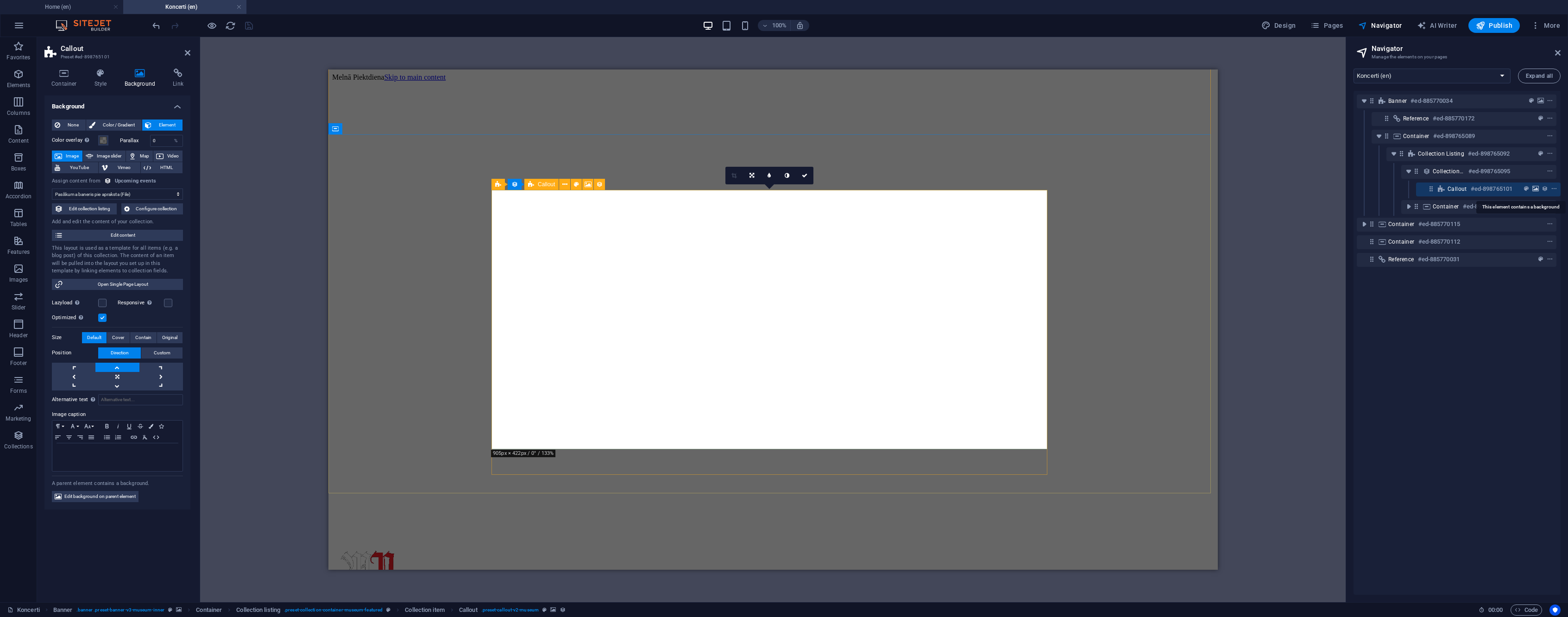
scroll to position [35, 0]
click at [119, 376] on link at bounding box center [117, 376] width 44 height 9
click at [104, 71] on icon at bounding box center [100, 73] width 26 height 9
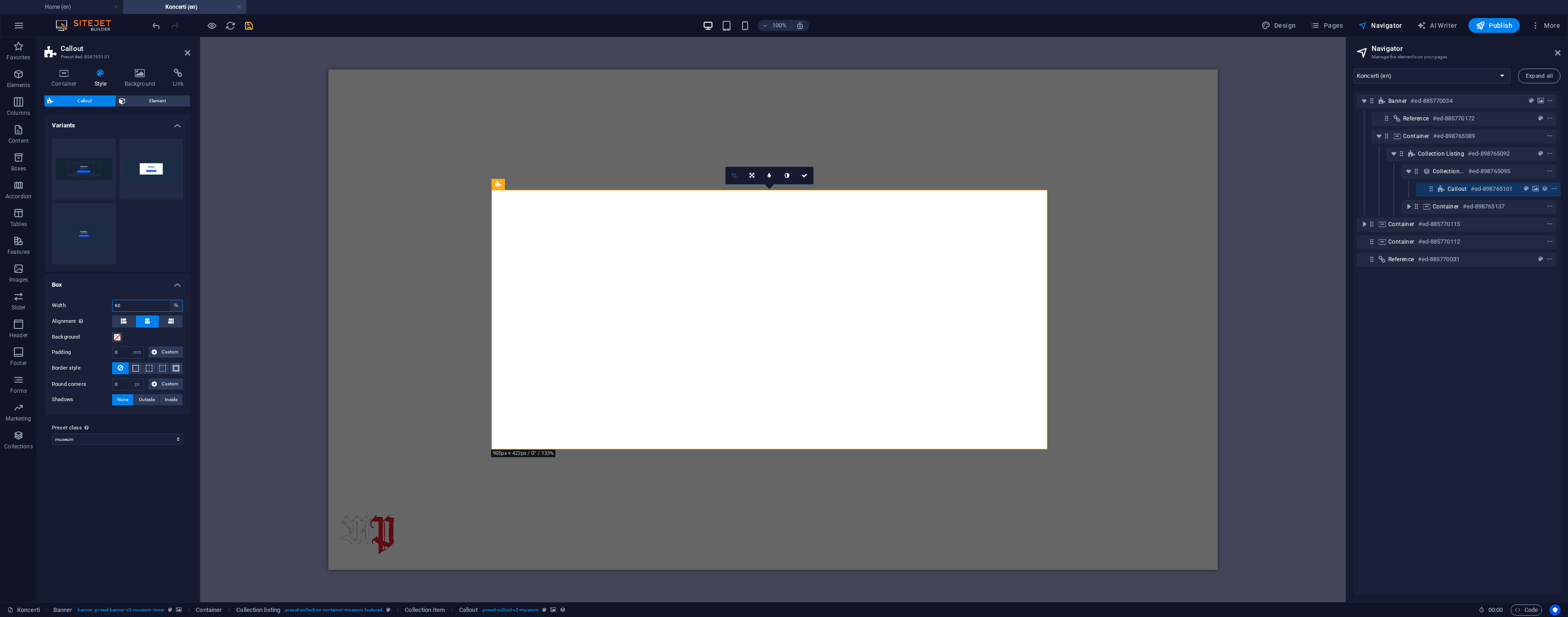
click at [176, 306] on select "auto px rem % vh vw" at bounding box center [176, 306] width 13 height 11
select select "auto"
click at [170, 300] on select "auto px rem % vh vw" at bounding box center [176, 306] width 13 height 11
select select "DISABLED_OPTION_VALUE"
